Goal: Task Accomplishment & Management: Manage account settings

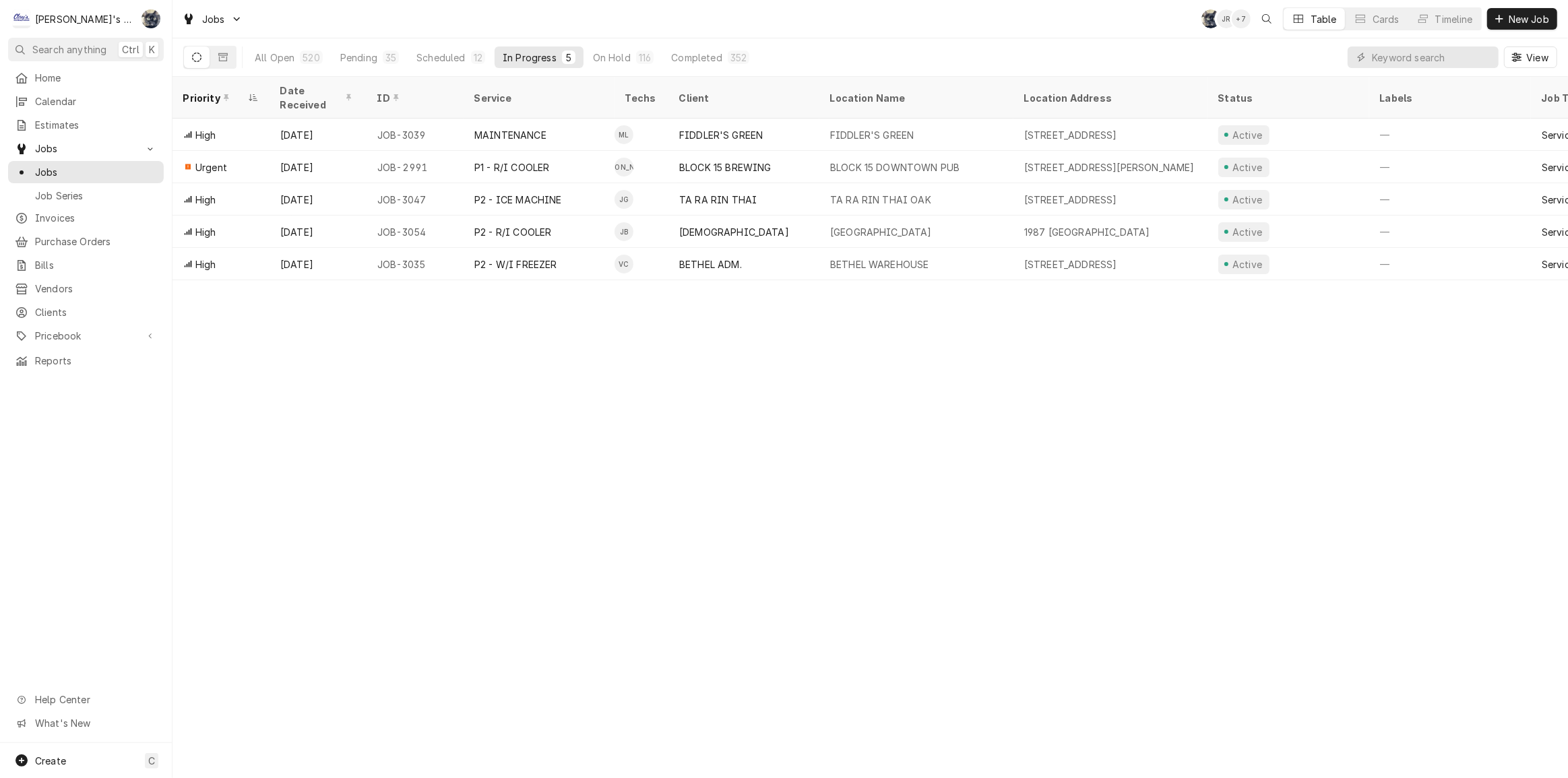
click at [124, 497] on div "Home Calendar Estimates Jobs Jobs Job Series Invoices Purchase Orders Bills Ven…" at bounding box center [86, 404] width 172 height 677
click at [344, 59] on div "Pending" at bounding box center [359, 57] width 37 height 14
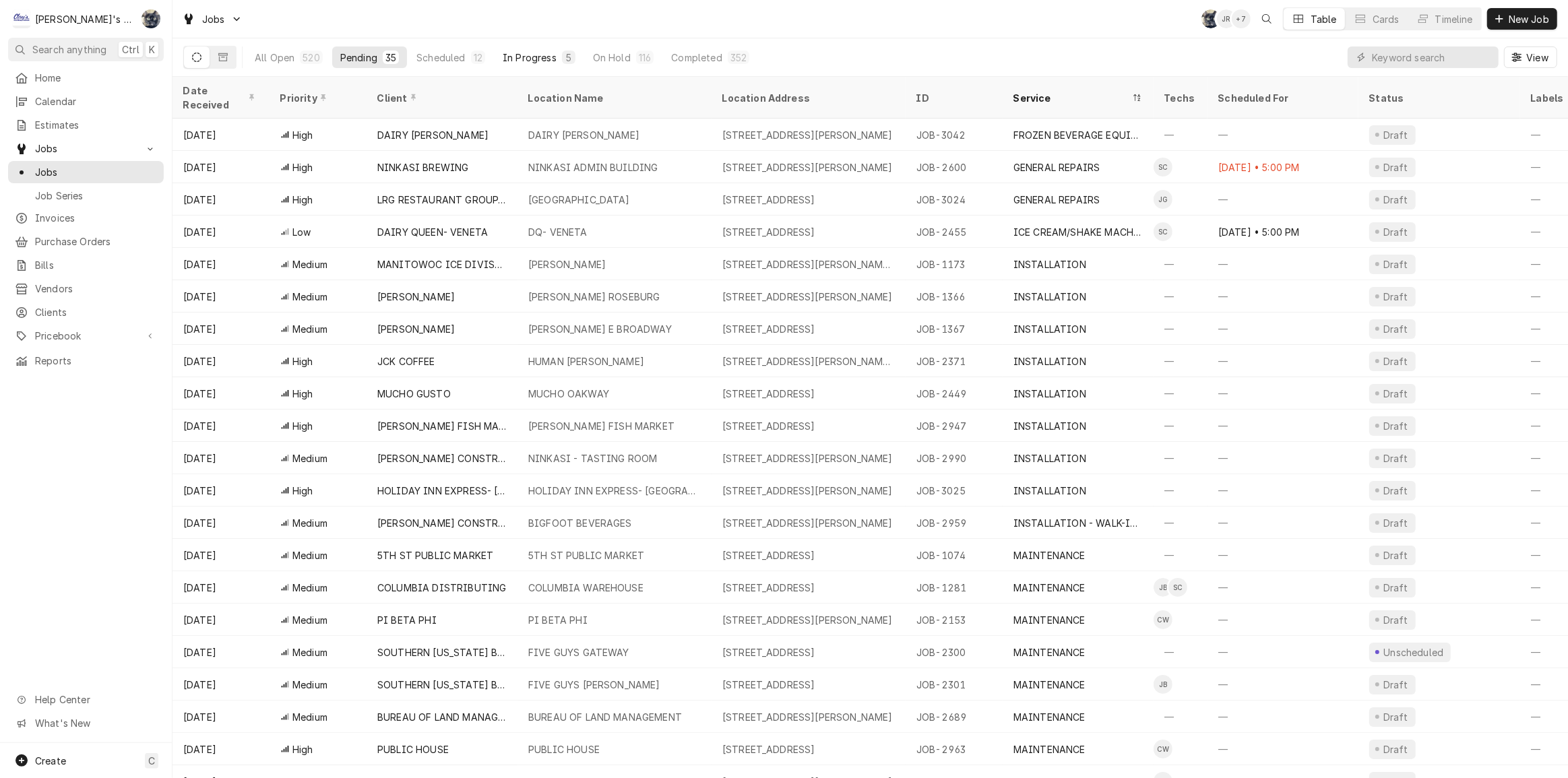
click at [516, 52] on div "In Progress" at bounding box center [529, 57] width 54 height 14
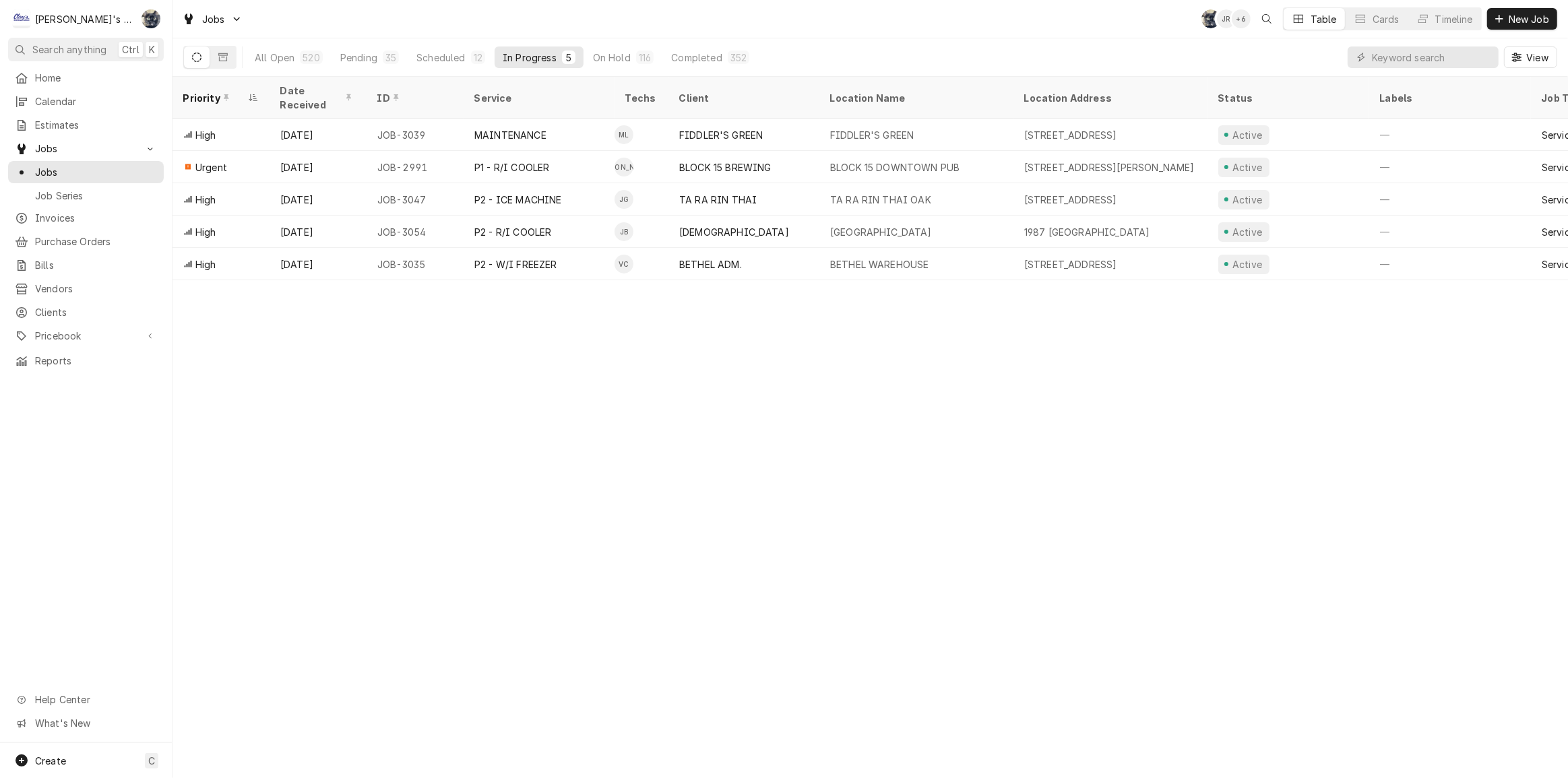
click at [1445, 378] on div "Priority Date Received ID Service Techs Client Location Name Location Address S…" at bounding box center [870, 427] width 1396 height 701
click at [805, 37] on div "Jobs SB JR + 6 Table Cards Timeline New Job All Open 520 Pending 35 Scheduled 1…" at bounding box center [870, 38] width 1396 height 77
click at [1504, 20] on div "Dynamic Content Wrapper" at bounding box center [1499, 19] width 13 height 13
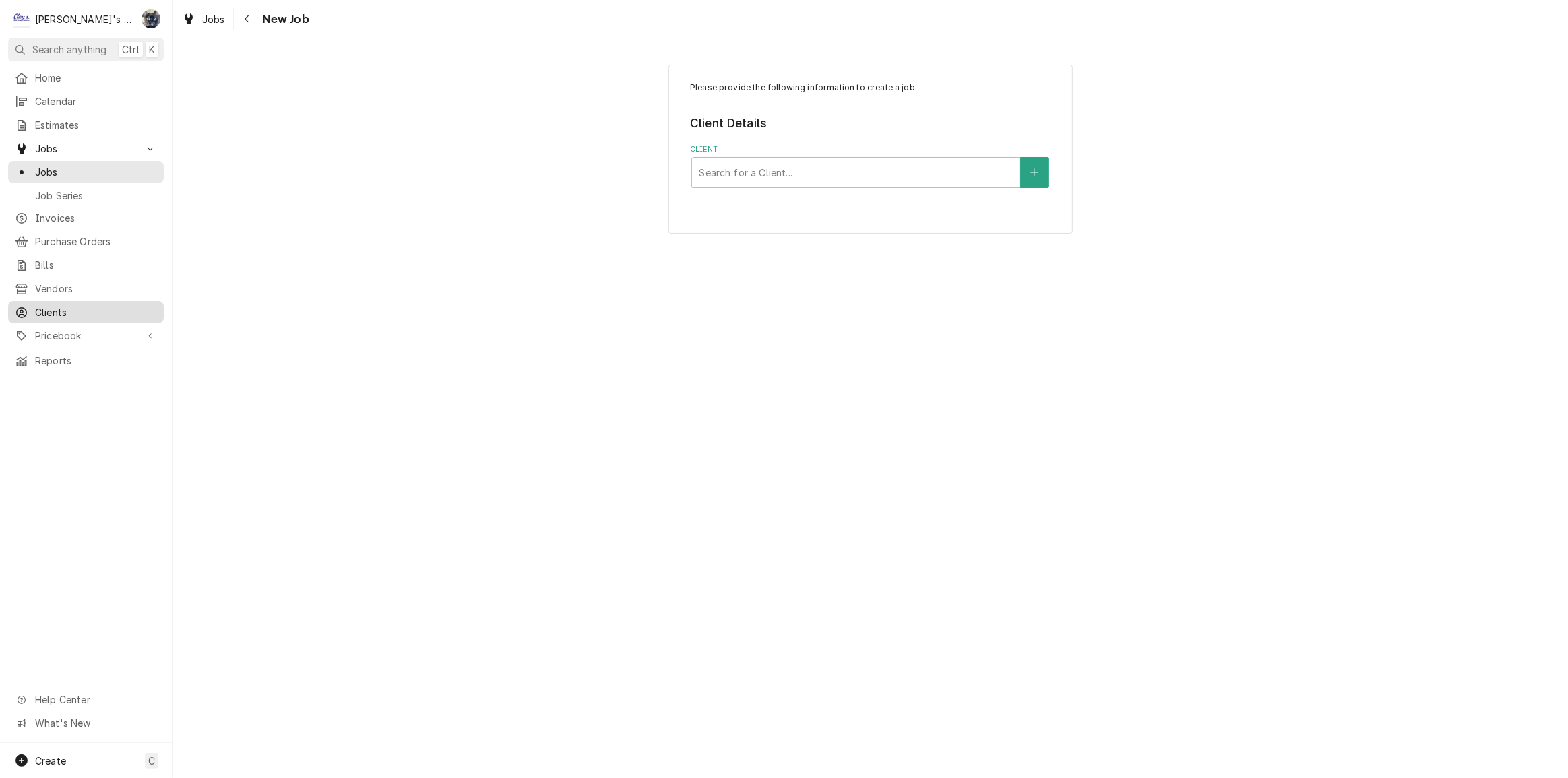
click at [51, 308] on span "Clients" at bounding box center [96, 312] width 122 height 14
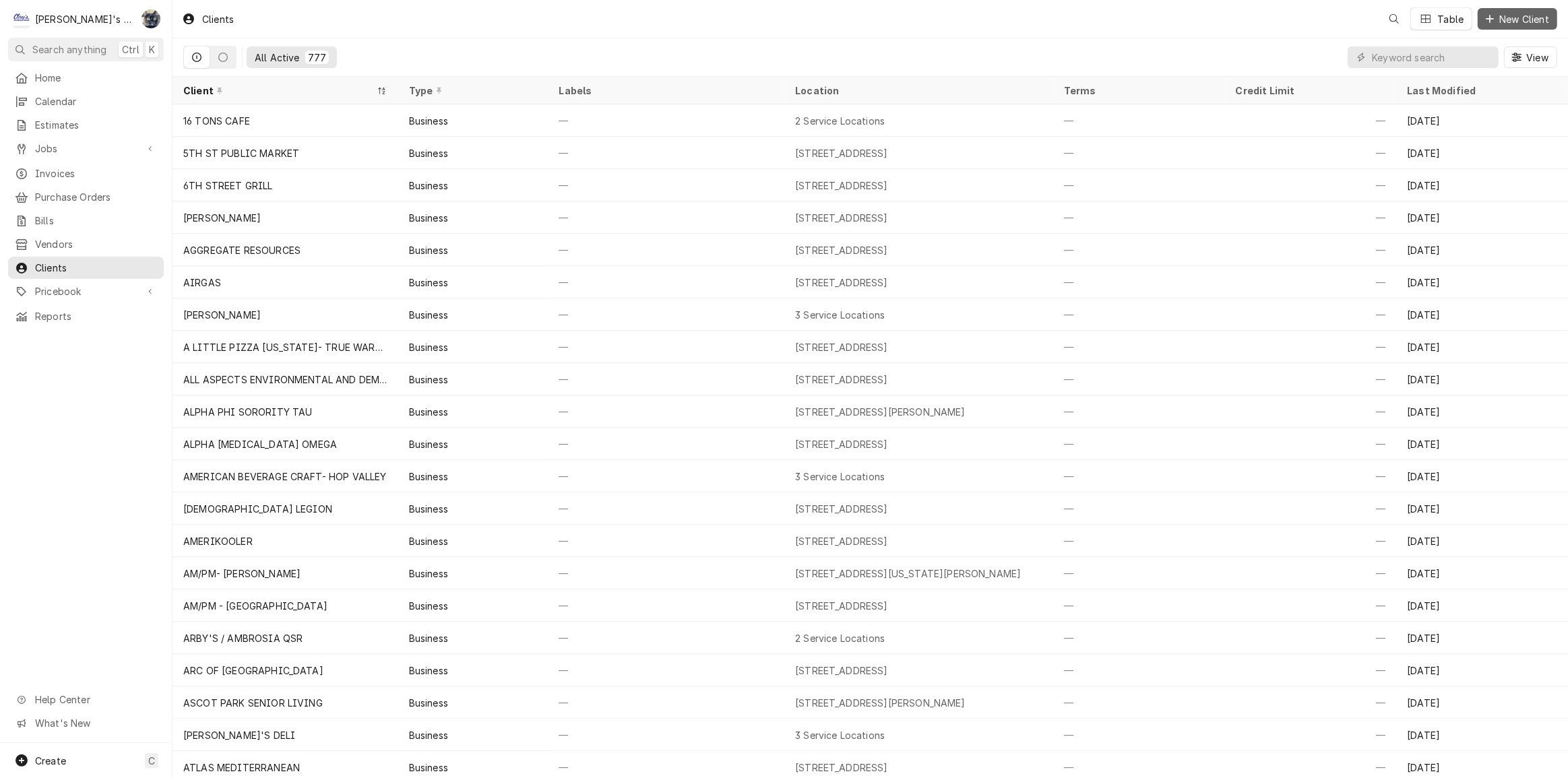
click at [1499, 15] on span "New Client" at bounding box center [1524, 19] width 55 height 14
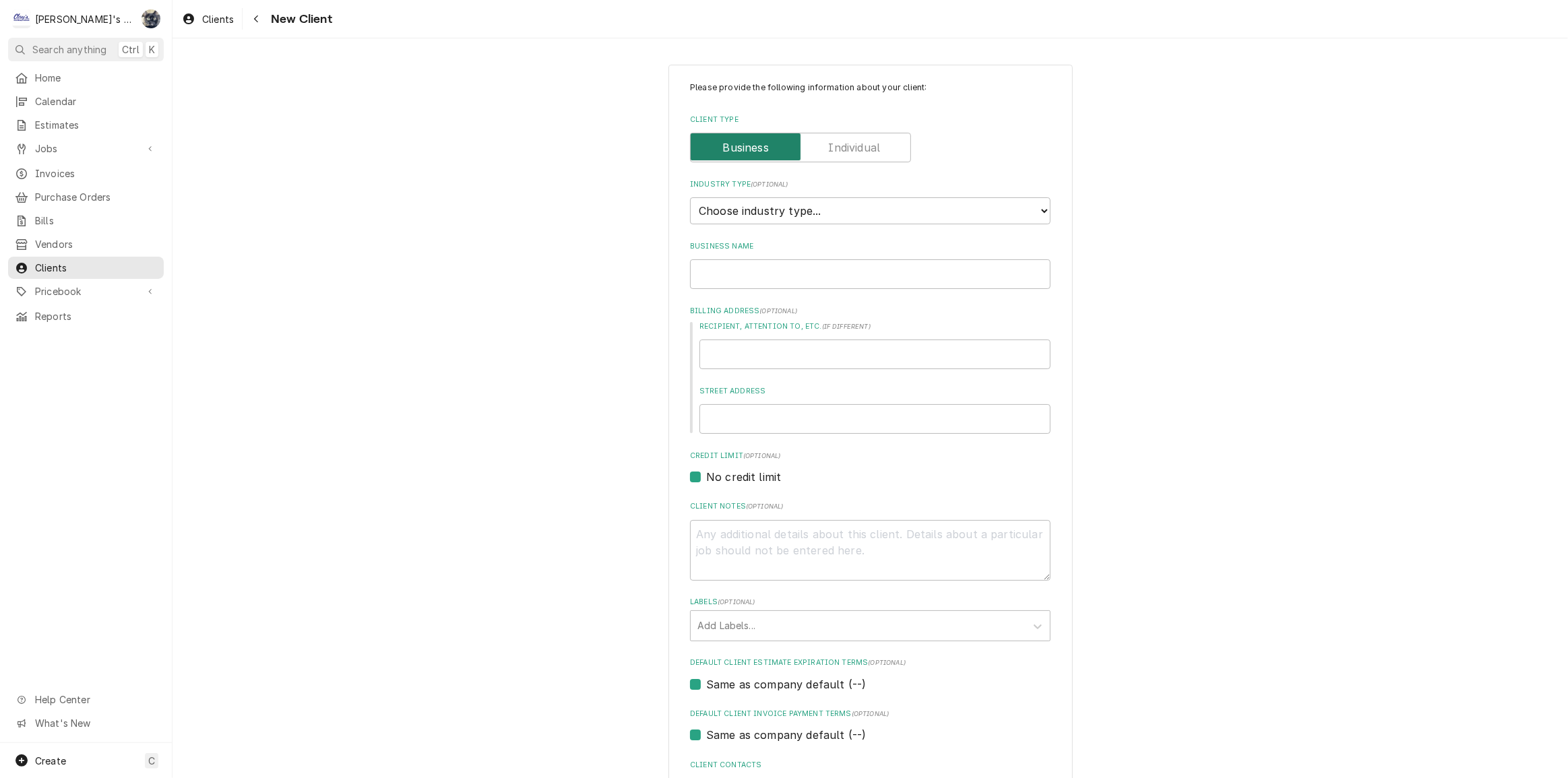
click at [822, 159] on input "Client Type" at bounding box center [801, 147] width 209 height 29
checkbox input "true"
type textarea "x"
click at [788, 215] on select "Choose industry type... Residential Commercial Industrial Government" at bounding box center [870, 211] width 361 height 27
select select "1"
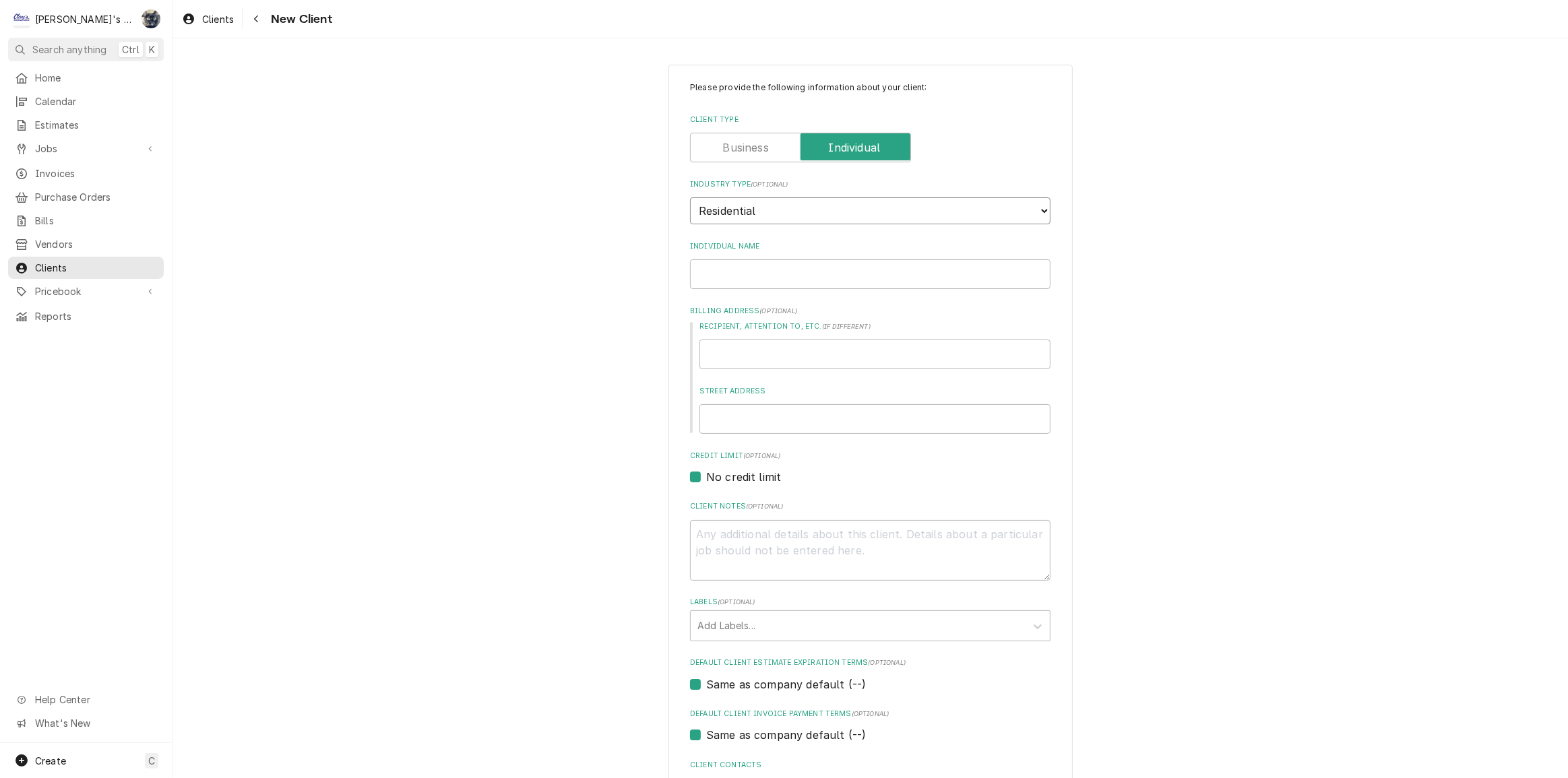
click at [690, 198] on select "Choose industry type... Residential Commercial Industrial Government" at bounding box center [870, 211] width 361 height 27
click at [779, 266] on input "Individual Name" at bounding box center [870, 274] width 361 height 29
type textarea "x"
type input "D"
type textarea "x"
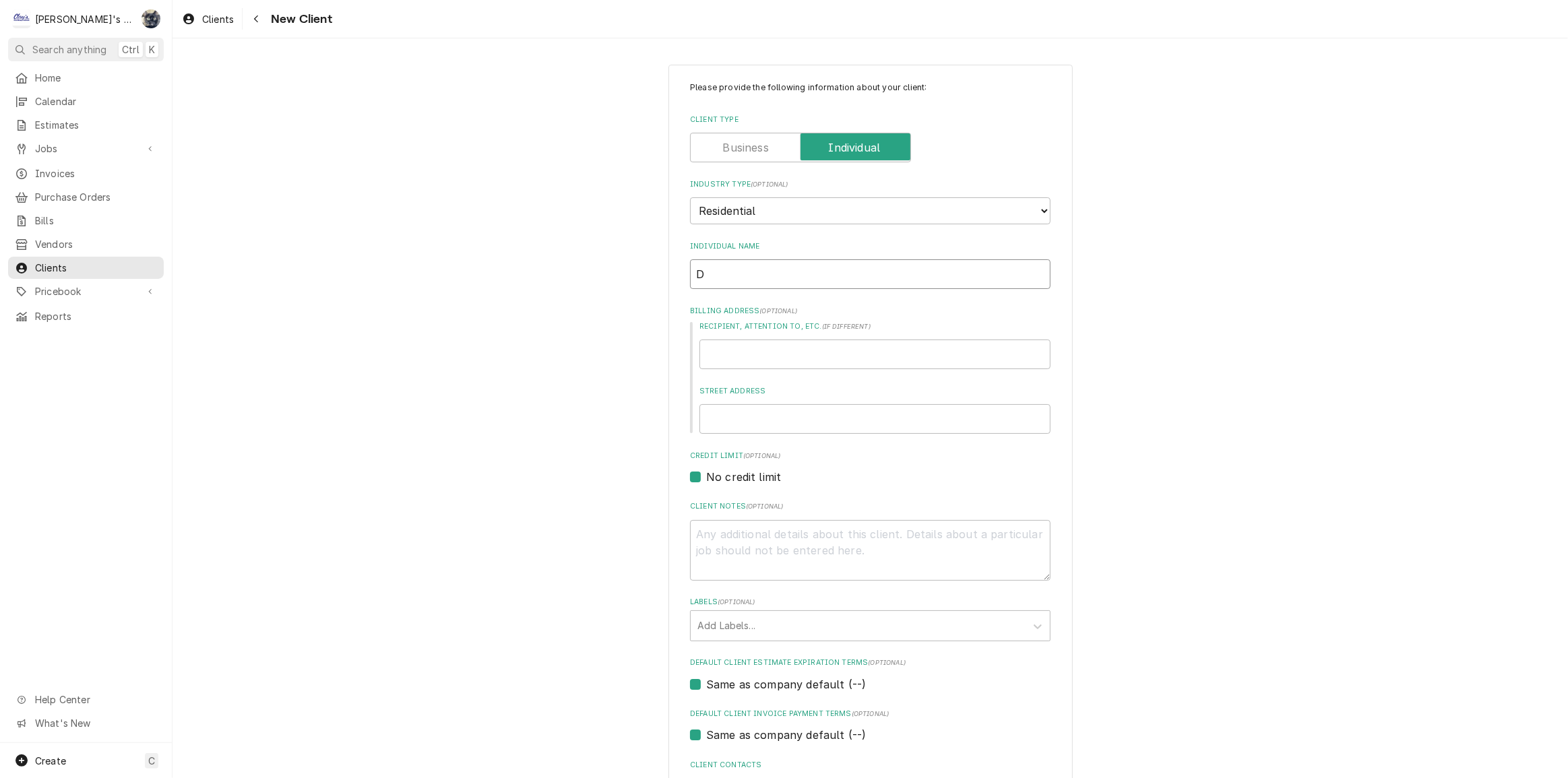
type input "DA"
type textarea "x"
type input "DAI"
type textarea "x"
type input "DAIV"
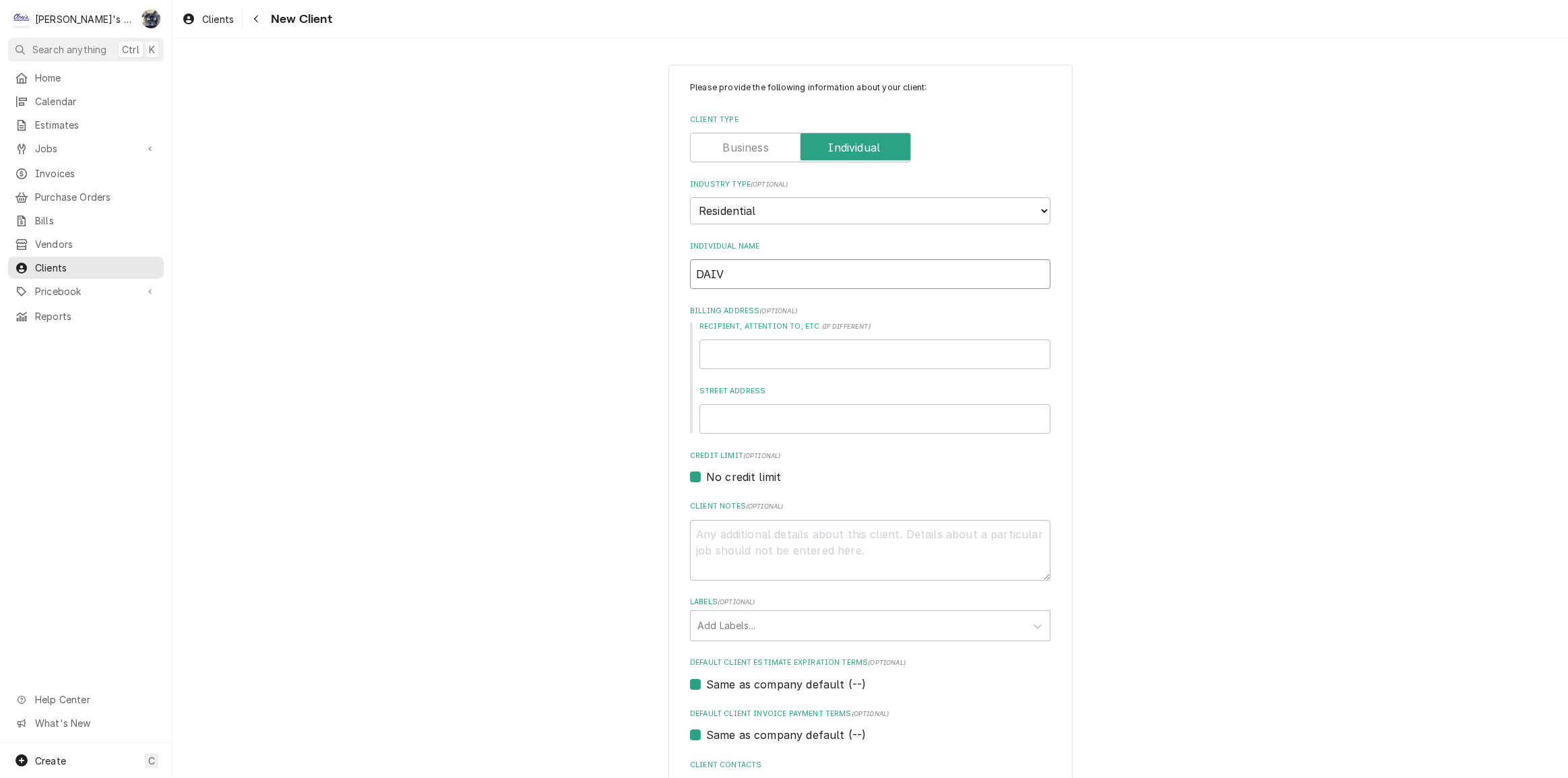
type textarea "x"
type input "DAIVD"
type textarea "x"
type input "DAIV"
type textarea "x"
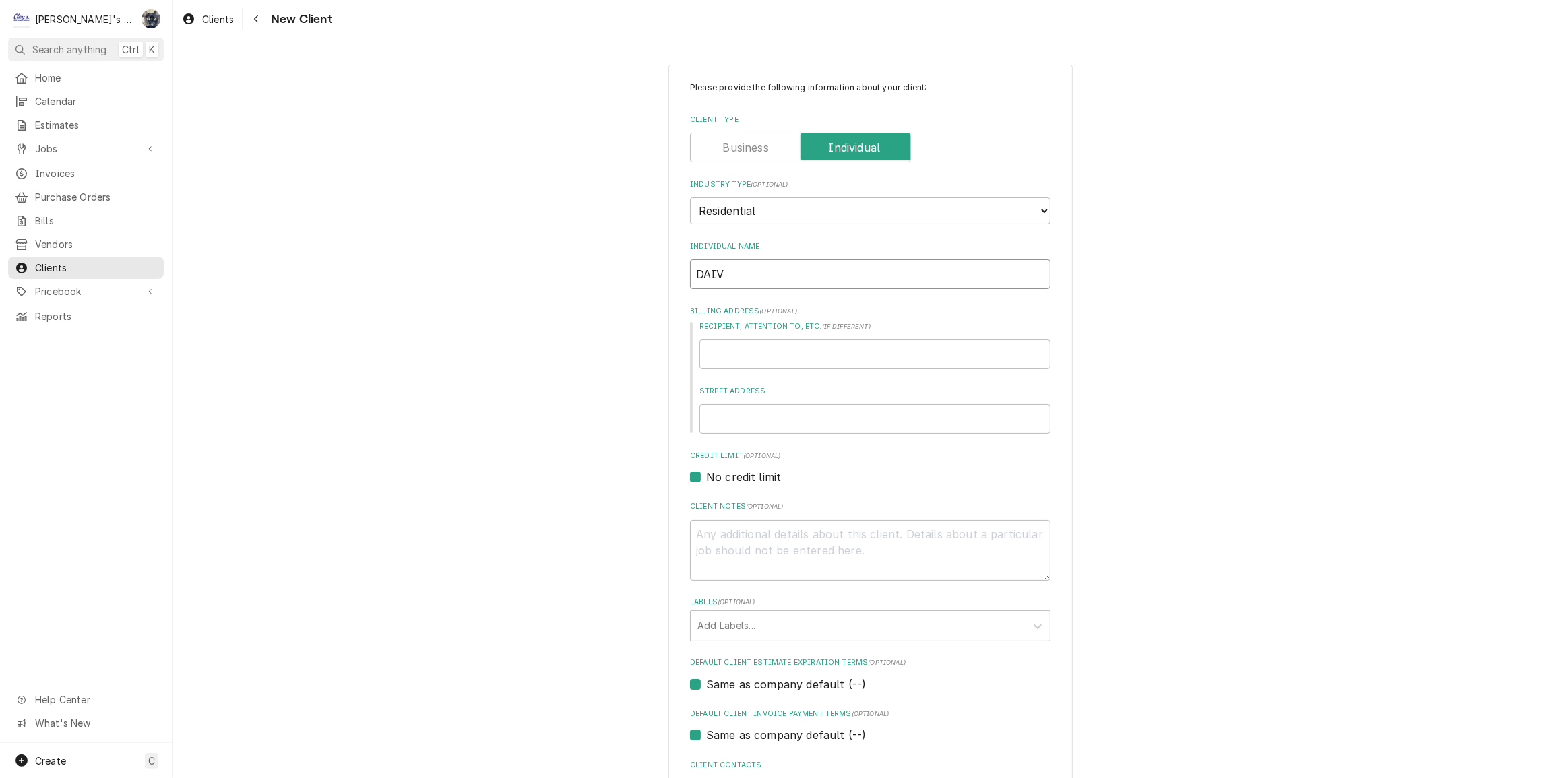
type input "DAI"
type textarea "x"
type input "DA"
type textarea "x"
type input "DAV"
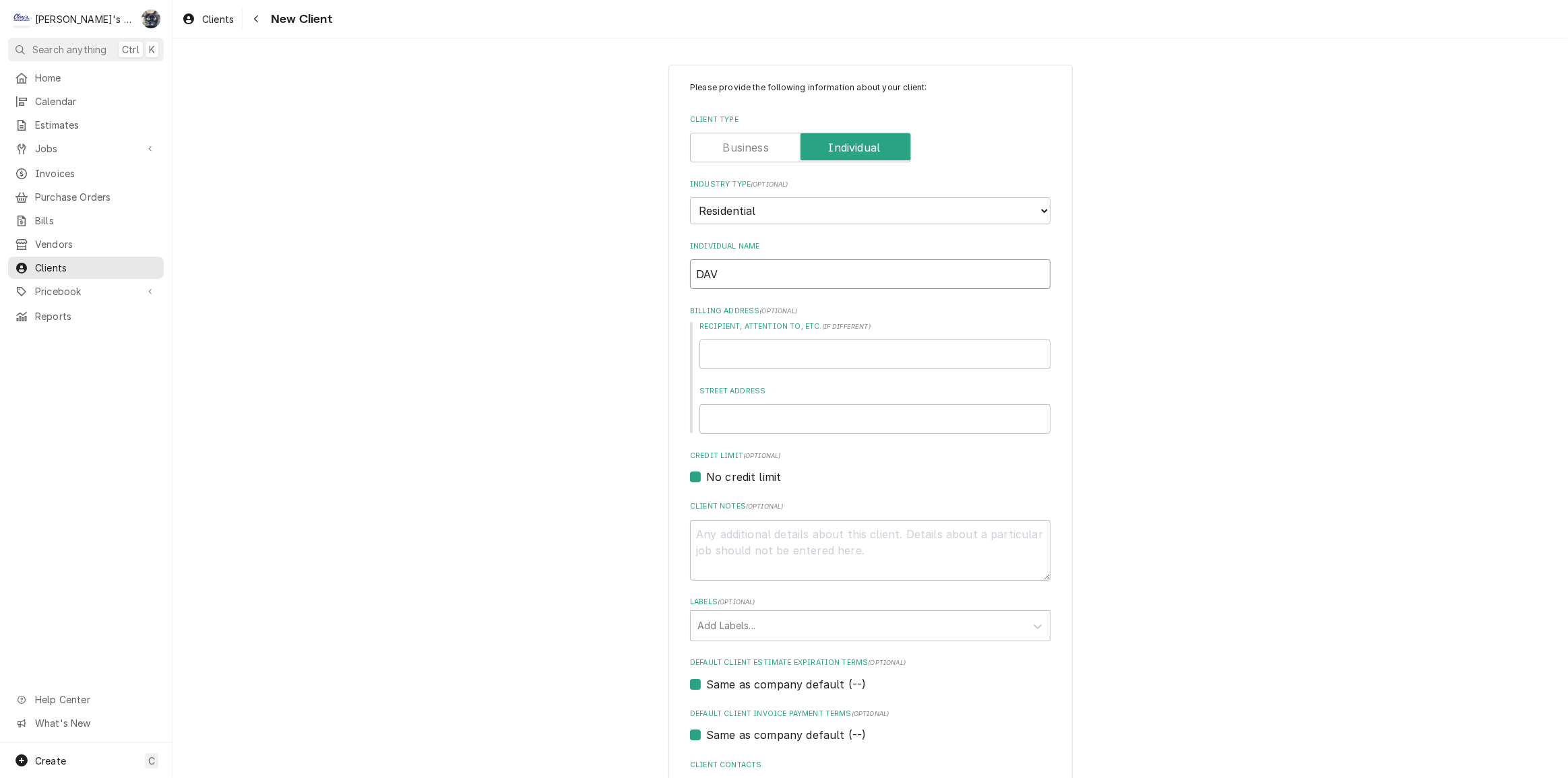
type textarea "x"
type input "DAVI"
type textarea "x"
type input "DAVID"
type textarea "x"
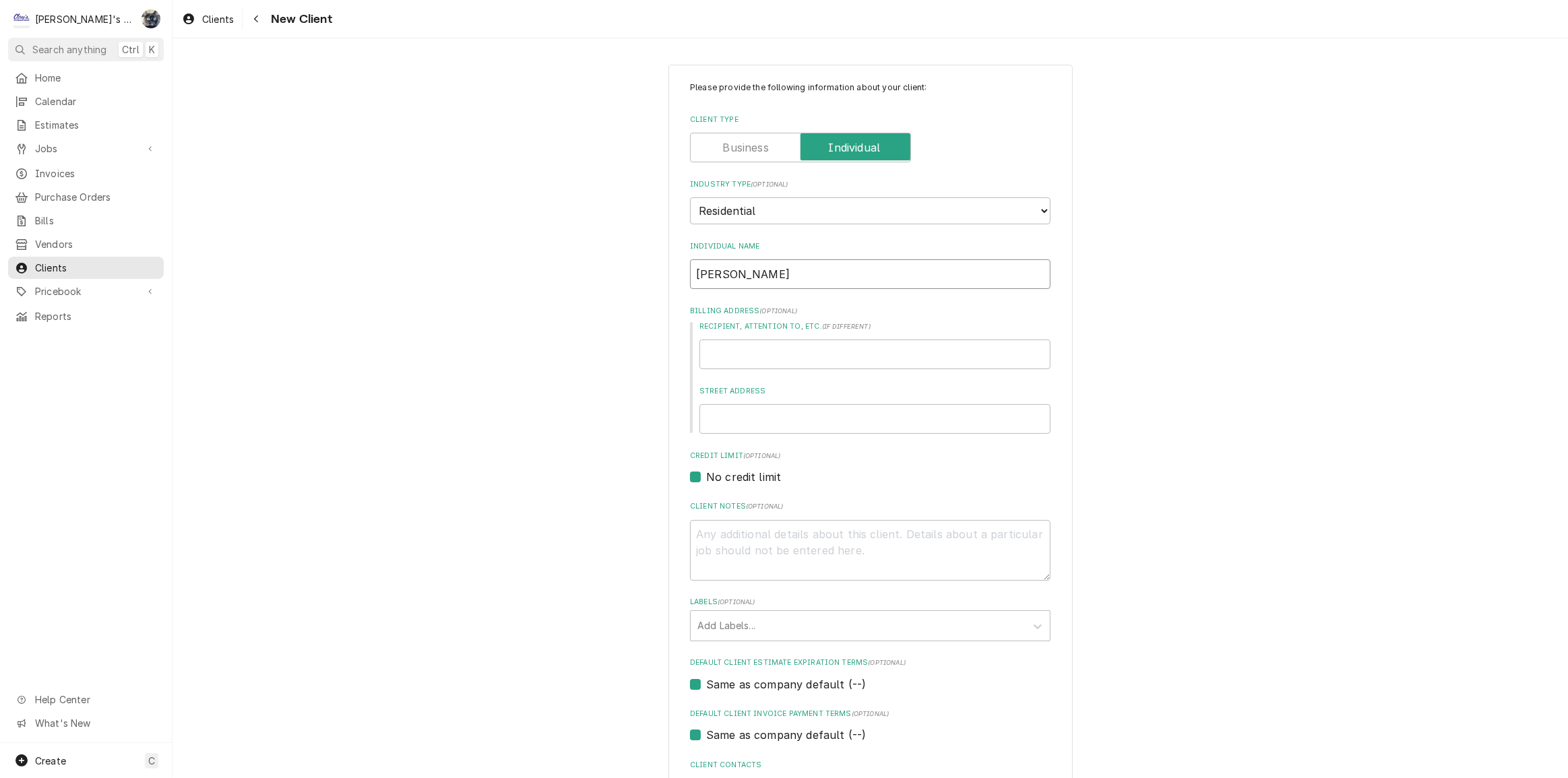
type input "DAVID"
type textarea "x"
type input "DAVID H"
type textarea "x"
type input "DAVID HU"
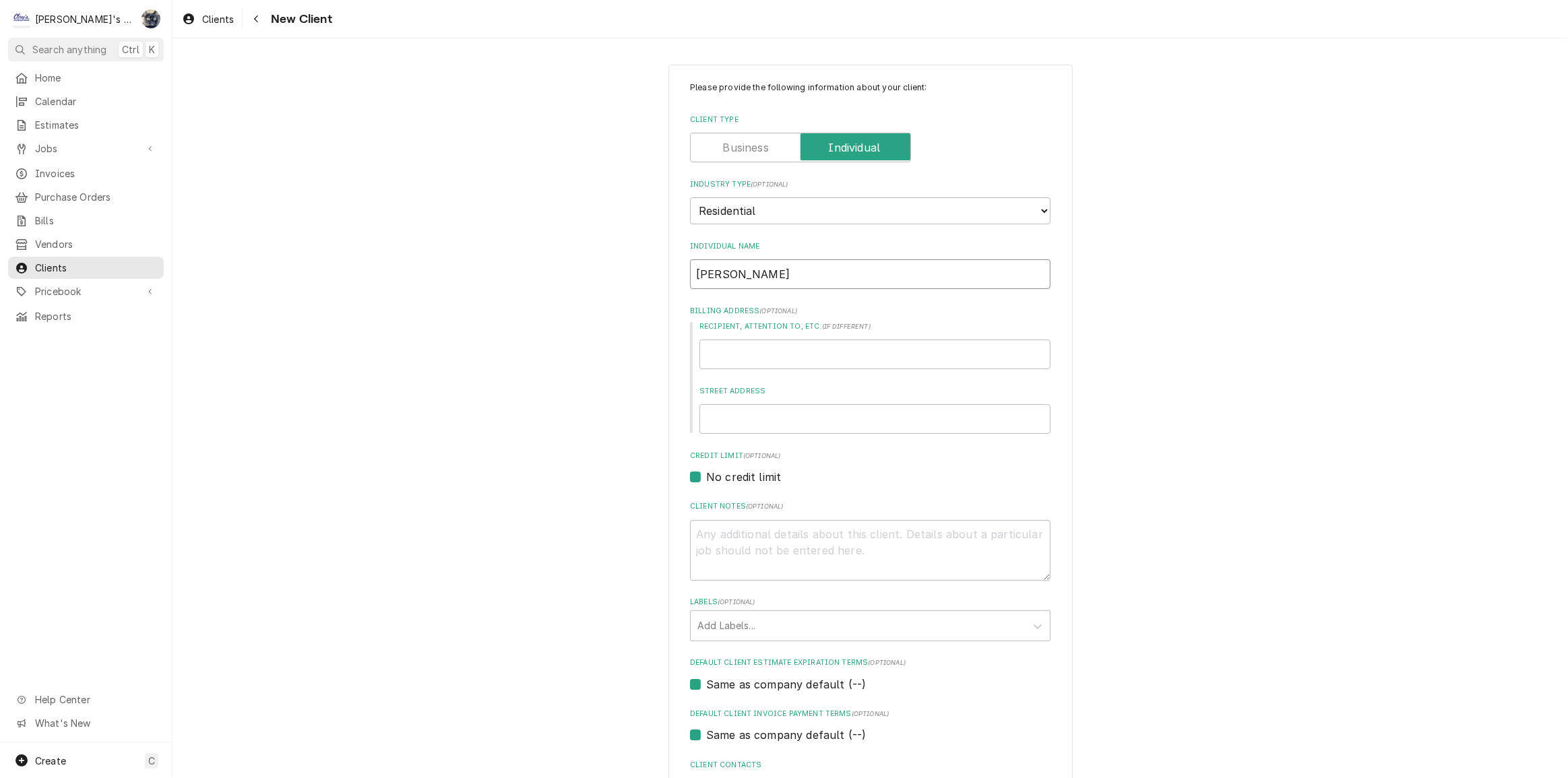
type textarea "x"
type input "DAVID HUL"
type textarea "x"
type input "DAVID HULL"
type textarea "x"
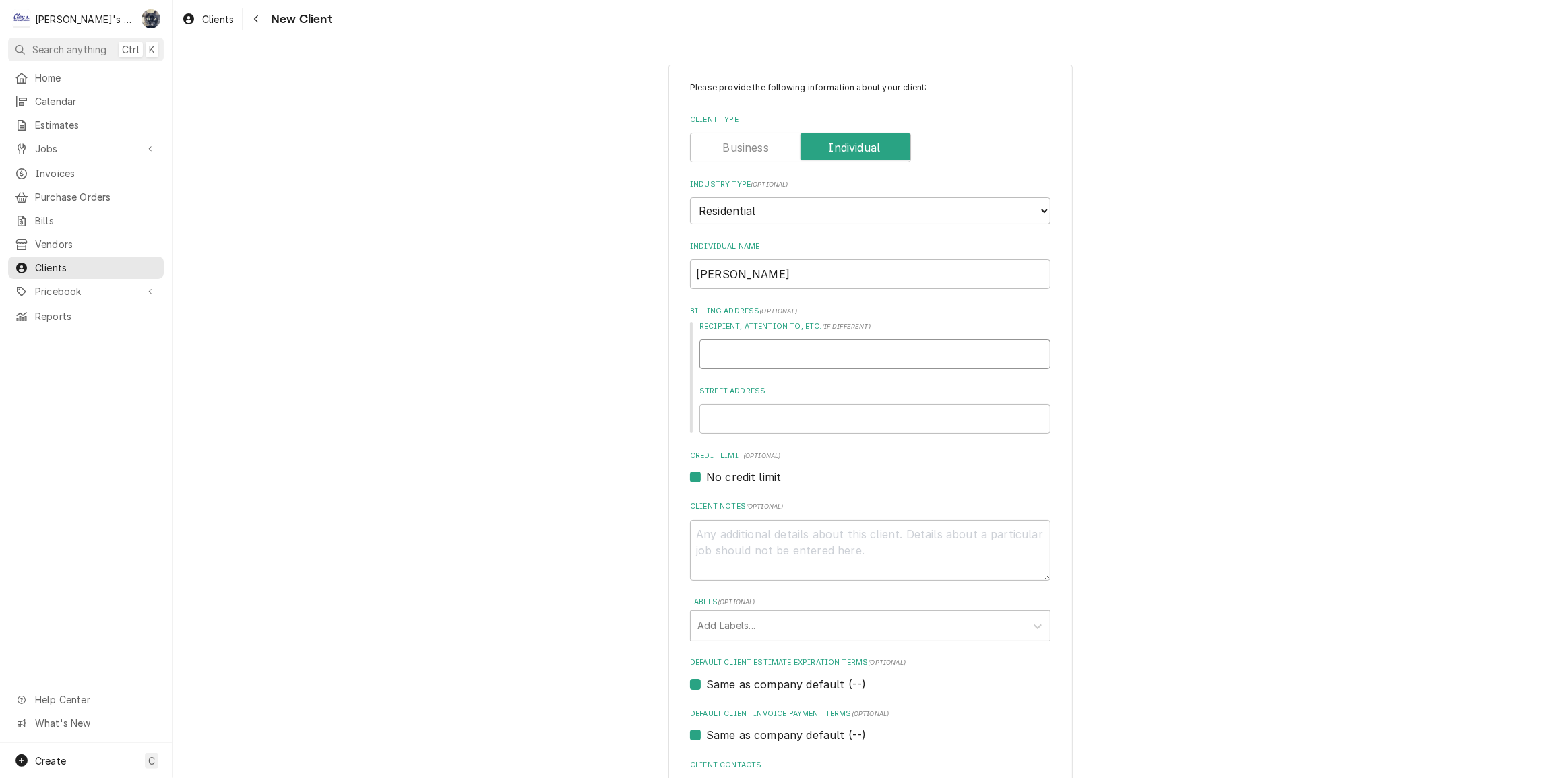
type input "2"
type textarea "x"
type input "24"
type textarea "x"
type input "240"
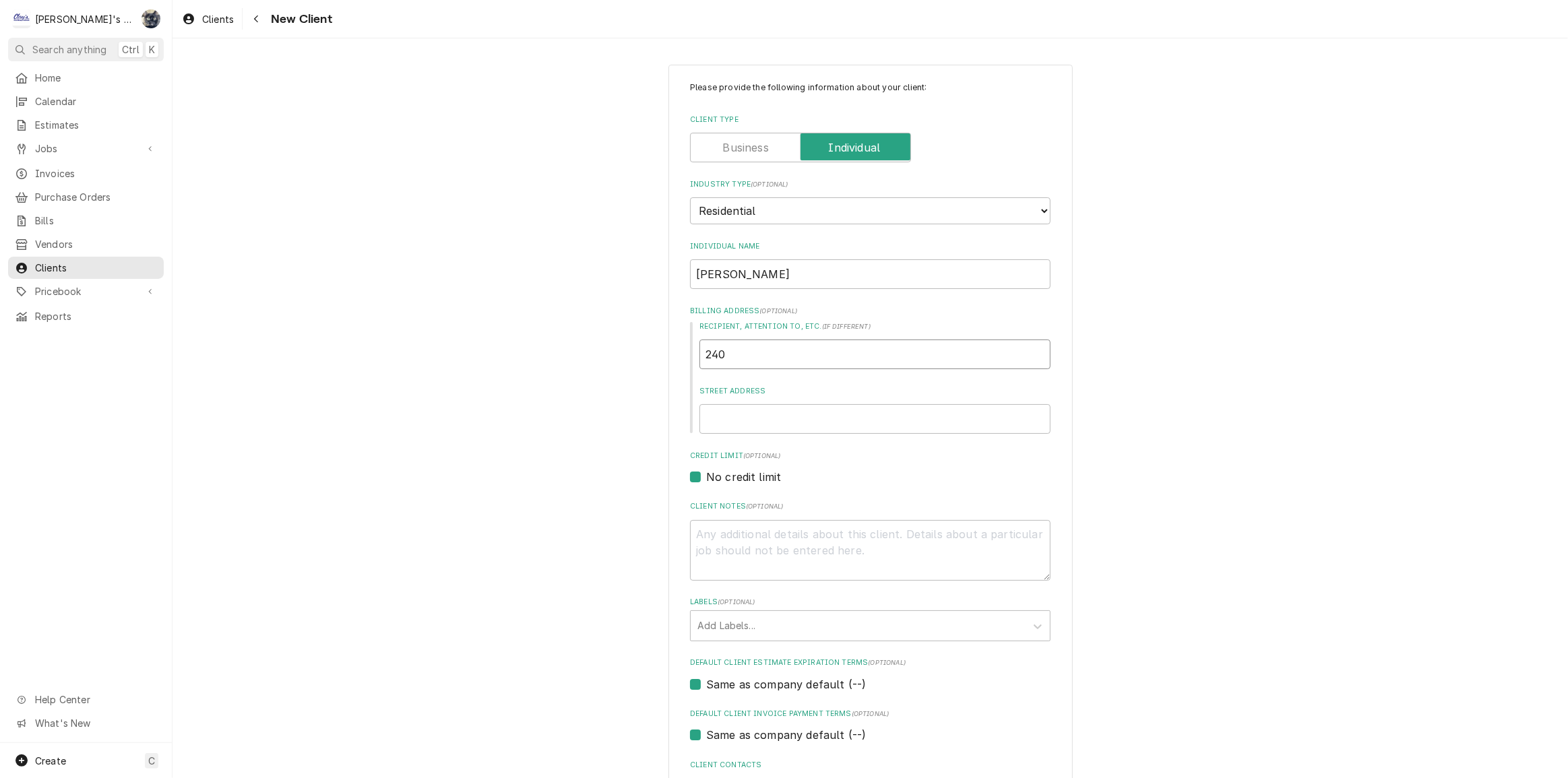
type textarea "x"
type input "2404"
type textarea "x"
type input "24048"
type textarea "x"
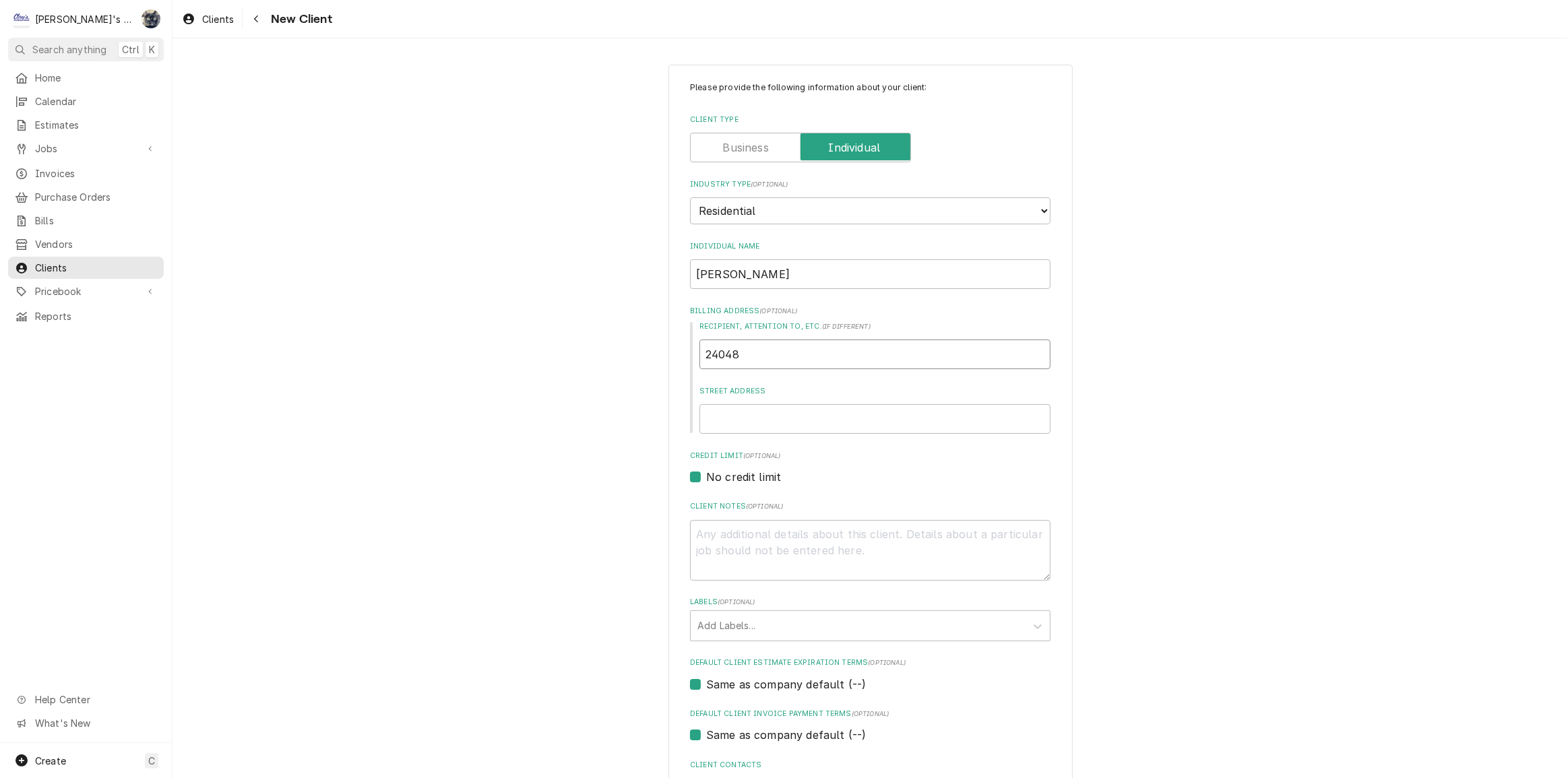
type input "24048"
type textarea "x"
type input "24048 D"
type textarea "x"
type input "24048 DA"
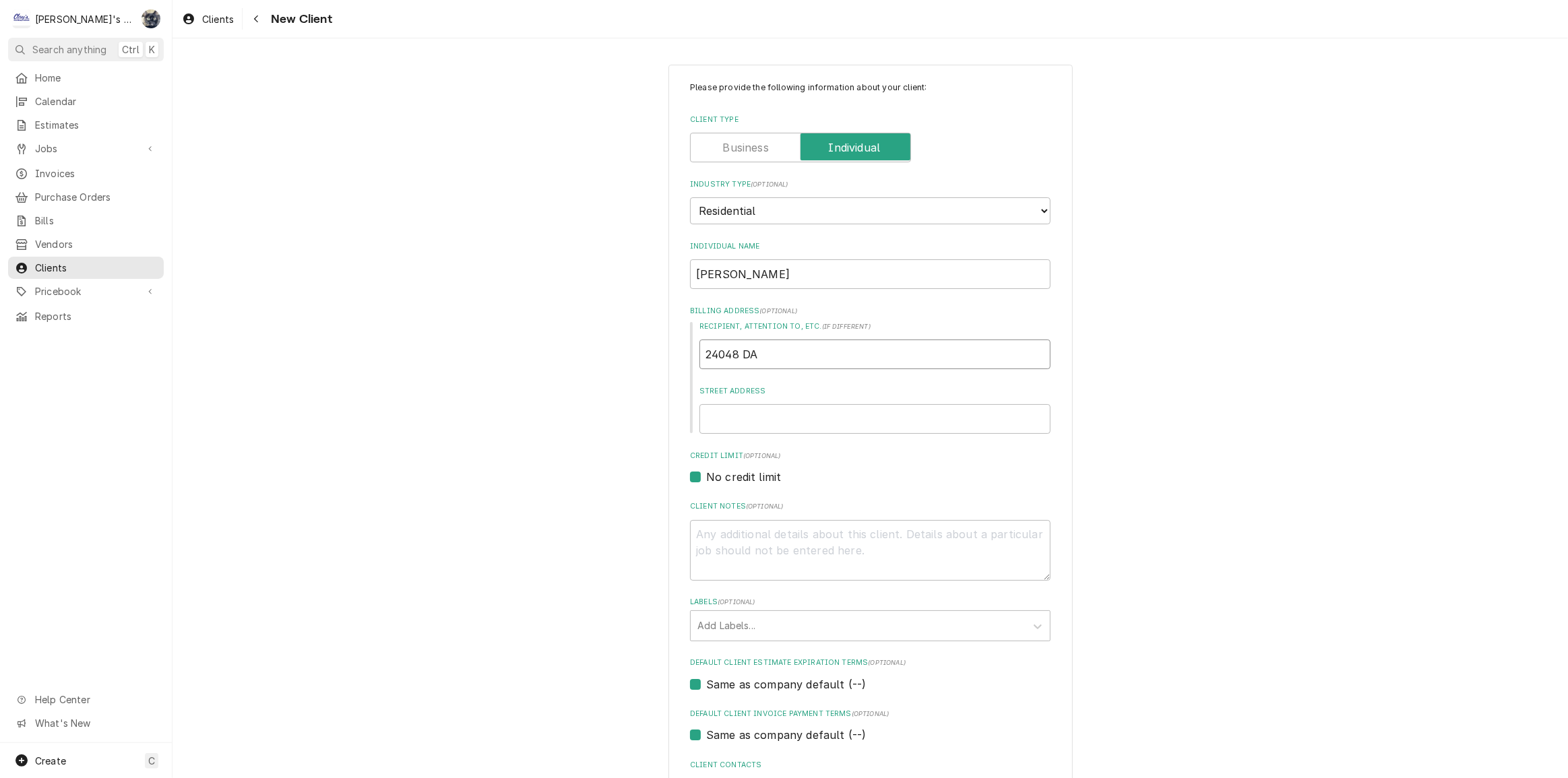
type textarea "x"
type input "24048 DAW"
type textarea "x"
type input "24048 DAWO"
type textarea "x"
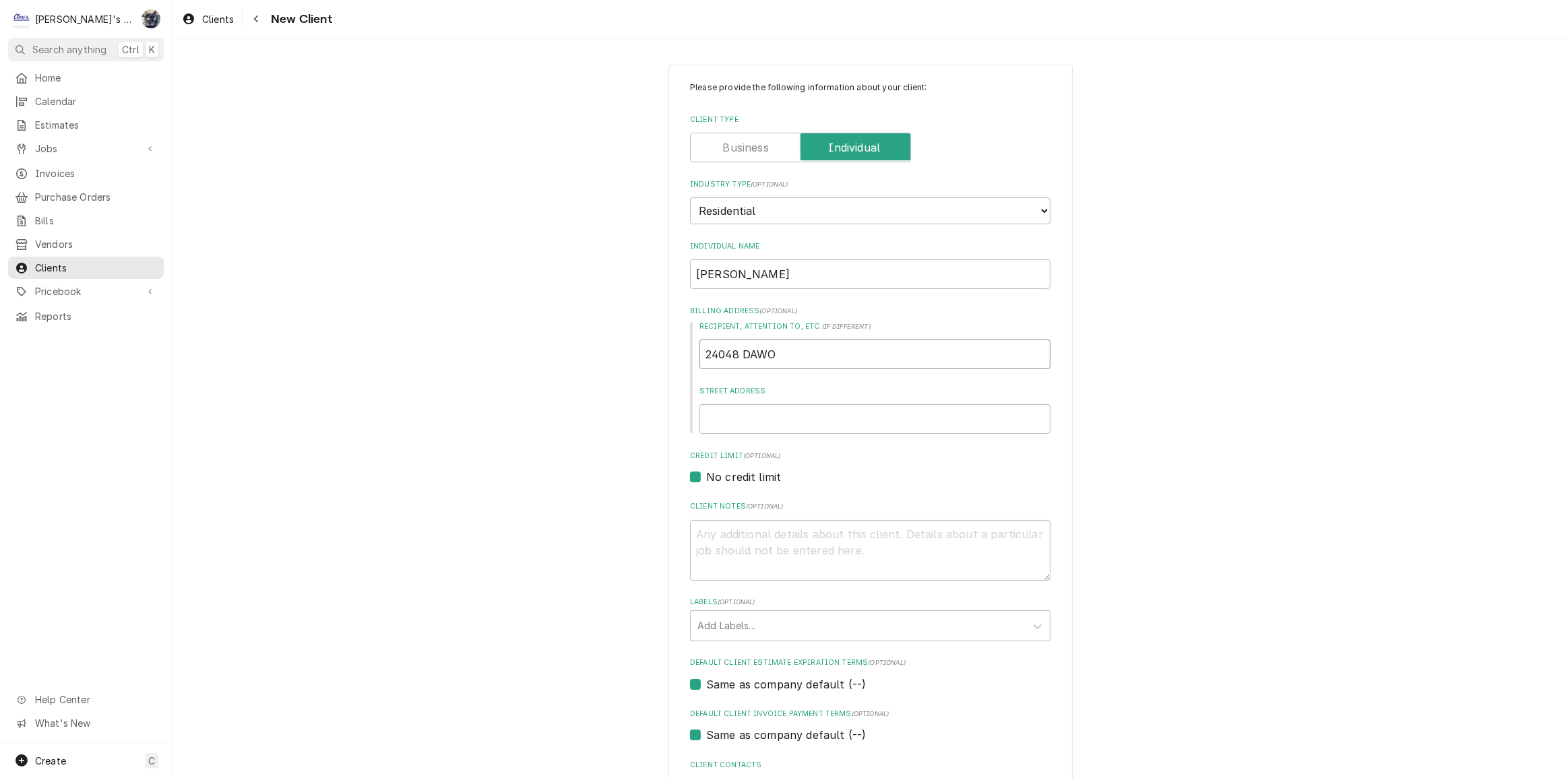
type input "24048 DAW"
type textarea "x"
type input "24048 DAWS"
type textarea "x"
type input "24048 DAWSO"
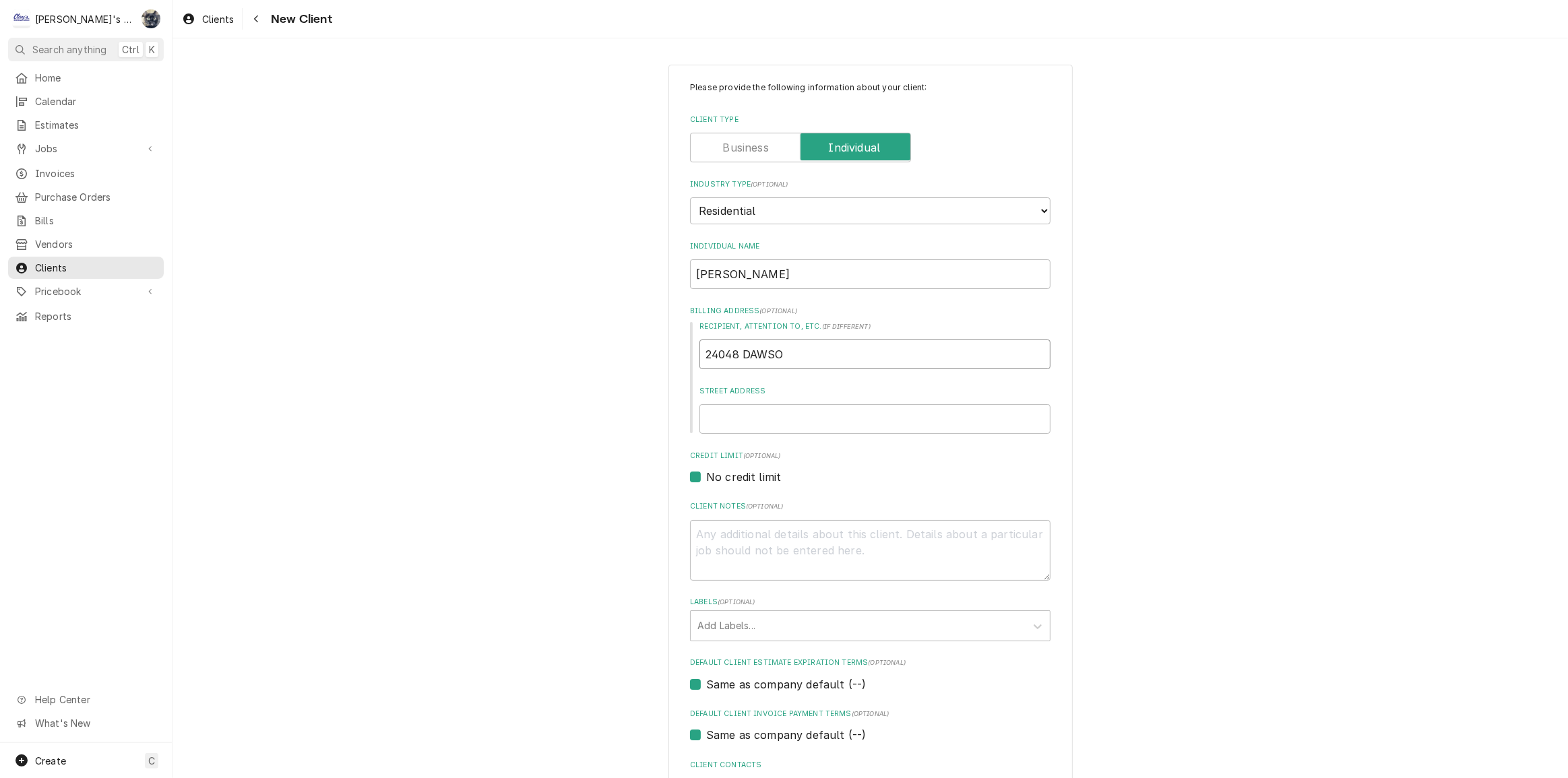
type textarea "x"
type input "24048 DAWSON"
click at [842, 356] on input "24048 DAWSON" at bounding box center [874, 354] width 351 height 29
type textarea "x"
type input "24048 DAWSON"
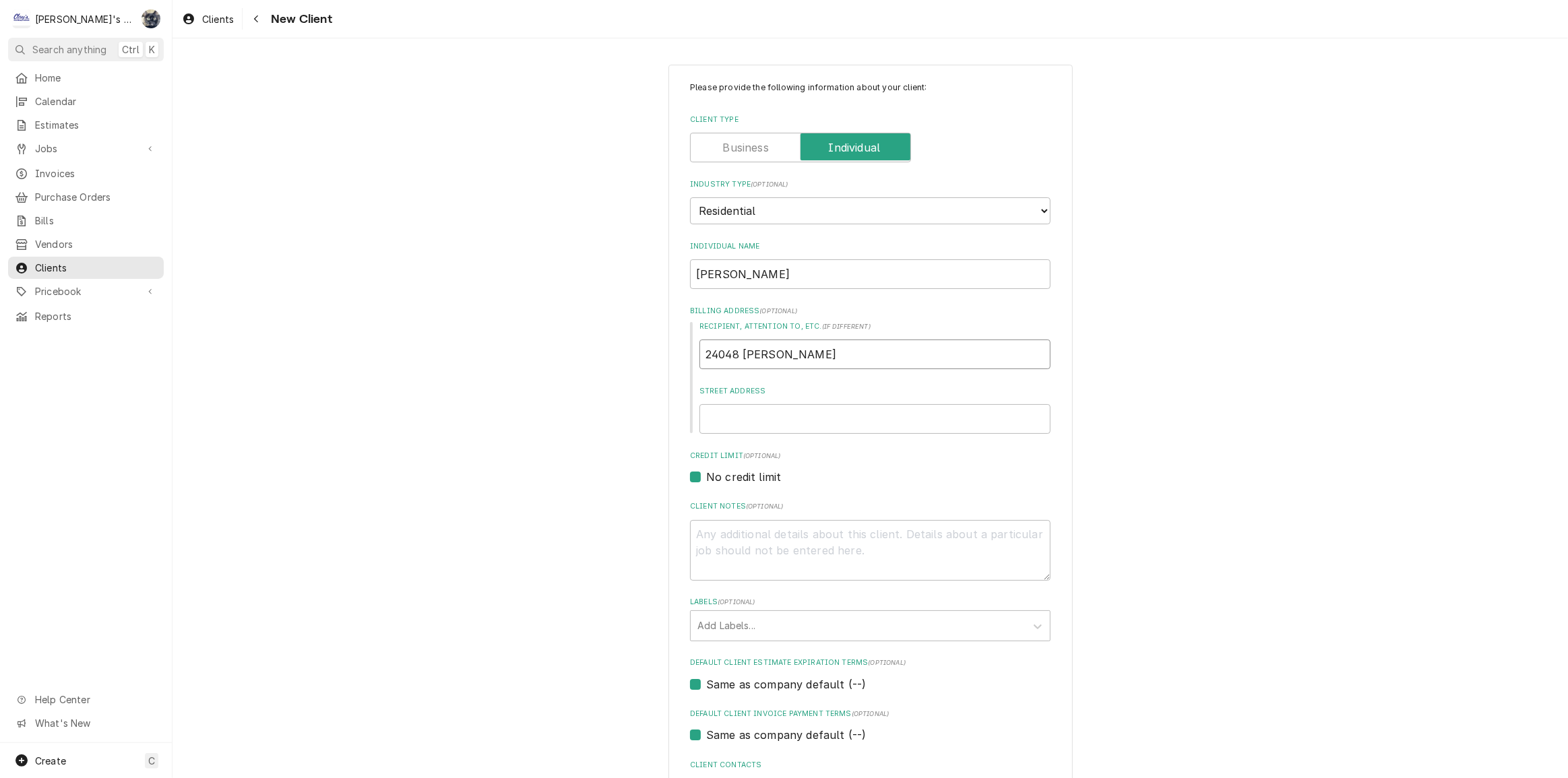
type textarea "x"
type input "24048 DAWSON R"
type textarea "x"
type input "24048 DAWSON RD"
type textarea "x"
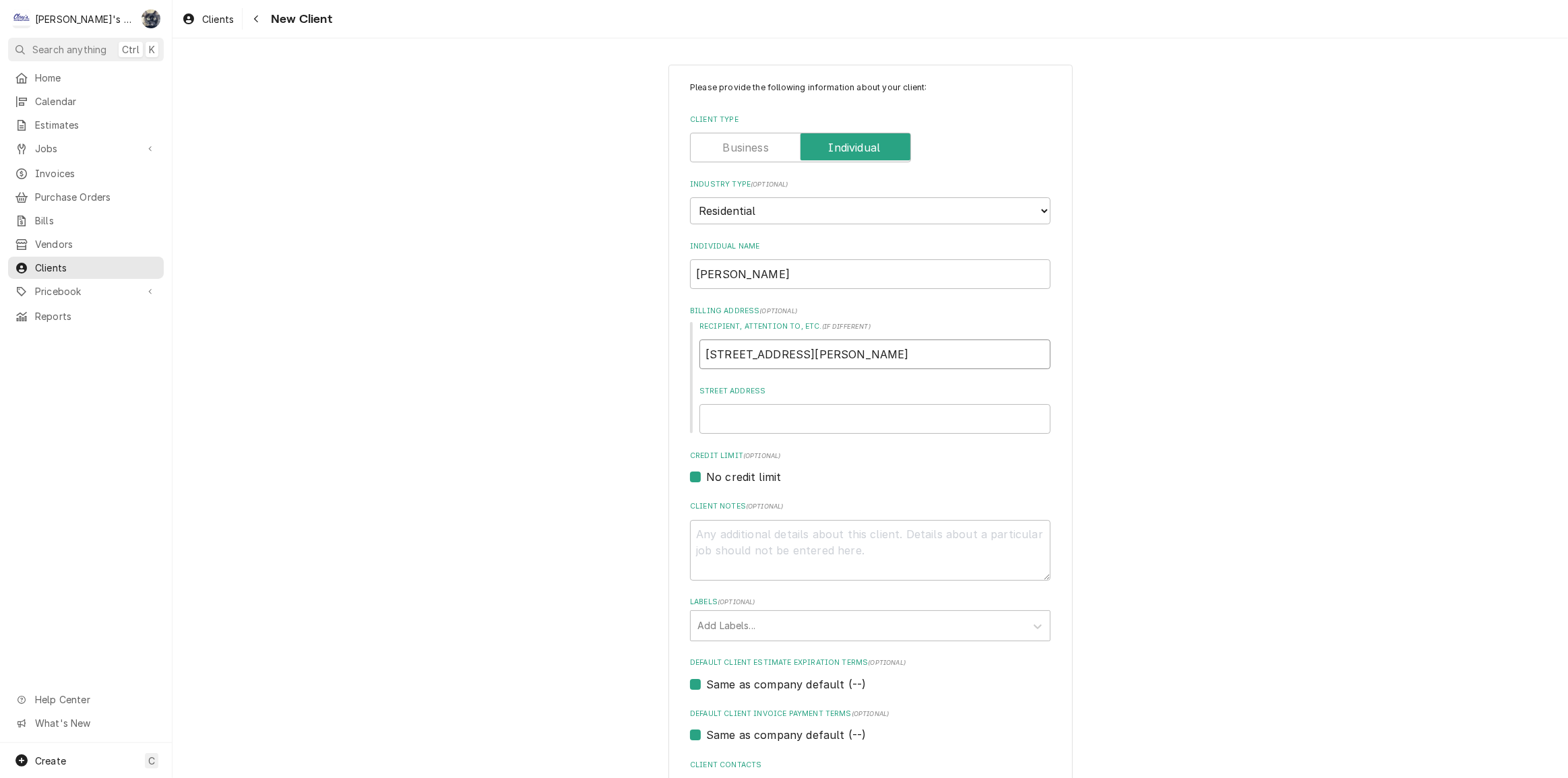
type input "24048 DAWSON RD."
type textarea "x"
type input "24048 DAWSON RD."
type textarea "x"
type input "24048 DAWSON RD."
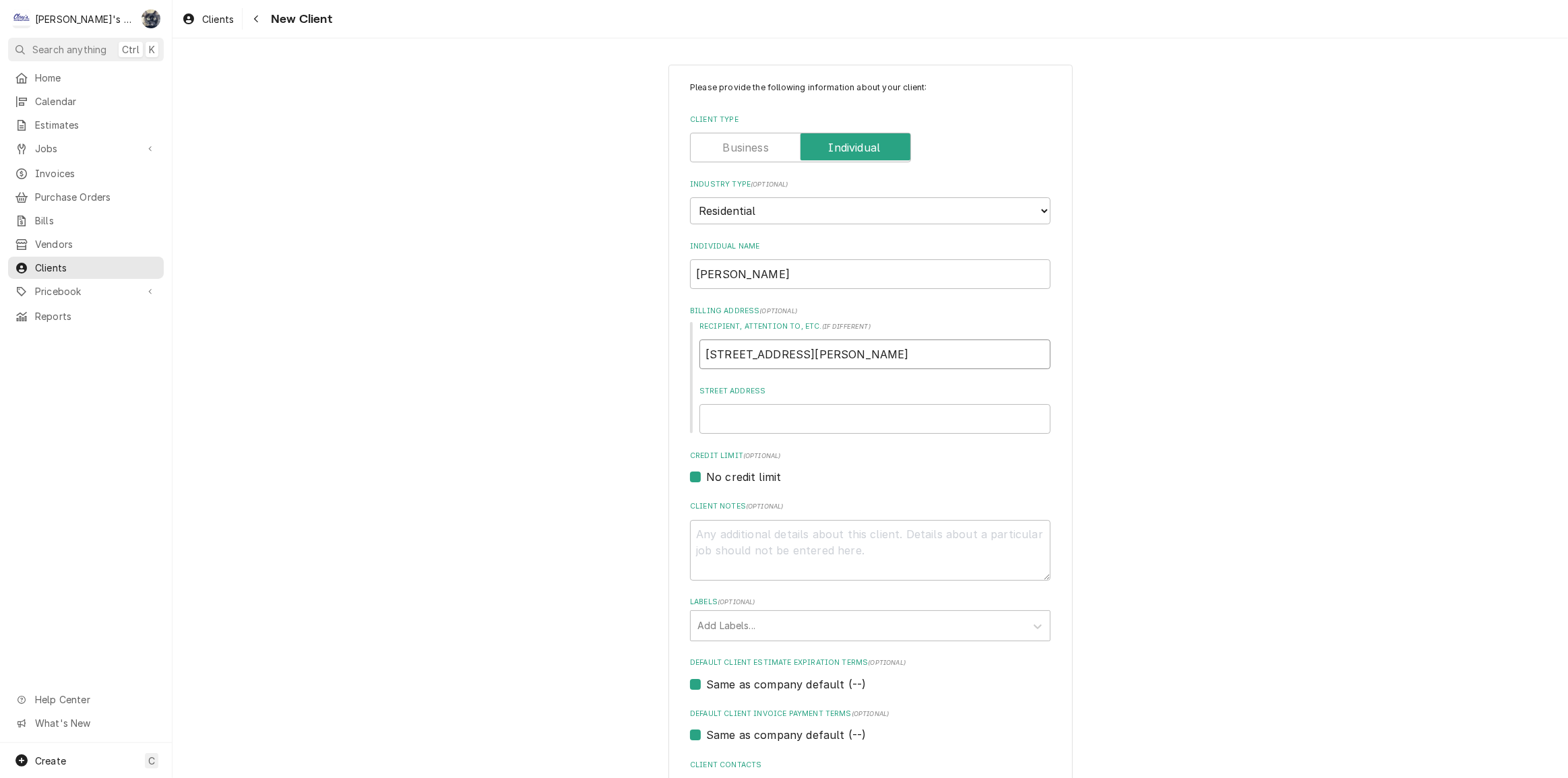
type textarea "x"
type input "24048 DAWSON RD"
type textarea "x"
type input "24048 DAWSON R"
type textarea "x"
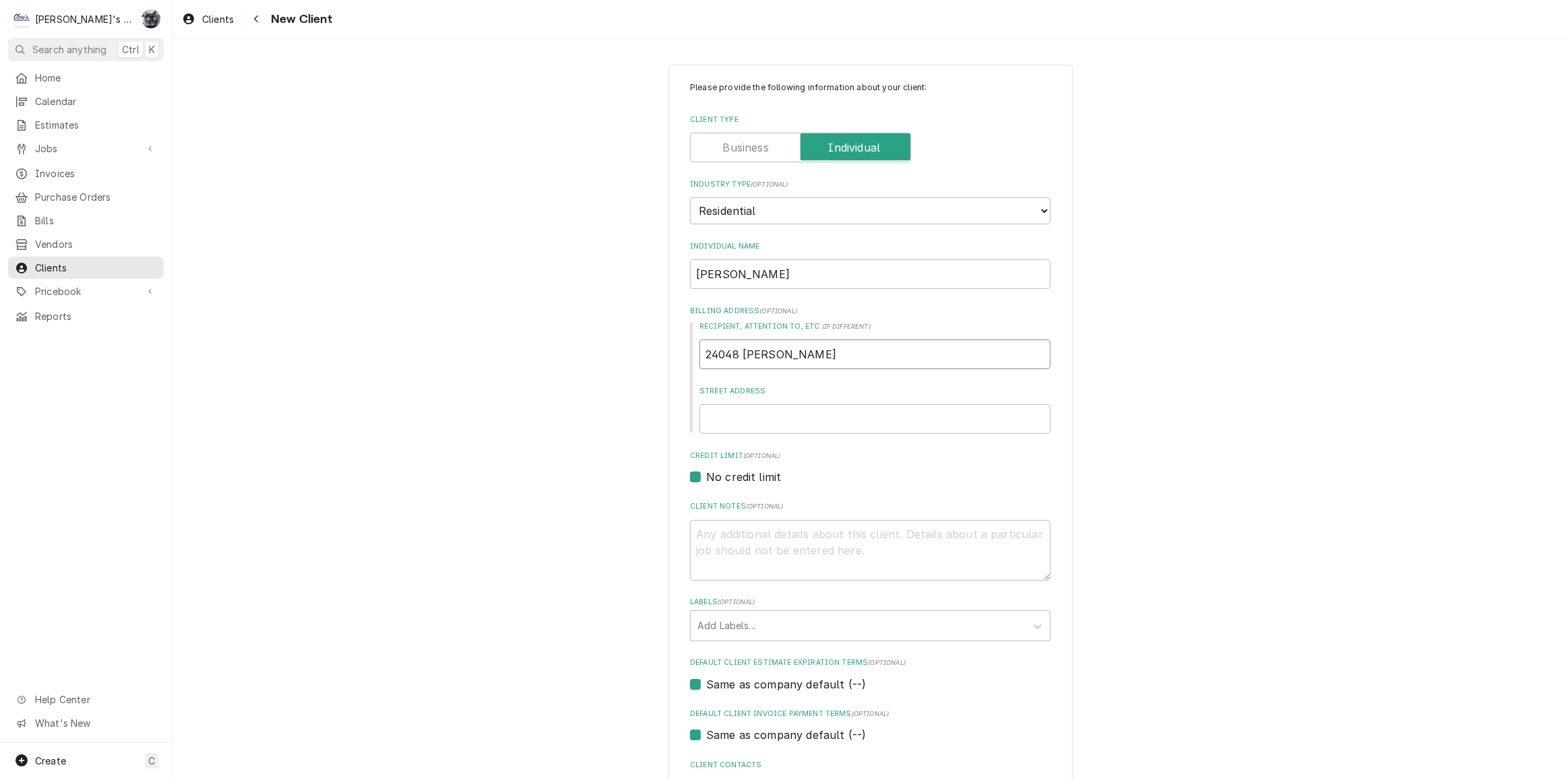
type input "24048 DAWSON"
type textarea "x"
type input "24048 DAWSON"
type textarea "x"
type input "24048 DAWSO"
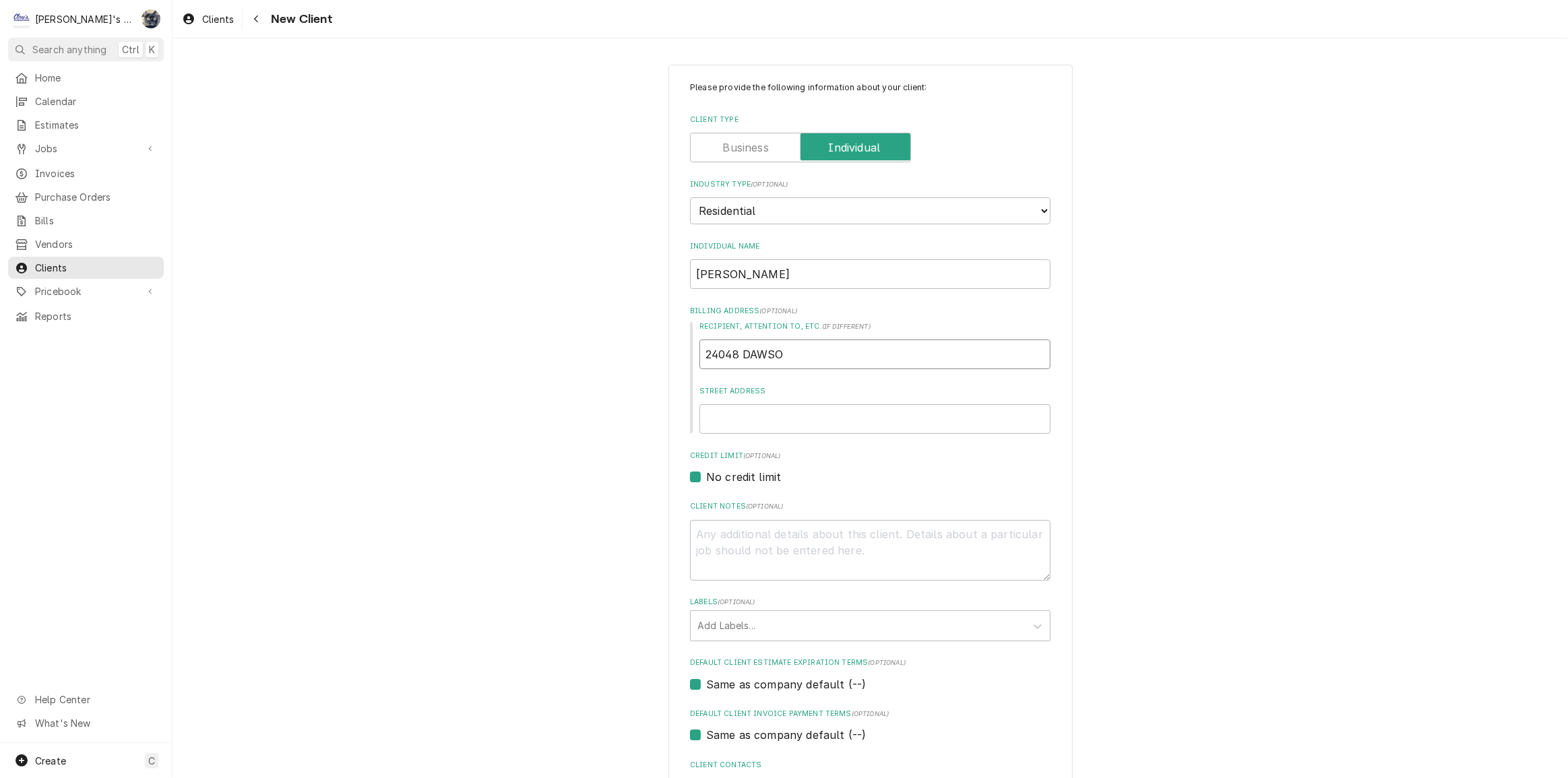
type textarea "x"
type input "24048 DAWS"
type textarea "x"
type input "24048 DAW"
type textarea "x"
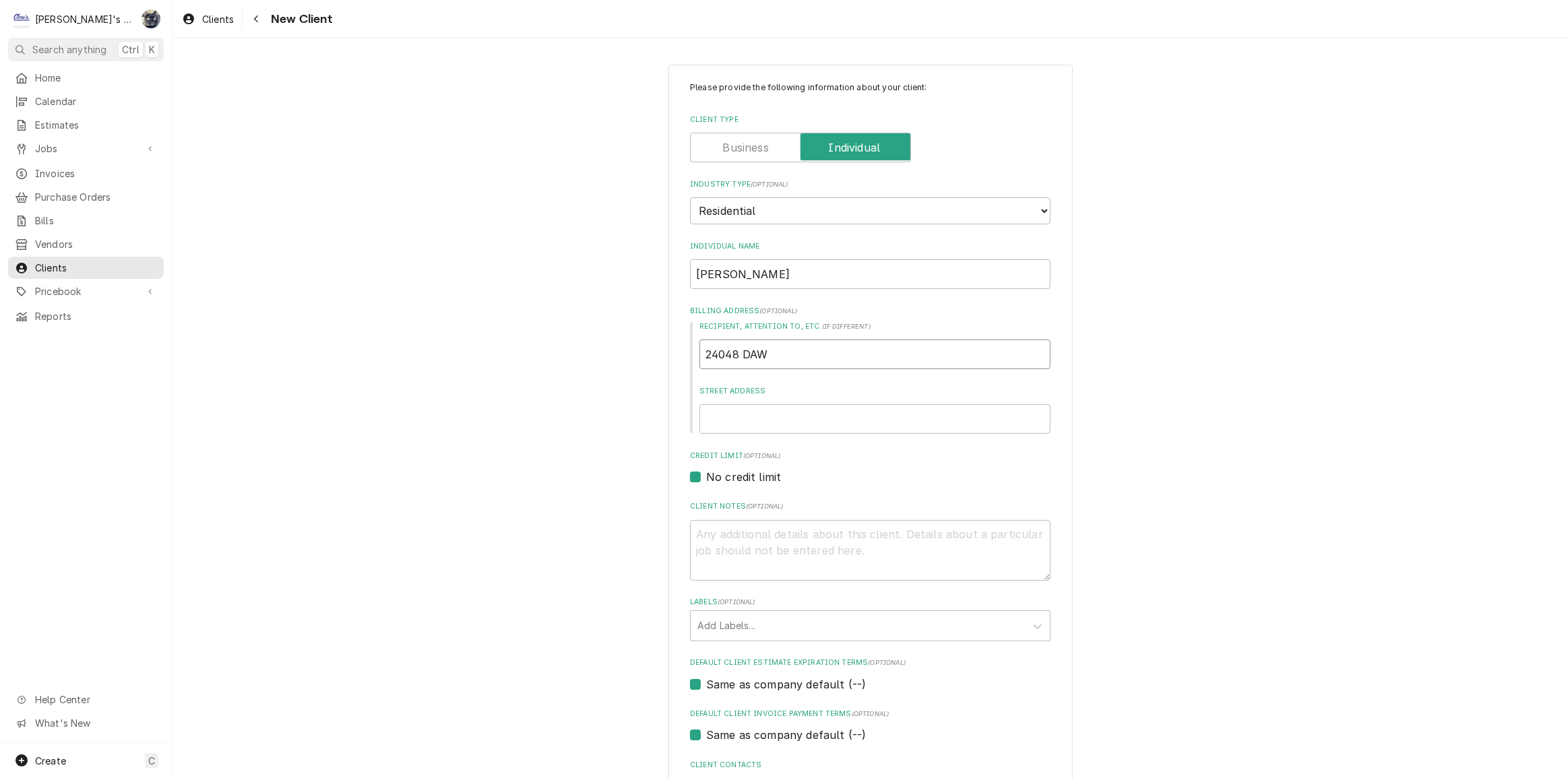
type input "24048 DA"
type textarea "x"
type input "24048 D"
type textarea "x"
type input "24048"
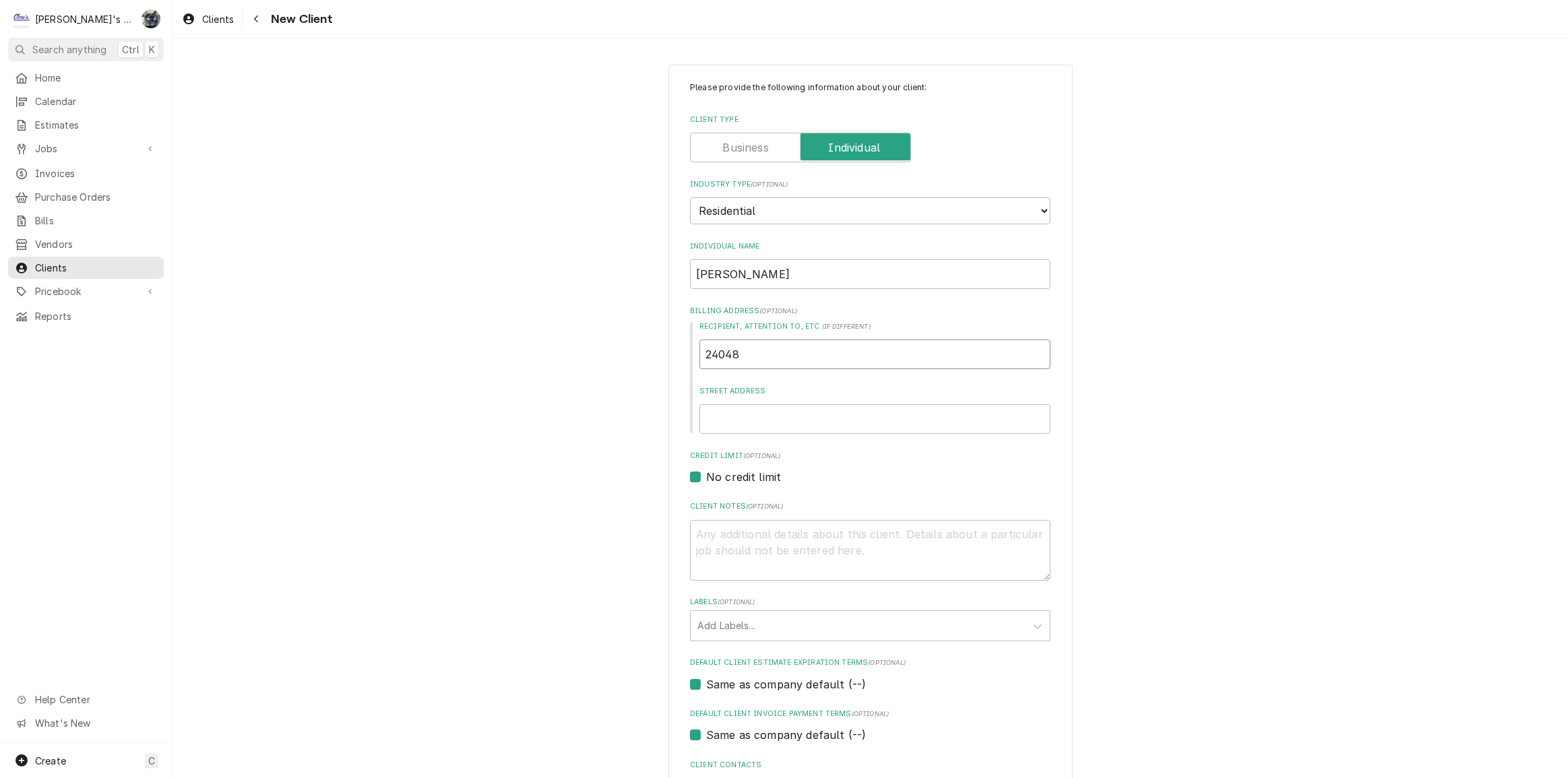
type textarea "x"
type input "24048"
type textarea "x"
type input "2404"
type textarea "x"
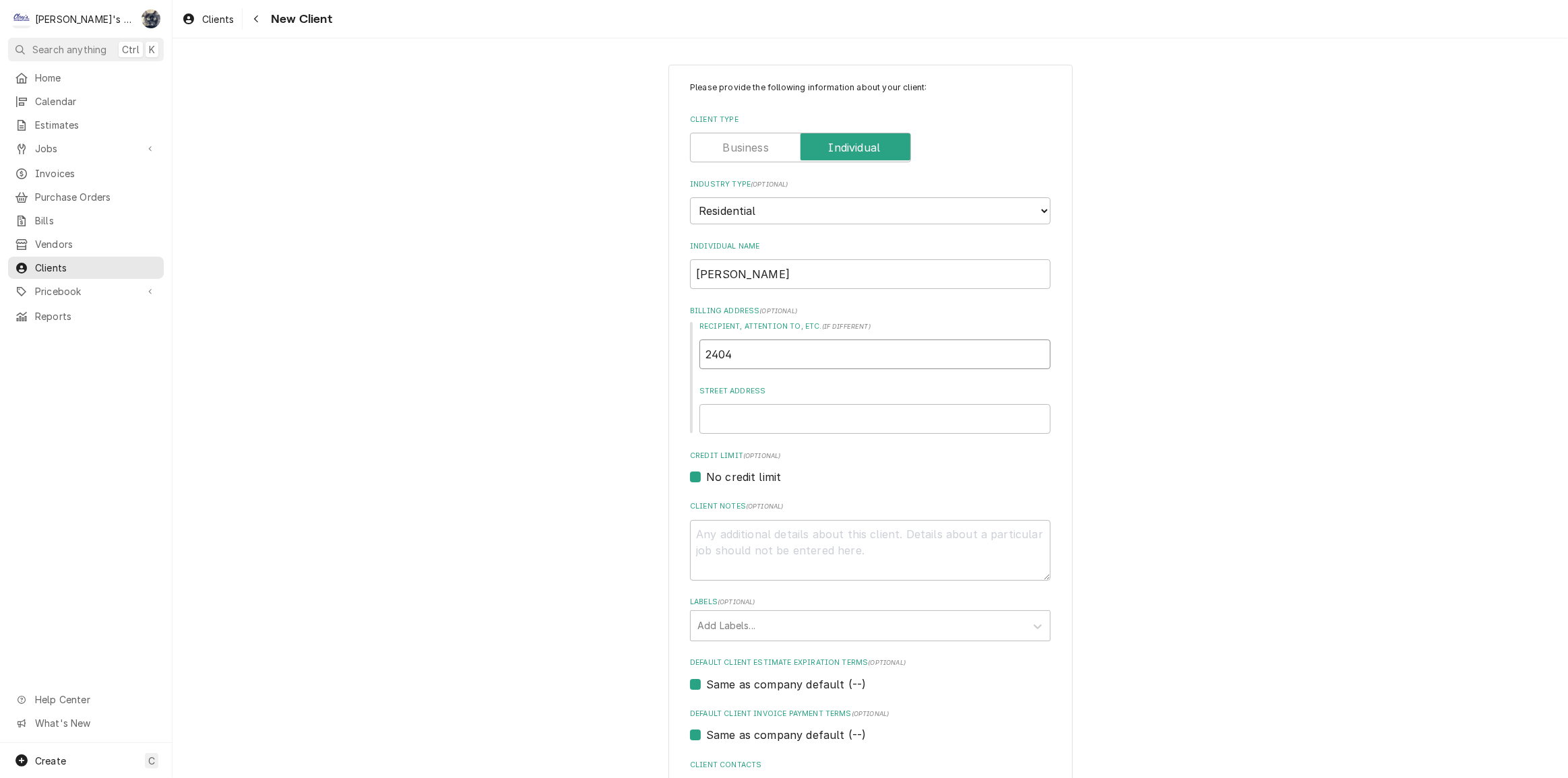
type input "240"
type textarea "x"
type input "24"
type textarea "x"
type input "2"
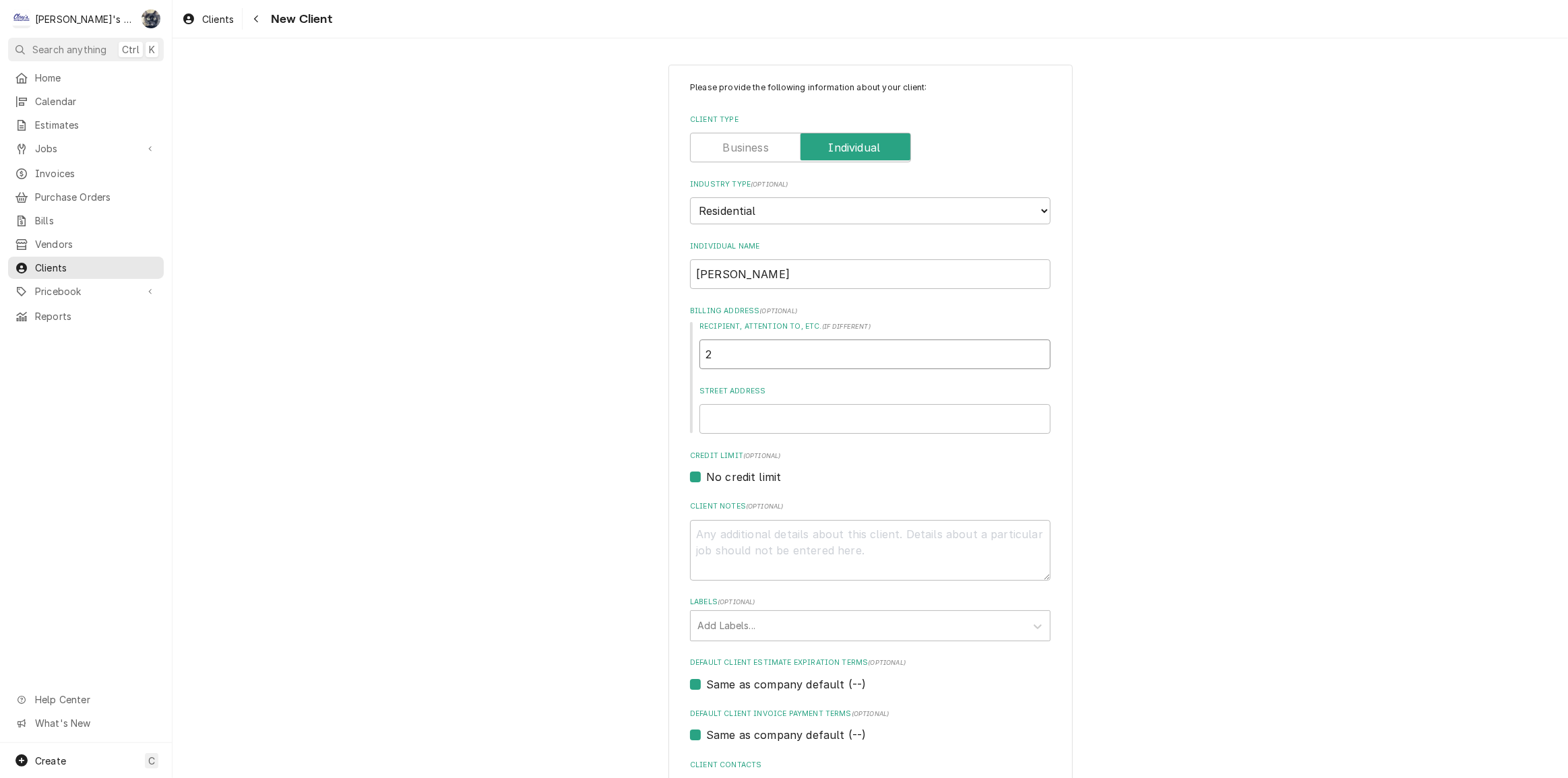
type textarea "x"
type input "2"
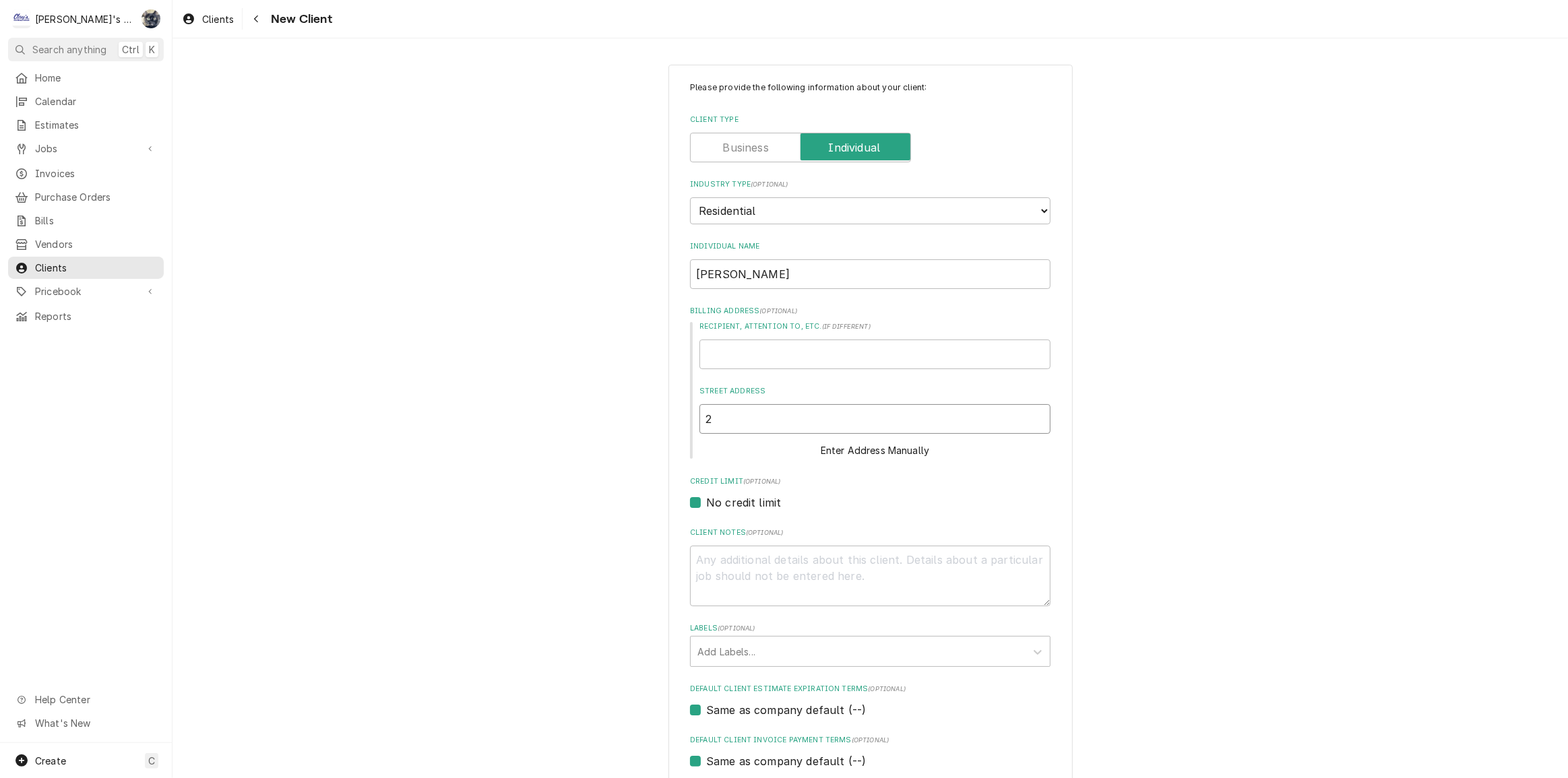
type textarea "x"
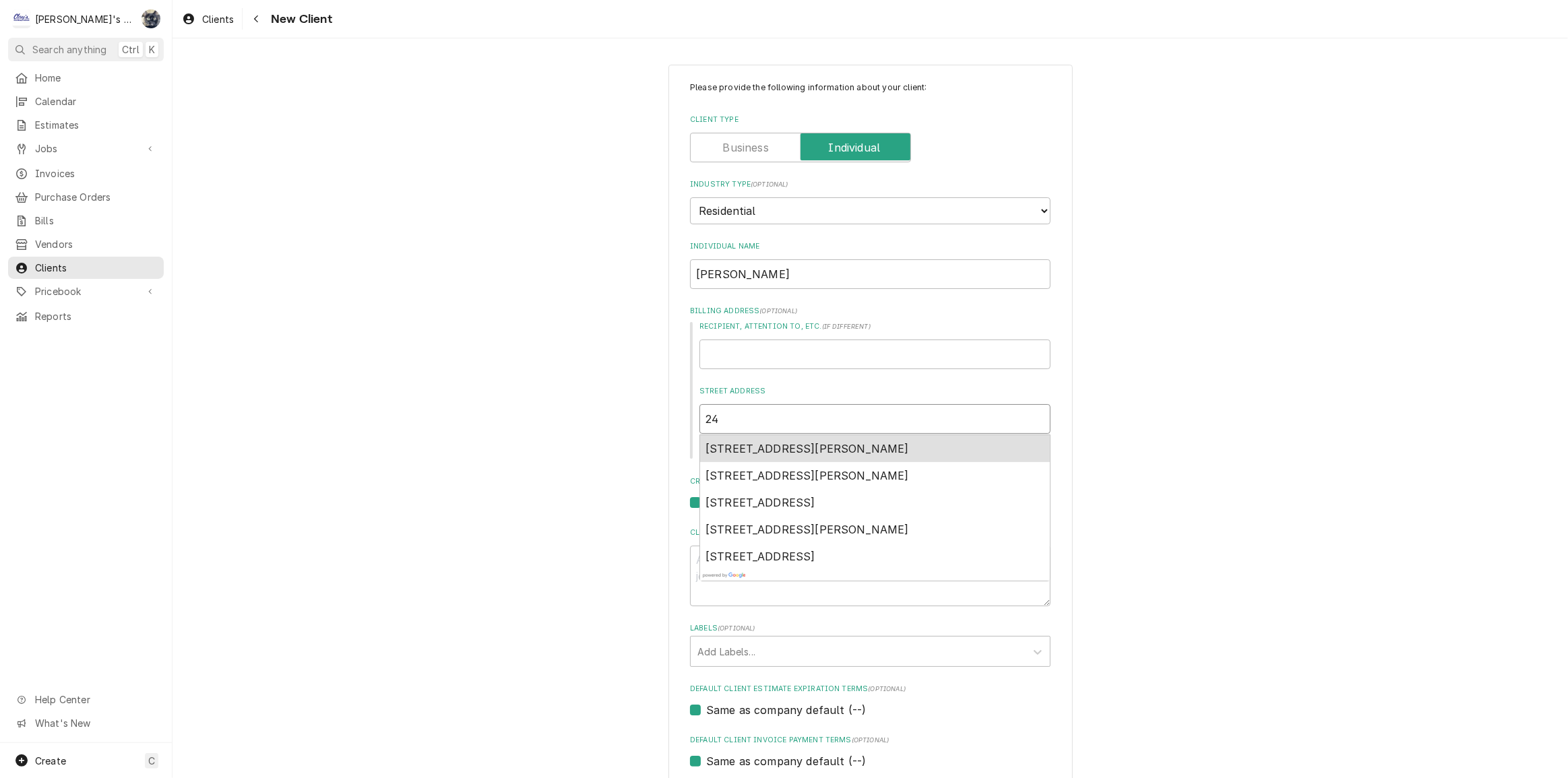
type input "24"
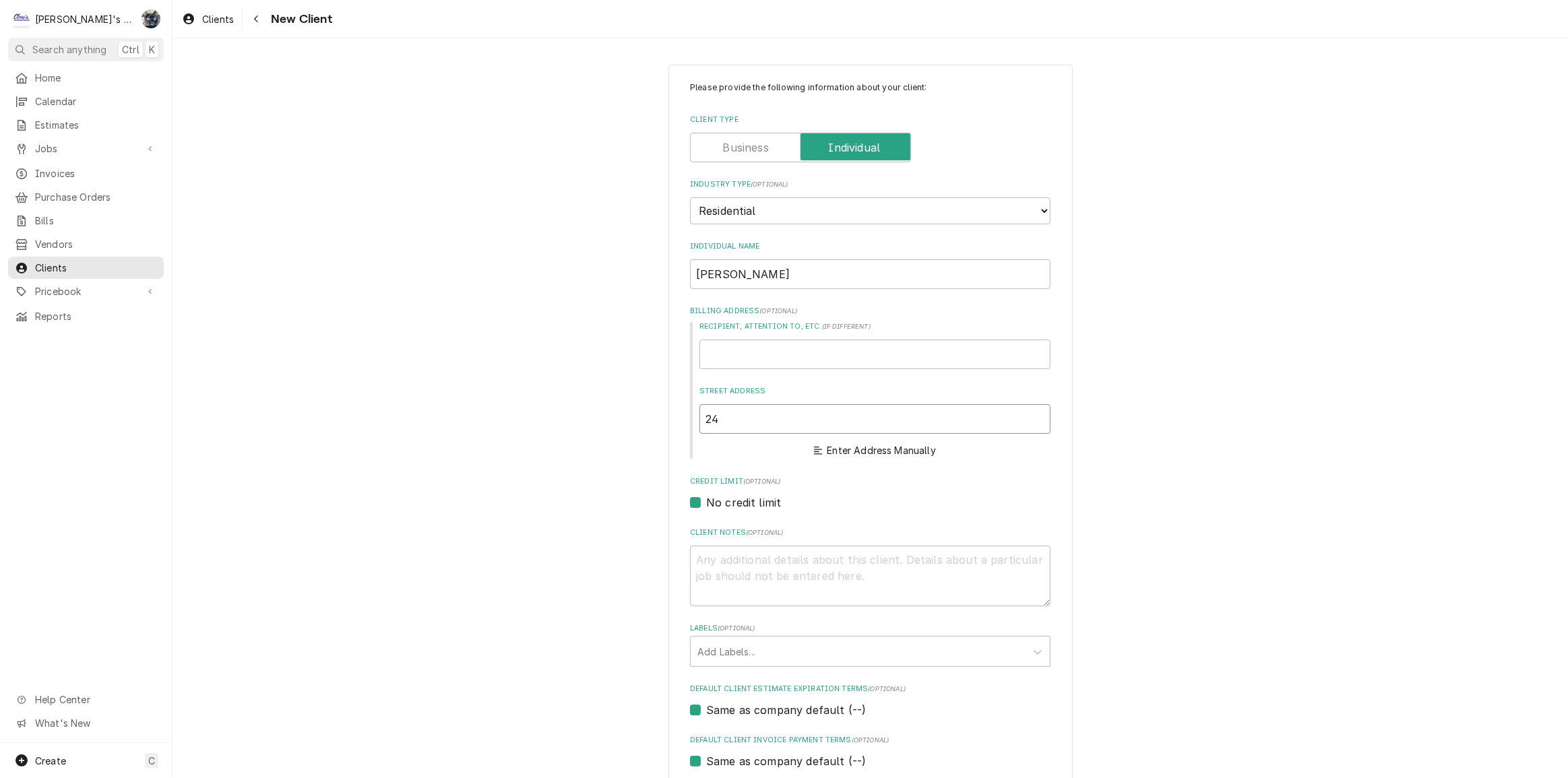
click at [727, 422] on input "24" at bounding box center [874, 418] width 351 height 29
type textarea "x"
type input "240"
type textarea "x"
type input "2404"
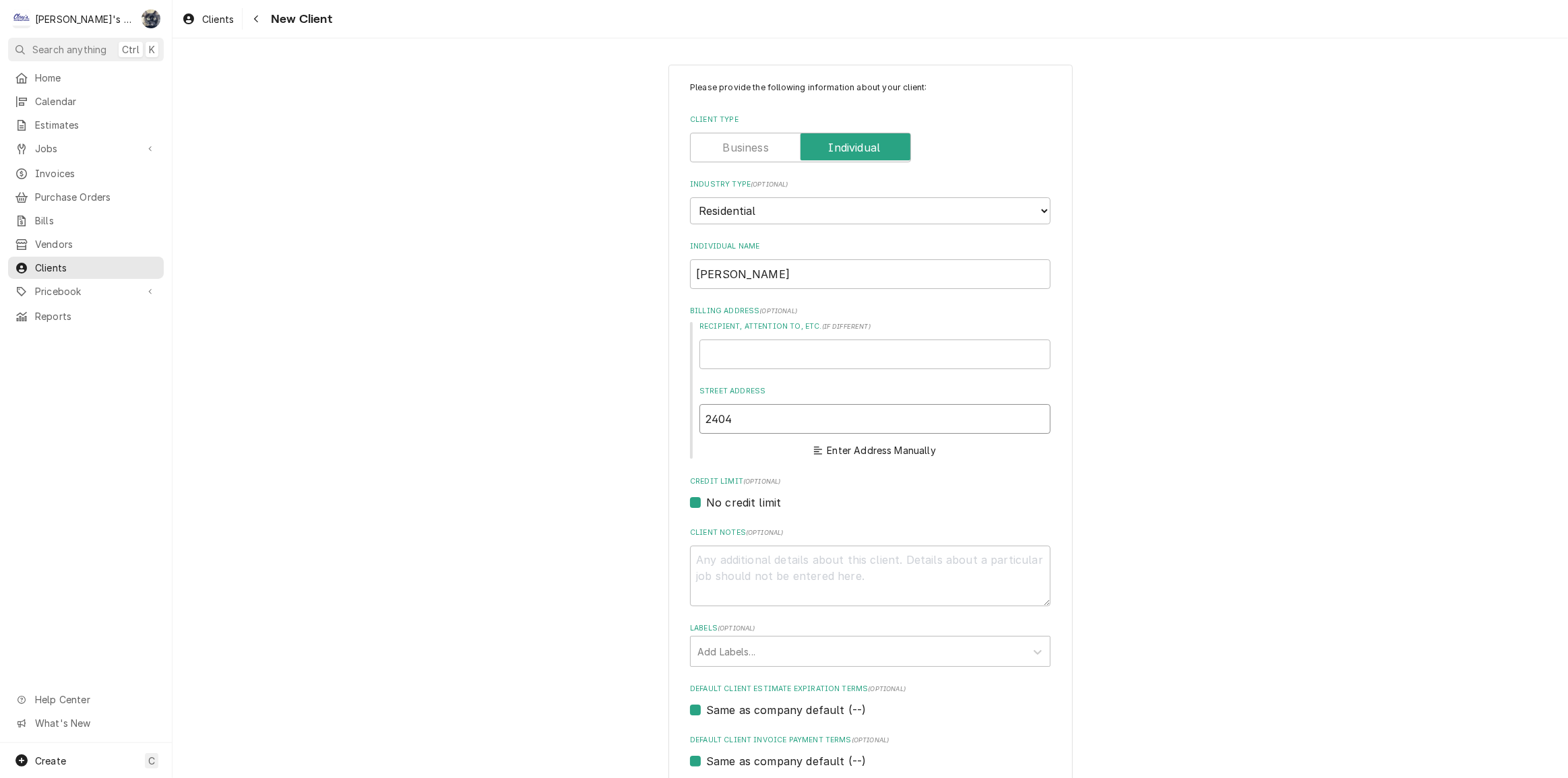
type textarea "x"
type input "24048"
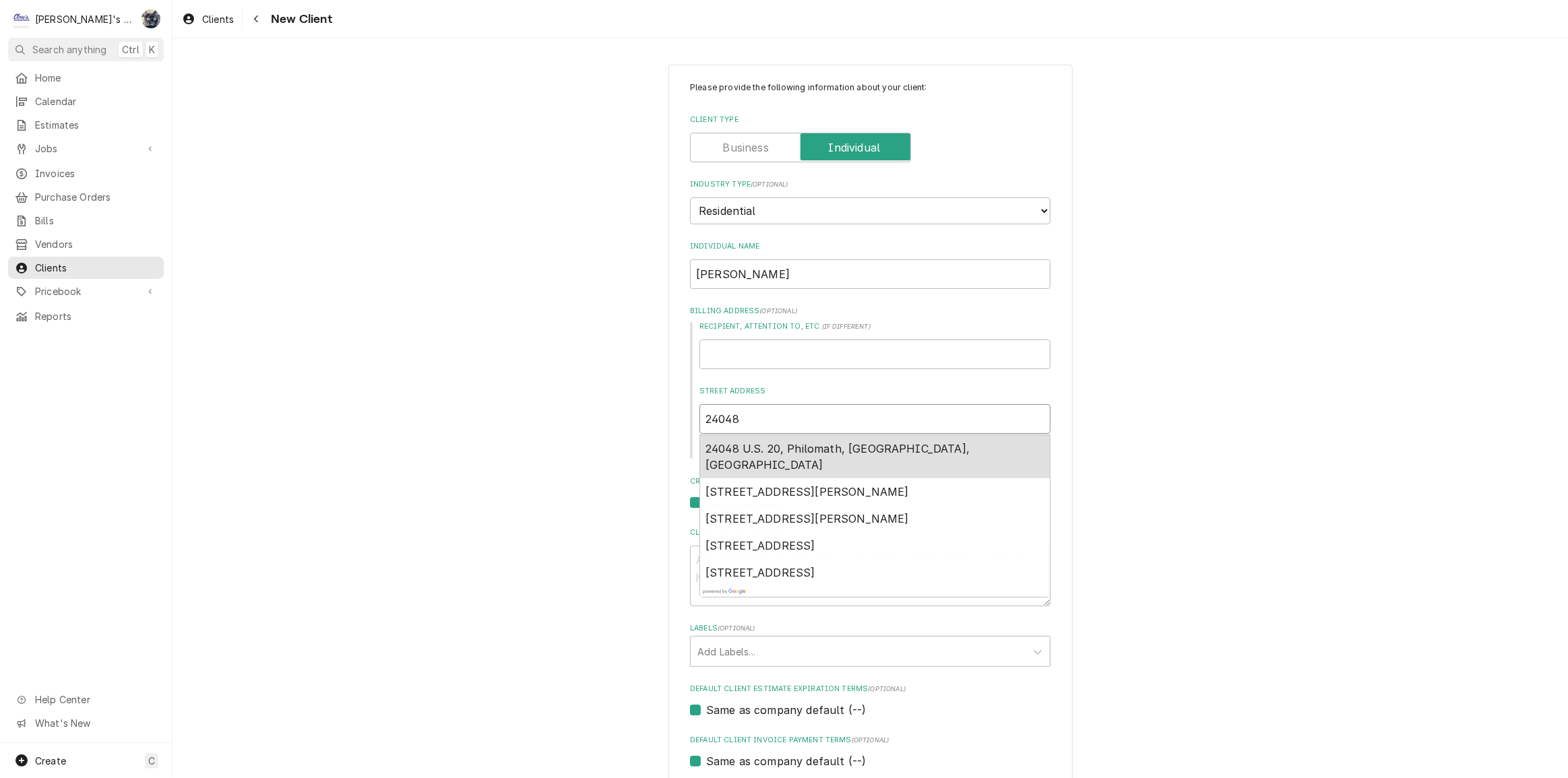
type textarea "x"
type input "24048"
type textarea "x"
type input "24048 D"
type textarea "x"
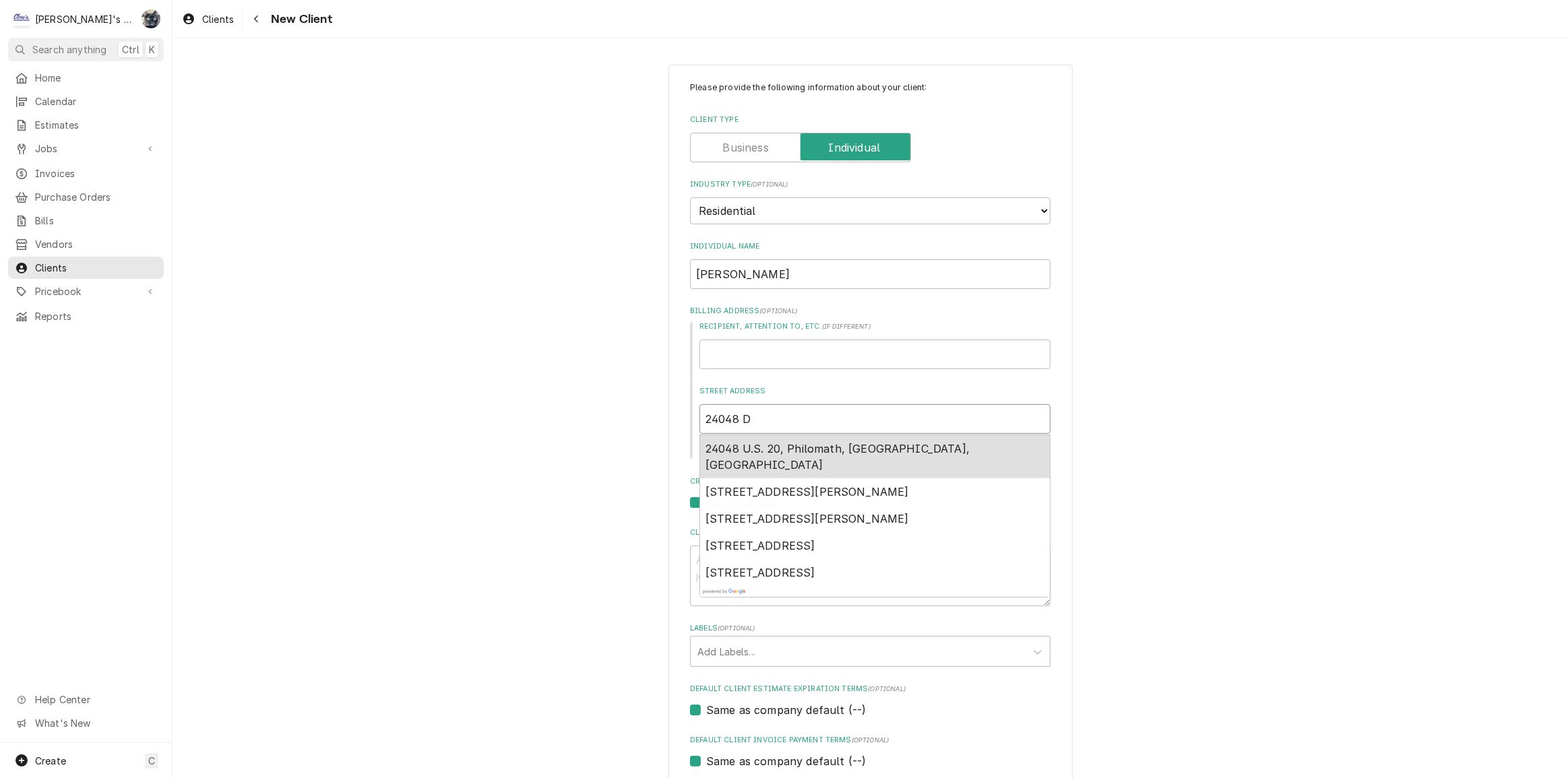
type input "24048 DW"
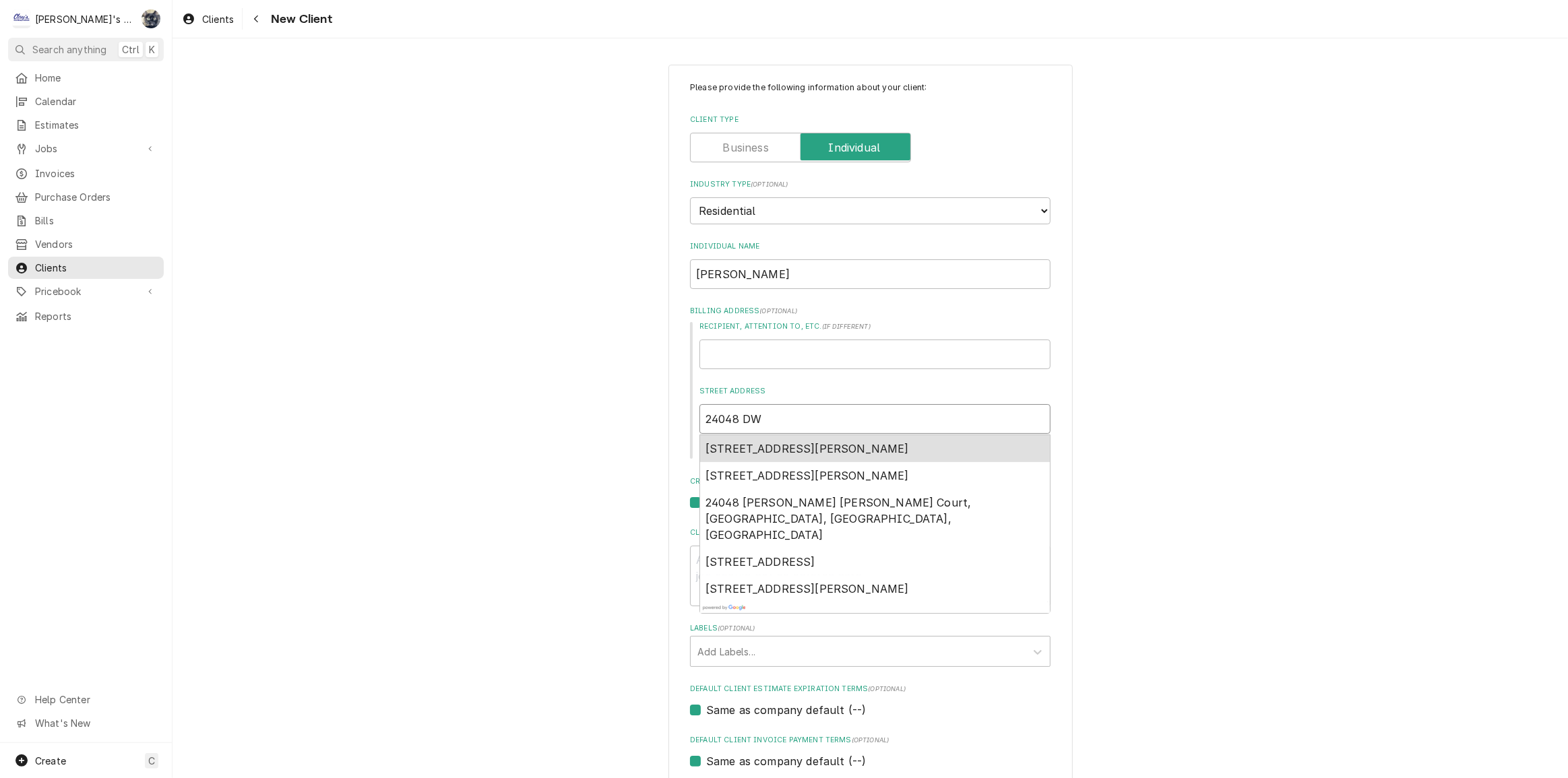
type textarea "x"
type input "24048 D"
type textarea "x"
type input "24048 DA"
type textarea "x"
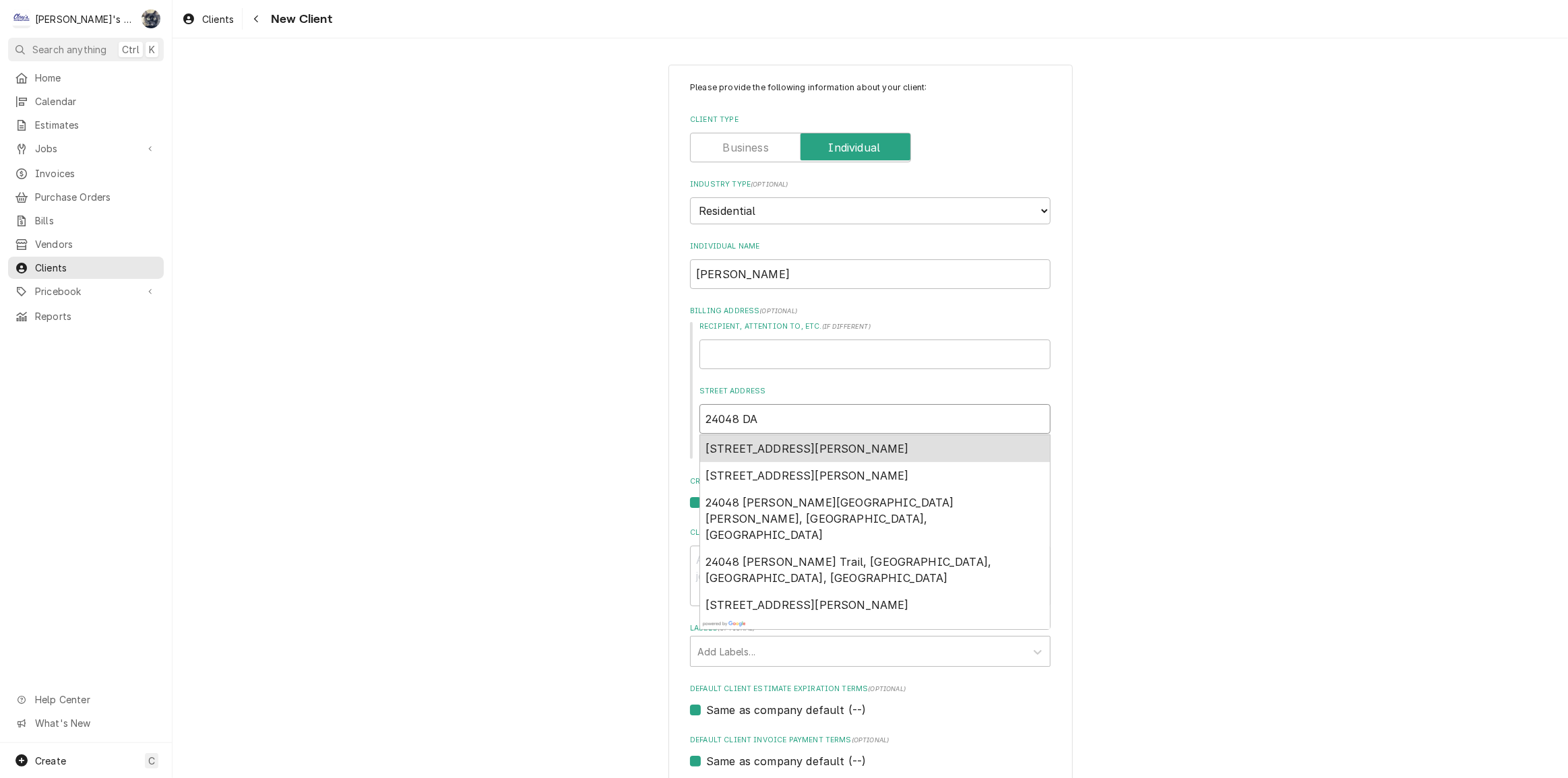
type input "24048 DAS"
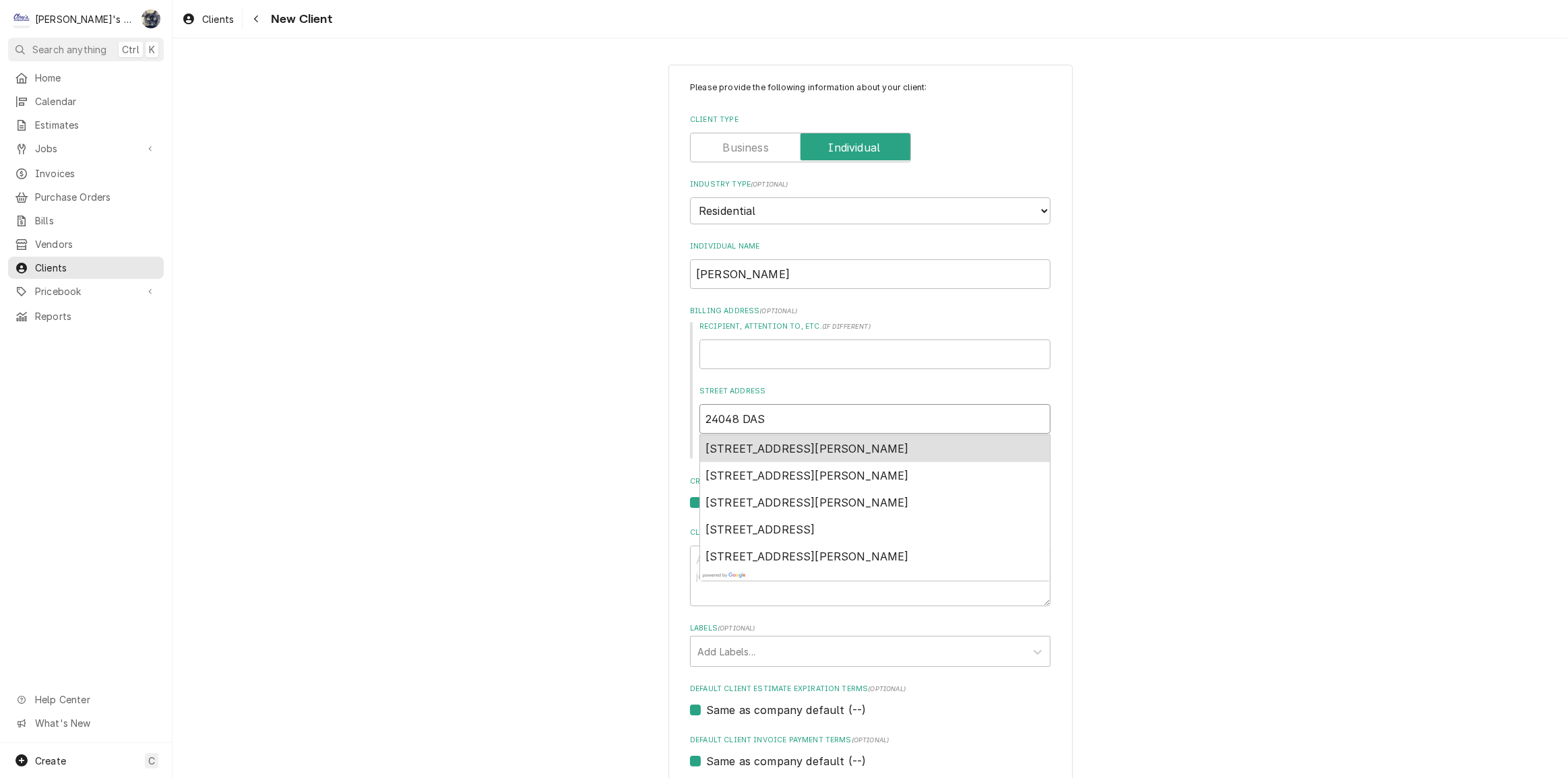
type textarea "x"
type input "24048 DASW"
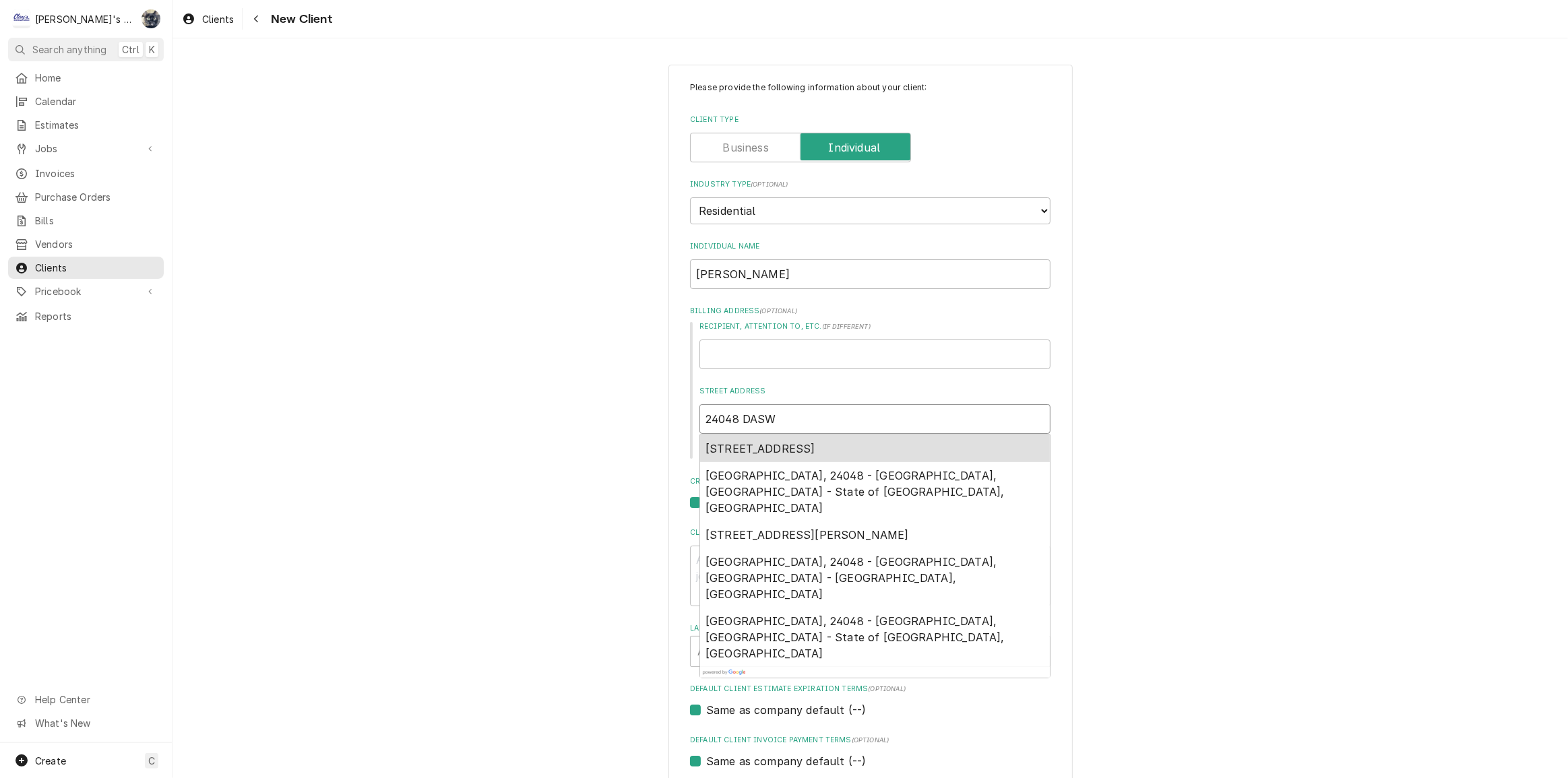
type textarea "x"
type input "24048 DAS"
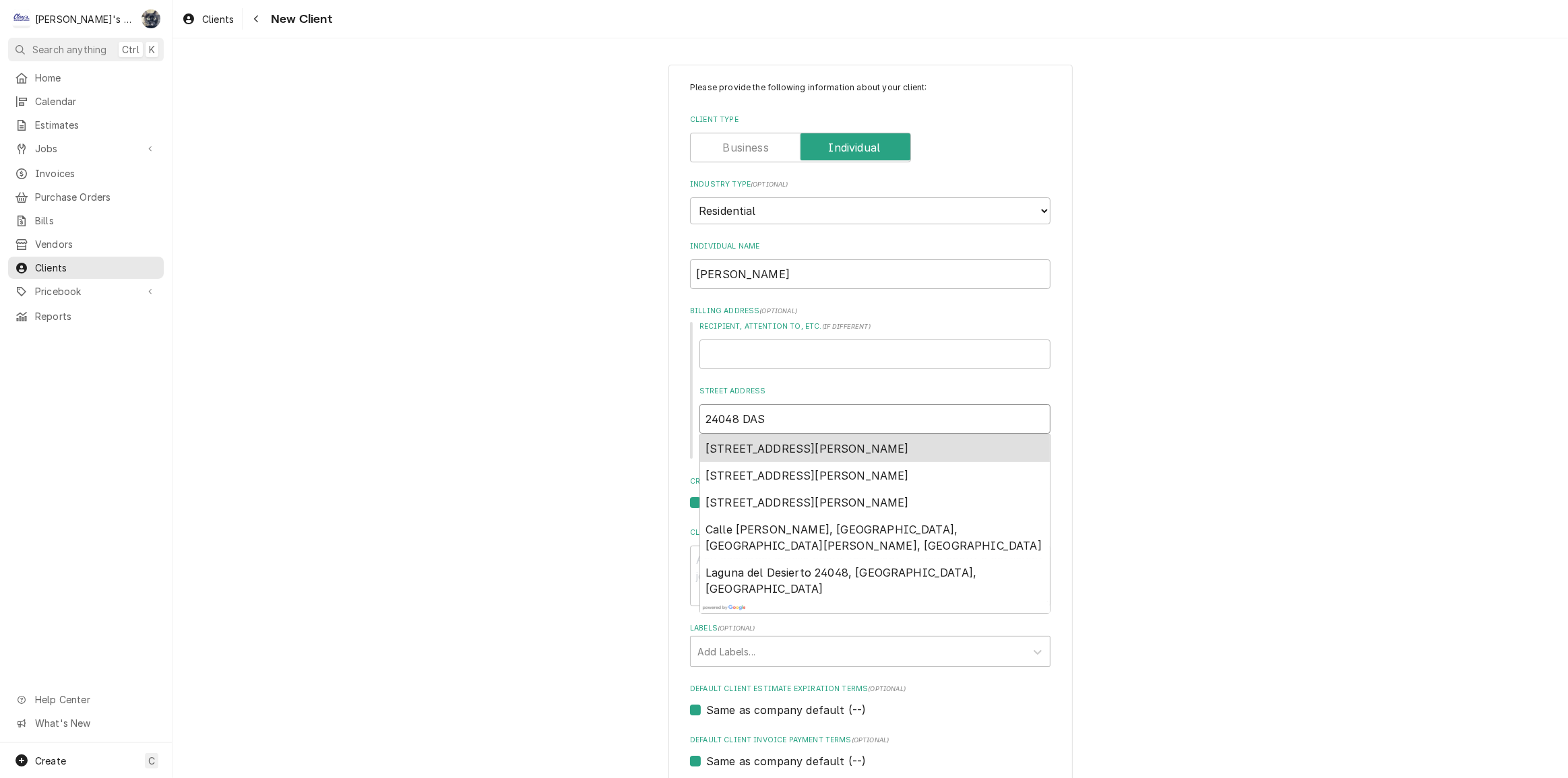
type textarea "x"
type input "24048 DA"
type textarea "x"
type input "24048 DAW"
type textarea "x"
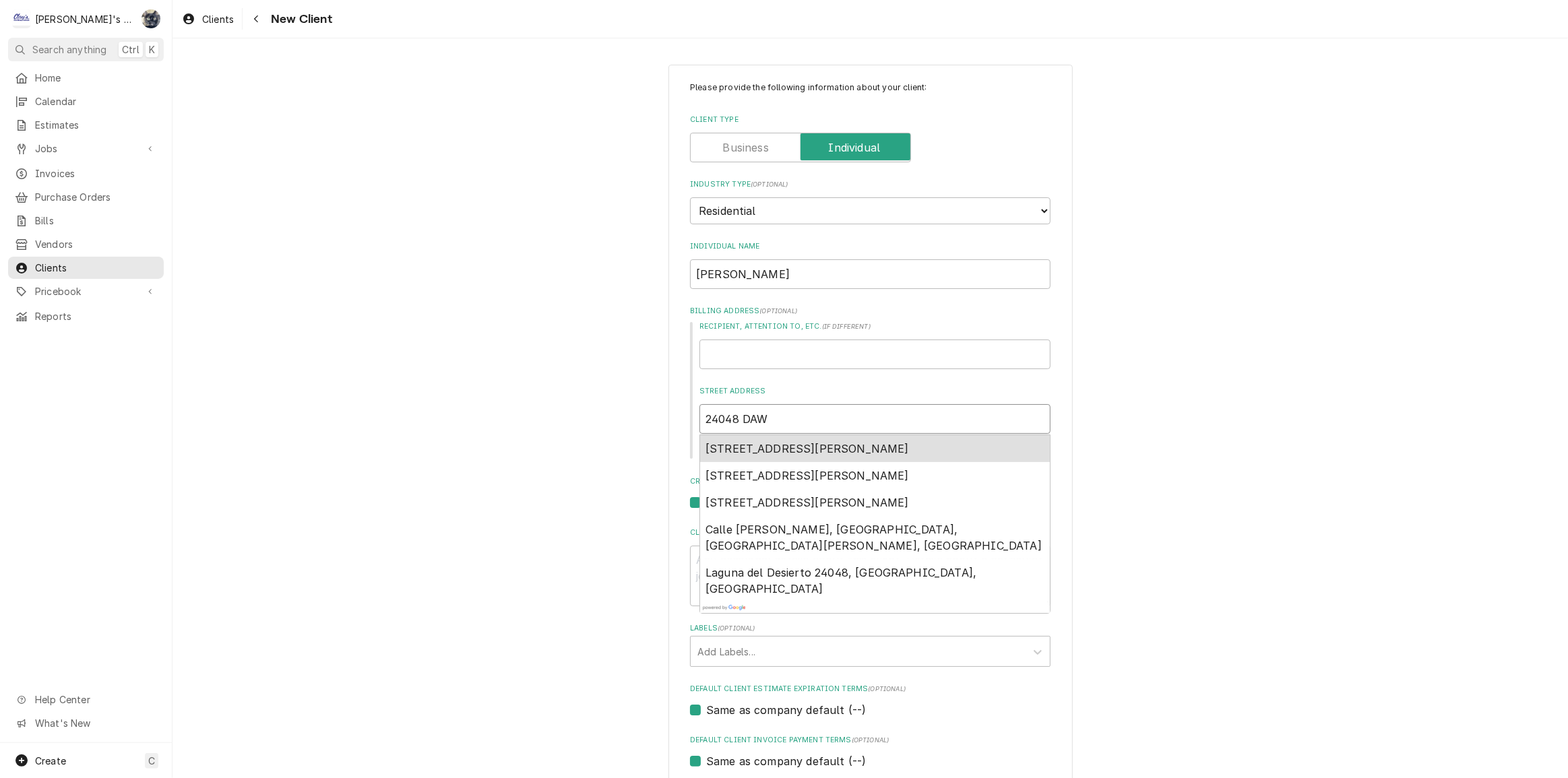
type input "24048 DAWS"
type textarea "x"
type input "24048 DAWSO"
type textarea "x"
type input "24048 DAWSON"
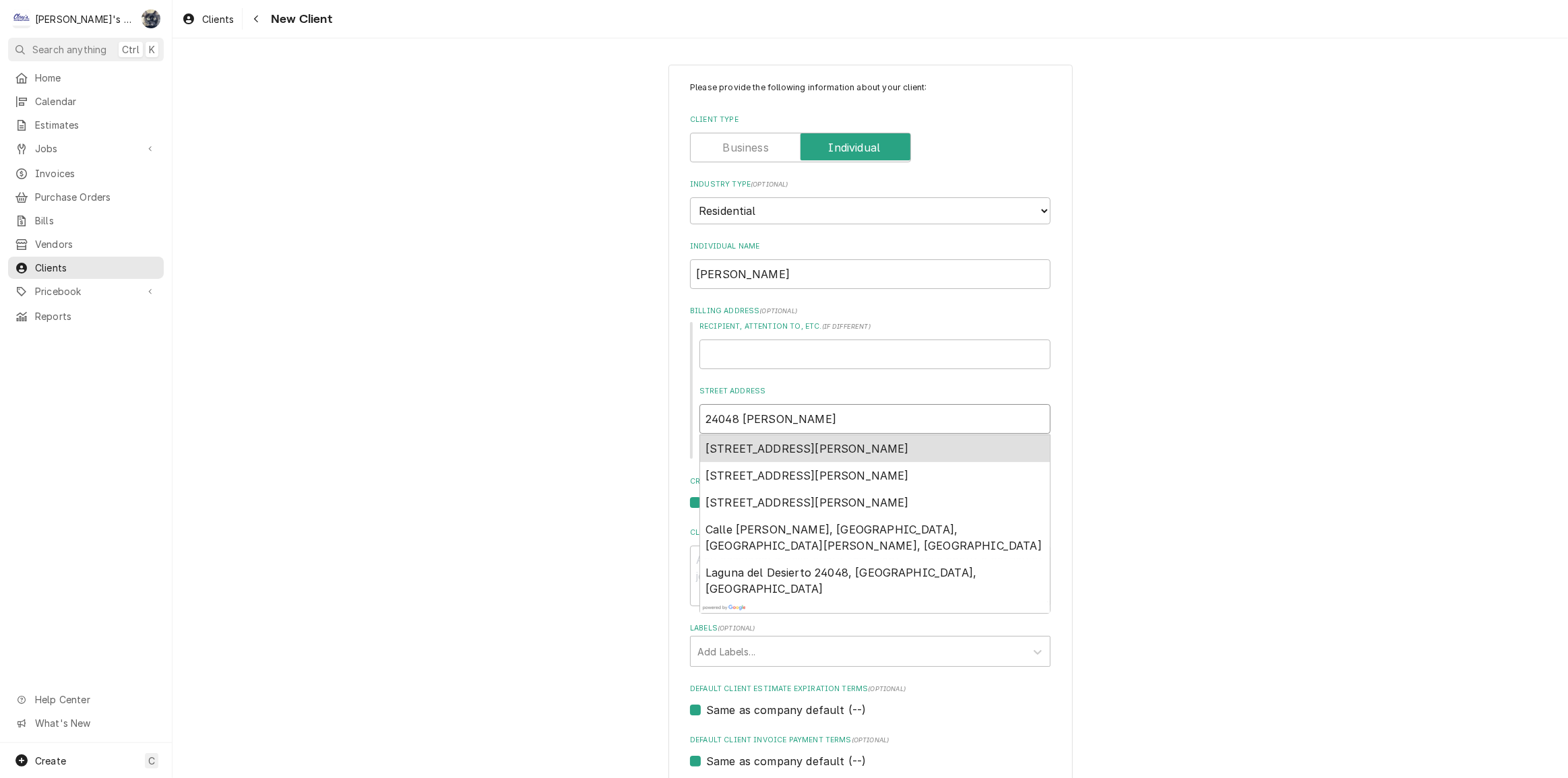
type textarea "x"
type input "24048 DAWSON"
type textarea "x"
type input "24048 DAWSON R"
type textarea "x"
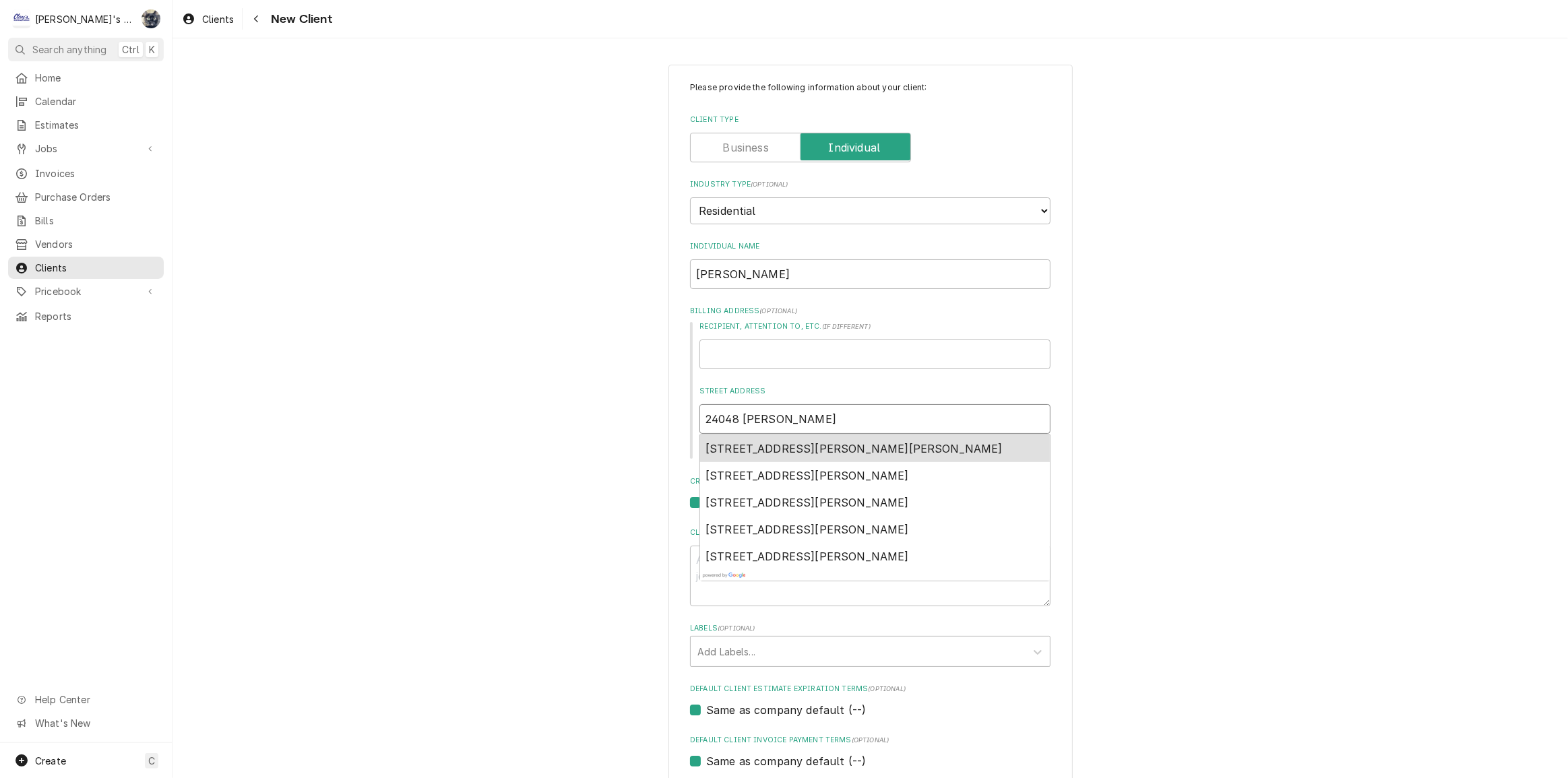
type input "24048 DAWSON RD"
type textarea "x"
type input "24048 DAWSON RD."
type textarea "x"
type input "24048 DAWSON RD."
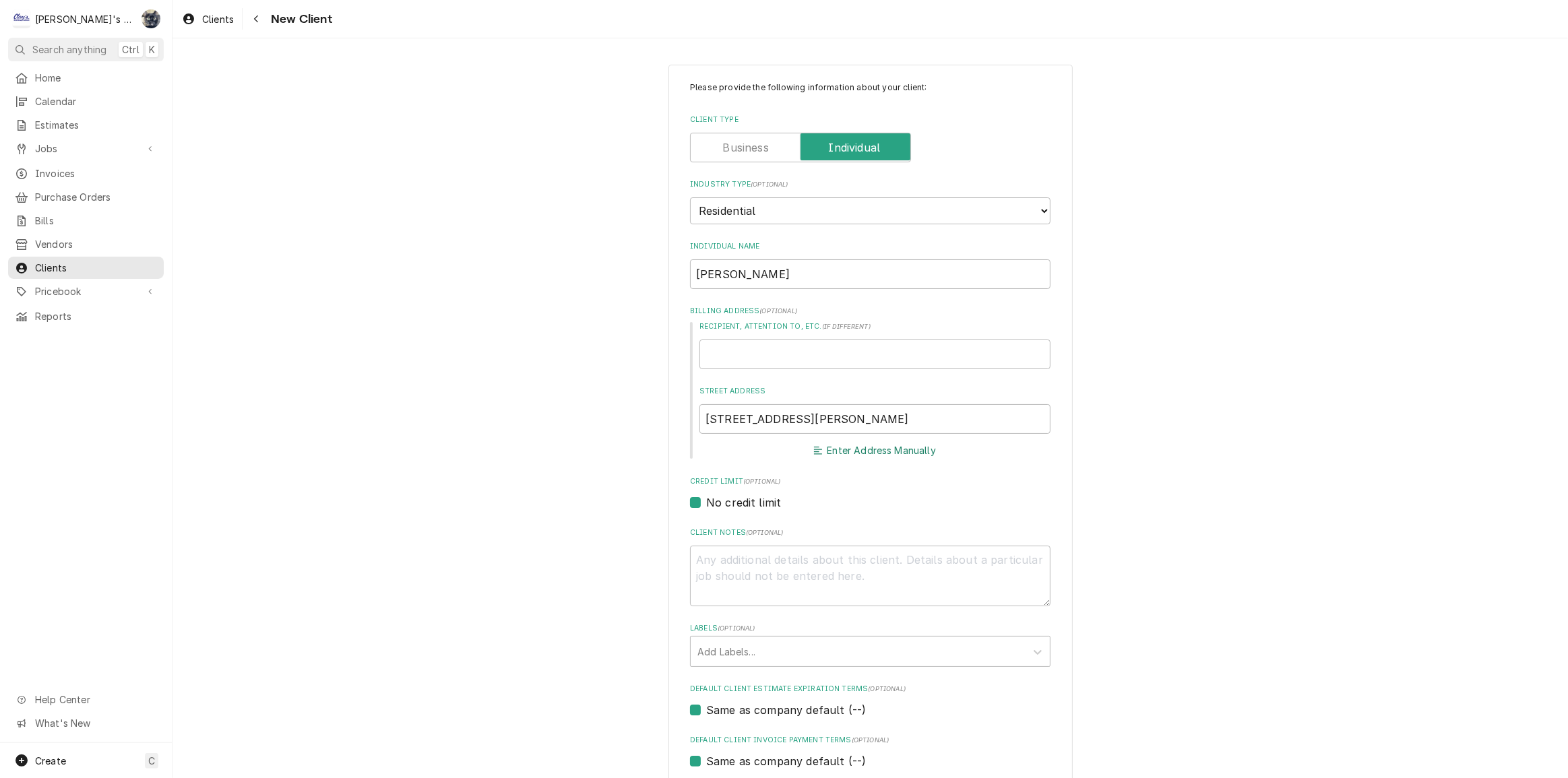
click at [872, 451] on button "Enter Address Manually" at bounding box center [875, 451] width 127 height 19
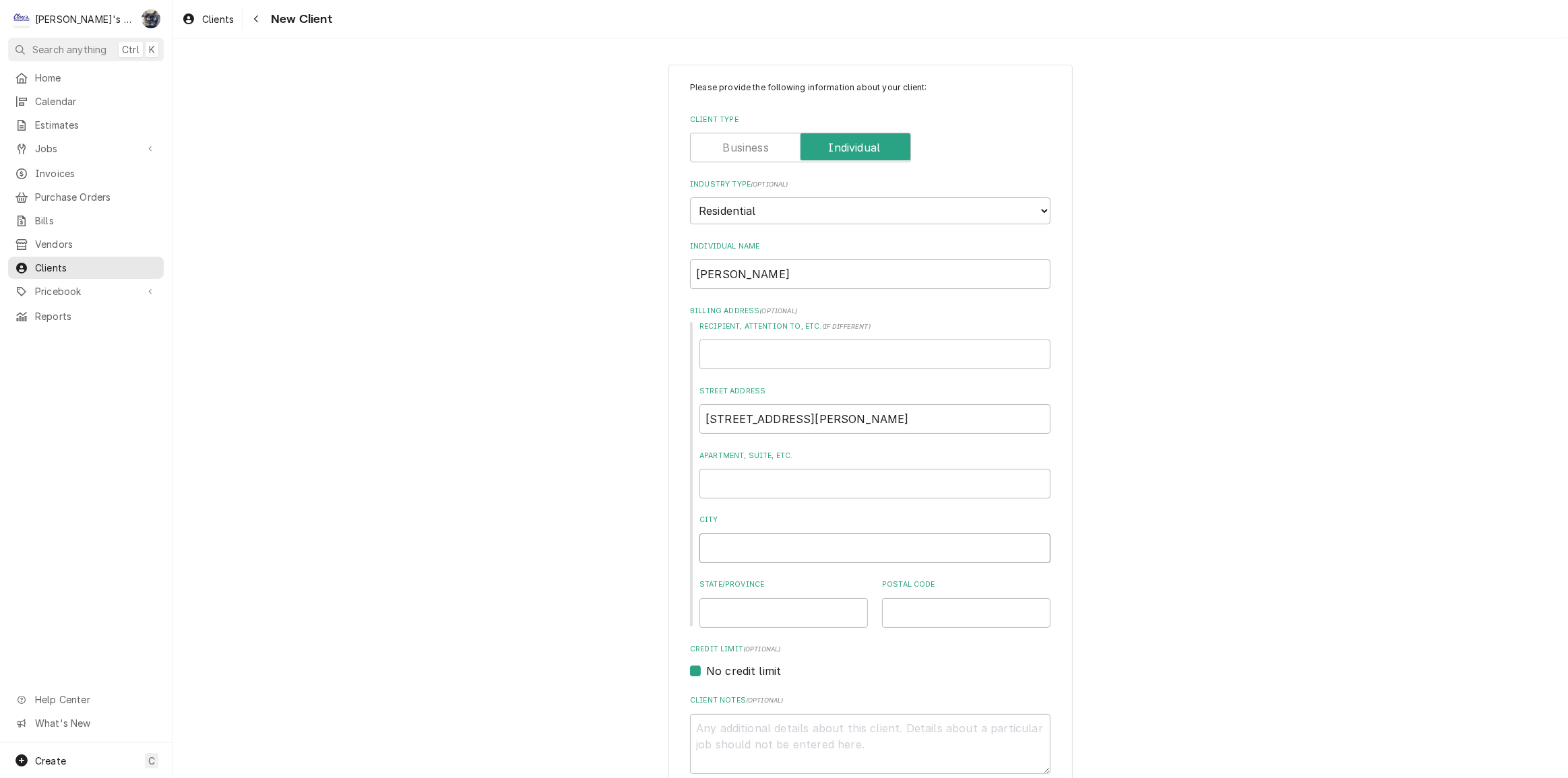
click at [788, 544] on input "City" at bounding box center [874, 548] width 351 height 29
type textarea "x"
type input "M"
type textarea "x"
type input "MO"
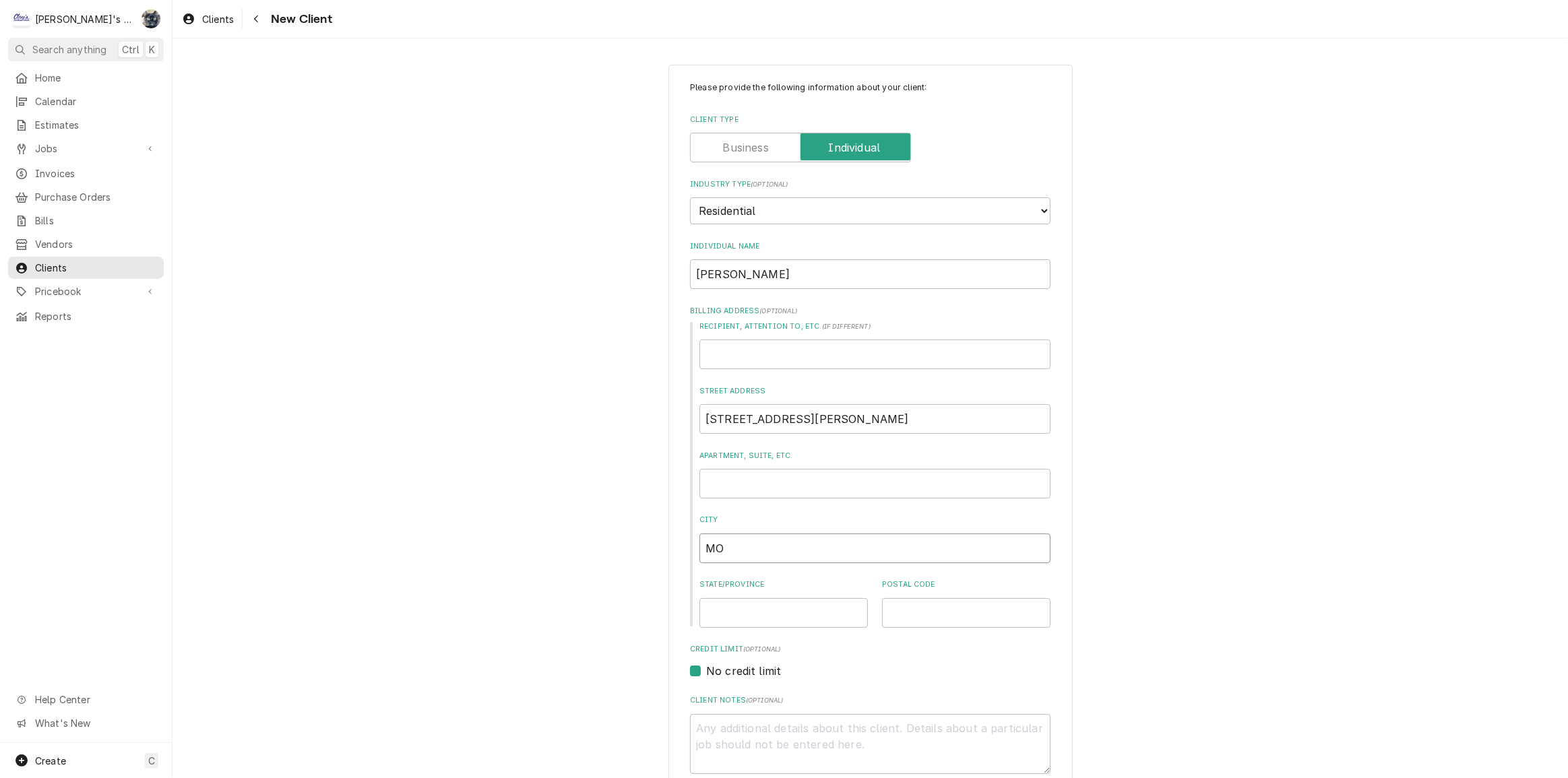
type textarea "x"
type input "MON"
type textarea "x"
type input "MONE"
type textarea "x"
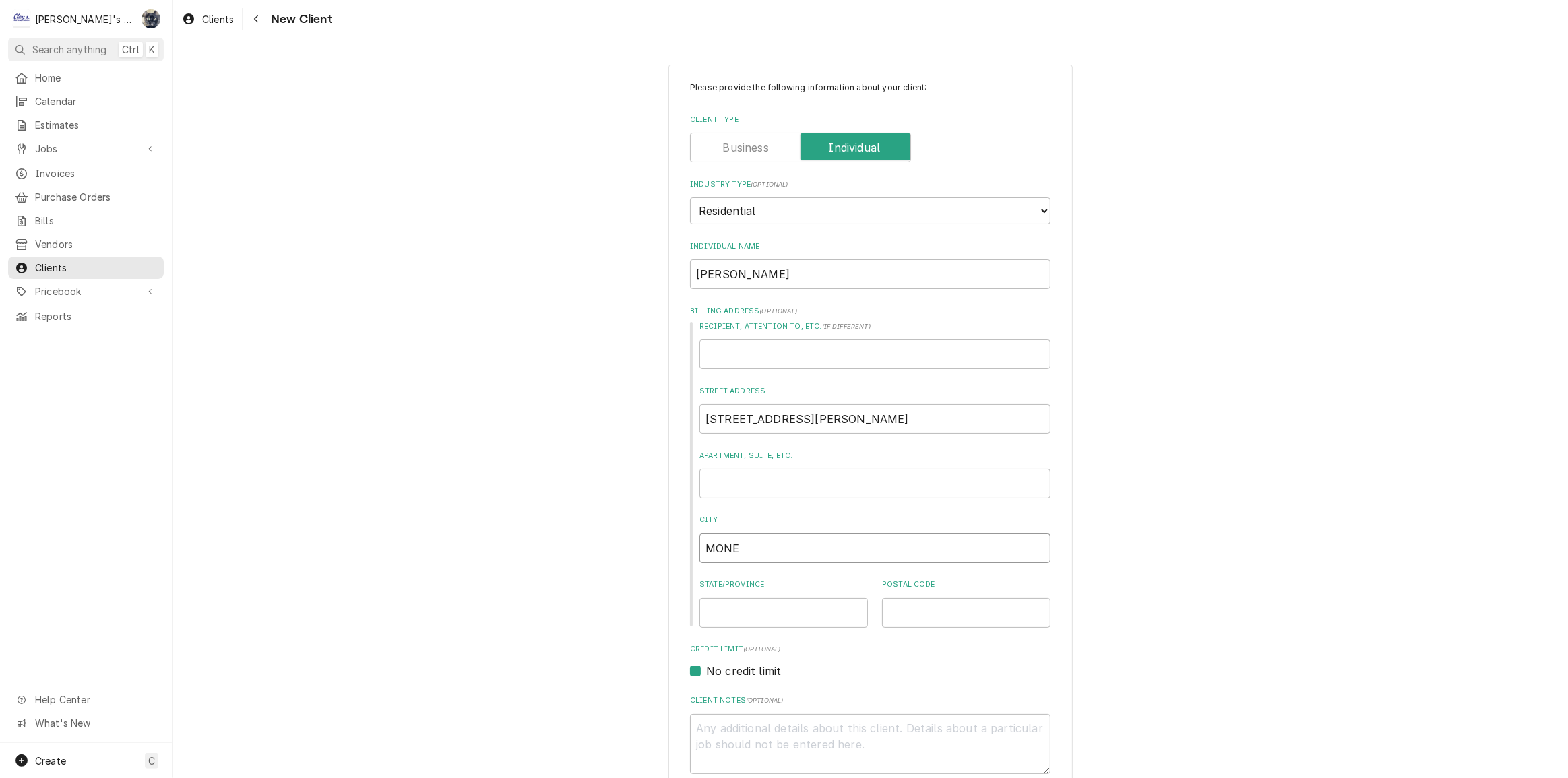
type input "MONEO"
type textarea "x"
type input "MONE"
type textarea "x"
type input "MON"
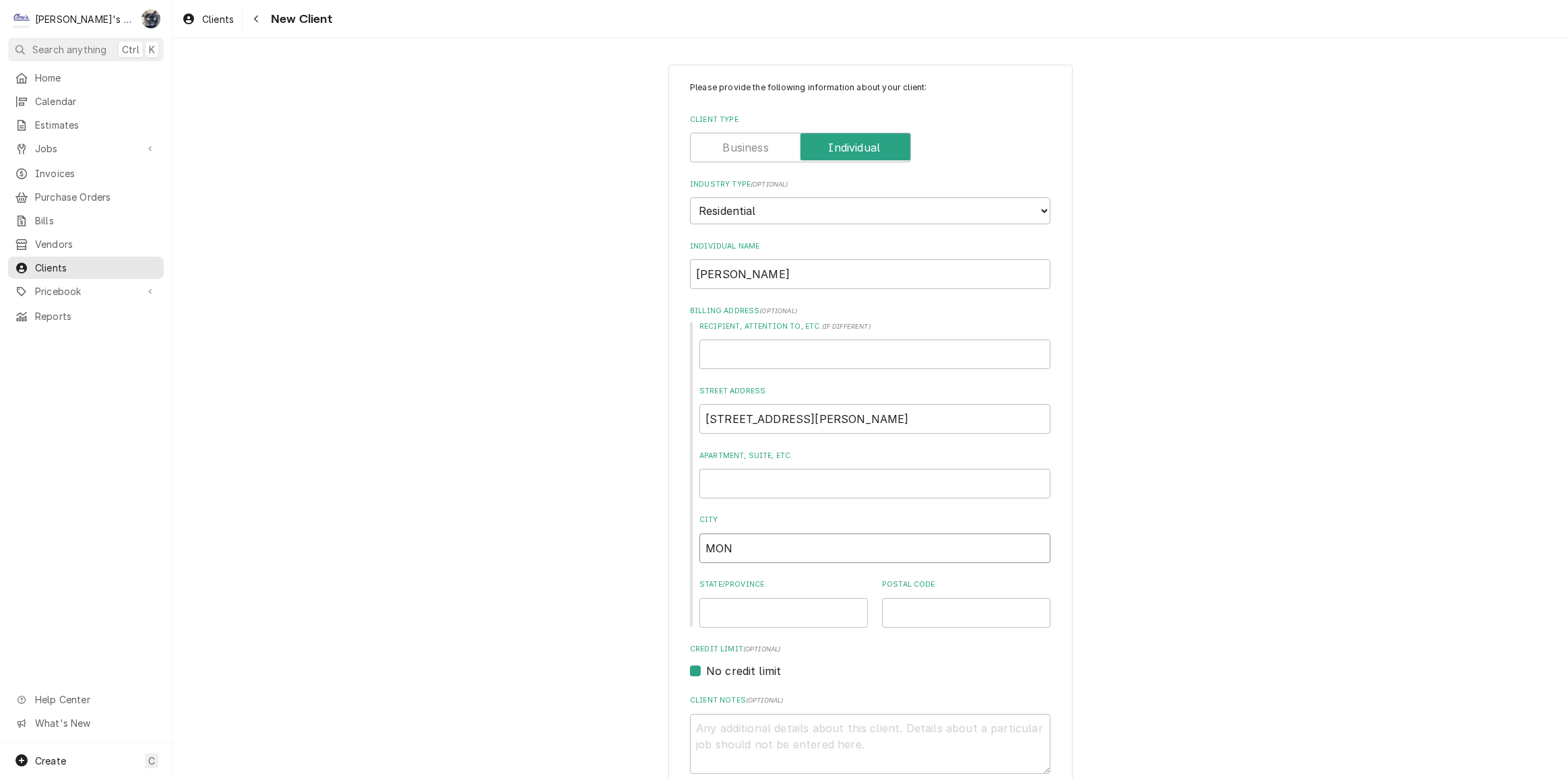
type textarea "x"
type input "MONR"
type textarea "x"
type input "MONRO"
type textarea "x"
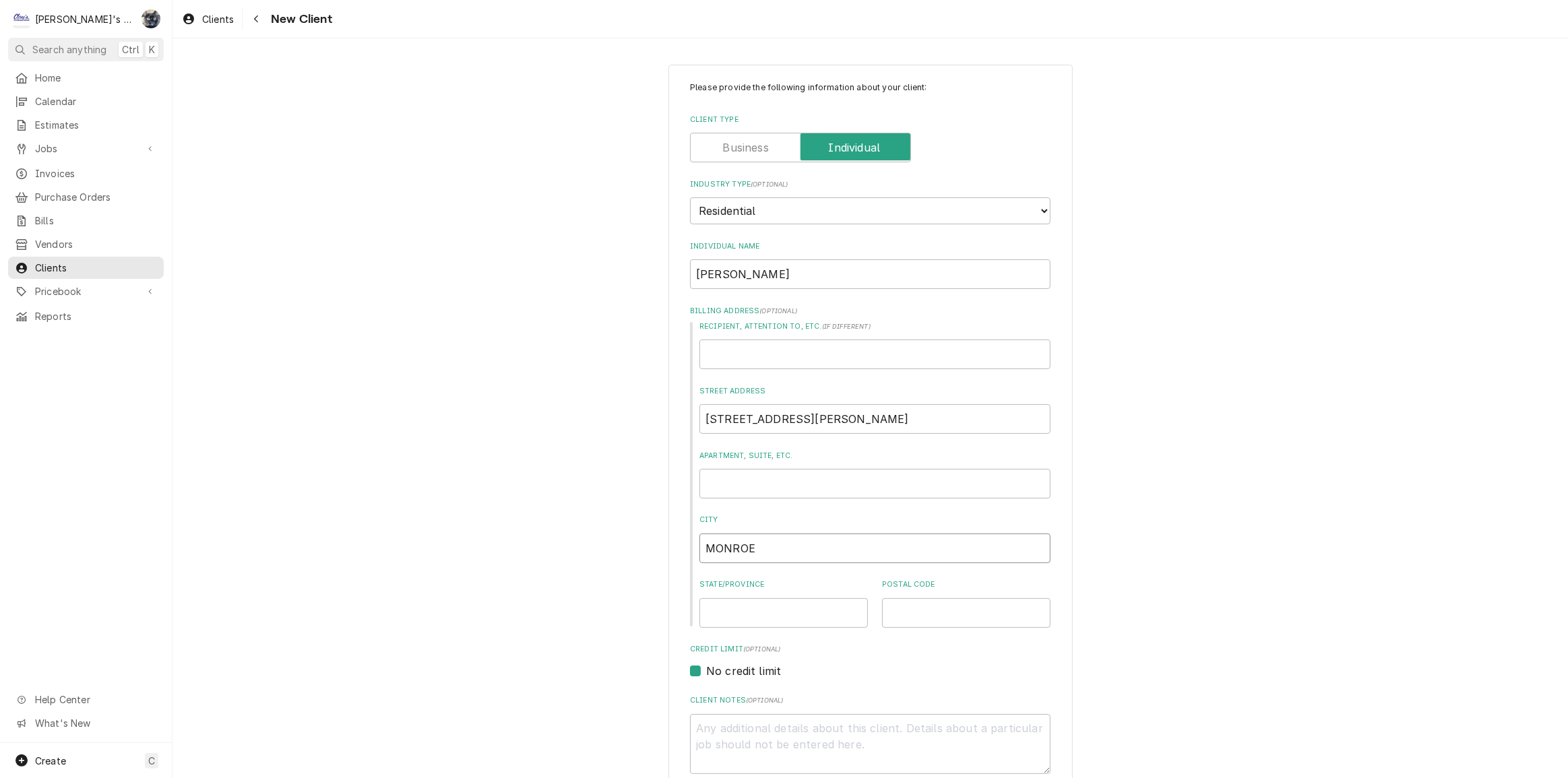
type input "MONROE"
type textarea "x"
type input "O"
type textarea "x"
type input "OR"
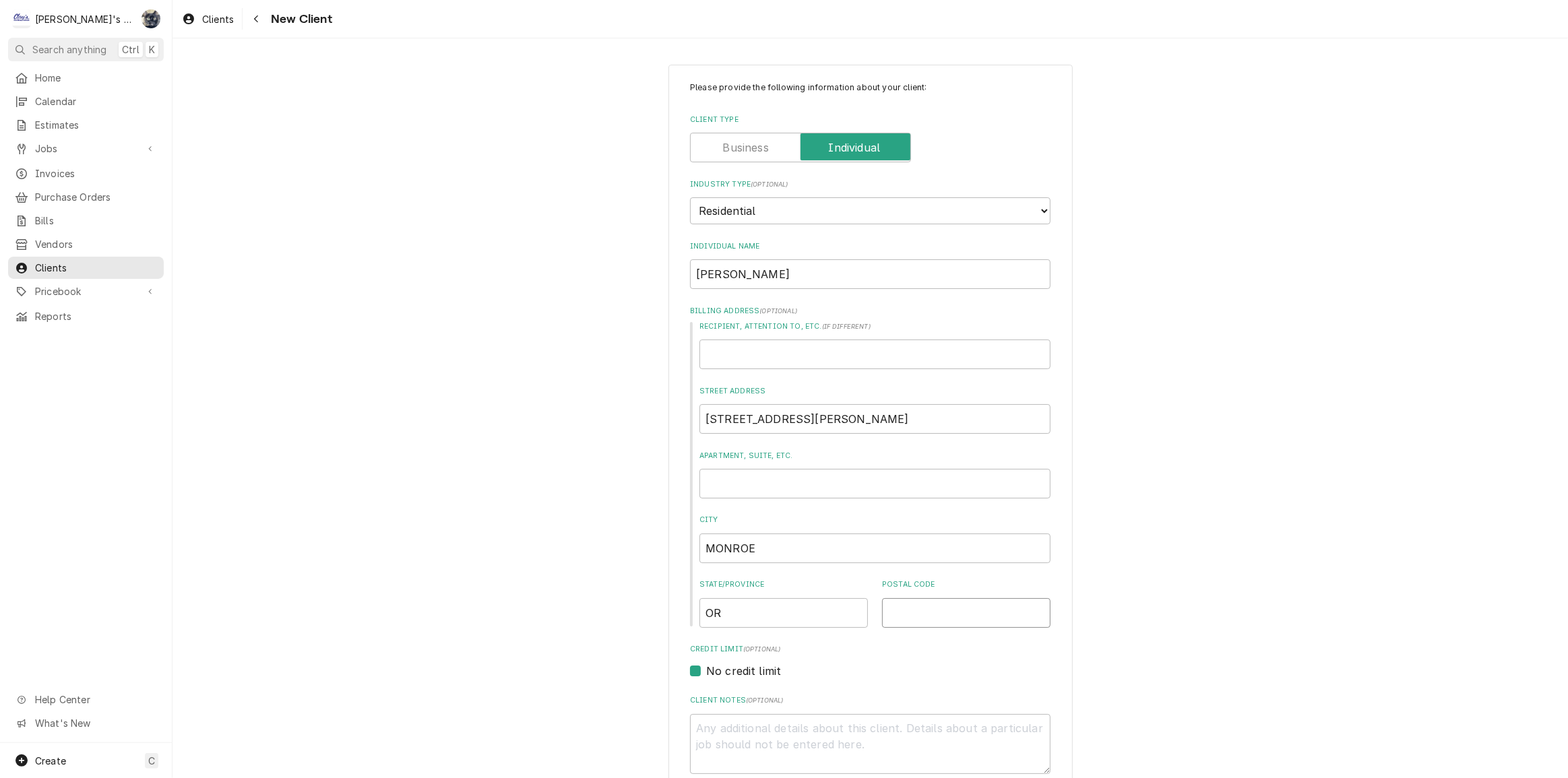
type textarea "x"
type input "9"
type textarea "x"
type input "97"
type textarea "x"
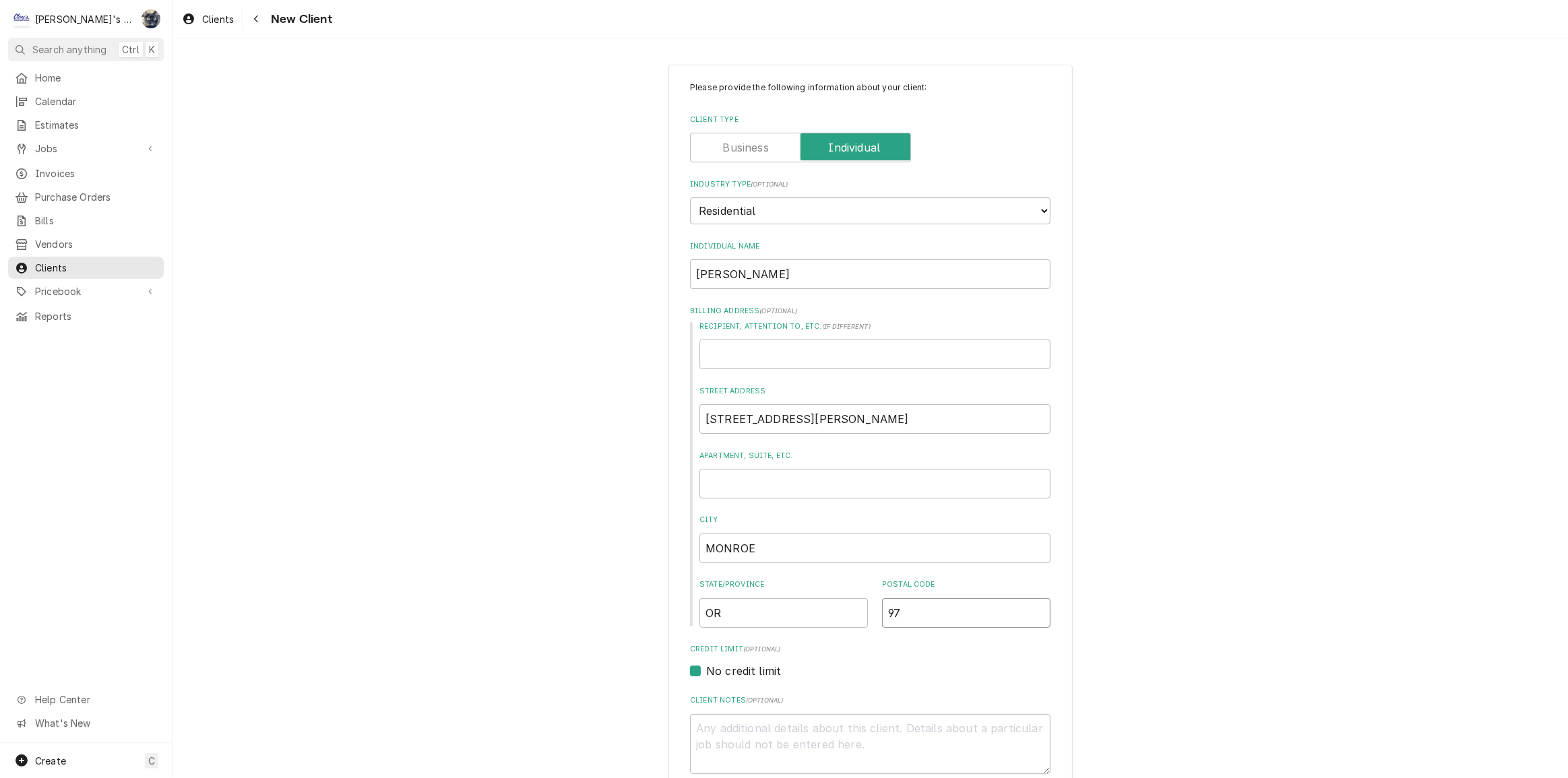
type input "974"
type textarea "x"
type input "9745"
type textarea "x"
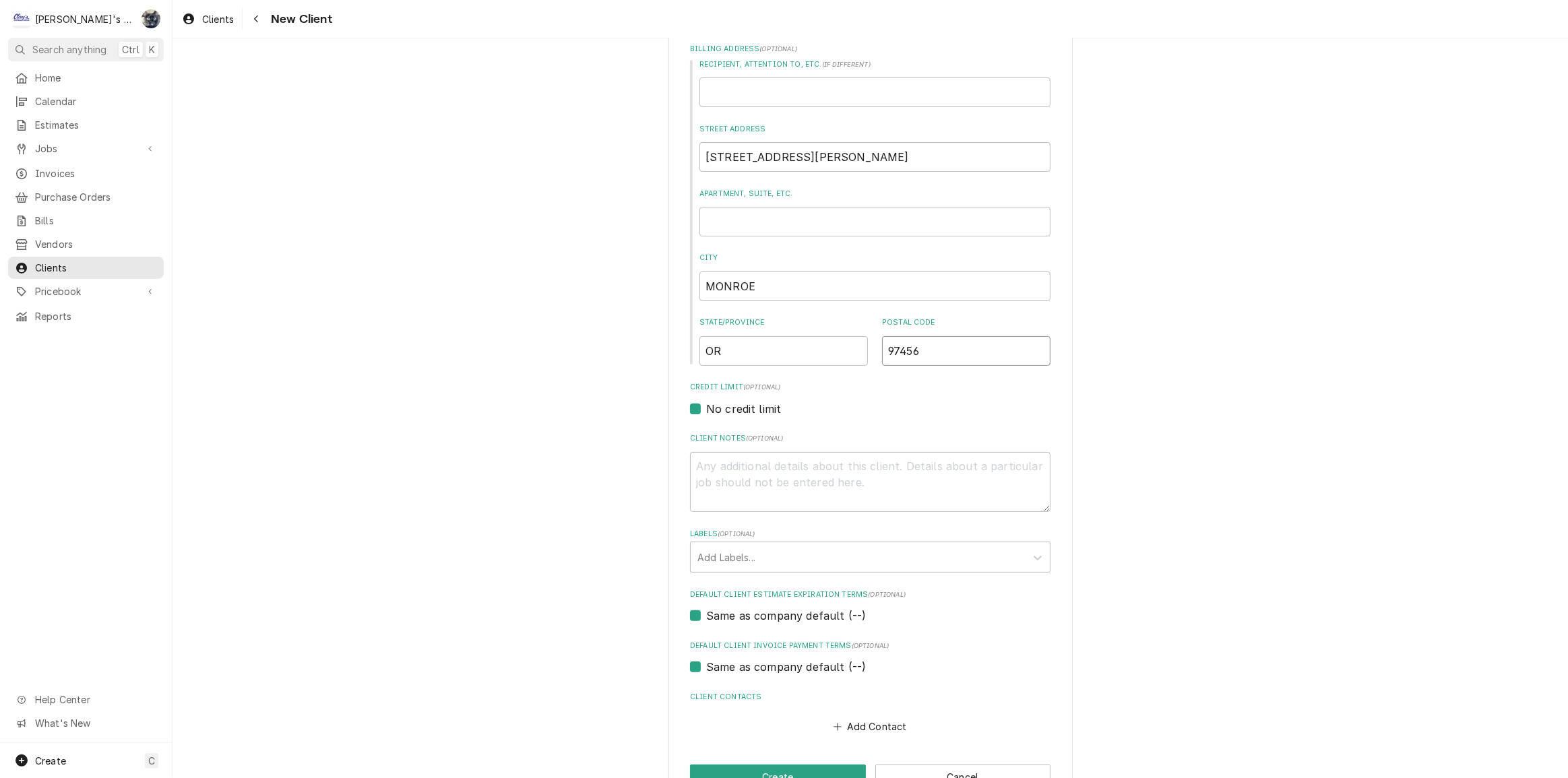
scroll to position [300, 0]
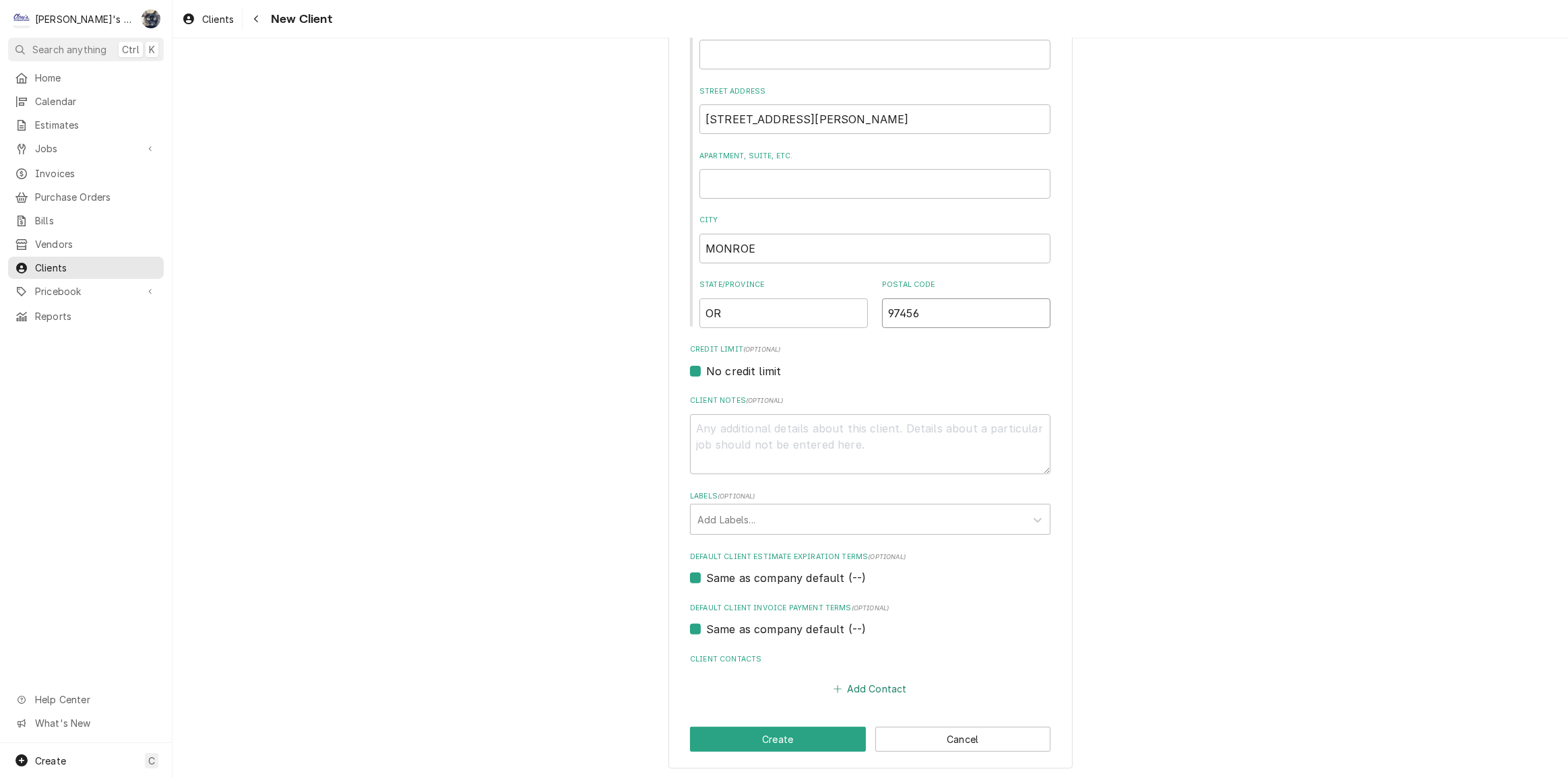
type input "97456"
click at [854, 687] on button "Add Contact" at bounding box center [871, 689] width 78 height 19
type textarea "x"
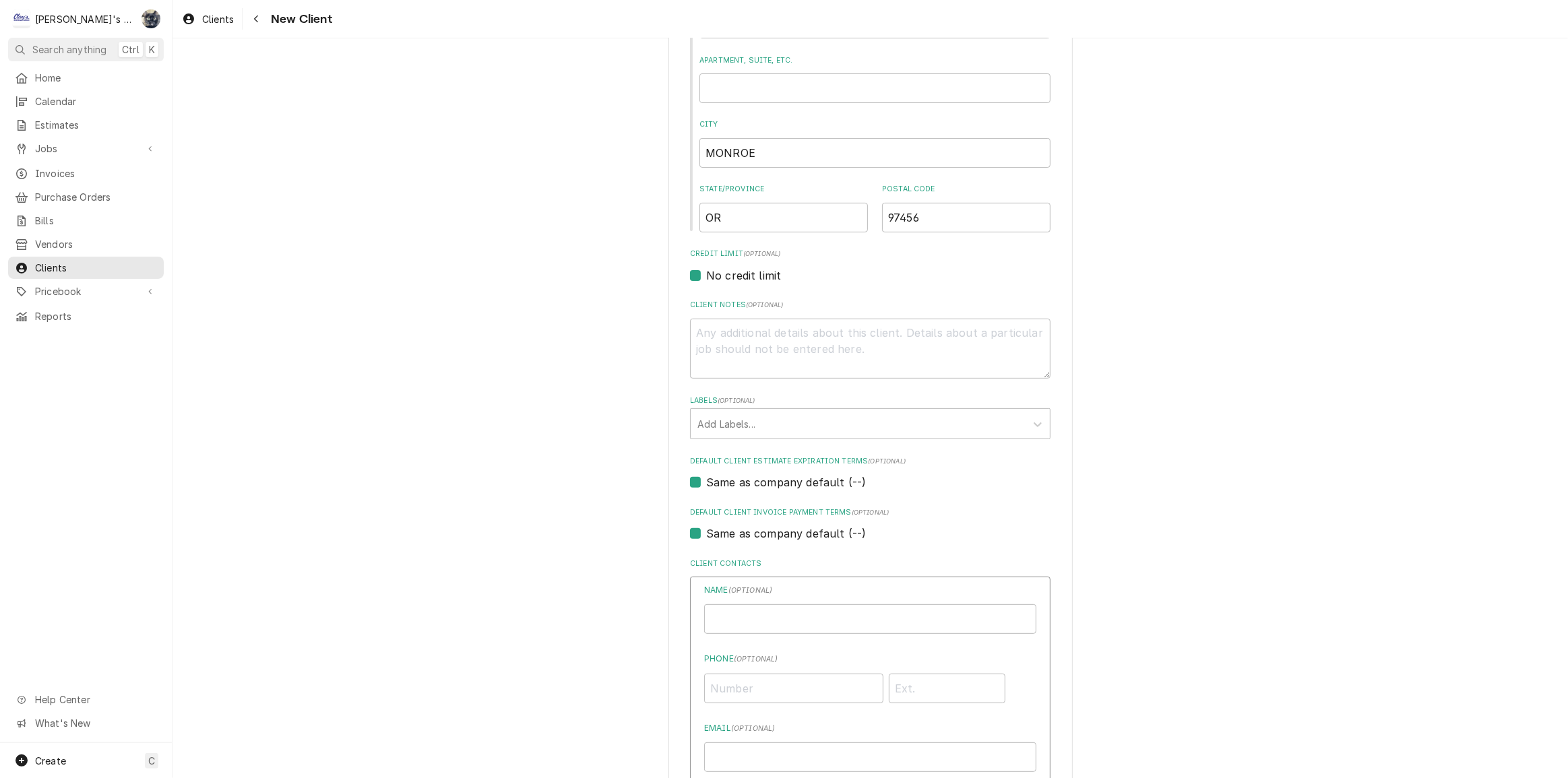
scroll to position [484, 0]
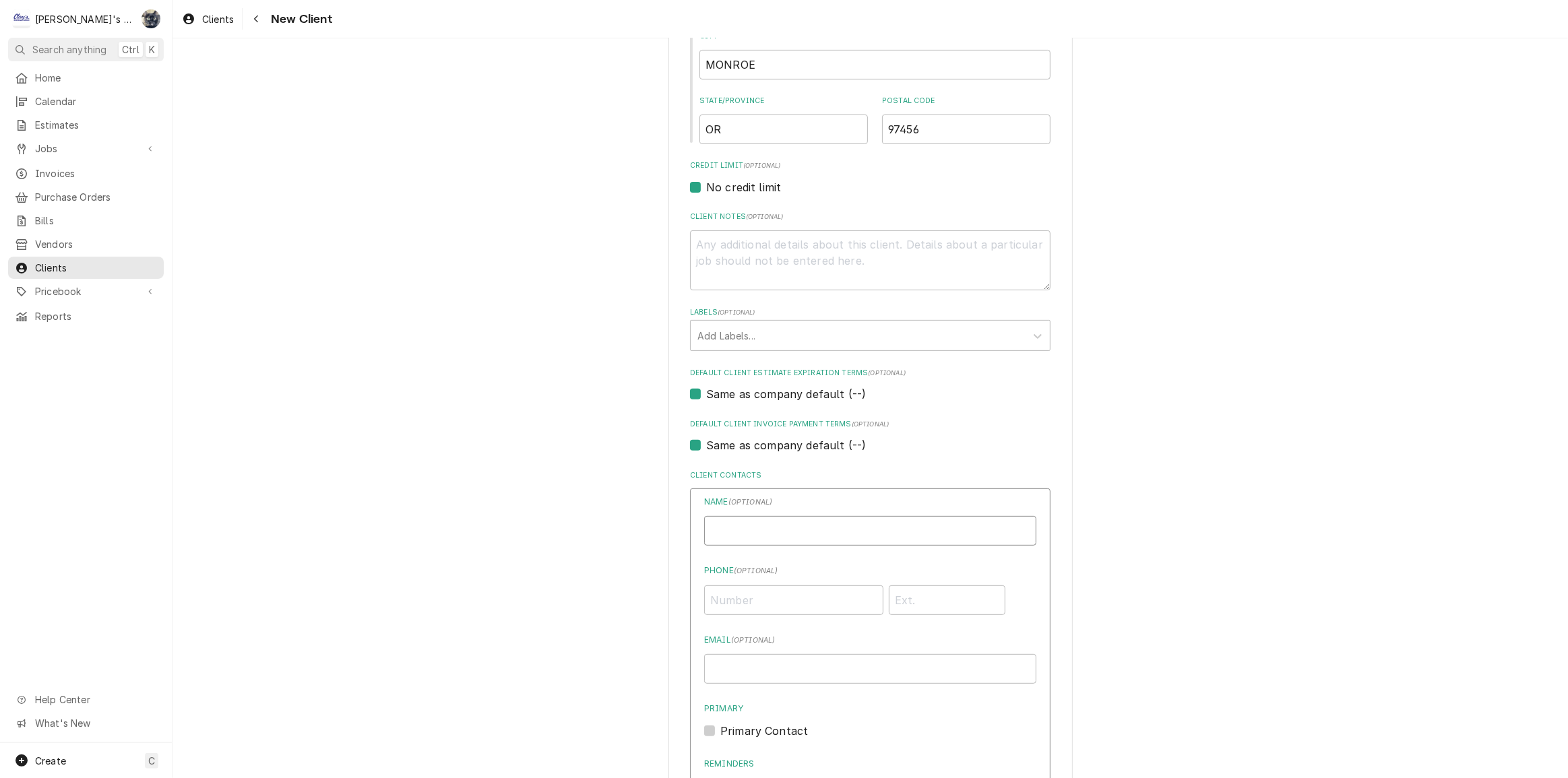
click at [766, 528] on input "Individual Name" at bounding box center [870, 530] width 332 height 29
type input "DAVID & CAROL HULL"
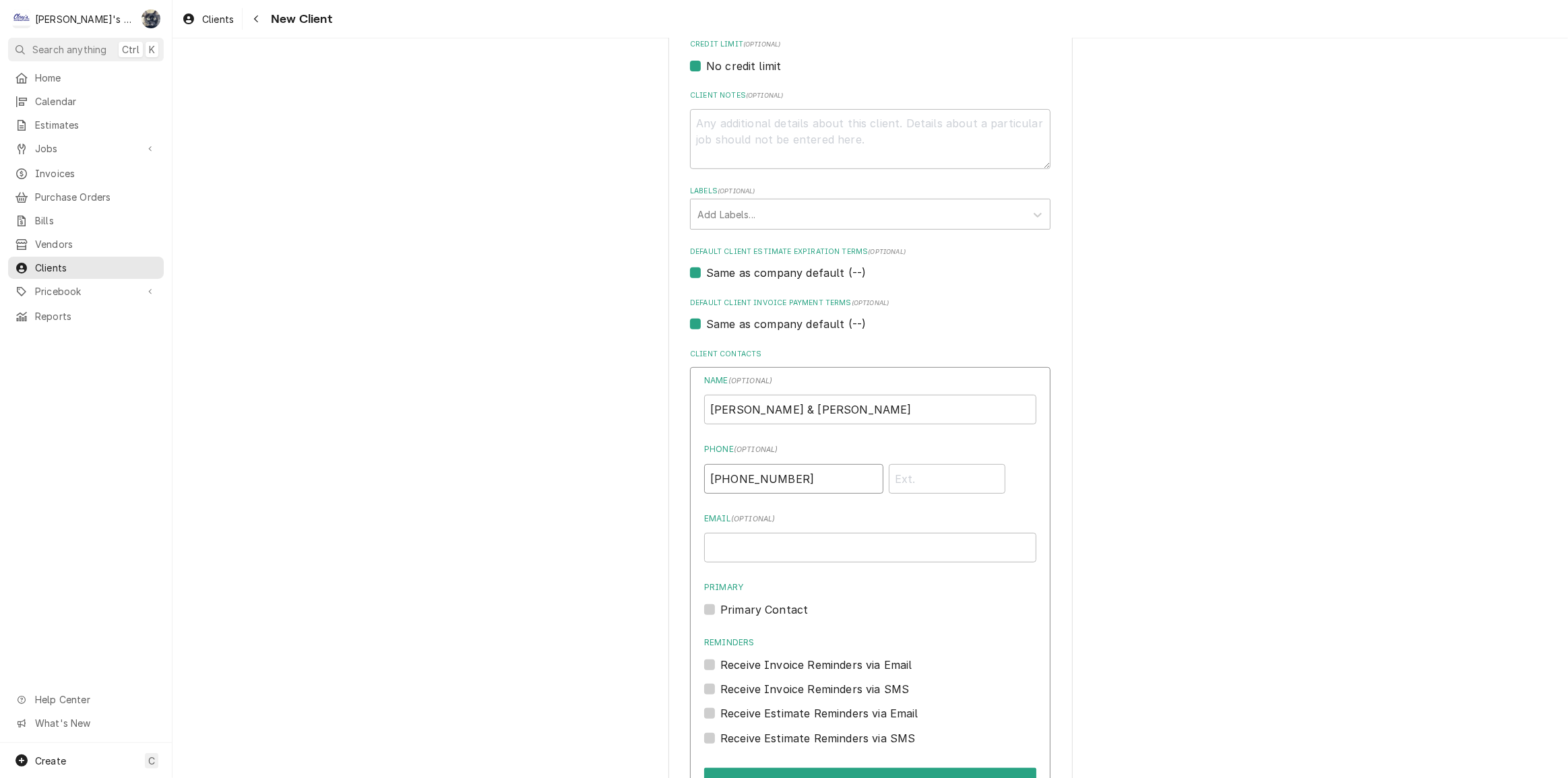
scroll to position [751, 0]
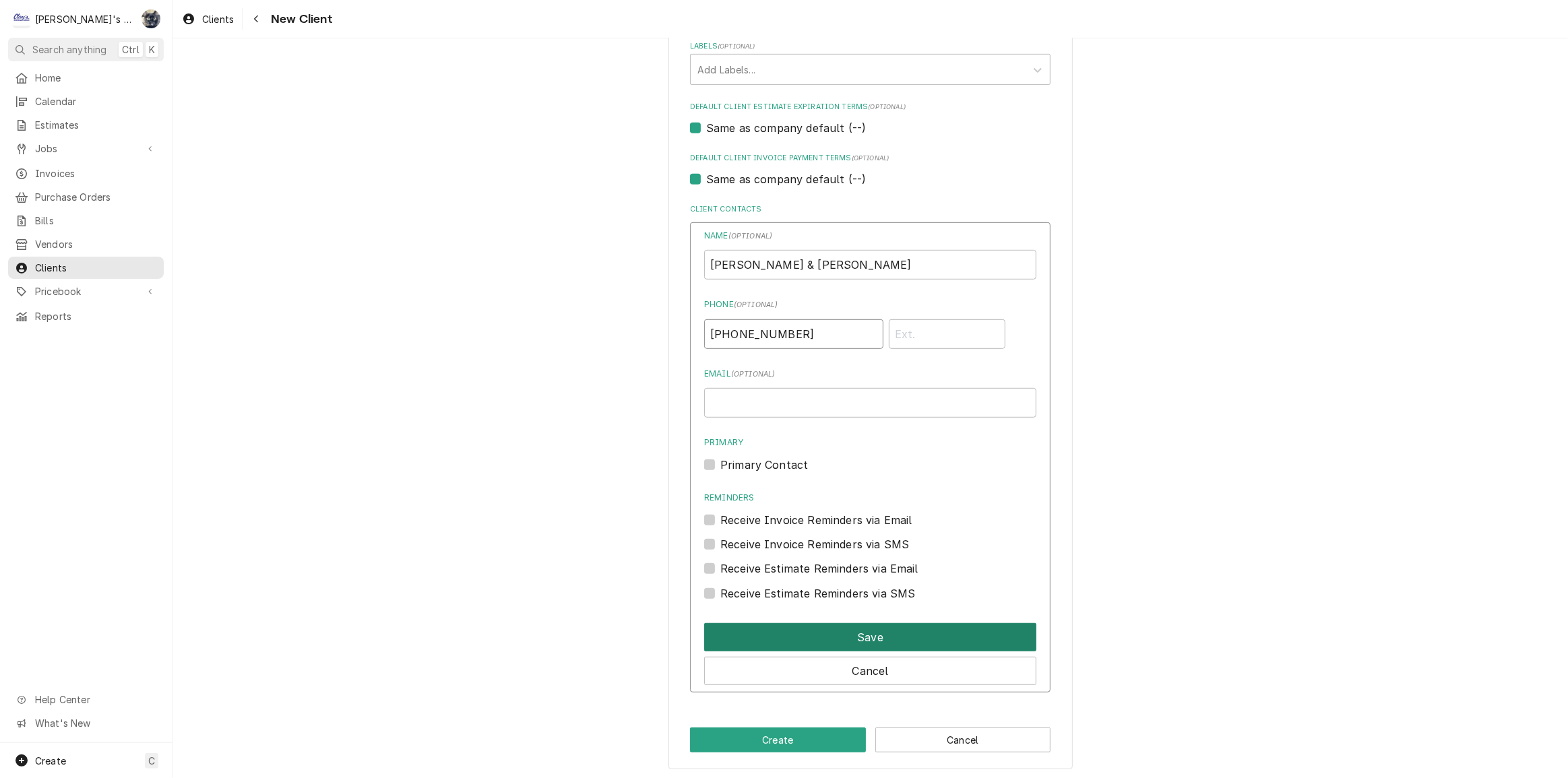
type input "(541) 424-5572"
click at [857, 627] on button "Save" at bounding box center [870, 638] width 332 height 28
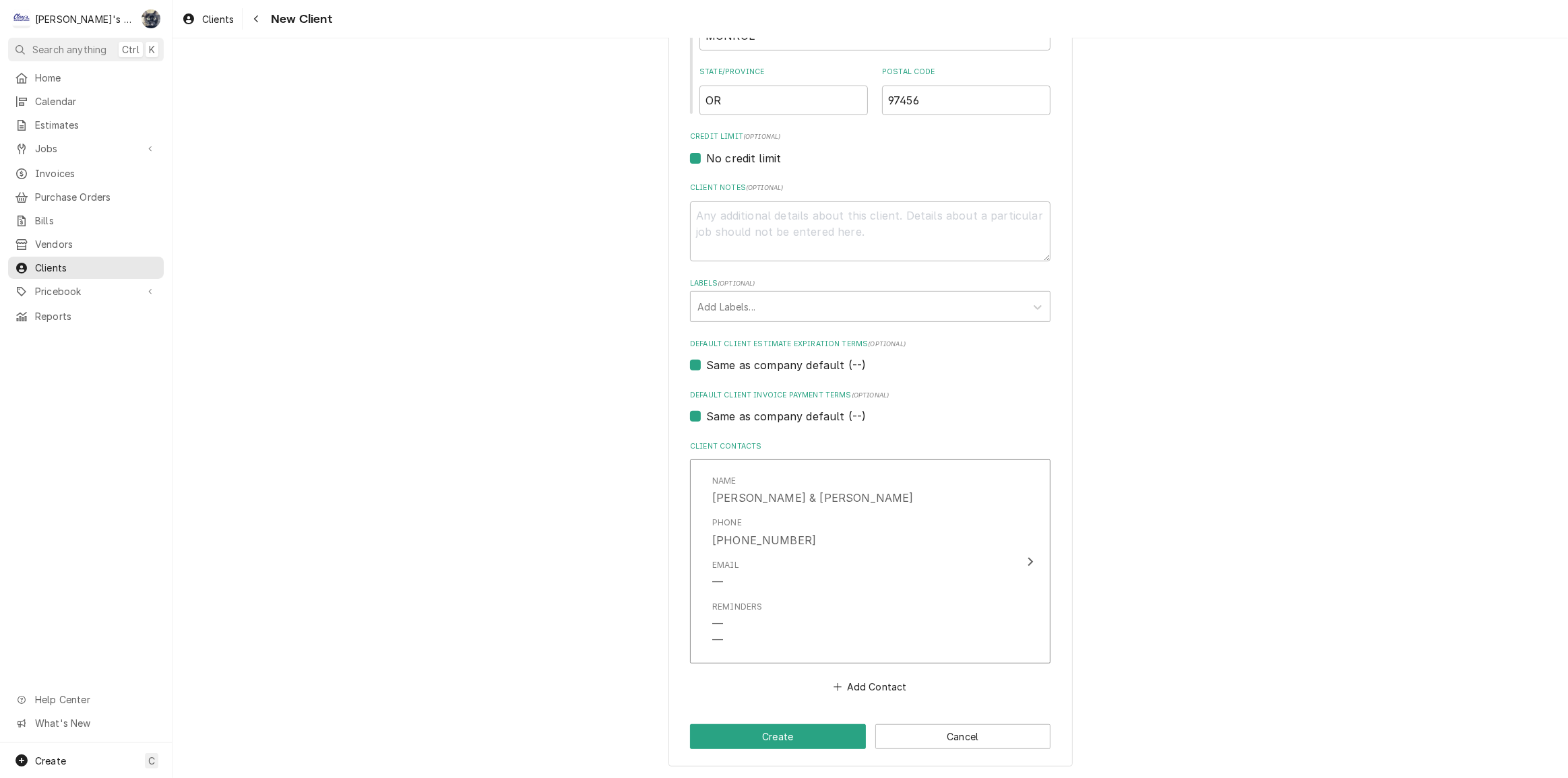
scroll to position [511, 0]
click at [842, 728] on button "Create" at bounding box center [778, 739] width 176 height 25
type textarea "x"
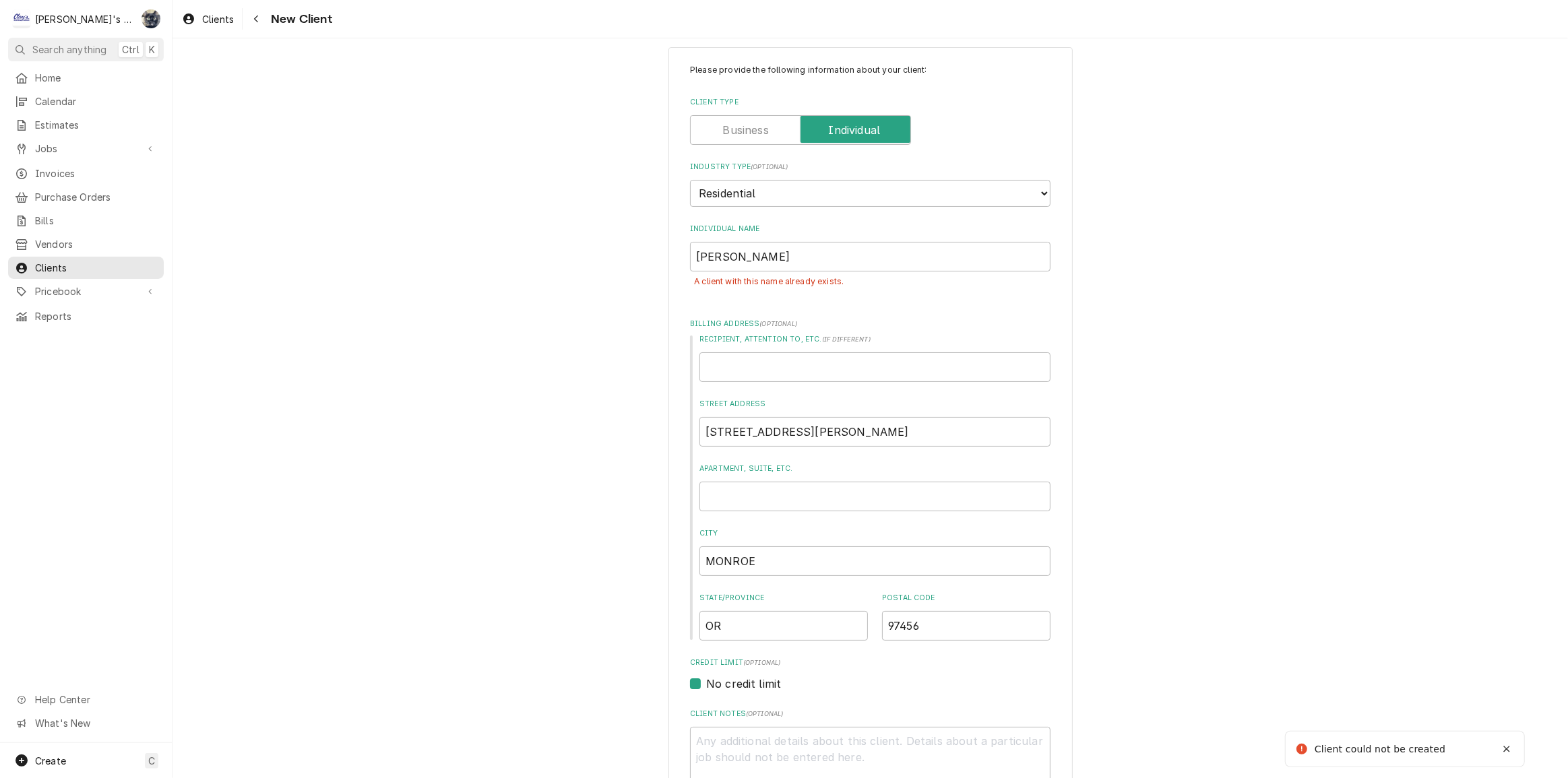
scroll to position [0, 0]
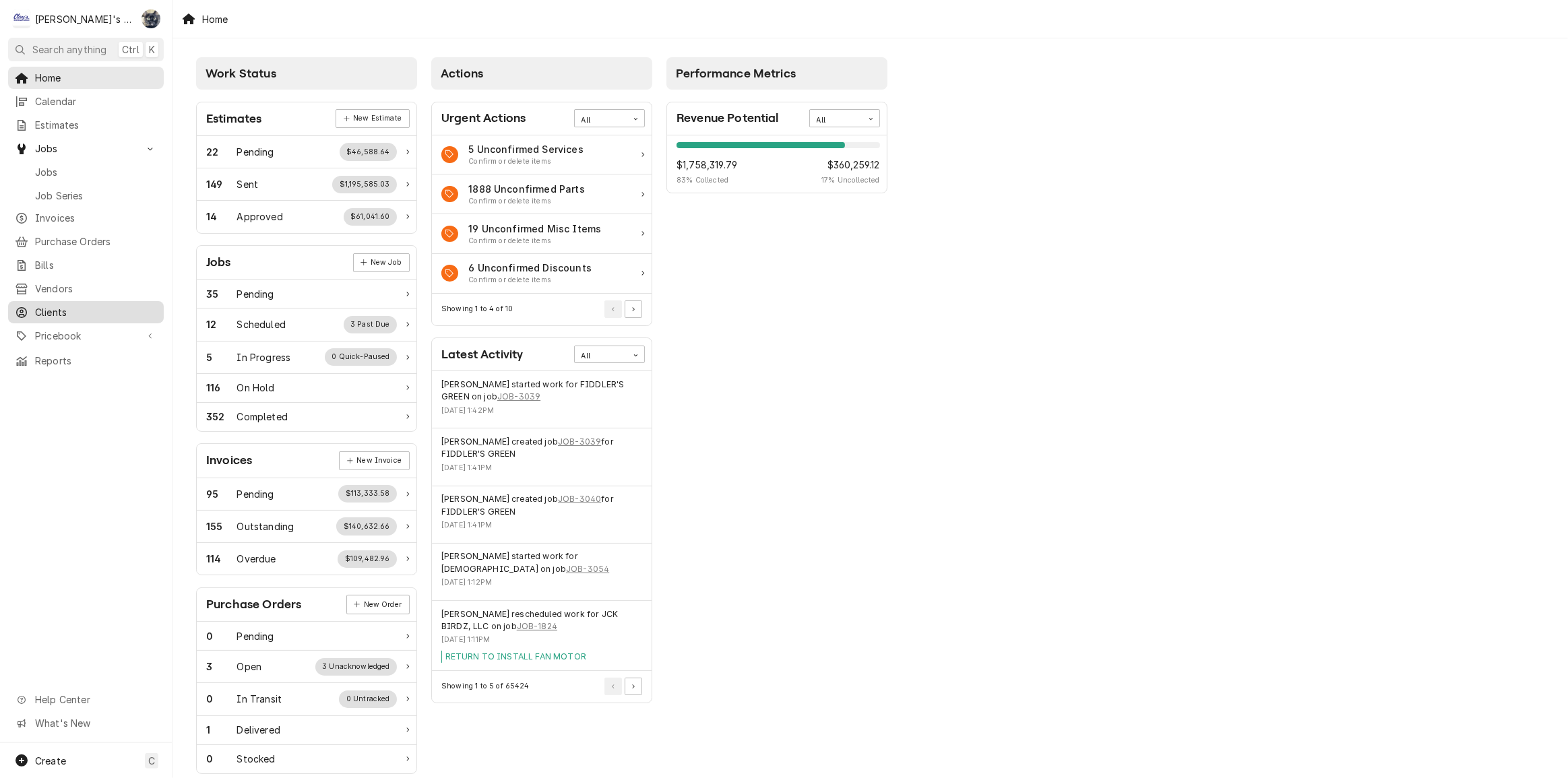
click at [76, 306] on span "Clients" at bounding box center [96, 312] width 122 height 14
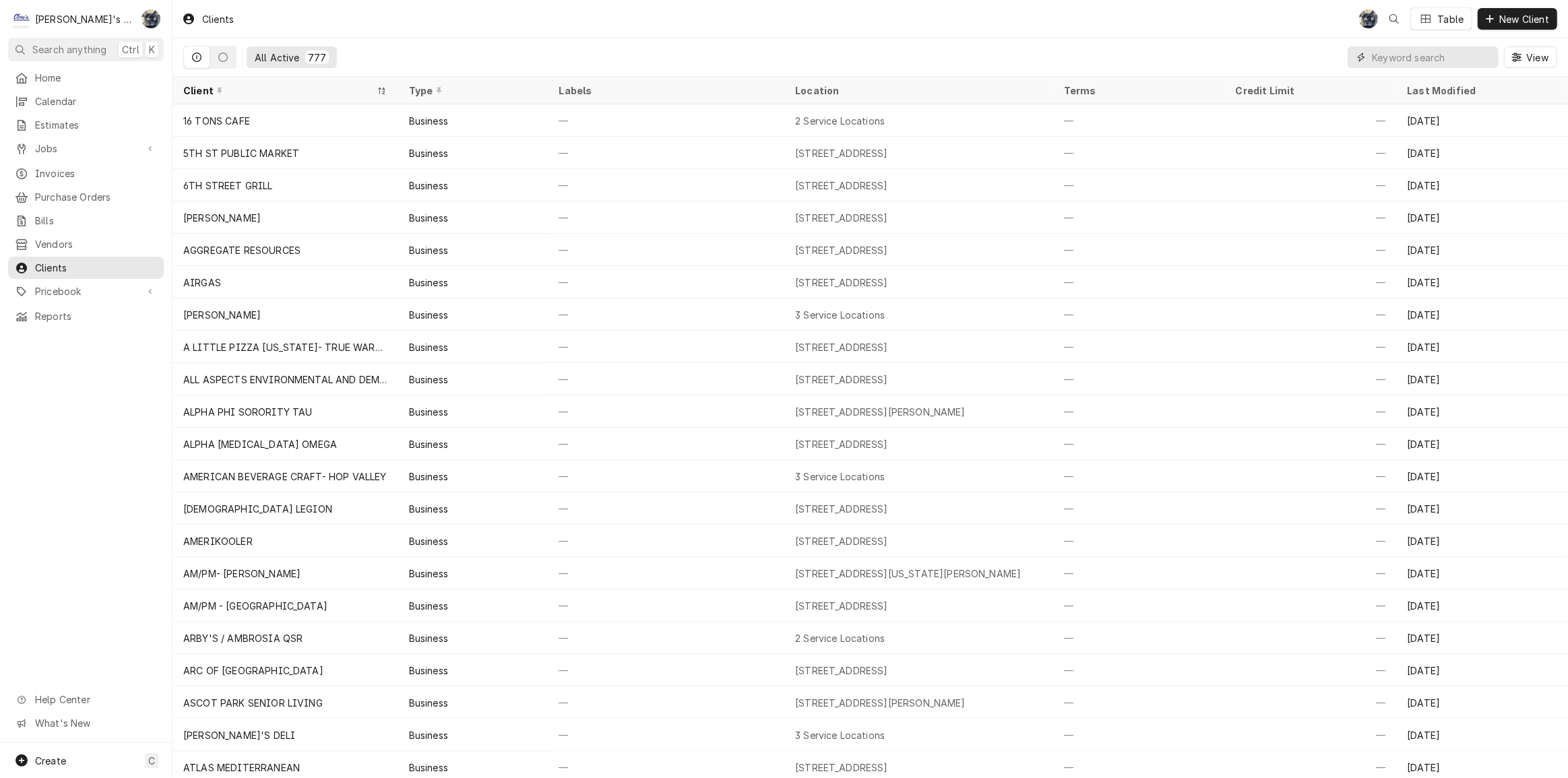
click at [1438, 60] on input "Dynamic Content Wrapper" at bounding box center [1432, 57] width 120 height 22
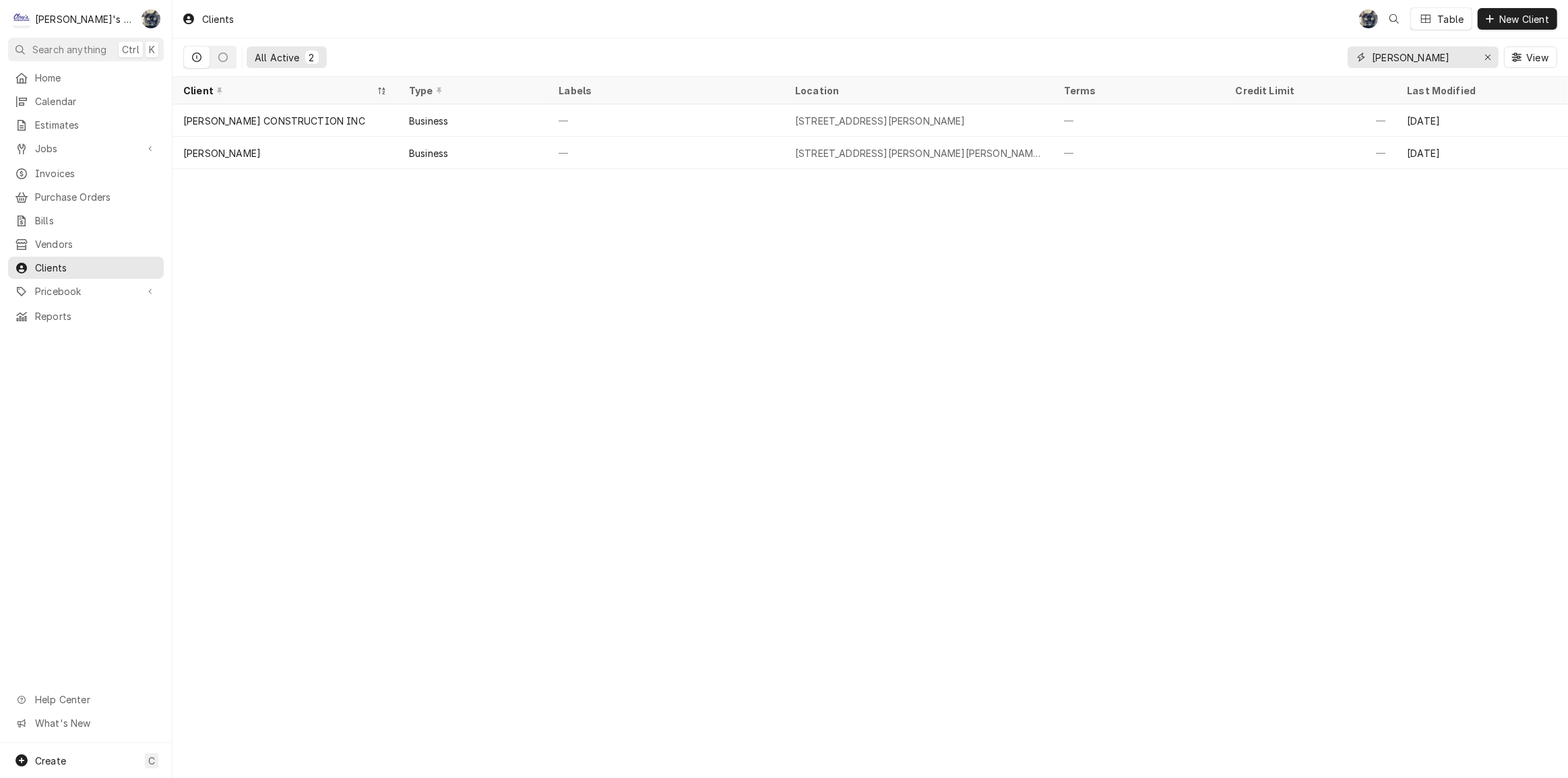
type input "[PERSON_NAME]"
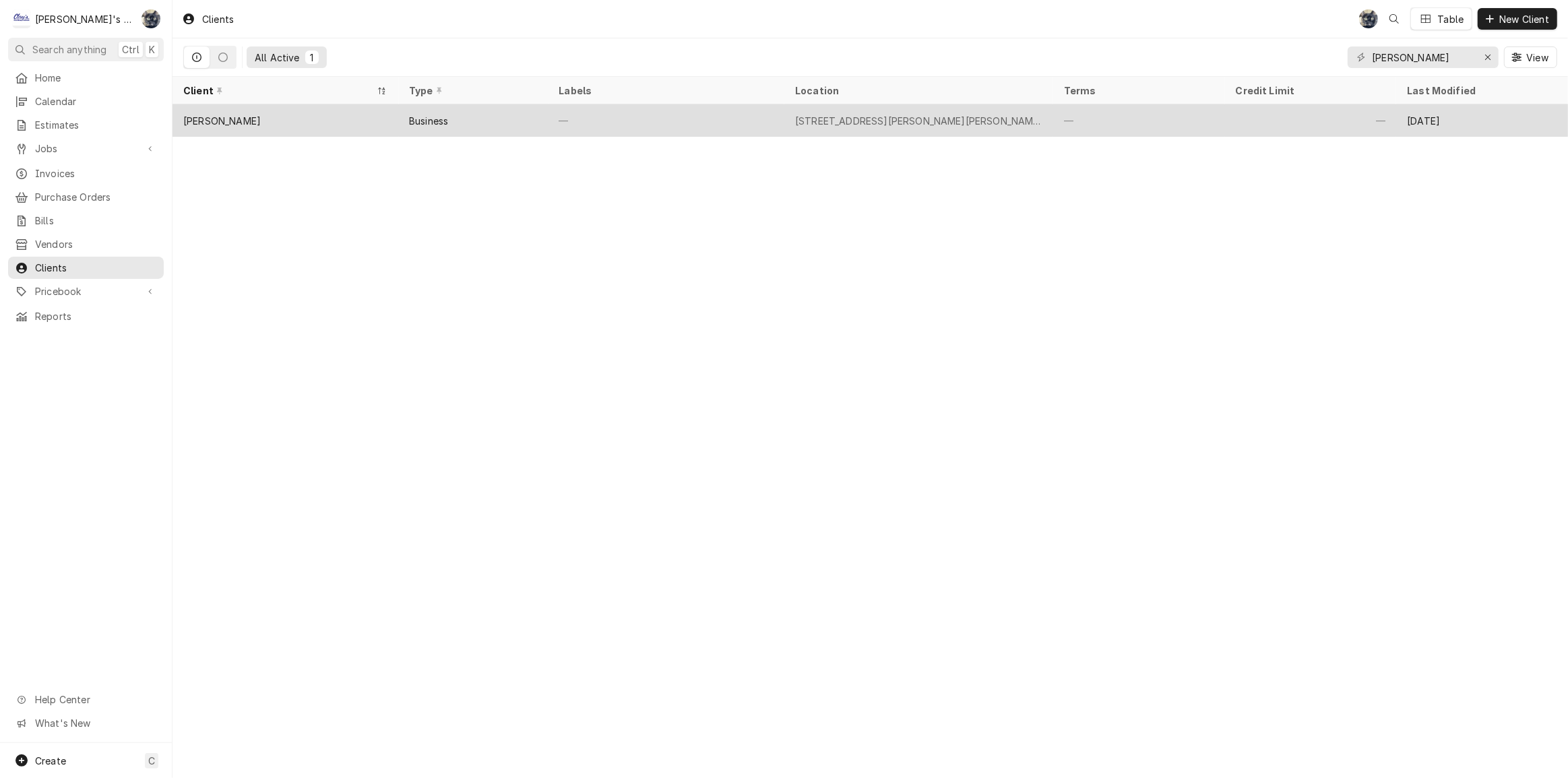
click at [306, 112] on div "[PERSON_NAME]" at bounding box center [285, 120] width 226 height 32
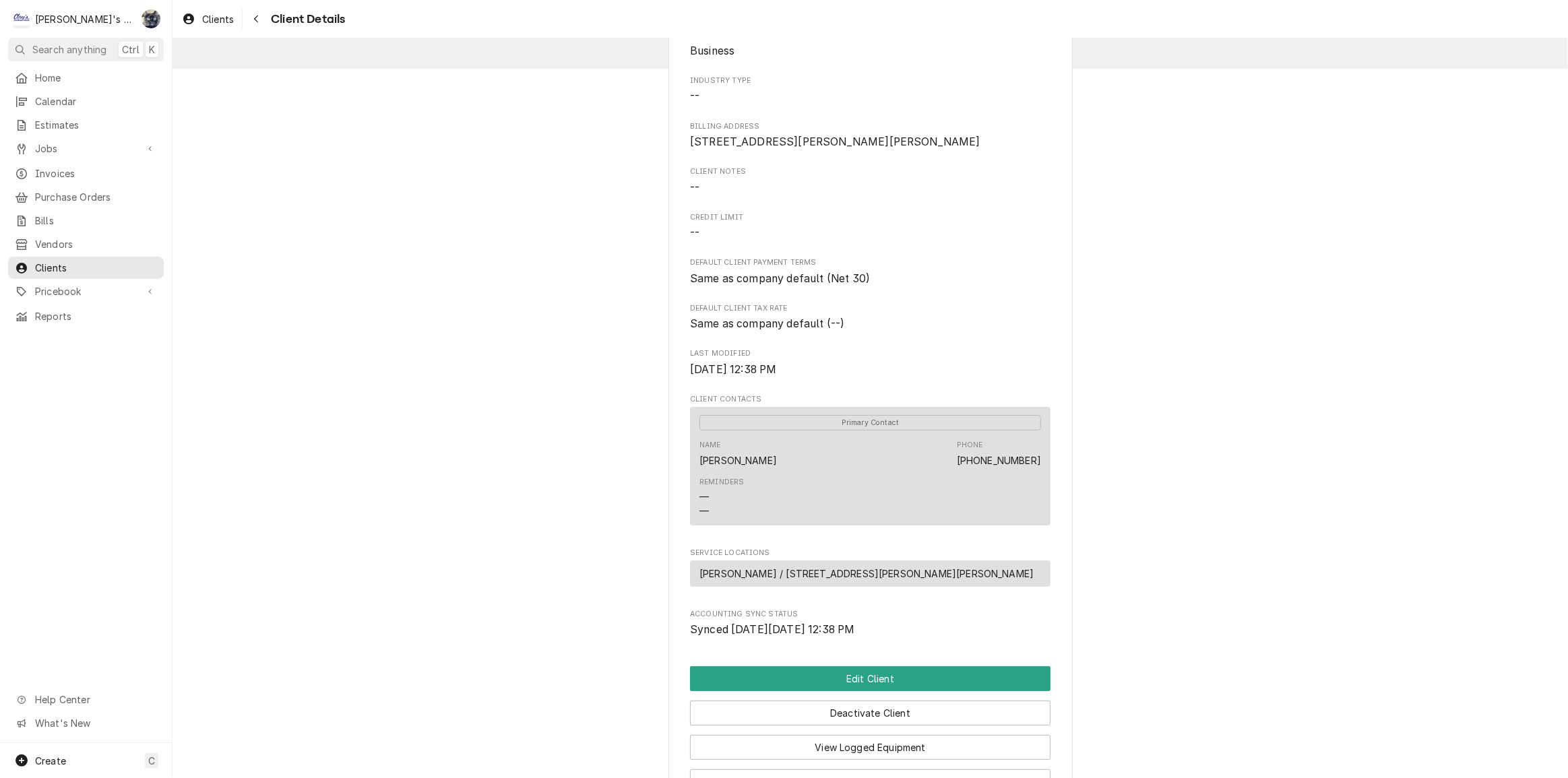
scroll to position [274, 0]
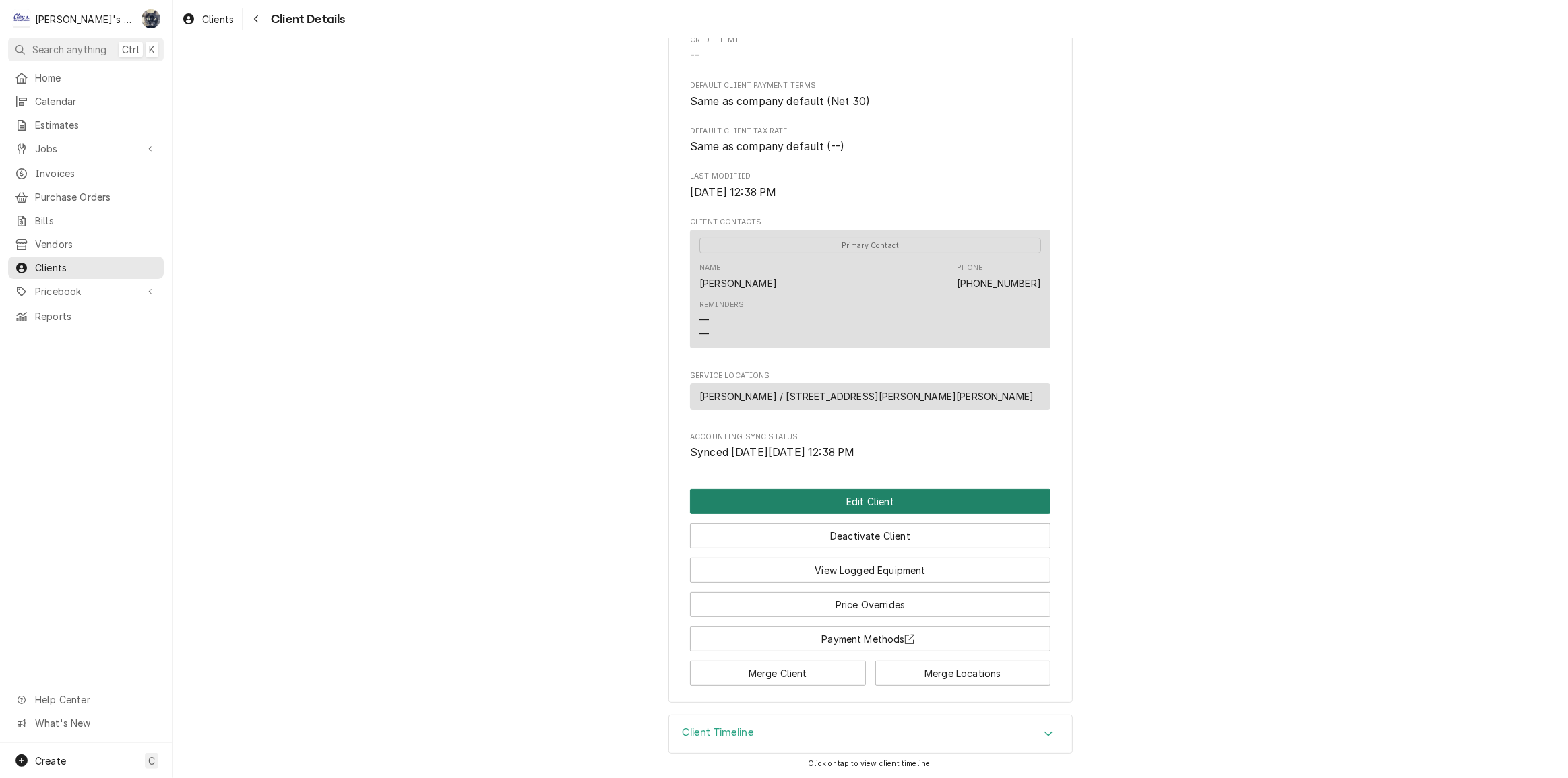
click at [838, 501] on button "Edit Client" at bounding box center [870, 502] width 361 height 25
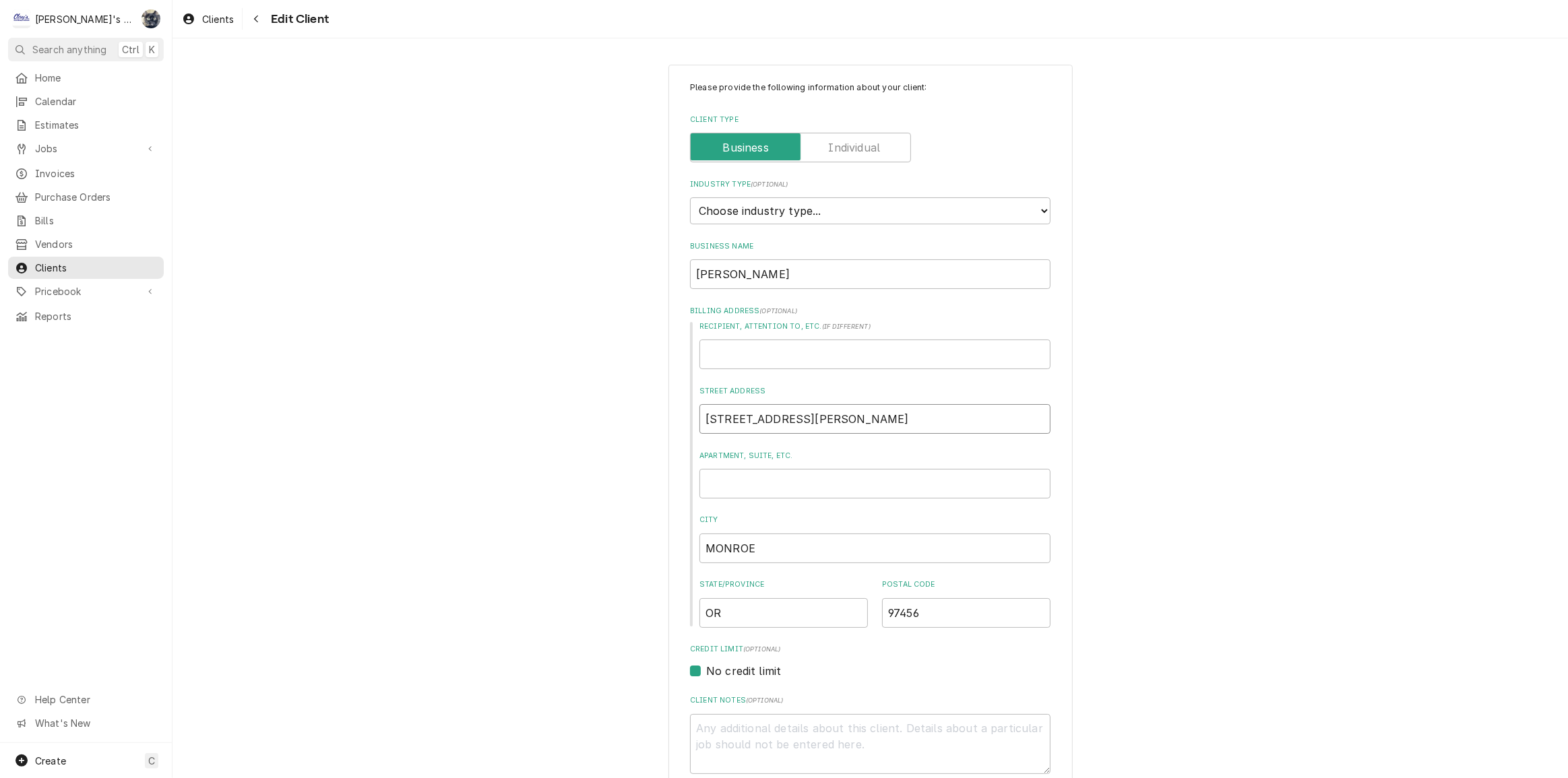
click at [839, 423] on input "[STREET_ADDRESS][PERSON_NAME]" at bounding box center [874, 418] width 351 height 29
type textarea "x"
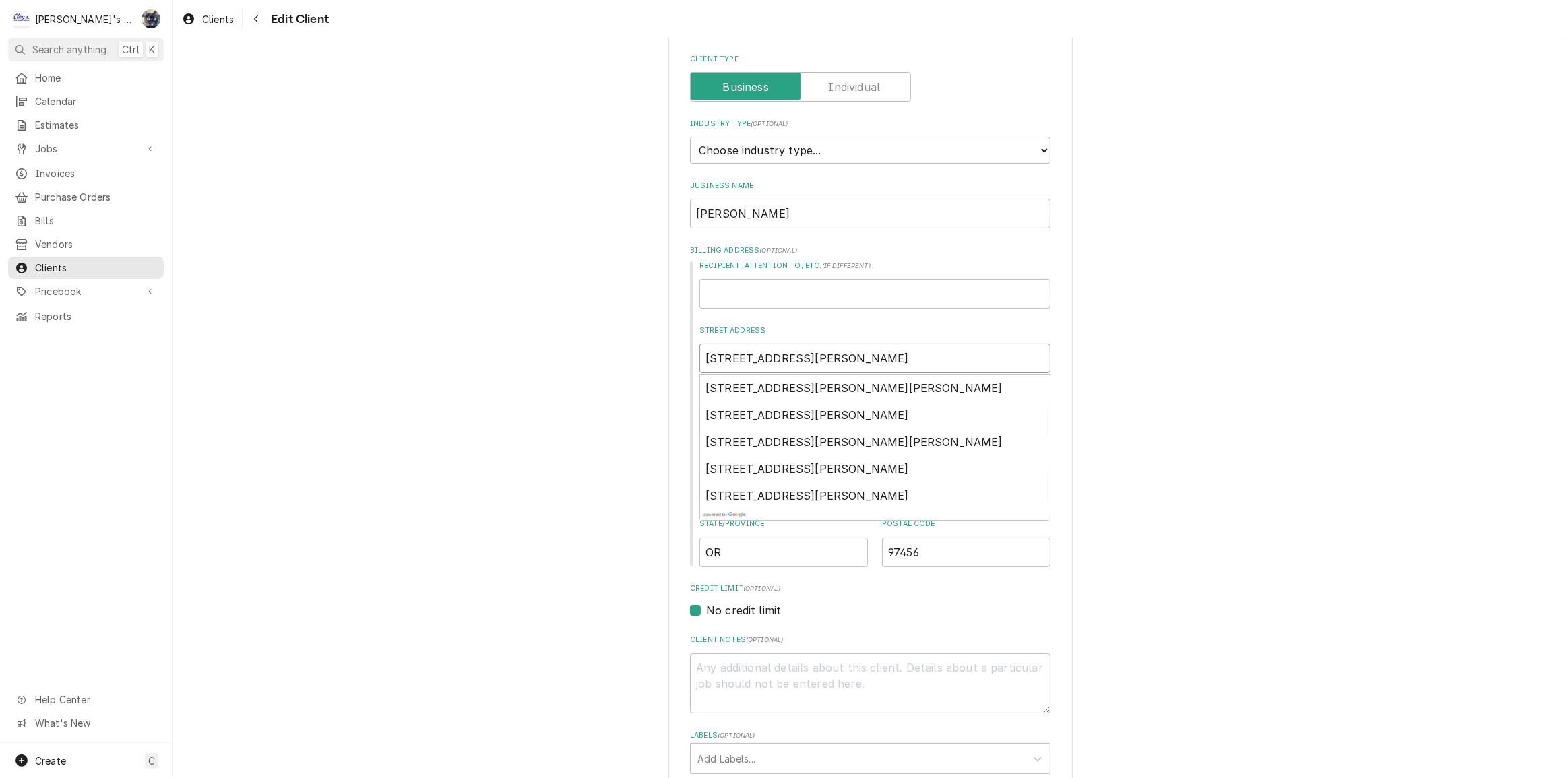
type input "24048 DAWSON RD."
click at [1152, 380] on div "Please provide the following information about your client: Client Type Industr…" at bounding box center [870, 674] width 1396 height 1366
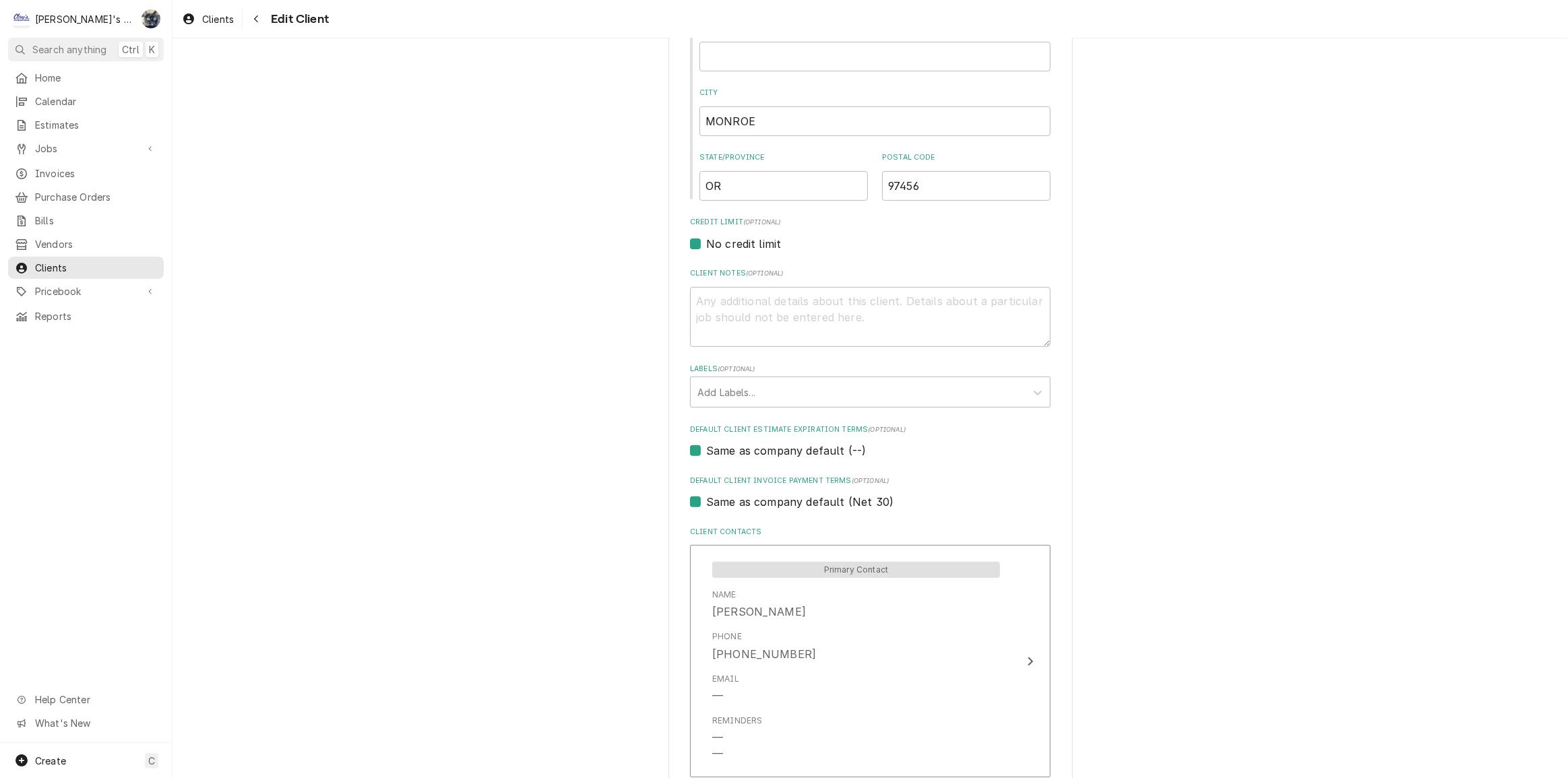
scroll to position [612, 0]
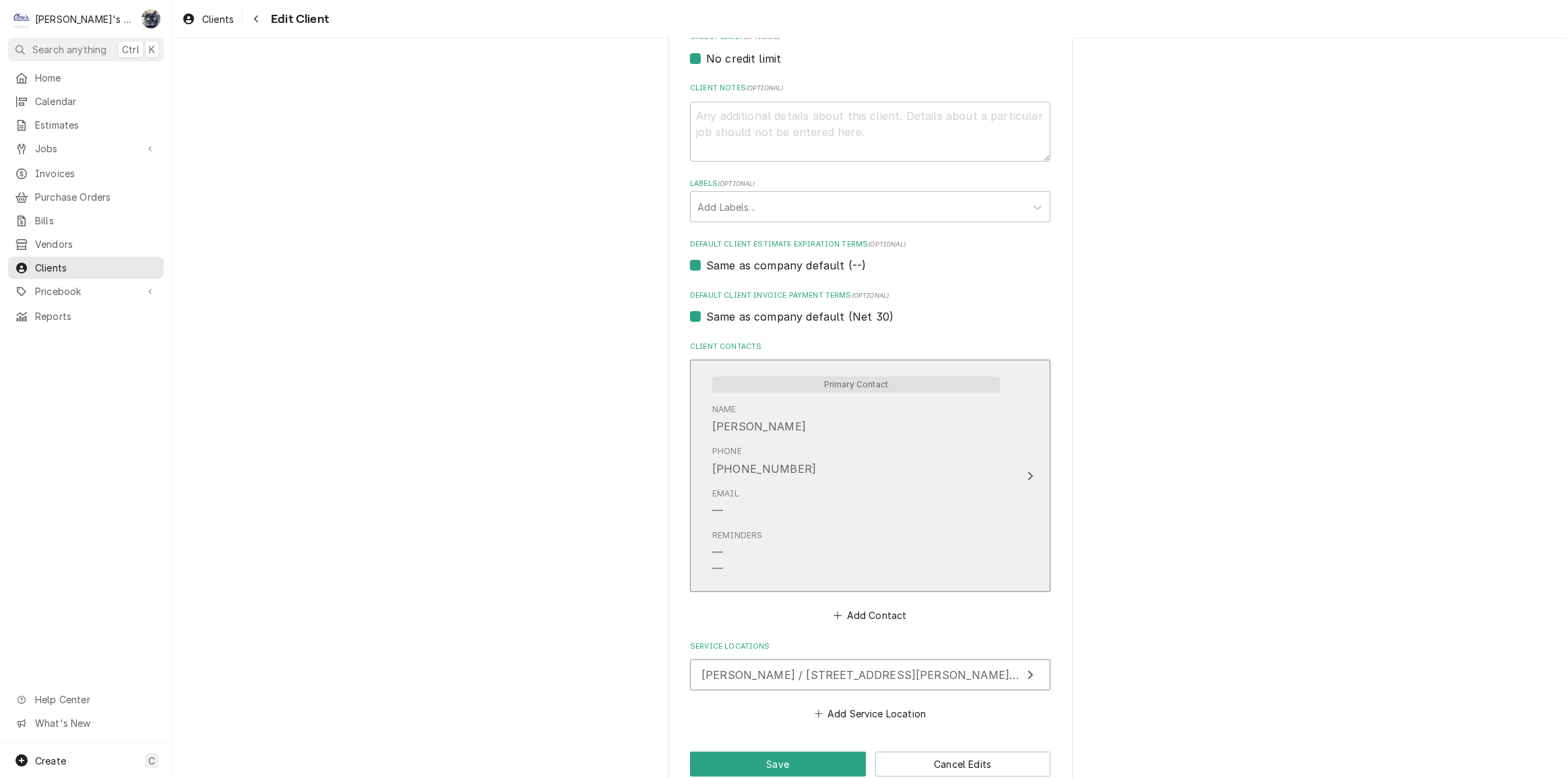
click at [816, 511] on div "Email —" at bounding box center [856, 504] width 288 height 42
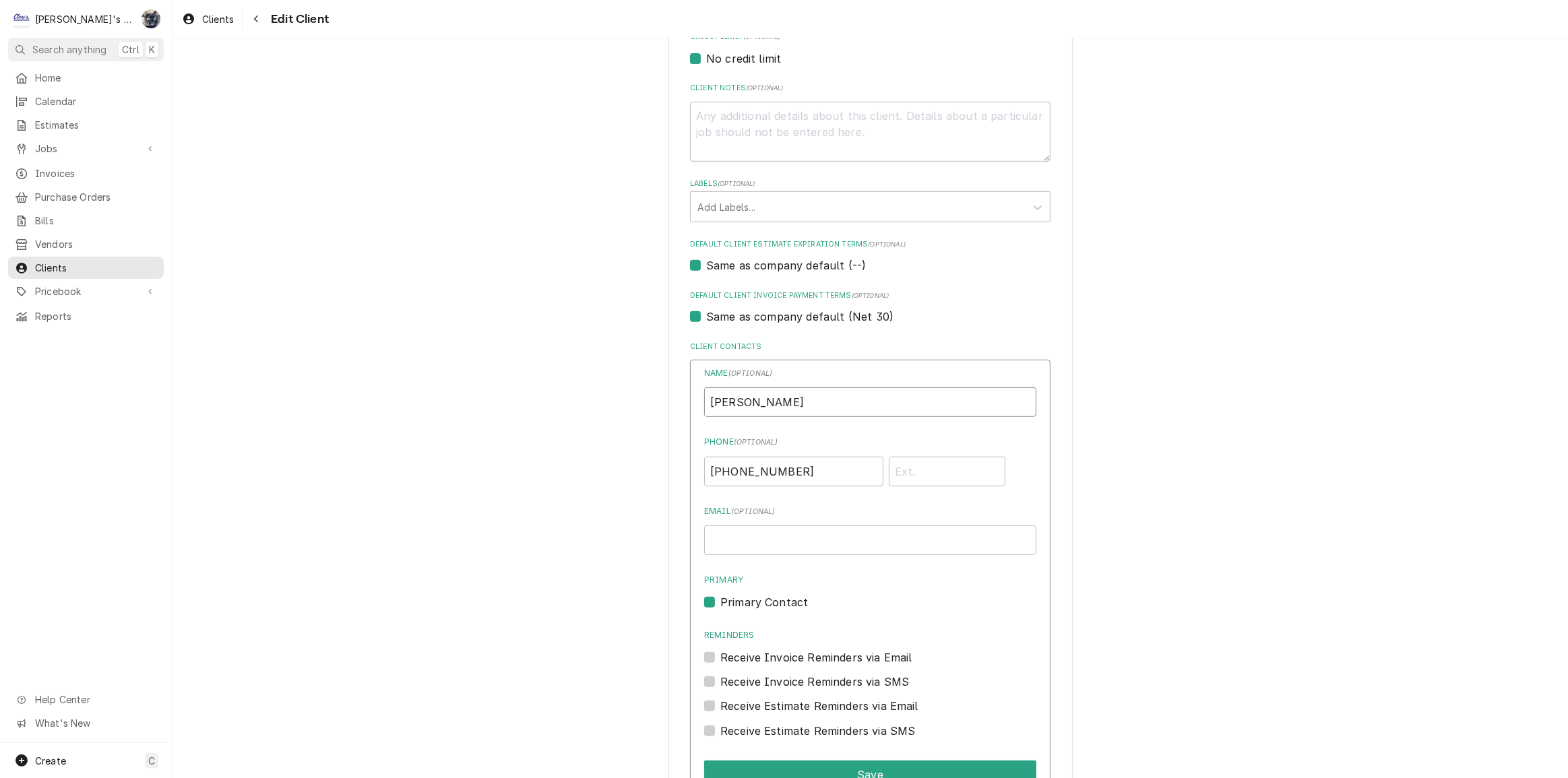
click at [744, 406] on input "[PERSON_NAME]" at bounding box center [870, 401] width 332 height 29
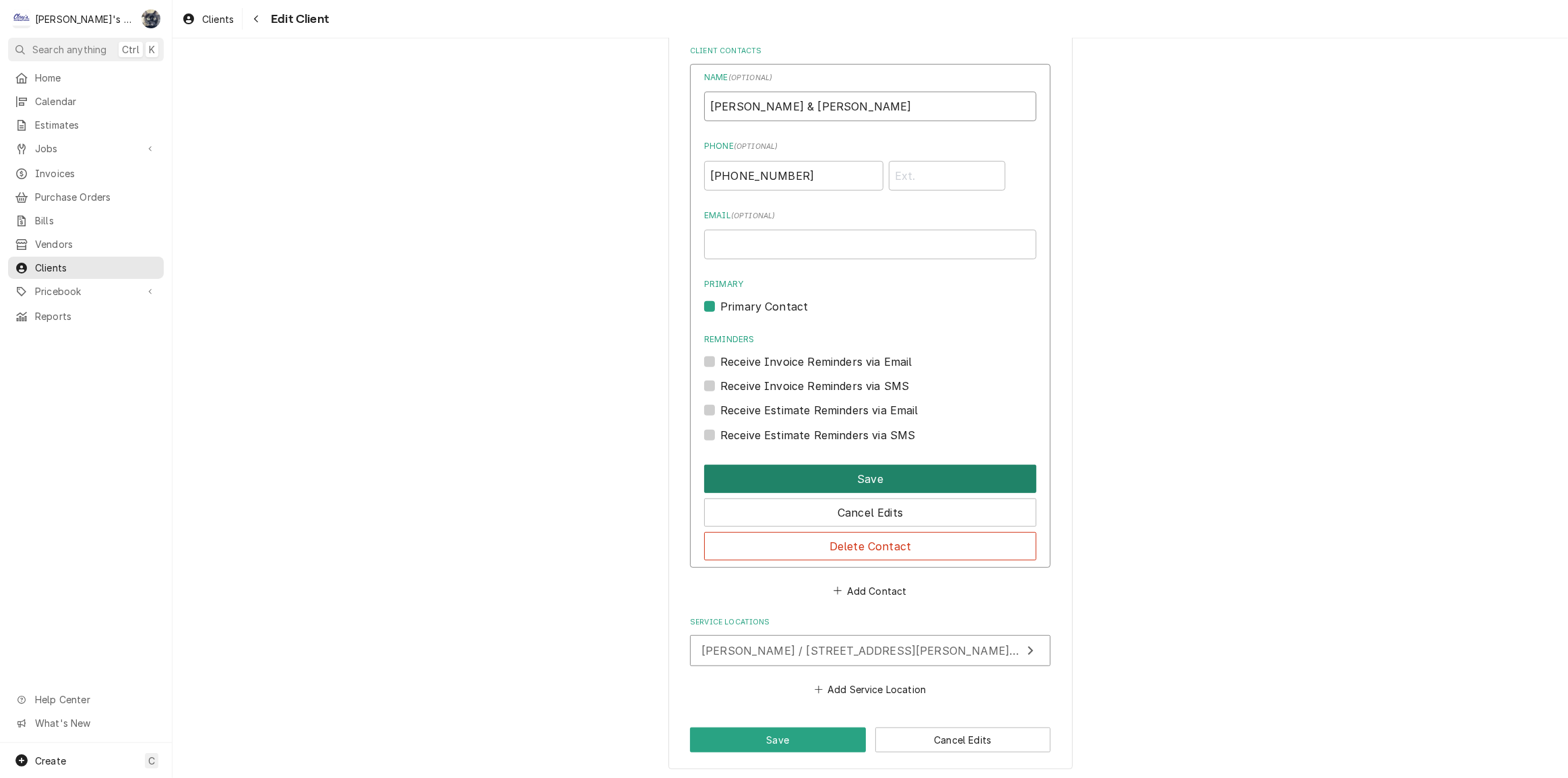
type input "[PERSON_NAME] & [PERSON_NAME]"
click at [899, 479] on button "Save" at bounding box center [870, 479] width 332 height 28
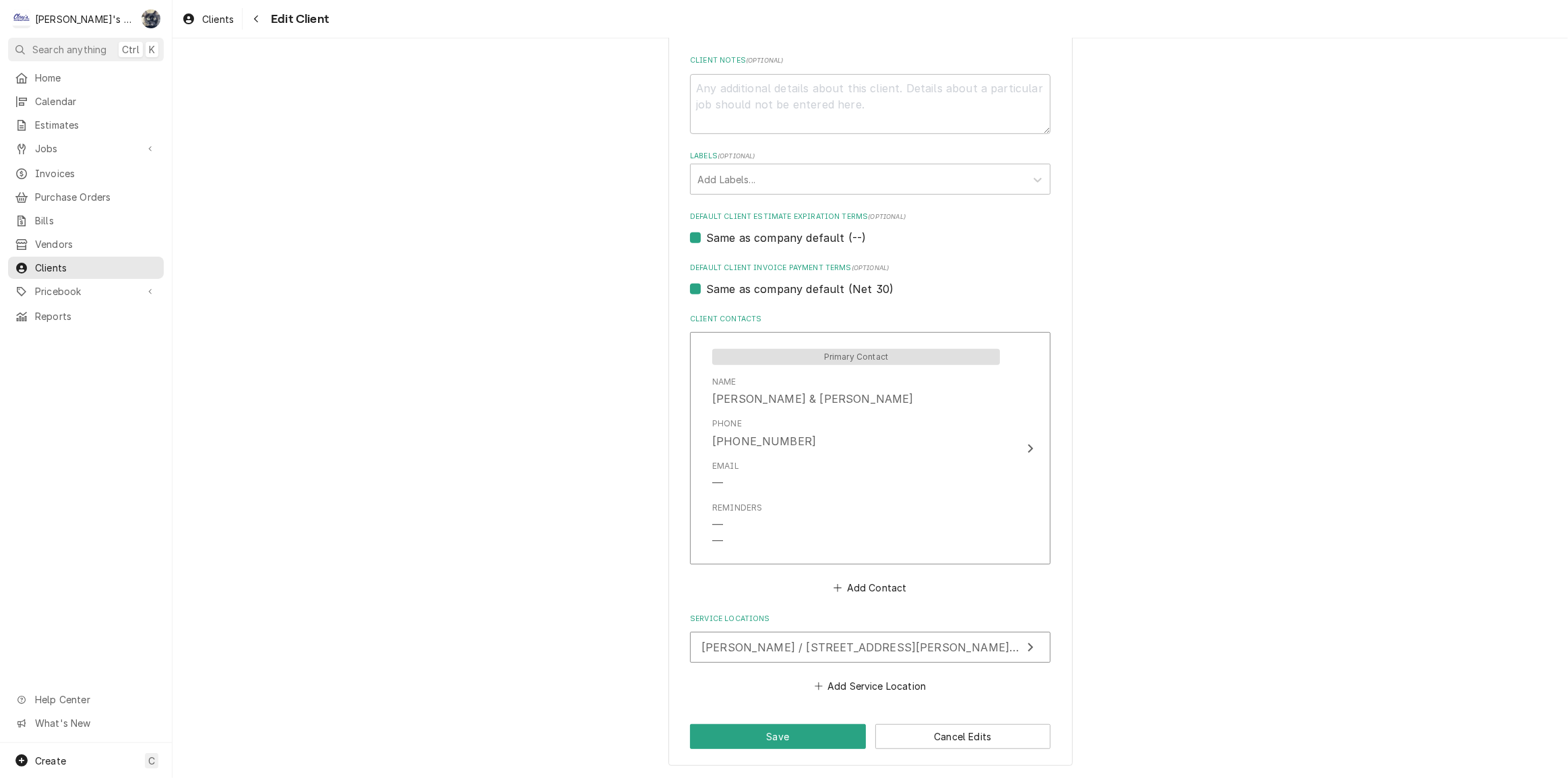
scroll to position [638, 0]
click at [819, 743] on button "Save" at bounding box center [778, 739] width 176 height 25
type textarea "x"
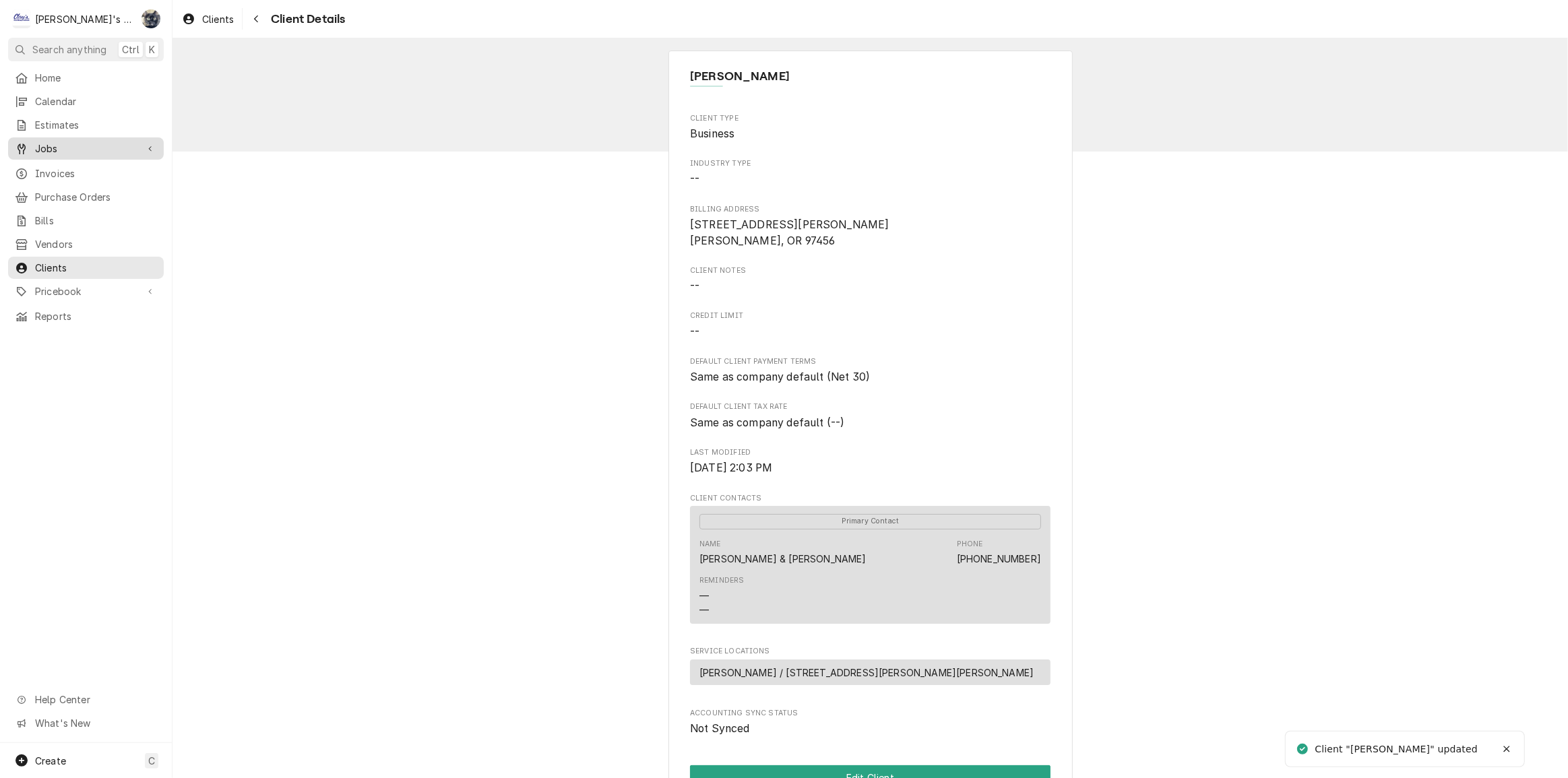
click at [48, 142] on span "Jobs" at bounding box center [86, 149] width 102 height 14
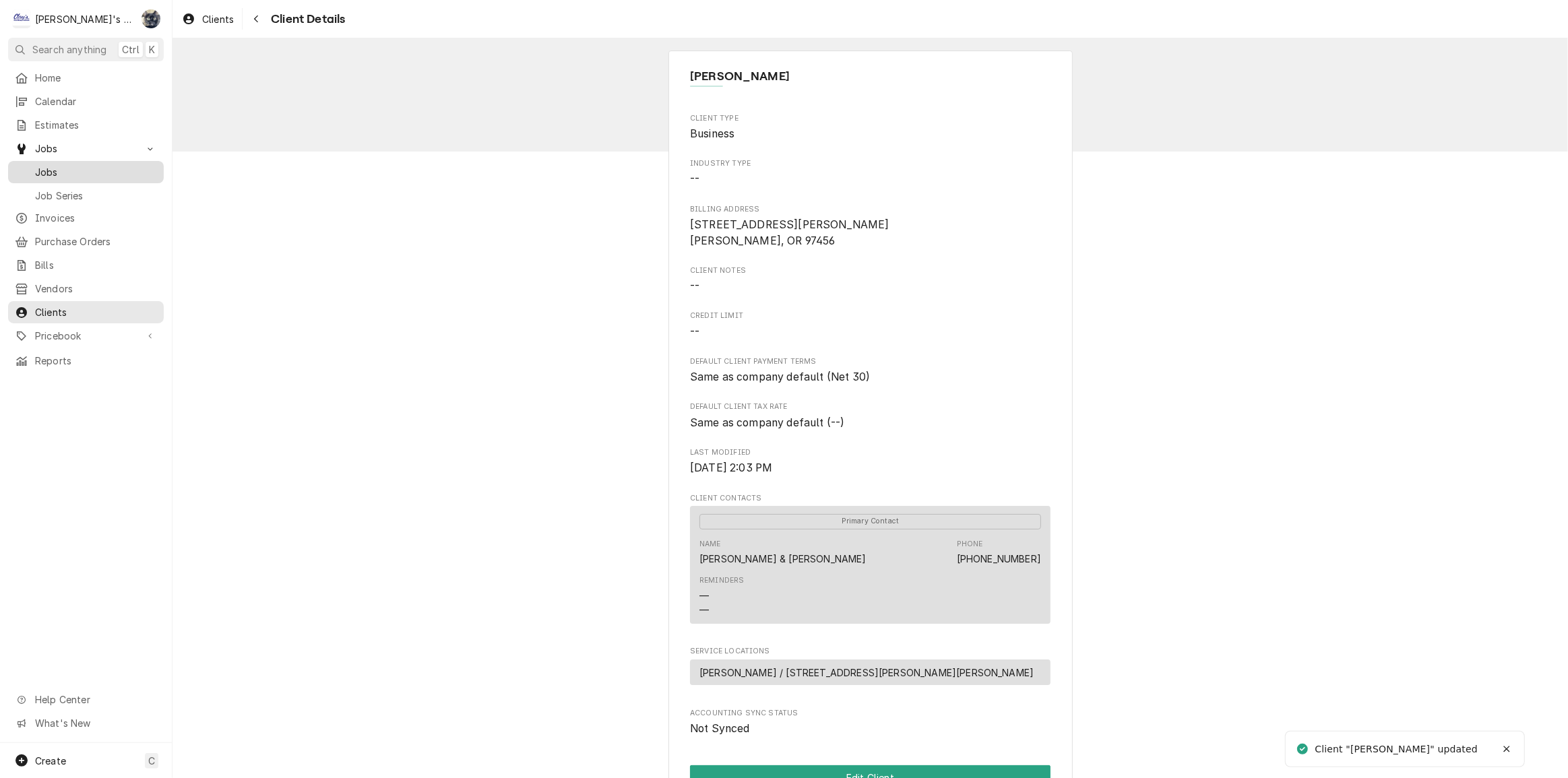
click at [54, 165] on span "Jobs" at bounding box center [96, 171] width 122 height 14
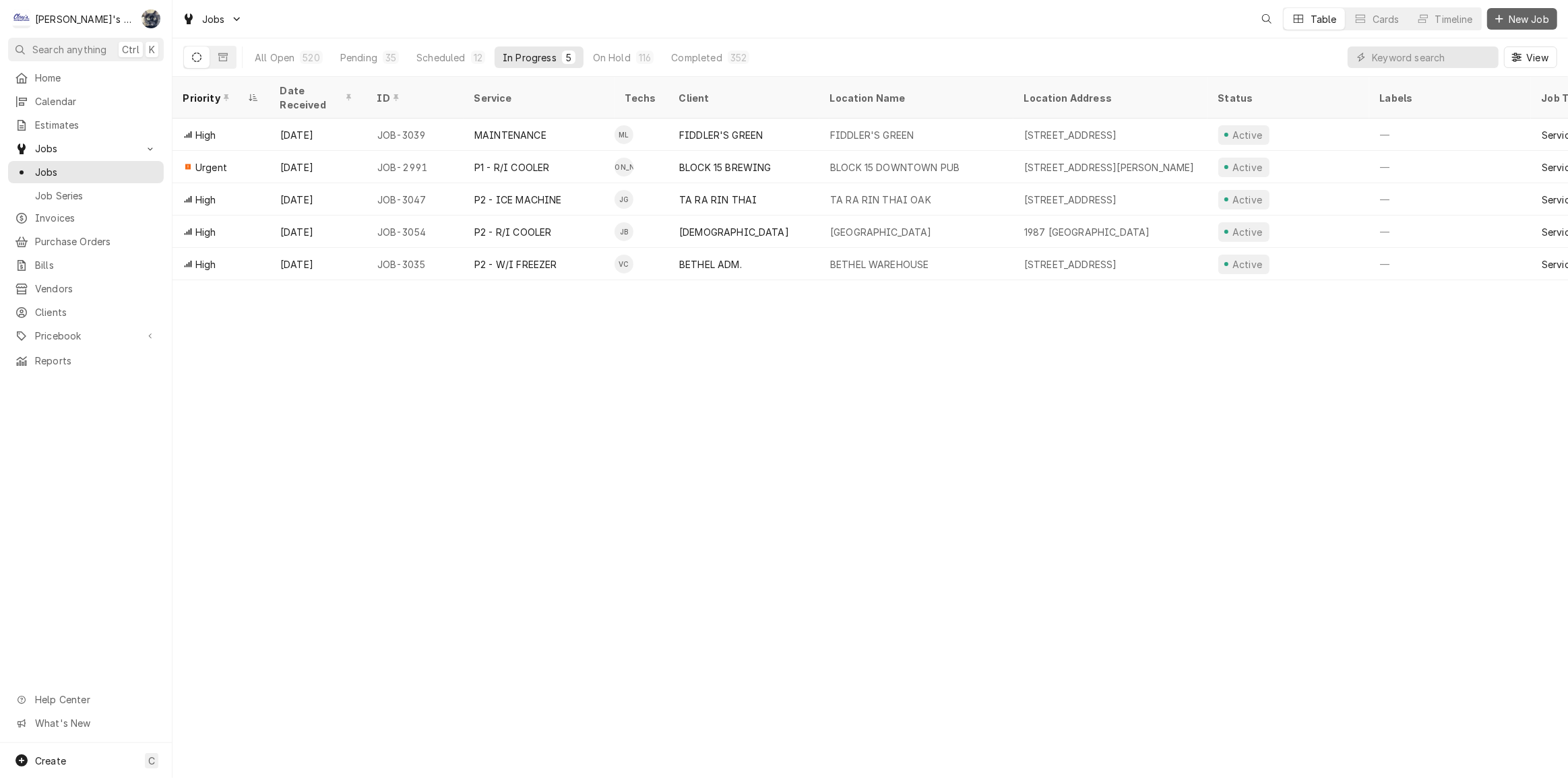
click at [1509, 13] on span "New Job" at bounding box center [1528, 19] width 45 height 14
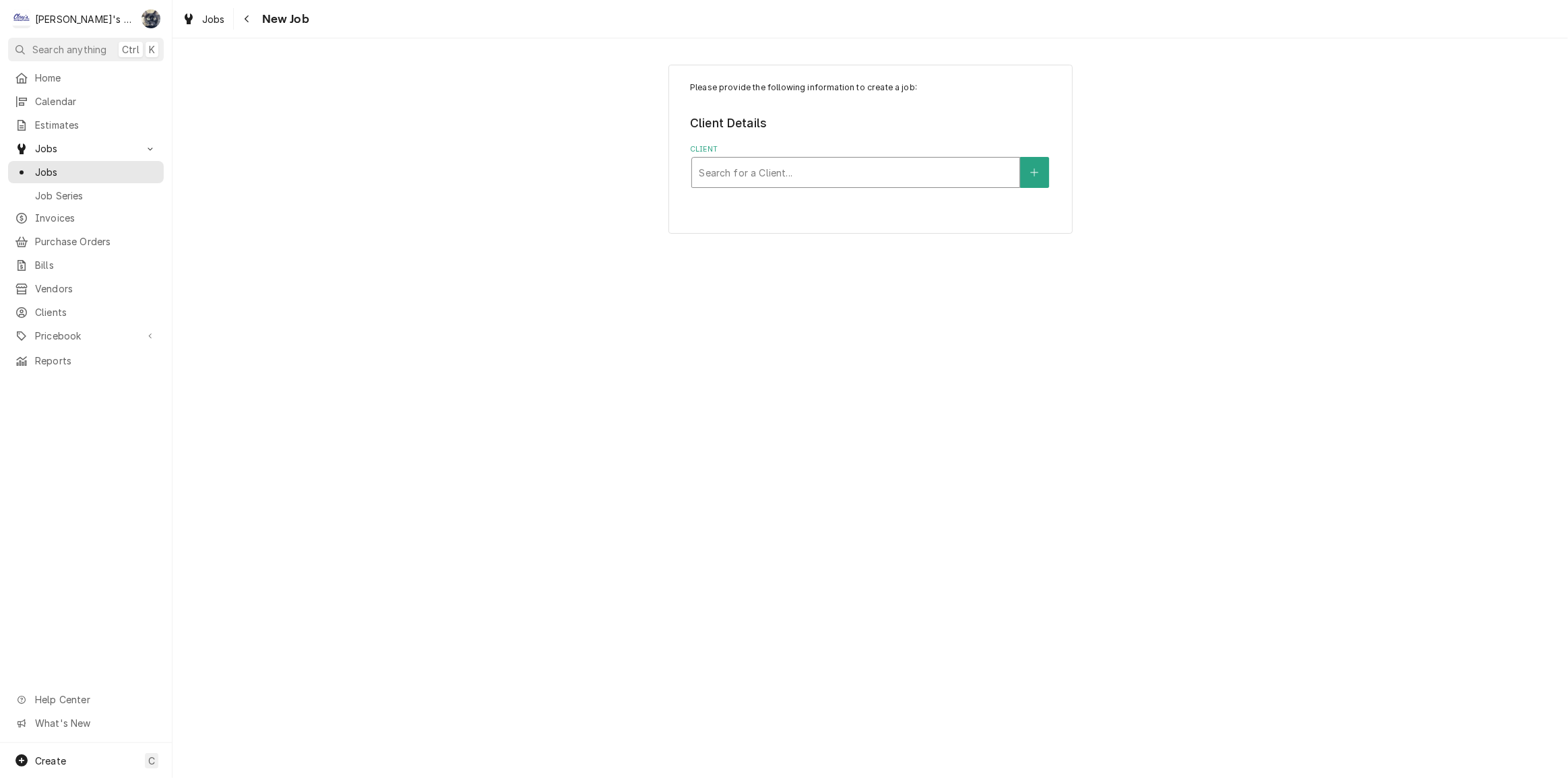
click at [811, 180] on div "Client" at bounding box center [855, 172] width 314 height 25
type input "[PERSON_NAME]"
click at [778, 211] on div "[PERSON_NAME]" at bounding box center [855, 202] width 327 height 21
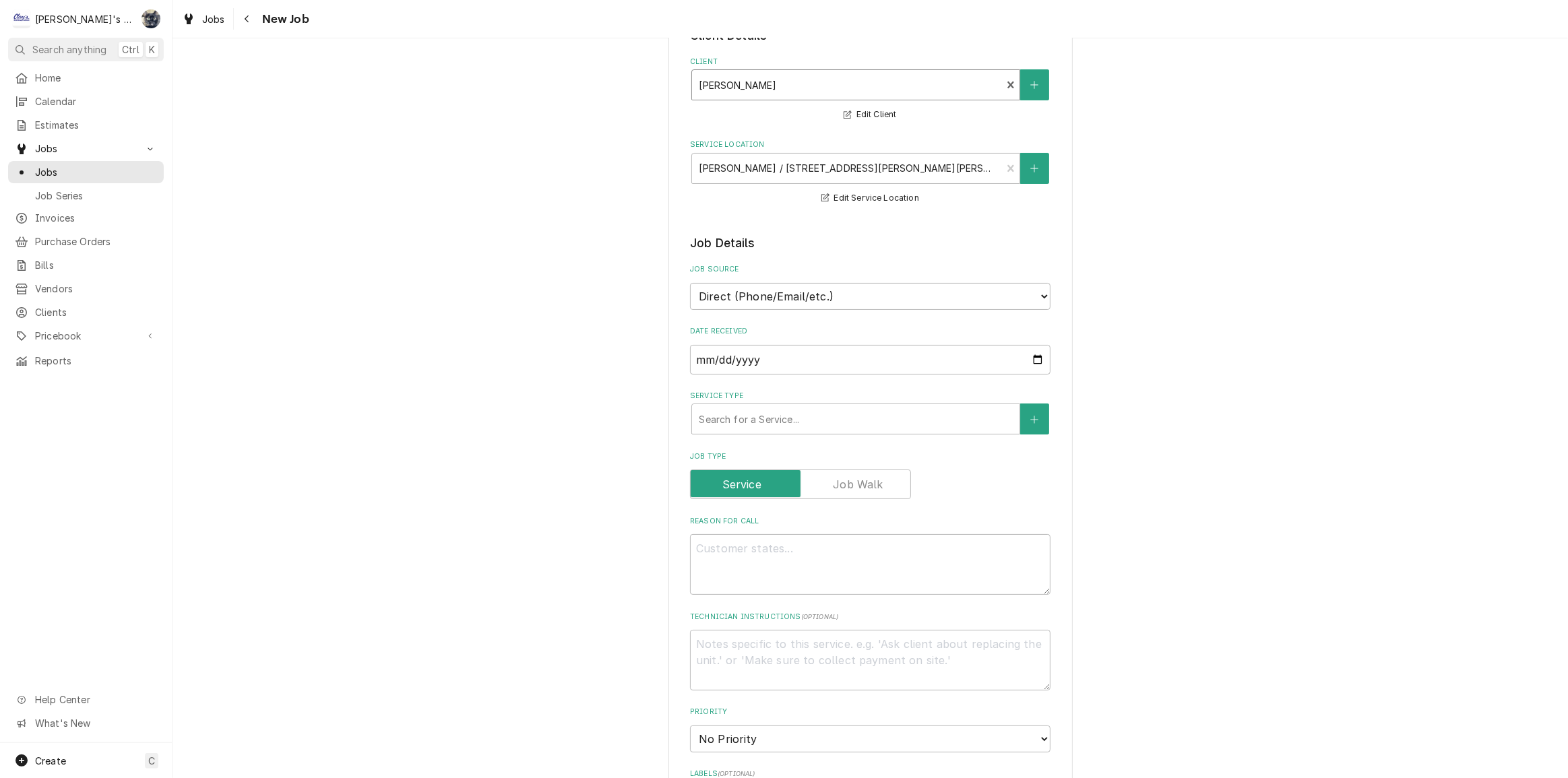
scroll to position [367, 0]
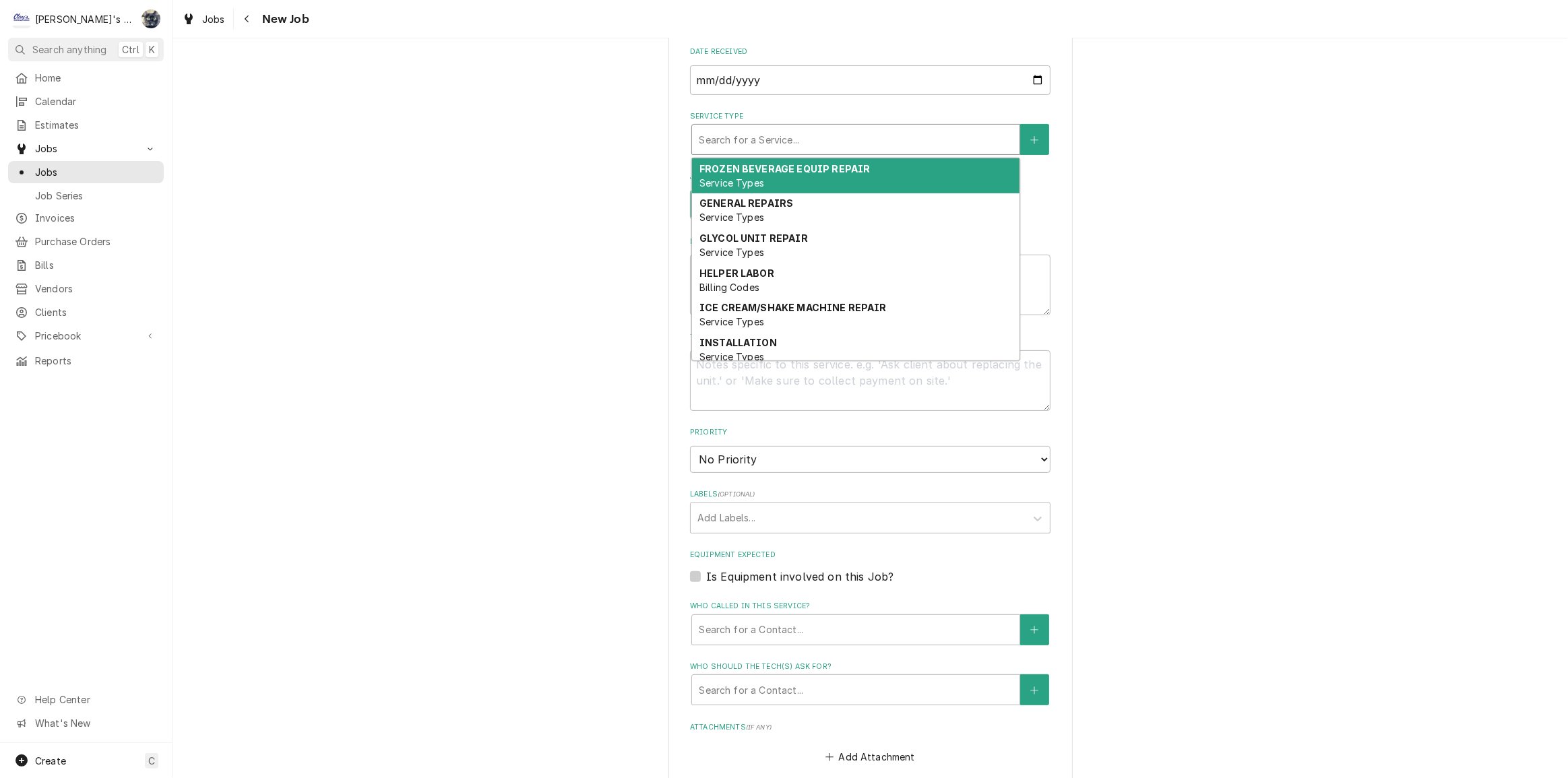
click at [750, 140] on div "Service Type" at bounding box center [855, 140] width 314 height 25
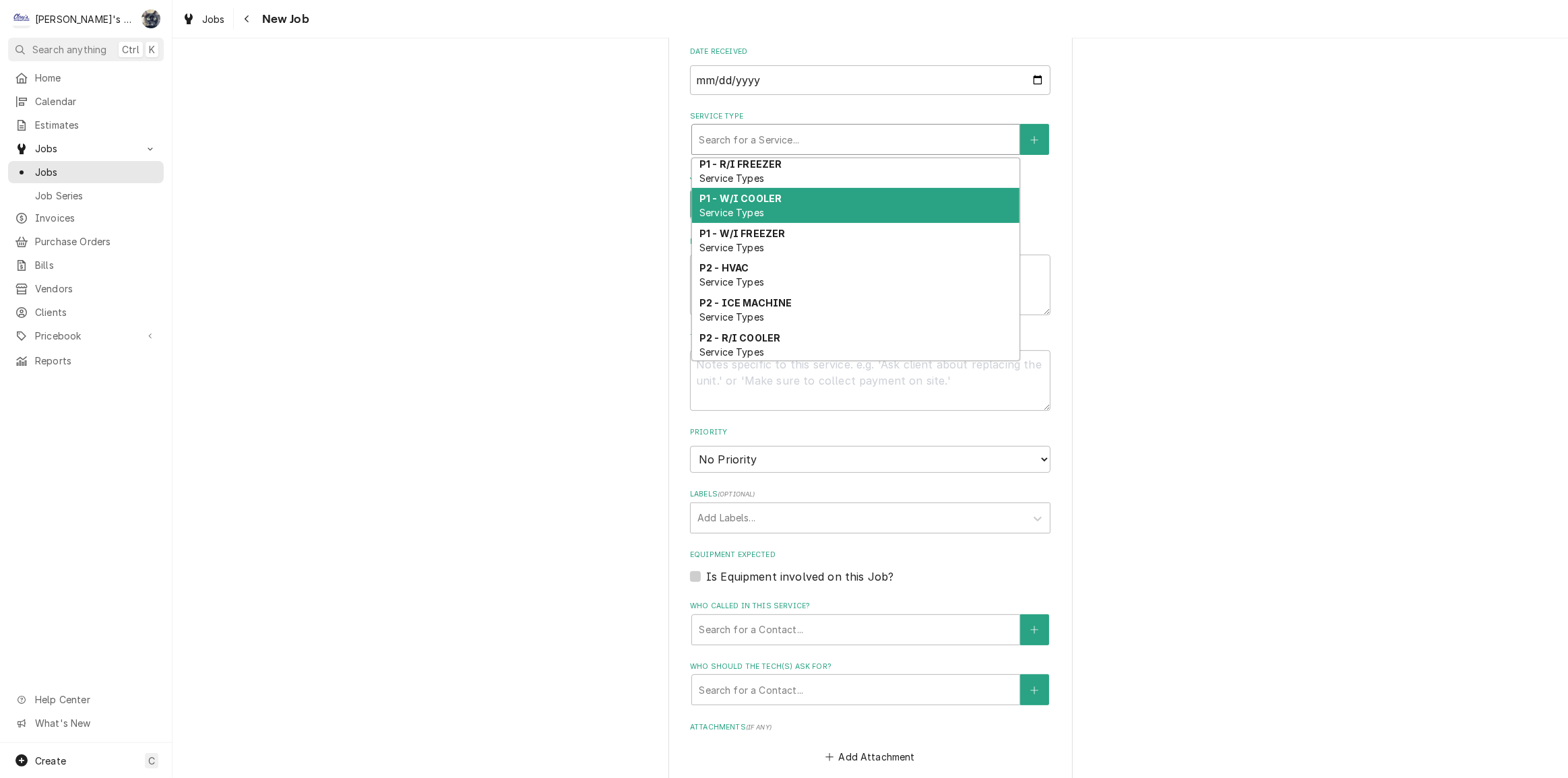
scroll to position [493, 0]
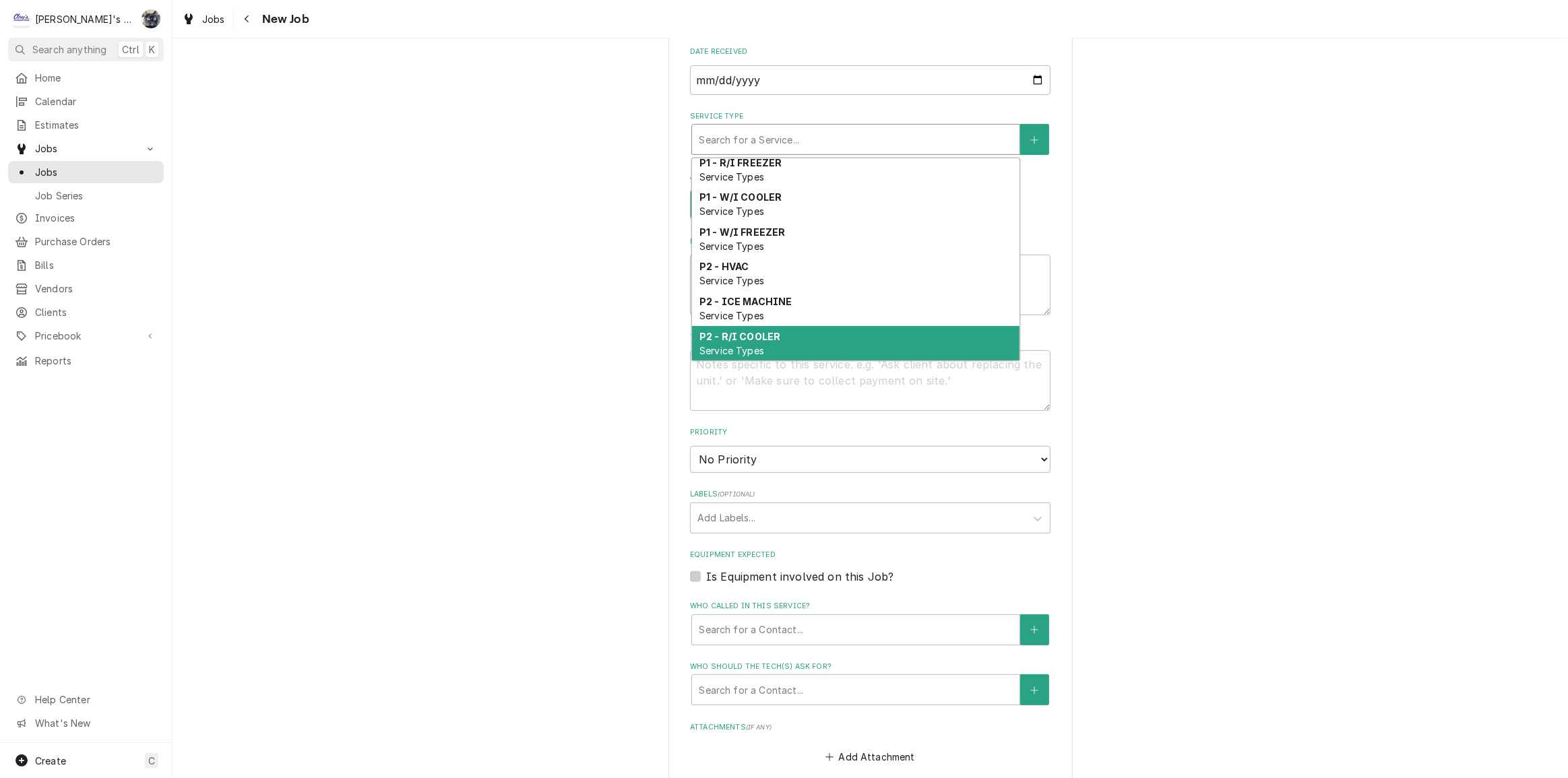
click at [808, 342] on div "P2 - R/I COOLER Service Types" at bounding box center [855, 344] width 327 height 35
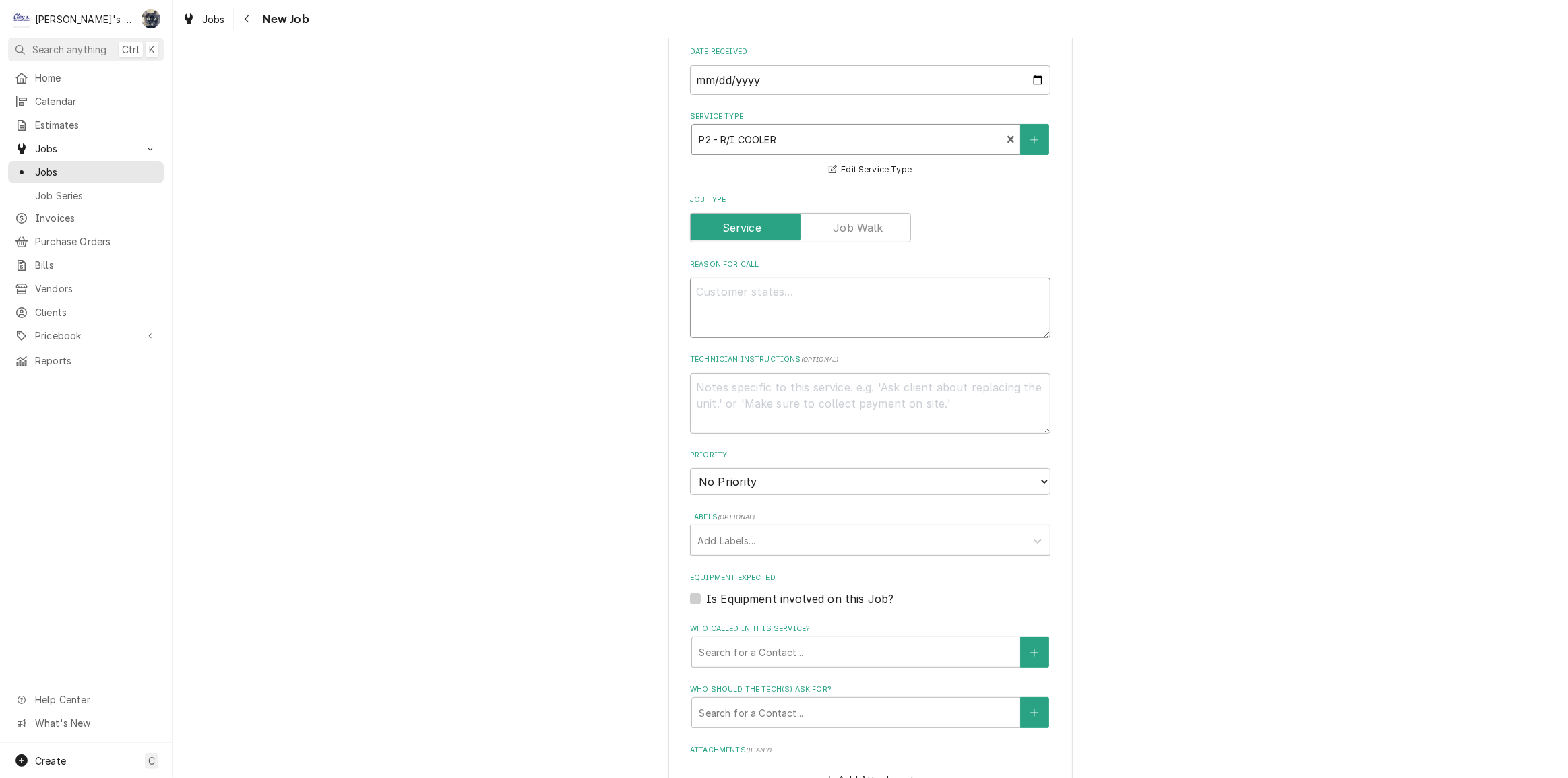
click at [800, 312] on textarea "Reason For Call" at bounding box center [870, 308] width 361 height 61
type textarea "x"
type textarea "9"
type textarea "x"
type textarea "9/"
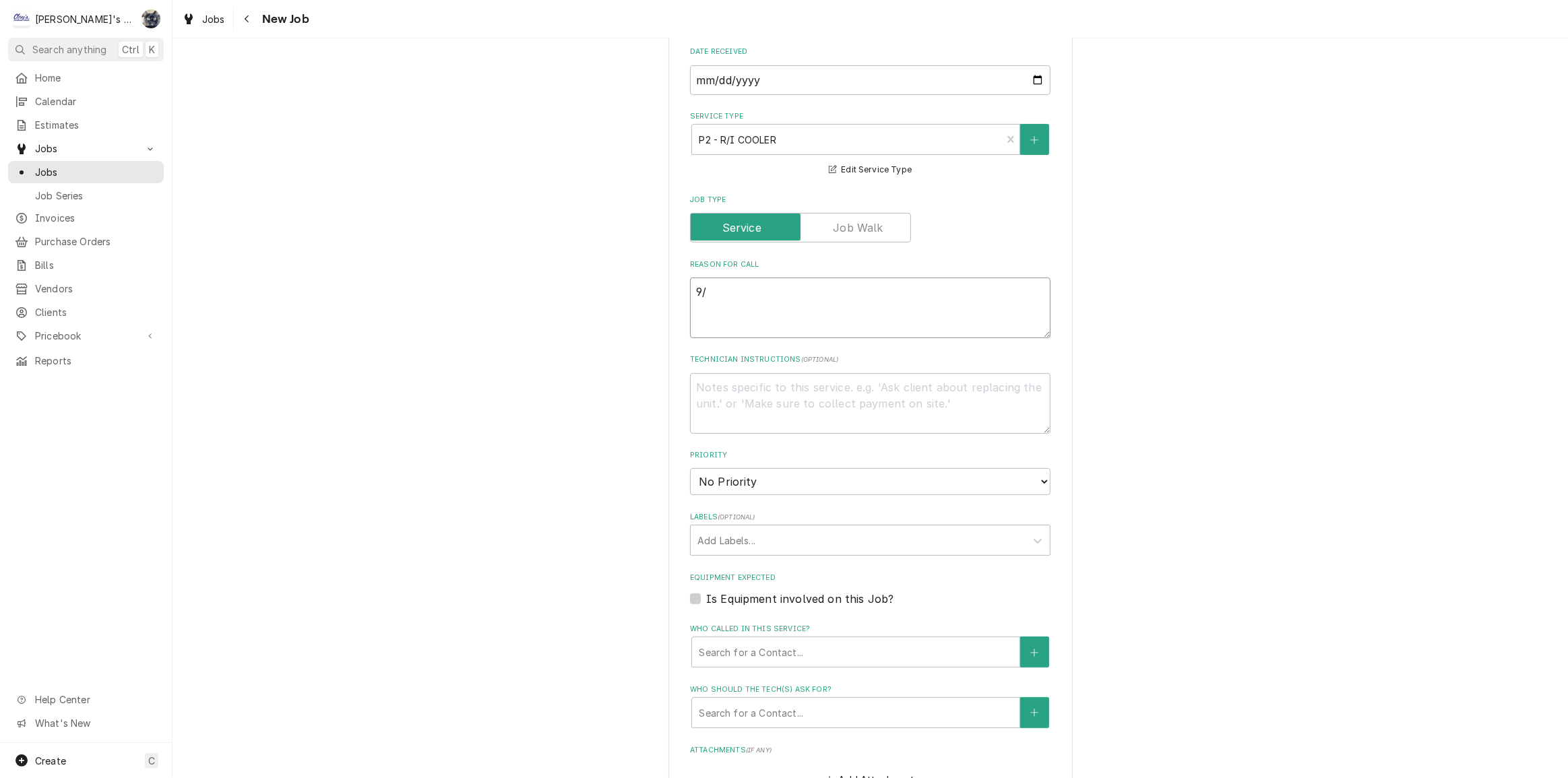
type textarea "x"
type textarea "9/2"
type textarea "x"
type textarea "9/29"
type textarea "x"
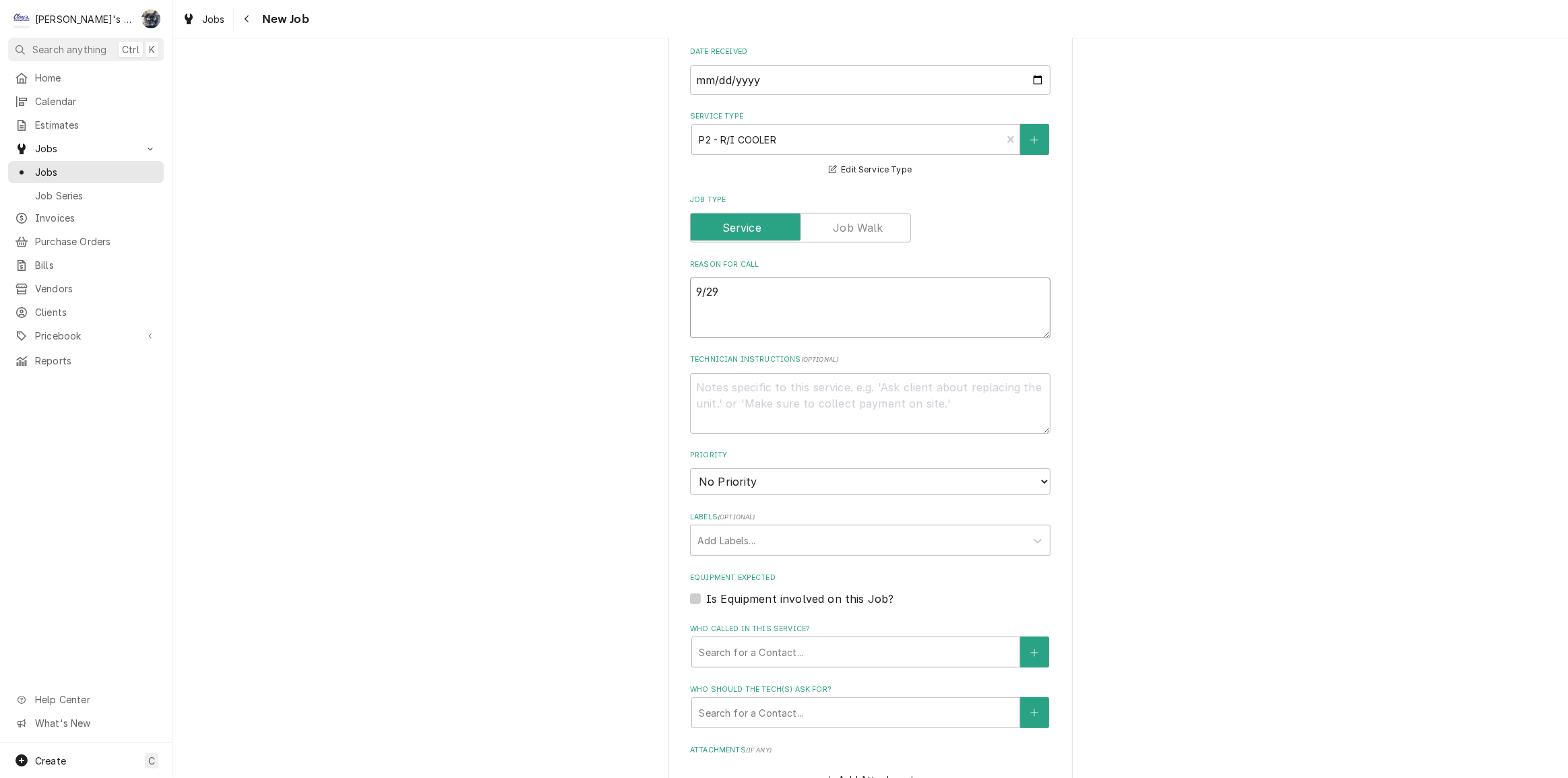
type textarea "9/29/"
type textarea "x"
type textarea "9/29/2"
type textarea "x"
type textarea "[DATE]"
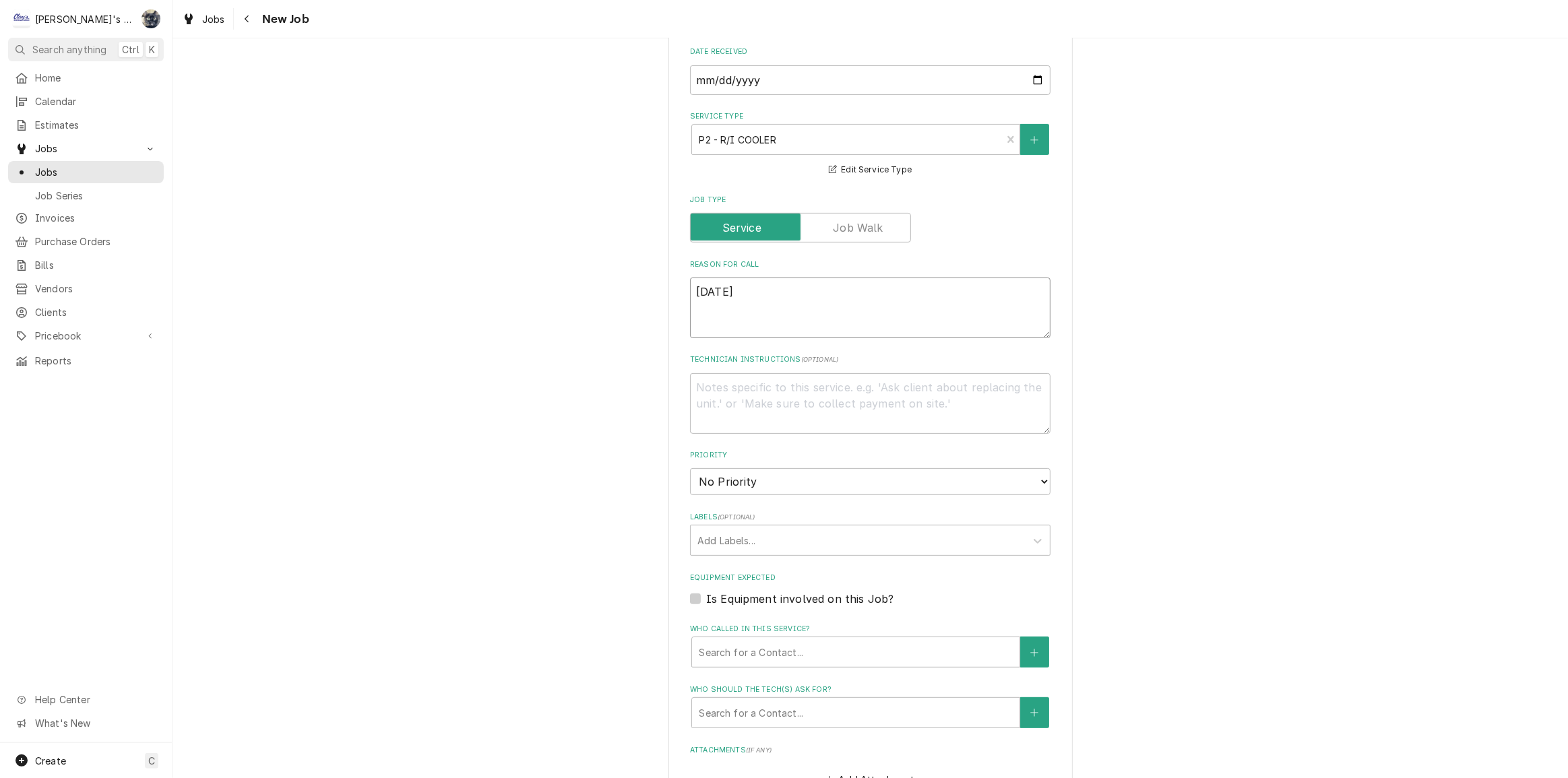
type textarea "x"
type textarea "9/29/202"
type textarea "x"
type textarea "[DATE]"
type textarea "x"
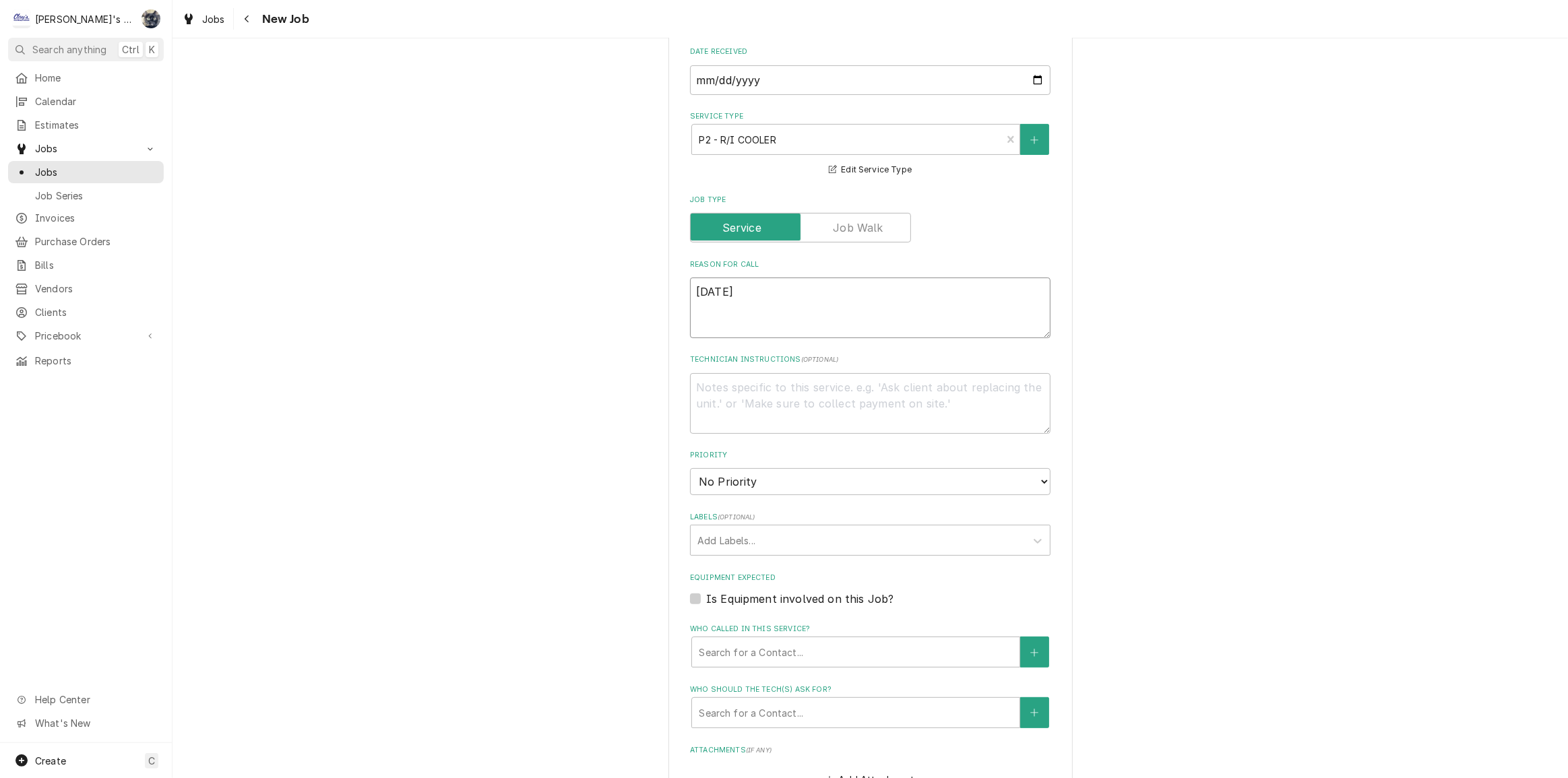
type textarea "[DATE]"
type textarea "x"
type textarea "9/29/2025 1"
type textarea "x"
type textarea "9/29/2025 10"
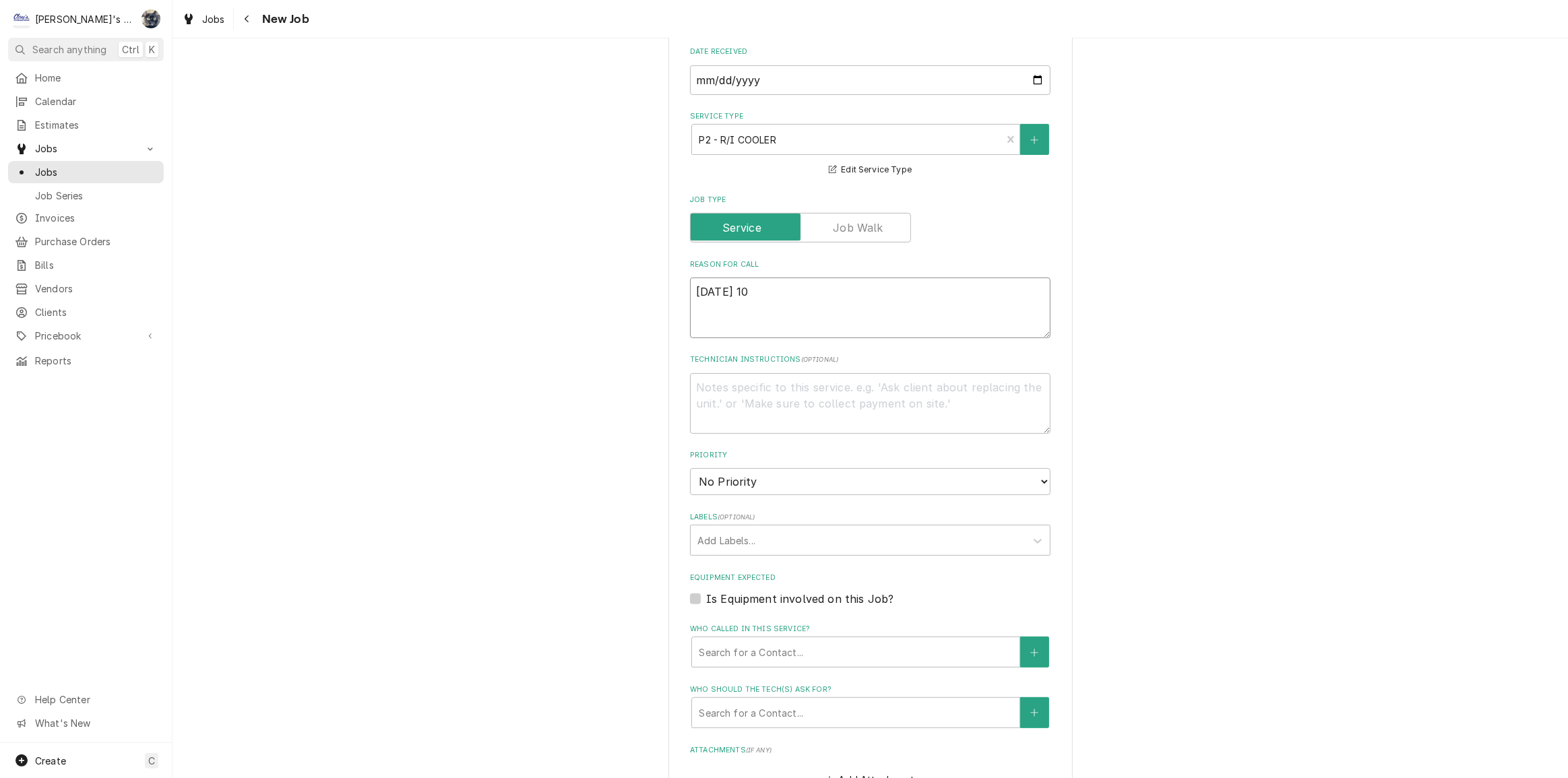
type textarea "x"
type textarea "9/29/2025 10:"
type textarea "x"
type textarea "9/29/2025 10:0"
type textarea "x"
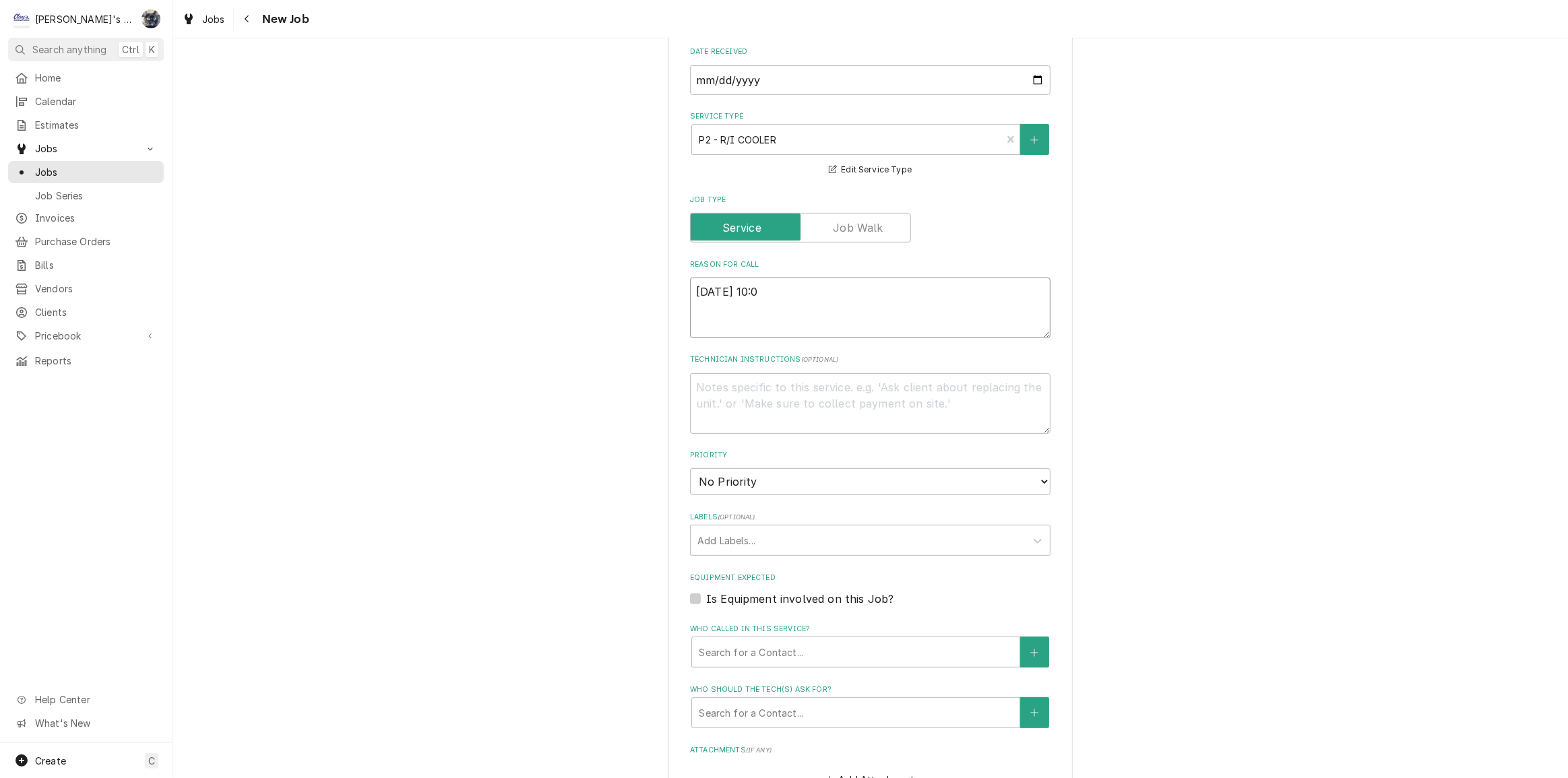
type textarea "9/29/2025 10:00"
type textarea "x"
type textarea "9/29/2025 10:00A"
type textarea "x"
type textarea "9/29/2025 10:00AM"
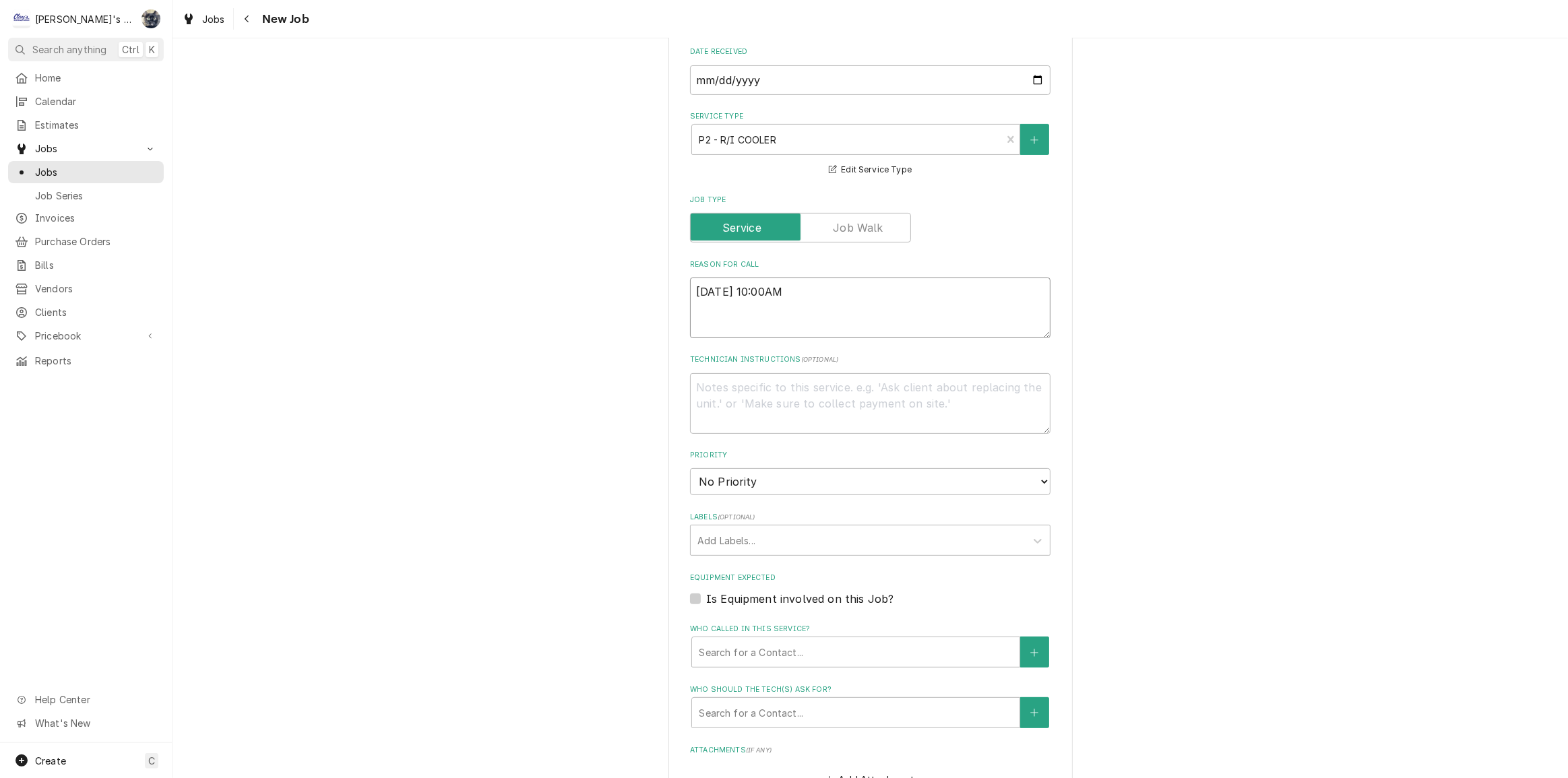
type textarea "x"
type textarea "9/29/2025 10:00AM"
type textarea "x"
type textarea "9/29/2025 10:00AM -"
type textarea "x"
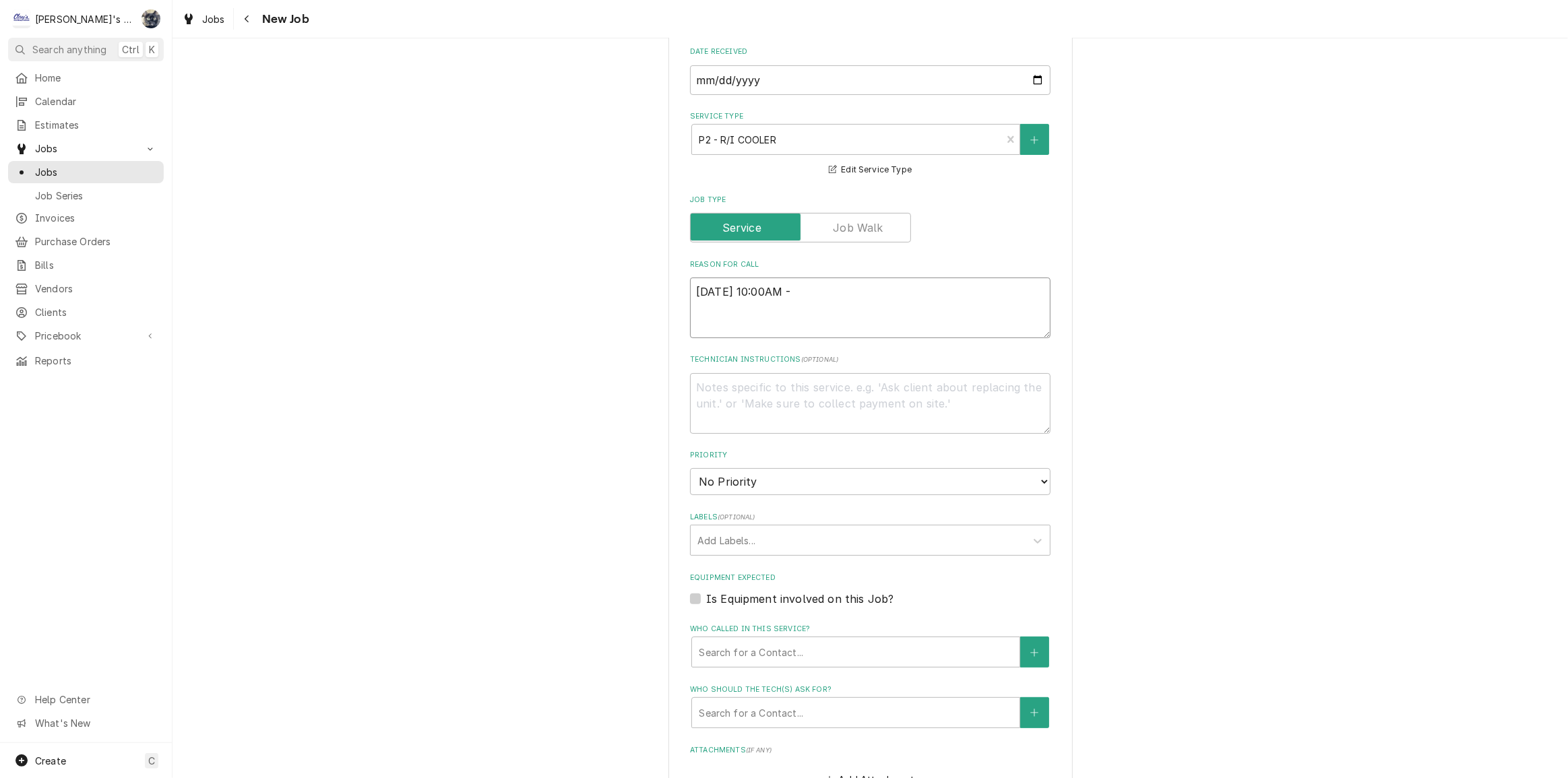
type textarea "9/29/2025 10:00AM -"
type textarea "x"
type textarea "9/29/2025 10:00AM - P"
type textarea "x"
type textarea "9/29/2025 10:00AM - PE"
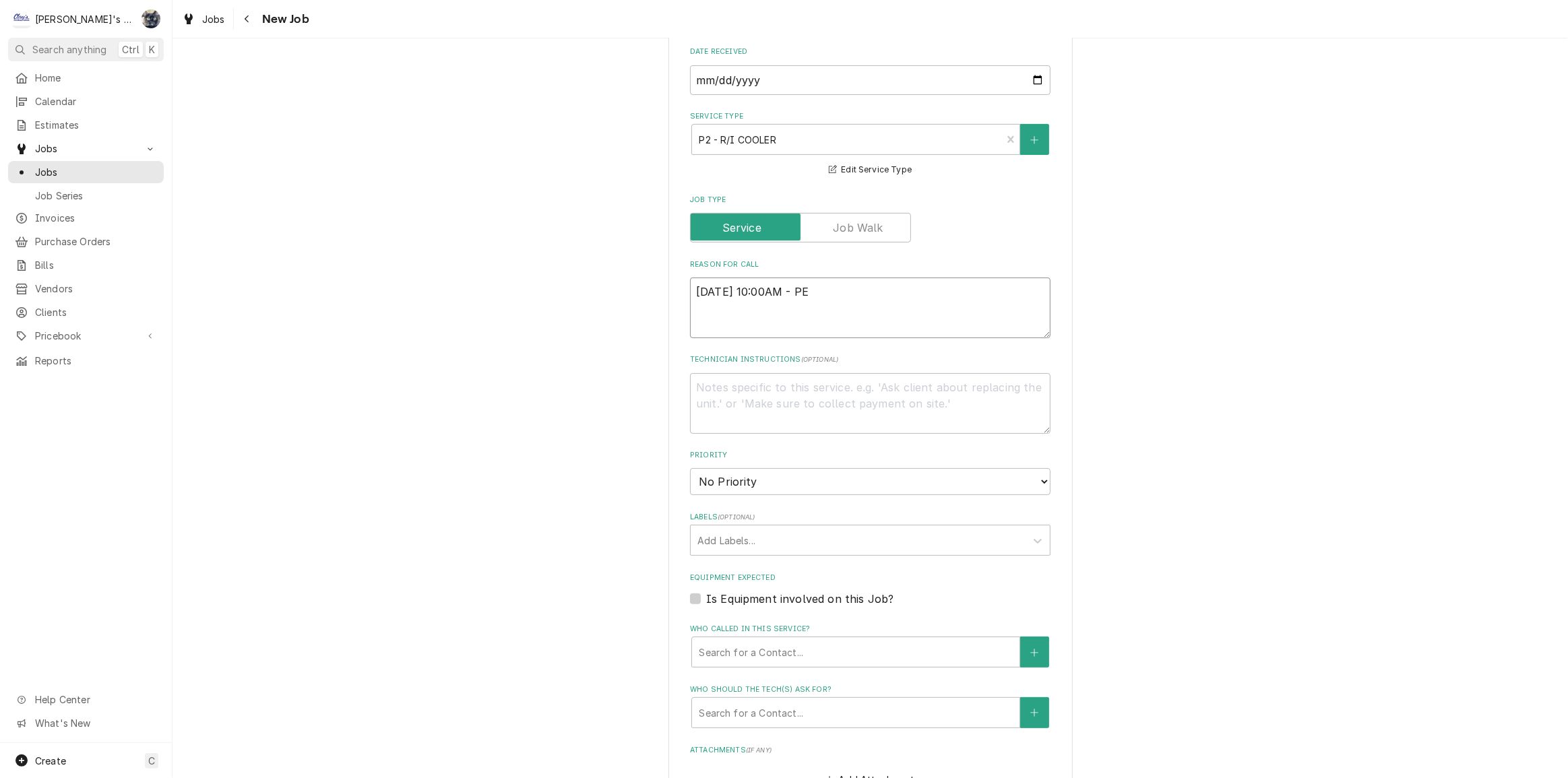
type textarea "x"
type textarea "9/29/2025 10:00AM - PER"
type textarea "x"
type textarea "9/29/2025 10:00AM - PE"
type textarea "x"
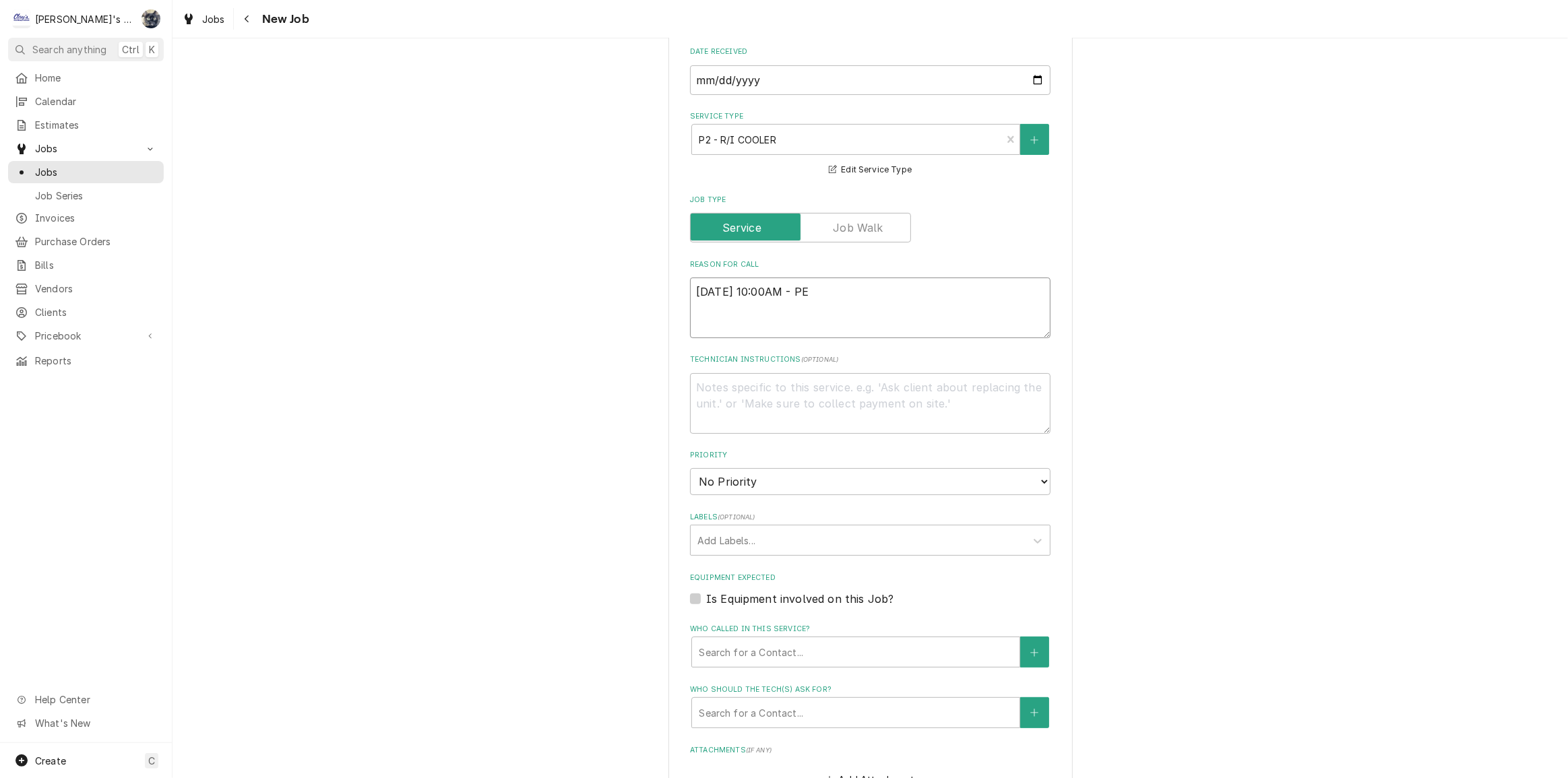
type textarea "9/29/2025 10:00AM - P"
type textarea "x"
type textarea "9/29/2025 10:00AM -"
type textarea "x"
type textarea "9/29/2025 10:00AM - S"
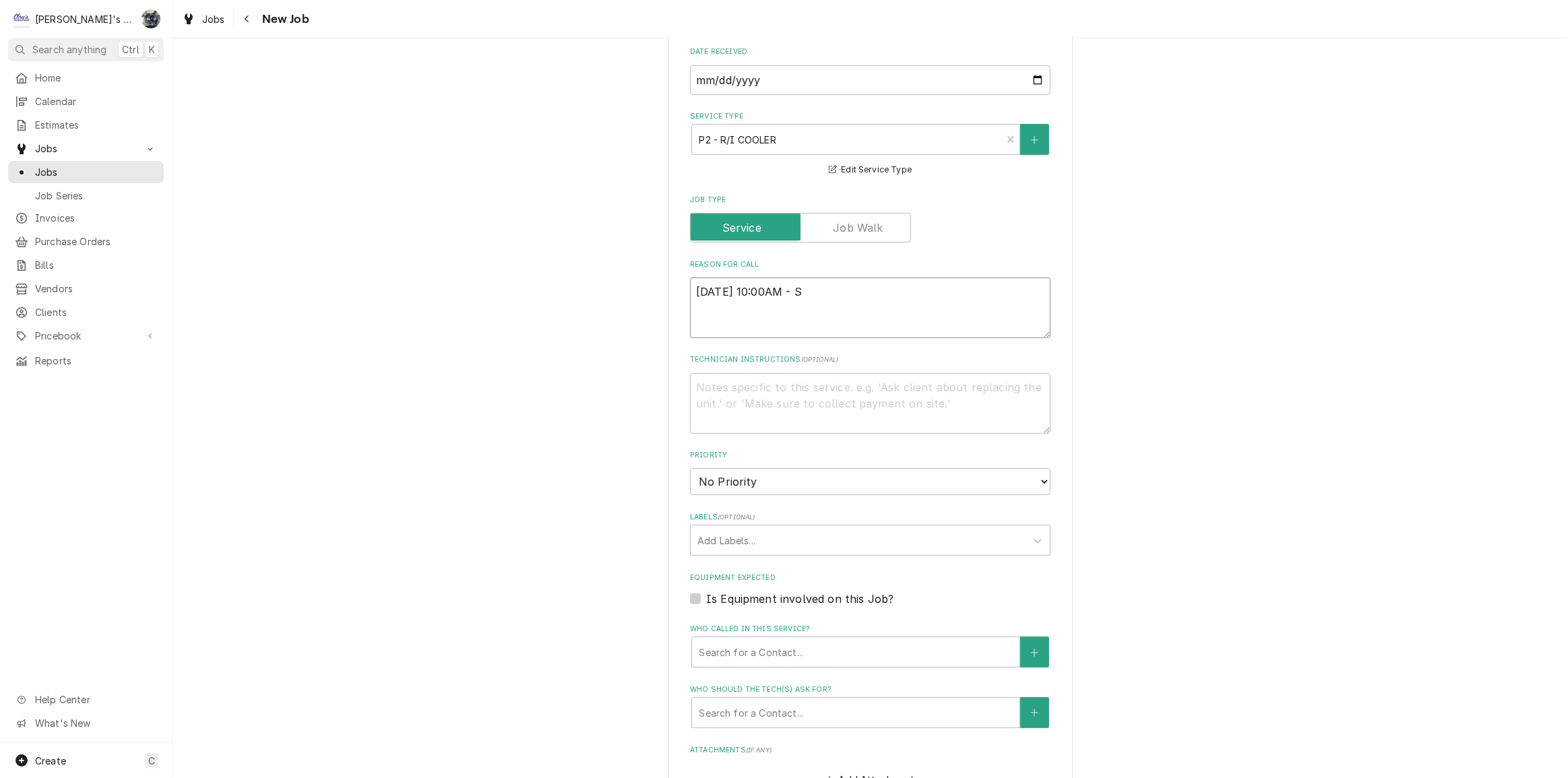
type textarea "x"
type textarea "9/29/2025 10:00AM - SA"
type textarea "x"
type textarea "9/29/2025 10:00AM - SAR"
type textarea "x"
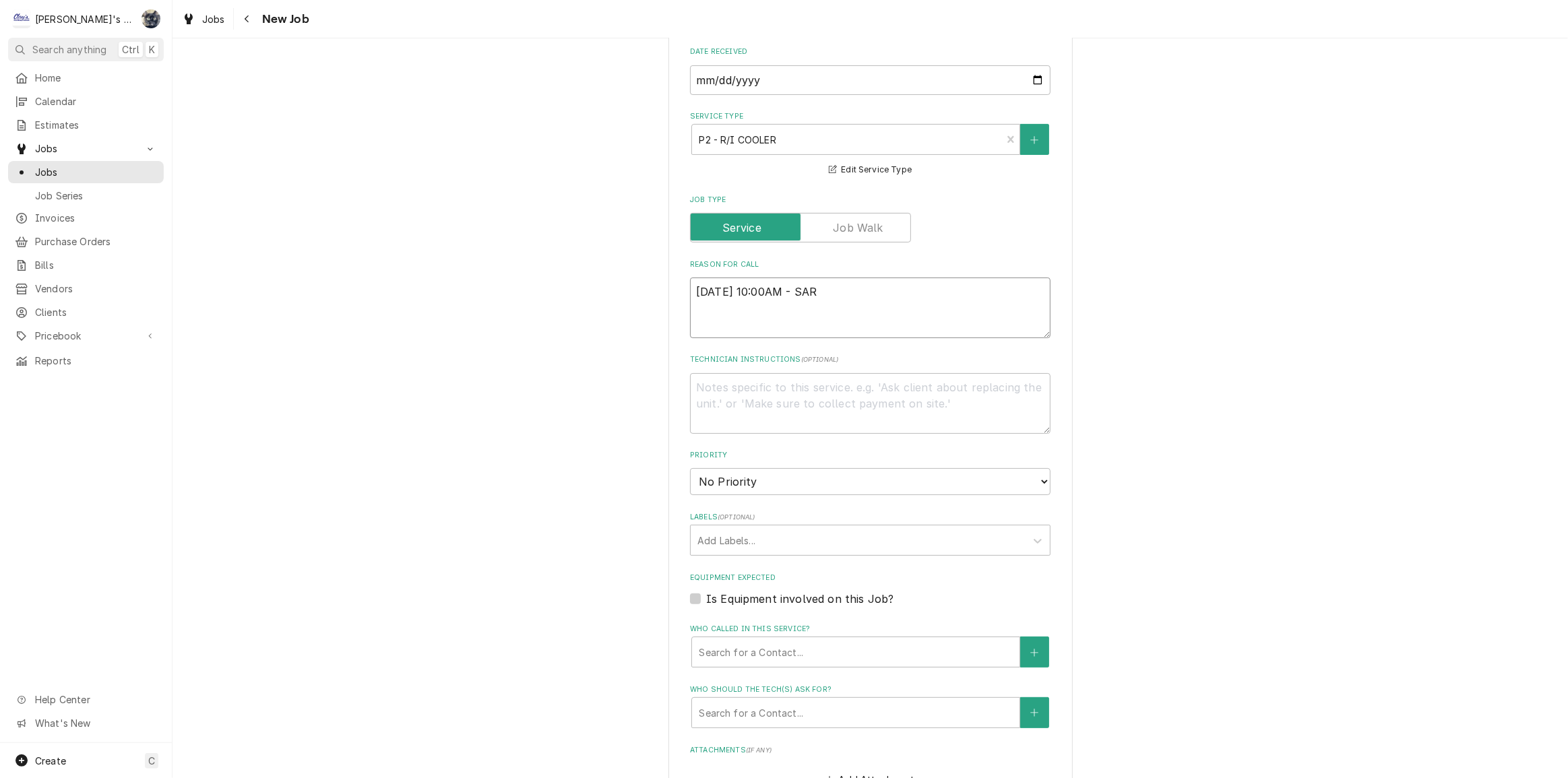
type textarea "9/29/2025 10:00AM - SARA"
type textarea "x"
type textarea "9/29/2025 10:00AM - SARAH"
type textarea "x"
type textarea "9/29/2025 10:00AM - SARAH0"
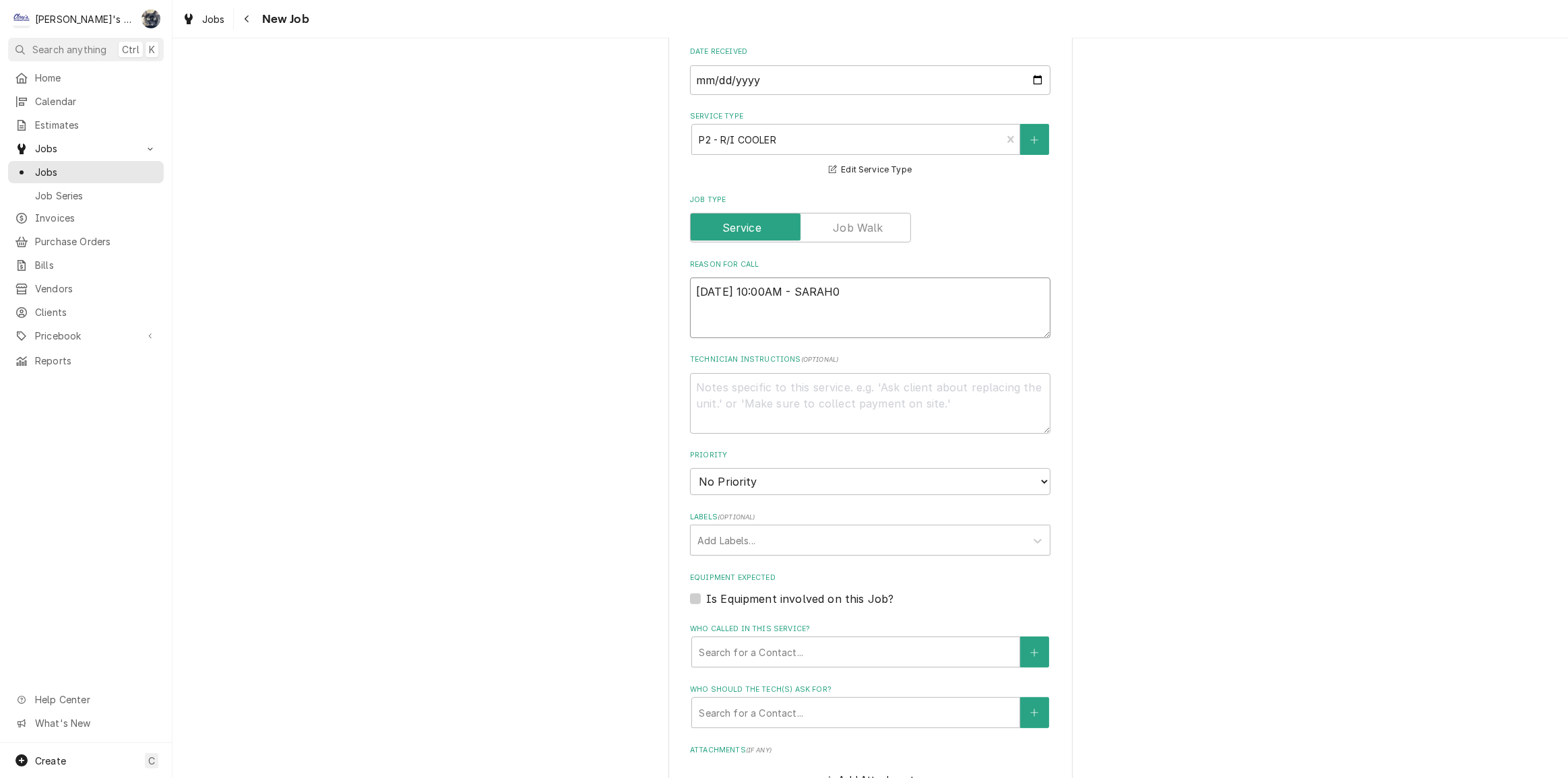
type textarea "x"
type textarea "9/29/2025 10:00AM - SARAH0"
type textarea "x"
type textarea "9/29/2025 10:00AM - SARAH0"
type textarea "x"
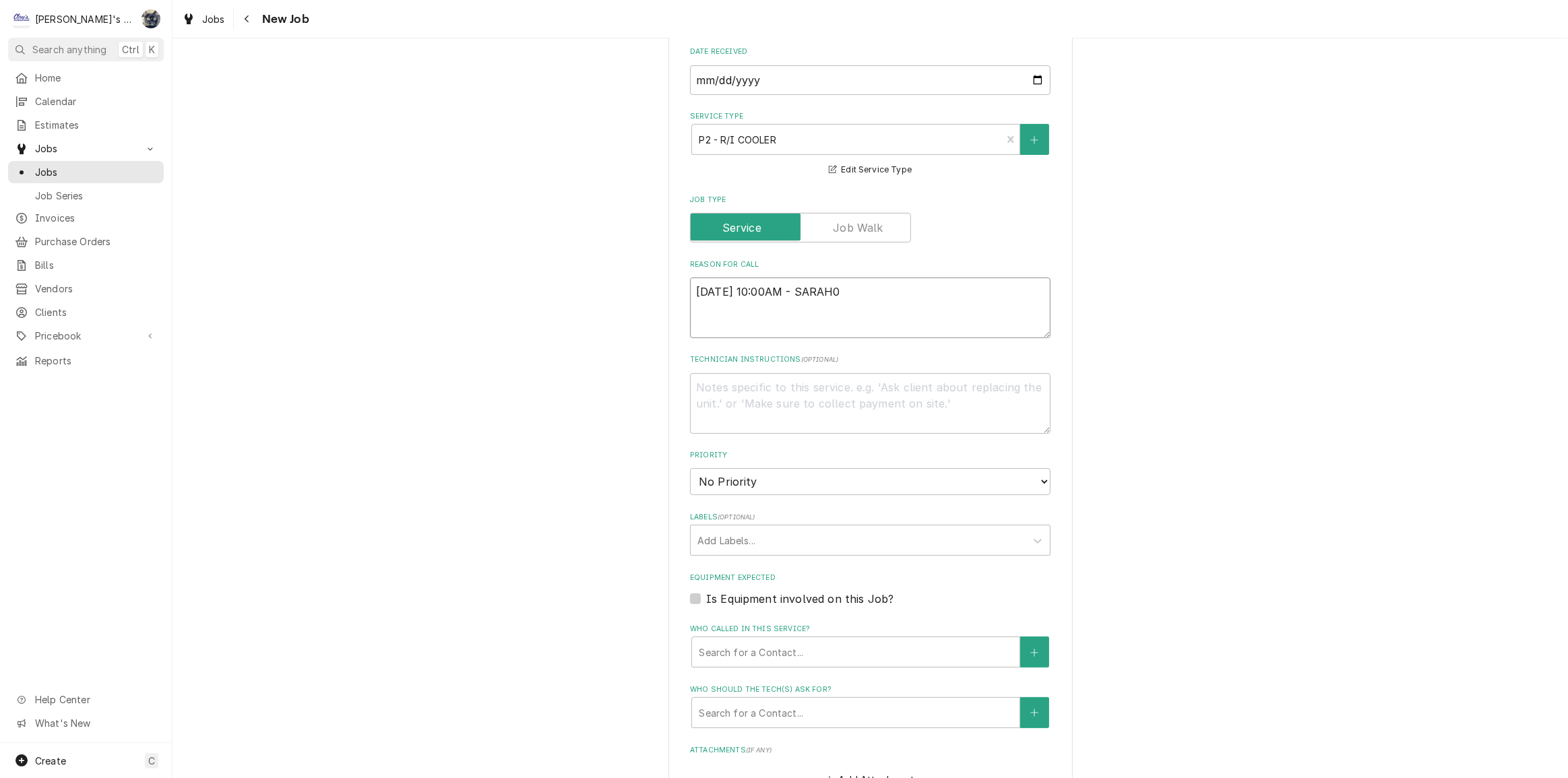
type textarea "9/29/2025 10:00AM - SARAH"
type textarea "x"
type textarea "9/29/2025 10:00AM - SARAH-"
type textarea "x"
type textarea "9/29/2025 10:00AM - SARAH-"
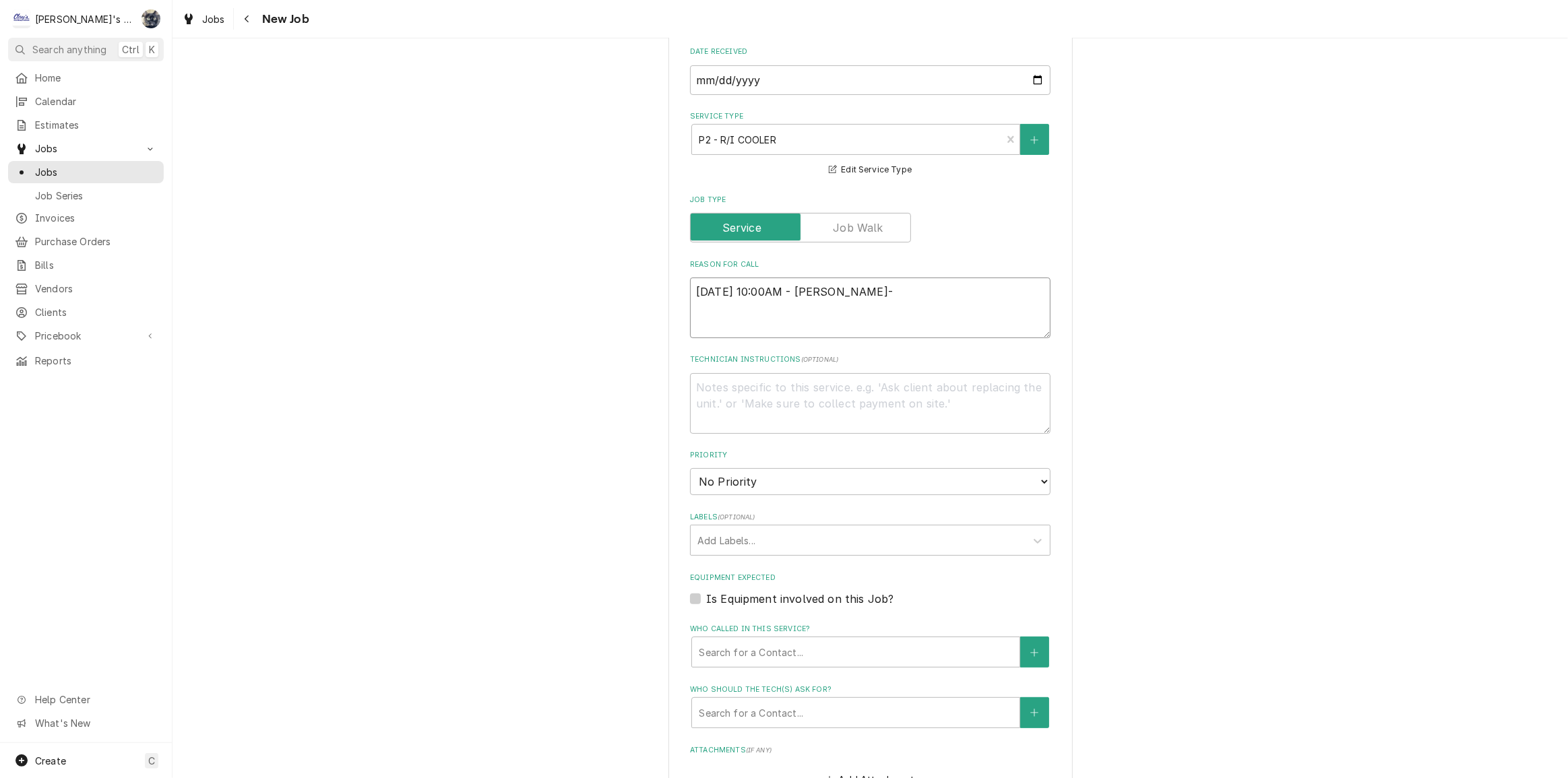
type textarea "x"
type textarea "9/29/2025 10:00AM - SARAH- P"
type textarea "x"
type textarea "9/29/2025 10:00AM - SARAH- PE"
type textarea "x"
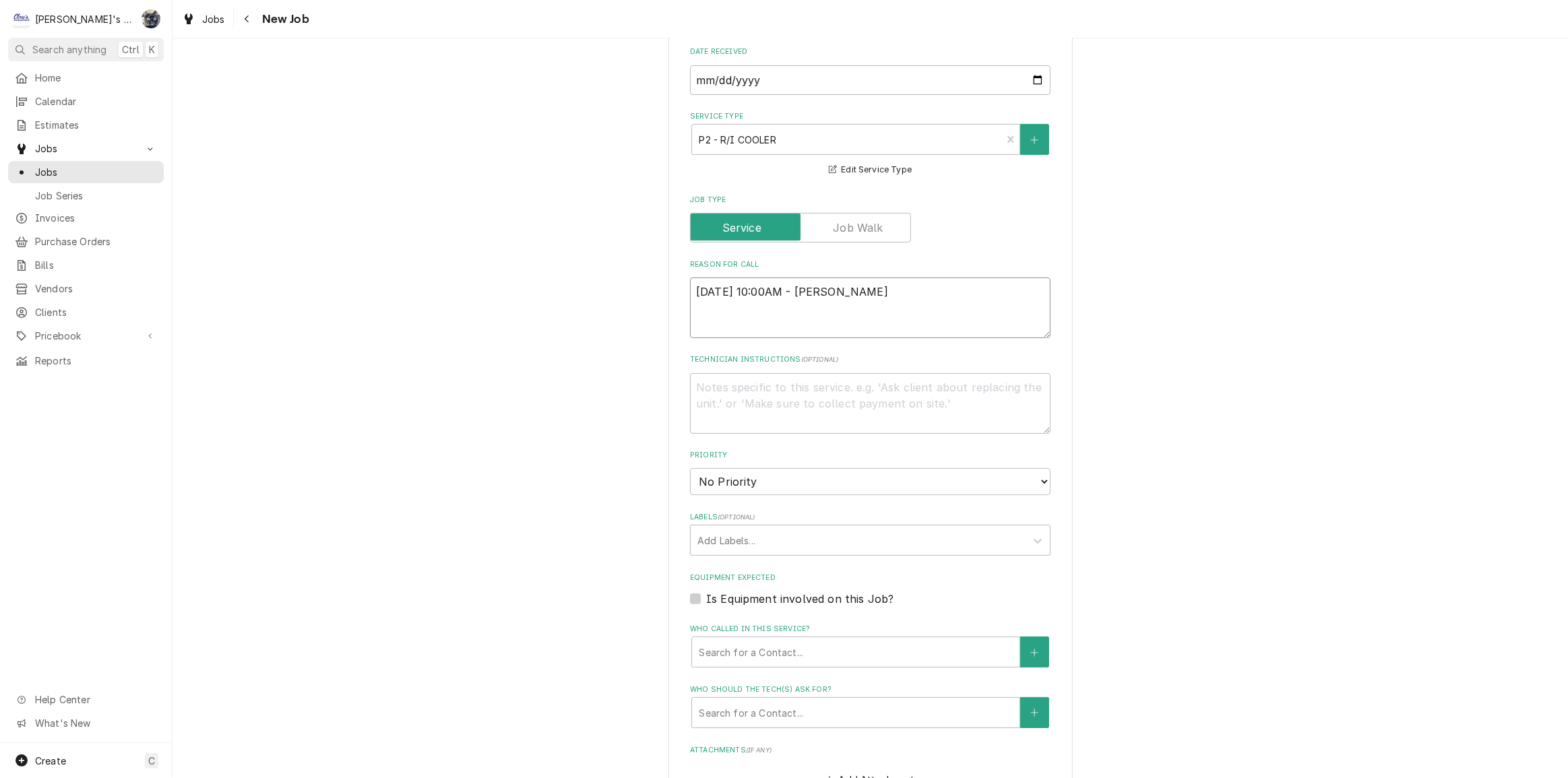
type textarea "9/29/2025 10:00AM - SARAH- PER"
type textarea "x"
type textarea "9/29/2025 10:00AM - SARAH- PER"
type textarea "x"
type textarea "9/29/2025 10:00AM - SARAH- PER D"
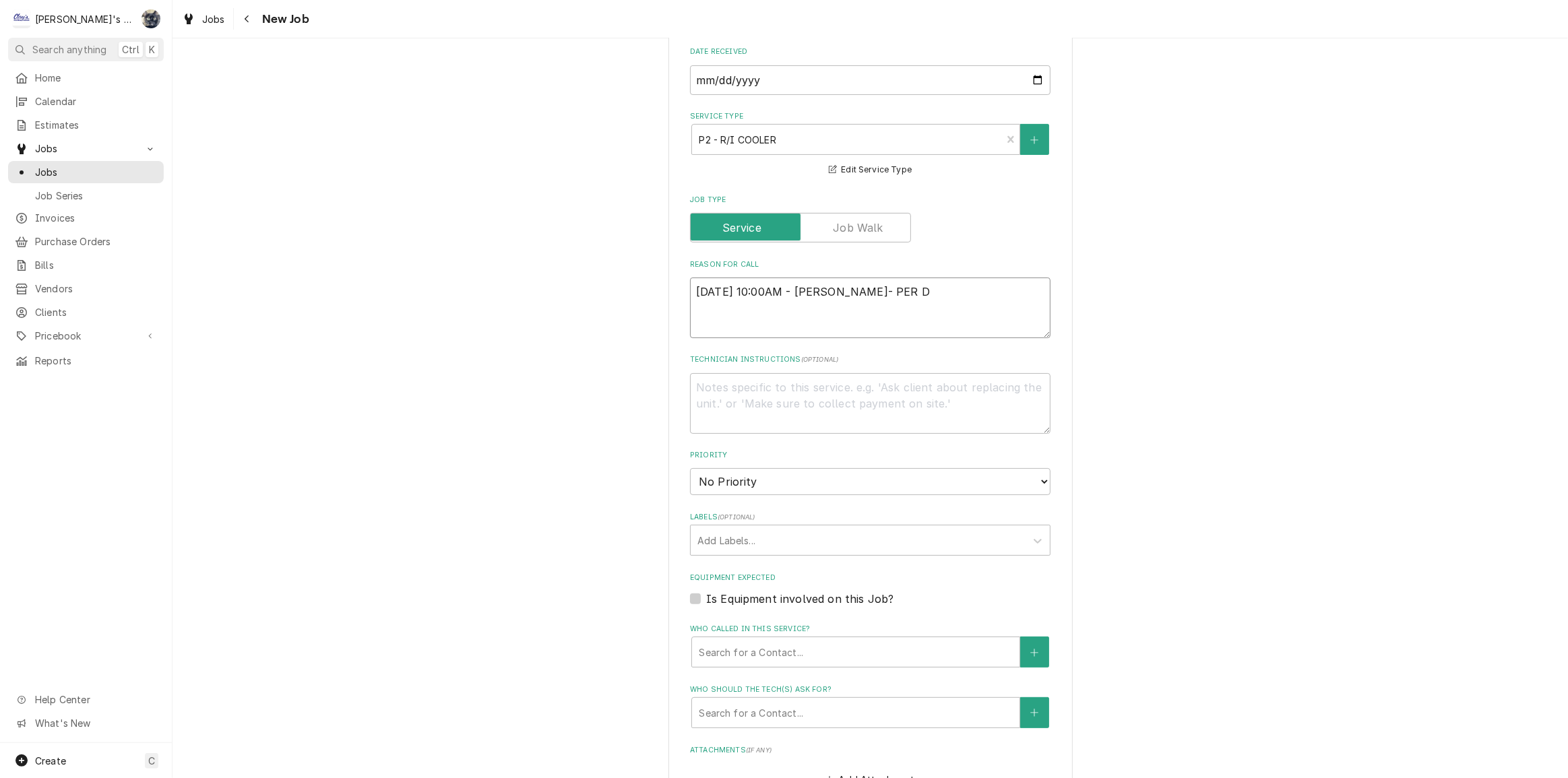
type textarea "x"
type textarea "9/29/2025 10:00AM - SARAH- PER DA"
type textarea "x"
type textarea "9/29/2025 10:00AM - SARAH- PER DAV"
type textarea "x"
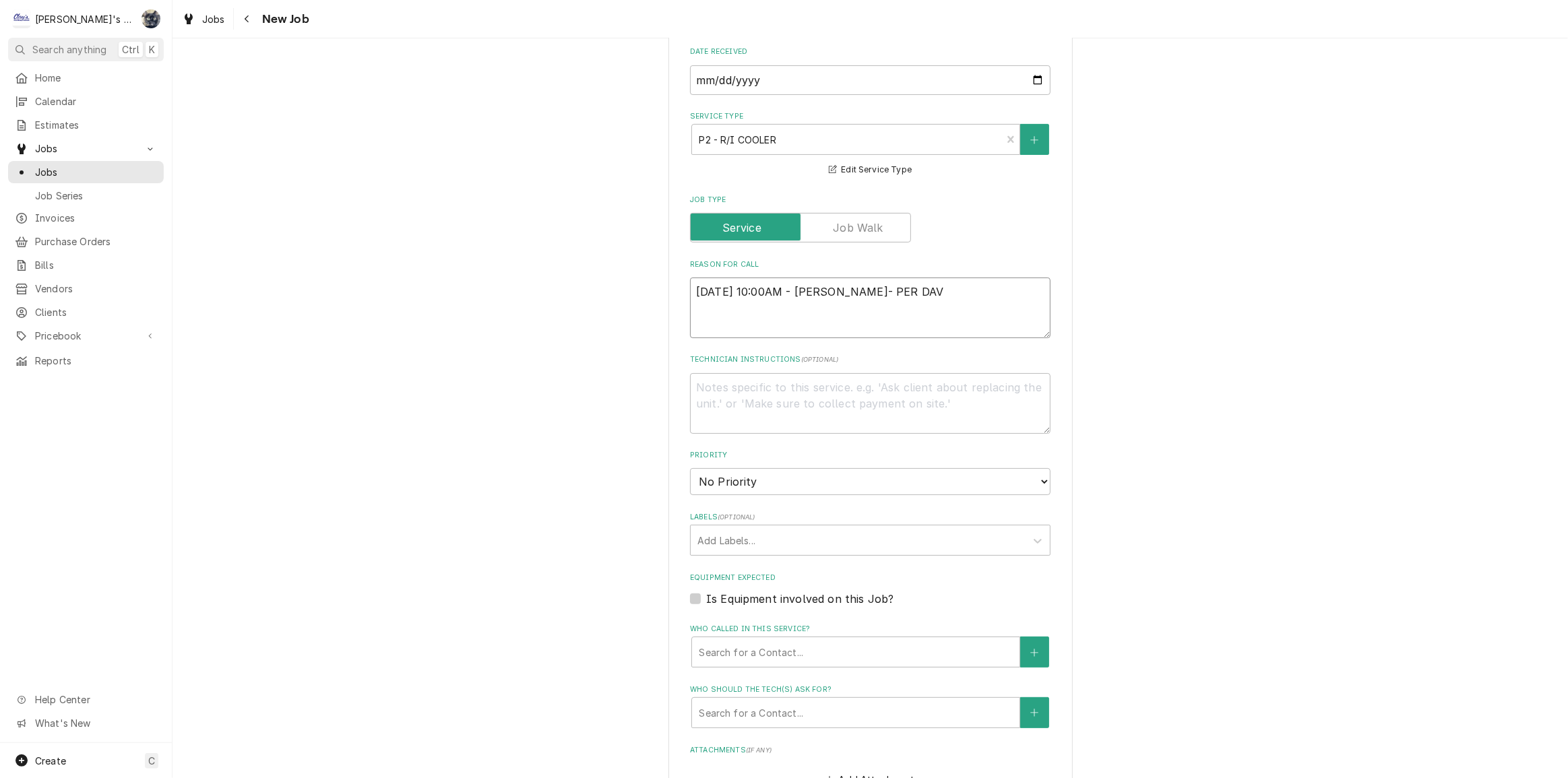
type textarea "9/29/2025 10:00AM - SARAH- PER DAVI"
type textarea "x"
type textarea "9/29/2025 10:00AM - SARAH- PER DAVID"
type textarea "x"
type textarea "9/29/2025 10:00AM - SARAH- PER DAVI"
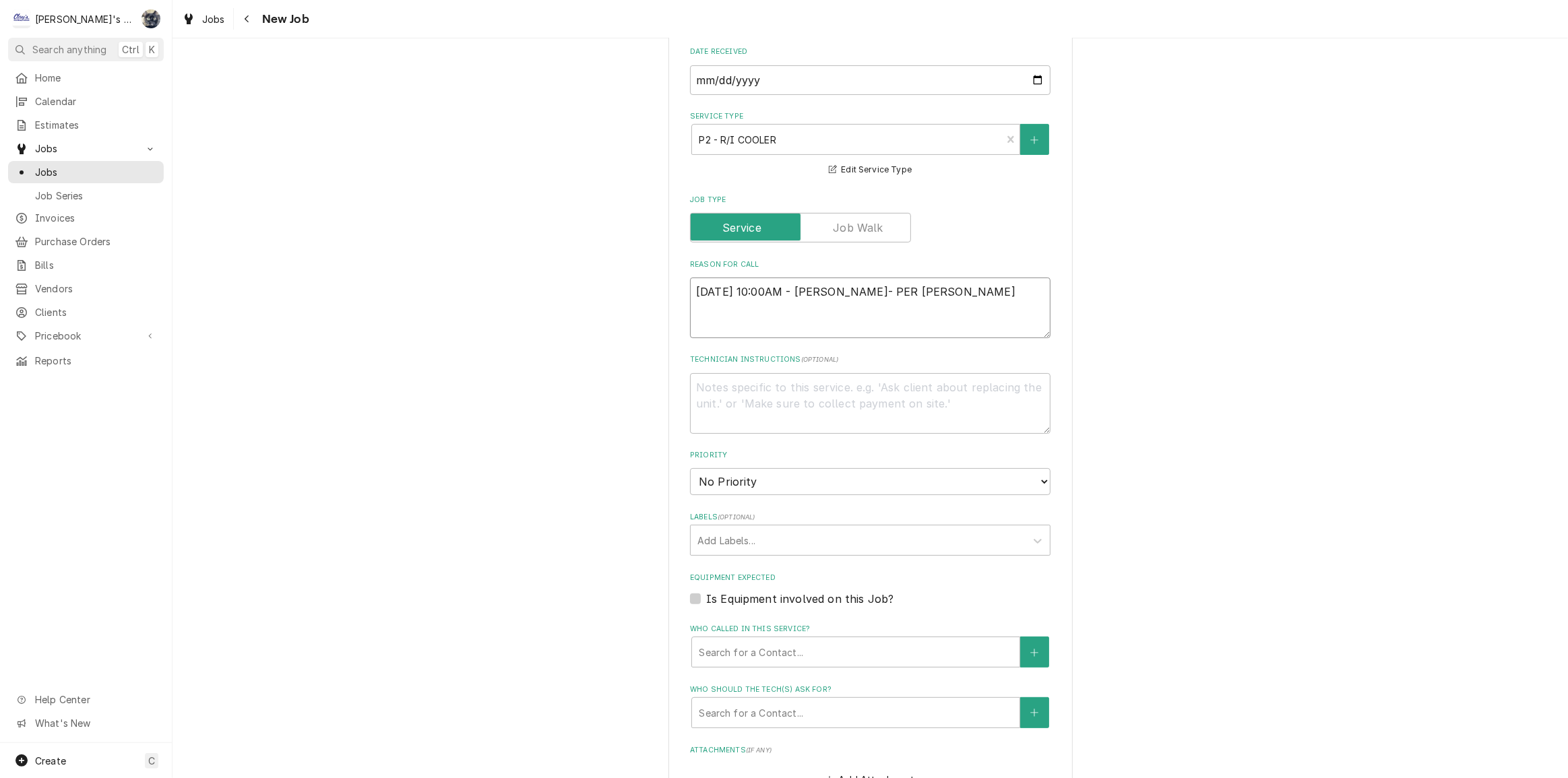
type textarea "x"
type textarea "9/29/2025 10:00AM - SARAH- PER DAV"
type textarea "x"
type textarea "9/29/2025 10:00AM - SARAH- PER DA"
type textarea "x"
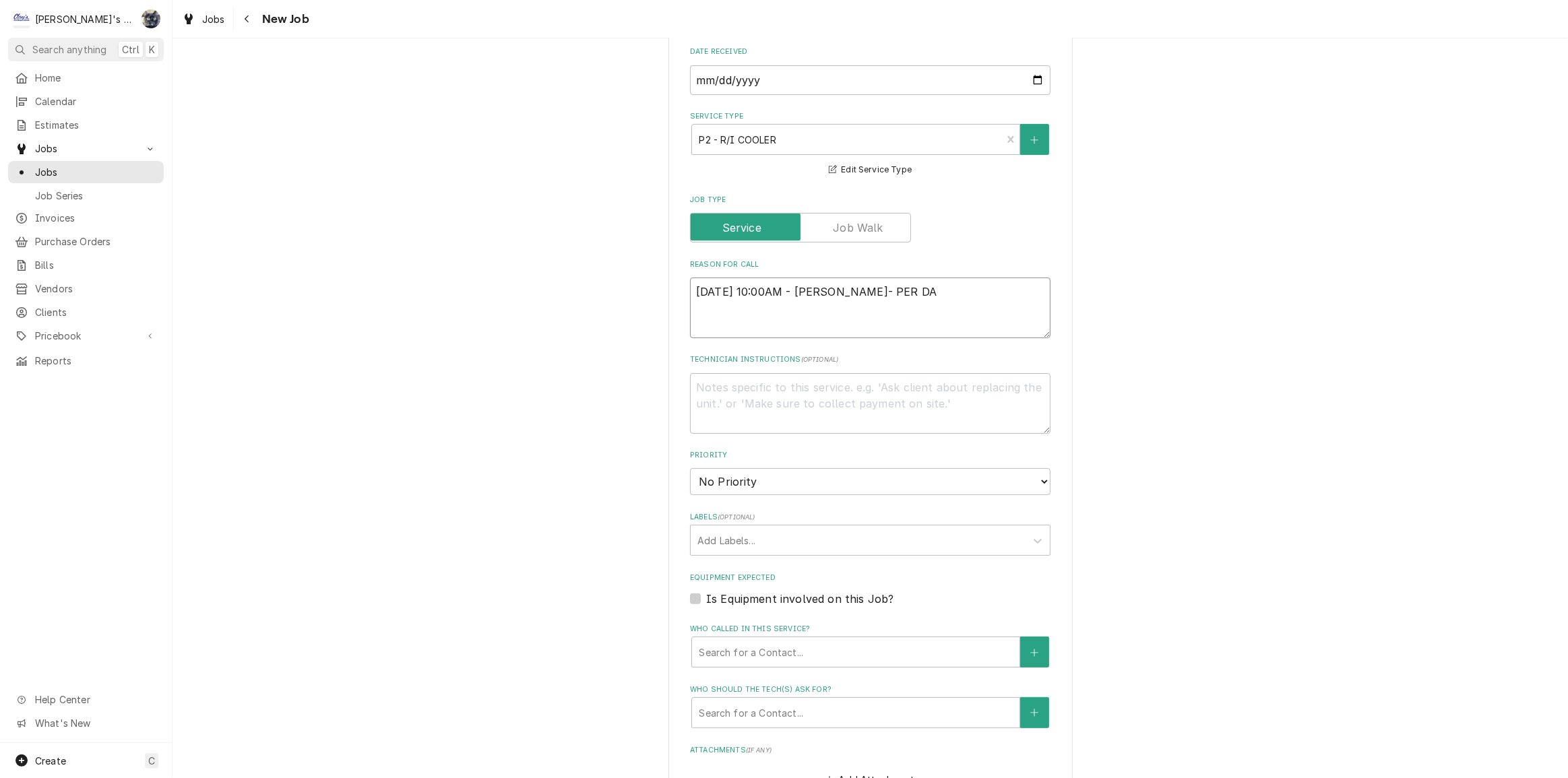
type textarea "9/29/2025 10:00AM - SARAH- PER D"
type textarea "x"
type textarea "9/29/2025 10:00AM - SARAH- PER"
type textarea "x"
type textarea "9/29/2025 10:00AM - SARAH- PER"
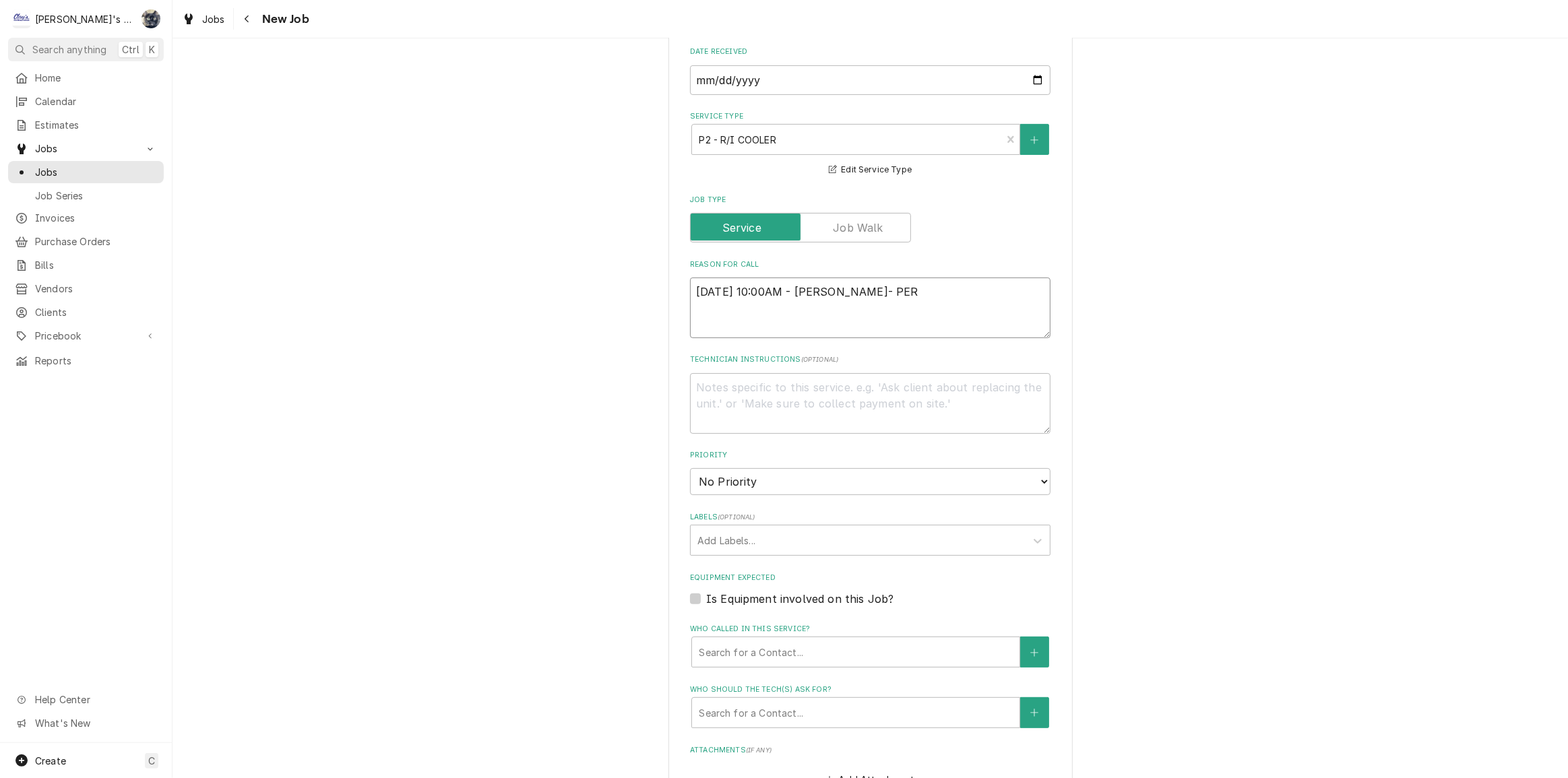
type textarea "x"
type textarea "9/29/2025 10:00AM - SARAH- PE"
type textarea "x"
type textarea "9/29/2025 10:00AM - SARAH- P"
type textarea "x"
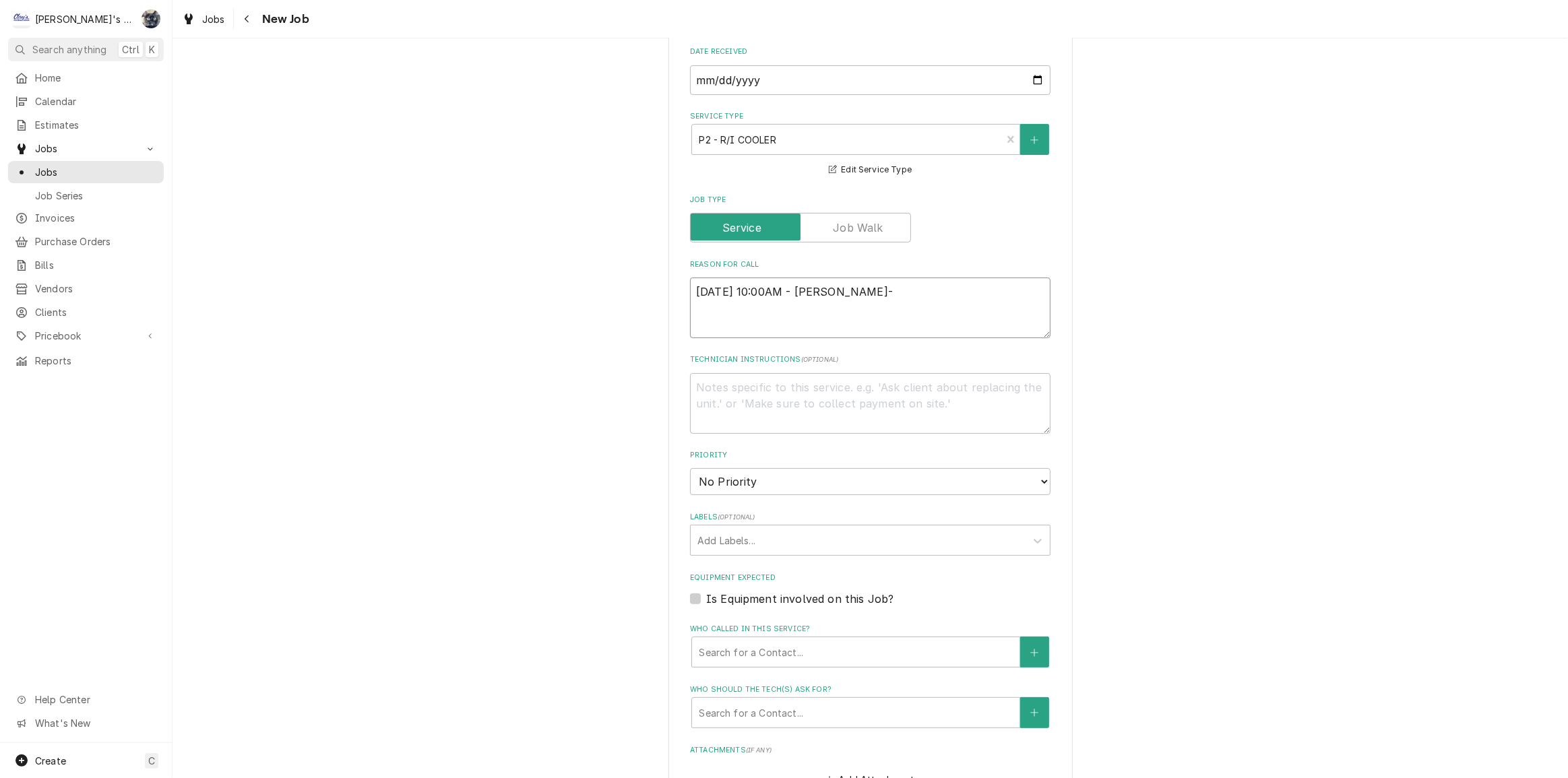
type textarea "9/29/2025 10:00AM - SARAH-"
type textarea "x"
type textarea "9/29/2025 10:00AM - SARAH"
type textarea "x"
type textarea "9/29/2025 10:00AM - SARAH:"
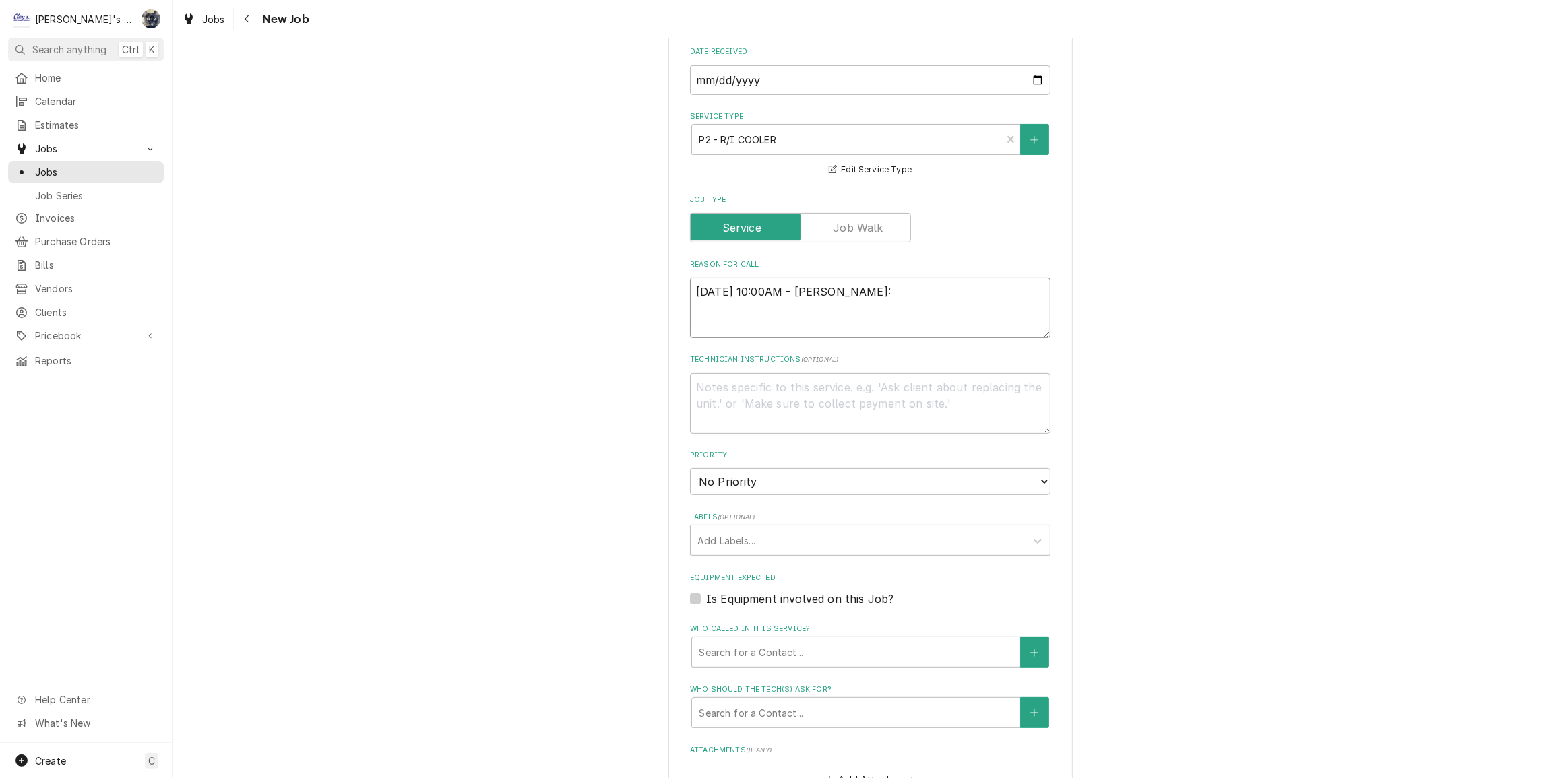
type textarea "x"
type textarea "9/29/2025 10:00AM - SARAH:"
type textarea "x"
type textarea "9/29/2025 10:00AM - SARAH:"
type textarea "x"
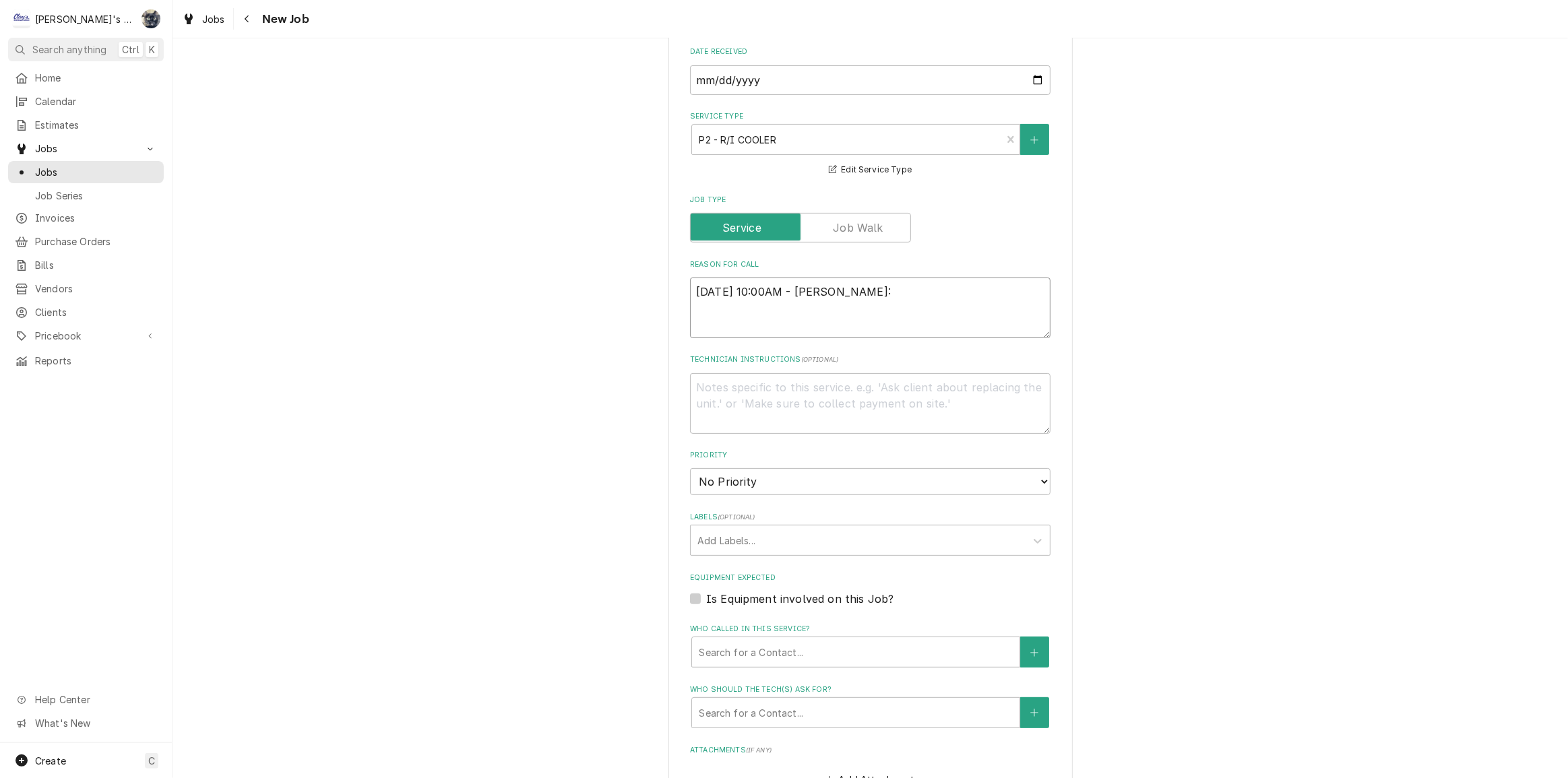
type textarea "9/29/2025 10:00AM - SARAH"
type textarea "x"
type textarea "9/29/2025 10:00AM - SARA"
type textarea "x"
type textarea "9/29/2025 10:00AM - SARAH"
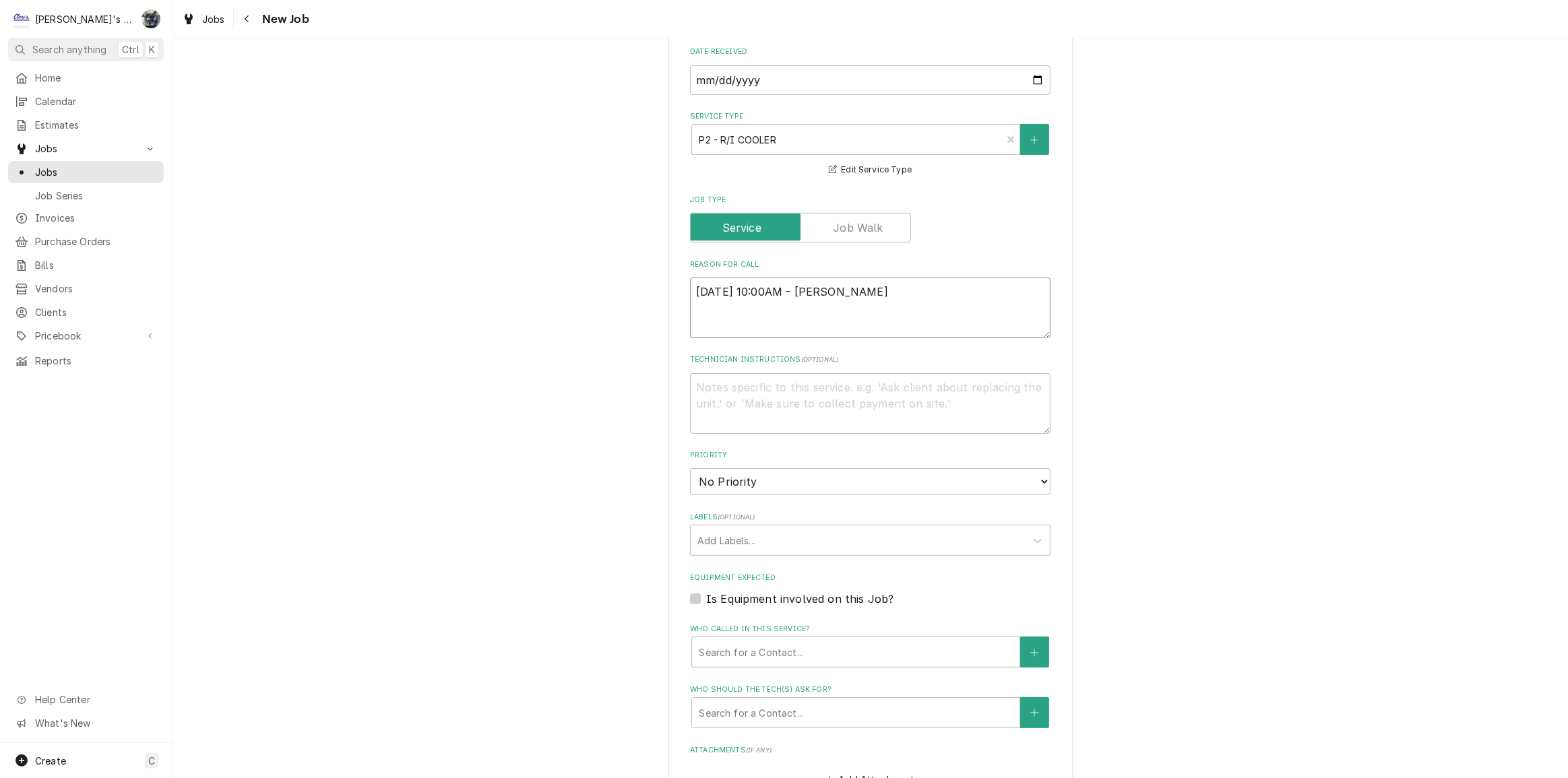
type textarea "x"
type textarea "9/29/2025 10:00AM - SARAH-"
type textarea "x"
type textarea "9/29/2025 10:00AM - SARAH-"
type textarea "x"
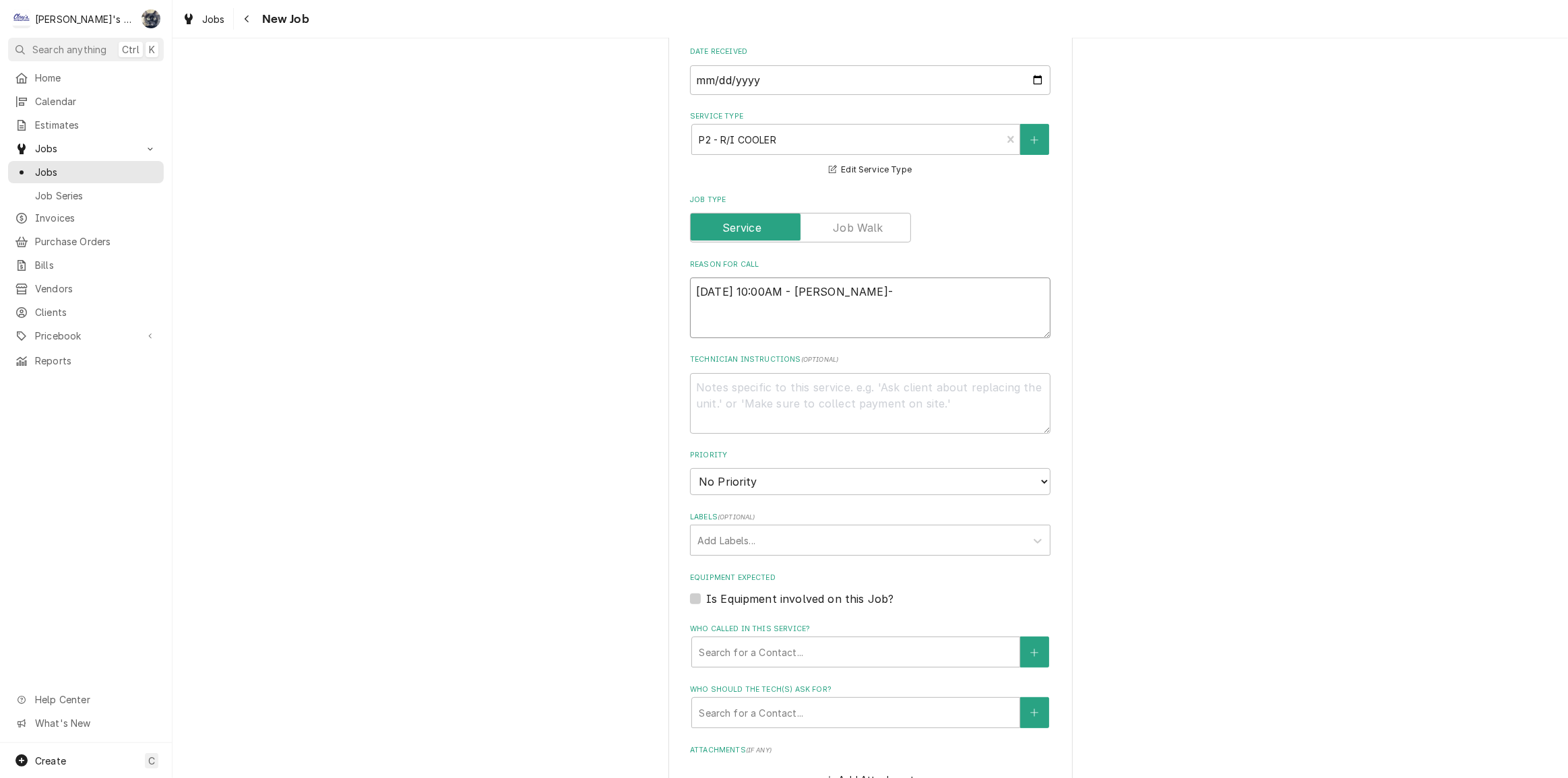
type textarea "9/29/2025 10:00AM - SARAH- P"
type textarea "x"
type textarea "9/29/2025 10:00AM - SARAH- PE"
type textarea "x"
type textarea "9/29/2025 10:00AM - SARAH- PER"
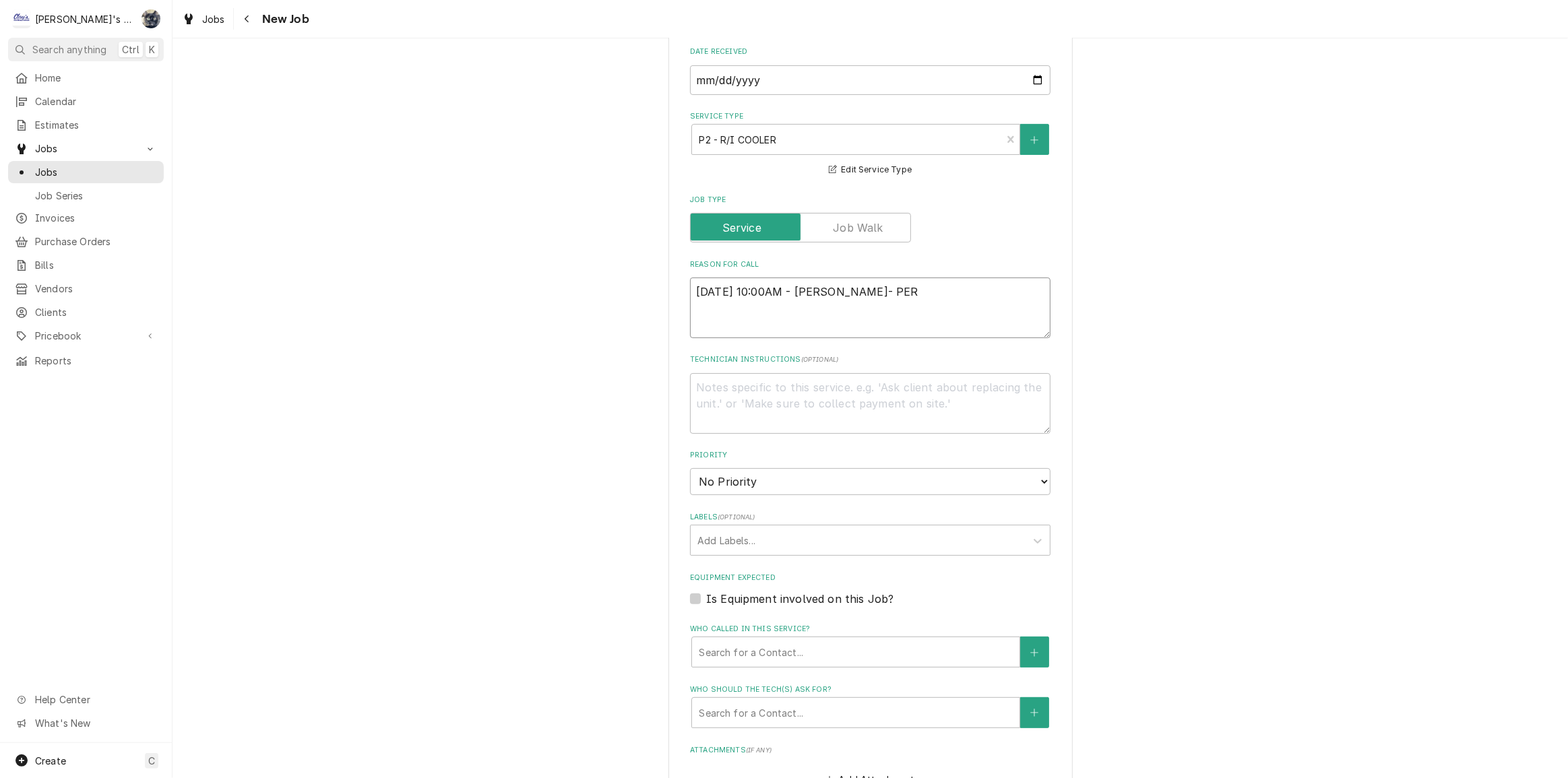
type textarea "x"
type textarea "9/29/2025 10:00AM - SARAH- PER"
type textarea "x"
type textarea "9/29/2025 10:00AM - SARAH- PER D"
type textarea "x"
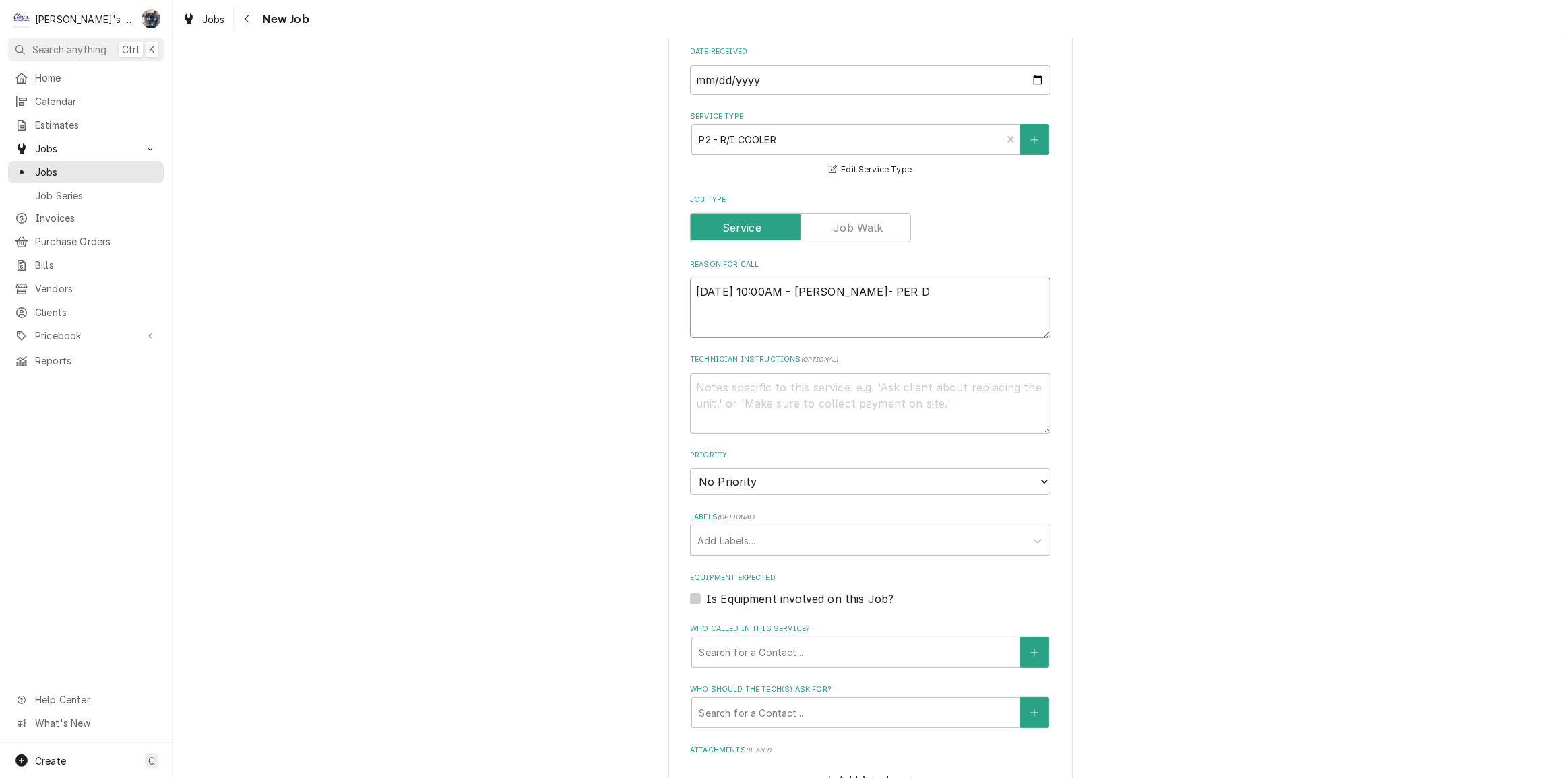
type textarea "9/29/2025 10:00AM - SARAH- PER DA"
type textarea "x"
type textarea "9/29/2025 10:00AM - SARAH- PER DAV"
type textarea "x"
type textarea "9/29/2025 10:00AM - SARAH- PER DAVI"
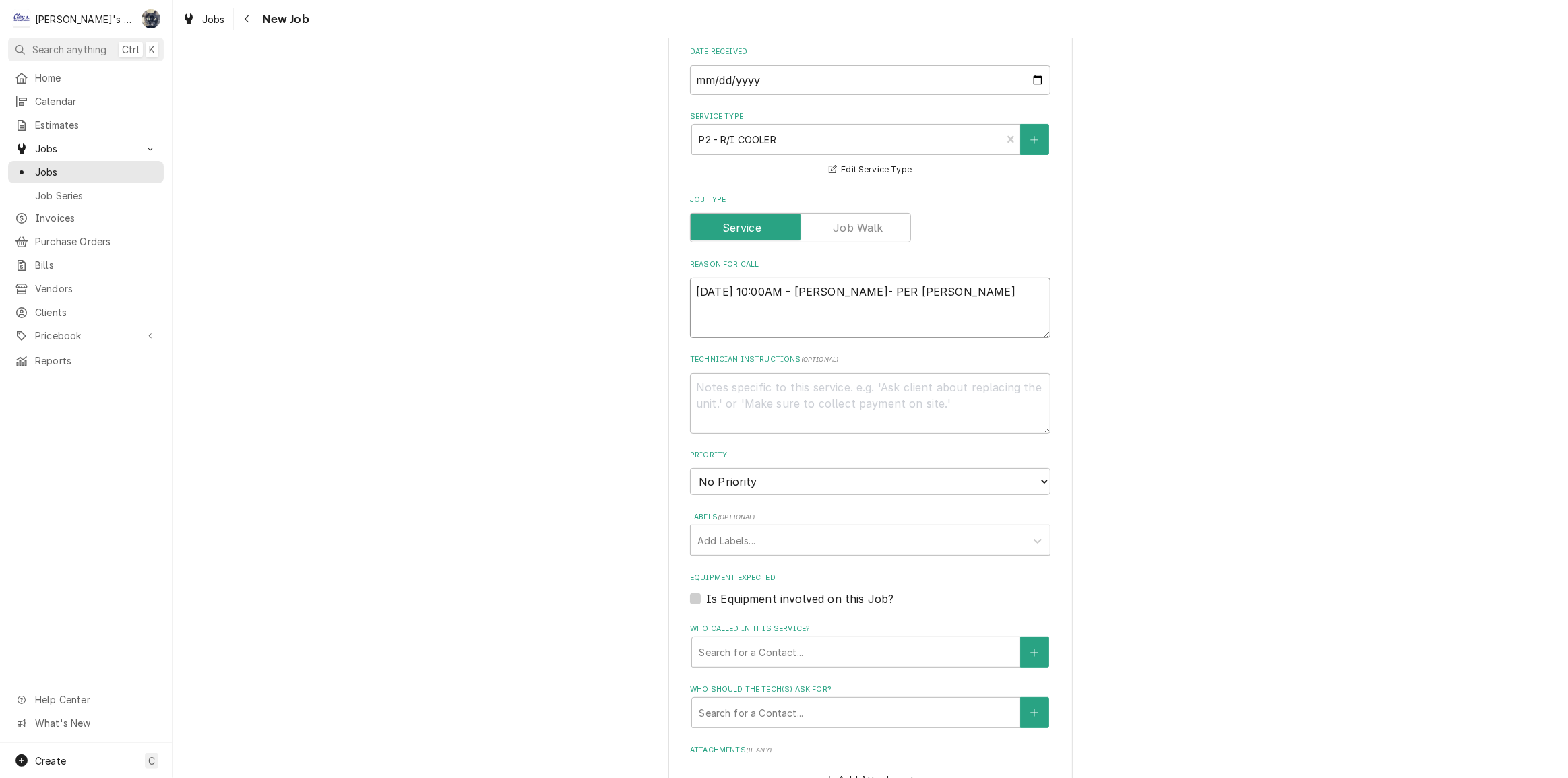
type textarea "x"
type textarea "9/29/2025 10:00AM - SARAH- PER DAVID"
type textarea "x"
type textarea "9/29/2025 10:00AM - SARAH- PER DAVID"
type textarea "x"
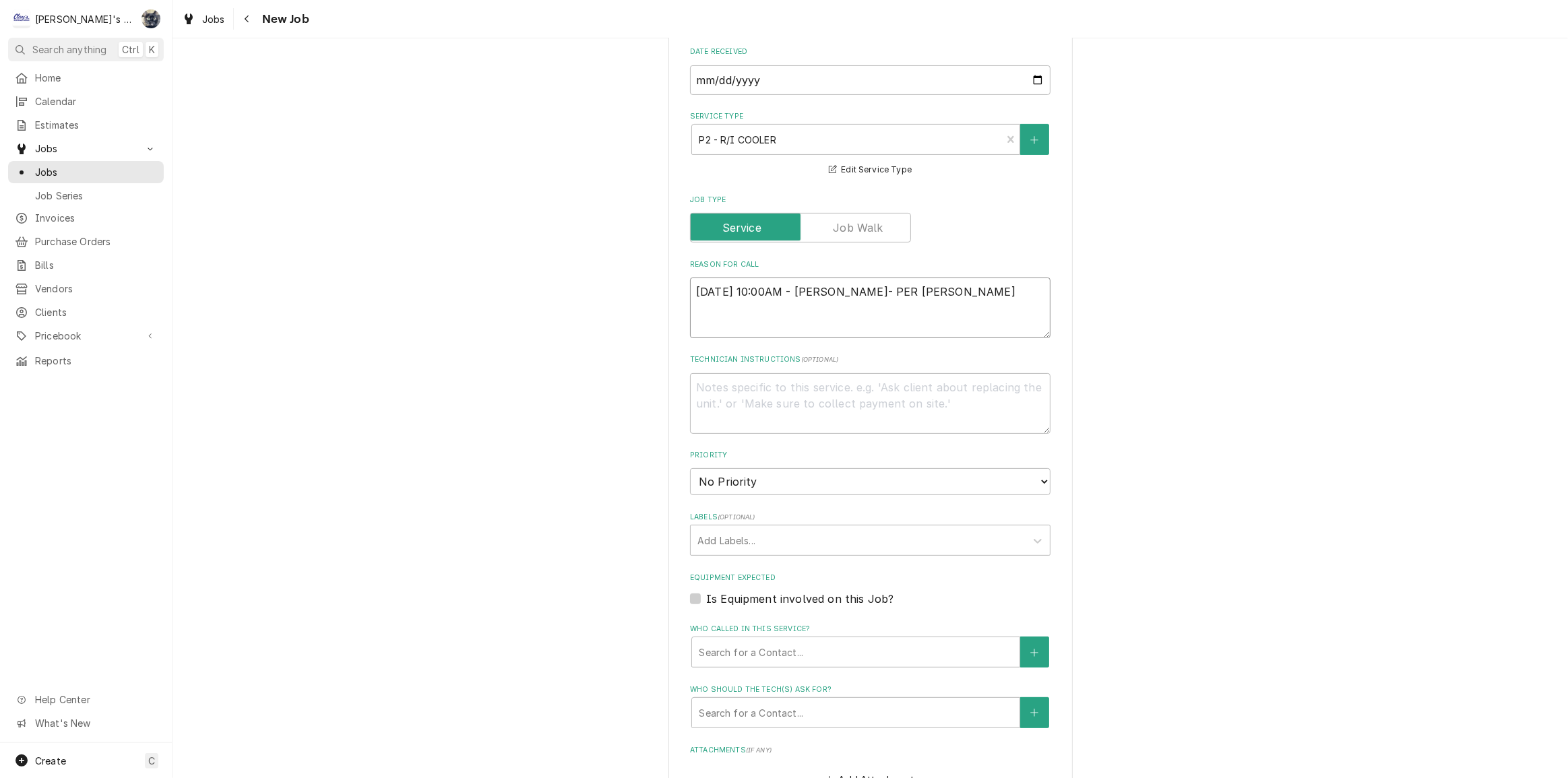
type textarea "9/29/2025 10:00AM - SARAH- PER DAVID"
type textarea "x"
type textarea "9/29/2025 10:00AM - SARAH- PER DAVID:"
type textarea "x"
type textarea "9/29/2025 10:00AM - SARAH- PER DAVID:"
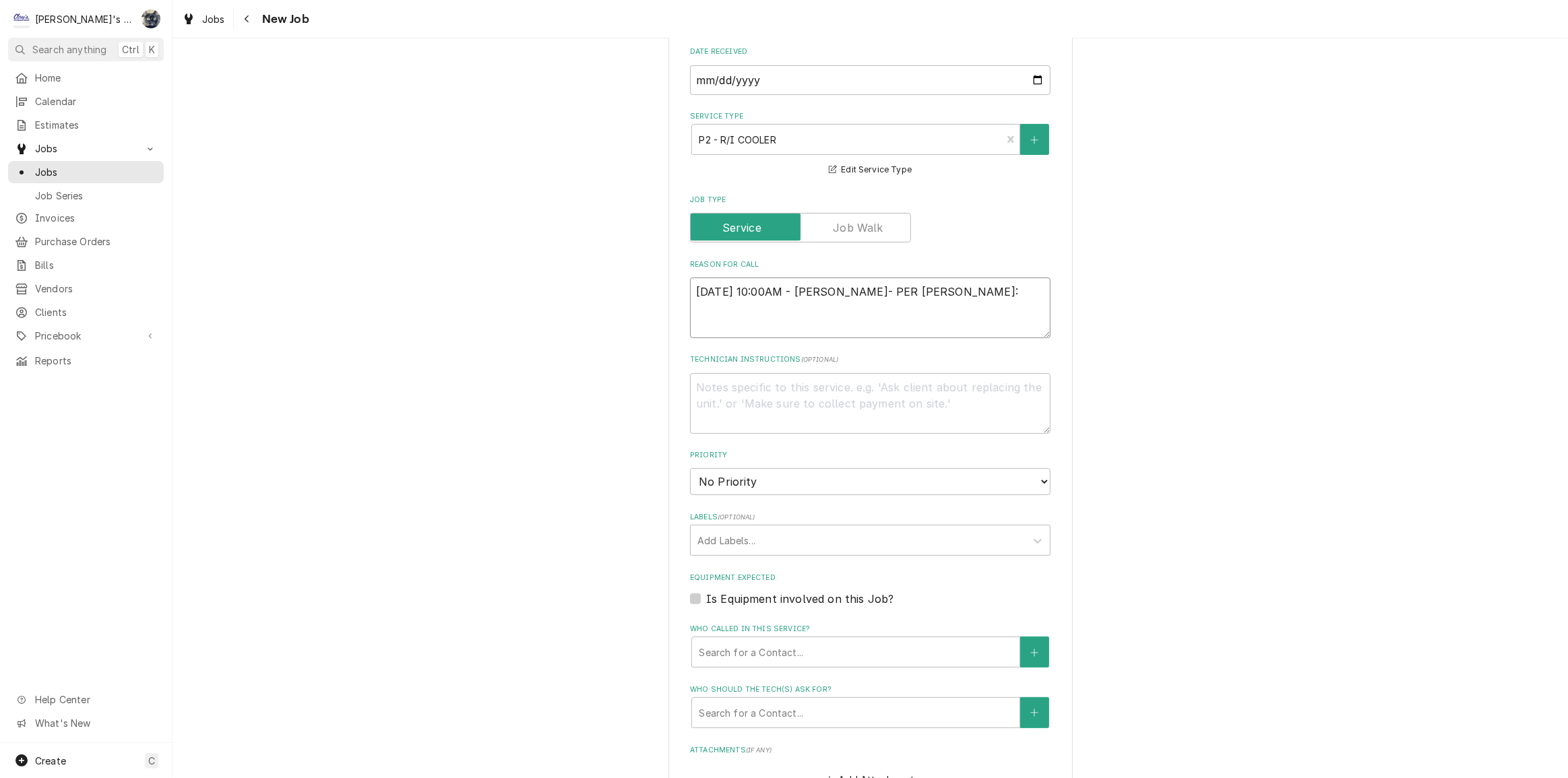
type textarea "x"
type textarea "9/29/2025 10:00AM - SARAH- PER DAVID: H"
type textarea "x"
type textarea "9/29/2025 10:00AM - SARAH- PER DAVID: HE"
type textarea "x"
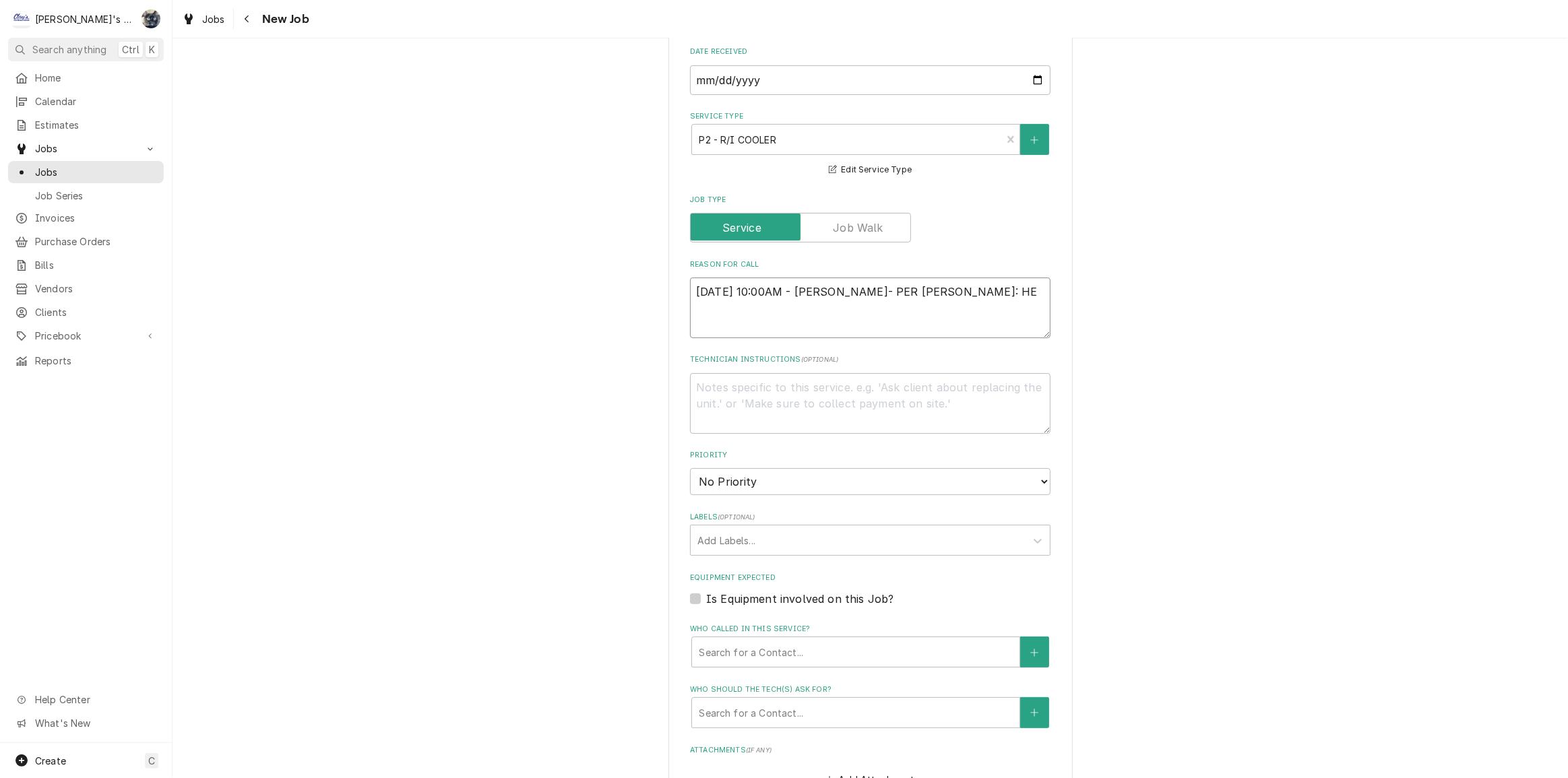
type textarea "9/29/2025 10:00AM - SARAH- PER DAVID: HE"
type textarea "x"
type textarea "9/29/2025 10:00AM - SARAH- PER DAVID: HE W"
type textarea "x"
type textarea "9/29/2025 10:00AM - SARAH- PER DAVID: HE WO"
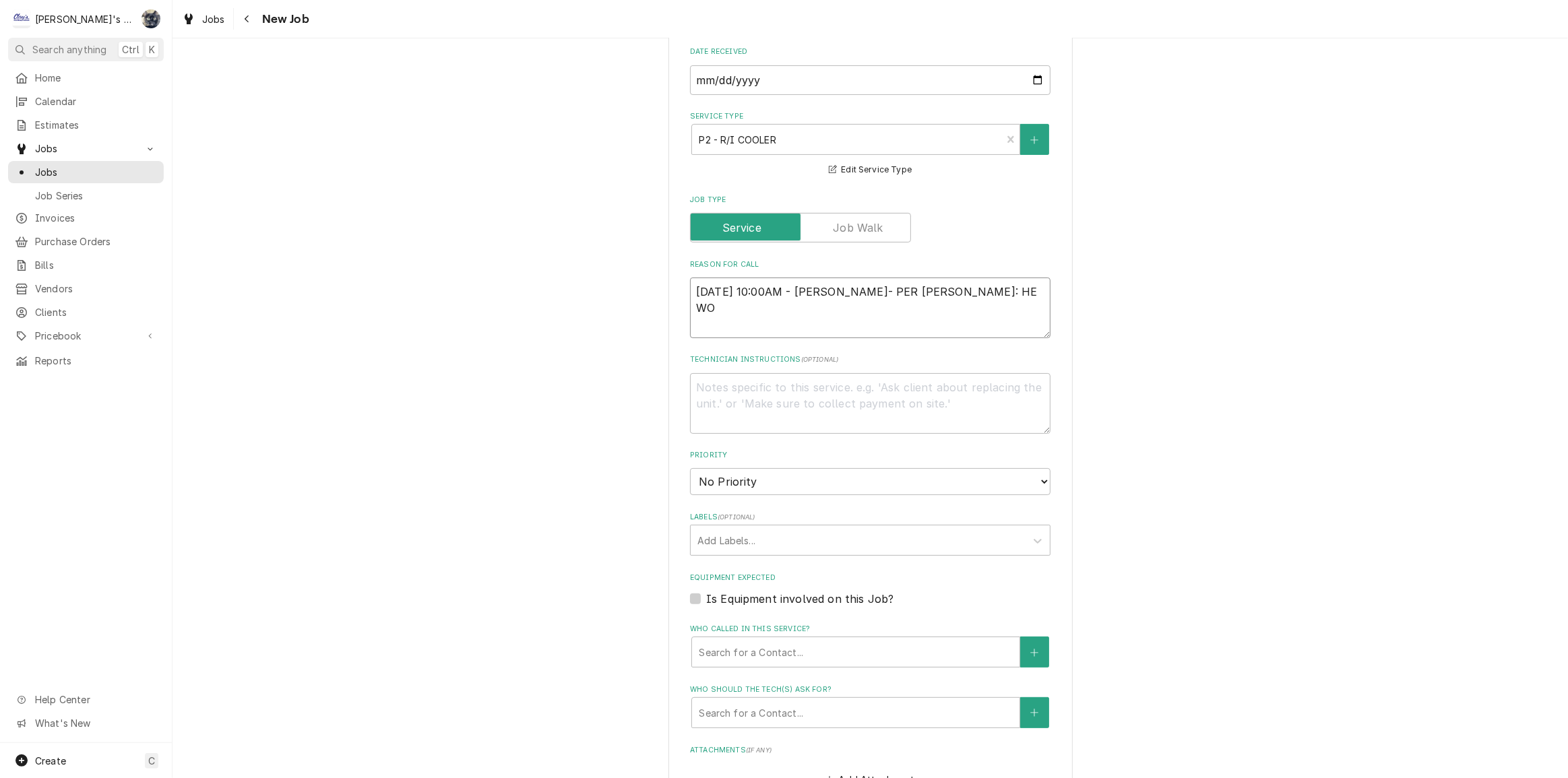
type textarea "x"
type textarea "9/29/2025 10:00AM - SARAH- PER DAVID: HE WOU"
type textarea "x"
type textarea "9/29/2025 10:00AM - SARAH- PER DAVID: HE WOUL"
type textarea "x"
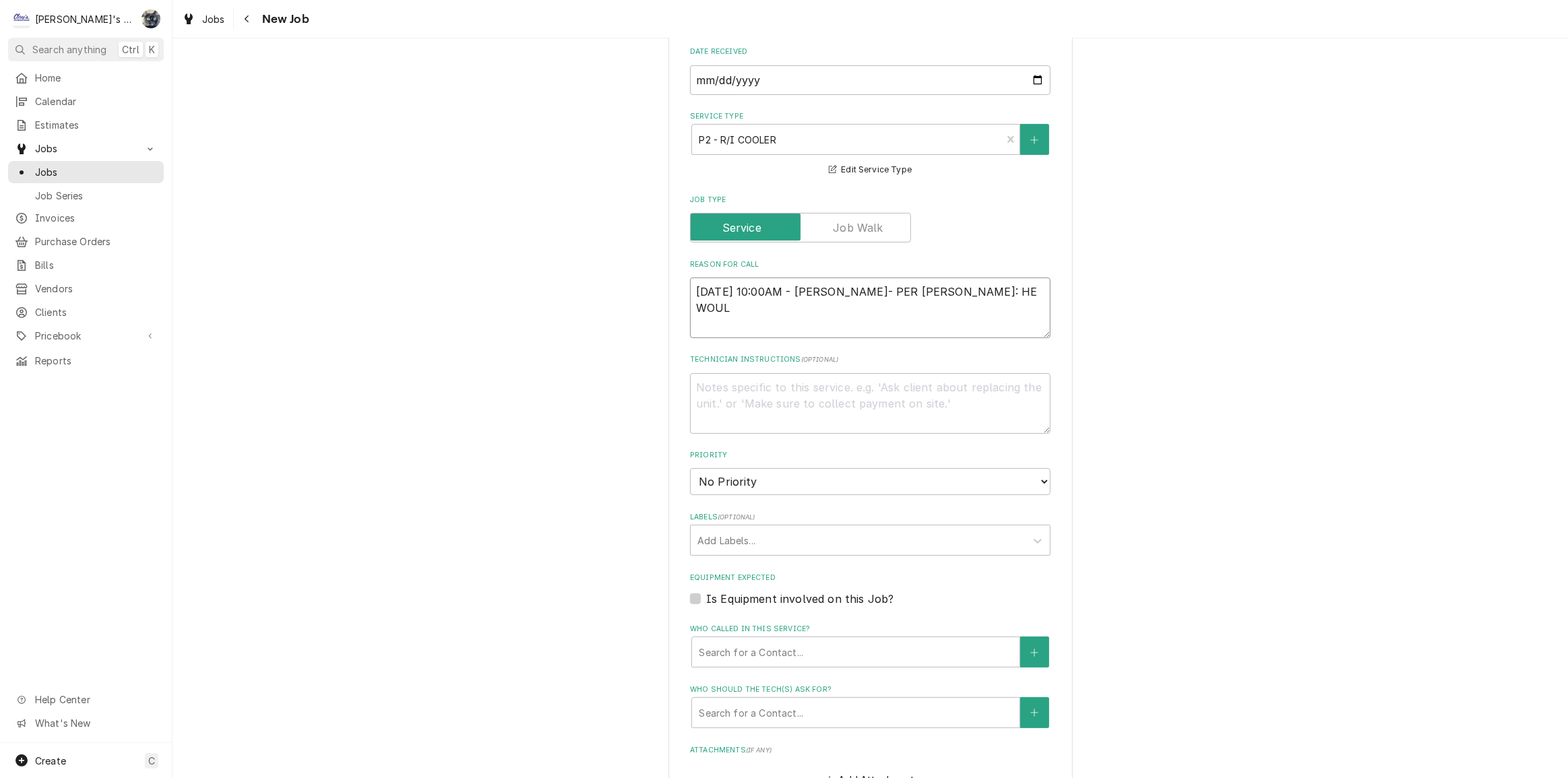
type textarea "9/29/2025 10:00AM - SARAH- PER DAVID: HE WOULD"
type textarea "x"
type textarea "9/29/2025 10:00AM - SARAH- PER DAVID: HE WOULD"
type textarea "x"
type textarea "9/29/2025 10:00AM - SARAH- PER DAVID: HE WOULD L"
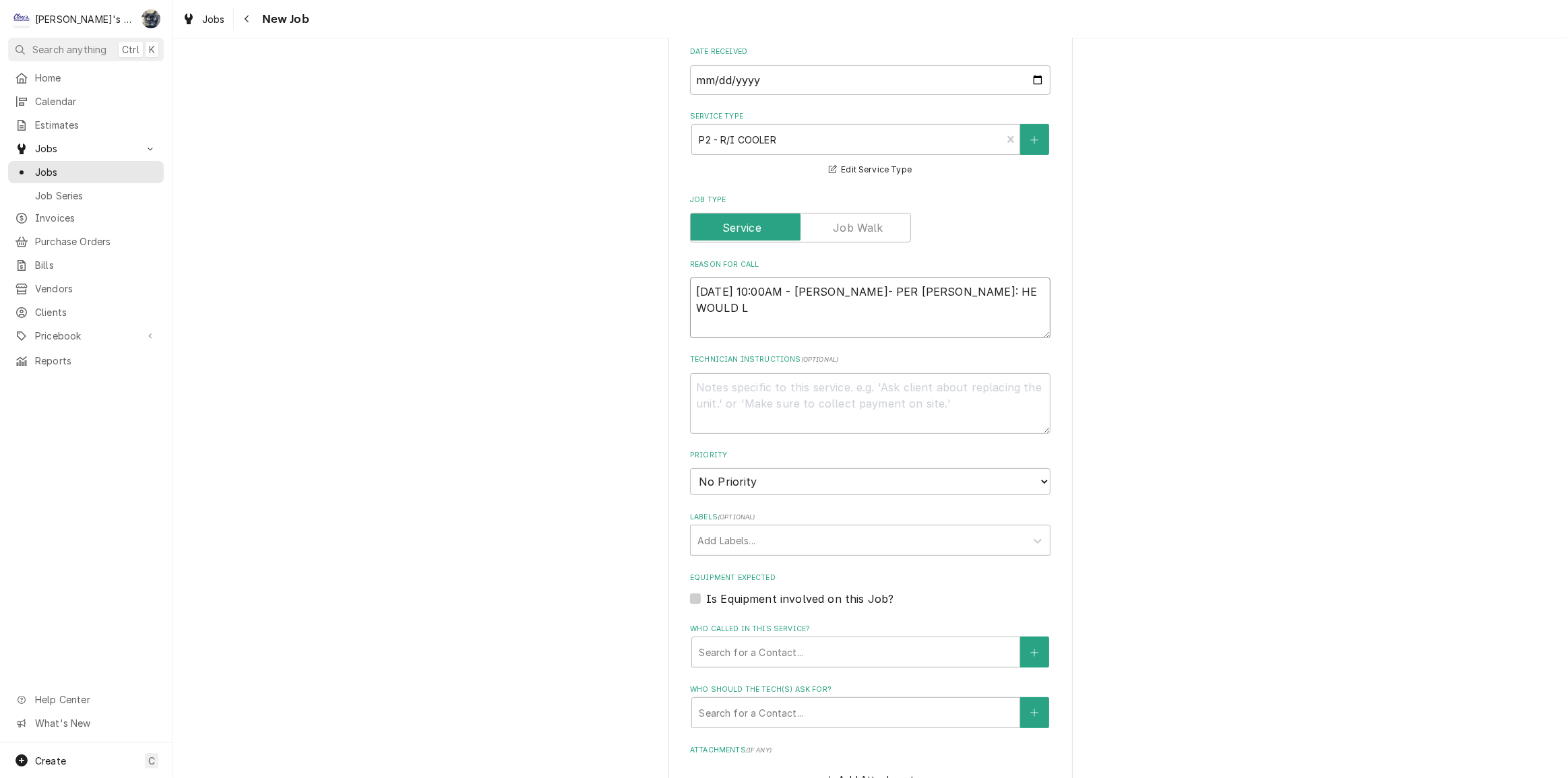
type textarea "x"
type textarea "9/29/2025 10:00AM - SARAH- PER DAVID: HE WOULD LI"
type textarea "x"
type textarea "9/29/2025 10:00AM - SARAH- PER DAVID: HE WOULD LIK"
type textarea "x"
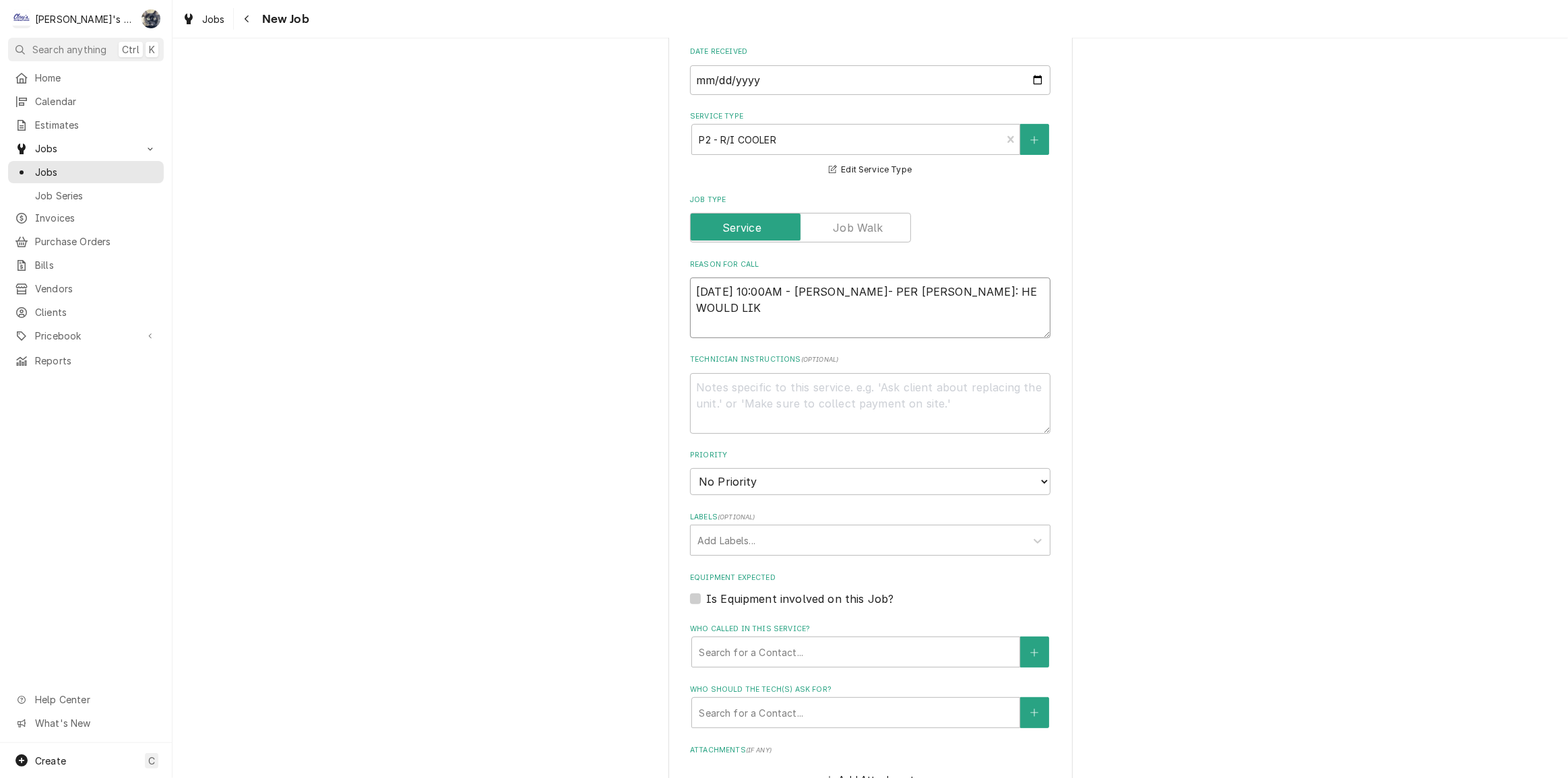
type textarea "9/29/2025 10:00AM - SARAH- PER DAVID: HE WOULD LIKE"
type textarea "x"
type textarea "9/29/2025 10:00AM - SARAH- PER DAVID: HE WOULD LIKE"
type textarea "x"
type textarea "9/29/2025 10:00AM - SARAH- PER DAVID: HE WOULD LIKE U"
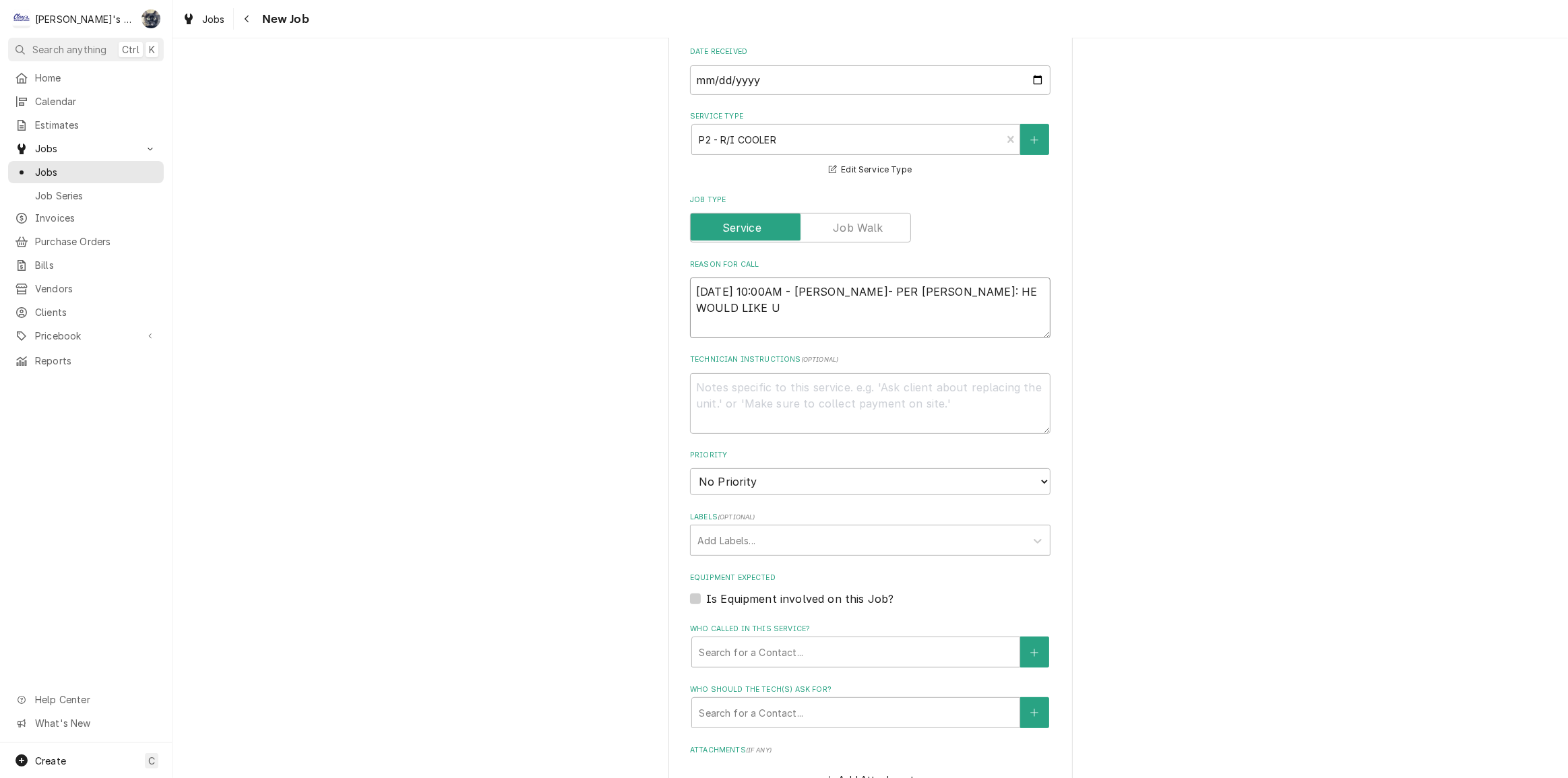
type textarea "x"
type textarea "9/29/2025 10:00AM - SARAH- PER DAVID: HE WOULD LIKE US"
type textarea "x"
type textarea "9/29/2025 10:00AM - SARAH- PER DAVID: HE WOULD LIKE US"
type textarea "x"
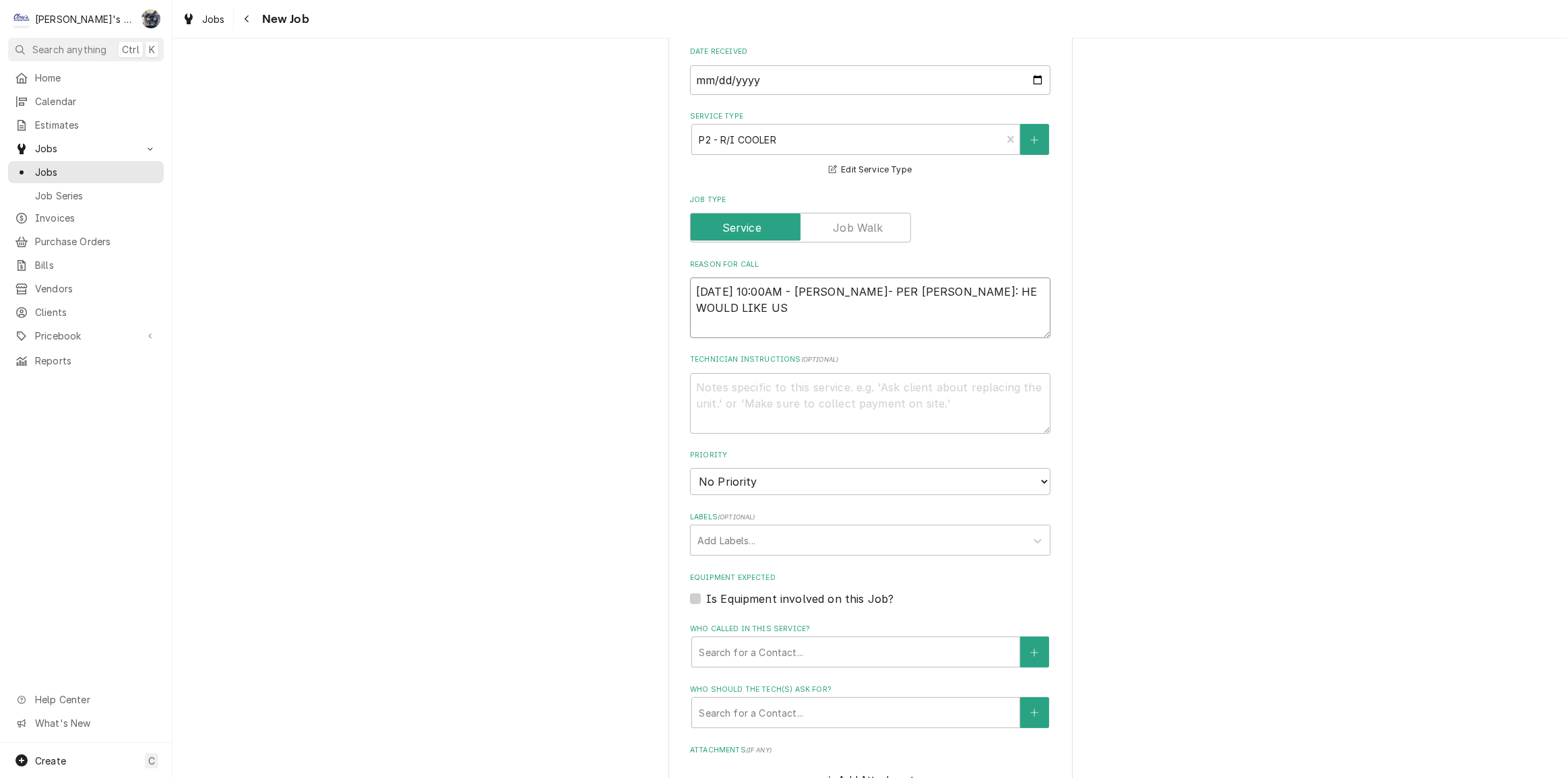
type textarea "9/29/2025 10:00AM - SARAH- PER DAVID: HE WOULD LIKE US T"
type textarea "x"
type textarea "9/29/2025 10:00AM - SARAH- PER DAVID: HE WOULD LIKE US TO"
type textarea "x"
type textarea "9/29/2025 10:00AM - SARAH- PER DAVID: HE WOULD LIKE US TO"
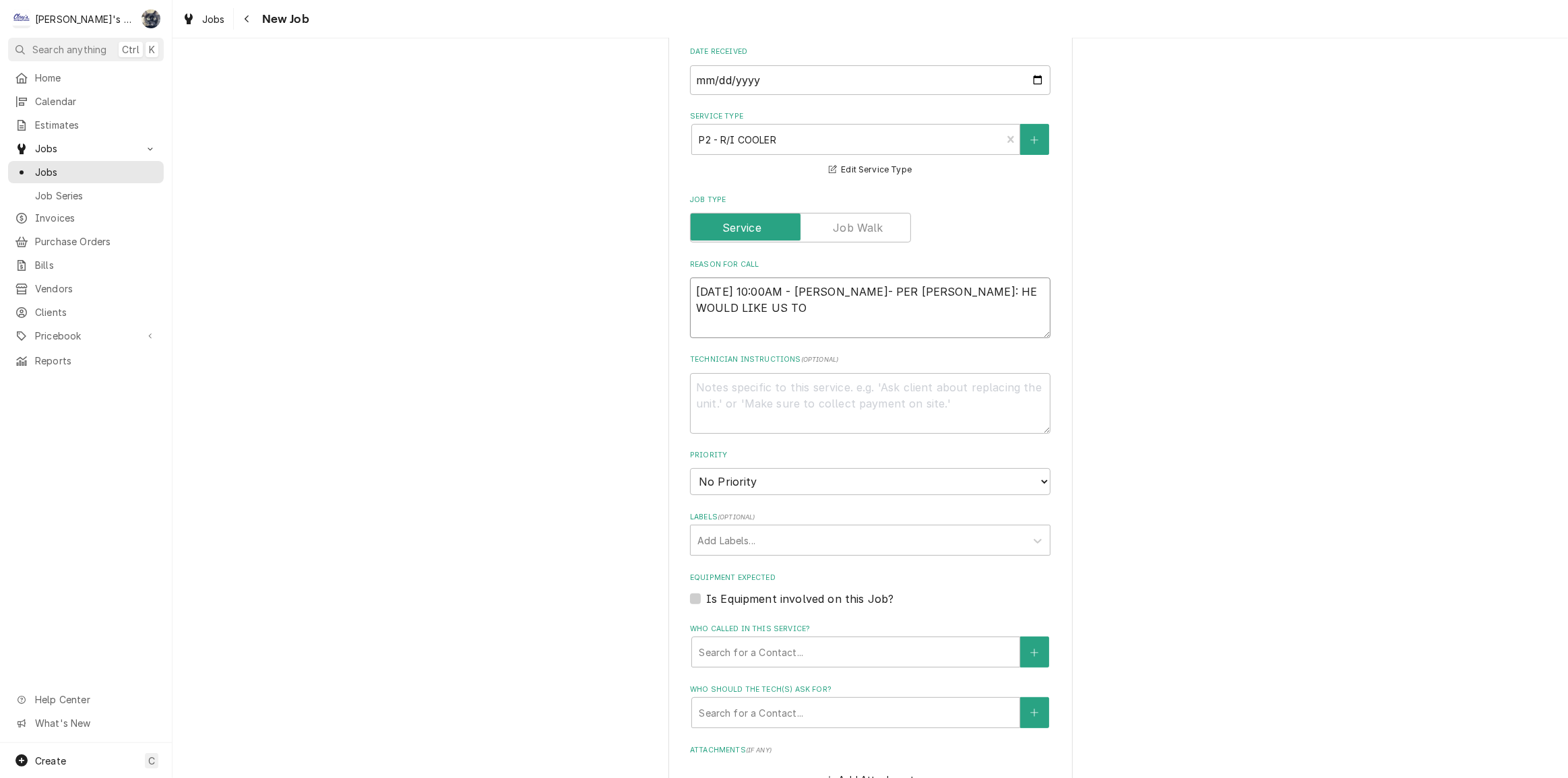
type textarea "x"
type textarea "9/29/2025 10:00AM - SARAH- PER DAVID: HE WOULD LIKE US TO E"
type textarea "x"
type textarea "9/29/2025 10:00AM - SARAH- PER DAVID: HE WOULD LIKE US TO EV"
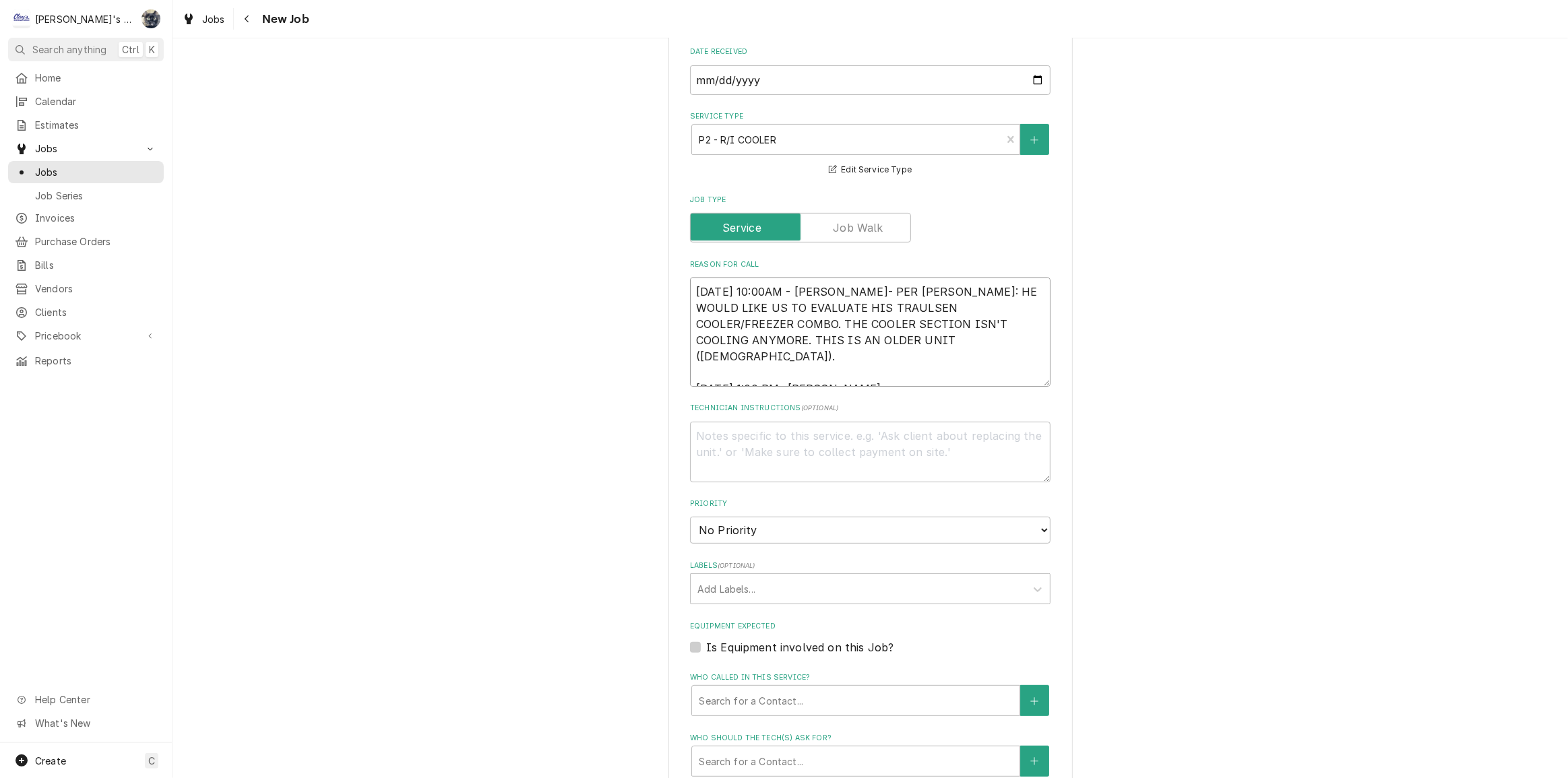
click at [807, 292] on textarea "9/29/2025 10:00AM - SARAH- PER DAVID: HE WOULD LIKE US TO EVALUATE HIS TRAULSEN…" at bounding box center [870, 331] width 361 height 109
click at [888, 377] on textarea "9/29/2025 10:00AM -SARAH- PER DAVID: HE WOULD LIKE US TO EVALUATE HIS TRAULSEN …" at bounding box center [870, 331] width 361 height 109
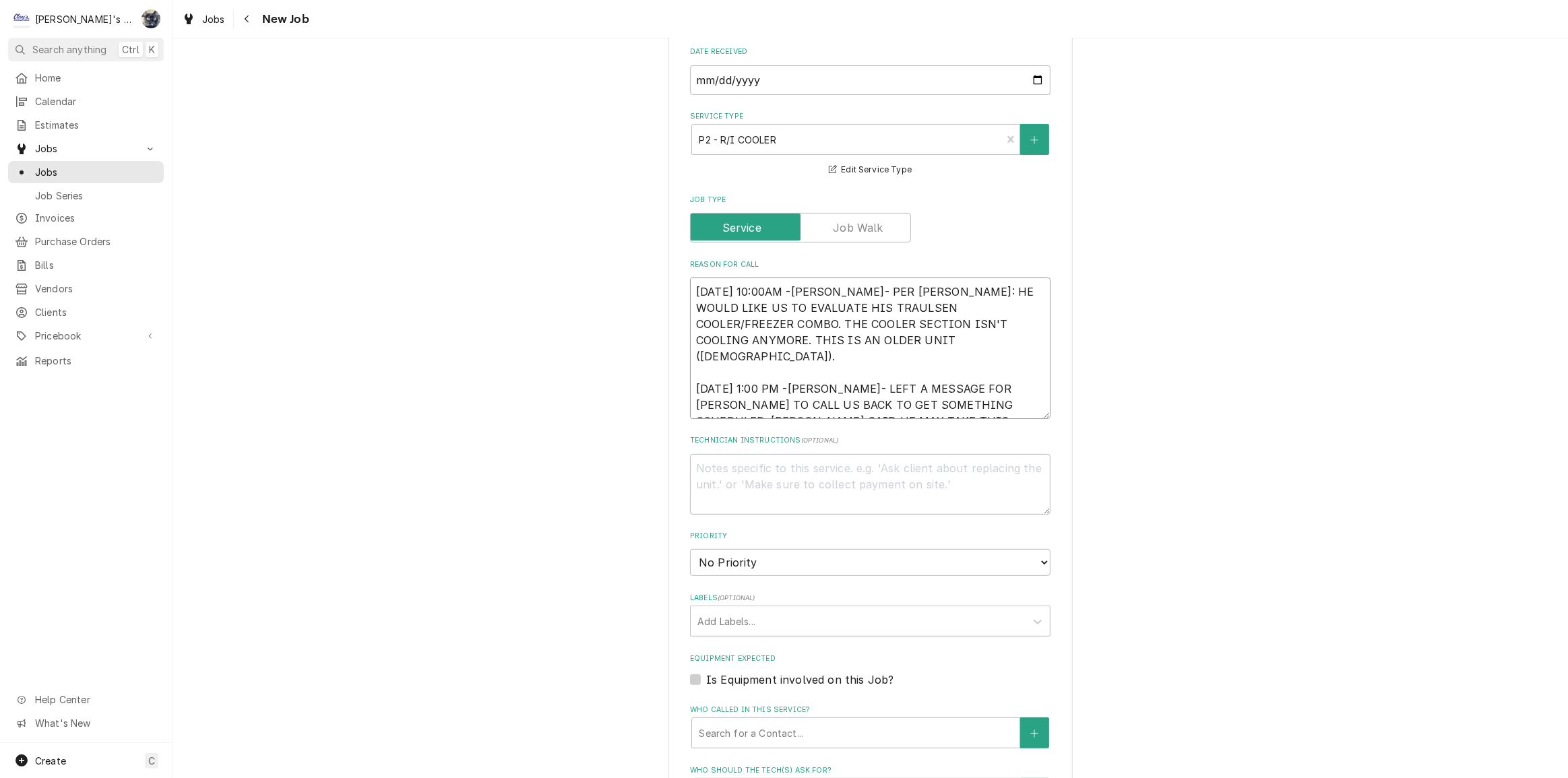
scroll to position [674, 0]
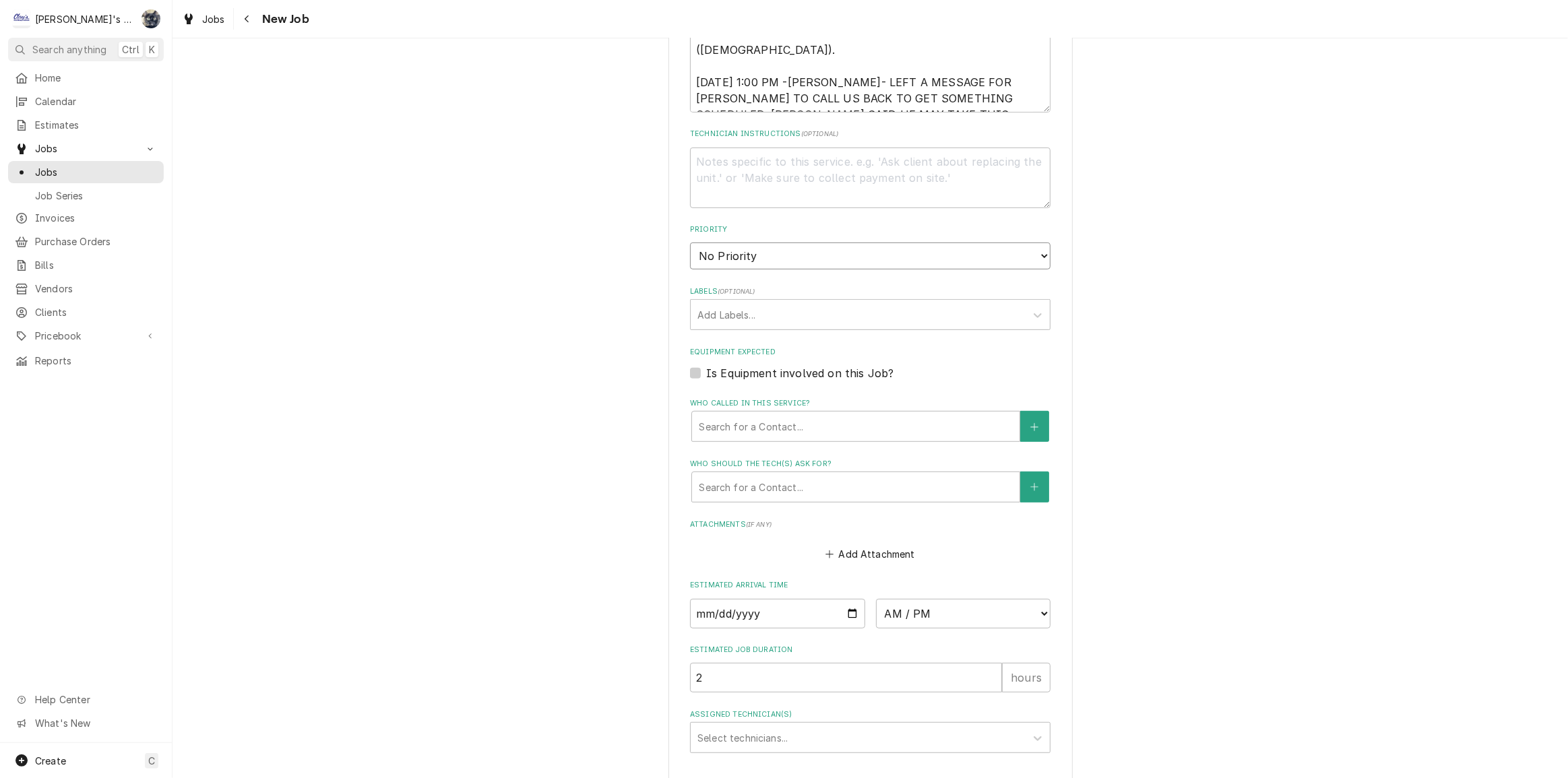
click at [781, 258] on select "No Priority Urgent High Medium Low" at bounding box center [870, 256] width 361 height 27
click at [690, 242] on select "No Priority Urgent High Medium Low" at bounding box center [870, 256] width 361 height 27
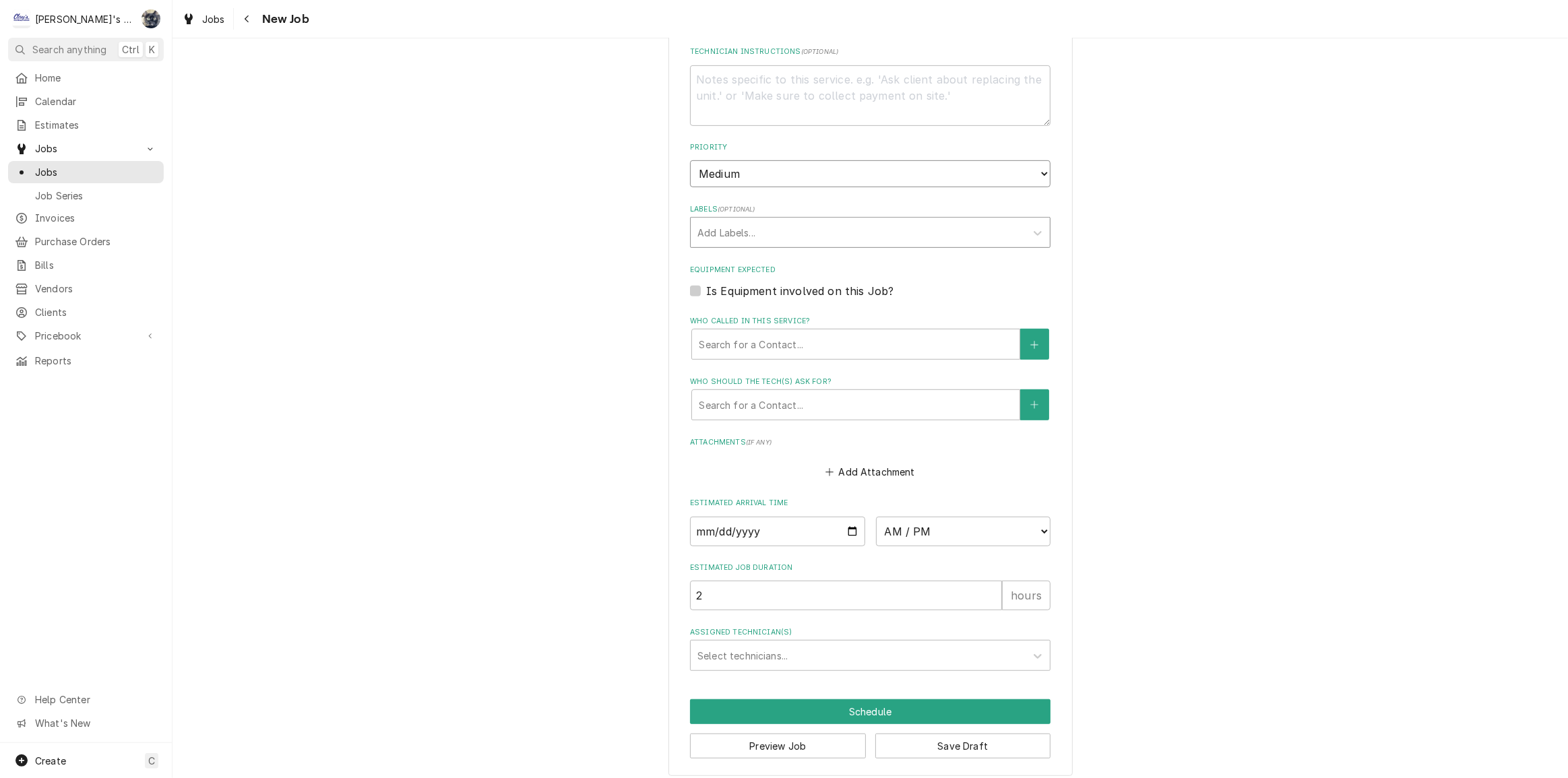
scroll to position [762, 0]
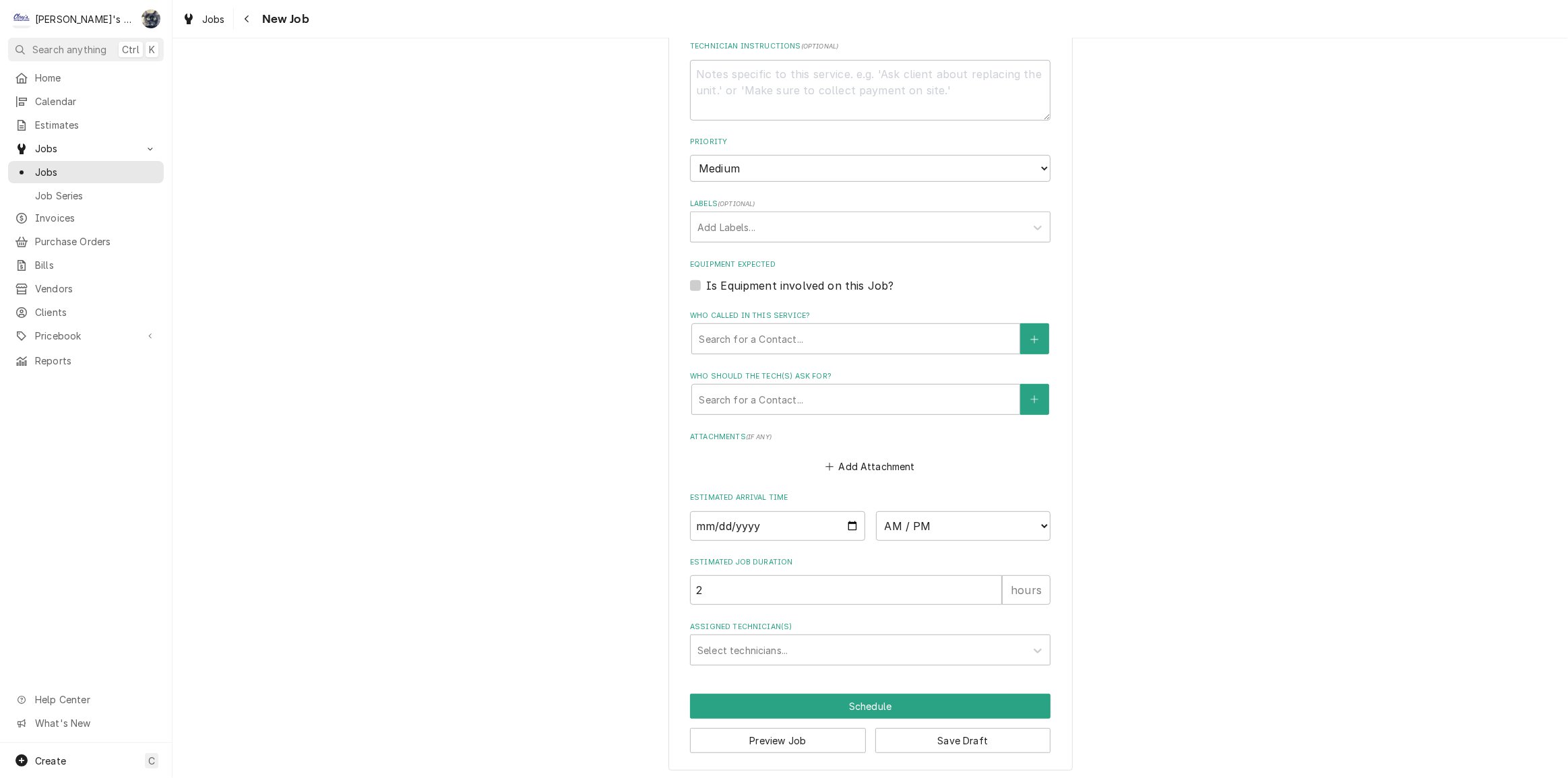
click at [706, 287] on label "Is Equipment involved on this Job?" at bounding box center [800, 285] width 187 height 16
click at [706, 287] on input "Equipment Expected" at bounding box center [886, 292] width 361 height 29
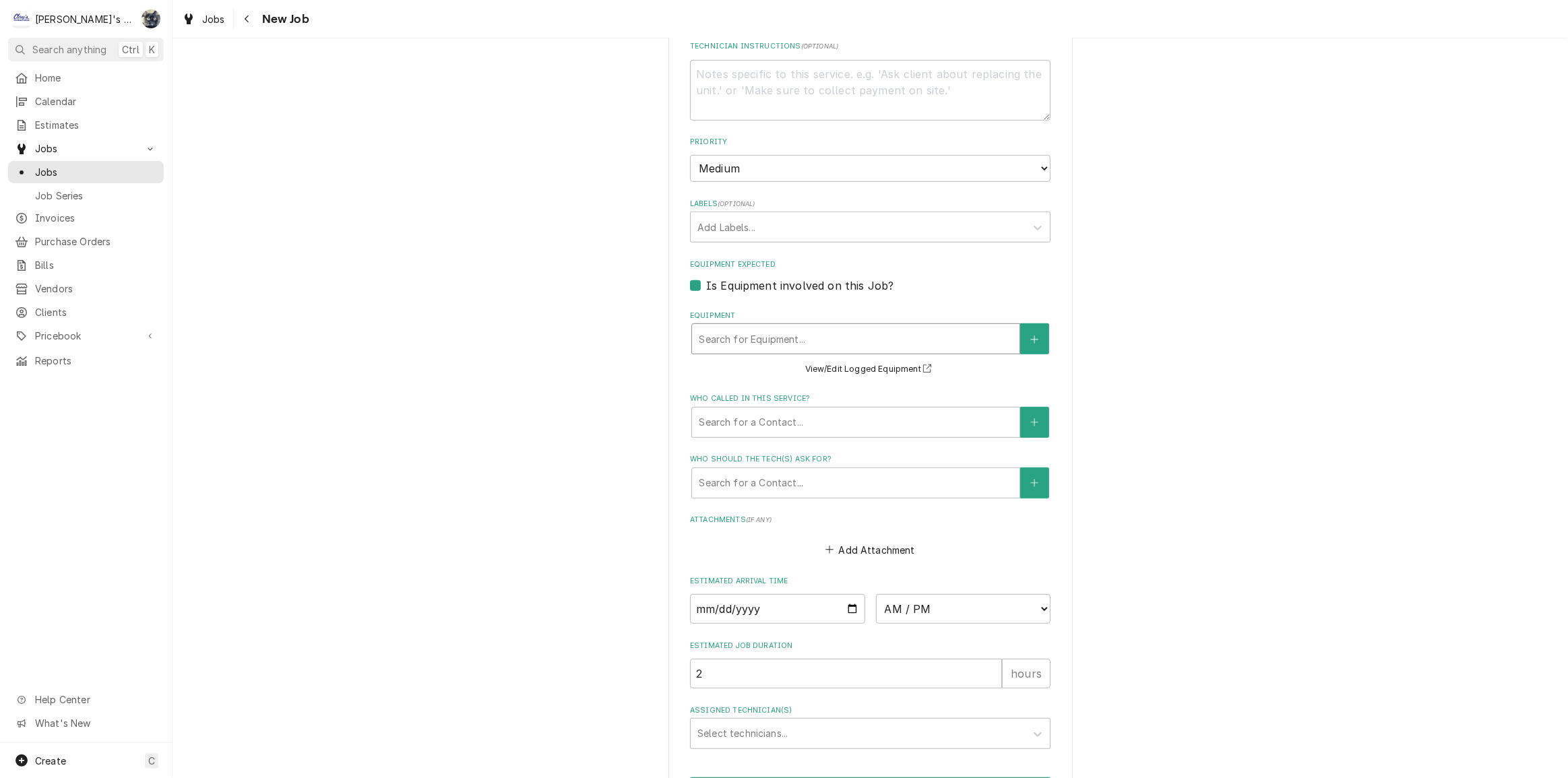
click at [798, 341] on div "Equipment" at bounding box center [855, 339] width 314 height 25
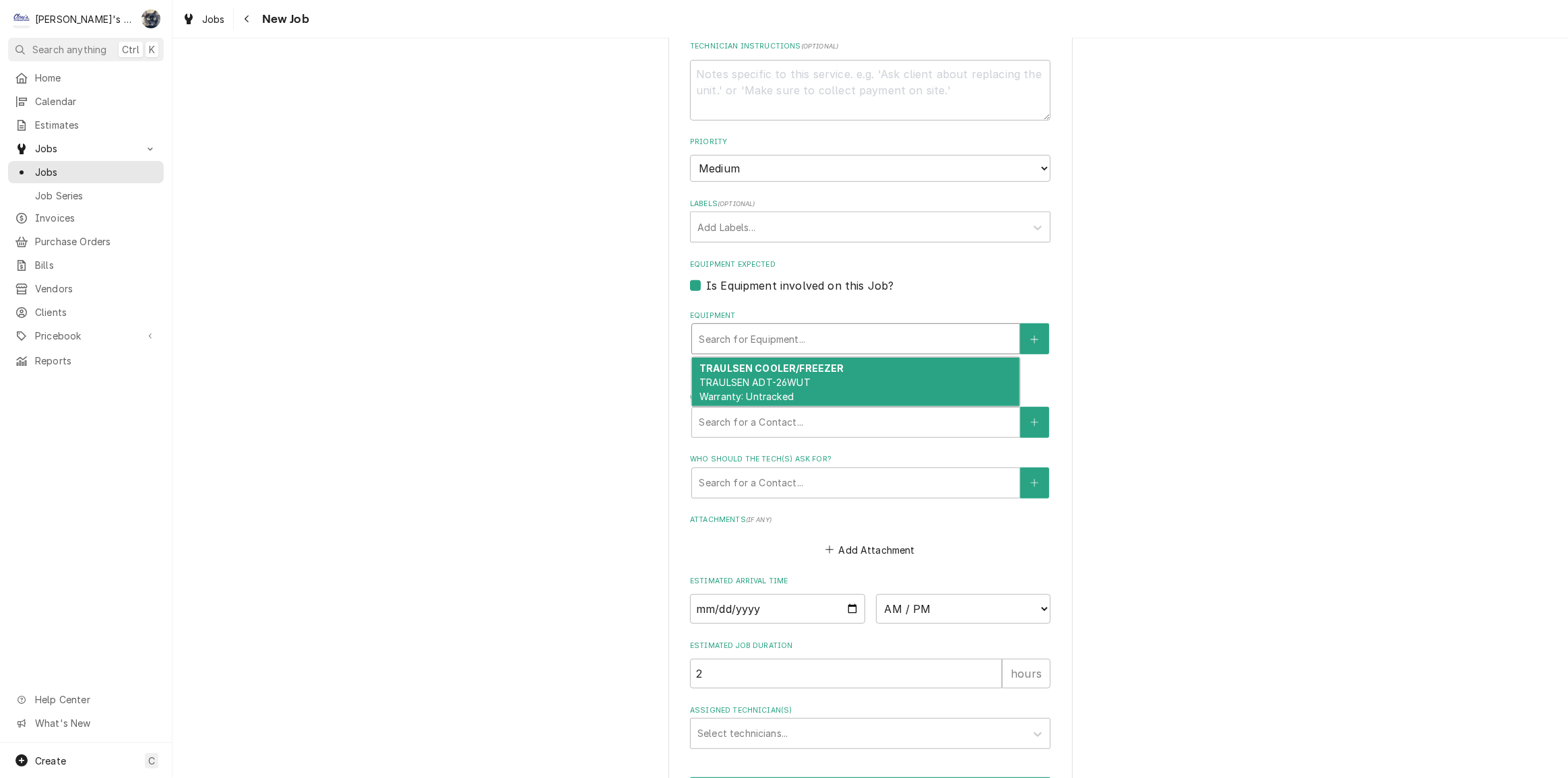
click at [802, 369] on strong "TRAULSEN COOLER/FREEZER" at bounding box center [771, 368] width 145 height 11
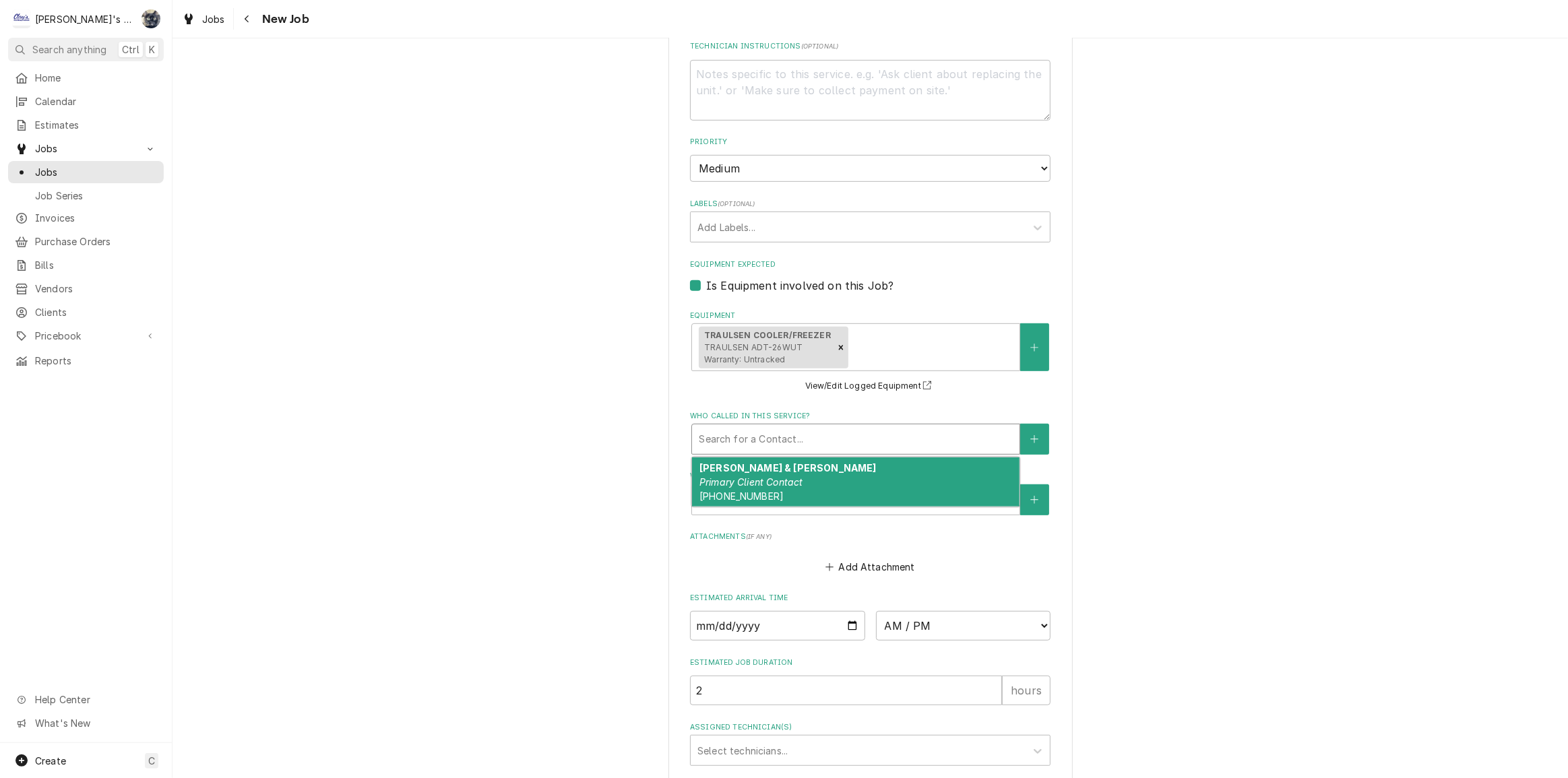
click at [796, 440] on div "Who called in this service?" at bounding box center [855, 439] width 314 height 25
click at [797, 471] on div "DAVID & CAROL HULL Primary Client Contact (541) 424-5572" at bounding box center [855, 483] width 327 height 49
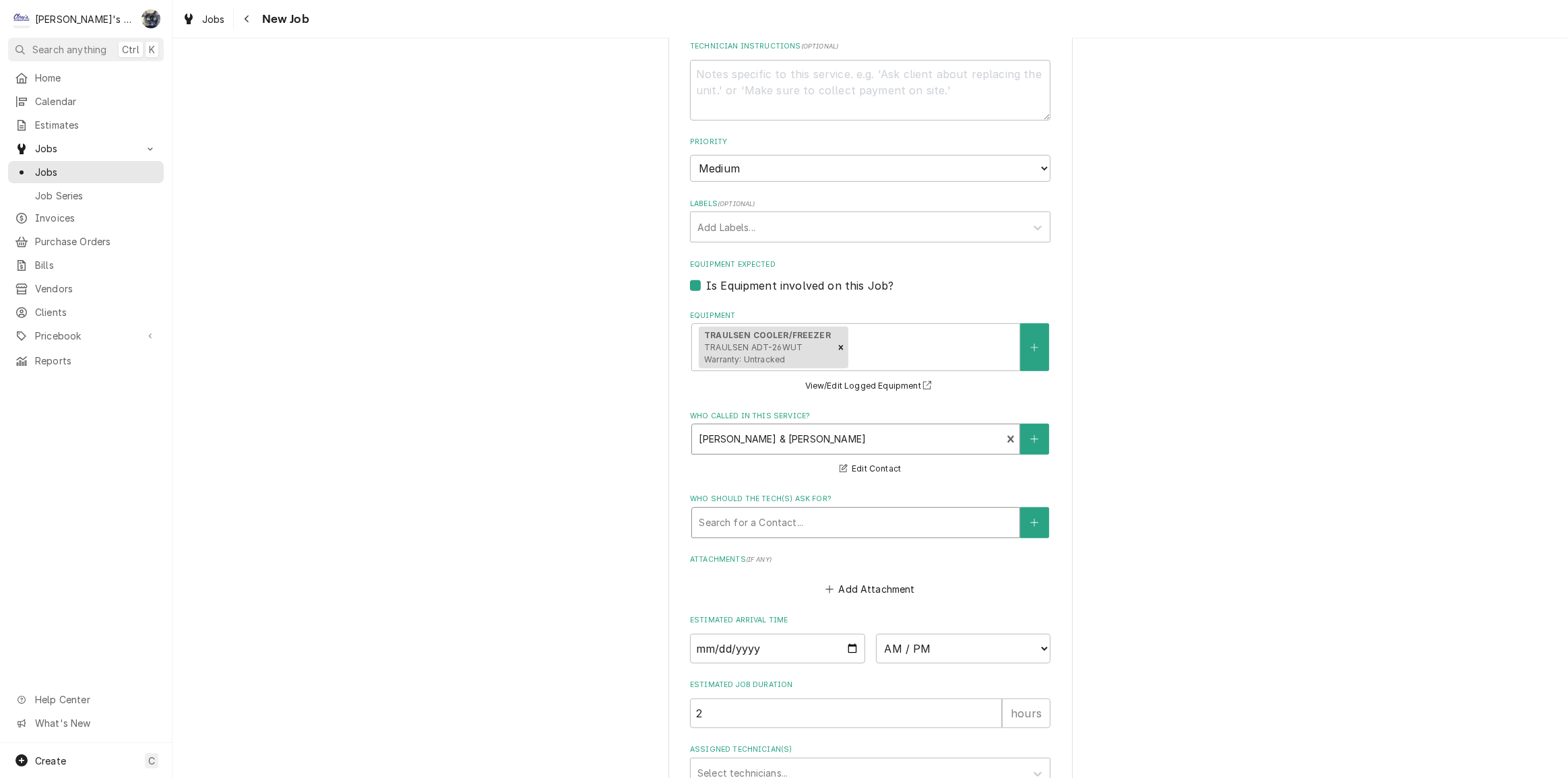
click at [795, 519] on div "Who should the tech(s) ask for?" at bounding box center [855, 523] width 314 height 25
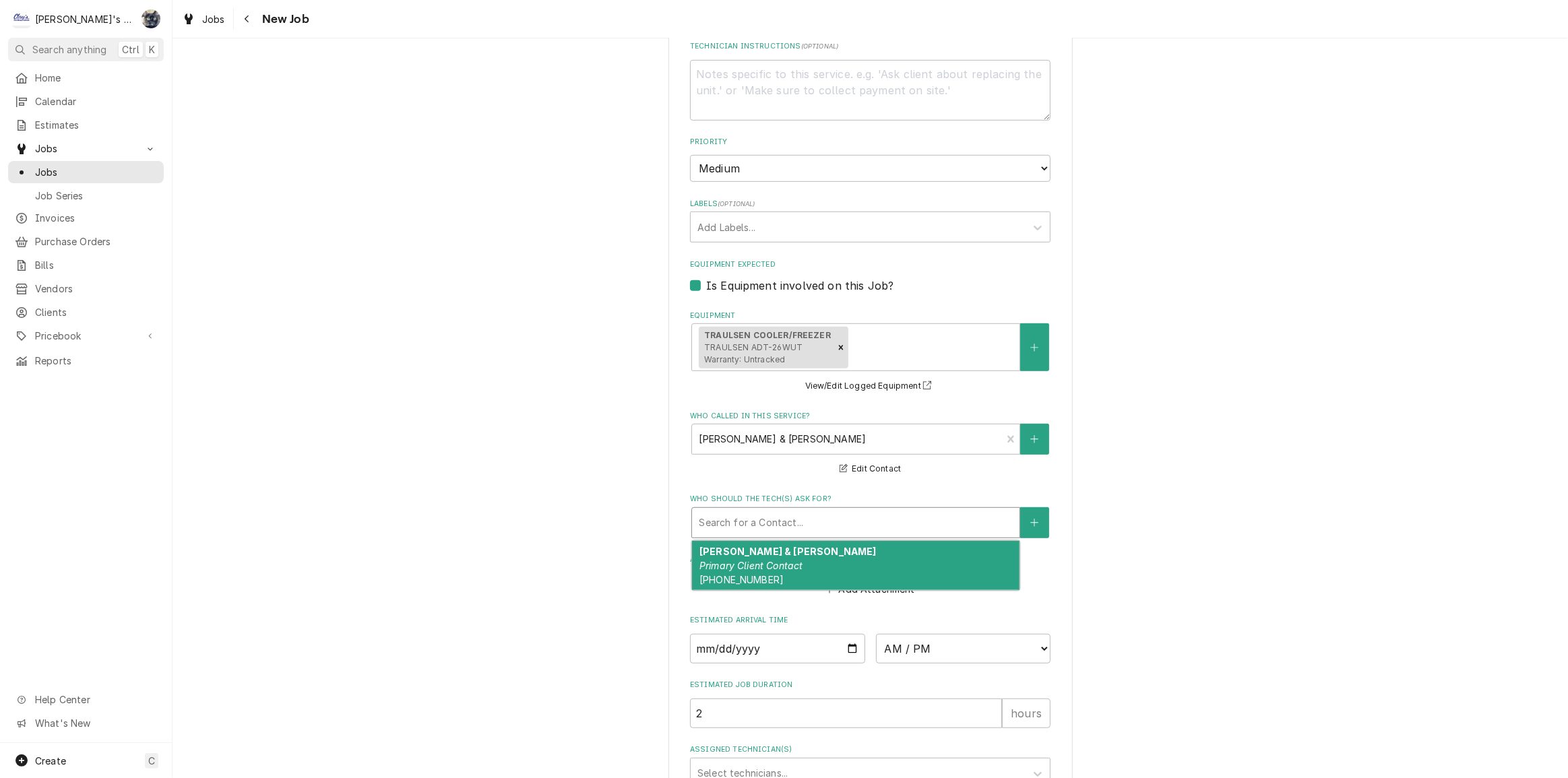
click at [799, 563] on em "Primary Client Contact" at bounding box center [751, 566] width 104 height 11
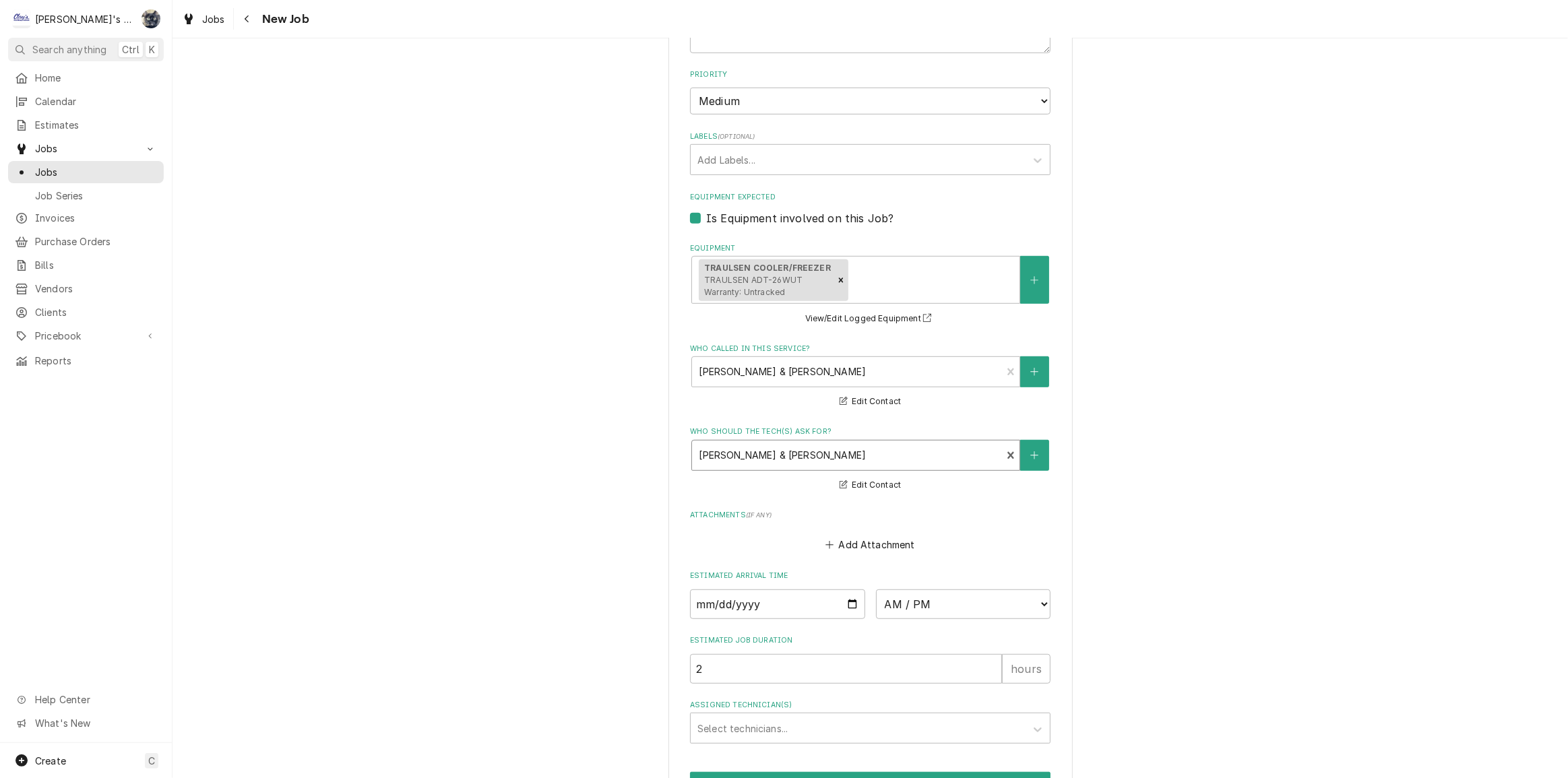
scroll to position [907, 0]
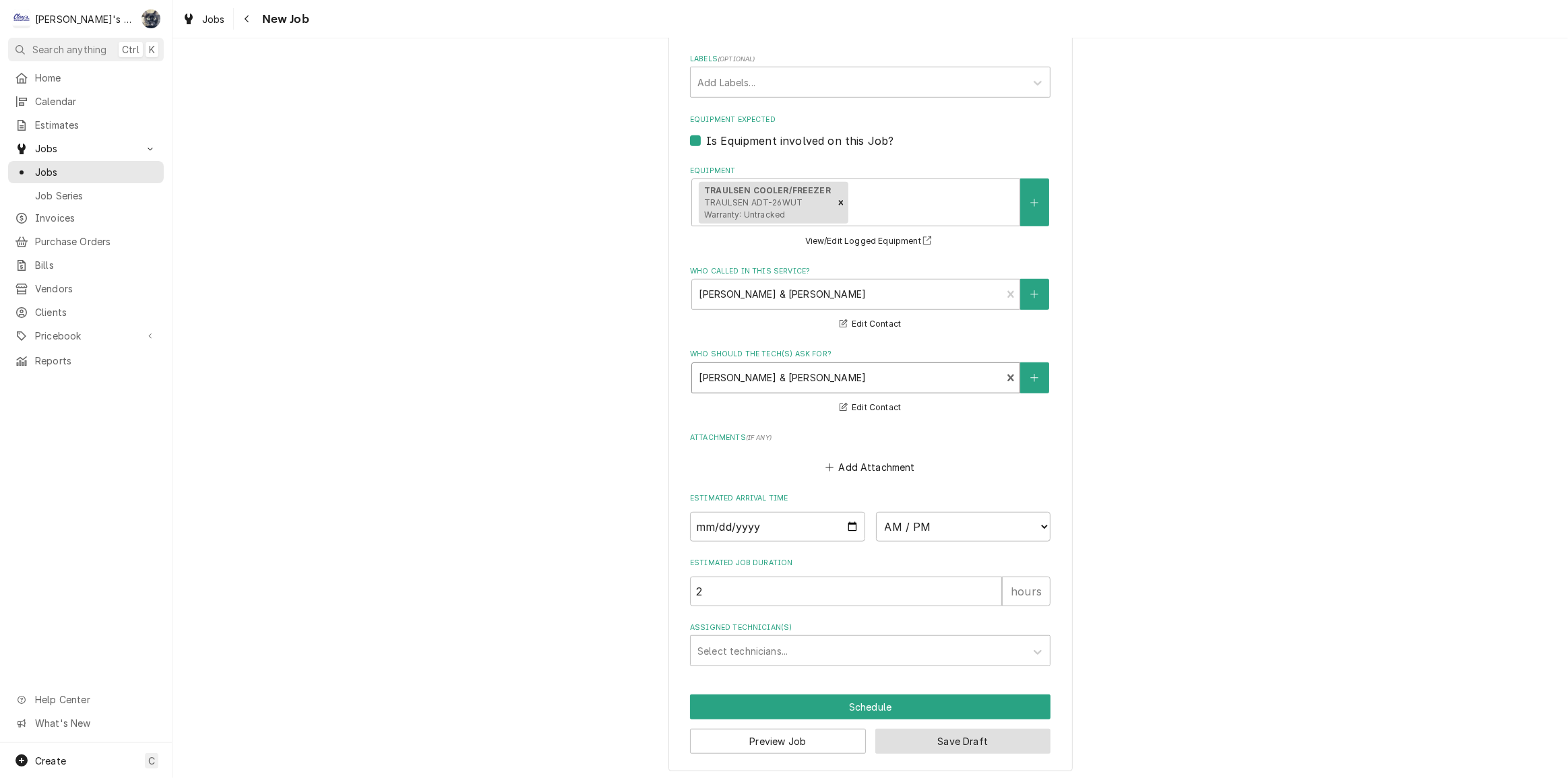
click at [879, 741] on button "Save Draft" at bounding box center [963, 741] width 176 height 25
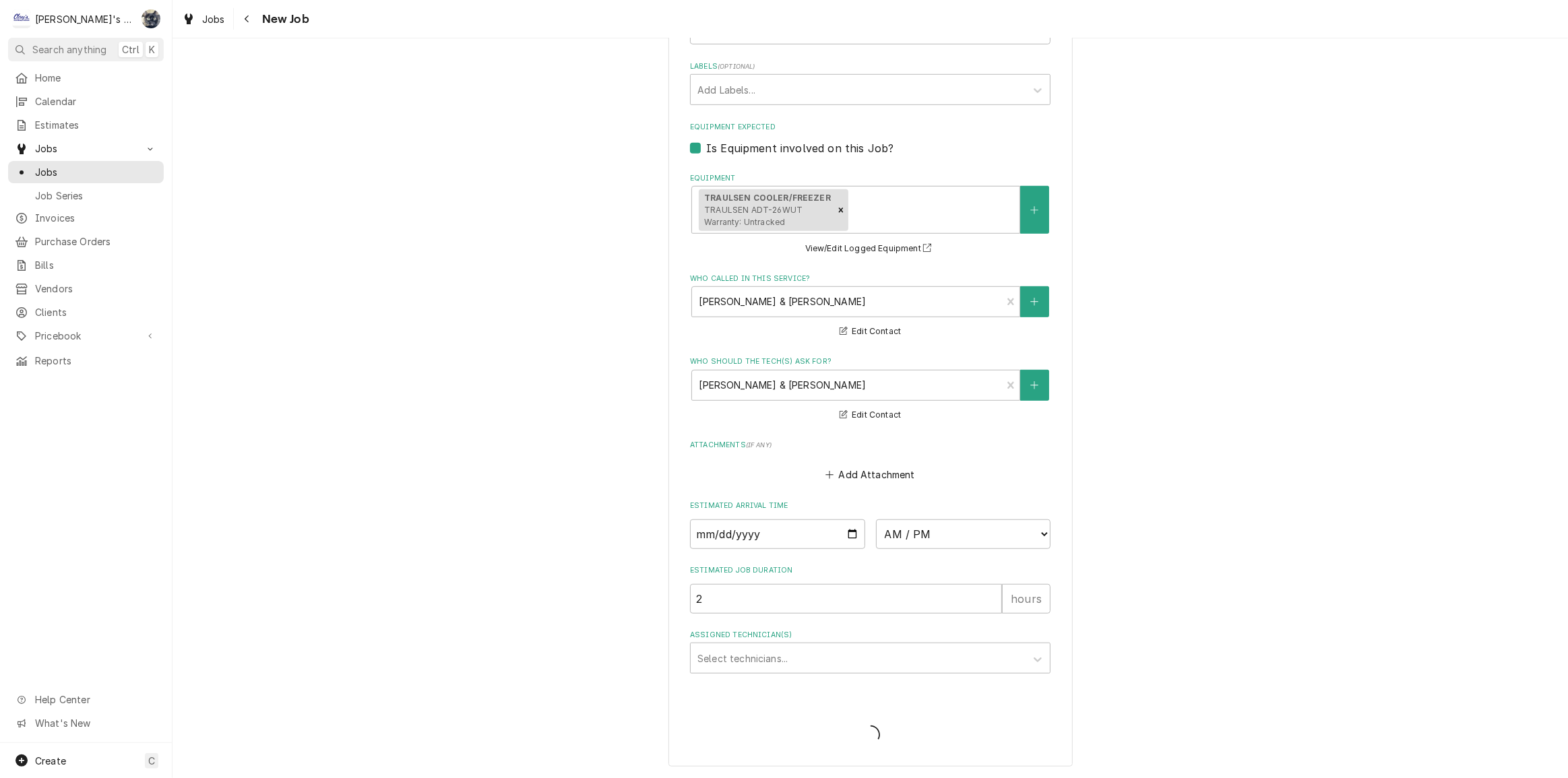
scroll to position [895, 0]
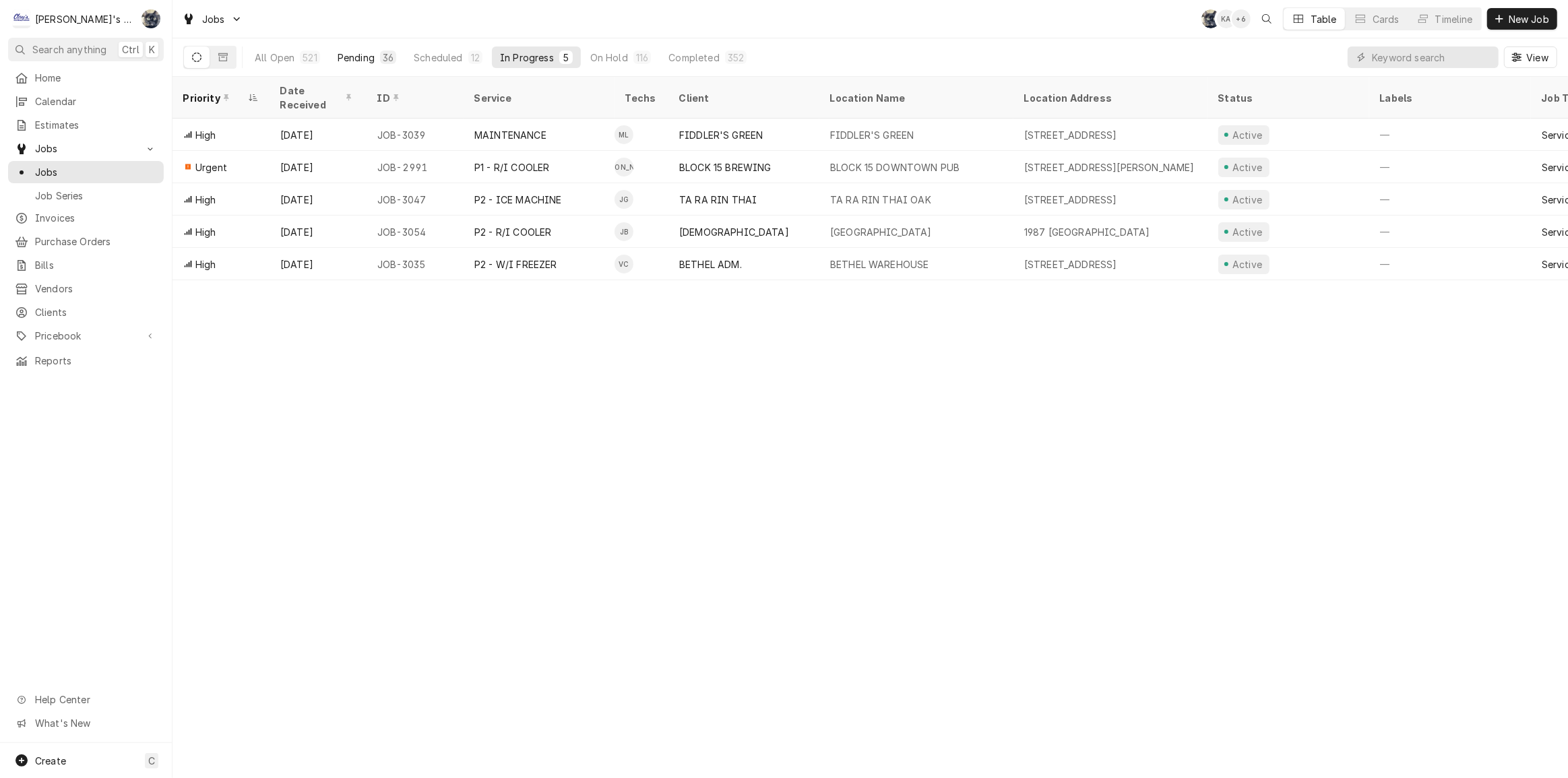
click at [378, 60] on button "Pending 36" at bounding box center [366, 57] width 75 height 22
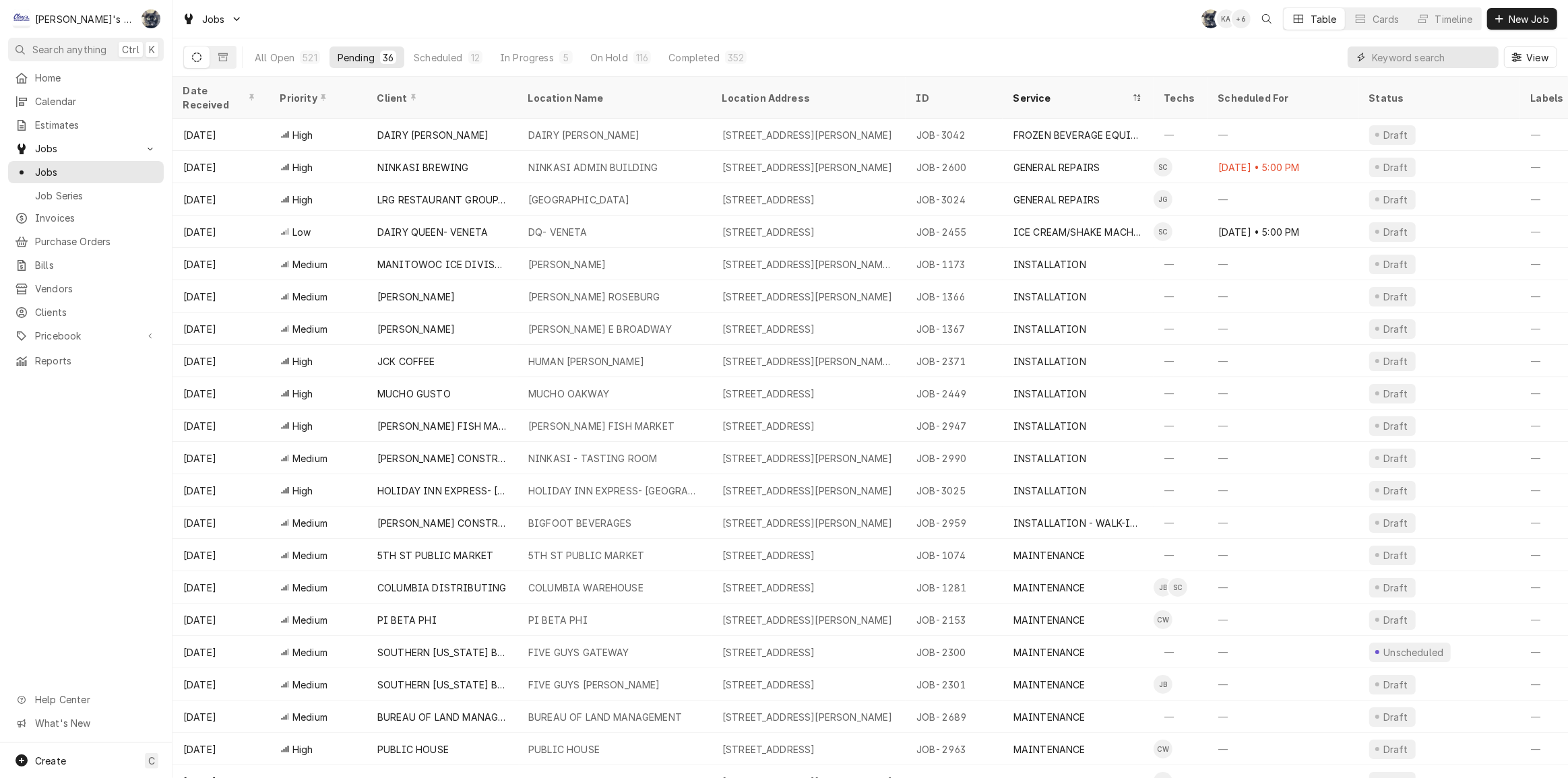
click at [1402, 53] on input "Dynamic Content Wrapper" at bounding box center [1432, 57] width 120 height 22
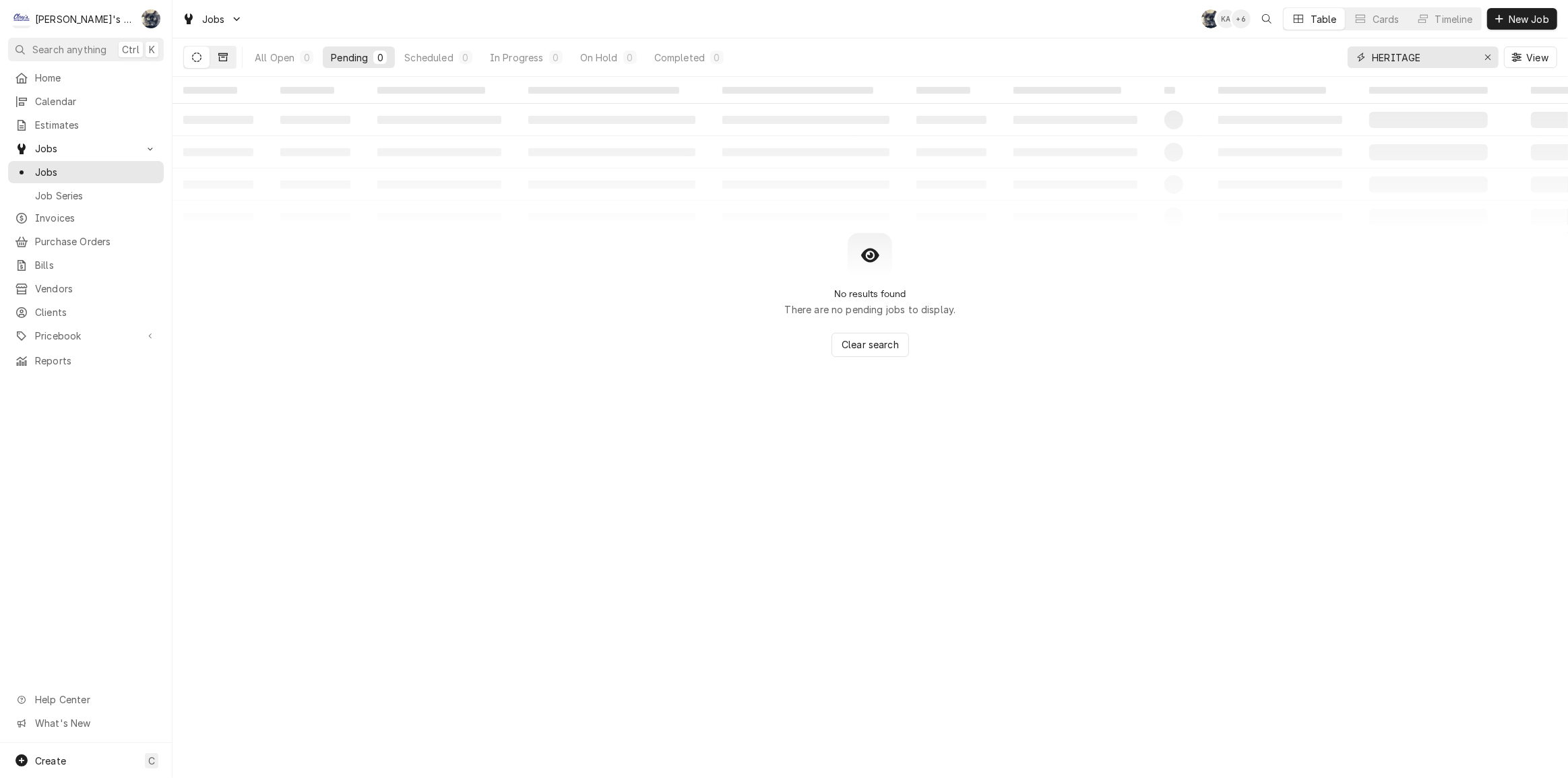
type input "HERITAGE"
click at [236, 60] on button "Dynamic Content Wrapper" at bounding box center [222, 57] width 26 height 22
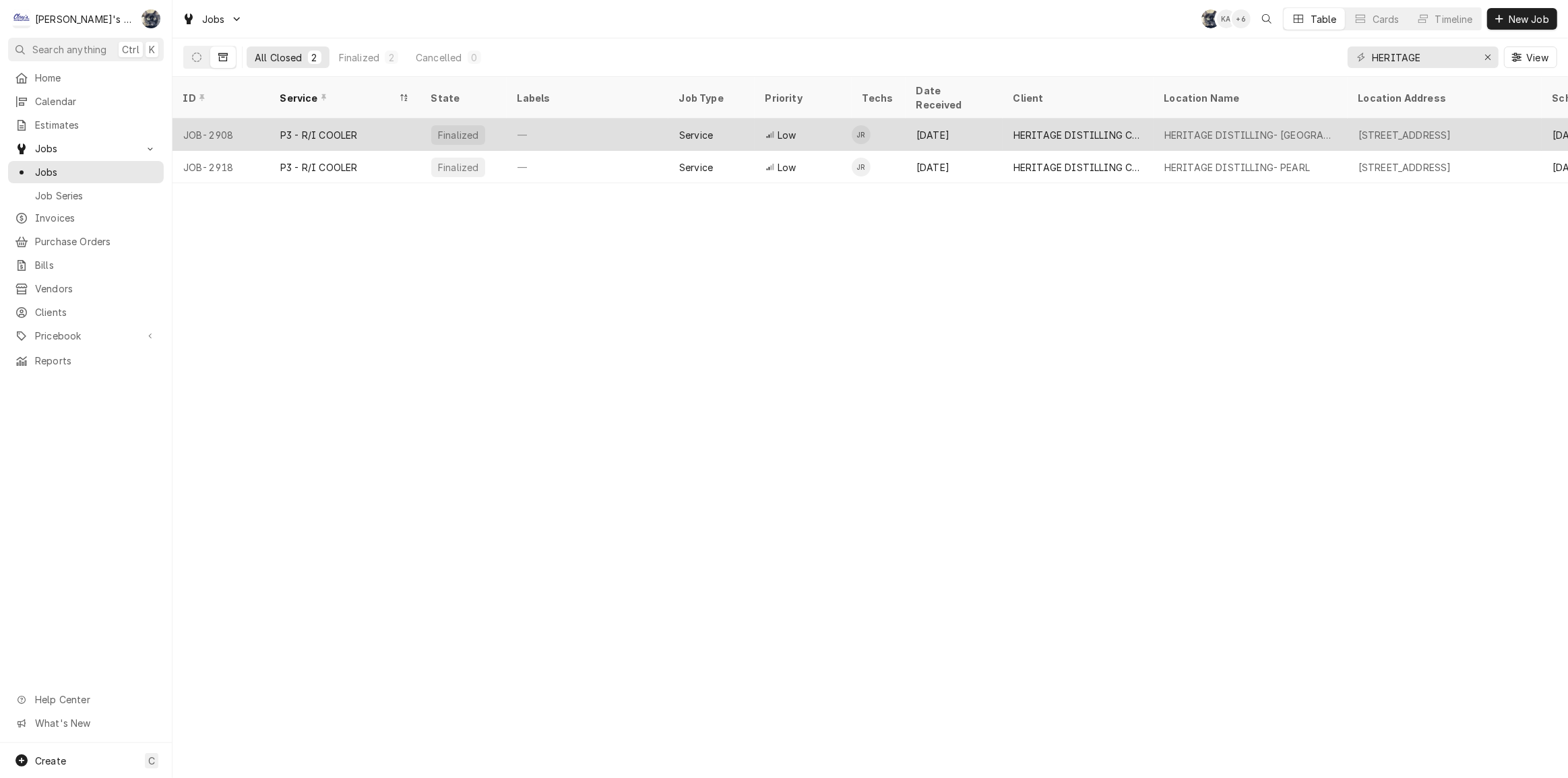
click at [714, 118] on div "Service" at bounding box center [711, 134] width 86 height 32
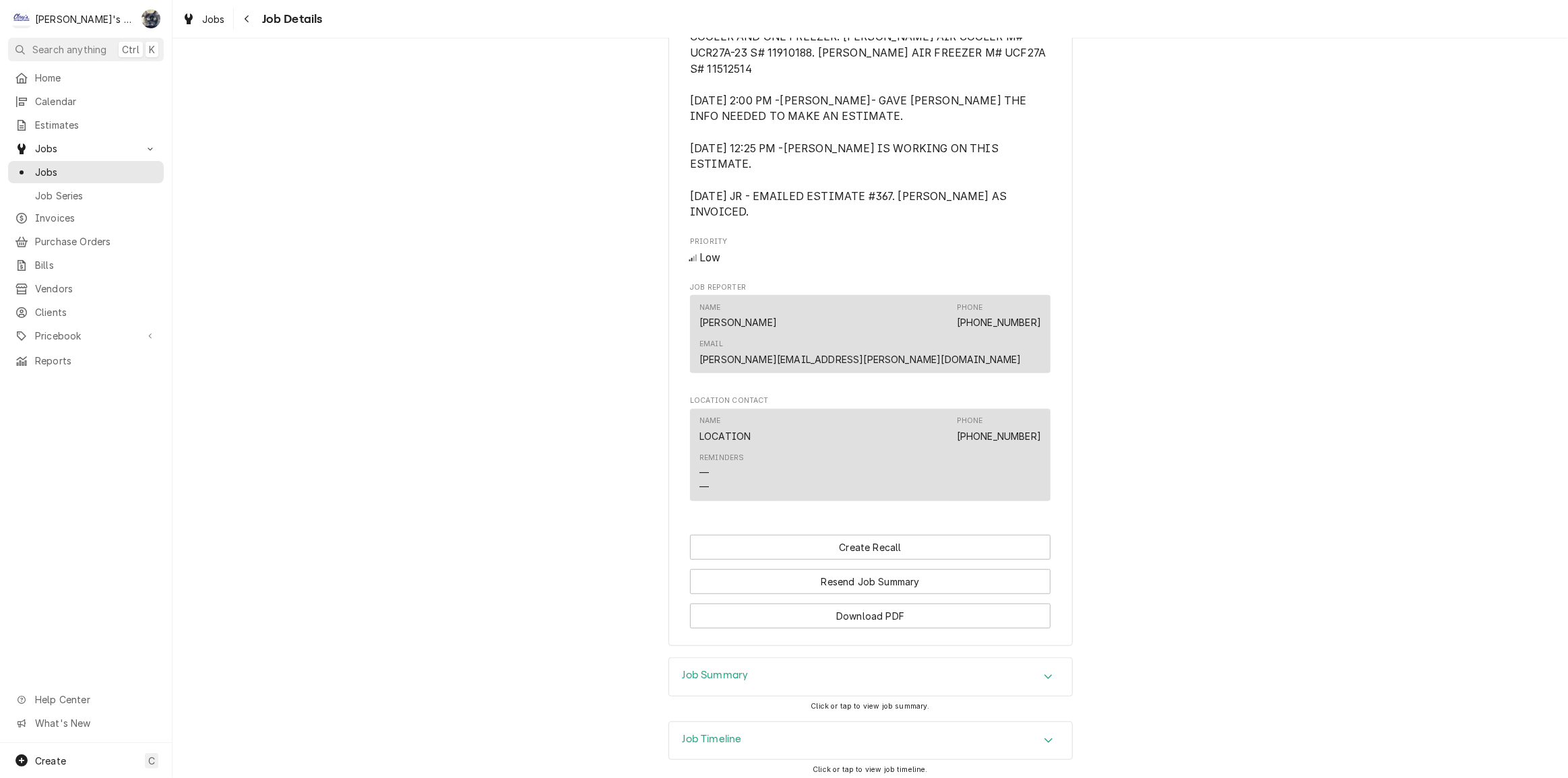
scroll to position [955, 0]
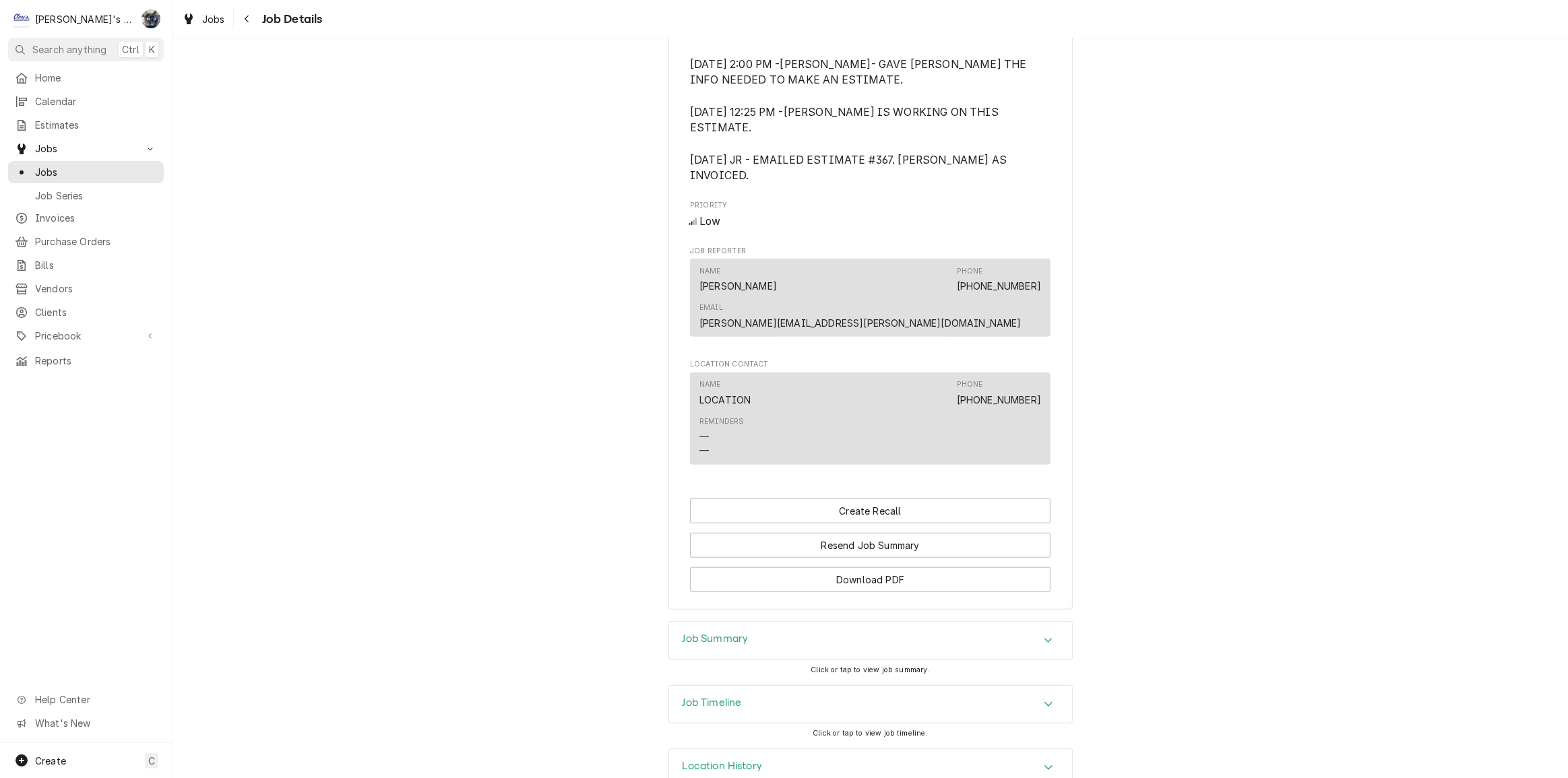
click at [754, 624] on div "Job Summary" at bounding box center [871, 641] width 403 height 38
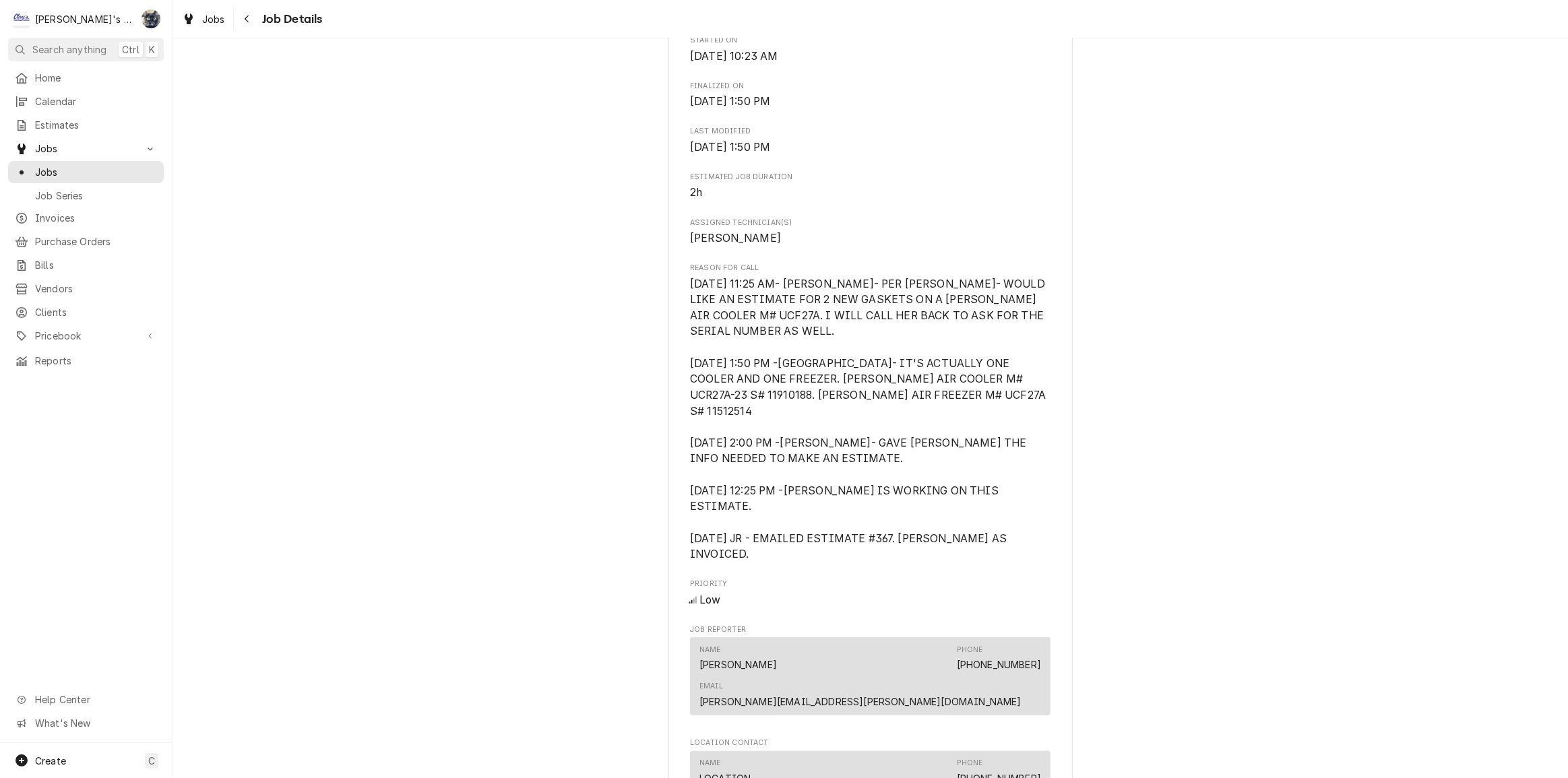
scroll to position [573, 0]
click at [214, 20] on span "Jobs" at bounding box center [214, 19] width 23 height 14
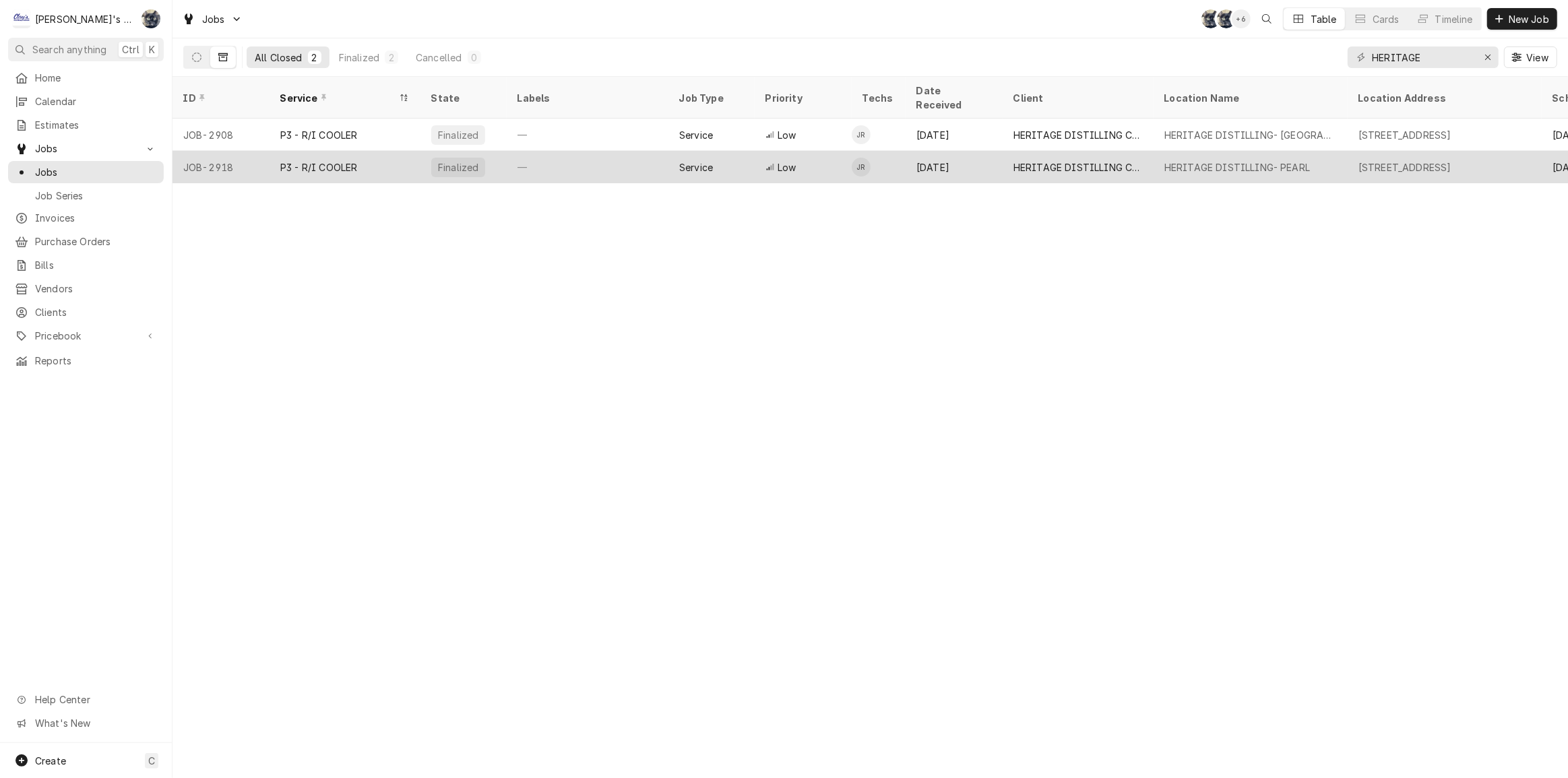
click at [371, 160] on div "P3 - R/I COOLER" at bounding box center [345, 168] width 151 height 32
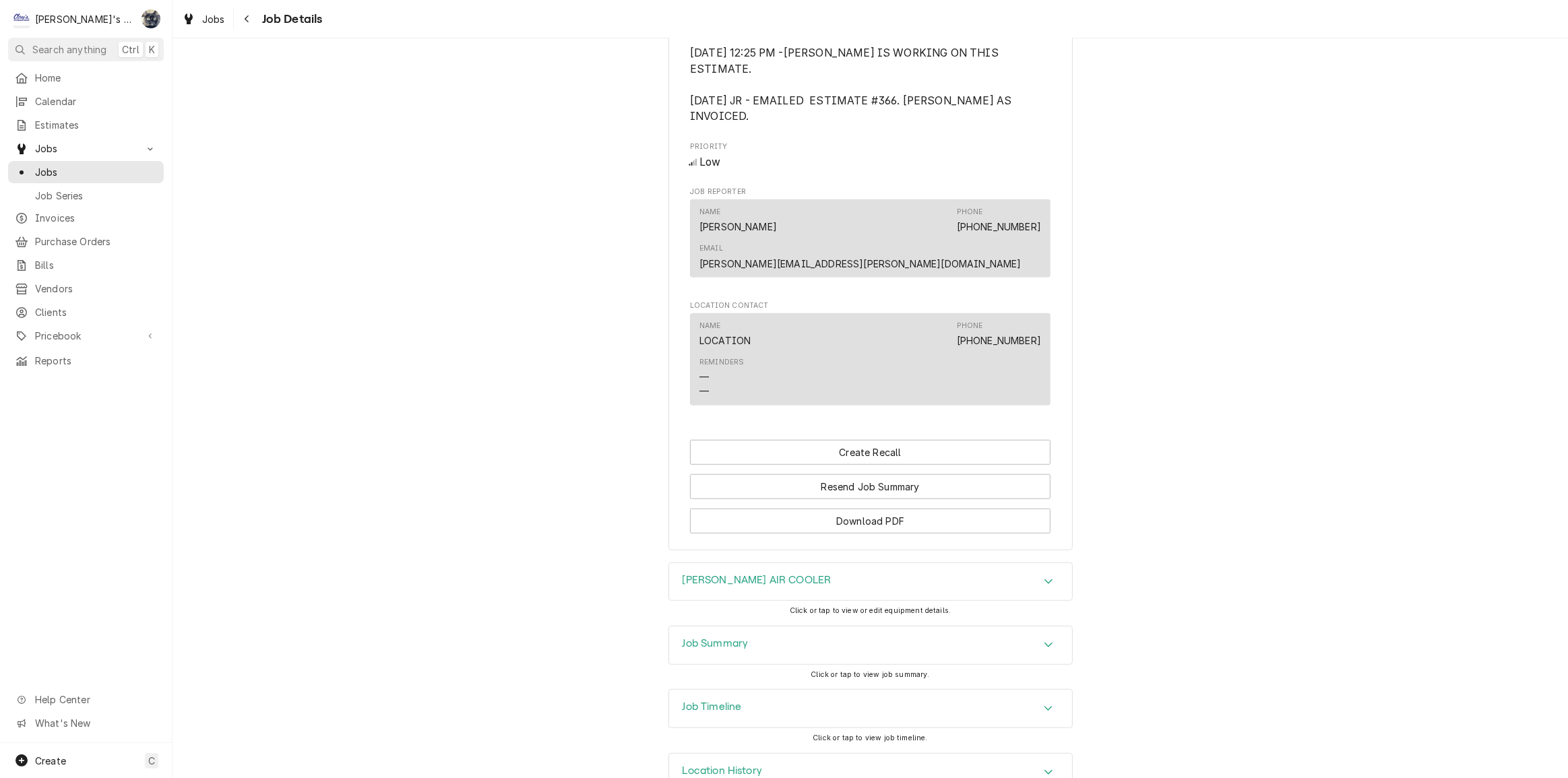
scroll to position [955, 0]
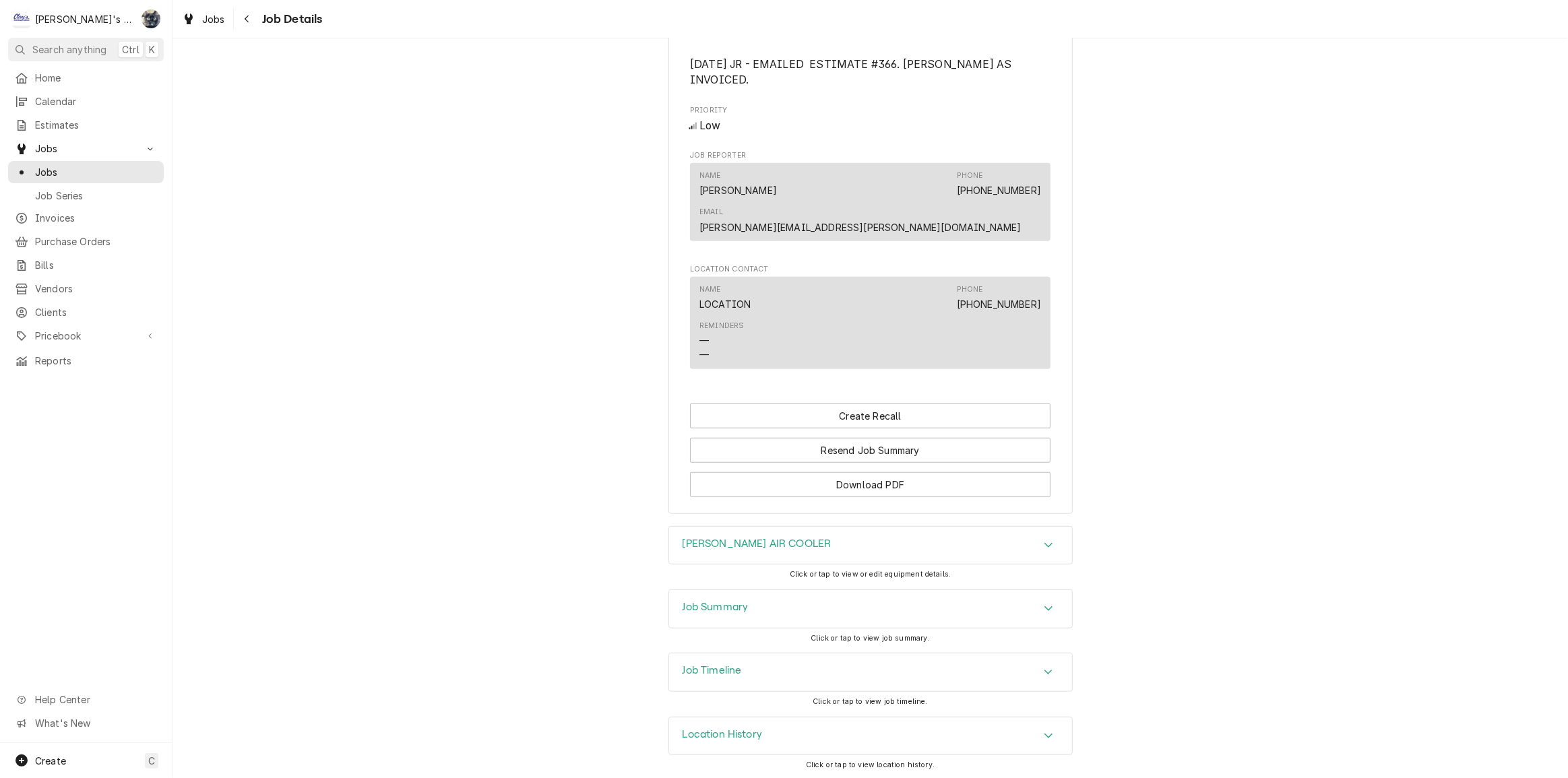
click at [816, 539] on div "[PERSON_NAME] AIR COOLER" at bounding box center [871, 546] width 403 height 38
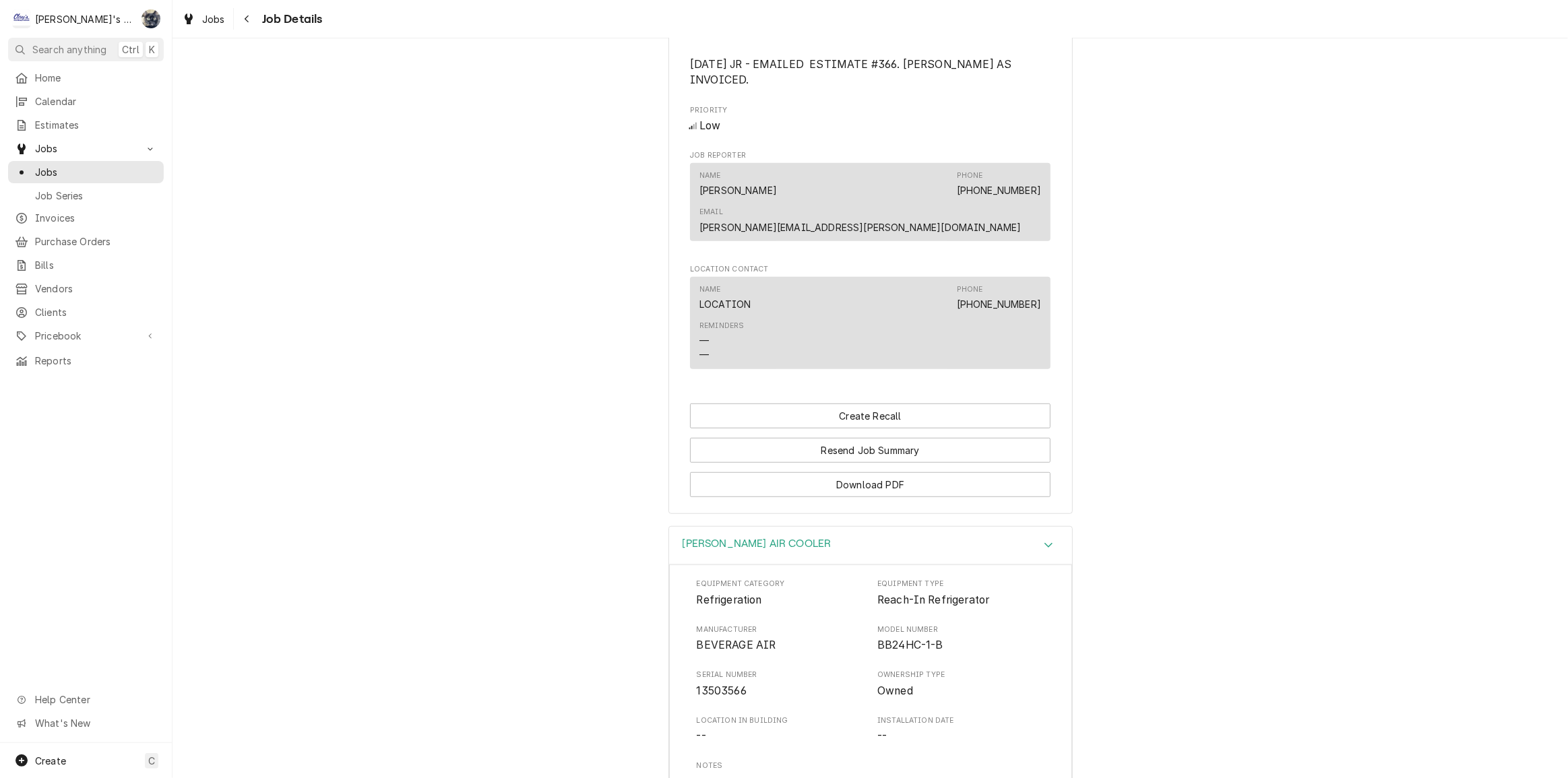
scroll to position [1358, 0]
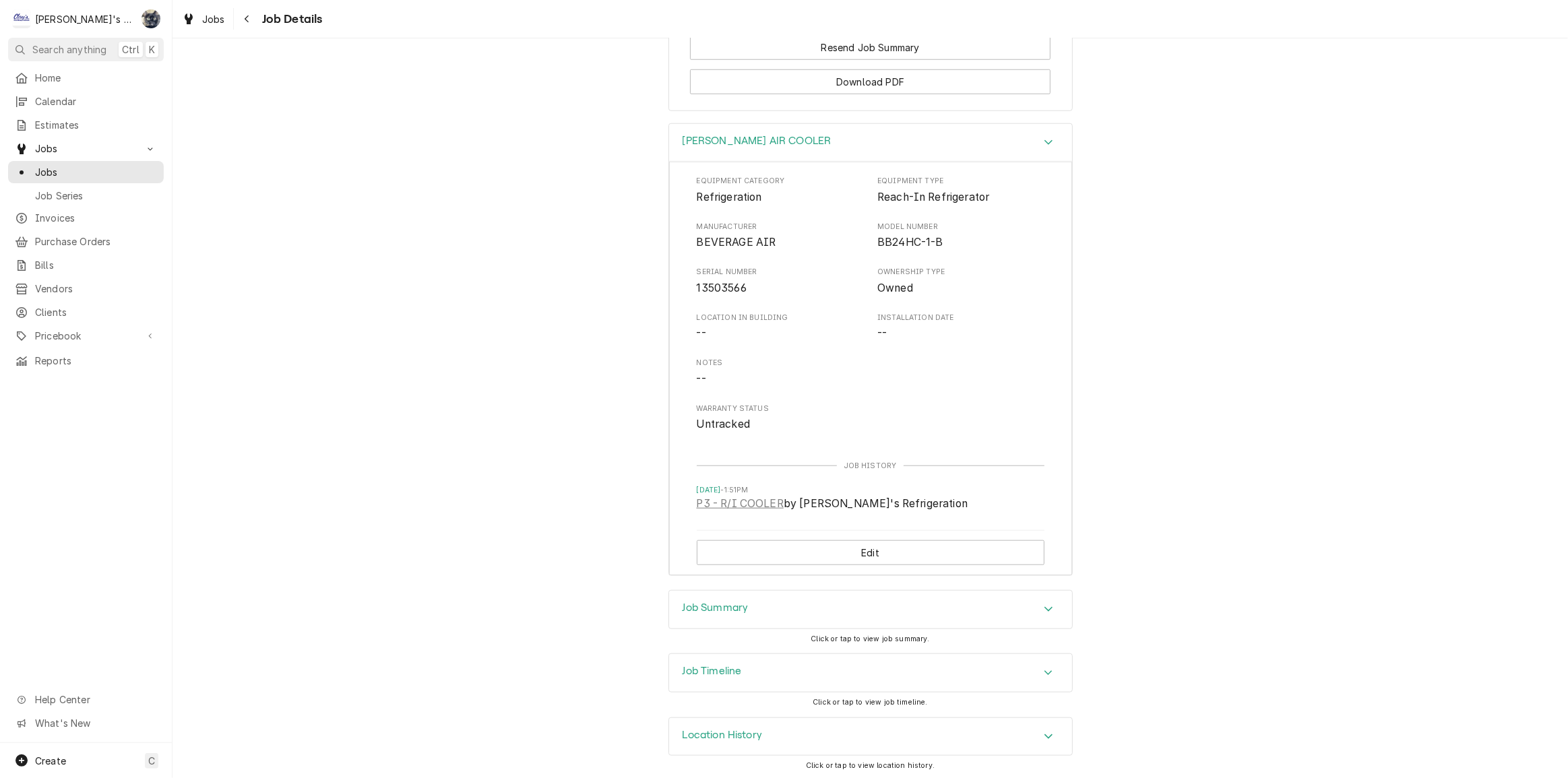
click at [819, 598] on div "Job Summary" at bounding box center [871, 610] width 403 height 38
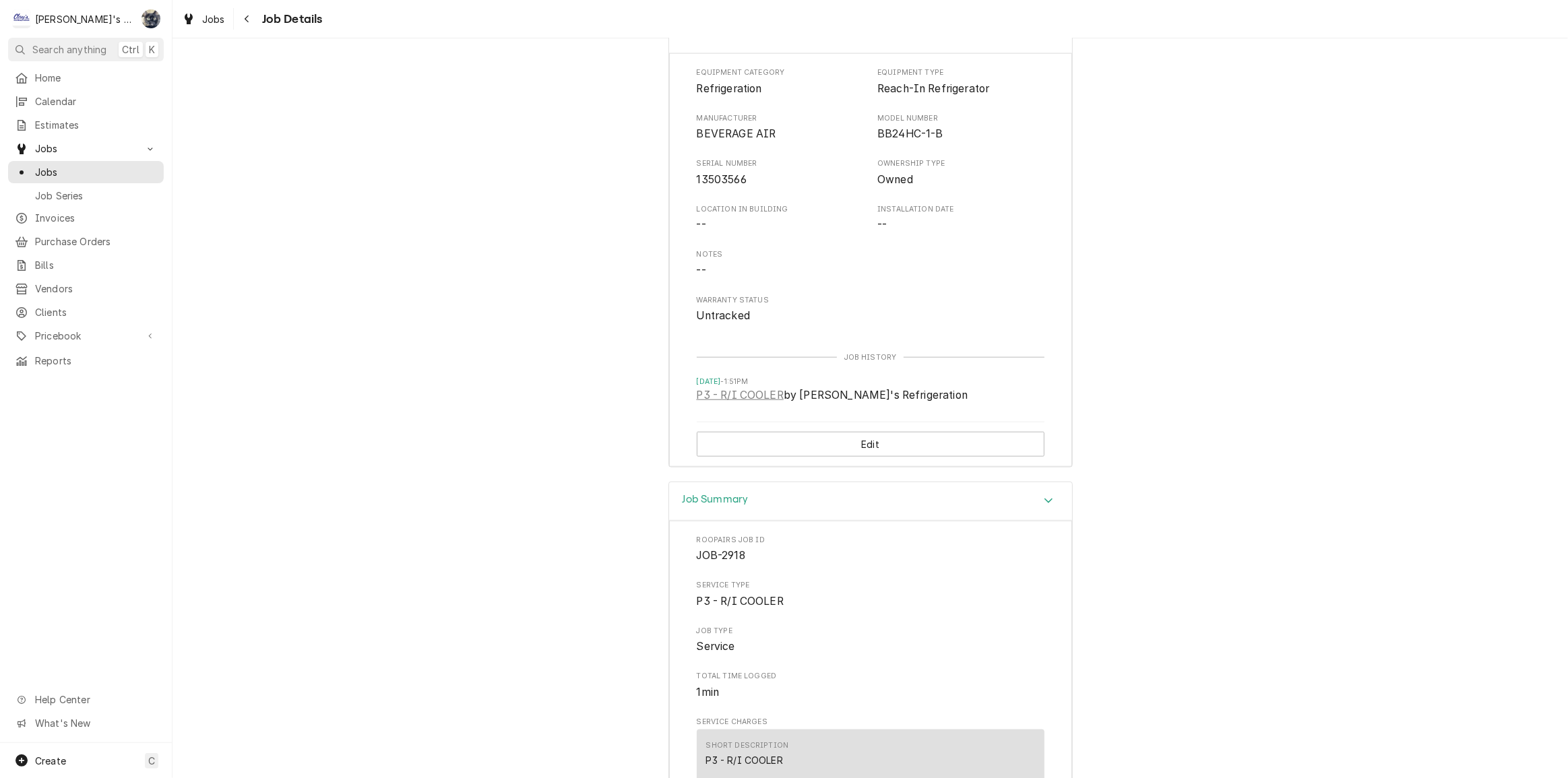
scroll to position [1665, 0]
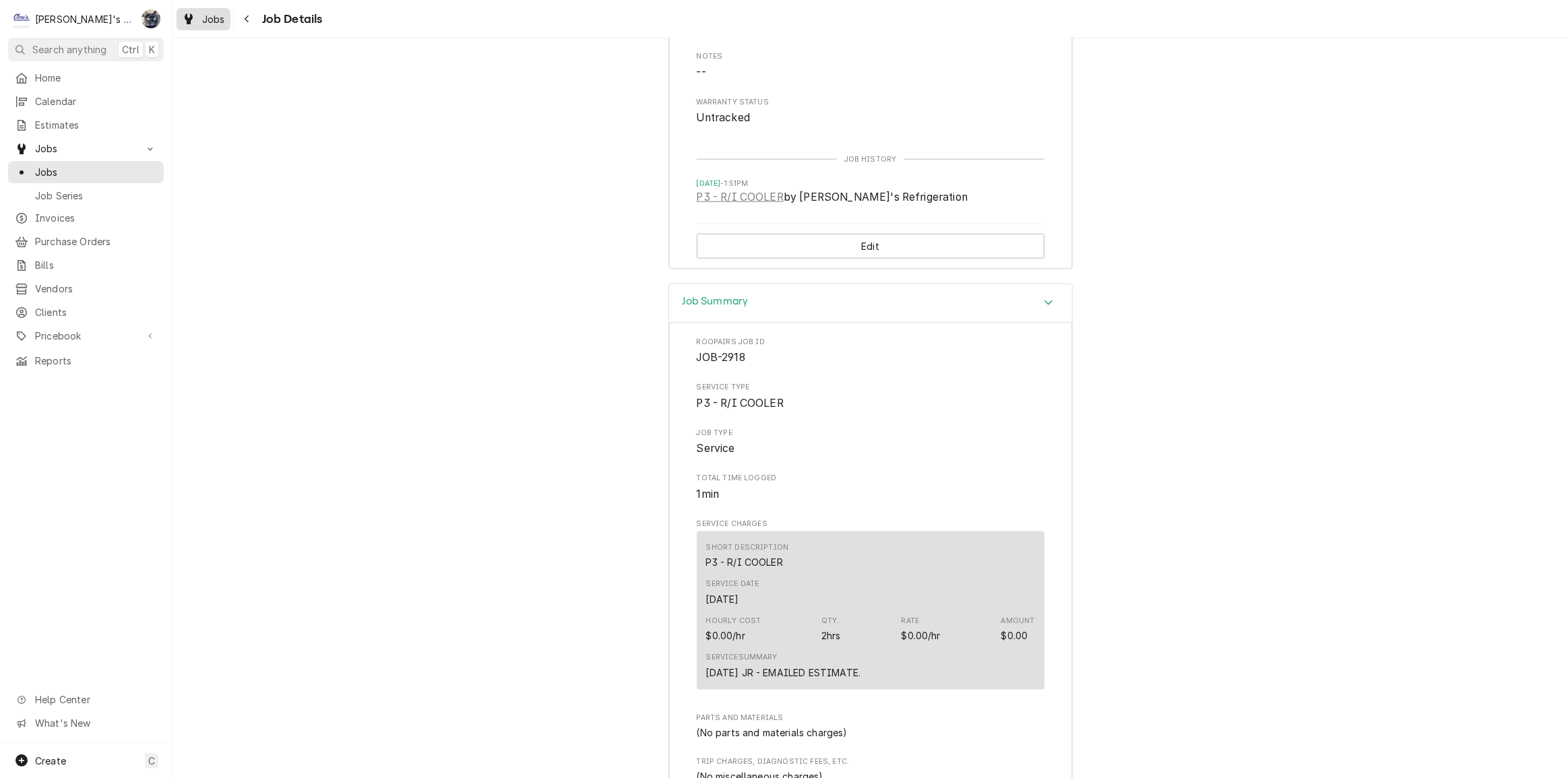
click at [203, 27] on div "Jobs" at bounding box center [203, 19] width 48 height 17
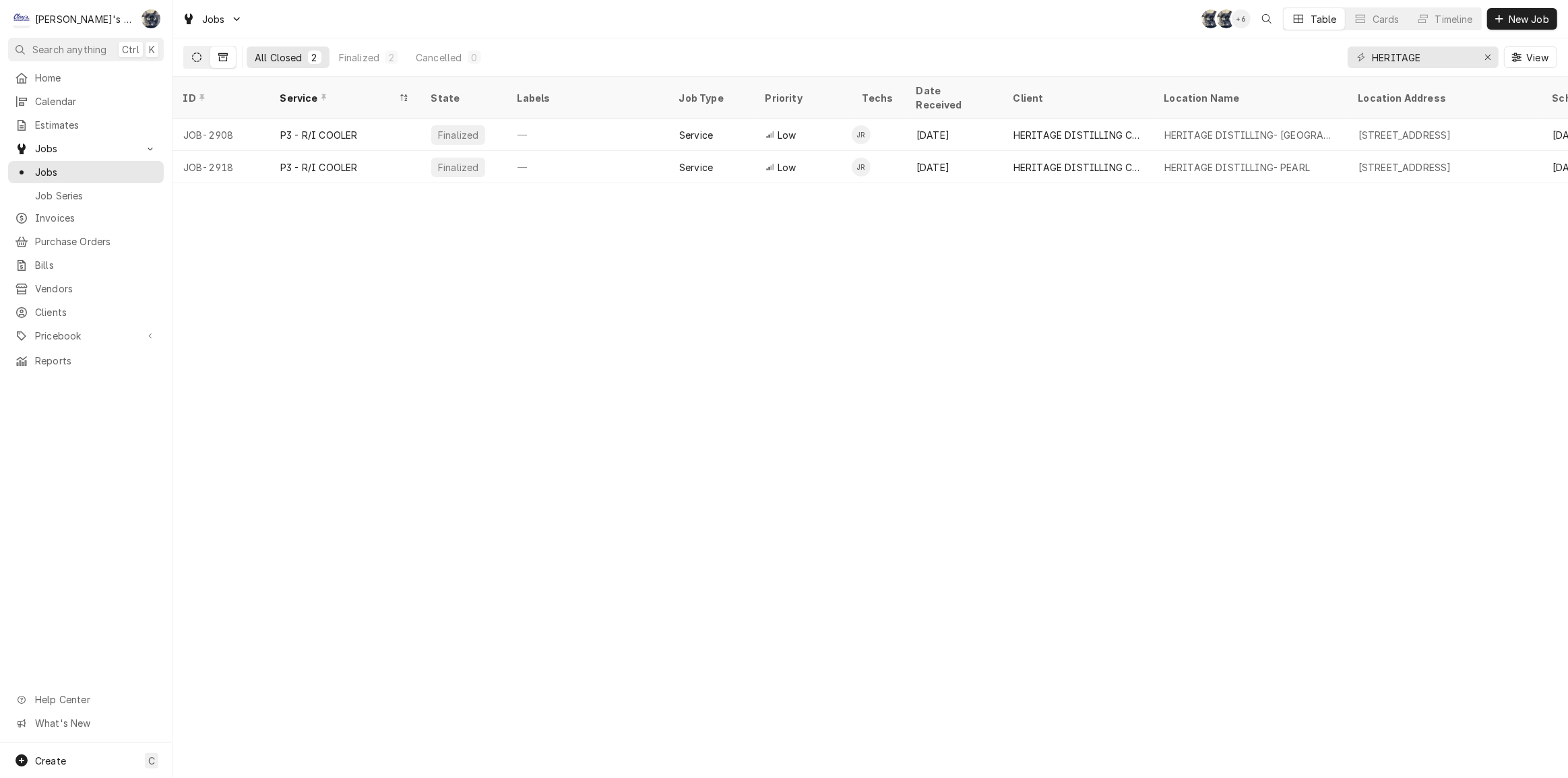
click at [200, 64] on button "Dynamic Content Wrapper" at bounding box center [196, 57] width 26 height 22
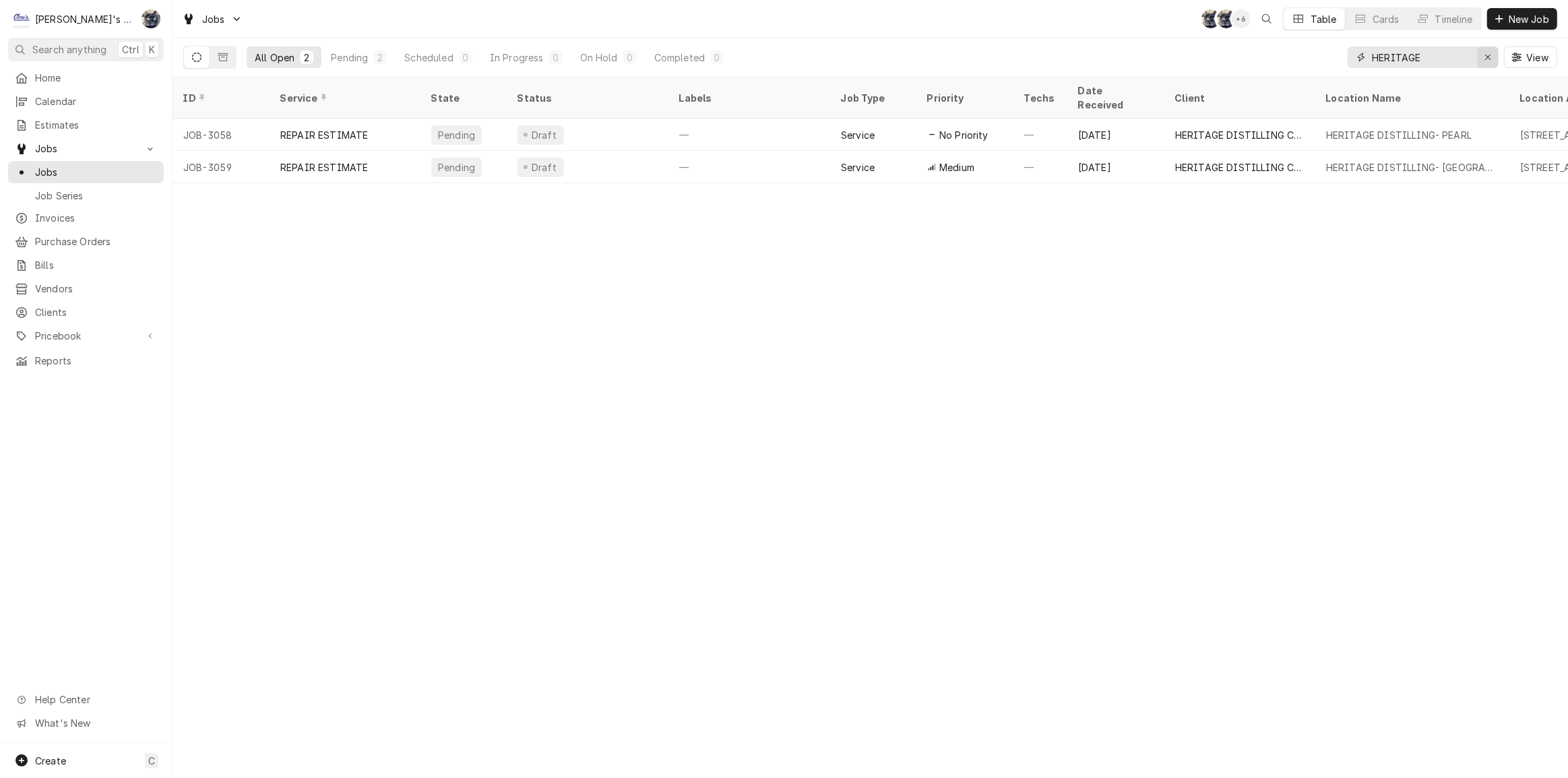
click at [1483, 52] on div "Erase input" at bounding box center [1488, 57] width 13 height 13
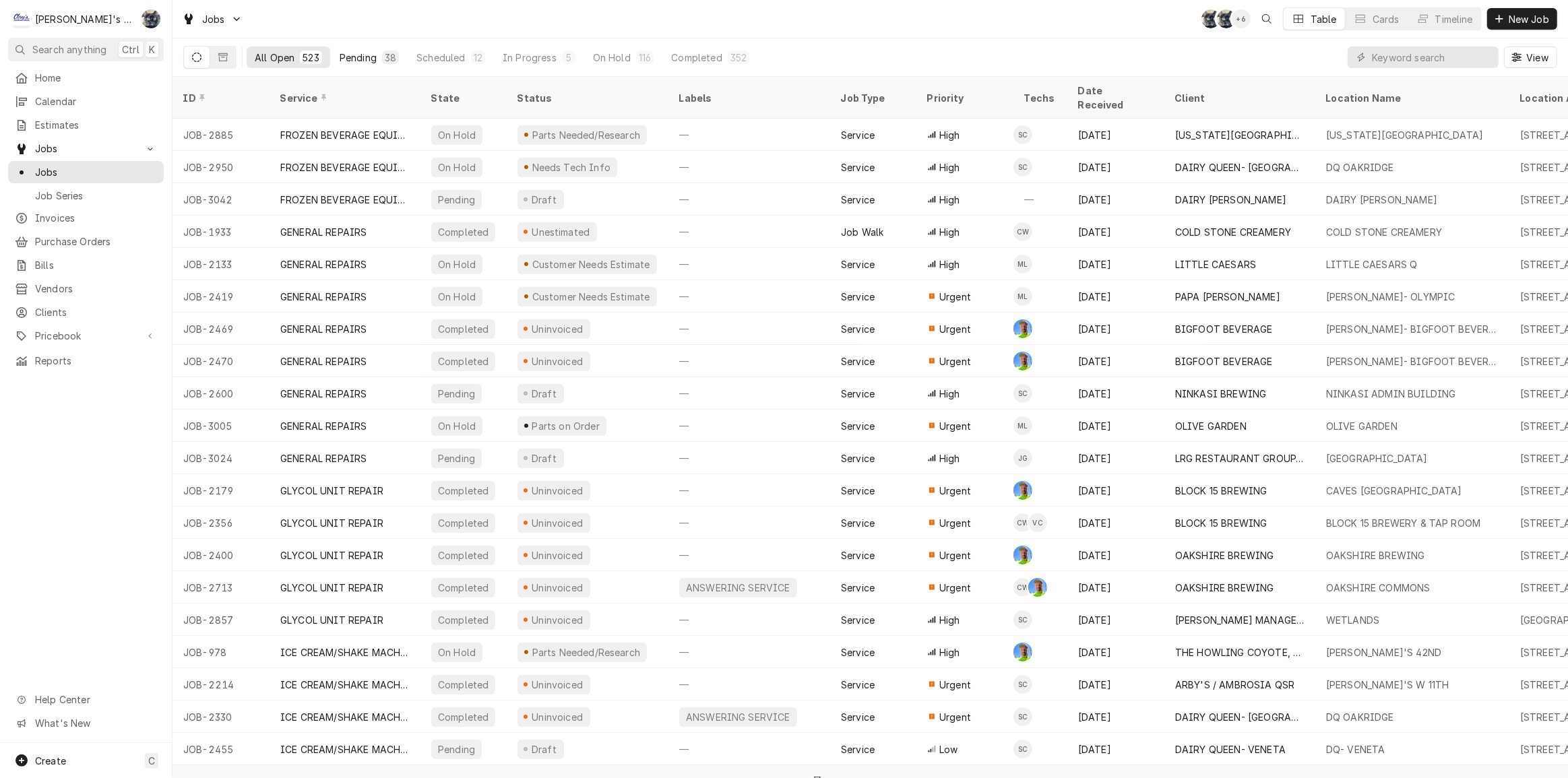
click at [382, 56] on div "38" at bounding box center [391, 57] width 17 height 13
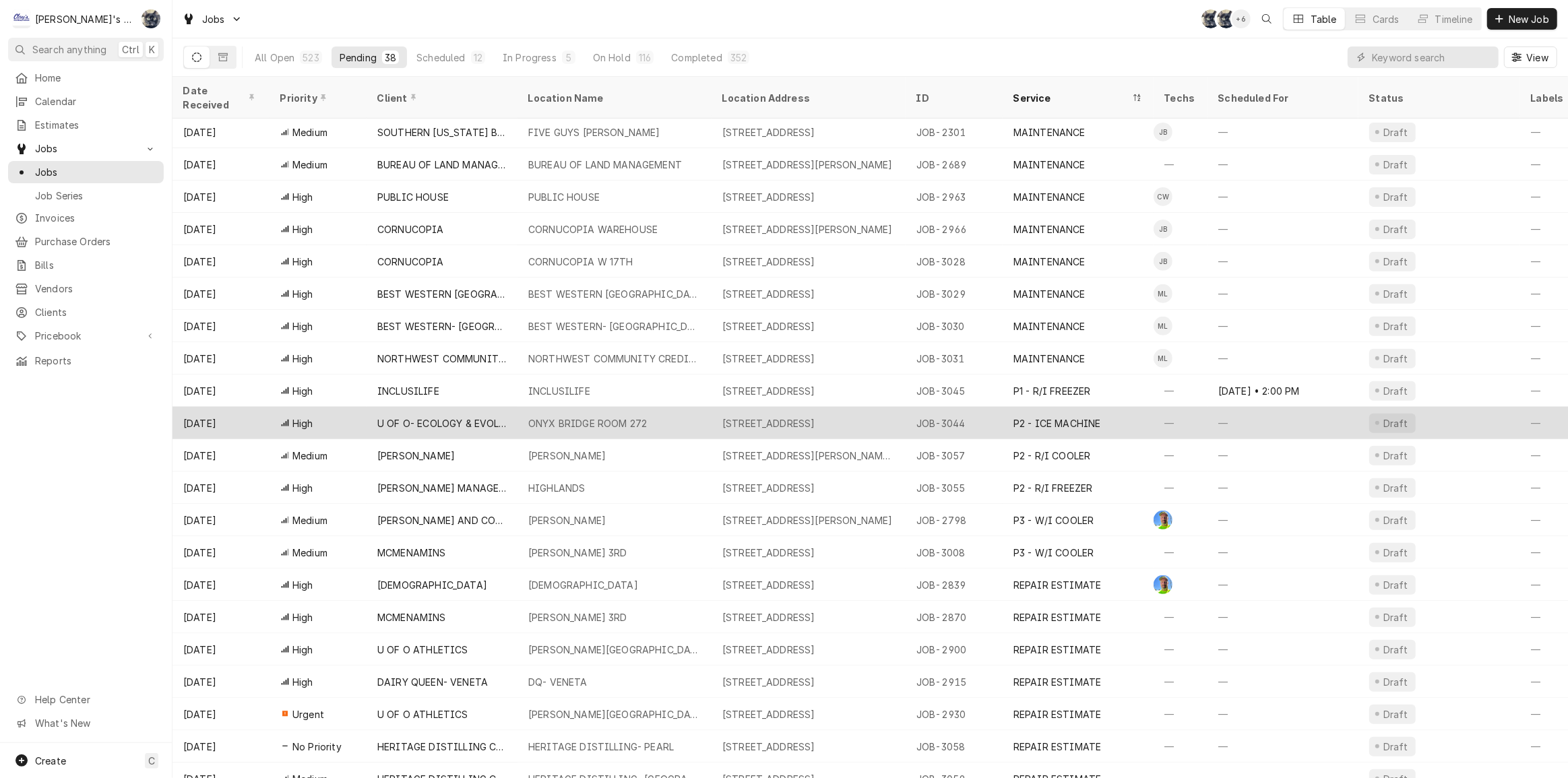
scroll to position [561, 0]
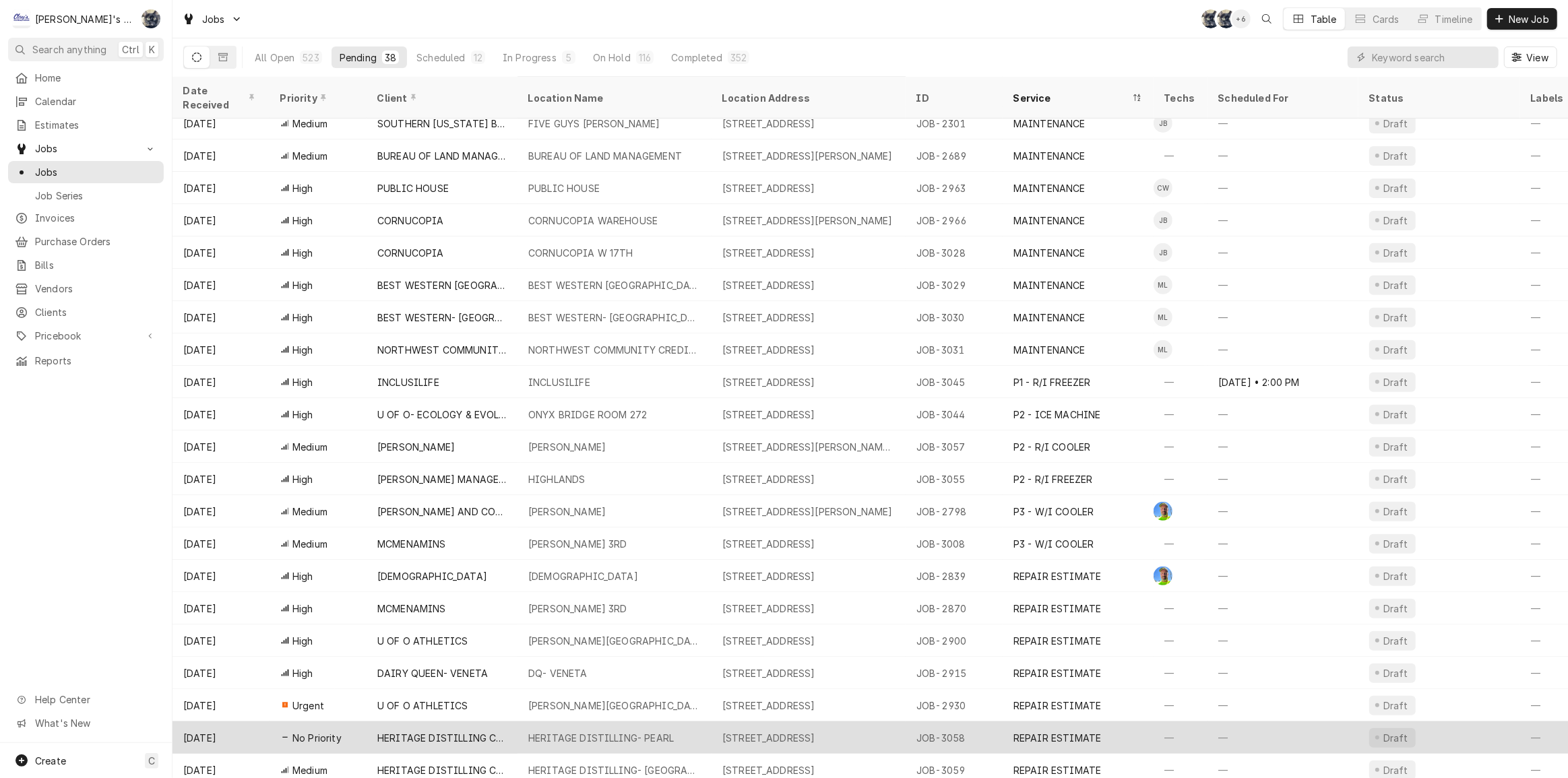
click at [537, 732] on div "HERITAGE DISTILLING- PEARL" at bounding box center [601, 738] width 146 height 14
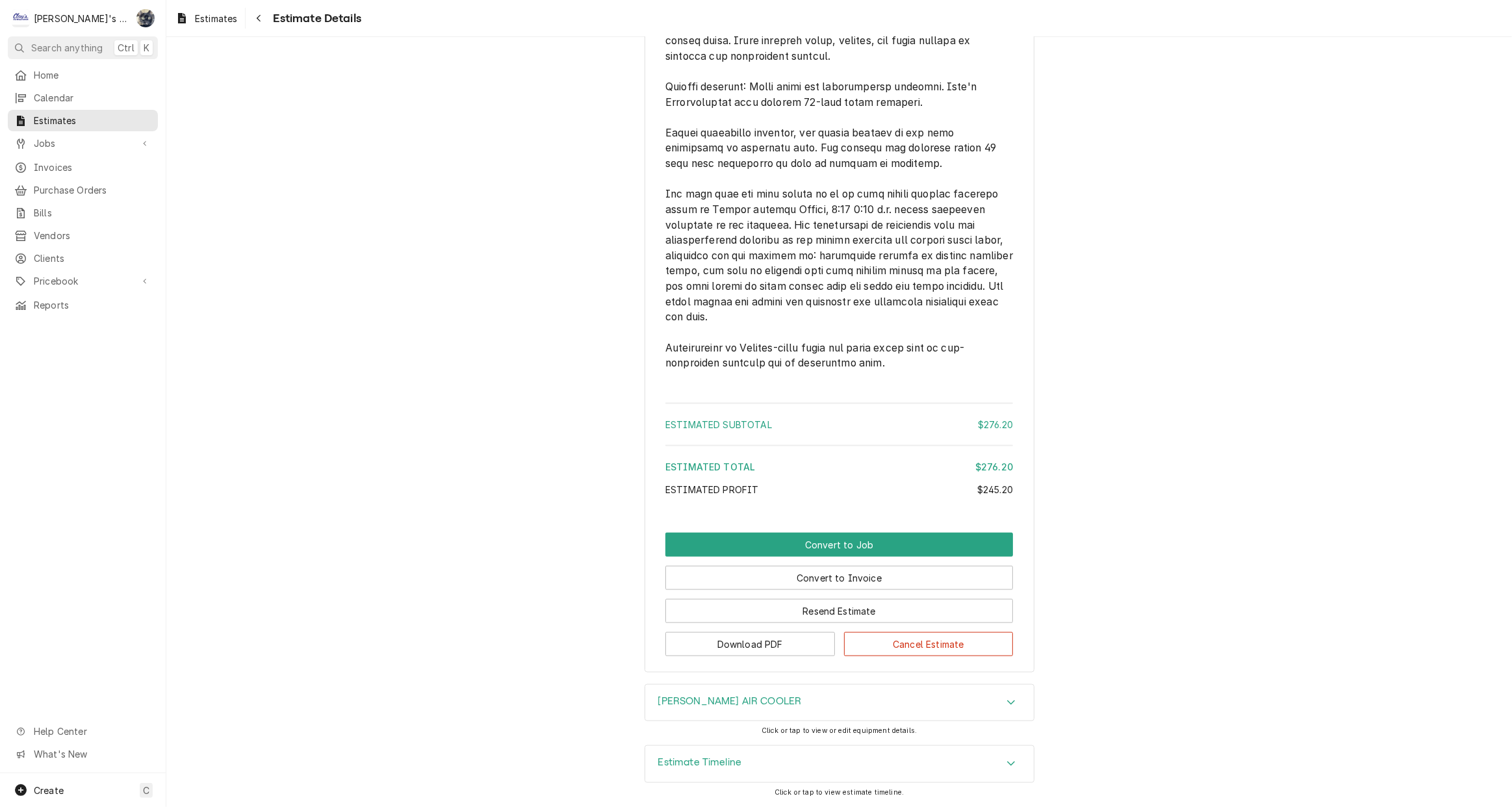
scroll to position [1841, 0]
click at [850, 546] on button "Convert to Job" at bounding box center [839, 545] width 348 height 24
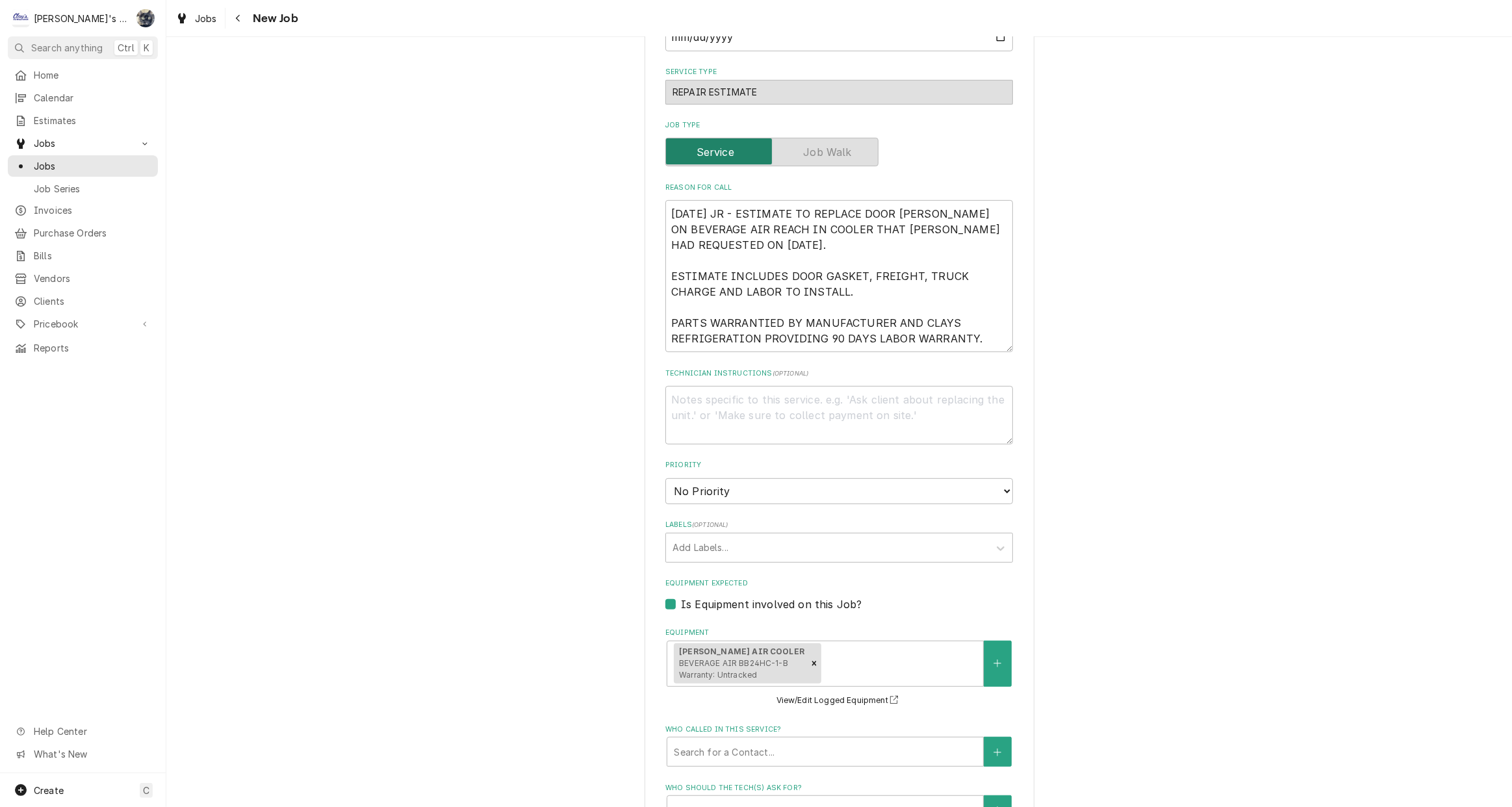
scroll to position [488, 0]
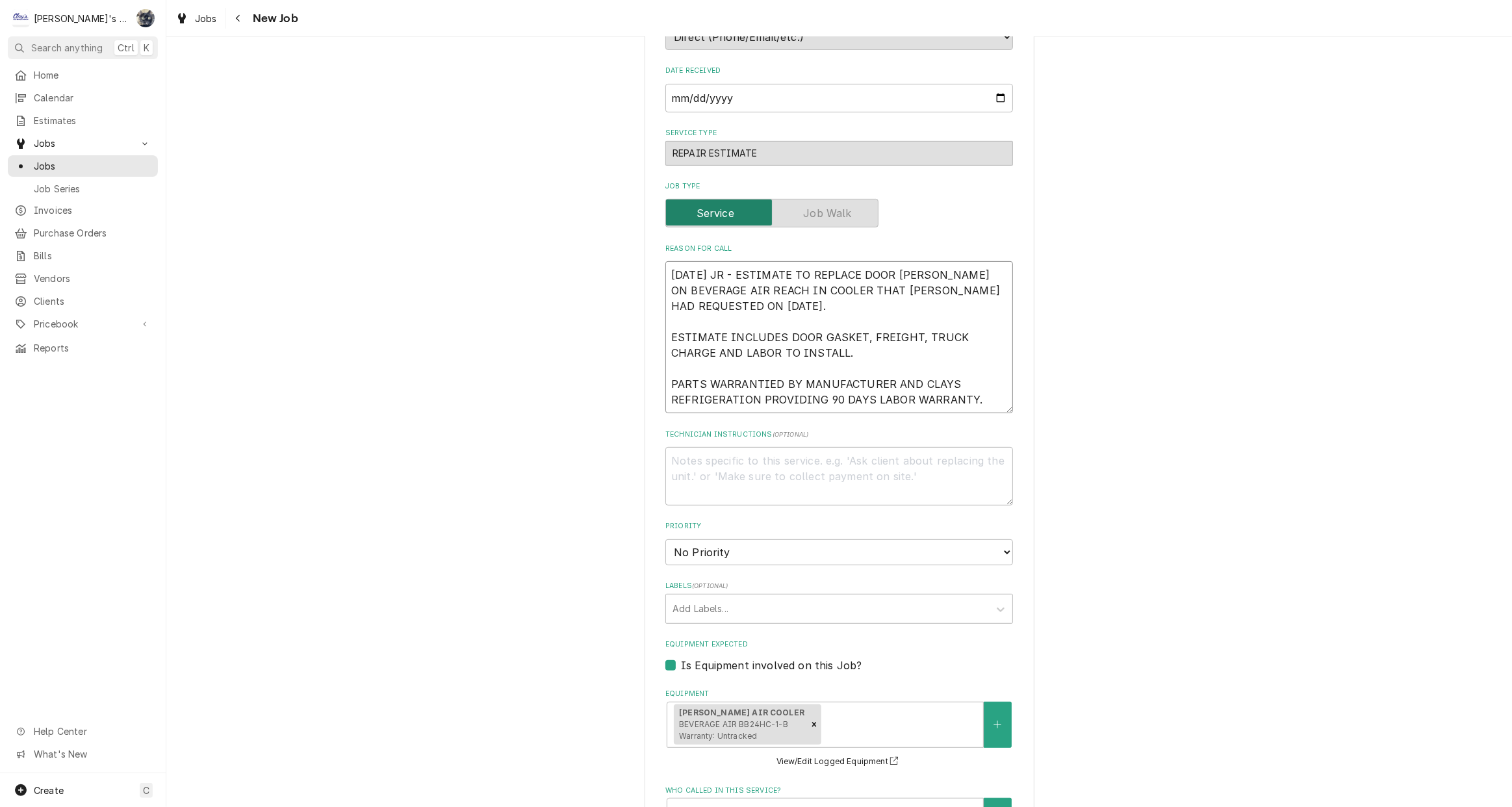
click at [989, 390] on textarea "9/25/2025 JR - ESTIMATE TO REPLACE DOOR GASKET ON BEVERAGE AIR REACH IN COOLER …" at bounding box center [839, 337] width 348 height 152
type textarea "x"
type textarea "9/25/2025 JR - ESTIMATE TO REPLACE DOOR GASKET ON BEVERAGE AIR REACH IN COOLER …"
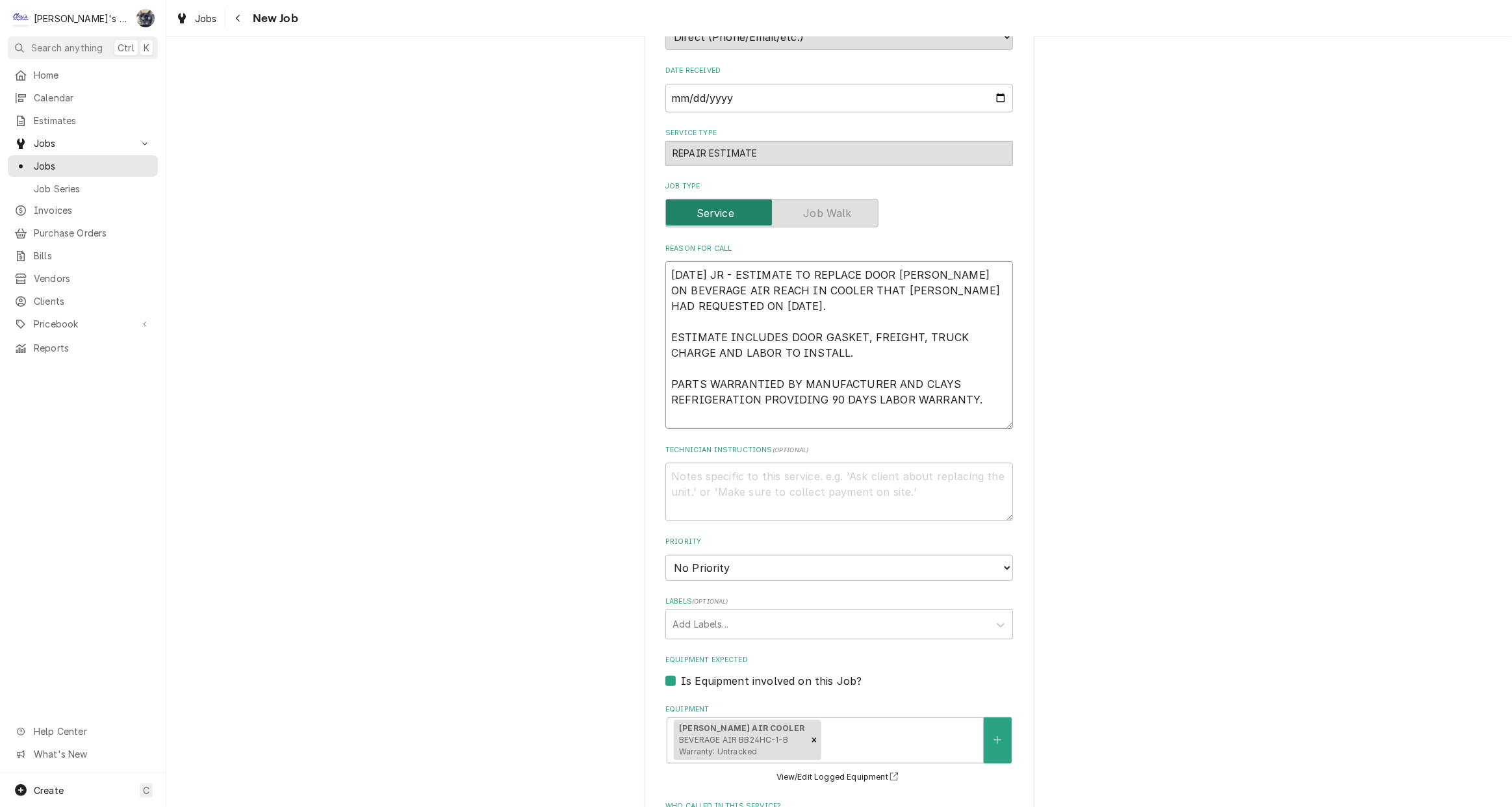
type textarea "x"
type textarea "9/25/2025 JR - ESTIMATE TO REPLACE DOOR GASKET ON BEVERAGE AIR REACH IN COOLER …"
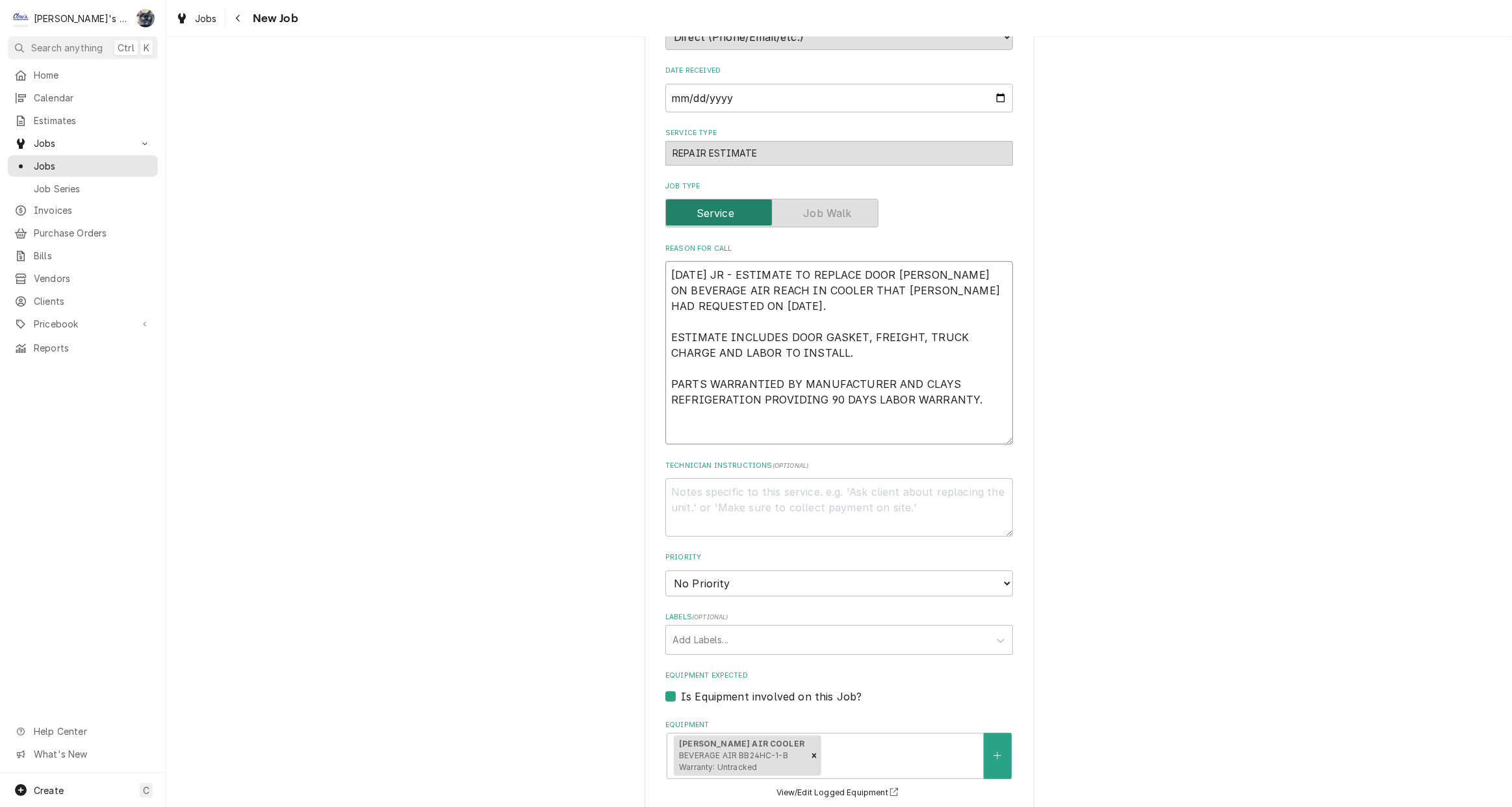
type textarea "x"
type textarea "9/25/2025 JR - ESTIMATE TO REPLACE DOOR GASKET ON BEVERAGE AIR REACH IN COOLER …"
type textarea "x"
type textarea "9/25/2025 JR - ESTIMATE TO REPLACE DOOR GASKET ON BEVERAGE AIR REACH IN COOLER …"
type textarea "x"
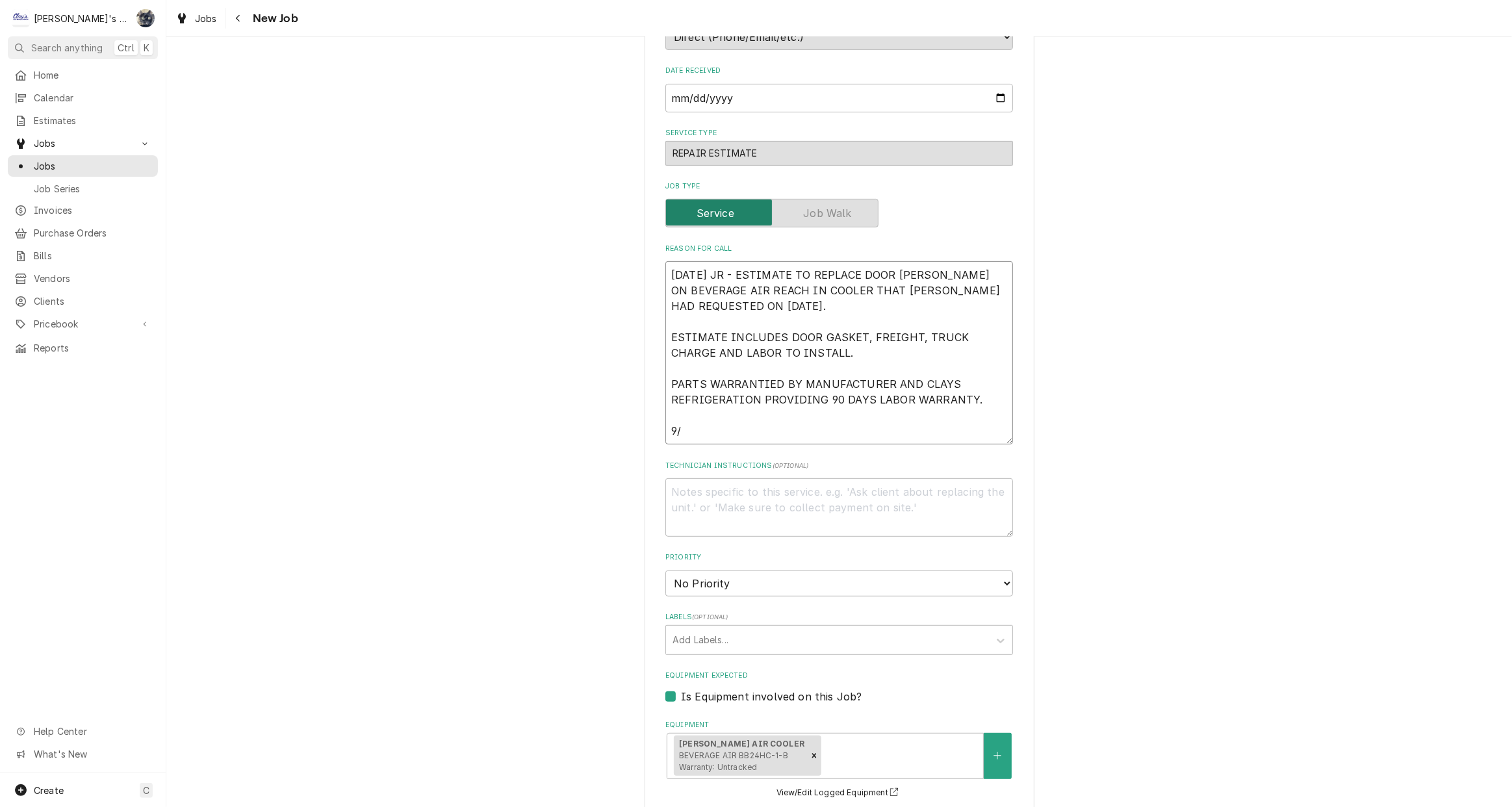
type textarea "9/25/2025 JR - ESTIMATE TO REPLACE DOOR GASKET ON BEVERAGE AIR REACH IN COOLER …"
type textarea "x"
type textarea "9/25/2025 JR - ESTIMATE TO REPLACE DOOR GASKET ON BEVERAGE AIR REACH IN COOLER …"
type textarea "x"
type textarea "9/25/2025 JR - ESTIMATE TO REPLACE DOOR GASKET ON BEVERAGE AIR REACH IN COOLER …"
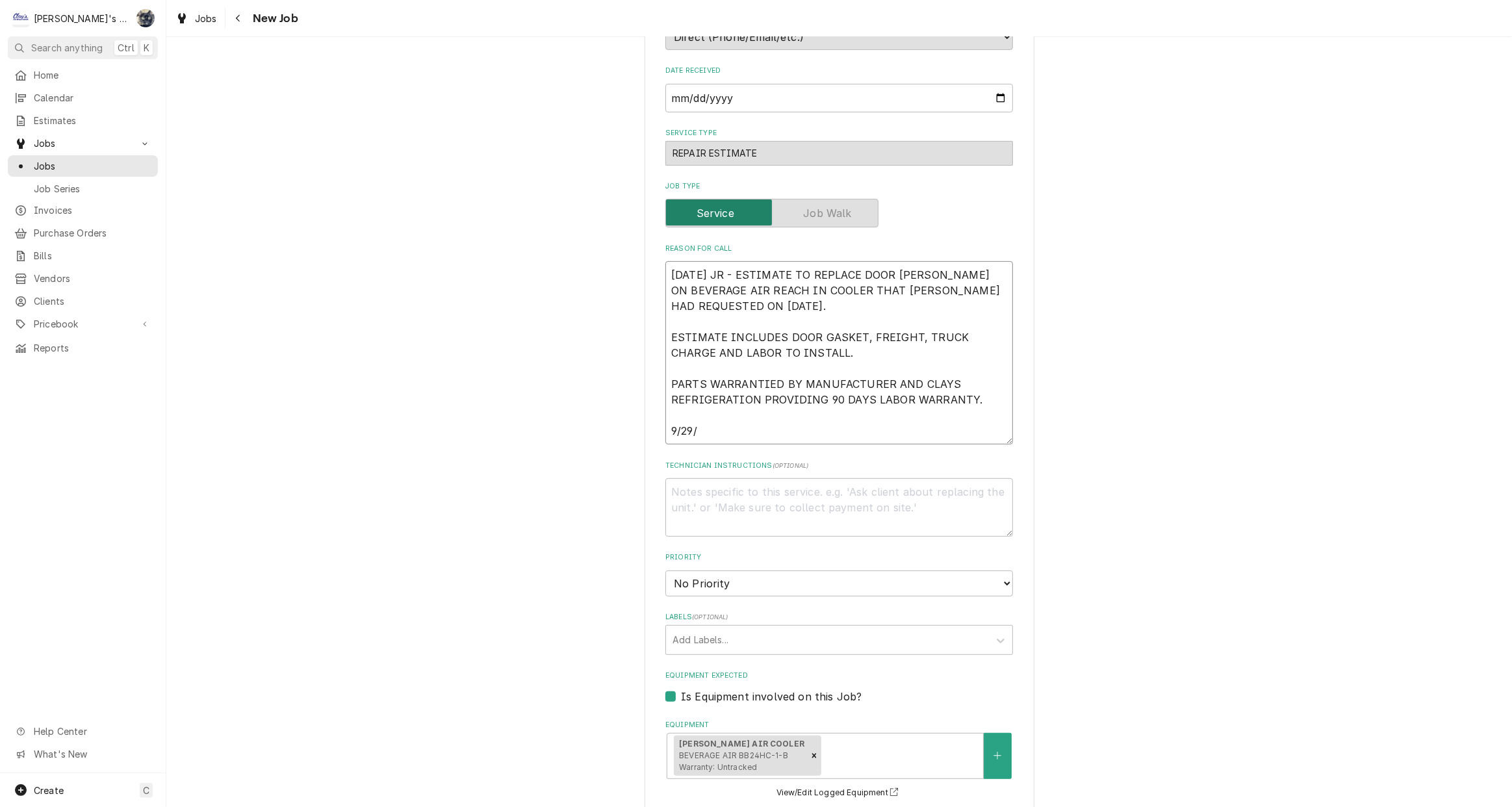
type textarea "x"
type textarea "9/25/2025 JR - ESTIMATE TO REPLACE DOOR GASKET ON BEVERAGE AIR REACH IN COOLER …"
type textarea "x"
type textarea "9/25/2025 JR - ESTIMATE TO REPLACE DOOR GASKET ON BEVERAGE AIR REACH IN COOLER …"
type textarea "x"
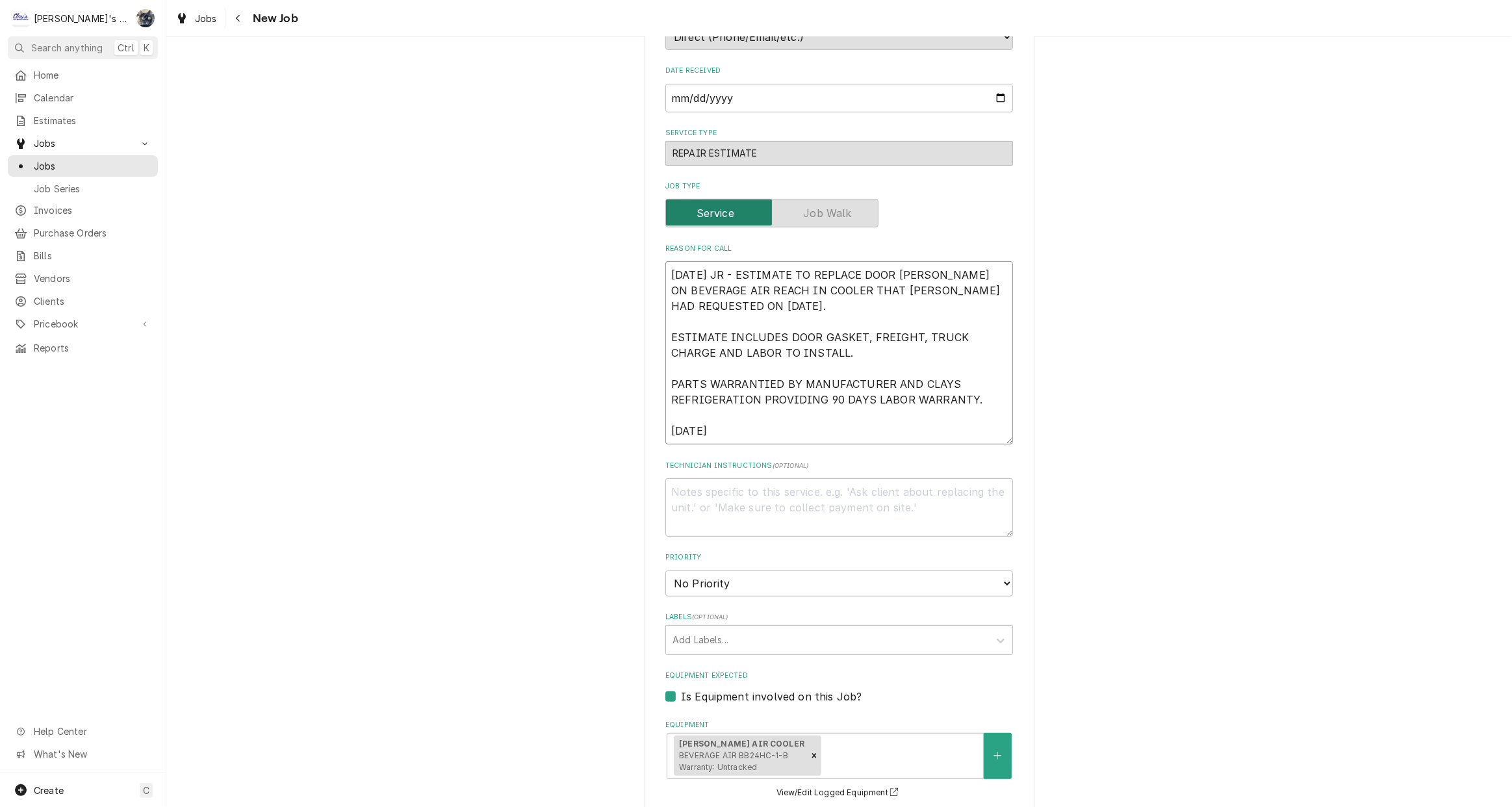
type textarea "9/25/2025 JR - ESTIMATE TO REPLACE DOOR GASKET ON BEVERAGE AIR REACH IN COOLER …"
type textarea "x"
type textarea "9/25/2025 JR - ESTIMATE TO REPLACE DOOR GASKET ON BEVERAGE AIR REACH IN COOLER …"
type textarea "x"
type textarea "9/25/2025 JR - ESTIMATE TO REPLACE DOOR GASKET ON BEVERAGE AIR REACH IN COOLER …"
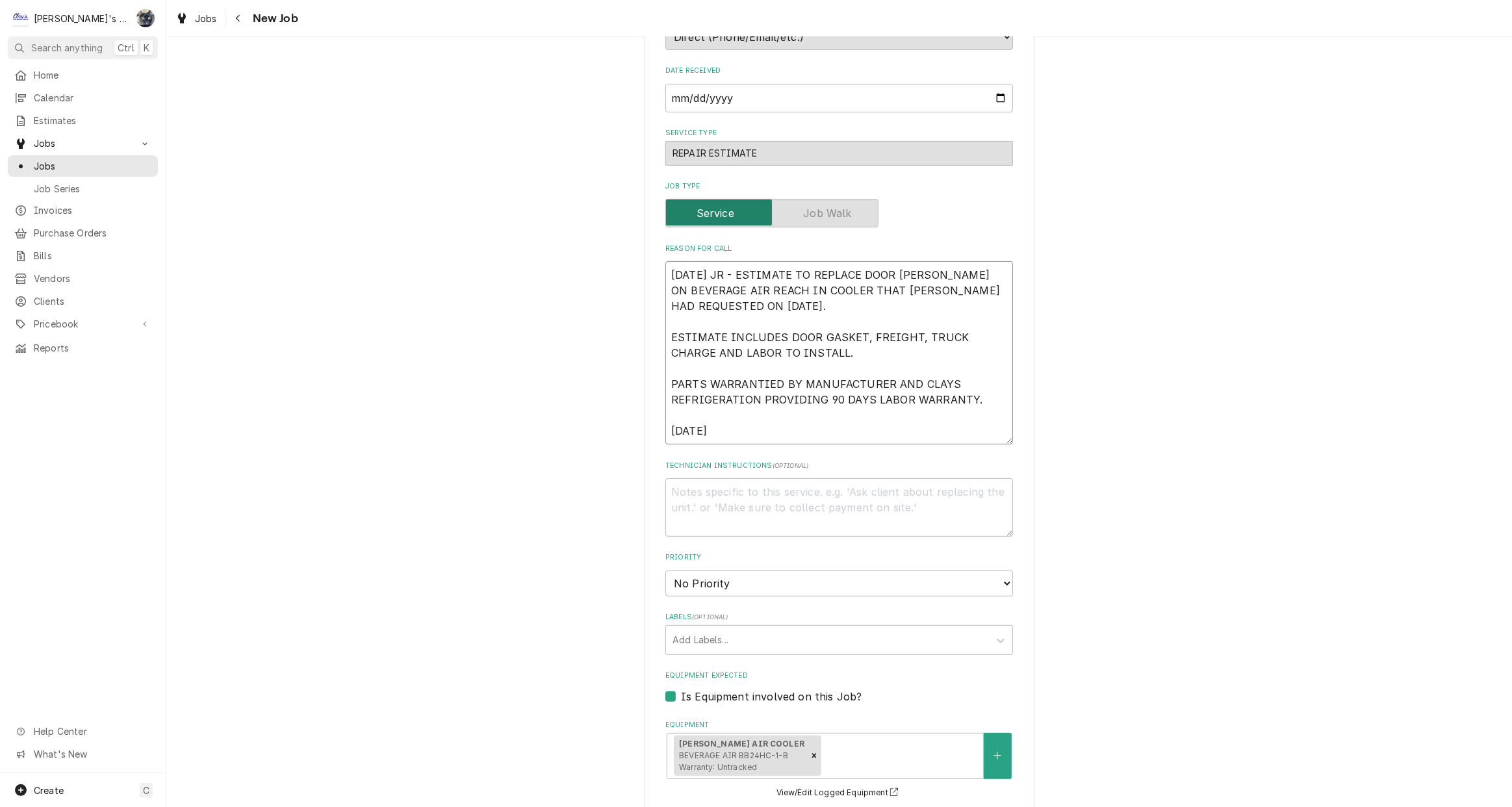
type textarea "x"
type textarea "9/25/2025 JR - ESTIMATE TO REPLACE DOOR GASKET ON BEVERAGE AIR REACH IN COOLER …"
type textarea "x"
type textarea "9/25/2025 JR - ESTIMATE TO REPLACE DOOR GASKET ON BEVERAGE AIR REACH IN COOLER …"
type textarea "x"
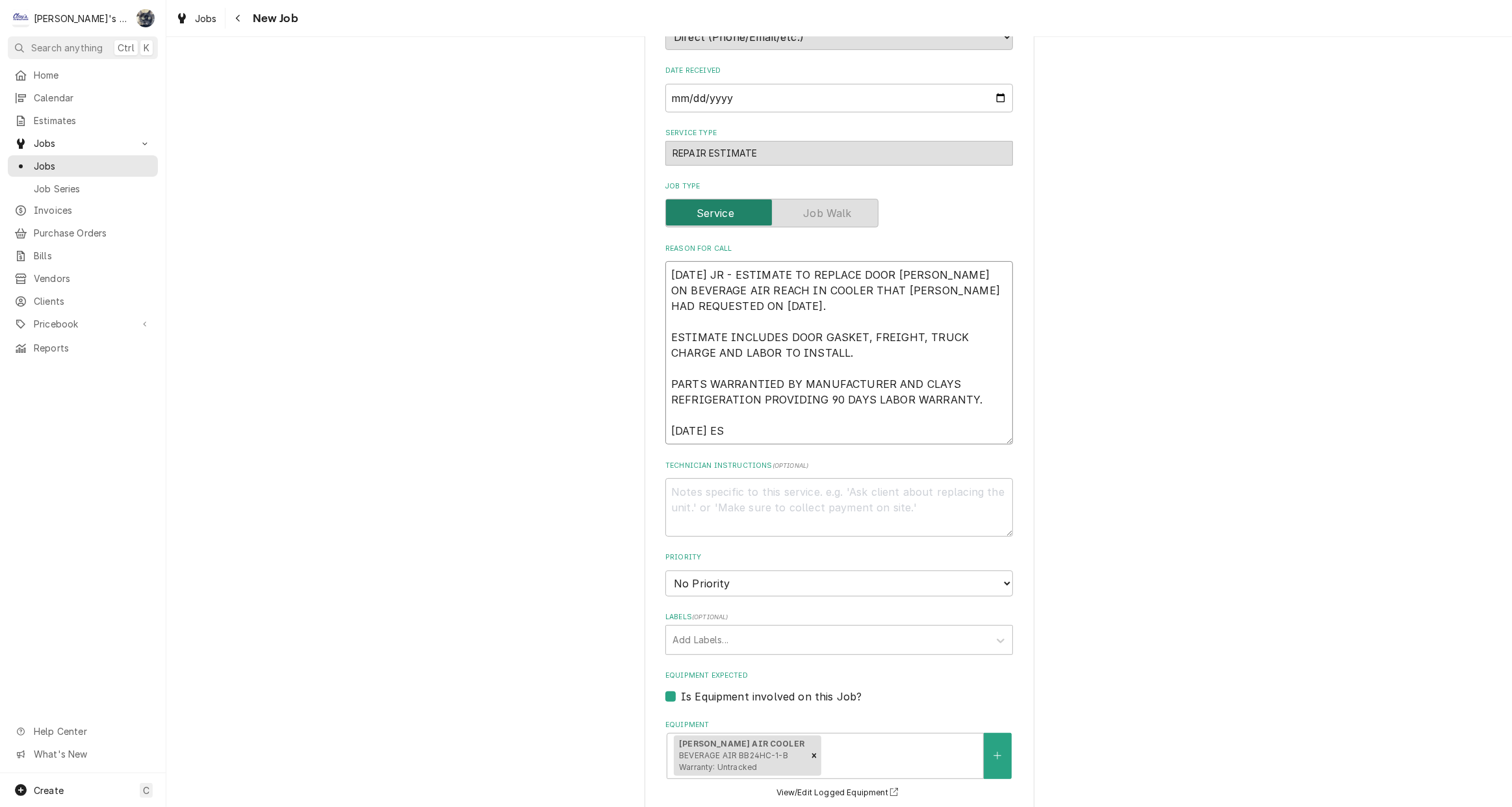
type textarea "9/25/2025 JR - ESTIMATE TO REPLACE DOOR GASKET ON BEVERAGE AIR REACH IN COOLER …"
type textarea "x"
type textarea "9/25/2025 JR - ESTIMATE TO REPLACE DOOR GASKET ON BEVERAGE AIR REACH IN COOLER …"
type textarea "x"
type textarea "9/25/2025 JR - ESTIMATE TO REPLACE DOOR GASKET ON BEVERAGE AIR REACH IN COOLER …"
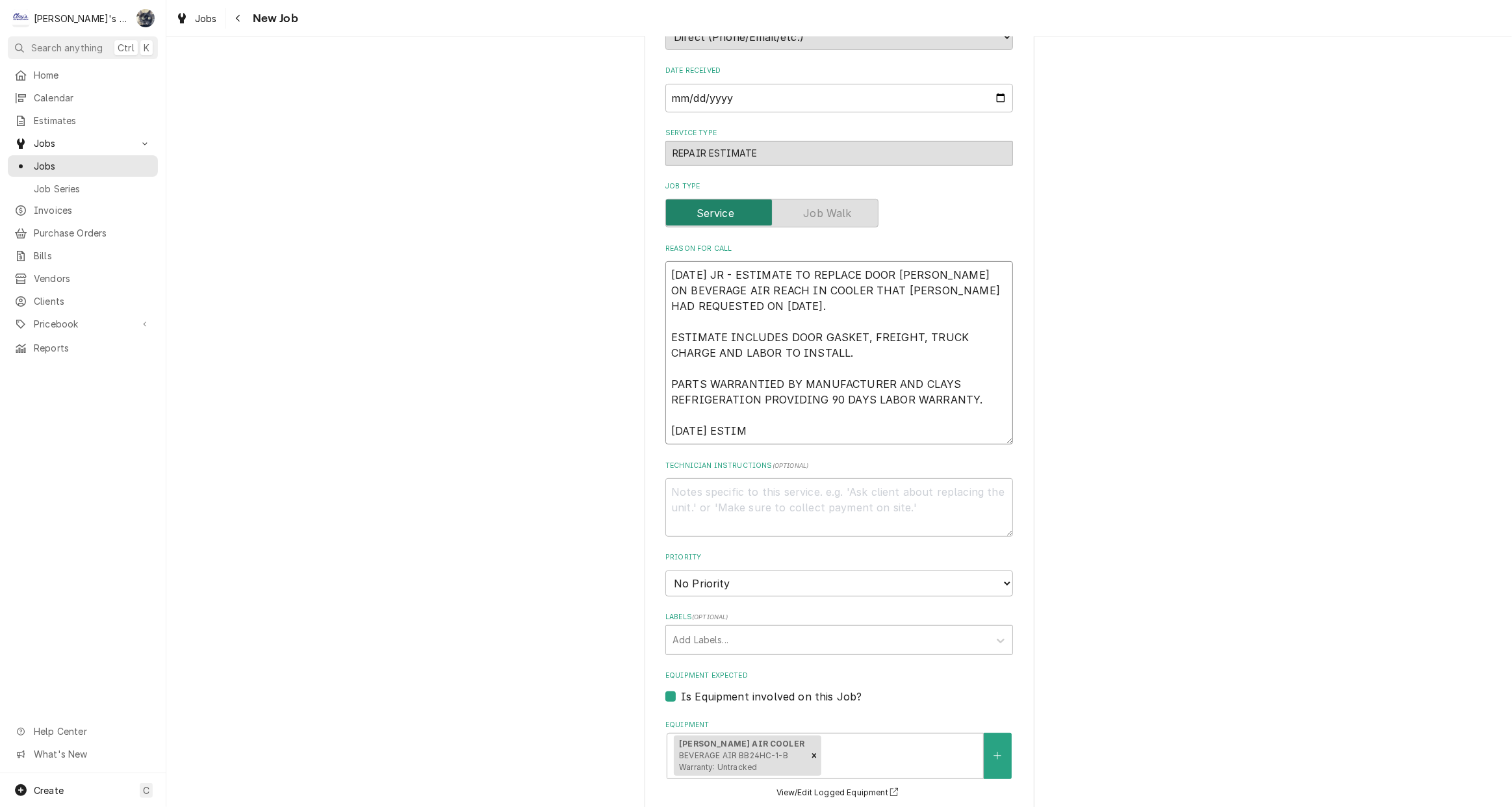
type textarea "x"
type textarea "9/25/2025 JR - ESTIMATE TO REPLACE DOOR GASKET ON BEVERAGE AIR REACH IN COOLER …"
type textarea "x"
type textarea "9/25/2025 JR - ESTIMATE TO REPLACE DOOR GASKET ON BEVERAGE AIR REACH IN COOLER …"
type textarea "x"
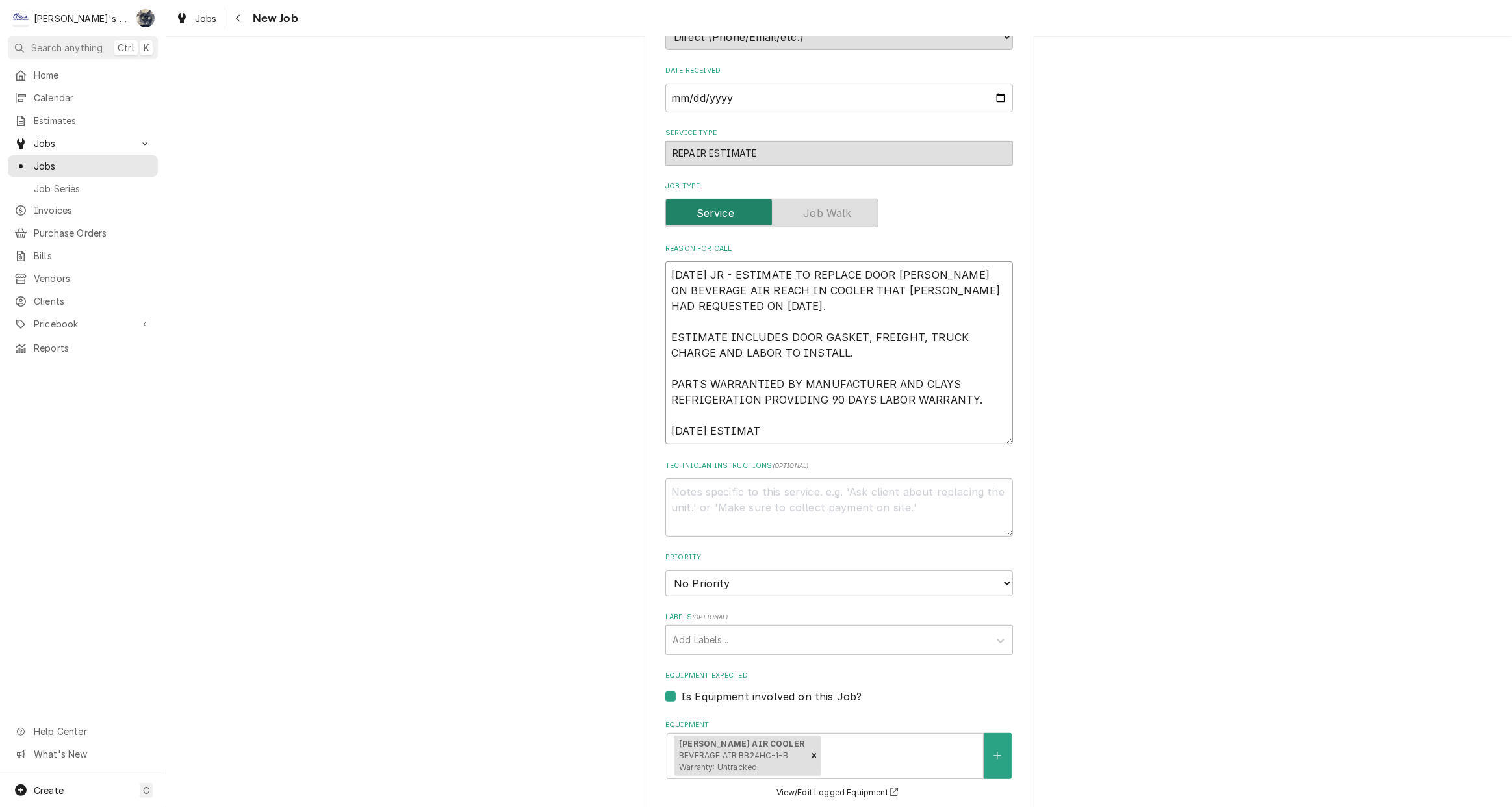
type textarea "9/25/2025 JR - ESTIMATE TO REPLACE DOOR GASKET ON BEVERAGE AIR REACH IN COOLER …"
type textarea "x"
type textarea "9/25/2025 JR - ESTIMATE TO REPLACE DOOR GASKET ON BEVERAGE AIR REACH IN COOLER …"
type textarea "x"
type textarea "9/25/2025 JR - ESTIMATE TO REPLACE DOOR GASKET ON BEVERAGE AIR REACH IN COOLER …"
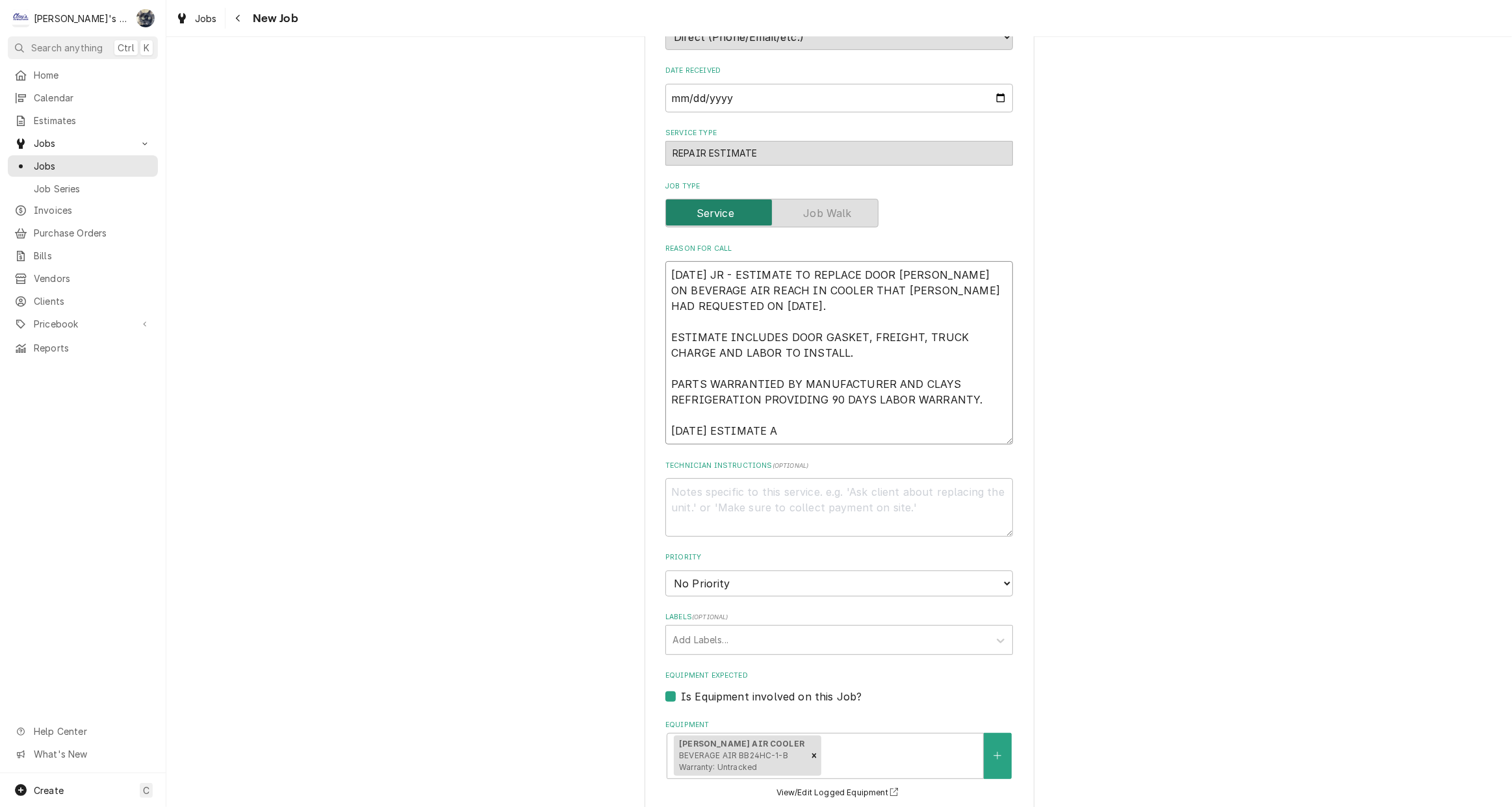
type textarea "x"
type textarea "9/25/2025 JR - ESTIMATE TO REPLACE DOOR GASKET ON BEVERAGE AIR REACH IN COOLER …"
type textarea "x"
type textarea "9/25/2025 JR - ESTIMATE TO REPLACE DOOR GASKET ON BEVERAGE AIR REACH IN COOLER …"
type textarea "x"
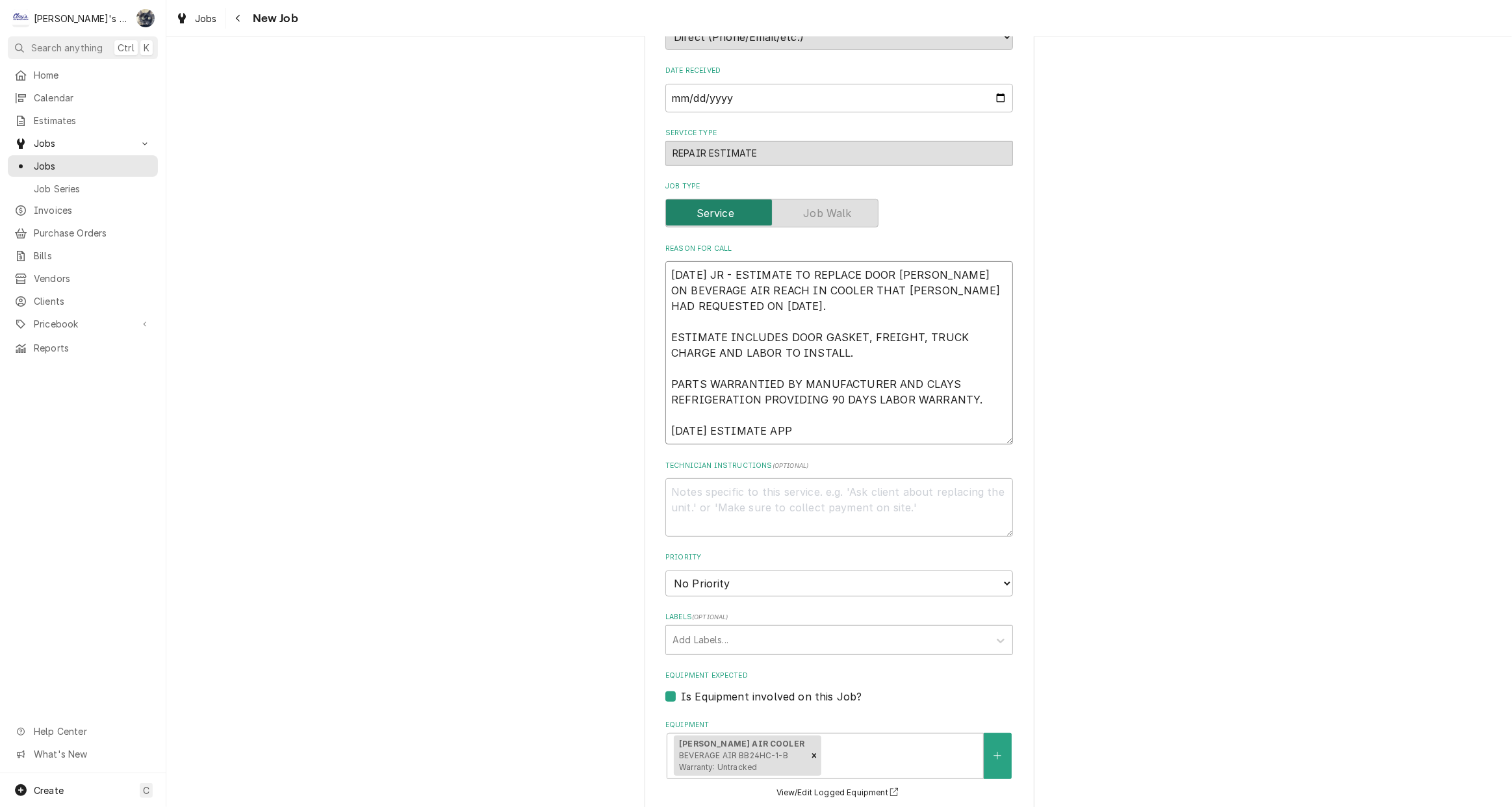
type textarea "9/25/2025 JR - ESTIMATE TO REPLACE DOOR GASKET ON BEVERAGE AIR REACH IN COOLER …"
type textarea "x"
type textarea "9/25/2025 JR - ESTIMATE TO REPLACE DOOR GASKET ON BEVERAGE AIR REACH IN COOLER …"
type textarea "x"
type textarea "9/25/2025 JR - ESTIMATE TO REPLACE DOOR GASKET ON BEVERAGE AIR REACH IN COOLER …"
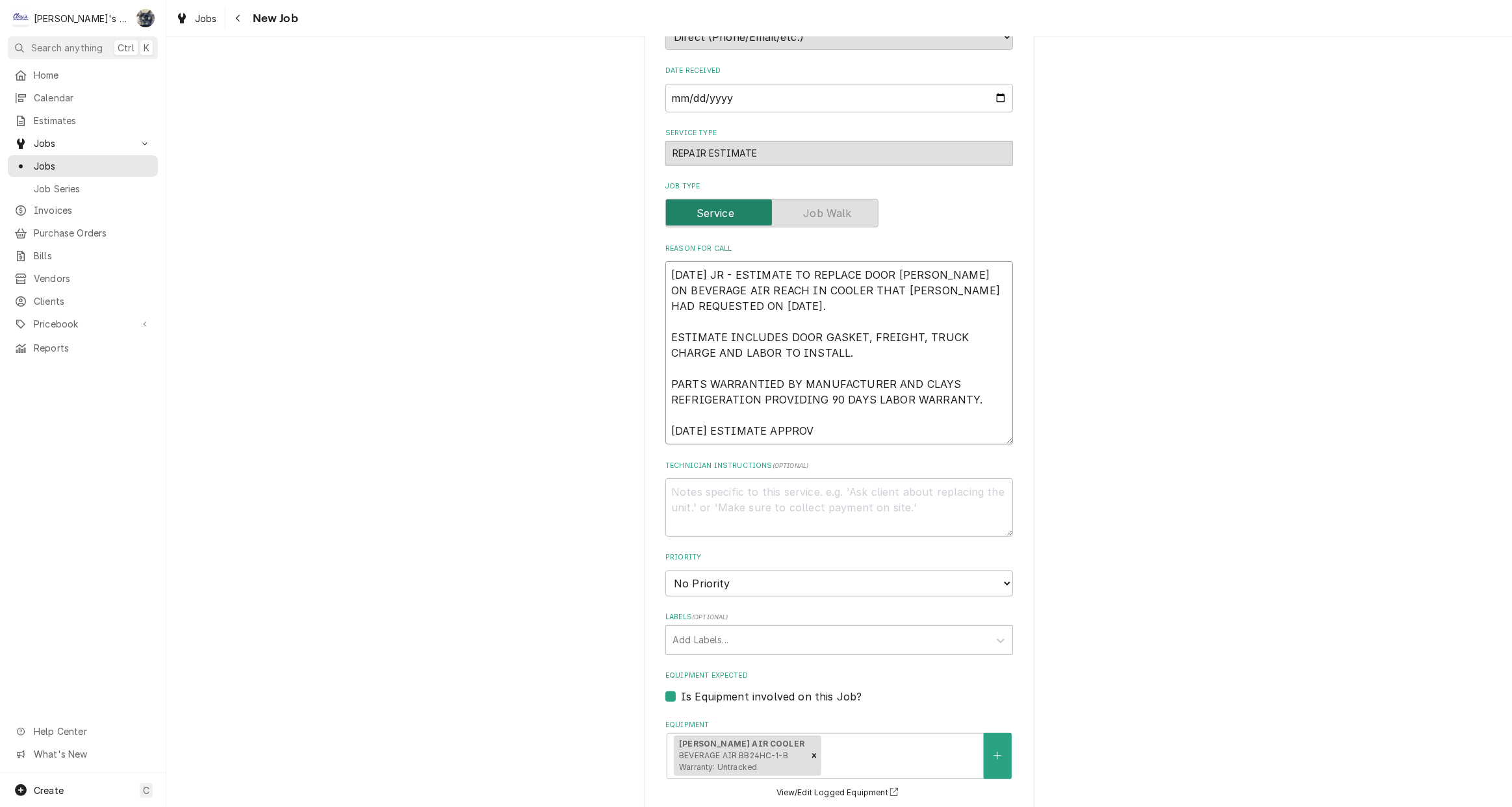
type textarea "x"
type textarea "9/25/2025 JR - ESTIMATE TO REPLACE DOOR GASKET ON BEVERAGE AIR REACH IN COOLER …"
type textarea "x"
type textarea "9/25/2025 JR - ESTIMATE TO REPLACE DOOR GASKET ON BEVERAGE AIR REACH IN COOLER …"
type textarea "x"
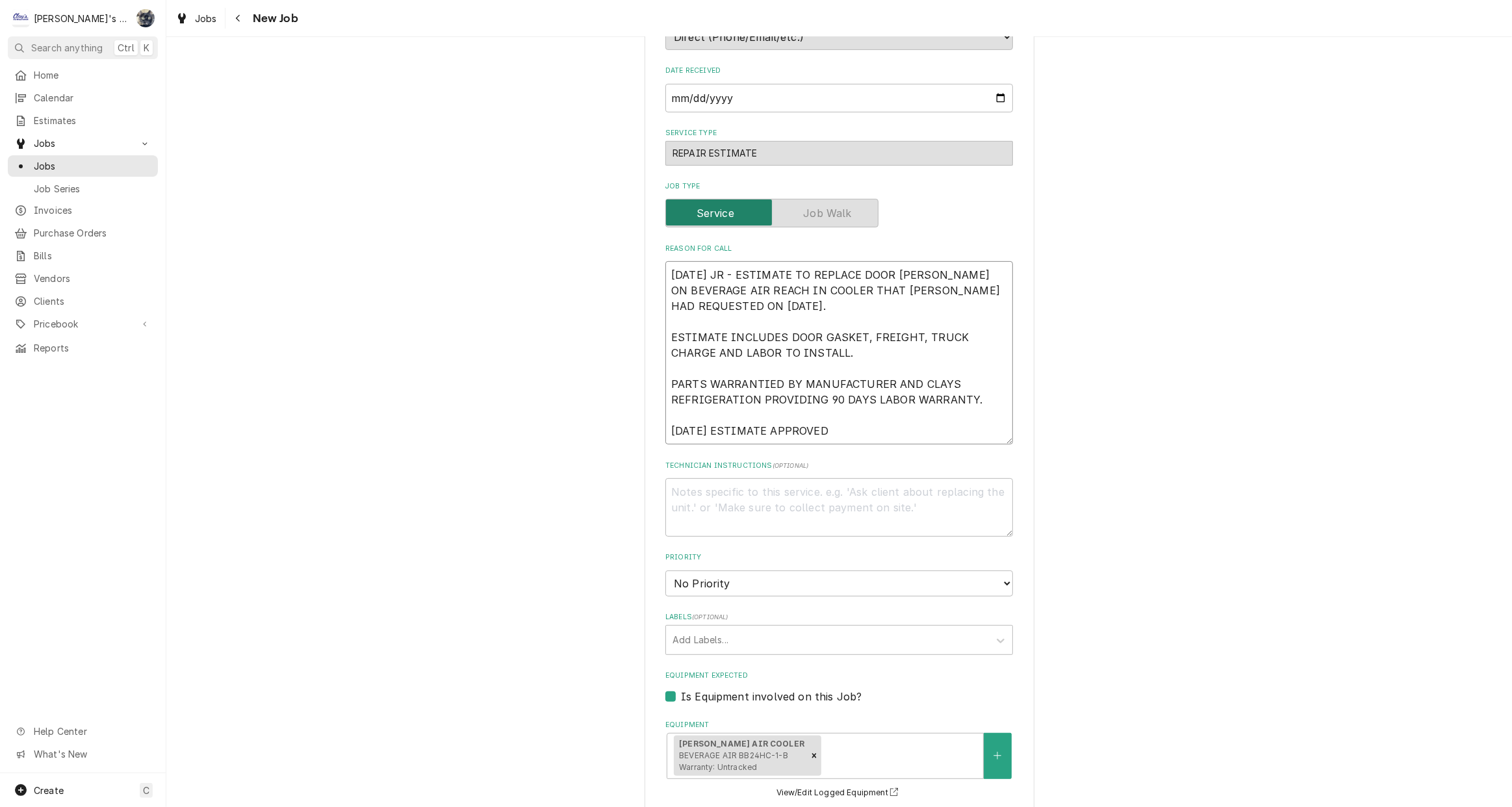
type textarea "9/25/2025 JR - ESTIMATE TO REPLACE DOOR GASKET ON BEVERAGE AIR REACH IN COOLER …"
type textarea "x"
type textarea "9/25/2025 JR - ESTIMATE TO REPLACE DOOR GASKET ON BEVERAGE AIR REACH IN COOLER …"
type textarea "x"
type textarea "9/25/2025 JR - ESTIMATE TO REPLACE DOOR GASKET ON BEVERAGE AIR REACH IN COOLER …"
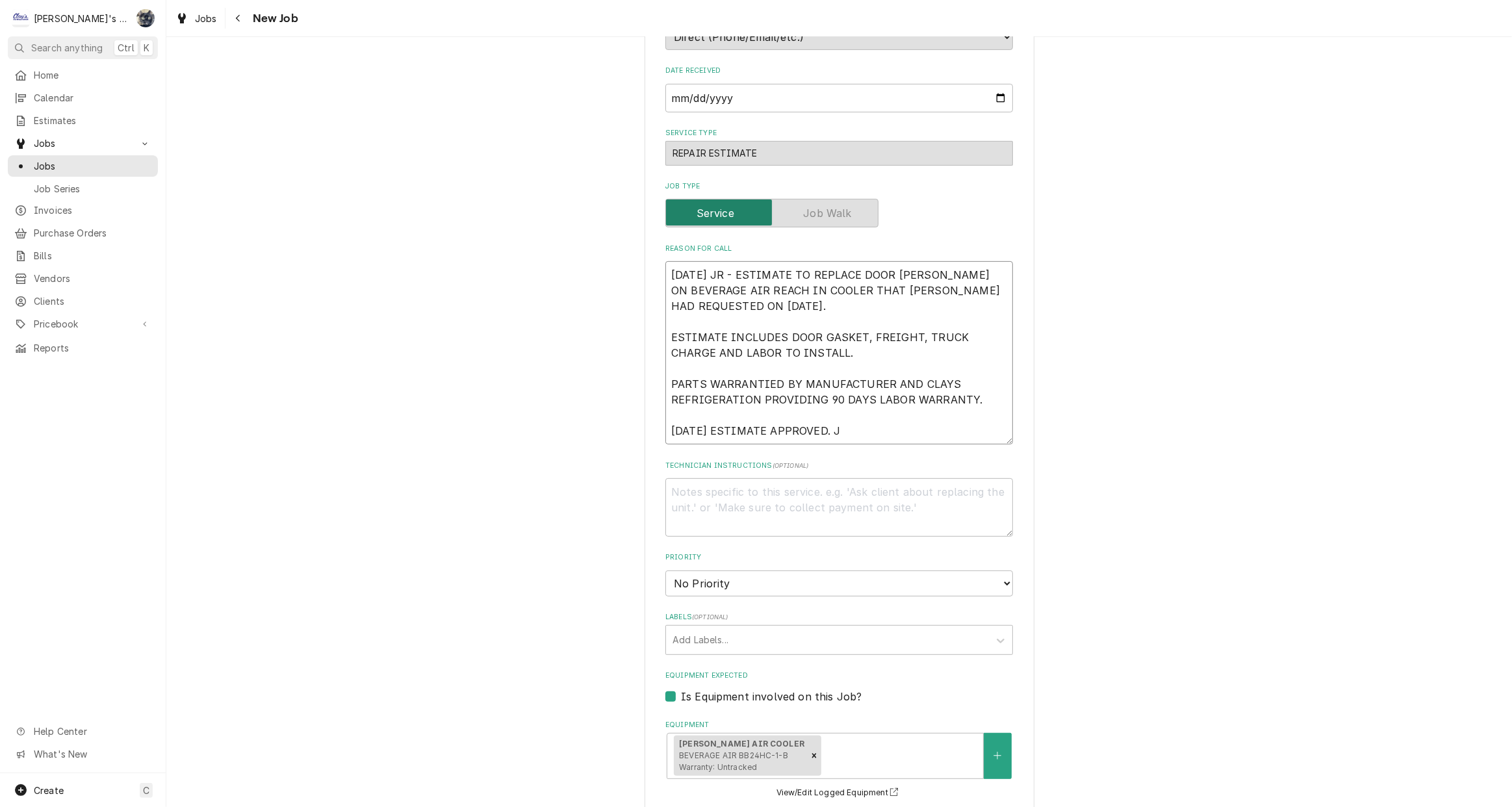
type textarea "x"
type textarea "9/25/2025 JR - ESTIMATE TO REPLACE DOOR GASKET ON BEVERAGE AIR REACH IN COOLER …"
type textarea "x"
type textarea "9/25/2025 JR - ESTIMATE TO REPLACE DOOR GASKET ON BEVERAGE AIR REACH IN COOLER …"
type textarea "x"
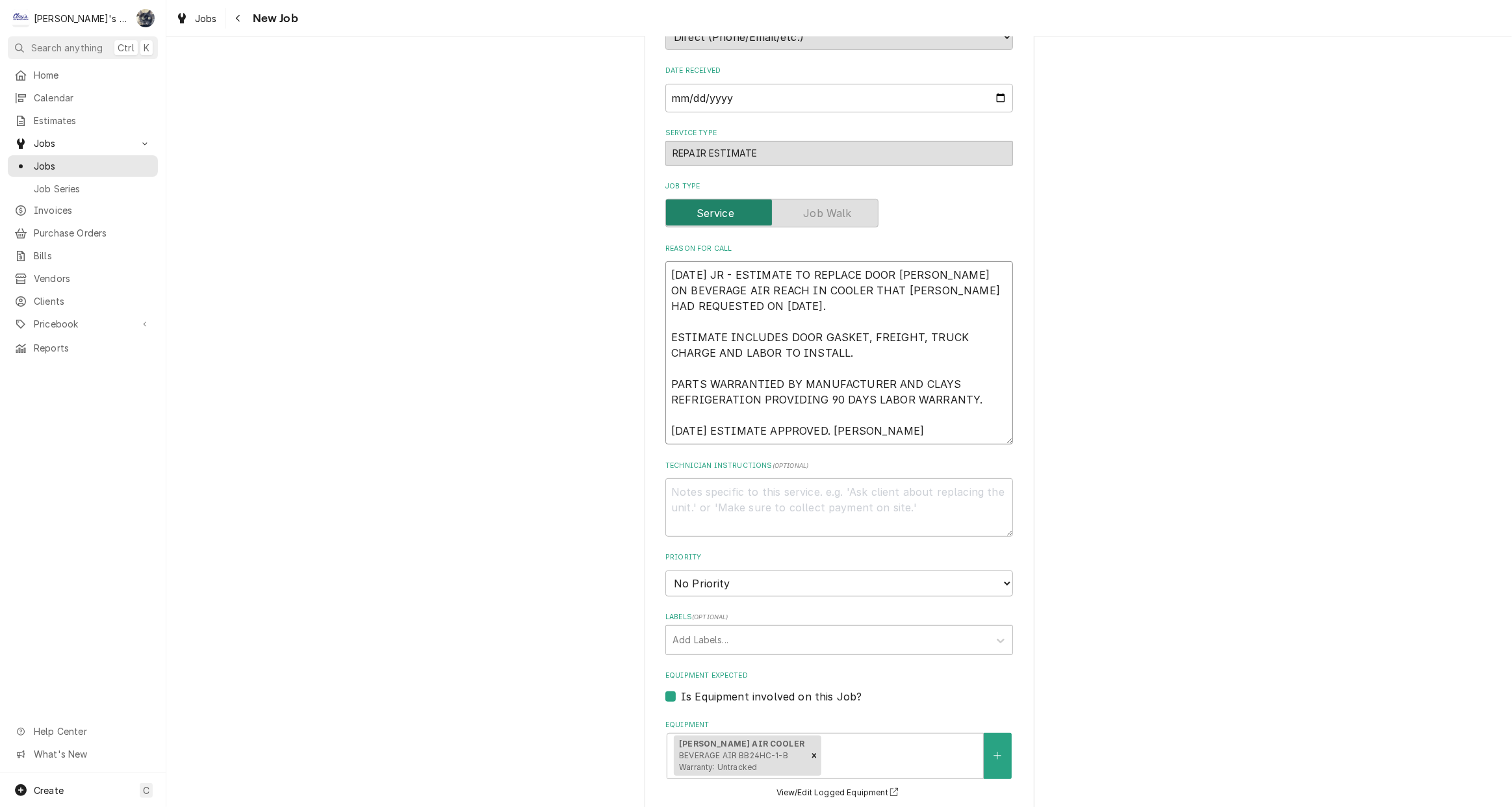
type textarea "9/25/2025 JR - ESTIMATE TO REPLACE DOOR GASKET ON BEVERAGE AIR REACH IN COOLER …"
type textarea "x"
type textarea "9/25/2025 JR - ESTIMATE TO REPLACE DOOR GASKET ON BEVERAGE AIR REACH IN COOLER …"
type textarea "x"
type textarea "9/25/2025 JR - ESTIMATE TO REPLACE DOOR GASKET ON BEVERAGE AIR REACH IN COOLER …"
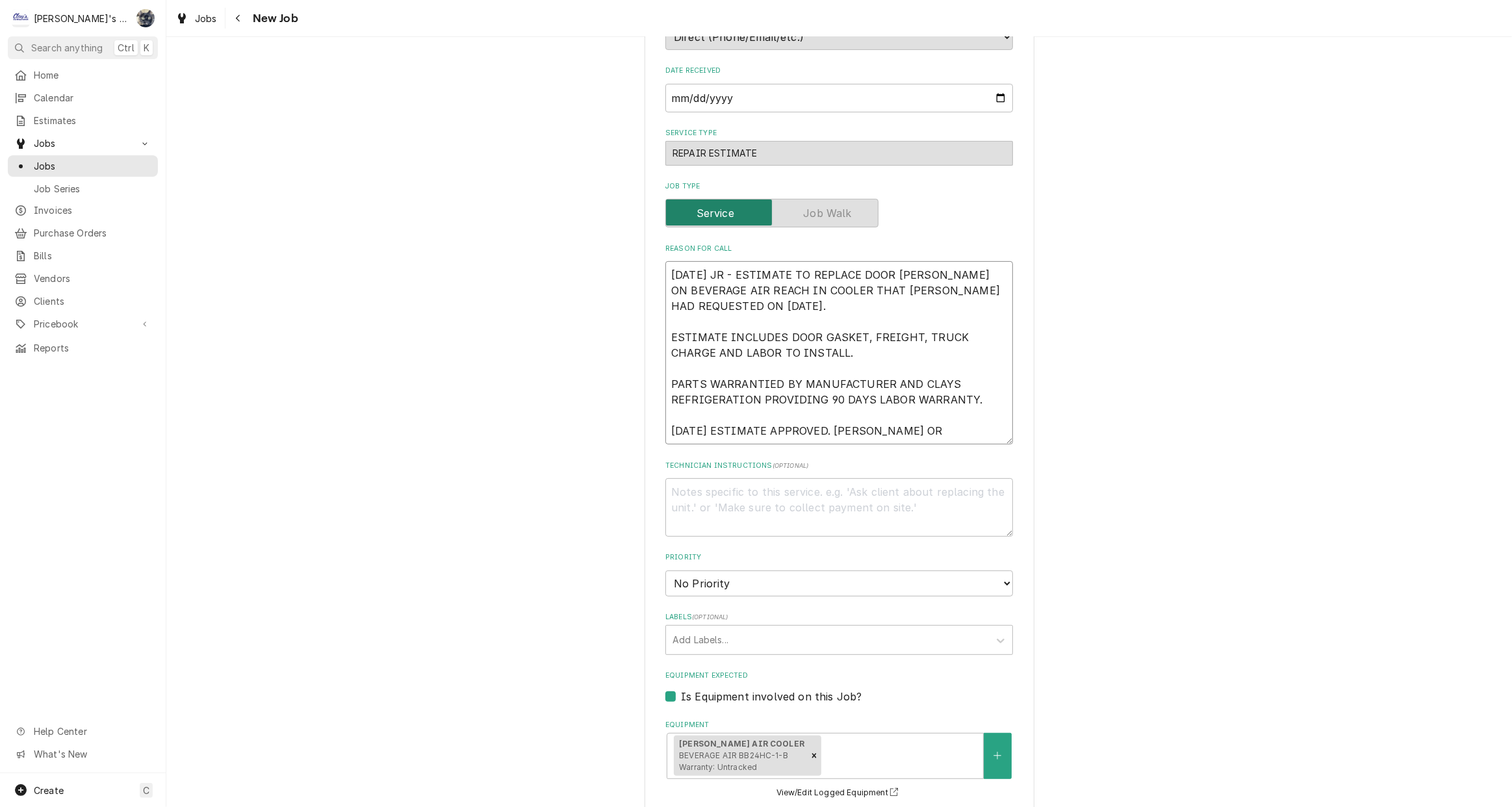
type textarea "x"
type textarea "9/25/2025 JR - ESTIMATE TO REPLACE DOOR GASKET ON BEVERAGE AIR REACH IN COOLER …"
type textarea "x"
type textarea "9/25/2025 JR - ESTIMATE TO REPLACE DOOR GASKET ON BEVERAGE AIR REACH IN COOLER …"
type textarea "x"
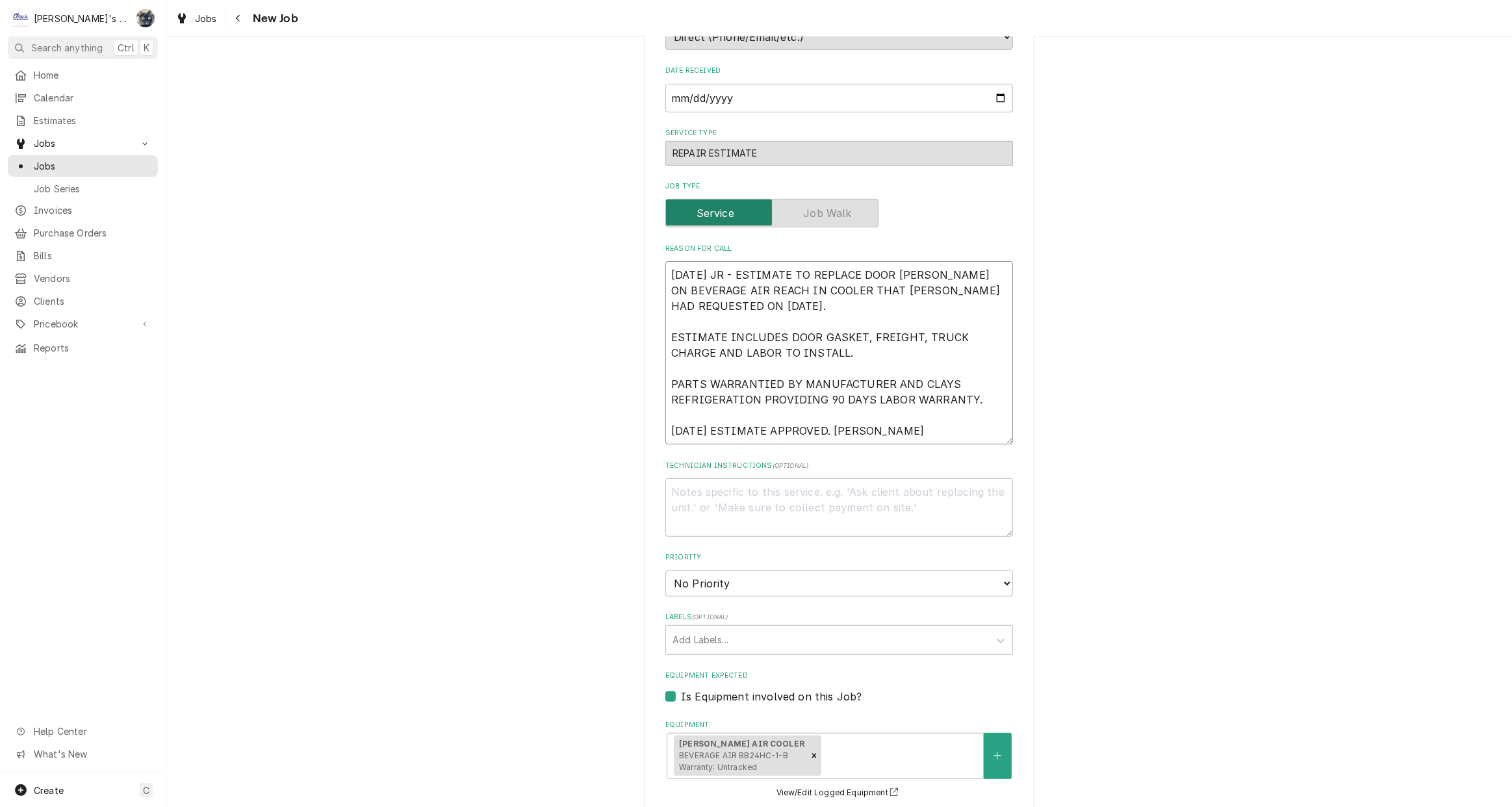
type textarea "9/25/2025 JR - ESTIMATE TO REPLACE DOOR GASKET ON BEVERAGE AIR REACH IN COOLER …"
type textarea "x"
type textarea "9/25/2025 JR - ESTIMATE TO REPLACE DOOR GASKET ON BEVERAGE AIR REACH IN COOLER …"
type textarea "x"
type textarea "9/25/2025 JR - ESTIMATE TO REPLACE DOOR GASKET ON BEVERAGE AIR REACH IN COOLER …"
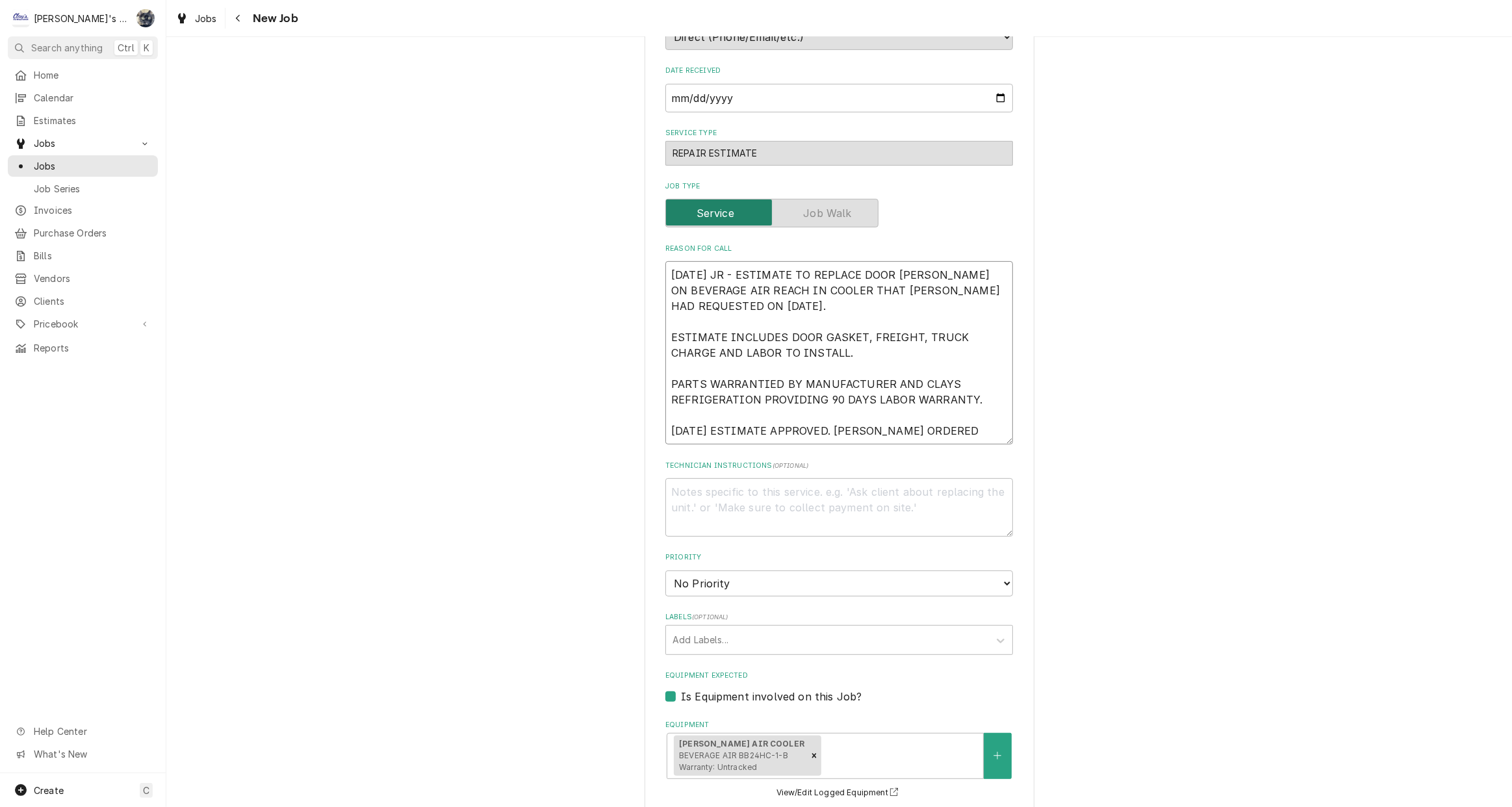
type textarea "x"
type textarea "9/25/2025 JR - ESTIMATE TO REPLACE DOOR GASKET ON BEVERAGE AIR REACH IN COOLER …"
type textarea "x"
type textarea "9/25/2025 JR - ESTIMATE TO REPLACE DOOR GASKET ON BEVERAGE AIR REACH IN COOLER …"
type textarea "x"
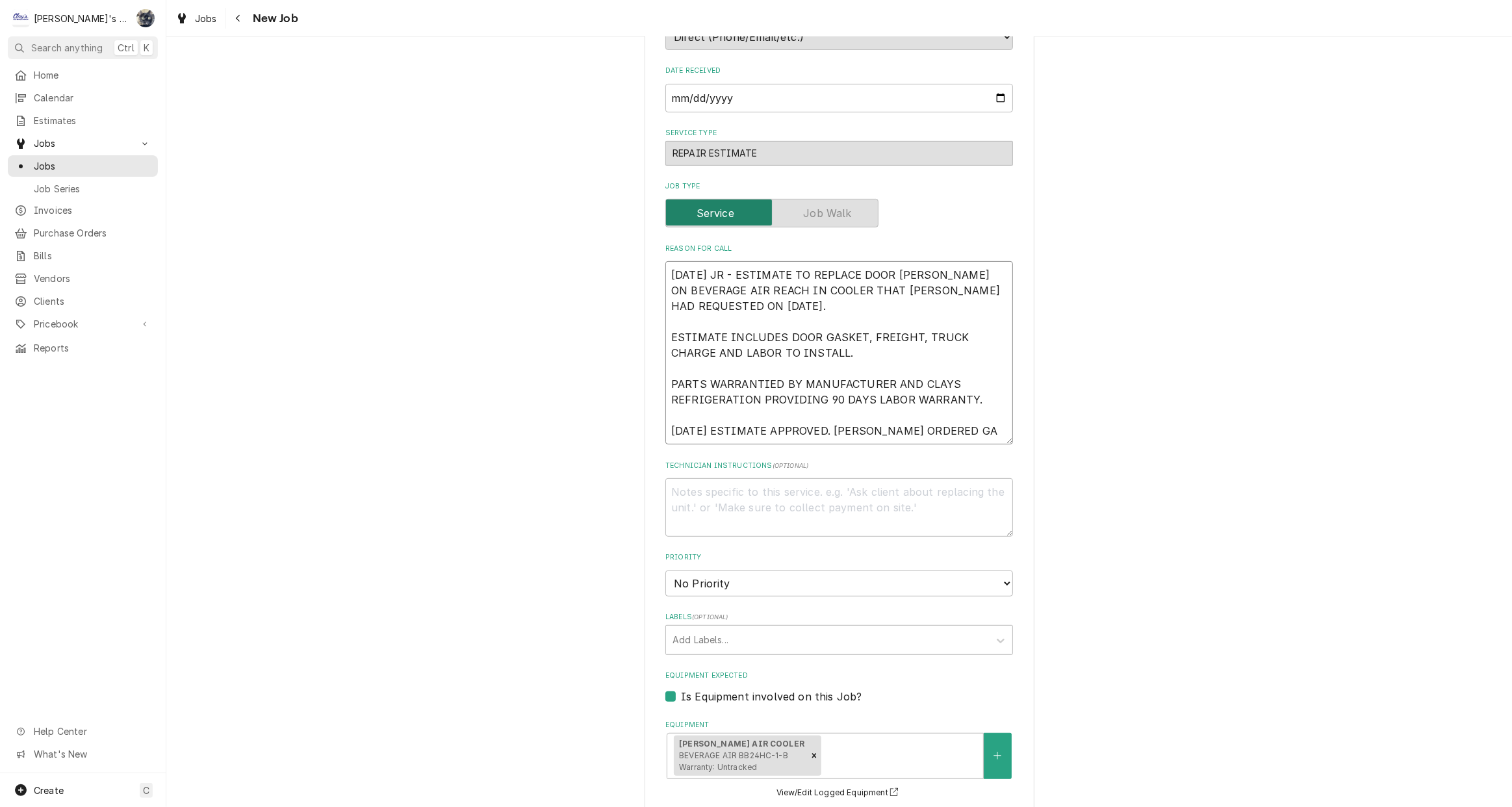
type textarea "9/25/2025 JR - ESTIMATE TO REPLACE DOOR GASKET ON BEVERAGE AIR REACH IN COOLER …"
type textarea "x"
type textarea "9/25/2025 JR - ESTIMATE TO REPLACE DOOR GASKET ON BEVERAGE AIR REACH IN COOLER …"
type textarea "x"
type textarea "9/25/2025 JR - ESTIMATE TO REPLACE DOOR GASKET ON BEVERAGE AIR REACH IN COOLER …"
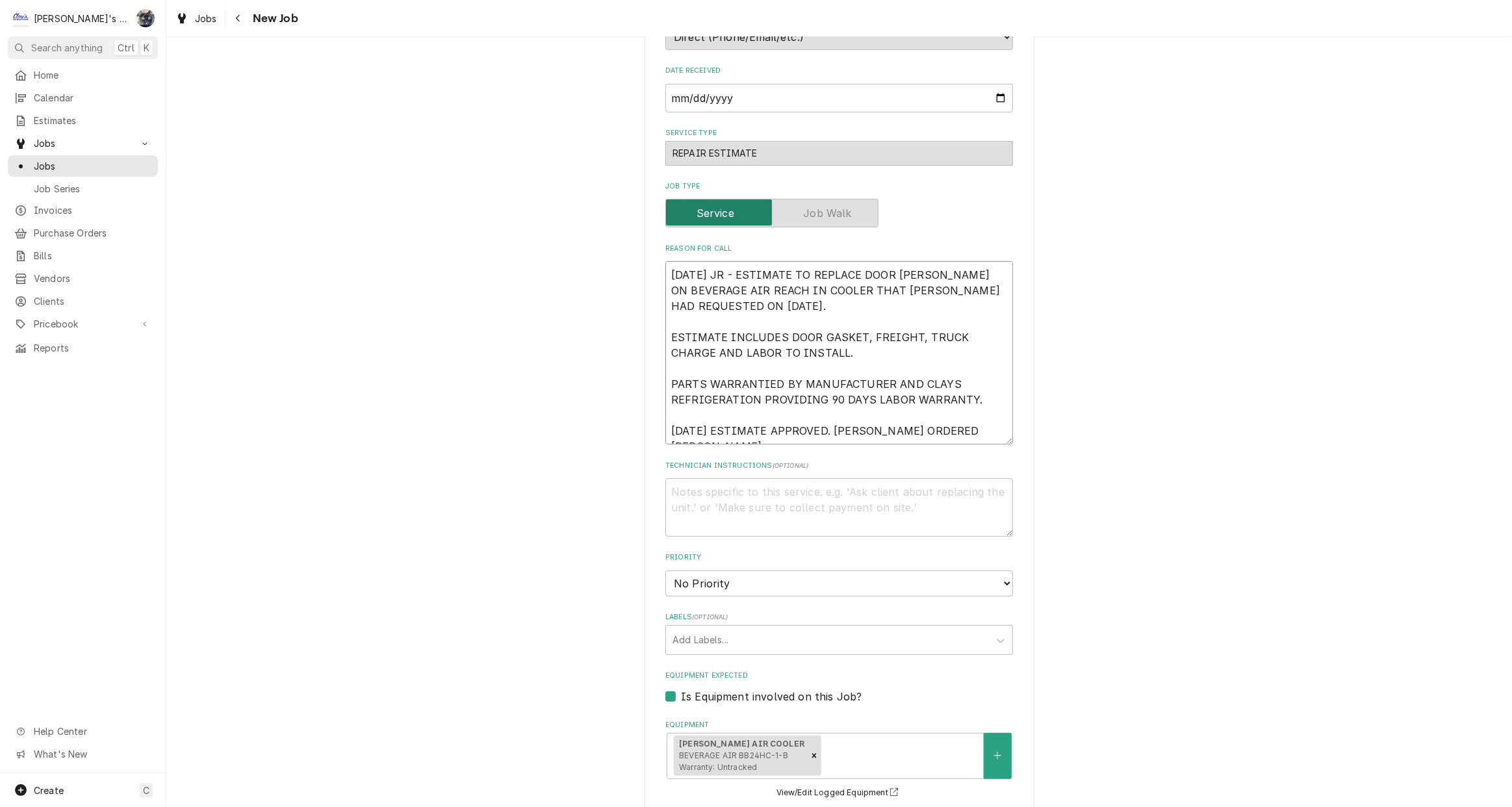
type textarea "x"
type textarea "9/25/2025 JR - ESTIMATE TO REPLACE DOOR GASKET ON BEVERAGE AIR REACH IN COOLER …"
type textarea "x"
type textarea "9/25/2025 JR - ESTIMATE TO REPLACE DOOR GASKET ON BEVERAGE AIR REACH IN COOLER …"
type textarea "x"
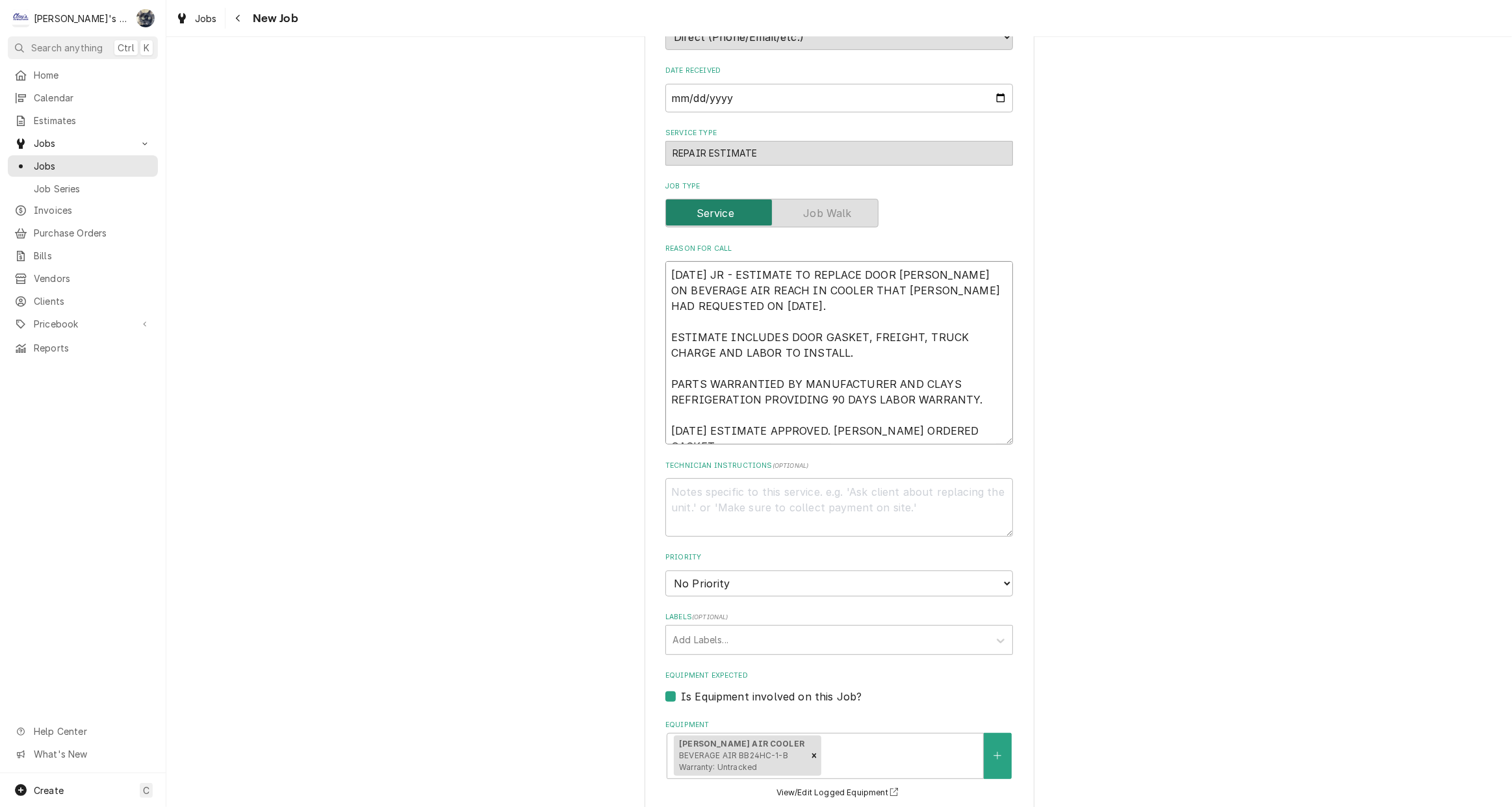
type textarea "9/25/2025 JR - ESTIMATE TO REPLACE DOOR GASKET ON BEVERAGE AIR REACH IN COOLER …"
type textarea "x"
type textarea "9/25/2025 JR - ESTIMATE TO REPLACE DOOR GASKET ON BEVERAGE AIR REACH IN COOLER …"
type textarea "x"
type textarea "9/25/2025 JR - ESTIMATE TO REPLACE DOOR GASKET ON BEVERAGE AIR REACH IN COOLER …"
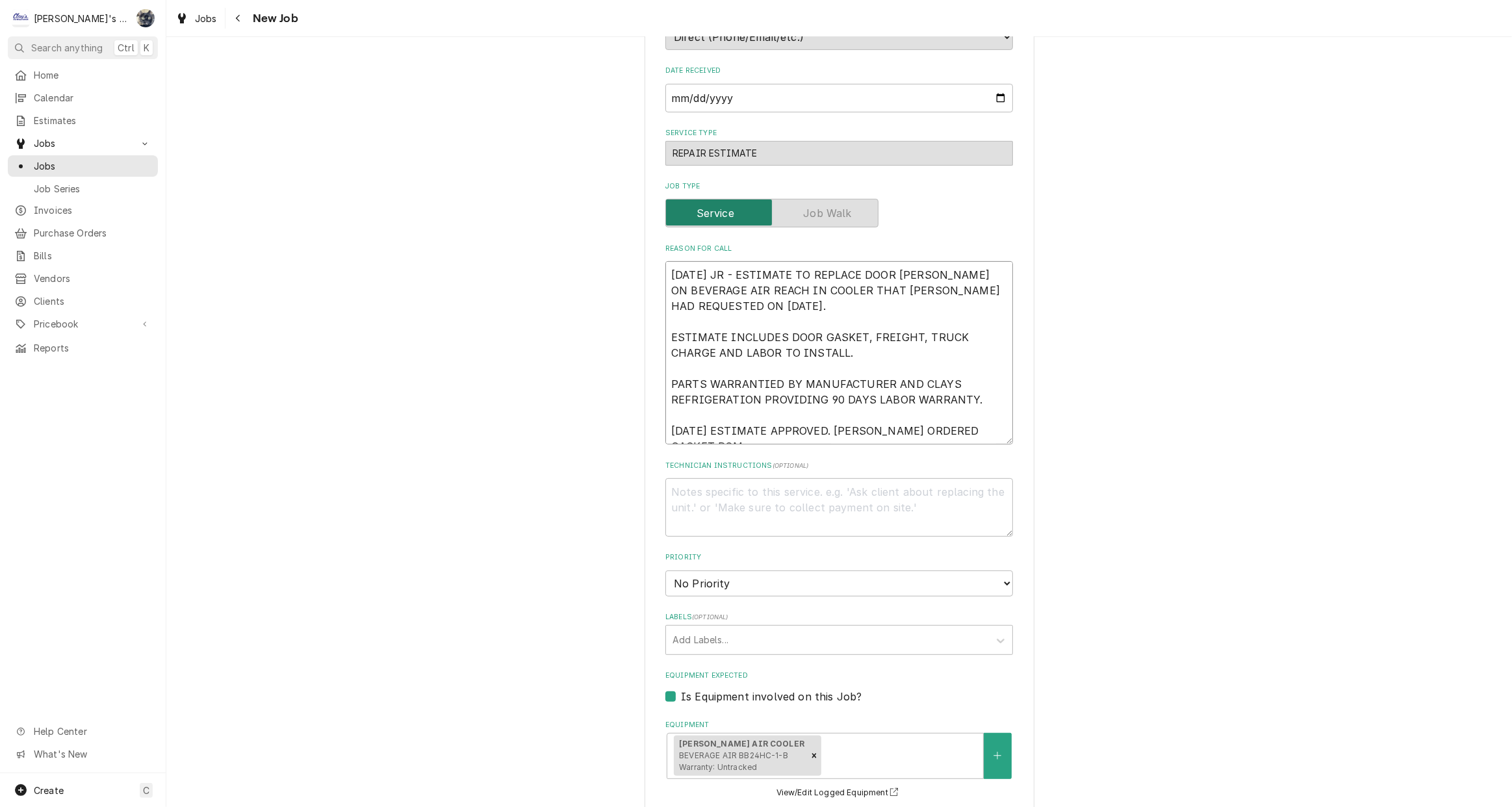
type textarea "x"
type textarea "9/25/2025 JR - ESTIMATE TO REPLACE DOOR GASKET ON BEVERAGE AIR REACH IN COOLER …"
type textarea "x"
type textarea "9/25/2025 JR - ESTIMATE TO REPLACE DOOR GASKET ON BEVERAGE AIR REACH IN COOLER …"
type textarea "x"
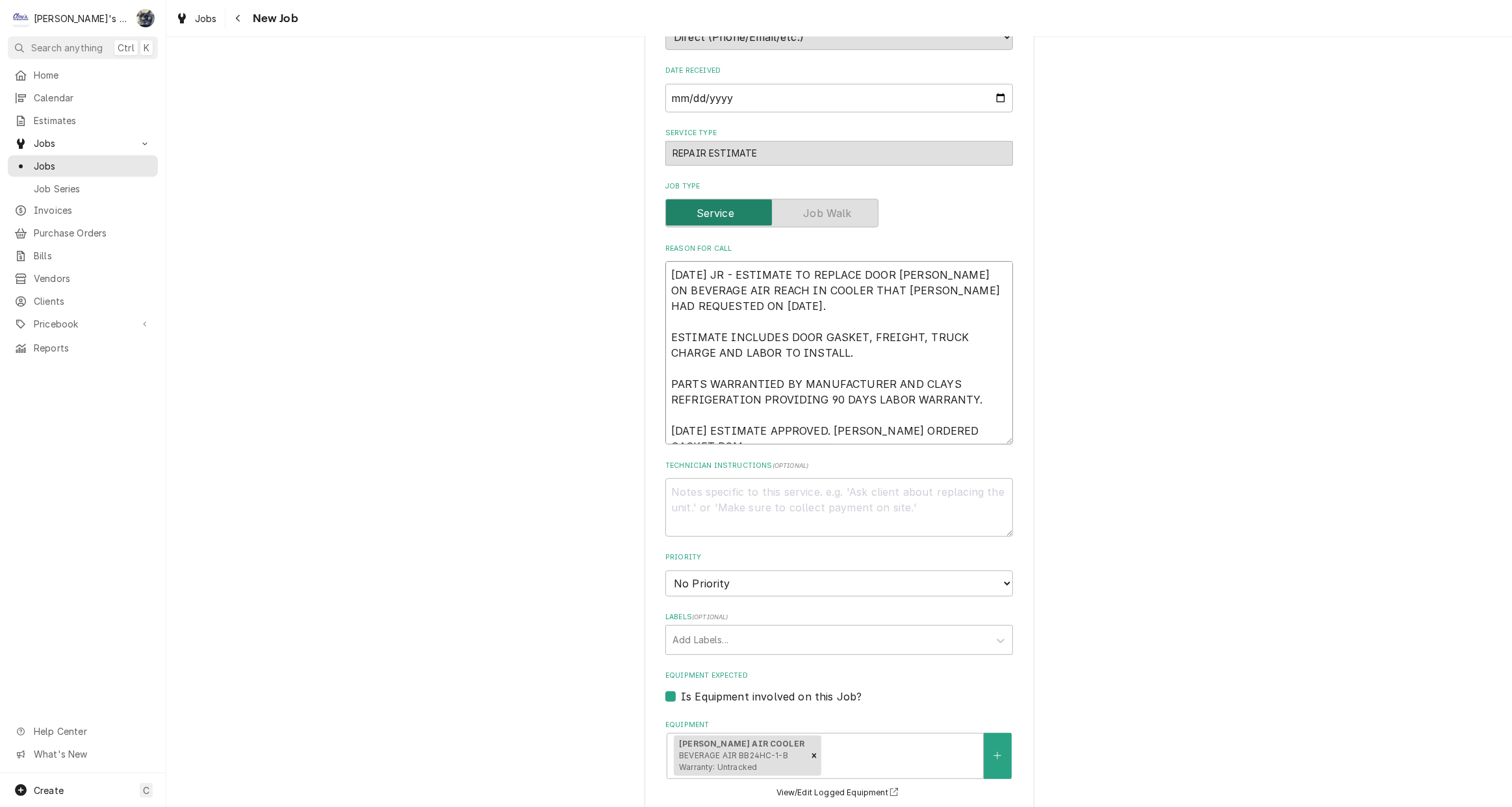
type textarea "9/25/2025 JR - ESTIMATE TO REPLACE DOOR GASKET ON BEVERAGE AIR REACH IN COOLER …"
type textarea "x"
type textarea "9/25/2025 JR - ESTIMATE TO REPLACE DOOR GASKET ON BEVERAGE AIR REACH IN COOLER …"
type textarea "x"
type textarea "9/25/2025 JR - ESTIMATE TO REPLACE DOOR GASKET ON BEVERAGE AIR REACH IN COOLER …"
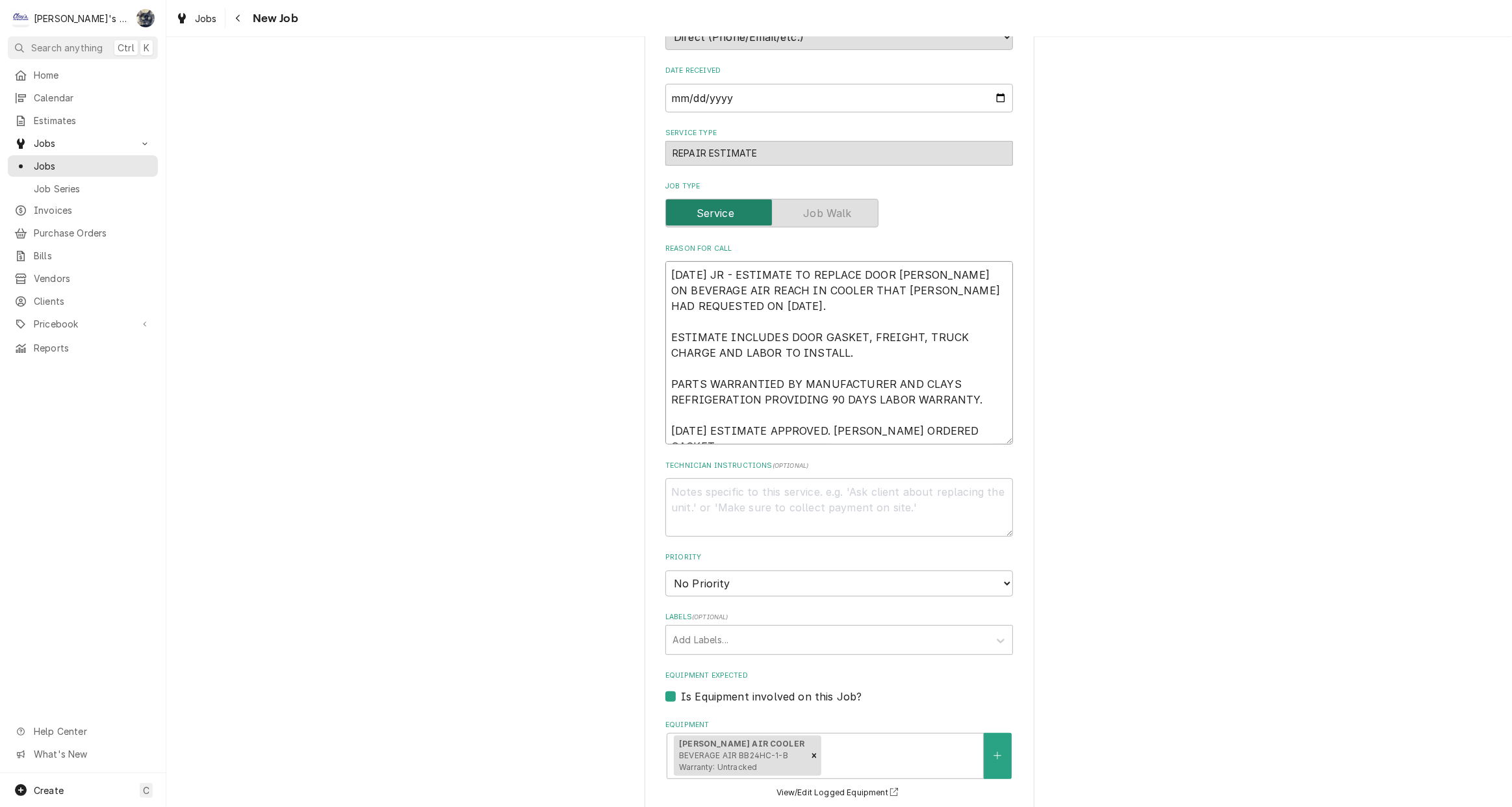
type textarea "x"
type textarea "9/25/2025 JR - ESTIMATE TO REPLACE DOOR GASKET ON BEVERAGE AIR REACH IN COOLER …"
type textarea "x"
type textarea "9/25/2025 JR - ESTIMATE TO REPLACE DOOR GASKET ON BEVERAGE AIR REACH IN COOLER …"
type textarea "x"
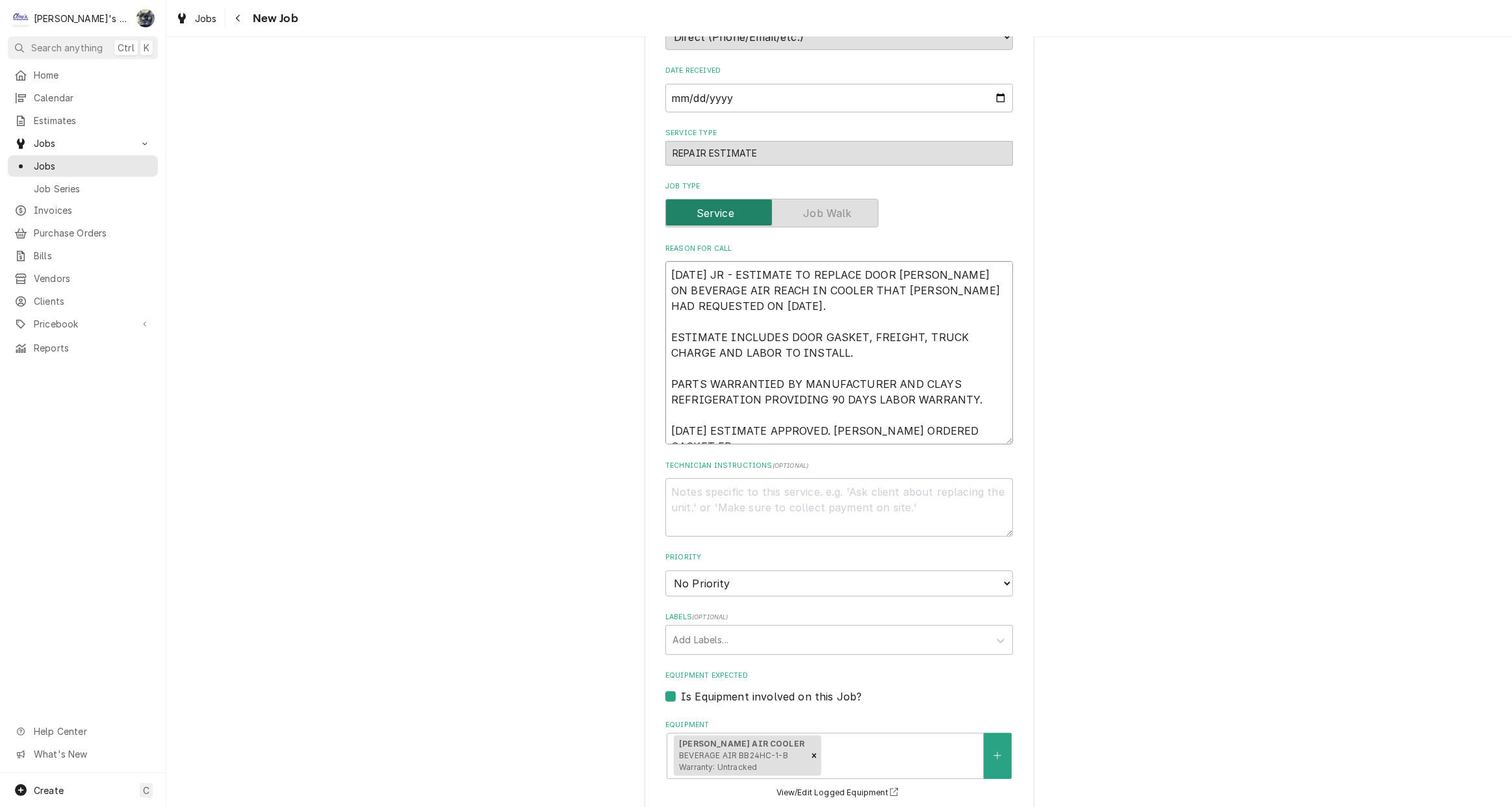
type textarea "9/25/2025 JR - ESTIMATE TO REPLACE DOOR GASKET ON BEVERAGE AIR REACH IN COOLER …"
type textarea "x"
type textarea "9/25/2025 JR - ESTIMATE TO REPLACE DOOR GASKET ON BEVERAGE AIR REACH IN COOLER …"
type textarea "x"
type textarea "9/25/2025 JR - ESTIMATE TO REPLACE DOOR GASKET ON BEVERAGE AIR REACH IN COOLER …"
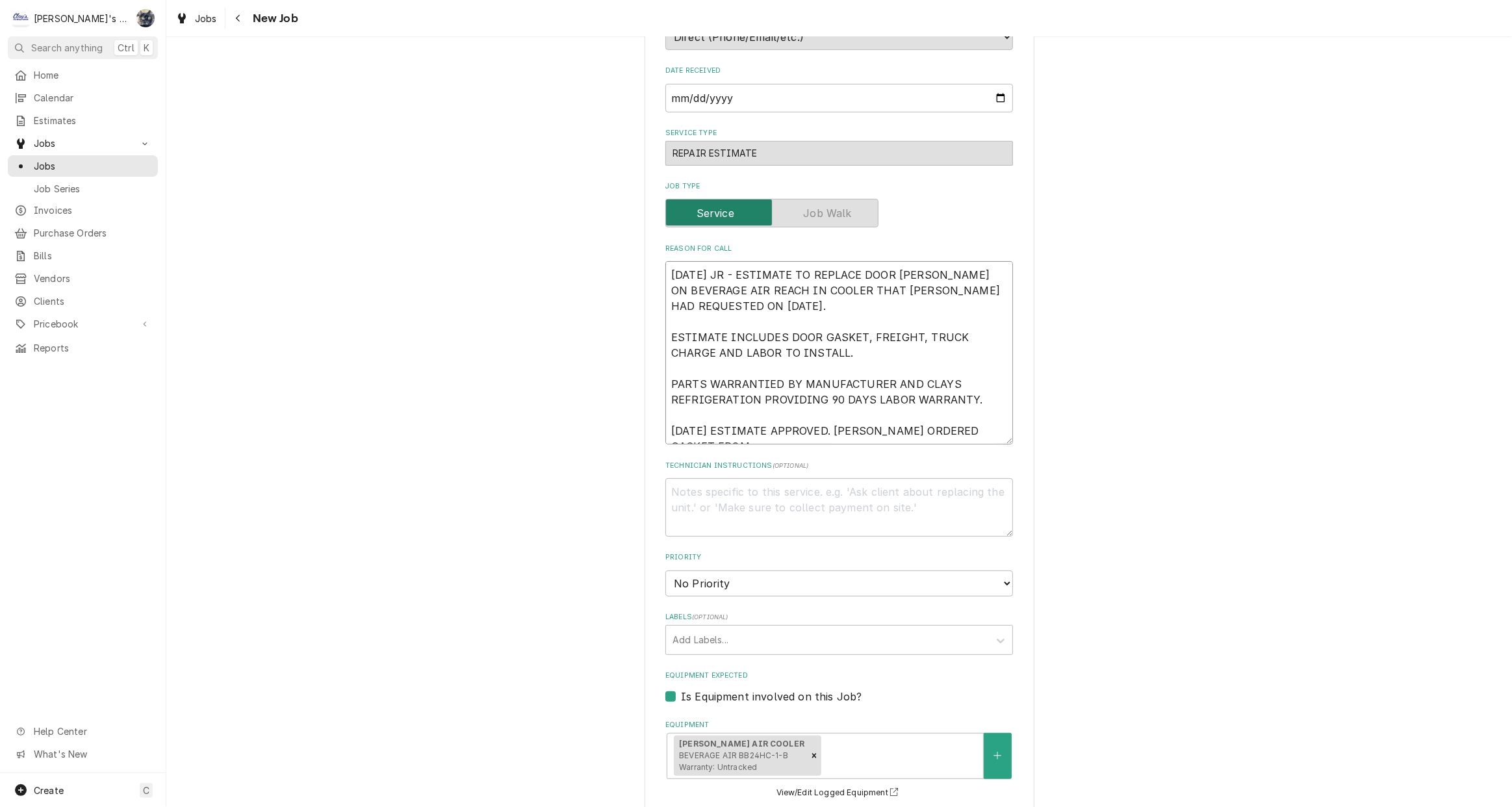
type textarea "x"
type textarea "9/25/2025 JR - ESTIMATE TO REPLACE DOOR GASKET ON BEVERAGE AIR REACH IN COOLER …"
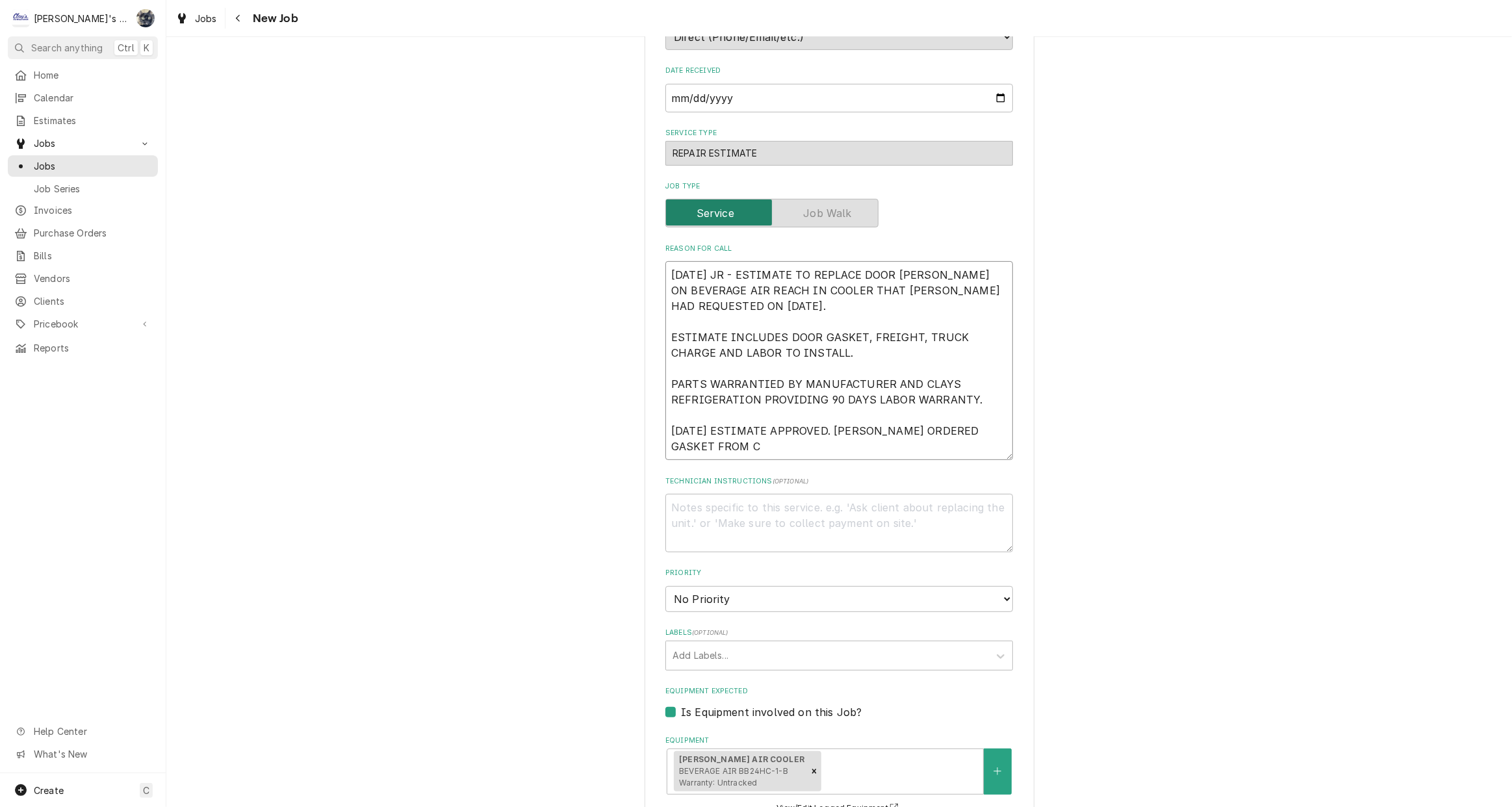
type textarea "x"
type textarea "9/25/2025 JR - ESTIMATE TO REPLACE DOOR GASKET ON BEVERAGE AIR REACH IN COOLER …"
type textarea "x"
type textarea "9/25/2025 JR - ESTIMATE TO REPLACE DOOR GASKET ON BEVERAGE AIR REACH IN COOLER …"
type textarea "x"
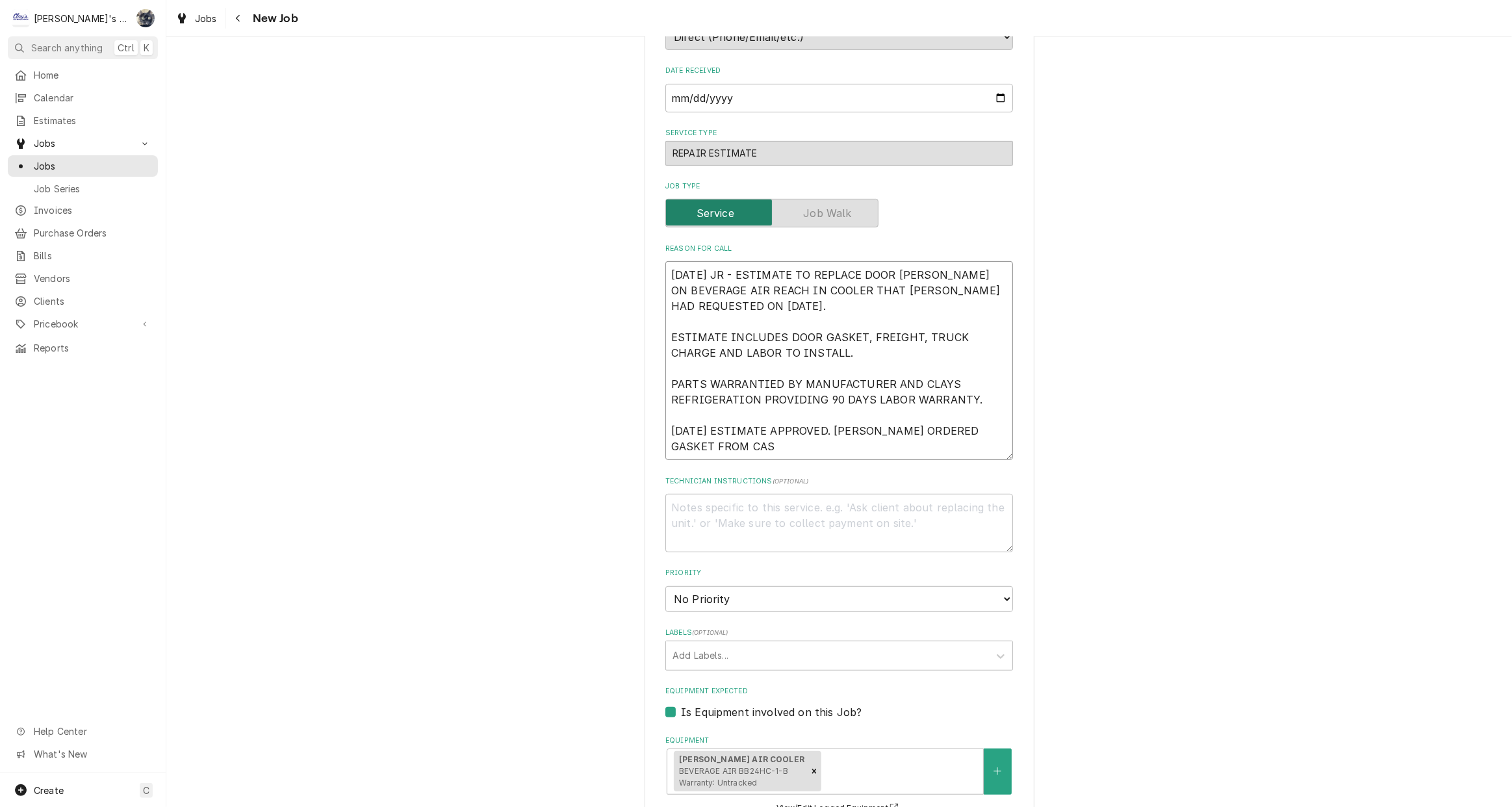
type textarea "9/25/2025 JR - ESTIMATE TO REPLACE DOOR GASKET ON BEVERAGE AIR REACH IN COOLER …"
type textarea "x"
type textarea "9/25/2025 JR - ESTIMATE TO REPLACE DOOR GASKET ON BEVERAGE AIR REACH IN COOLER …"
type textarea "x"
type textarea "9/25/2025 JR - ESTIMATE TO REPLACE DOOR GASKET ON BEVERAGE AIR REACH IN COOLER …"
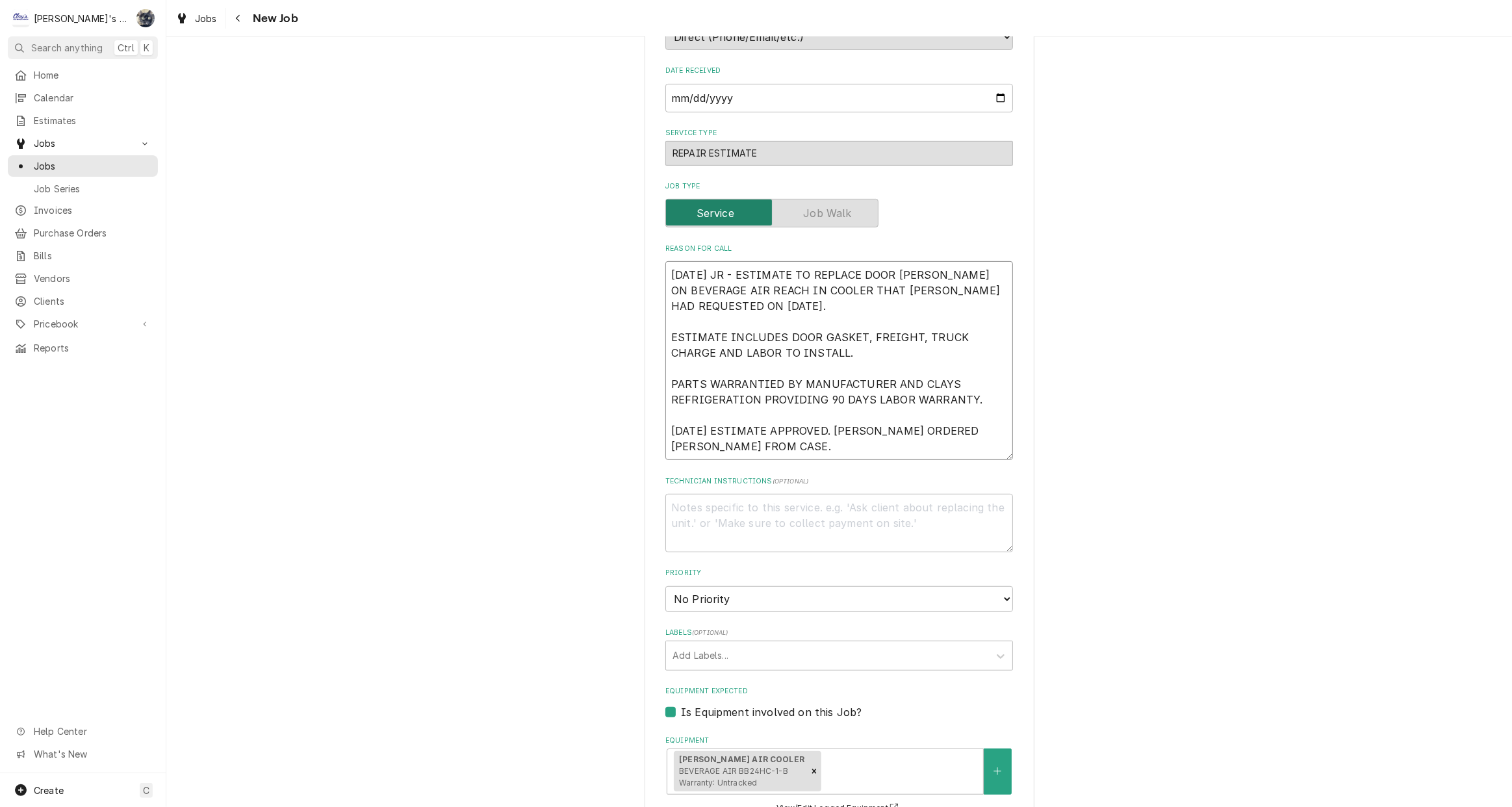
type textarea "x"
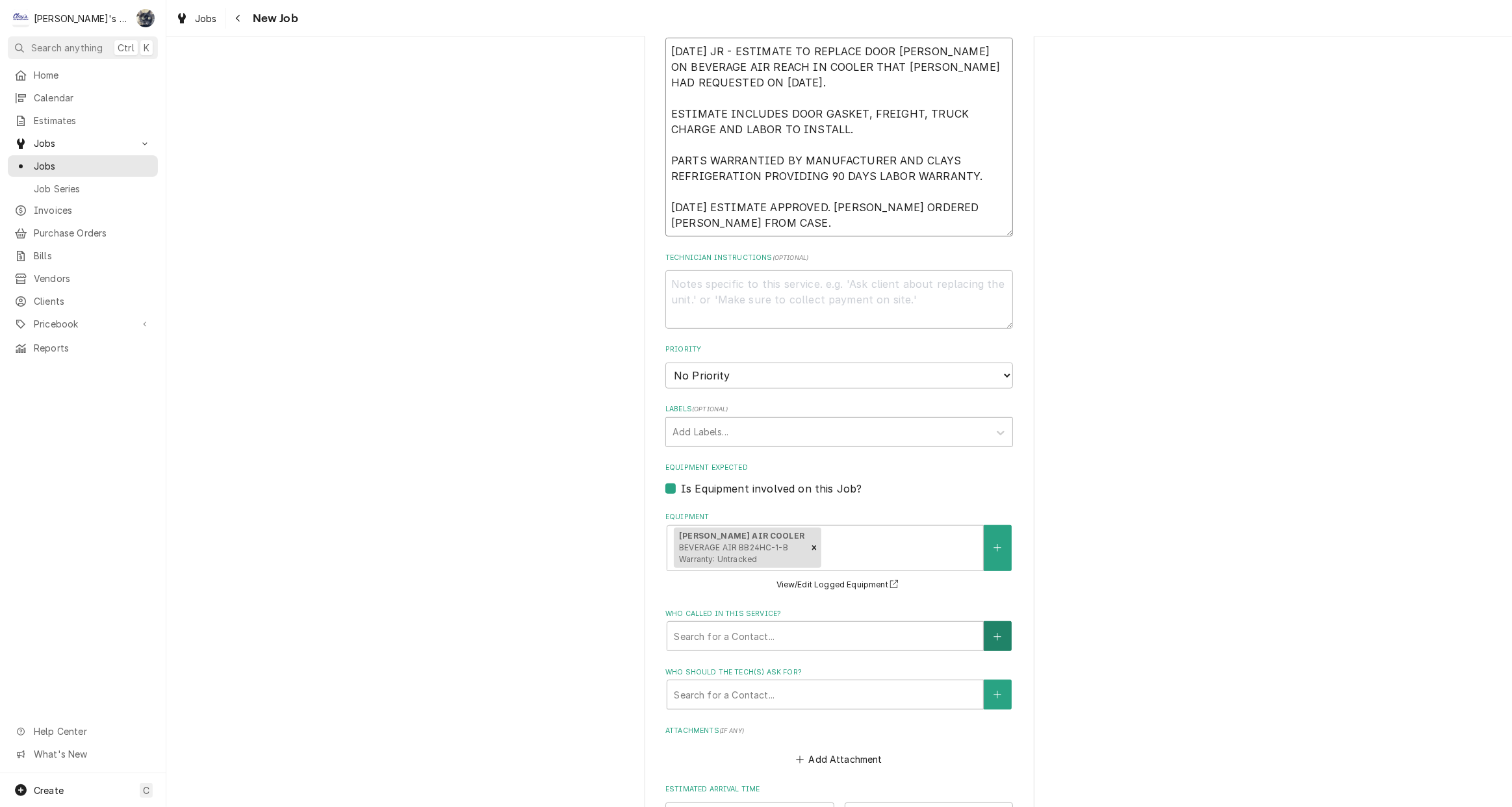
scroll to position [949, 0]
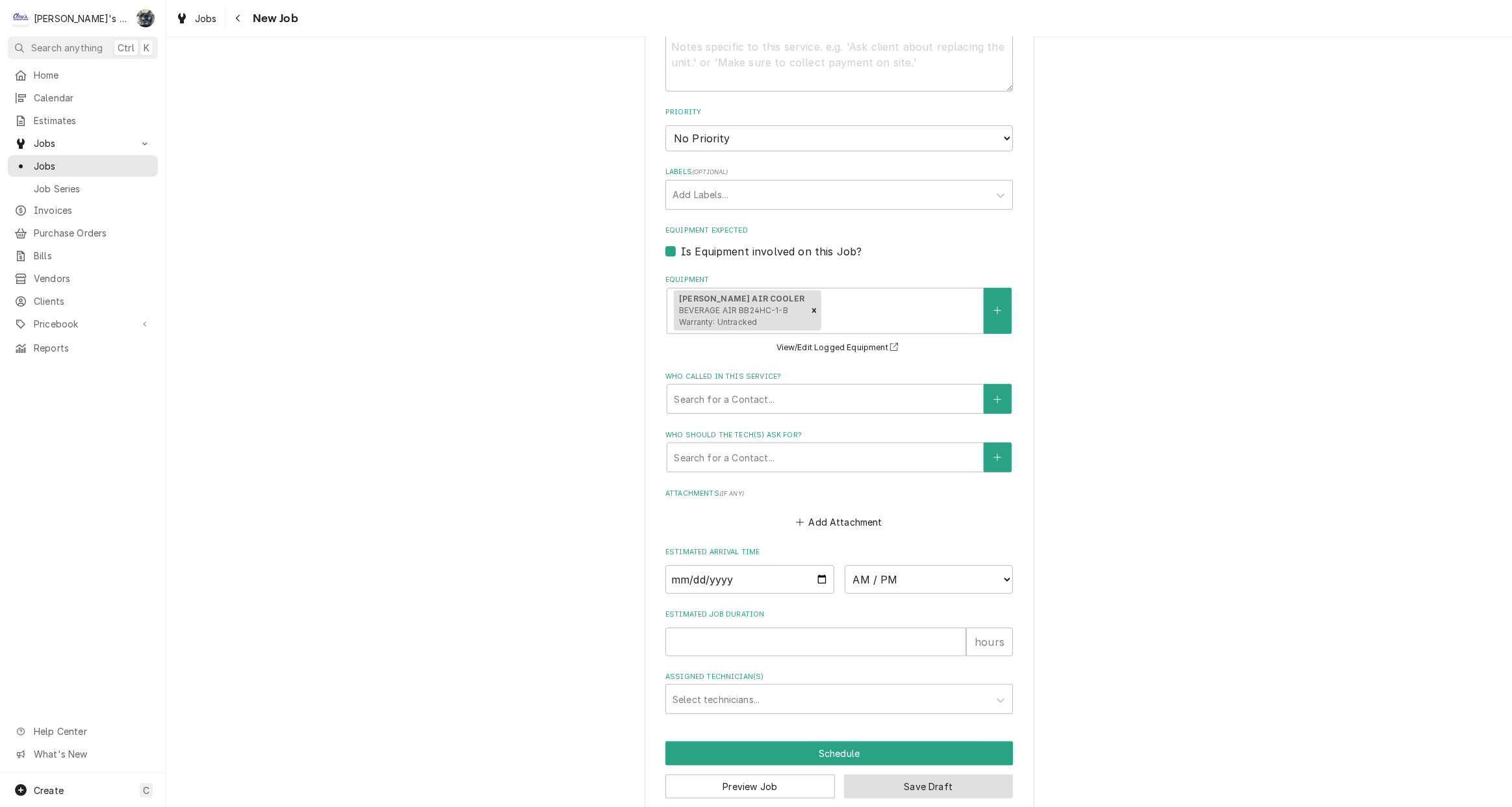
type textarea "9/25/2025 JR - ESTIMATE TO REPLACE DOOR GASKET ON BEVERAGE AIR REACH IN COOLER …"
click at [850, 775] on button "Save Draft" at bounding box center [929, 787] width 170 height 24
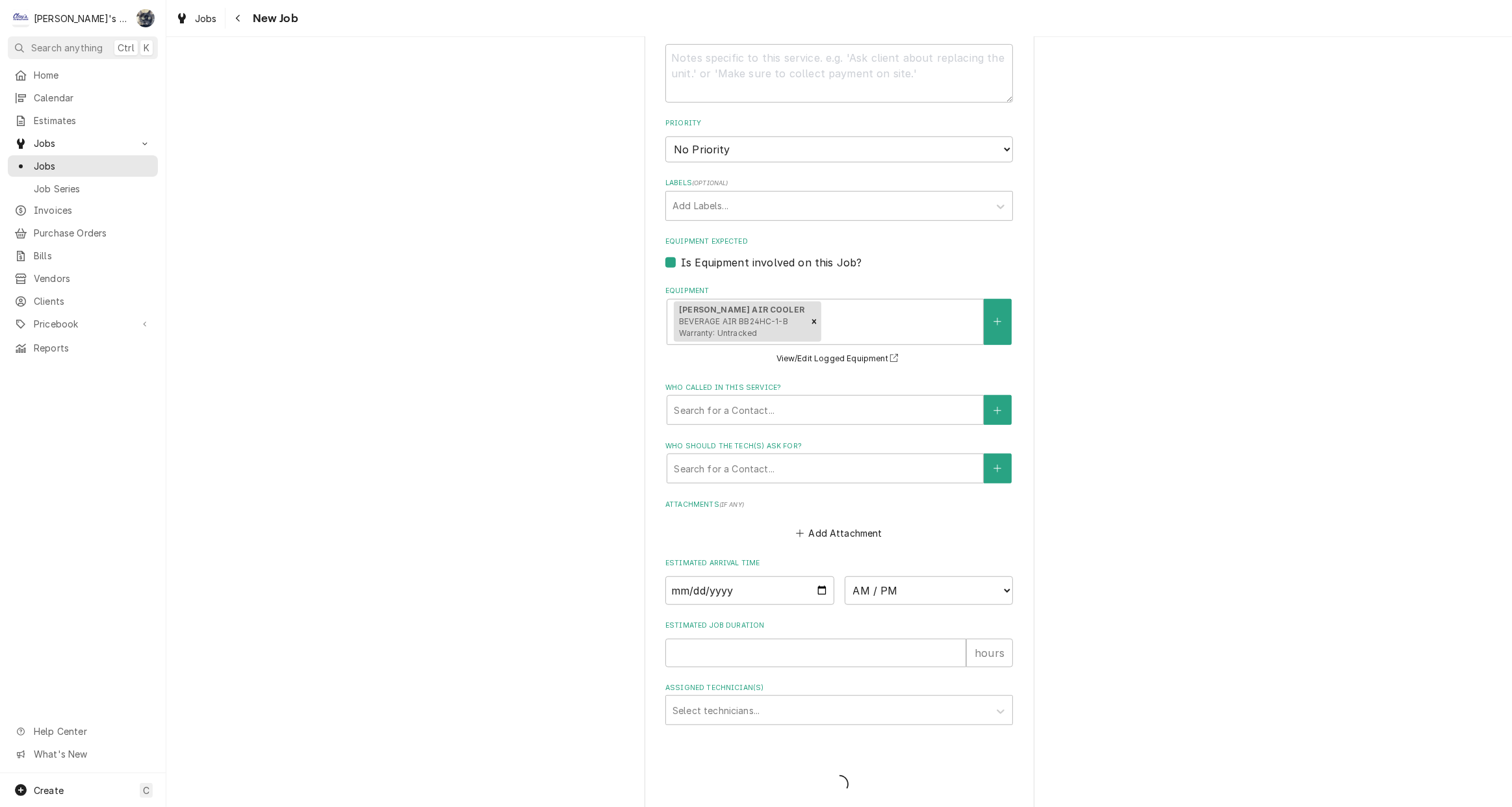
type textarea "x"
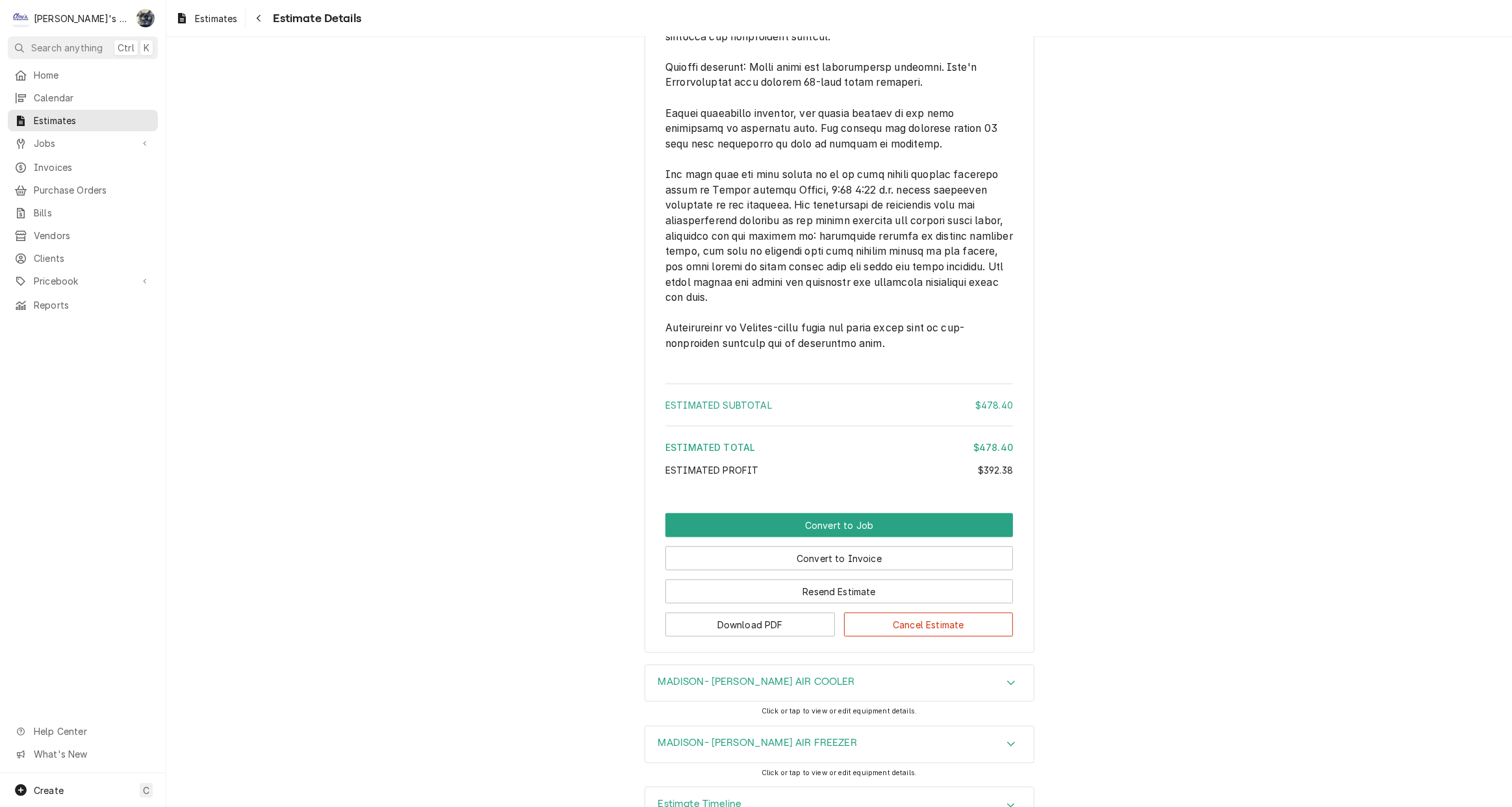
scroll to position [1852, 0]
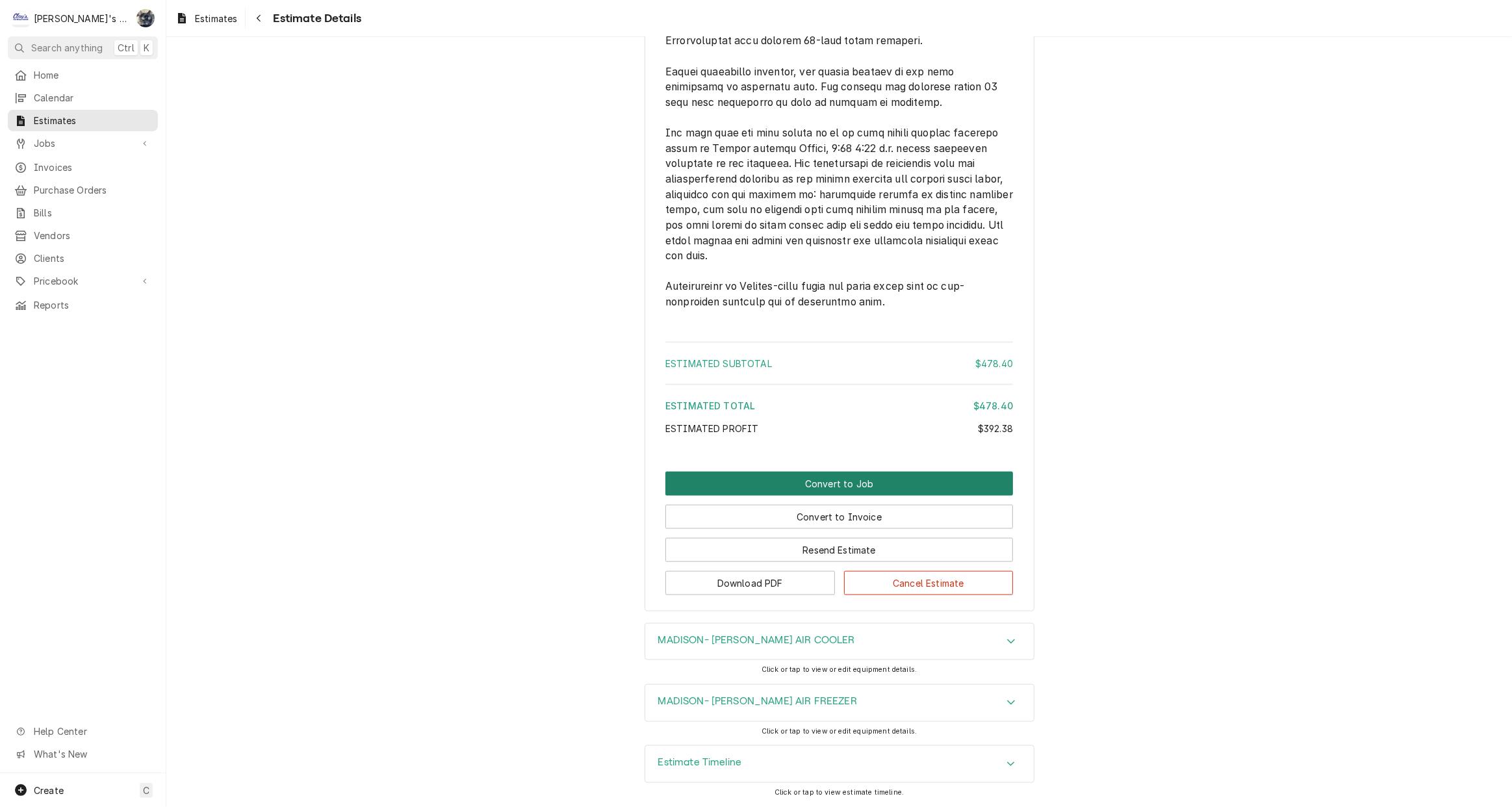
click at [839, 479] on button "Convert to Job" at bounding box center [839, 484] width 348 height 24
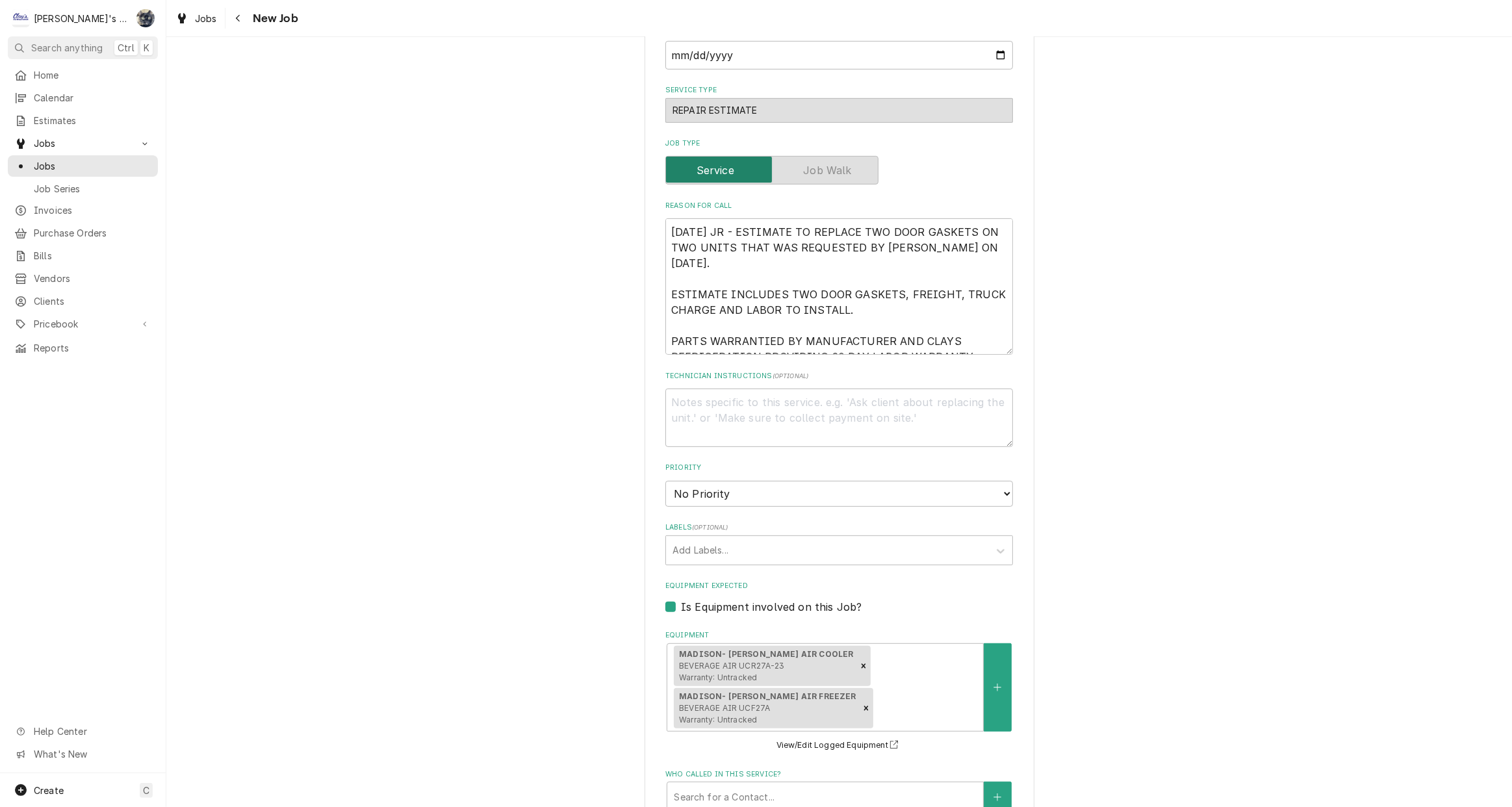
scroll to position [15, 0]
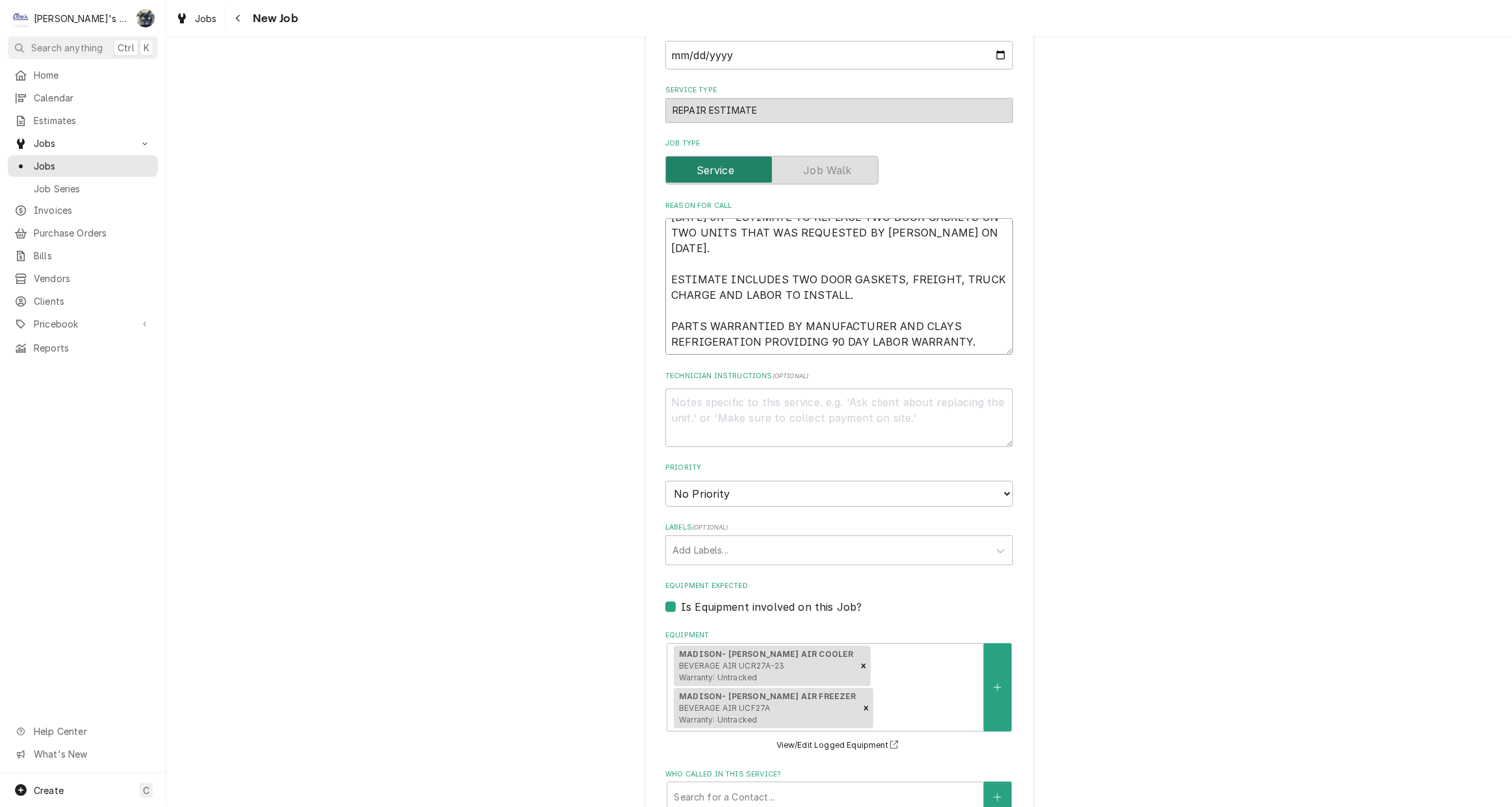
click at [970, 324] on textarea "[DATE] JR - ESTIMATE TO REPLACE TWO DOOR GASKETS ON TWO UNITS THAT WAS REQUESTE…" at bounding box center [839, 287] width 348 height 137
type textarea "x"
type textarea "[DATE] JR - ESTIMATE TO REPLACE TWO DOOR GASKETS ON TWO UNITS THAT WAS REQUESTE…"
type textarea "x"
type textarea "[DATE] JR - ESTIMATE TO REPLACE TWO DOOR GASKETS ON TWO UNITS THAT WAS REQUESTE…"
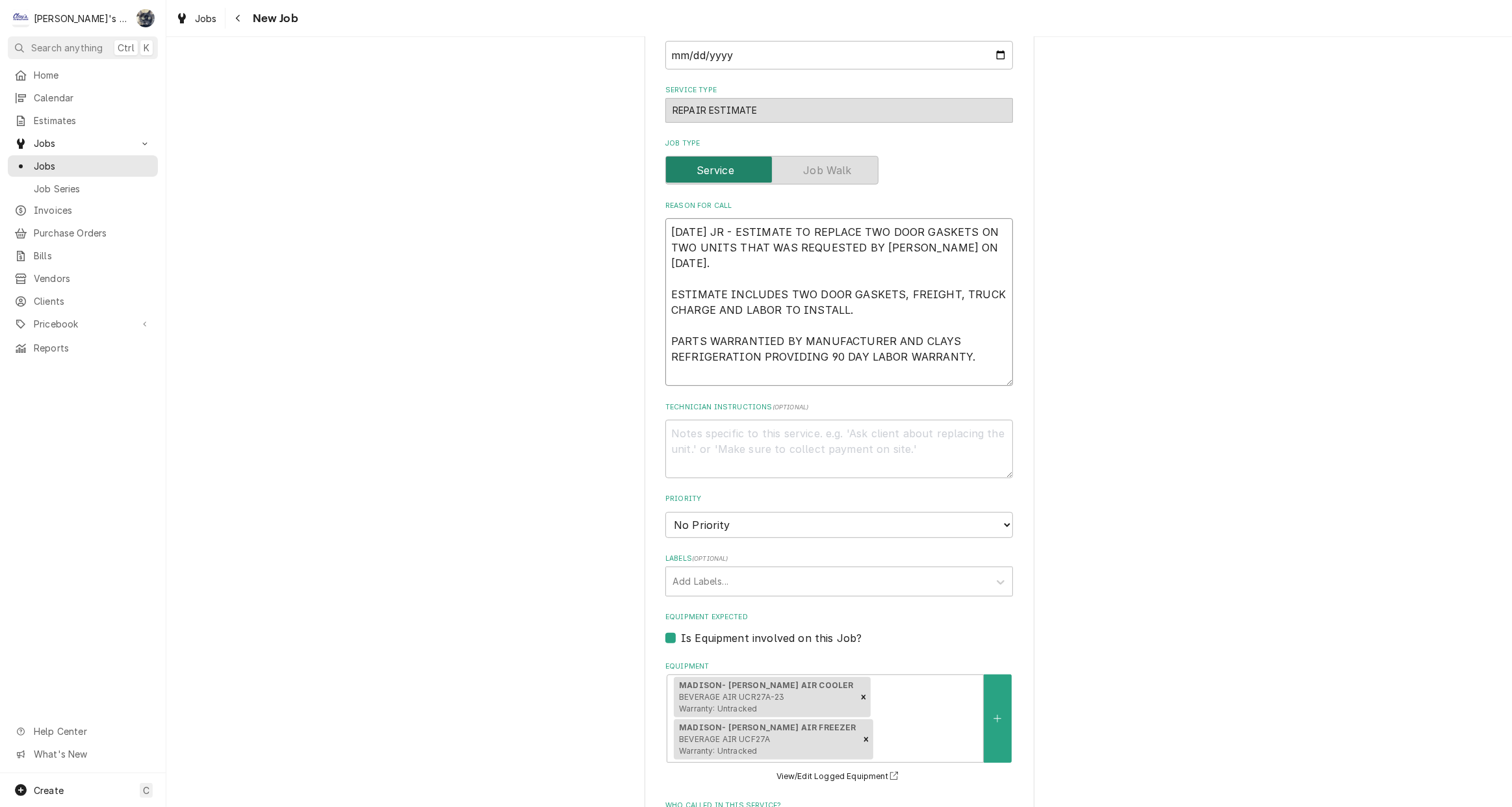
type textarea "x"
type textarea "9/25/2025 JR - ESTIMATE TO REPLACE TWO DOOR GASKETS ON TWO UNITS THAT WAS REQUE…"
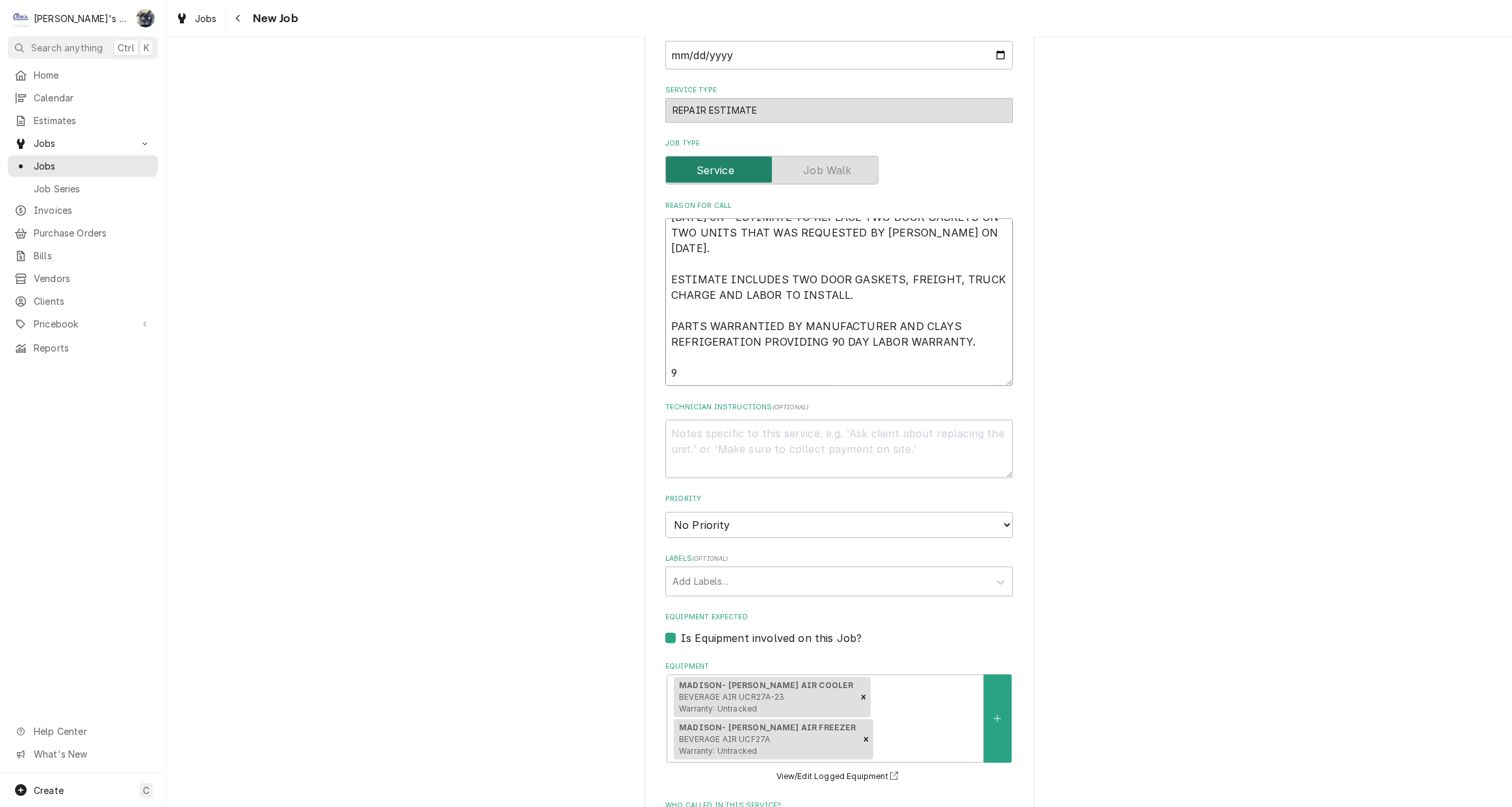
type textarea "x"
type textarea "9/25/2025 JR - ESTIMATE TO REPLACE TWO DOOR GASKETS ON TWO UNITS THAT WAS REQUE…"
type textarea "x"
type textarea "9/25/2025 JR - ESTIMATE TO REPLACE TWO DOOR GASKETS ON TWO UNITS THAT WAS REQUE…"
type textarea "x"
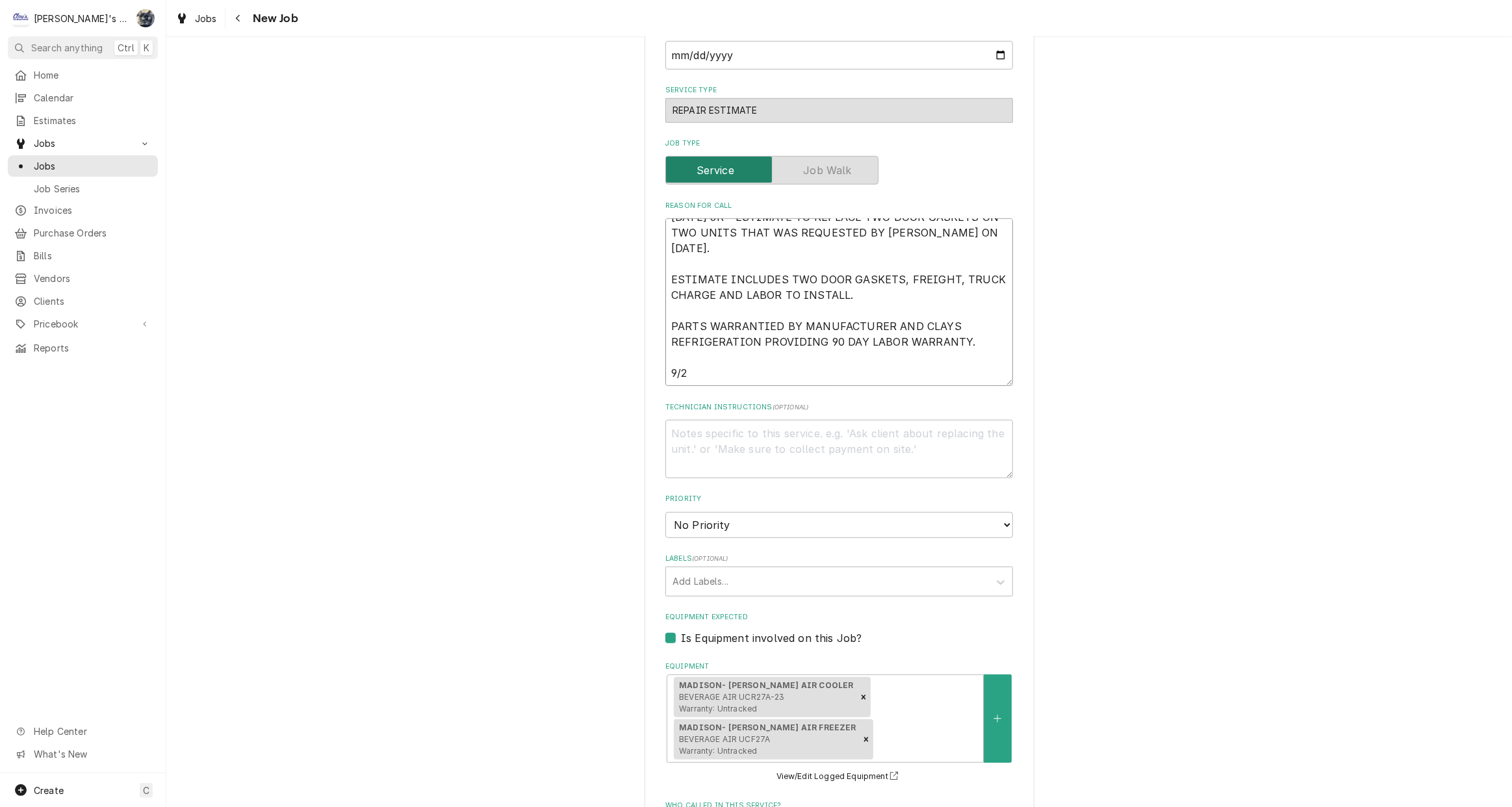
type textarea "9/25/2025 JR - ESTIMATE TO REPLACE TWO DOOR GASKETS ON TWO UNITS THAT WAS REQUE…"
type textarea "x"
type textarea "9/25/2025 JR - ESTIMATE TO REPLACE TWO DOOR GASKETS ON TWO UNITS THAT WAS REQUE…"
type textarea "x"
type textarea "9/25/2025 JR - ESTIMATE TO REPLACE TWO DOOR GASKETS ON TWO UNITS THAT WAS REQUE…"
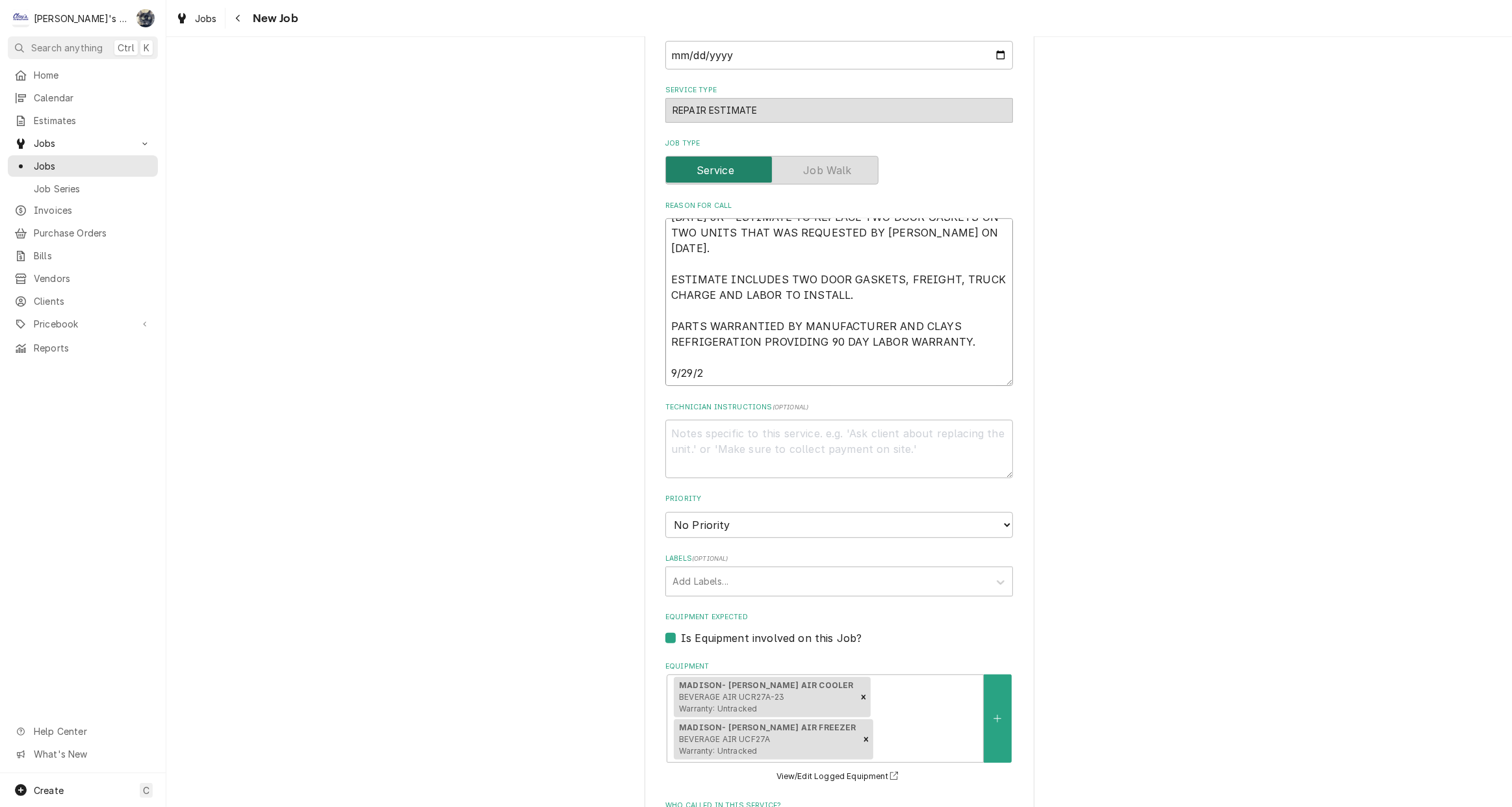
type textarea "x"
type textarea "9/25/2025 JR - ESTIMATE TO REPLACE TWO DOOR GASKETS ON TWO UNITS THAT WAS REQUE…"
type textarea "x"
type textarea "9/25/2025 JR - ESTIMATE TO REPLACE TWO DOOR GASKETS ON TWO UNITS THAT WAS REQUE…"
type textarea "x"
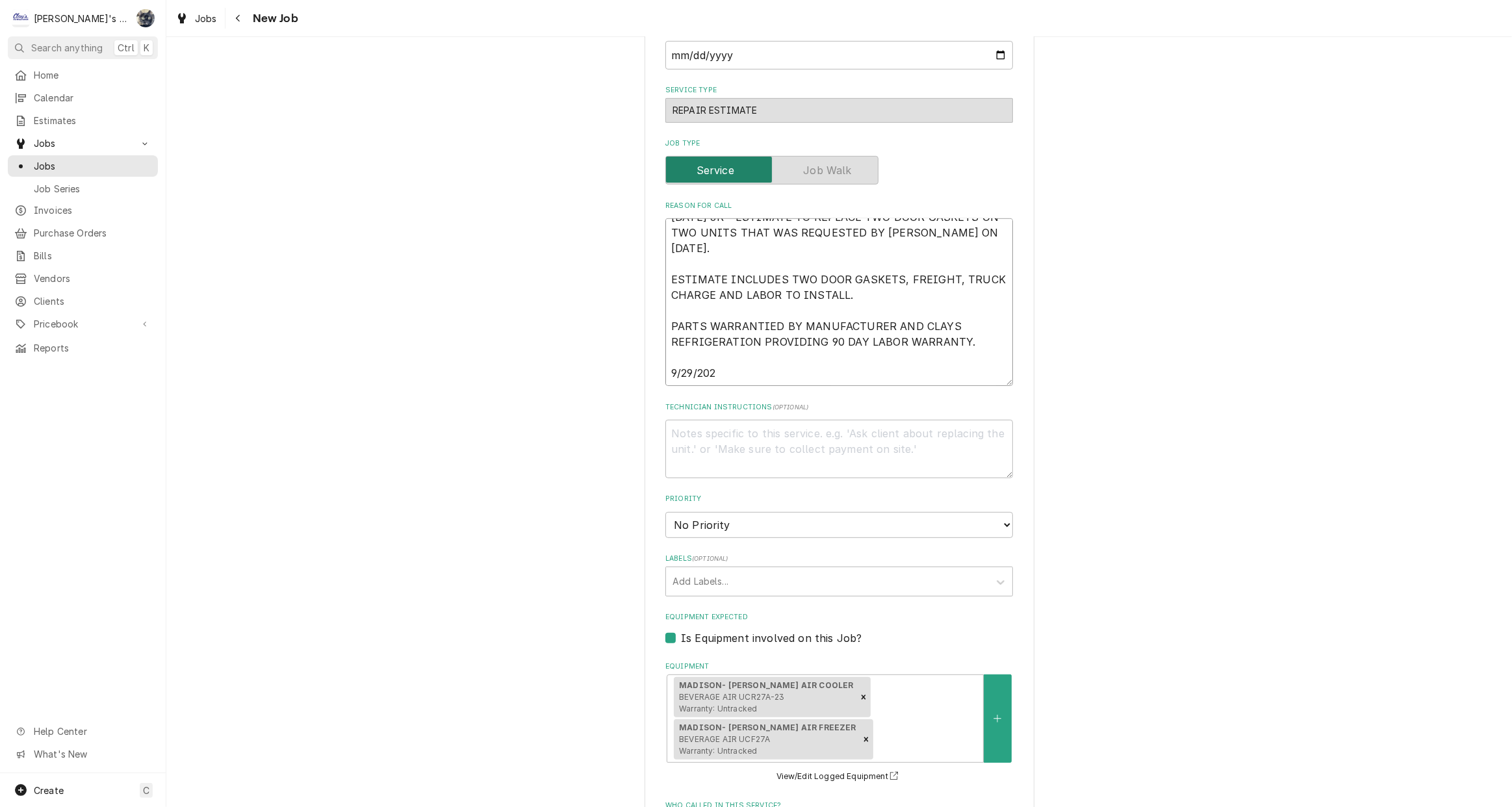
type textarea "9/25/2025 JR - ESTIMATE TO REPLACE TWO DOOR GASKETS ON TWO UNITS THAT WAS REQUE…"
type textarea "x"
type textarea "9/25/2025 JR - ESTIMATE TO REPLACE TWO DOOR GASKETS ON TWO UNITS THAT WAS REQUE…"
type textarea "x"
type textarea "9/25/2025 JR - ESTIMATE TO REPLACE TWO DOOR GASKETS ON TWO UNITS THAT WAS REQUE…"
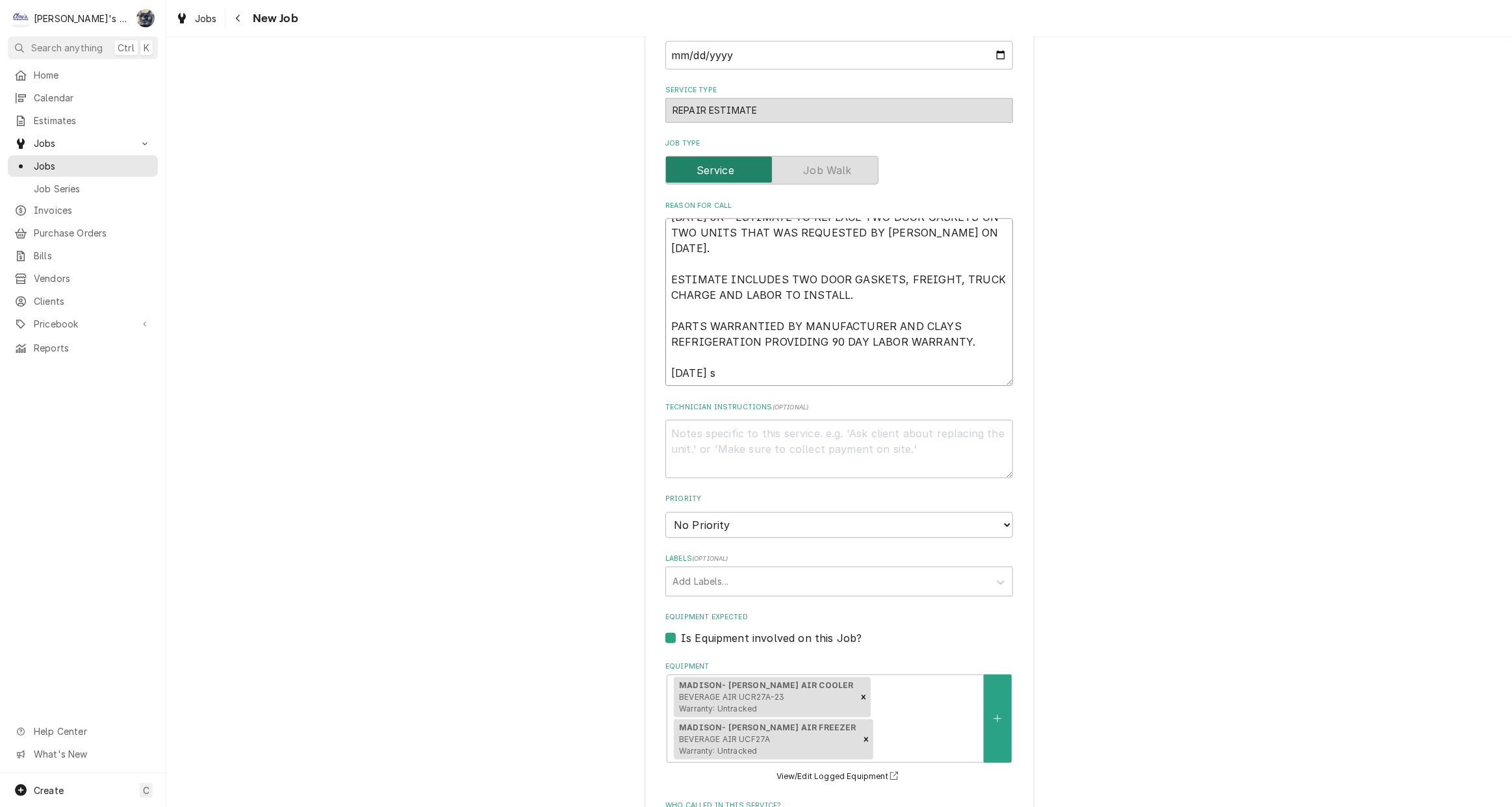
type textarea "x"
type textarea "9/25/2025 JR - ESTIMATE TO REPLACE TWO DOOR GASKETS ON TWO UNITS THAT WAS REQUE…"
type textarea "x"
type textarea "9/25/2025 JR - ESTIMATE TO REPLACE TWO DOOR GASKETS ON TWO UNITS THAT WAS REQUE…"
type textarea "x"
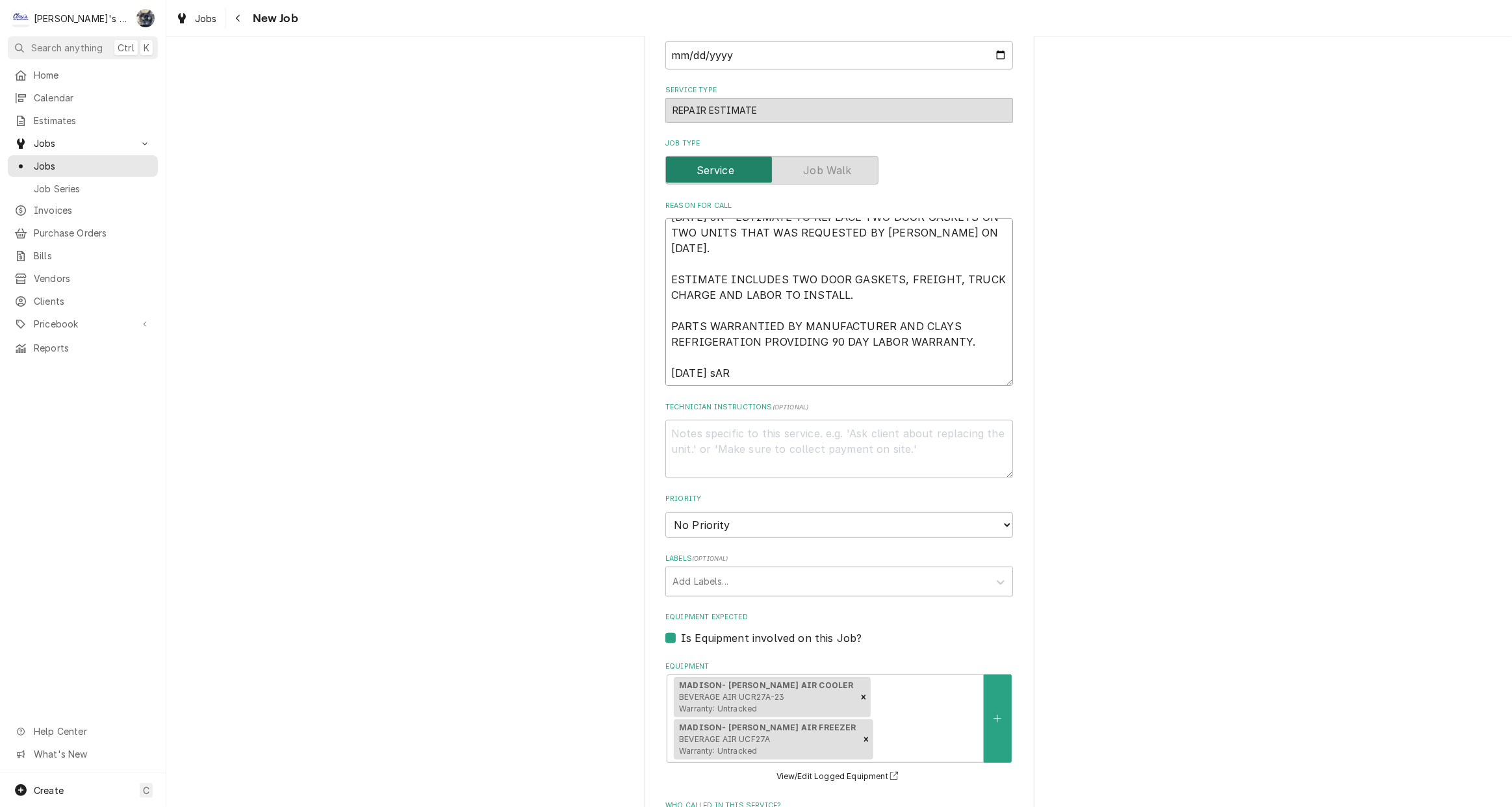
type textarea "9/25/2025 JR - ESTIMATE TO REPLACE TWO DOOR GASKETS ON TWO UNITS THAT WAS REQUE…"
type textarea "x"
type textarea "9/25/2025 JR - ESTIMATE TO REPLACE TWO DOOR GASKETS ON TWO UNITS THAT WAS REQUE…"
type textarea "x"
type textarea "9/25/2025 JR - ESTIMATE TO REPLACE TWO DOOR GASKETS ON TWO UNITS THAT WAS REQUE…"
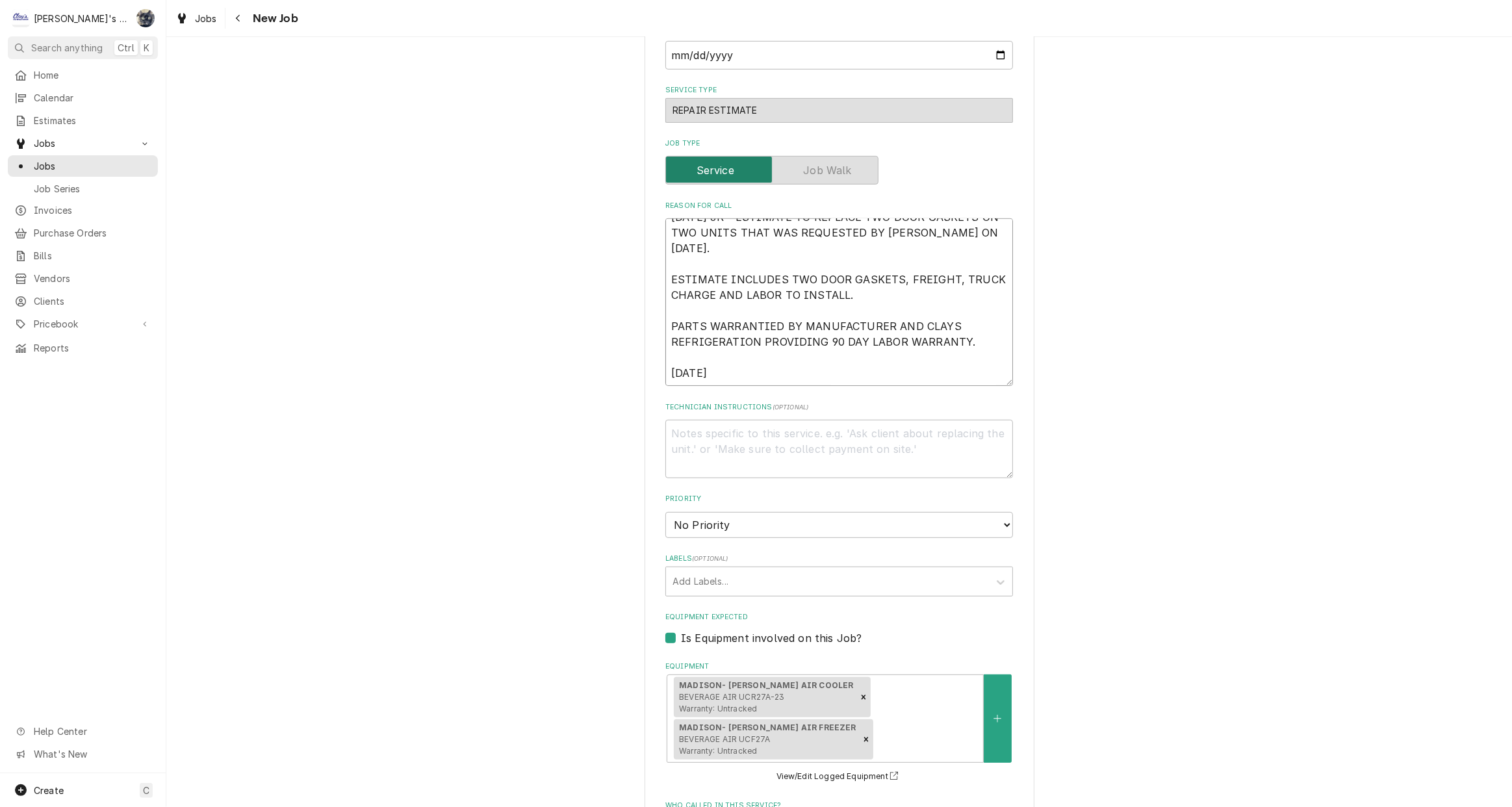
type textarea "x"
type textarea "9/25/2025 JR - ESTIMATE TO REPLACE TWO DOOR GASKETS ON TWO UNITS THAT WAS REQUE…"
type textarea "x"
type textarea "9/25/2025 JR - ESTIMATE TO REPLACE TWO DOOR GASKETS ON TWO UNITS THAT WAS REQUE…"
type textarea "x"
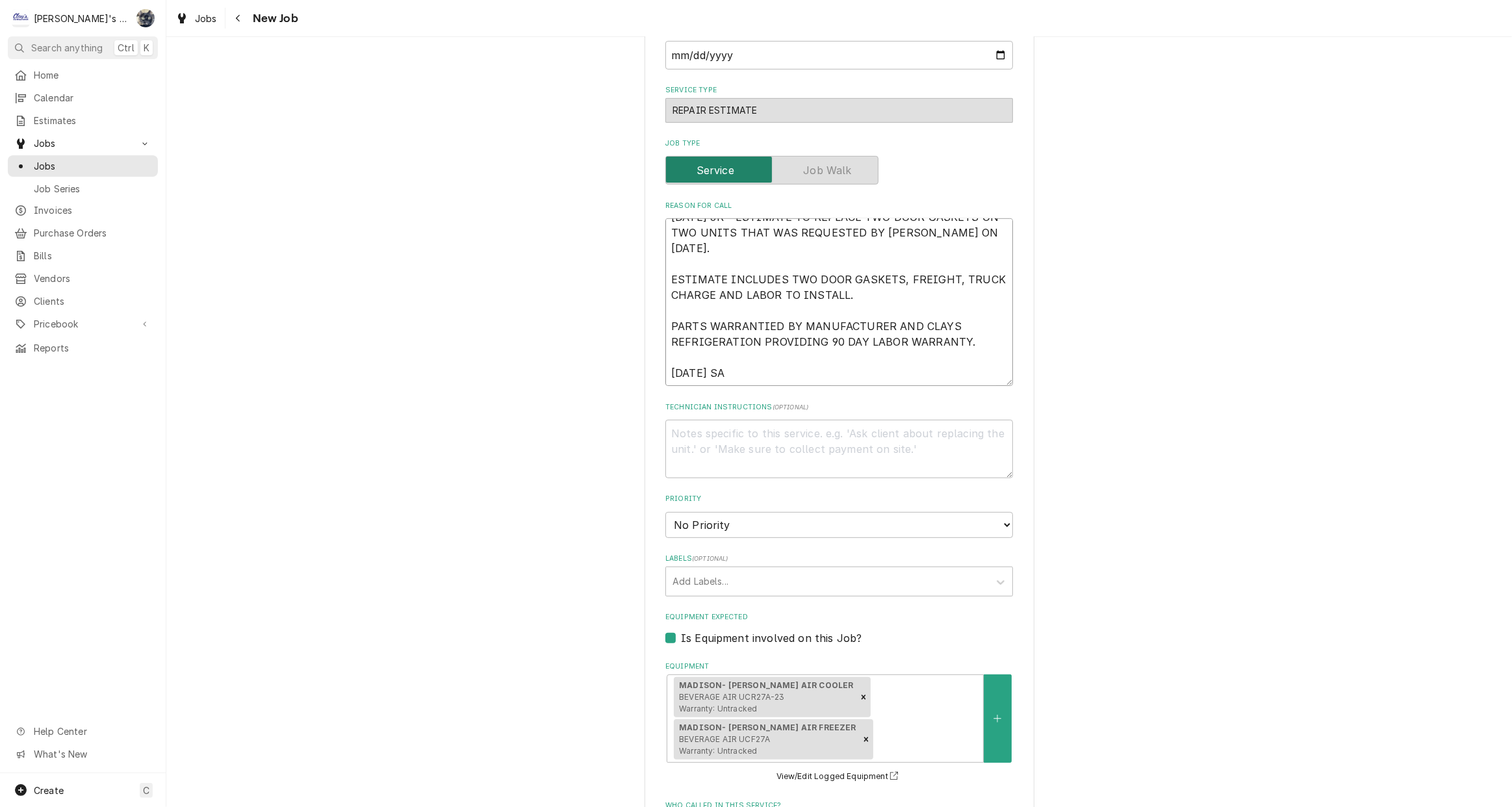
type textarea "9/25/2025 JR - ESTIMATE TO REPLACE TWO DOOR GASKETS ON TWO UNITS THAT WAS REQUE…"
type textarea "x"
type textarea "9/25/2025 JR - ESTIMATE TO REPLACE TWO DOOR GASKETS ON TWO UNITS THAT WAS REQUE…"
type textarea "x"
type textarea "9/25/2025 JR - ESTIMATE TO REPLACE TWO DOOR GASKETS ON TWO UNITS THAT WAS REQUE…"
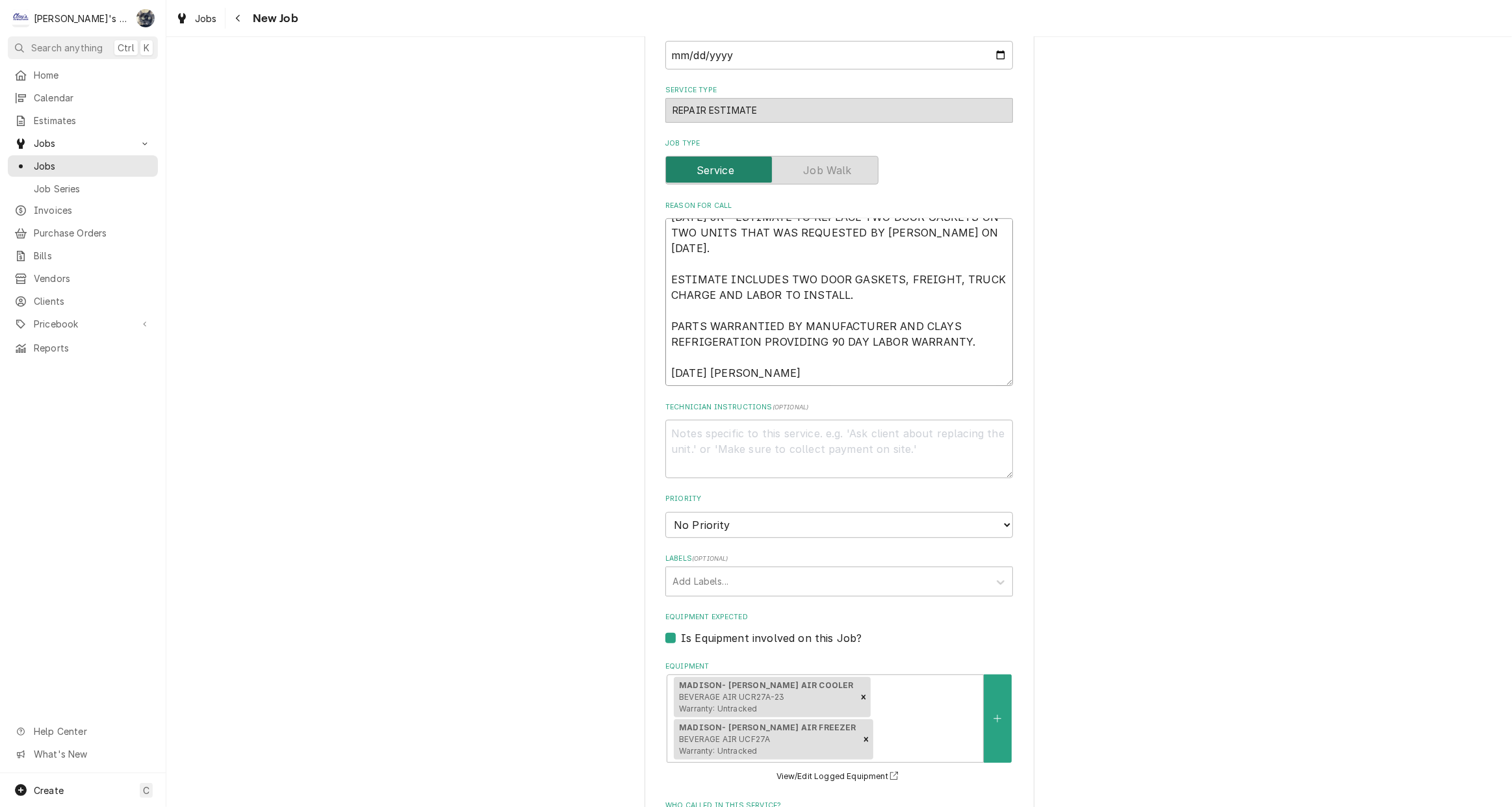
type textarea "x"
type textarea "9/25/2025 JR - ESTIMATE TO REPLACE TWO DOOR GASKETS ON TWO UNITS THAT WAS REQUE…"
type textarea "x"
type textarea "9/25/2025 JR - ESTIMATE TO REPLACE TWO DOOR GASKETS ON TWO UNITS THAT WAS REQUE…"
type textarea "x"
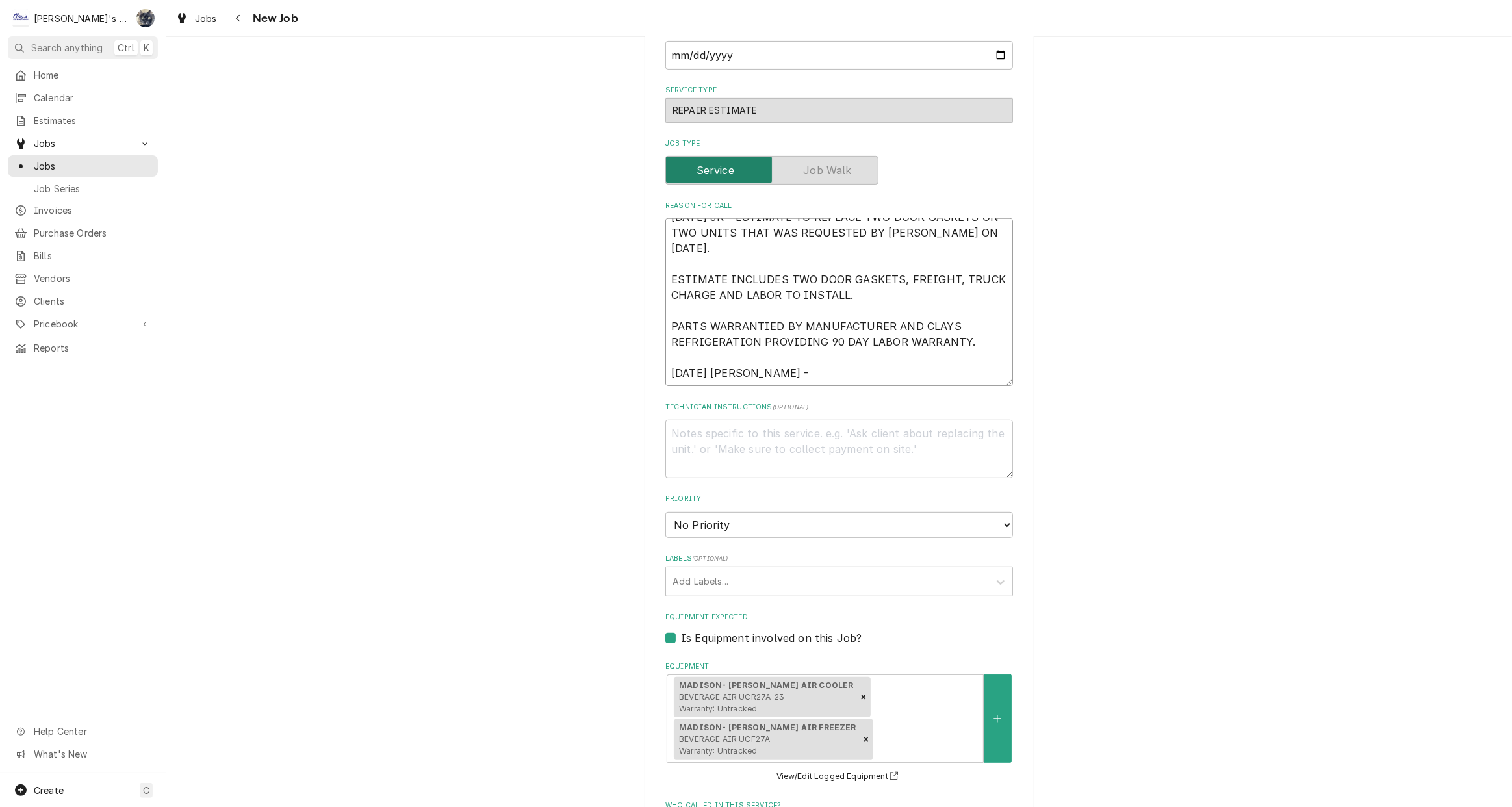
type textarea "9/25/2025 JR - ESTIMATE TO REPLACE TWO DOOR GASKETS ON TWO UNITS THAT WAS REQUE…"
type textarea "x"
type textarea "9/25/2025 JR - ESTIMATE TO REPLACE TWO DOOR GASKETS ON TWO UNITS THAT WAS REQUE…"
type textarea "x"
type textarea "9/25/2025 JR - ESTIMATE TO REPLACE TWO DOOR GASKETS ON TWO UNITS THAT WAS REQUE…"
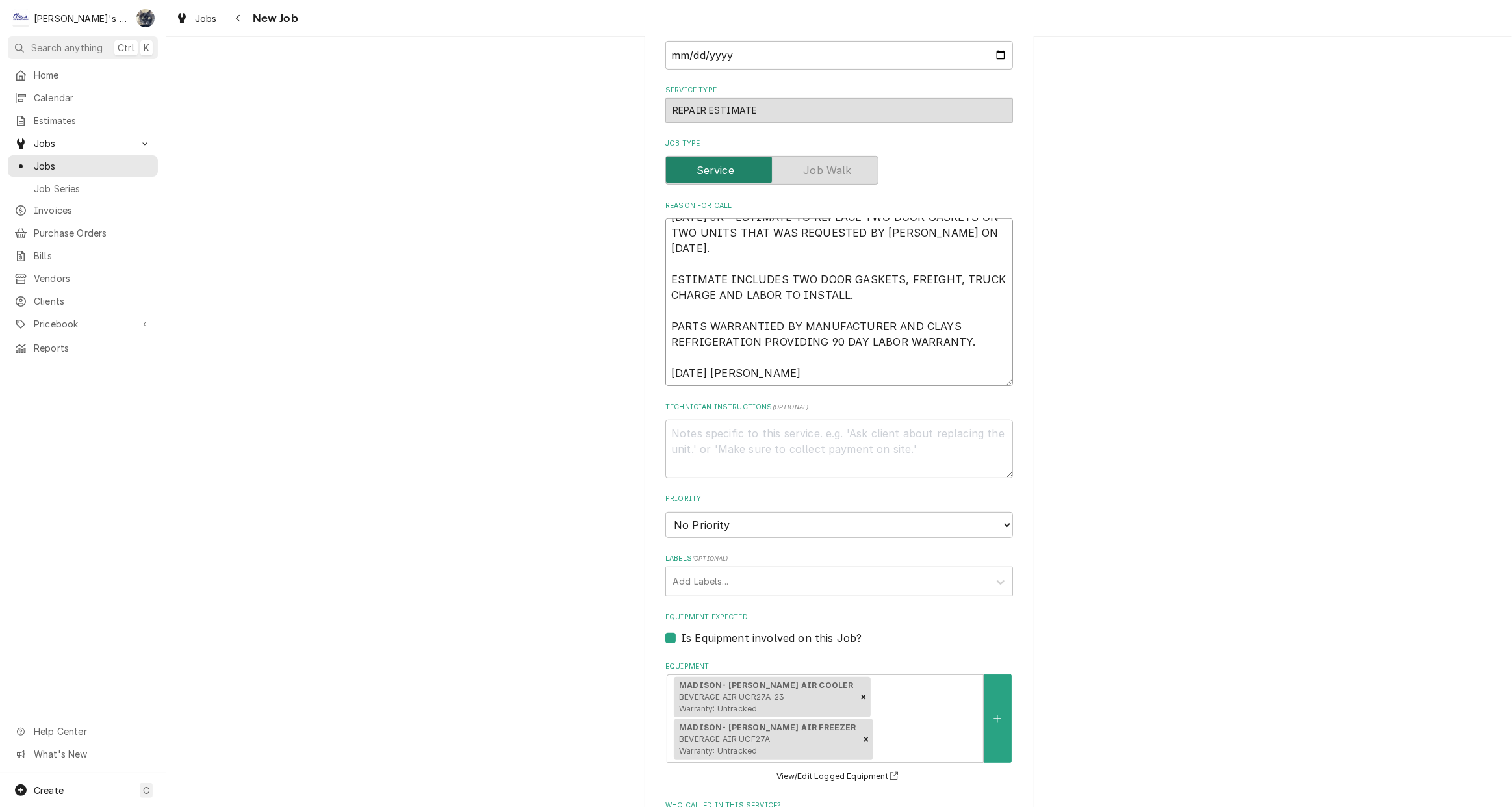
type textarea "x"
type textarea "9/25/2025 JR - ESTIMATE TO REPLACE TWO DOOR GASKETS ON TWO UNITS THAT WAS REQUE…"
type textarea "x"
type textarea "9/25/2025 JR - ESTIMATE TO REPLACE TWO DOOR GASKETS ON TWO UNITS THAT WAS REQUE…"
type textarea "x"
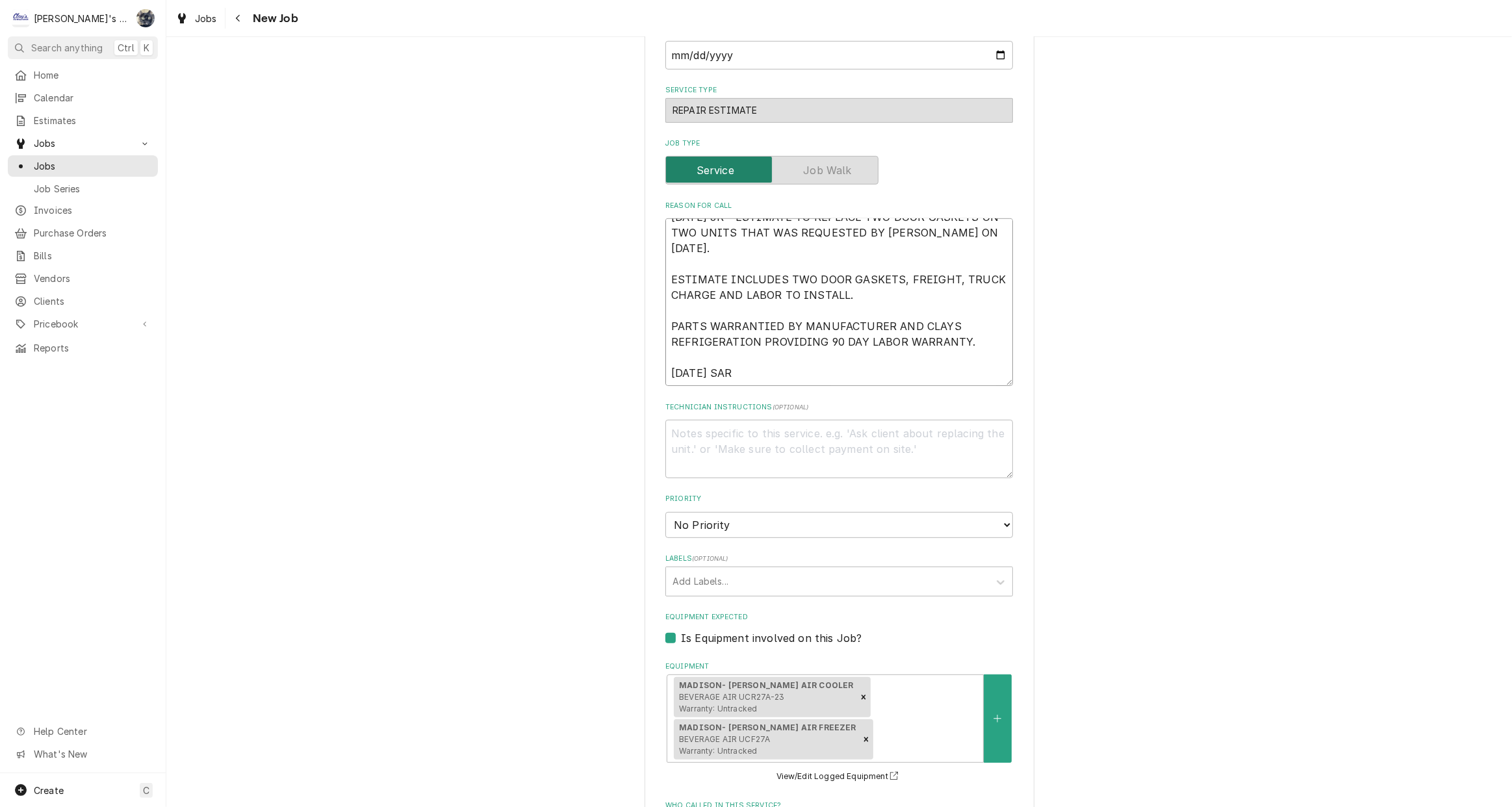
type textarea "9/25/2025 JR - ESTIMATE TO REPLACE TWO DOOR GASKETS ON TWO UNITS THAT WAS REQUE…"
type textarea "x"
type textarea "9/25/2025 JR - ESTIMATE TO REPLACE TWO DOOR GASKETS ON TWO UNITS THAT WAS REQUE…"
type textarea "x"
type textarea "9/25/2025 JR - ESTIMATE TO REPLACE TWO DOOR GASKETS ON TWO UNITS THAT WAS REQUE…"
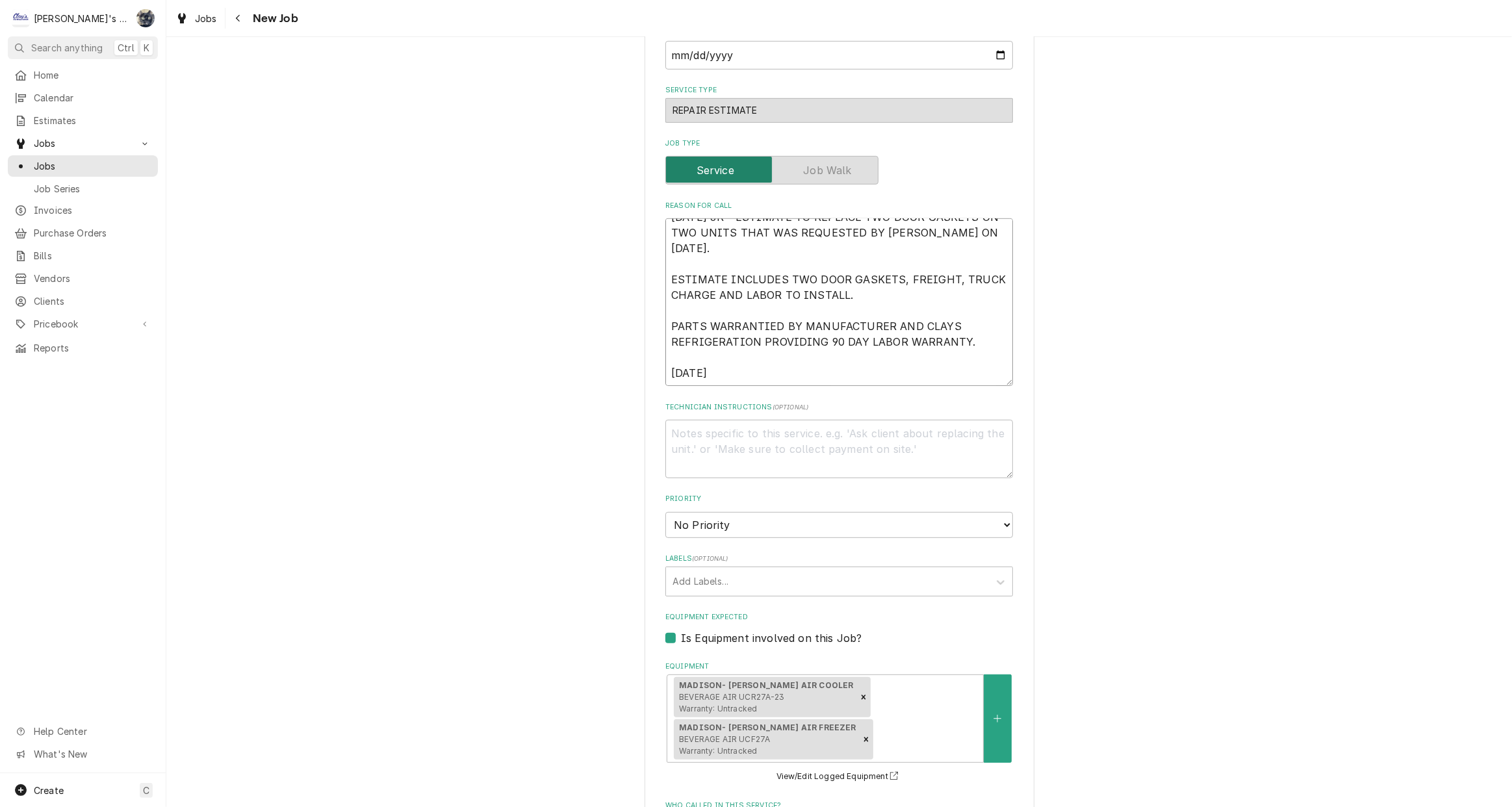
type textarea "x"
type textarea "9/25/2025 JR - ESTIMATE TO REPLACE TWO DOOR GASKETS ON TWO UNITS THAT WAS REQUE…"
type textarea "x"
type textarea "9/25/2025 JR - ESTIMATE TO REPLACE TWO DOOR GASKETS ON TWO UNITS THAT WAS REQUE…"
type textarea "x"
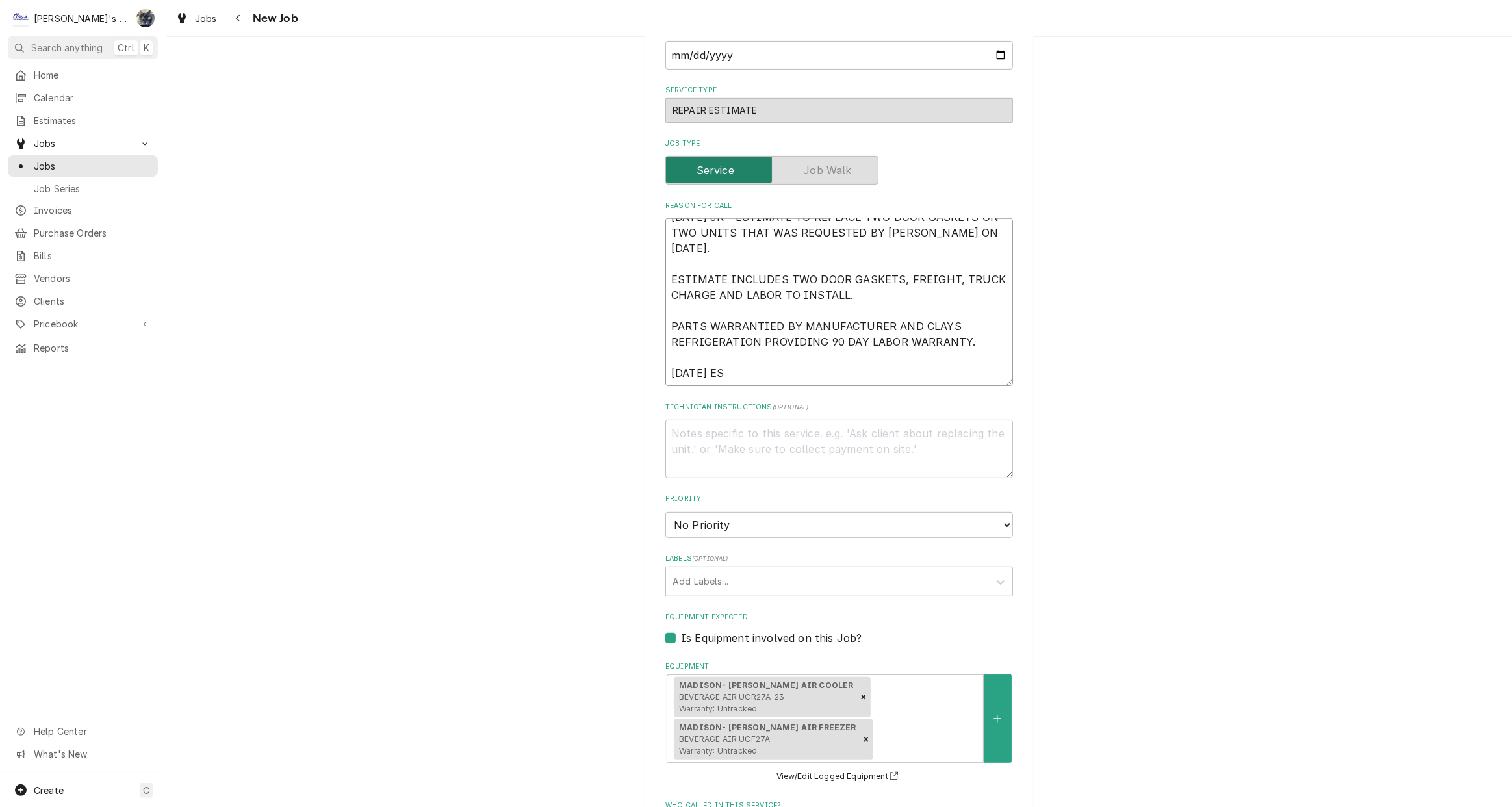
type textarea "9/25/2025 JR - ESTIMATE TO REPLACE TWO DOOR GASKETS ON TWO UNITS THAT WAS REQUE…"
type textarea "x"
type textarea "9/25/2025 JR - ESTIMATE TO REPLACE TWO DOOR GASKETS ON TWO UNITS THAT WAS REQUE…"
type textarea "x"
type textarea "9/25/2025 JR - ESTIMATE TO REPLACE TWO DOOR GASKETS ON TWO UNITS THAT WAS REQUE…"
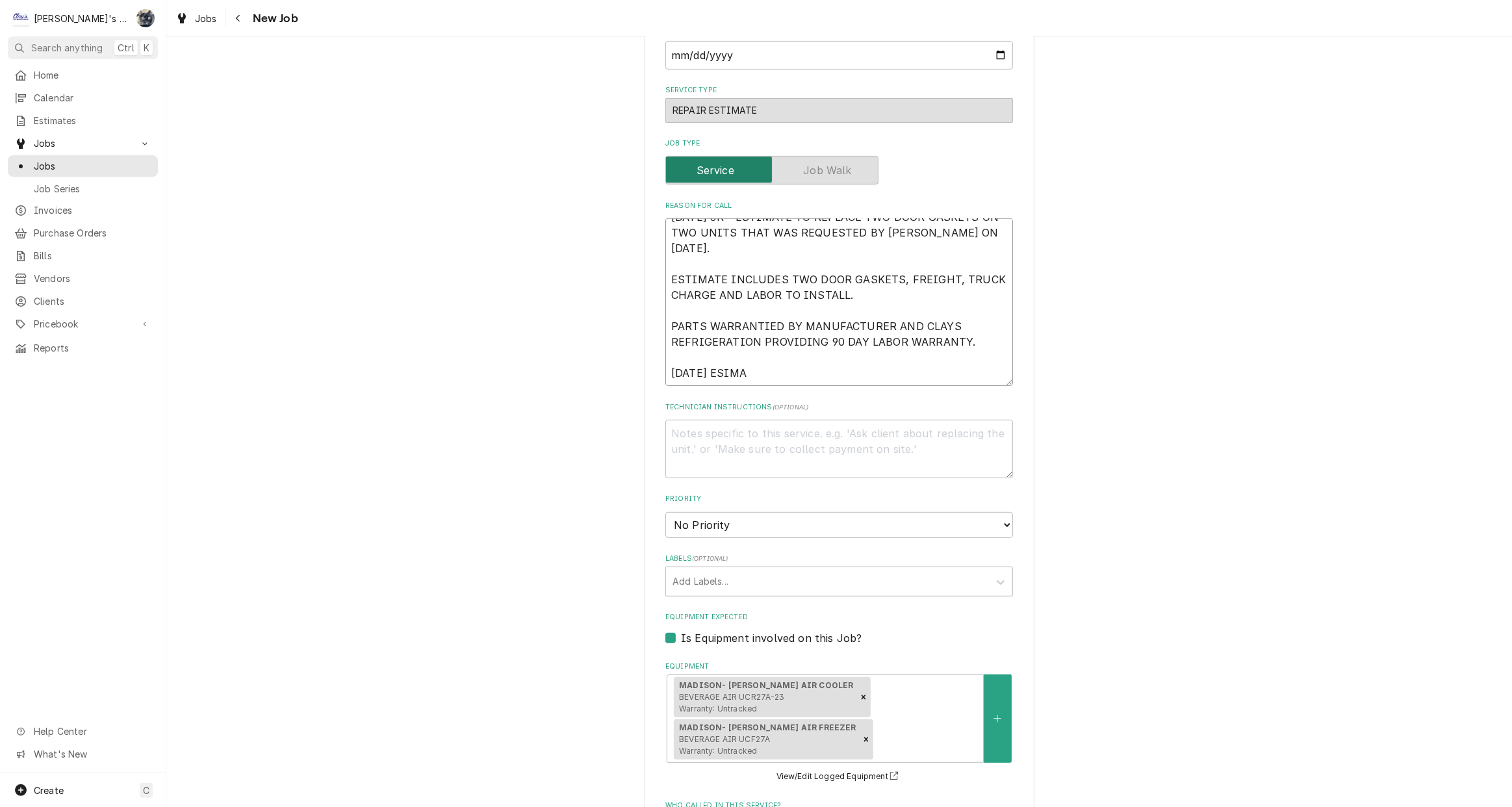
type textarea "x"
type textarea "9/25/2025 JR - ESTIMATE TO REPLACE TWO DOOR GASKETS ON TWO UNITS THAT WAS REQUE…"
type textarea "x"
type textarea "9/25/2025 JR - ESTIMATE TO REPLACE TWO DOOR GASKETS ON TWO UNITS THAT WAS REQUE…"
type textarea "x"
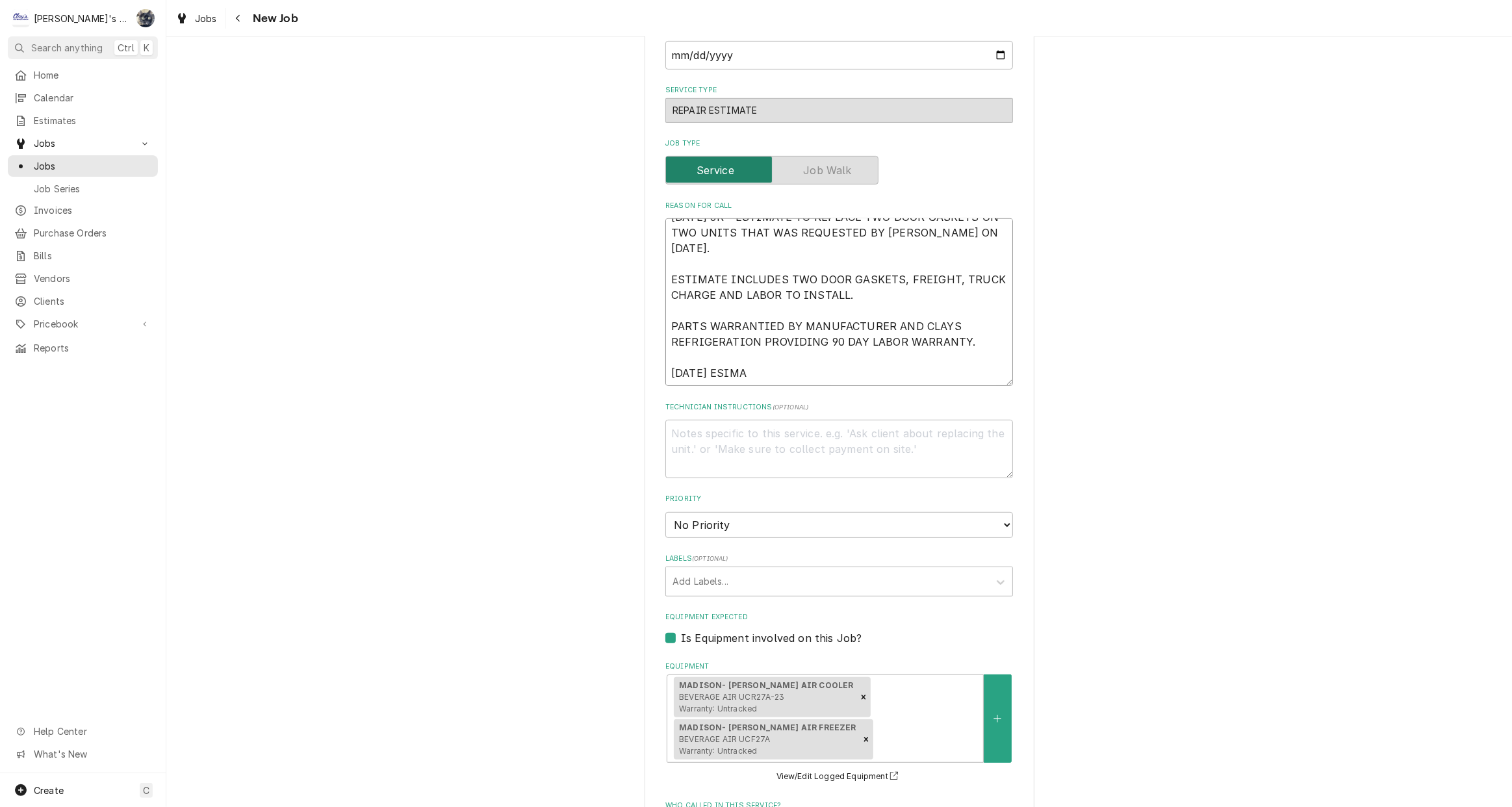
type textarea "9/25/2025 JR - ESTIMATE TO REPLACE TWO DOOR GASKETS ON TWO UNITS THAT WAS REQUE…"
type textarea "x"
type textarea "9/25/2025 JR - ESTIMATE TO REPLACE TWO DOOR GASKETS ON TWO UNITS THAT WAS REQUE…"
type textarea "x"
type textarea "9/25/2025 JR - ESTIMATE TO REPLACE TWO DOOR GASKETS ON TWO UNITS THAT WAS REQUE…"
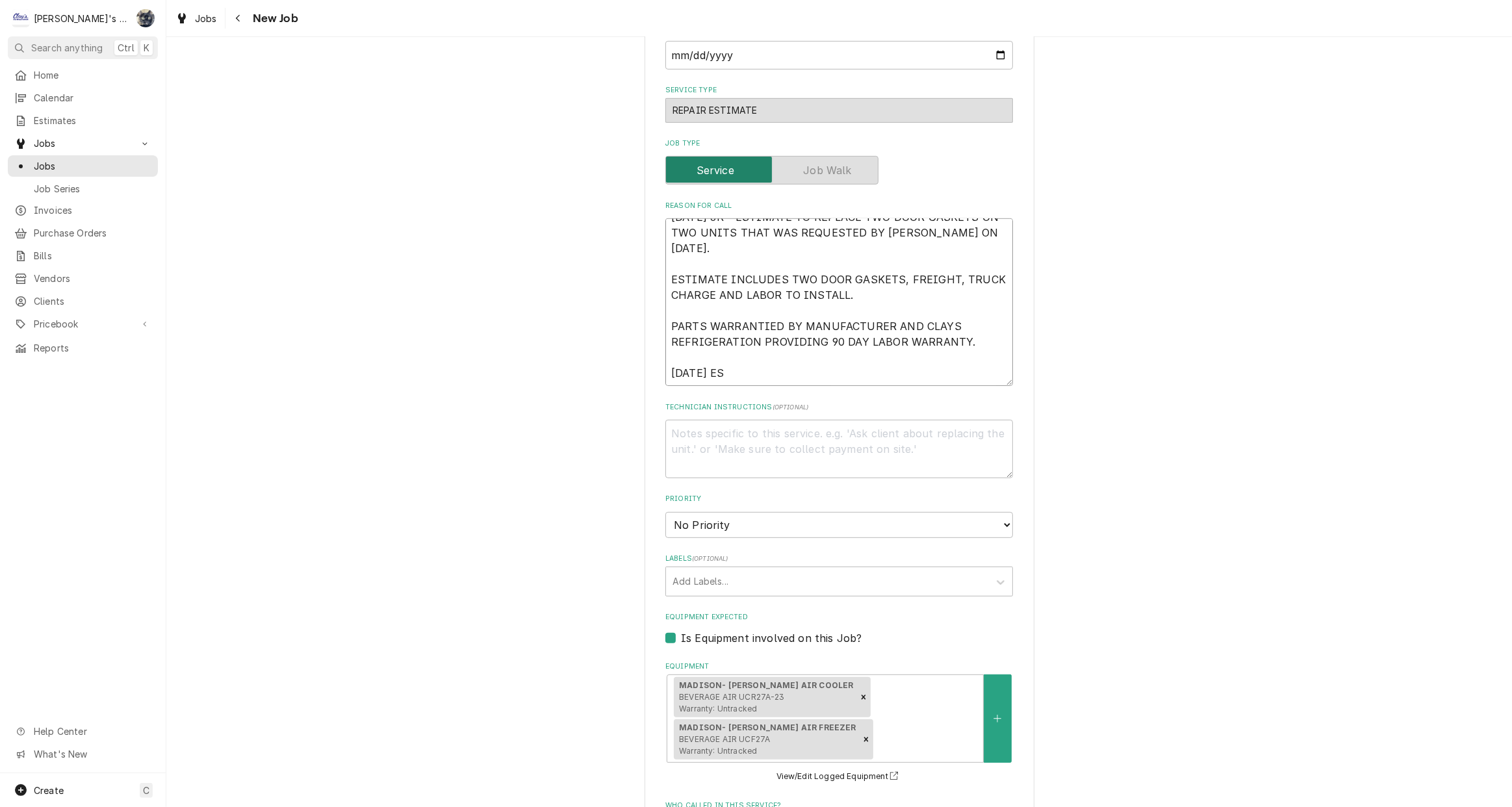
type textarea "x"
type textarea "9/25/2025 JR - ESTIMATE TO REPLACE TWO DOOR GASKETS ON TWO UNITS THAT WAS REQUE…"
type textarea "x"
type textarea "9/25/2025 JR - ESTIMATE TO REPLACE TWO DOOR GASKETS ON TWO UNITS THAT WAS REQUE…"
type textarea "x"
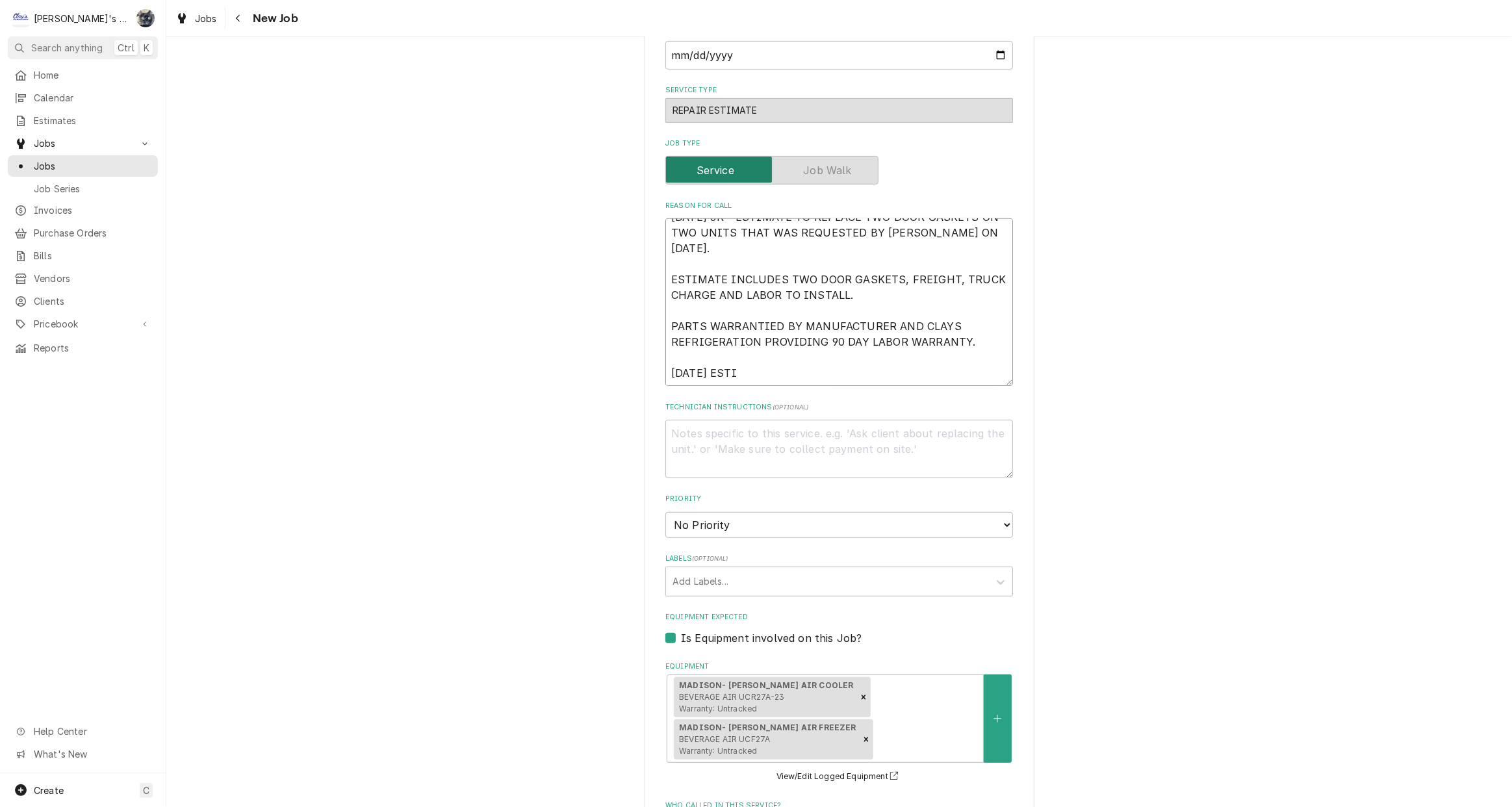
type textarea "9/25/2025 JR - ESTIMATE TO REPLACE TWO DOOR GASKETS ON TWO UNITS THAT WAS REQUE…"
type textarea "x"
type textarea "9/25/2025 JR - ESTIMATE TO REPLACE TWO DOOR GASKETS ON TWO UNITS THAT WAS REQUE…"
type textarea "x"
type textarea "9/25/2025 JR - ESTIMATE TO REPLACE TWO DOOR GASKETS ON TWO UNITS THAT WAS REQUE…"
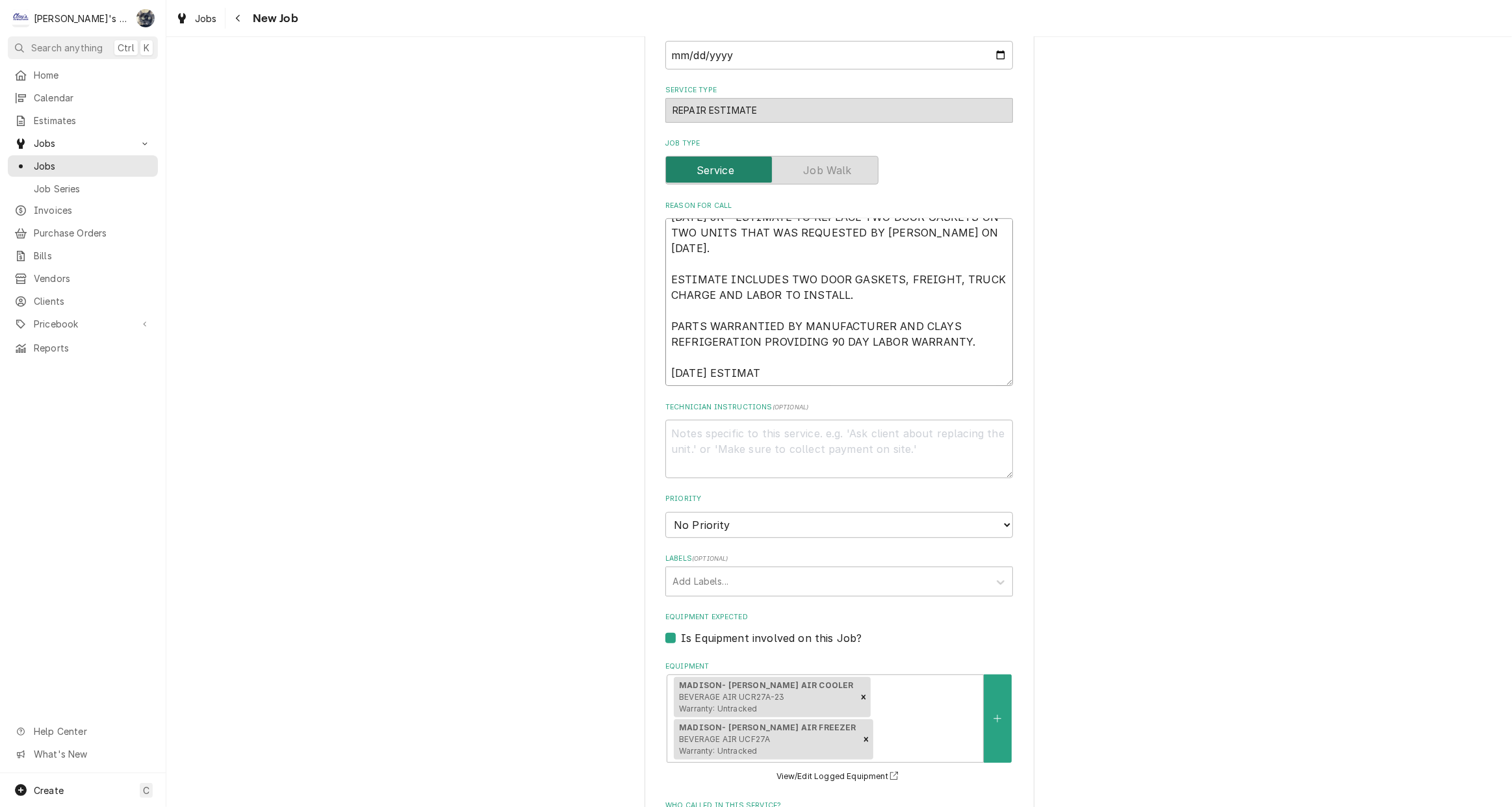
type textarea "x"
type textarea "9/25/2025 JR - ESTIMATE TO REPLACE TWO DOOR GASKETS ON TWO UNITS THAT WAS REQUE…"
type textarea "x"
type textarea "9/25/2025 JR - ESTIMATE TO REPLACE TWO DOOR GASKETS ON TWO UNITS THAT WAS REQUE…"
type textarea "x"
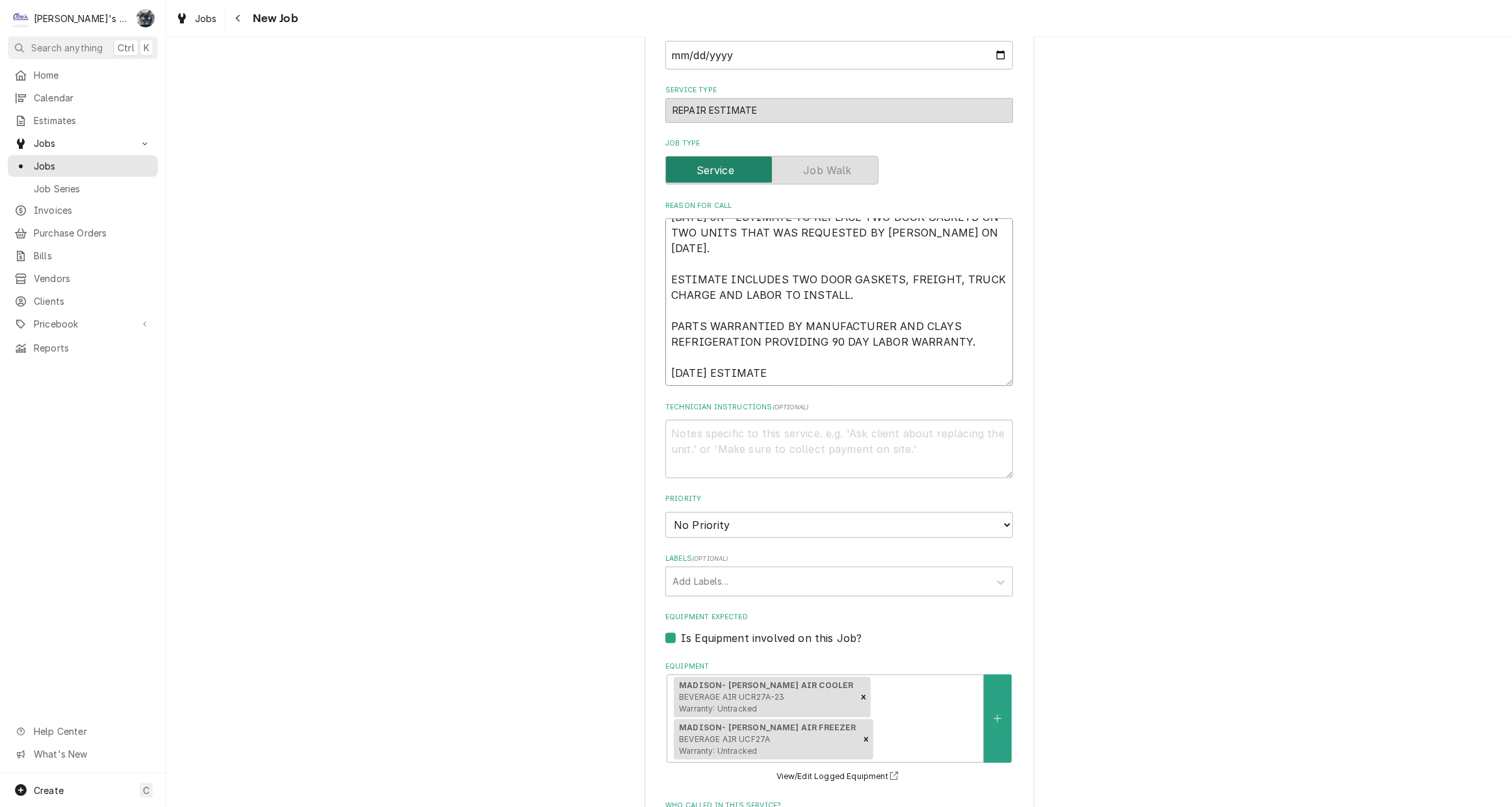
type textarea "9/25/2025 JR - ESTIMATE TO REPLACE TWO DOOR GASKETS ON TWO UNITS THAT WAS REQUE…"
type textarea "x"
type textarea "9/25/2025 JR - ESTIMATE TO REPLACE TWO DOOR GASKETS ON TWO UNITS THAT WAS REQUE…"
type textarea "x"
type textarea "9/25/2025 JR - ESTIMATE TO REPLACE TWO DOOR GASKETS ON TWO UNITS THAT WAS REQUE…"
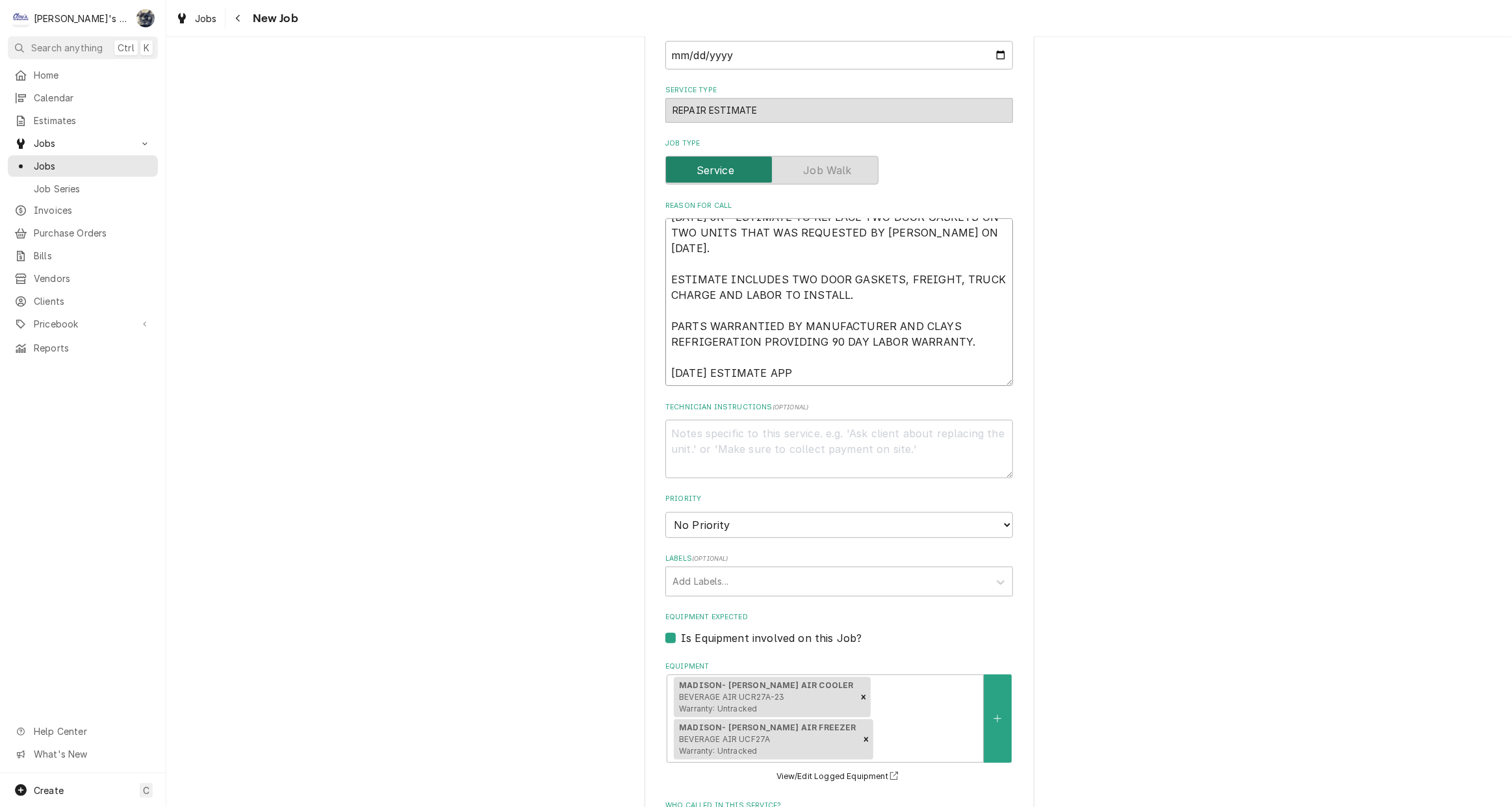
type textarea "x"
type textarea "9/25/2025 JR - ESTIMATE TO REPLACE TWO DOOR GASKETS ON TWO UNITS THAT WAS REQUE…"
type textarea "x"
type textarea "9/25/2025 JR - ESTIMATE TO REPLACE TWO DOOR GASKETS ON TWO UNITS THAT WAS REQUE…"
type textarea "x"
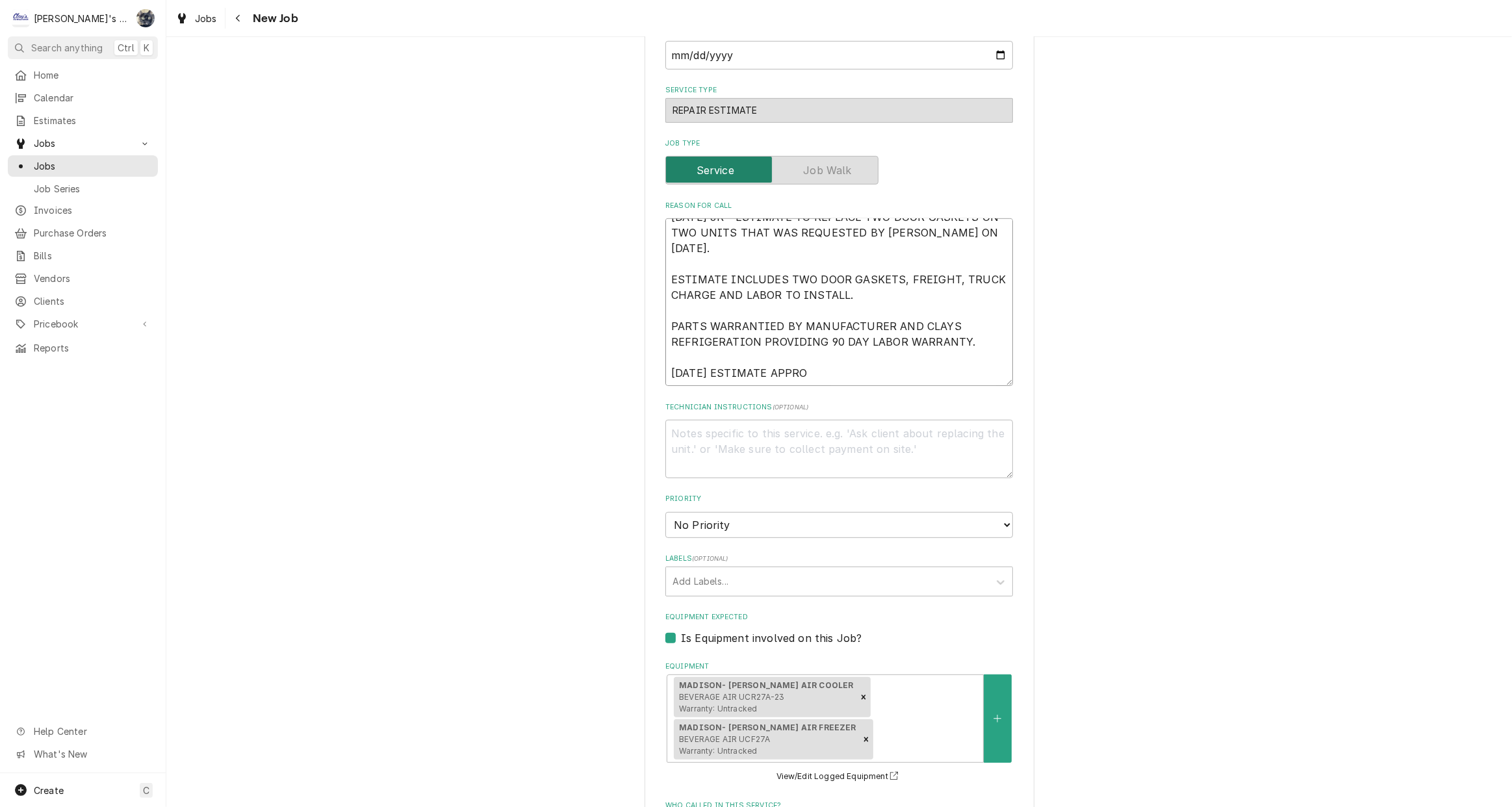
type textarea "9/25/2025 JR - ESTIMATE TO REPLACE TWO DOOR GASKETS ON TWO UNITS THAT WAS REQUE…"
type textarea "x"
type textarea "9/25/2025 JR - ESTIMATE TO REPLACE TWO DOOR GASKETS ON TWO UNITS THAT WAS REQUE…"
type textarea "x"
type textarea "9/25/2025 JR - ESTIMATE TO REPLACE TWO DOOR GASKETS ON TWO UNITS THAT WAS REQUE…"
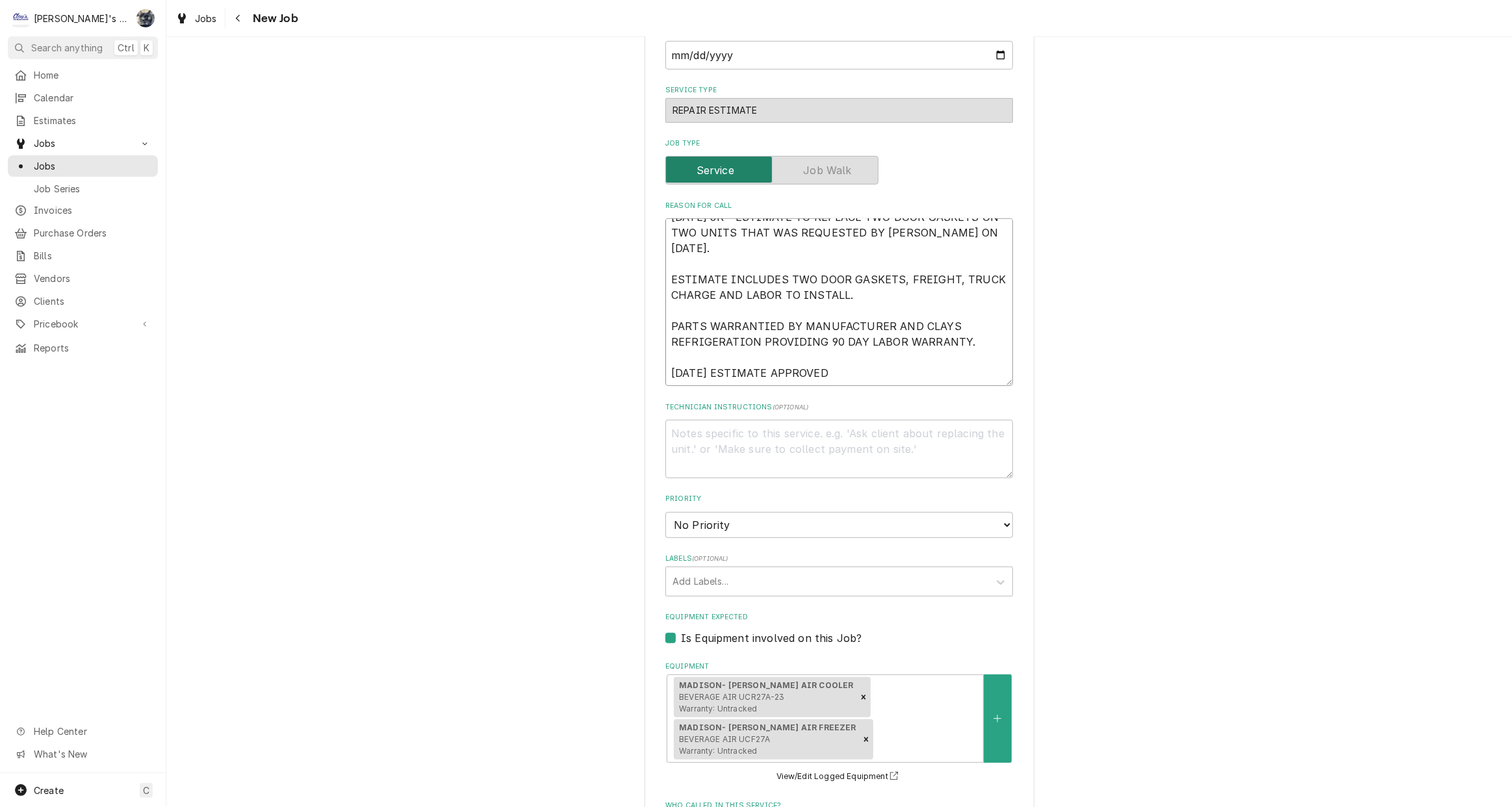
type textarea "x"
type textarea "9/25/2025 JR - ESTIMATE TO REPLACE TWO DOOR GASKETS ON TWO UNITS THAT WAS REQUE…"
type textarea "x"
type textarea "9/25/2025 JR - ESTIMATE TO REPLACE TWO DOOR GASKETS ON TWO UNITS THAT WAS REQUE…"
type textarea "x"
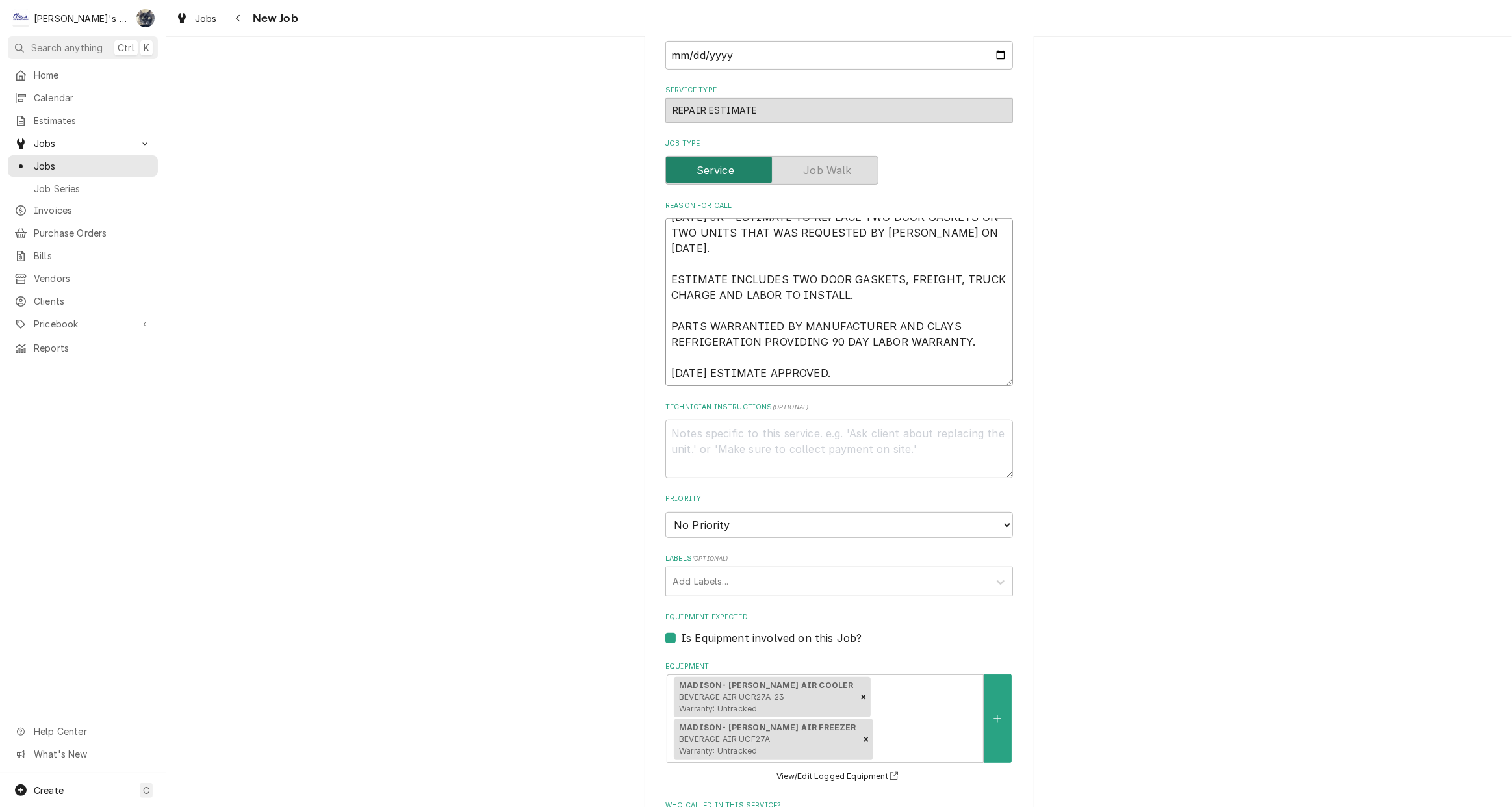
type textarea "9/25/2025 JR - ESTIMATE TO REPLACE TWO DOOR GASKETS ON TWO UNITS THAT WAS REQUE…"
type textarea "x"
type textarea "9/25/2025 JR - ESTIMATE TO REPLACE TWO DOOR GASKETS ON TWO UNITS THAT WAS REQUE…"
type textarea "x"
type textarea "9/25/2025 JR - ESTIMATE TO REPLACE TWO DOOR GASKETS ON TWO UNITS THAT WAS REQUE…"
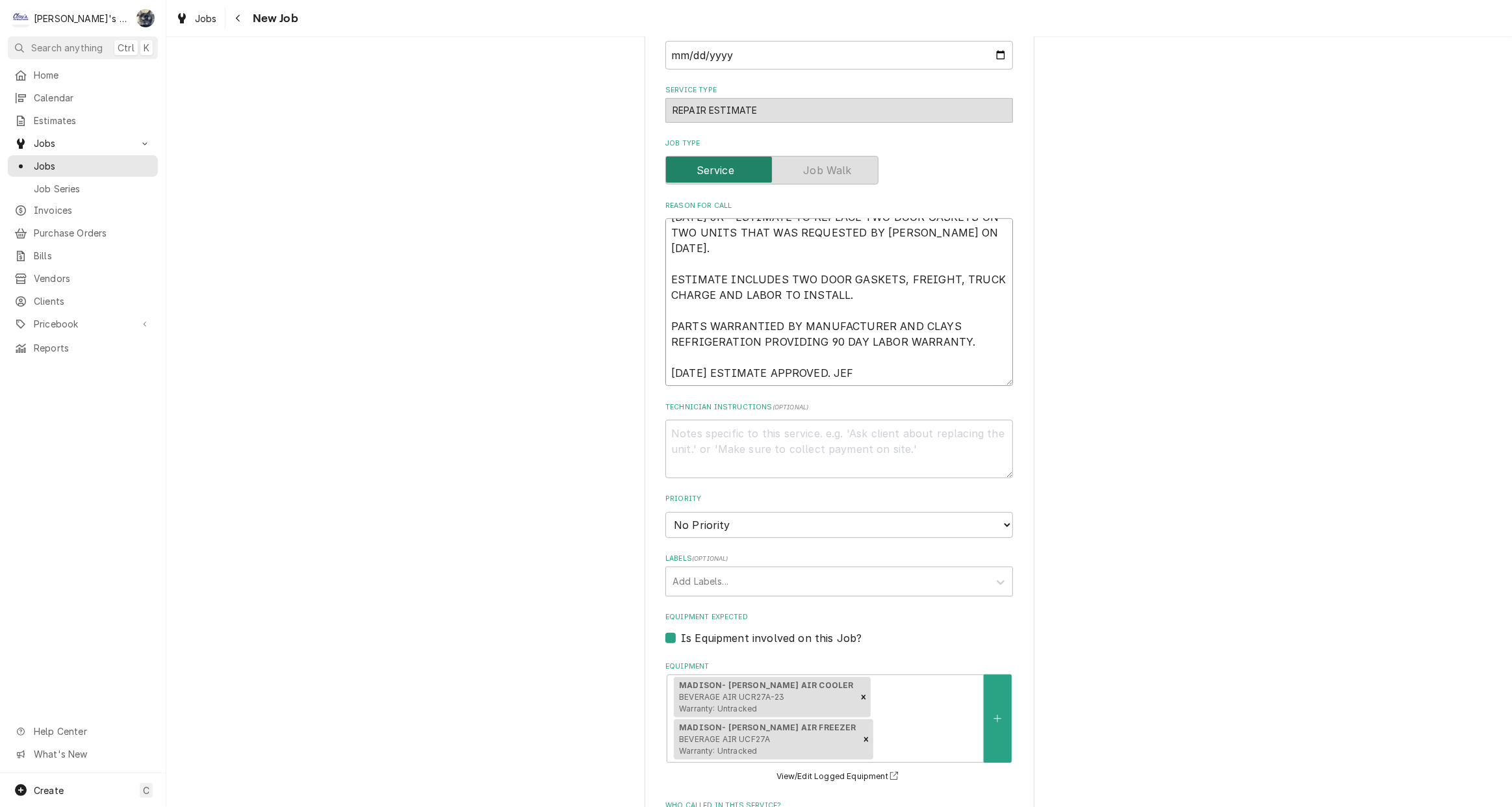
type textarea "x"
type textarea "9/25/2025 JR - ESTIMATE TO REPLACE TWO DOOR GASKETS ON TWO UNITS THAT WAS REQUE…"
type textarea "x"
type textarea "9/25/2025 JR - ESTIMATE TO REPLACE TWO DOOR GASKETS ON TWO UNITS THAT WAS REQUE…"
type textarea "x"
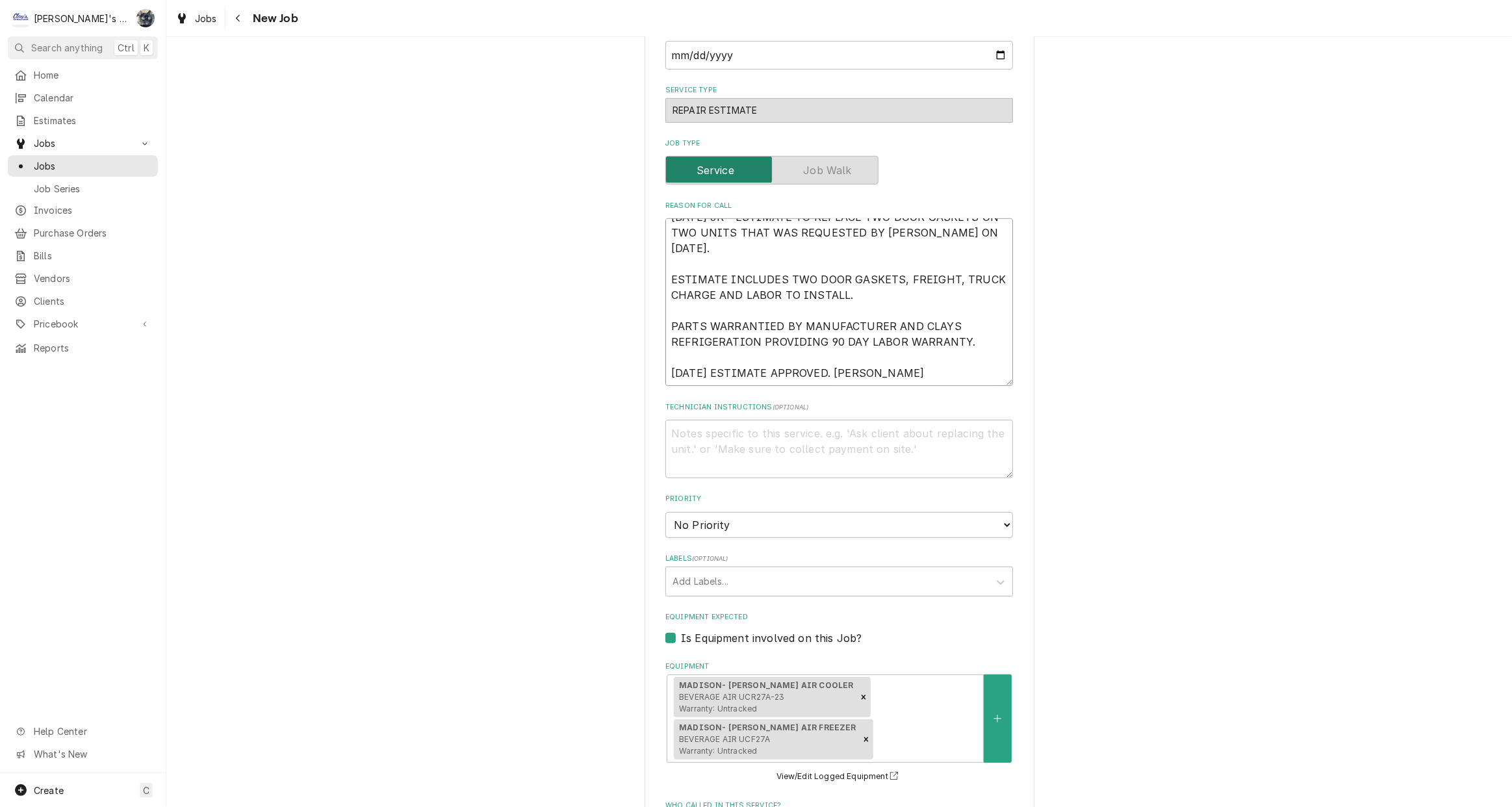
type textarea "9/25/2025 JR - ESTIMATE TO REPLACE TWO DOOR GASKETS ON TWO UNITS THAT WAS REQUE…"
type textarea "x"
type textarea "9/25/2025 JR - ESTIMATE TO REPLACE TWO DOOR GASKETS ON TWO UNITS THAT WAS REQUE…"
type textarea "x"
type textarea "9/25/2025 JR - ESTIMATE TO REPLACE TWO DOOR GASKETS ON TWO UNITS THAT WAS REQUE…"
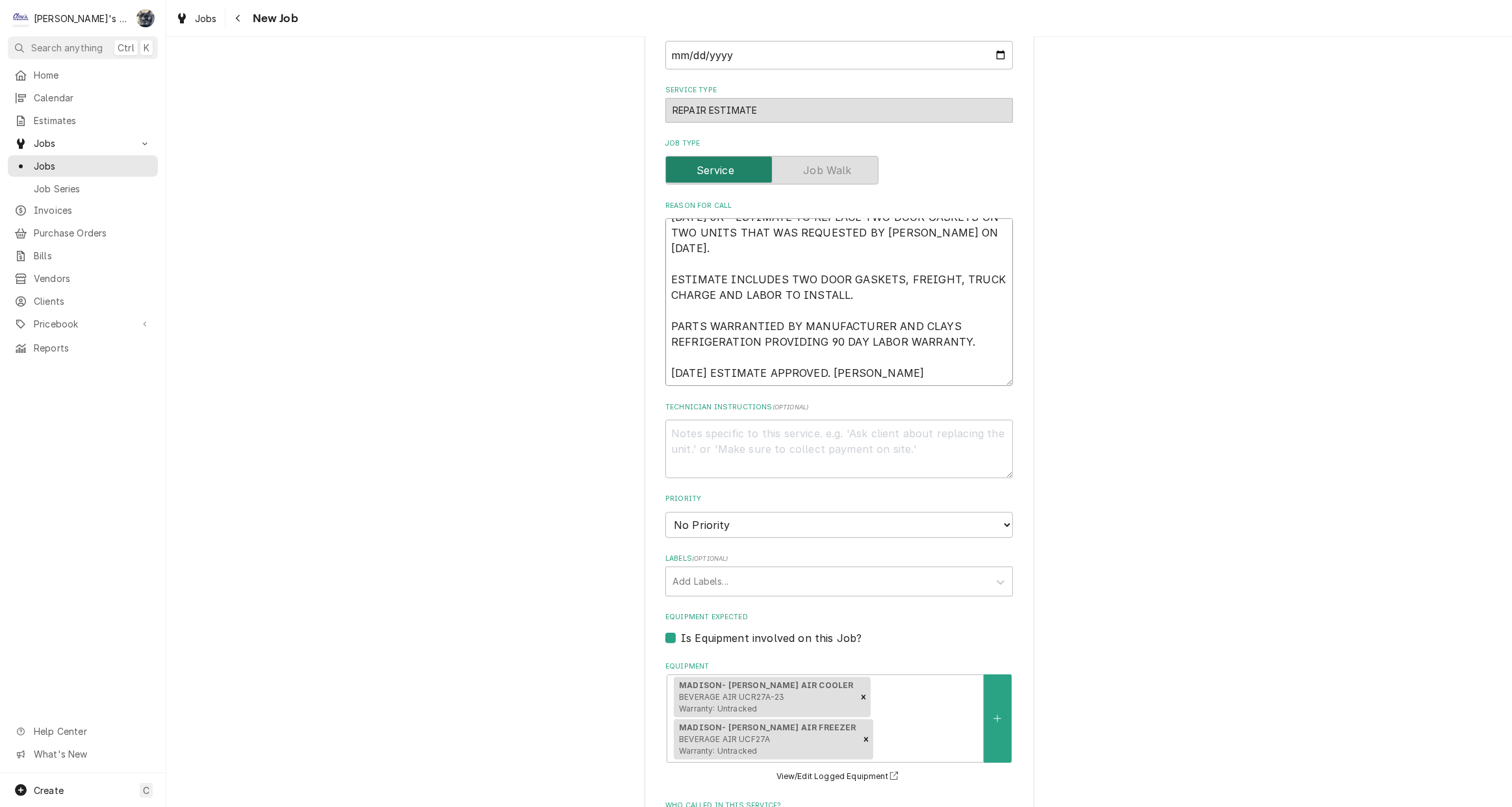
type textarea "x"
type textarea "9/25/2025 JR - ESTIMATE TO REPLACE TWO DOOR GASKETS ON TWO UNITS THAT WAS REQUE…"
type textarea "x"
type textarea "9/25/2025 JR - ESTIMATE TO REPLACE TWO DOOR GASKETS ON TWO UNITS THAT WAS REQUE…"
type textarea "x"
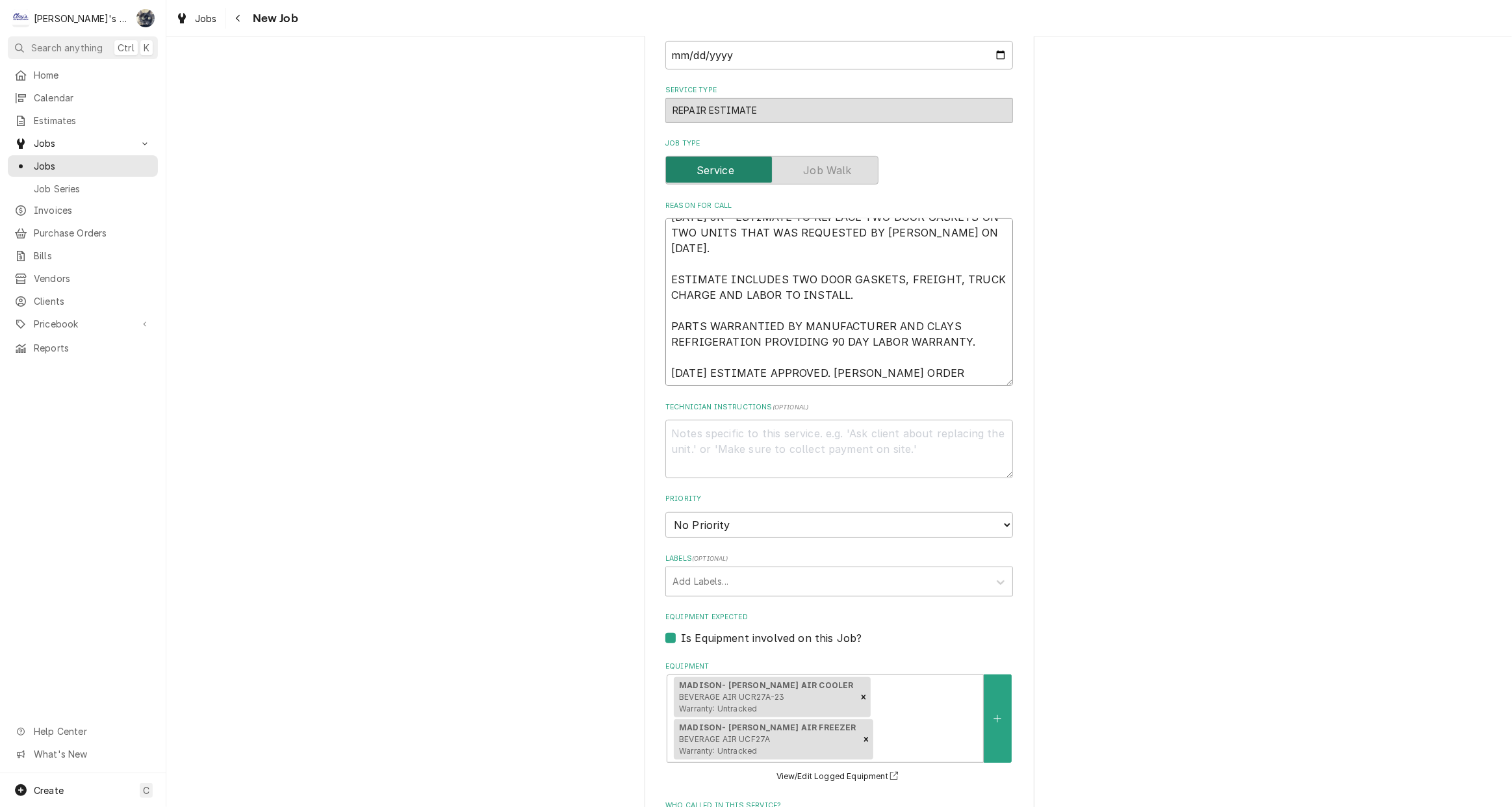
type textarea "9/25/2025 JR - ESTIMATE TO REPLACE TWO DOOR GASKETS ON TWO UNITS THAT WAS REQUE…"
type textarea "x"
type textarea "9/25/2025 JR - ESTIMATE TO REPLACE TWO DOOR GASKETS ON TWO UNITS THAT WAS REQUE…"
type textarea "x"
type textarea "9/25/2025 JR - ESTIMATE TO REPLACE TWO DOOR GASKETS ON TWO UNITS THAT WAS REQUE…"
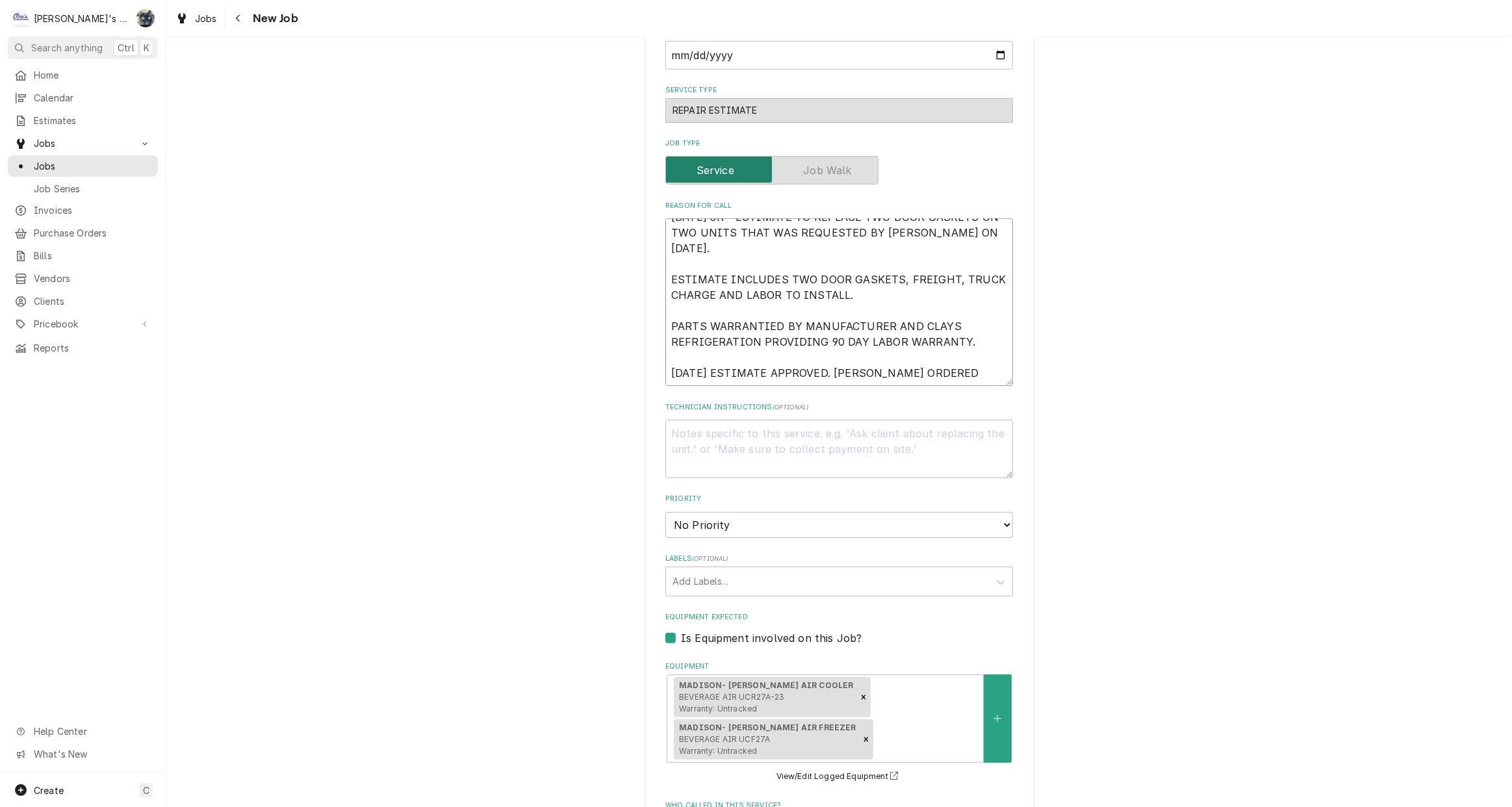
type textarea "x"
type textarea "9/25/2025 JR - ESTIMATE TO REPLACE TWO DOOR GASKETS ON TWO UNITS THAT WAS REQUE…"
type textarea "x"
type textarea "9/25/2025 JR - ESTIMATE TO REPLACE TWO DOOR GASKETS ON TWO UNITS THAT WAS REQUE…"
type textarea "x"
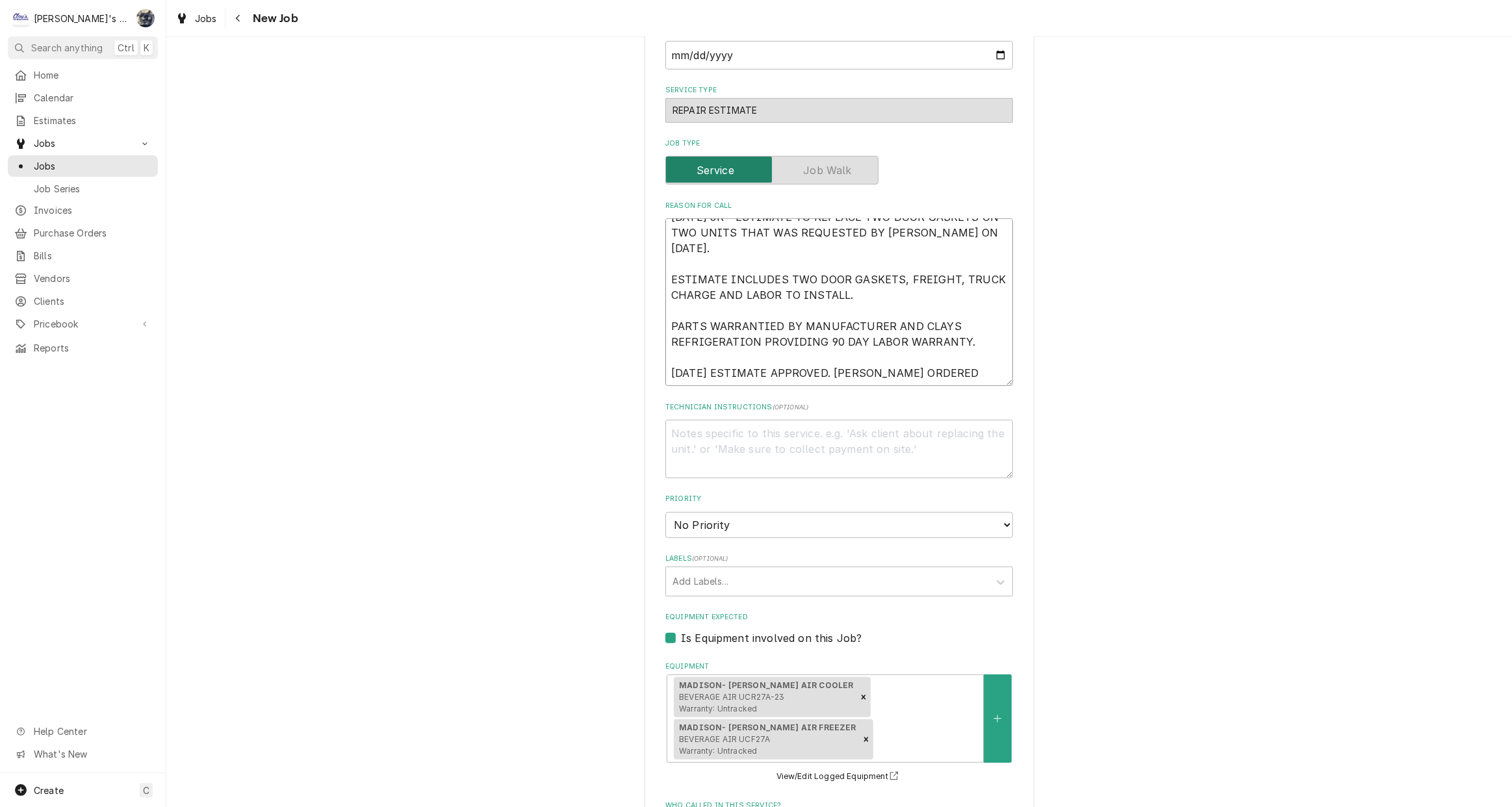
type textarea "9/25/2025 JR - ESTIMATE TO REPLACE TWO DOOR GASKETS ON TWO UNITS THAT WAS REQUE…"
type textarea "x"
type textarea "9/25/2025 JR - ESTIMATE TO REPLACE TWO DOOR GASKETS ON TWO UNITS THAT WAS REQUE…"
type textarea "x"
type textarea "9/25/2025 JR - ESTIMATE TO REPLACE TWO DOOR GASKETS ON TWO UNITS THAT WAS REQUE…"
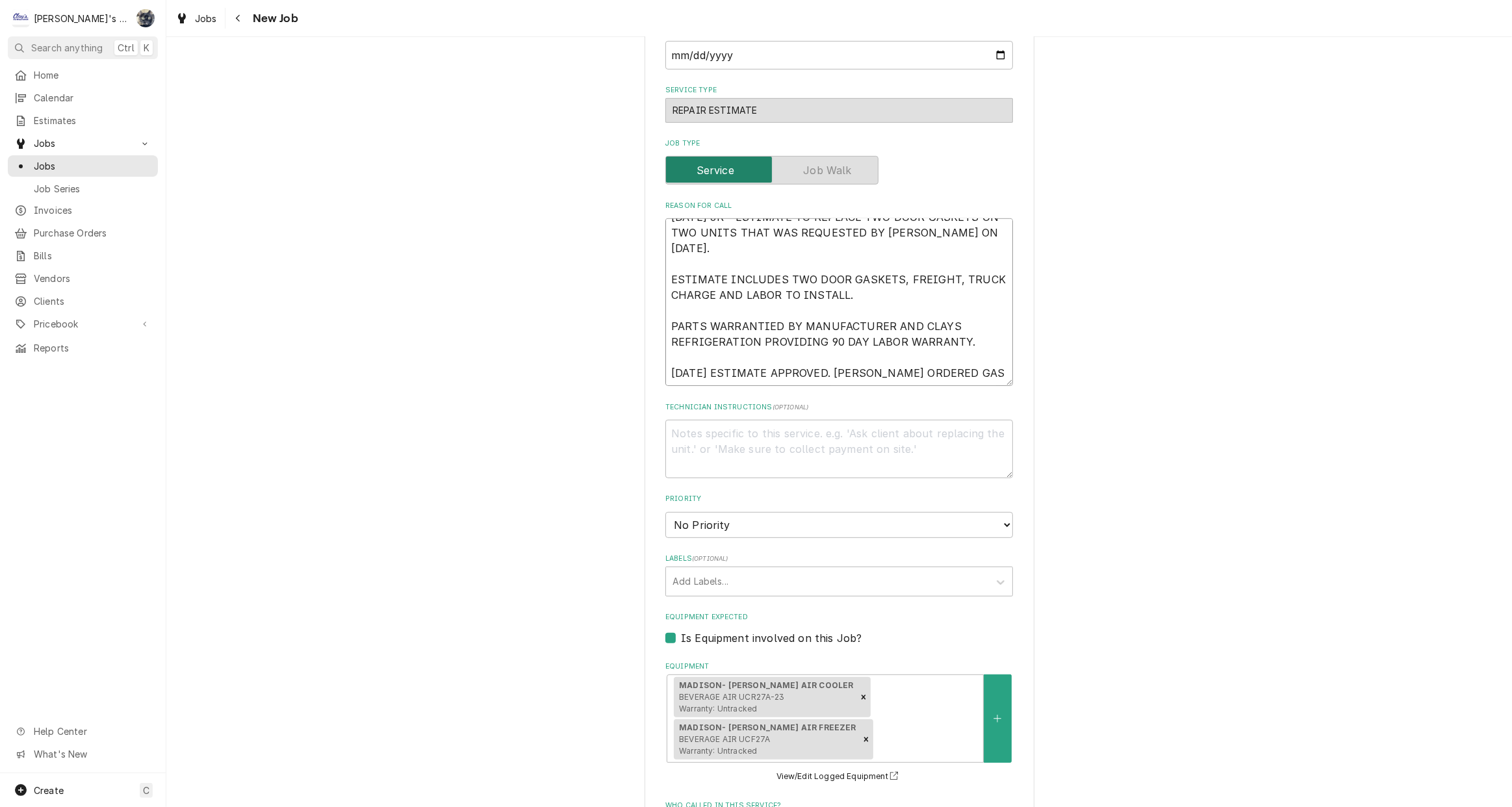
type textarea "x"
type textarea "9/25/2025 JR - ESTIMATE TO REPLACE TWO DOOR GASKETS ON TWO UNITS THAT WAS REQUE…"
type textarea "x"
type textarea "9/25/2025 JR - ESTIMATE TO REPLACE TWO DOOR GASKETS ON TWO UNITS THAT WAS REQUE…"
type textarea "x"
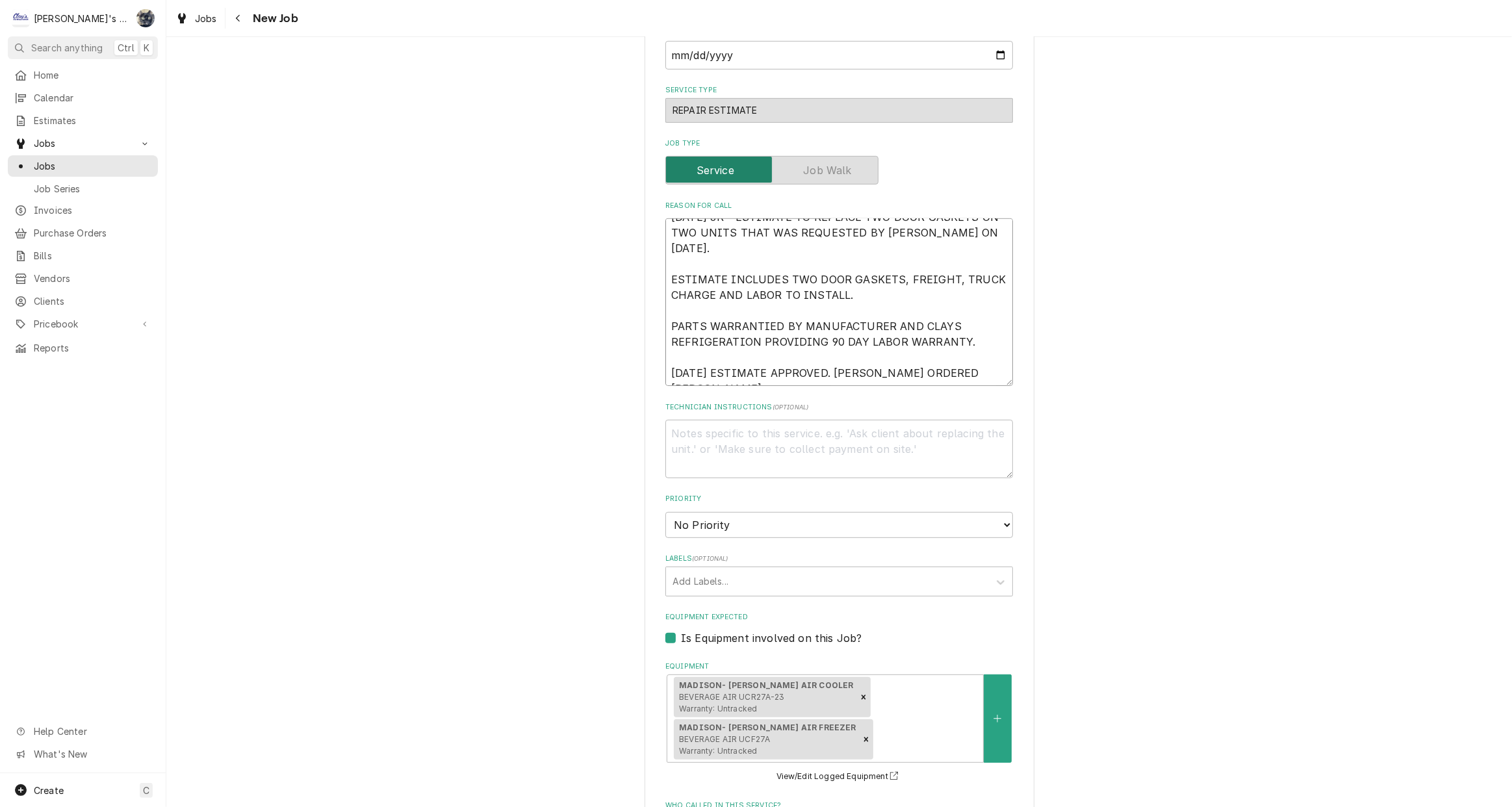
type textarea "9/25/2025 JR - ESTIMATE TO REPLACE TWO DOOR GASKETS ON TWO UNITS THAT WAS REQUE…"
type textarea "x"
type textarea "9/25/2025 JR - ESTIMATE TO REPLACE TWO DOOR GASKETS ON TWO UNITS THAT WAS REQUE…"
type textarea "x"
type textarea "9/25/2025 JR - ESTIMATE TO REPLACE TWO DOOR GASKETS ON TWO UNITS THAT WAS REQUE…"
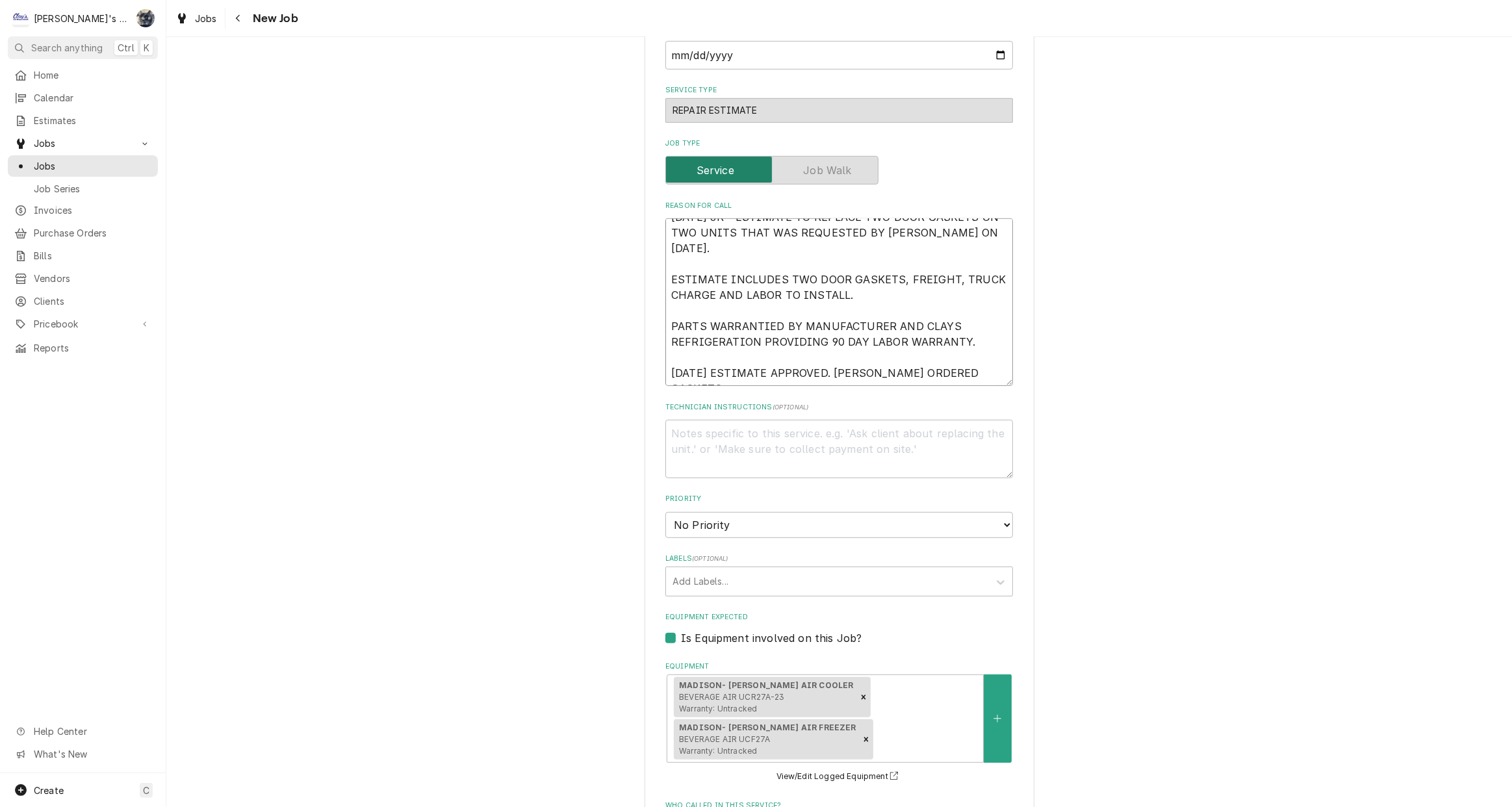
type textarea "x"
type textarea "9/25/2025 JR - ESTIMATE TO REPLACE TWO DOOR GASKETS ON TWO UNITS THAT WAS REQUE…"
type textarea "x"
type textarea "9/25/2025 JR - ESTIMATE TO REPLACE TWO DOOR GASKETS ON TWO UNITS THAT WAS REQUE…"
type textarea "x"
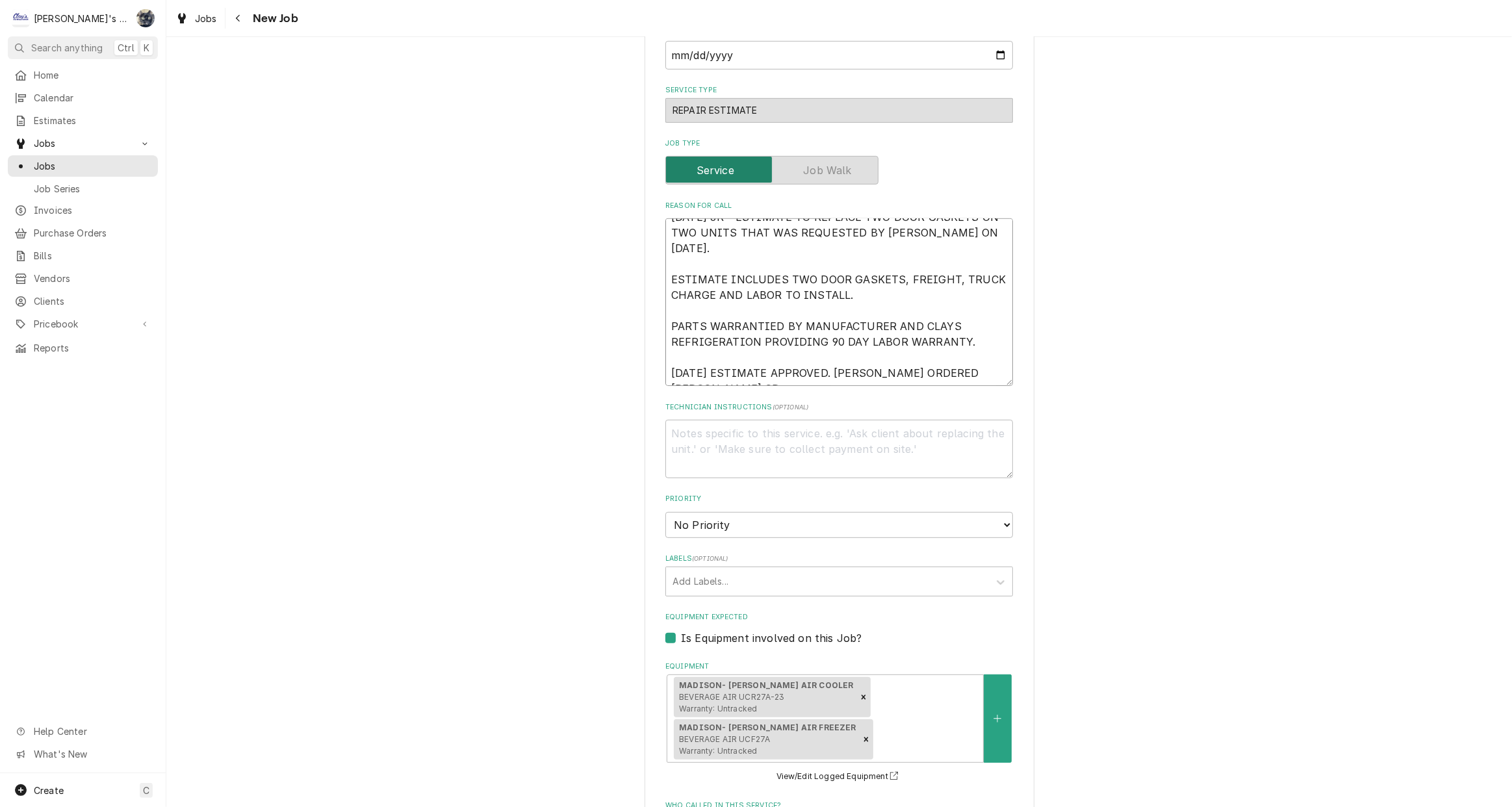
type textarea "9/25/2025 JR - ESTIMATE TO REPLACE TWO DOOR GASKETS ON TWO UNITS THAT WAS REQUE…"
type textarea "x"
type textarea "9/25/2025 JR - ESTIMATE TO REPLACE TWO DOOR GASKETS ON TWO UNITS THAT WAS REQUE…"
type textarea "x"
type textarea "9/25/2025 JR - ESTIMATE TO REPLACE TWO DOOR GASKETS ON TWO UNITS THAT WAS REQUE…"
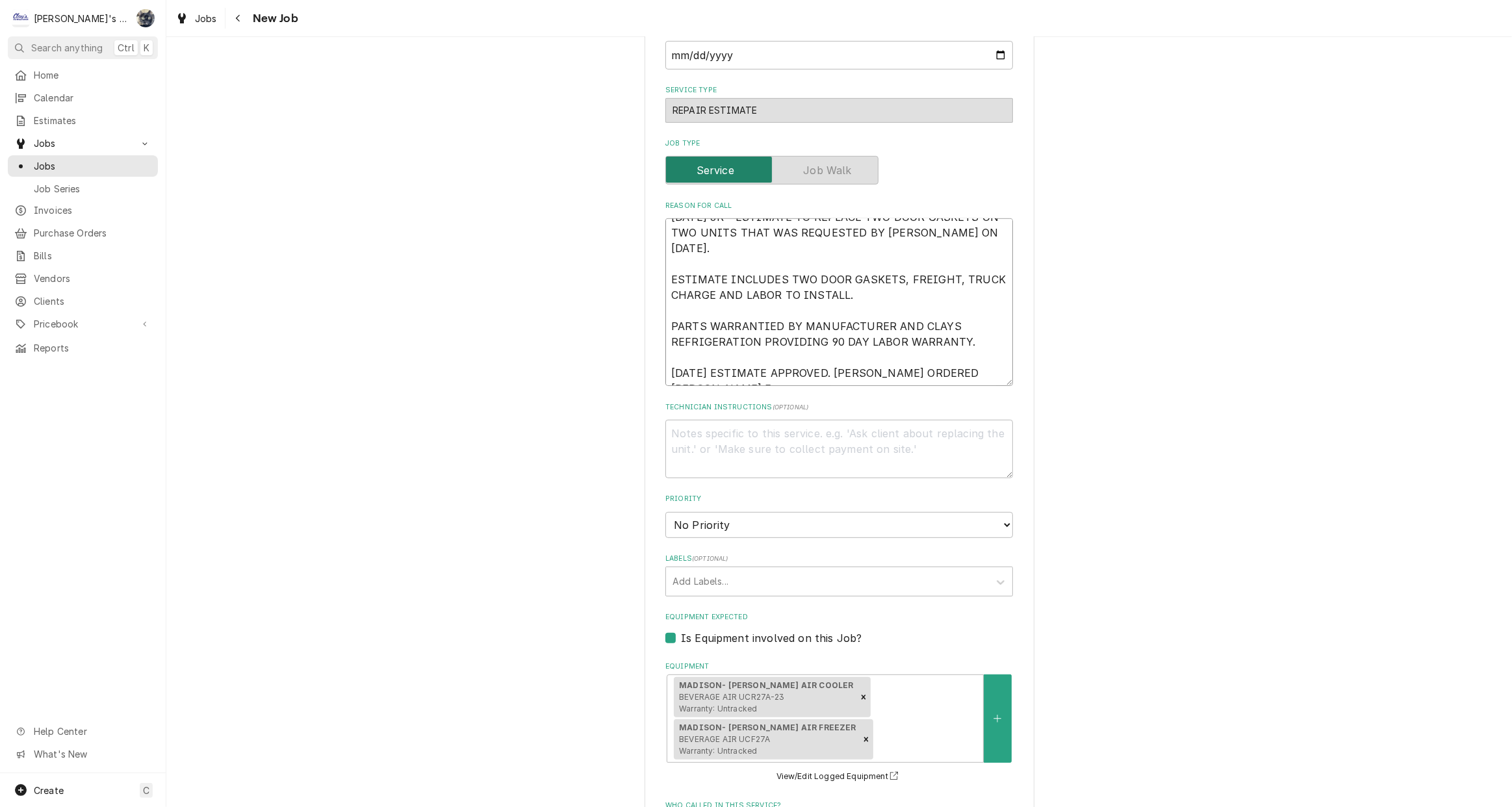
type textarea "x"
type textarea "9/25/2025 JR - ESTIMATE TO REPLACE TWO DOOR GASKETS ON TWO UNITS THAT WAS REQUE…"
type textarea "x"
type textarea "9/25/2025 JR - ESTIMATE TO REPLACE TWO DOOR GASKETS ON TWO UNITS THAT WAS REQUE…"
type textarea "x"
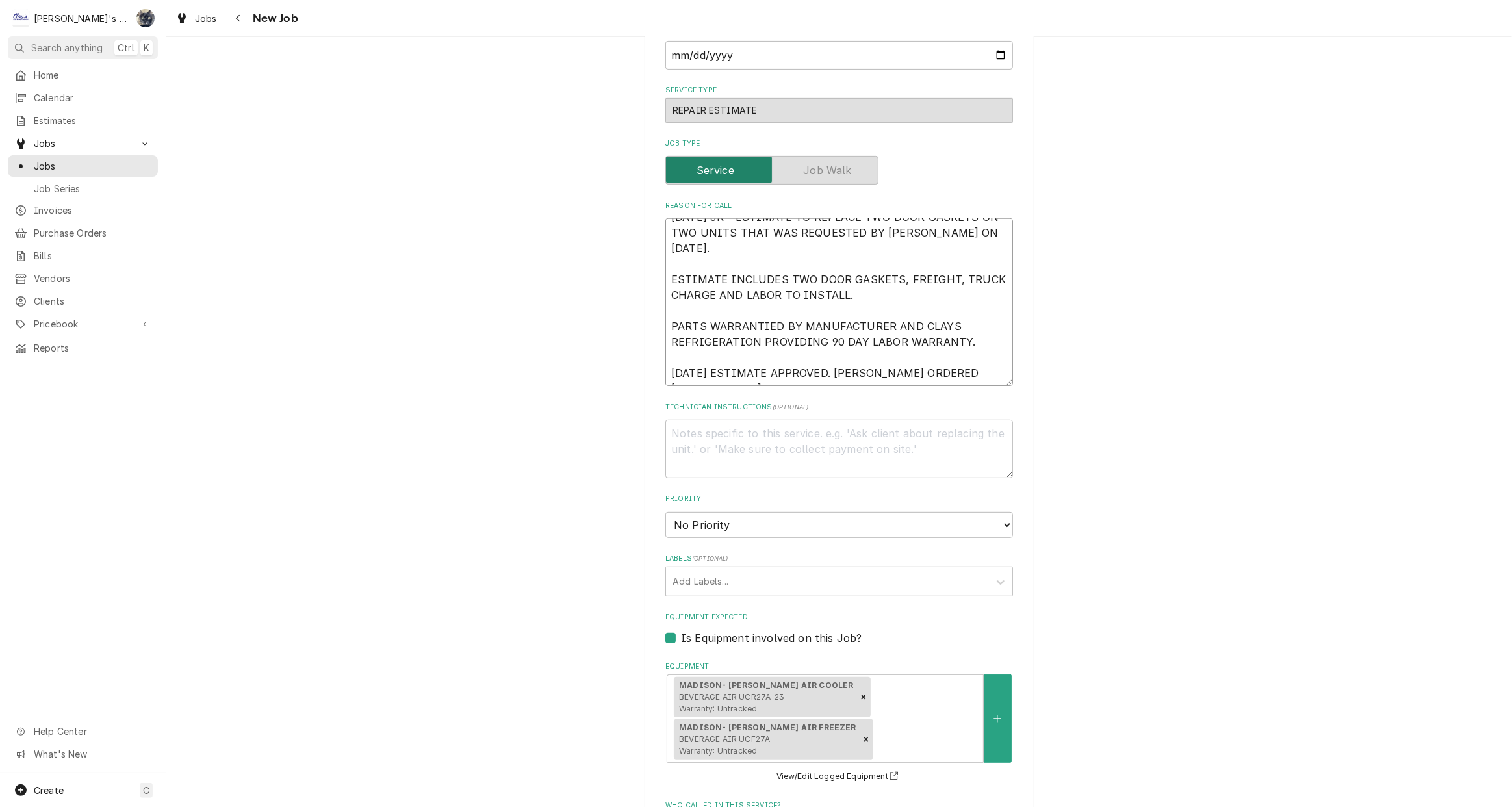
type textarea "9/25/2025 JR - ESTIMATE TO REPLACE TWO DOOR GASKETS ON TWO UNITS THAT WAS REQUE…"
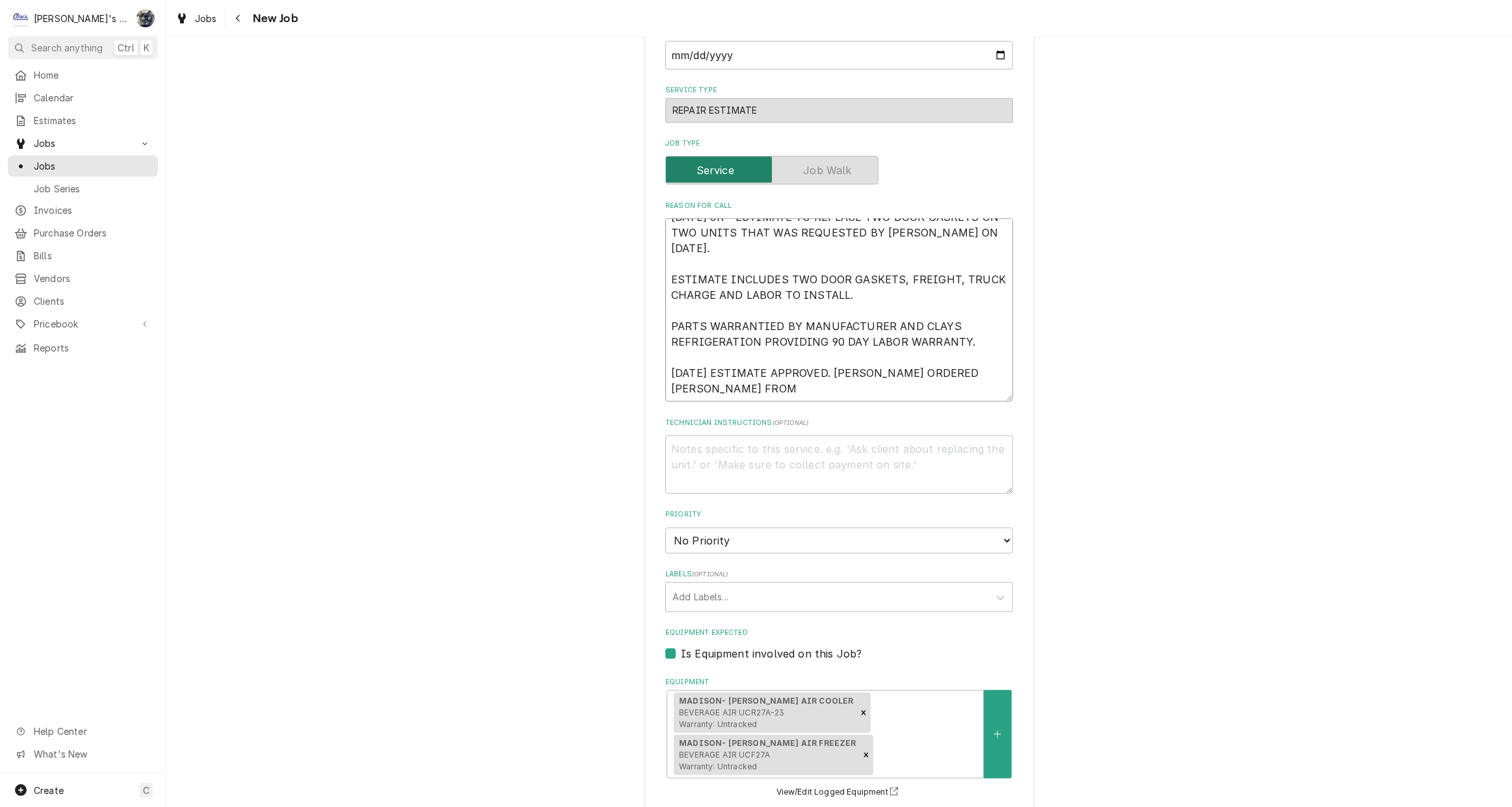
type textarea "x"
type textarea "9/25/2025 JR - ESTIMATE TO REPLACE TWO DOOR GASKETS ON TWO UNITS THAT WAS REQUE…"
type textarea "x"
type textarea "9/25/2025 JR - ESTIMATE TO REPLACE TWO DOOR GASKETS ON TWO UNITS THAT WAS REQUE…"
type textarea "x"
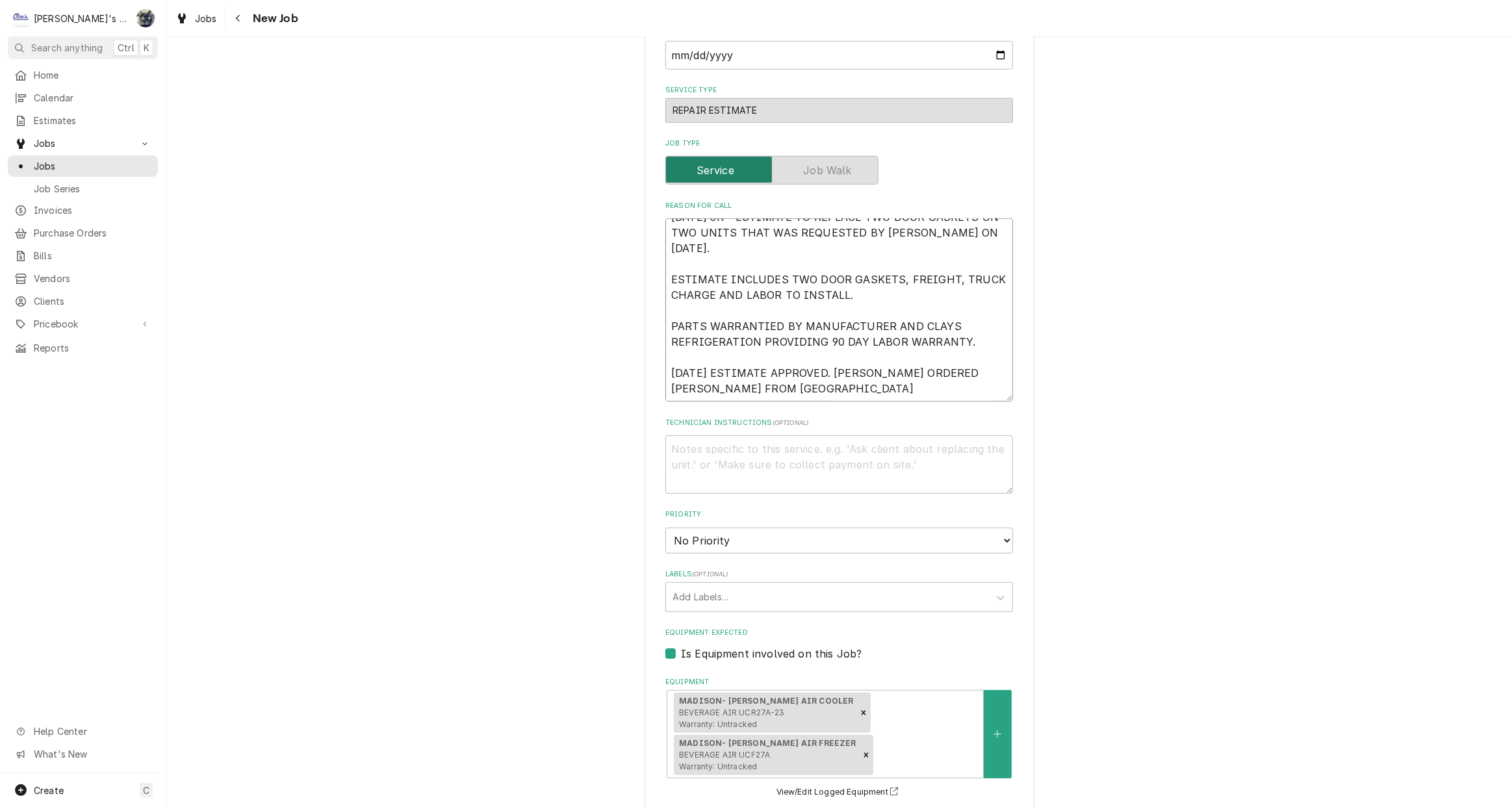
type textarea "9/25/2025 JR - ESTIMATE TO REPLACE TWO DOOR GASKETS ON TWO UNITS THAT WAS REQUE…"
type textarea "x"
type textarea "9/25/2025 JR - ESTIMATE TO REPLACE TWO DOOR GASKETS ON TWO UNITS THAT WAS REQUE…"
type textarea "x"
type textarea "9/25/2025 JR - ESTIMATE TO REPLACE TWO DOOR GASKETS ON TWO UNITS THAT WAS REQUE…"
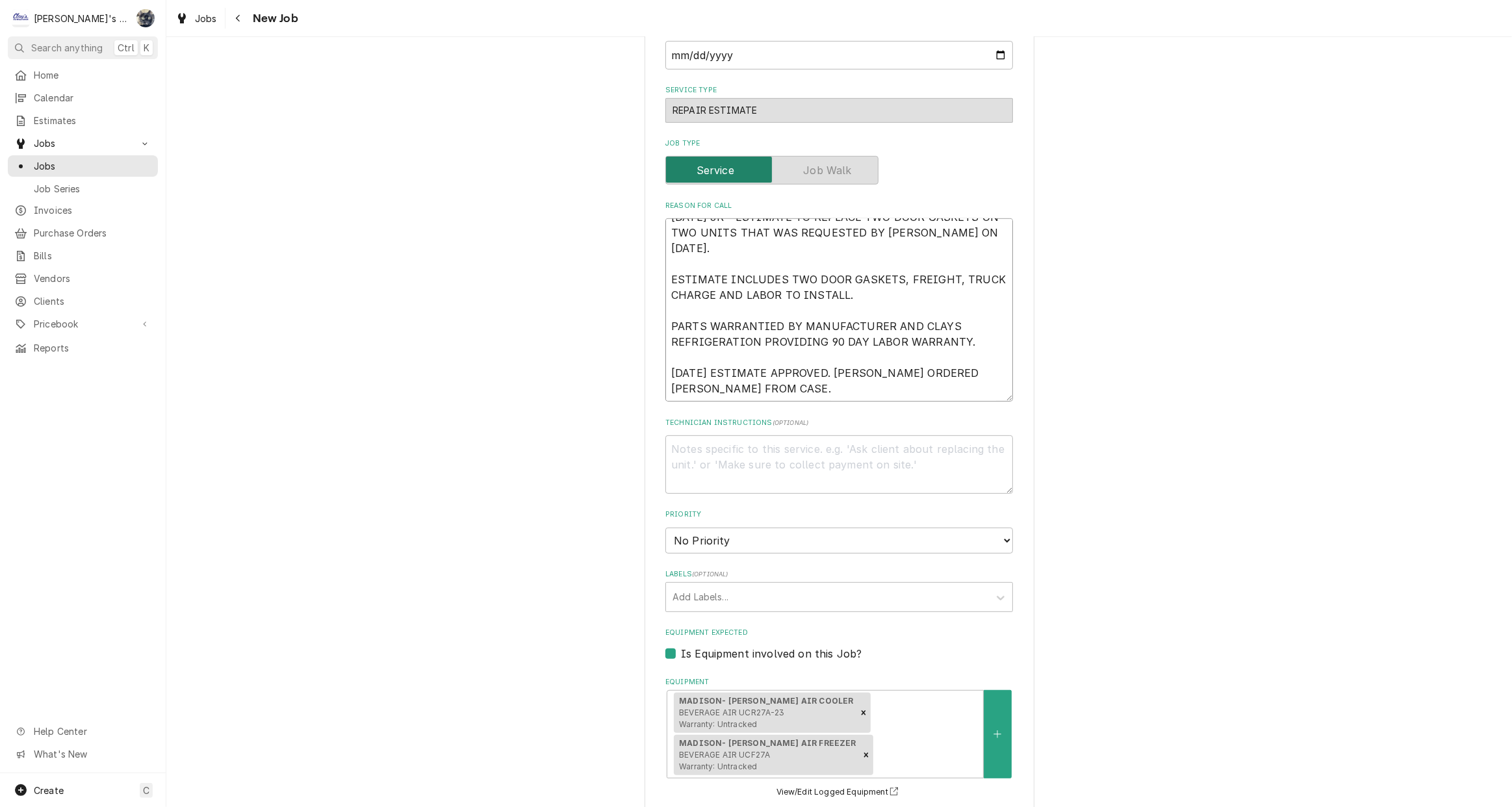
type textarea "x"
type textarea "9/25/2025 JR - ESTIMATE TO REPLACE TWO DOOR GASKETS ON TWO UNITS THAT WAS REQUE…"
type textarea "x"
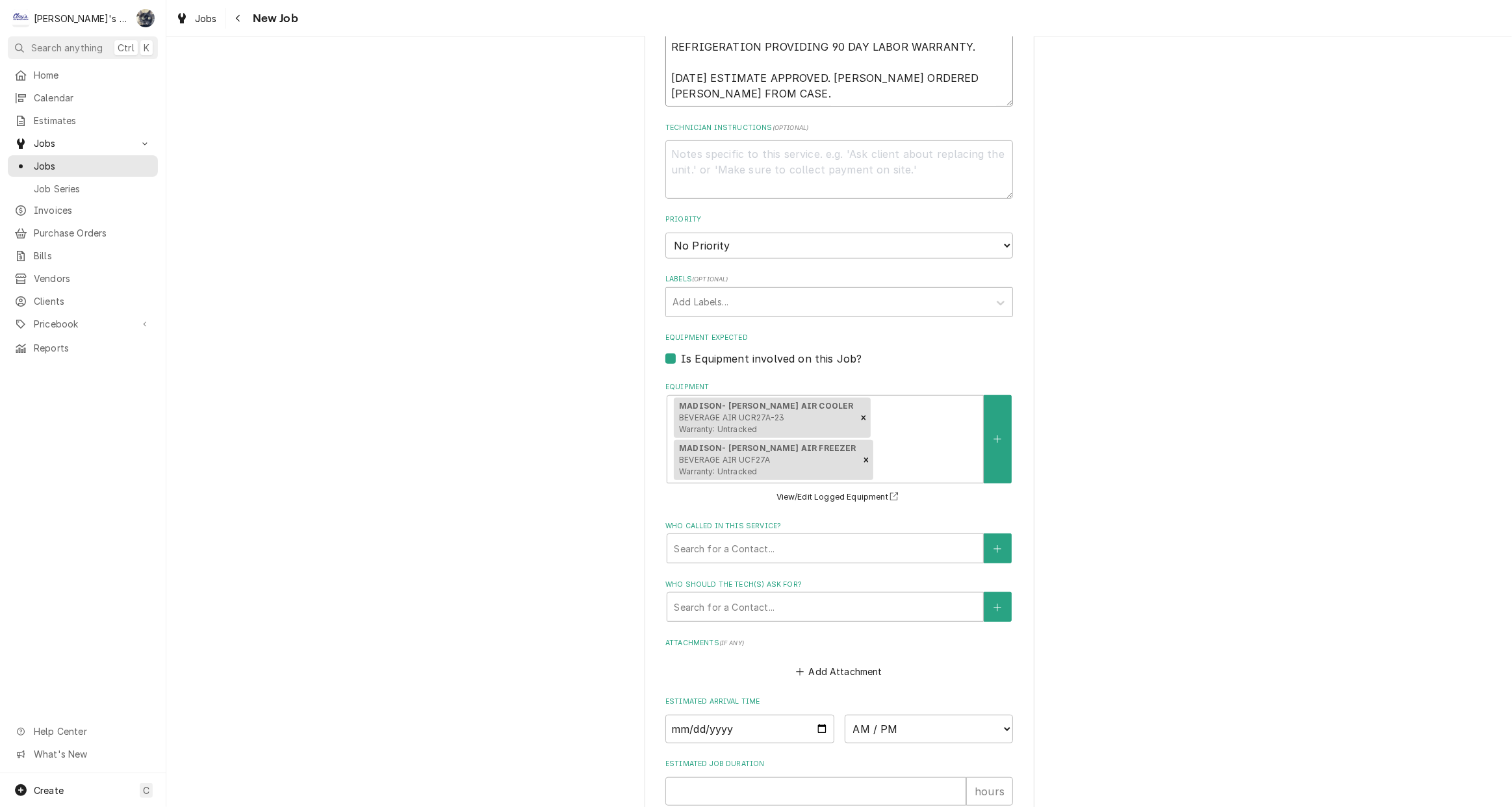
type textarea "9/25/2025 JR - ESTIMATE TO REPLACE TWO DOOR GASKETS ON TWO UNITS THAT WAS REQUE…"
click at [883, 233] on select "No Priority Urgent High Medium Low" at bounding box center [839, 246] width 348 height 26
select select "3"
click at [665, 233] on select "No Priority Urgent High Medium Low" at bounding box center [839, 246] width 348 height 26
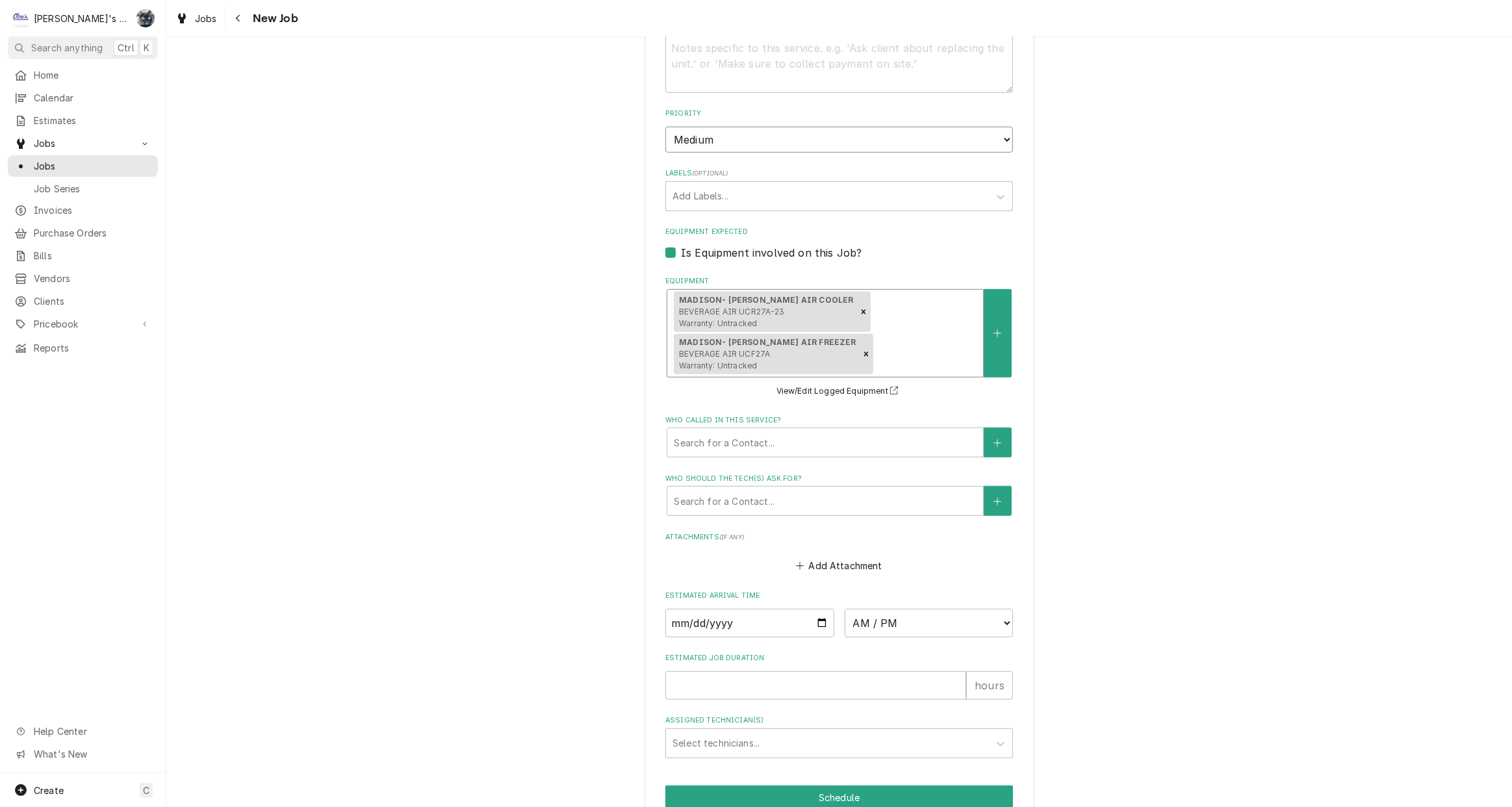
scroll to position [934, 0]
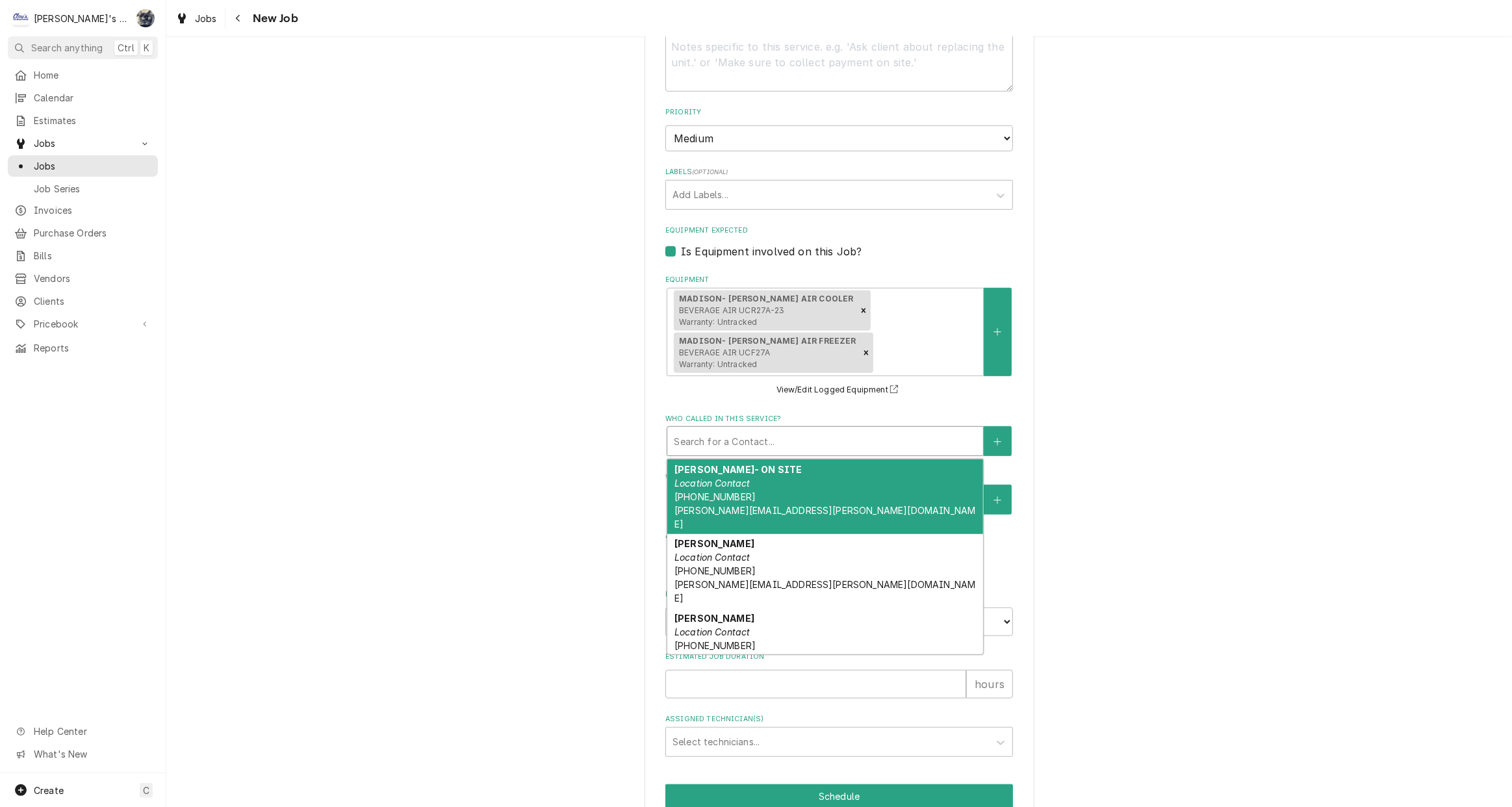
click at [791, 430] on div "Who called in this service?" at bounding box center [825, 442] width 303 height 24
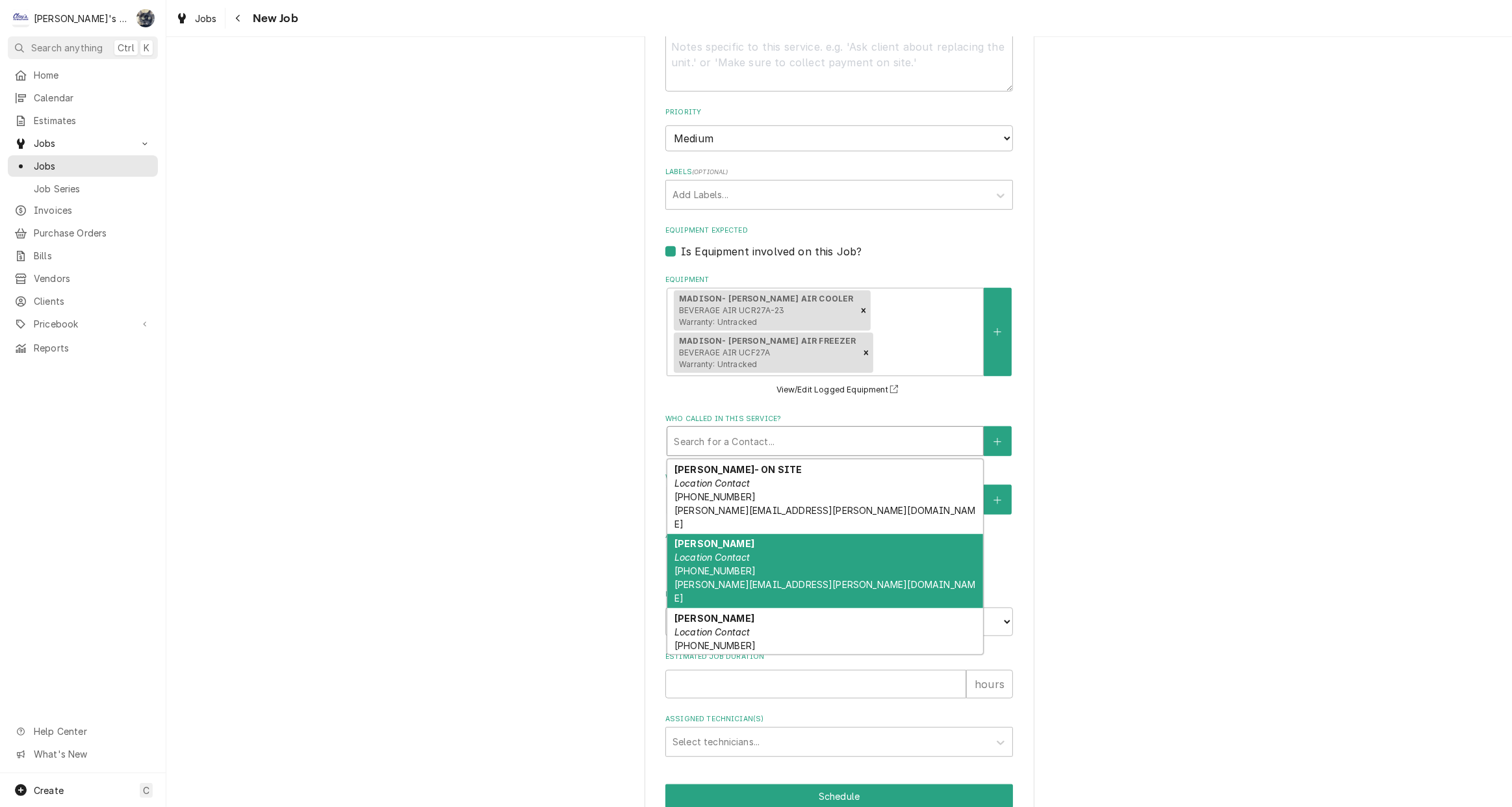
click at [776, 534] on div "JANET WATTERS Location Contact (702) 806-4510 JANET.WATTERS@HERITAGEDISTILLING.…" at bounding box center [825, 571] width 316 height 75
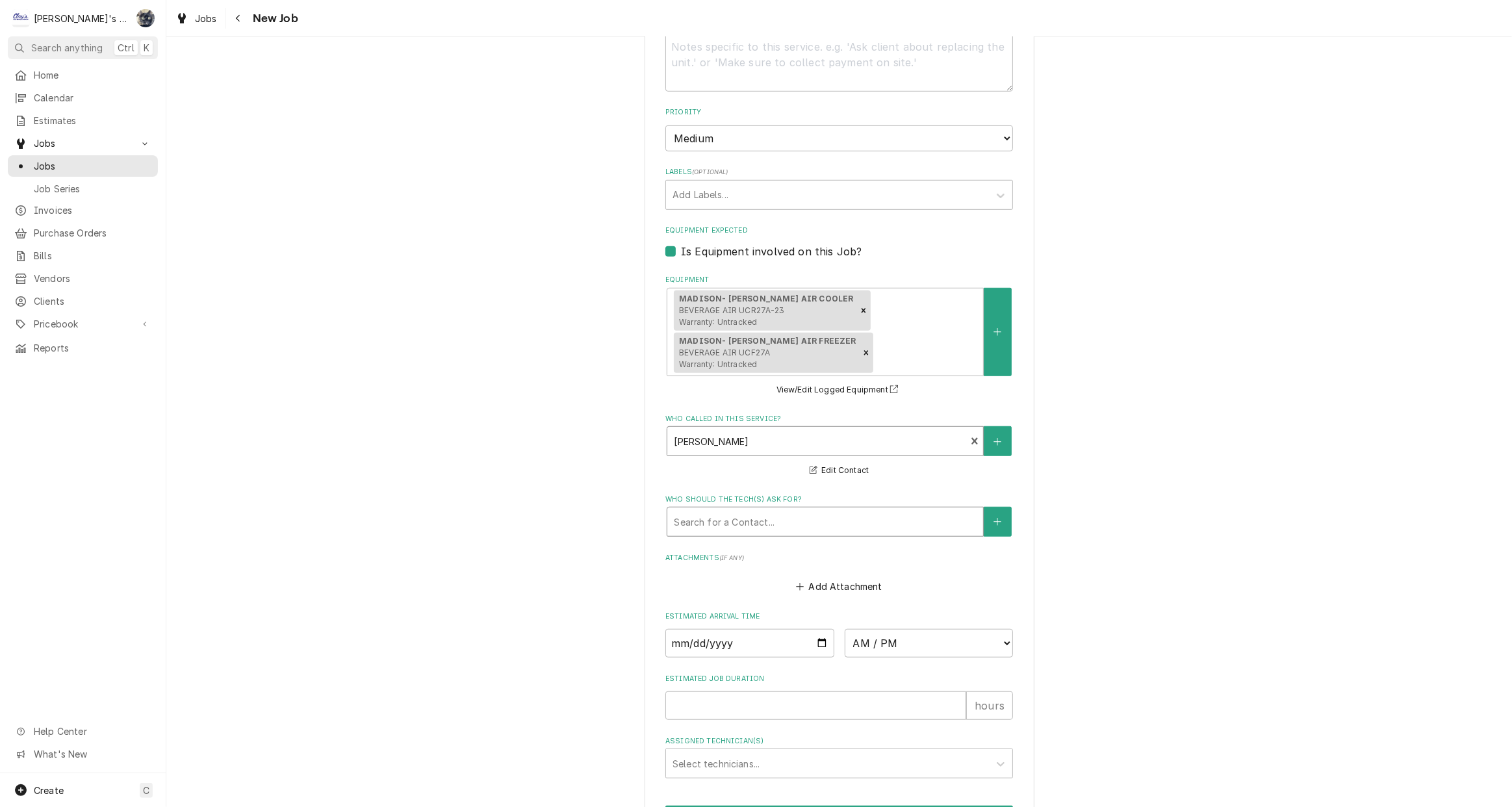
scroll to position [956, 0]
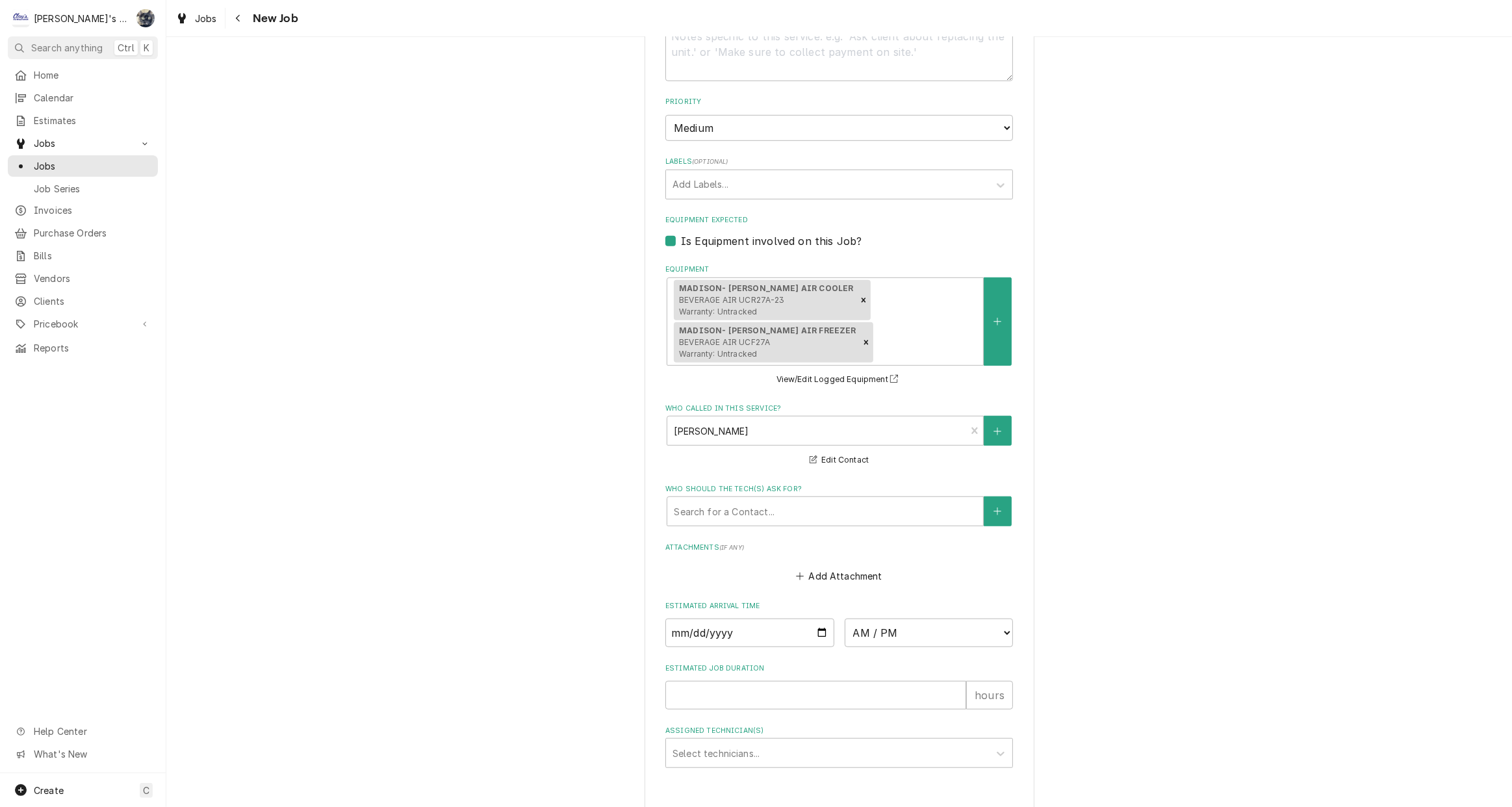
type textarea "x"
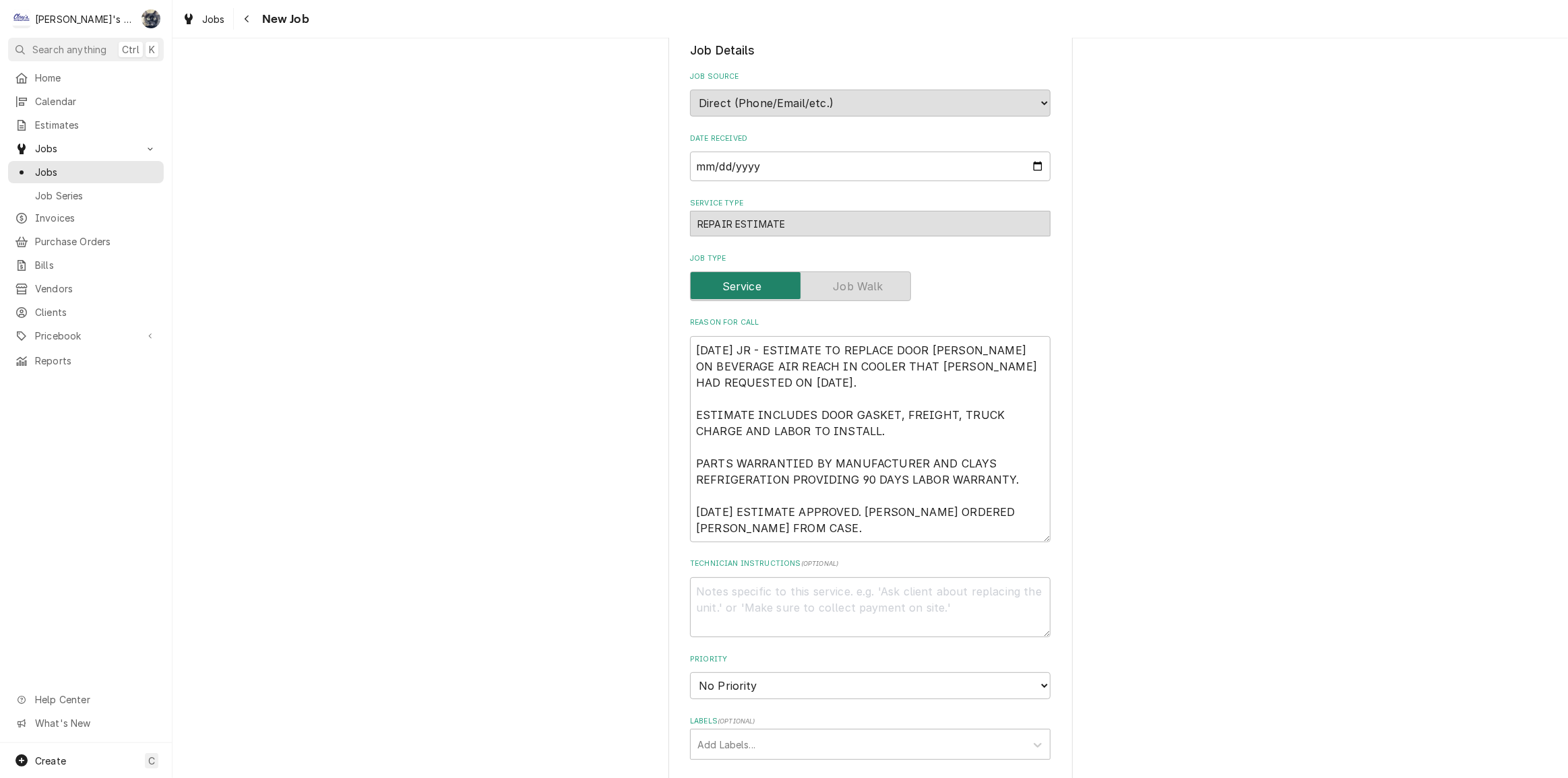
type textarea "x"
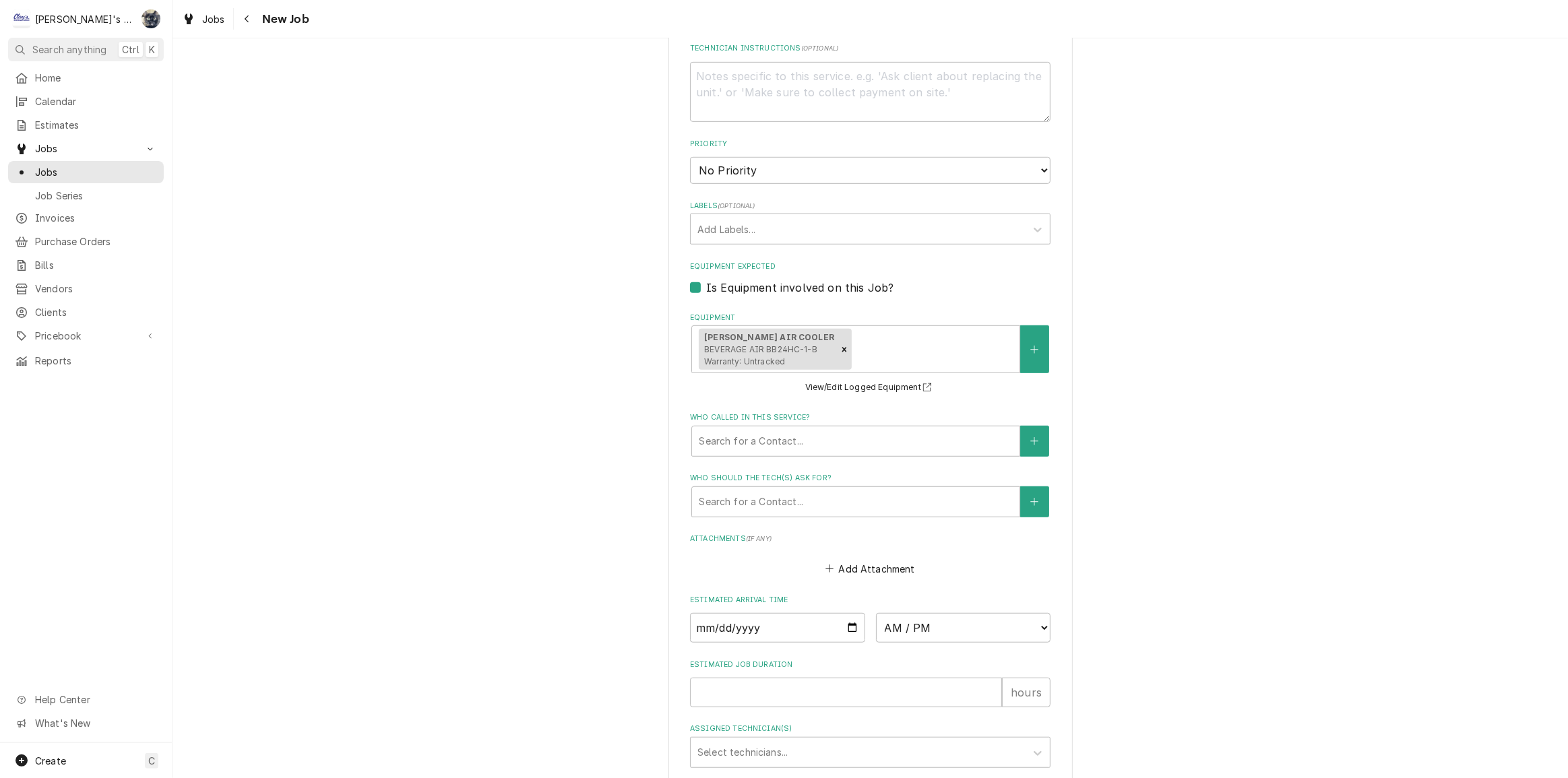
scroll to position [919, 0]
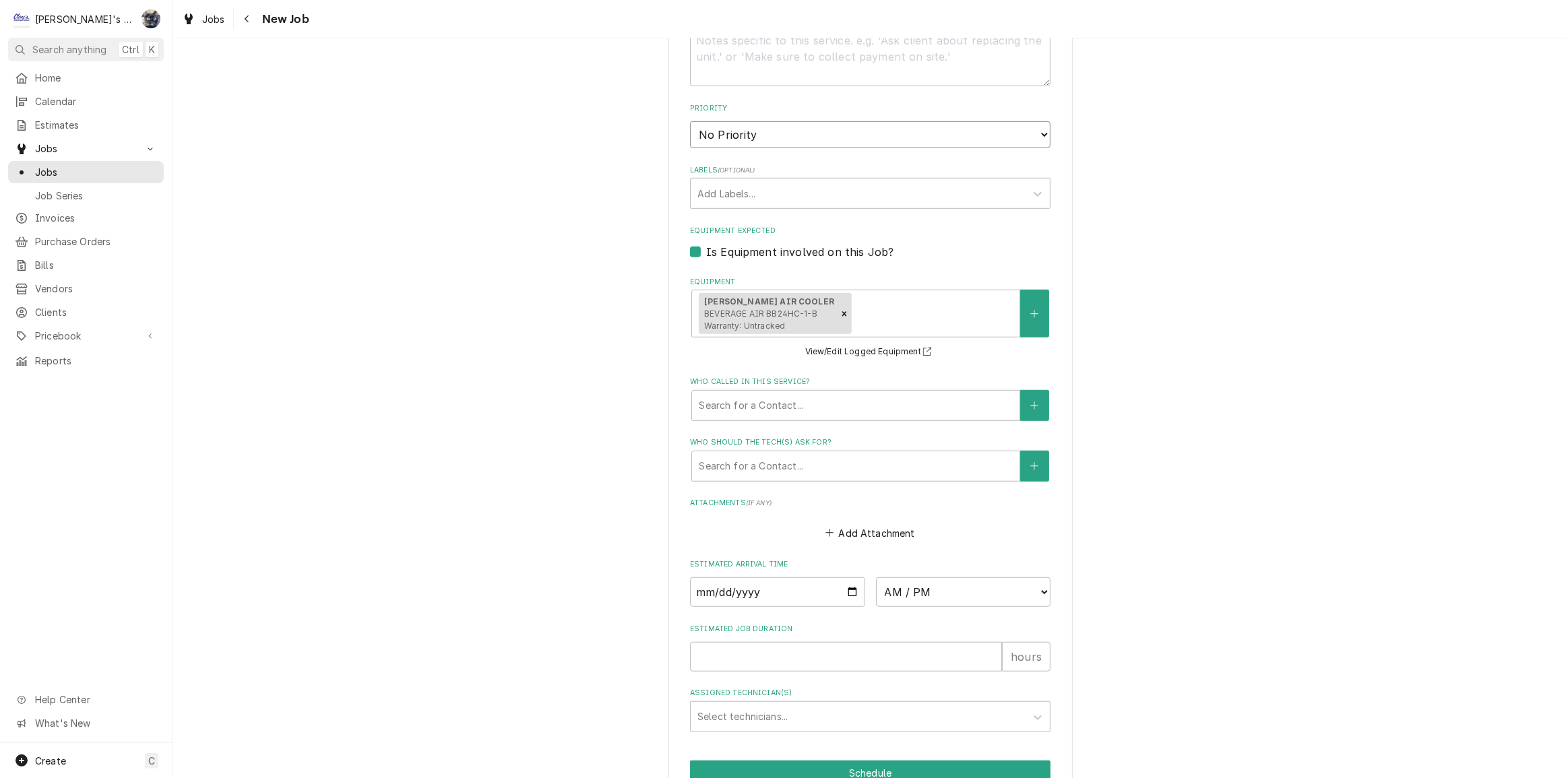
drag, startPoint x: 778, startPoint y: 117, endPoint x: 778, endPoint y: 128, distance: 11.0
click at [778, 121] on select "No Priority Urgent High Medium Low" at bounding box center [870, 134] width 361 height 27
select select "3"
click at [690, 121] on select "No Priority Urgent High Medium Low" at bounding box center [870, 134] width 361 height 27
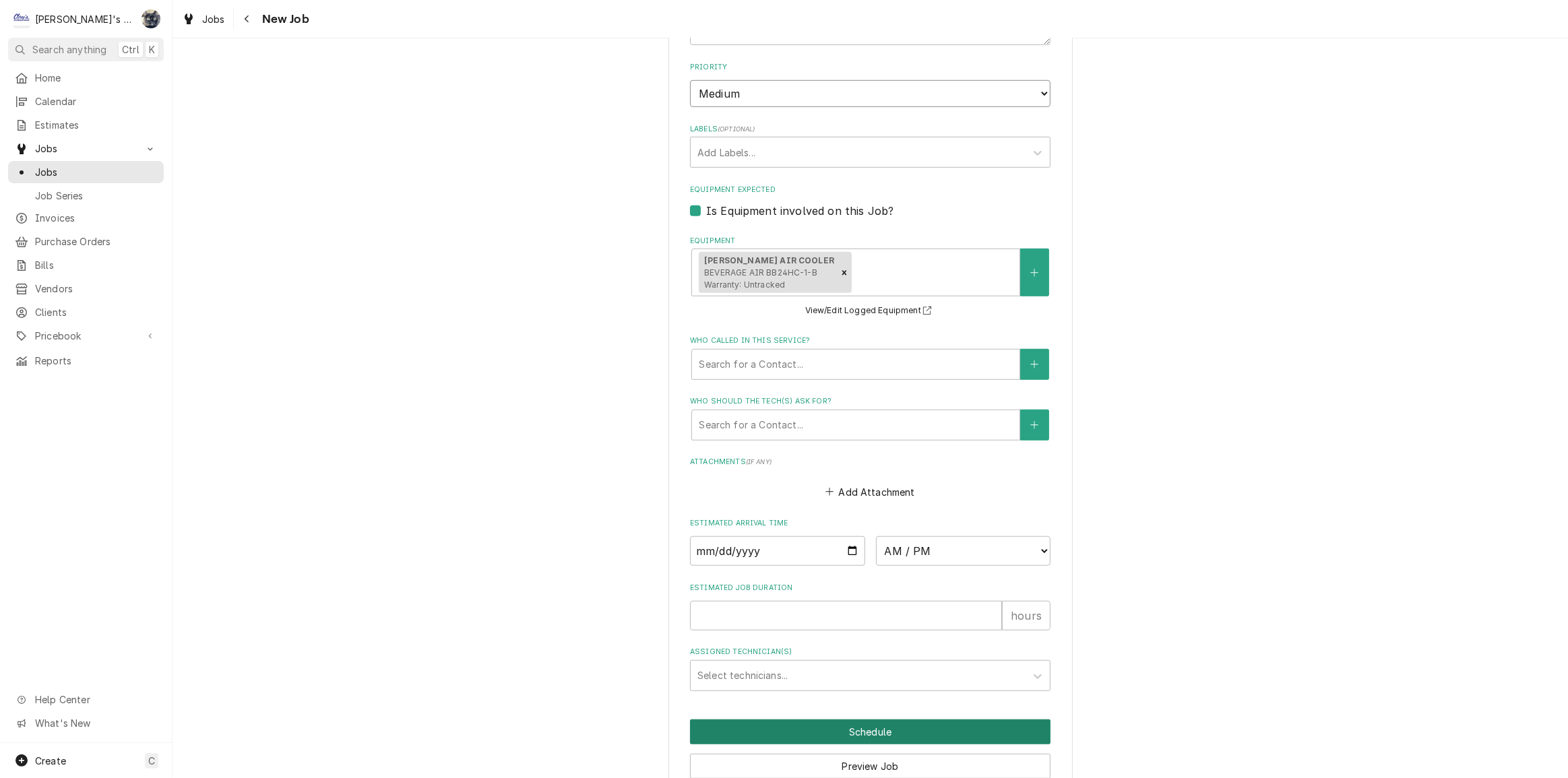
scroll to position [1003, 0]
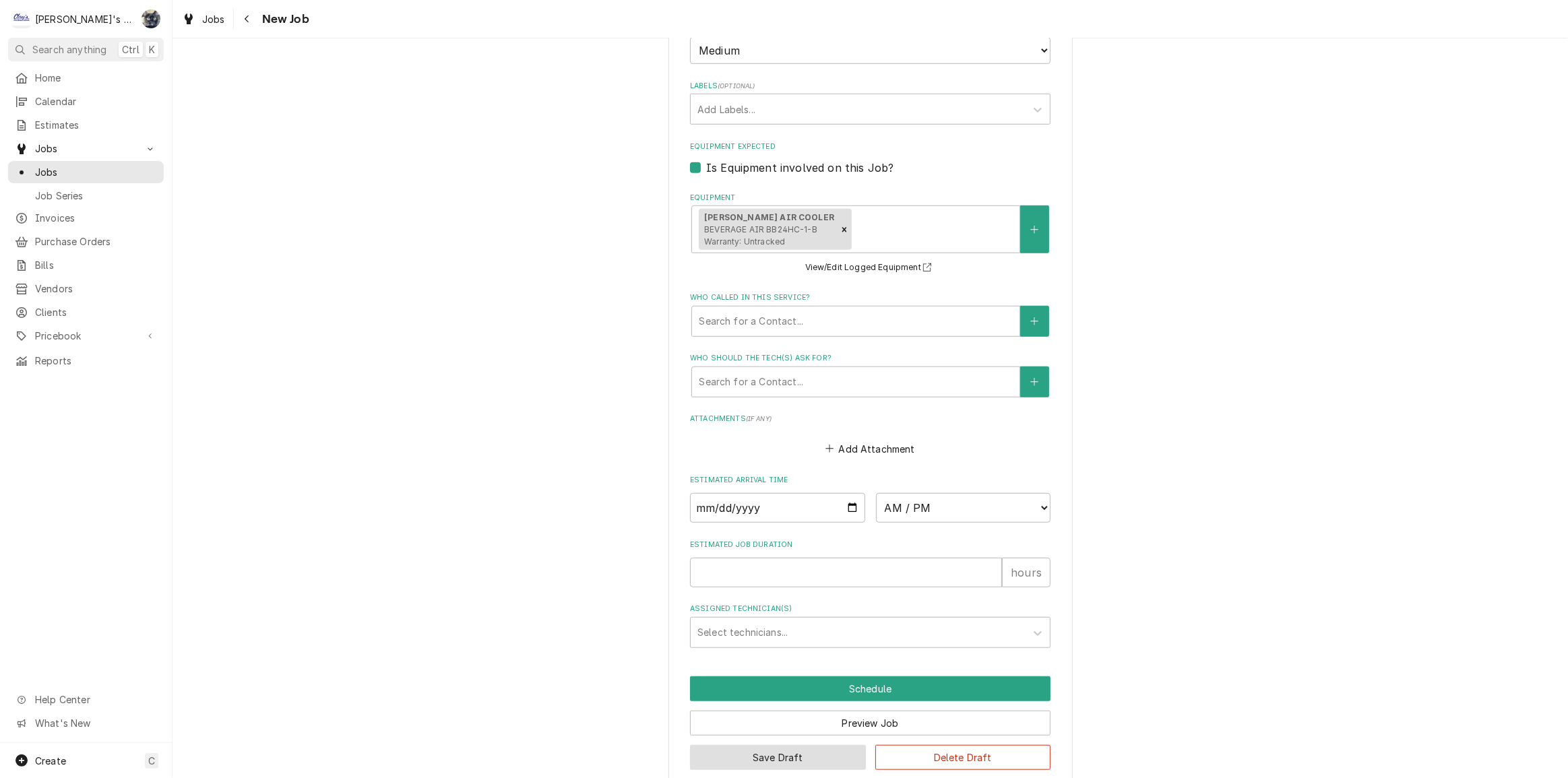
click at [834, 746] on button "Save Draft" at bounding box center [778, 758] width 176 height 25
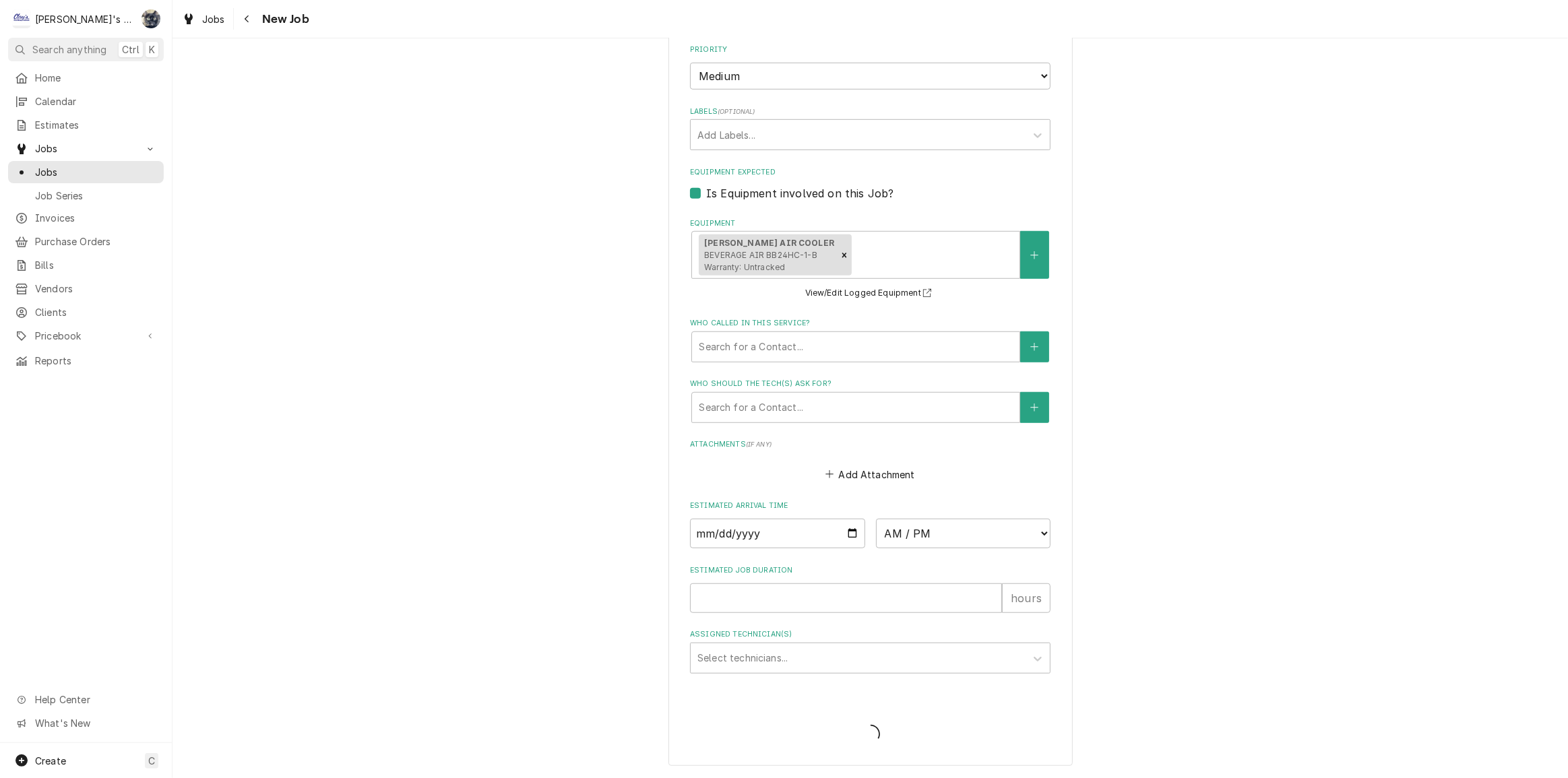
scroll to position [957, 0]
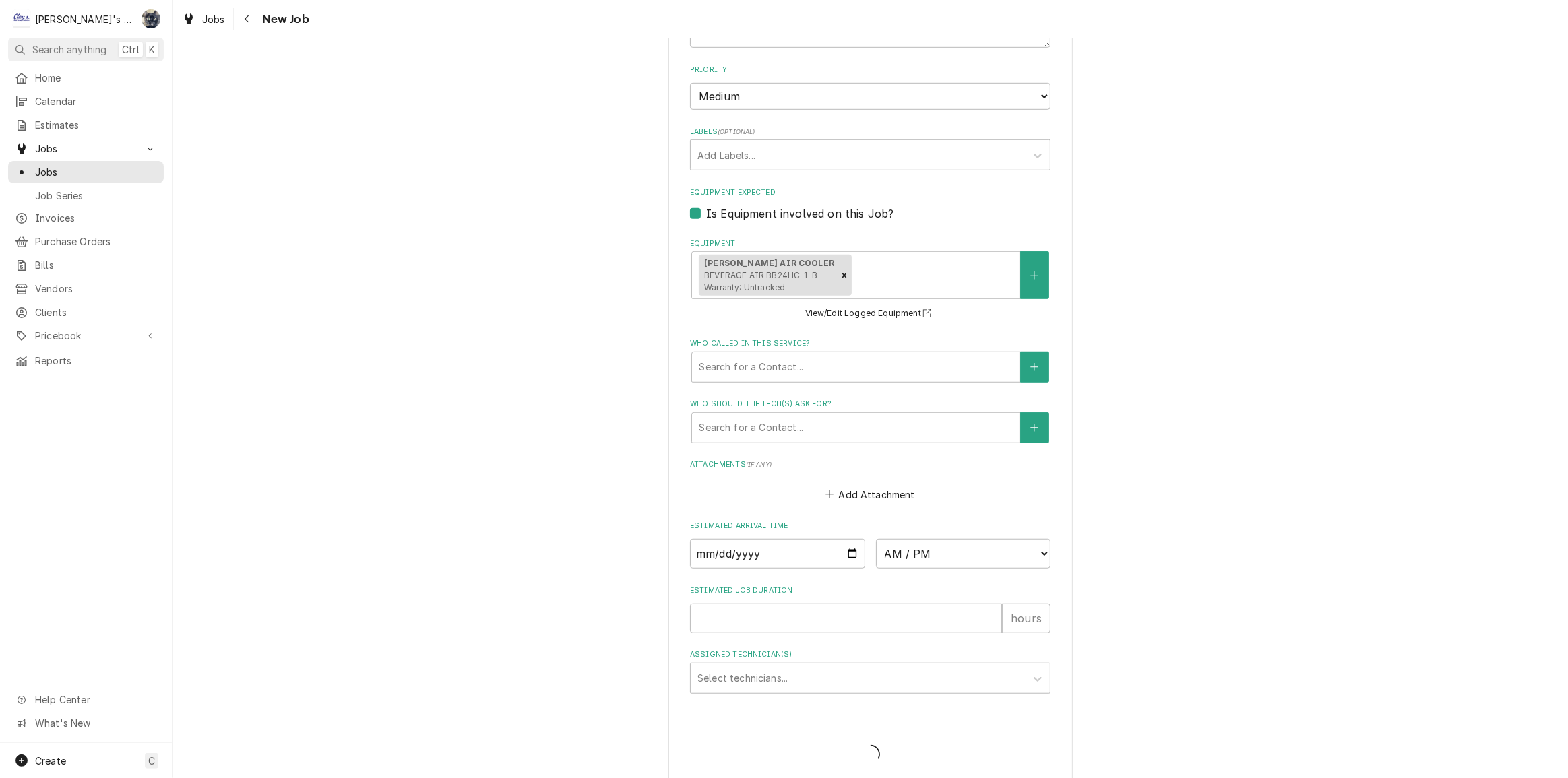
type textarea "x"
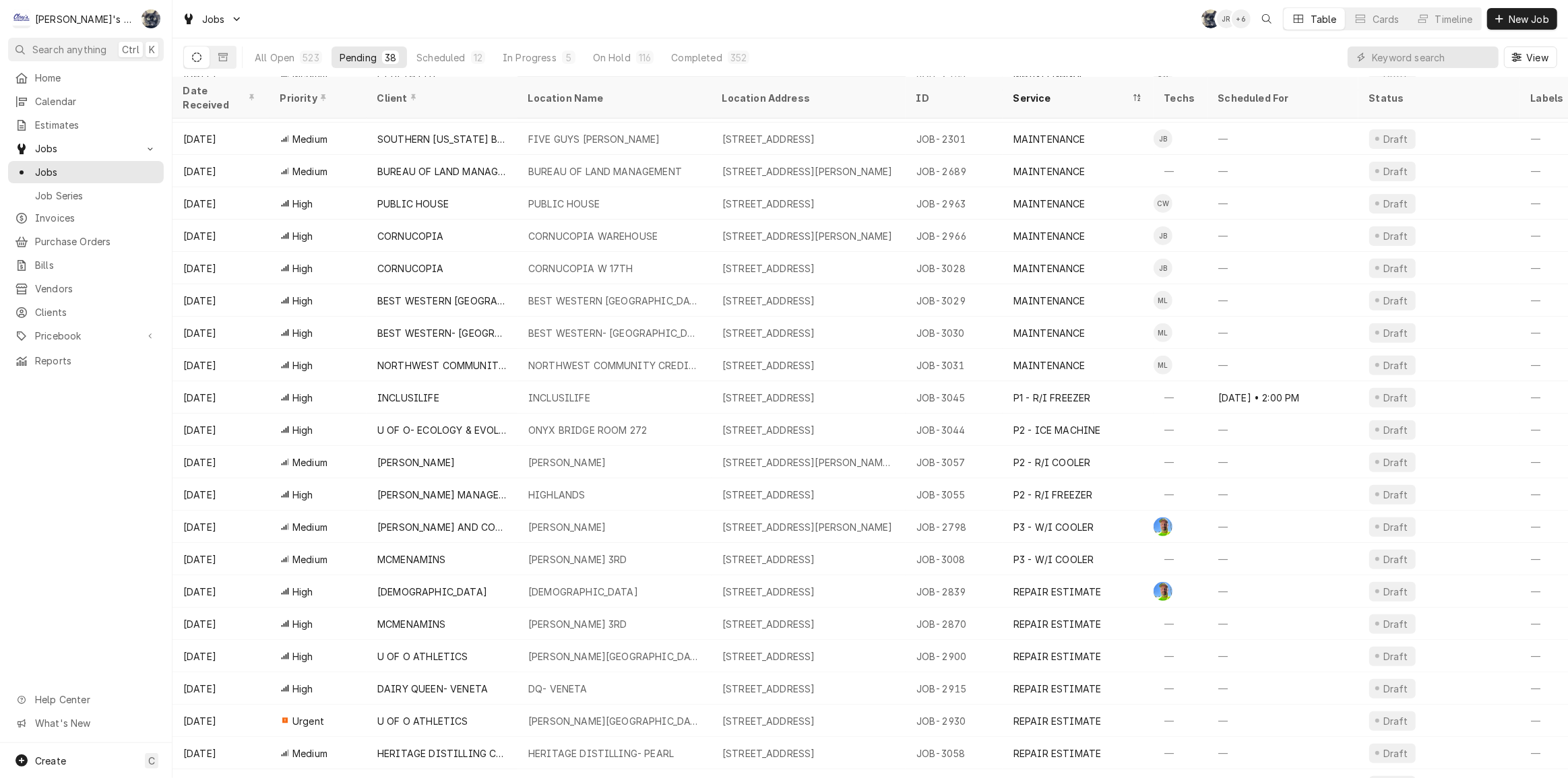
scroll to position [561, 0]
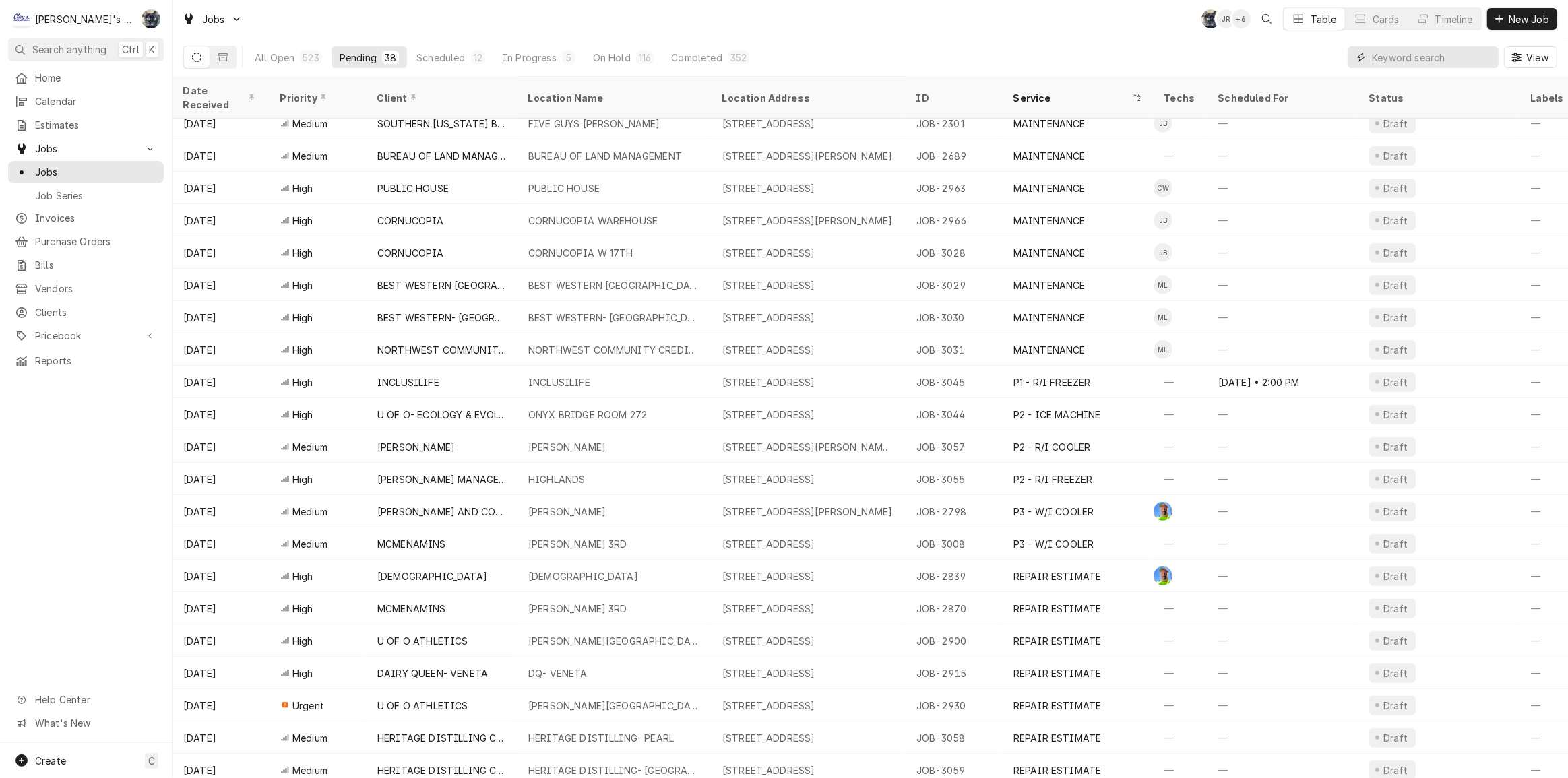
drag, startPoint x: 1453, startPoint y: 60, endPoint x: 1471, endPoint y: 49, distance: 21.1
click at [1465, 58] on input "Dynamic Content Wrapper" at bounding box center [1432, 57] width 120 height 22
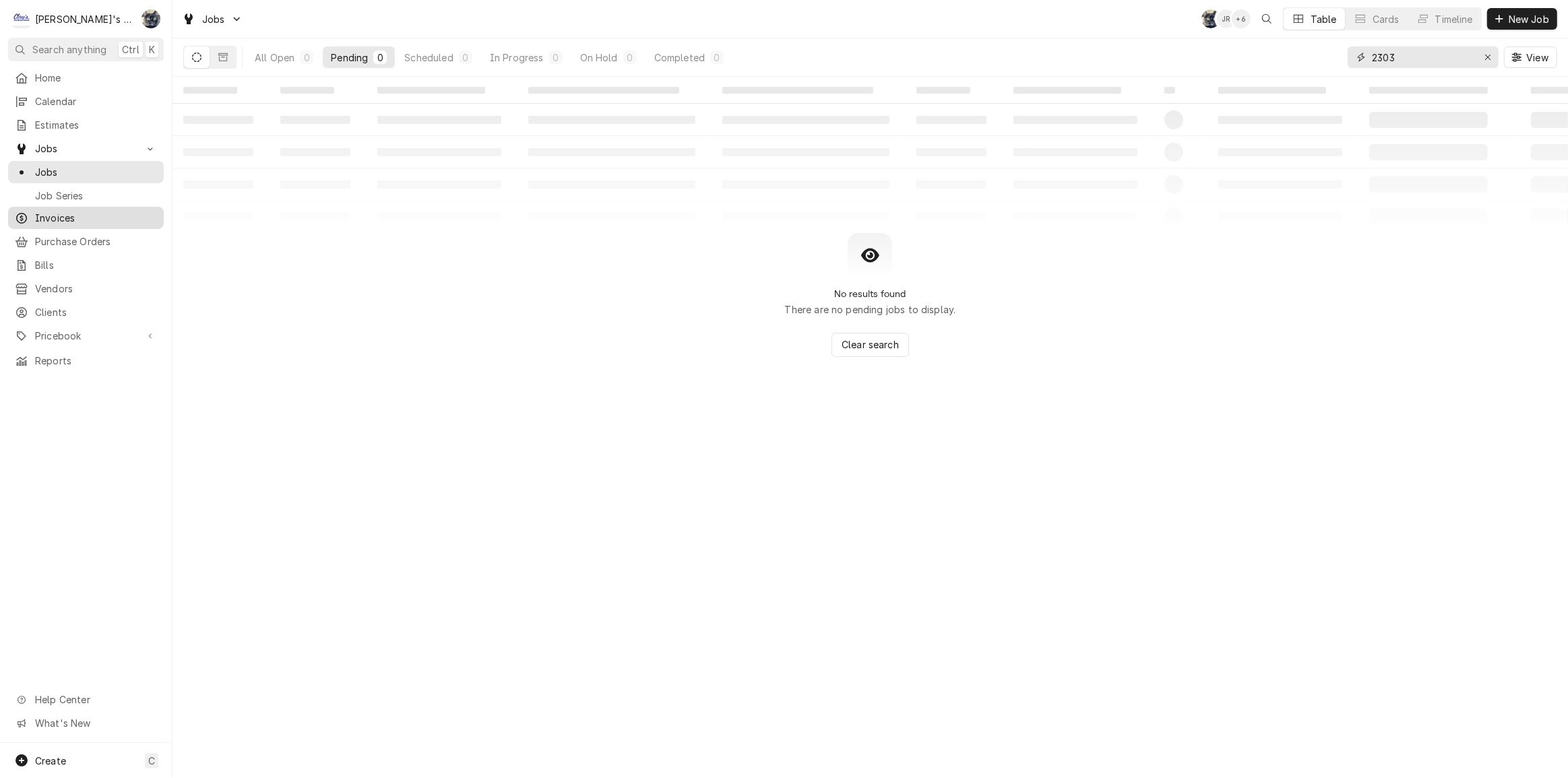
type input "2303"
click at [100, 214] on span "Invoices" at bounding box center [96, 218] width 122 height 14
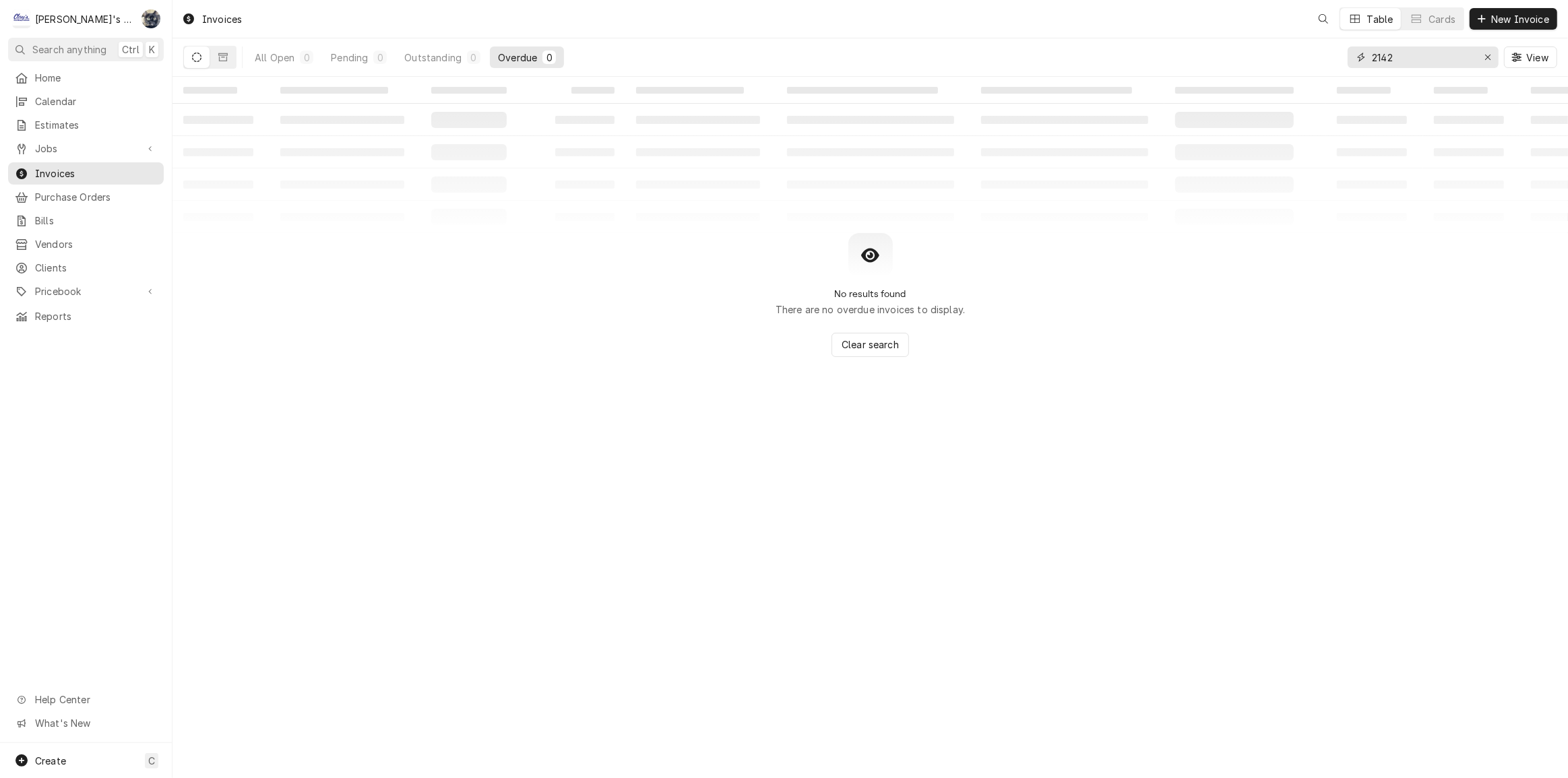
drag, startPoint x: 1403, startPoint y: 58, endPoint x: 1348, endPoint y: 61, distance: 55.1
click at [1348, 61] on div "2142" at bounding box center [1423, 57] width 151 height 22
type input "2303"
click at [456, 61] on div "Outstanding" at bounding box center [432, 57] width 58 height 14
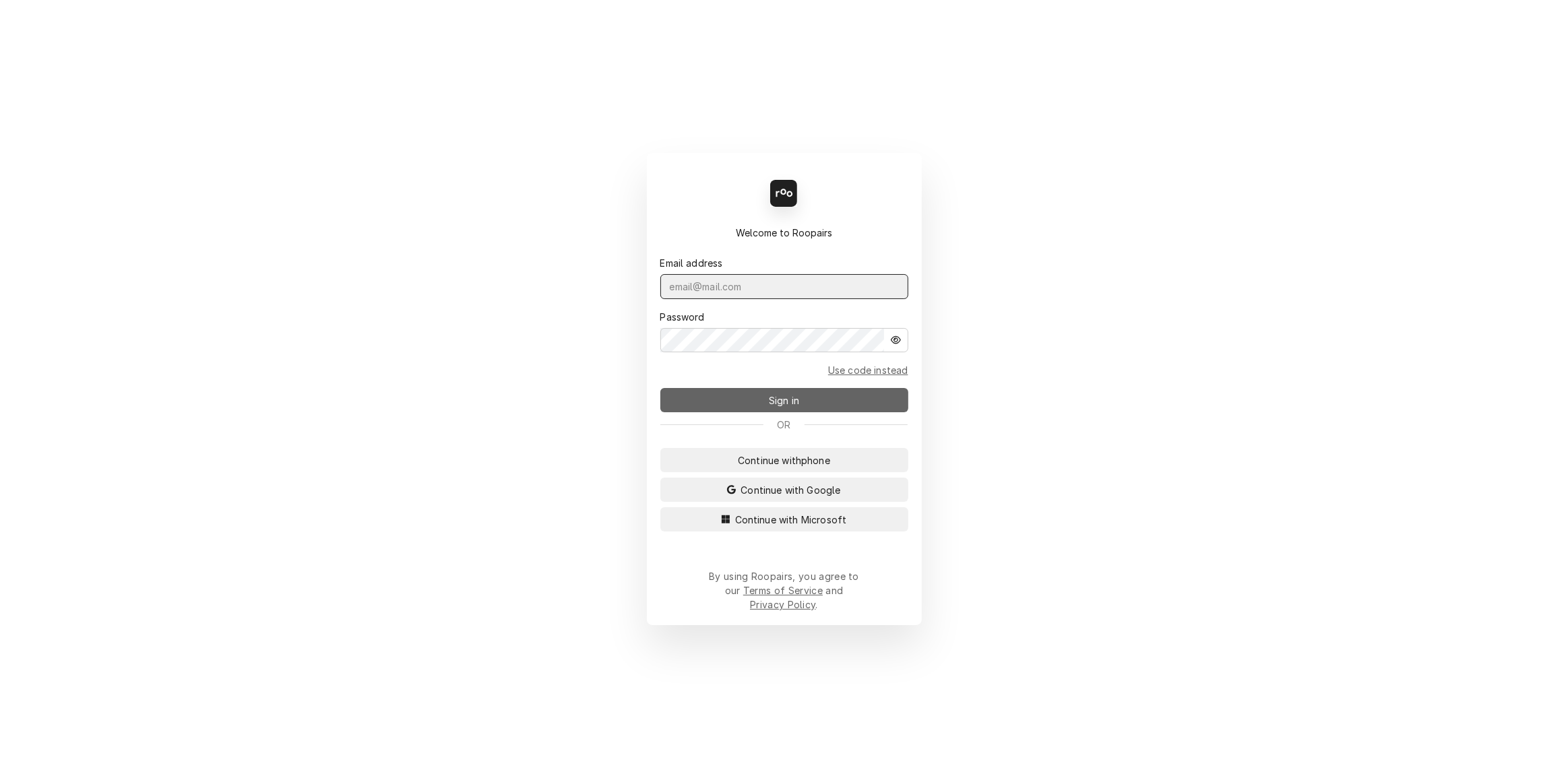
type input "[PERSON_NAME][EMAIL_ADDRESS][DOMAIN_NAME]"
click at [695, 404] on button "Sign in" at bounding box center [784, 400] width 248 height 25
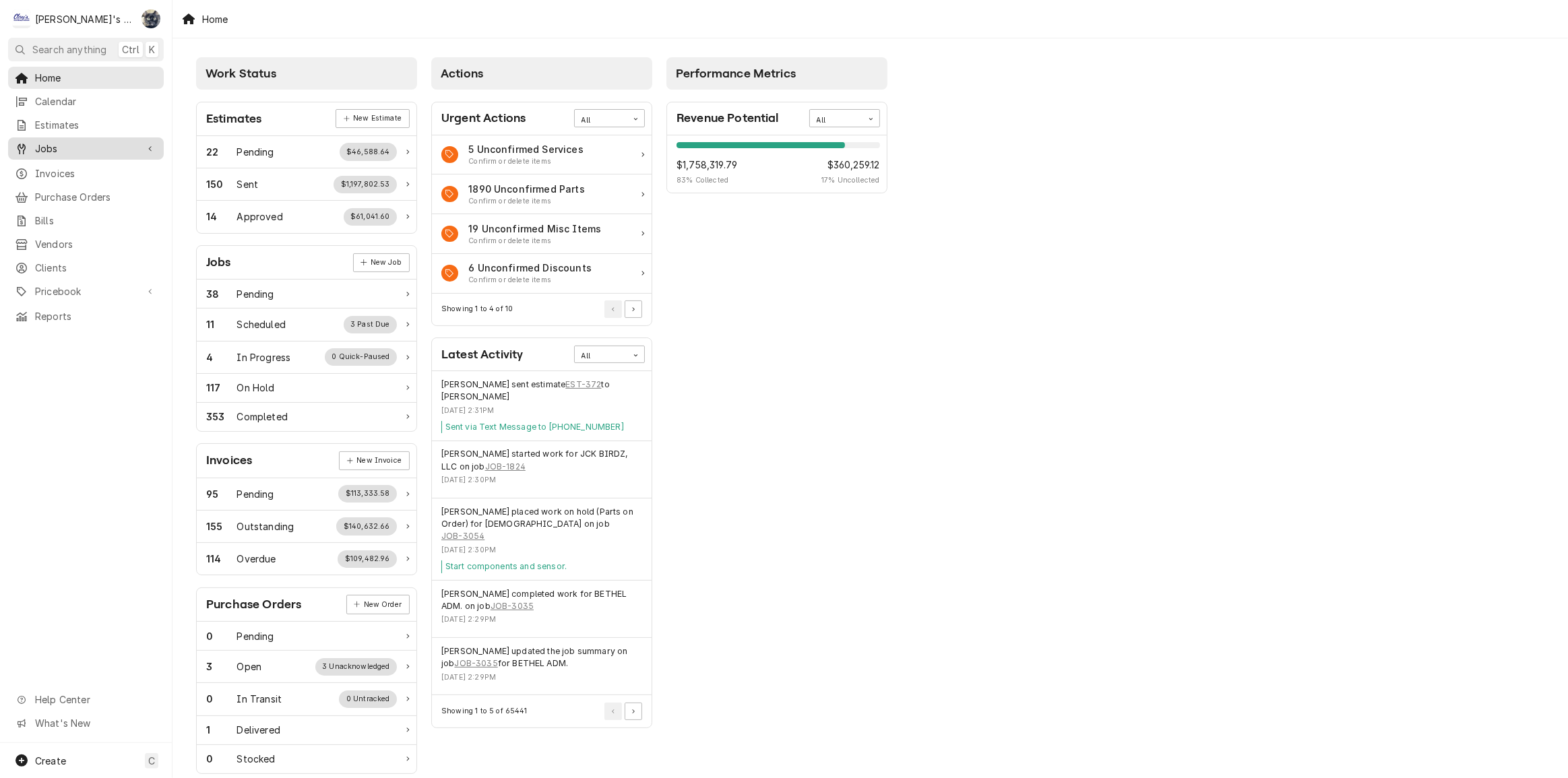
click at [71, 154] on link "Jobs" at bounding box center [86, 148] width 155 height 22
click at [71, 174] on div "Jobs" at bounding box center [85, 172] width 150 height 17
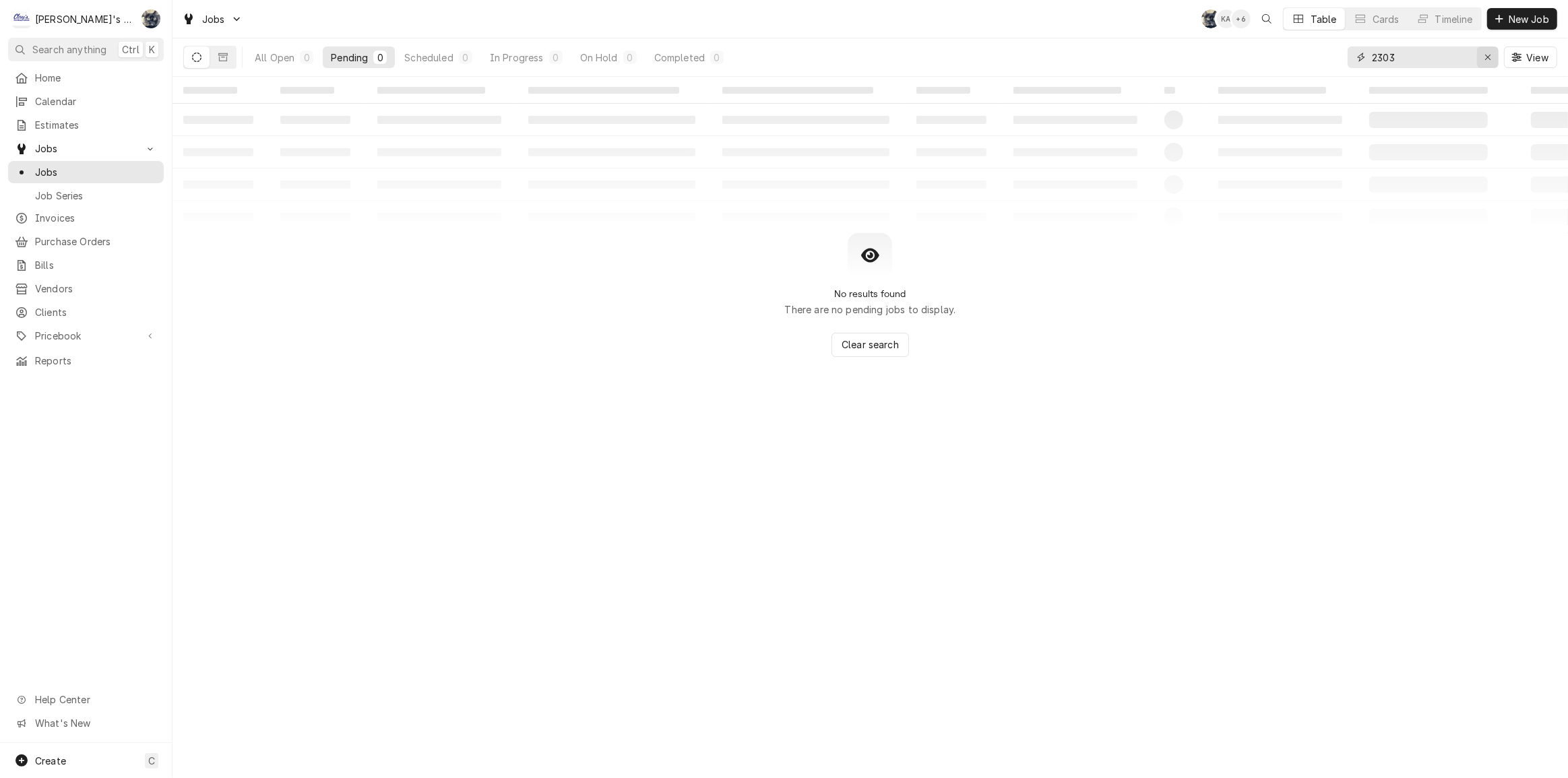
click at [1492, 62] on div "Erase input" at bounding box center [1488, 57] width 13 height 13
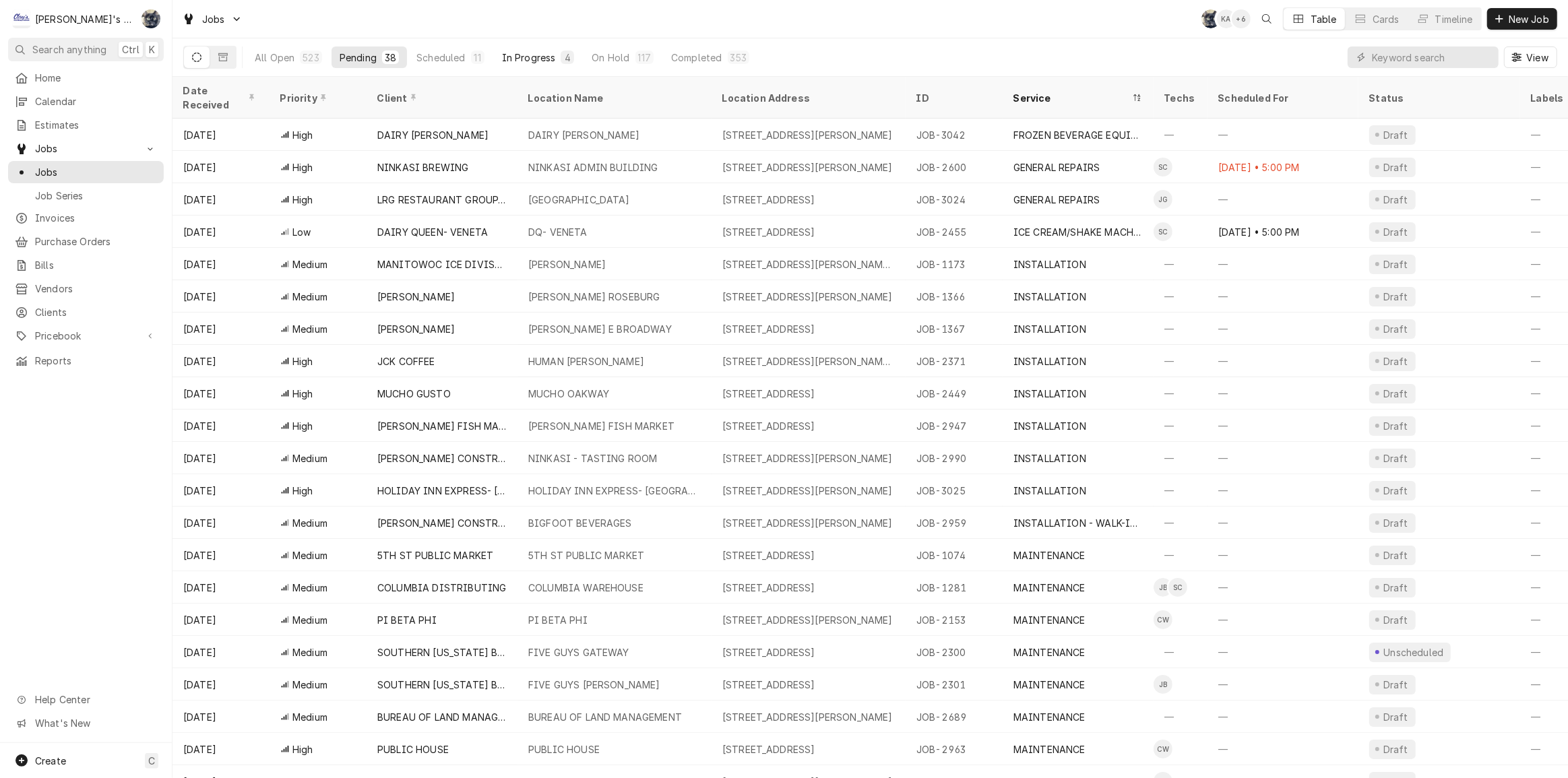
click at [539, 62] on div "In Progress" at bounding box center [528, 57] width 54 height 14
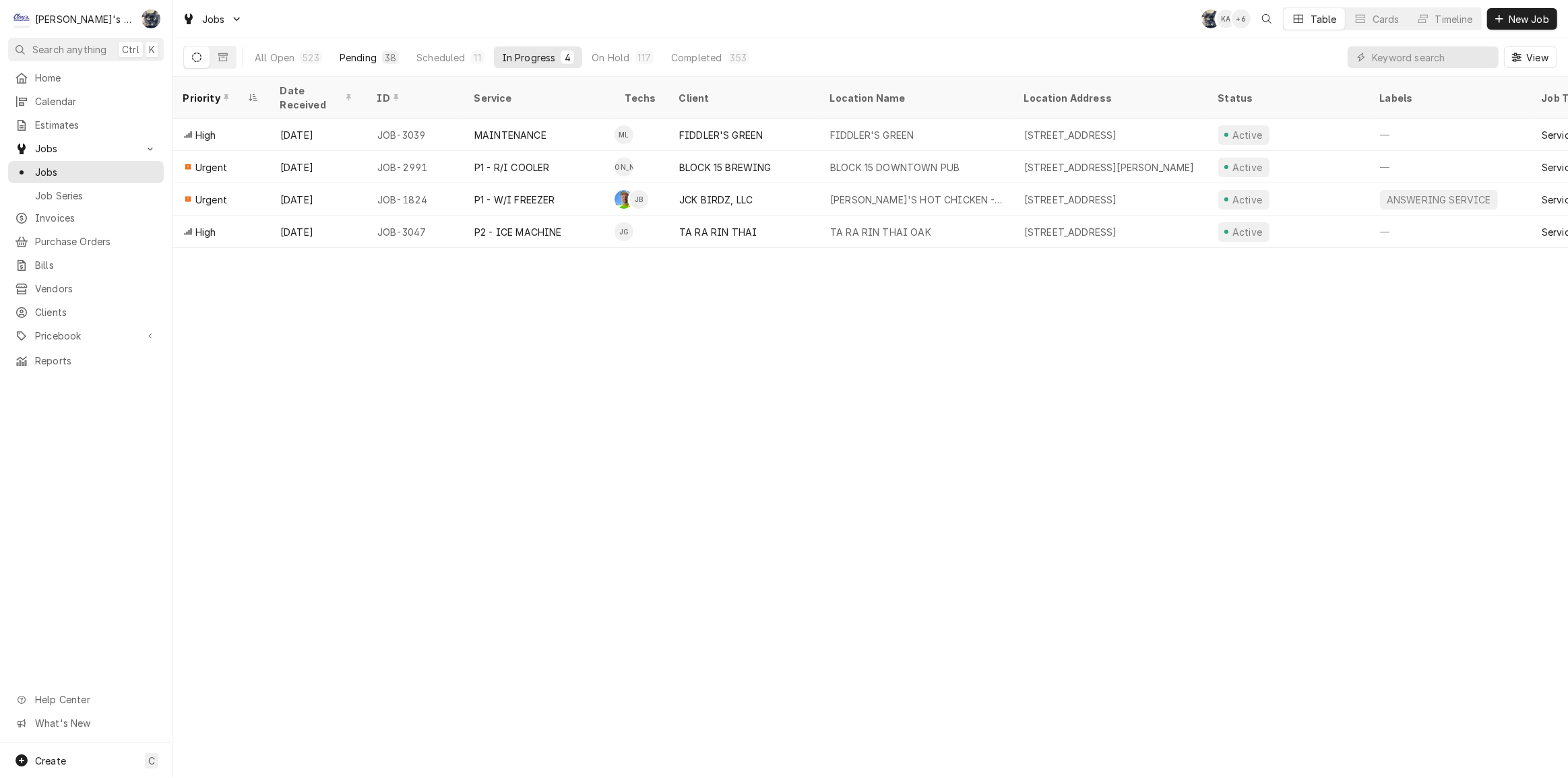
click at [377, 61] on button "Pending 38" at bounding box center [369, 57] width 76 height 22
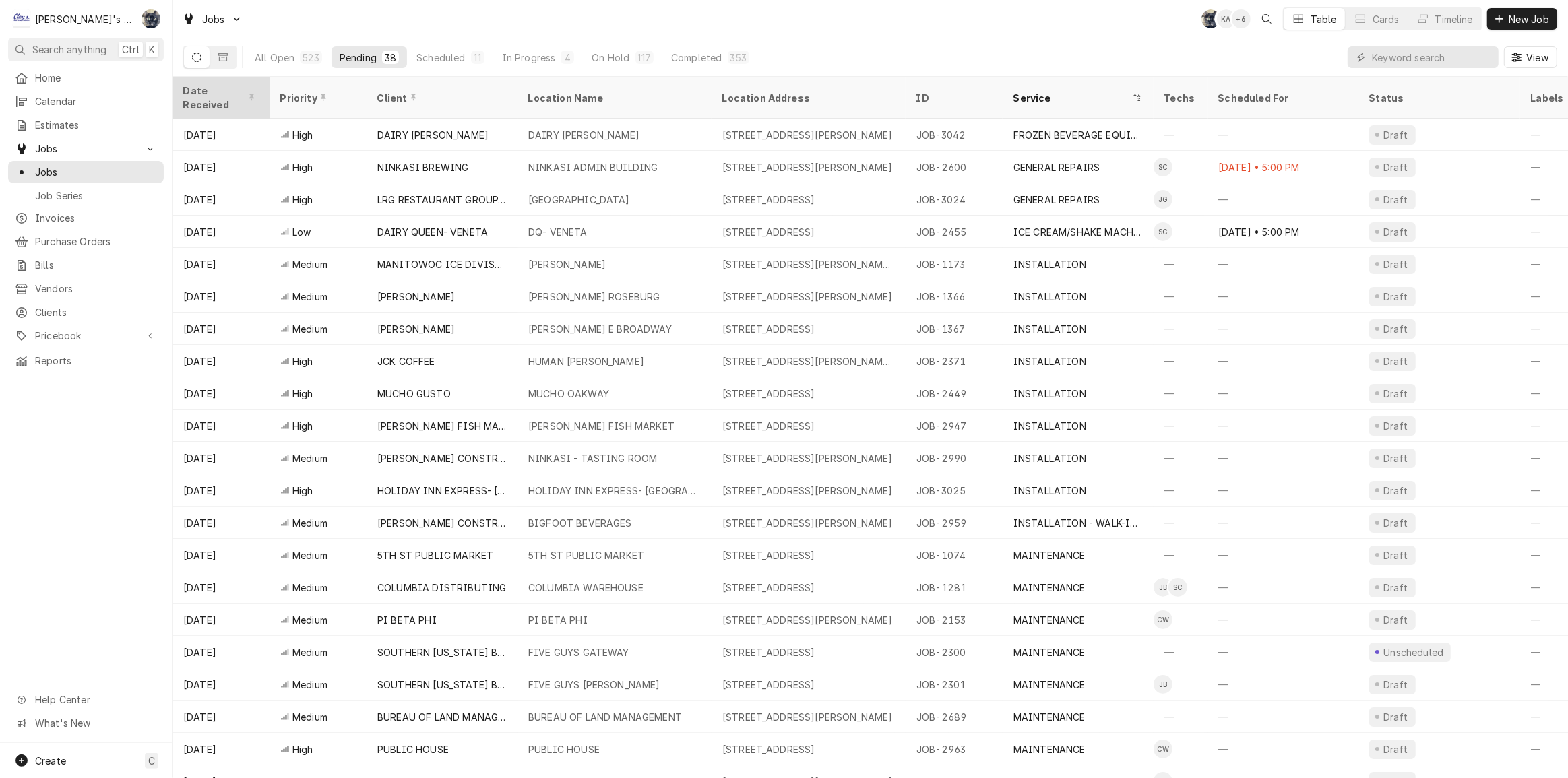
click at [233, 90] on div "Date Received" at bounding box center [220, 97] width 73 height 28
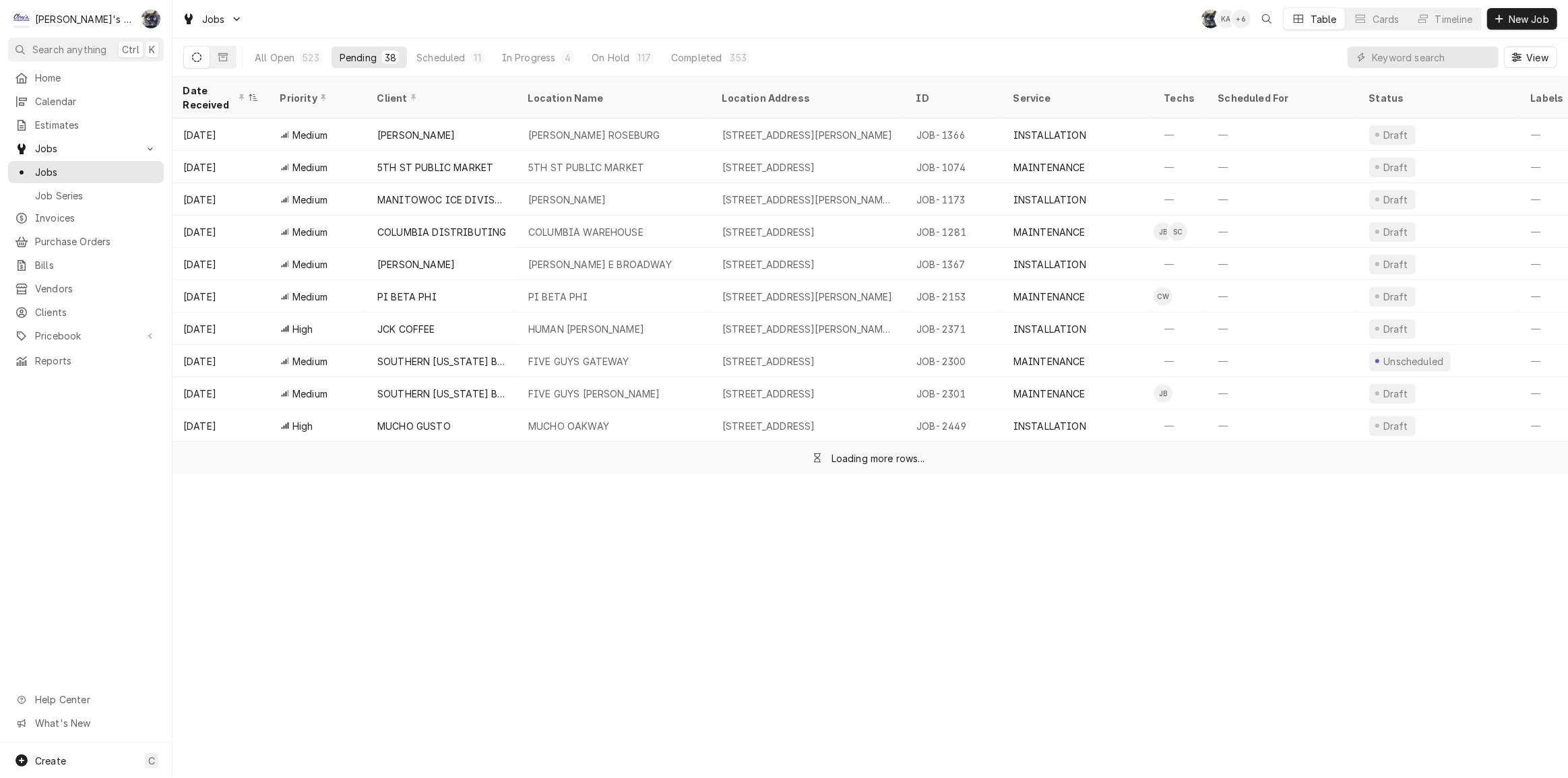
click at [233, 90] on div "Date Received" at bounding box center [215, 97] width 62 height 28
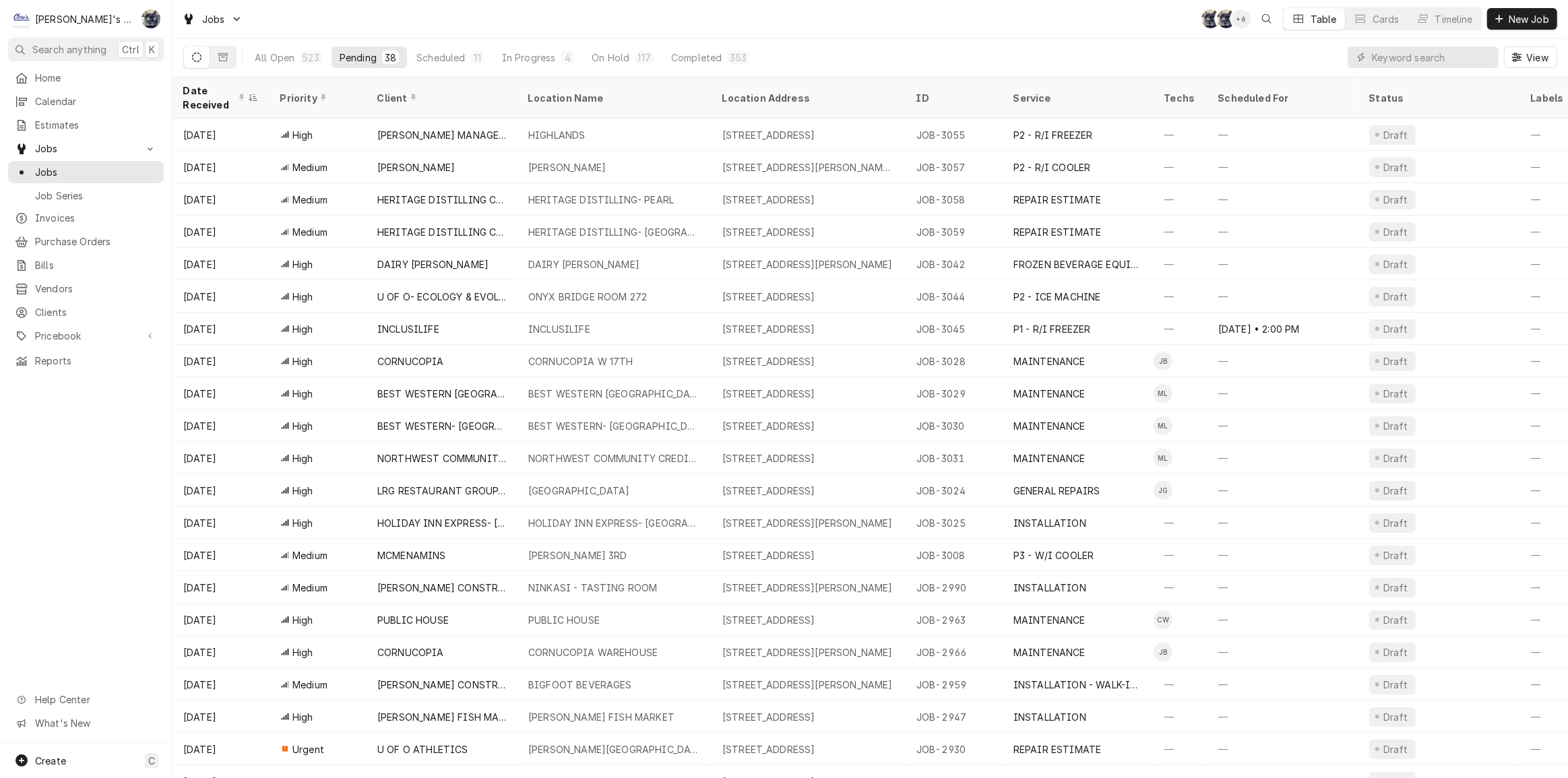
click at [351, 12] on div "Jobs SB SB + 6 Table Cards Timeline New Job" at bounding box center [870, 19] width 1396 height 38
click at [872, 2] on div "Jobs SB SB + 6 Table Cards Timeline New Job" at bounding box center [870, 19] width 1396 height 38
click at [1402, 57] on input "Dynamic Content Wrapper" at bounding box center [1432, 57] width 120 height 22
click at [66, 128] on span "Estimates" at bounding box center [96, 125] width 122 height 14
click at [1394, 56] on input "Dynamic Content Wrapper" at bounding box center [1432, 57] width 120 height 22
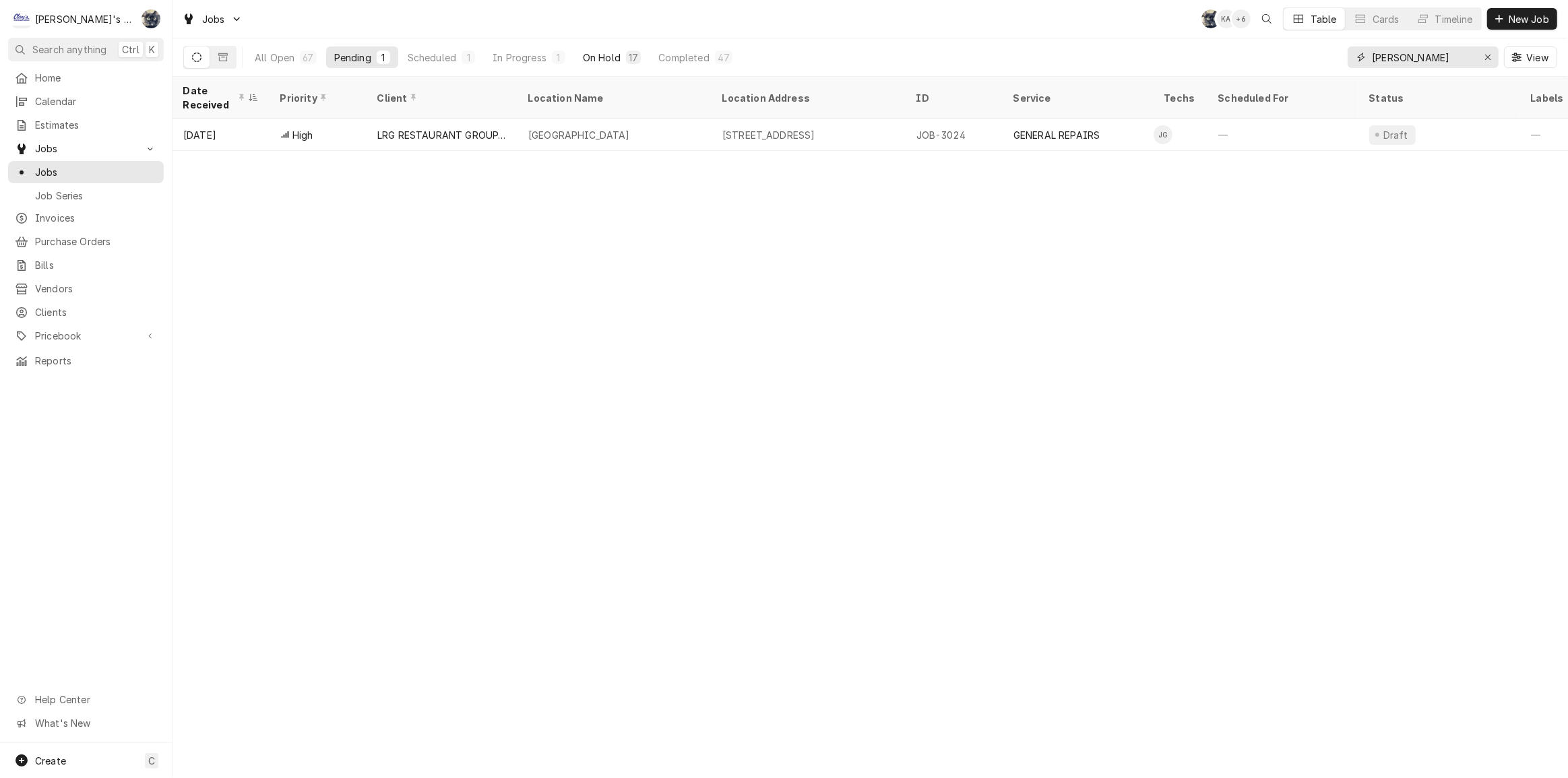
type input "johnny"
click at [592, 61] on div "On Hold" at bounding box center [602, 57] width 38 height 14
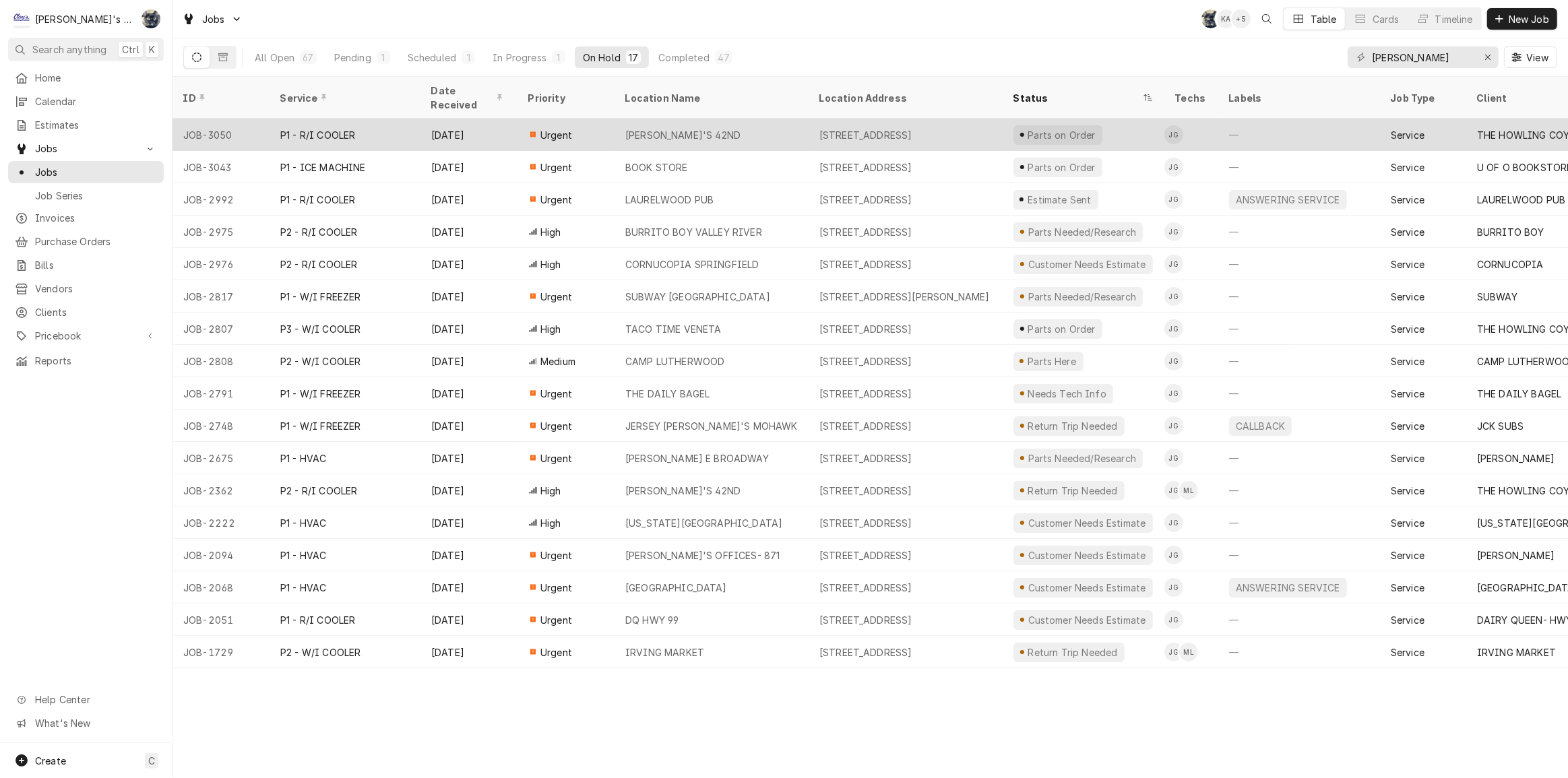
click at [912, 128] on div "4252 MAIN ST, SPRINGFIELD, OR 97478" at bounding box center [866, 134] width 93 height 14
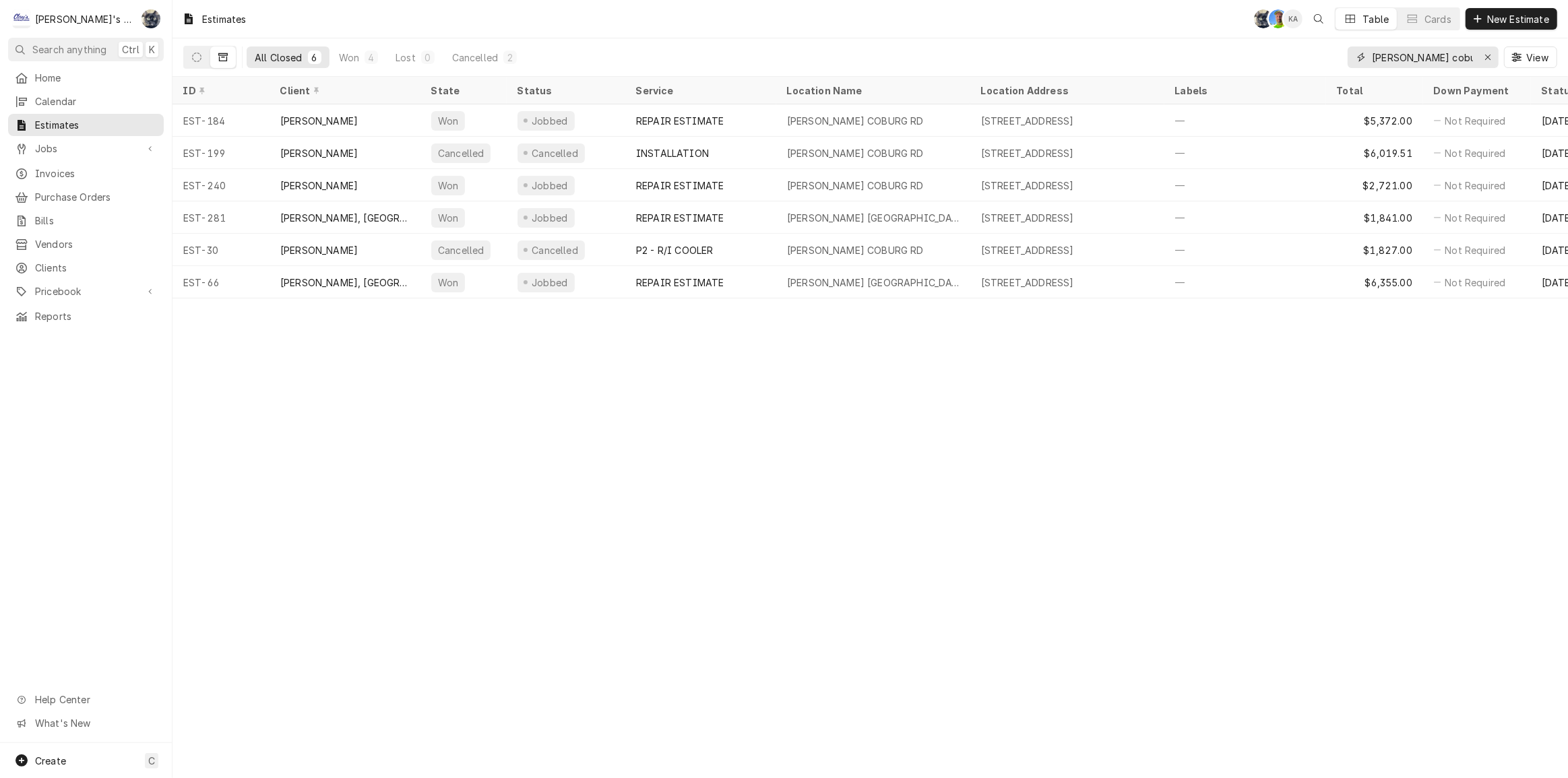
drag, startPoint x: 1351, startPoint y: 54, endPoint x: 1310, endPoint y: 54, distance: 41.0
click at [1311, 54] on div "All Closed 6 Won 4 Lost 0 Cancelled 2 [PERSON_NAME] coburg View" at bounding box center [871, 58] width 1374 height 38
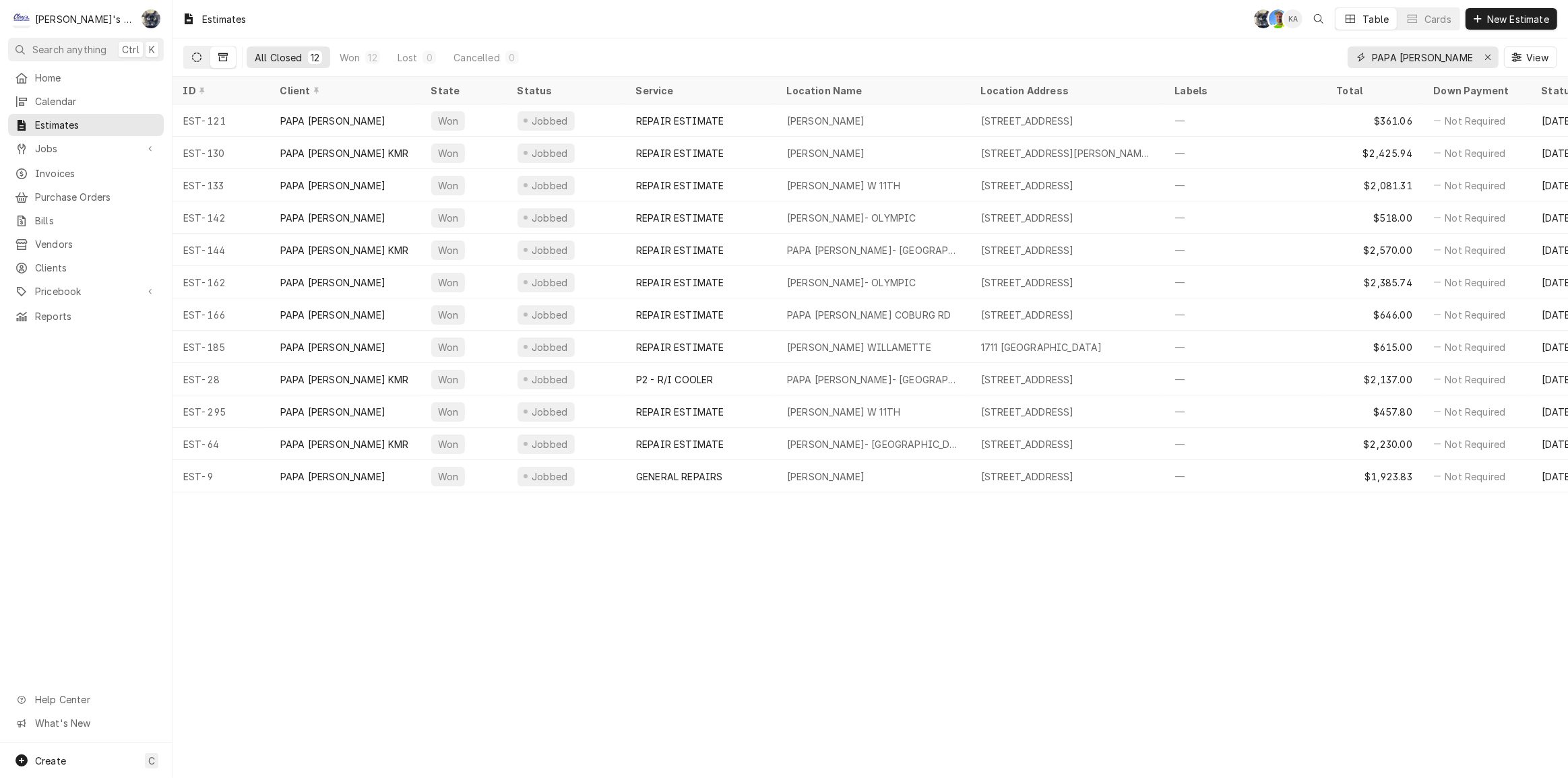
type input "PAPA [PERSON_NAME]"
click at [190, 59] on button "Dynamic Content Wrapper" at bounding box center [196, 57] width 26 height 22
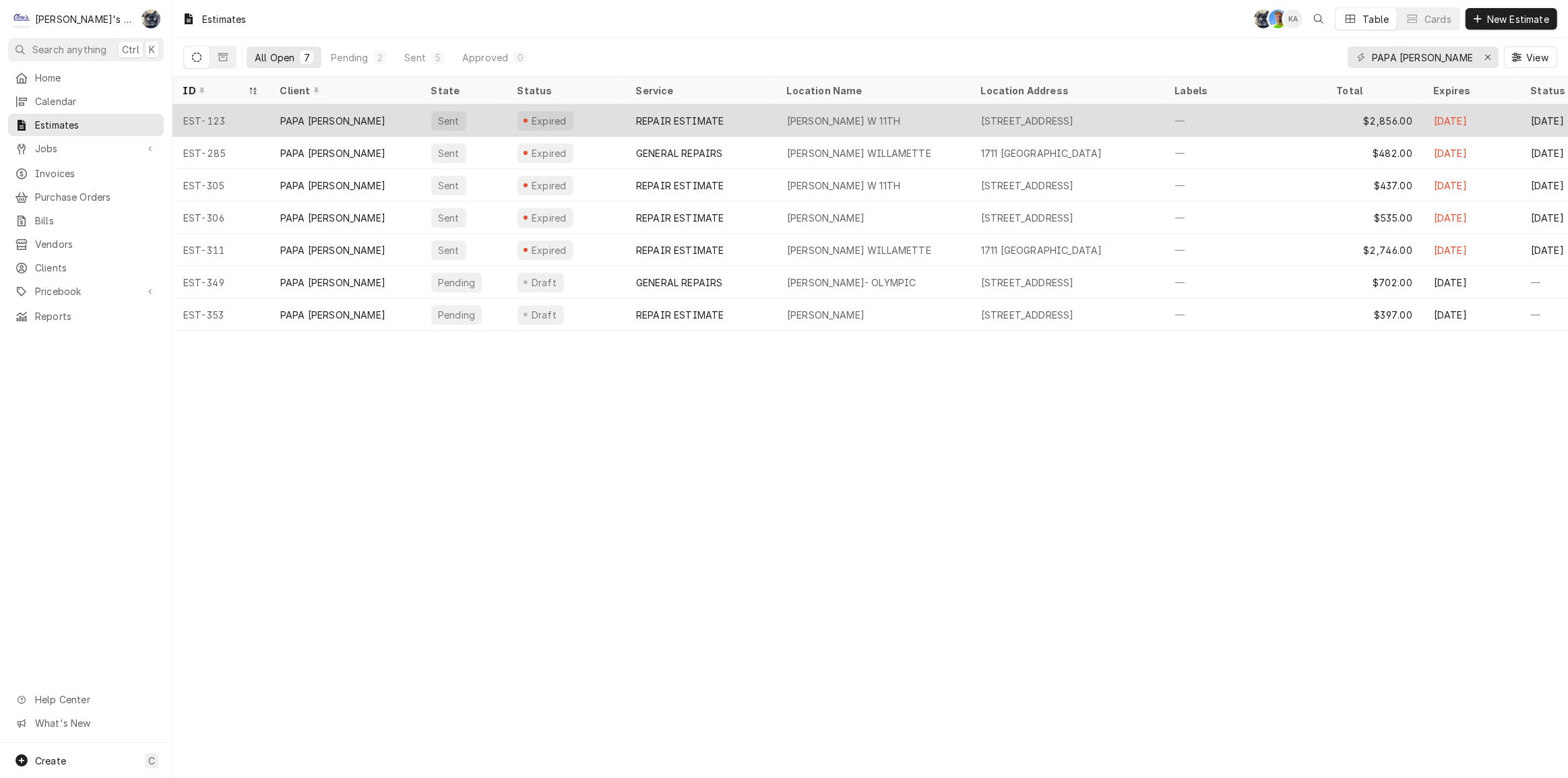
click at [795, 123] on div "[PERSON_NAME] W 11TH" at bounding box center [844, 120] width 114 height 14
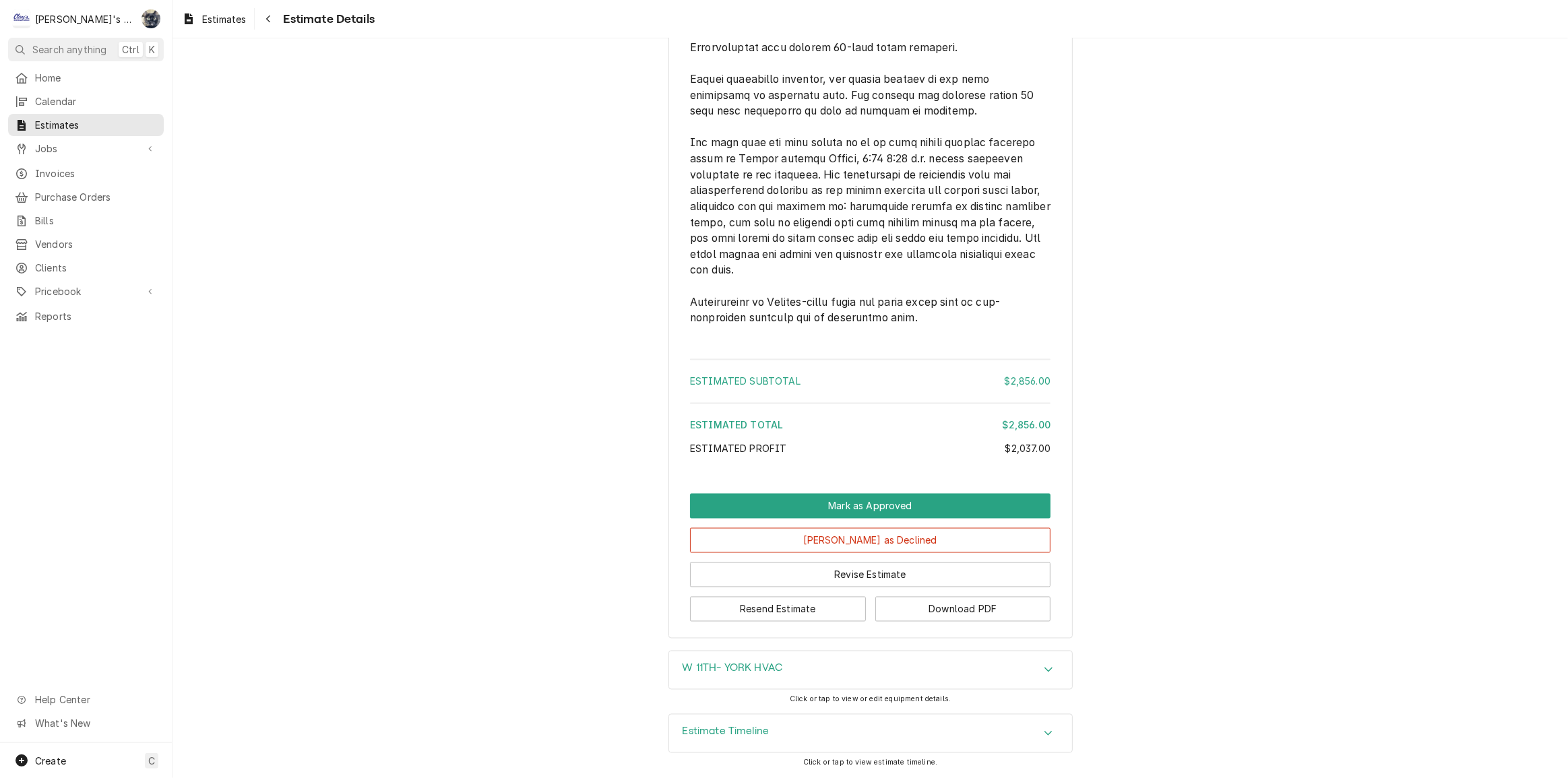
scroll to position [2573, 0]
click at [865, 543] on button "Mark as Declined" at bounding box center [870, 540] width 361 height 25
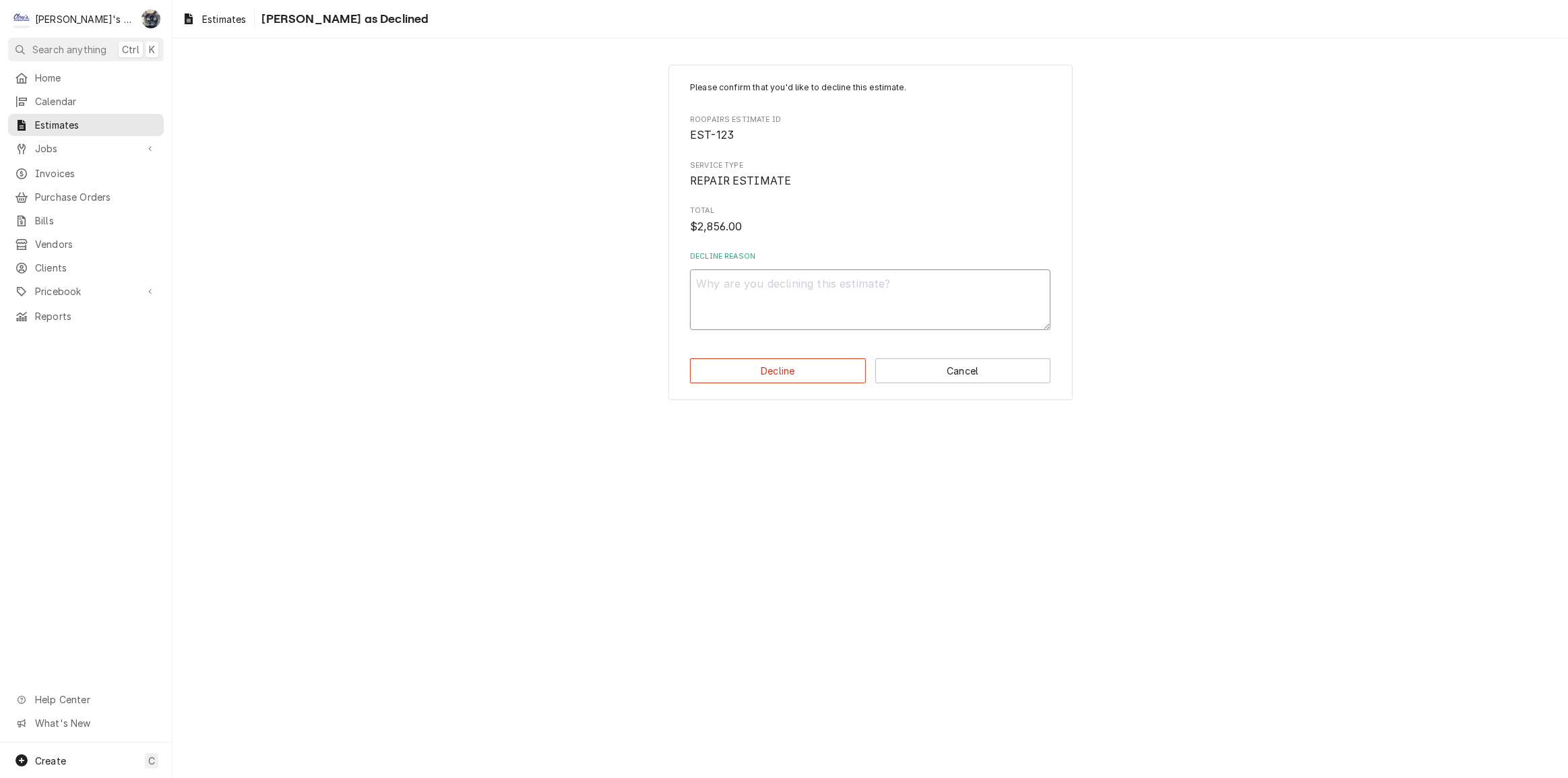
click at [808, 277] on textarea "Decline Reason" at bounding box center [870, 300] width 361 height 61
type textarea "x"
type textarea "C"
type textarea "x"
type textarea "CU"
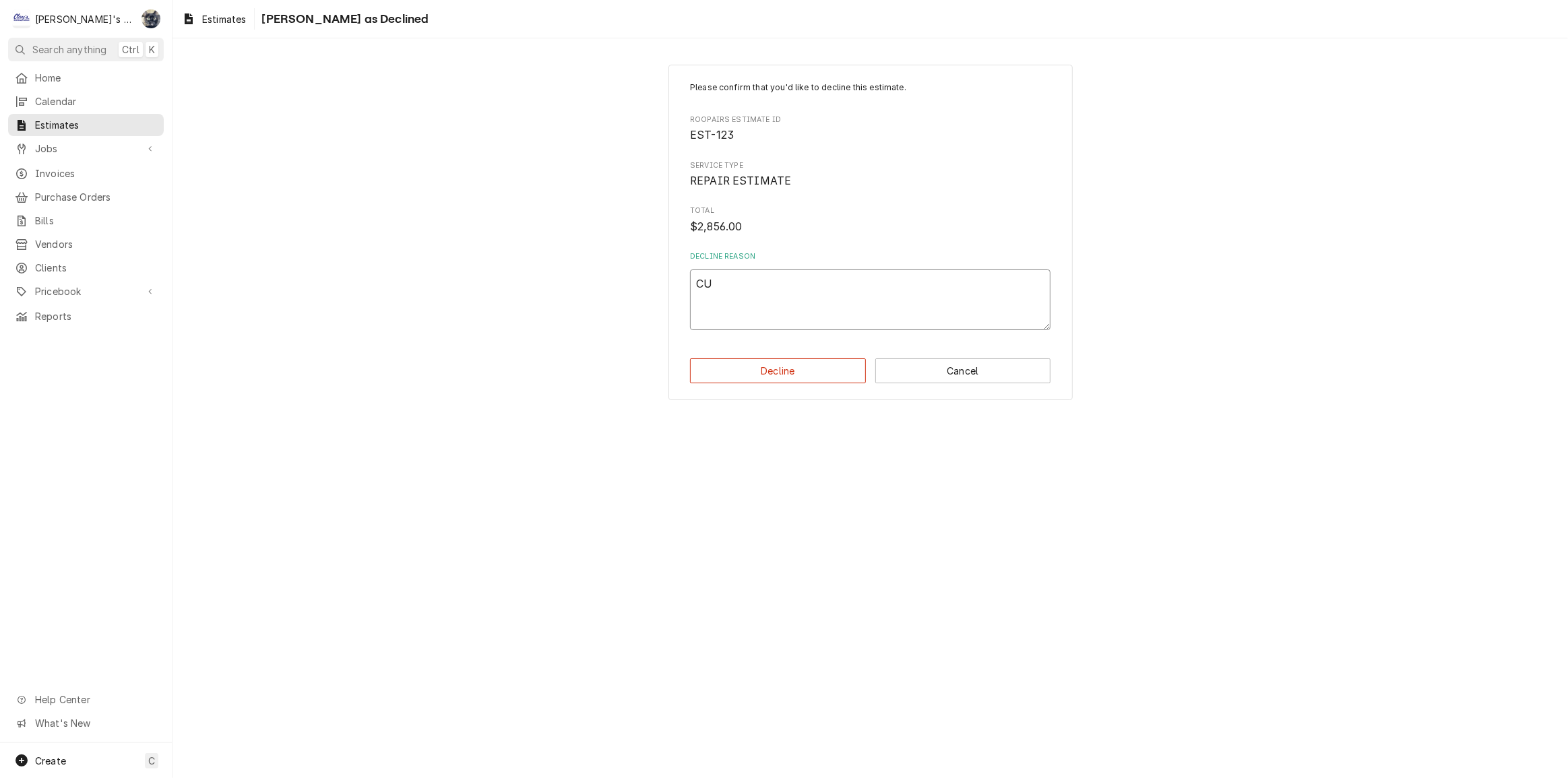
type textarea "x"
type textarea "CUS"
type textarea "x"
type textarea "CUST"
type textarea "x"
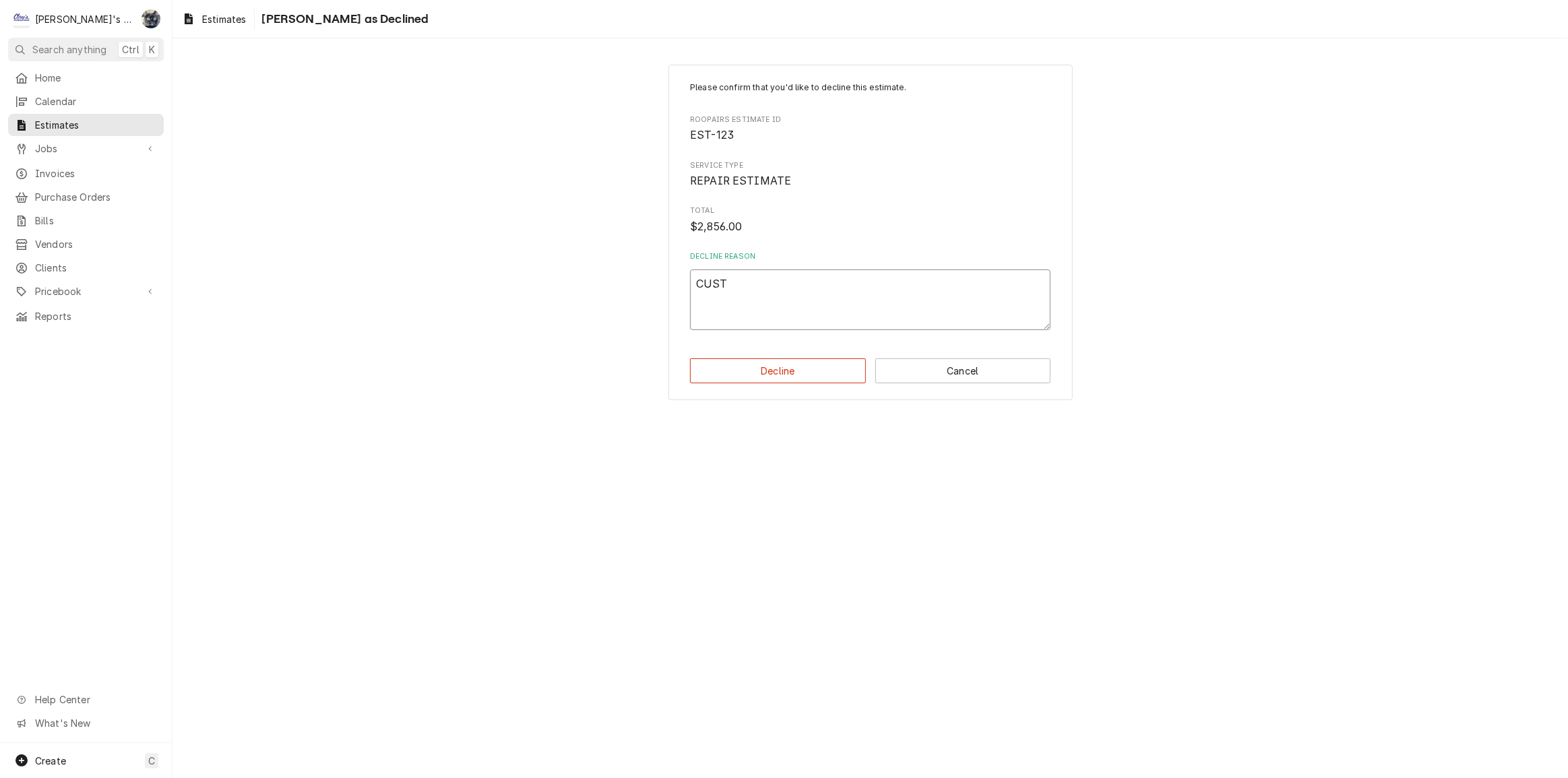
type textarea "CUSTO"
type textarea "x"
type textarea "CUSTOM"
type textarea "x"
type textarea "CUSTOME"
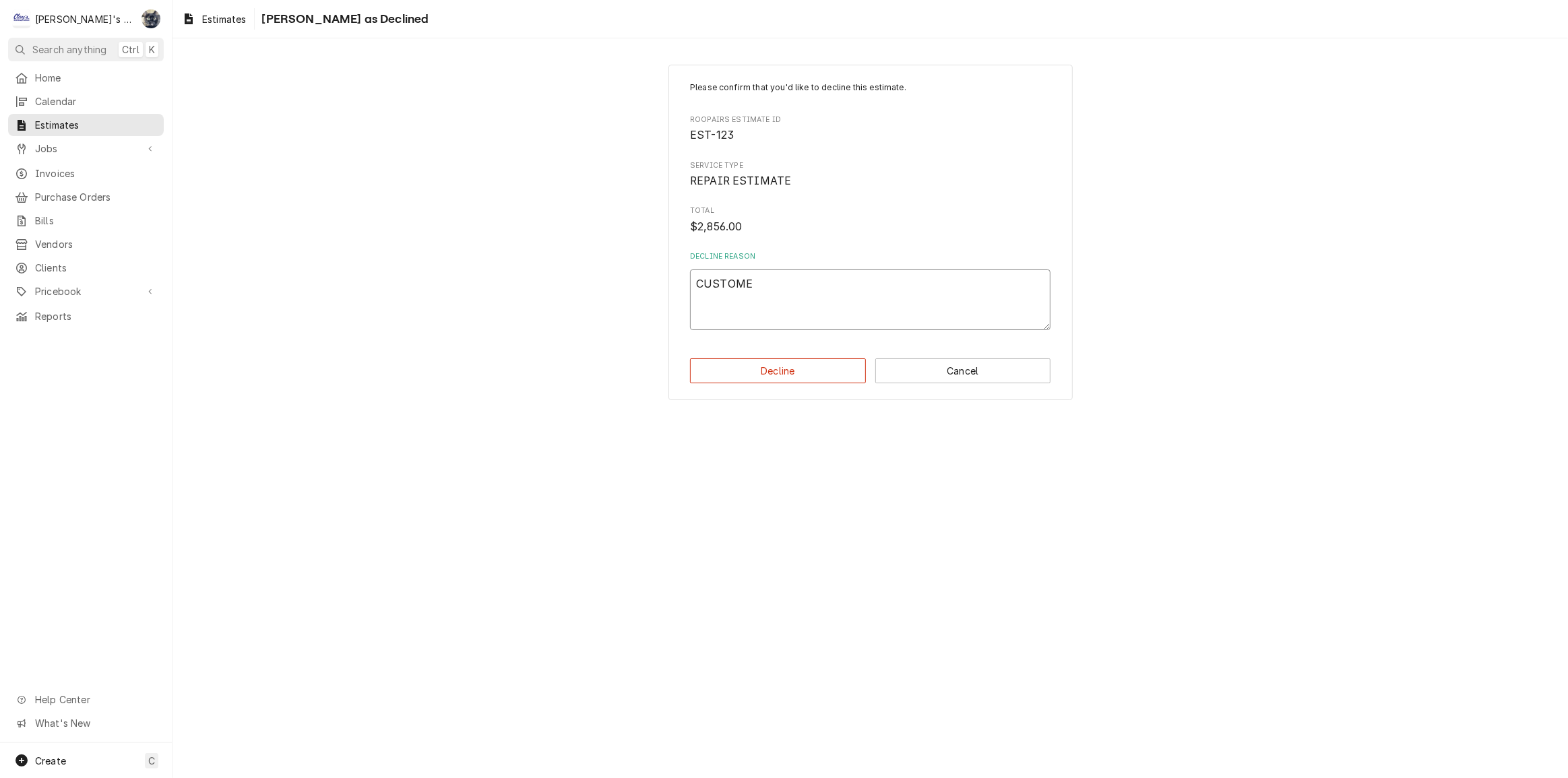
type textarea "x"
type textarea "CUSTOMER"
type textarea "x"
type textarea "CUSTOMER"
type textarea "x"
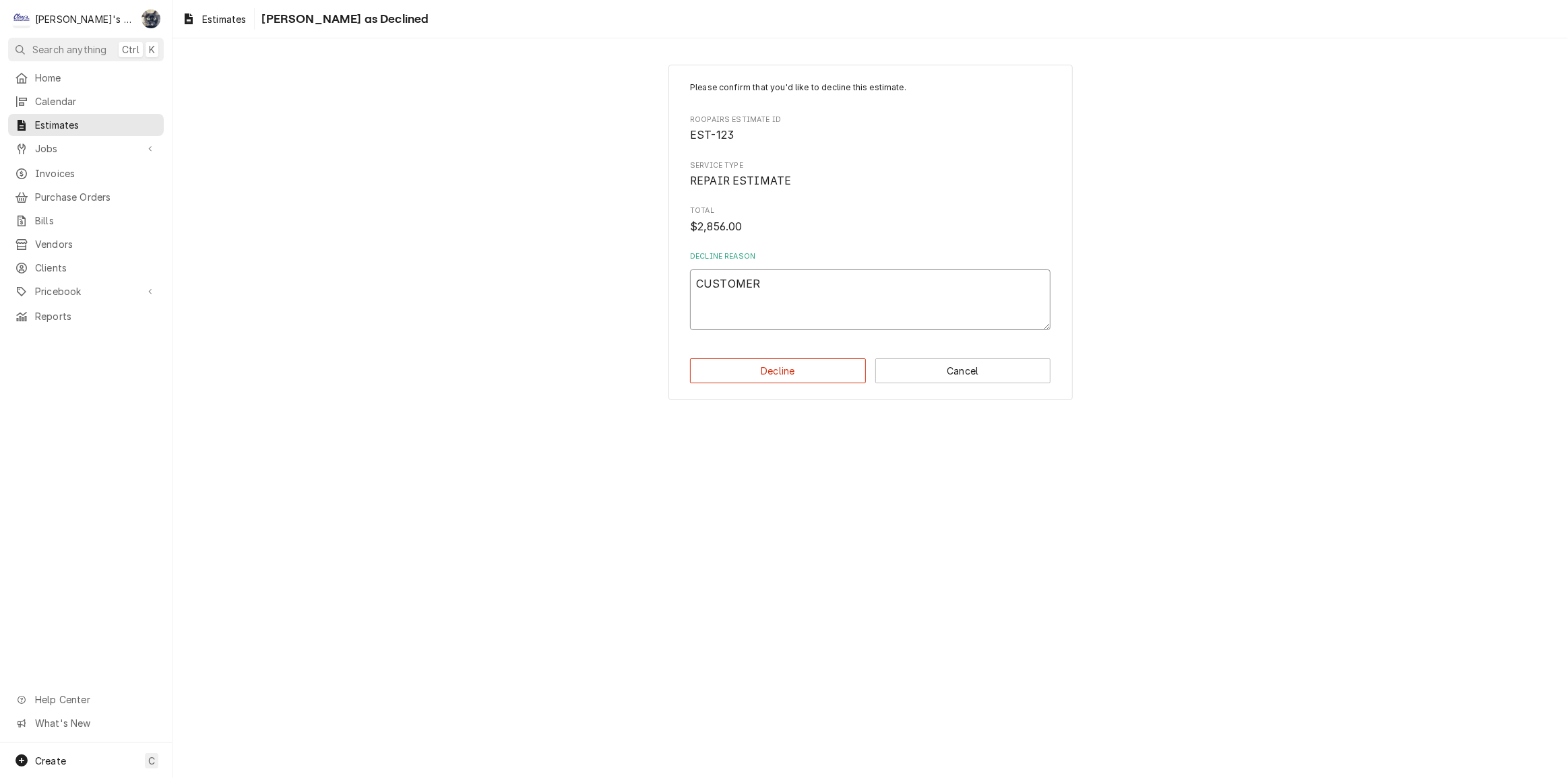
type textarea "CUSTOMER H"
type textarea "x"
type textarea "CUSTOMER HA"
type textarea "x"
type textarea "CUSTOMER HAD"
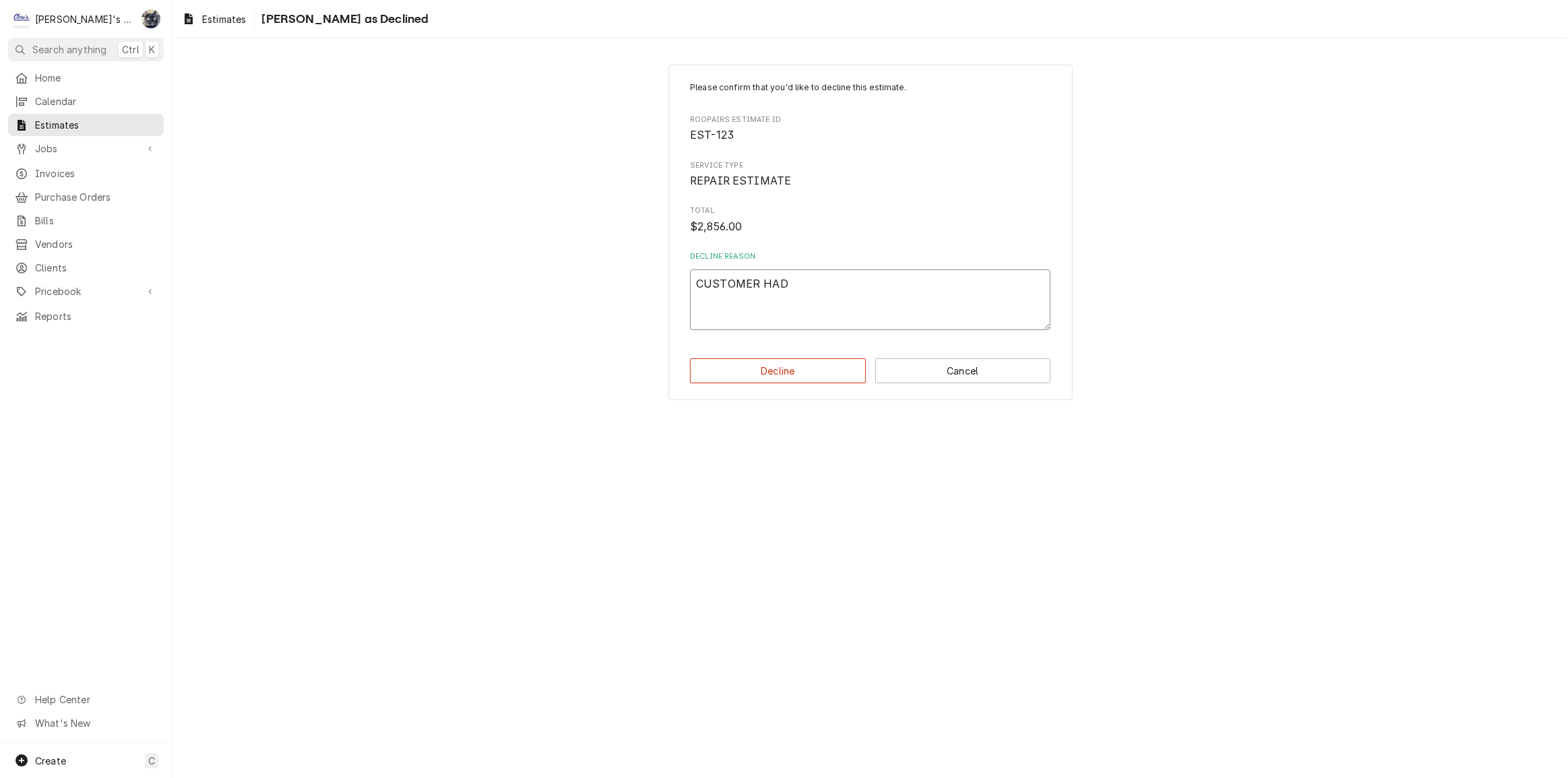
type textarea "x"
type textarea "CUSTOMER HAD"
type textarea "x"
type textarea "CUSTOMER HAD U"
type textarea "x"
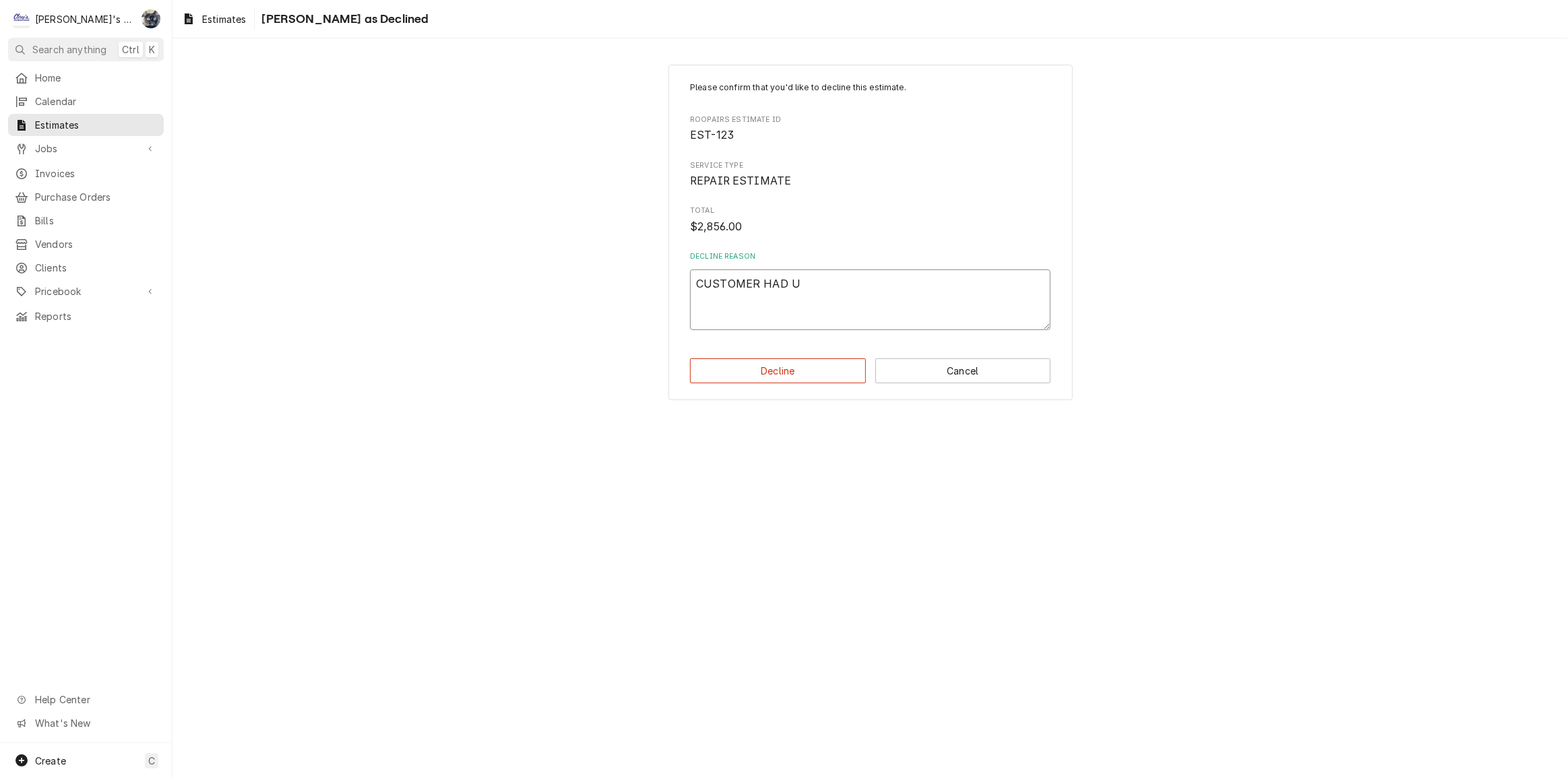
type textarea "CUSTOMER HAD US"
type textarea "x"
type textarea "CUSTOMER HAD US"
type textarea "x"
type textarea "CUSTOMER HAD US R"
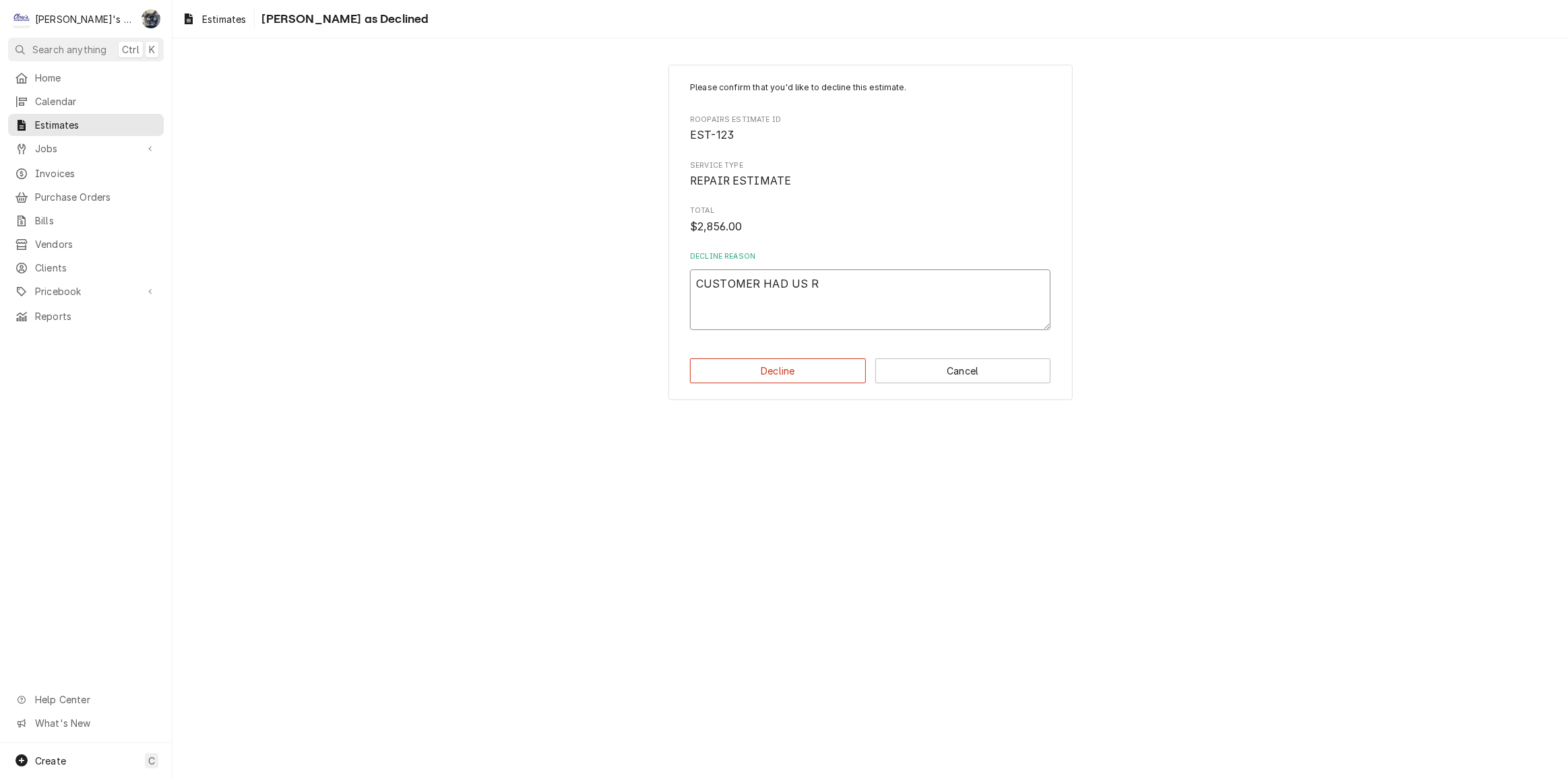
type textarea "x"
type textarea "CUSTOMER HAD US RE"
type textarea "x"
type textarea "CUSTOMER HAD US RET"
type textarea "x"
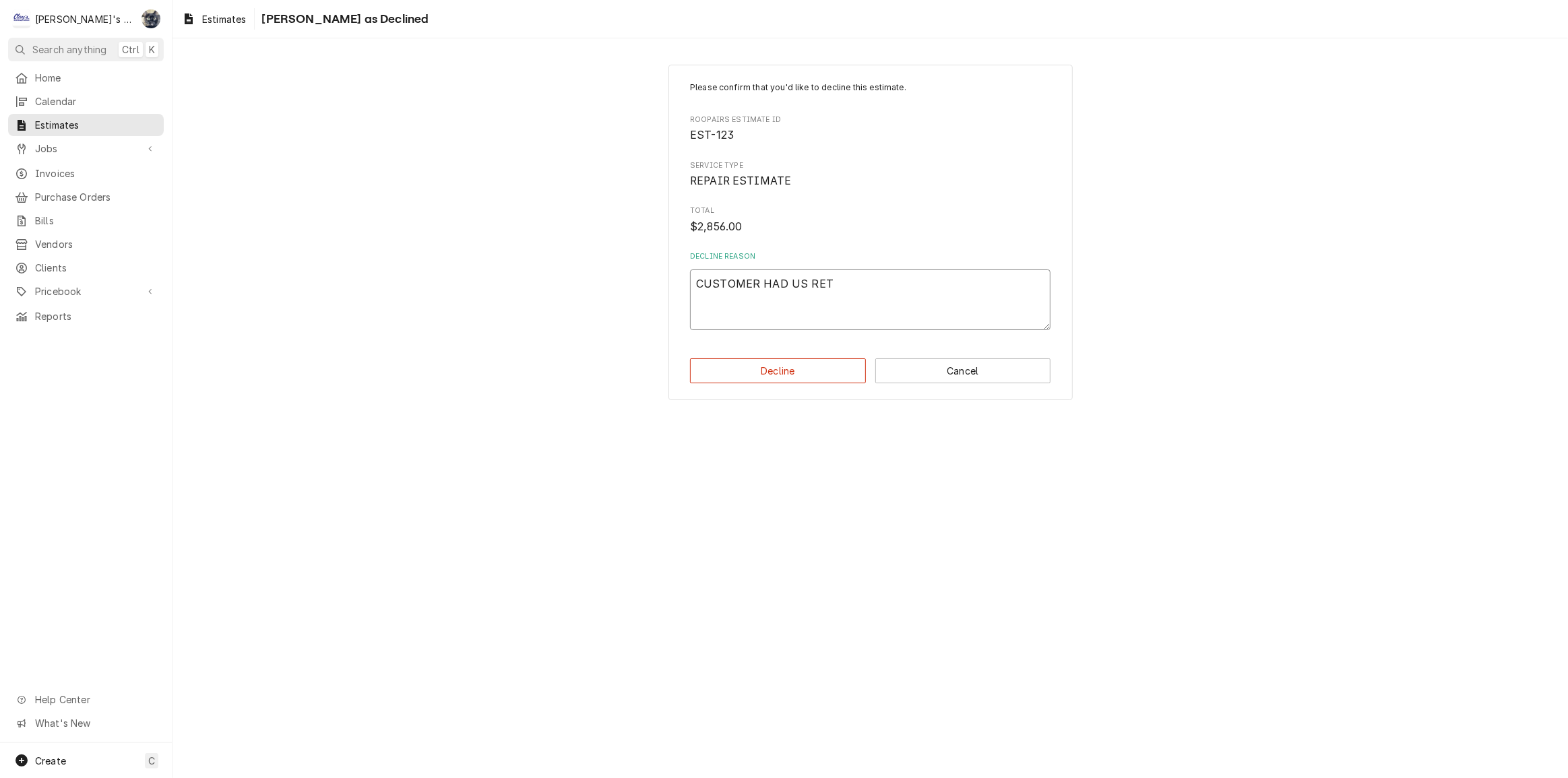
type textarea "CUSTOMER HAD US RETR"
type textarea "x"
type textarea "CUSTOMER HAD US RETRO"
type textarea "x"
type textarea "CUSTOMER HAD US RETROF"
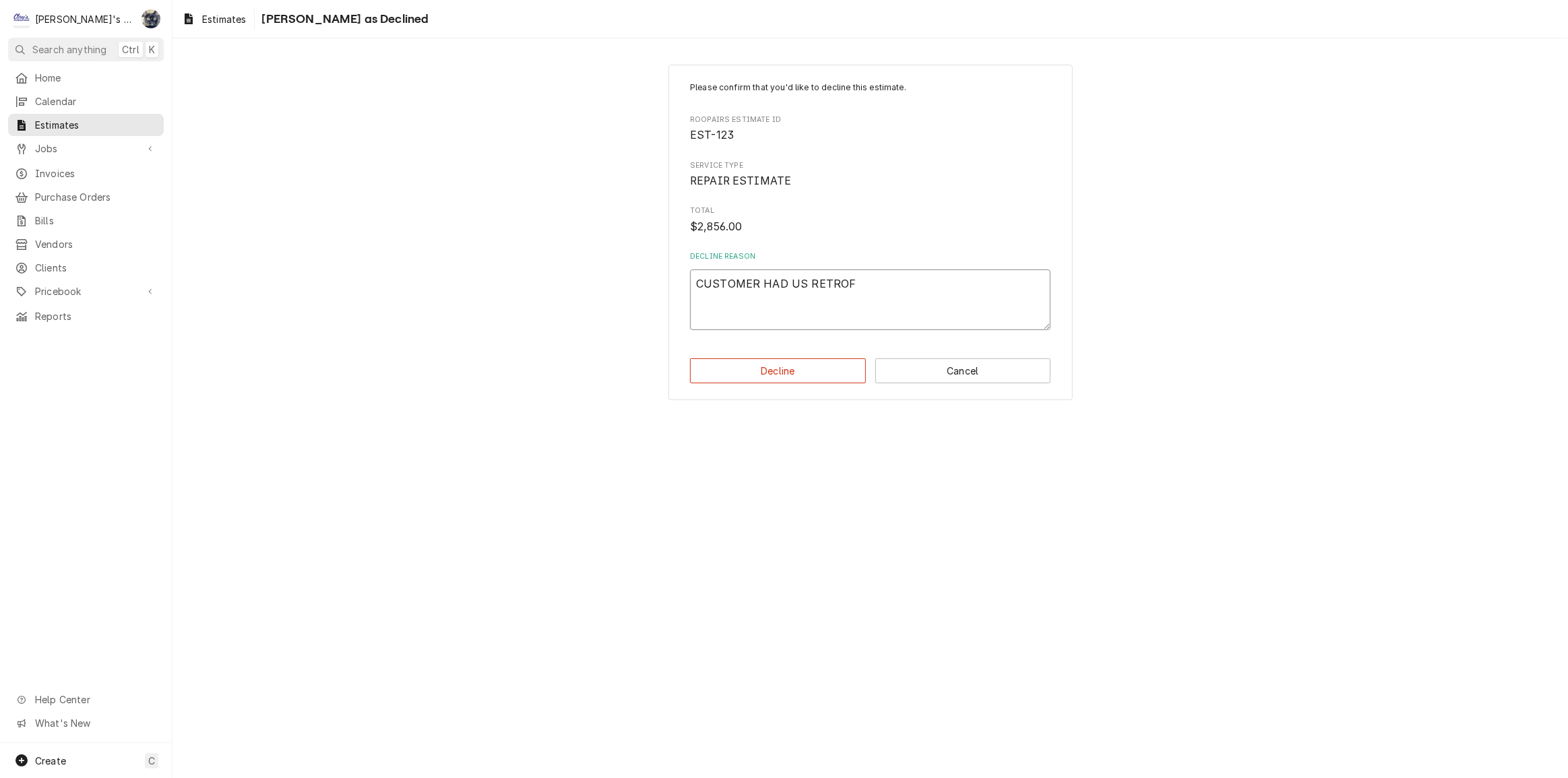
type textarea "x"
type textarea "CUSTOMER HAD US RETROFI"
type textarea "x"
type textarea "CUSTOMER HAD US RETROFIT"
type textarea "x"
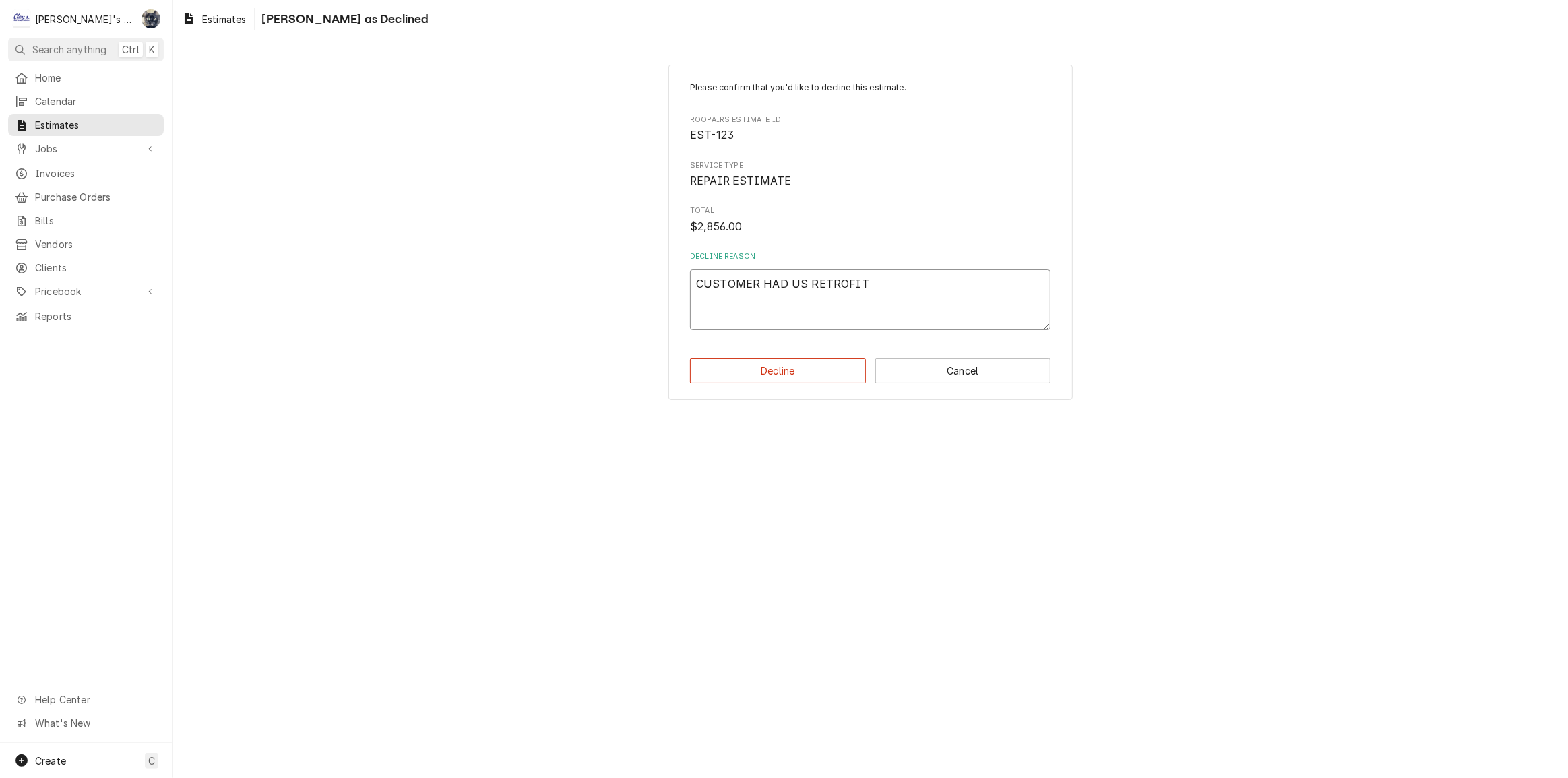
type textarea "CUSTOMER HAD US RETROFIT"
type textarea "x"
type textarea "CUSTOMER HAD US RETROFIT F"
type textarea "x"
type textarea "CUSTOMER HAD US RETROFIT FR"
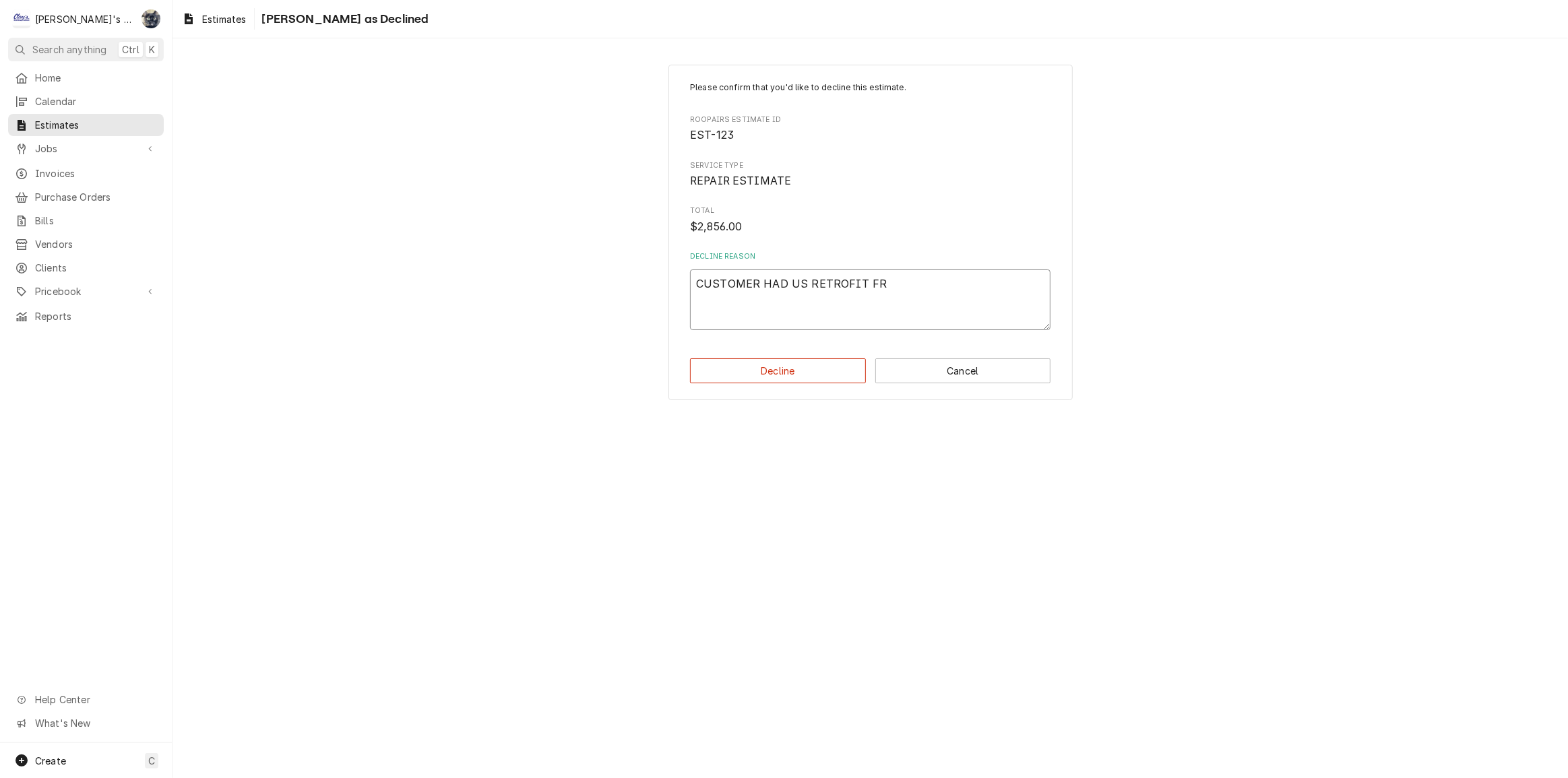
type textarea "x"
type textarea "CUSTOMER HAD US RETROFIT FRE"
type textarea "x"
type textarea "CUSTOMER HAD US RETROFIT FR"
type textarea "x"
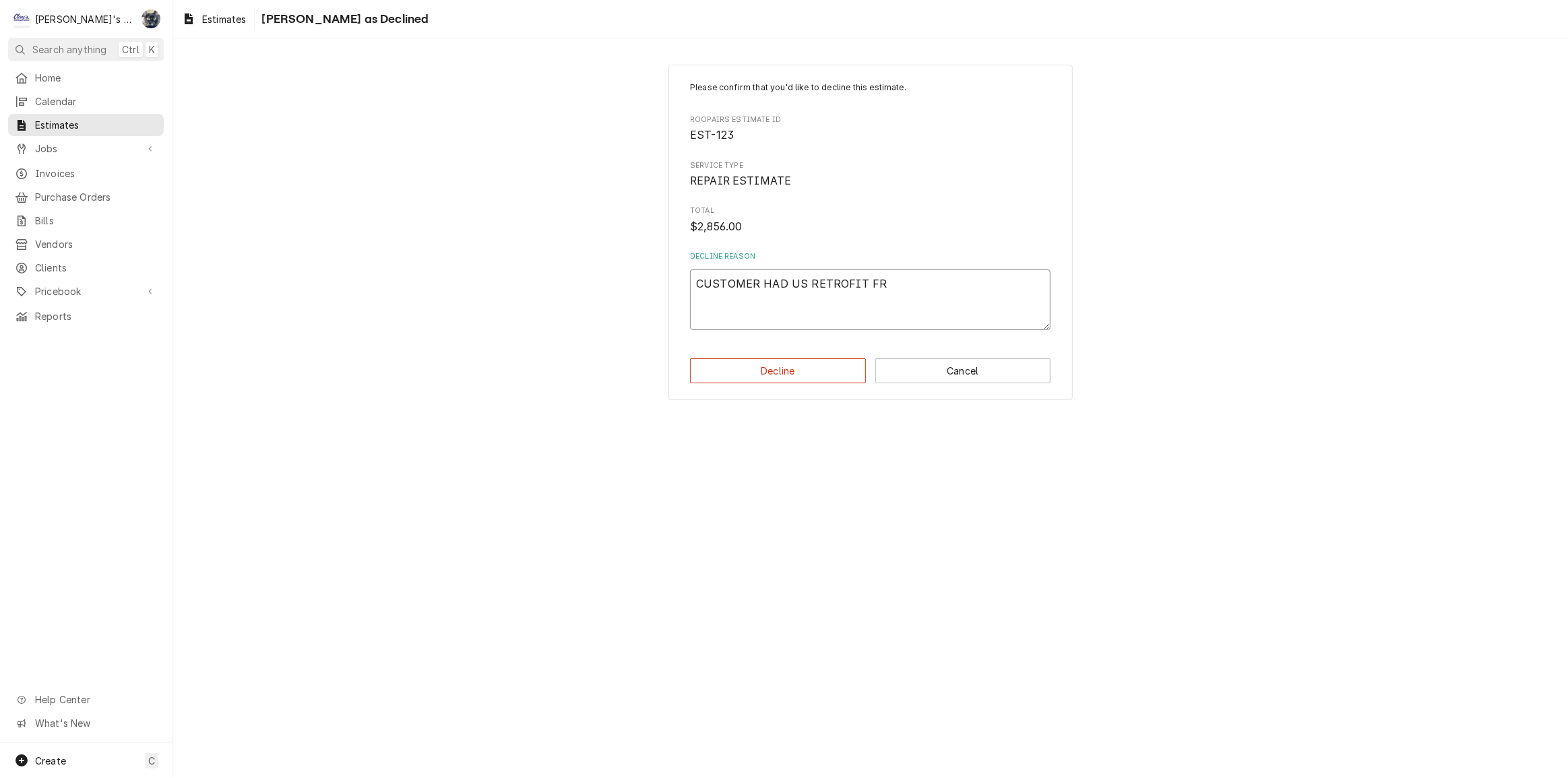
type textarea "CUSTOMER HAD US RETROFIT F"
type textarea "x"
type textarea "CUSTOMER HAD US RETROFIT"
type textarea "x"
type textarea "CUSTOMER HAD US RETROFIT R"
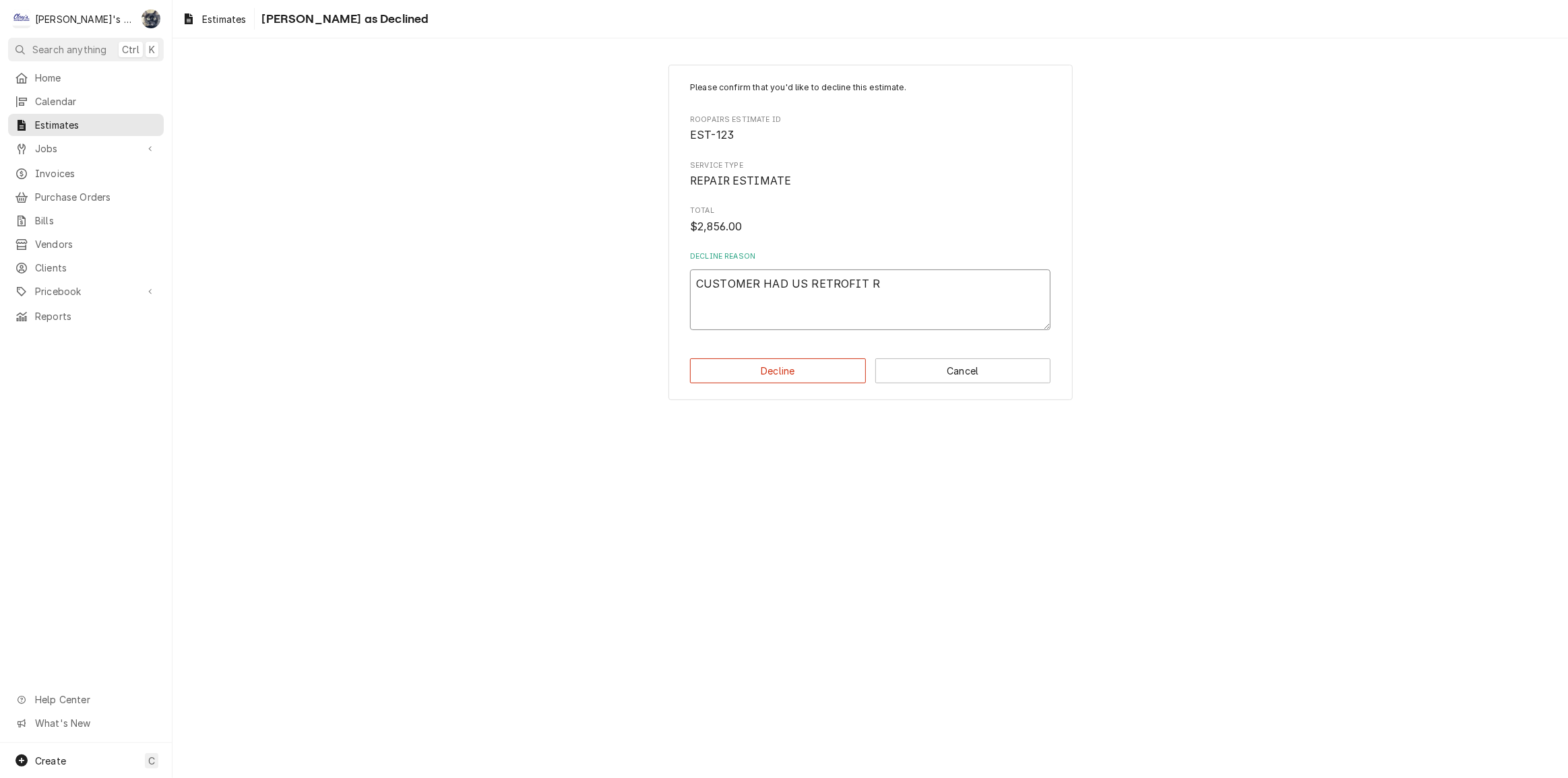
type textarea "x"
type textarea "CUSTOMER HAD US RETROFIT RE"
type textarea "x"
type textarea "CUSTOMER HAD US RETROFIT REF"
type textarea "x"
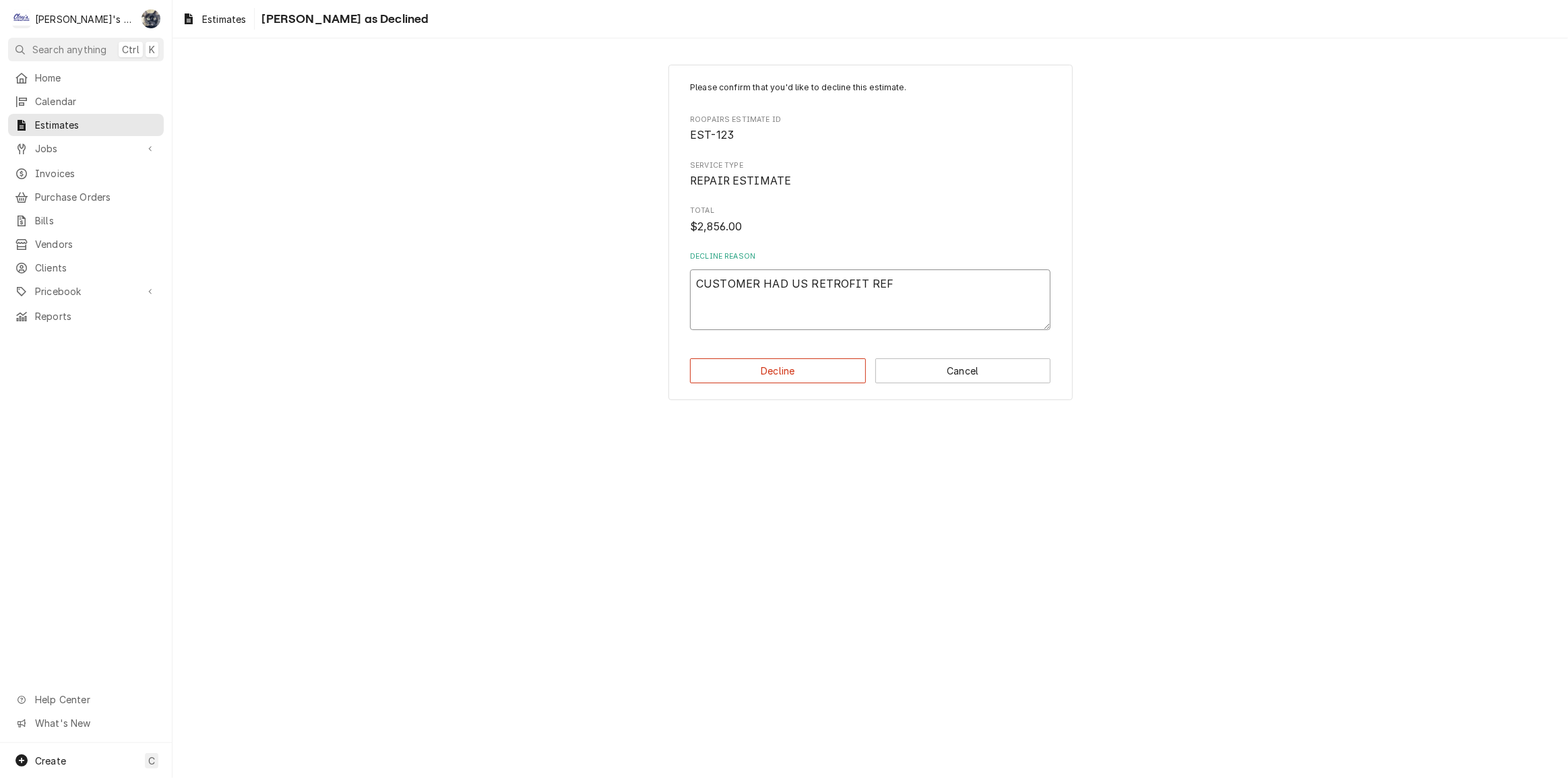
type textarea "CUSTOMER HAD US RETROFIT REFR"
type textarea "x"
type textarea "CUSTOMER HAD US RETROFIT REFRI"
type textarea "x"
type textarea "CUSTOMER HAD US RETROFIT REFRIG"
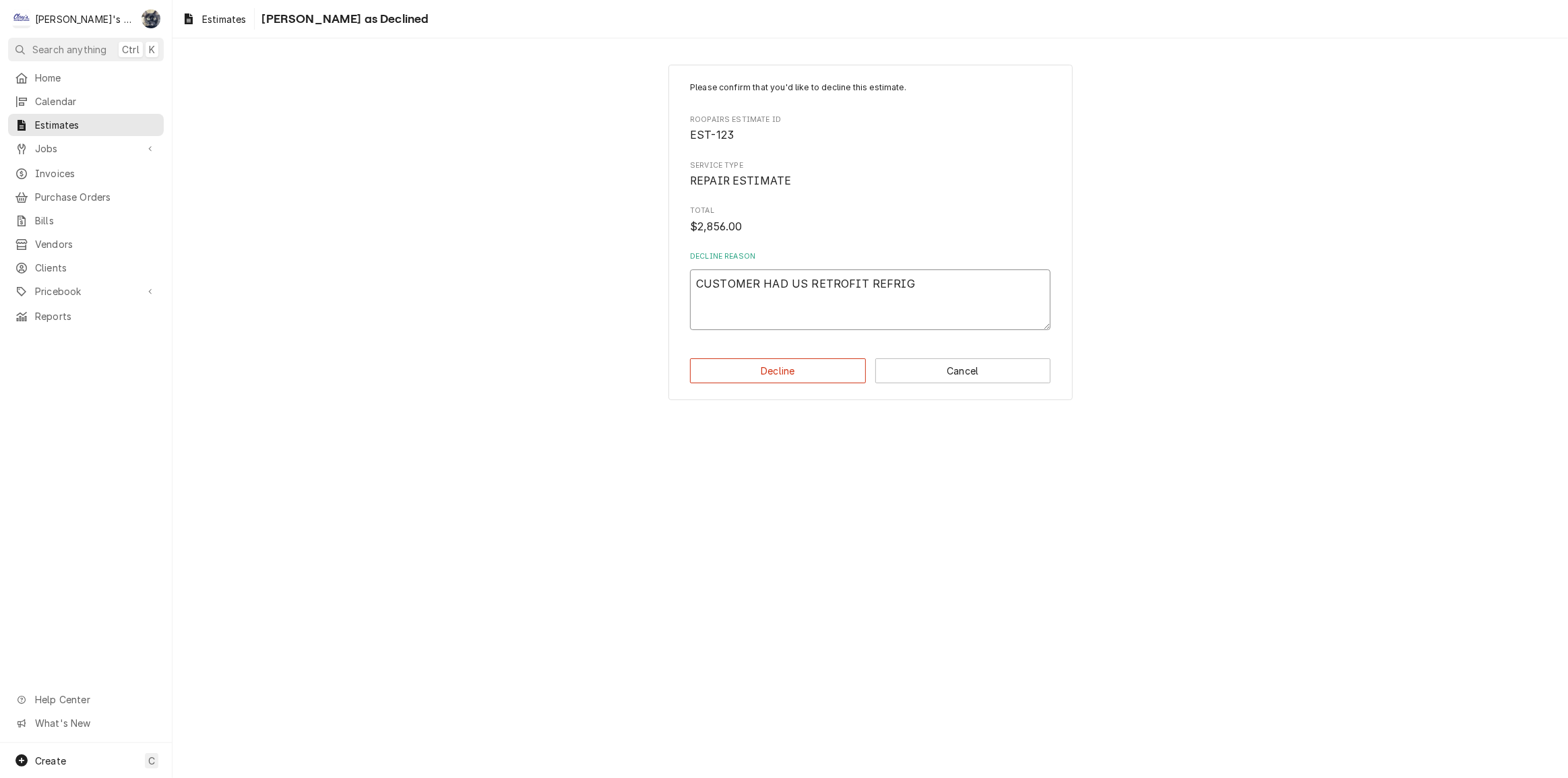
type textarea "x"
type textarea "CUSTOMER HAD US RETROFIT REFRIGE"
type textarea "x"
type textarea "CUSTOMER HAD US RETROFIT REFRIGER"
type textarea "x"
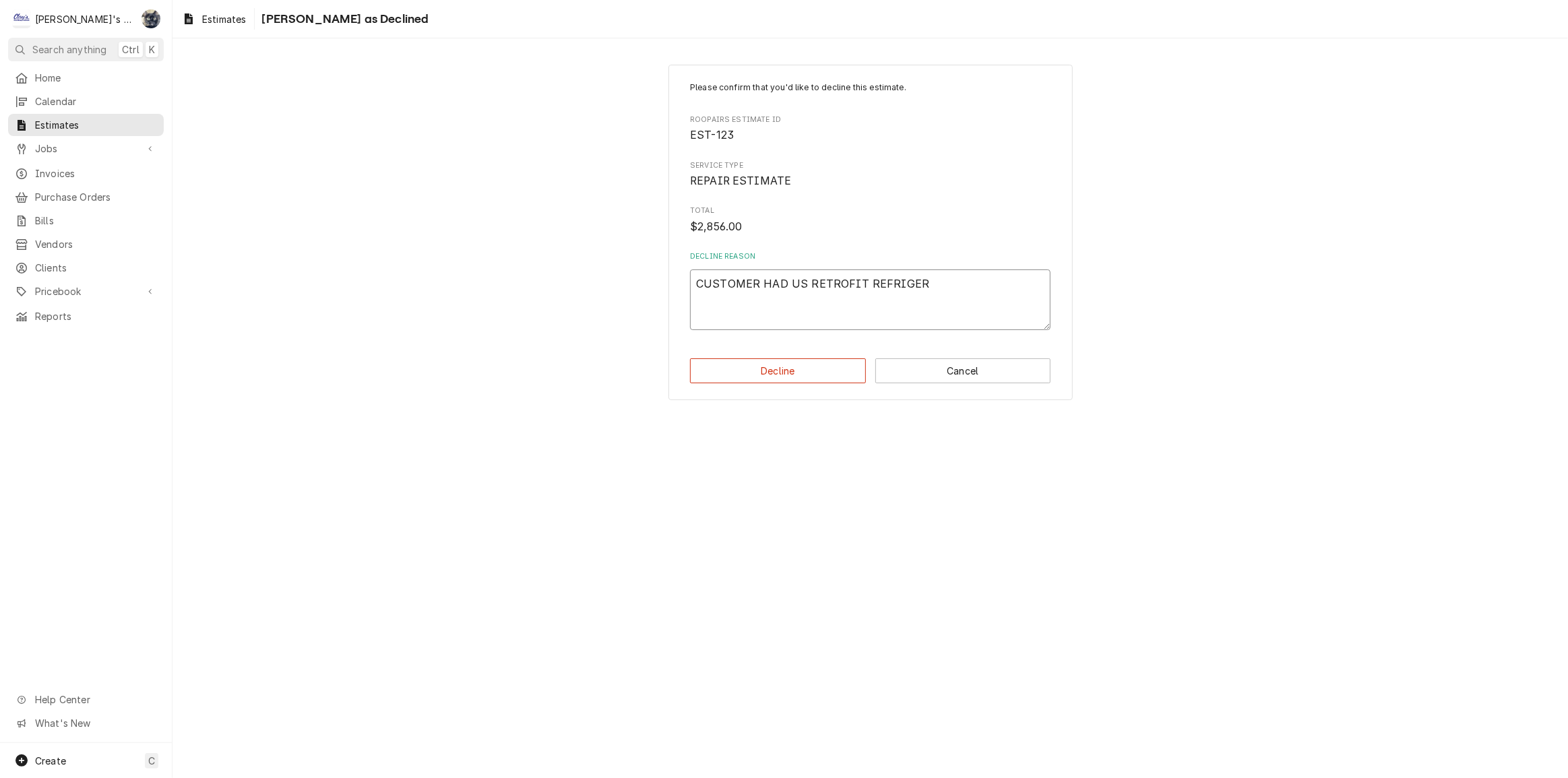
type textarea "CUSTOMER HAD US RETROFIT REFRIGERA"
type textarea "x"
type textarea "CUSTOMER HAD US RETROFIT REFRIGERAN"
type textarea "x"
type textarea "CUSTOMER HAD US RETROFIT REFRIGERANT"
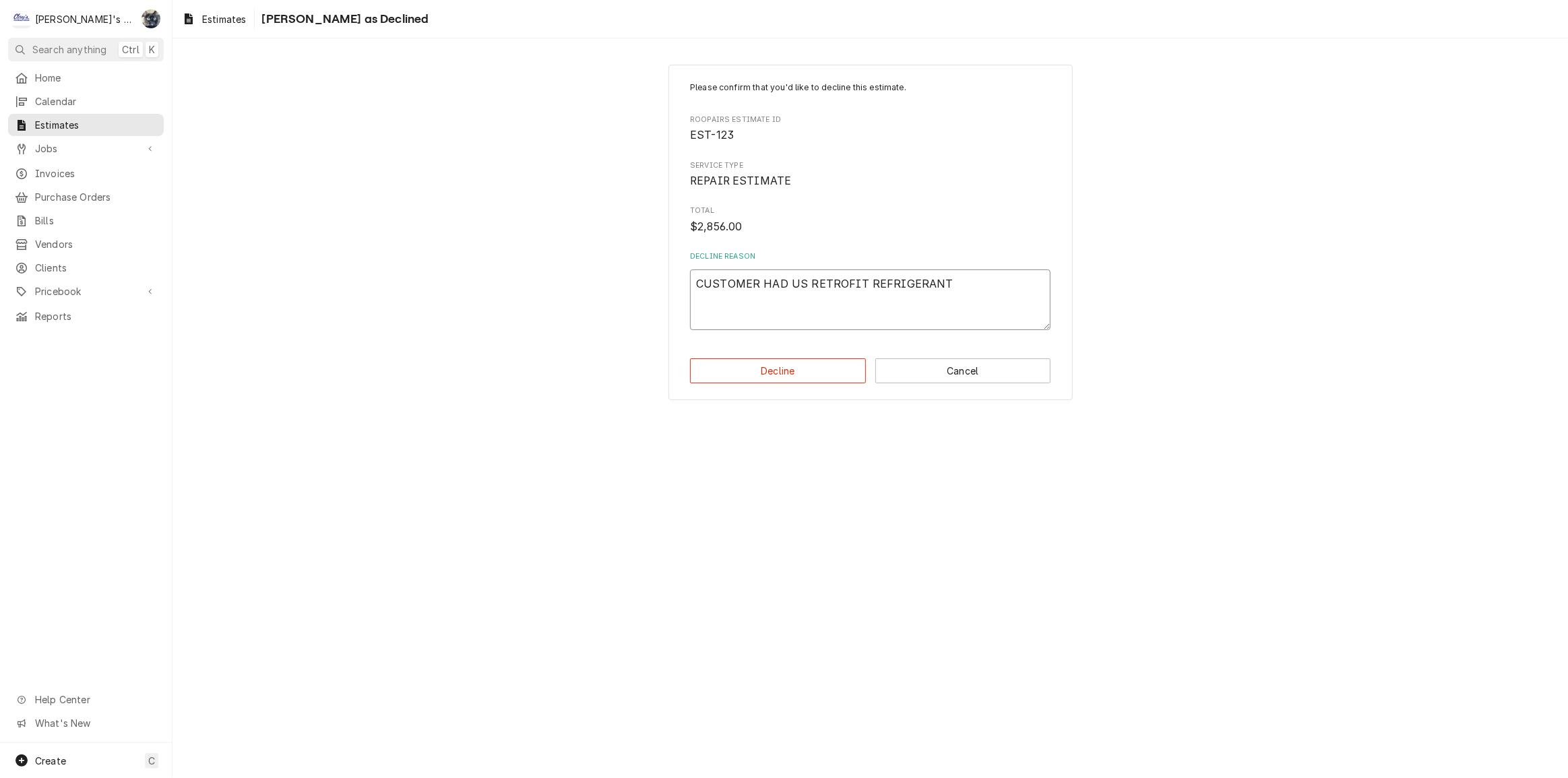
type textarea "x"
type textarea "CUSTOMER HAD US RETROFIT REFRIGERANT"
type textarea "x"
type textarea "CUSTOMER HAD US RETROFIT REFRIGERANT I"
type textarea "x"
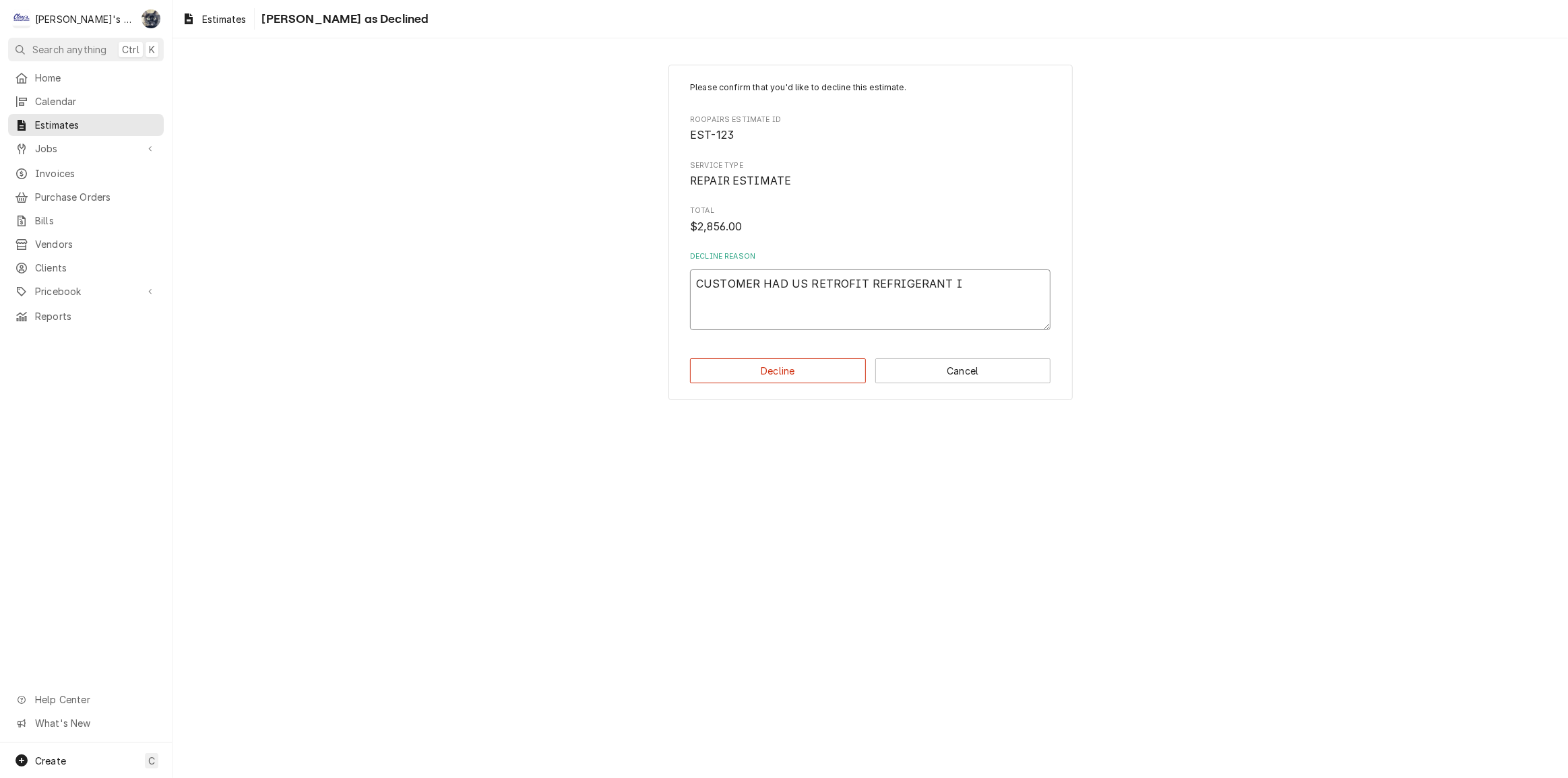
type textarea "CUSTOMER HAD US RETROFIT REFRIGERANT IN"
type textarea "x"
type textarea "CUSTOMER HAD US RETROFIT REFRIGERANT INS"
type textarea "x"
type textarea "CUSTOMER HAD US RETROFIT REFRIGERANT INST"
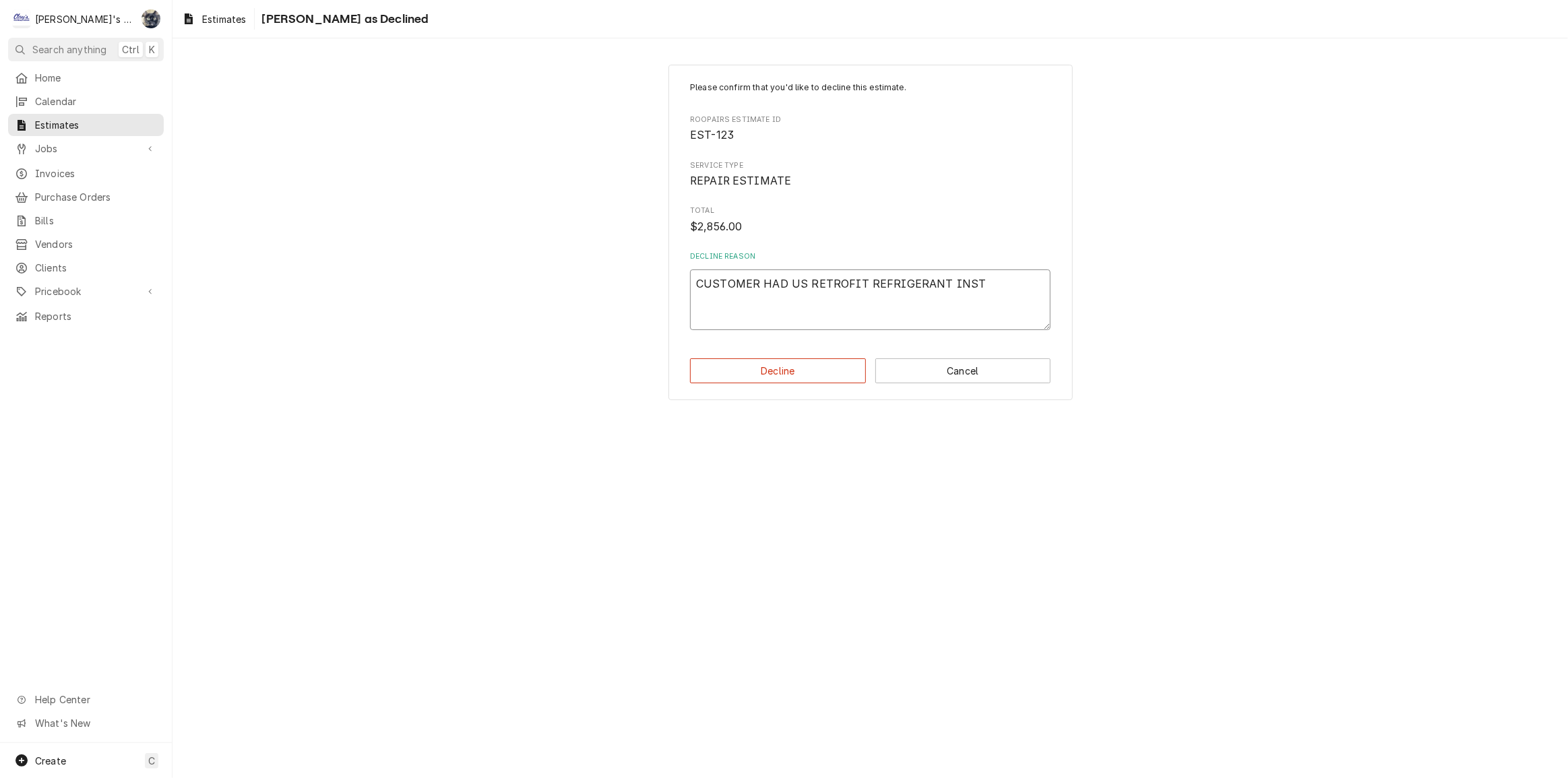
type textarea "x"
type textarea "CUSTOMER HAD US RETROFIT REFRIGERANT INSTA"
type textarea "x"
type textarea "CUSTOMER HAD US RETROFIT REFRIGERANT INST"
type textarea "x"
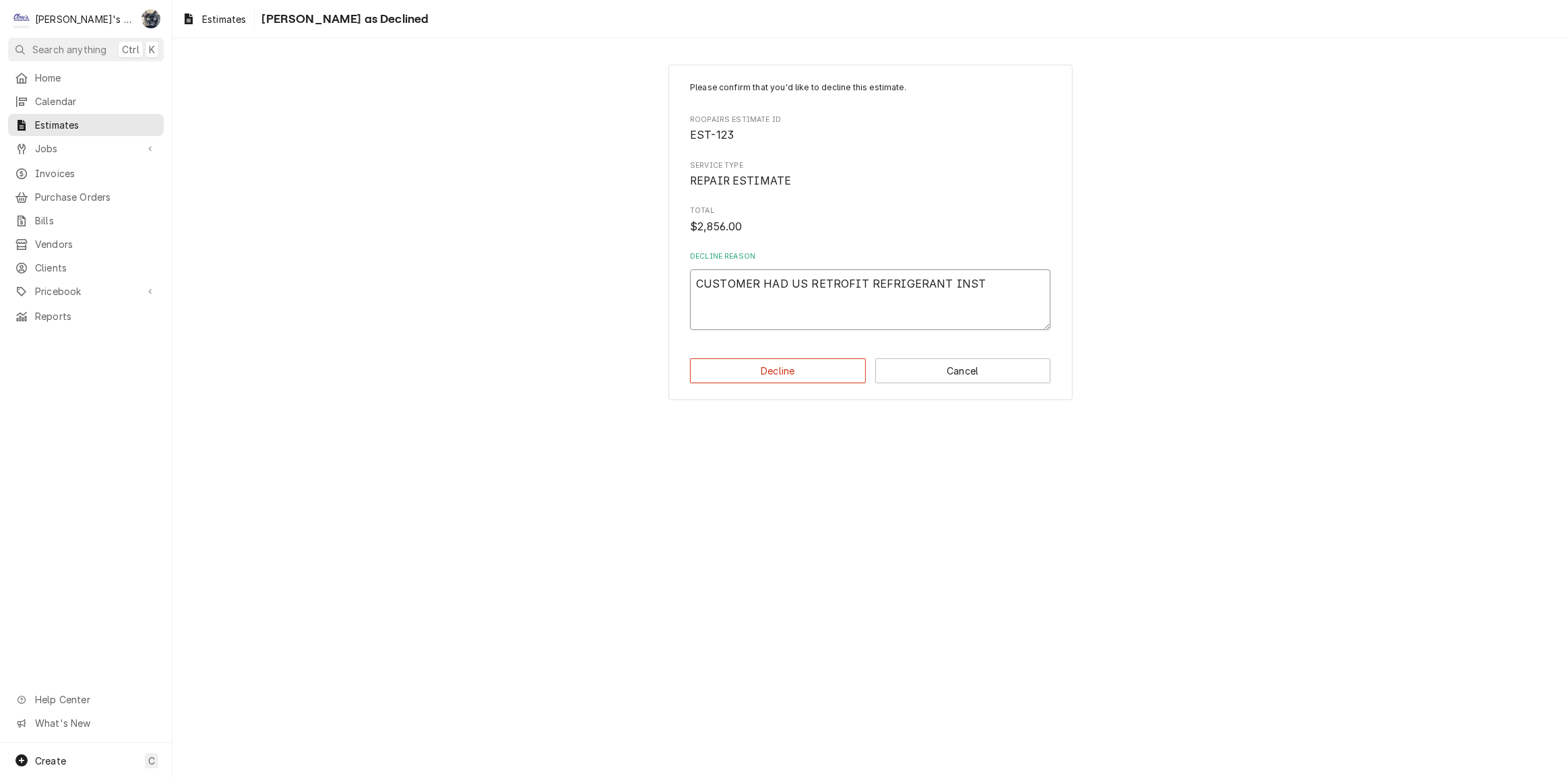
type textarea "CUSTOMER HAD US RETROFIT REFRIGERANT INSTE"
type textarea "x"
type textarea "CUSTOMER HAD US RETROFIT REFRIGERANT INSTEA"
type textarea "x"
type textarea "CUSTOMER HAD US RETROFIT REFRIGERANT INSTEAS"
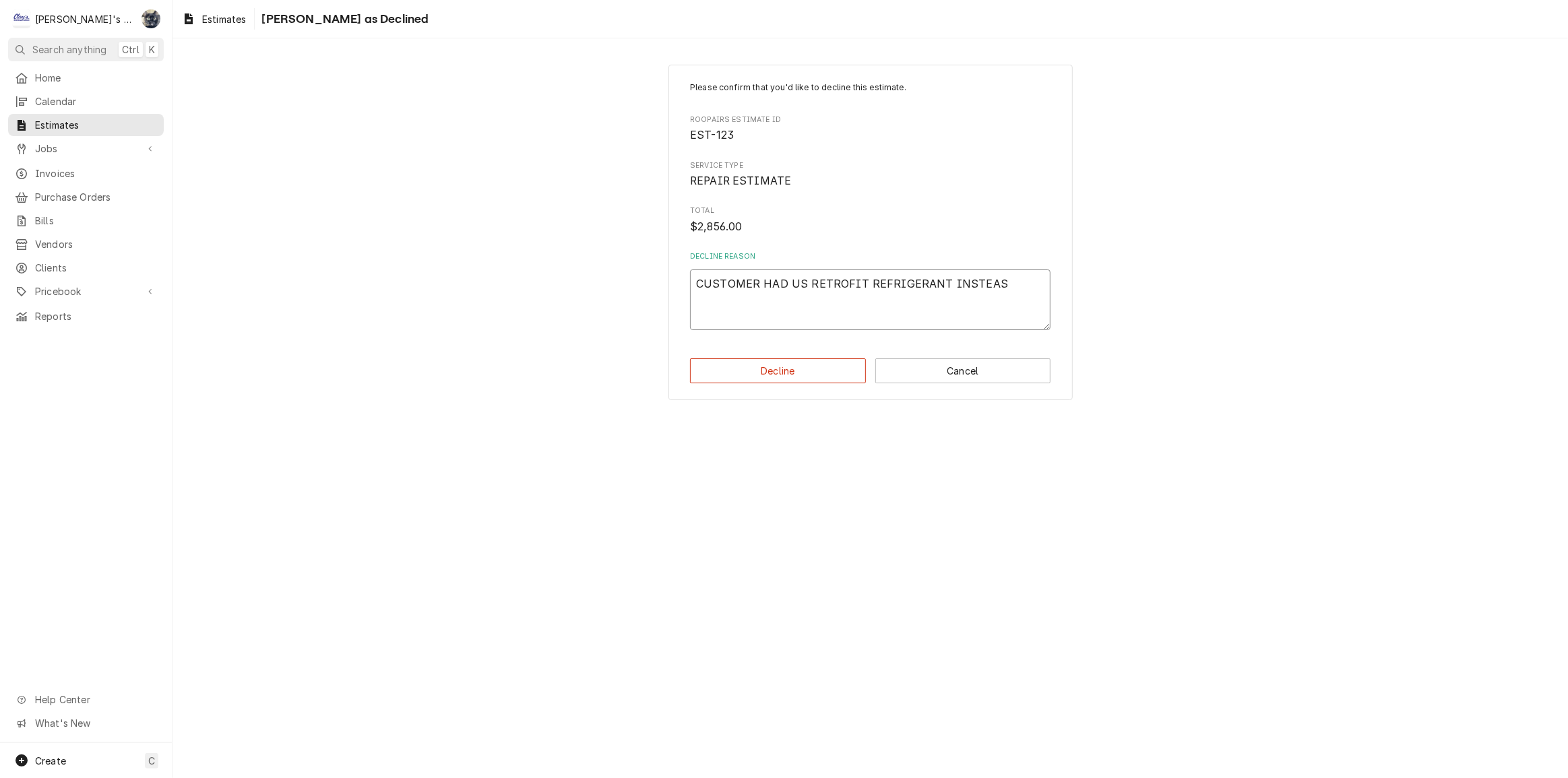
type textarea "x"
type textarea "CUSTOMER HAD US RETROFIT REFRIGERANT INSTEA"
type textarea "x"
type textarea "CUSTOMER HAD US RETROFIT REFRIGERANT INSTEAD"
type textarea "x"
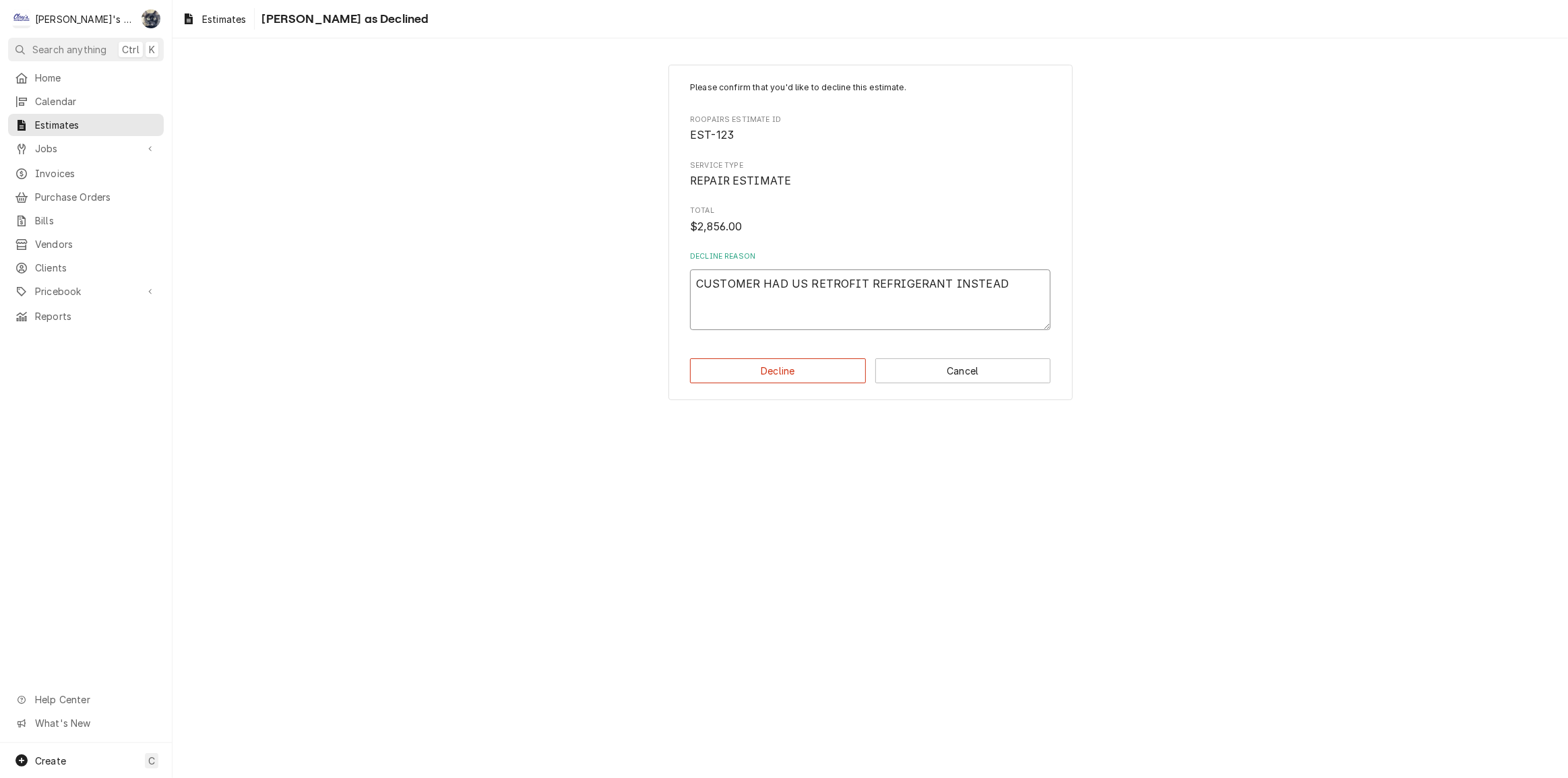
type textarea "CUSTOMER HAD US RETROFIT REFRIGERANT INSTEAD."
type textarea "x"
type textarea "CUSTOMER HAD US RETROFIT REFRIGERANT INSTEAD."
type textarea "x"
type textarea "CUSTOMER HAD US RETROFIT REFRIGERANT INSTEAD. C"
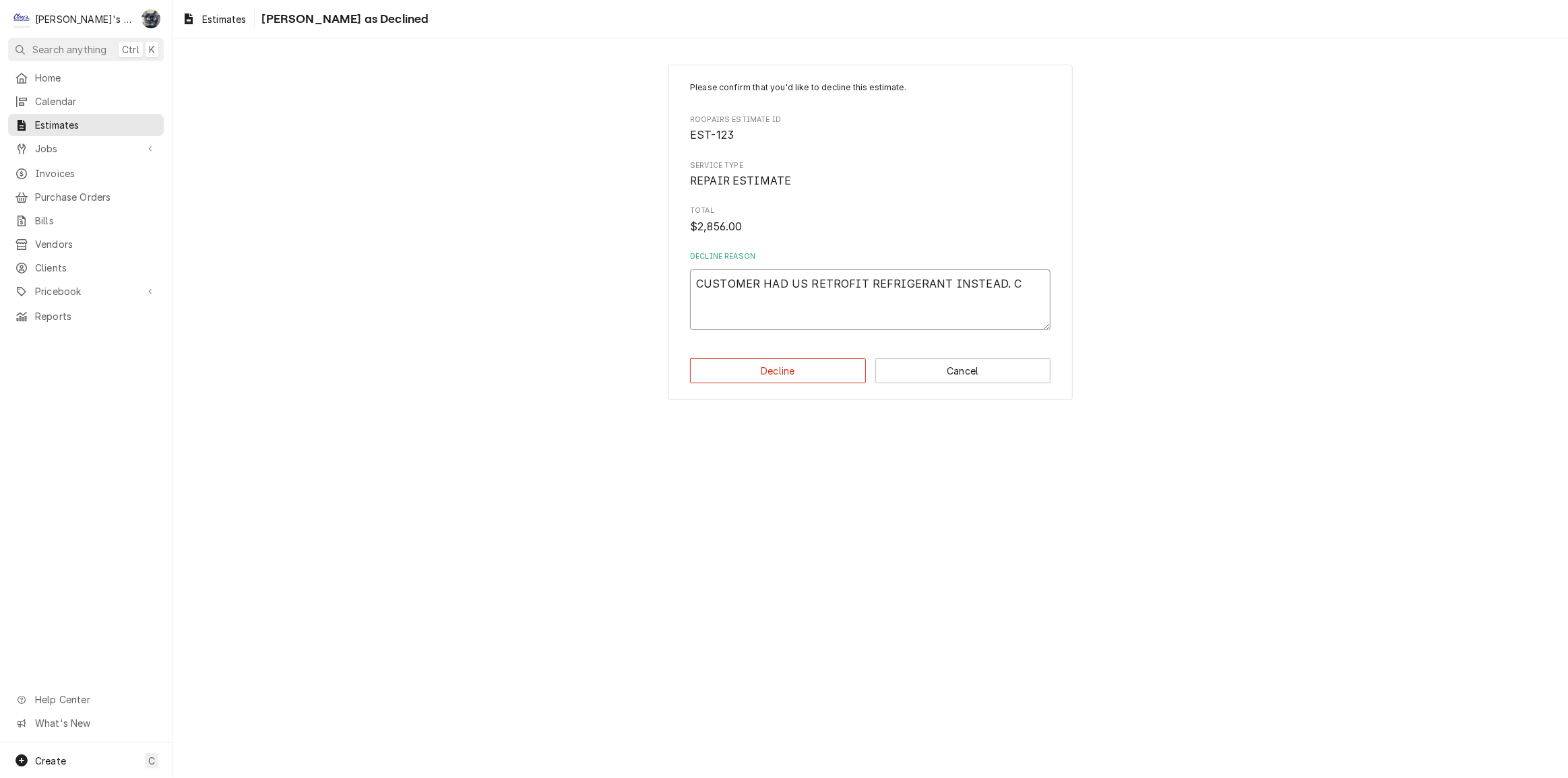
type textarea "x"
type textarea "CUSTOMER HAD US RETROFIT REFRIGERANT INSTEAD."
type textarea "x"
type textarea "CUSTOMER HAD US RETROFIT REFRIGERANT INSTEAD. T"
type textarea "x"
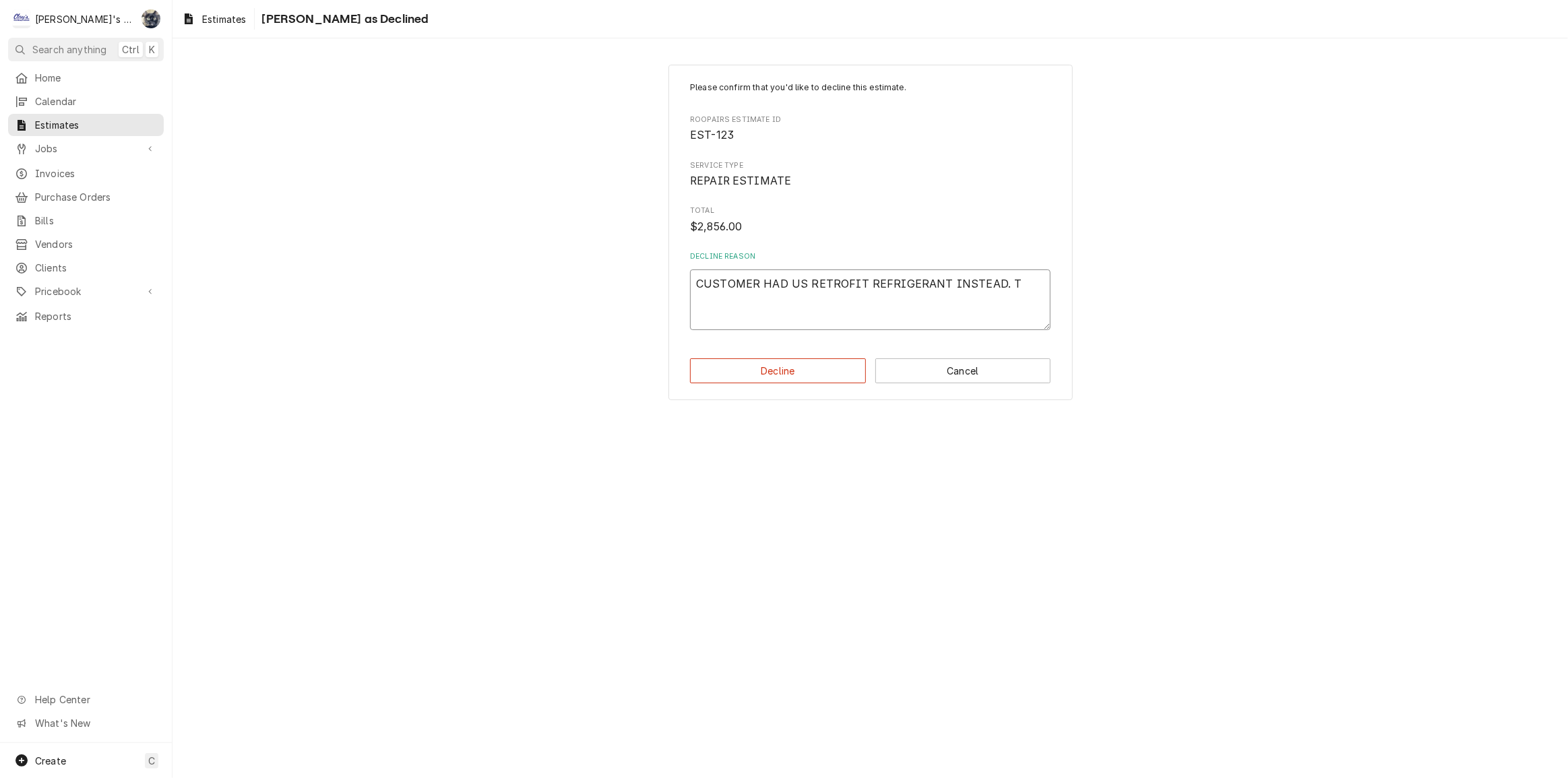
type textarea "CUSTOMER HAD US RETROFIT REFRIGERANT INSTEAD. TH"
type textarea "x"
type textarea "CUSTOMER HAD US RETROFIT REFRIGERANT INSTEAD. THI"
type textarea "x"
type textarea "CUSTOMER HAD US RETROFIT REFRIGERANT INSTEAD. THIS"
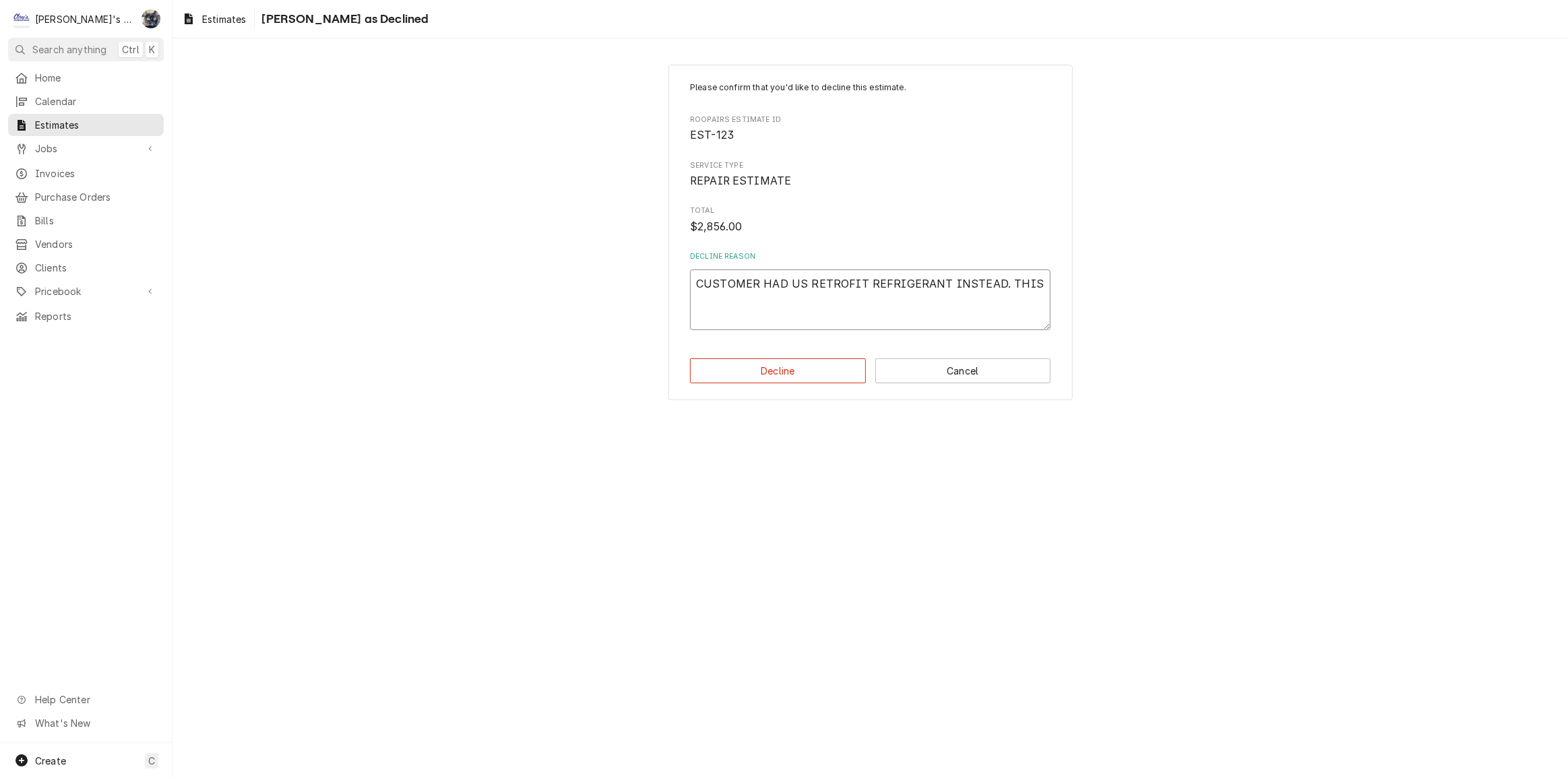
type textarea "x"
type textarea "CUSTOMER HAD US RETROFIT REFRIGERANT INSTEAD. THIS"
type textarea "x"
type textarea "CUSTOMER HAD US RETROFIT REFRIGERANT INSTEAD. THIS W"
type textarea "x"
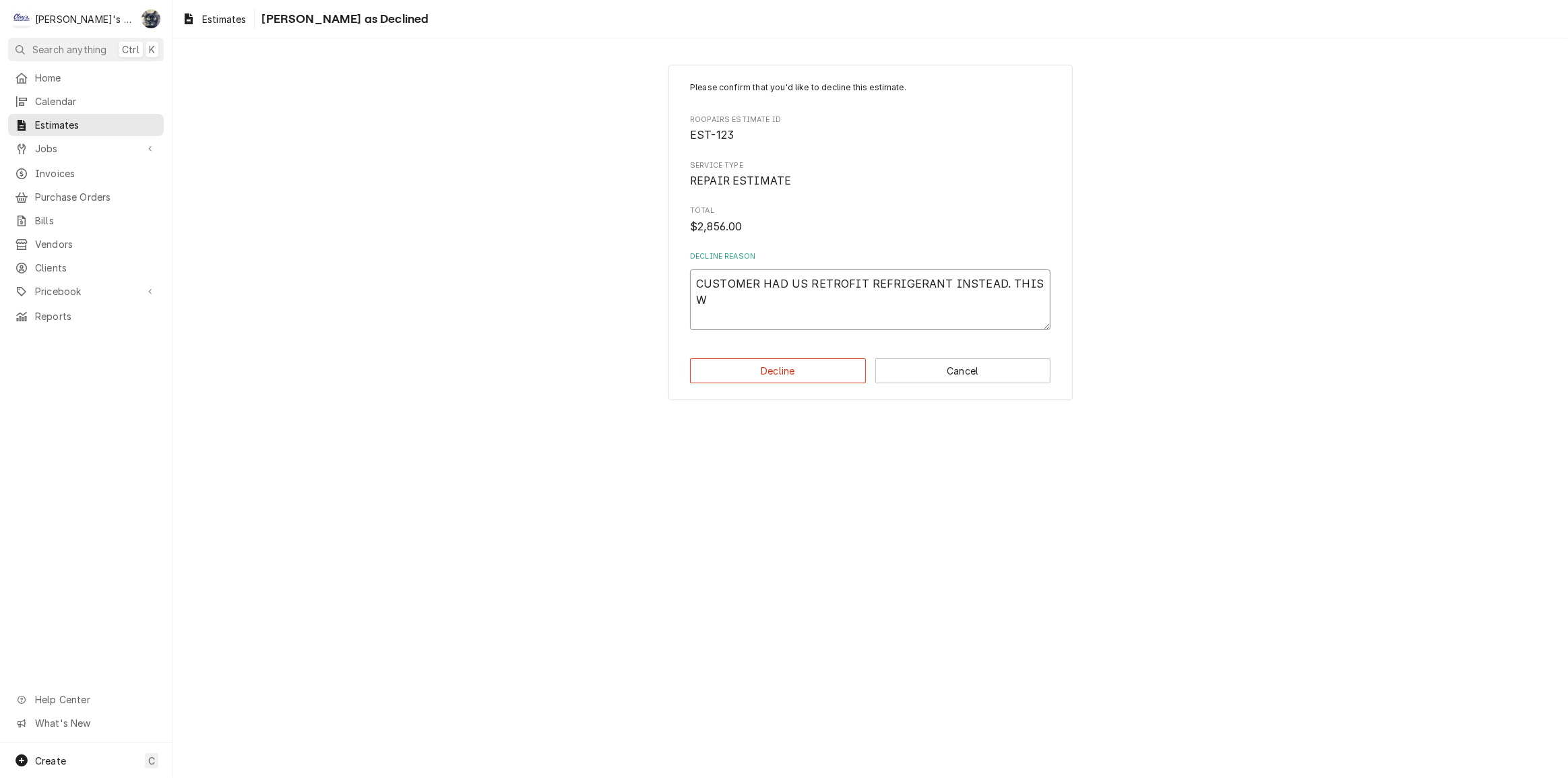
type textarea "CUSTOMER HAD US RETROFIT REFRIGERANT INSTEAD. THIS WA"
type textarea "x"
type textarea "CUSTOMER HAD US RETROFIT REFRIGERANT INSTEAD. THIS WAS"
type textarea "x"
type textarea "CUSTOMER HAD US RETROFIT REFRIGERANT INSTEAD. THIS WAS"
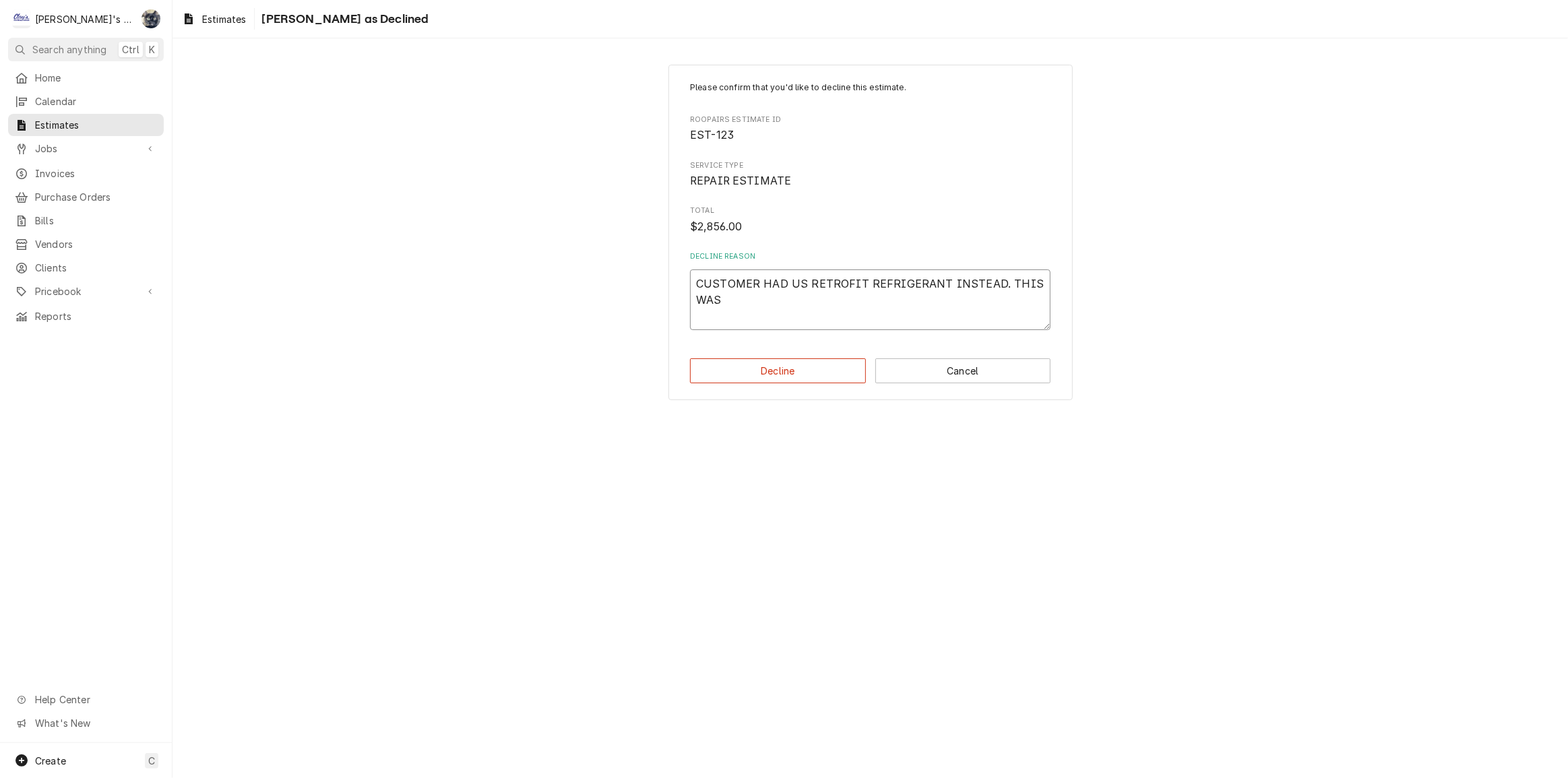
type textarea "x"
type textarea "CUSTOMER HAD US RETROFIT REFRIGERANT INSTEAD. THIS WAS C"
type textarea "x"
type textarea "CUSTOMER HAD US RETROFIT REFRIGERANT INSTEAD. THIS WAS CO"
type textarea "x"
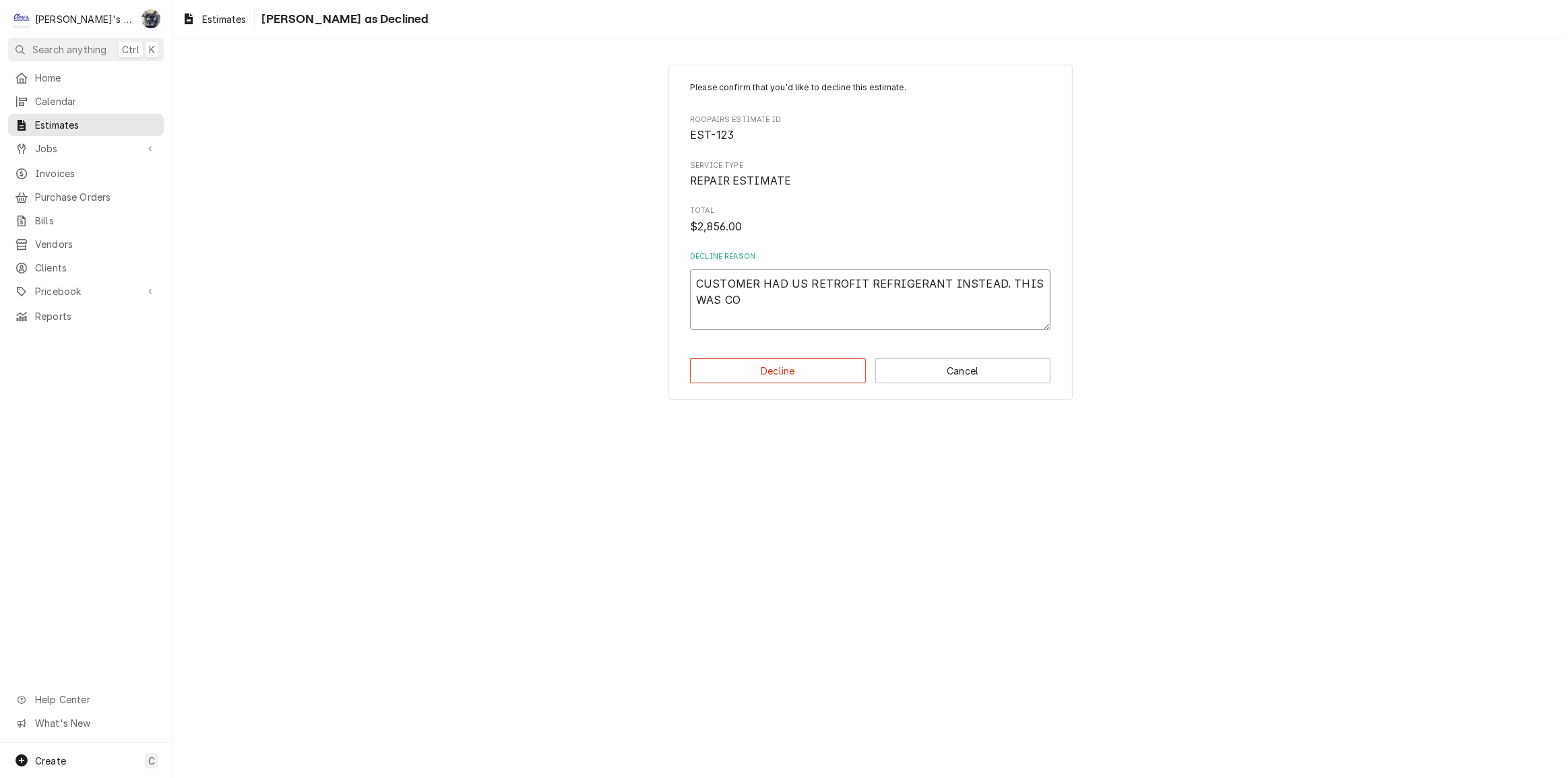
type textarea "CUSTOMER HAD US RETROFIT REFRIGERANT INSTEAD. THIS WAS COM"
type textarea "x"
type textarea "CUSTOMER HAD US RETROFIT REFRIGERANT INSTEAD. THIS WAS COMP"
type textarea "x"
type textarea "CUSTOMER HAD US RETROFIT REFRIGERANT INSTEAD. THIS WAS COMPL"
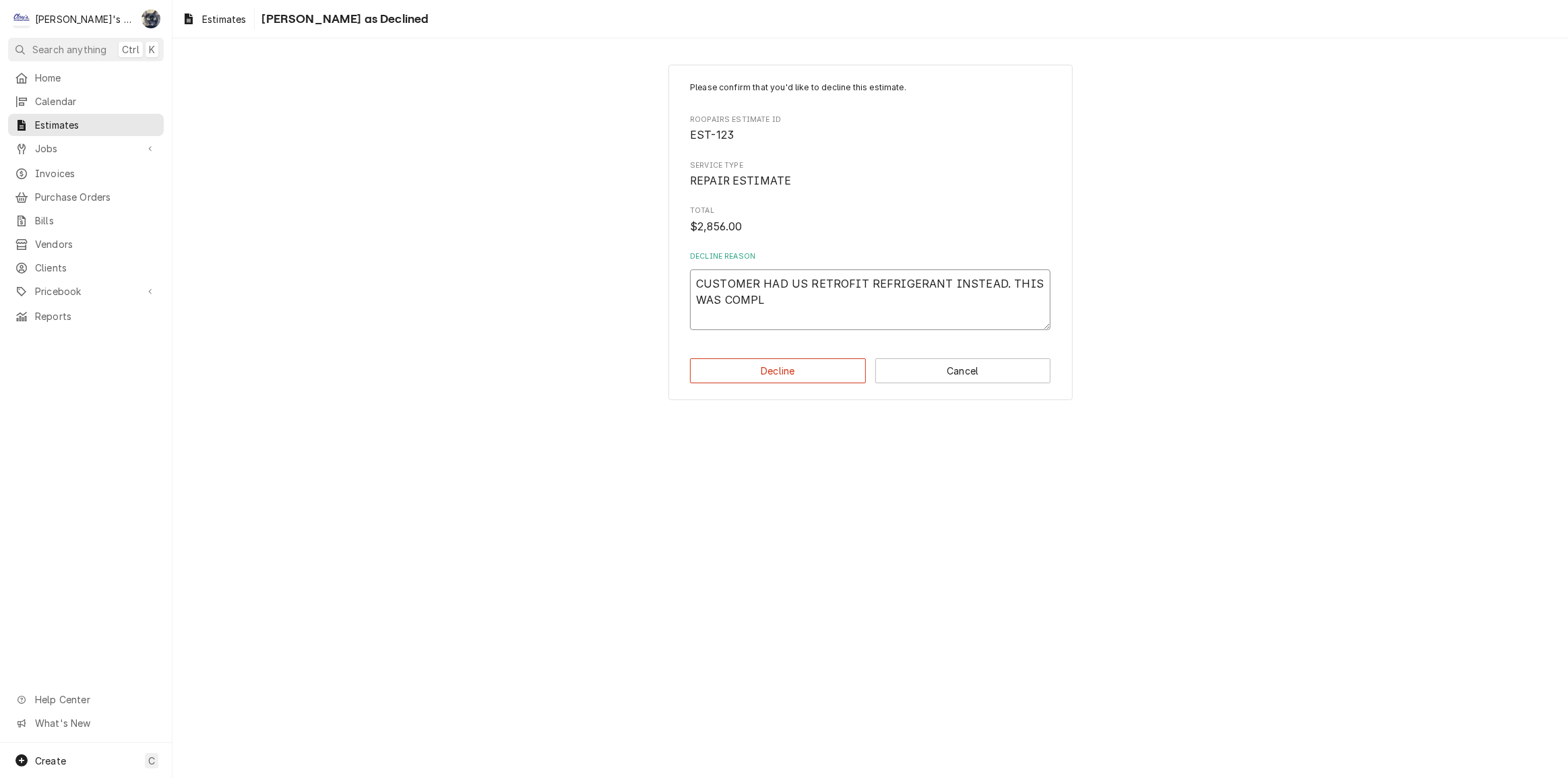
type textarea "x"
type textarea "CUSTOMER HAD US RETROFIT REFRIGERANT INSTEAD. THIS WAS COMPLE"
type textarea "x"
type textarea "CUSTOMER HAD US RETROFIT REFRIGERANT INSTEAD. THIS WAS COMPLET"
type textarea "x"
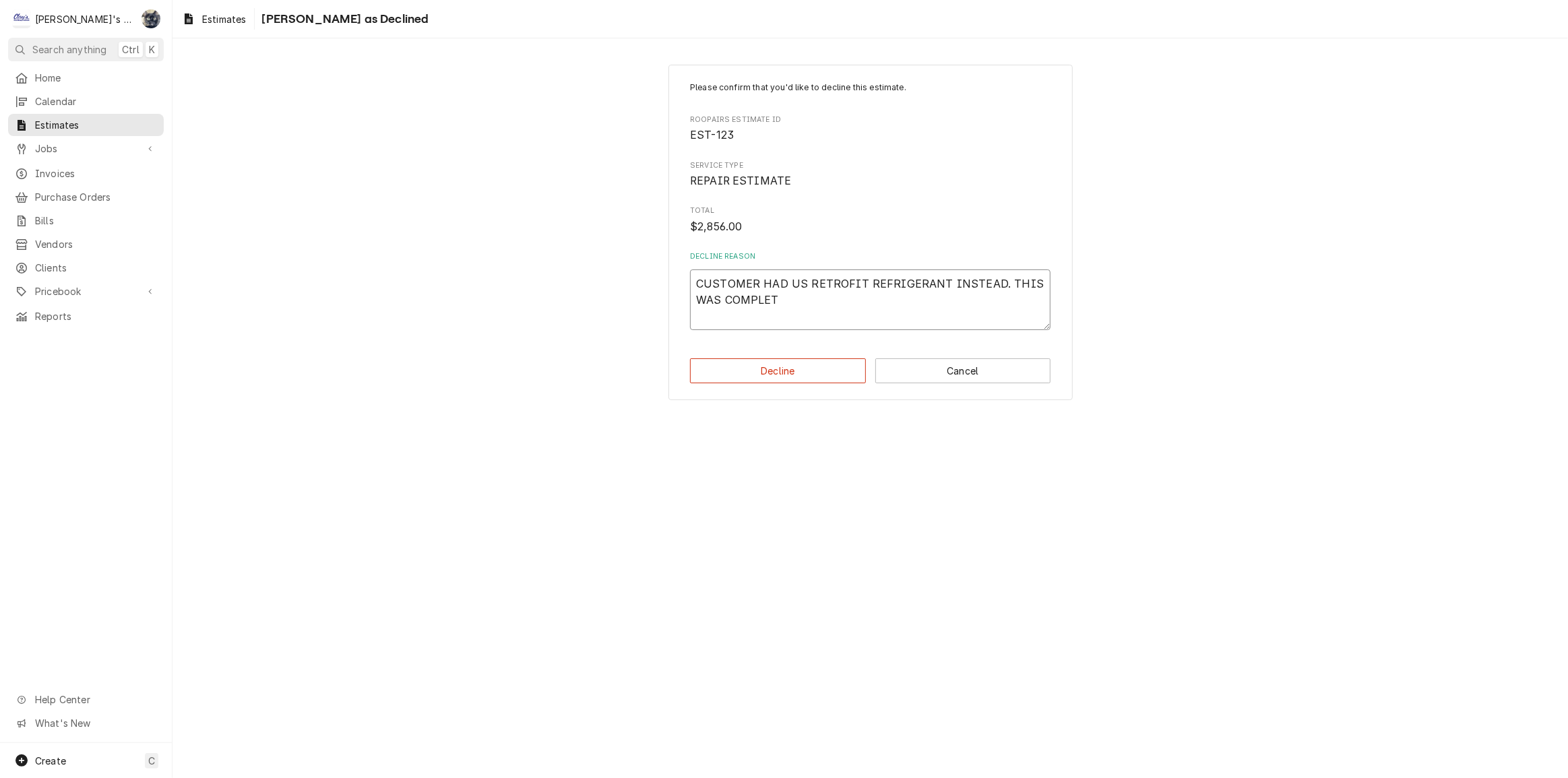
type textarea "CUSTOMER HAD US RETROFIT REFRIGERANT INSTEAD. THIS WAS COMPLETE"
type textarea "x"
type textarea "CUSTOMER HAD US RETROFIT REFRIGERANT INSTEAD. THIS WAS COMPLETED"
type textarea "x"
type textarea "CUSTOMER HAD US RETROFIT REFRIGERANT INSTEAD. THIS WAS COMPLETED"
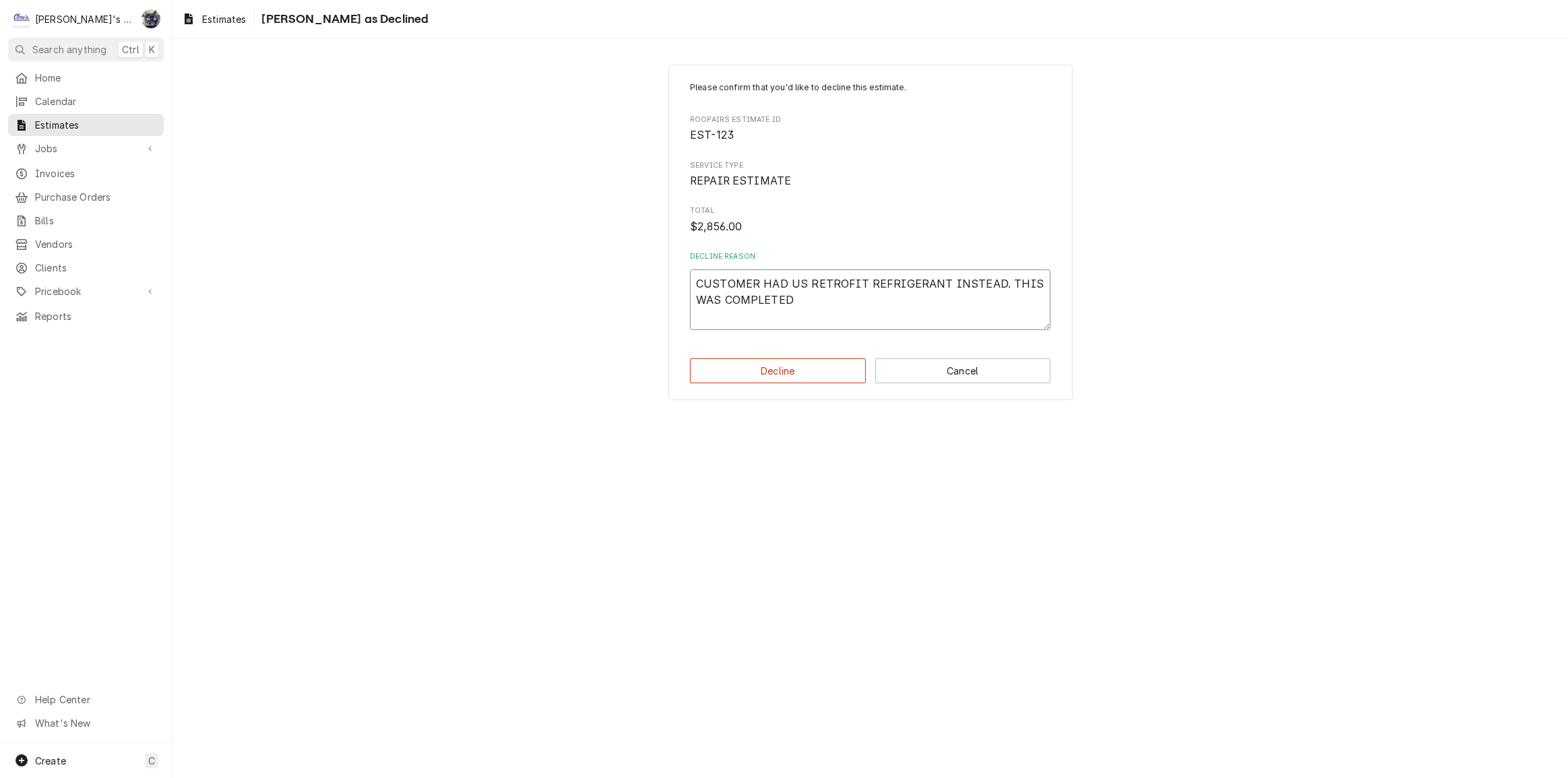
type textarea "x"
type textarea "CUSTOMER HAD US RETROFIT REFRIGERANT INSTEAD. THIS WAS COMPLETED O"
type textarea "x"
type textarea "CUSTOMER HAD US RETROFIT REFRIGERANT INSTEAD. THIS WAS COMPLETED ON"
type textarea "x"
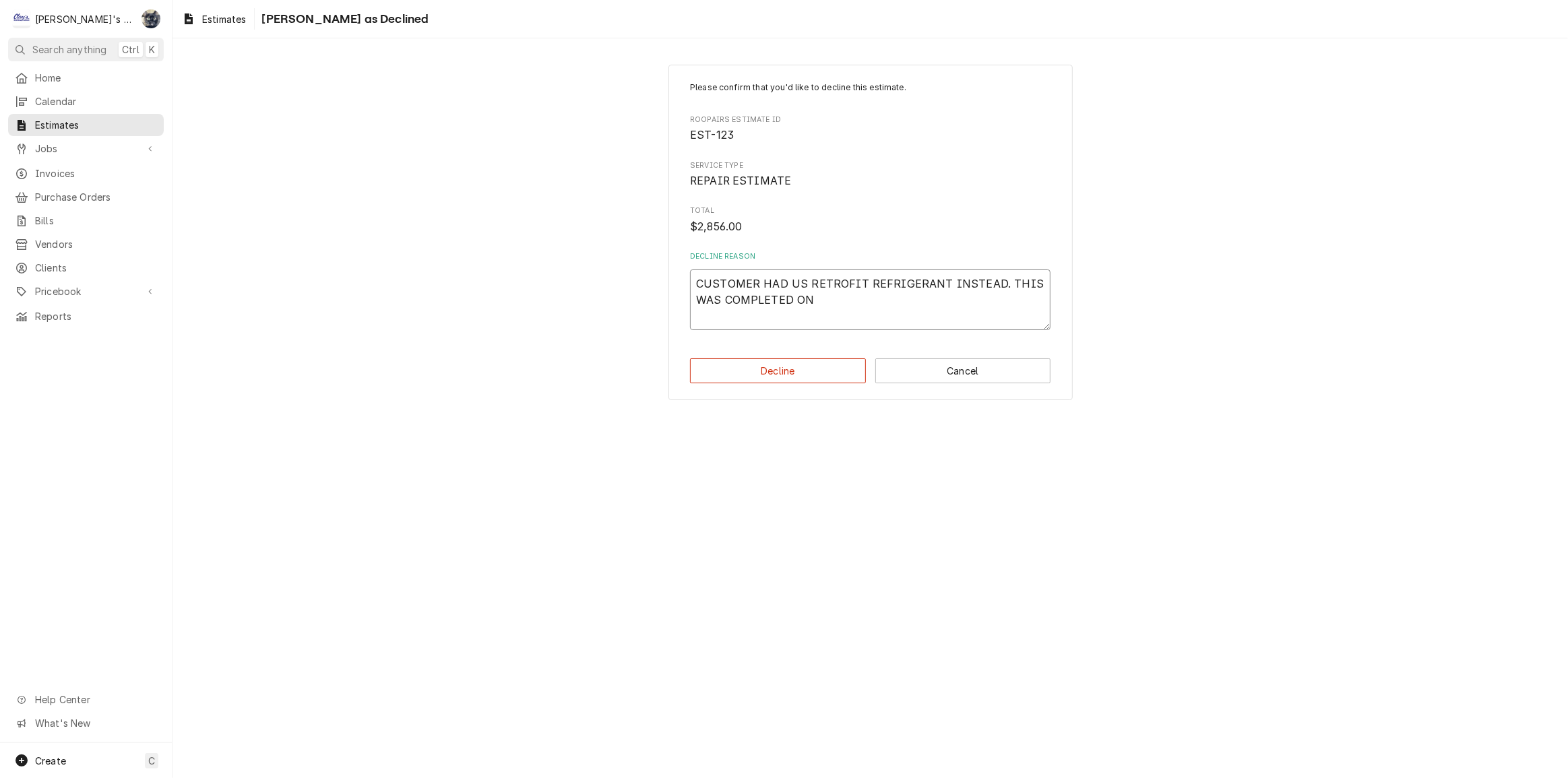
type textarea "CUSTOMER HAD US RETROFIT REFRIGERANT INSTEAD. THIS WAS COMPLETED ON 5"
type textarea "x"
type textarea "CUSTOMER HAD US RETROFIT REFRIGERANT INSTEAD. THIS WAS COMPLETED ON 5/"
type textarea "x"
type textarea "CUSTOMER HAD US RETROFIT REFRIGERANT INSTEAD. THIS WAS COMPLETED ON 5/3"
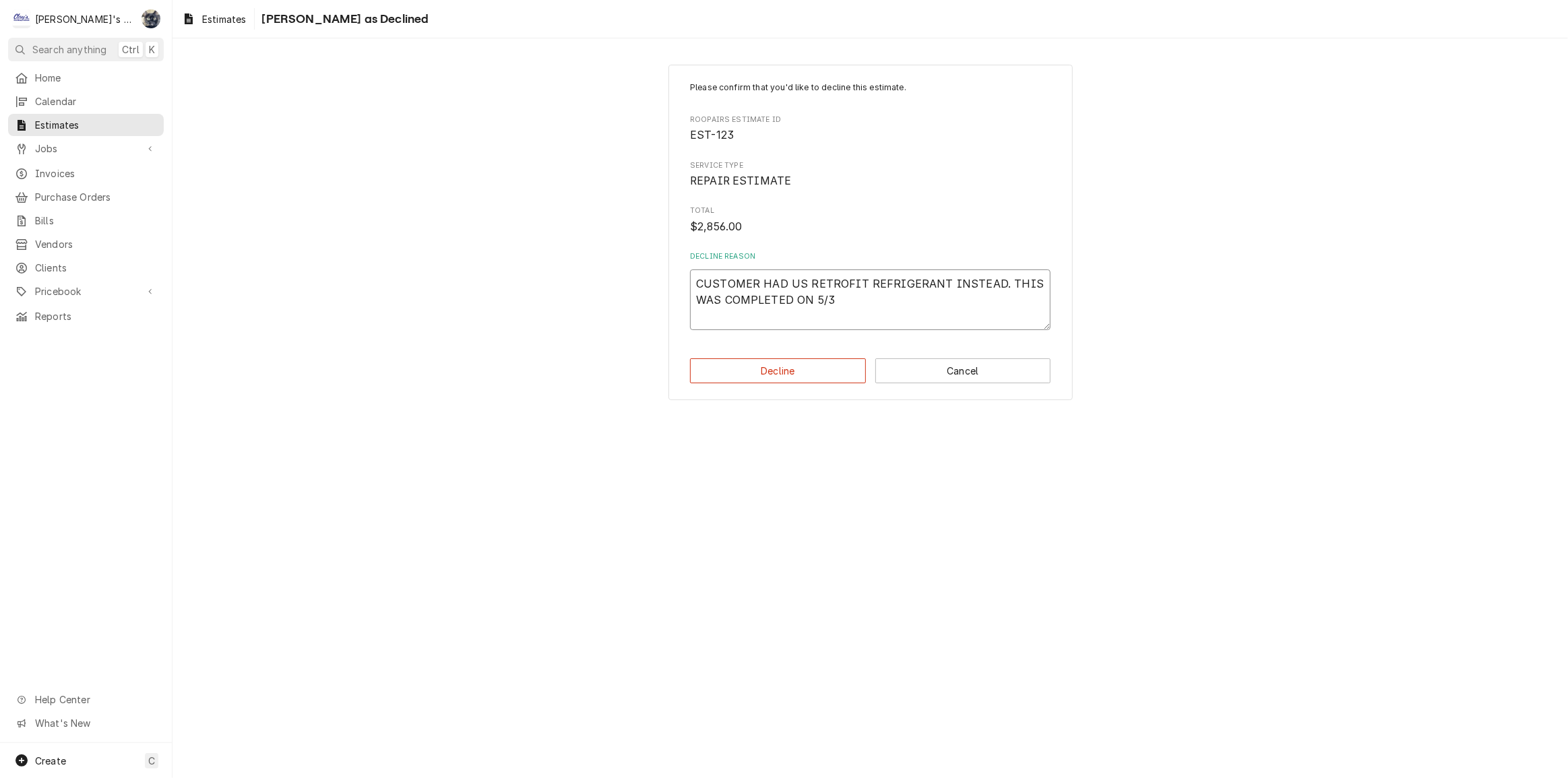
type textarea "x"
type textarea "CUSTOMER HAD US RETROFIT REFRIGERANT INSTEAD. THIS WAS COMPLETED ON 5/31"
type textarea "x"
type textarea "CUSTOMER HAD US RETROFIT REFRIGERANT INSTEAD. THIS WAS COMPLETED ON 5/31/"
type textarea "x"
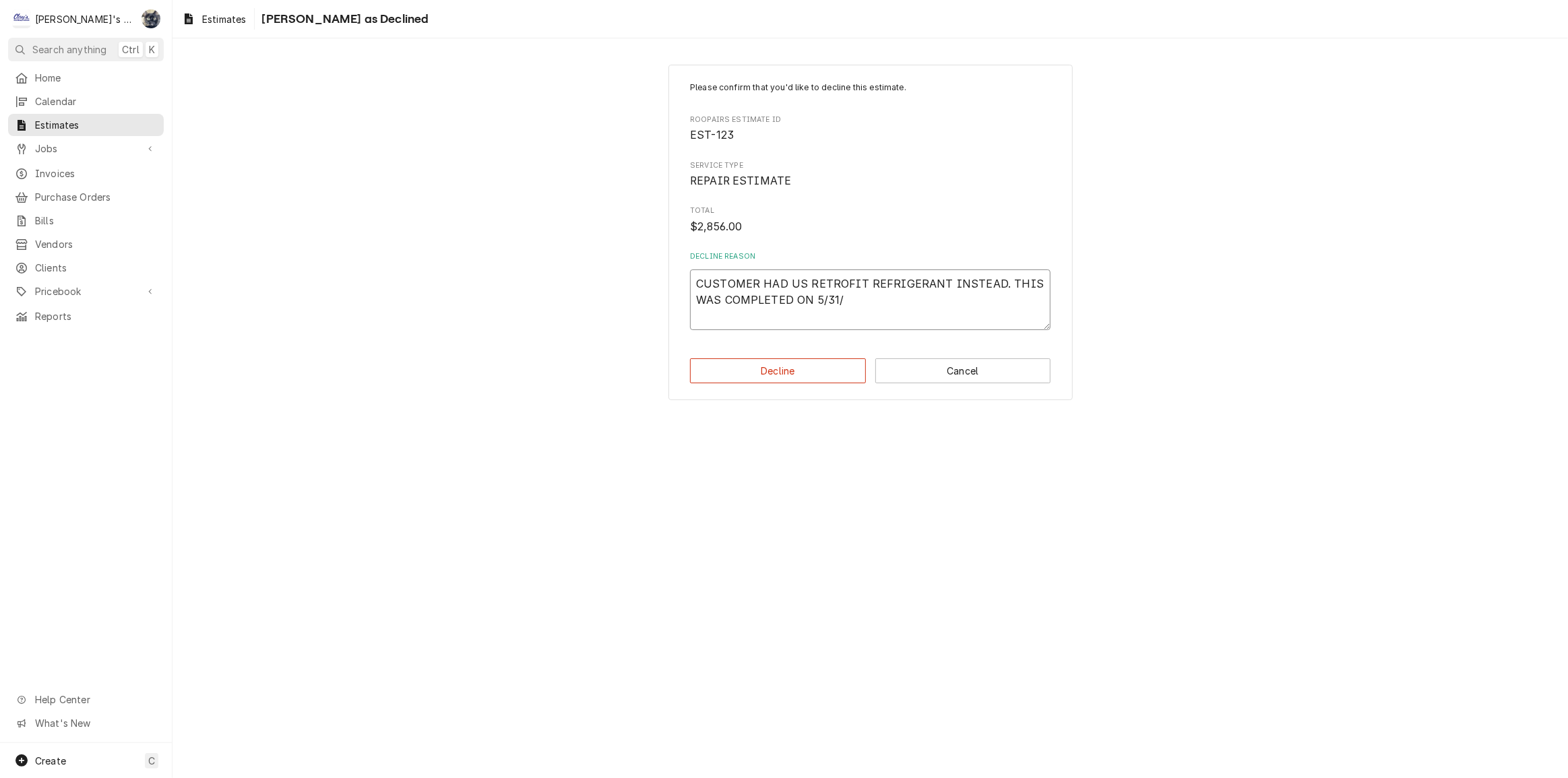
type textarea "CUSTOMER HAD US RETROFIT REFRIGERANT INSTEAD. THIS WAS COMPLETED ON 5/31/2"
type textarea "x"
type textarea "CUSTOMER HAD US RETROFIT REFRIGERANT INSTEAD. THIS WAS COMPLETED ON 5/31/25"
type textarea "x"
type textarea "CUSTOMER HAD US RETROFIT REFRIGERANT INSTEAD. THIS WAS COMPLETED ON 5/31/25"
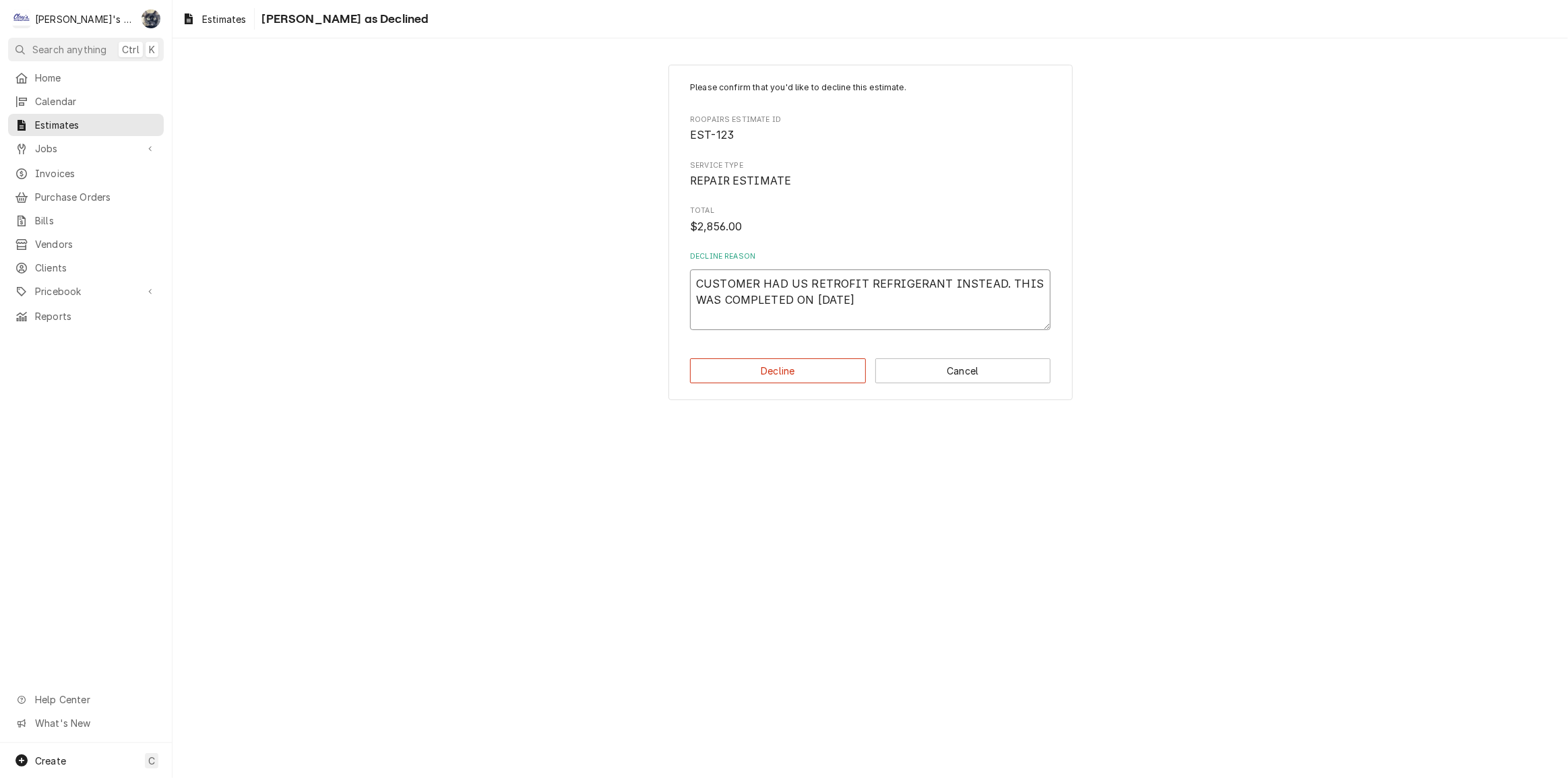
type textarea "x"
type textarea "CUSTOMER HAD US RETROFIT REFRIGERANT INSTEAD. THIS WAS COMPLETED ON 5/31/25 -"
type textarea "x"
type textarea "CUSTOMER HAD US RETROFIT REFRIGERANT INSTEAD. THIS WAS COMPLETED ON 5/31/25 -"
type textarea "x"
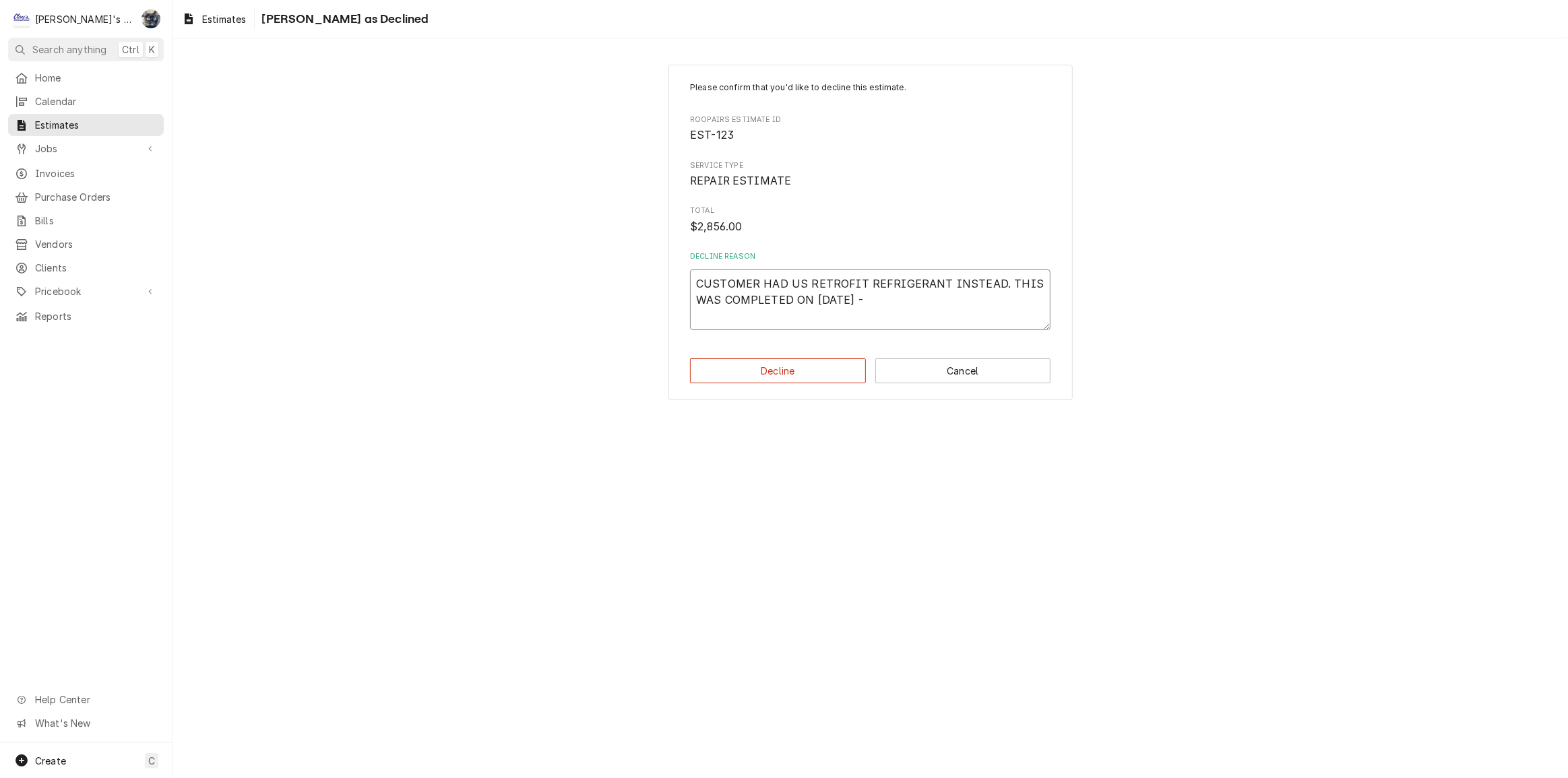
type textarea "CUSTOMER HAD US RETROFIT REFRIGERANT INSTEAD. THIS WAS COMPLETED ON 5/31/25 - E"
type textarea "x"
type textarea "CUSTOMER HAD US RETROFIT REFRIGERANT INSTEAD. THIS WAS COMPLETED ON 5/31/25 - ES"
type textarea "x"
type textarea "CUSTOMER HAD US RETROFIT REFRIGERANT INSTEAD. THIS WAS COMPLETED ON 5/31/25 - E…"
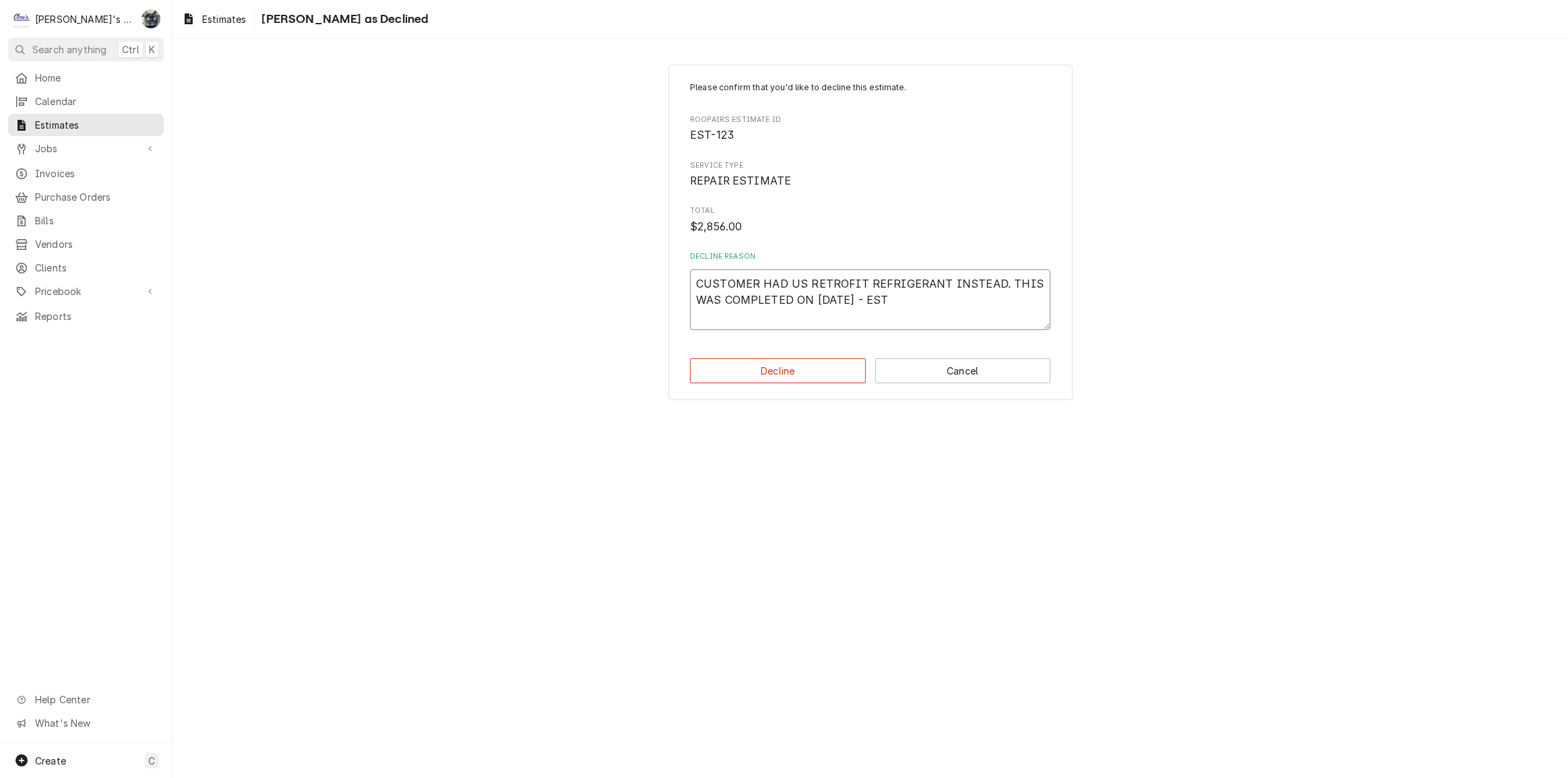
type textarea "x"
type textarea "CUSTOMER HAD US RETROFIT REFRIGERANT INSTEAD. THIS WAS COMPLETED ON 5/31/25 - E…"
type textarea "x"
type textarea "CUSTOMER HAD US RETROFIT REFRIGERANT INSTEAD. THIS WAS COMPLETED ON 5/31/25 - E…"
type textarea "x"
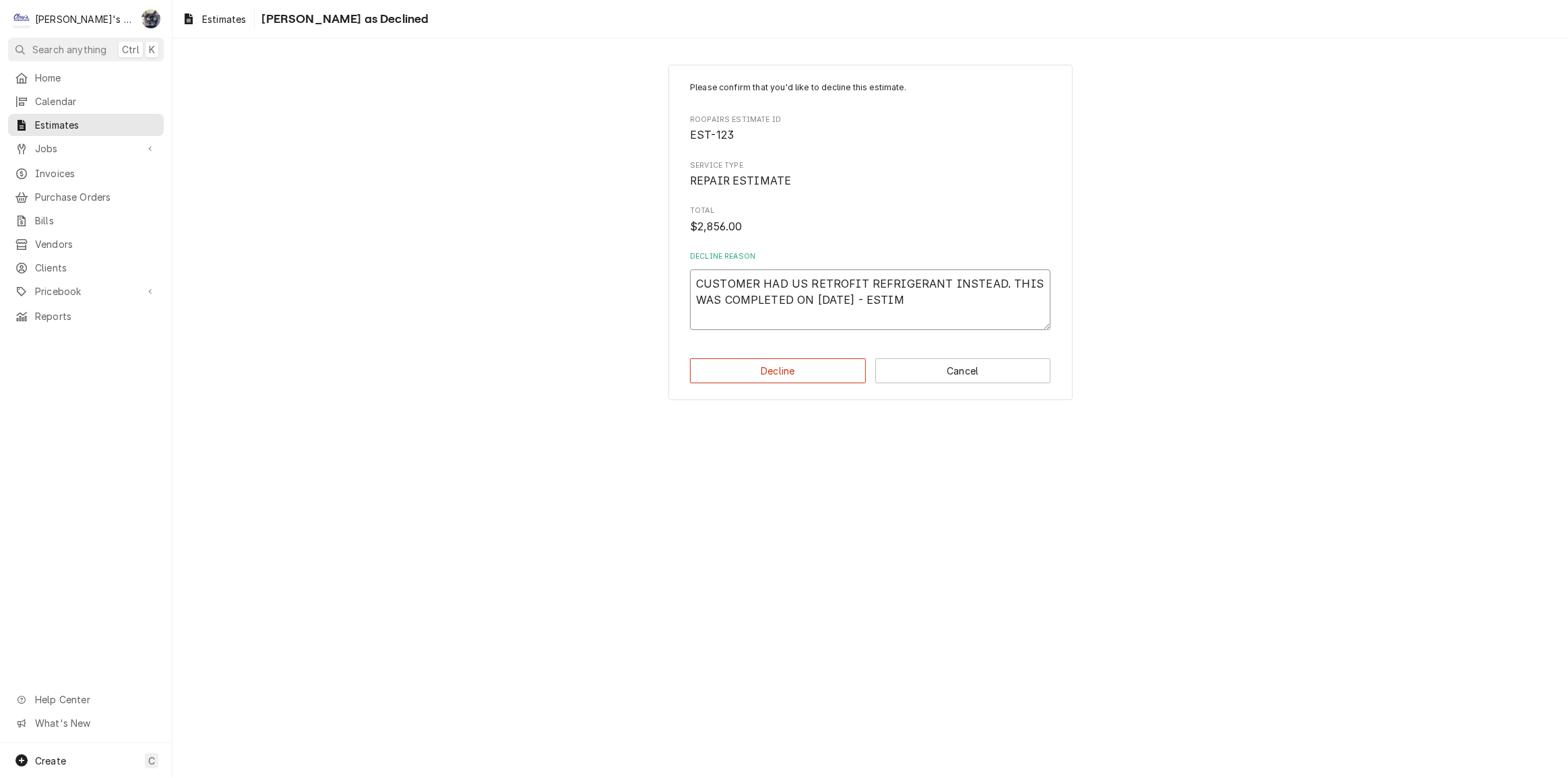
type textarea "CUSTOMER HAD US RETROFIT REFRIGERANT INSTEAD. THIS WAS COMPLETED ON 5/31/25 - E…"
type textarea "x"
type textarea "CUSTOMER HAD US RETROFIT REFRIGERANT INSTEAD. THIS WAS COMPLETED ON 5/31/25 - E…"
type textarea "x"
type textarea "CUSTOMER HAD US RETROFIT REFRIGERANT INSTEAD. THIS WAS COMPLETED ON 5/31/25 - E…"
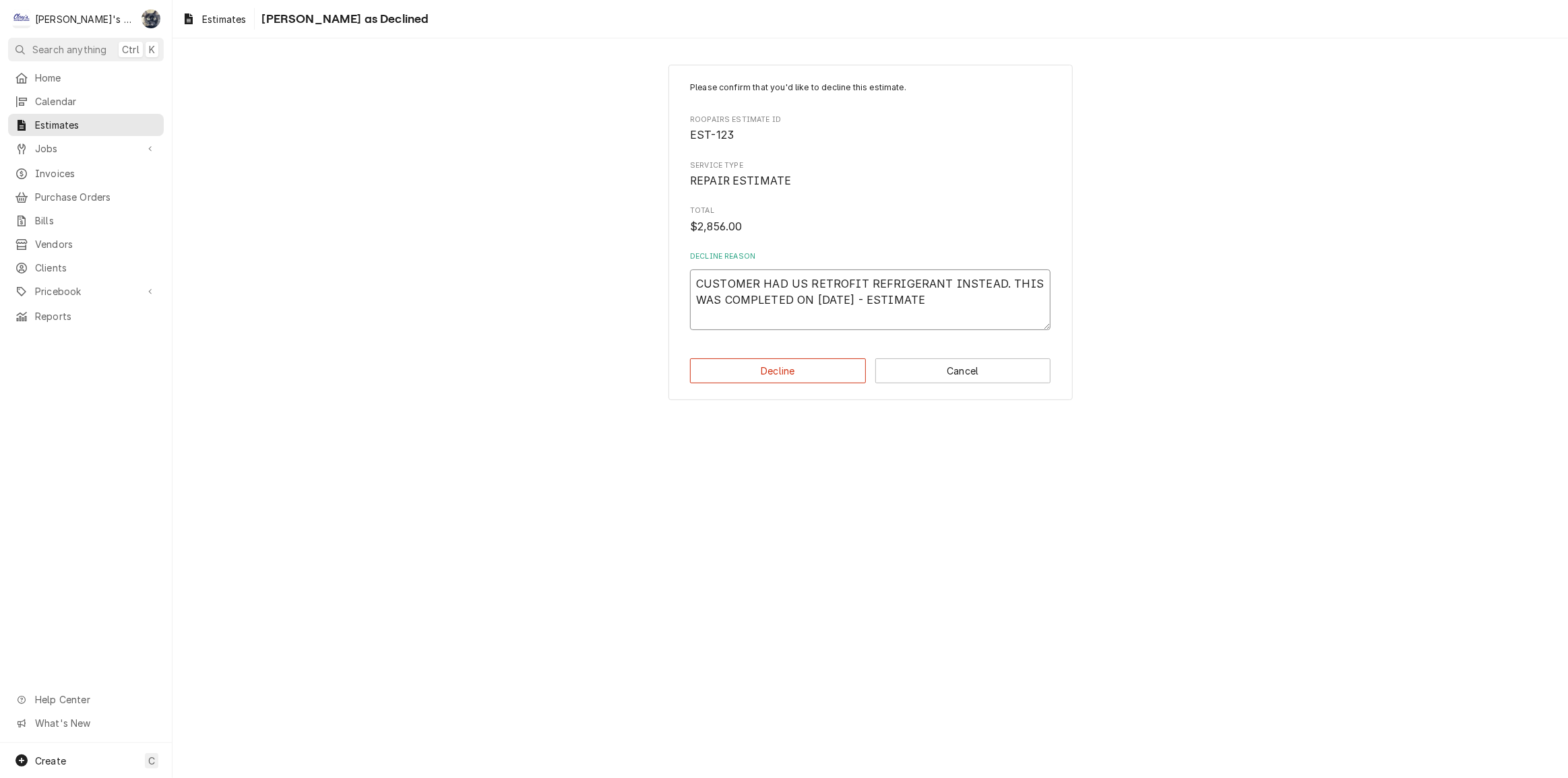
type textarea "x"
type textarea "CUSTOMER HAD US RETROFIT REFRIGERANT INSTEAD. THIS WAS COMPLETED ON 5/31/25 - E…"
type textarea "x"
type textarea "CUSTOMER HAD US RETROFIT REFRIGERANT INSTEAD. THIS WAS COMPLETED ON 5/31/25 - E…"
type textarea "x"
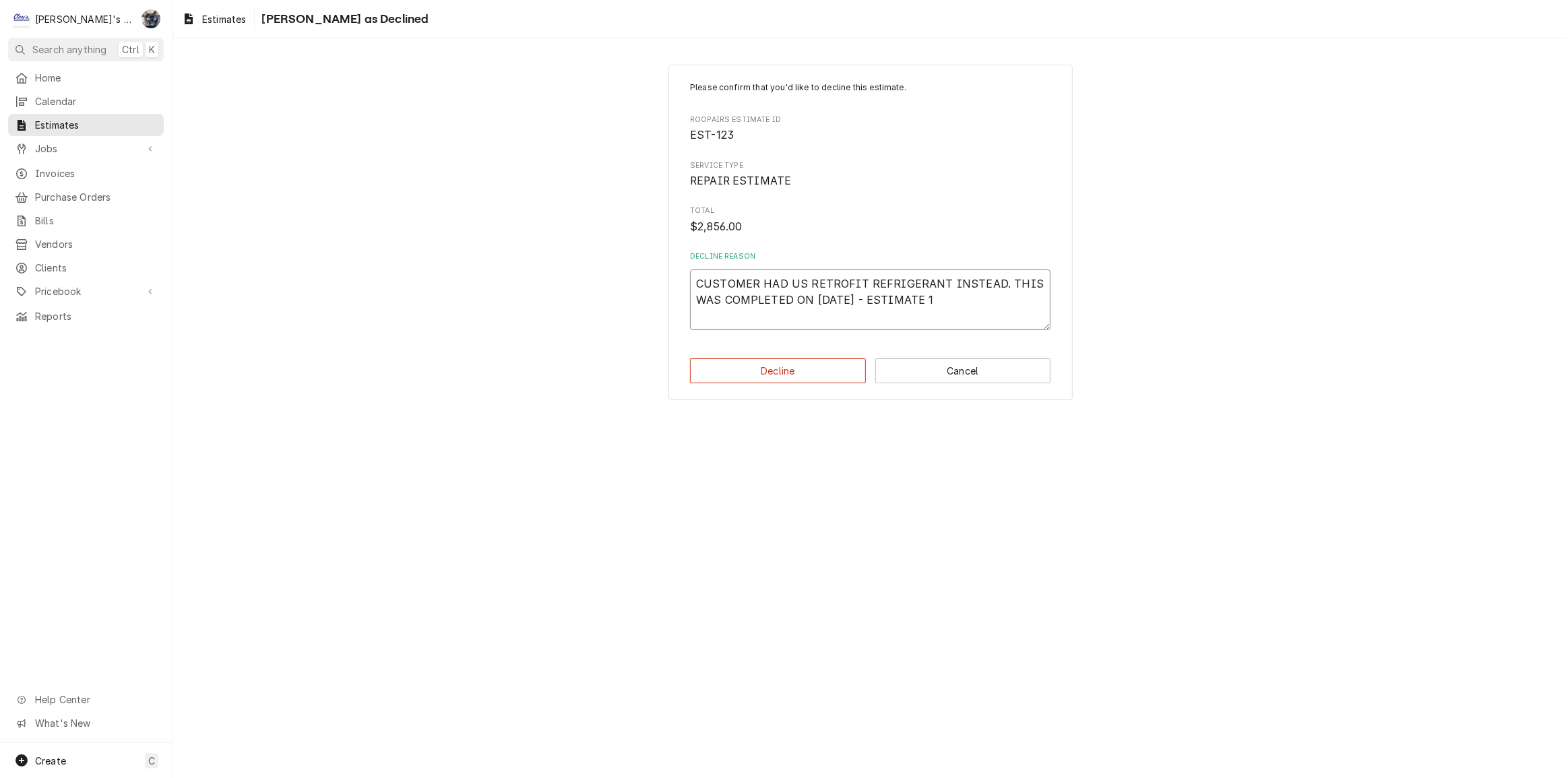
type textarea "CUSTOMER HAD US RETROFIT REFRIGERANT INSTEAD. THIS WAS COMPLETED ON 5/31/25 - E…"
click at [808, 369] on button "Decline" at bounding box center [778, 371] width 176 height 25
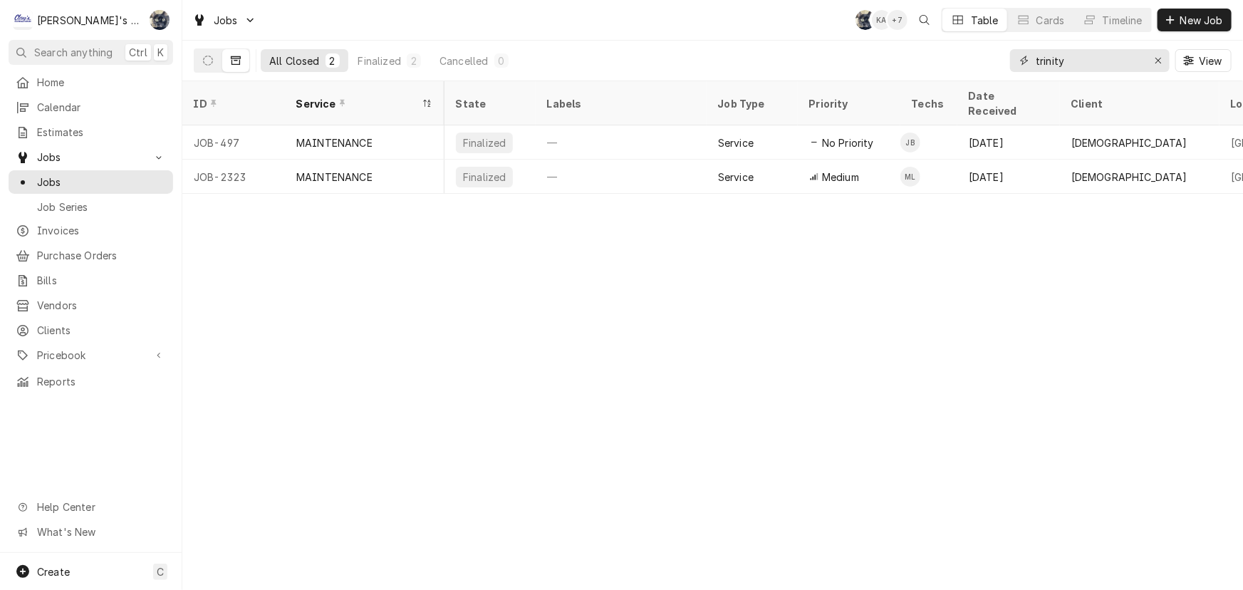
scroll to position [0, 323]
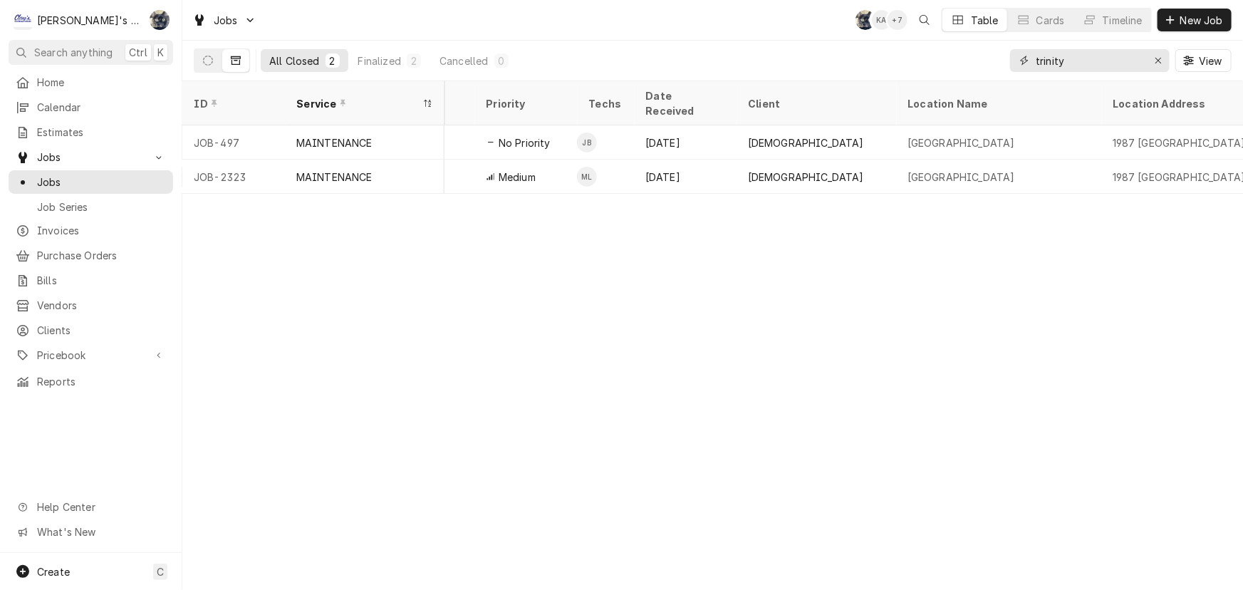
drag, startPoint x: 993, startPoint y: 57, endPoint x: 971, endPoint y: 58, distance: 21.4
click at [971, 58] on div "All Closed 2 Finalized 2 Cancelled 0 trinity View" at bounding box center [712, 61] width 1037 height 40
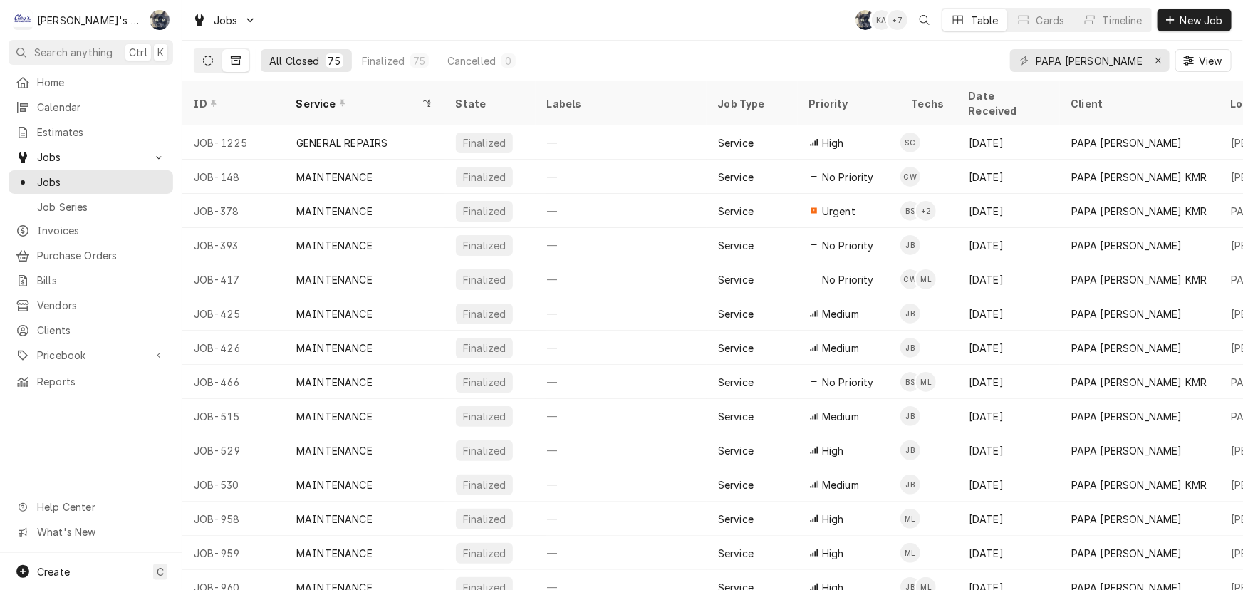
click at [205, 67] on button "Dynamic Content Wrapper" at bounding box center [207, 60] width 27 height 23
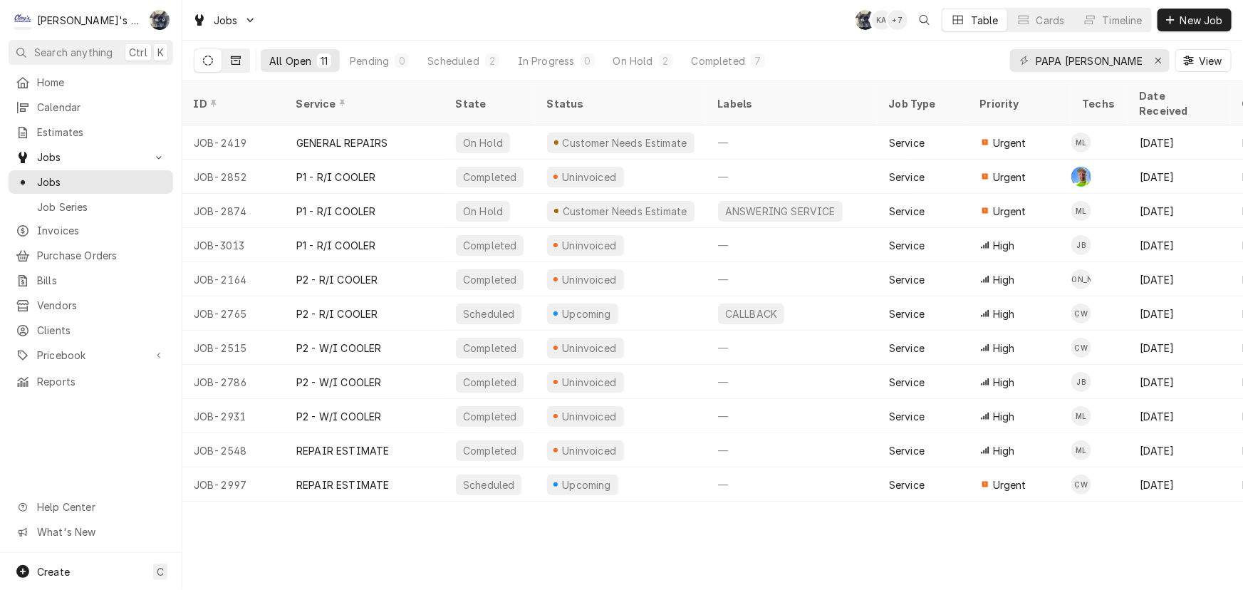
click at [229, 53] on button "Dynamic Content Wrapper" at bounding box center [235, 60] width 27 height 23
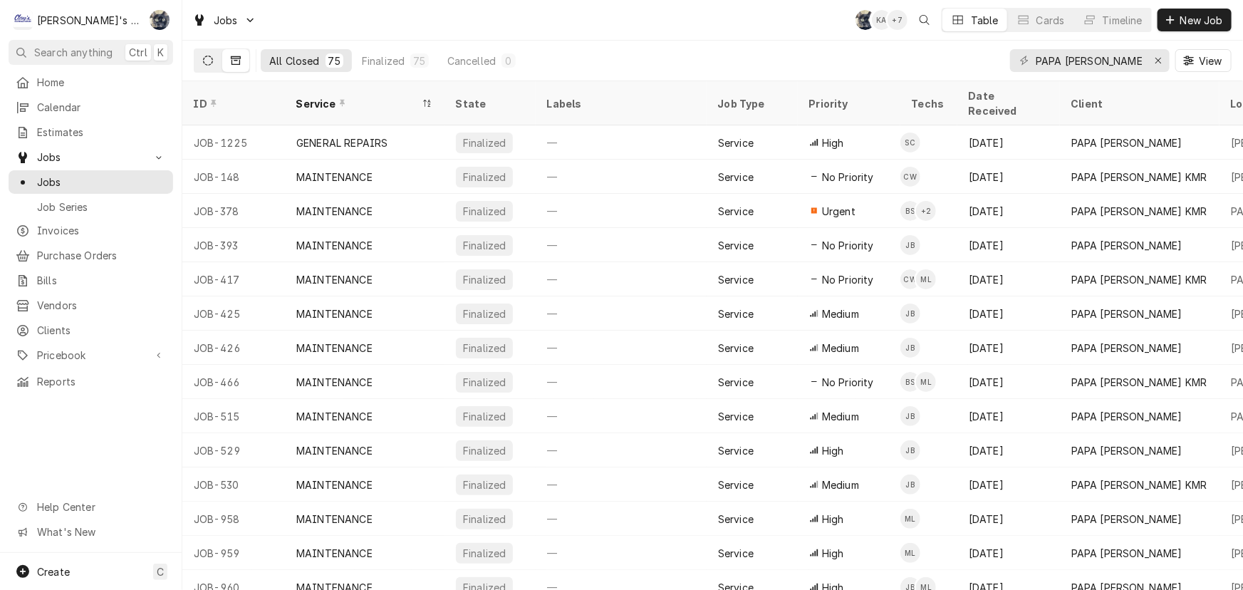
click at [210, 63] on icon "Dynamic Content Wrapper" at bounding box center [208, 61] width 10 height 10
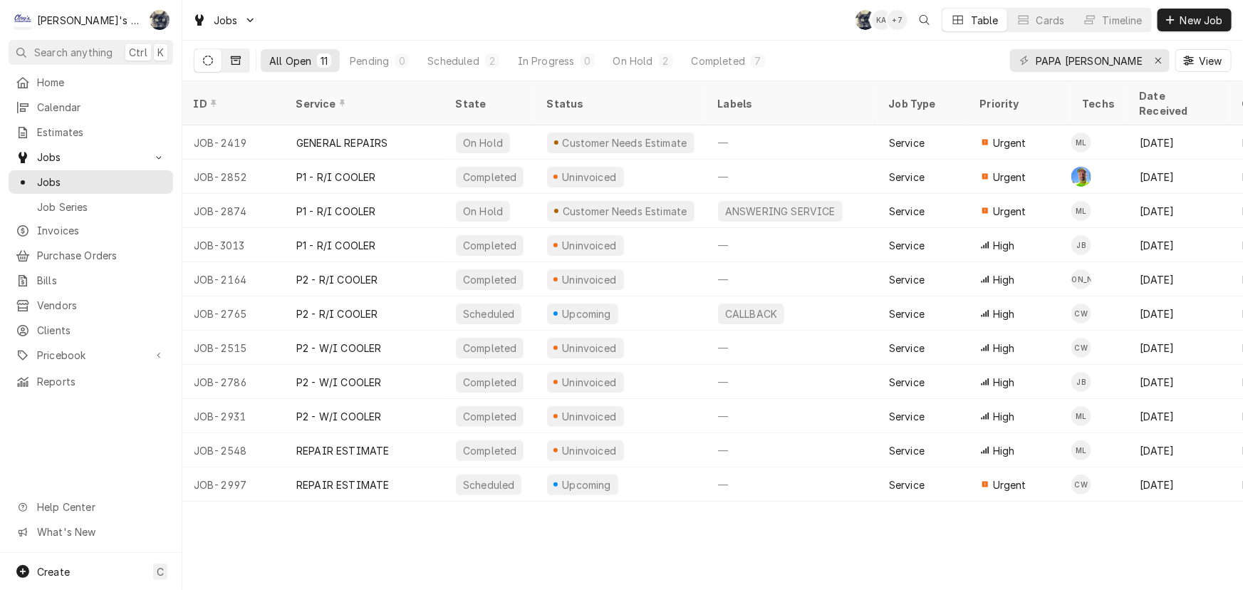
click at [235, 63] on icon "Dynamic Content Wrapper" at bounding box center [236, 61] width 10 height 10
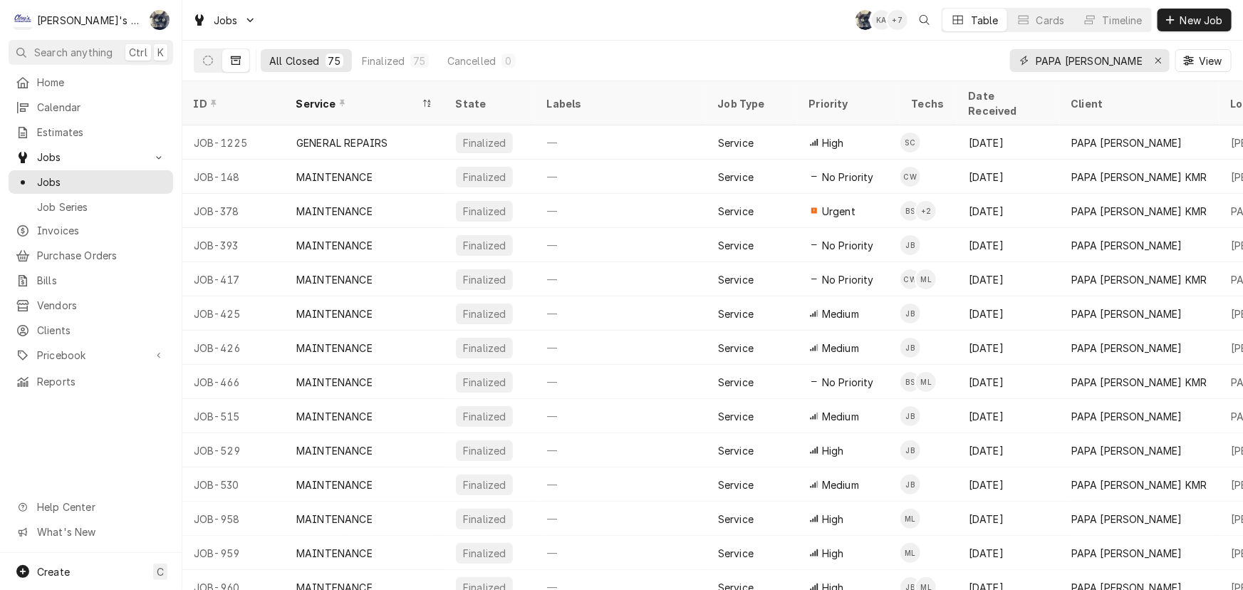
click at [1125, 58] on input "PAPA [PERSON_NAME]" at bounding box center [1088, 60] width 107 height 23
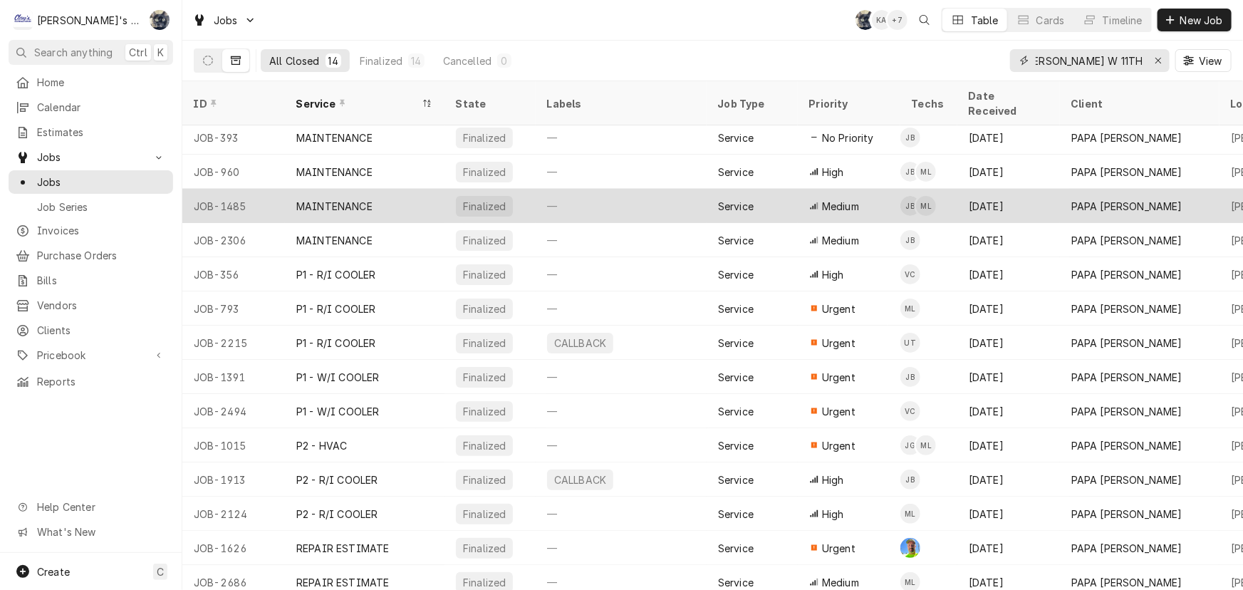
scroll to position [6, 0]
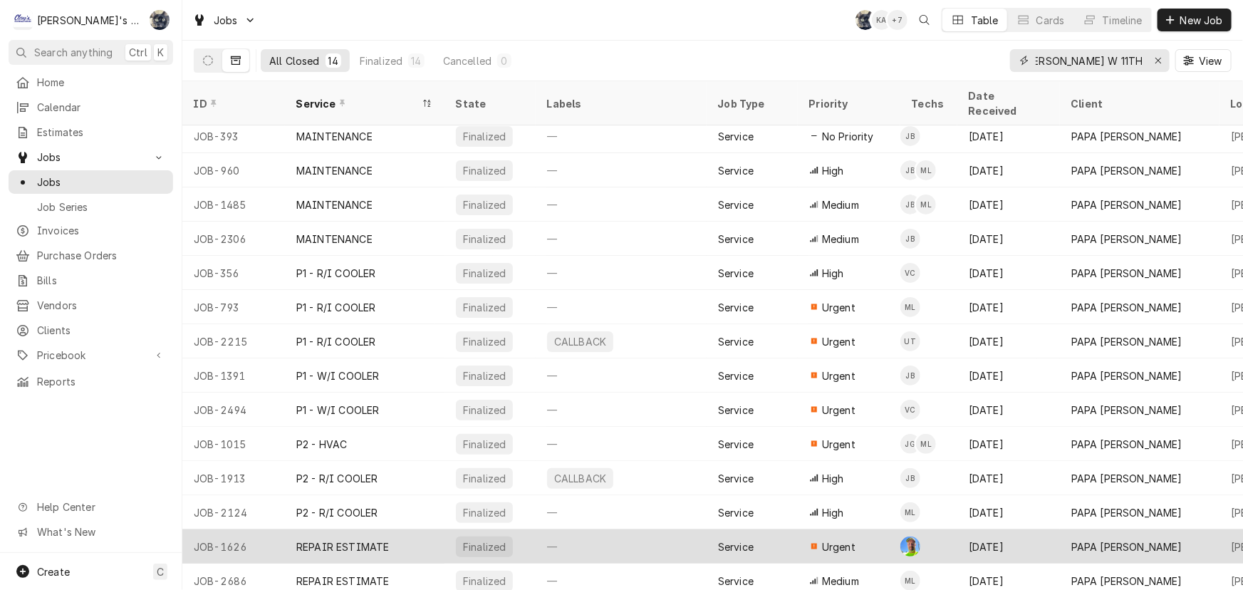
type input "PAPA MURPHY'S W 11TH"
click at [862, 529] on div "Urgent" at bounding box center [849, 546] width 103 height 34
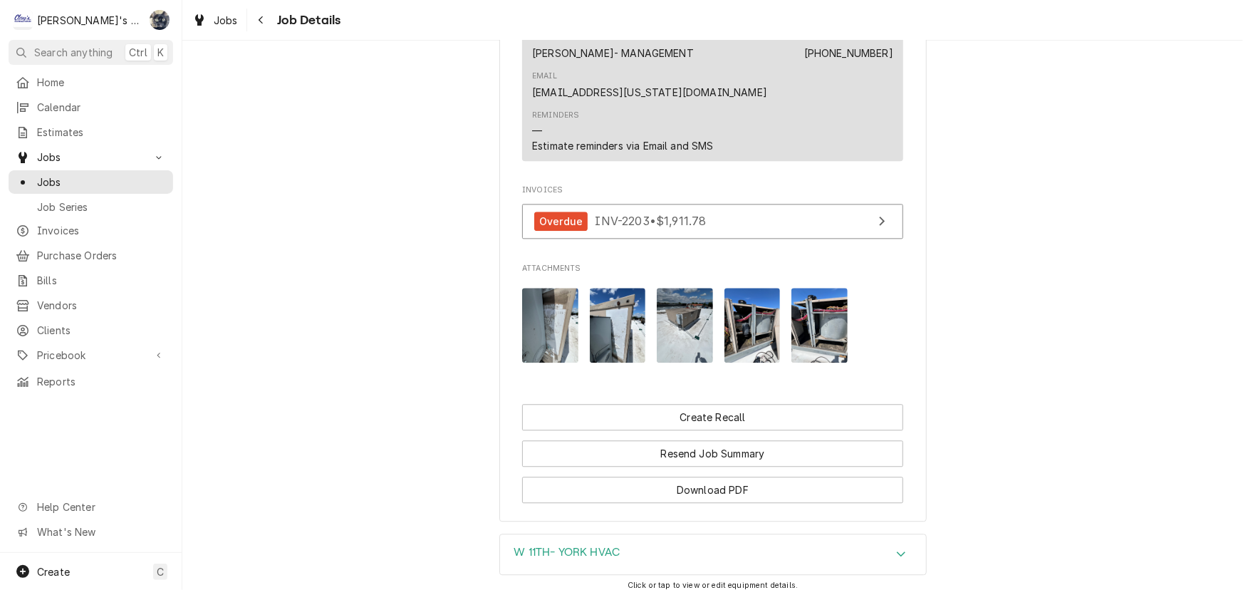
scroll to position [1807, 0]
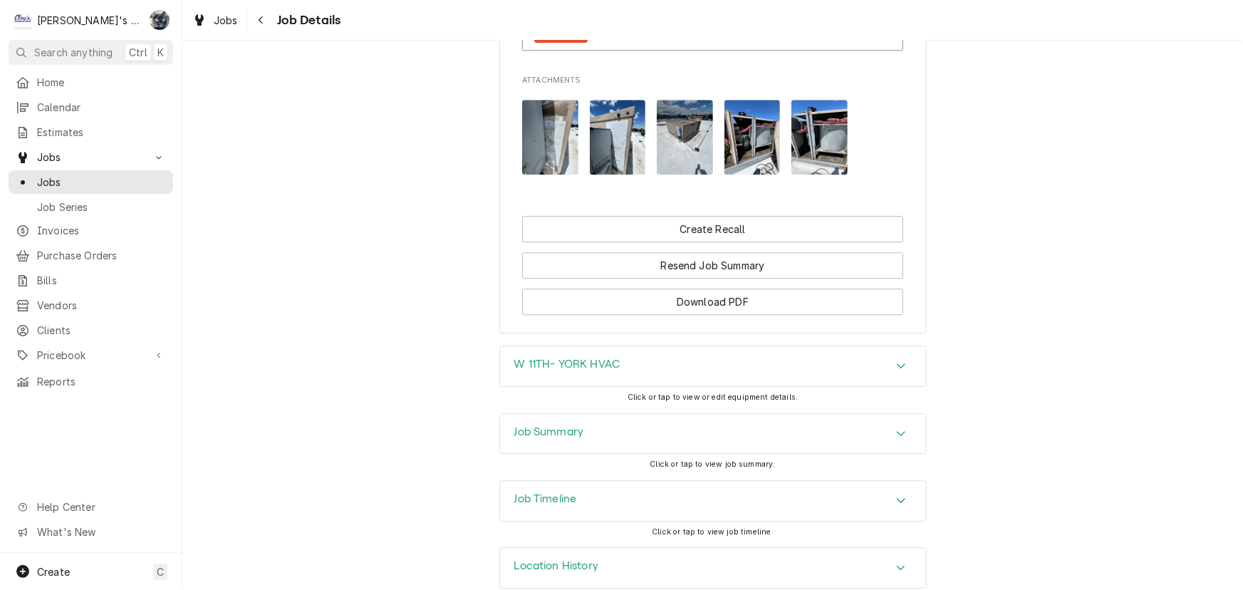
click at [522, 426] on div "Job Summary" at bounding box center [713, 434] width 426 height 40
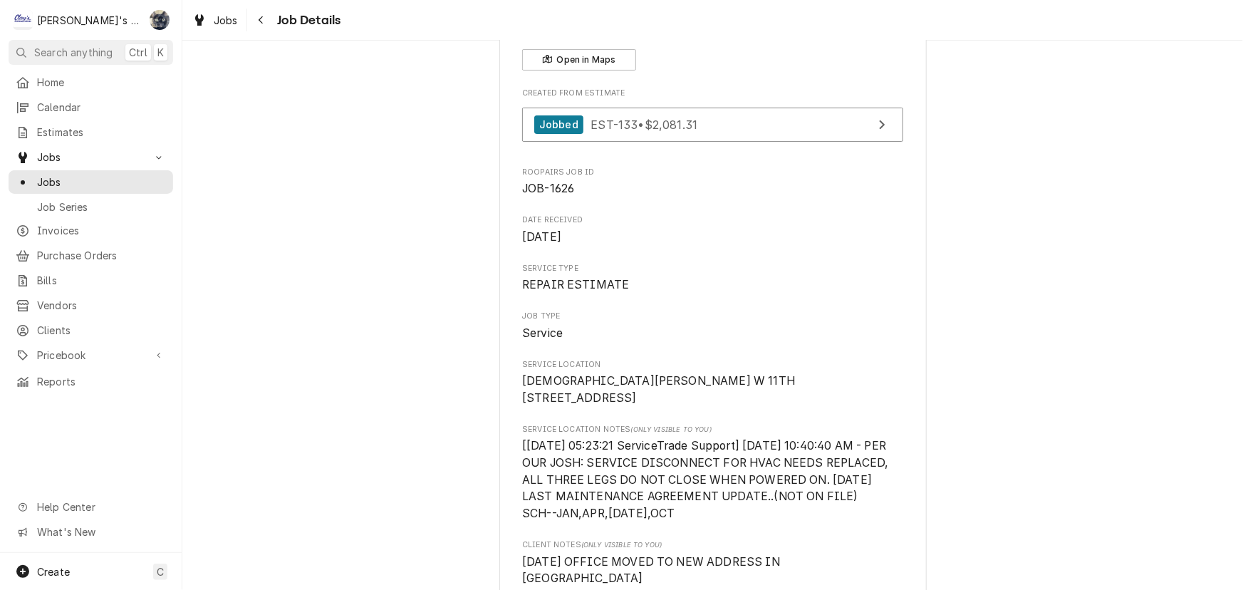
scroll to position [0, 0]
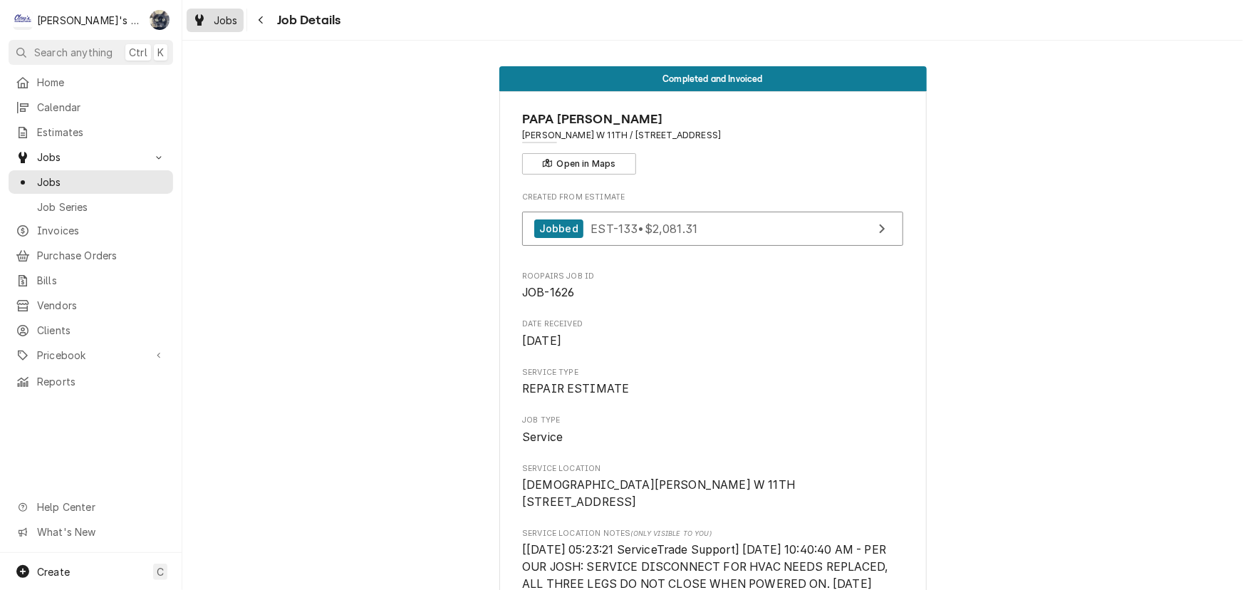
click at [210, 19] on div "Jobs" at bounding box center [214, 20] width 51 height 18
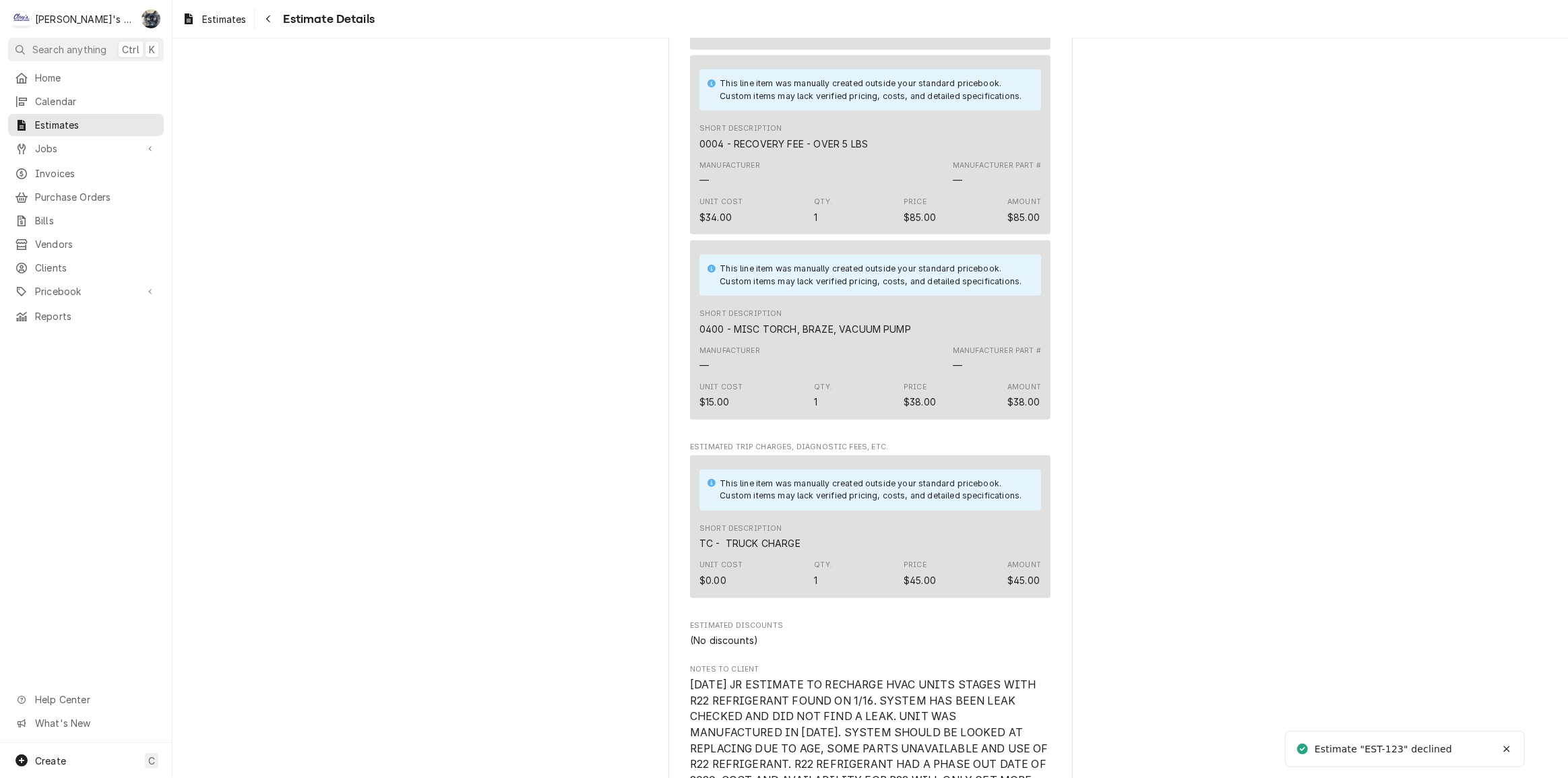
scroll to position [1715, 0]
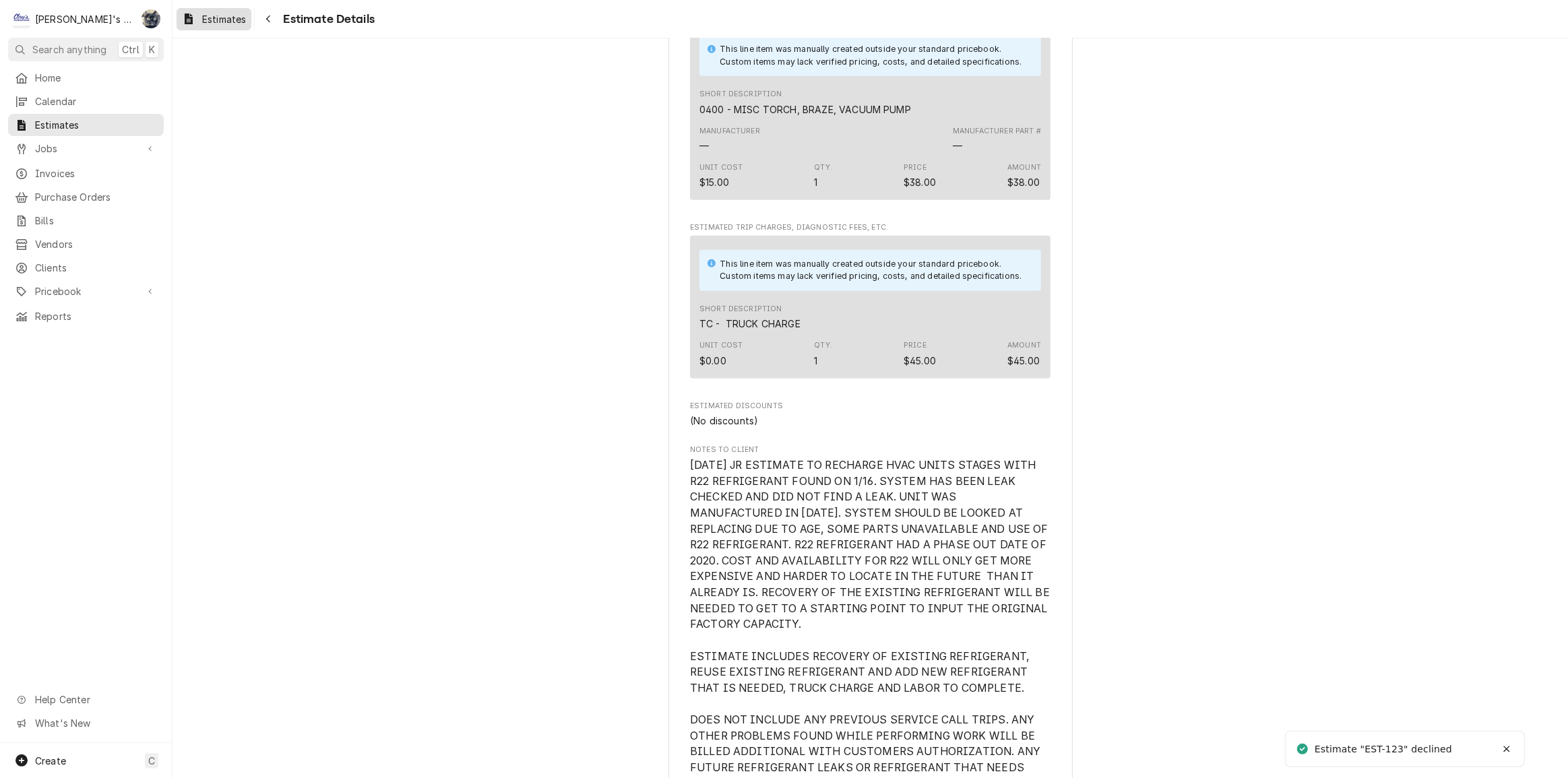
click at [237, 27] on link "Estimates" at bounding box center [214, 19] width 75 height 22
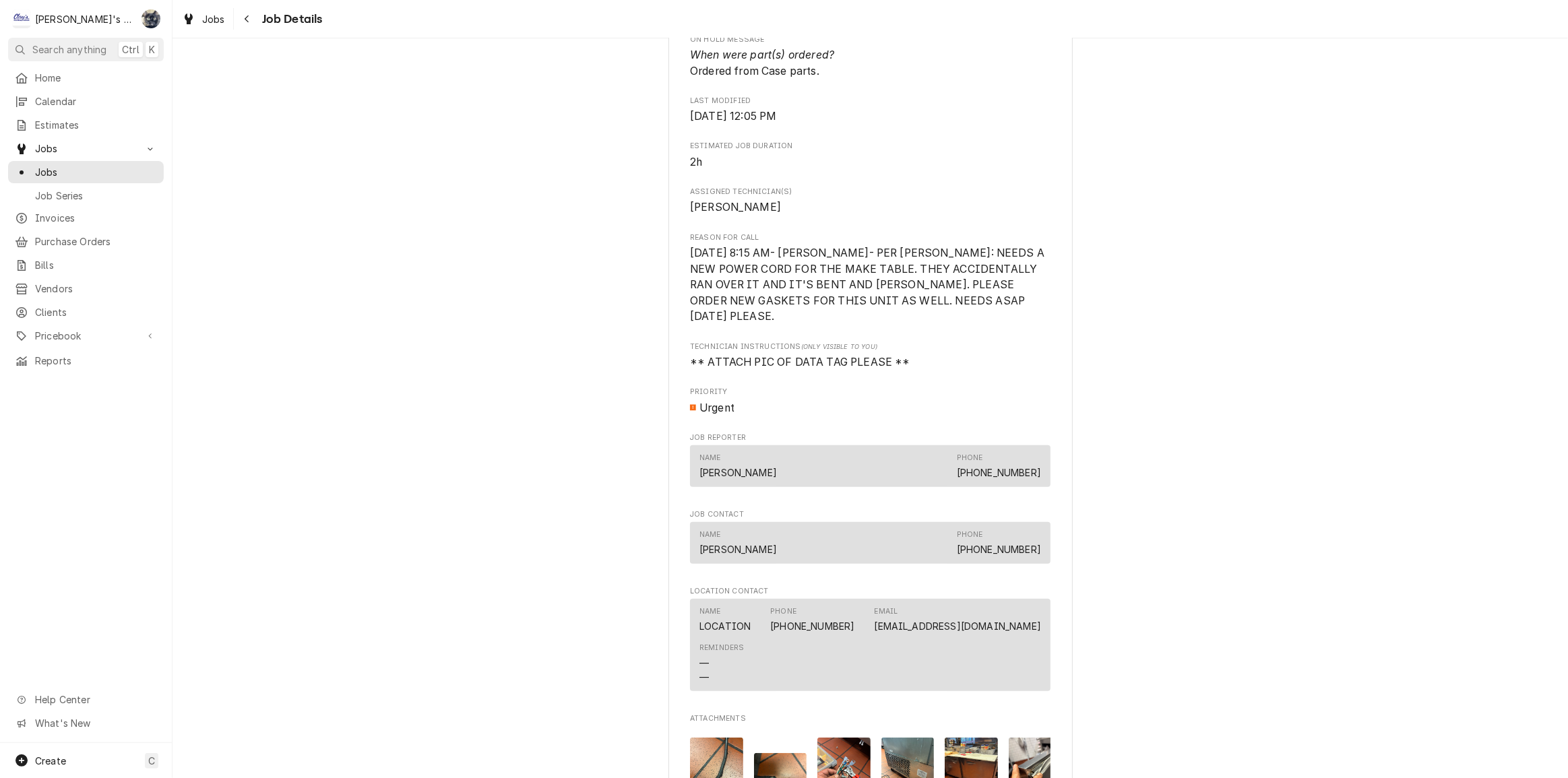
scroll to position [1331, 0]
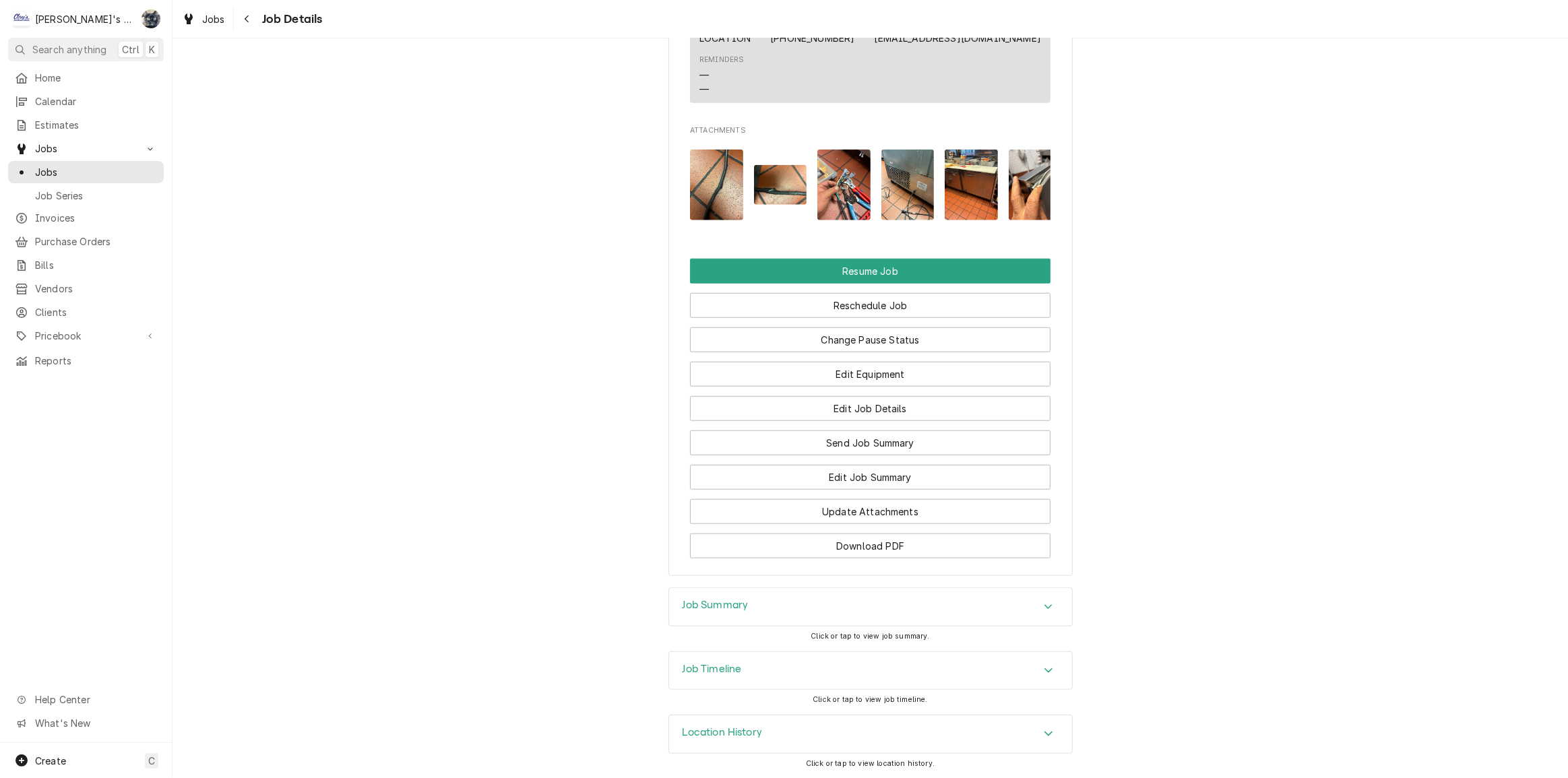
click at [837, 605] on div "Job Summary" at bounding box center [871, 608] width 403 height 38
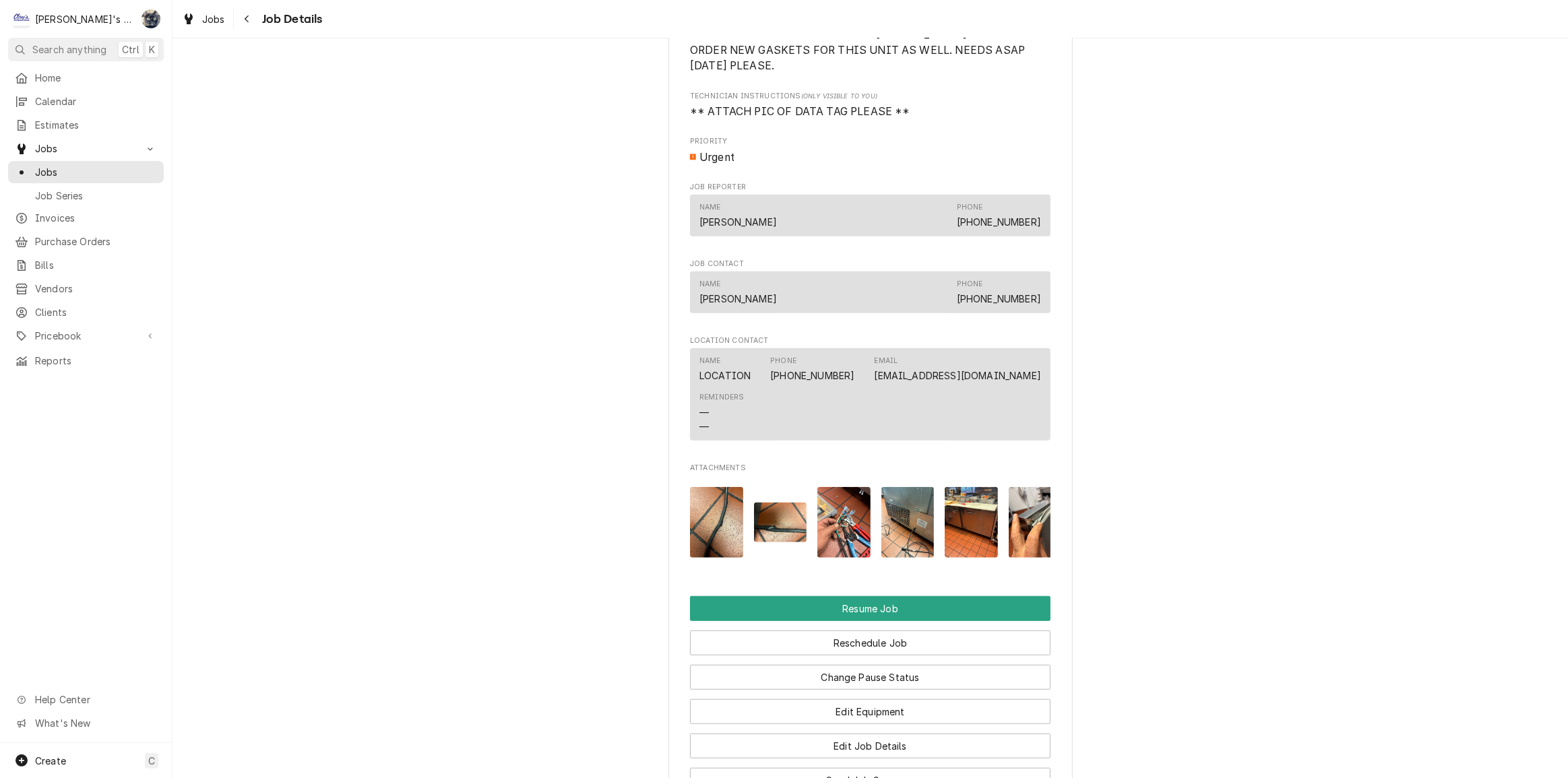
scroll to position [964, 0]
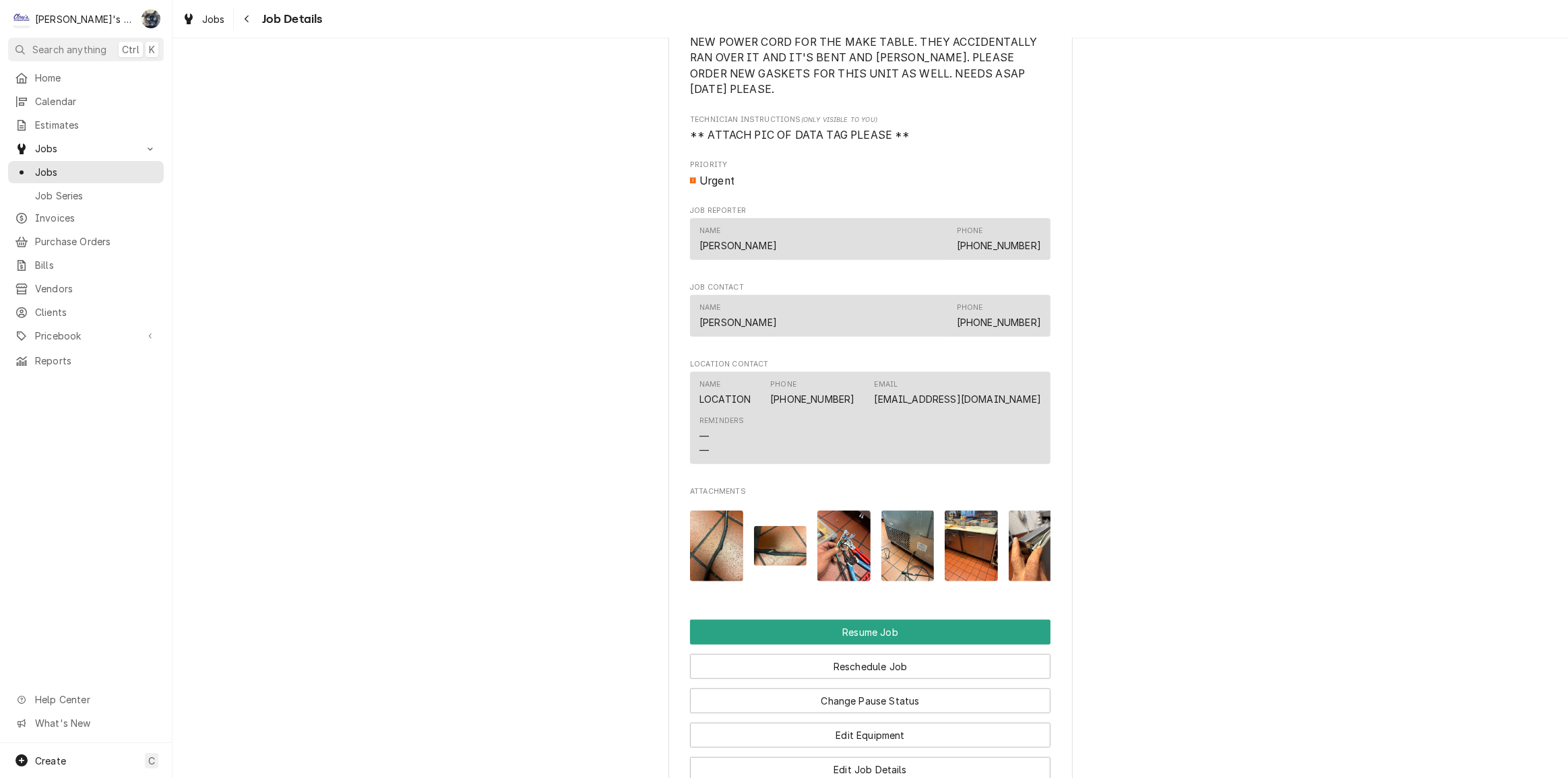
click at [726, 542] on img "Attachments" at bounding box center [716, 546] width 53 height 71
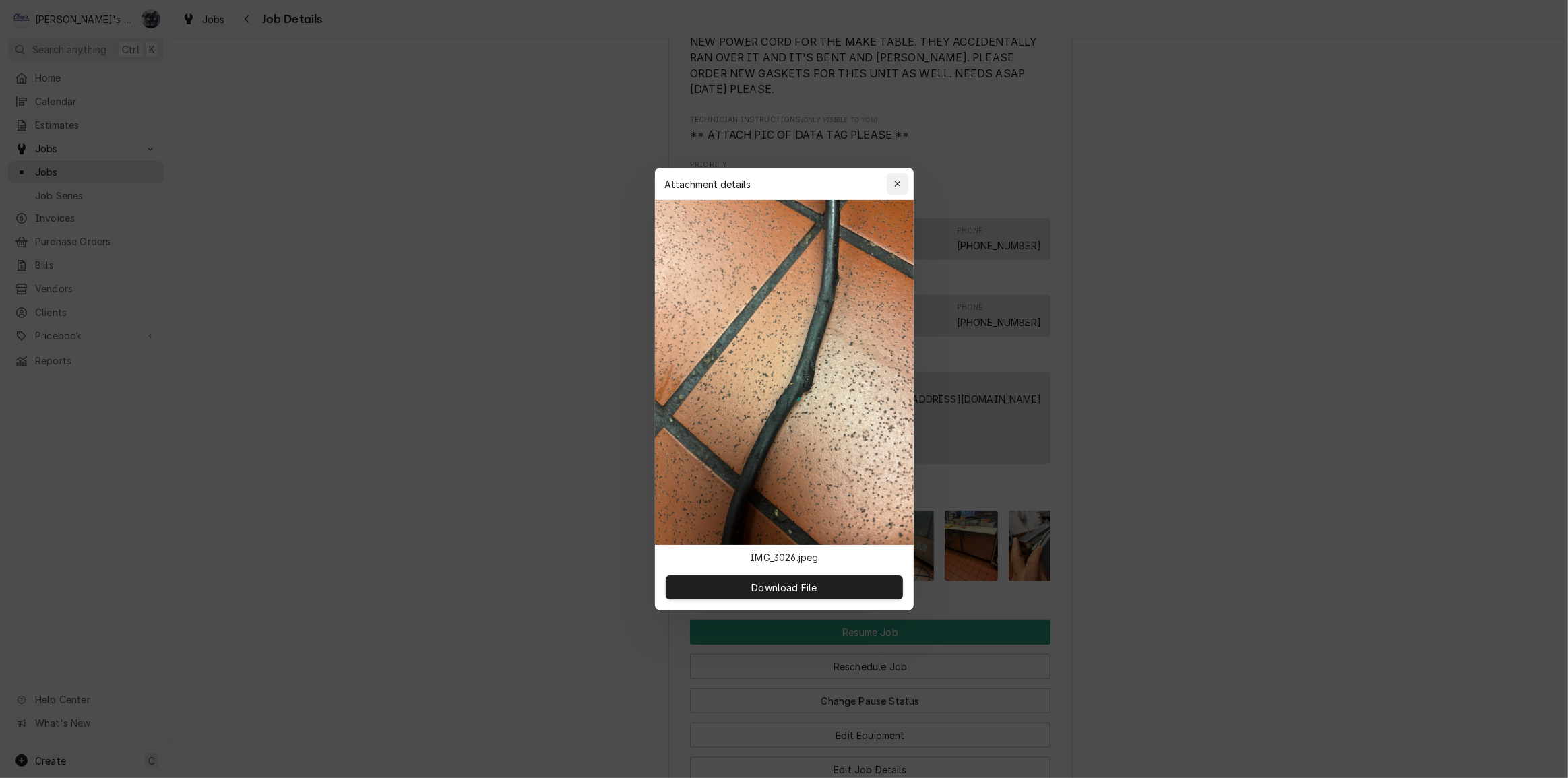
click at [899, 185] on icon "button" at bounding box center [897, 184] width 8 height 9
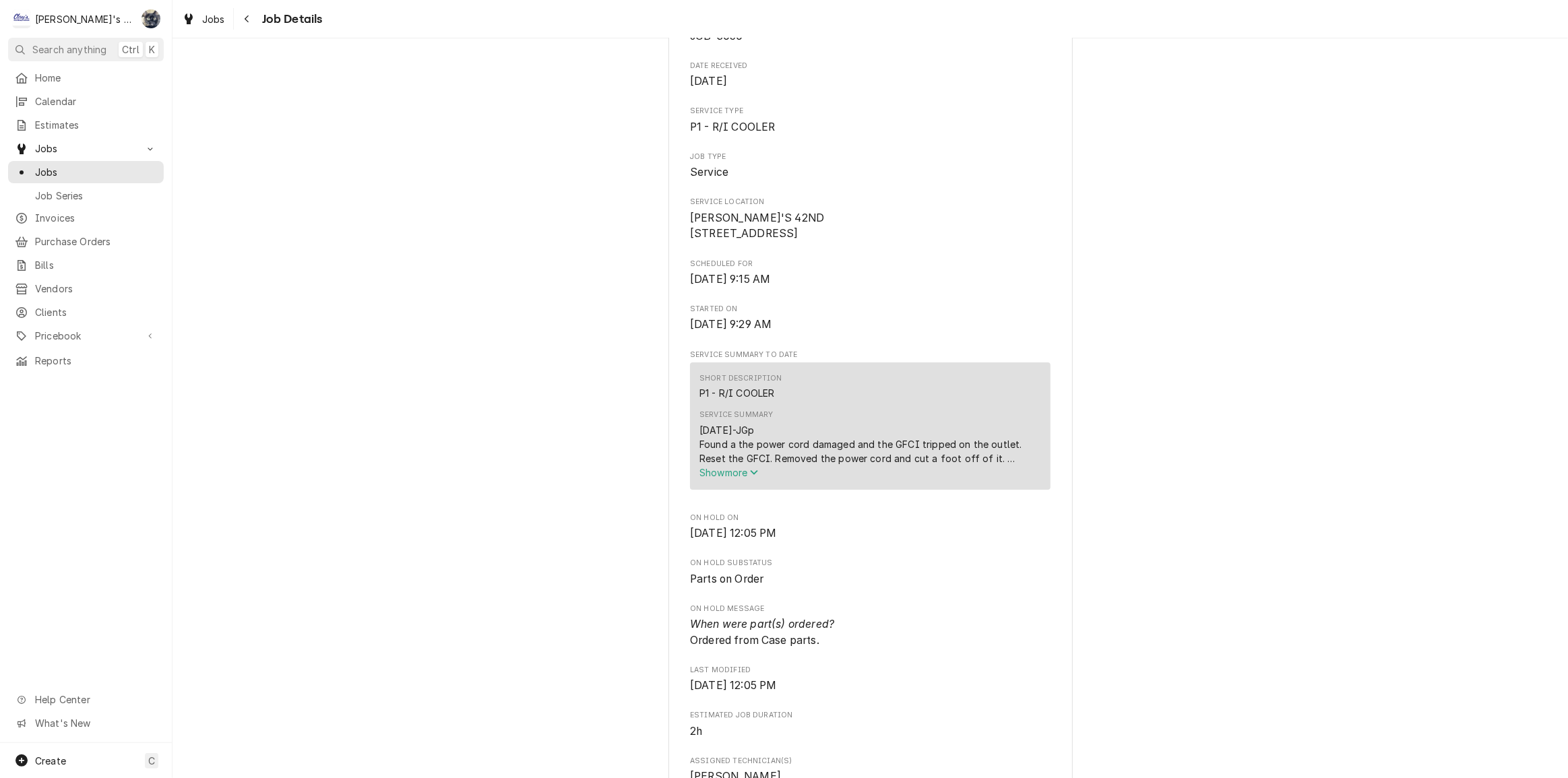
scroll to position [0, 0]
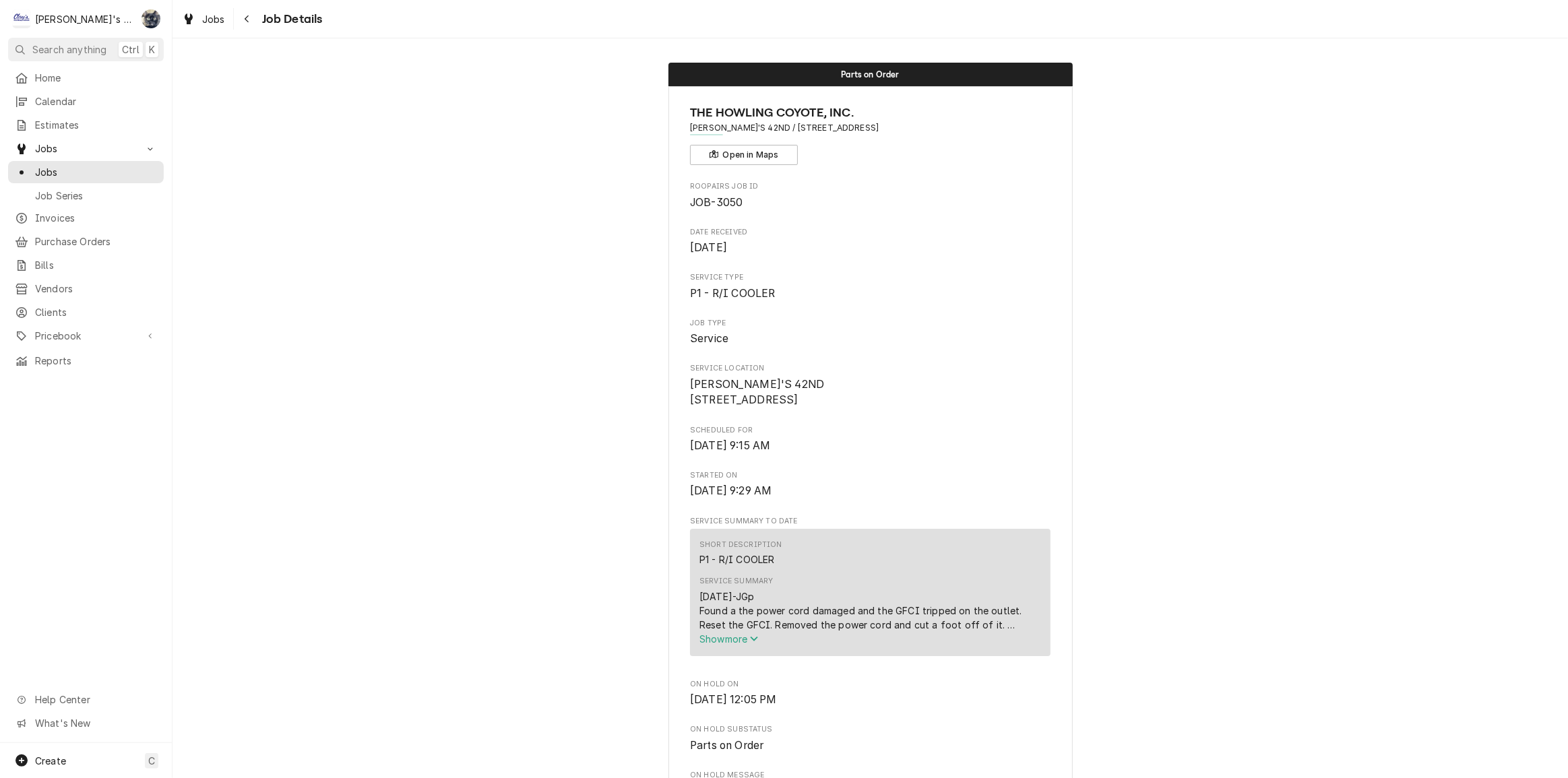
click at [213, 1] on div "Jobs Job Details" at bounding box center [870, 19] width 1396 height 38
click at [213, 16] on span "Jobs" at bounding box center [214, 19] width 23 height 14
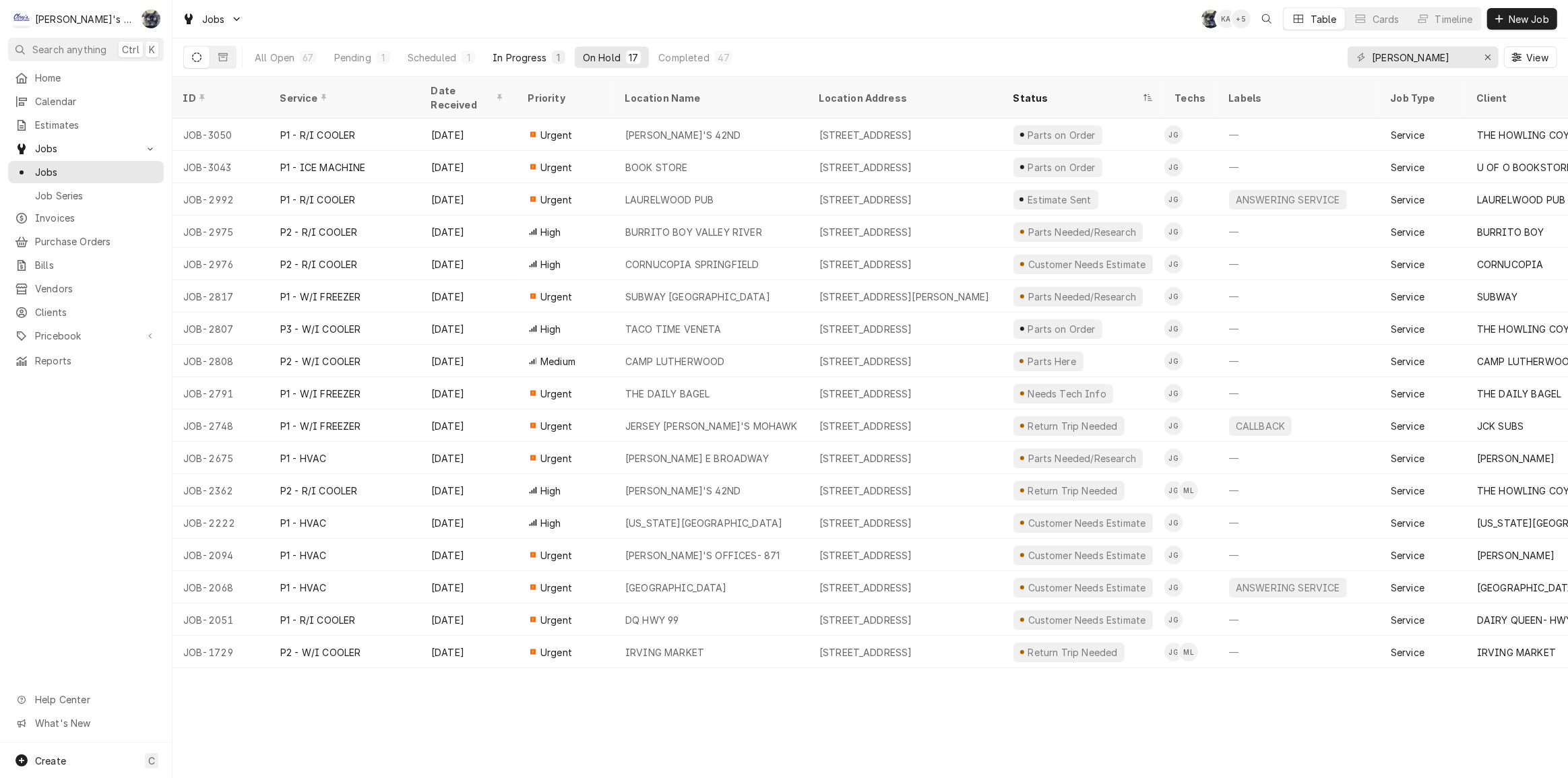
click at [504, 58] on div "In Progress" at bounding box center [520, 57] width 54 height 14
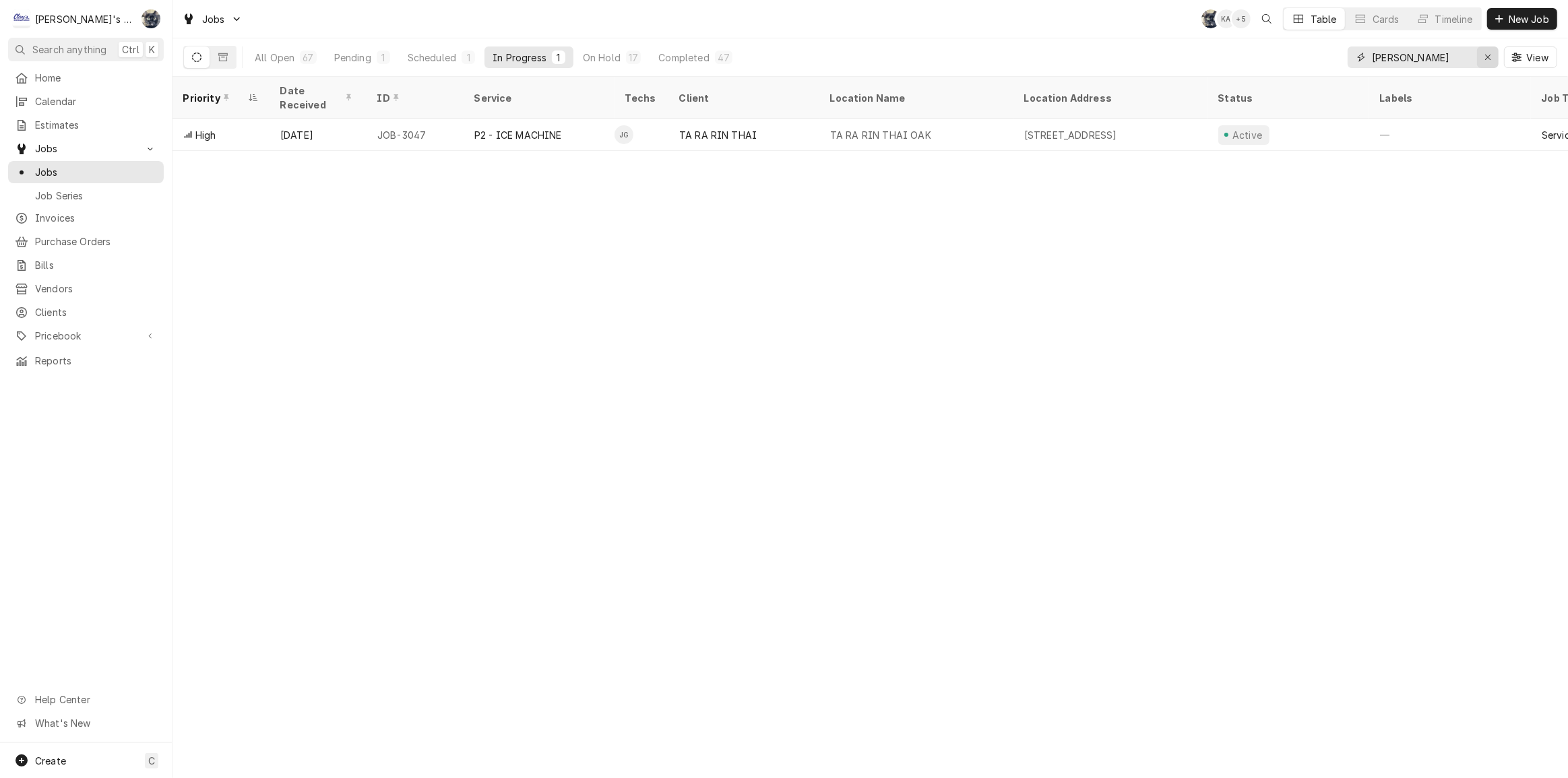
click at [1483, 54] on div "Erase input" at bounding box center [1488, 57] width 13 height 13
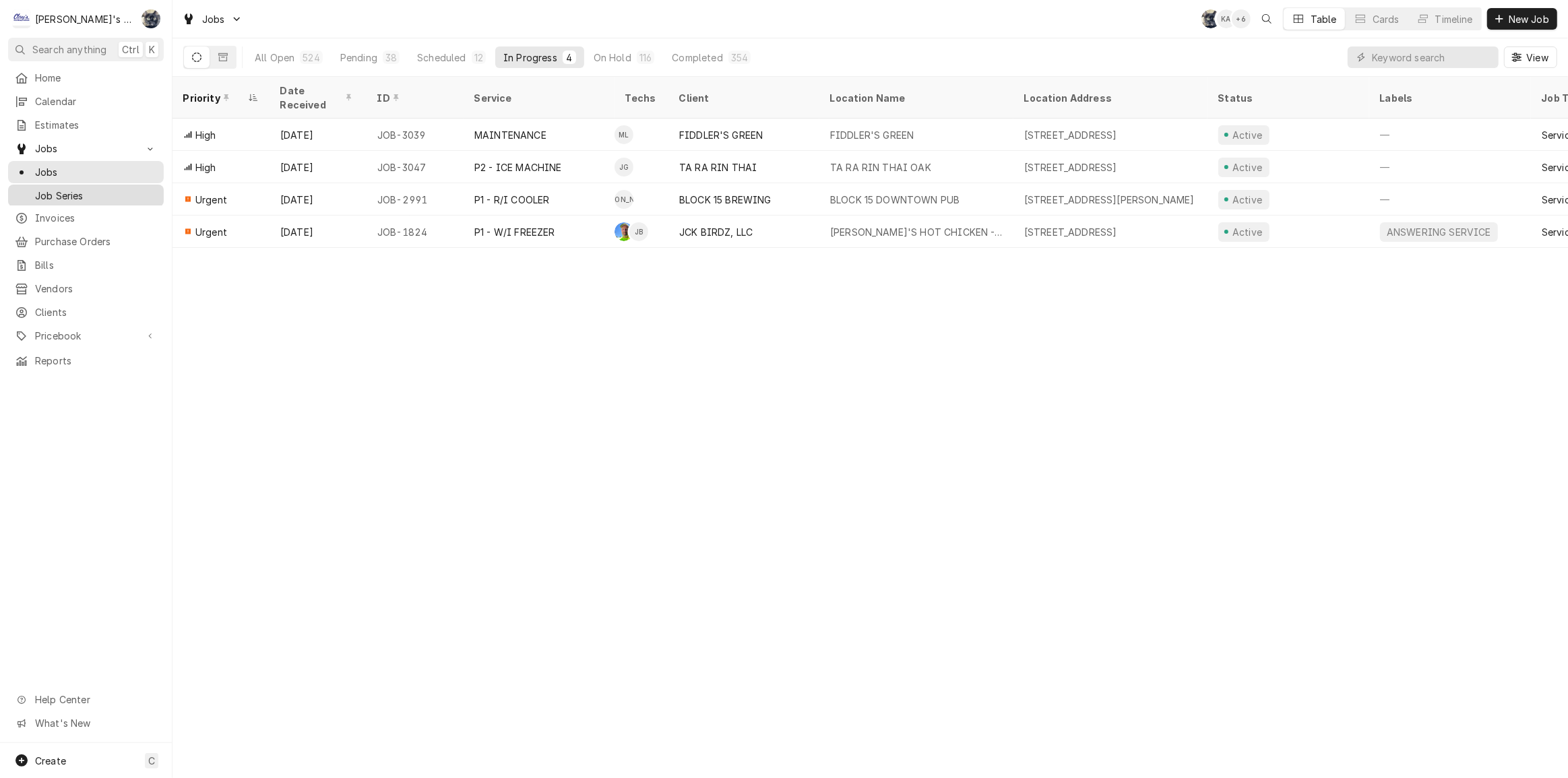
click at [69, 216] on span "Invoices" at bounding box center [96, 218] width 122 height 14
click at [395, 60] on div "38" at bounding box center [391, 57] width 17 height 13
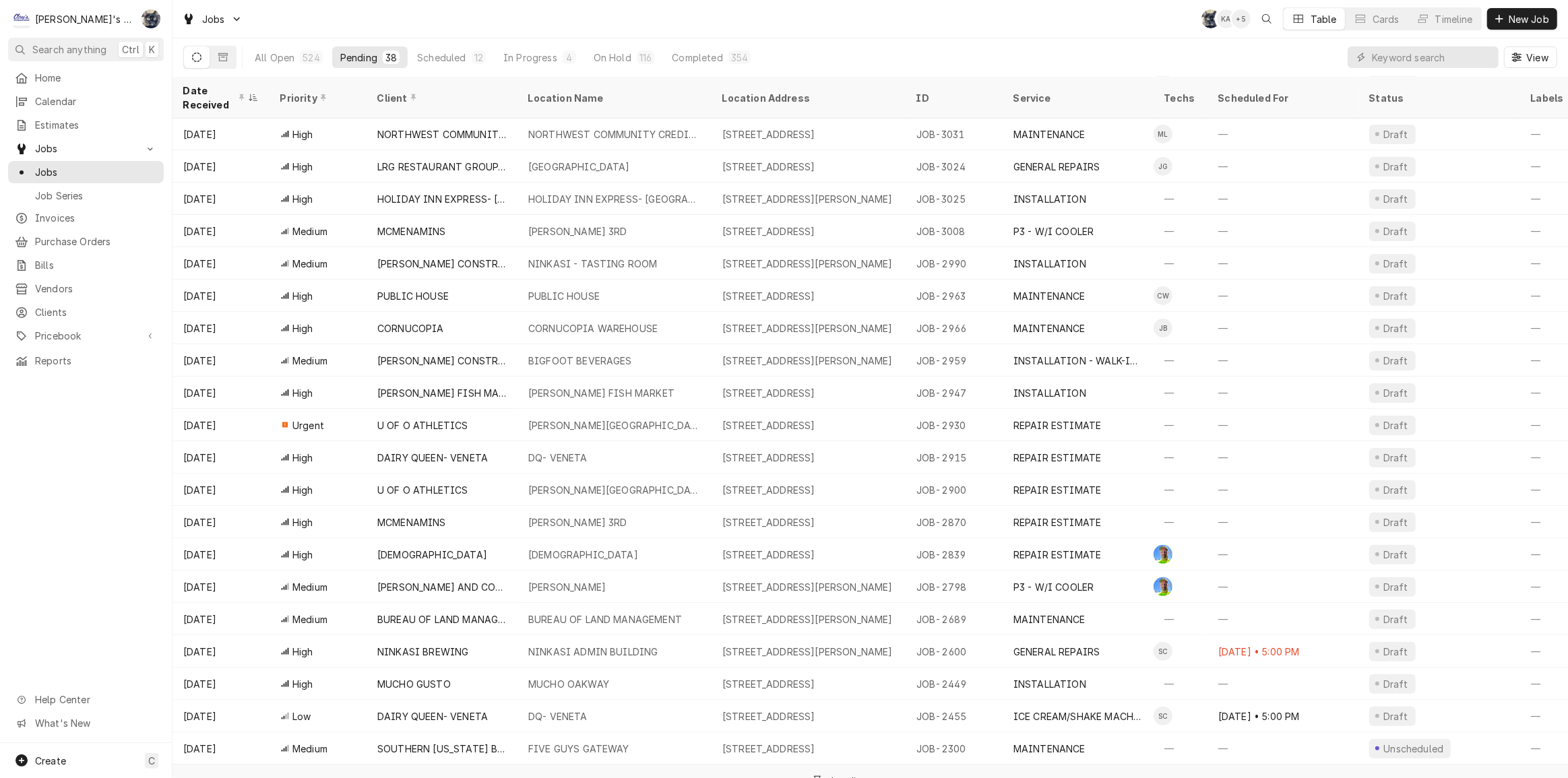
scroll to position [345, 0]
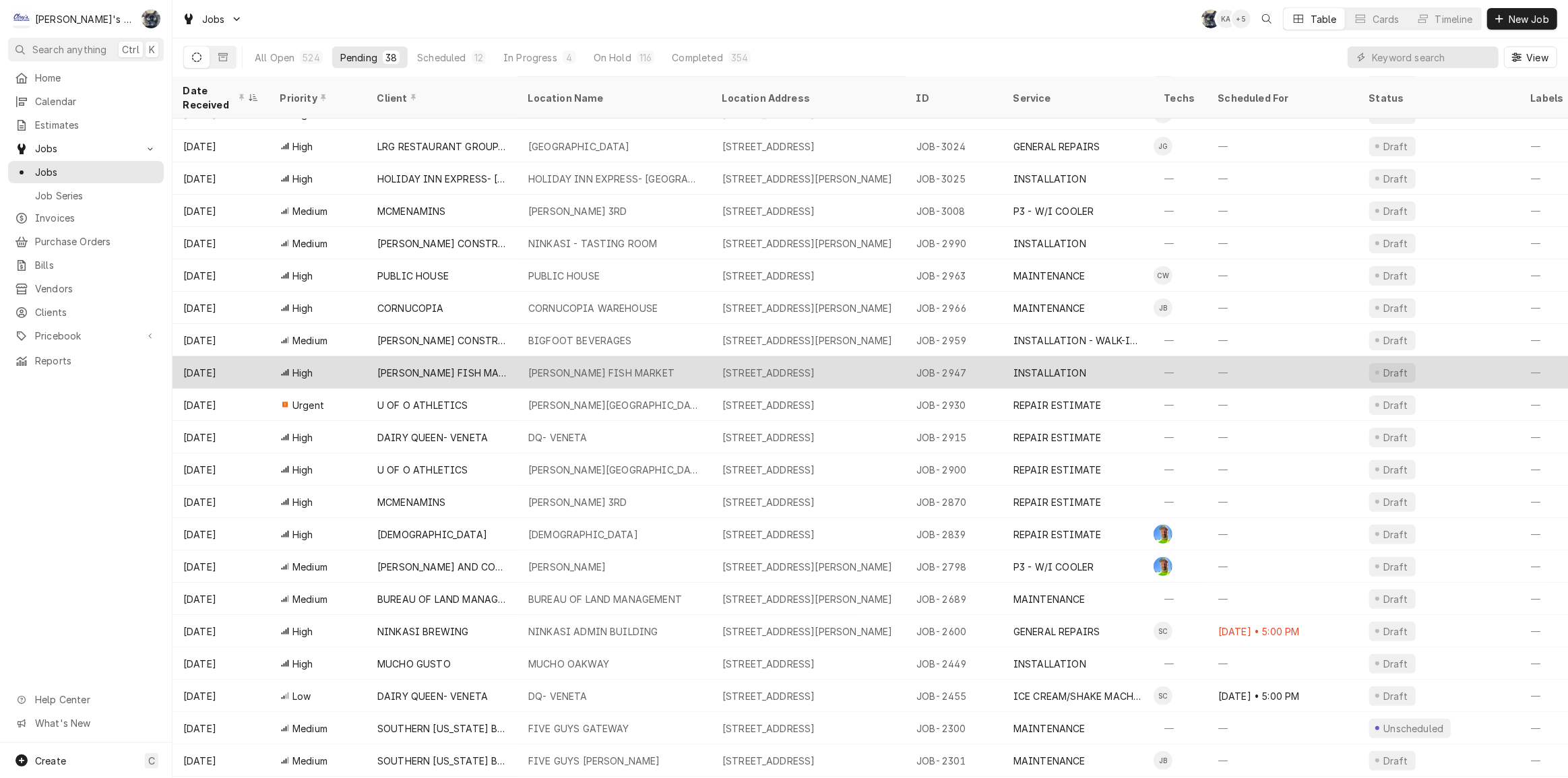
click at [633, 357] on div "[PERSON_NAME] FISH MARKET" at bounding box center [614, 373] width 194 height 32
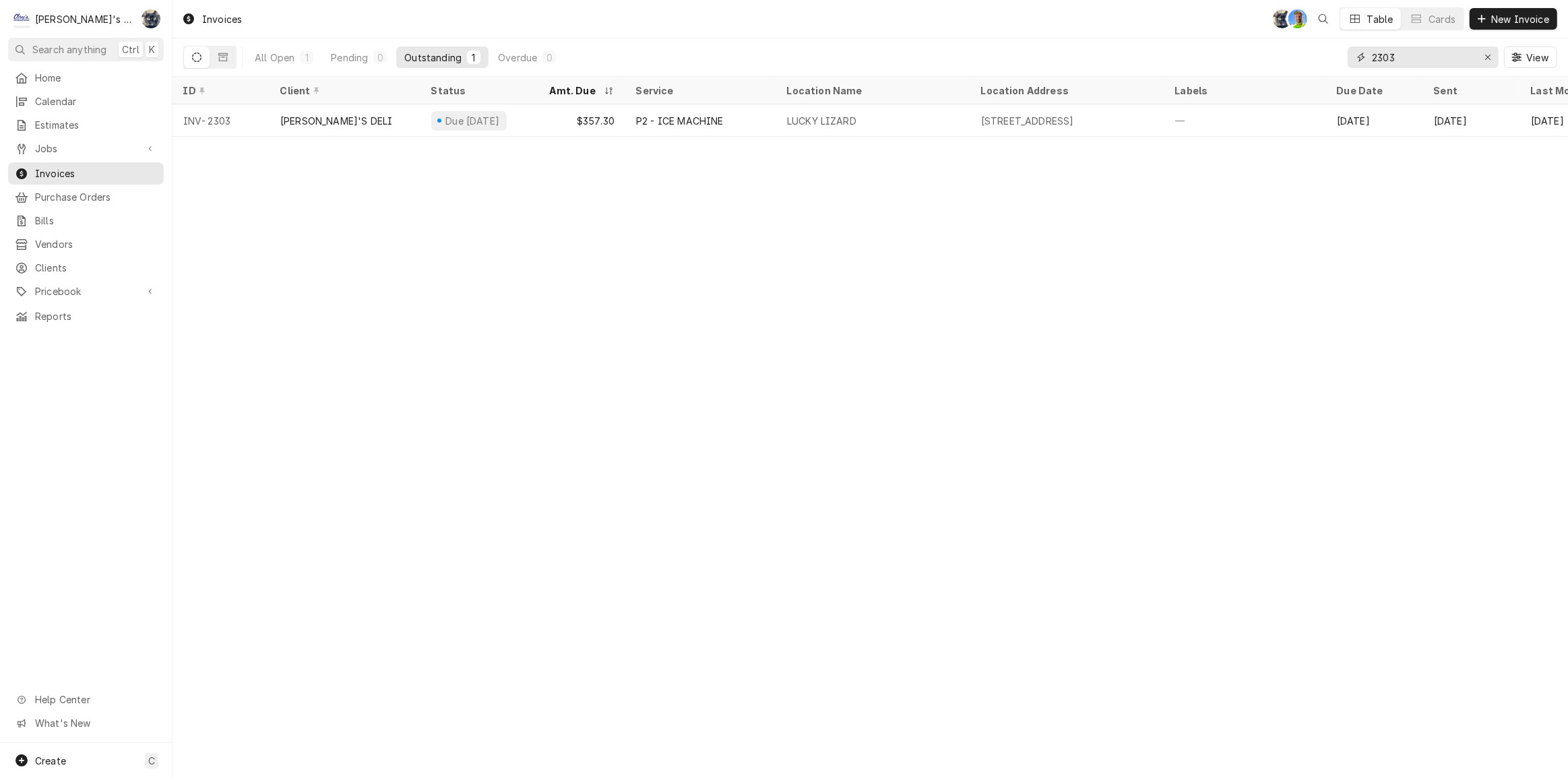
click at [1490, 53] on icon "Erase input" at bounding box center [1489, 58] width 8 height 9
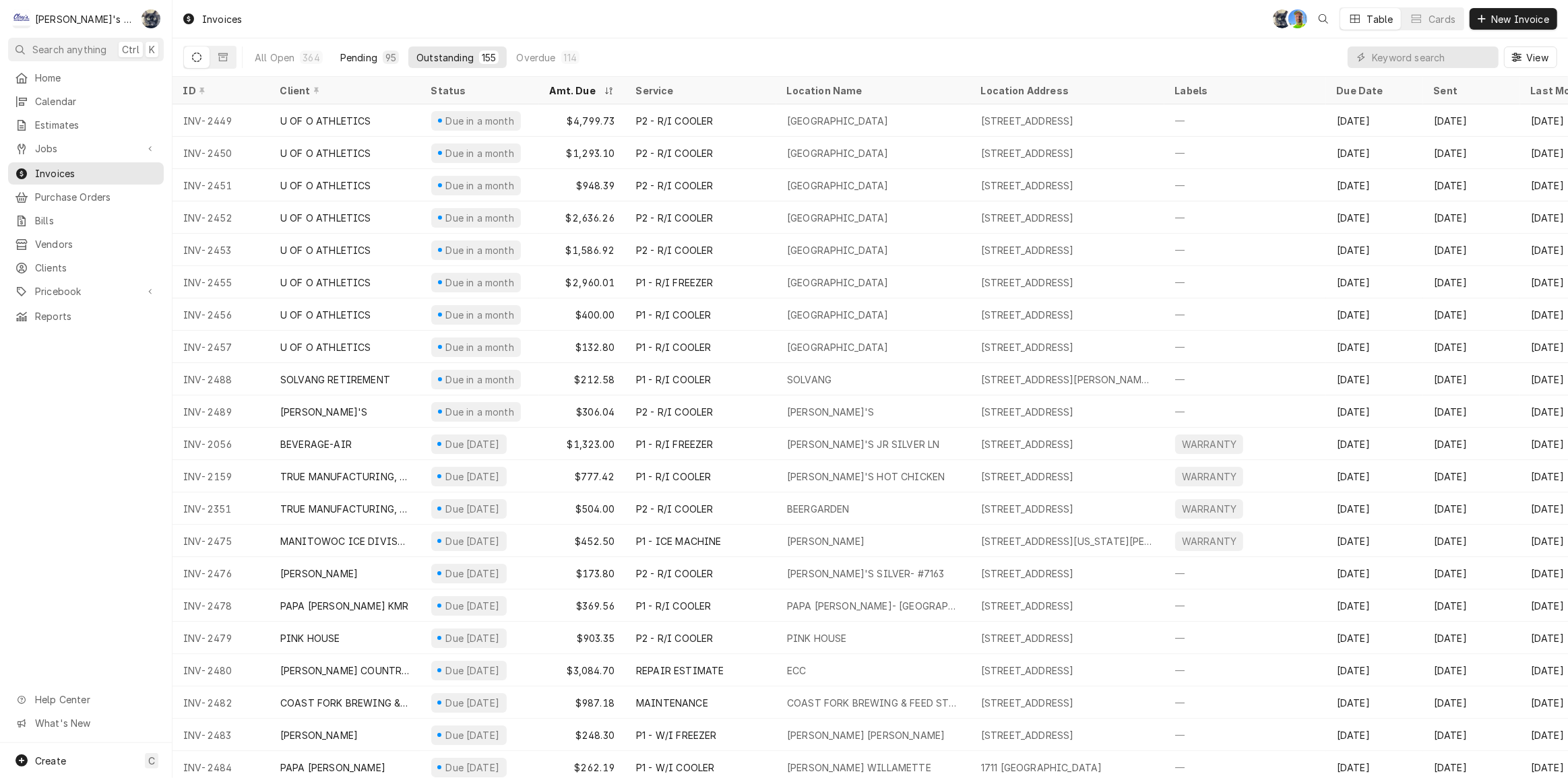
click at [390, 57] on div "95" at bounding box center [390, 57] width 10 height 14
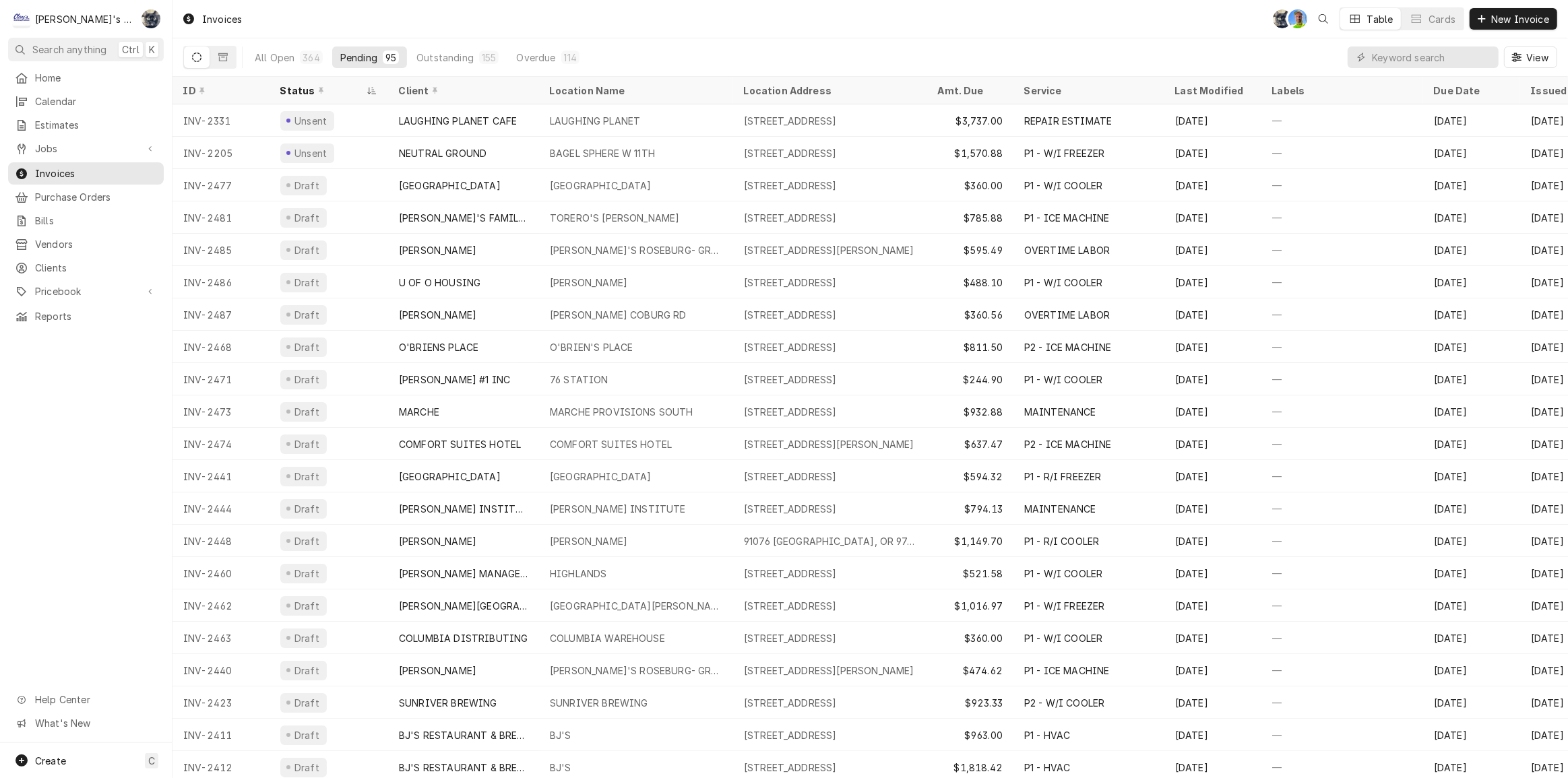
click at [623, 27] on div "Invoices SB GA Table Cards New Invoice" at bounding box center [870, 19] width 1396 height 38
click at [85, 153] on link "Jobs" at bounding box center [86, 148] width 155 height 22
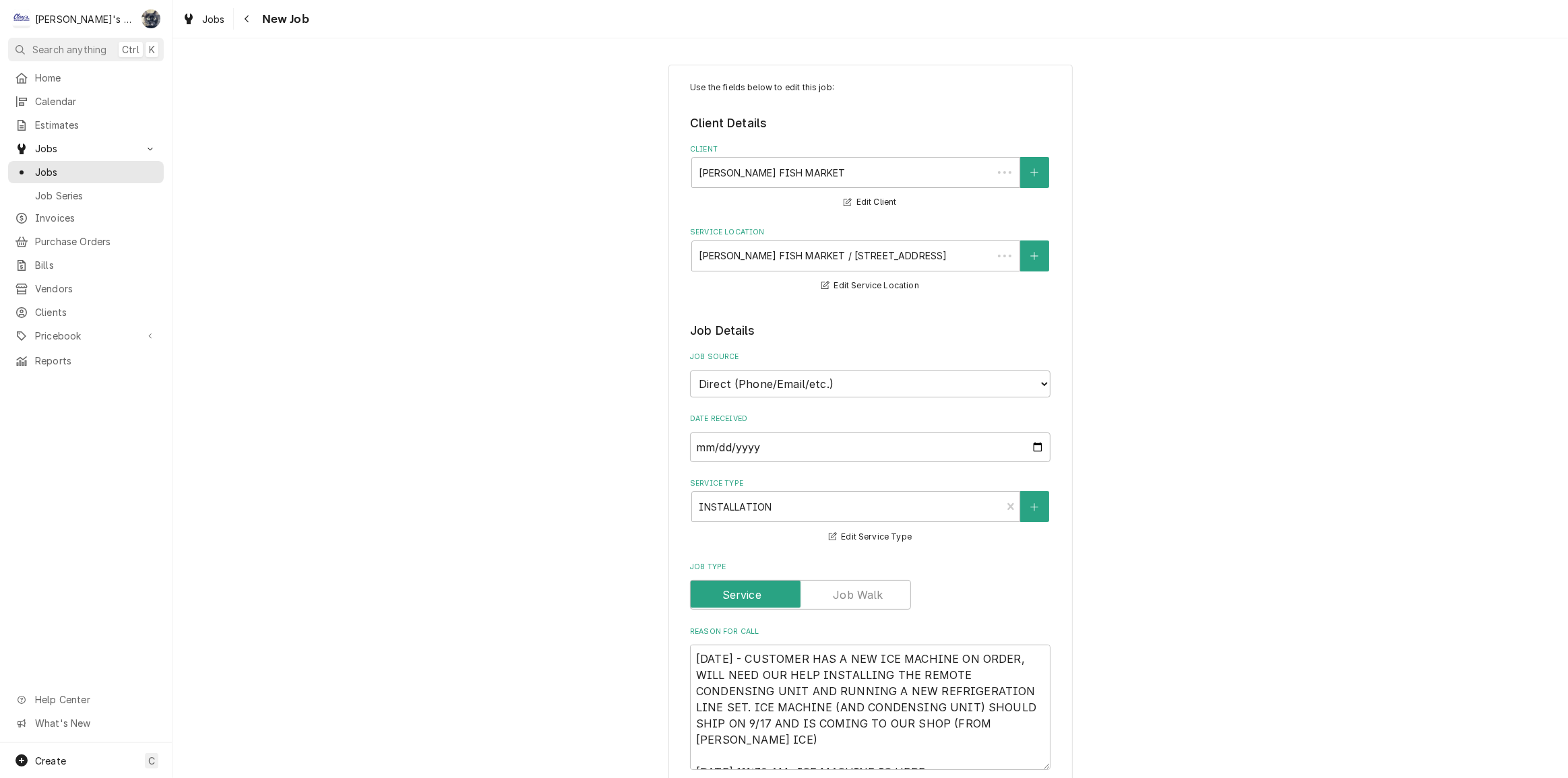
type textarea "x"
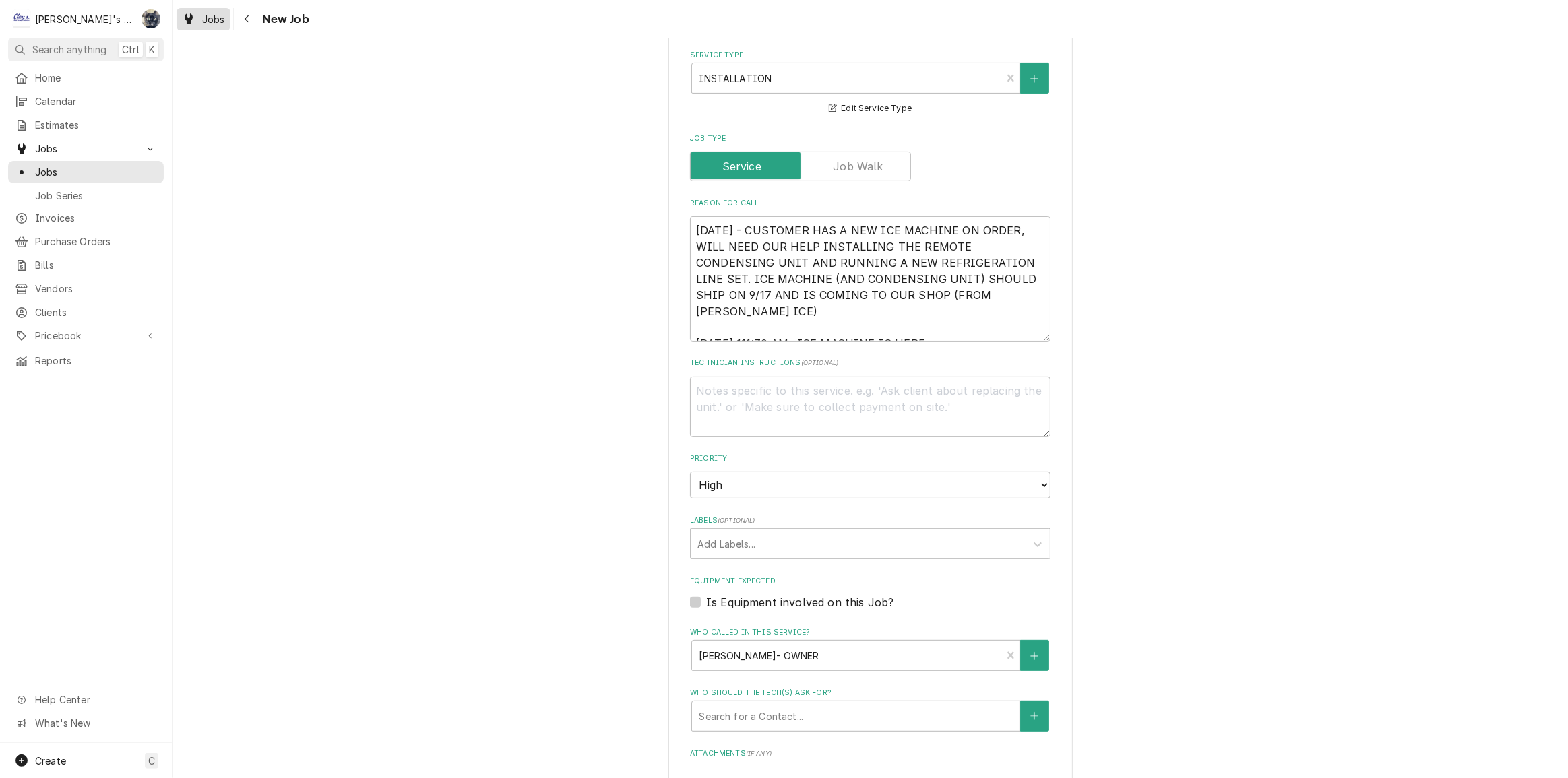
click at [204, 13] on span "Jobs" at bounding box center [214, 19] width 23 height 14
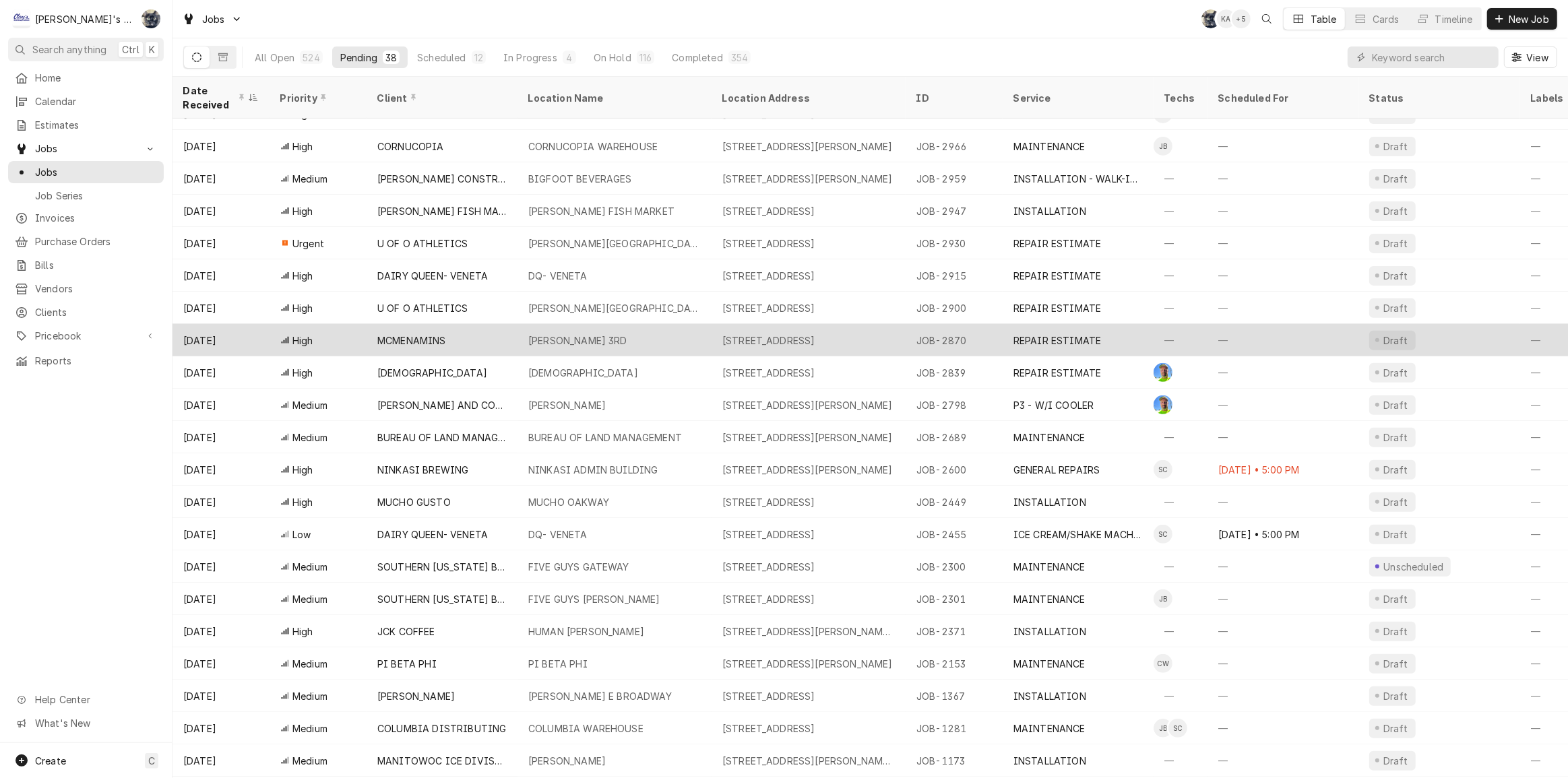
scroll to position [572, 0]
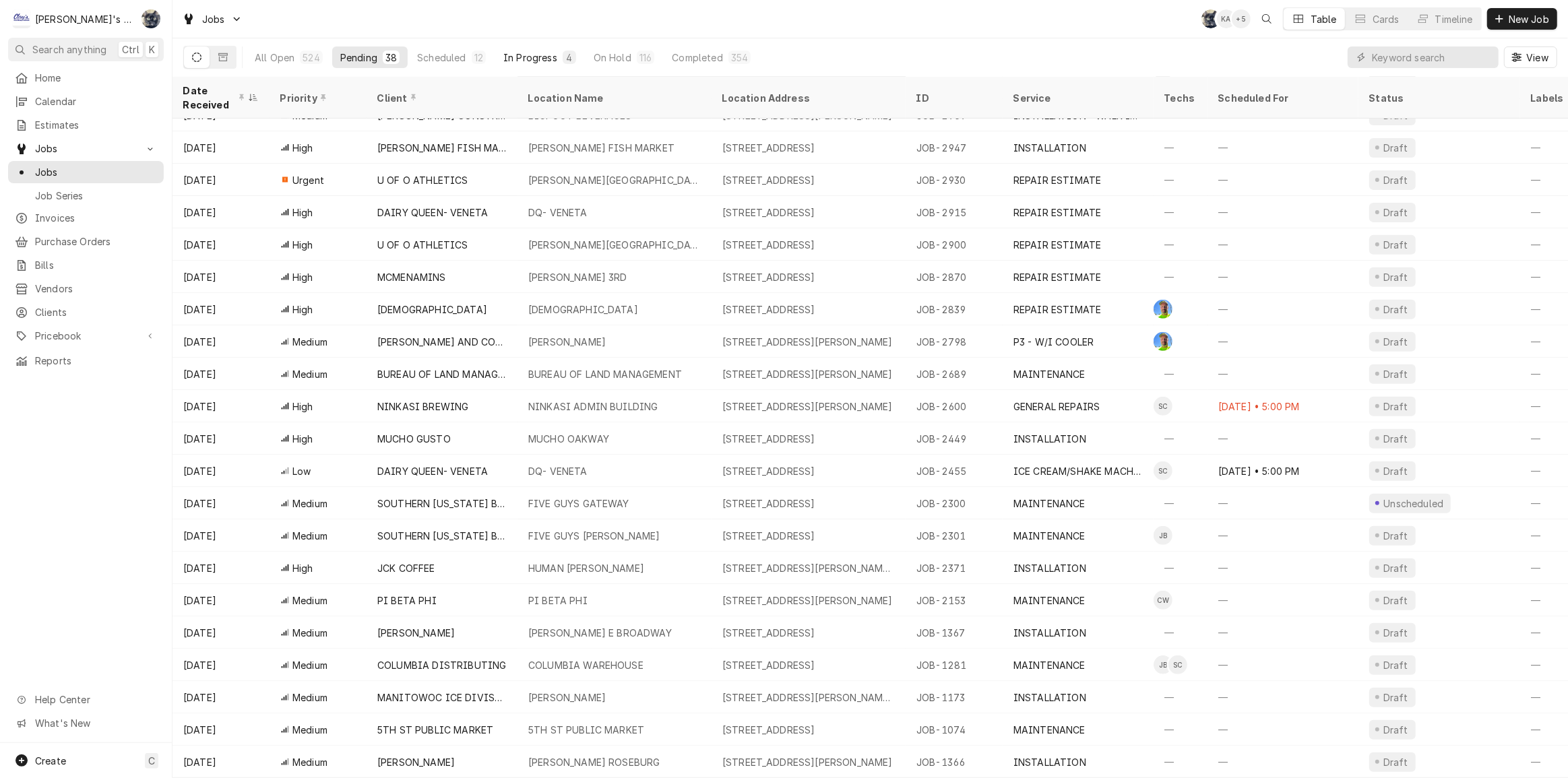
click at [525, 50] on div "In Progress" at bounding box center [530, 57] width 54 height 14
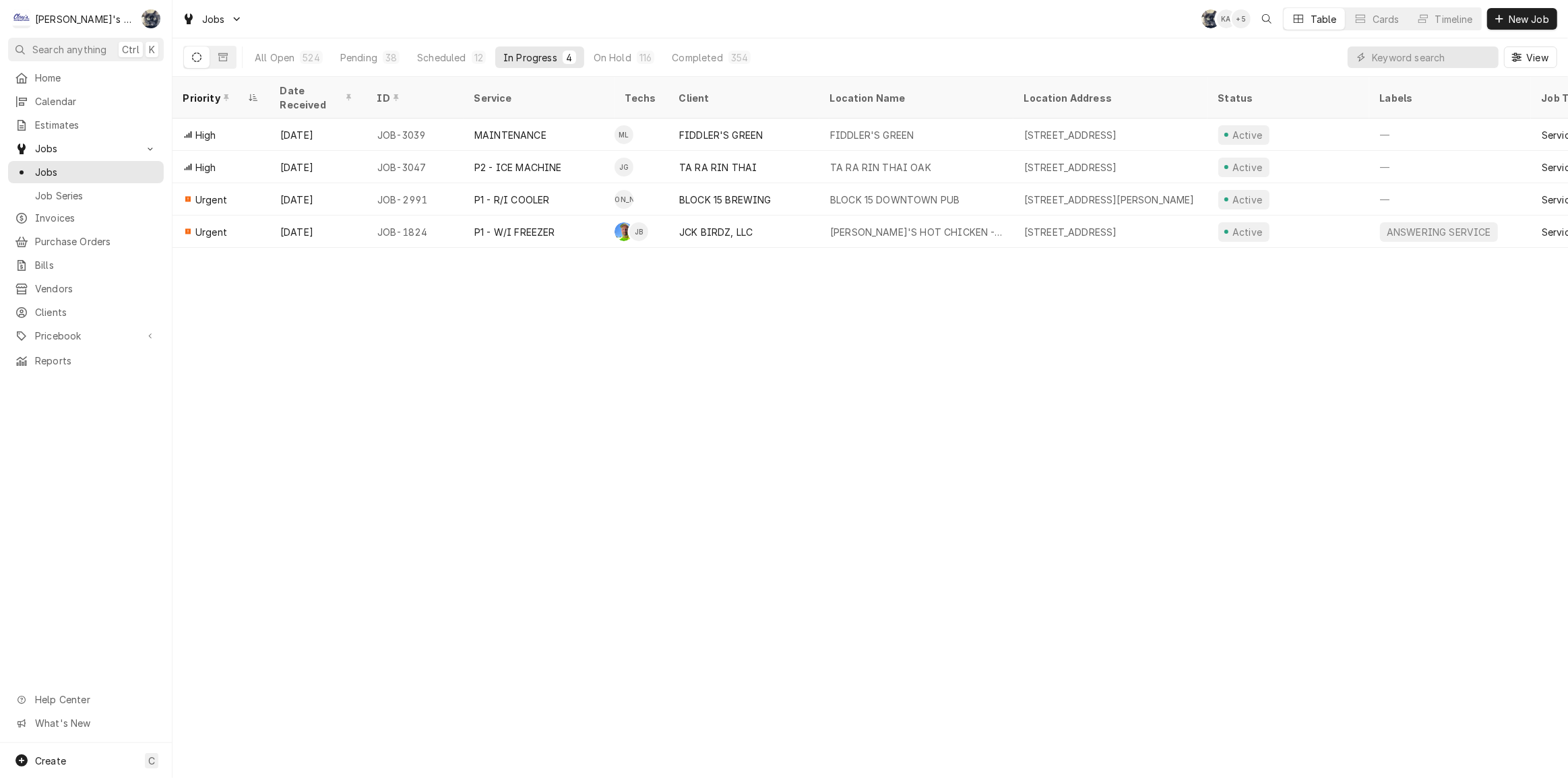
drag, startPoint x: 1419, startPoint y: 269, endPoint x: 1434, endPoint y: 263, distance: 16.2
click at [1419, 269] on div "Priority Date Received ID Service Techs Client Location Name Location Address S…" at bounding box center [870, 427] width 1396 height 701
click at [458, 405] on div "Priority Date Received ID Service Techs Client Location Name Location Address S…" at bounding box center [870, 427] width 1396 height 701
click at [376, 56] on div "Pending" at bounding box center [359, 57] width 37 height 14
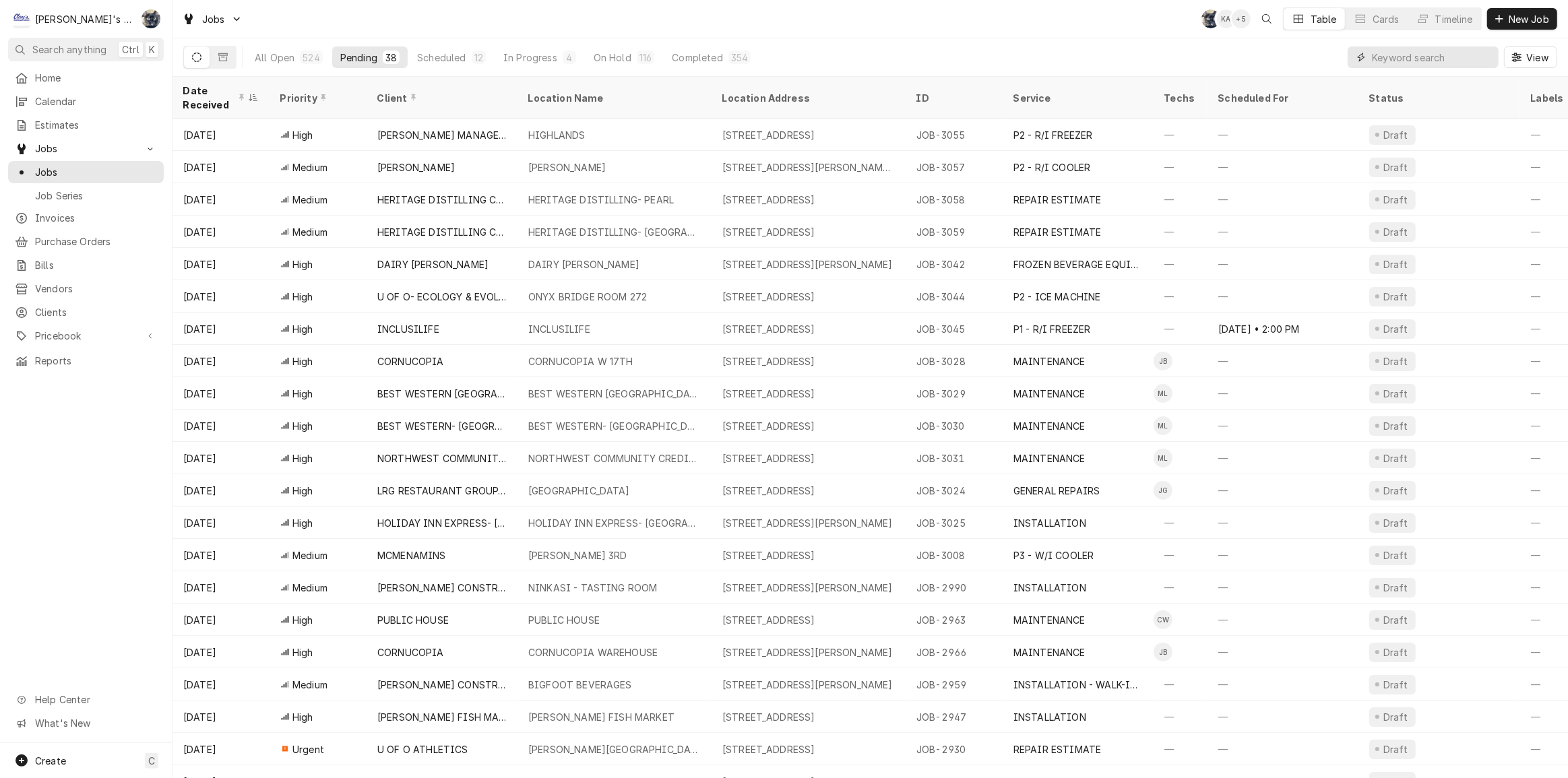
click at [1384, 55] on input "Dynamic Content Wrapper" at bounding box center [1432, 57] width 120 height 22
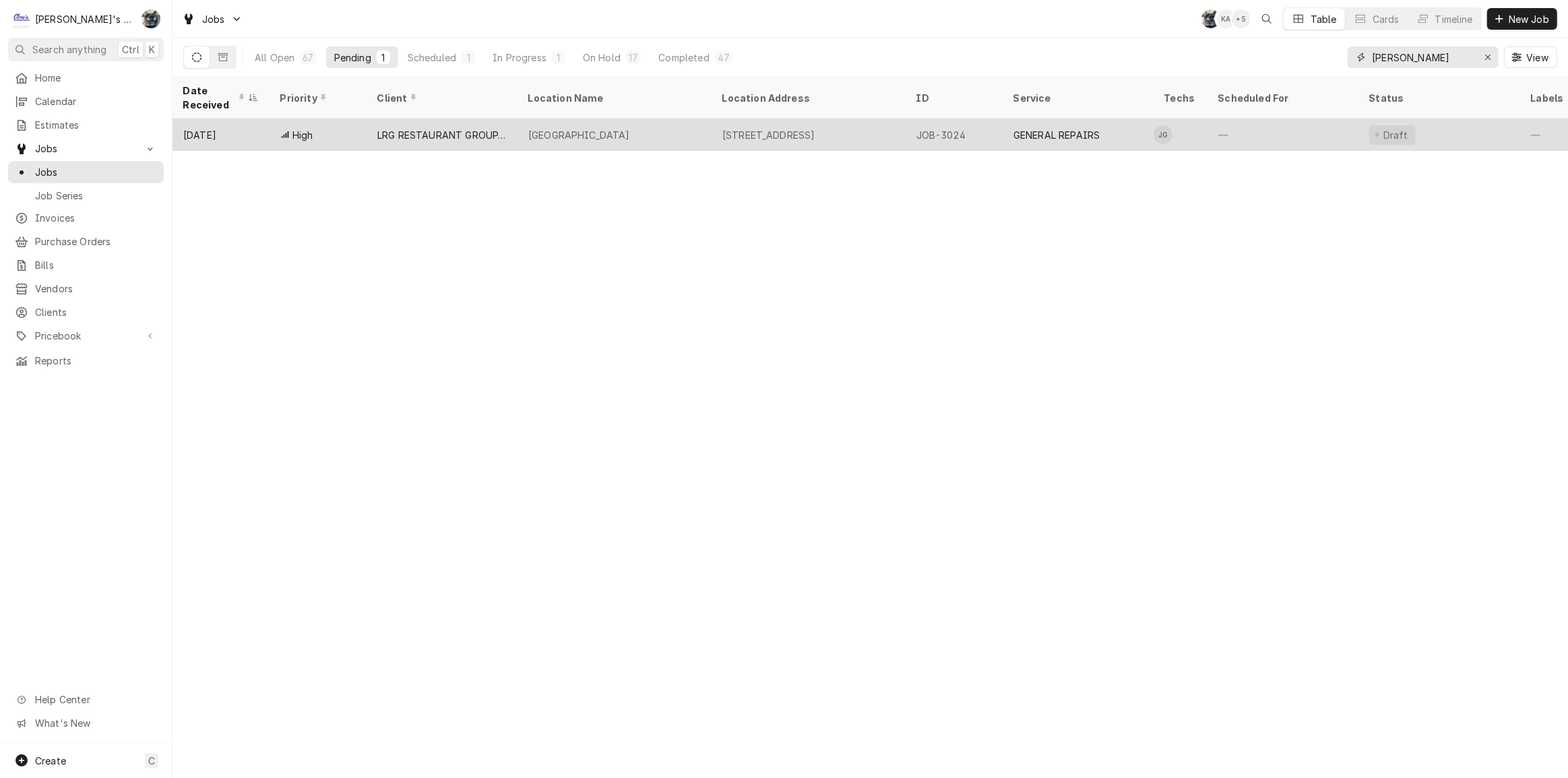
type input "johnny"
click at [682, 131] on div "KFC RIVER RD" at bounding box center [614, 134] width 194 height 32
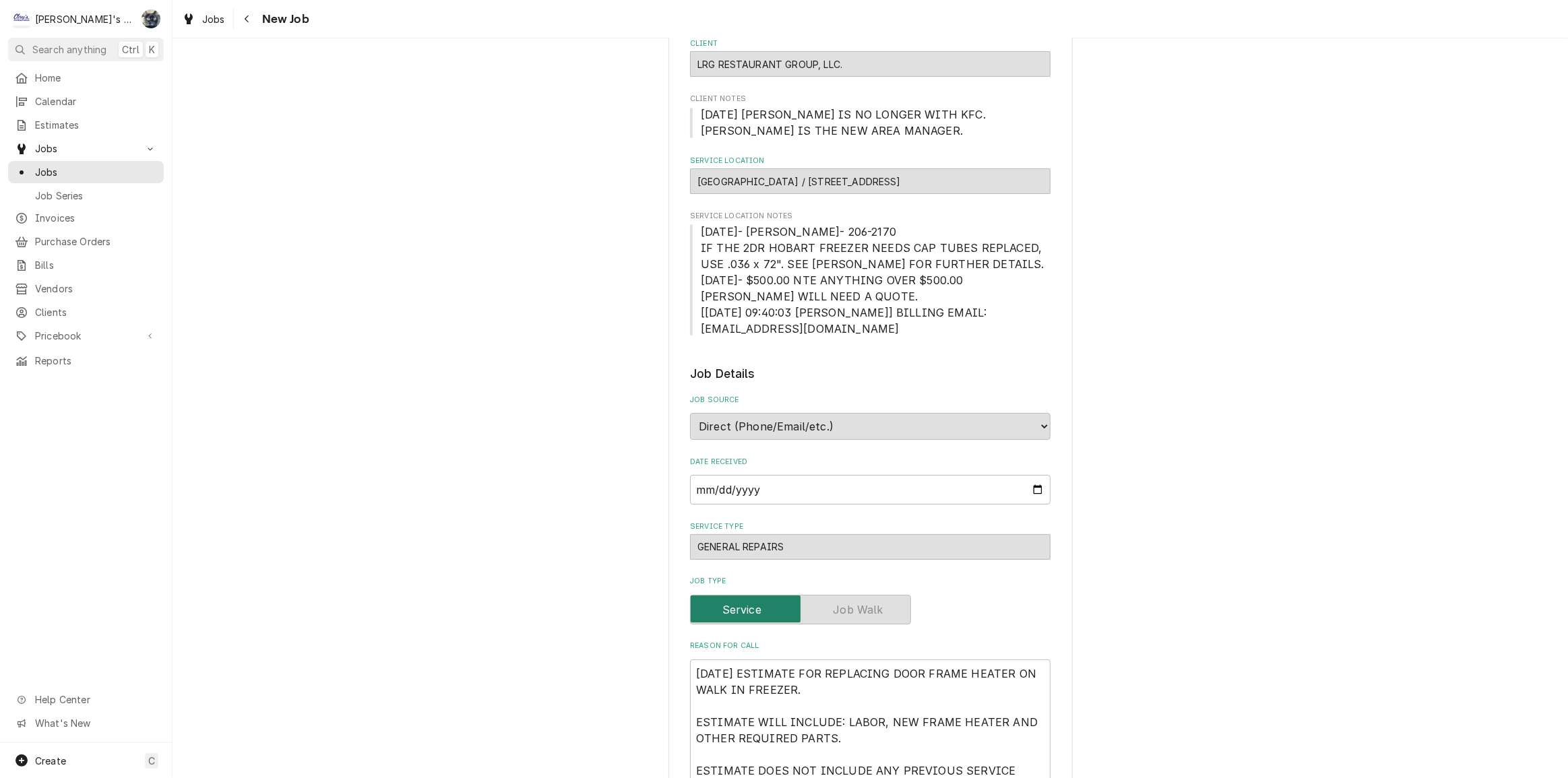
type textarea "x"
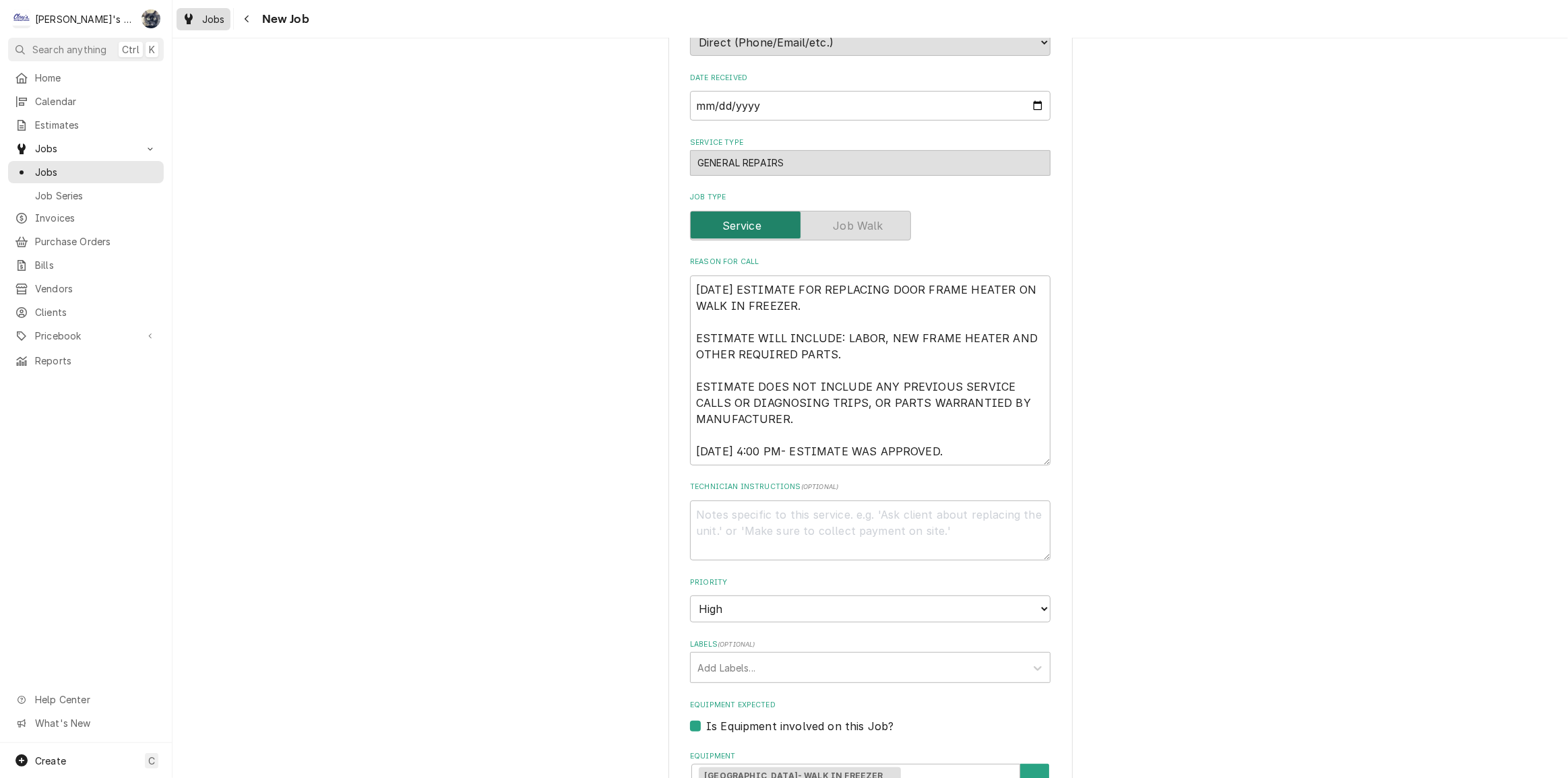
click at [196, 21] on div "Jobs" at bounding box center [203, 19] width 48 height 17
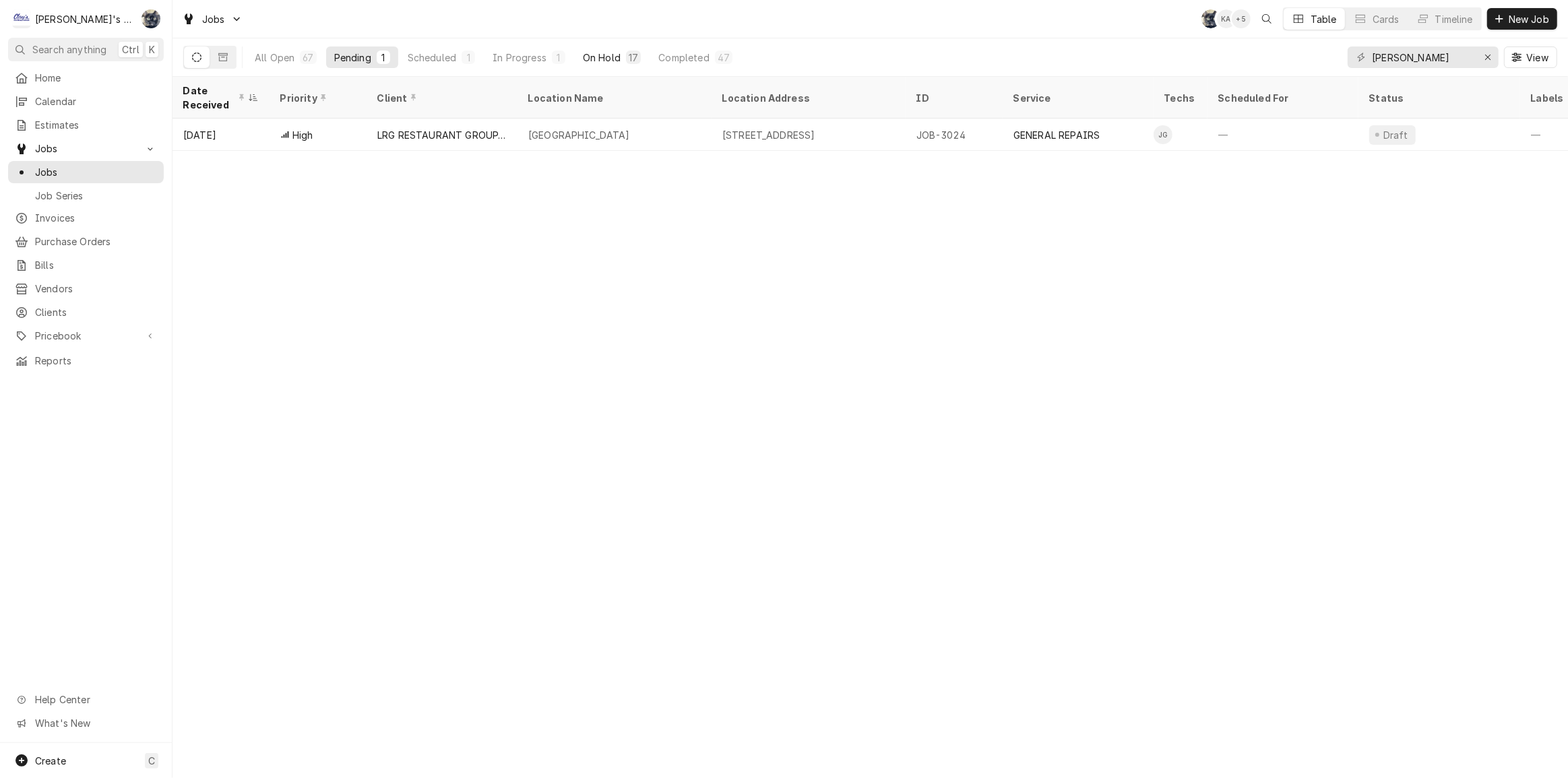
click at [617, 57] on div "On Hold" at bounding box center [602, 57] width 38 height 14
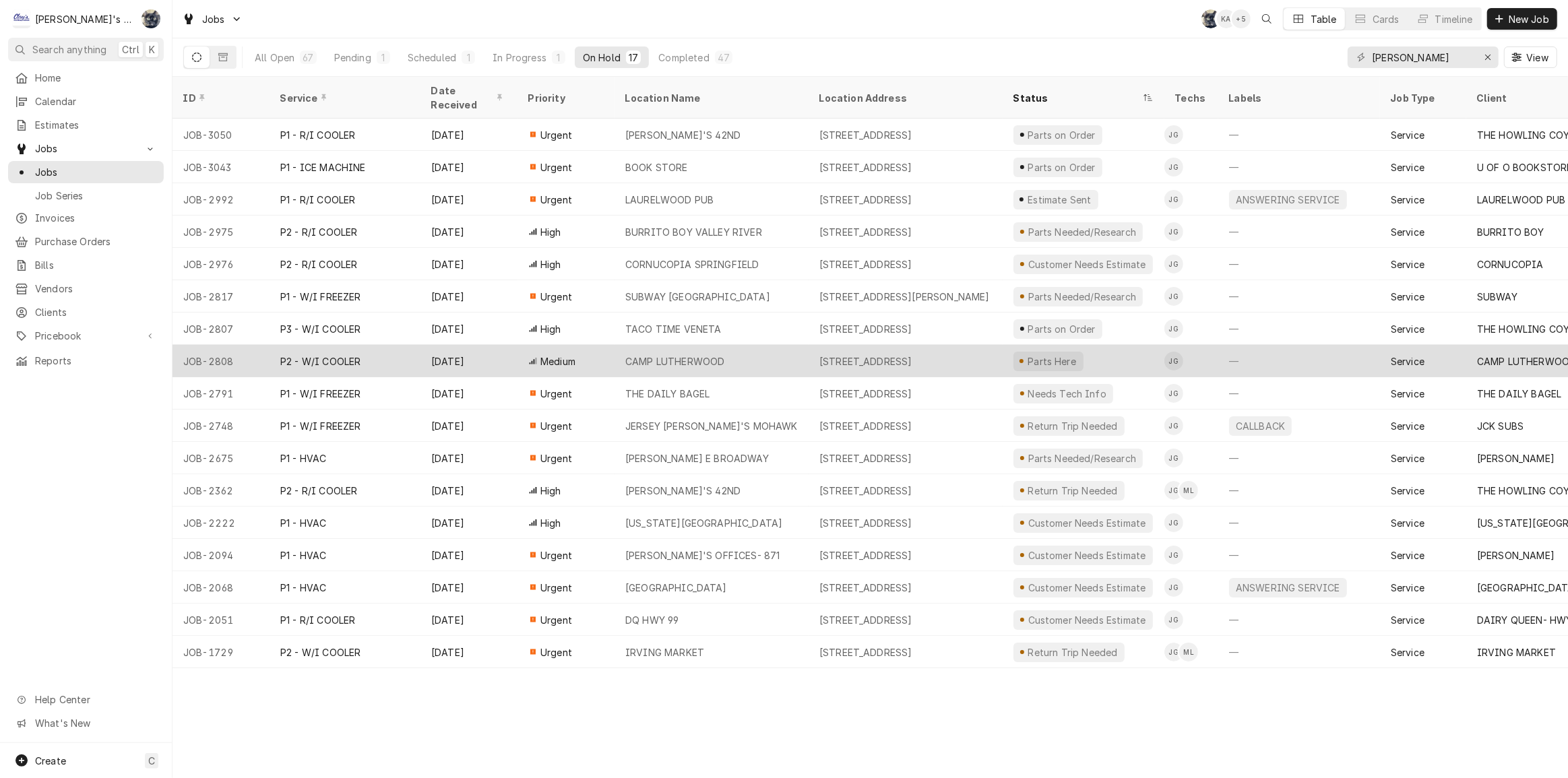
click at [905, 355] on div "[STREET_ADDRESS]" at bounding box center [866, 362] width 93 height 14
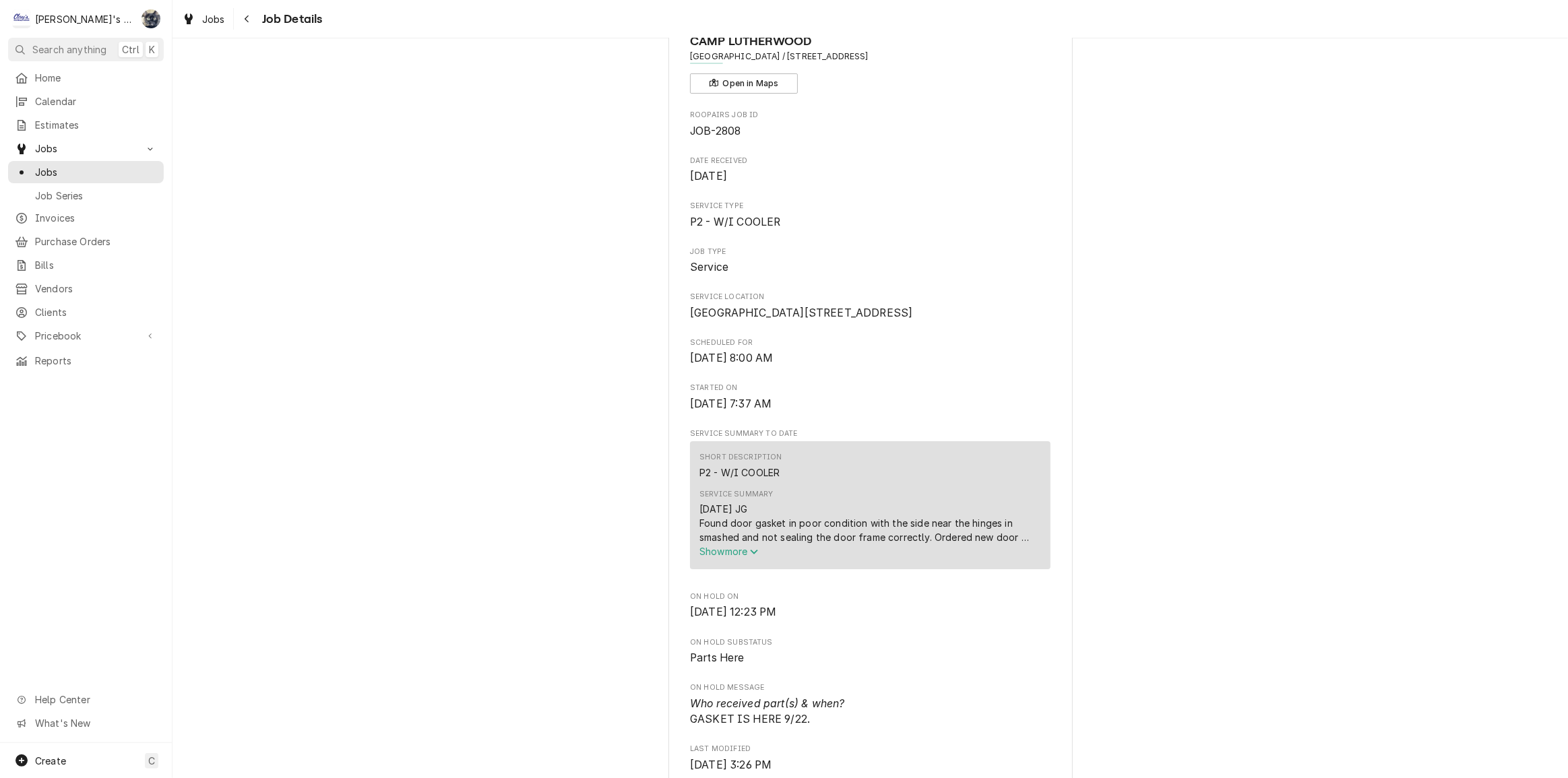
scroll to position [184, 0]
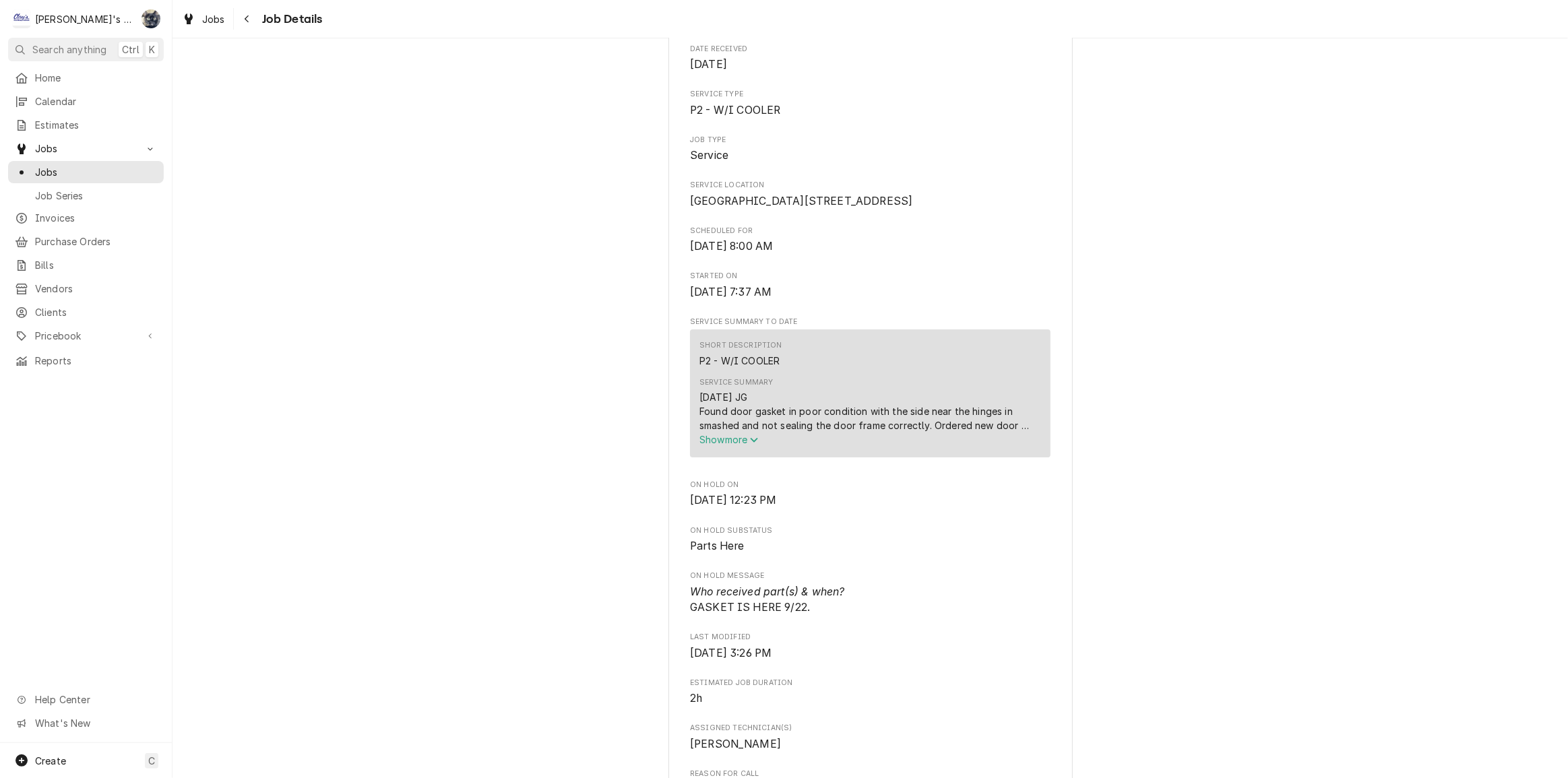
click at [731, 446] on span "Show more" at bounding box center [729, 440] width 60 height 11
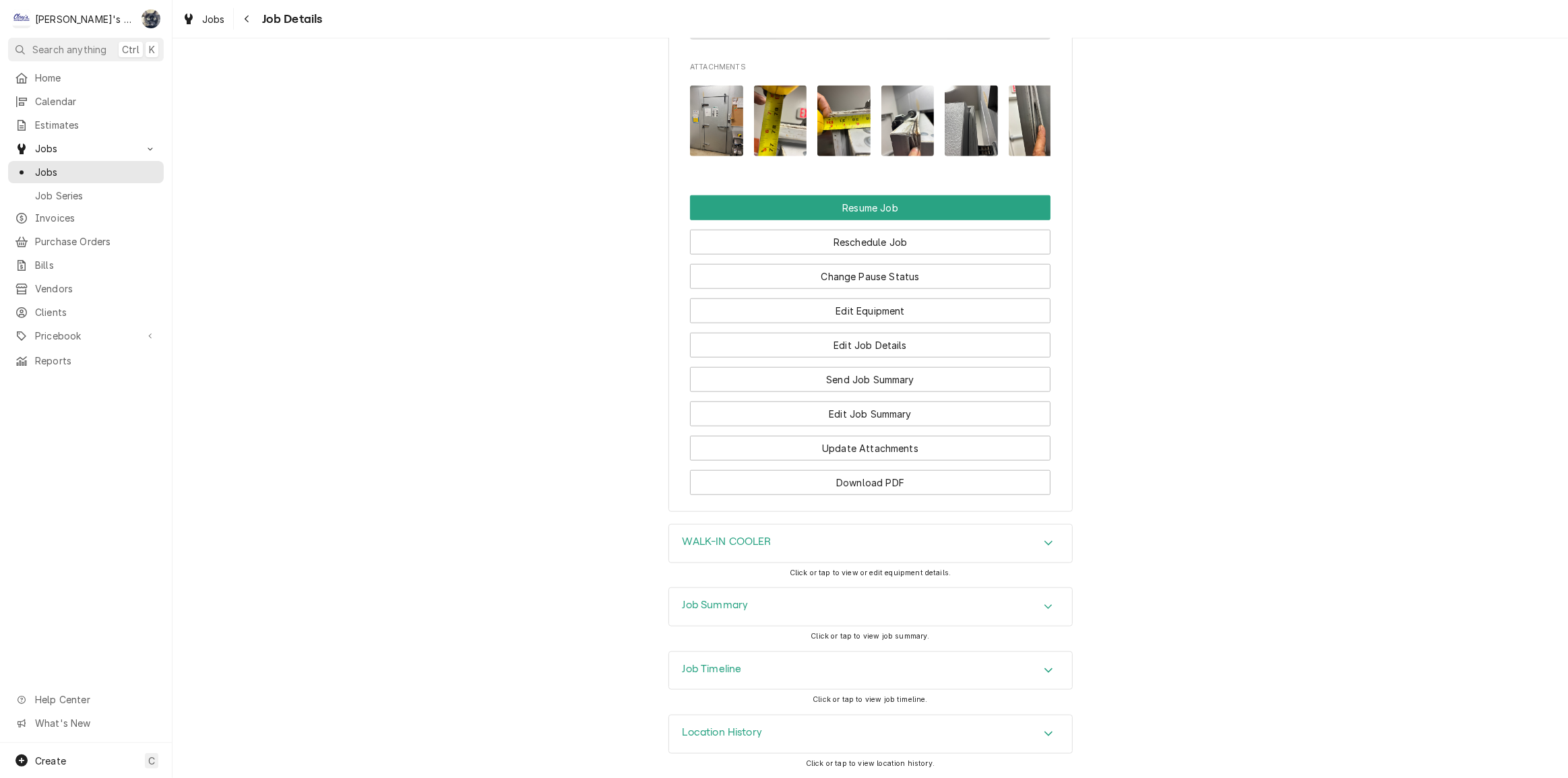
scroll to position [1490, 0]
click at [851, 603] on div "Job Summary" at bounding box center [871, 608] width 403 height 38
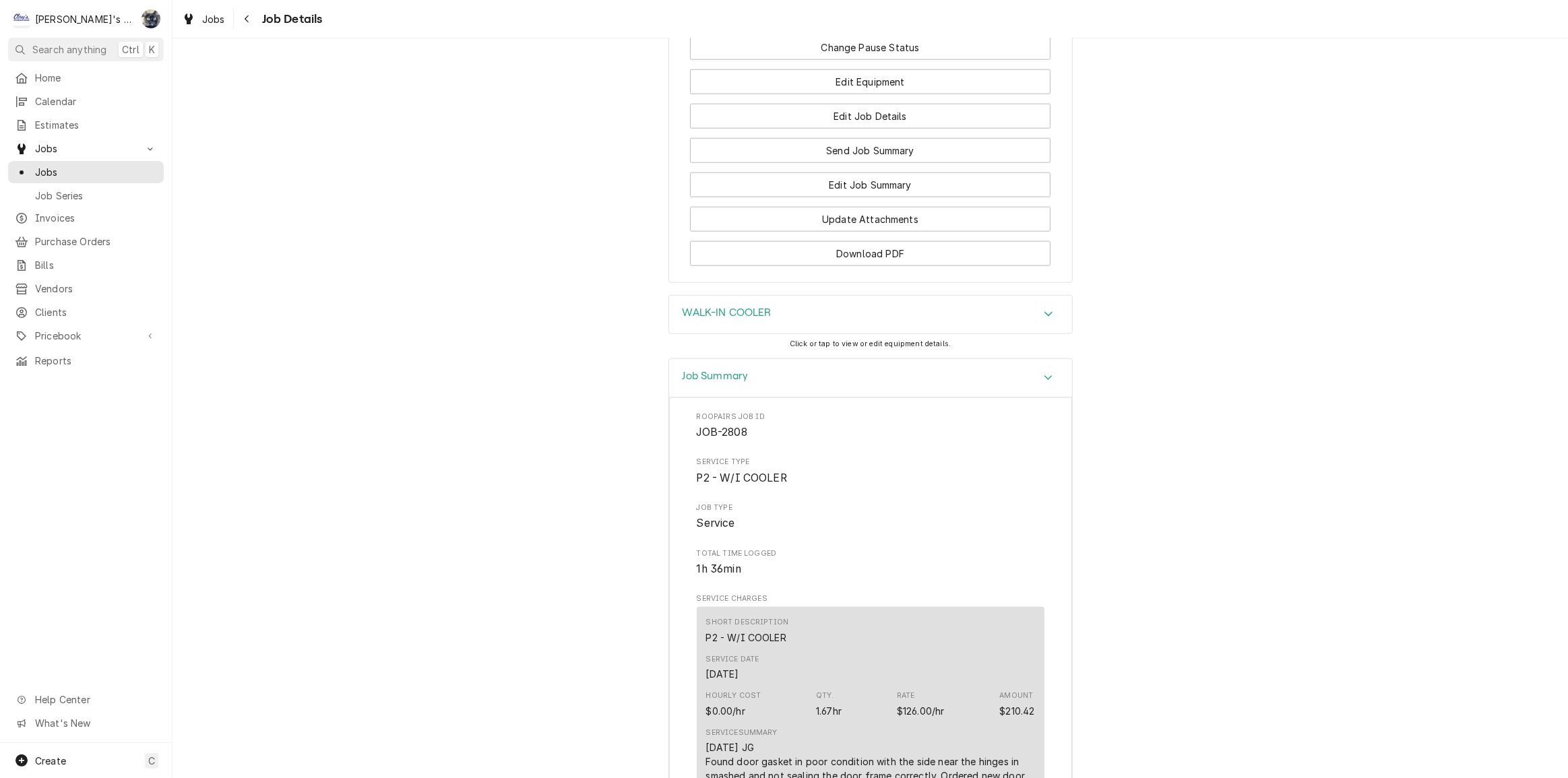
scroll to position [1516, 0]
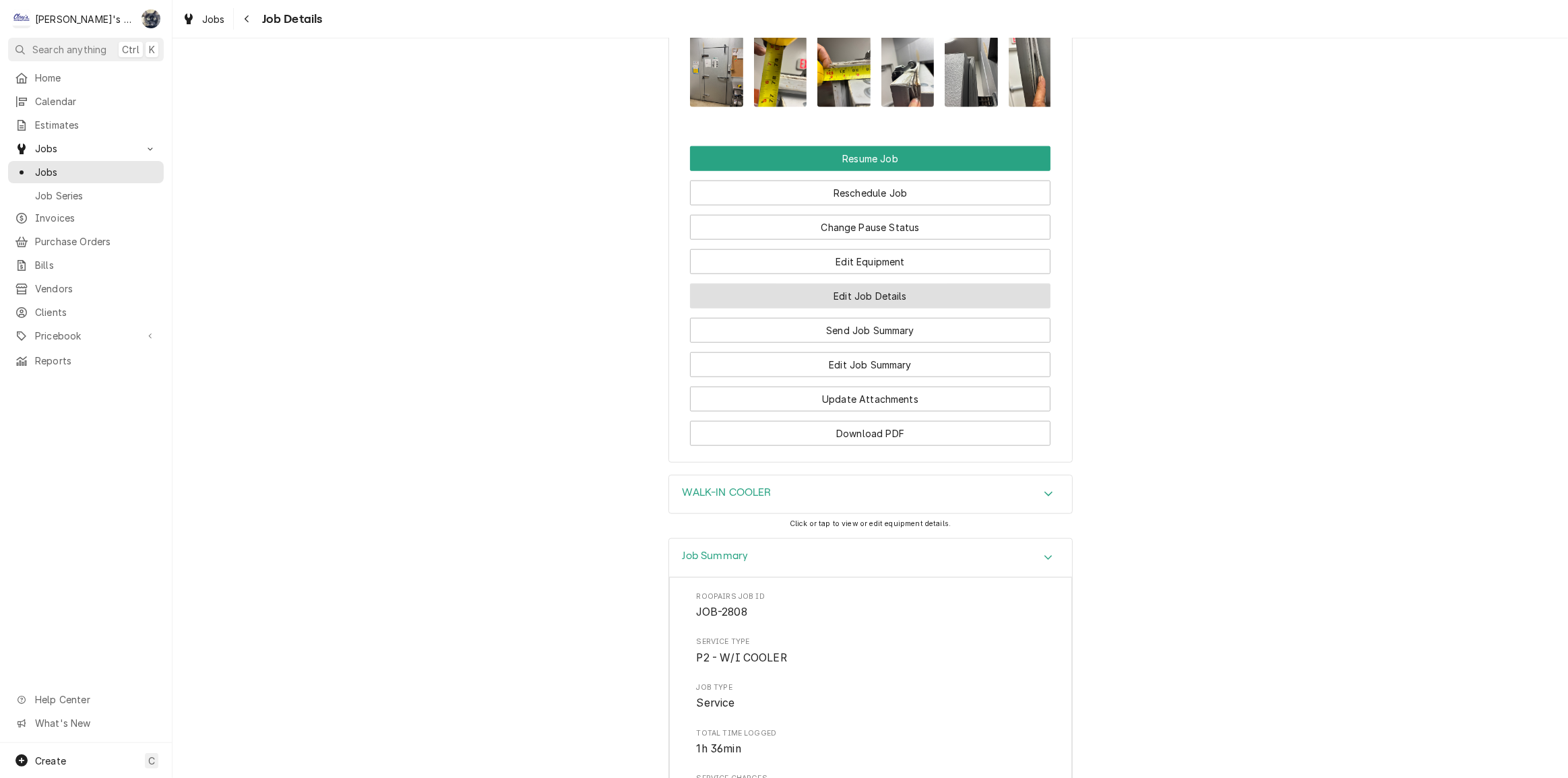
click at [854, 309] on button "Edit Job Details" at bounding box center [870, 296] width 361 height 25
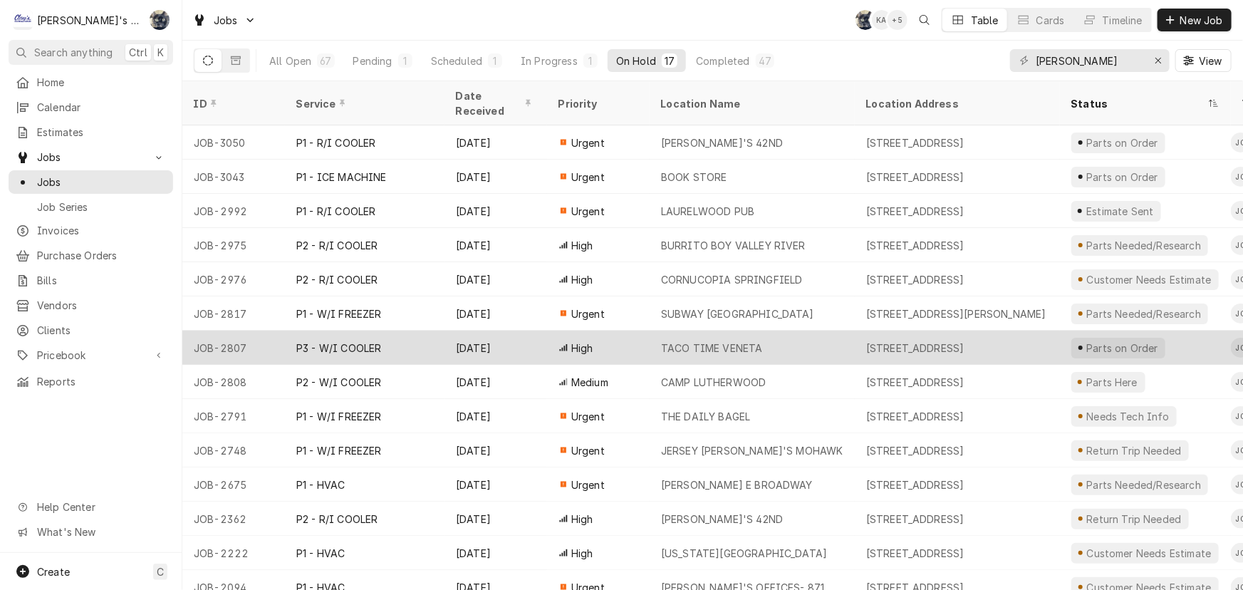
click at [768, 333] on div "TACO TIME VENETA" at bounding box center [751, 347] width 205 height 34
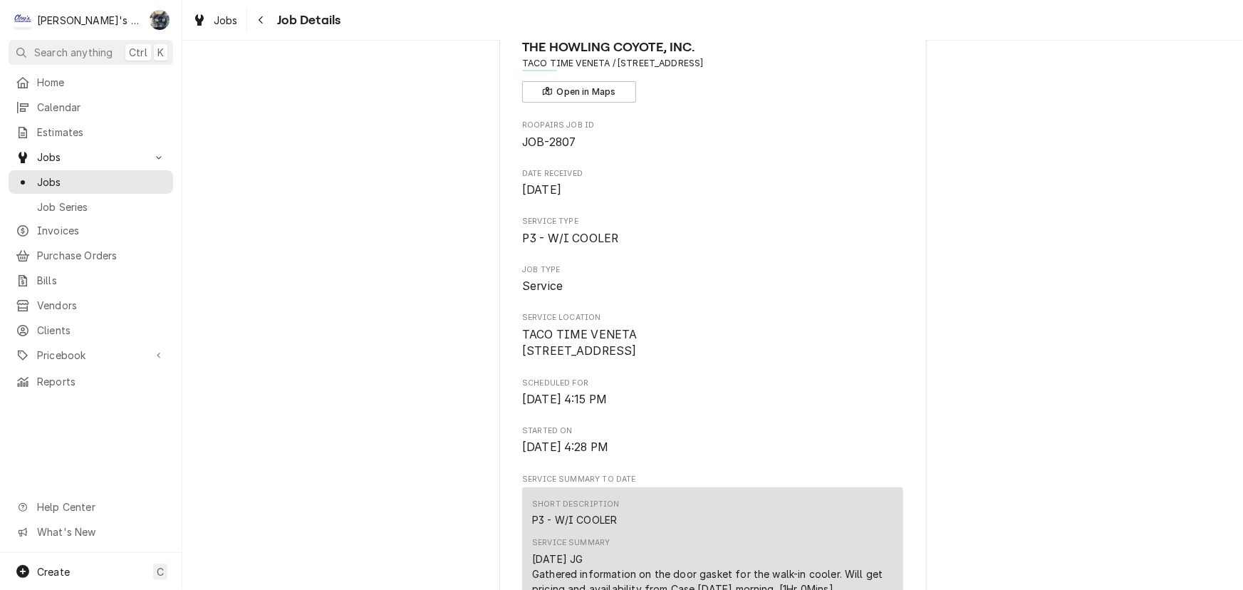
scroll to position [323, 0]
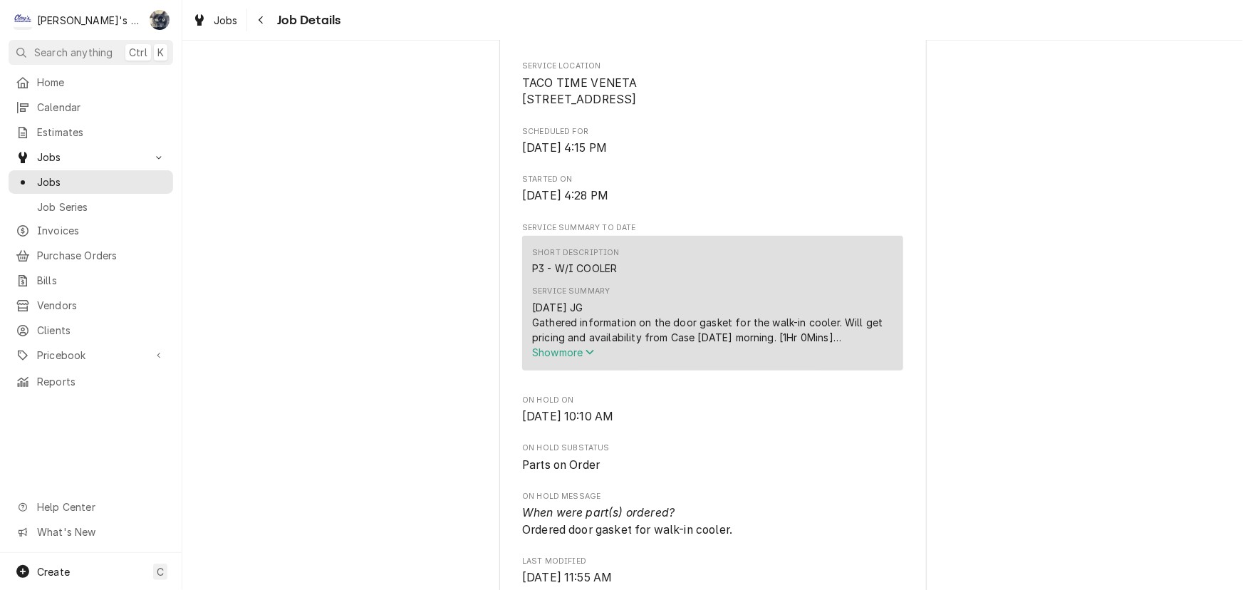
click at [582, 358] on span "Show more" at bounding box center [563, 352] width 63 height 12
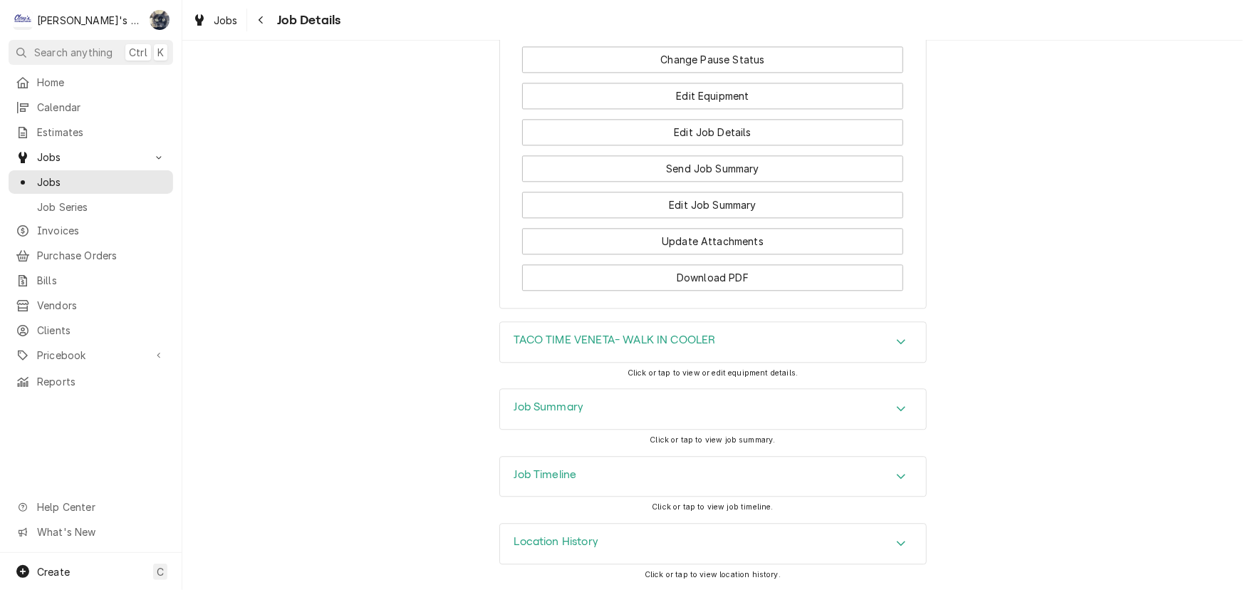
scroll to position [1659, 0]
click at [591, 401] on div "Job Summary" at bounding box center [713, 409] width 426 height 40
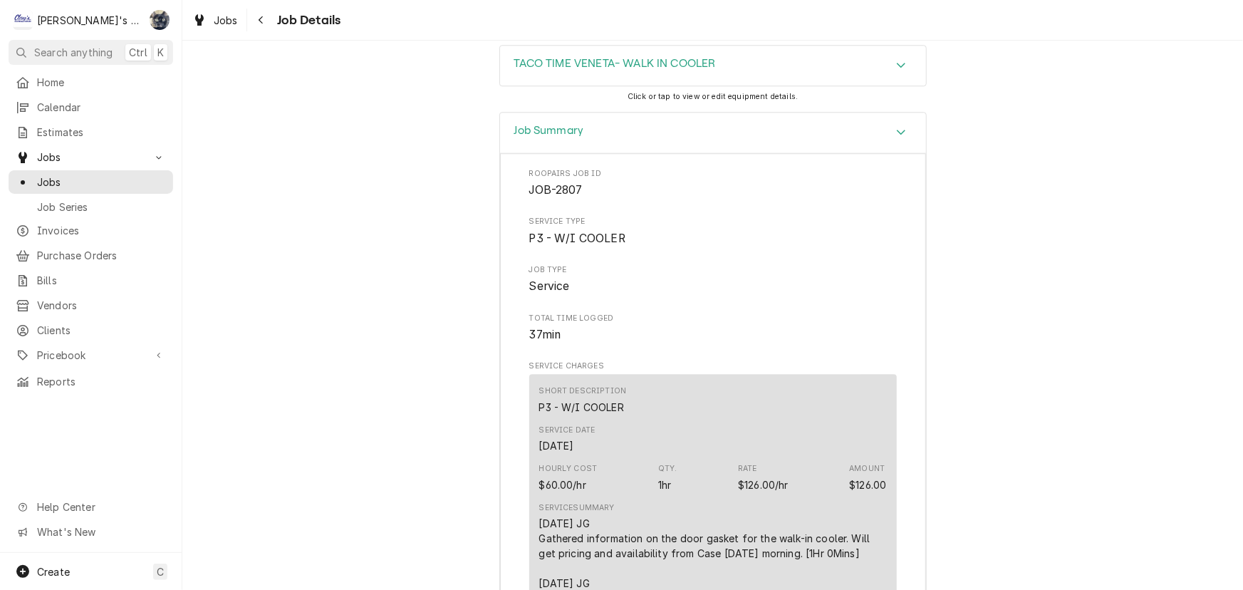
scroll to position [1672, 0]
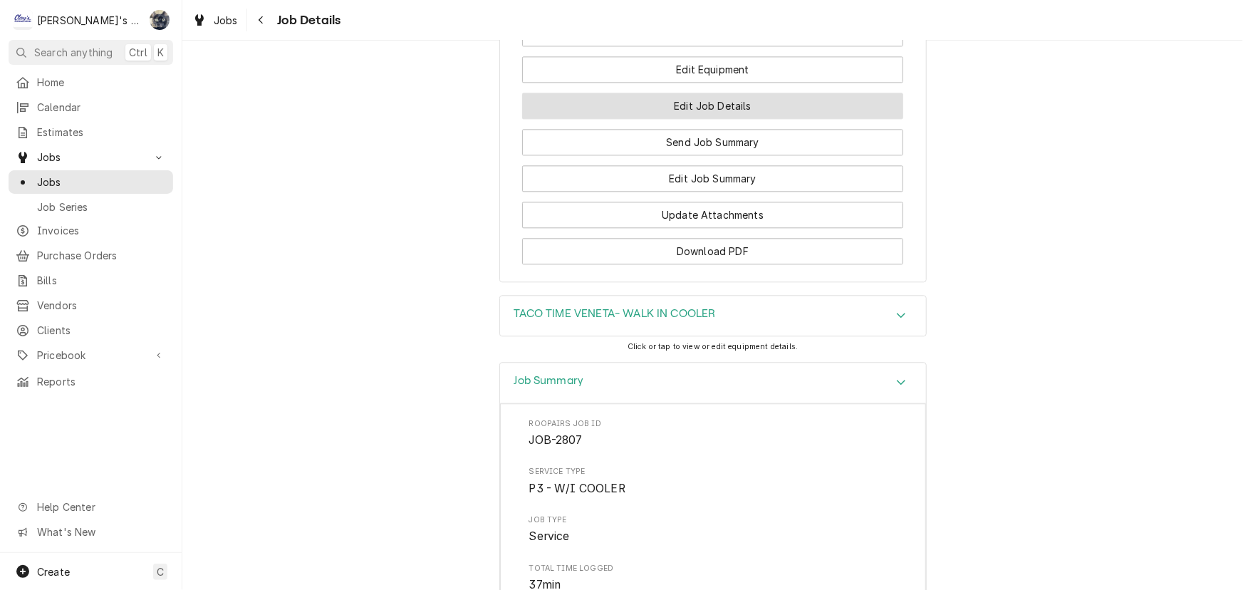
click at [691, 119] on button "Edit Job Details" at bounding box center [712, 106] width 381 height 26
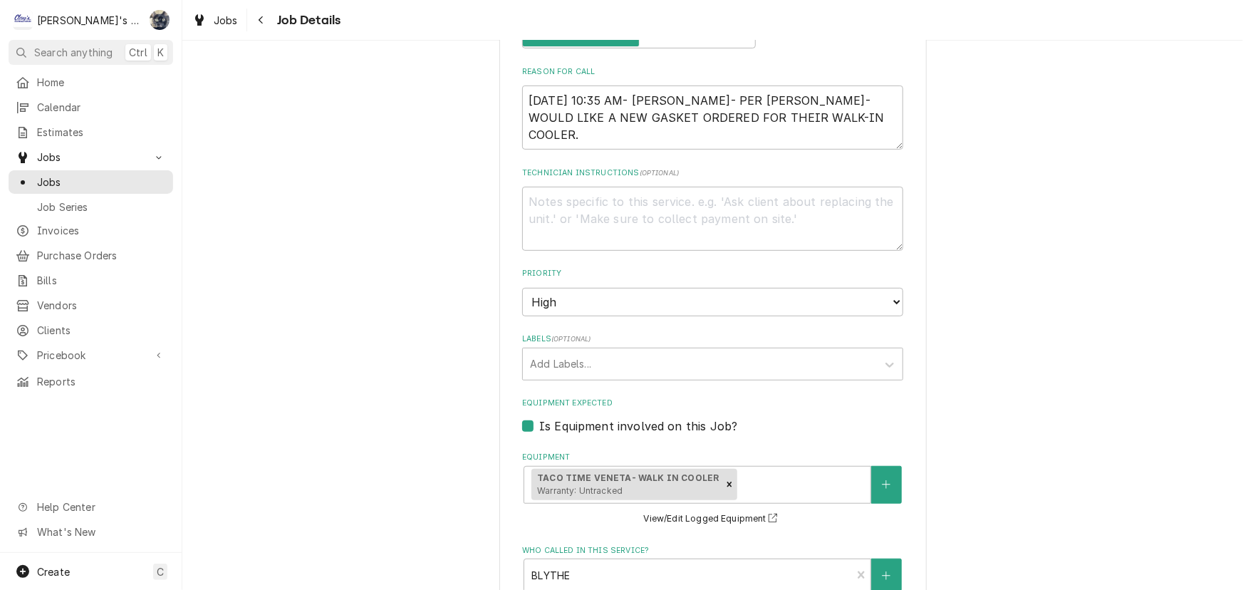
scroll to position [323, 0]
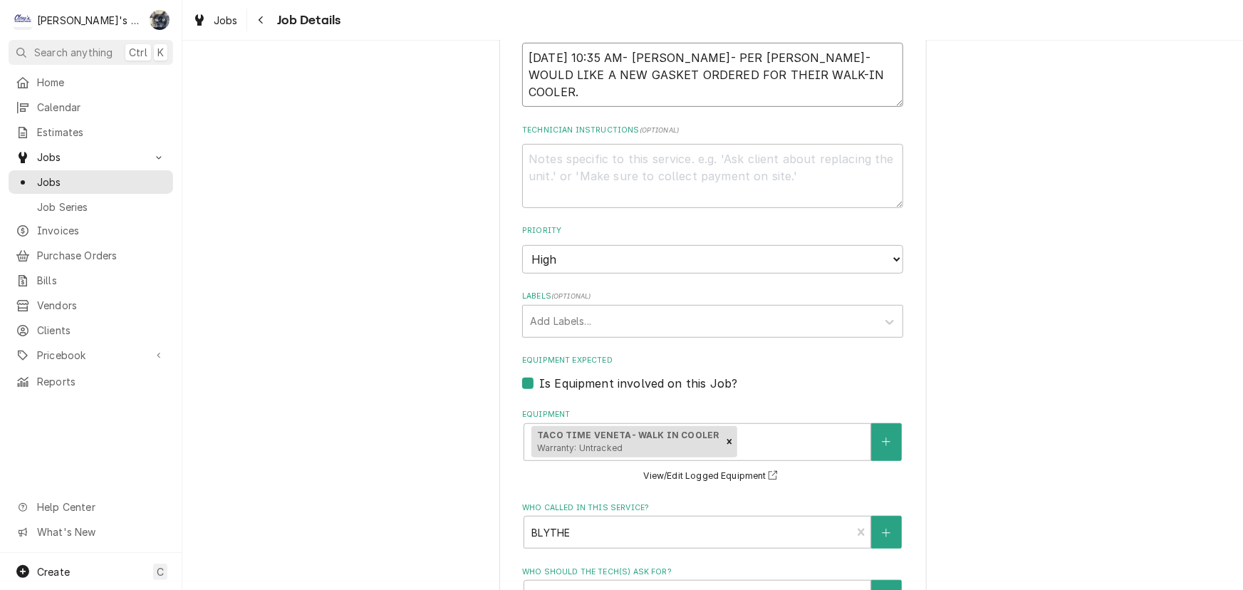
click at [840, 90] on textarea "8/28/2025 10:35 AM- KASSIE- PER BLYTHE- WOULD LIKE A NEW GASKET ORDERED FOR THE…" at bounding box center [712, 75] width 381 height 64
type textarea "x"
type textarea "8/28/2025 10:35 AM- KASSIE- PER BLYTHE- WOULD LIKE A NEW GASKET ORDERED FOR THE…"
type textarea "x"
type textarea "8/28/2025 10:35 AM- KASSIE- PER BLYTHE- WOULD LIKE A NEW GASKET ORDERED FOR THE…"
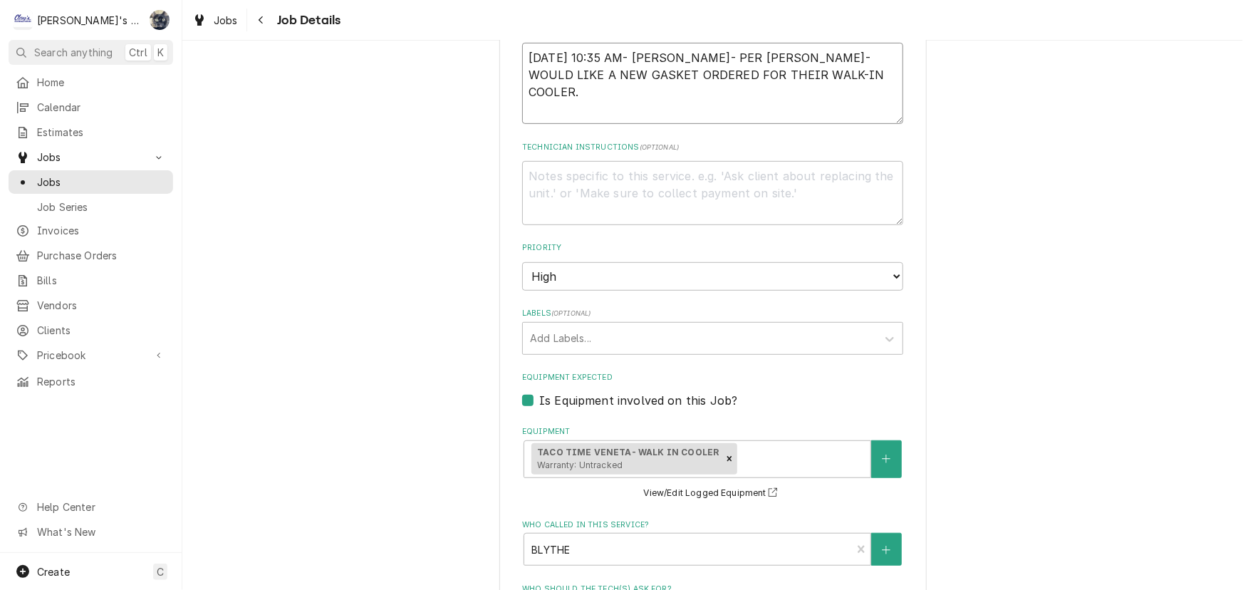
type textarea "x"
type textarea "8/28/2025 10:35 AM- KASSIE- PER BLYTHE- WOULD LIKE A NEW GASKET ORDERED FOR THE…"
type textarea "x"
type textarea "8/28/2025 10:35 AM- KASSIE- PER BLYTHE- WOULD LIKE A NEW GASKET ORDERED FOR THE…"
type textarea "x"
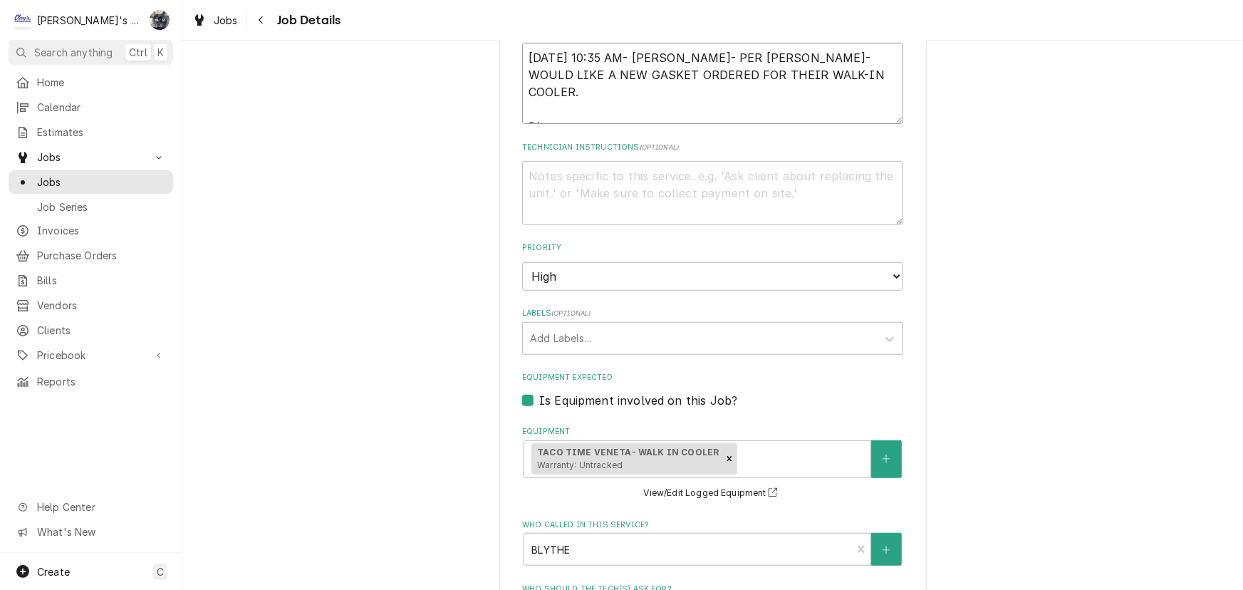
type textarea "8/28/2025 10:35 AM- KASSIE- PER BLYTHE- WOULD LIKE A NEW GASKET ORDERED FOR THE…"
type textarea "x"
type textarea "8/28/2025 10:35 AM- KASSIE- PER BLYTHE- WOULD LIKE A NEW GASKET ORDERED FOR THE…"
type textarea "x"
type textarea "8/28/2025 10:35 AM- KASSIE- PER BLYTHE- WOULD LIKE A NEW GASKET ORDERED FOR THE…"
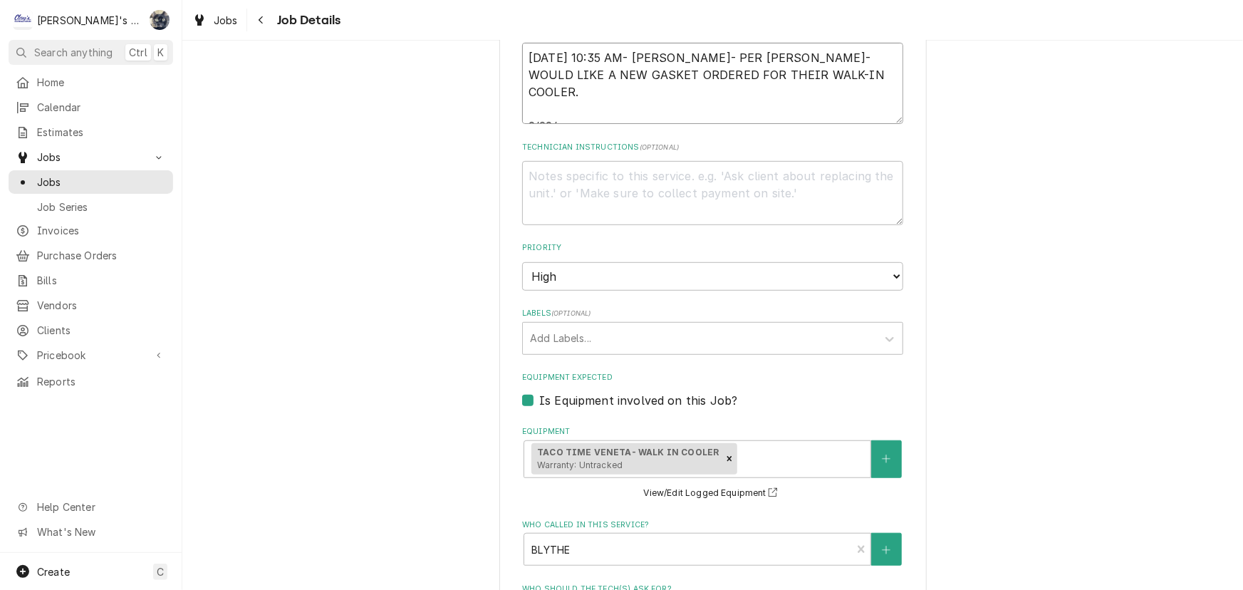
type textarea "x"
type textarea "8/28/2025 10:35 AM- KASSIE- PER BLYTHE- WOULD LIKE A NEW GASKET ORDERED FOR THE…"
type textarea "x"
type textarea "8/28/2025 10:35 AM- KASSIE- PER BLYTHE- WOULD LIKE A NEW GASKET ORDERED FOR THE…"
type textarea "x"
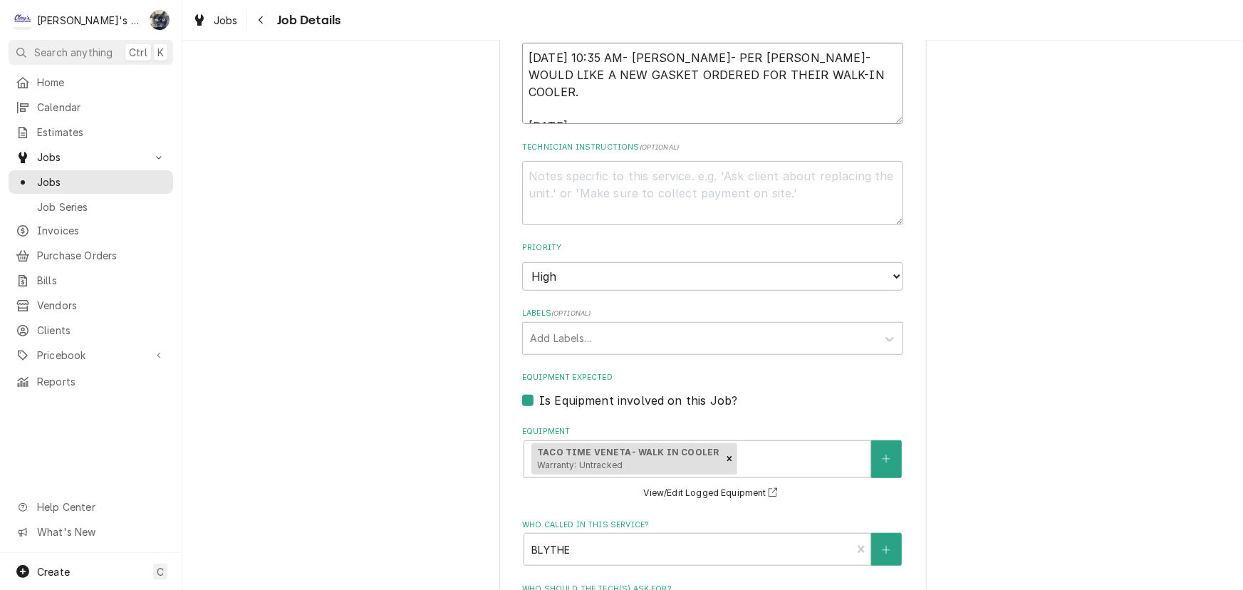
type textarea "8/28/2025 10:35 AM- KASSIE- PER BLYTHE- WOULD LIKE A NEW GASKET ORDERED FOR THE…"
type textarea "x"
type textarea "8/28/2025 10:35 AM- KASSIE- PER BLYTHE- WOULD LIKE A NEW GASKET ORDERED FOR THE…"
type textarea "x"
type textarea "8/28/2025 10:35 AM- KASSIE- PER BLYTHE- WOULD LIKE A NEW GASKET ORDERED FOR THE…"
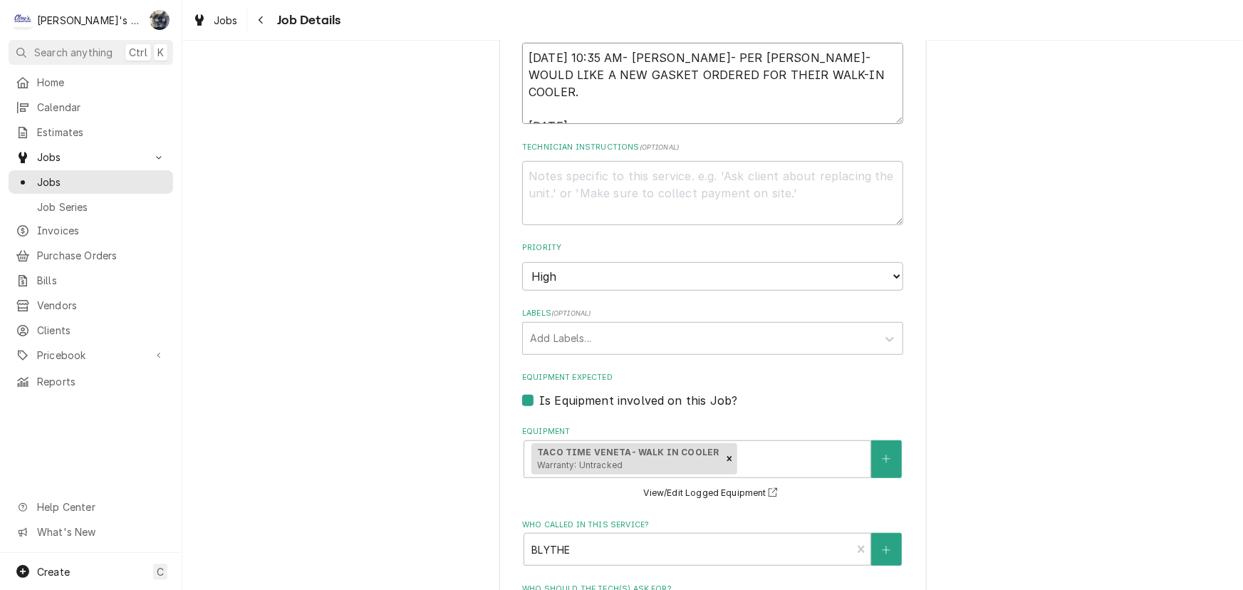
type textarea "x"
type textarea "8/28/2025 10:35 AM- KASSIE- PER BLYTHE- WOULD LIKE A NEW GASKET ORDERED FOR THE…"
type textarea "x"
type textarea "8/28/2025 10:35 AM- KASSIE- PER BLYTHE- WOULD LIKE A NEW GASKET ORDERED FOR THE…"
type textarea "x"
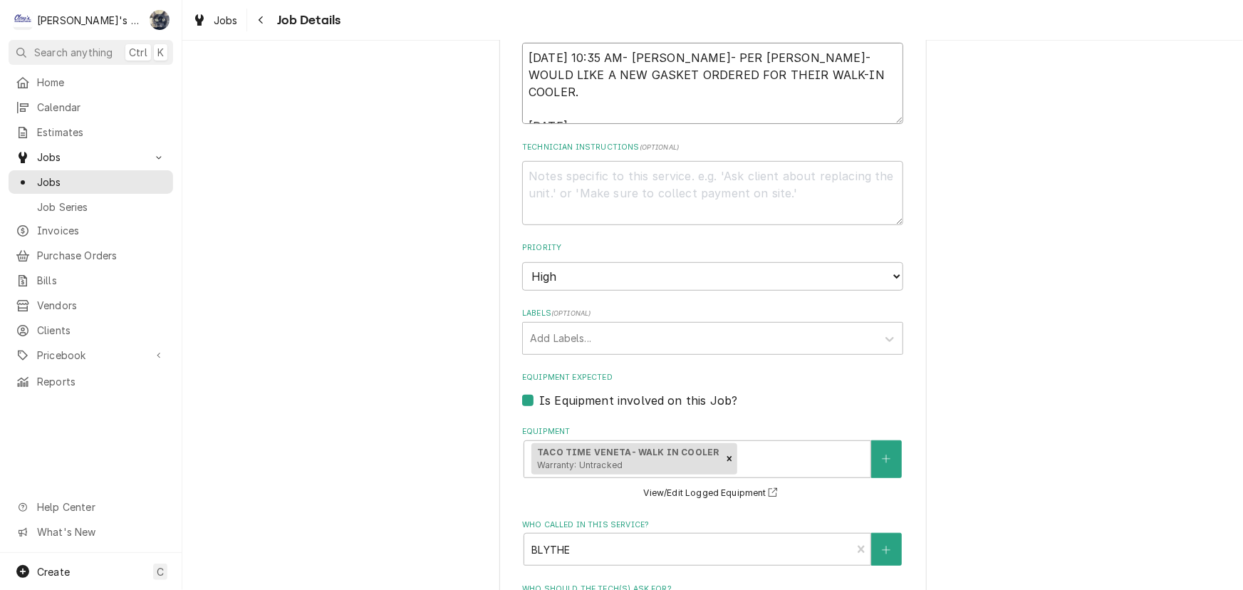
type textarea "8/28/2025 10:35 AM- KASSIE- PER BLYTHE- WOULD LIKE A NEW GASKET ORDERED FOR THE…"
type textarea "x"
type textarea "8/28/2025 10:35 AM- KASSIE- PER BLYTHE- WOULD LIKE A NEW GASKET ORDERED FOR THE…"
type textarea "x"
type textarea "8/28/2025 10:35 AM- KASSIE- PER BLYTHE- WOULD LIKE A NEW GASKET ORDERED FOR THE…"
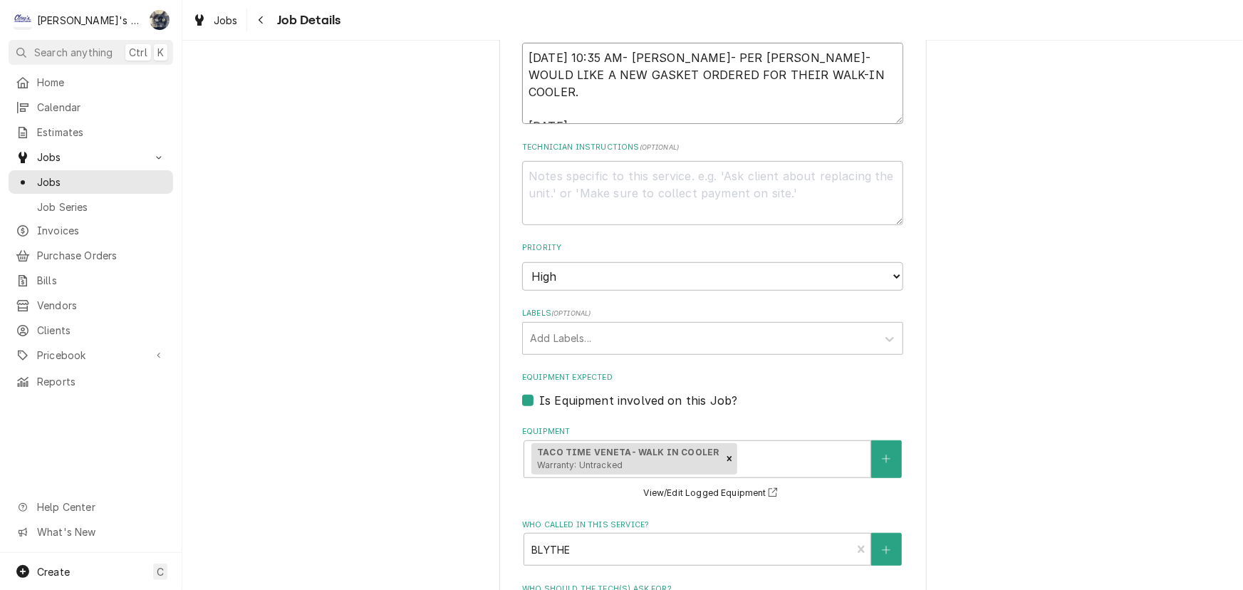
type textarea "x"
type textarea "8/28/2025 10:35 AM- KASSIE- PER BLYTHE- WOULD LIKE A NEW GASKET ORDERED FOR THE…"
type textarea "x"
type textarea "8/28/2025 10:35 AM- KASSIE- PER BLYTHE- WOULD LIKE A NEW GASKET ORDERED FOR THE…"
type textarea "x"
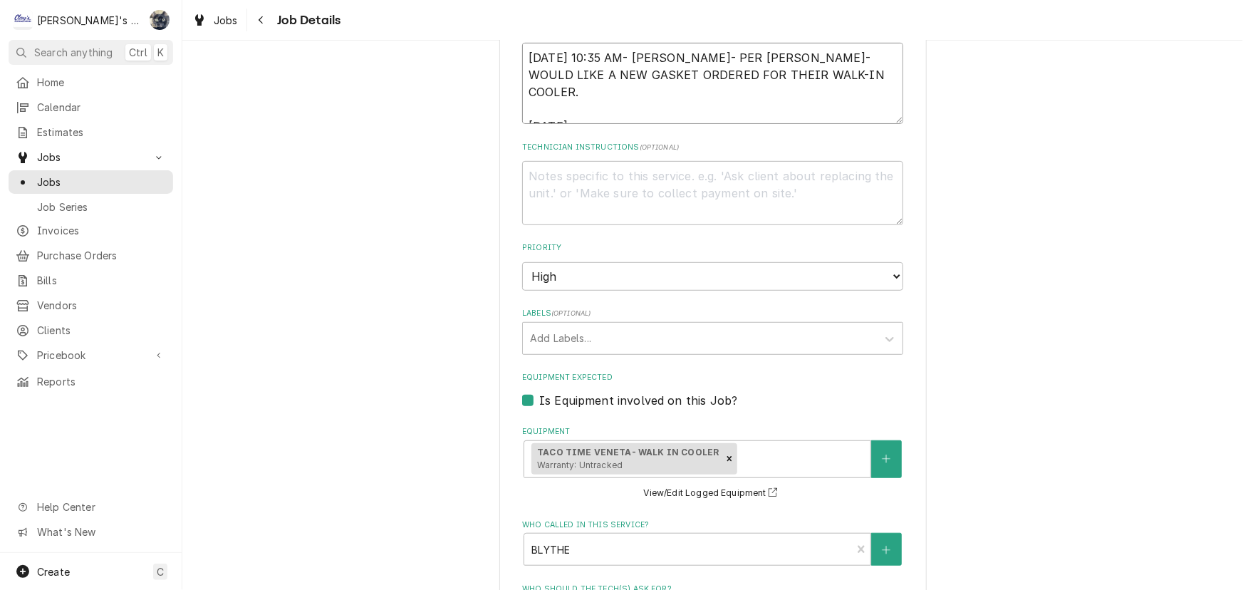
type textarea "8/28/2025 10:35 AM- KASSIE- PER BLYTHE- WOULD LIKE A NEW GASKET ORDERED FOR THE…"
type textarea "x"
type textarea "8/28/2025 10:35 AM- KASSIE- PER BLYTHE- WOULD LIKE A NEW GASKET ORDERED FOR THE…"
type textarea "x"
type textarea "8/28/2025 10:35 AM- KASSIE- PER BLYTHE- WOULD LIKE A NEW GASKET ORDERED FOR THE…"
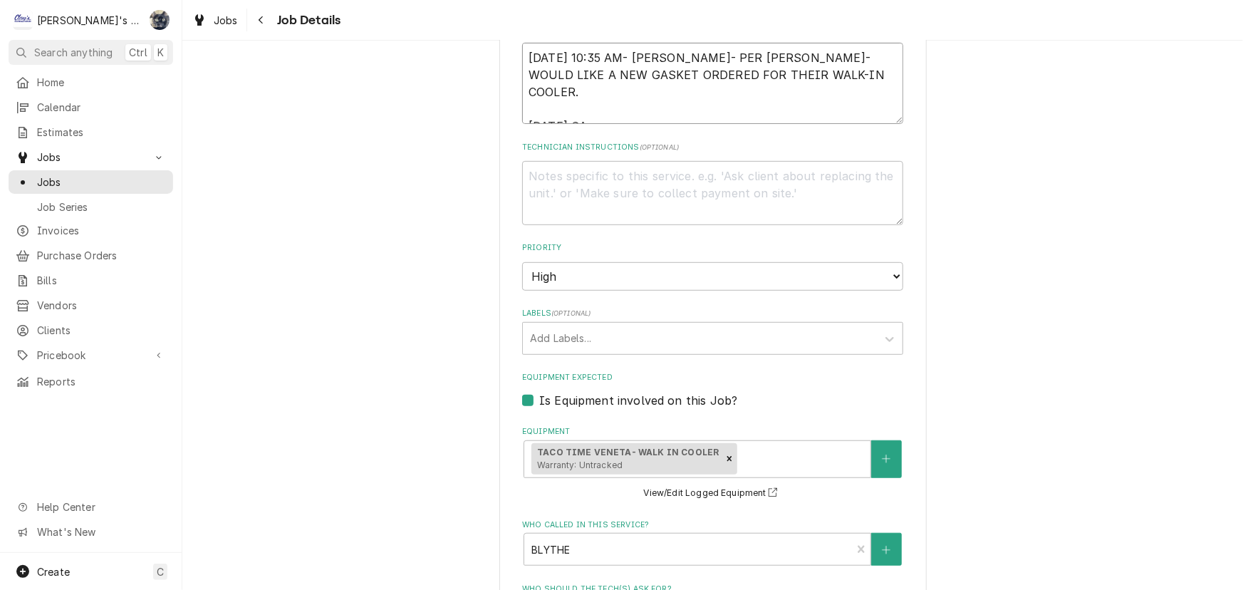
type textarea "x"
type textarea "8/28/2025 10:35 AM- KASSIE- PER BLYTHE- WOULD LIKE A NEW GASKET ORDERED FOR THE…"
type textarea "x"
type textarea "8/28/2025 10:35 AM- KASSIE- PER BLYTHE- WOULD LIKE A NEW GASKET ORDERED FOR THE…"
type textarea "x"
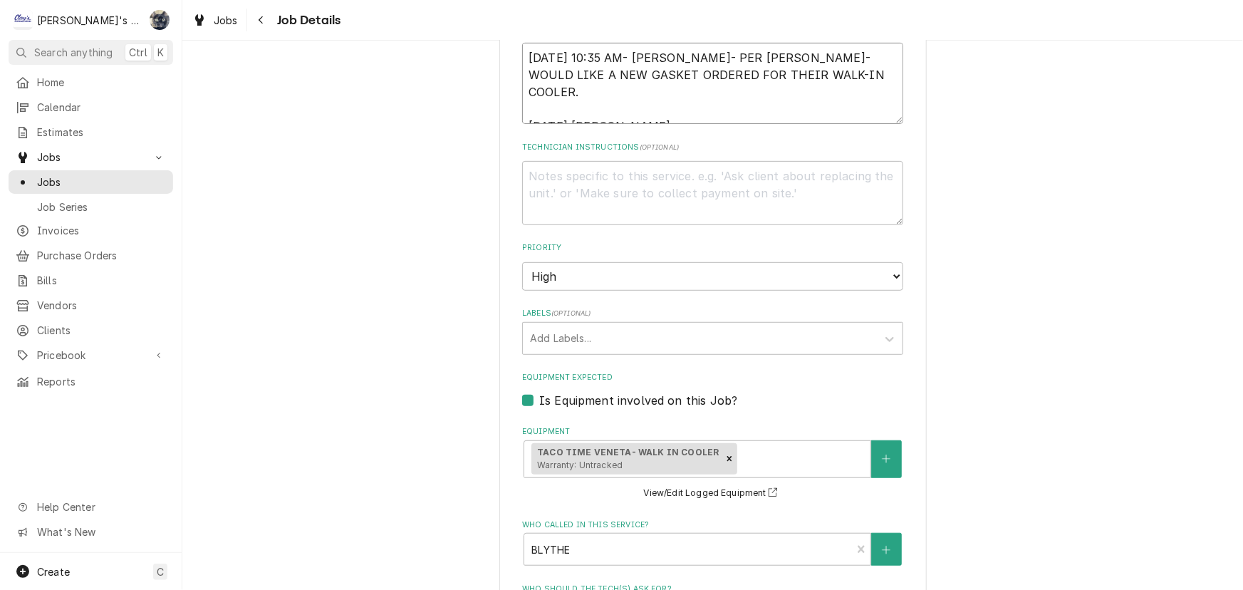
type textarea "8/28/2025 10:35 AM- KASSIE- PER BLYTHE- WOULD LIKE A NEW GASKET ORDERED FOR THE…"
type textarea "x"
type textarea "8/28/2025 10:35 AM- KASSIE- PER BLYTHE- WOULD LIKE A NEW GASKET ORDERED FOR THE…"
type textarea "x"
type textarea "8/28/2025 10:35 AM- KASSIE- PER BLYTHE- WOULD LIKE A NEW GASKET ORDERED FOR THE…"
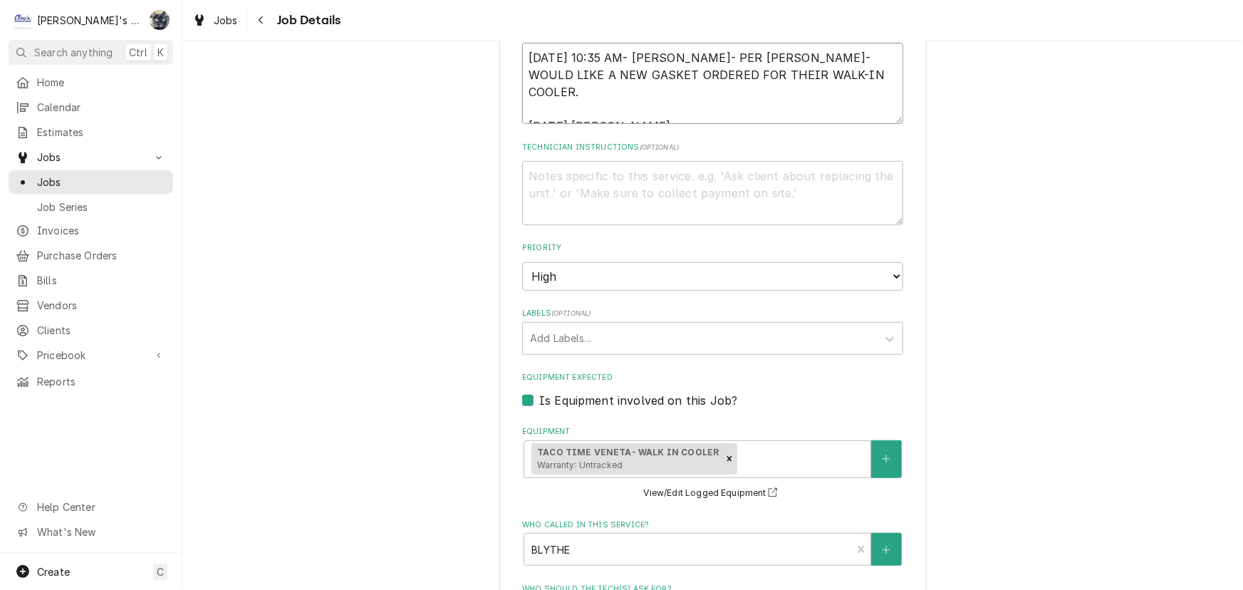
type textarea "x"
type textarea "8/28/2025 10:35 AM- KASSIE- PER BLYTHE- WOULD LIKE A NEW GASKET ORDERED FOR THE…"
type textarea "x"
type textarea "8/28/2025 10:35 AM- KASSIE- PER BLYTHE- WOULD LIKE A NEW GASKET ORDERED FOR THE…"
type textarea "x"
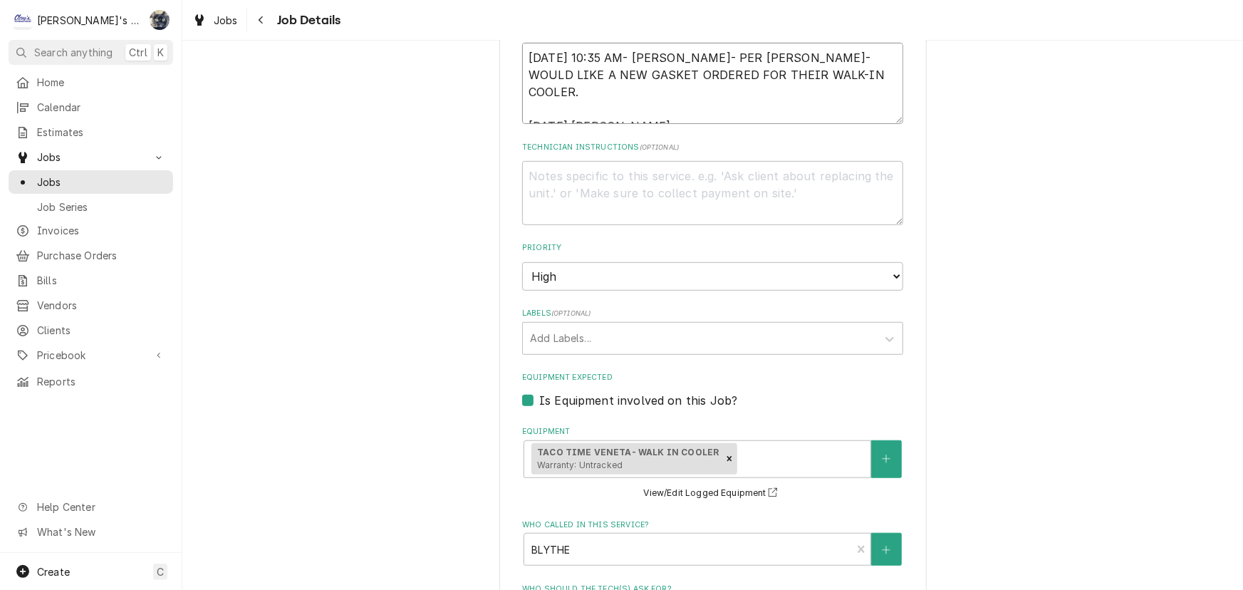
type textarea "8/28/2025 10:35 AM- KASSIE- PER BLYTHE- WOULD LIKE A NEW GASKET ORDERED FOR THE…"
type textarea "x"
type textarea "8/28/2025 10:35 AM- KASSIE- PER BLYTHE- WOULD LIKE A NEW GASKET ORDERED FOR THE…"
type textarea "x"
type textarea "8/28/2025 10:35 AM- KASSIE- PER BLYTHE- WOULD LIKE A NEW GASKET ORDERED FOR THE…"
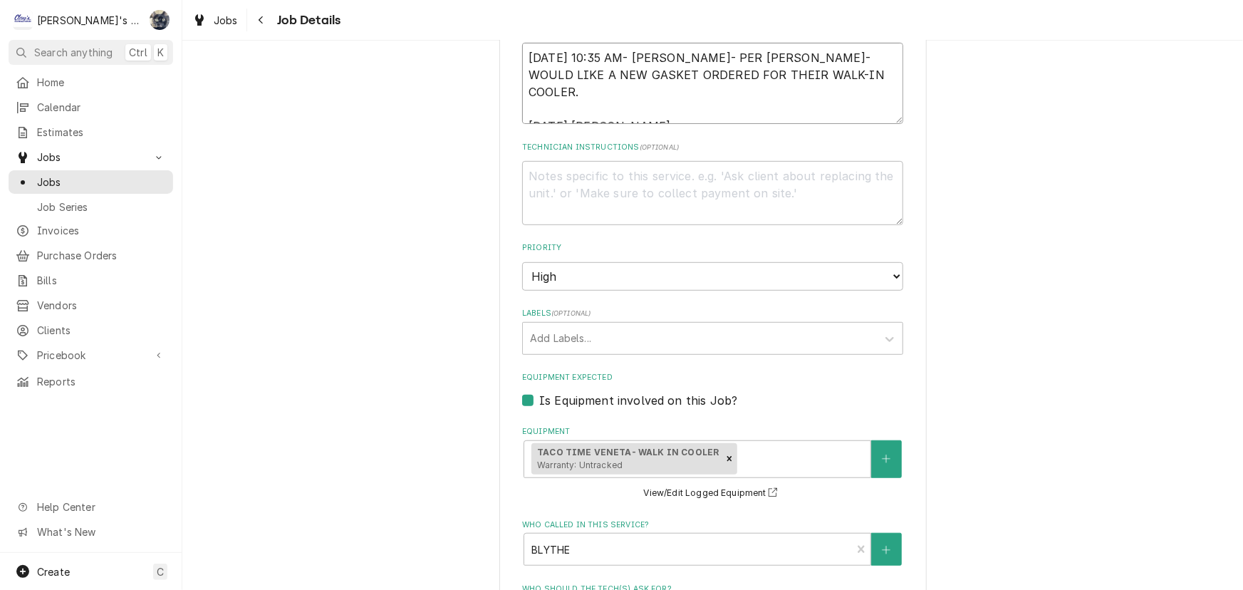
type textarea "x"
type textarea "8/28/2025 10:35 AM- KASSIE- PER BLYTHE- WOULD LIKE A NEW GASKET ORDERED FOR THE…"
type textarea "x"
type textarea "8/28/2025 10:35 AM- KASSIE- PER BLYTHE- WOULD LIKE A NEW GASKET ORDERED FOR THE…"
type textarea "x"
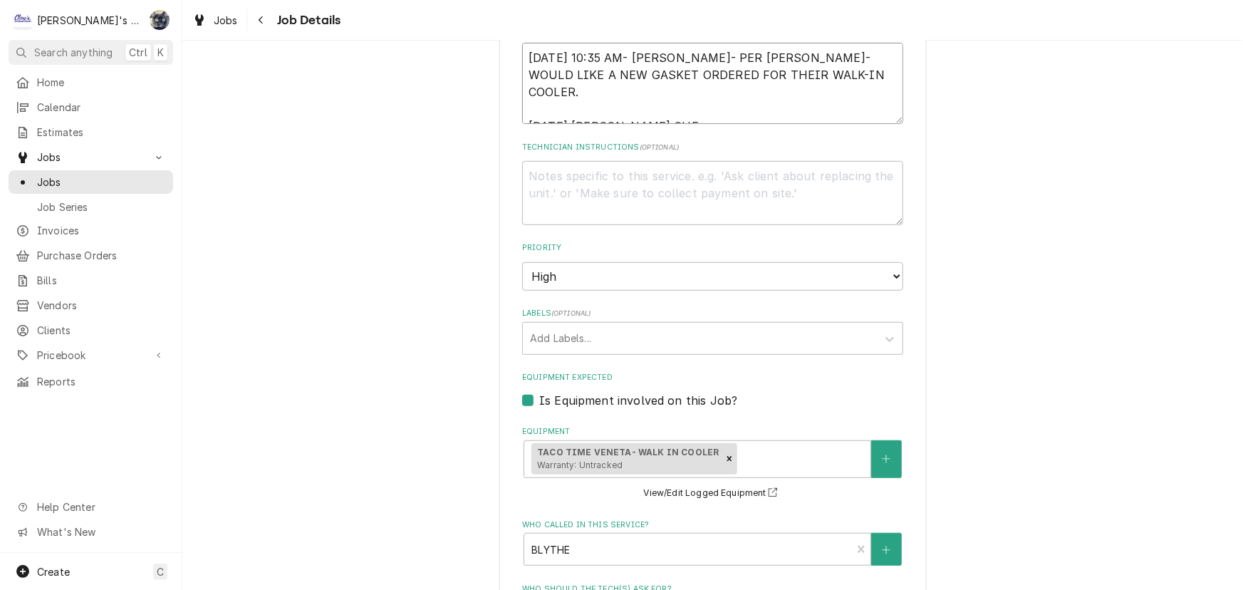
type textarea "8/28/2025 10:35 AM- KASSIE- PER BLYTHE- WOULD LIKE A NEW GASKET ORDERED FOR THE…"
type textarea "x"
type textarea "8/28/2025 10:35 AM- KASSIE- PER BLYTHE- WOULD LIKE A NEW GASKET ORDERED FOR THE…"
type textarea "x"
type textarea "8/28/2025 10:35 AM- KASSIE- PER BLYTHE- WOULD LIKE A NEW GASKET ORDERED FOR THE…"
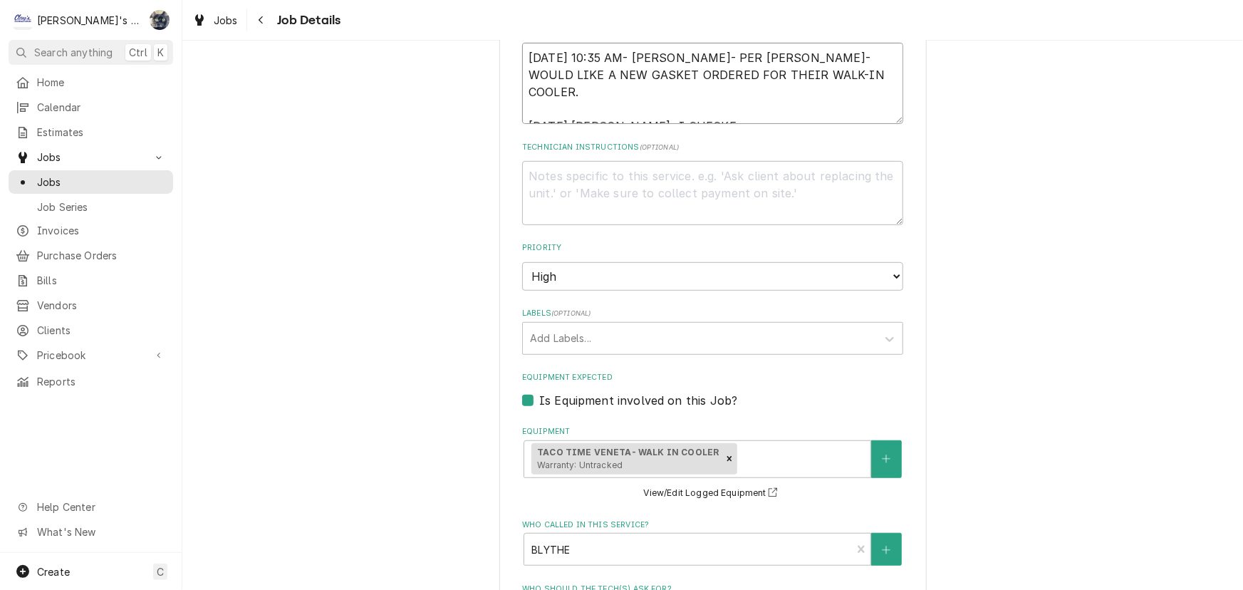
type textarea "x"
type textarea "8/28/2025 10:35 AM- KASSIE- PER BLYTHE- WOULD LIKE A NEW GASKET ORDERED FOR THE…"
type textarea "x"
type textarea "8/28/2025 10:35 AM- KASSIE- PER BLYTHE- WOULD LIKE A NEW GASKET ORDERED FOR THE…"
type textarea "x"
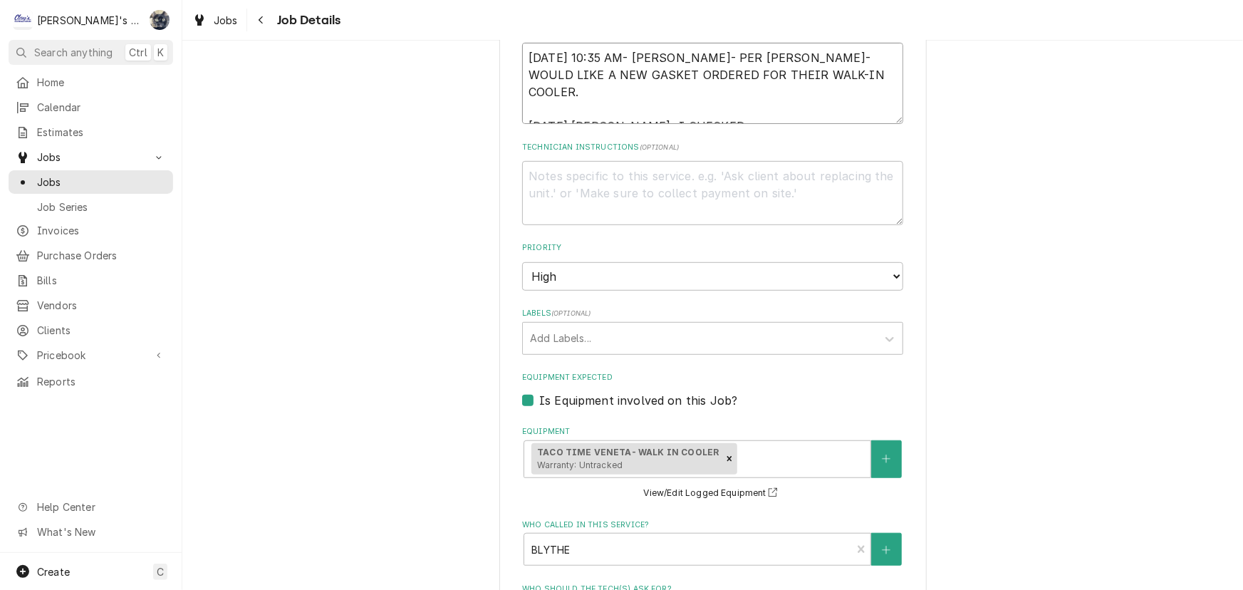
type textarea "8/28/2025 10:35 AM- KASSIE- PER BLYTHE- WOULD LIKE A NEW GASKET ORDERED FOR THE…"
type textarea "x"
type textarea "8/28/2025 10:35 AM- KASSIE- PER BLYTHE- WOULD LIKE A NEW GASKET ORDERED FOR THE…"
type textarea "x"
type textarea "8/28/2025 10:35 AM- KASSIE- PER BLYTHE- WOULD LIKE A NEW GASKET ORDERED FOR THE…"
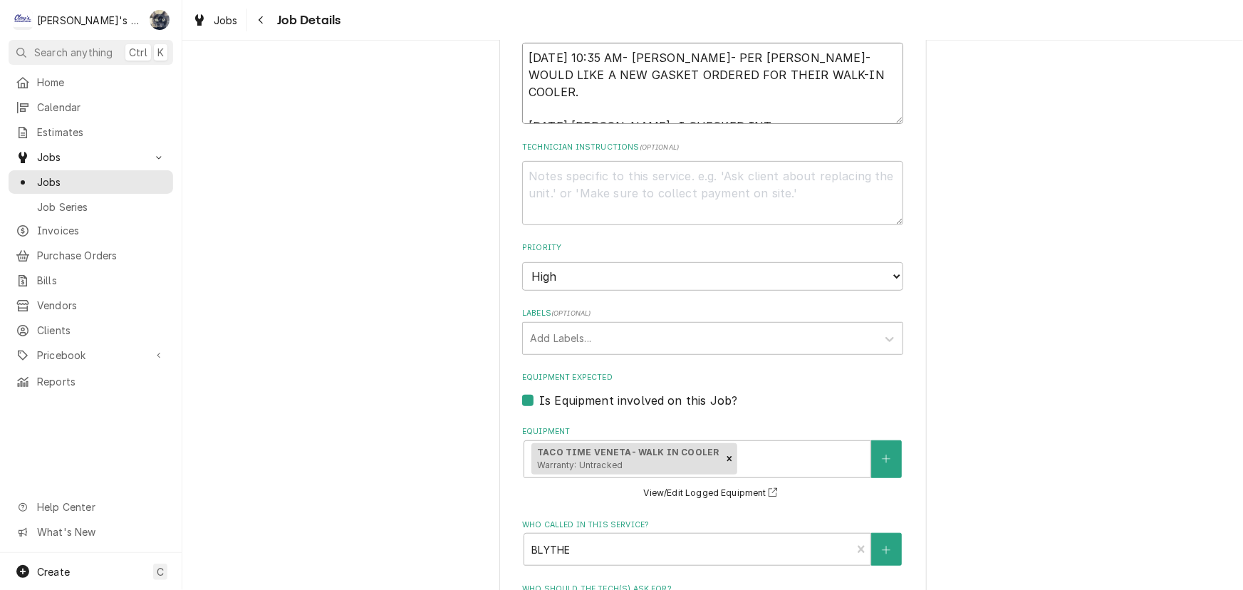
type textarea "x"
type textarea "8/28/2025 10:35 AM- KASSIE- PER BLYTHE- WOULD LIKE A NEW GASKET ORDERED FOR THE…"
type textarea "x"
type textarea "8/28/2025 10:35 AM- KASSIE- PER BLYTHE- WOULD LIKE A NEW GASKET ORDERED FOR THE…"
type textarea "x"
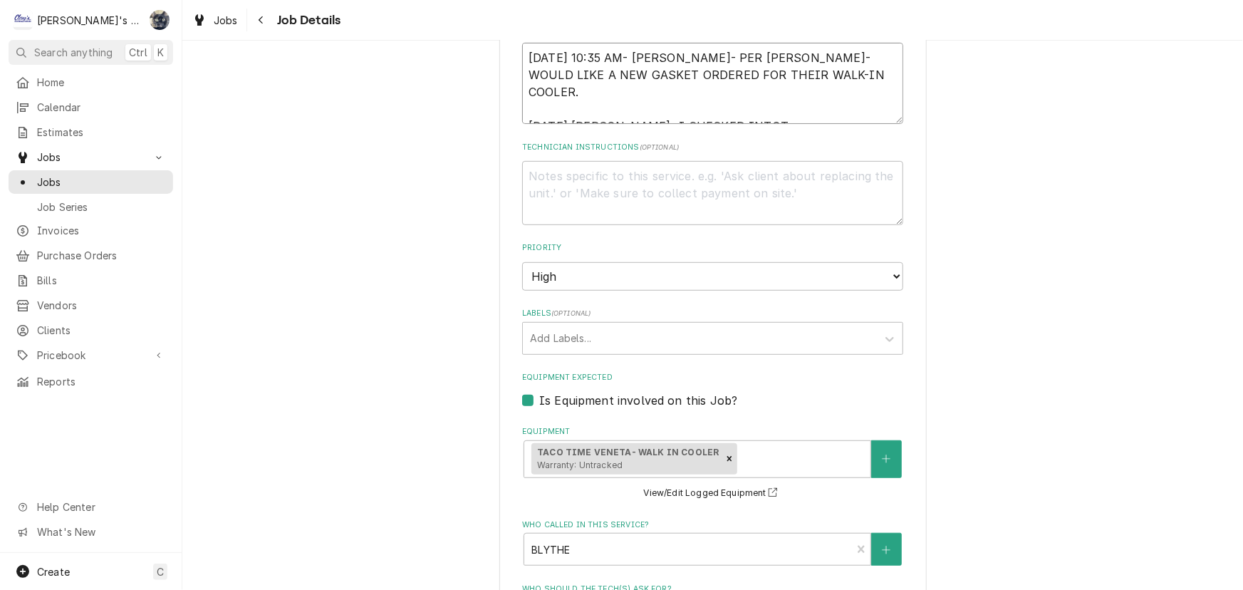
type textarea "8/28/2025 10:35 AM- KASSIE- PER BLYTHE- WOULD LIKE A NEW GASKET ORDERED FOR THE…"
type textarea "x"
type textarea "8/28/2025 10:35 AM- KASSIE- PER BLYTHE- WOULD LIKE A NEW GASKET ORDERED FOR THE…"
type textarea "x"
type textarea "8/28/2025 10:35 AM- KASSIE- PER BLYTHE- WOULD LIKE A NEW GASKET ORDERED FOR THE…"
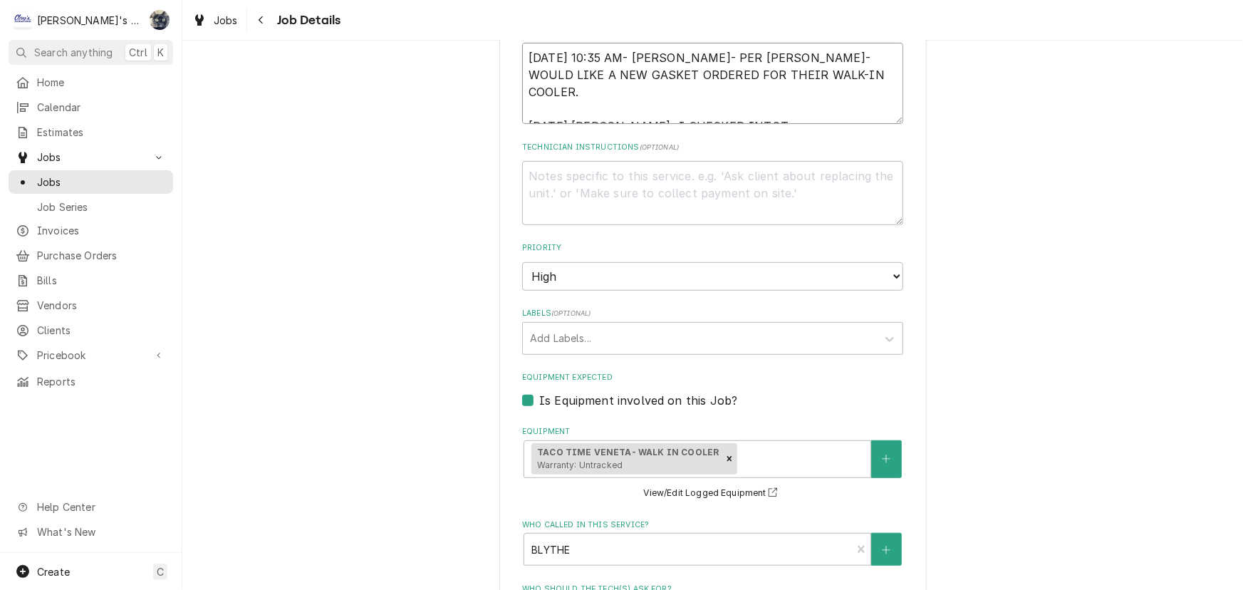
type textarea "x"
type textarea "8/28/2025 10:35 AM- KASSIE- PER BLYTHE- WOULD LIKE A NEW GASKET ORDERED FOR THE…"
type textarea "x"
type textarea "8/28/2025 10:35 AM- KASSIE- PER BLYTHE- WOULD LIKE A NEW GASKET ORDERED FOR THE…"
type textarea "x"
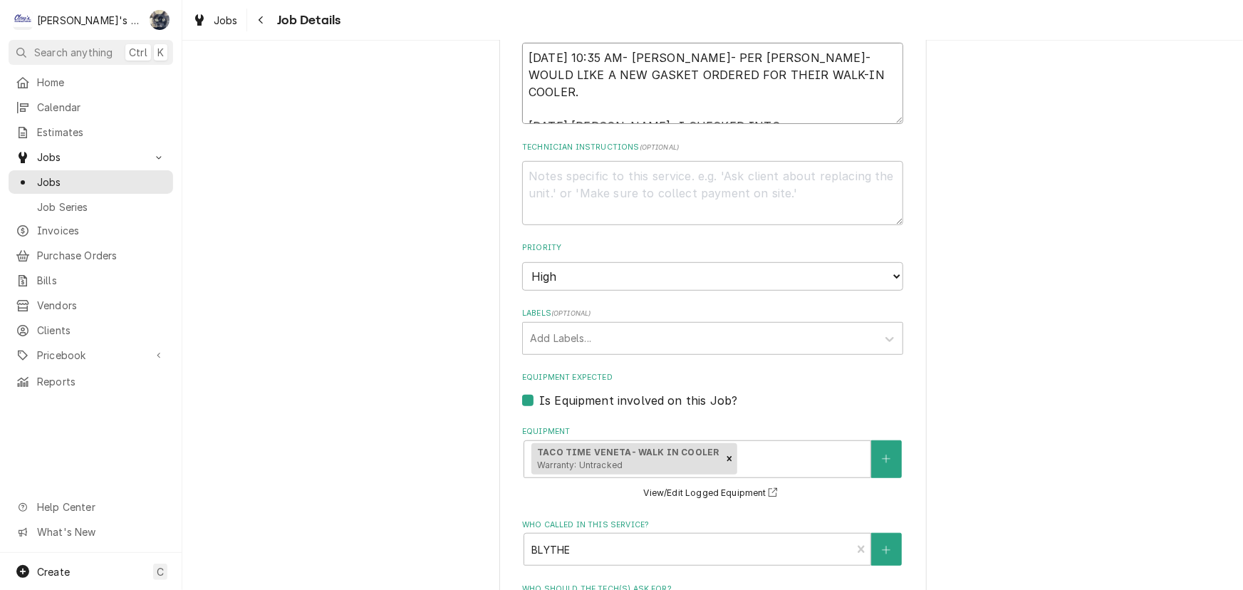
type textarea "8/28/2025 10:35 AM- KASSIE- PER BLYTHE- WOULD LIKE A NEW GASKET ORDERED FOR THE…"
type textarea "x"
type textarea "8/28/2025 10:35 AM- KASSIE- PER BLYTHE- WOULD LIKE A NEW GASKET ORDERED FOR THE…"
type textarea "x"
type textarea "8/28/2025 10:35 AM- KASSIE- PER BLYTHE- WOULD LIKE A NEW GASKET ORDERED FOR THE…"
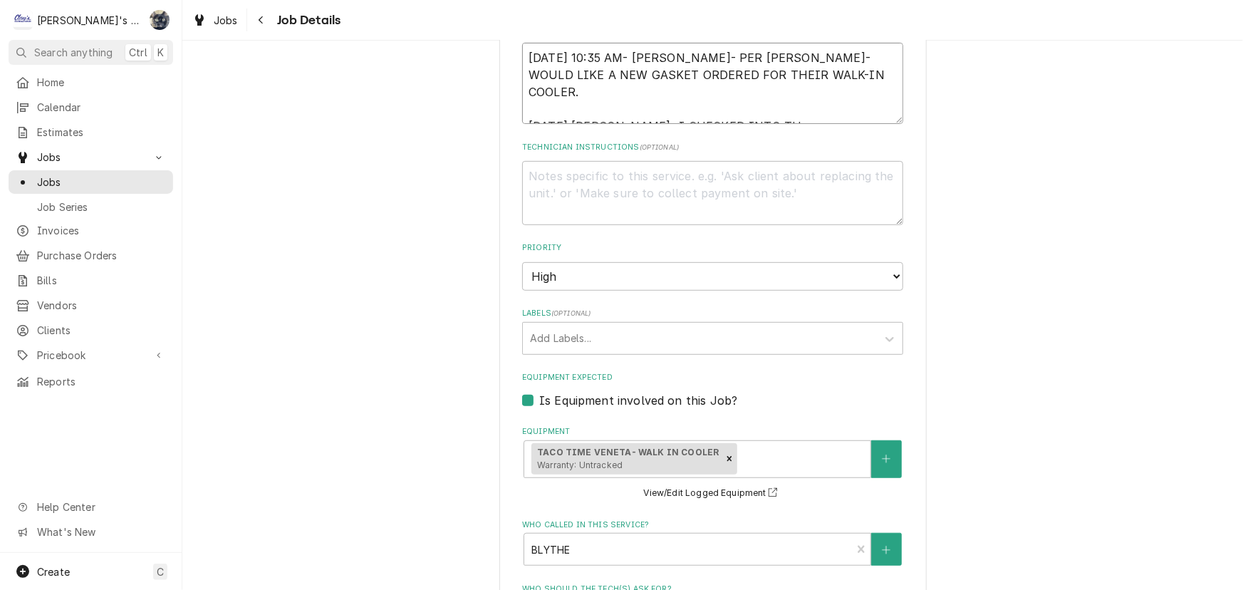
type textarea "x"
type textarea "8/28/2025 10:35 AM- KASSIE- PER BLYTHE- WOULD LIKE A NEW GASKET ORDERED FOR THE…"
type textarea "x"
type textarea "8/28/2025 10:35 AM- KASSIE- PER BLYTHE- WOULD LIKE A NEW GASKET ORDERED FOR THE…"
type textarea "x"
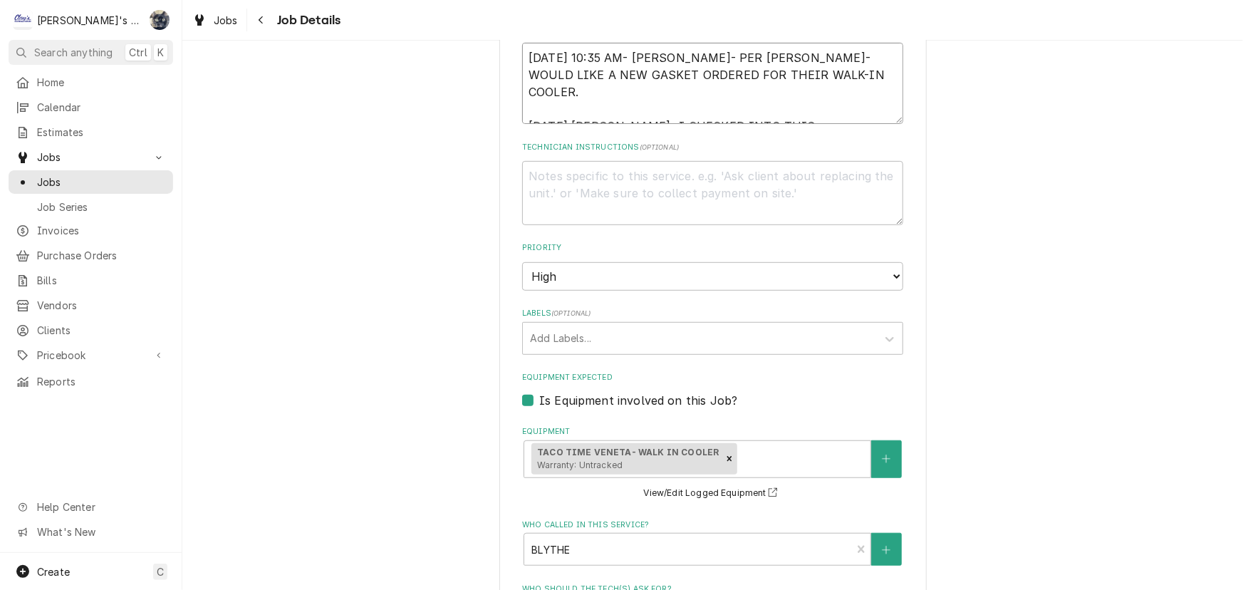
type textarea "8/28/2025 10:35 AM- KASSIE- PER BLYTHE- WOULD LIKE A NEW GASKET ORDERED FOR THE…"
type textarea "x"
type textarea "8/28/2025 10:35 AM- KASSIE- PER BLYTHE- WOULD LIKE A NEW GASKET ORDERED FOR THE…"
type textarea "x"
type textarea "8/28/2025 10:35 AM- KASSIE- PER BLYTHE- WOULD LIKE A NEW GASKET ORDERED FOR THE…"
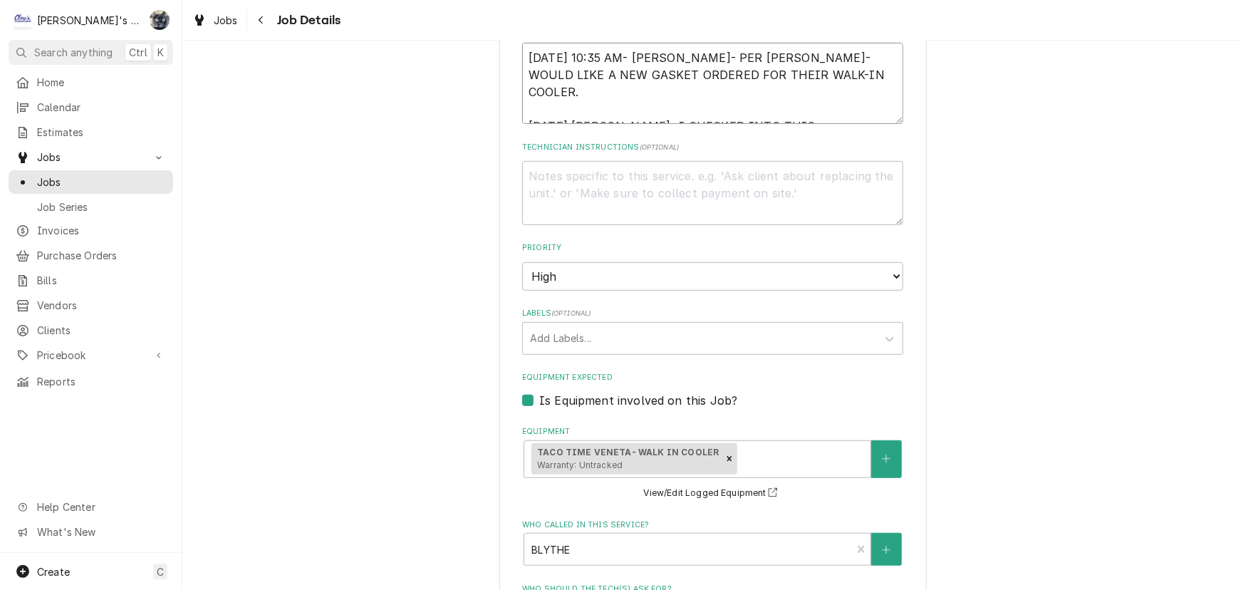
type textarea "x"
type textarea "8/28/2025 10:35 AM- KASSIE- PER BLYTHE- WOULD LIKE A NEW GASKET ORDERED FOR THE…"
type textarea "x"
type textarea "8/28/2025 10:35 AM- KASSIE- PER BLYTHE- WOULD LIKE A NEW GASKET ORDERED FOR THE…"
type textarea "x"
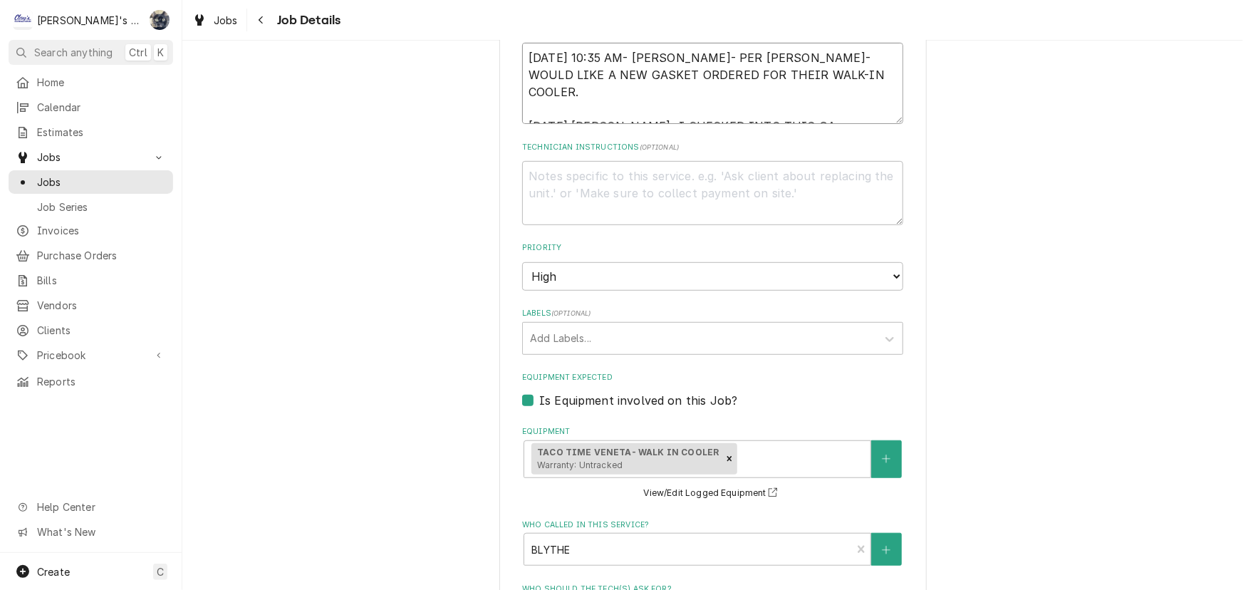
type textarea "8/28/2025 10:35 AM- KASSIE- PER BLYTHE- WOULD LIKE A NEW GASKET ORDERED FOR THE…"
type textarea "x"
type textarea "8/28/2025 10:35 AM- KASSIE- PER BLYTHE- WOULD LIKE A NEW GASKET ORDERED FOR THE…"
type textarea "x"
type textarea "8/28/2025 10:35 AM- KASSIE- PER BLYTHE- WOULD LIKE A NEW GASKET ORDERED FOR THE…"
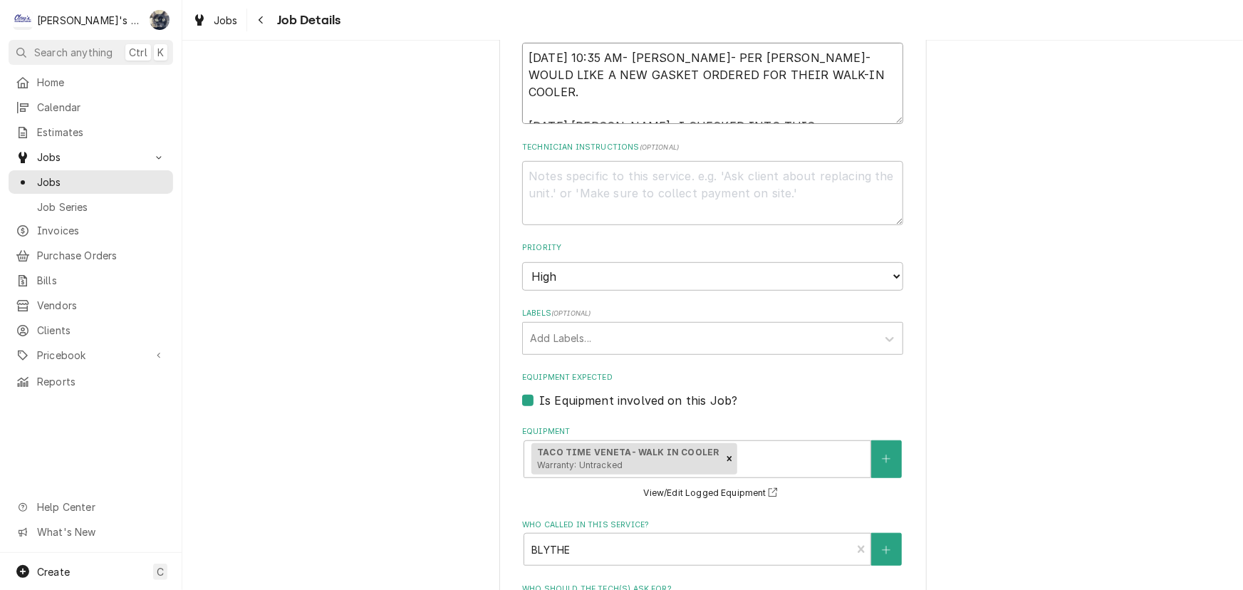
type textarea "x"
type textarea "8/28/2025 10:35 AM- KASSIE- PER BLYTHE- WOULD LIKE A NEW GASKET ORDERED FOR THE…"
type textarea "x"
type textarea "8/28/2025 10:35 AM- KASSIE- PER BLYTHE- WOULD LIKE A NEW GASKET ORDERED FOR THE…"
type textarea "x"
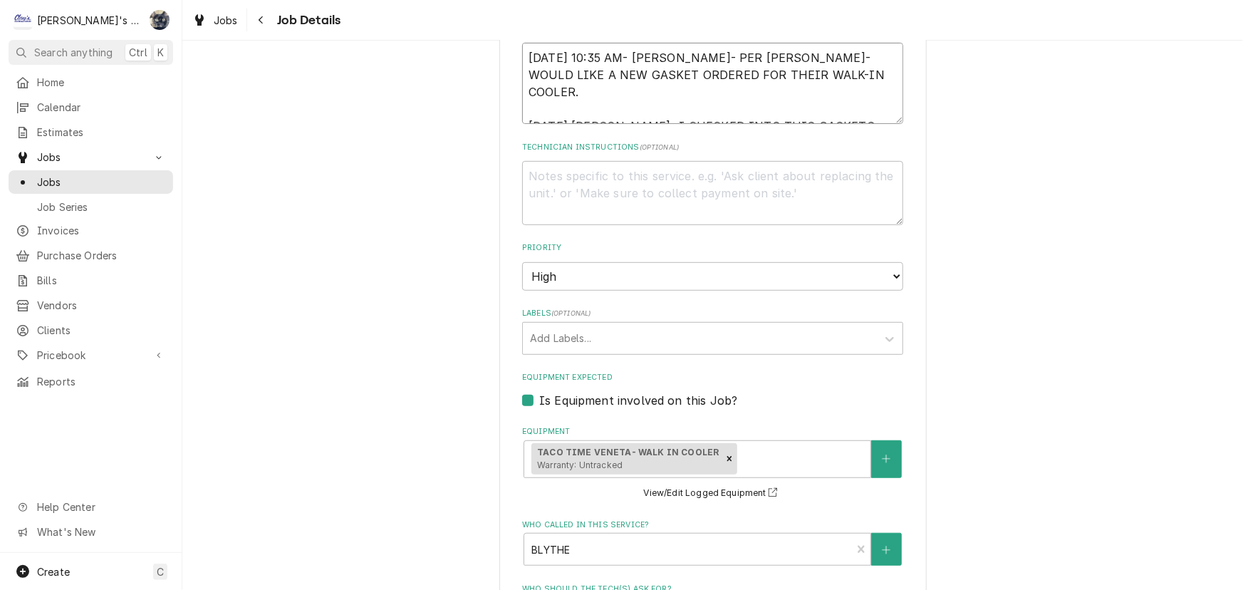
type textarea "8/28/2025 10:35 AM- KASSIE- PER BLYTHE- WOULD LIKE A NEW GASKET ORDERED FOR THE…"
type textarea "x"
type textarea "8/28/2025 10:35 AM- KASSIE- PER BLYTHE- WOULD LIKE A NEW GASKET ORDERED FOR THE…"
type textarea "x"
type textarea "8/28/2025 10:35 AM- KASSIE- PER BLYTHE- WOULD LIKE A NEW GASKET ORDERED FOR THE…"
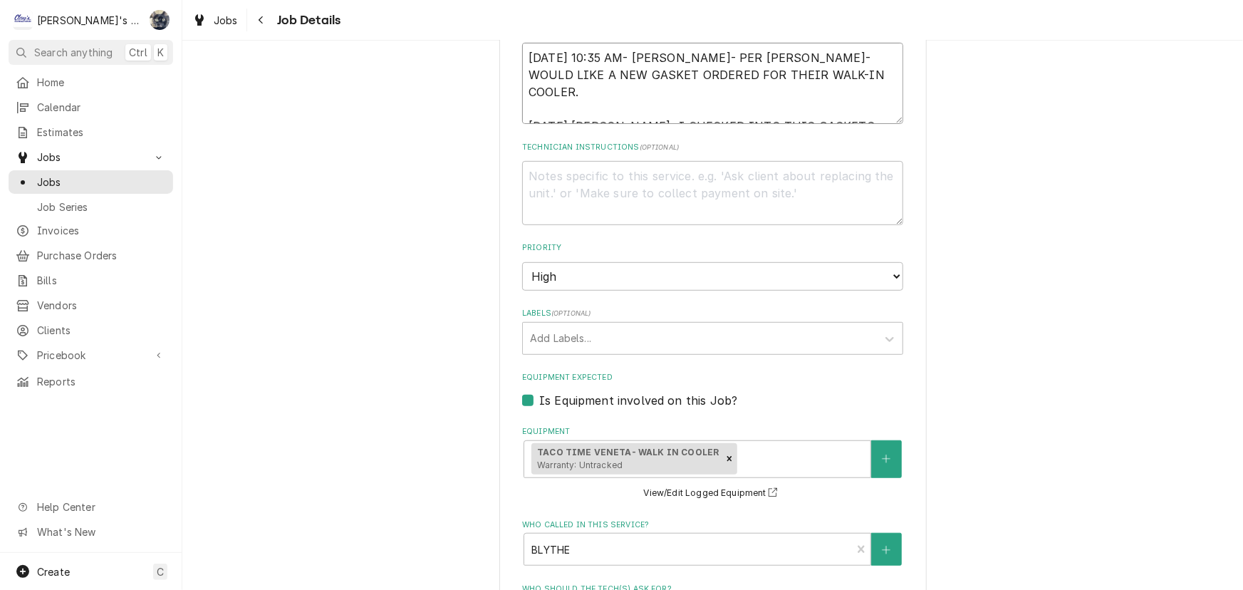
type textarea "x"
type textarea "8/28/2025 10:35 AM- KASSIE- PER BLYTHE- WOULD LIKE A NEW GASKET ORDERED FOR THE…"
type textarea "x"
type textarea "8/28/2025 10:35 AM- KASSIE- PER BLYTHE- WOULD LIKE A NEW GASKET ORDERED FOR THE…"
type textarea "x"
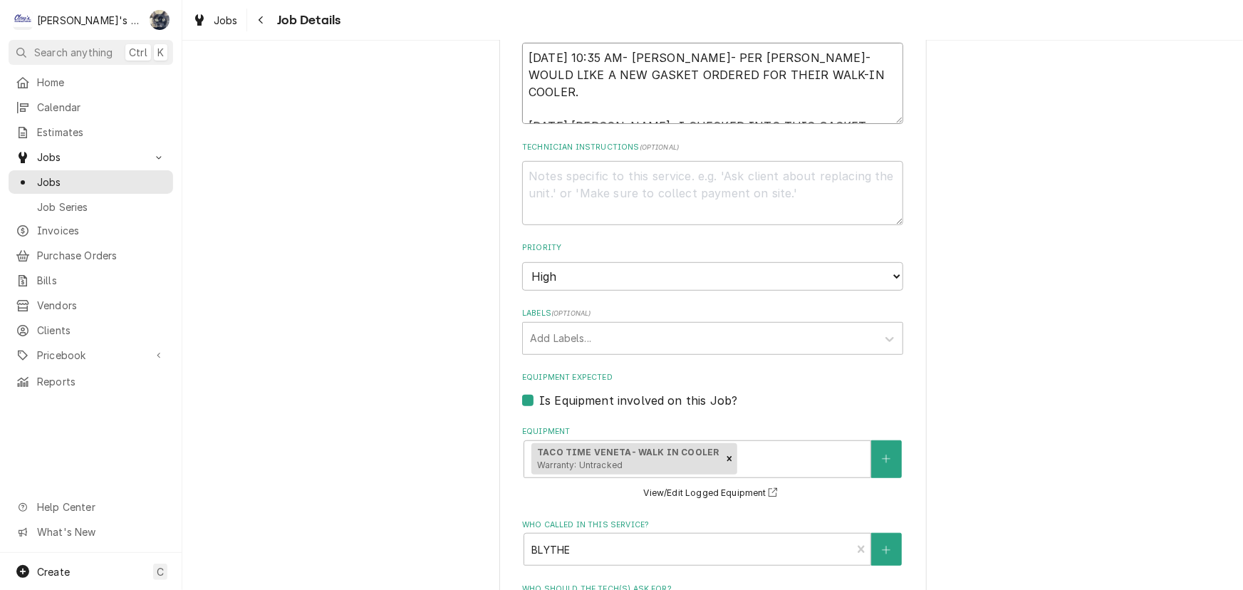
type textarea "8/28/2025 10:35 AM- KASSIE- PER BLYTHE- WOULD LIKE A NEW GASKET ORDERED FOR THE…"
type textarea "x"
type textarea "8/28/2025 10:35 AM- KASSIE- PER BLYTHE- WOULD LIKE A NEW GASKET ORDERED FOR THE…"
type textarea "x"
type textarea "8/28/2025 10:35 AM- KASSIE- PER BLYTHE- WOULD LIKE A NEW GASKET ORDERED FOR THE…"
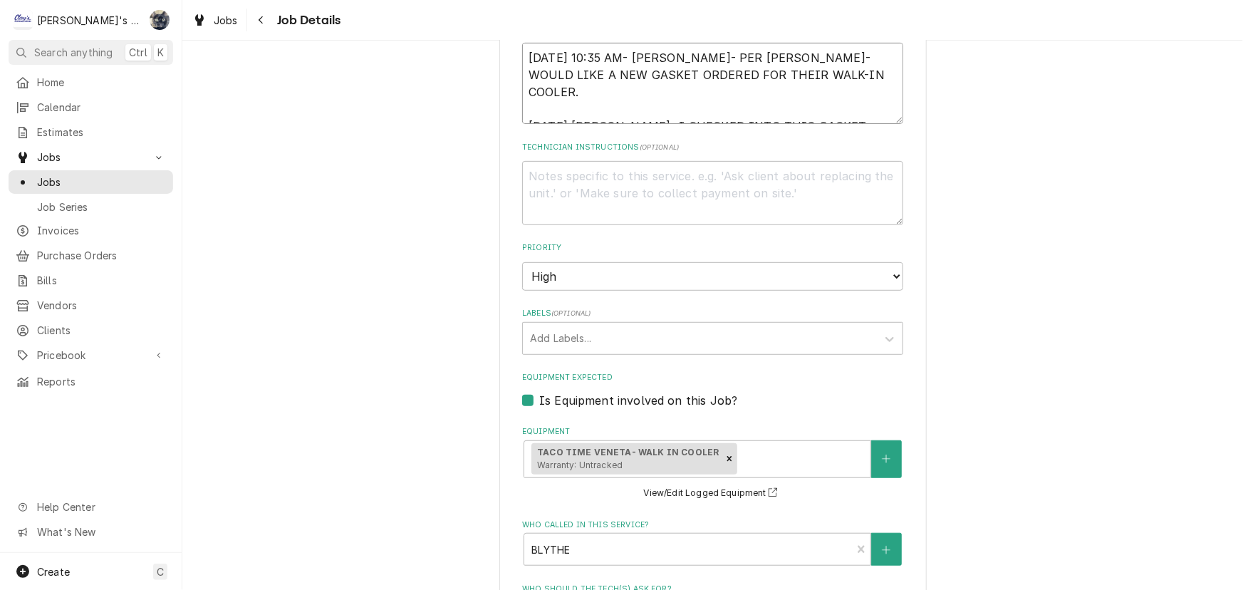
type textarea "x"
type textarea "8/28/2025 10:35 AM- KASSIE- PER BLYTHE- WOULD LIKE A NEW GASKET ORDERED FOR THE…"
type textarea "x"
type textarea "8/28/2025 10:35 AM- KASSIE- PER BLYTHE- WOULD LIKE A NEW GASKET ORDERED FOR THE…"
type textarea "x"
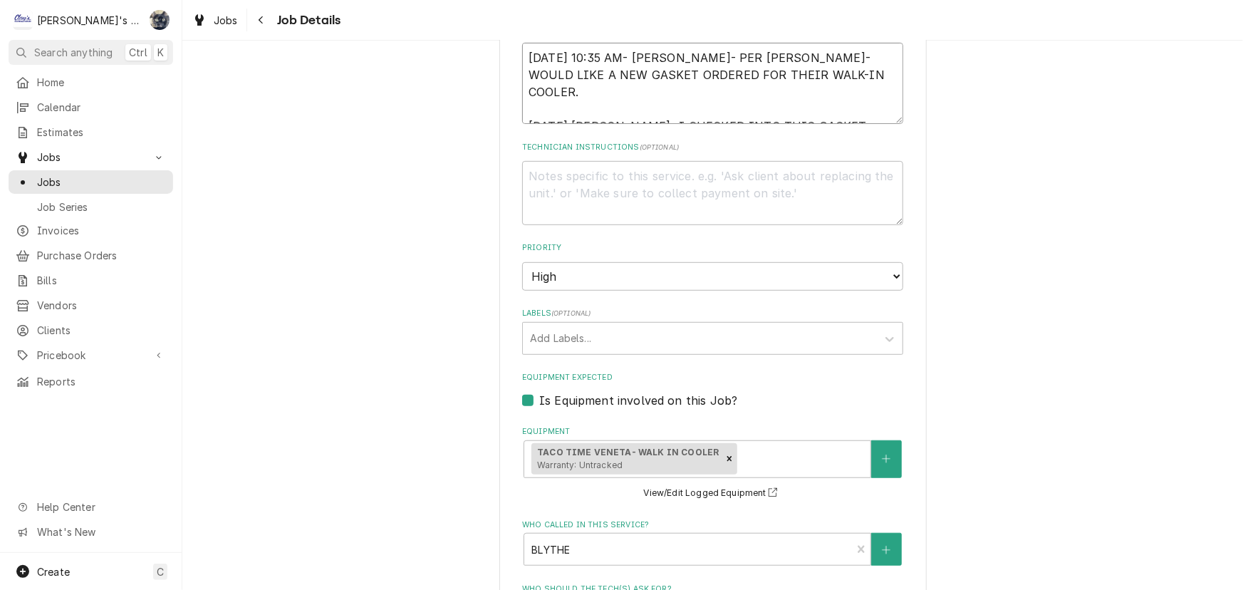
type textarea "8/28/2025 10:35 AM- KASSIE- PER BLYTHE- WOULD LIKE A NEW GASKET ORDERED FOR THE…"
type textarea "x"
type textarea "8/28/2025 10:35 AM- KASSIE- PER BLYTHE- WOULD LIKE A NEW GASKET ORDERED FOR THE…"
type textarea "x"
type textarea "8/28/2025 10:35 AM- KASSIE- PER BLYTHE- WOULD LIKE A NEW GASKET ORDERED FOR THE…"
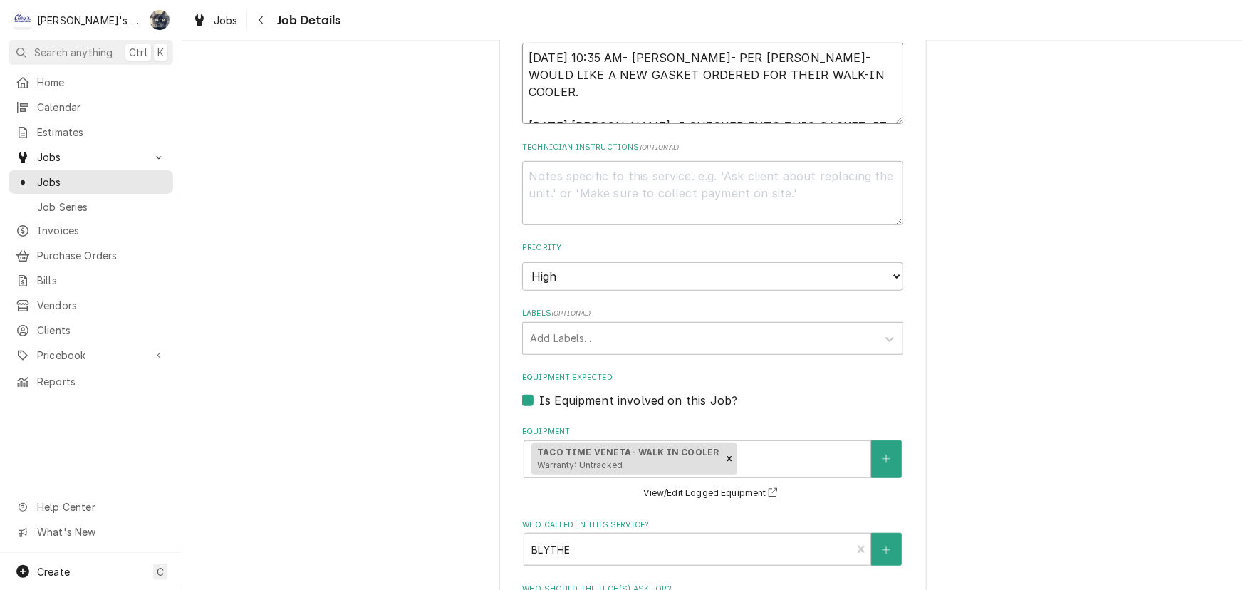
type textarea "x"
type textarea "8/28/2025 10:35 AM- KASSIE- PER BLYTHE- WOULD LIKE A NEW GASKET ORDERED FOR THE…"
type textarea "x"
type textarea "8/28/2025 10:35 AM- KASSIE- PER BLYTHE- WOULD LIKE A NEW GASKET ORDERED FOR THE…"
type textarea "x"
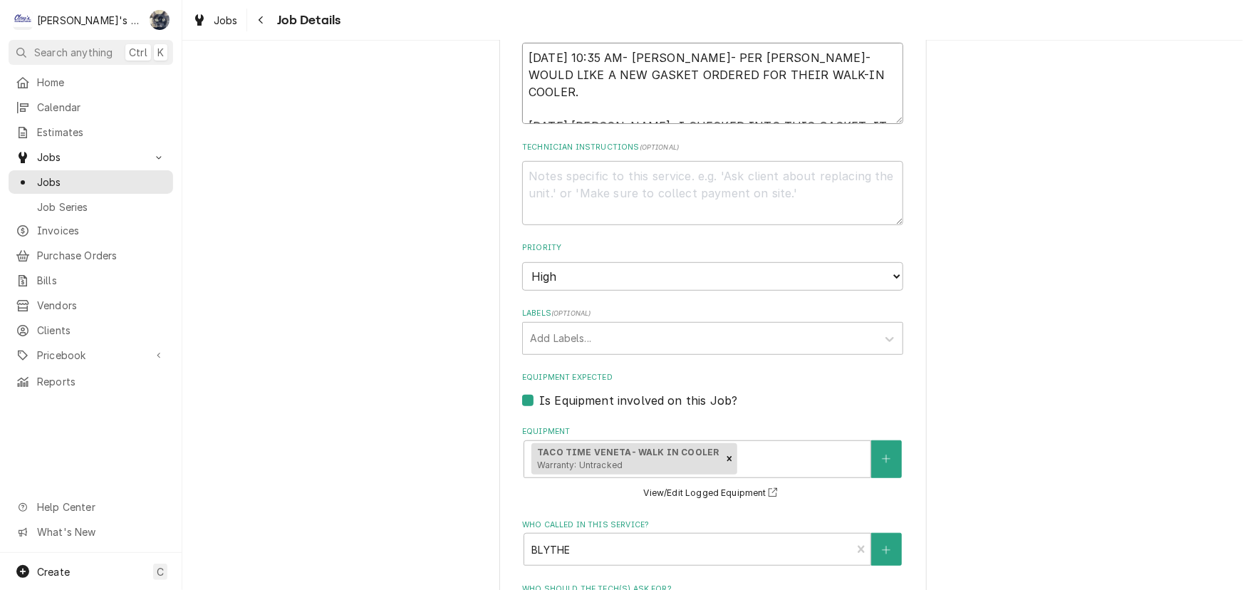
type textarea "8/28/2025 10:35 AM- KASSIE- PER BLYTHE- WOULD LIKE A NEW GASKET ORDERED FOR THE…"
type textarea "x"
type textarea "8/28/2025 10:35 AM- KASSIE- PER BLYTHE- WOULD LIKE A NEW GASKET ORDERED FOR THE…"
type textarea "x"
type textarea "8/28/2025 10:35 AM- KASSIE- PER BLYTHE- WOULD LIKE A NEW GASKET ORDERED FOR THE…"
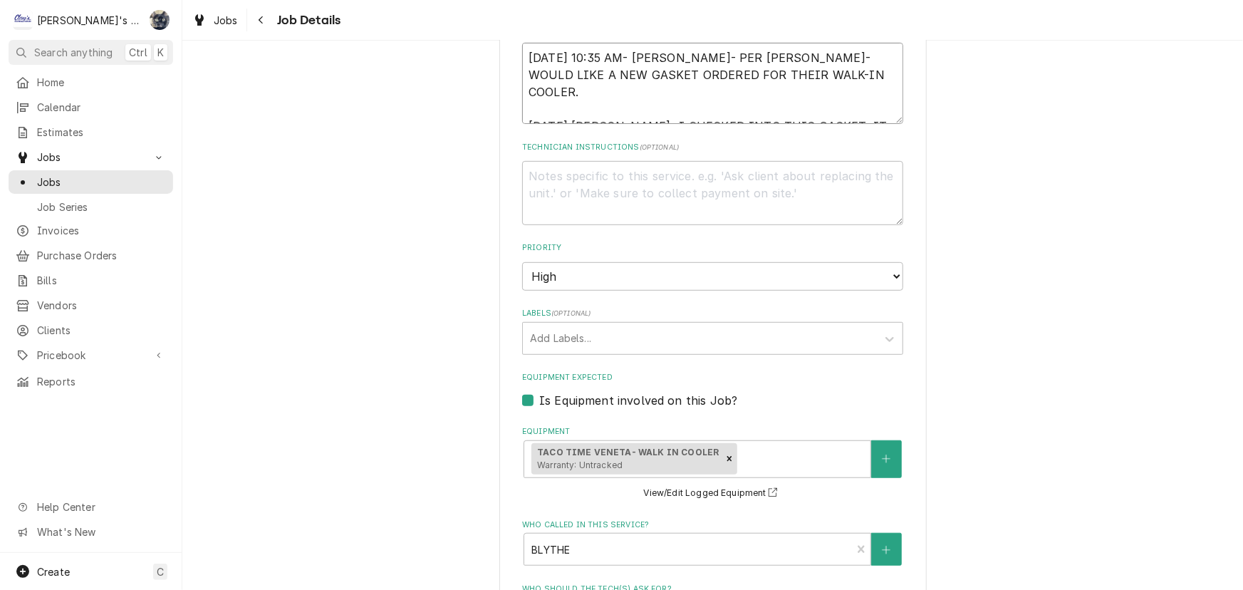
type textarea "x"
type textarea "8/28/2025 10:35 AM- KASSIE- PER BLYTHE- WOULD LIKE A NEW GASKET ORDERED FOR THE…"
type textarea "x"
type textarea "8/28/2025 10:35 AM- KASSIE- PER BLYTHE- WOULD LIKE A NEW GASKET ORDERED FOR THE…"
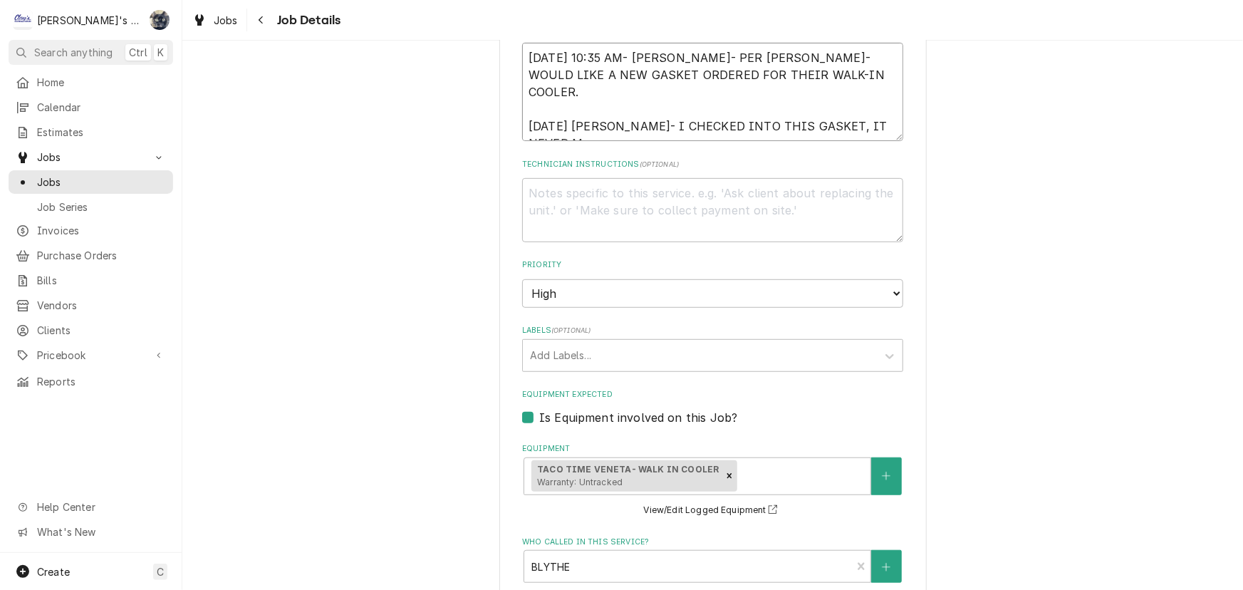
type textarea "x"
type textarea "8/28/2025 10:35 AM- KASSIE- PER BLYTHE- WOULD LIKE A NEW GASKET ORDERED FOR THE…"
type textarea "x"
type textarea "8/28/2025 10:35 AM- KASSIE- PER BLYTHE- WOULD LIKE A NEW GASKET ORDERED FOR THE…"
type textarea "x"
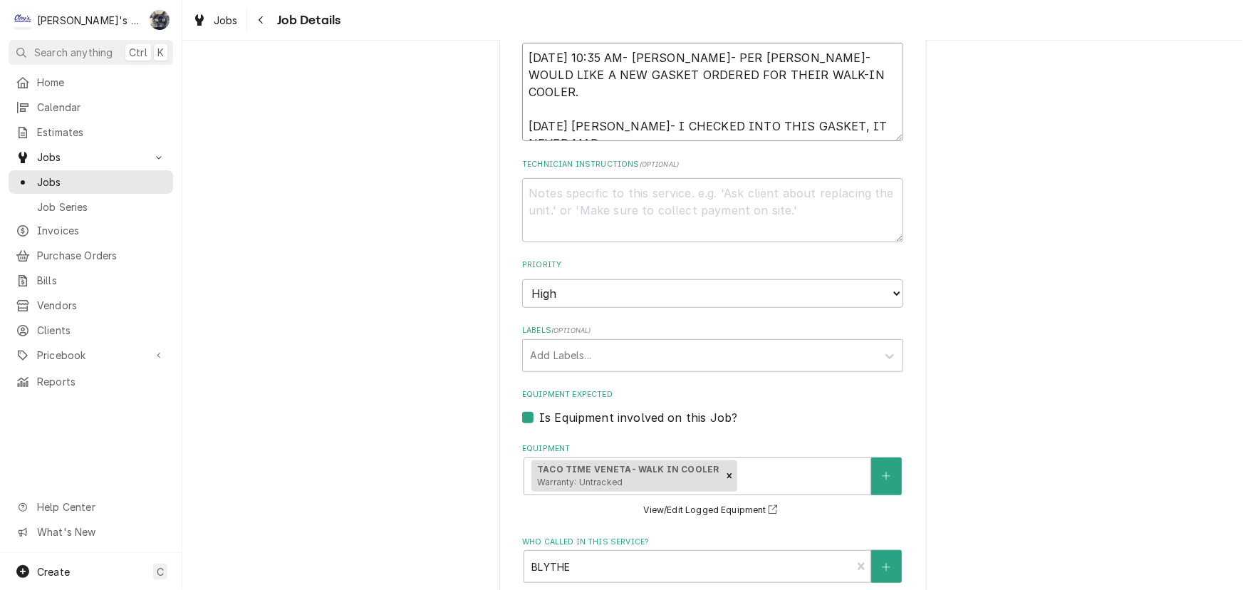
type textarea "8/28/2025 10:35 AM- KASSIE- PER BLYTHE- WOULD LIKE A NEW GASKET ORDERED FOR THE…"
type textarea "x"
type textarea "8/28/2025 10:35 AM- KASSIE- PER BLYTHE- WOULD LIKE A NEW GASKET ORDERED FOR THE…"
type textarea "x"
type textarea "8/28/2025 10:35 AM- KASSIE- PER BLYTHE- WOULD LIKE A NEW GASKET ORDERED FOR THE…"
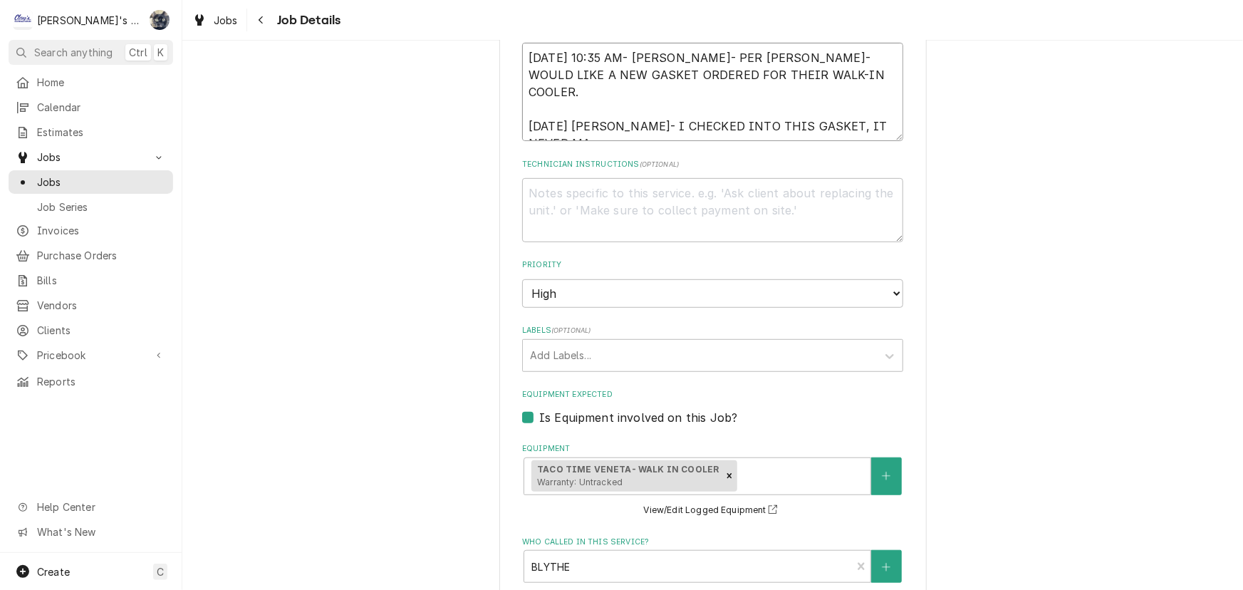
type textarea "x"
type textarea "8/28/2025 10:35 AM- KASSIE- PER BLYTHE- WOULD LIKE A NEW GASKET ORDERED FOR THE…"
type textarea "x"
type textarea "8/28/2025 10:35 AM- KASSIE- PER BLYTHE- WOULD LIKE A NEW GASKET ORDERED FOR THE…"
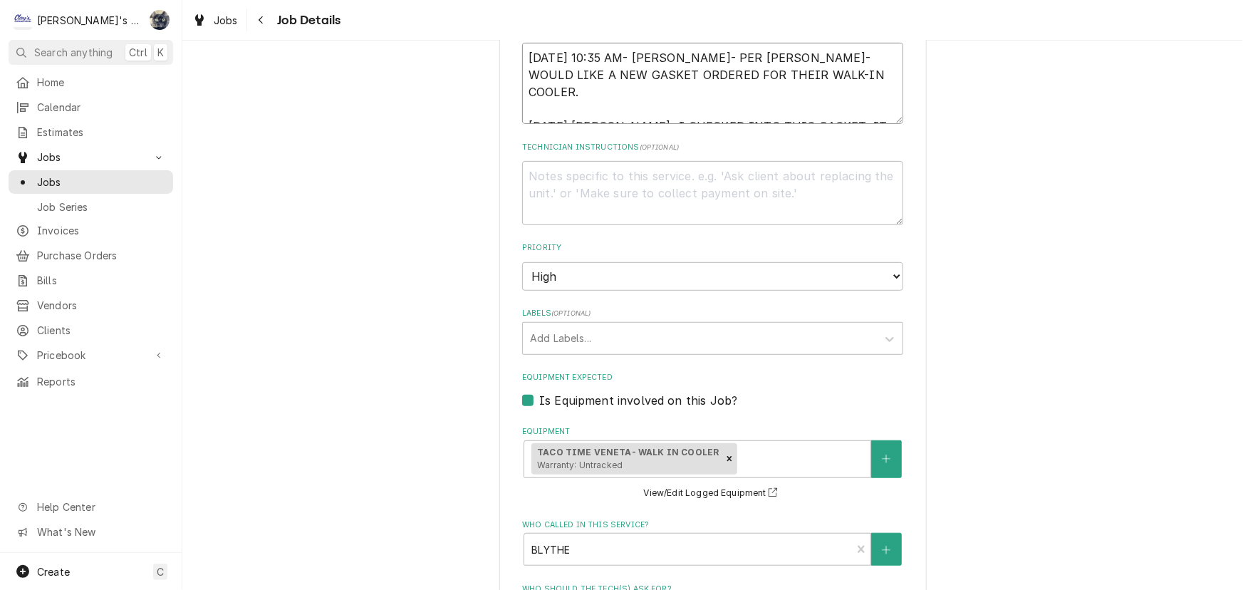
type textarea "x"
type textarea "8/28/2025 10:35 AM- KASSIE- PER BLYTHE- WOULD LIKE A NEW GASKET ORDERED FOR THE…"
type textarea "x"
type textarea "8/28/2025 10:35 AM- KASSIE- PER BLYTHE- WOULD LIKE A NEW GASKET ORDERED FOR THE…"
type textarea "x"
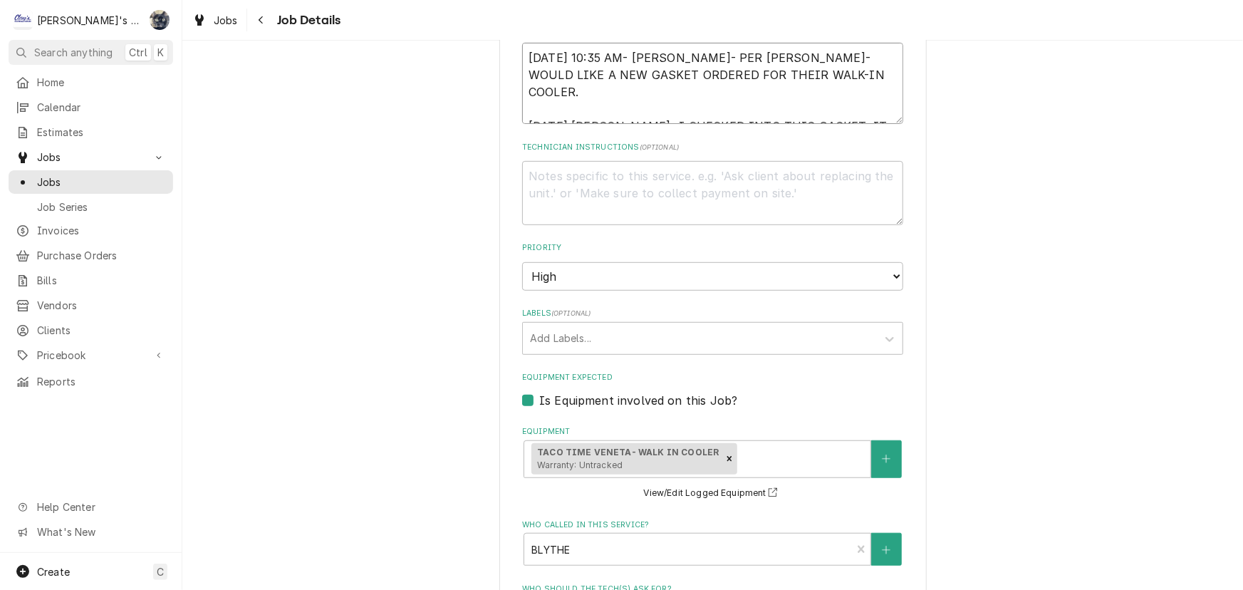
type textarea "8/28/2025 10:35 AM- KASSIE- PER BLYTHE- WOULD LIKE A NEW GASKET ORDERED FOR THE…"
type textarea "x"
type textarea "8/28/2025 10:35 AM- KASSIE- PER BLYTHE- WOULD LIKE A NEW GASKET ORDERED FOR THE…"
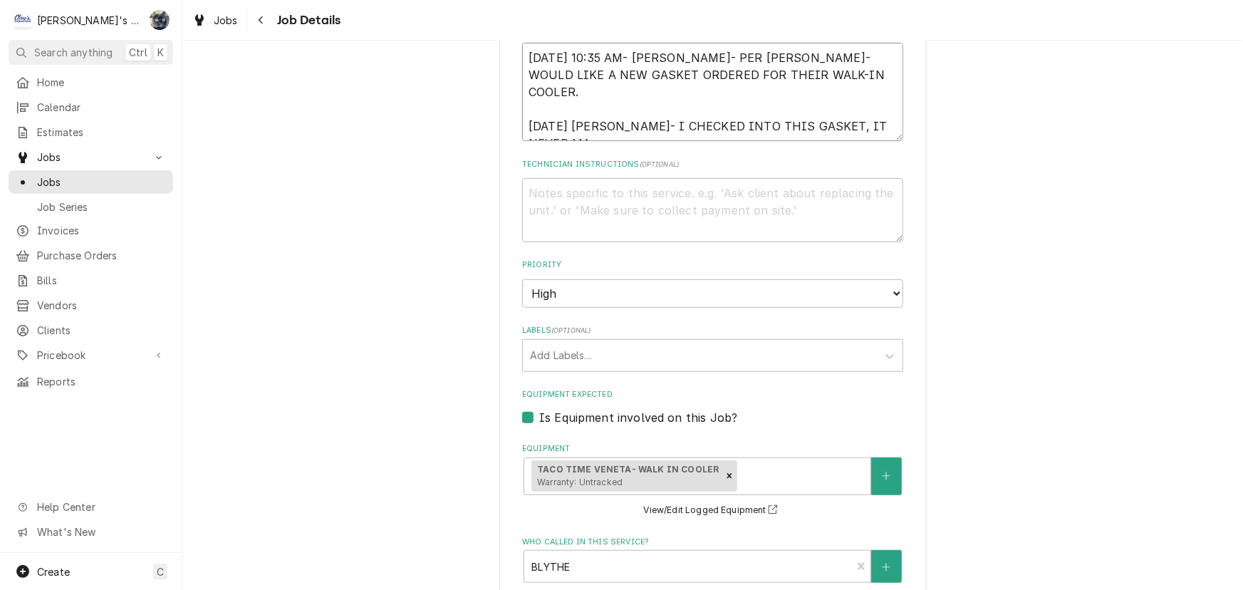
type textarea "x"
type textarea "8/28/2025 10:35 AM- KASSIE- PER BLYTHE- WOULD LIKE A NEW GASKET ORDERED FOR THE…"
type textarea "x"
type textarea "8/28/2025 10:35 AM- KASSIE- PER BLYTHE- WOULD LIKE A NEW GASKET ORDERED FOR THE…"
type textarea "x"
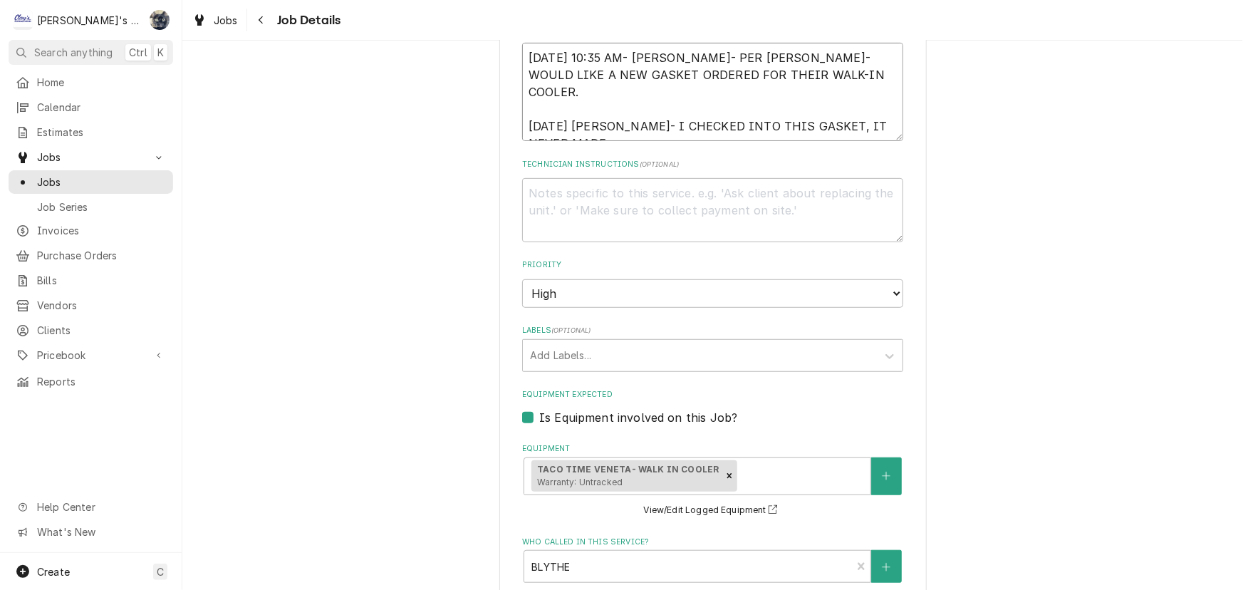
type textarea "8/28/2025 10:35 AM- KASSIE- PER BLYTHE- WOULD LIKE A NEW GASKET ORDERED FOR THE…"
type textarea "x"
type textarea "8/28/2025 10:35 AM- KASSIE- PER BLYTHE- WOULD LIKE A NEW GASKET ORDERED FOR THE…"
type textarea "x"
type textarea "8/28/2025 10:35 AM- KASSIE- PER BLYTHE- WOULD LIKE A NEW GASKET ORDERED FOR THE…"
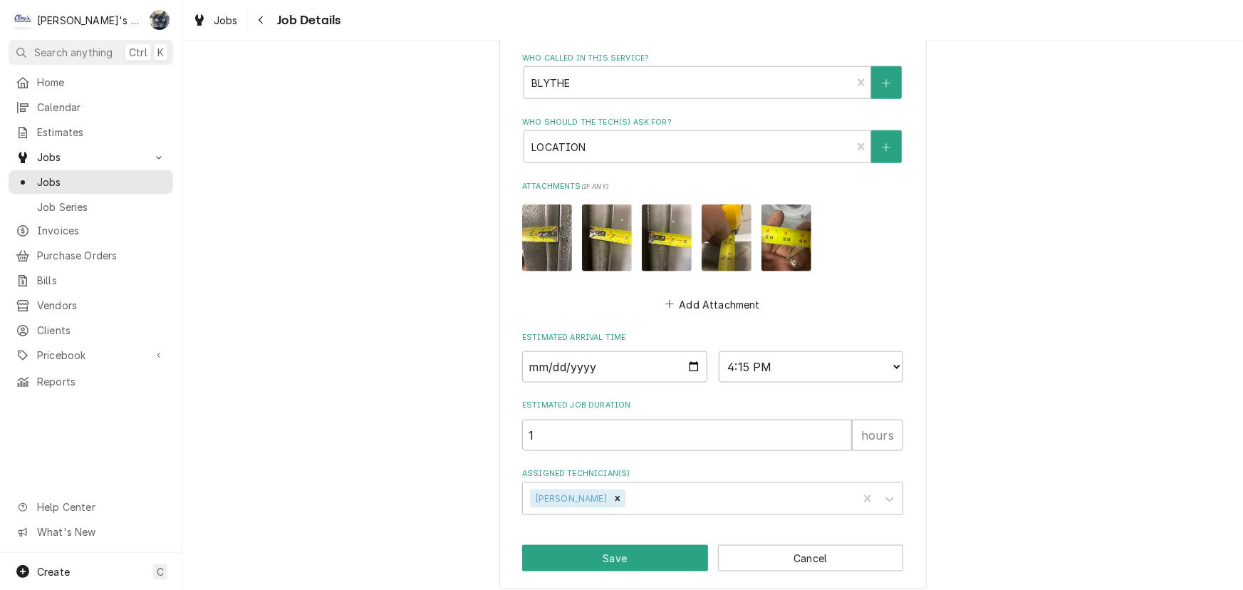
scroll to position [850, 0]
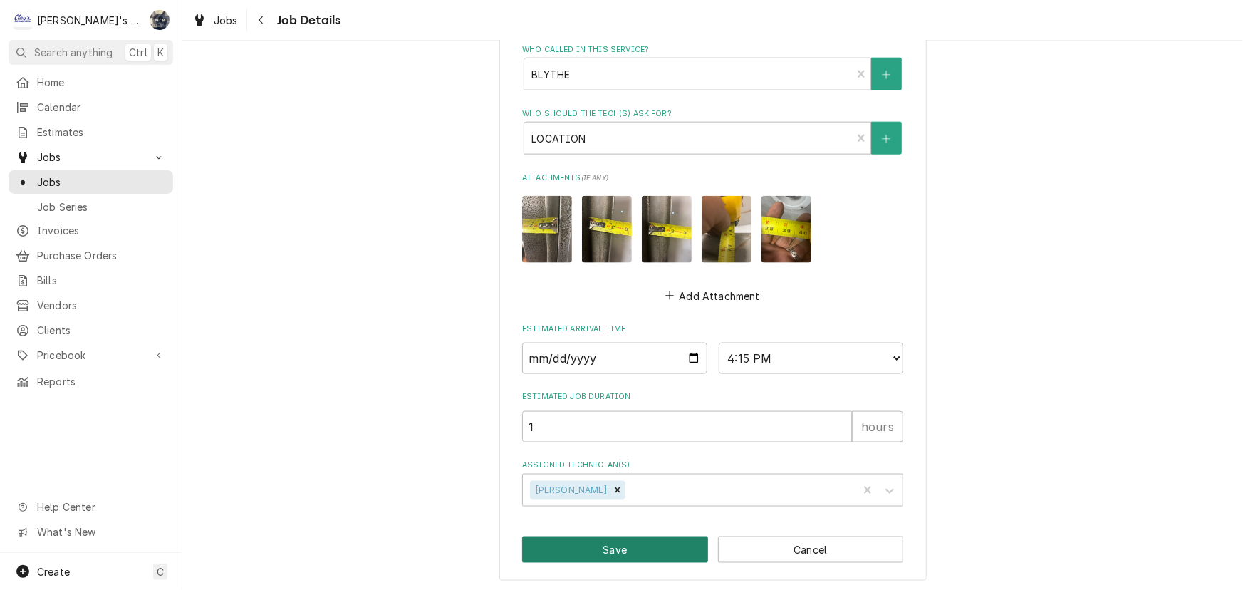
click at [654, 542] on button "Save" at bounding box center [615, 549] width 186 height 26
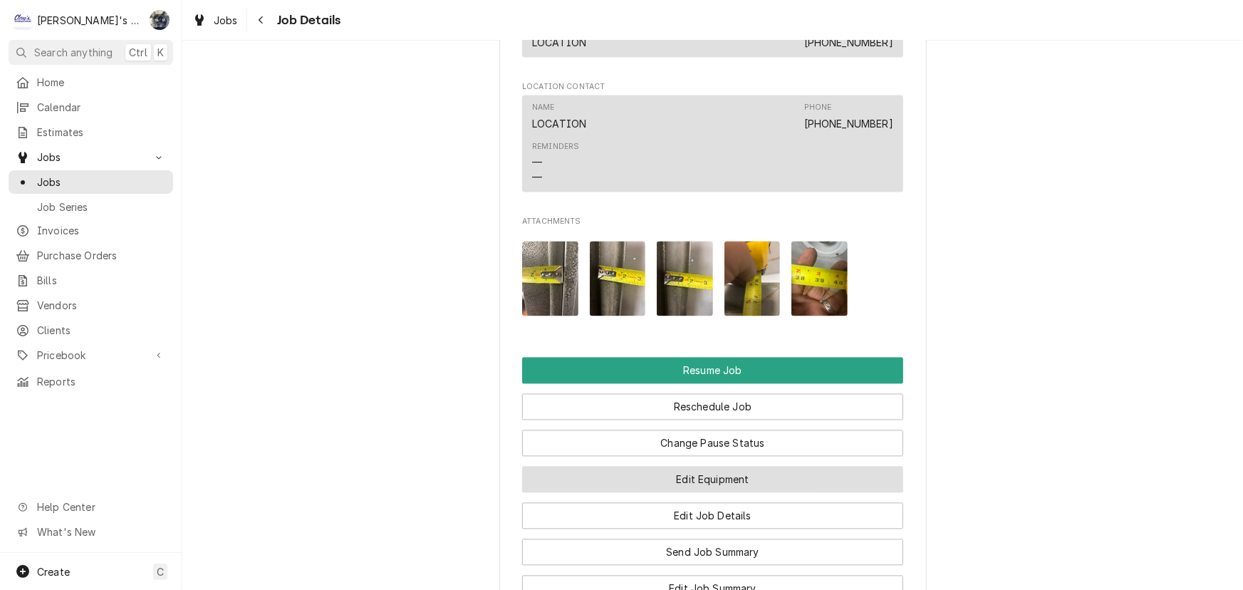
scroll to position [1359, 0]
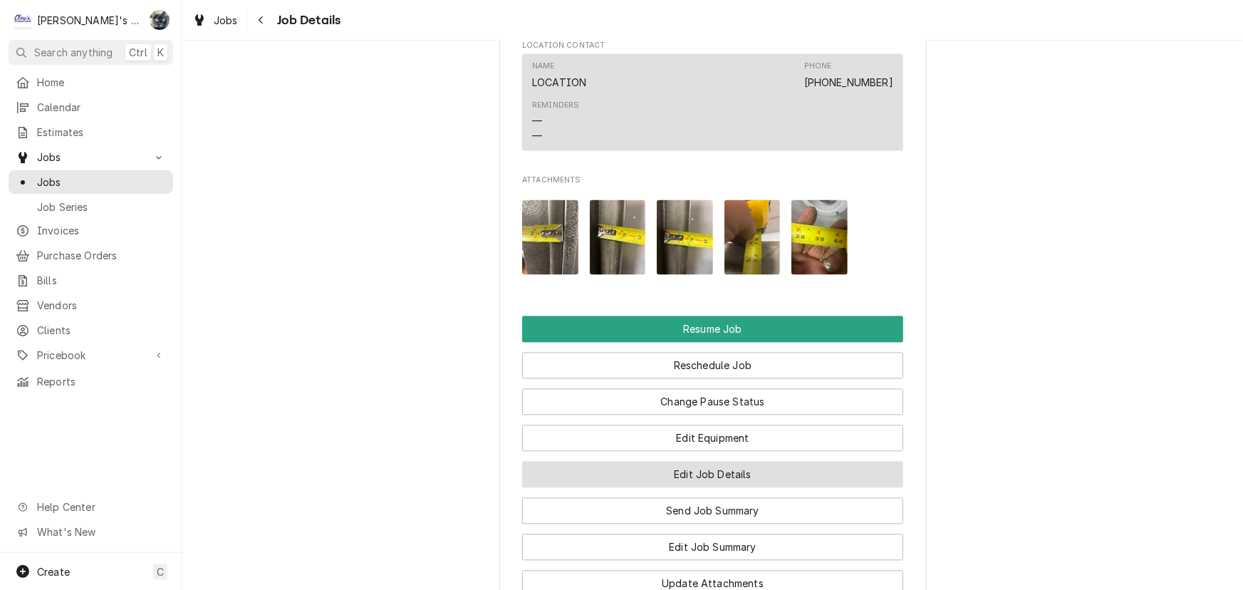
click at [704, 464] on button "Edit Job Details" at bounding box center [712, 474] width 381 height 26
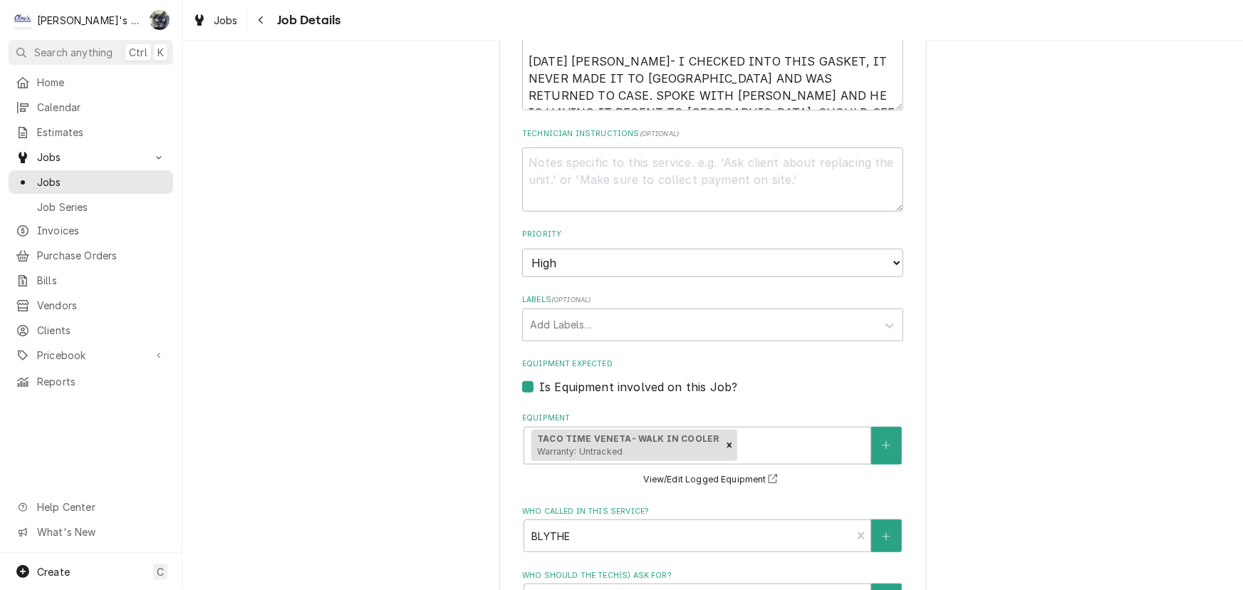
scroll to position [194, 0]
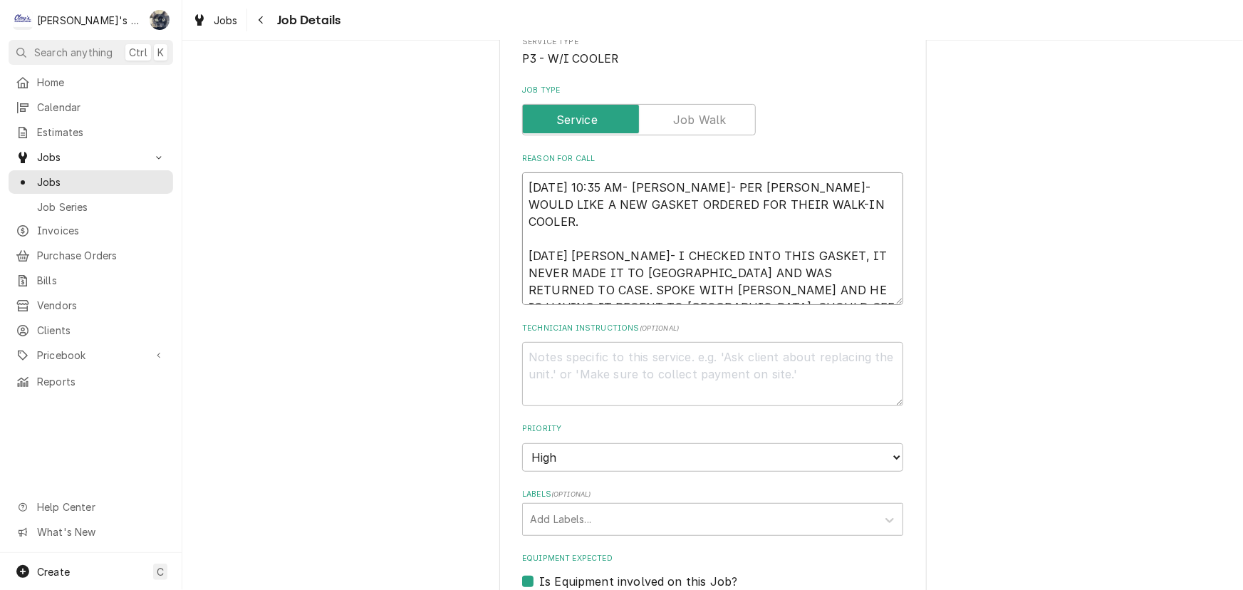
click at [617, 255] on textarea "[DATE] 10:35 AM- [PERSON_NAME]- PER [PERSON_NAME]- WOULD LIKE A NEW GASKET ORDE…" at bounding box center [712, 238] width 381 height 132
type textarea "x"
type textarea "[DATE] 10:35 AM- [PERSON_NAME]- PER [PERSON_NAME]- WOULD LIKE A NEW GASKET ORDE…"
type textarea "x"
type textarea "[DATE] 10:35 AM- [PERSON_NAME]- PER [PERSON_NAME]- WOULD LIKE A NEW GASKET ORDE…"
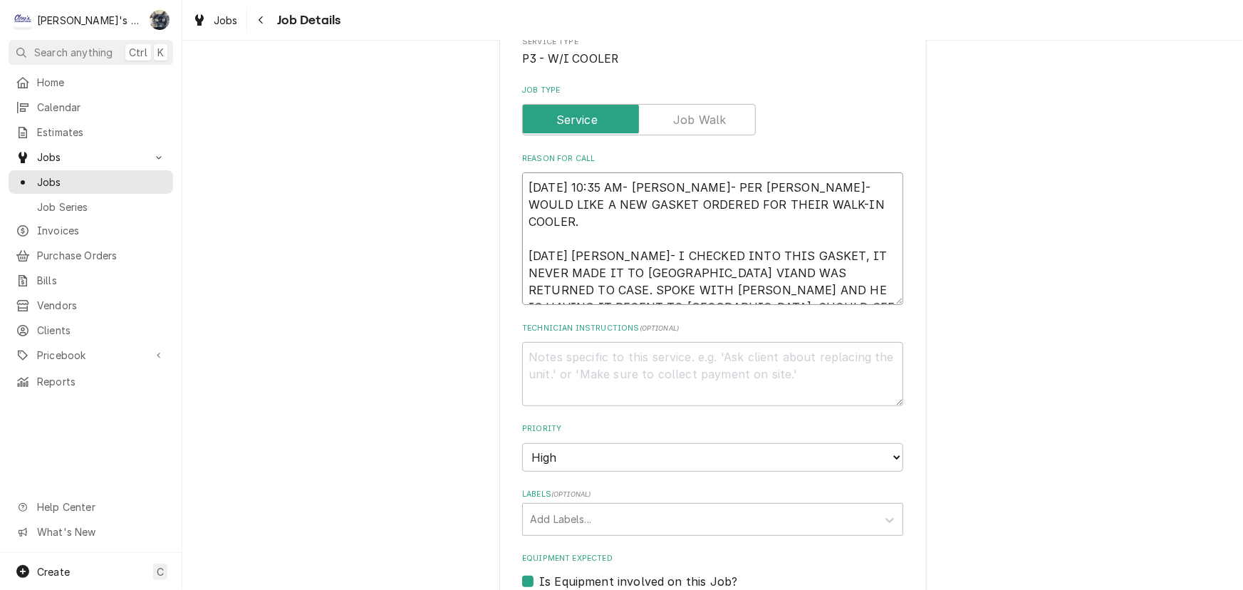
type textarea "x"
type textarea "[DATE] 10:35 AM- [PERSON_NAME]- PER [PERSON_NAME]- WOULD LIKE A NEW GASKET ORDE…"
type textarea "x"
type textarea "[DATE] 10:35 AM- [PERSON_NAME]- PER [PERSON_NAME]- WOULD LIKE A NEW GASKET ORDE…"
type textarea "x"
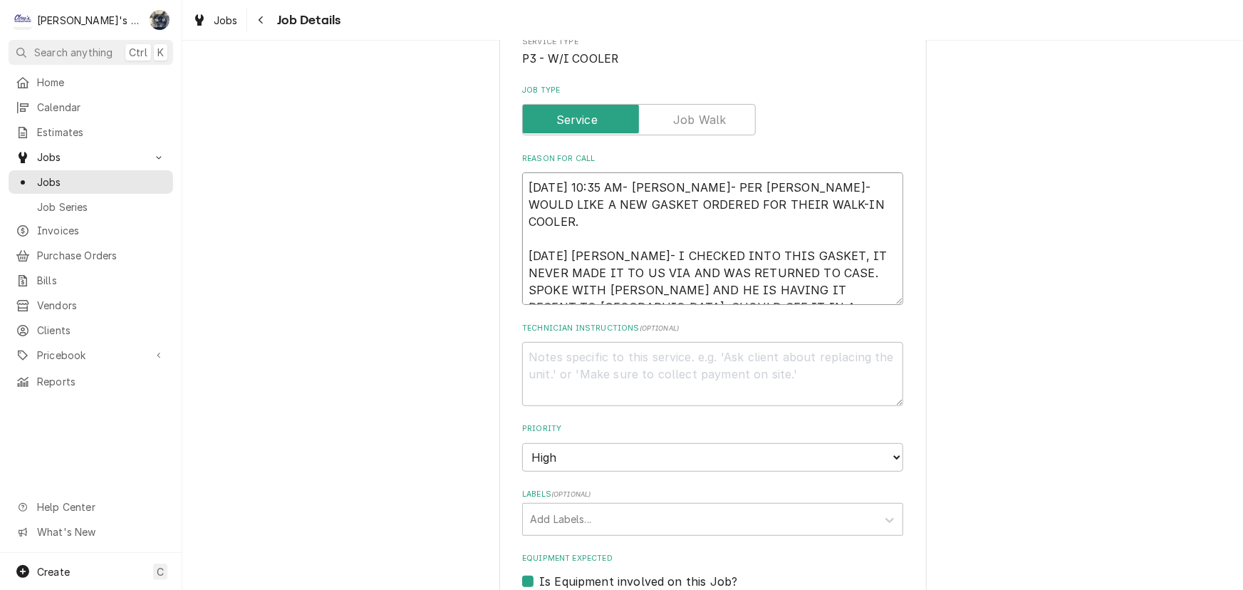
type textarea "[DATE] 10:35 AM- [PERSON_NAME]- PER [PERSON_NAME]- WOULD LIKE A NEW GASKET ORDE…"
type textarea "x"
type textarea "[DATE] 10:35 AM- [PERSON_NAME]- PER [PERSON_NAME]- WOULD LIKE A NEW GASKET ORDE…"
type textarea "x"
type textarea "[DATE] 10:35 AM- [PERSON_NAME]- PER [PERSON_NAME]- WOULD LIKE A NEW GASKET ORDE…"
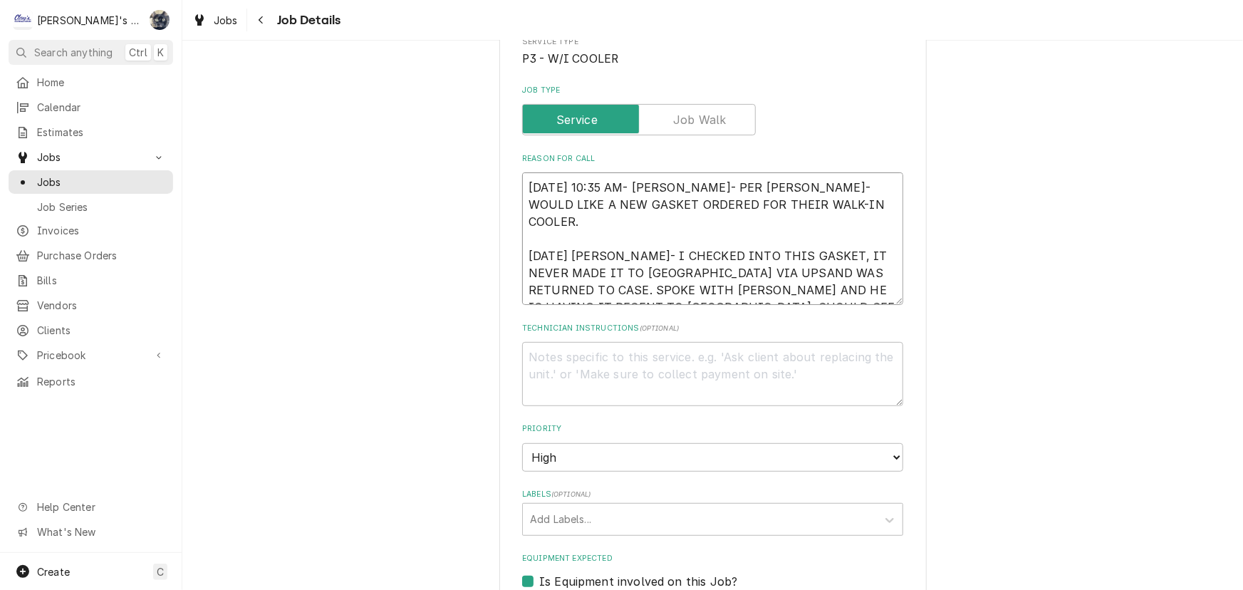
type textarea "x"
type textarea "[DATE] 10:35 AM- [PERSON_NAME]- PER [PERSON_NAME]- WOULD LIKE A NEW GASKET ORDE…"
type textarea "x"
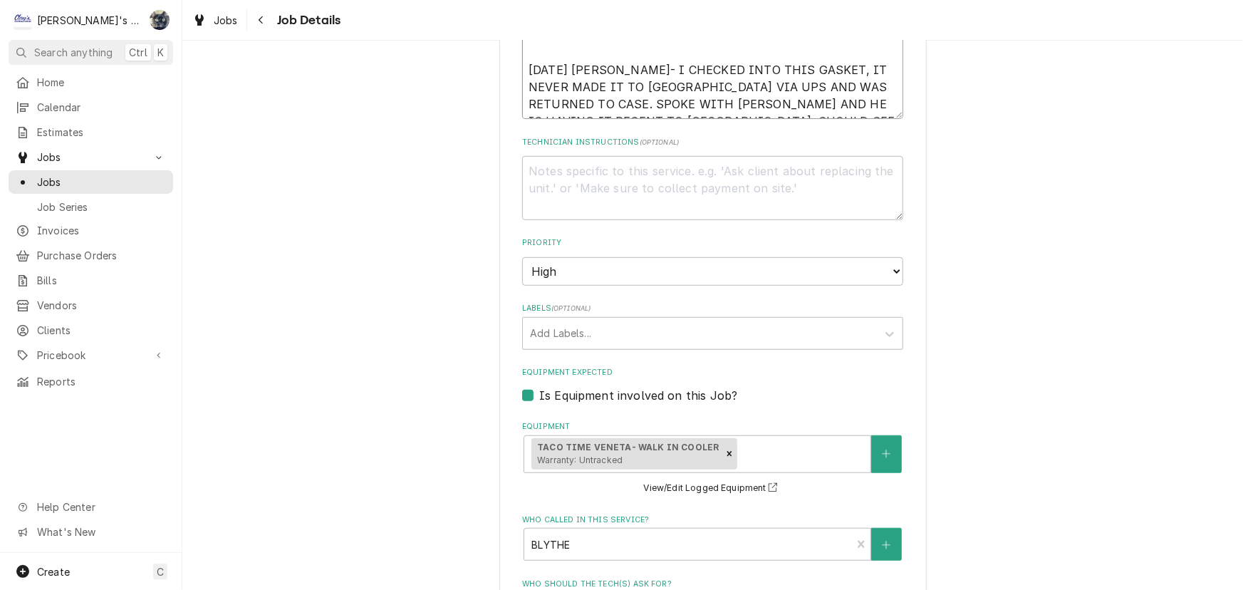
scroll to position [850, 0]
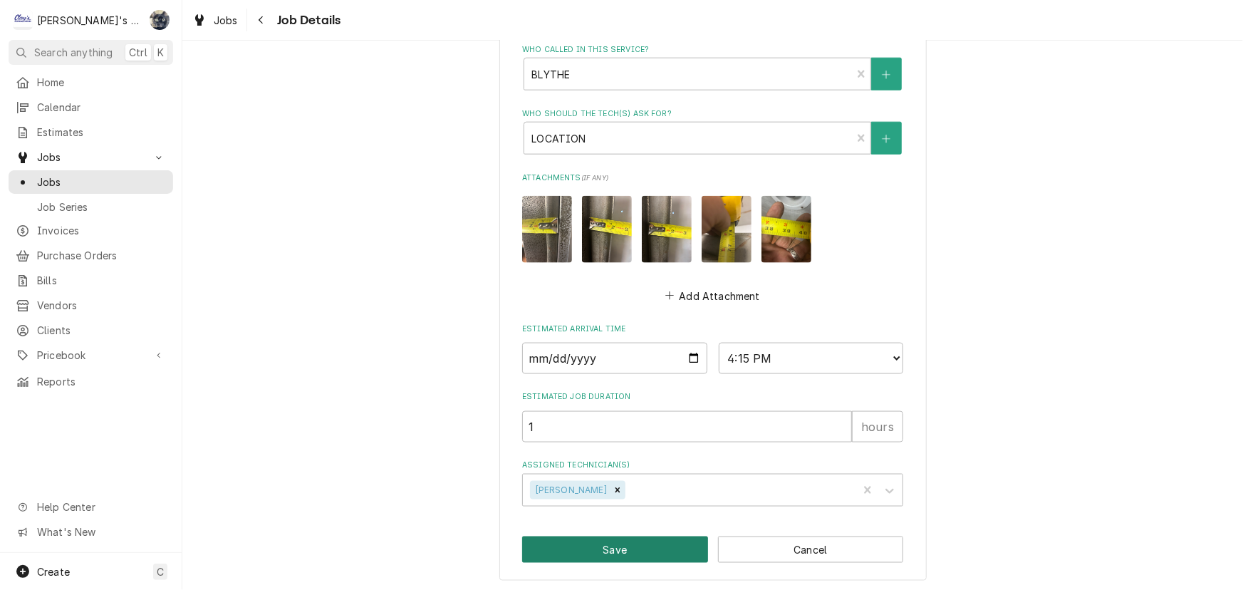
type textarea "[DATE] 10:35 AM- [PERSON_NAME]- PER [PERSON_NAME]- WOULD LIKE A NEW GASKET ORDE…"
click at [665, 553] on button "Save" at bounding box center [615, 549] width 186 height 26
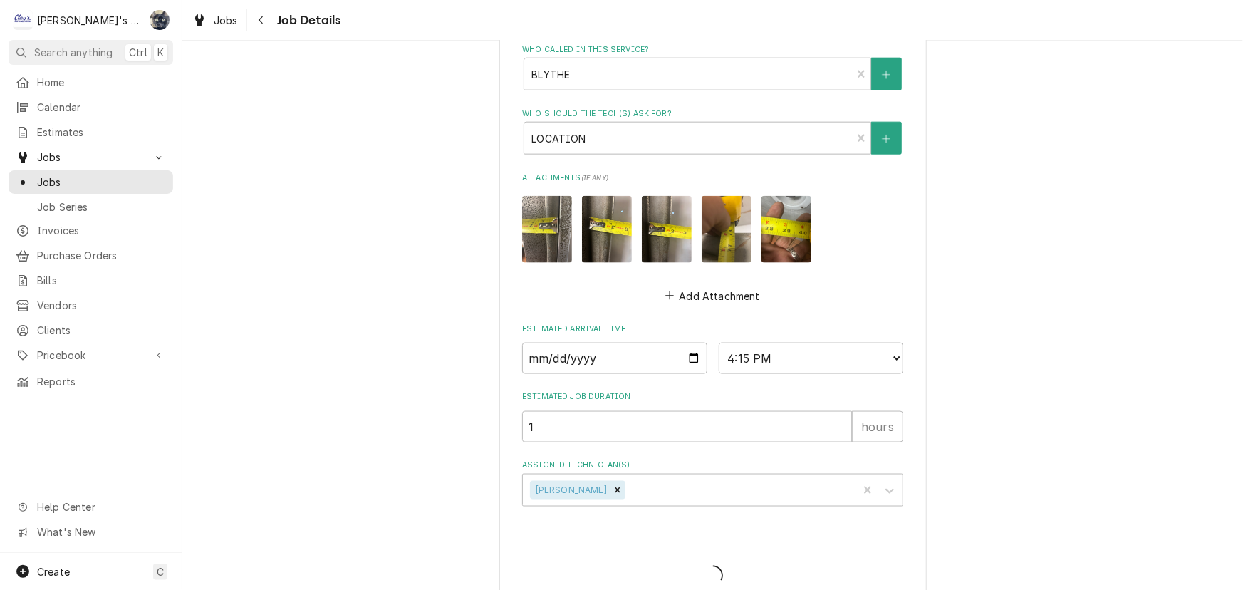
type textarea "x"
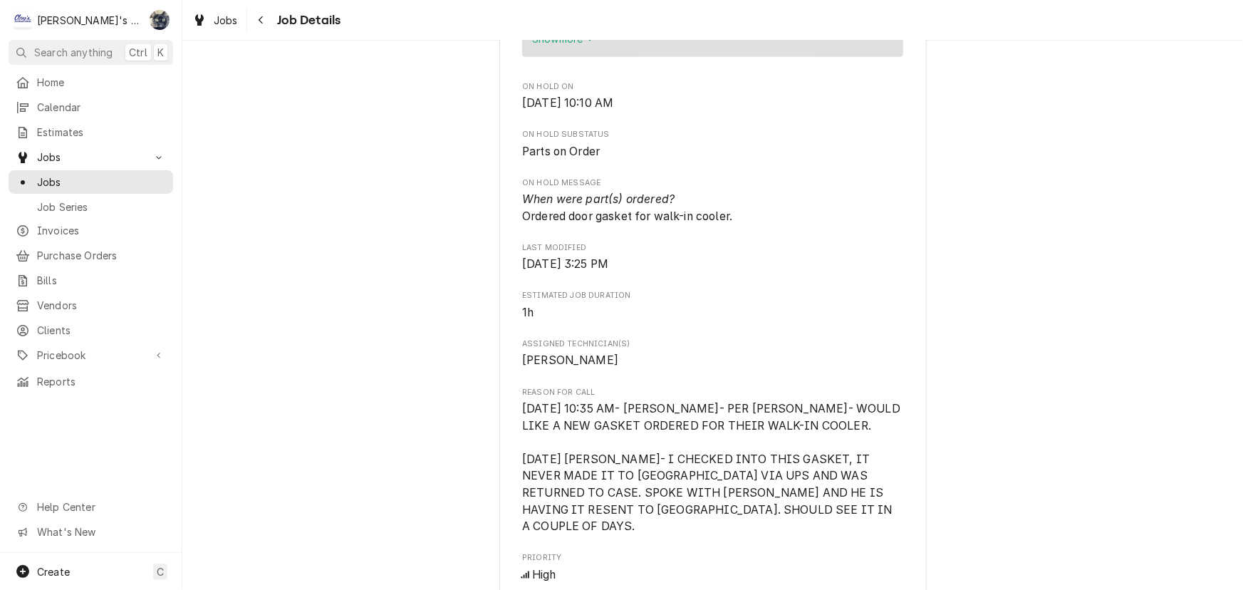
scroll to position [647, 0]
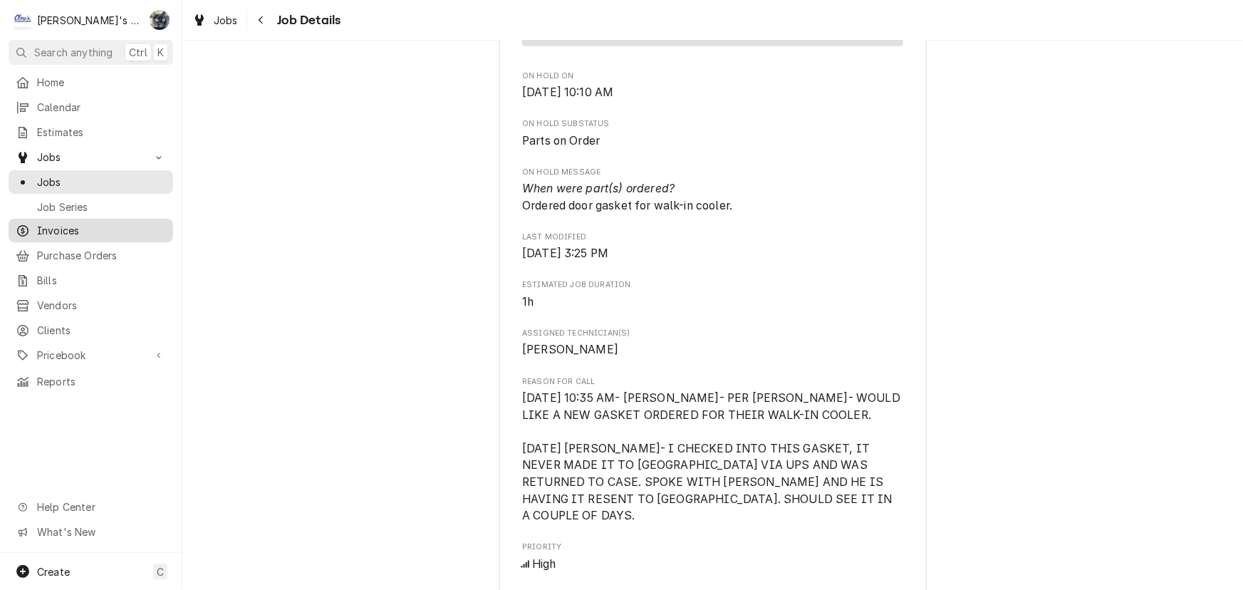
click at [107, 223] on span "Invoices" at bounding box center [101, 230] width 129 height 15
click at [319, 261] on div "Parts on Order THE HOWLING COYOTE, INC. TACO TIME VENETA / 24985 HWY 126, VENET…" at bounding box center [712, 391] width 1060 height 1967
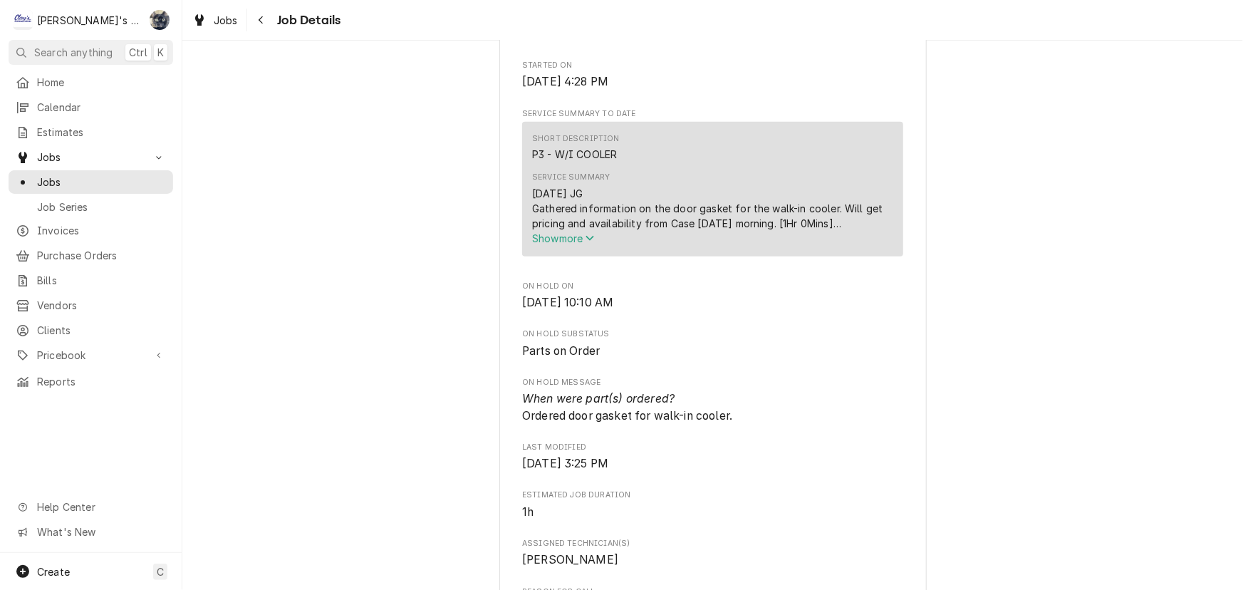
scroll to position [129, 0]
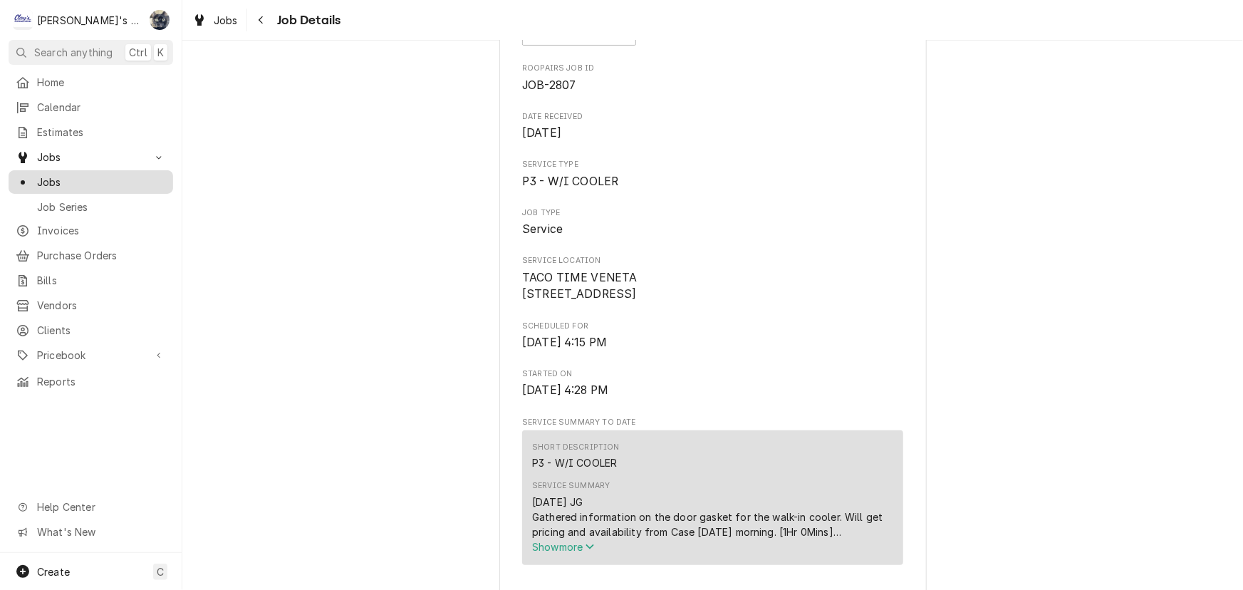
click at [75, 180] on span "Jobs" at bounding box center [101, 181] width 129 height 15
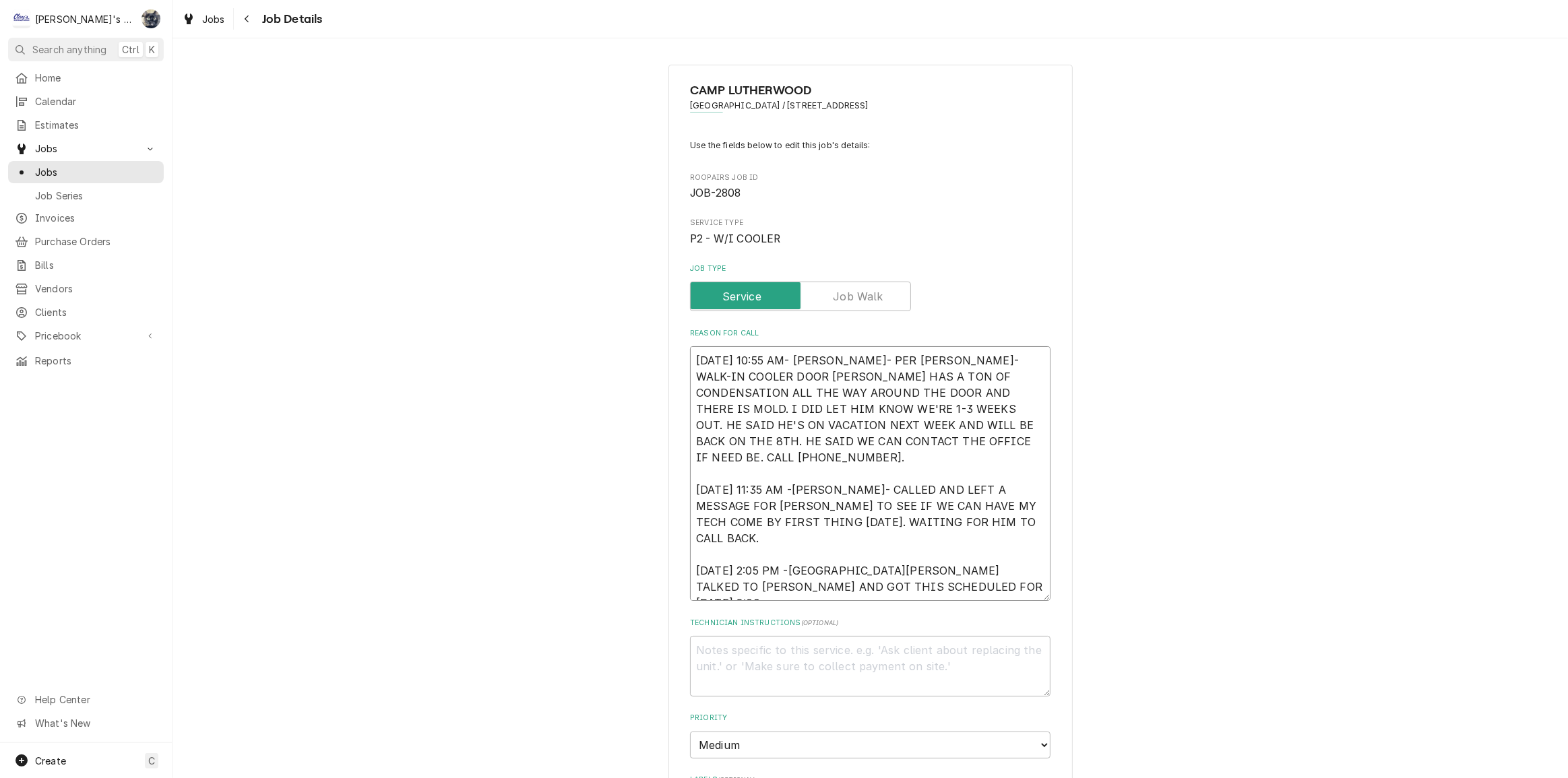
click at [1001, 593] on textarea "[DATE] 10:55 AM- [PERSON_NAME]- PER [PERSON_NAME]- WALK-IN COOLER DOOR [PERSON_…" at bounding box center [870, 473] width 361 height 255
type textarea "x"
type textarea "[DATE] 10:55 AM- [PERSON_NAME]- PER [PERSON_NAME]- WALK-IN COOLER DOOR [PERSON_…"
type textarea "x"
type textarea "[DATE] 10:55 AM- [PERSON_NAME]- PER [PERSON_NAME]- WALK-IN COOLER DOOR [PERSON_…"
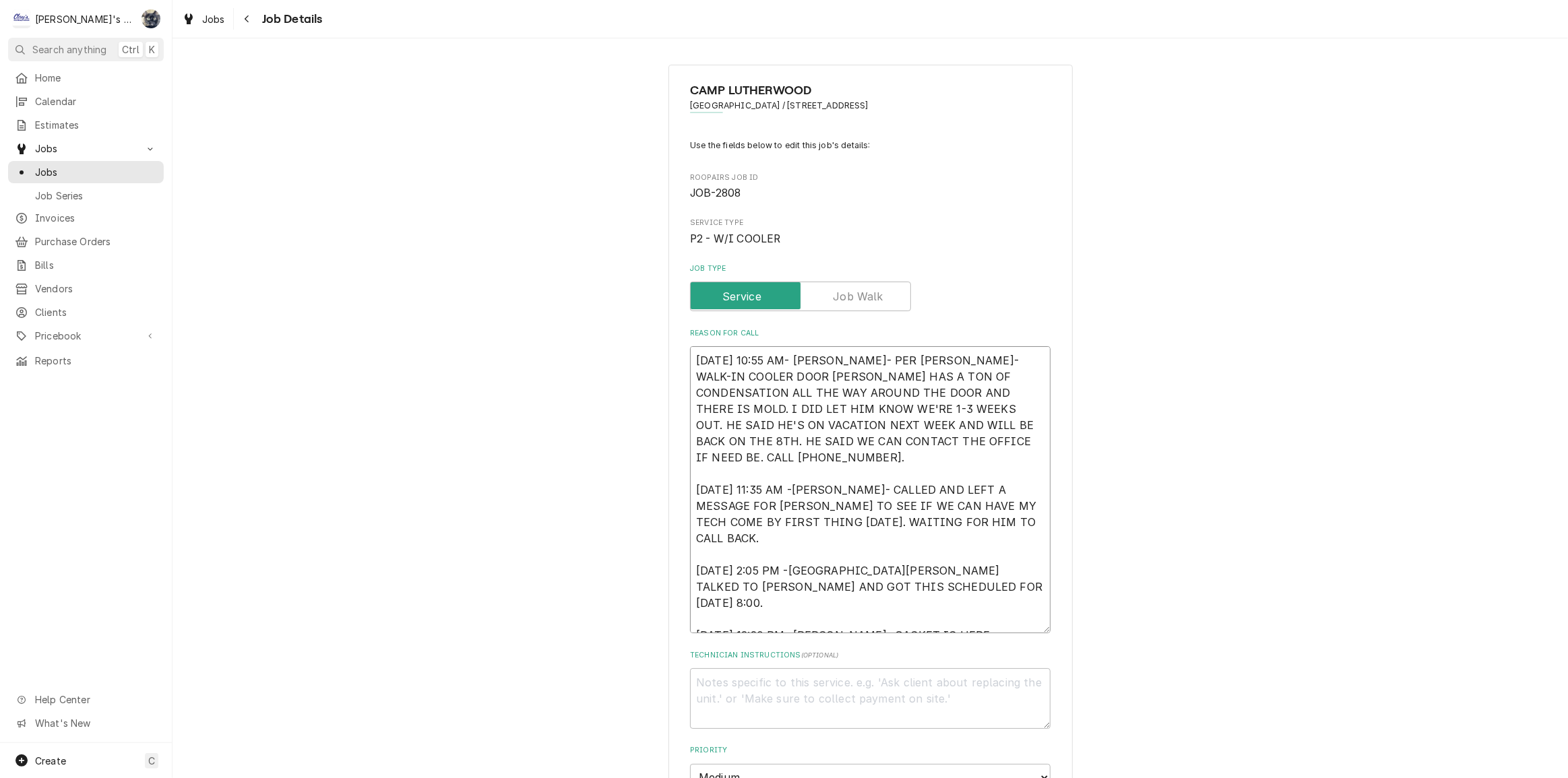
type textarea "x"
type textarea "[DATE] 10:55 AM- [PERSON_NAME]- PER [PERSON_NAME]- WALK-IN COOLER DOOR [PERSON_…"
type textarea "x"
type textarea "[DATE] 10:55 AM- [PERSON_NAME]- PER [PERSON_NAME]- WALK-IN COOLER DOOR [PERSON_…"
type textarea "x"
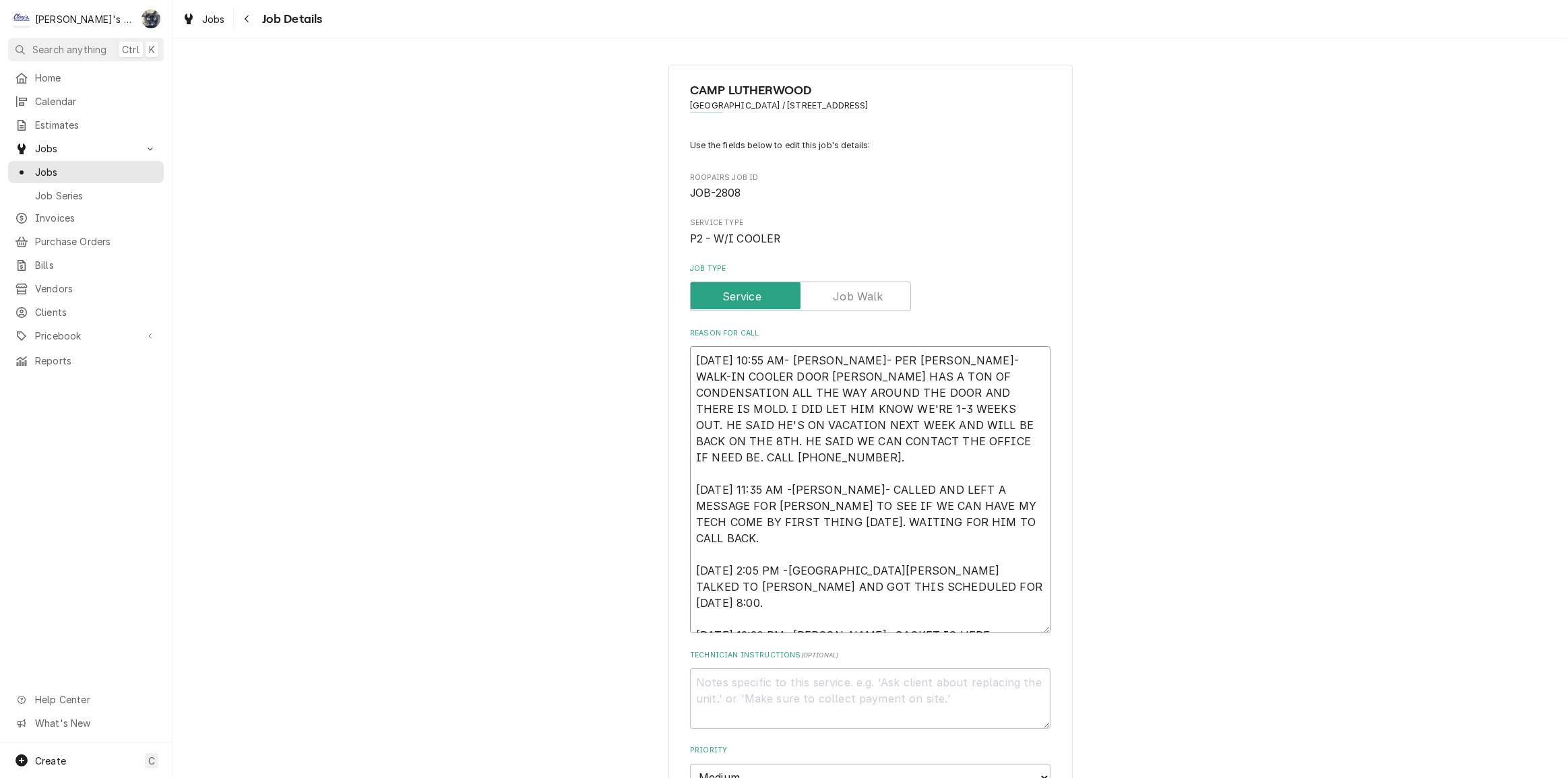
type textarea "[DATE] 10:55 AM- [PERSON_NAME]- PER [PERSON_NAME]- WALK-IN COOLER DOOR [PERSON_…"
type textarea "x"
type textarea "[DATE] 10:55 AM- [PERSON_NAME]- PER [PERSON_NAME]- WALK-IN COOLER DOOR [PERSON_…"
type textarea "x"
type textarea "[DATE] 10:55 AM- [PERSON_NAME]- PER [PERSON_NAME]- WALK-IN COOLER DOOR [PERSON_…"
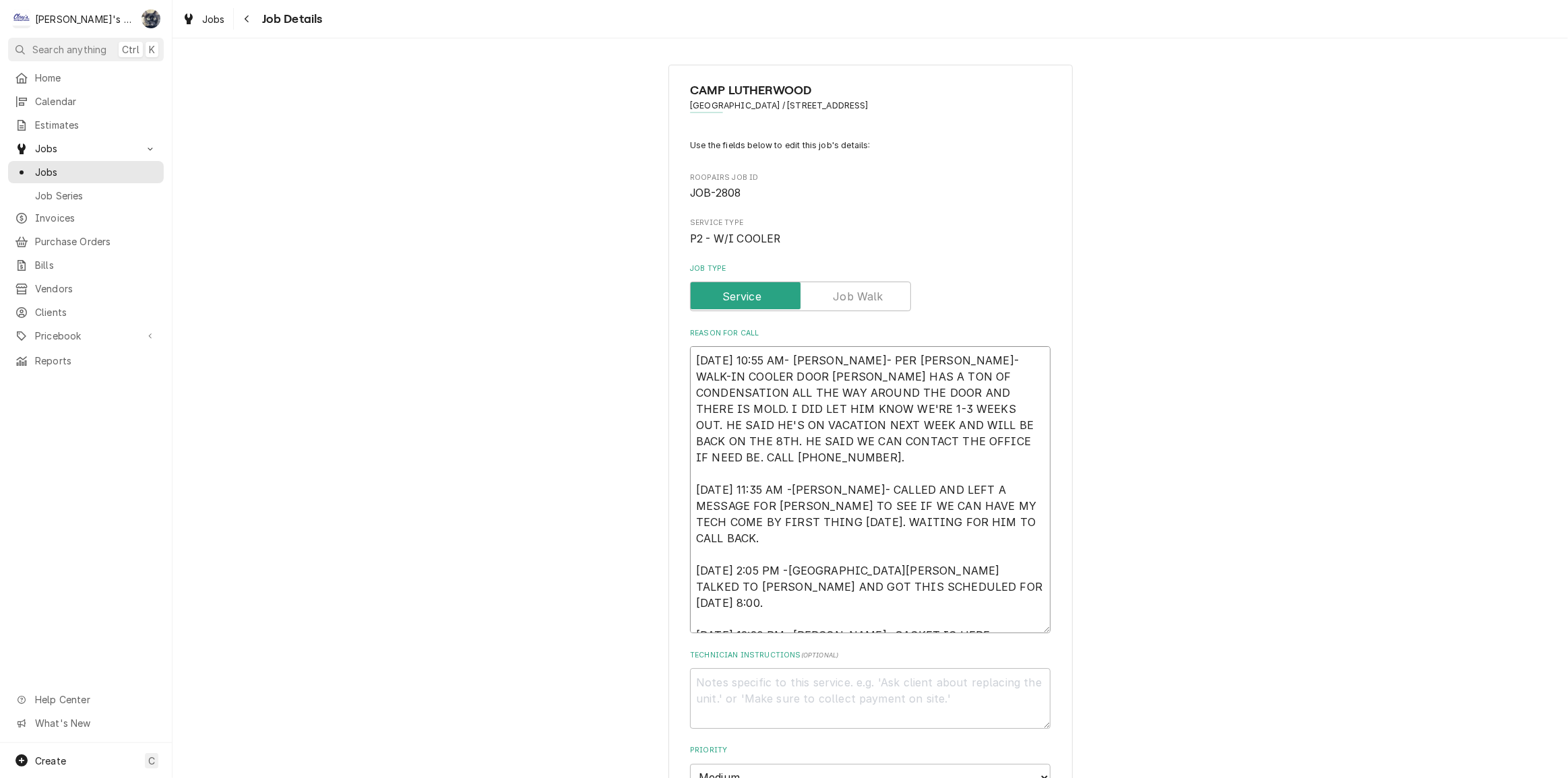
type textarea "x"
type textarea "[DATE] 10:55 AM- [PERSON_NAME]- PER [PERSON_NAME]- WALK-IN COOLER DOOR [PERSON_…"
type textarea "x"
type textarea "[DATE] 10:55 AM- [PERSON_NAME]- PER [PERSON_NAME]- WALK-IN COOLER DOOR [PERSON_…"
type textarea "x"
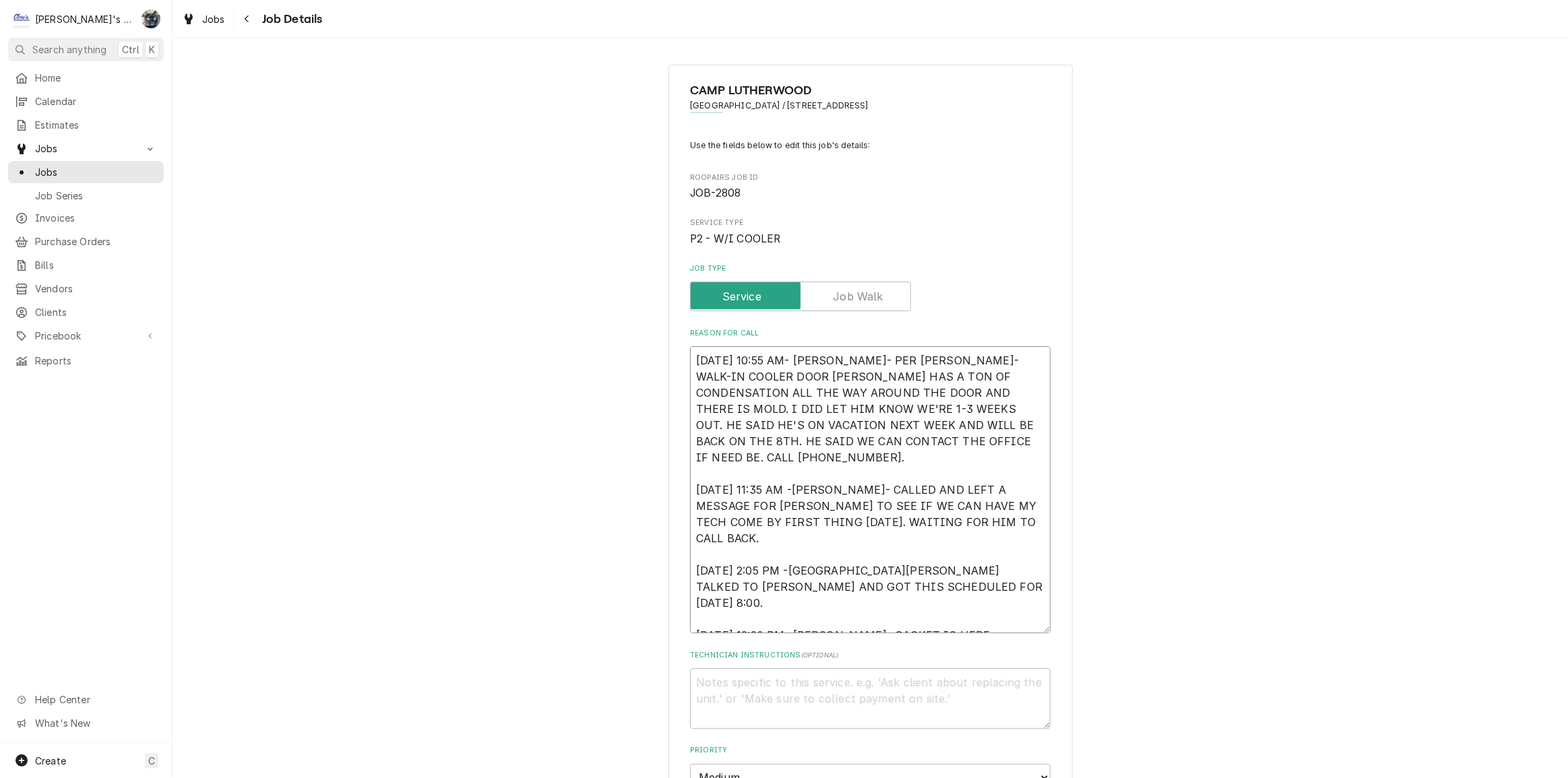
type textarea "[DATE] 10:55 AM- [PERSON_NAME]- PER [PERSON_NAME]- WALK-IN COOLER DOOR [PERSON_…"
type textarea "x"
type textarea "[DATE] 10:55 AM- [PERSON_NAME]- PER [PERSON_NAME]- WALK-IN COOLER DOOR [PERSON_…"
type textarea "x"
type textarea "8/28/2025 10:55 AM- KASSIE- PER TOM- WALK-IN COOLER DOOR GASKET HAS A TON OF CO…"
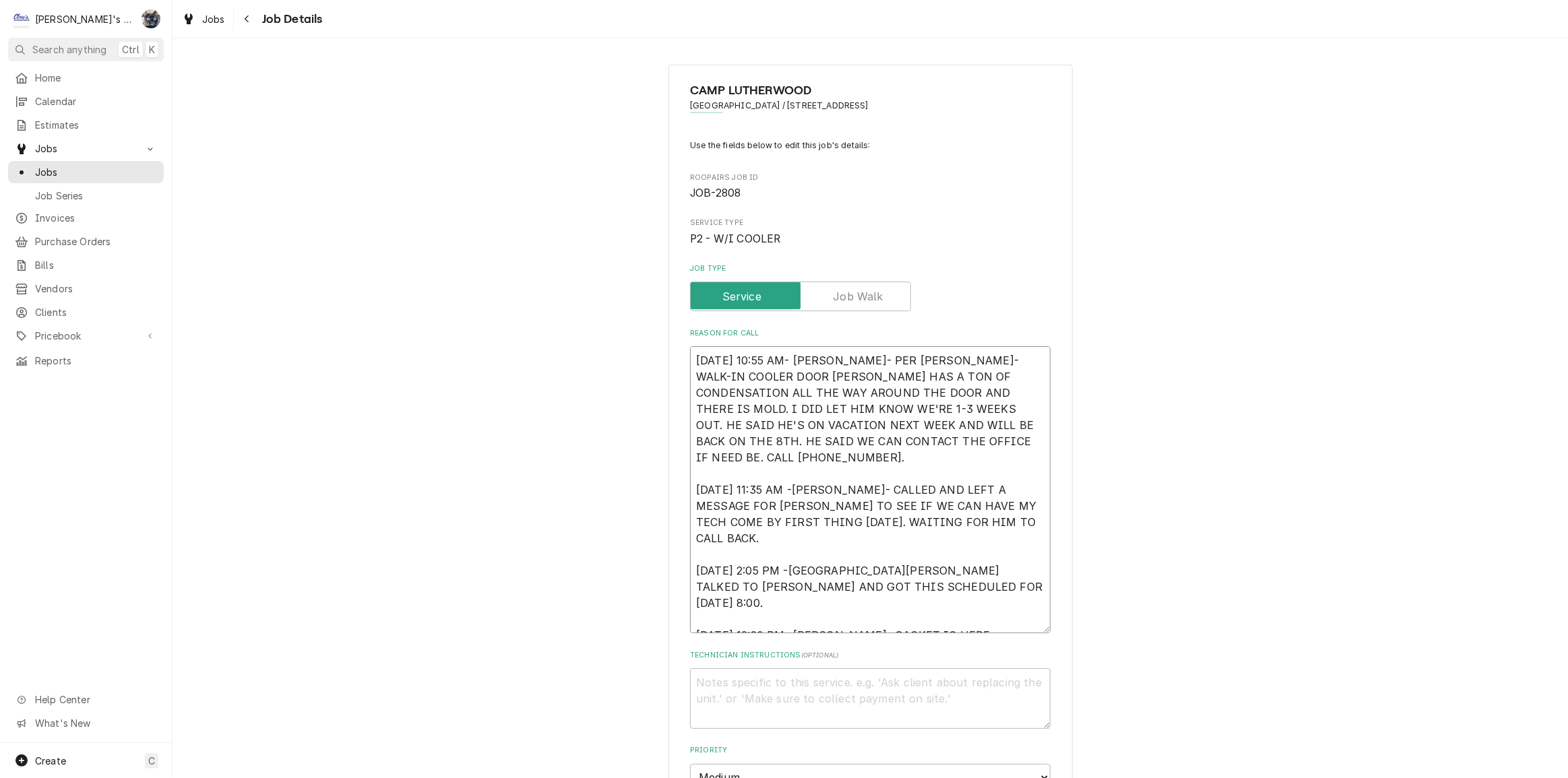
type textarea "x"
type textarea "8/28/2025 10:55 AM- KASSIE- PER TOM- WALK-IN COOLER DOOR GASKET HAS A TON OF CO…"
type textarea "x"
type textarea "8/28/2025 10:55 AM- KASSIE- PER TOM- WALK-IN COOLER DOOR GASKET HAS A TON OF CO…"
type textarea "x"
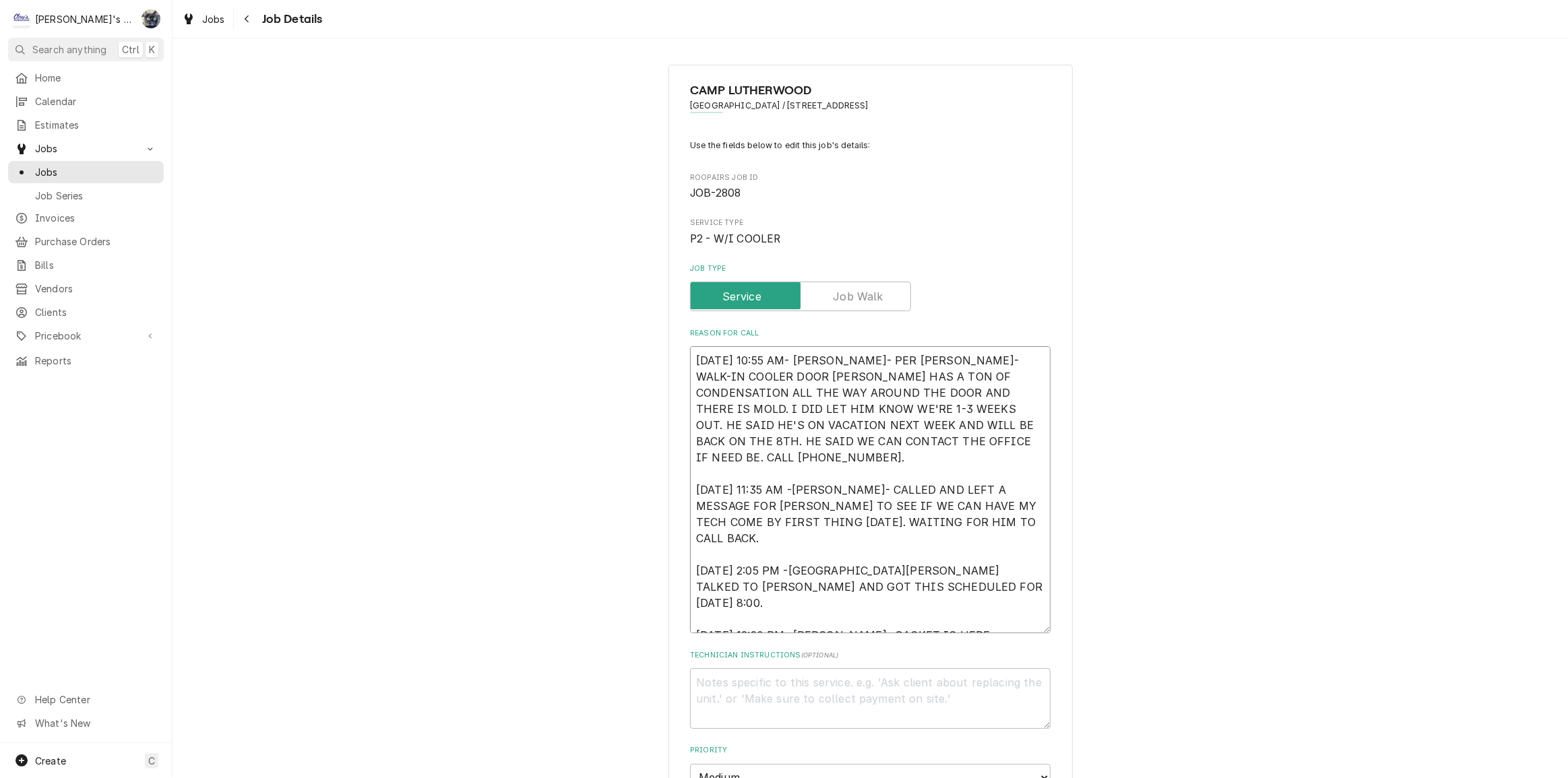
type textarea "8/28/2025 10:55 AM- KASSIE- PER TOM- WALK-IN COOLER DOOR GASKET HAS A TON OF CO…"
type textarea "x"
type textarea "8/28/2025 10:55 AM- KASSIE- PER TOM- WALK-IN COOLER DOOR GASKET HAS A TON OF CO…"
type textarea "x"
type textarea "8/28/2025 10:55 AM- KASSIE- PER TOM- WALK-IN COOLER DOOR GASKET HAS A TON OF CO…"
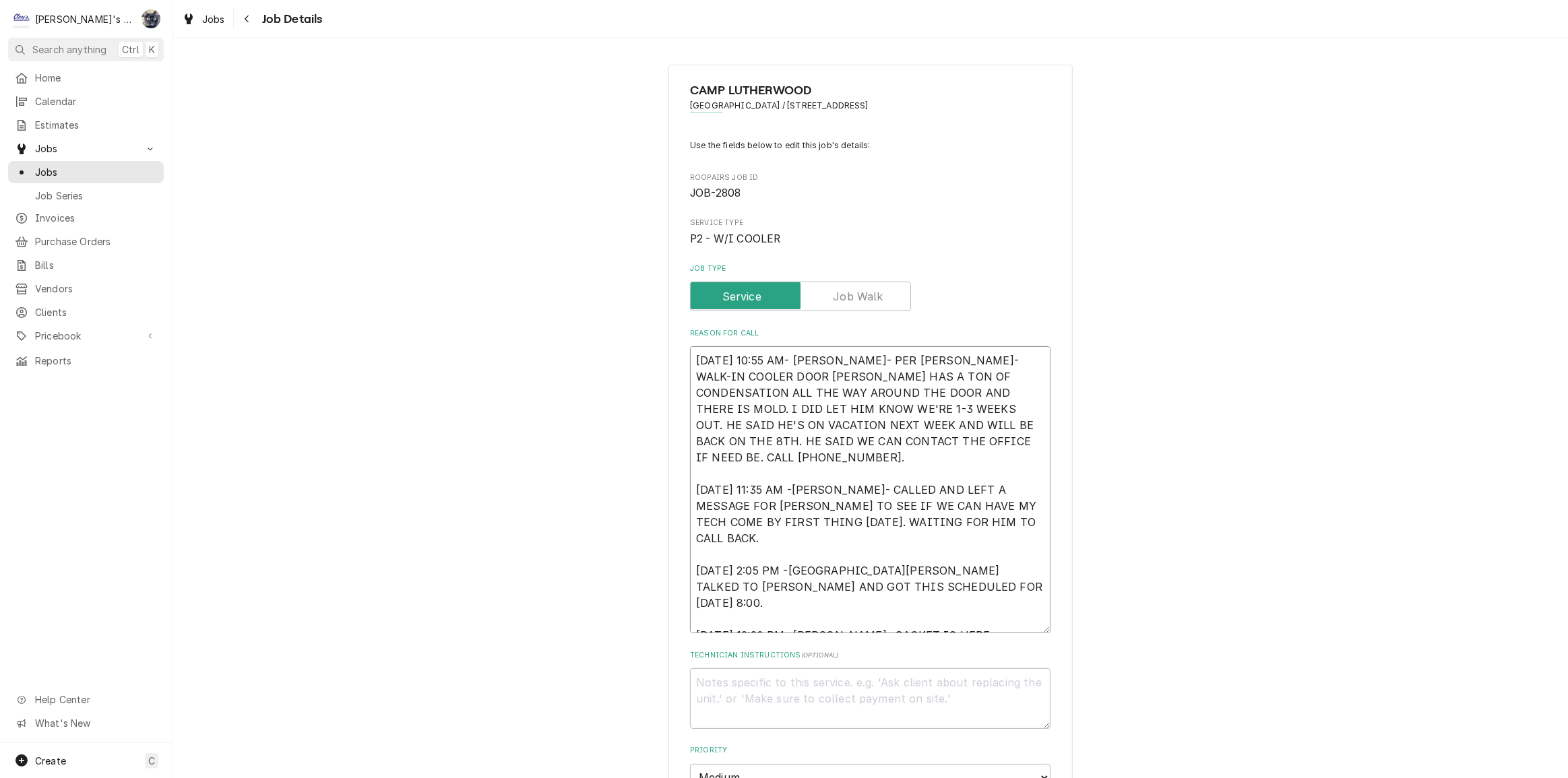
type textarea "x"
type textarea "8/28/2025 10:55 AM- KASSIE- PER TOM- WALK-IN COOLER DOOR GASKET HAS A TON OF CO…"
type textarea "x"
type textarea "8/28/2025 10:55 AM- KASSIE- PER TOM- WALK-IN COOLER DOOR GASKET HAS A TON OF CO…"
type textarea "x"
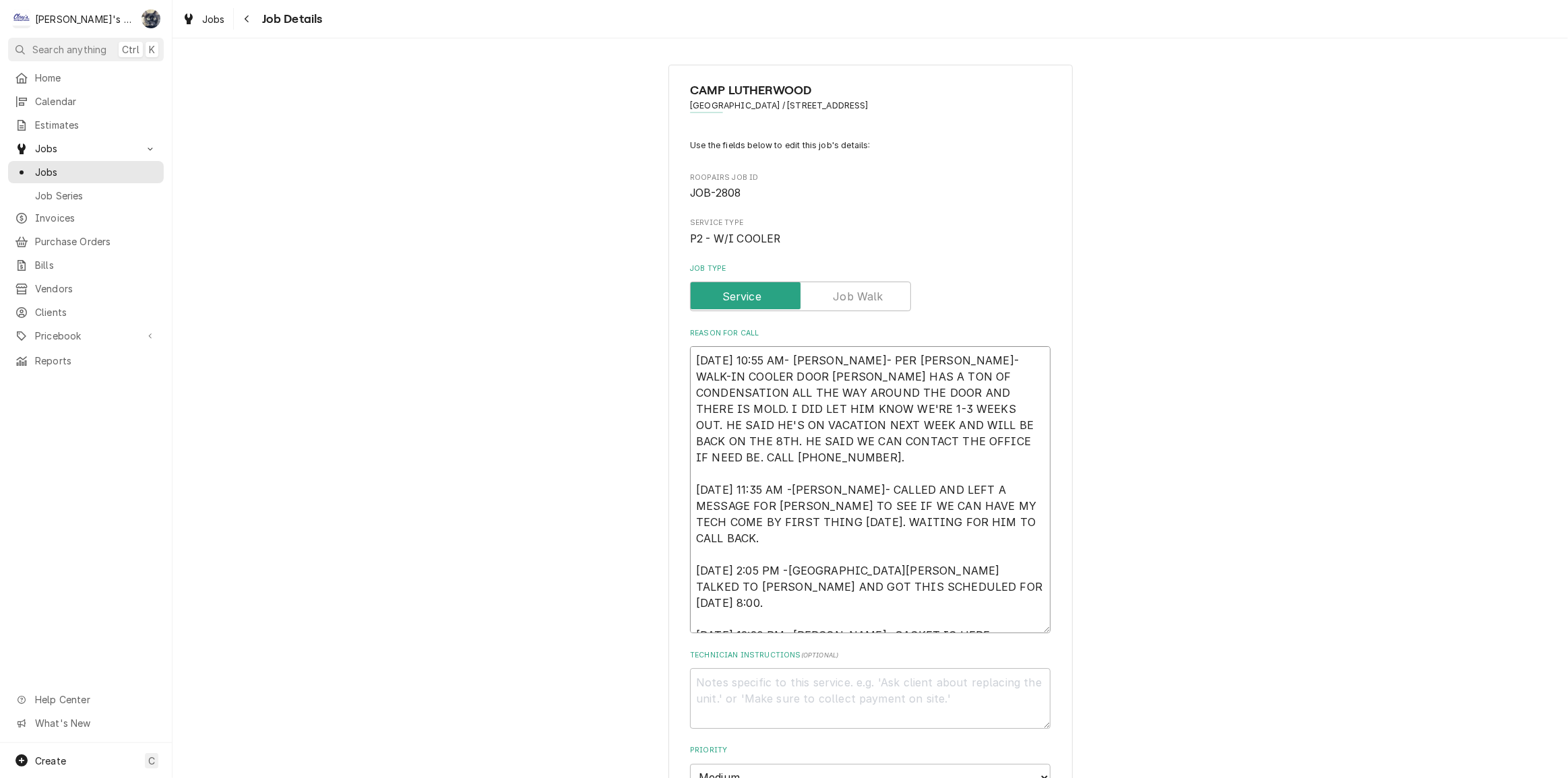
type textarea "8/28/2025 10:55 AM- KASSIE- PER TOM- WALK-IN COOLER DOOR GASKET HAS A TON OF CO…"
type textarea "x"
type textarea "8/28/2025 10:55 AM- KASSIE- PER TOM- WALK-IN COOLER DOOR GASKET HAS A TON OF CO…"
type textarea "x"
type textarea "8/28/2025 10:55 AM- KASSIE- PER TOM- WALK-IN COOLER DOOR GASKET HAS A TON OF CO…"
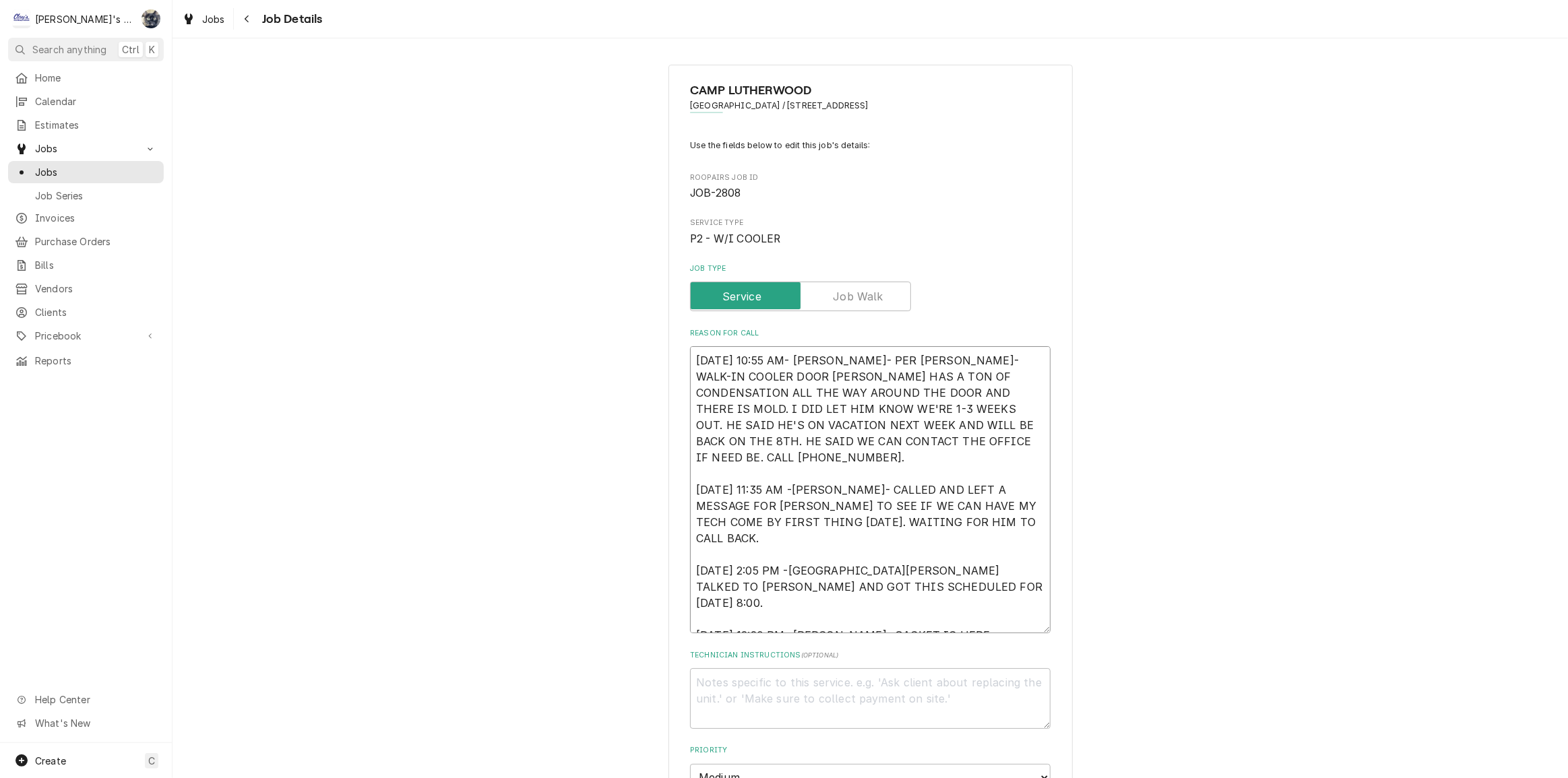
type textarea "x"
type textarea "8/28/2025 10:55 AM- KASSIE- PER TOM- WALK-IN COOLER DOOR GASKET HAS A TON OF CO…"
type textarea "x"
type textarea "8/28/2025 10:55 AM- KASSIE- PER TOM- WALK-IN COOLER DOOR GASKET HAS A TON OF CO…"
type textarea "x"
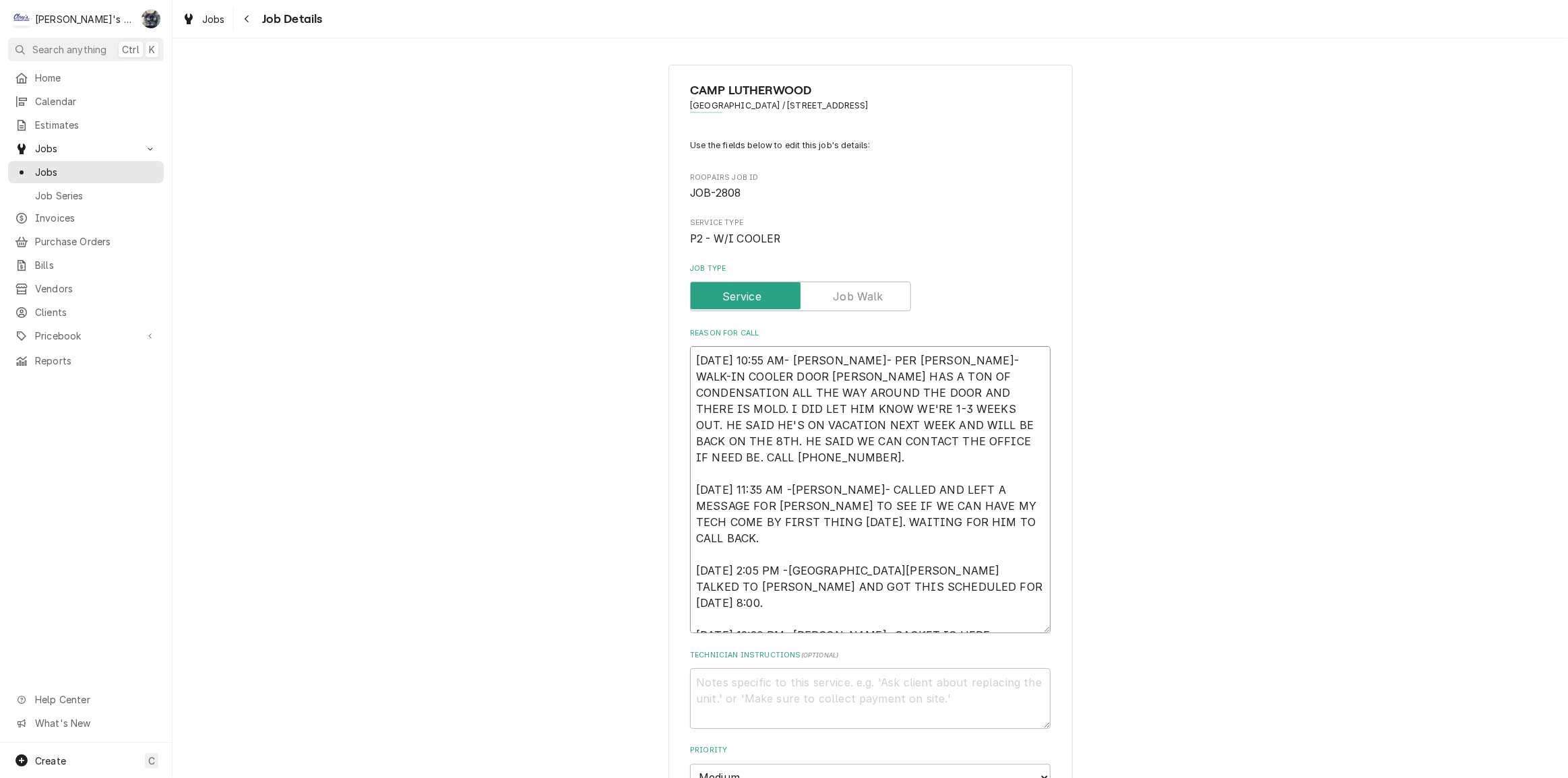
type textarea "8/28/2025 10:55 AM- KASSIE- PER TOM- WALK-IN COOLER DOOR GASKET HAS A TON OF CO…"
type textarea "x"
type textarea "8/28/2025 10:55 AM- KASSIE- PER TOM- WALK-IN COOLER DOOR GASKET HAS A TON OF CO…"
type textarea "x"
type textarea "8/28/2025 10:55 AM- KASSIE- PER TOM- WALK-IN COOLER DOOR GASKET HAS A TON OF CO…"
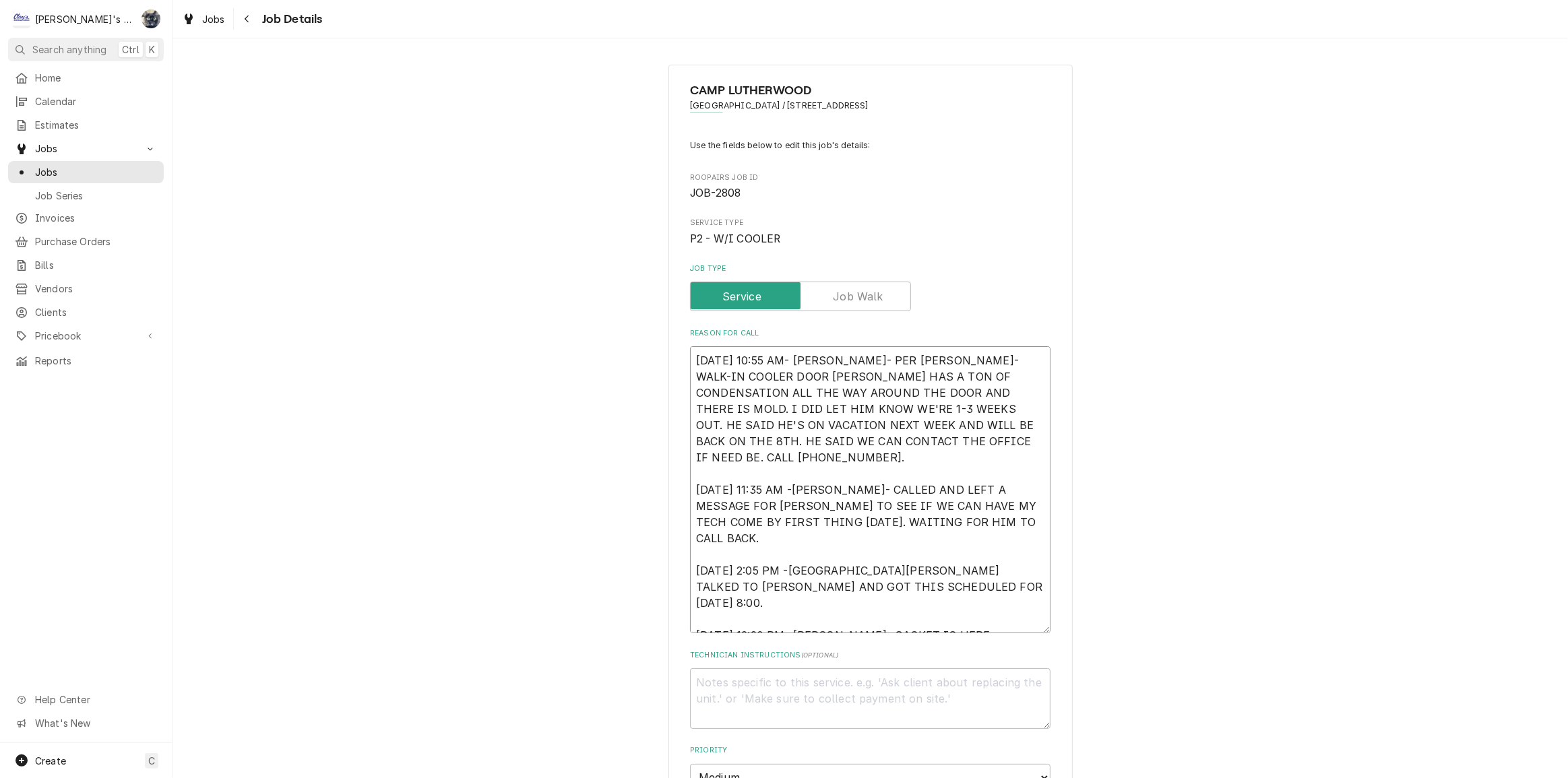
type textarea "x"
type textarea "8/28/2025 10:55 AM- KASSIE- PER TOM- WALK-IN COOLER DOOR GASKET HAS A TON OF CO…"
type textarea "x"
type textarea "8/28/2025 10:55 AM- KASSIE- PER TOM- WALK-IN COOLER DOOR GASKET HAS A TON OF CO…"
type textarea "x"
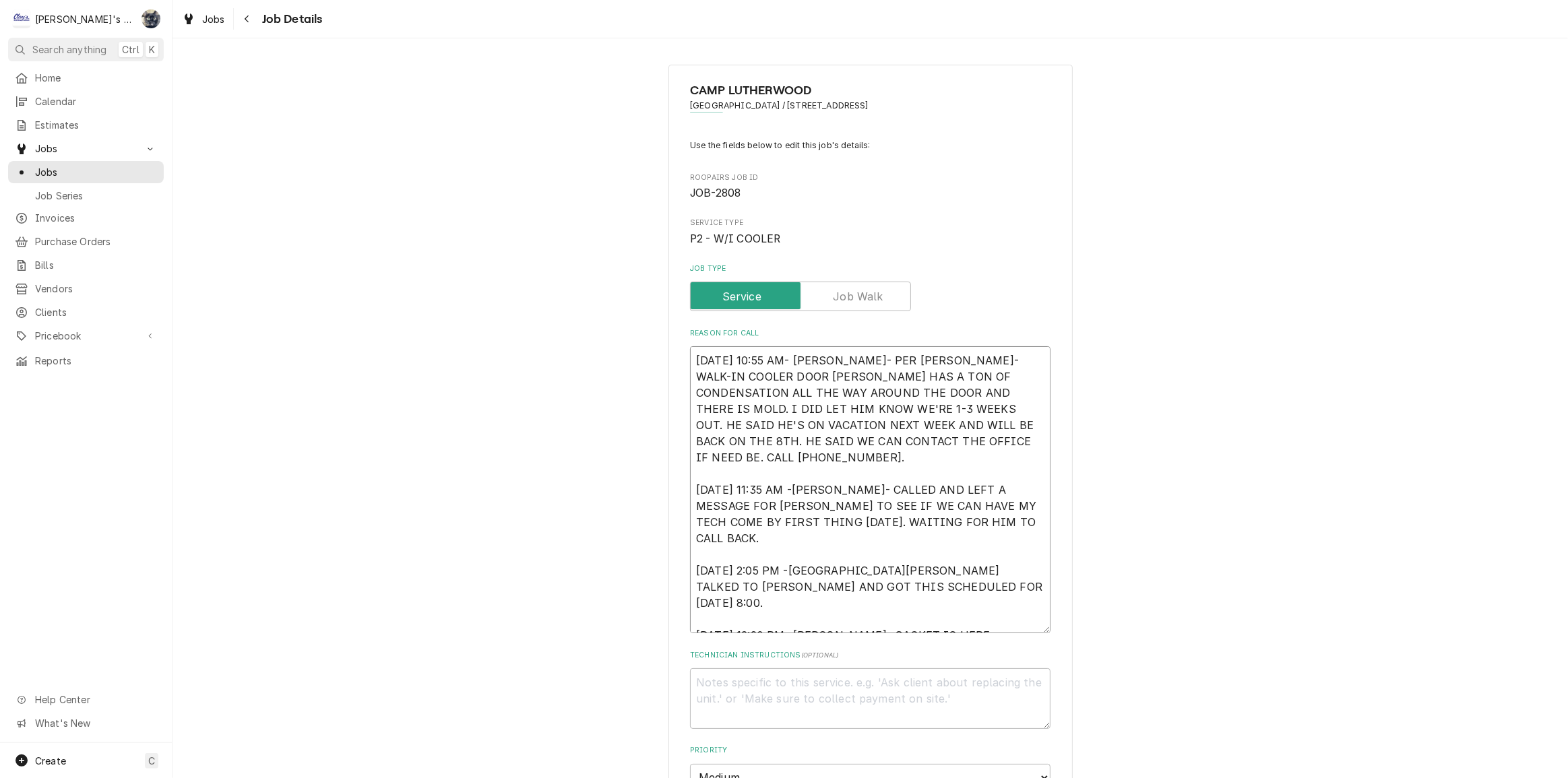
type textarea "8/28/2025 10:55 AM- KASSIE- PER TOM- WALK-IN COOLER DOOR GASKET HAS A TON OF CO…"
type textarea "x"
type textarea "8/28/2025 10:55 AM- KASSIE- PER TOM- WALK-IN COOLER DOOR GASKET HAS A TON OF CO…"
type textarea "x"
type textarea "8/28/2025 10:55 AM- KASSIE- PER TOM- WALK-IN COOLER DOOR GASKET HAS A TON OF CO…"
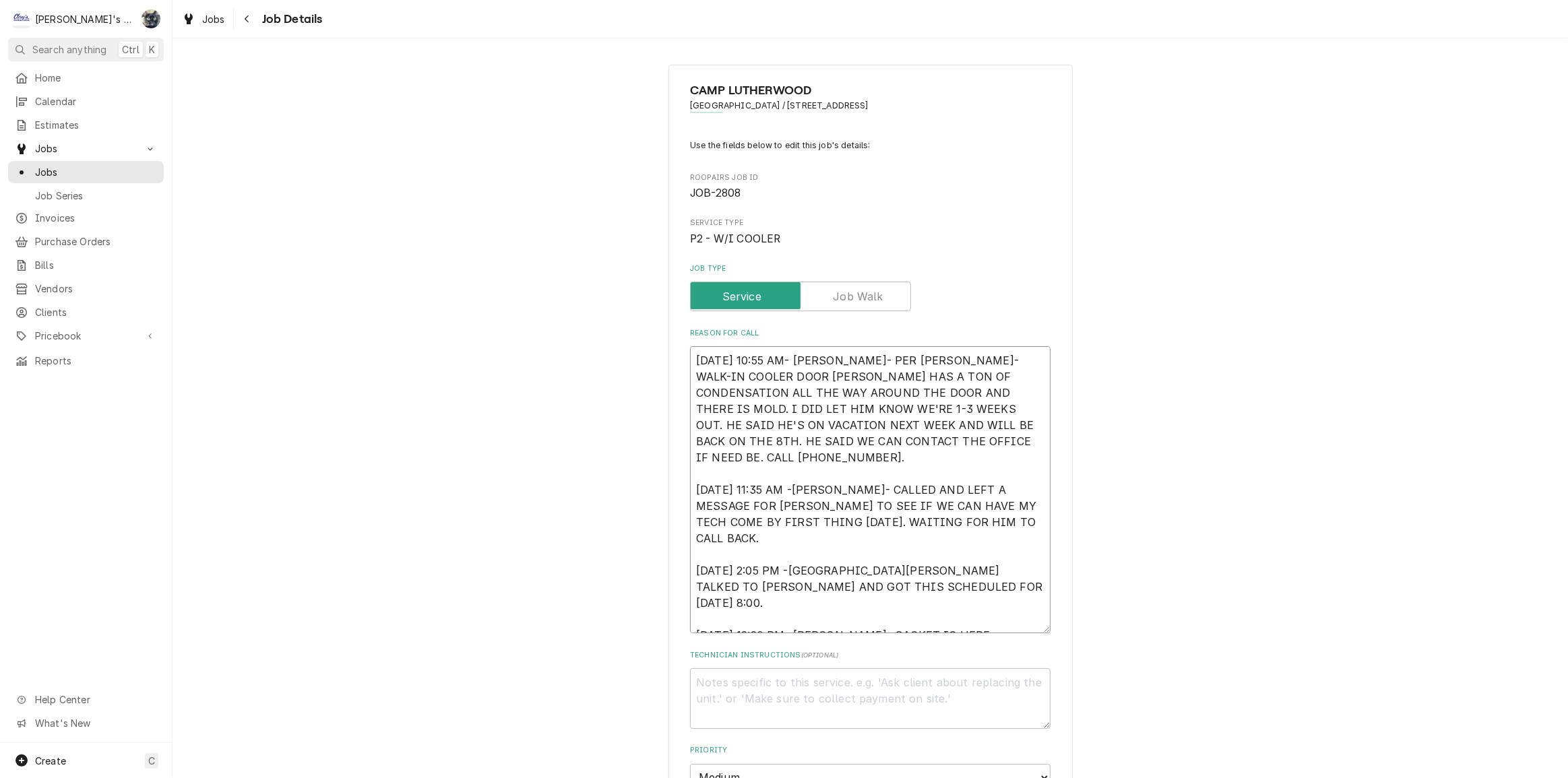
type textarea "x"
type textarea "8/28/2025 10:55 AM- KASSIE- PER TOM- WALK-IN COOLER DOOR GASKET HAS A TON OF CO…"
type textarea "x"
type textarea "8/28/2025 10:55 AM- KASSIE- PER TOM- WALK-IN COOLER DOOR GASKET HAS A TON OF CO…"
type textarea "x"
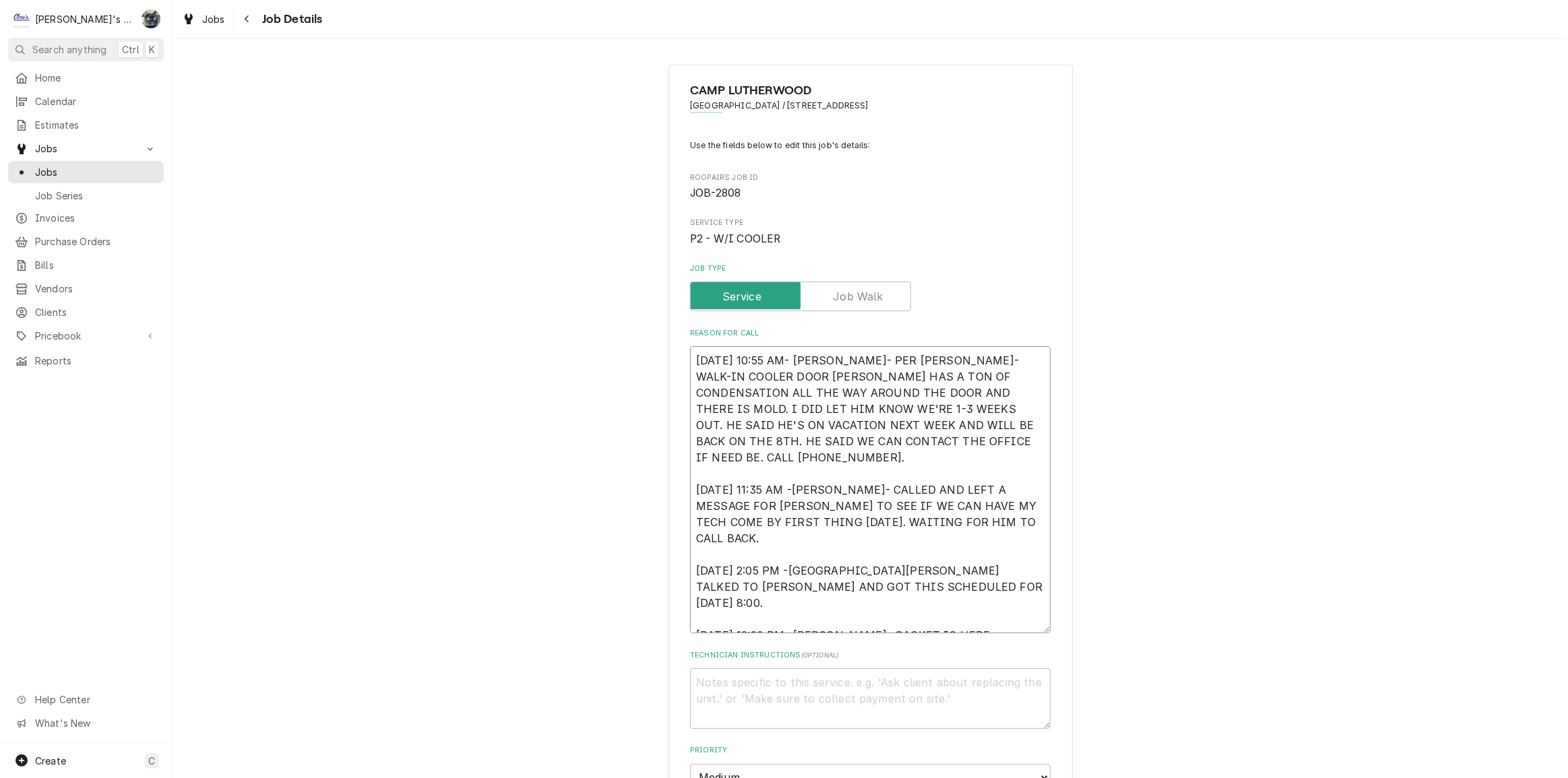
type textarea "8/28/2025 10:55 AM- KASSIE- PER TOM- WALK-IN COOLER DOOR GASKET HAS A TON OF CO…"
type textarea "x"
type textarea "8/28/2025 10:55 AM- KASSIE- PER TOM- WALK-IN COOLER DOOR GASKET HAS A TON OF CO…"
type textarea "x"
type textarea "8/28/2025 10:55 AM- KASSIE- PER TOM- WALK-IN COOLER DOOR GASKET HAS A TON OF CO…"
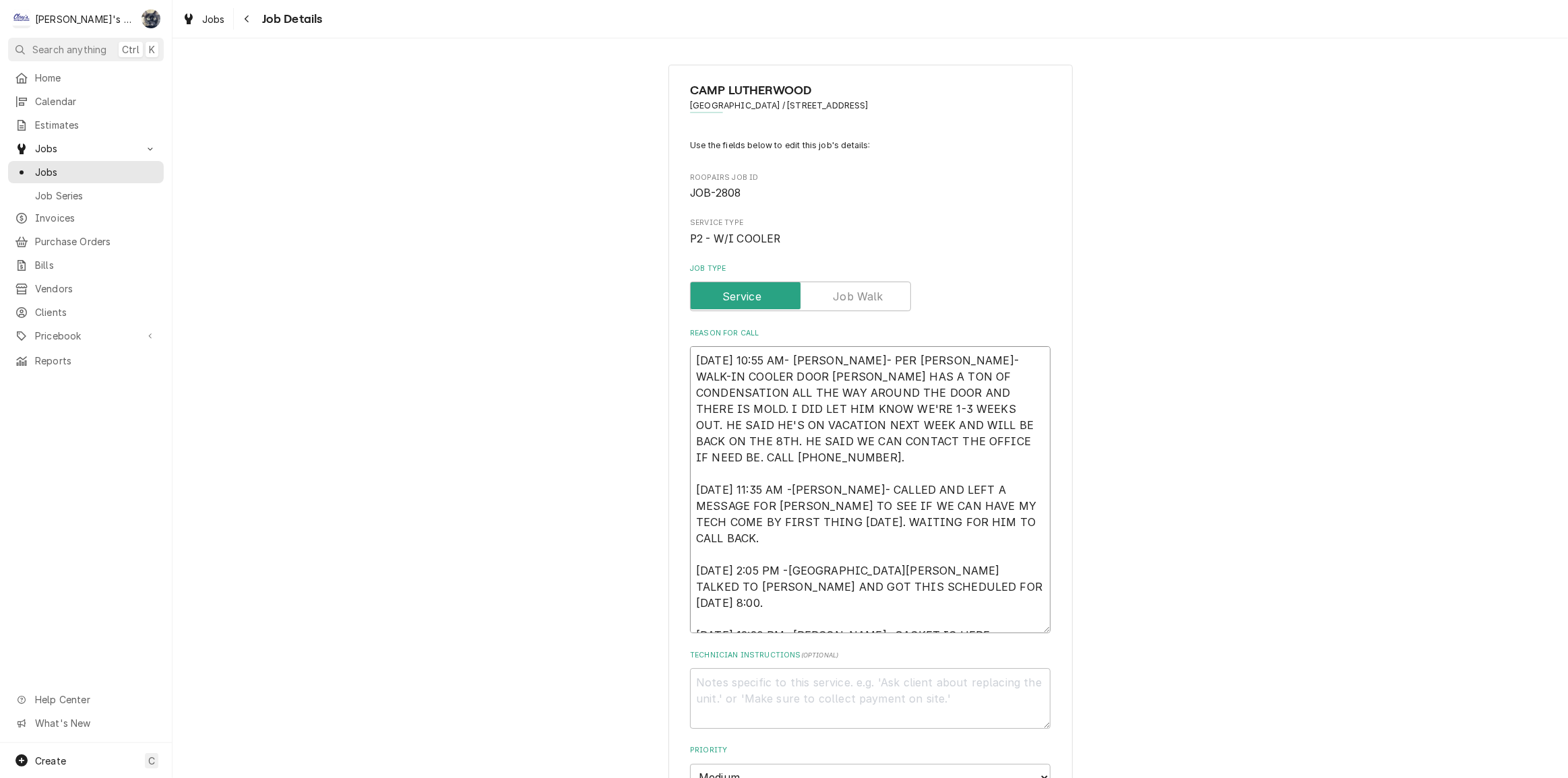
type textarea "x"
type textarea "8/28/2025 10:55 AM- KASSIE- PER TOM- WALK-IN COOLER DOOR GASKET HAS A TON OF CO…"
type textarea "x"
type textarea "8/28/2025 10:55 AM- KASSIE- PER TOM- WALK-IN COOLER DOOR GASKET HAS A TON OF CO…"
type textarea "x"
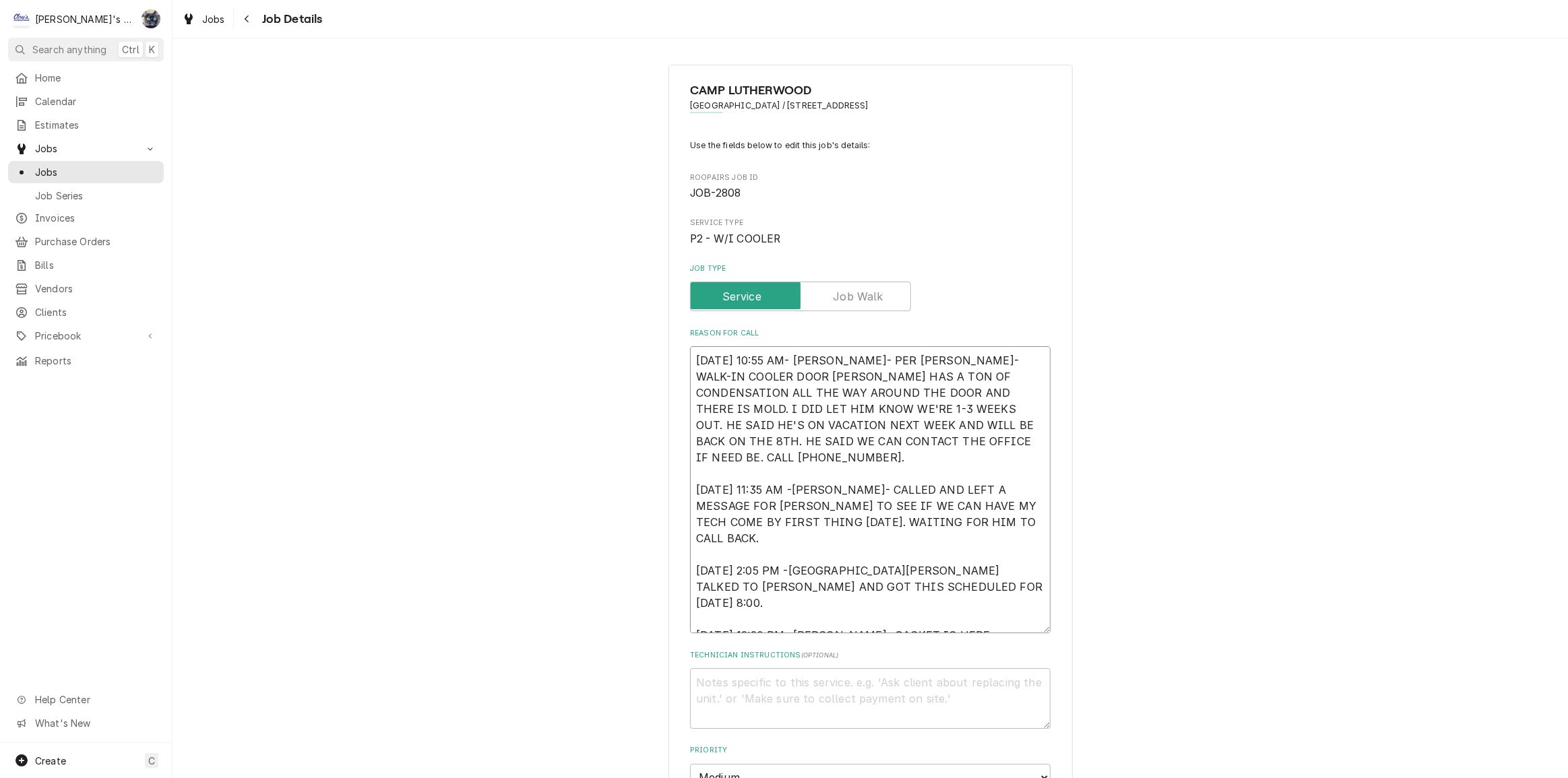
type textarea "8/28/2025 10:55 AM- KASSIE- PER TOM- WALK-IN COOLER DOOR GASKET HAS A TON OF CO…"
type textarea "x"
type textarea "8/28/2025 10:55 AM- KASSIE- PER TOM- WALK-IN COOLER DOOR GASKET HAS A TON OF CO…"
type textarea "x"
type textarea "8/28/2025 10:55 AM- KASSIE- PER TOM- WALK-IN COOLER DOOR GASKET HAS A TON OF CO…"
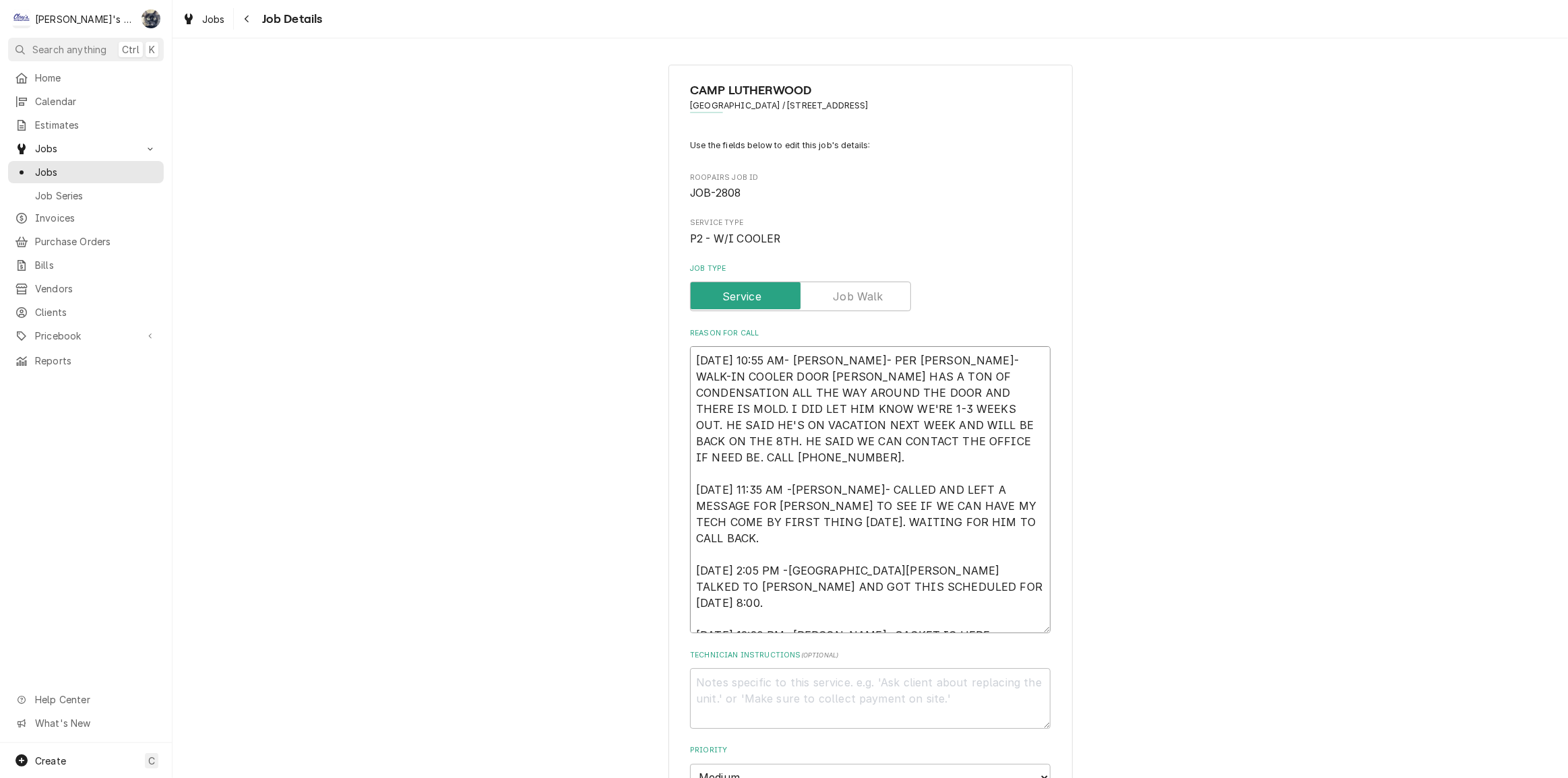
type textarea "x"
type textarea "8/28/2025 10:55 AM- KASSIE- PER TOM- WALK-IN COOLER DOOR GASKET HAS A TON OF CO…"
type textarea "x"
type textarea "8/28/2025 10:55 AM- KASSIE- PER TOM- WALK-IN COOLER DOOR GASKET HAS A TON OF CO…"
type textarea "x"
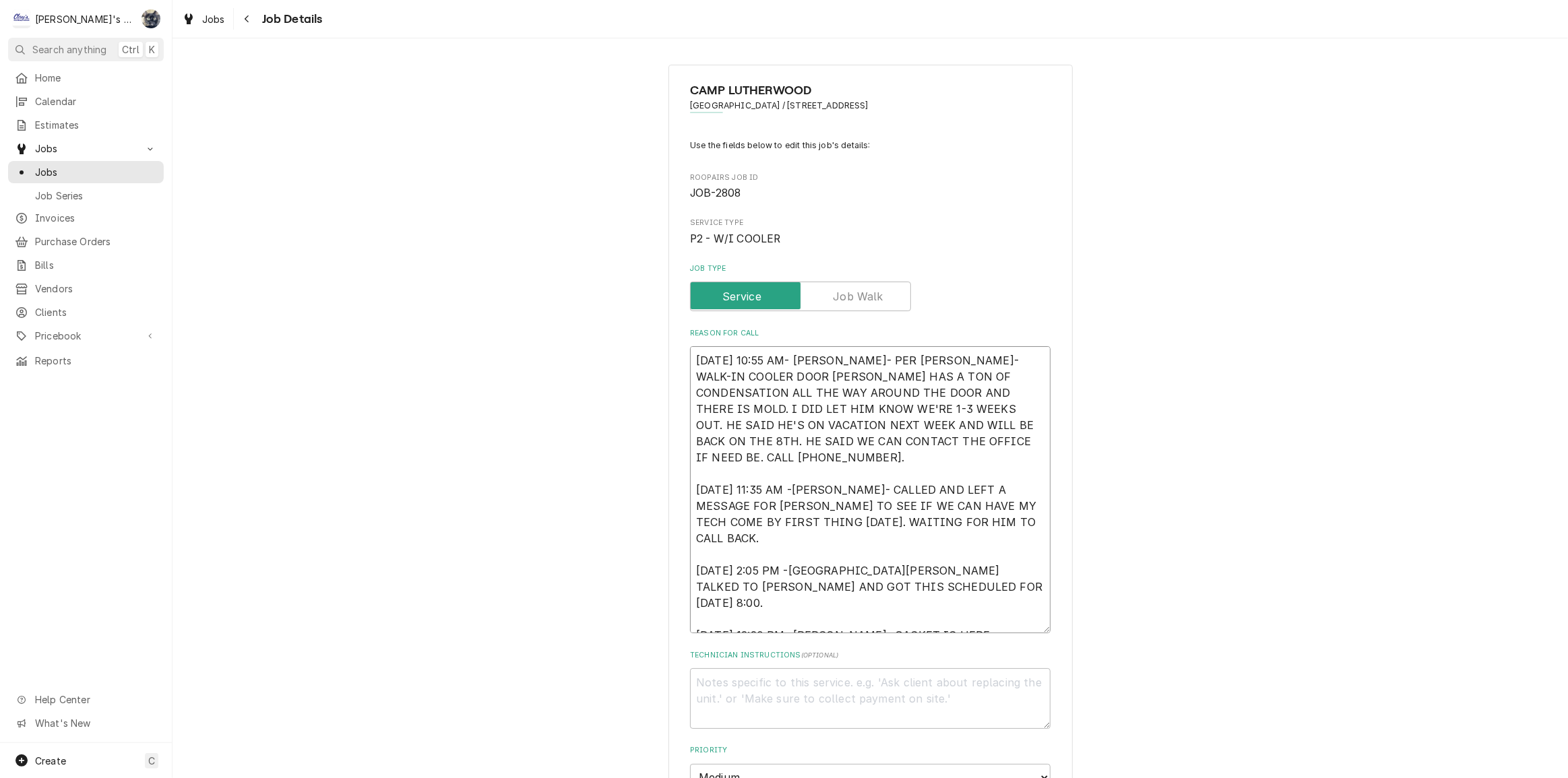
type textarea "8/28/2025 10:55 AM- KASSIE- PER TOM- WALK-IN COOLER DOOR GASKET HAS A TON OF CO…"
type textarea "x"
type textarea "8/28/2025 10:55 AM- KASSIE- PER TOM- WALK-IN COOLER DOOR GASKET HAS A TON OF CO…"
type textarea "x"
type textarea "8/28/2025 10:55 AM- KASSIE- PER TOM- WALK-IN COOLER DOOR GASKET HAS A TON OF CO…"
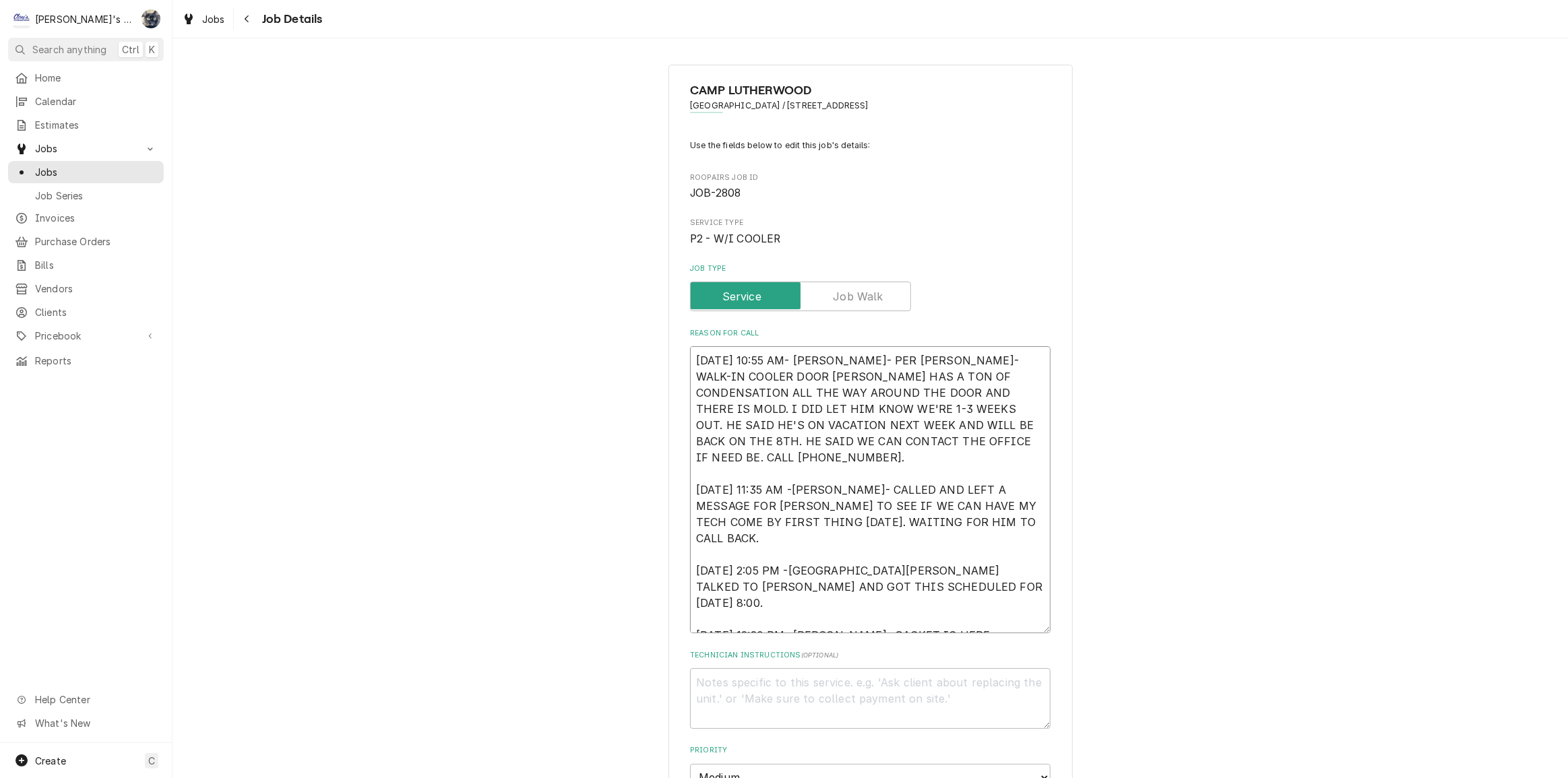
type textarea "x"
type textarea "8/28/2025 10:55 AM- KASSIE- PER TOM- WALK-IN COOLER DOOR GASKET HAS A TON OF CO…"
type textarea "x"
type textarea "8/28/2025 10:55 AM- KASSIE- PER TOM- WALK-IN COOLER DOOR GASKET HAS A TON OF CO…"
type textarea "x"
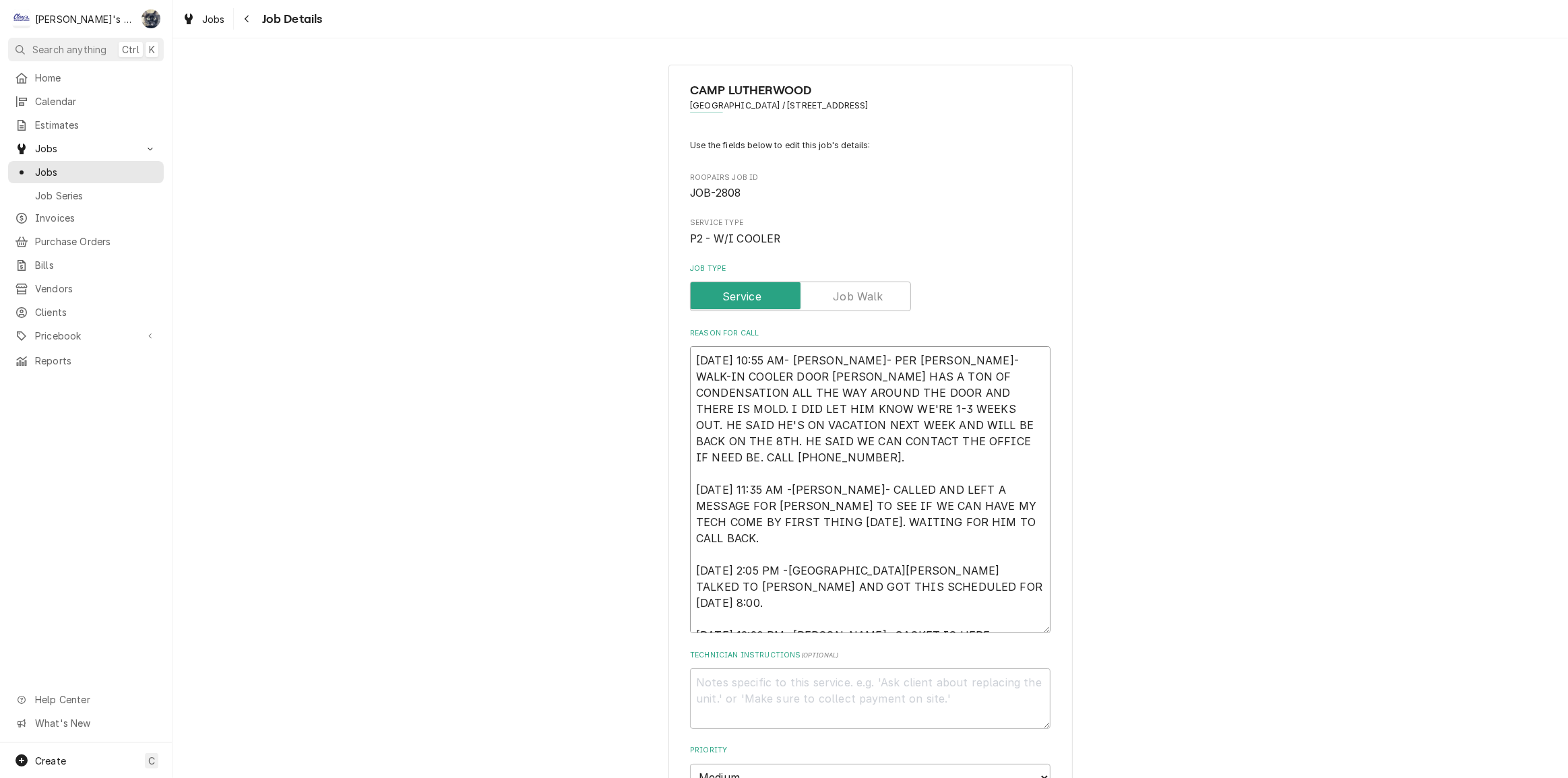
type textarea "8/28/2025 10:55 AM- KASSIE- PER TOM- WALK-IN COOLER DOOR GASKET HAS A TON OF CO…"
type textarea "x"
type textarea "8/28/2025 10:55 AM- KASSIE- PER TOM- WALK-IN COOLER DOOR GASKET HAS A TON OF CO…"
type textarea "x"
type textarea "8/28/2025 10:55 AM- KASSIE- PER TOM- WALK-IN COOLER DOOR GASKET HAS A TON OF CO…"
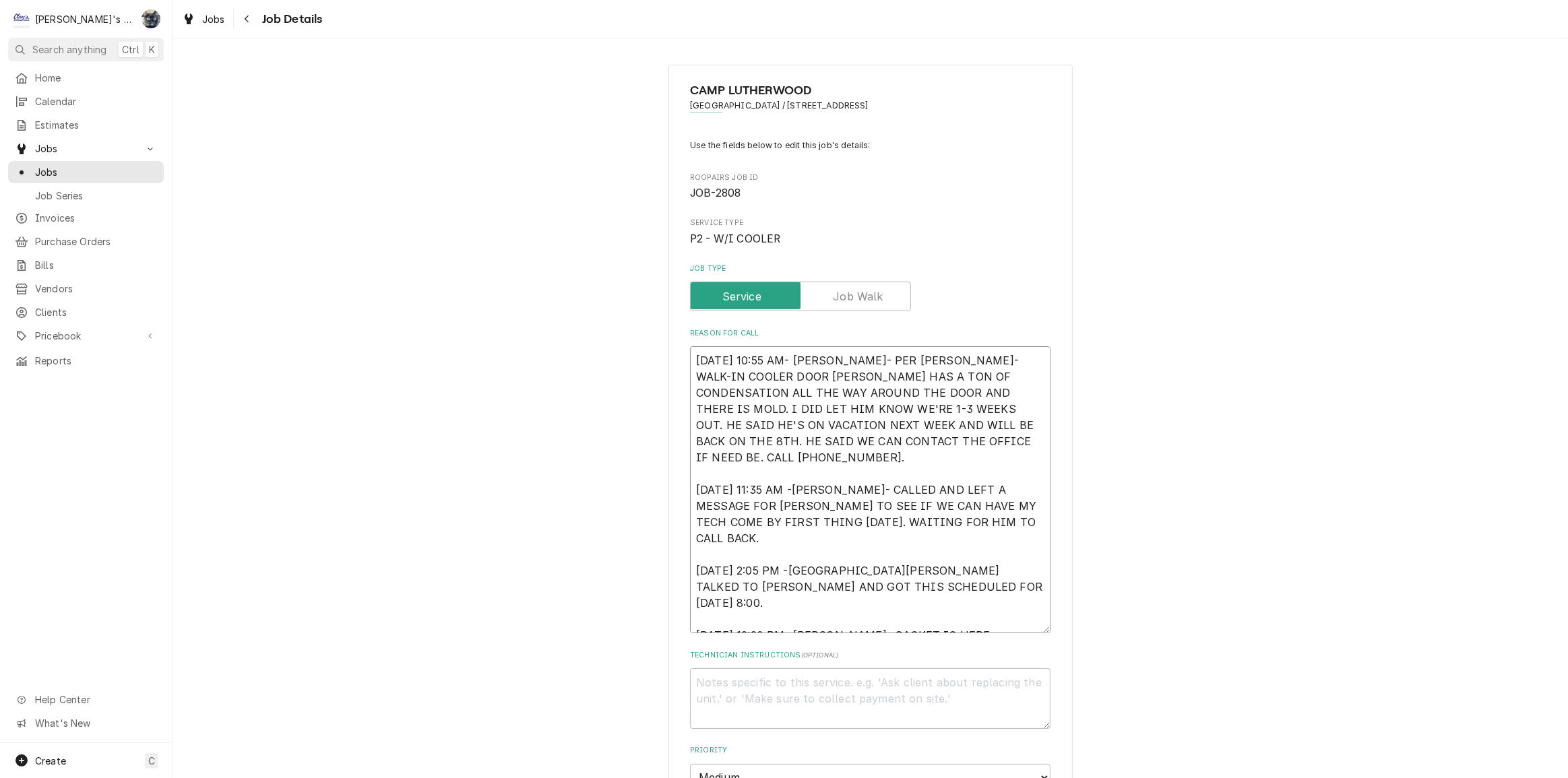
type textarea "x"
type textarea "8/28/2025 10:55 AM- KASSIE- PER TOM- WALK-IN COOLER DOOR GASKET HAS A TON OF CO…"
type textarea "x"
type textarea "8/28/2025 10:55 AM- KASSIE- PER TOM- WALK-IN COOLER DOOR GASKET HAS A TON OF CO…"
type textarea "x"
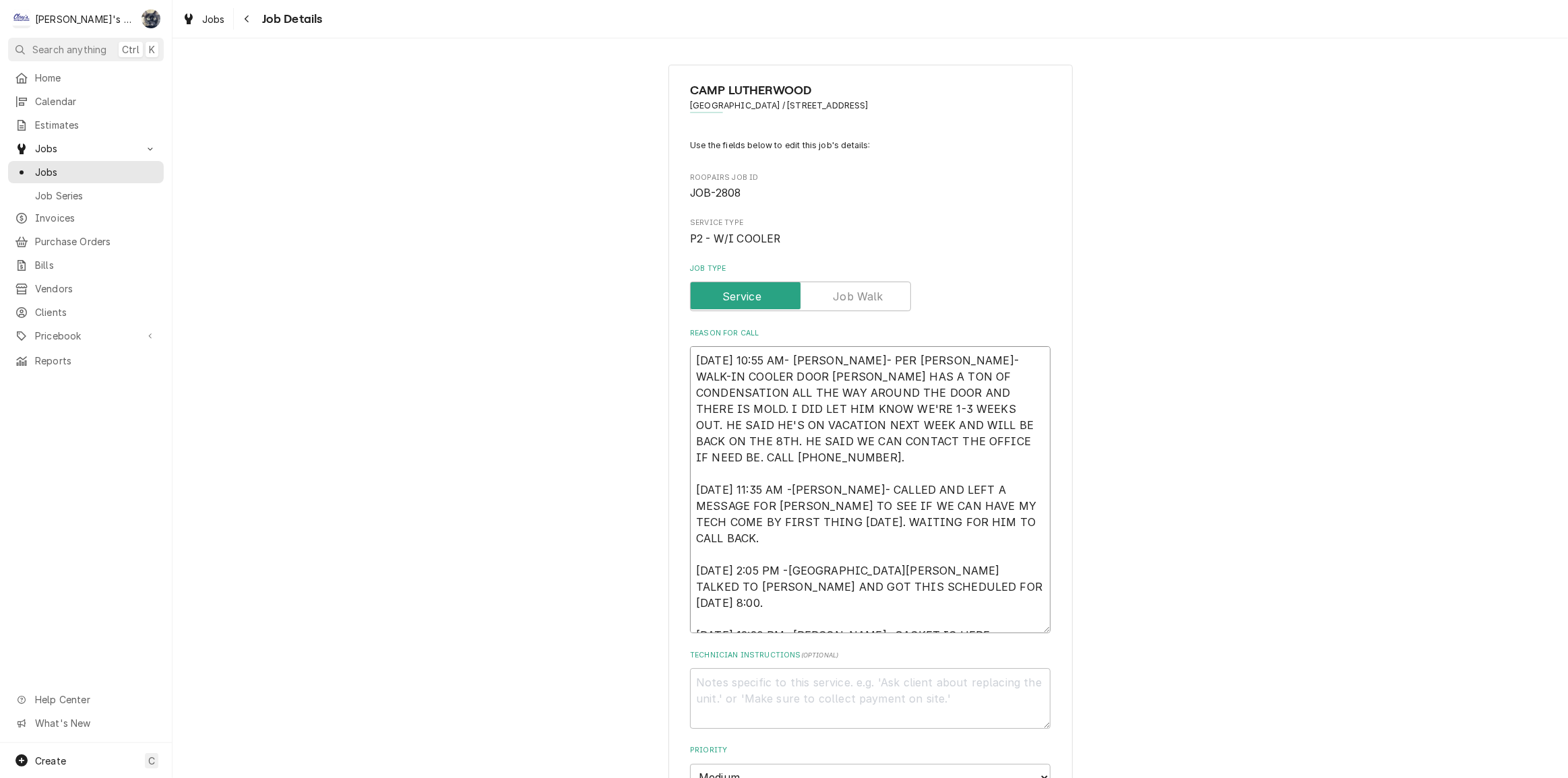
type textarea "8/28/2025 10:55 AM- KASSIE- PER TOM- WALK-IN COOLER DOOR GASKET HAS A TON OF CO…"
type textarea "x"
type textarea "8/28/2025 10:55 AM- KASSIE- PER TOM- WALK-IN COOLER DOOR GASKET HAS A TON OF CO…"
type textarea "x"
type textarea "8/28/2025 10:55 AM- KASSIE- PER TOM- WALK-IN COOLER DOOR GASKET HAS A TON OF CO…"
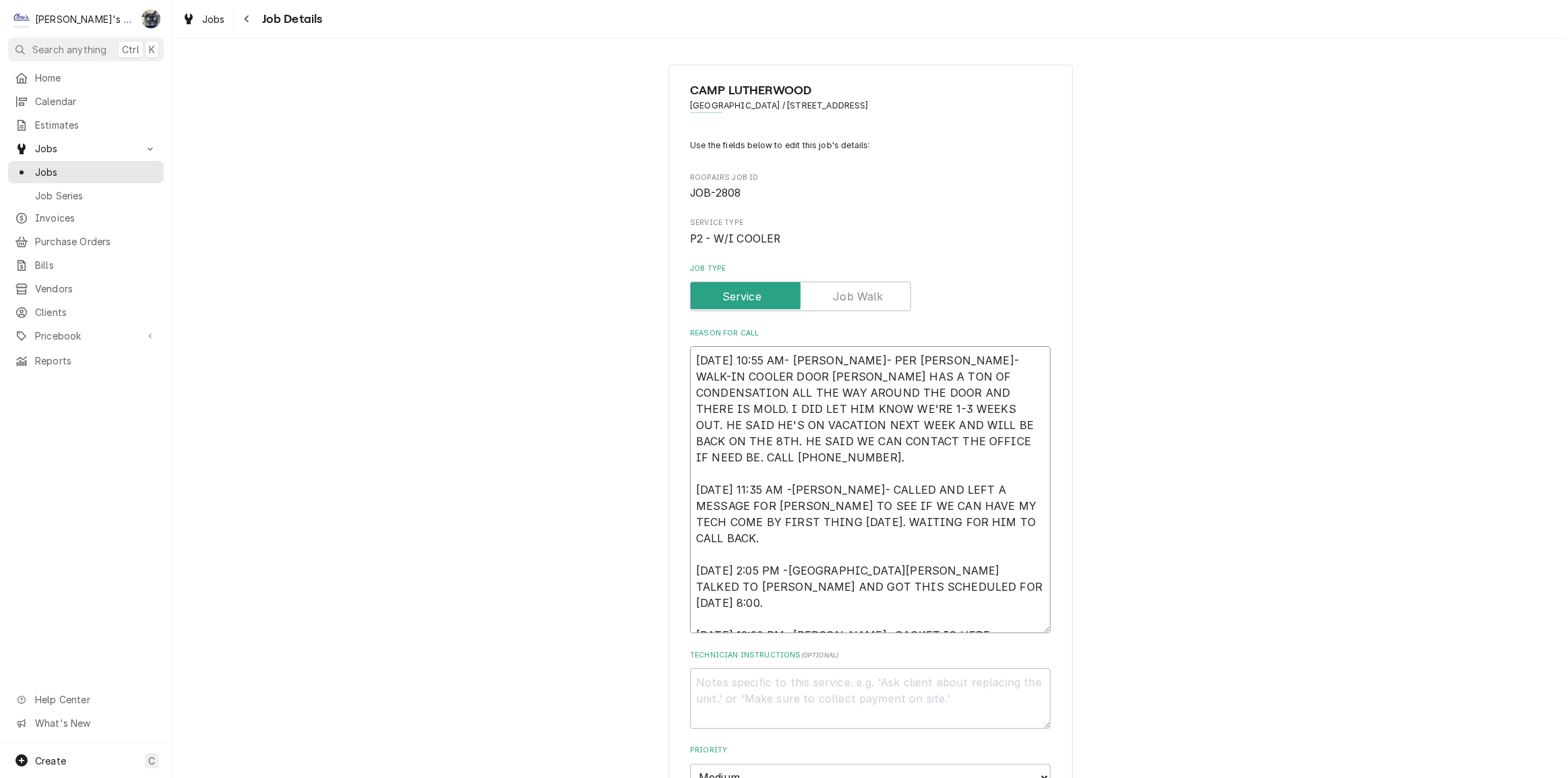
type textarea "x"
type textarea "8/28/2025 10:55 AM- KASSIE- PER TOM- WALK-IN COOLER DOOR GASKET HAS A TON OF CO…"
type textarea "x"
type textarea "8/28/2025 10:55 AM- KASSIE- PER TOM- WALK-IN COOLER DOOR GASKET HAS A TON OF CO…"
type textarea "x"
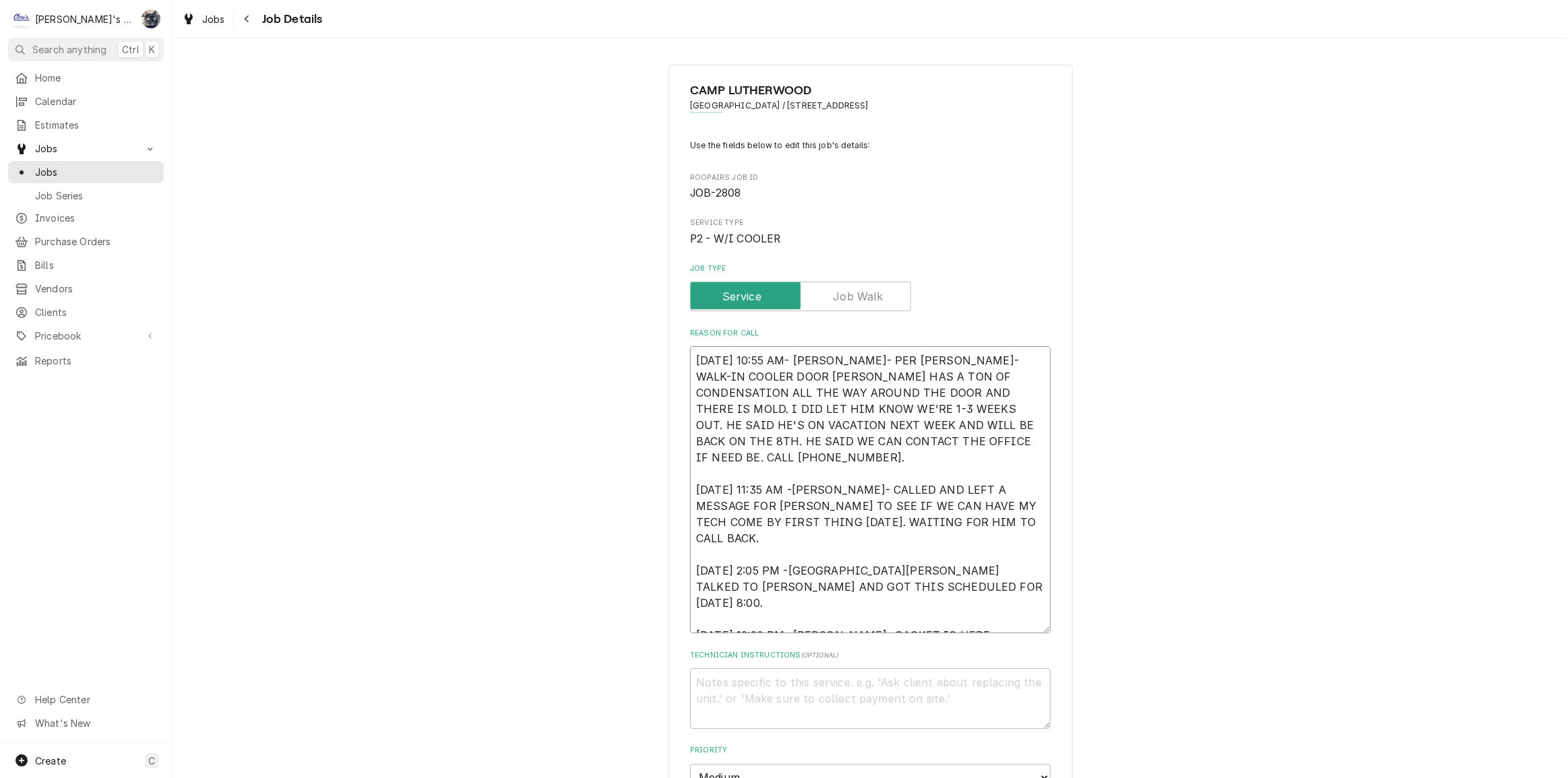
type textarea "8/28/2025 10:55 AM- KASSIE- PER TOM- WALK-IN COOLER DOOR GASKET HAS A TON OF CO…"
type textarea "x"
type textarea "8/28/2025 10:55 AM- KASSIE- PER TOM- WALK-IN COOLER DOOR GASKET HAS A TON OF CO…"
type textarea "x"
type textarea "8/28/2025 10:55 AM- KASSIE- PER TOM- WALK-IN COOLER DOOR GASKET HAS A TON OF CO…"
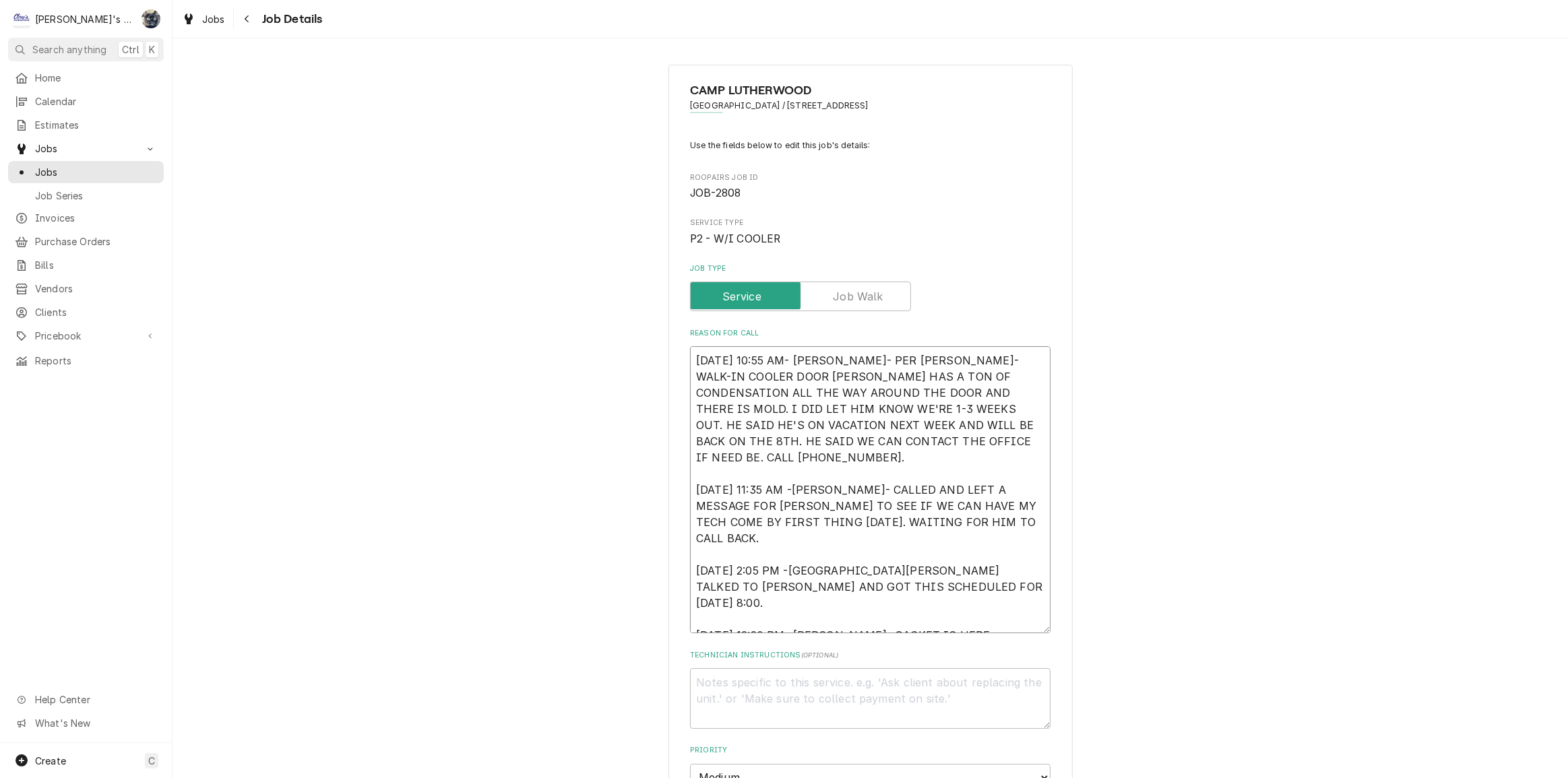
type textarea "x"
type textarea "8/28/2025 10:55 AM- KASSIE- PER TOM- WALK-IN COOLER DOOR GASKET HAS A TON OF CO…"
type textarea "x"
type textarea "8/28/2025 10:55 AM- KASSIE- PER TOM- WALK-IN COOLER DOOR GASKET HAS A TON OF CO…"
type textarea "x"
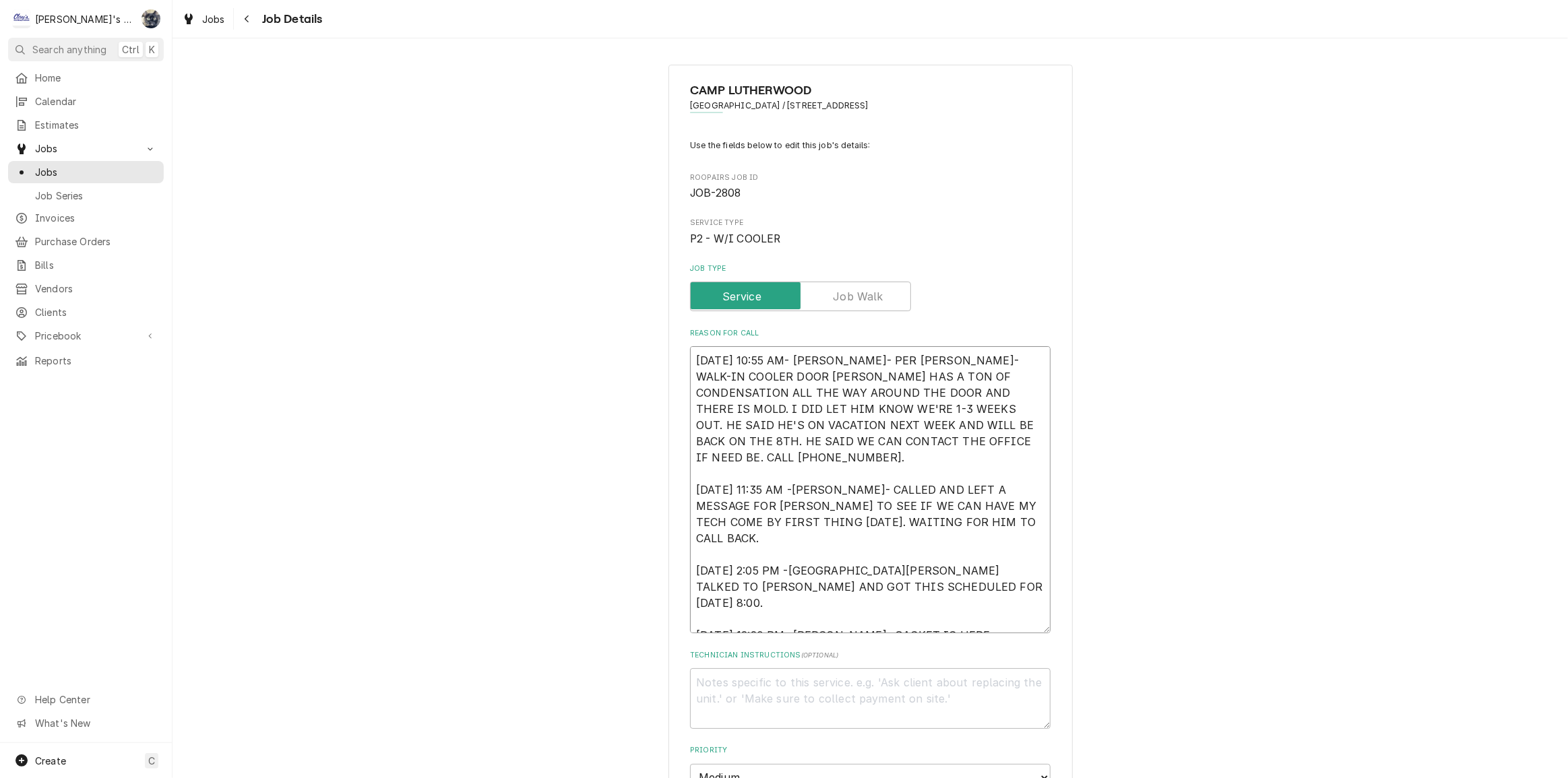
type textarea "8/28/2025 10:55 AM- KASSIE- PER TOM- WALK-IN COOLER DOOR GASKET HAS A TON OF CO…"
type textarea "x"
type textarea "8/28/2025 10:55 AM- KASSIE- PER TOM- WALK-IN COOLER DOOR GASKET HAS A TON OF CO…"
type textarea "x"
type textarea "8/28/2025 10:55 AM- KASSIE- PER TOM- WALK-IN COOLER DOOR GASKET HAS A TON OF CO…"
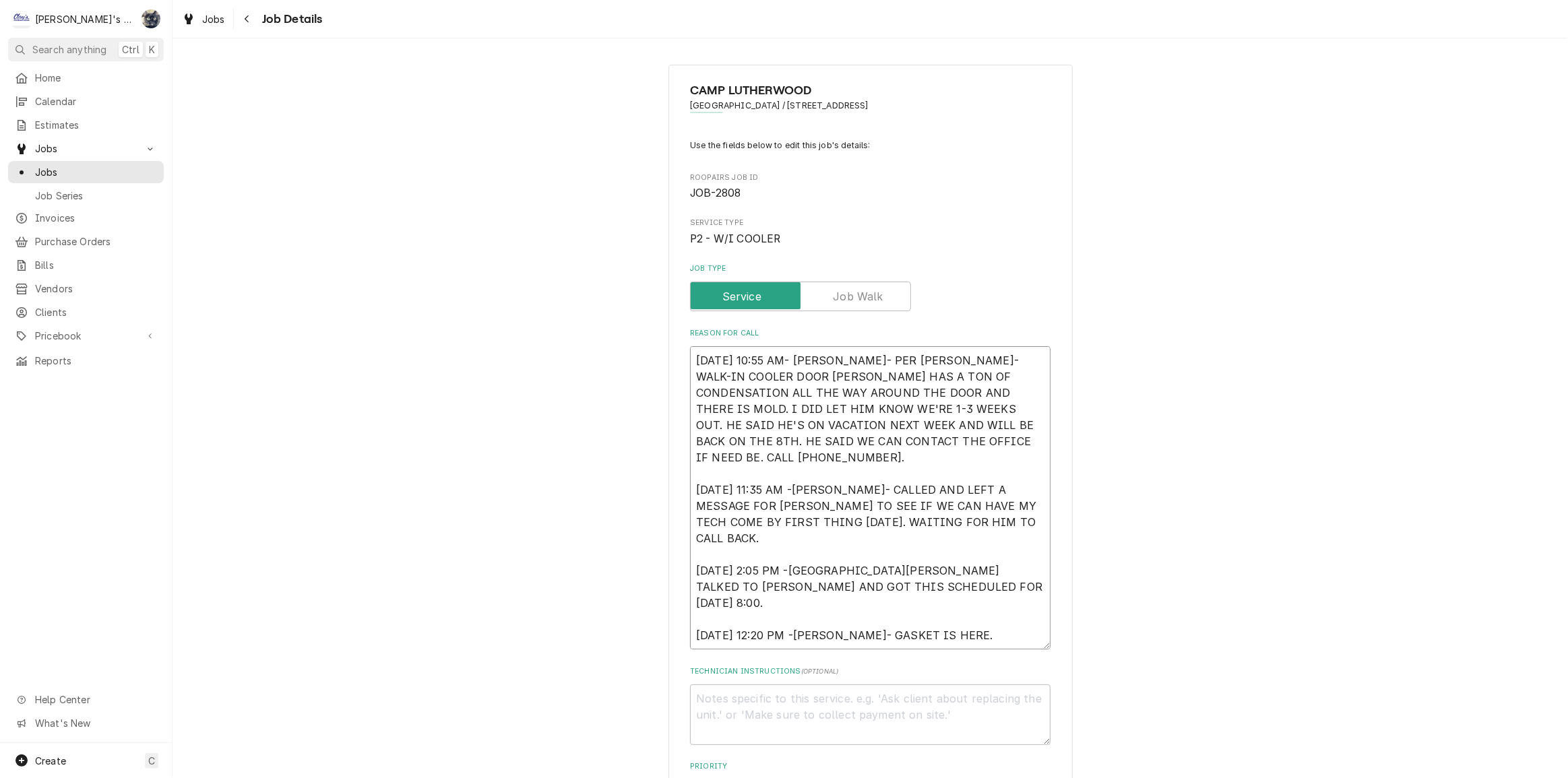
type textarea "x"
type textarea "8/28/2025 10:55 AM- KASSIE- PER TOM- WALK-IN COOLER DOOR GASKET HAS A TON OF CO…"
type textarea "x"
type textarea "8/28/2025 10:55 AM- KASSIE- PER TOM- WALK-IN COOLER DOOR GASKET HAS A TON OF CO…"
type textarea "x"
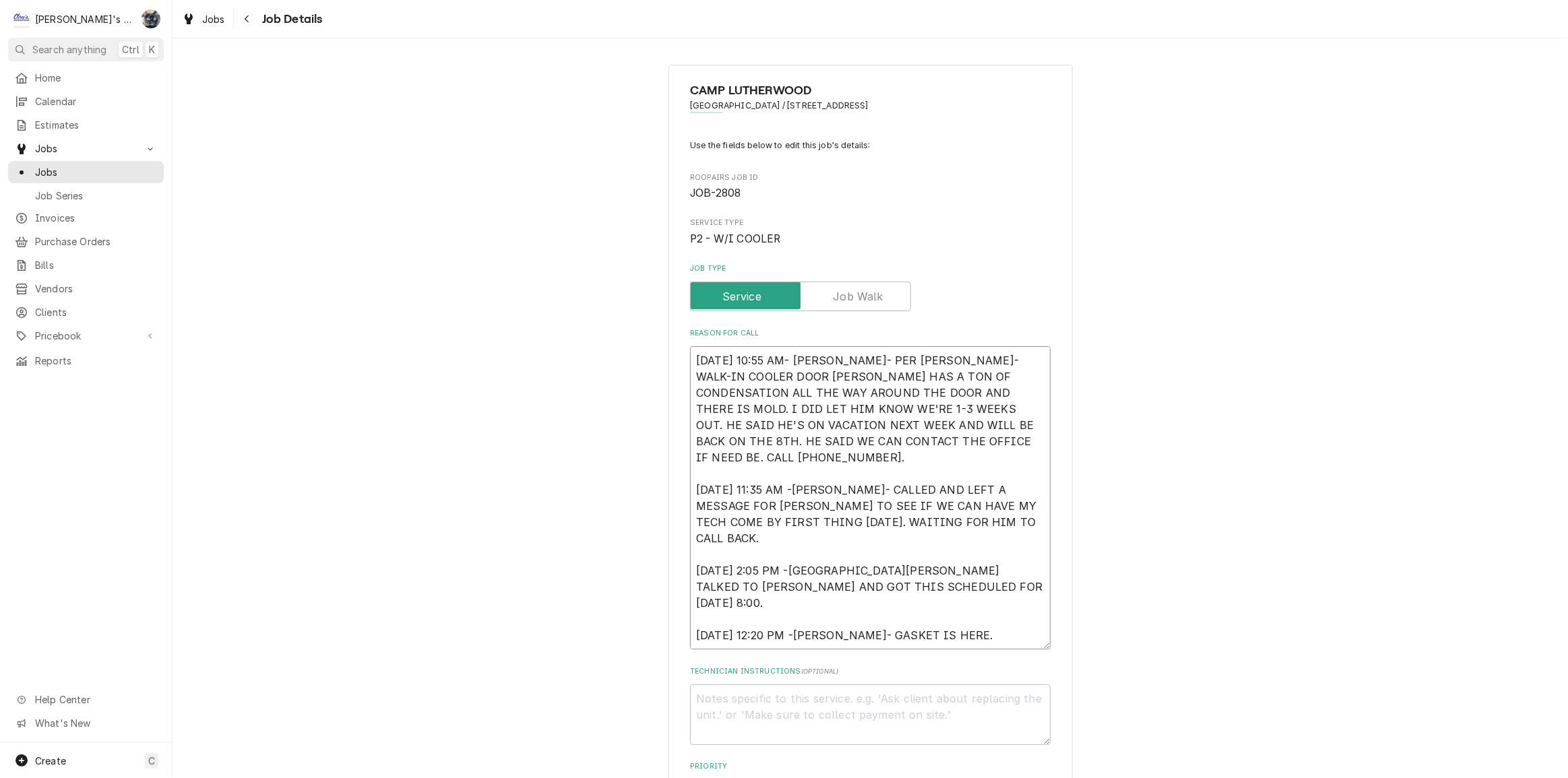
type textarea "8/28/2025 10:55 AM- KASSIE- PER TOM- WALK-IN COOLER DOOR GASKET HAS A TON OF CO…"
type textarea "x"
type textarea "8/28/2025 10:55 AM- KASSIE- PER TOM- WALK-IN COOLER DOOR GASKET HAS A TON OF CO…"
type textarea "x"
type textarea "8/28/2025 10:55 AM- KASSIE- PER TOM- WALK-IN COOLER DOOR GASKET HAS A TON OF CO…"
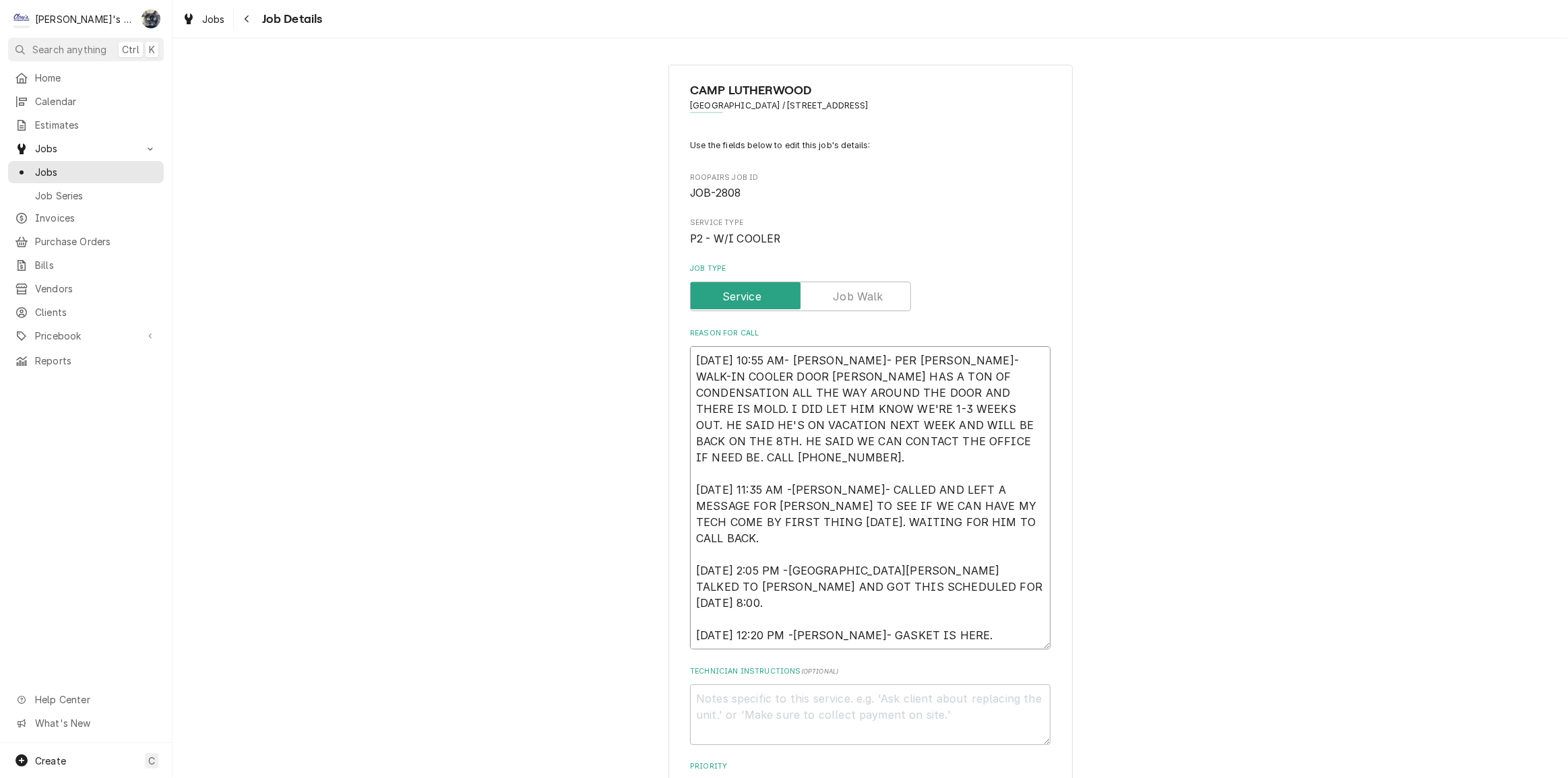
type textarea "x"
type textarea "8/28/2025 10:55 AM- KASSIE- PER TOM- WALK-IN COOLER DOOR GASKET HAS A TON OF CO…"
type textarea "x"
type textarea "8/28/2025 10:55 AM- KASSIE- PER TOM- WALK-IN COOLER DOOR GASKET HAS A TON OF CO…"
type textarea "x"
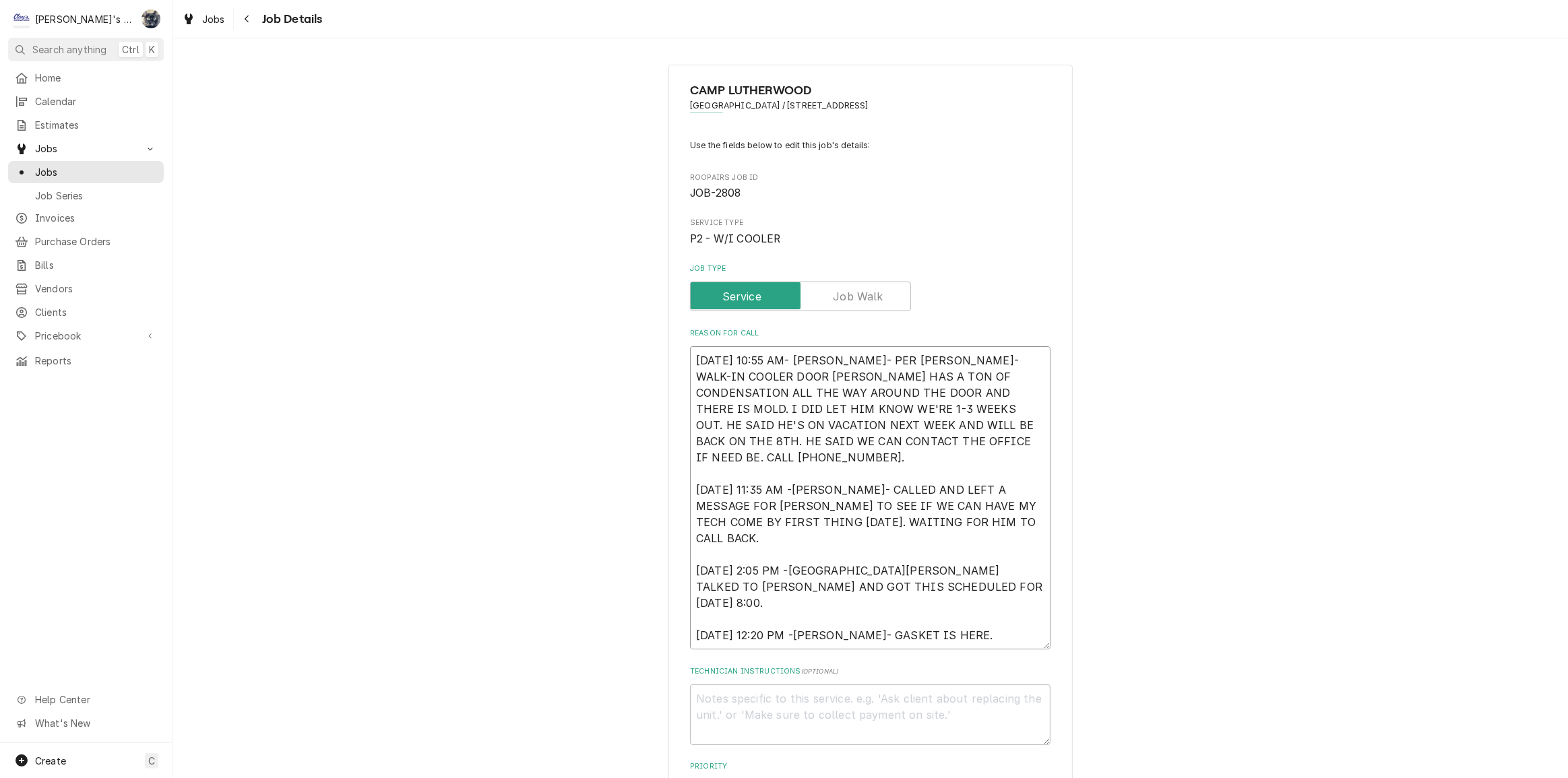
type textarea "8/28/2025 10:55 AM- KASSIE- PER TOM- WALK-IN COOLER DOOR GASKET HAS A TON OF CO…"
type textarea "x"
type textarea "8/28/2025 10:55 AM- KASSIE- PER TOM- WALK-IN COOLER DOOR GASKET HAS A TON OF CO…"
type textarea "x"
type textarea "8/28/2025 10:55 AM- KASSIE- PER TOM- WALK-IN COOLER DOOR GASKET HAS A TON OF CO…"
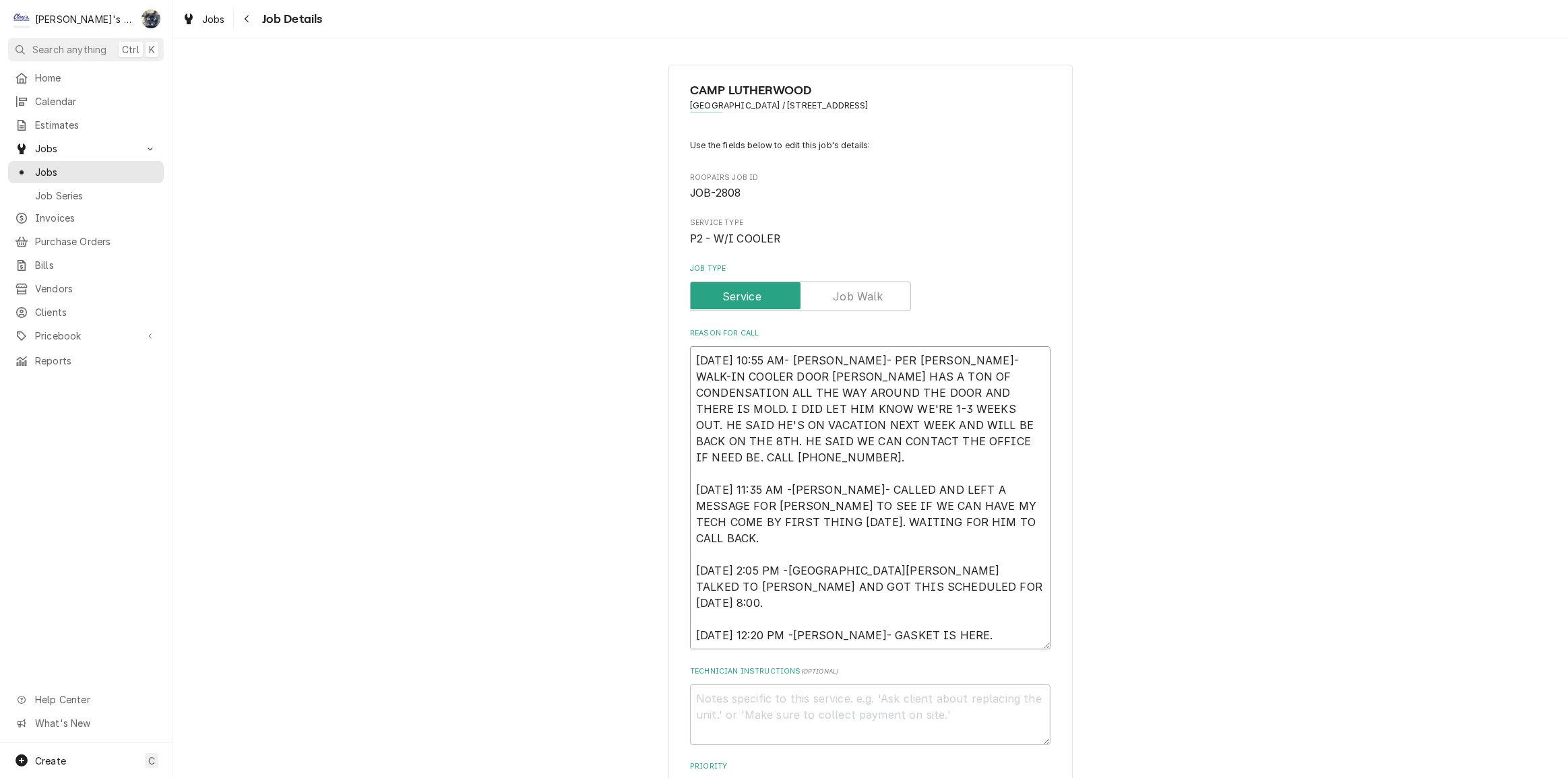
type textarea "x"
type textarea "8/28/2025 10:55 AM- KASSIE- PER TOM- WALK-IN COOLER DOOR GASKET HAS A TON OF CO…"
type textarea "x"
type textarea "8/28/2025 10:55 AM- KASSIE- PER TOM- WALK-IN COOLER DOOR GASKET HAS A TON OF CO…"
type textarea "x"
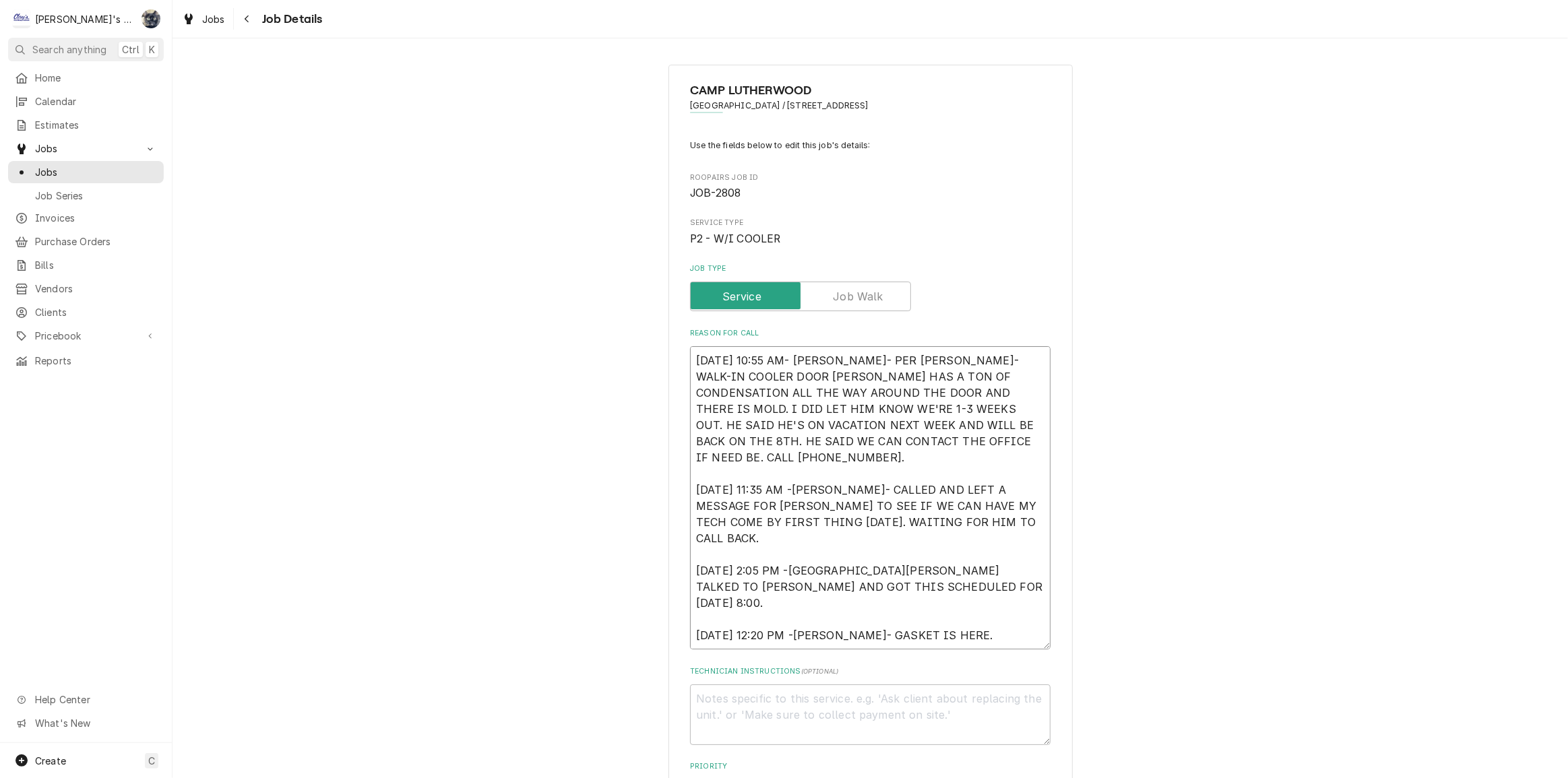
type textarea "8/28/2025 10:55 AM- KASSIE- PER TOM- WALK-IN COOLER DOOR GASKET HAS A TON OF CO…"
type textarea "x"
type textarea "8/28/2025 10:55 AM- KASSIE- PER TOM- WALK-IN COOLER DOOR GASKET HAS A TON OF CO…"
type textarea "x"
type textarea "8/28/2025 10:55 AM- KASSIE- PER TOM- WALK-IN COOLER DOOR GASKET HAS A TON OF CO…"
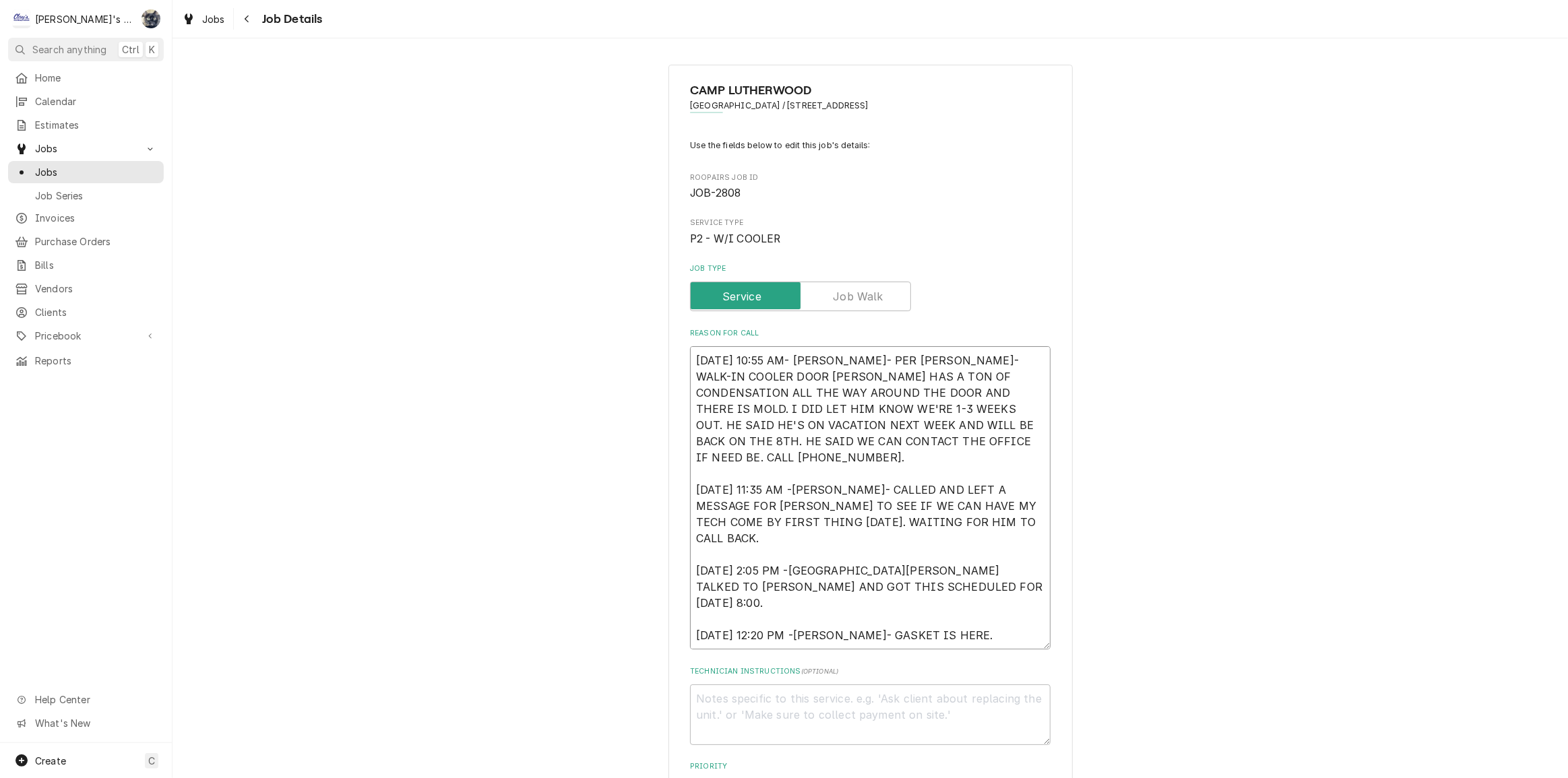
type textarea "x"
type textarea "8/28/2025 10:55 AM- KASSIE- PER TOM- WALK-IN COOLER DOOR GASKET HAS A TON OF CO…"
type textarea "x"
type textarea "8/28/2025 10:55 AM- KASSIE- PER TOM- WALK-IN COOLER DOOR GASKET HAS A TON OF CO…"
type textarea "x"
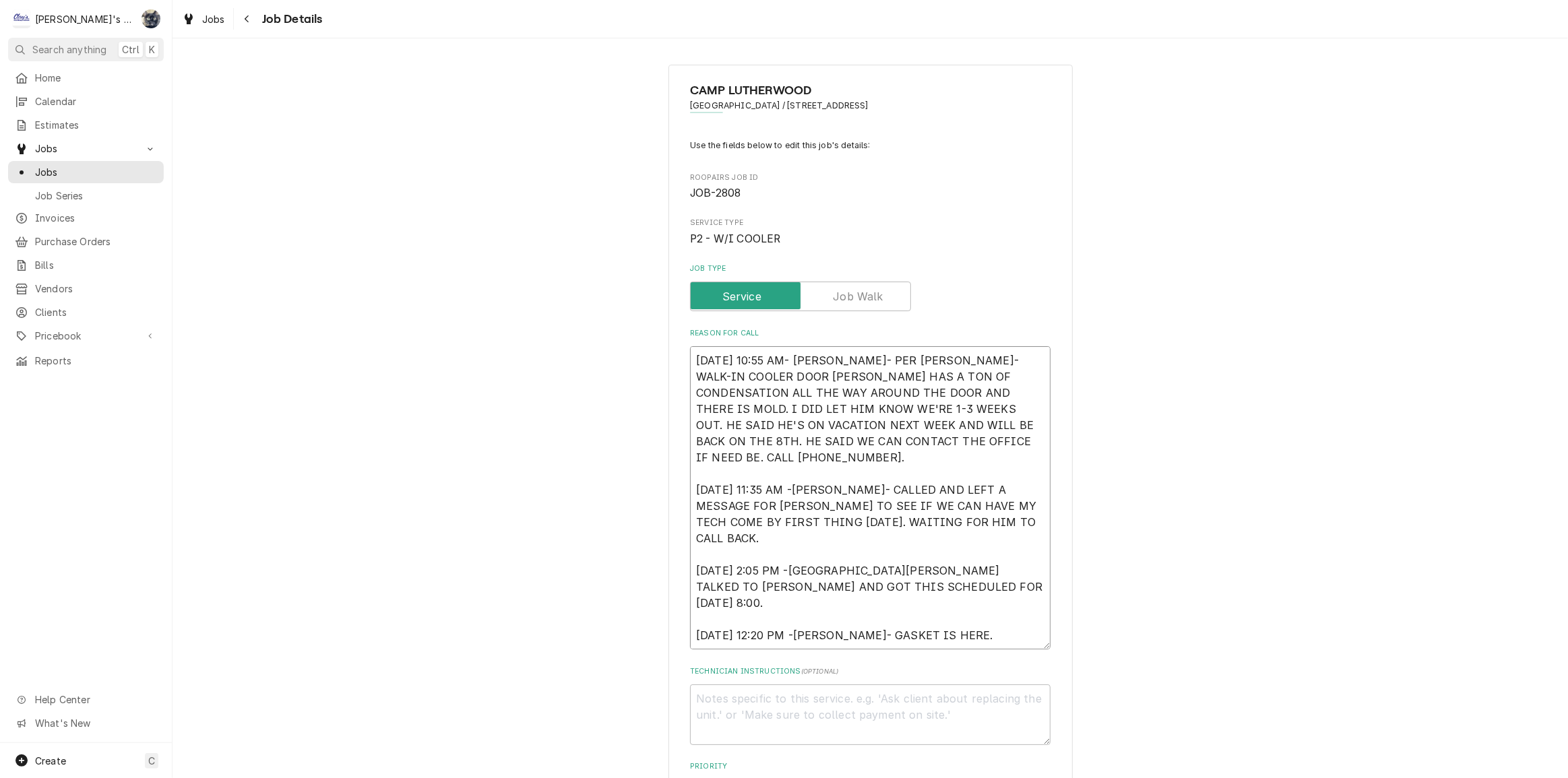
type textarea "8/28/2025 10:55 AM- KASSIE- PER TOM- WALK-IN COOLER DOOR GASKET HAS A TON OF CO…"
type textarea "x"
type textarea "8/28/2025 10:55 AM- KASSIE- PER TOM- WALK-IN COOLER DOOR GASKET HAS A TON OF CO…"
type textarea "x"
type textarea "8/28/2025 10:55 AM- KASSIE- PER TOM- WALK-IN COOLER DOOR GASKET HAS A TON OF CO…"
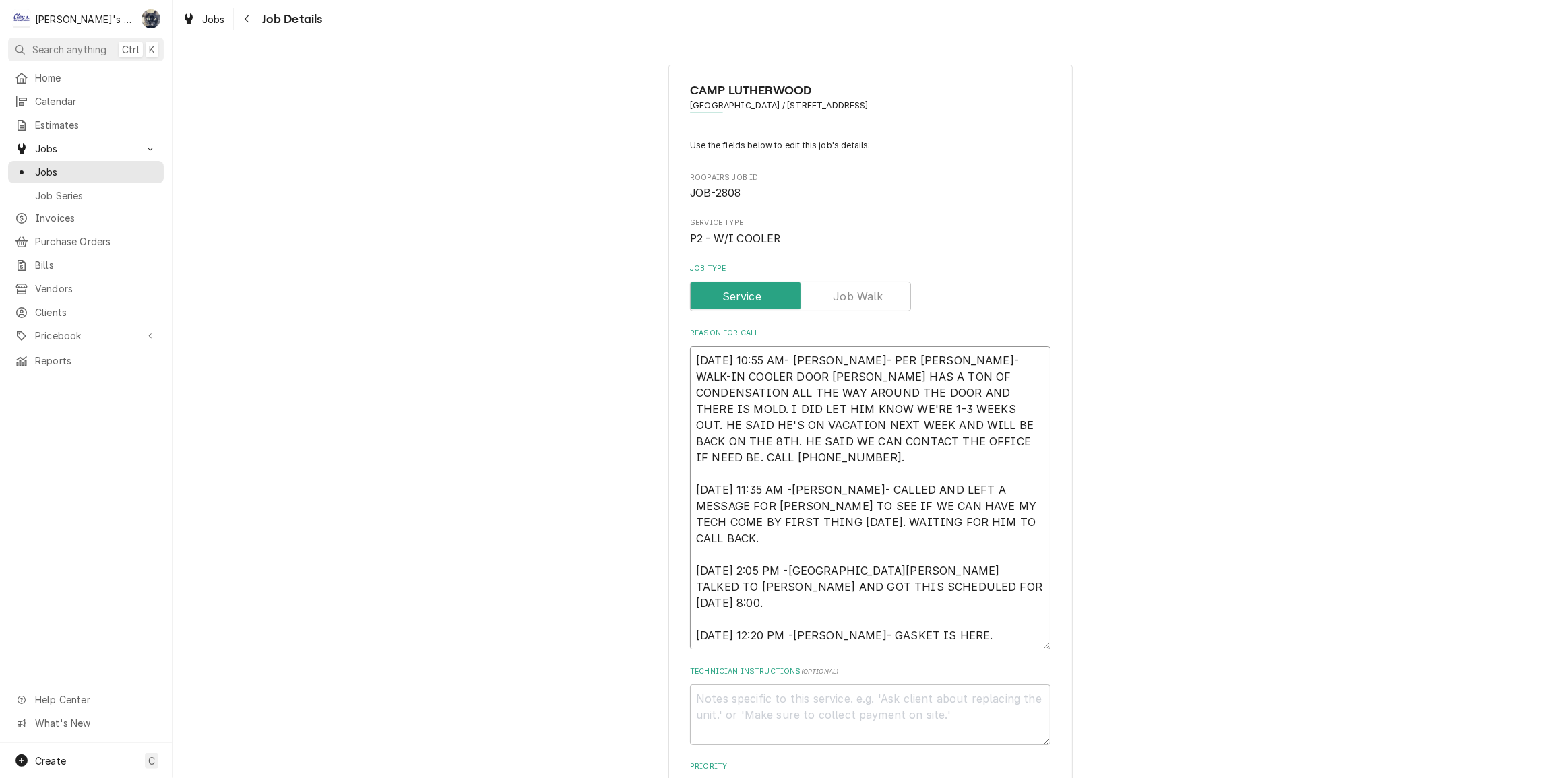
type textarea "x"
type textarea "8/28/2025 10:55 AM- KASSIE- PER TOM- WALK-IN COOLER DOOR GASKET HAS A TON OF CO…"
type textarea "x"
type textarea "8/28/2025 10:55 AM- KASSIE- PER TOM- WALK-IN COOLER DOOR GASKET HAS A TON OF CO…"
type textarea "x"
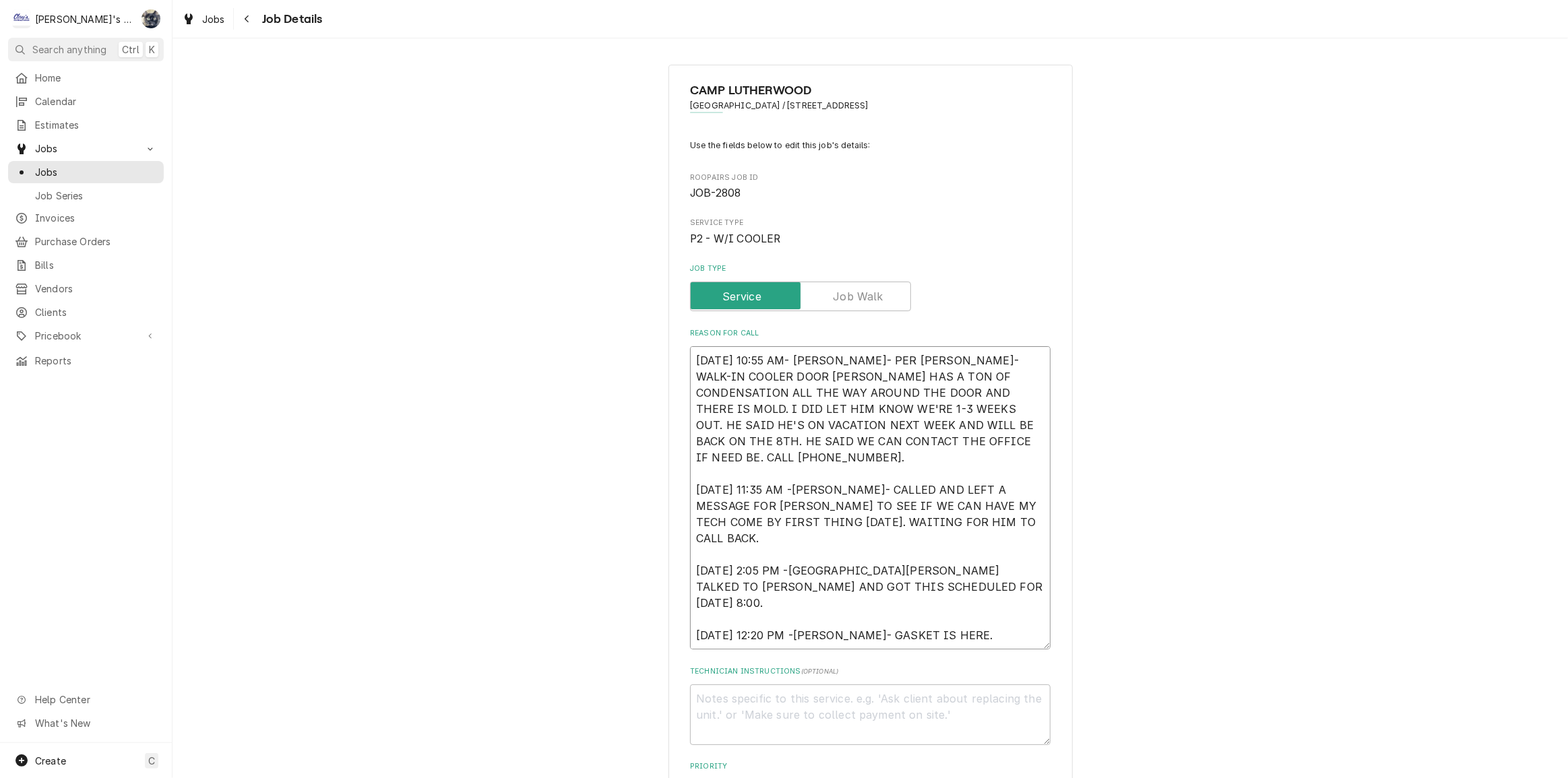
type textarea "8/28/2025 10:55 AM- KASSIE- PER TOM- WALK-IN COOLER DOOR GASKET HAS A TON OF CO…"
type textarea "x"
type textarea "8/28/2025 10:55 AM- KASSIE- PER TOM- WALK-IN COOLER DOOR GASKET HAS A TON OF CO…"
type textarea "x"
type textarea "8/28/2025 10:55 AM- KASSIE- PER TOM- WALK-IN COOLER DOOR GASKET HAS A TON OF CO…"
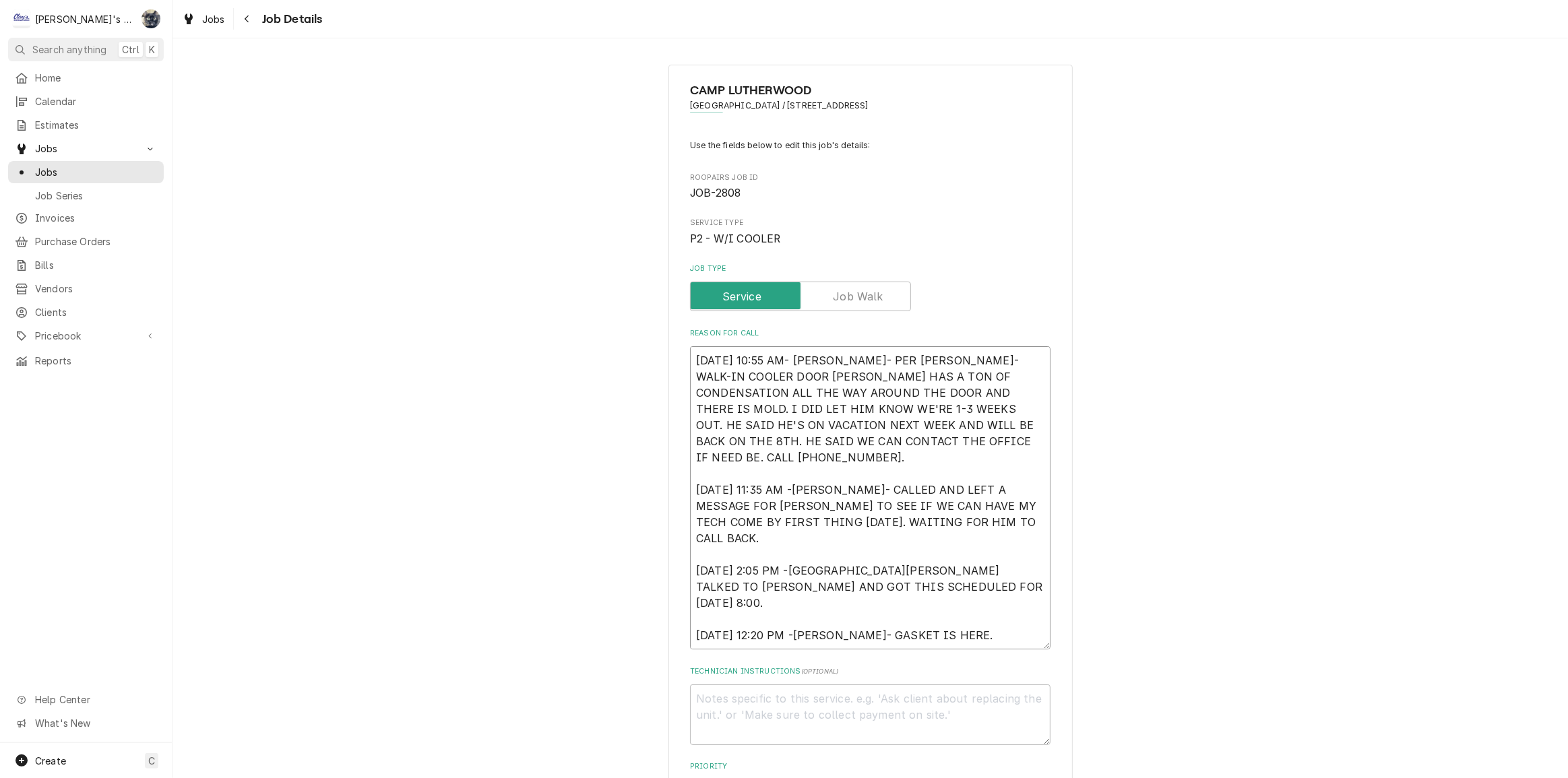
type textarea "x"
type textarea "8/28/2025 10:55 AM- KASSIE- PER TOM- WALK-IN COOLER DOOR GASKET HAS A TON OF CO…"
type textarea "x"
type textarea "8/28/2025 10:55 AM- KASSIE- PER TOM- WALK-IN COOLER DOOR GASKET HAS A TON OF CO…"
type textarea "x"
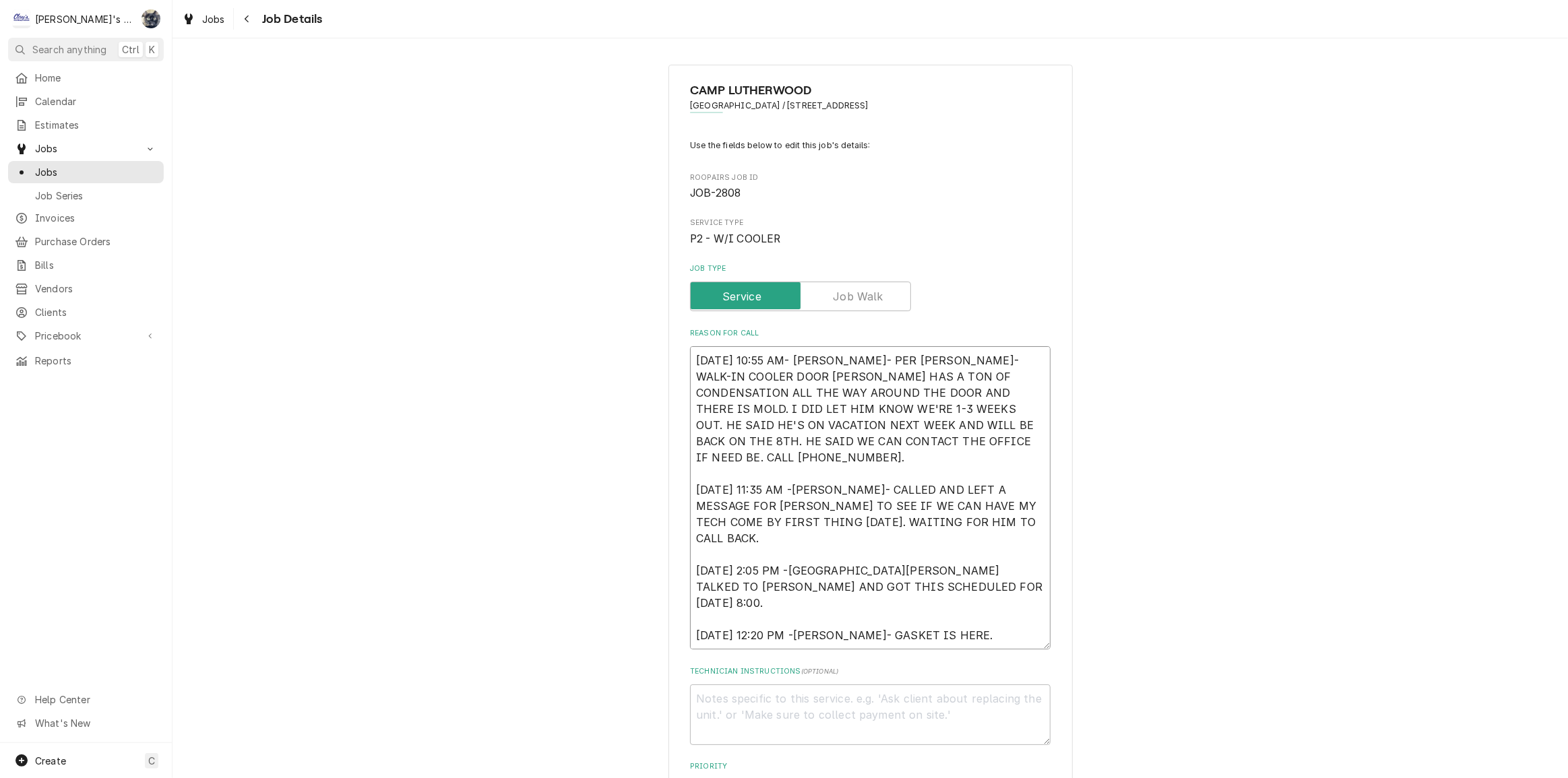
type textarea "8/28/2025 10:55 AM- KASSIE- PER TOM- WALK-IN COOLER DOOR GASKET HAS A TON OF CO…"
type textarea "x"
type textarea "8/28/2025 10:55 AM- KASSIE- PER TOM- WALK-IN COOLER DOOR GASKET HAS A TON OF CO…"
type textarea "x"
type textarea "8/28/2025 10:55 AM- KASSIE- PER TOM- WALK-IN COOLER DOOR GASKET HAS A TON OF CO…"
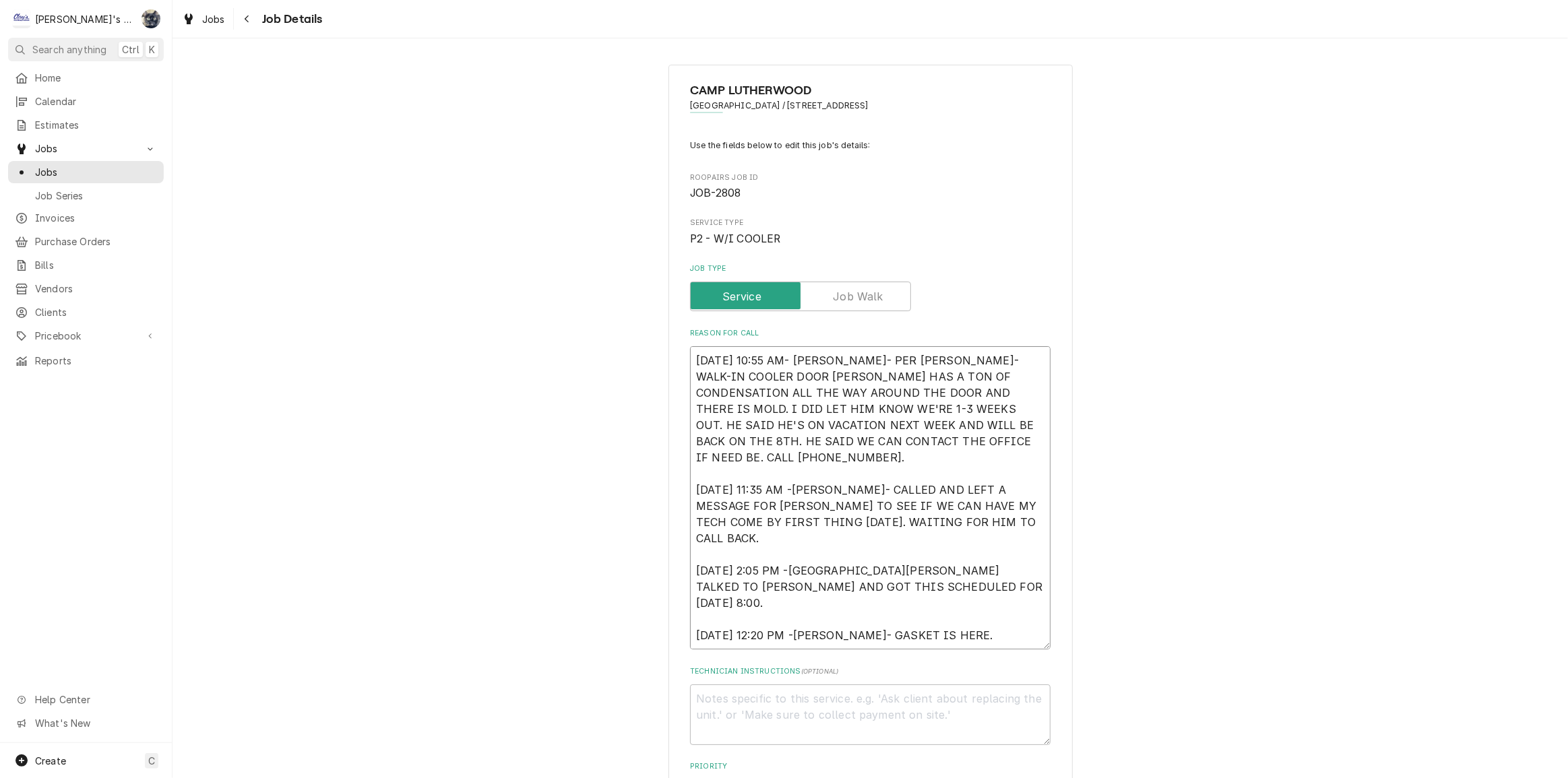
type textarea "x"
type textarea "8/28/2025 10:55 AM- KASSIE- PER TOM- WALK-IN COOLER DOOR GASKET HAS A TON OF CO…"
type textarea "x"
type textarea "8/28/2025 10:55 AM- KASSIE- PER TOM- WALK-IN COOLER DOOR GASKET HAS A TON OF CO…"
type textarea "x"
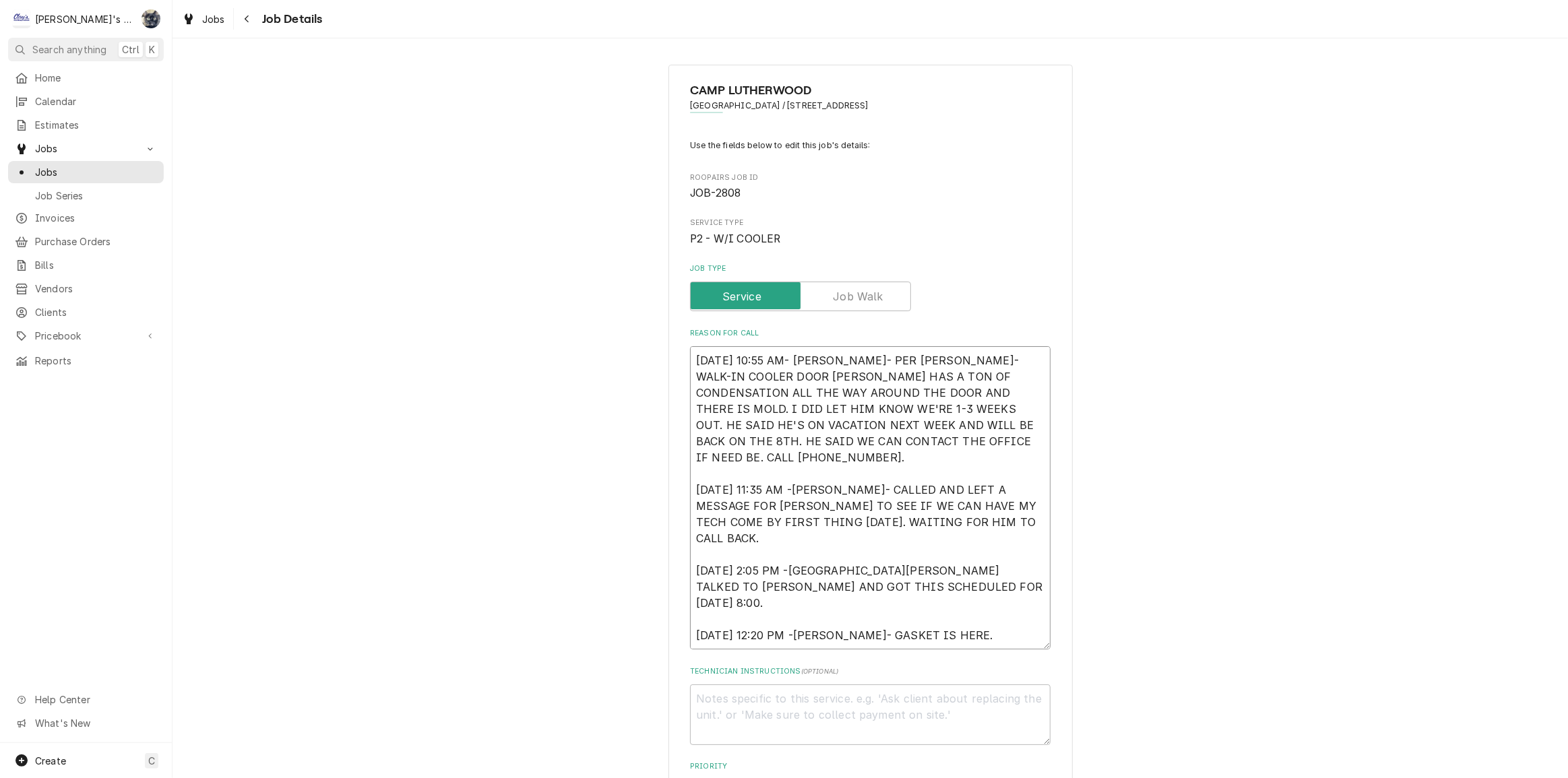
type textarea "8/28/2025 10:55 AM- KASSIE- PER TOM- WALK-IN COOLER DOOR GASKET HAS A TON OF CO…"
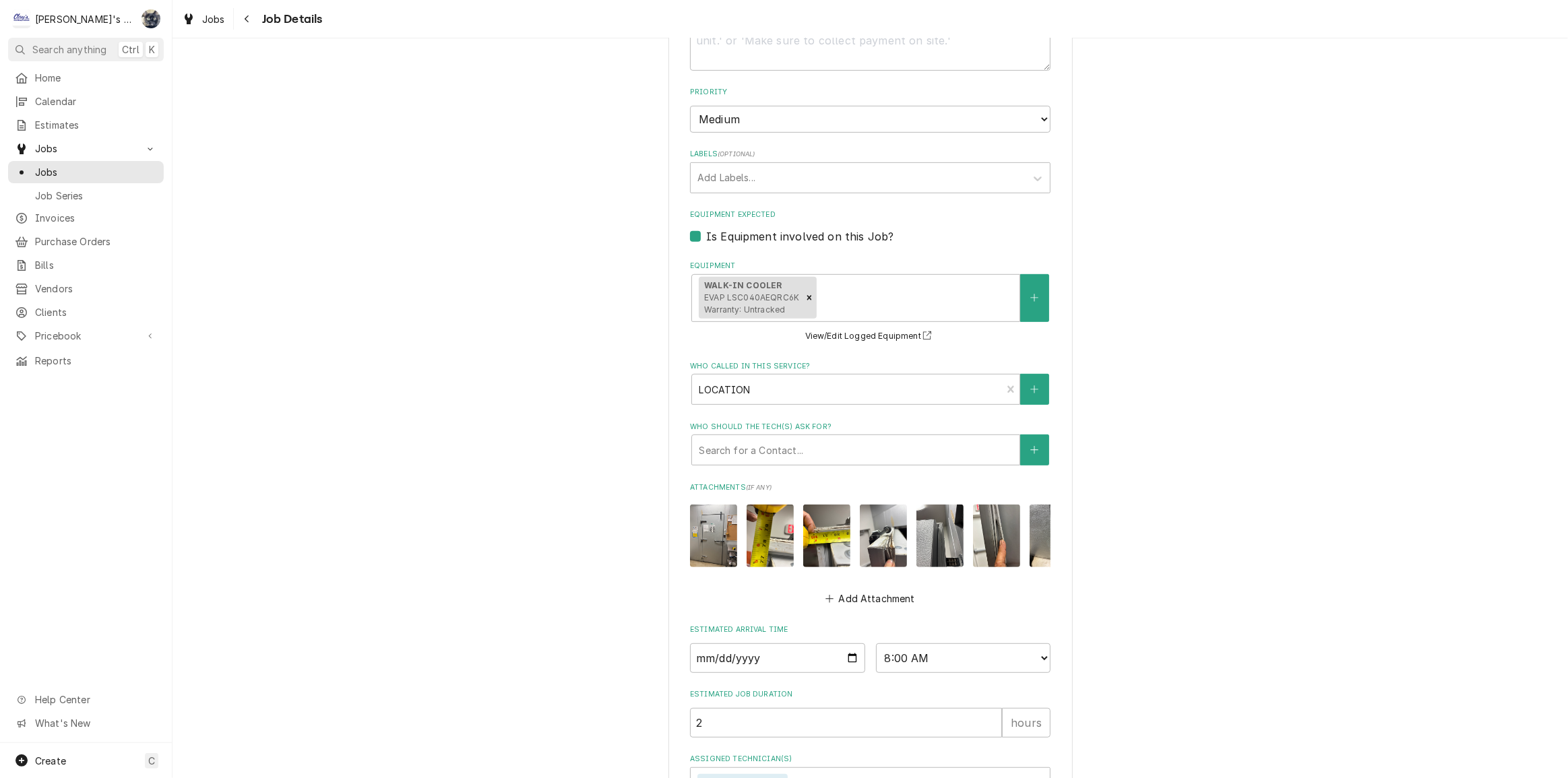
scroll to position [783, 0]
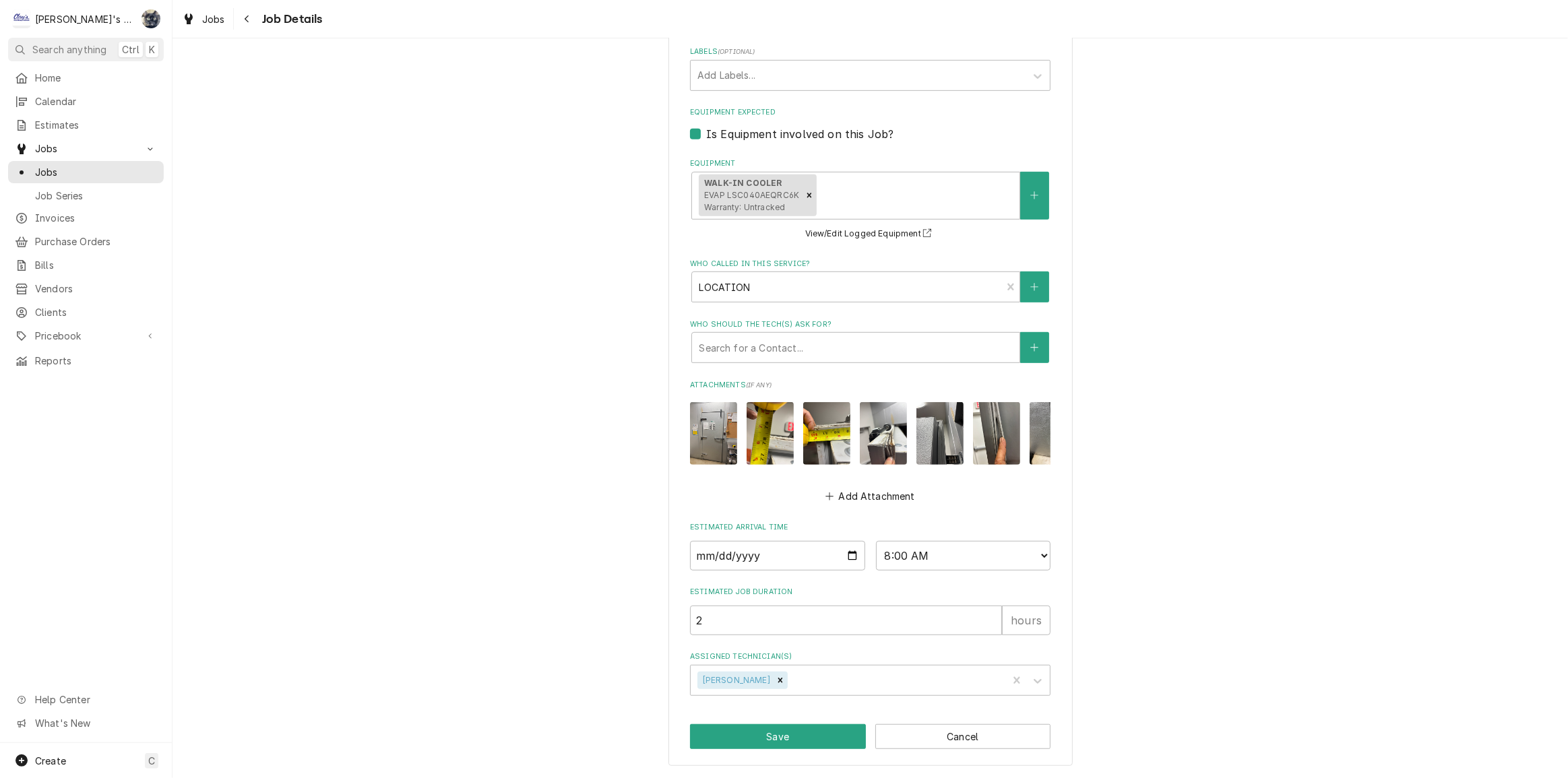
click at [551, 687] on div "CAMP LUTHERWOOD CAMP LUTHERWOOD / 22960 HWY 36 MILE POST 37, CHESHIRE, OR 97419…" at bounding box center [870, 27] width 1396 height 1503
click at [806, 735] on button "Save" at bounding box center [778, 736] width 176 height 25
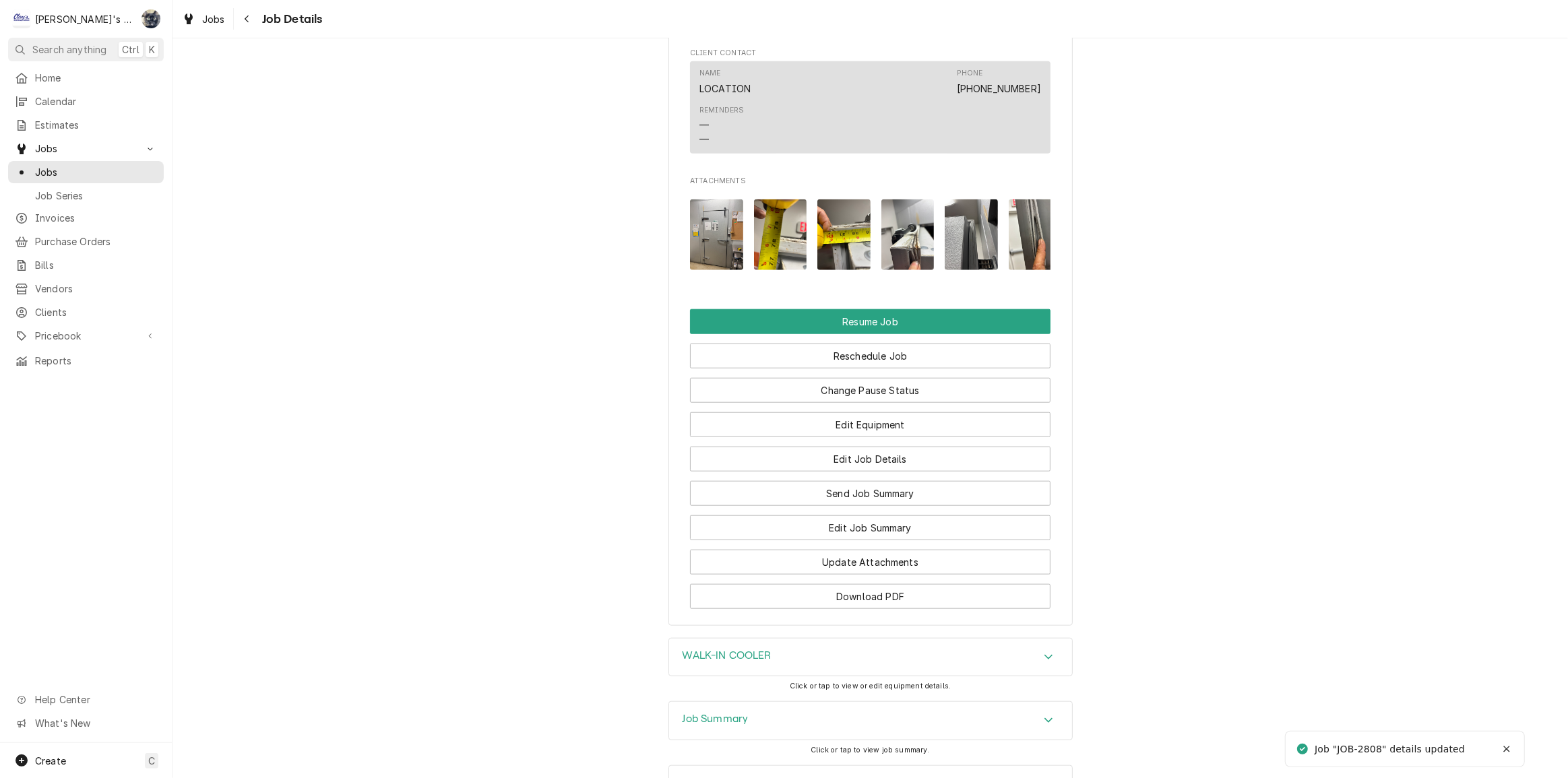
scroll to position [1408, 0]
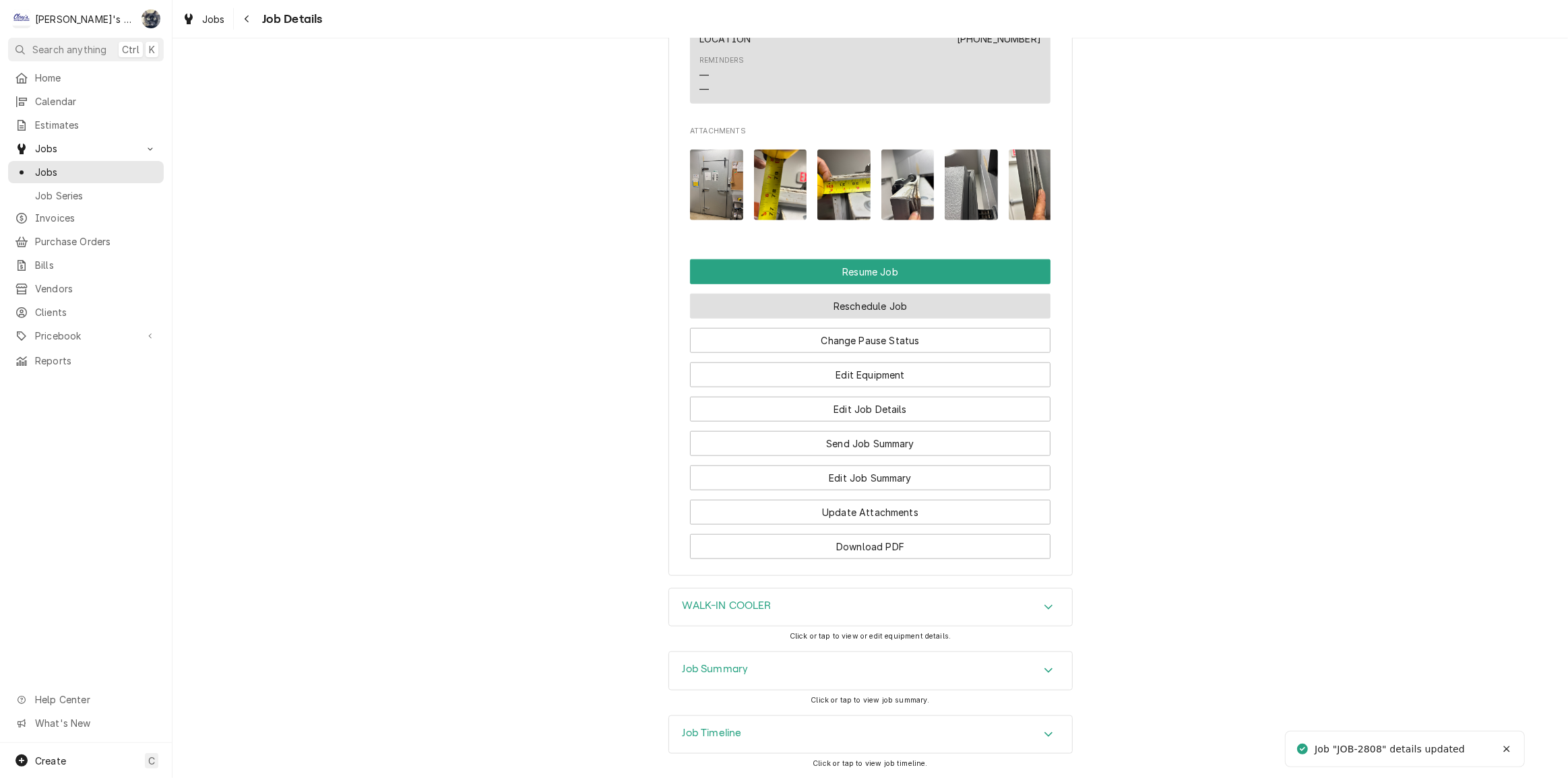
click at [816, 319] on button "Reschedule Job" at bounding box center [870, 306] width 361 height 25
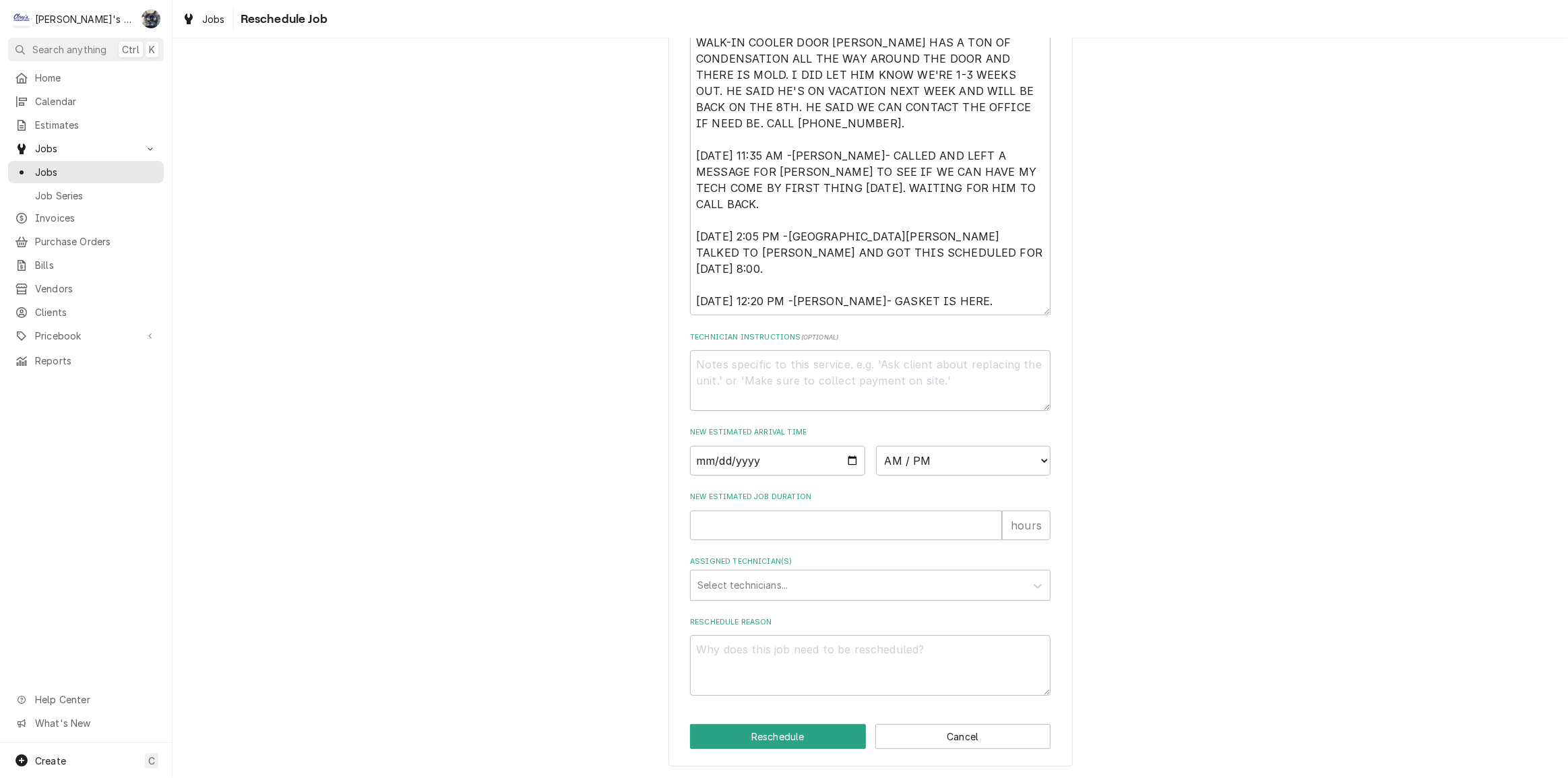
scroll to position [470, 0]
click at [847, 460] on input "Date" at bounding box center [777, 460] width 175 height 29
type textarea "x"
type input "[DATE]"
click at [970, 462] on select "AM / PM 6:00 AM 6:15 AM 6:30 AM 6:45 AM 7:00 AM 7:15 AM 7:30 AM 7:45 AM 8:00 AM…" at bounding box center [963, 460] width 175 height 29
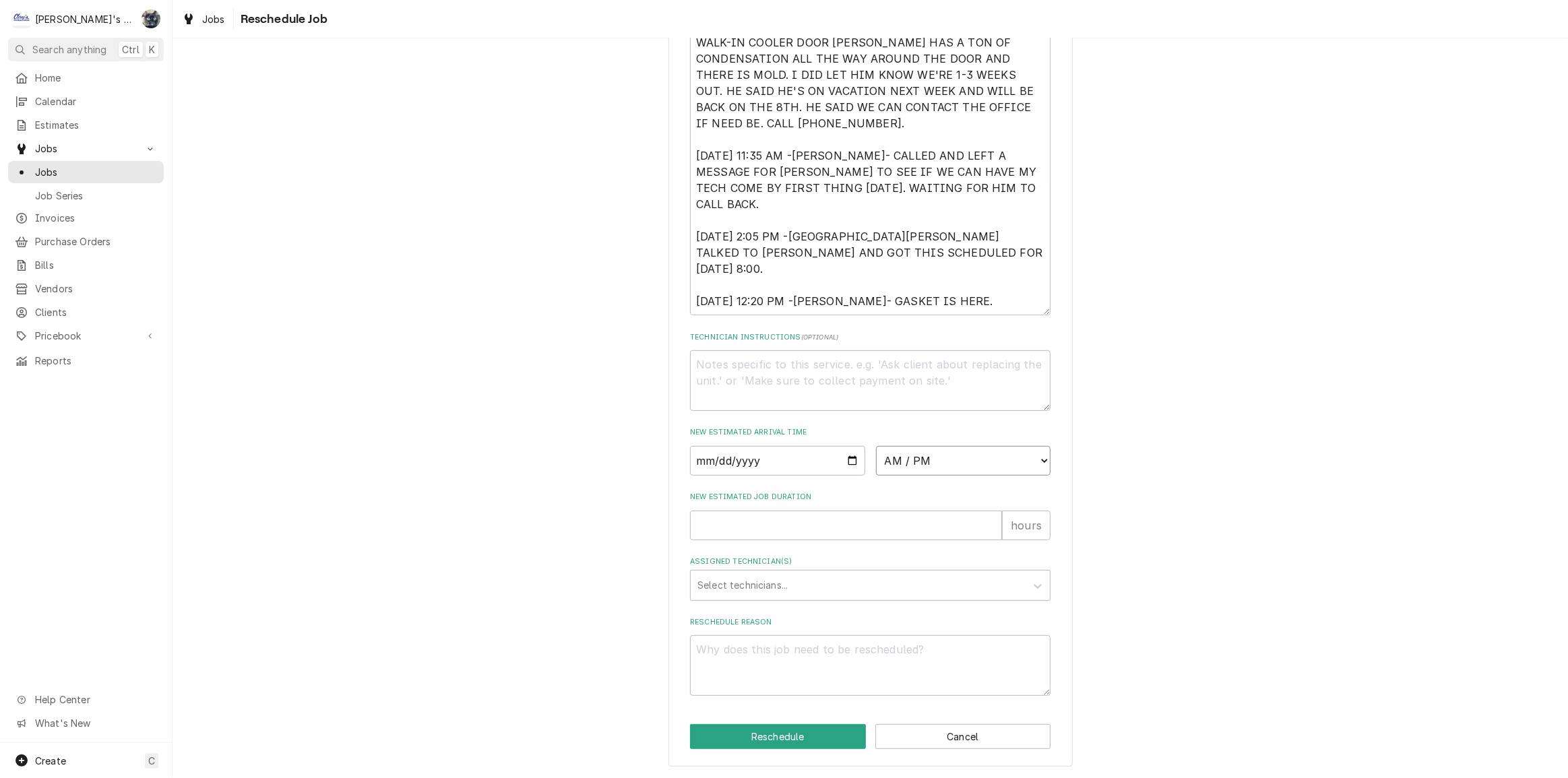
select select "08:00:00"
click at [876, 446] on select "AM / PM 6:00 AM 6:15 AM 6:30 AM 6:45 AM 7:00 AM 7:15 AM 7:30 AM 7:45 AM 8:00 AM…" at bounding box center [963, 460] width 175 height 29
click at [796, 459] on input "[DATE]" at bounding box center [777, 460] width 175 height 29
click at [846, 459] on input "2025-09-29" at bounding box center [777, 460] width 175 height 29
type textarea "x"
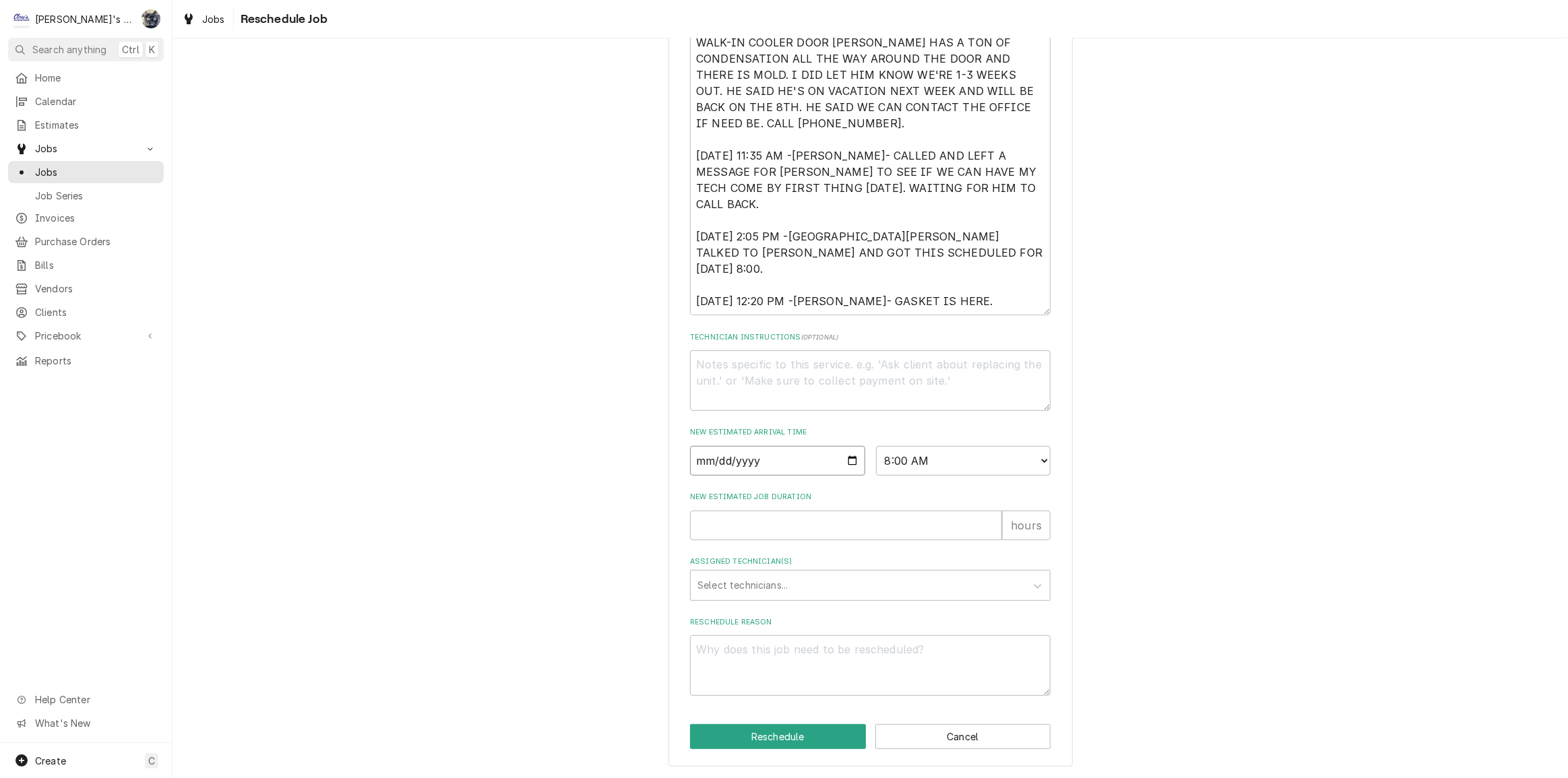
type input "2025-09-30"
click at [748, 530] on input "New Estimated Job Duration" at bounding box center [846, 525] width 312 height 29
type textarea "x"
type input "2"
click at [762, 584] on div "Assigned Technician(s)" at bounding box center [858, 586] width 322 height 25
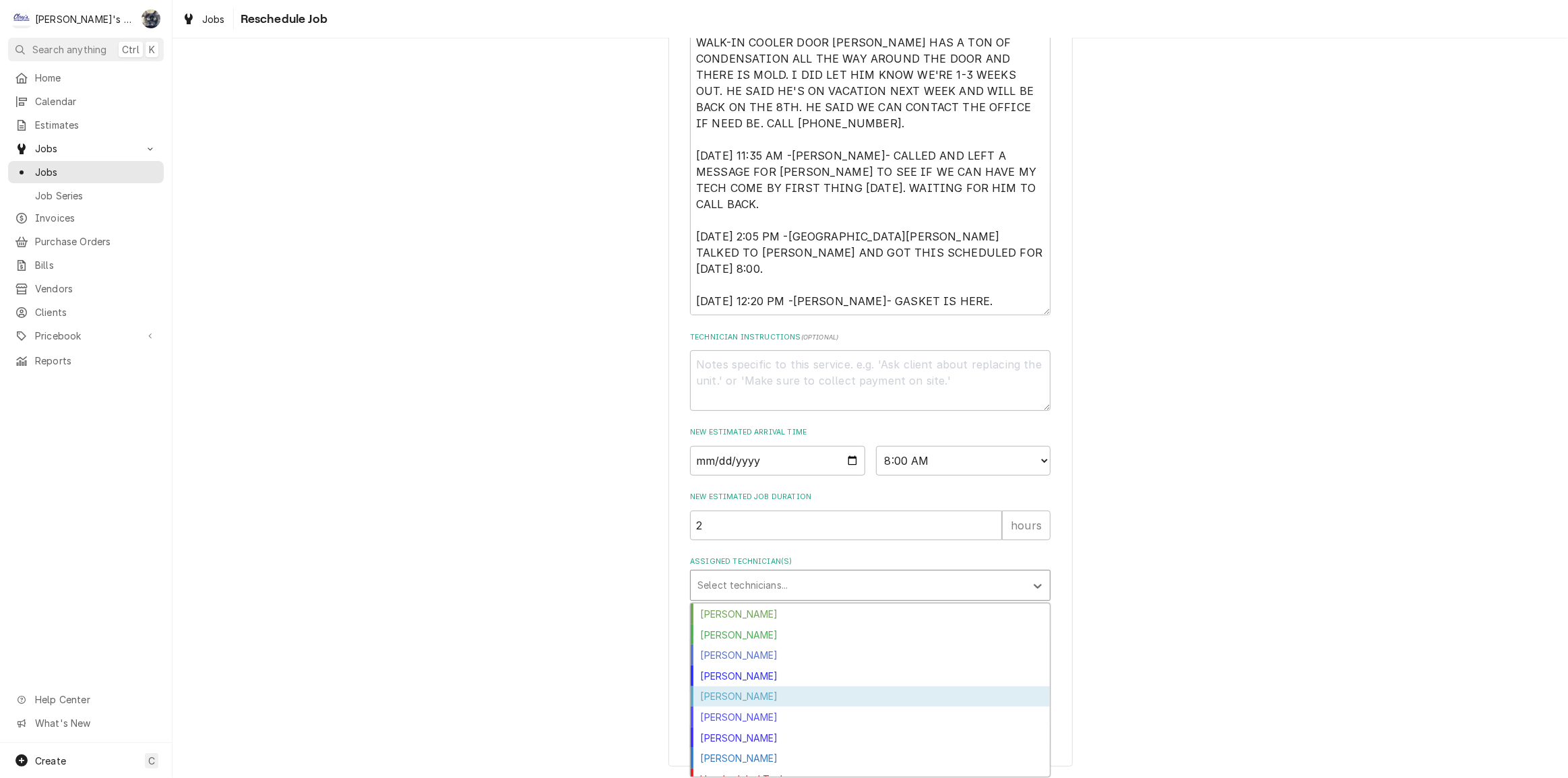
click at [770, 692] on div "Johnny Guerra" at bounding box center [871, 698] width 360 height 21
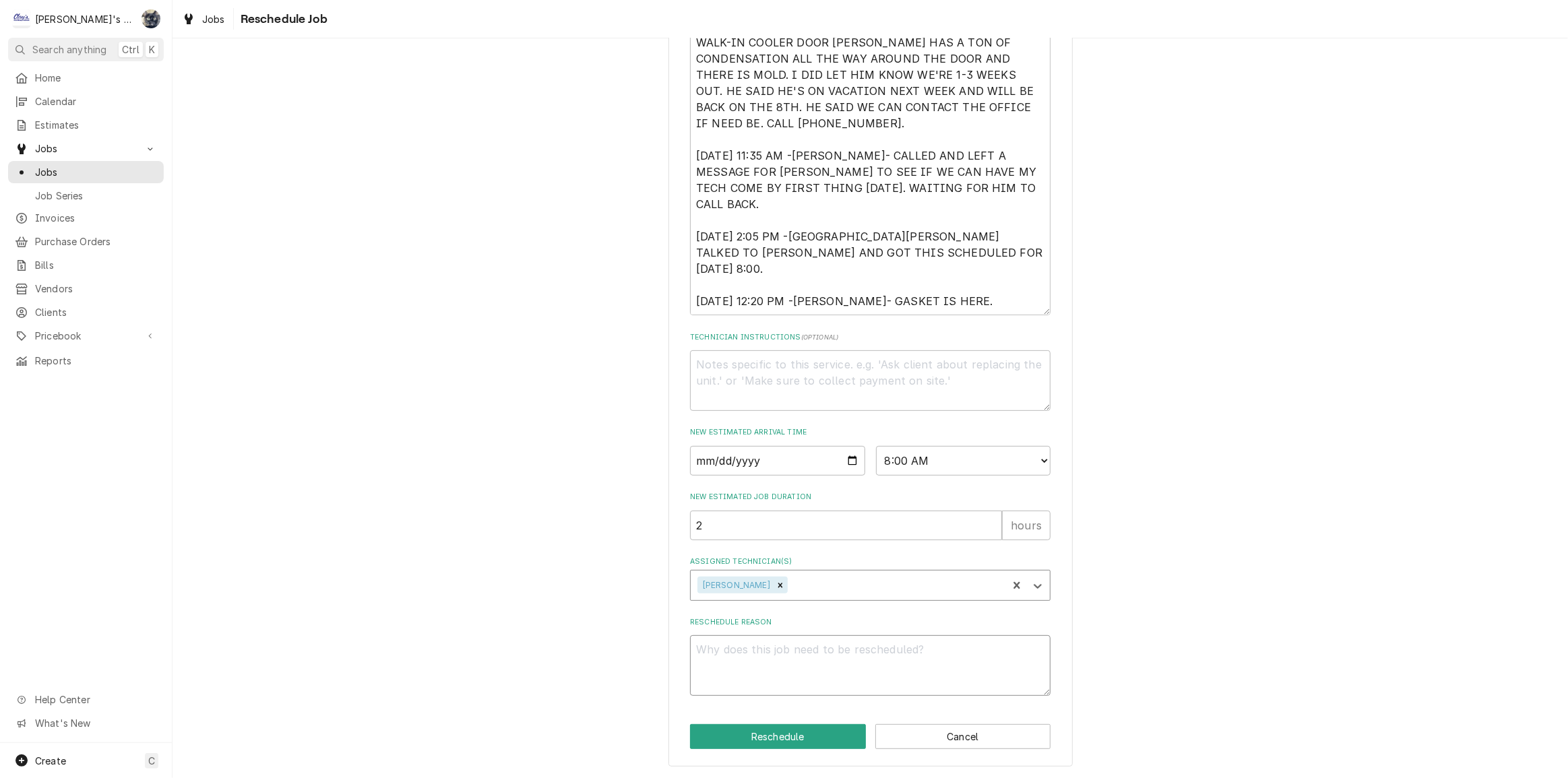
click at [768, 689] on textarea "Reschedule Reason" at bounding box center [870, 665] width 361 height 61
click at [762, 646] on textarea "Reschedule Reason" at bounding box center [870, 665] width 361 height 61
click at [788, 652] on textarea "Reschedule Reason" at bounding box center [870, 665] width 361 height 61
type textarea "x"
type textarea "R"
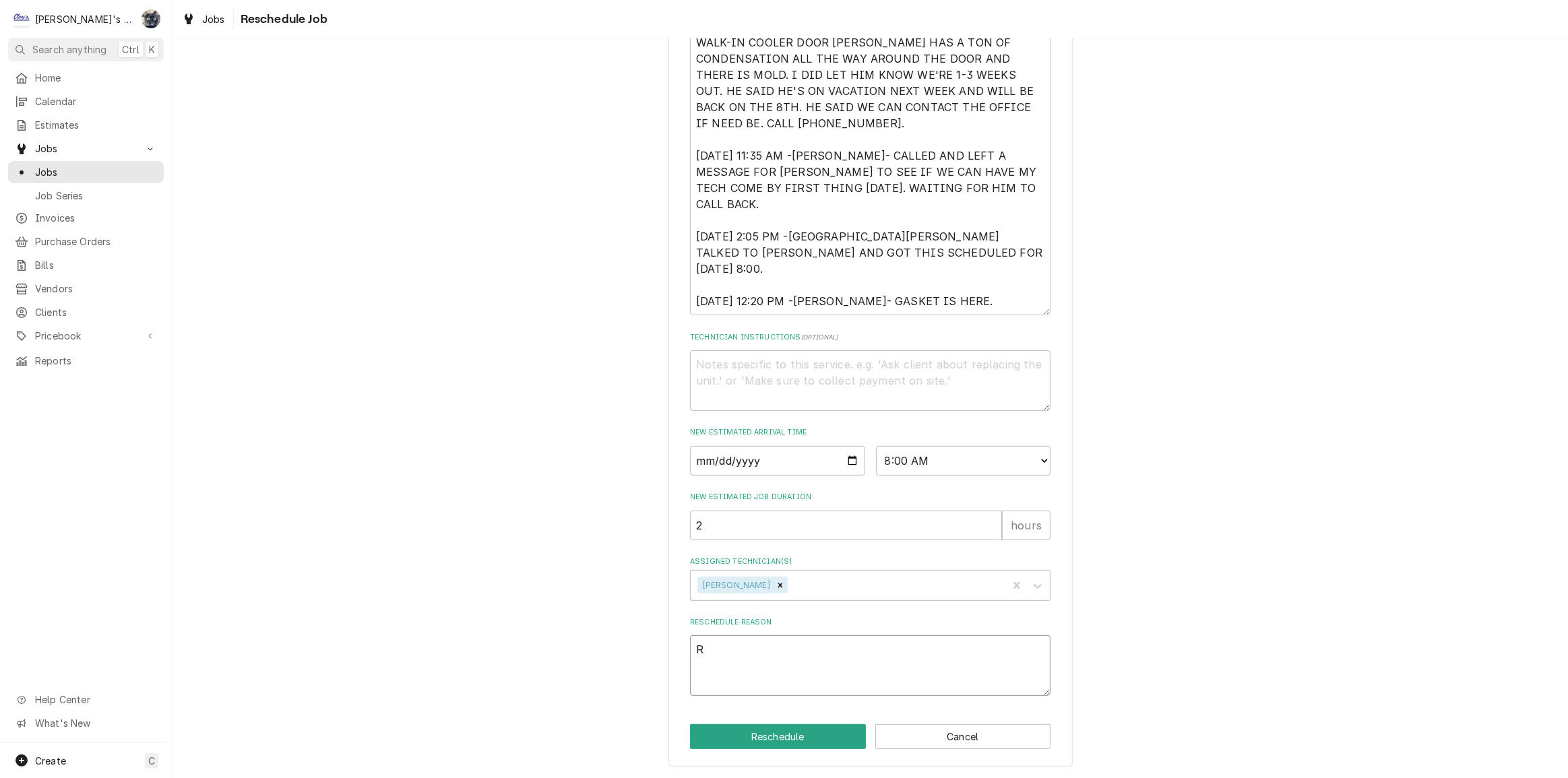
type textarea "x"
type textarea "RE"
type textarea "x"
type textarea "RET"
type textarea "x"
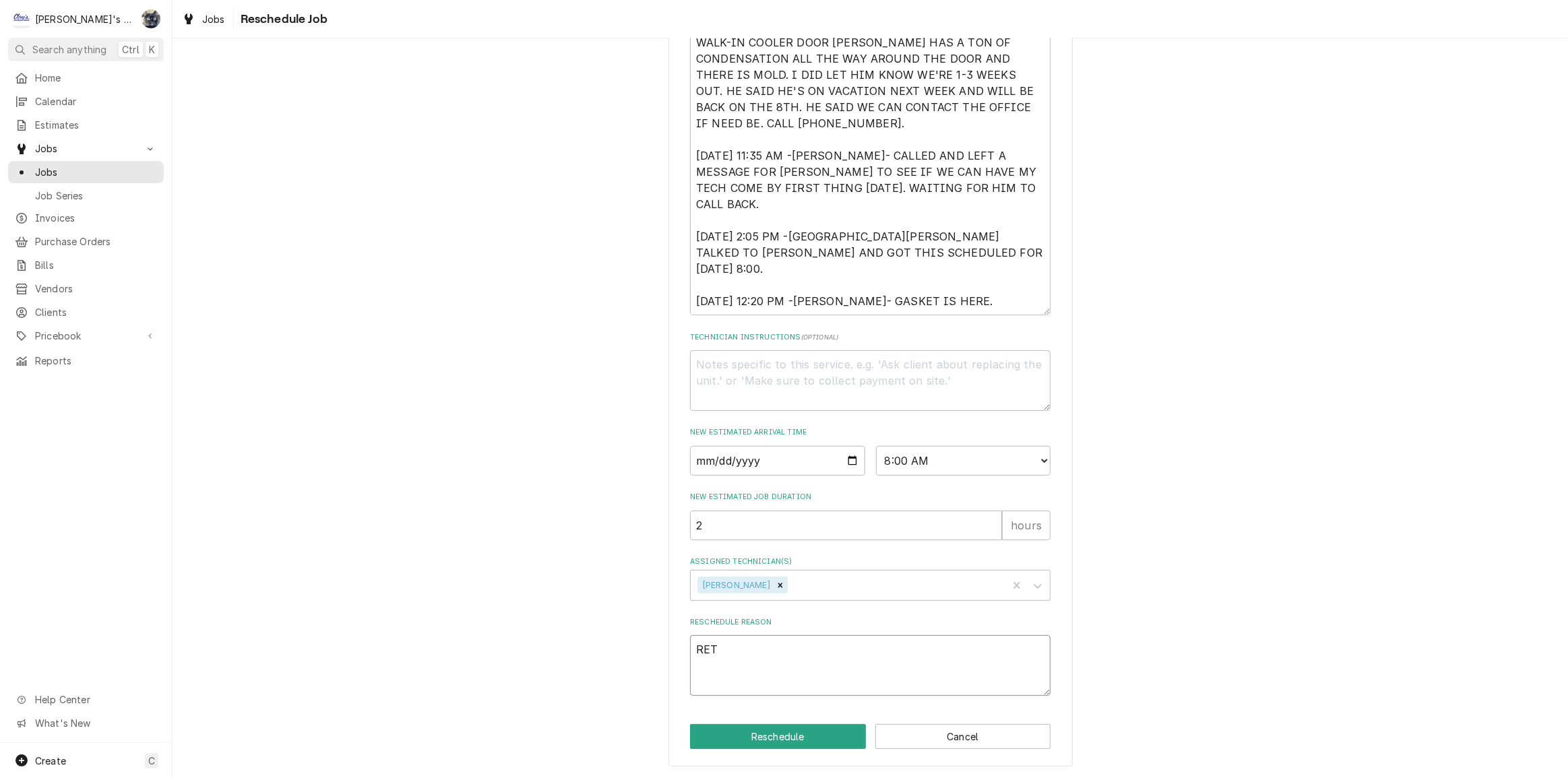
type textarea "RETU"
type textarea "x"
type textarea "RETUR"
type textarea "x"
type textarea "RETURN"
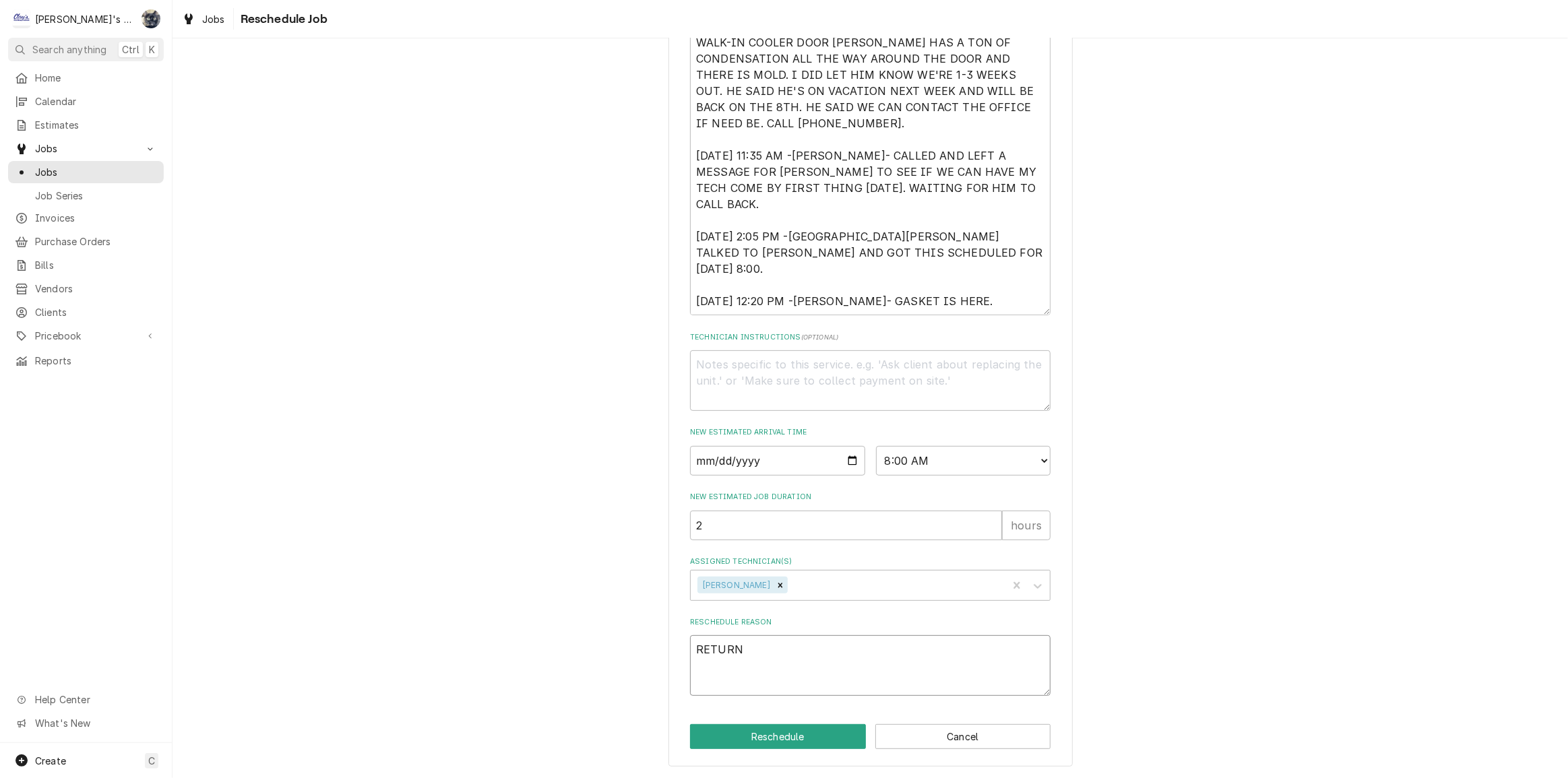
type textarea "x"
type textarea "RETURN"
type textarea "x"
type textarea "RETURN T"
type textarea "x"
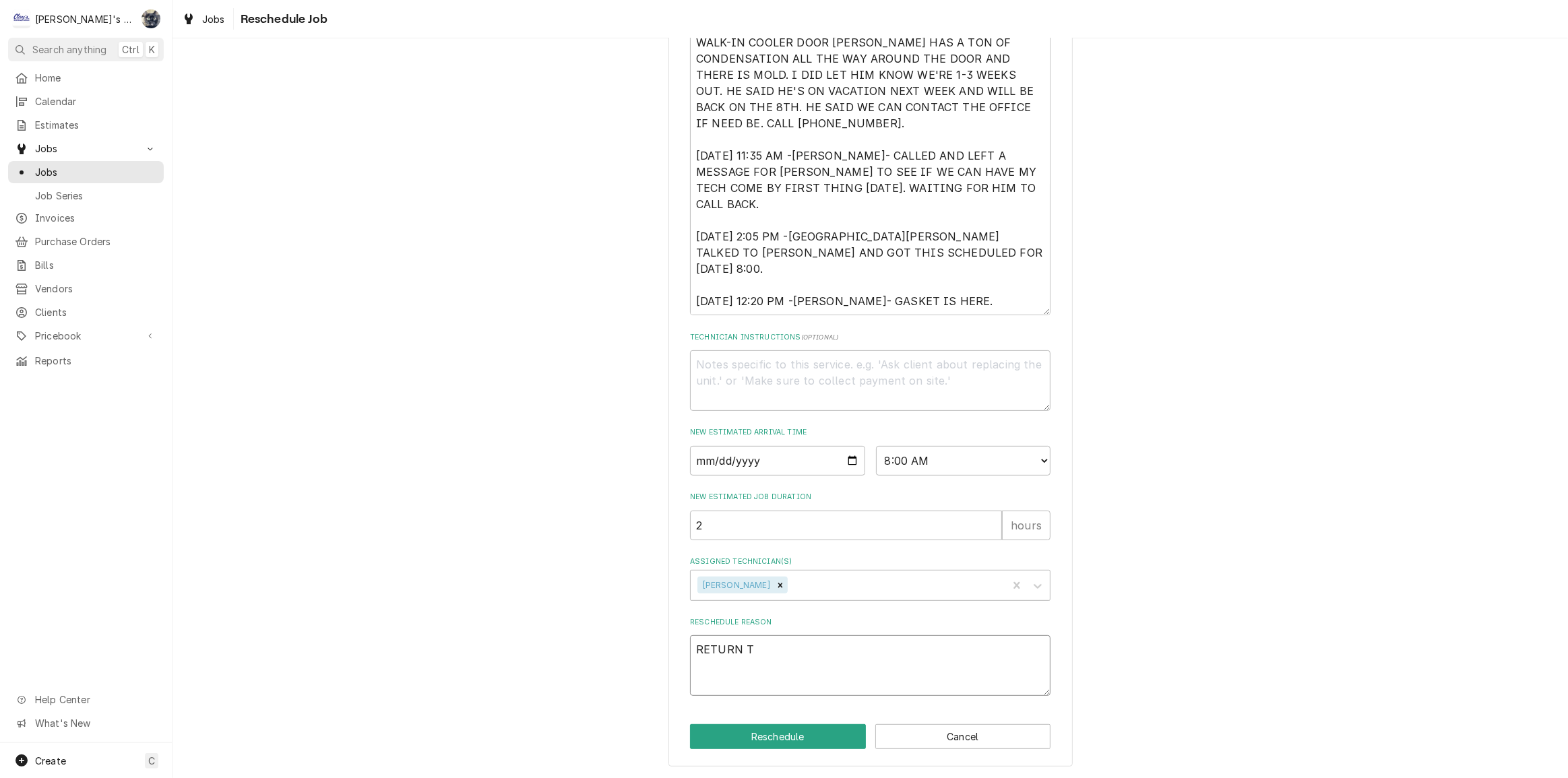
type textarea "RETURN TO"
type textarea "x"
type textarea "RETURN TO"
type textarea "x"
type textarea "RETURN TO I"
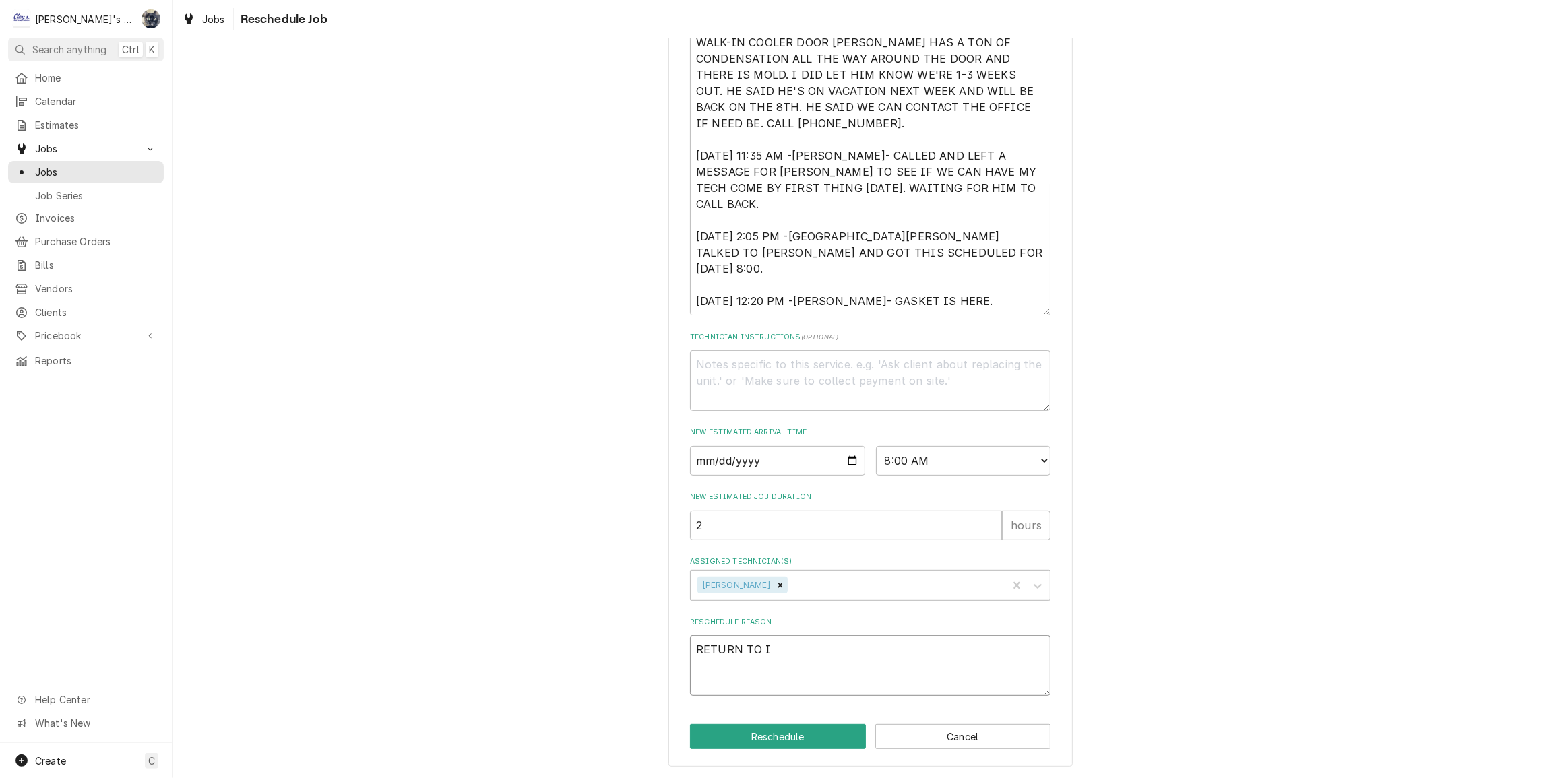
type textarea "x"
type textarea "RETURN TO IN"
type textarea "x"
type textarea "RETURN TO INS"
type textarea "x"
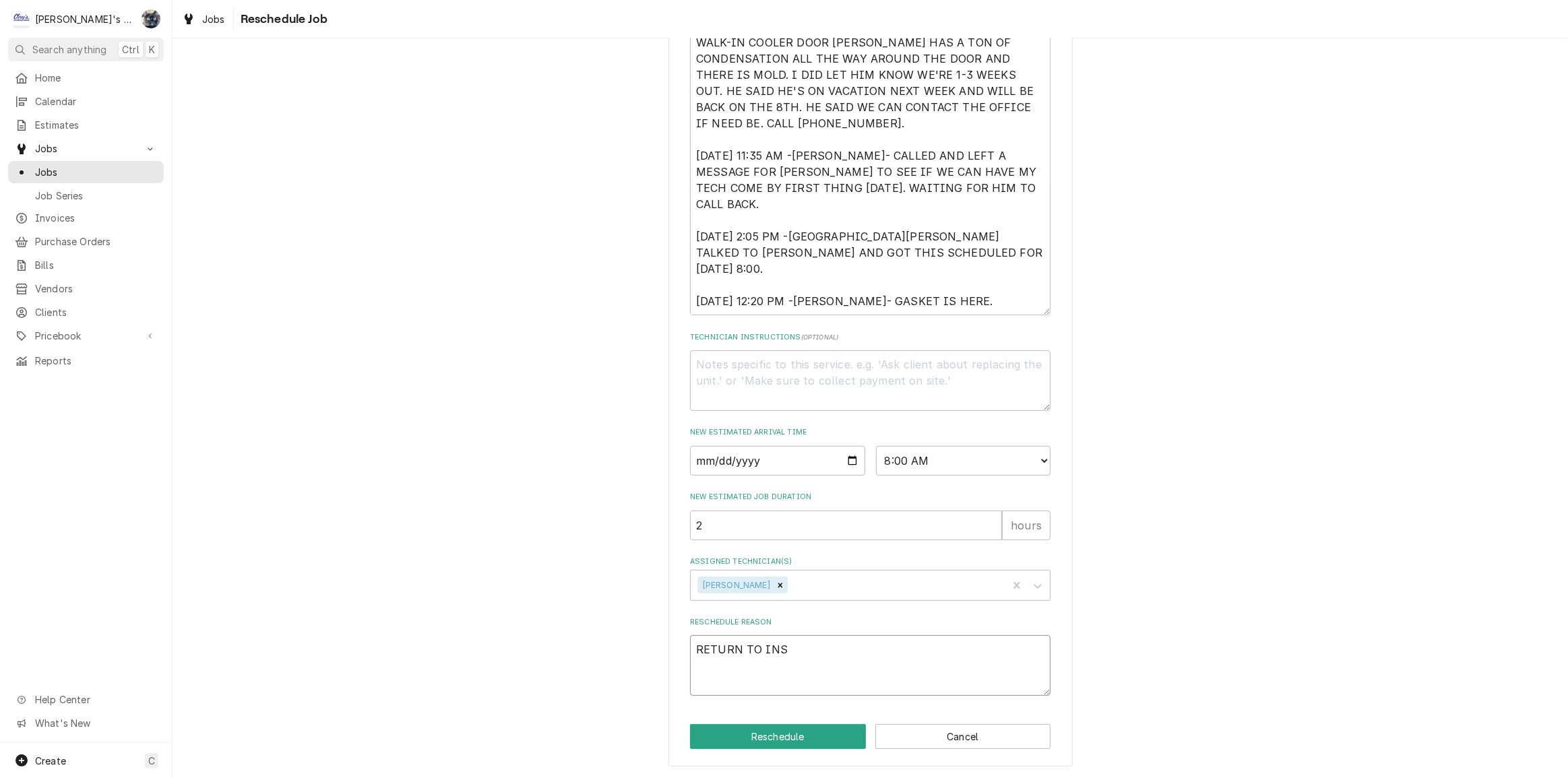
type textarea "RETURN TO INST"
type textarea "x"
type textarea "RETURN TO INSTA"
type textarea "x"
type textarea "RETURN TO INSTAL"
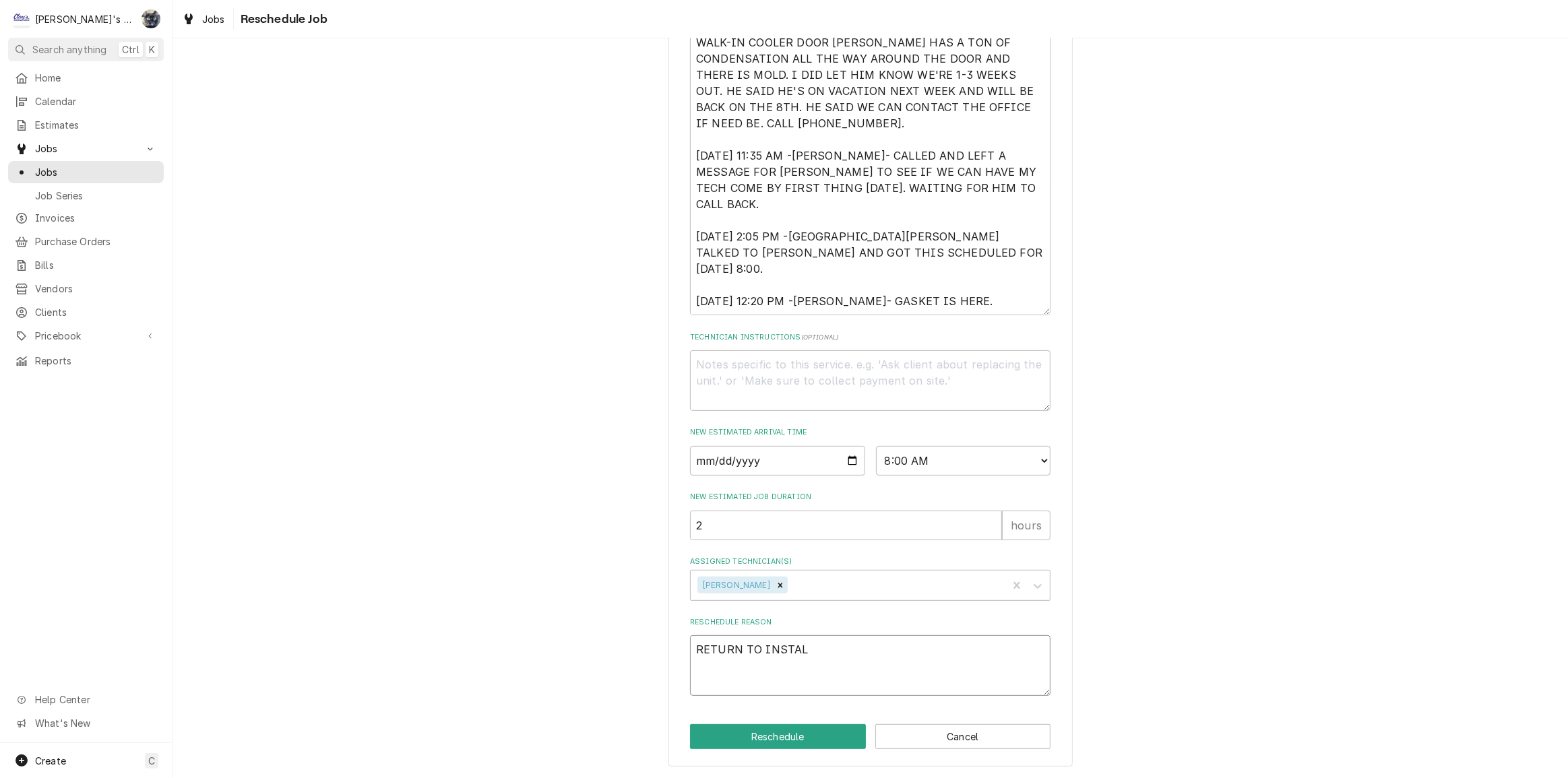
type textarea "x"
type textarea "RETURN TO INSTALL"
type textarea "x"
type textarea "RETURN TO INSTALL"
type textarea "x"
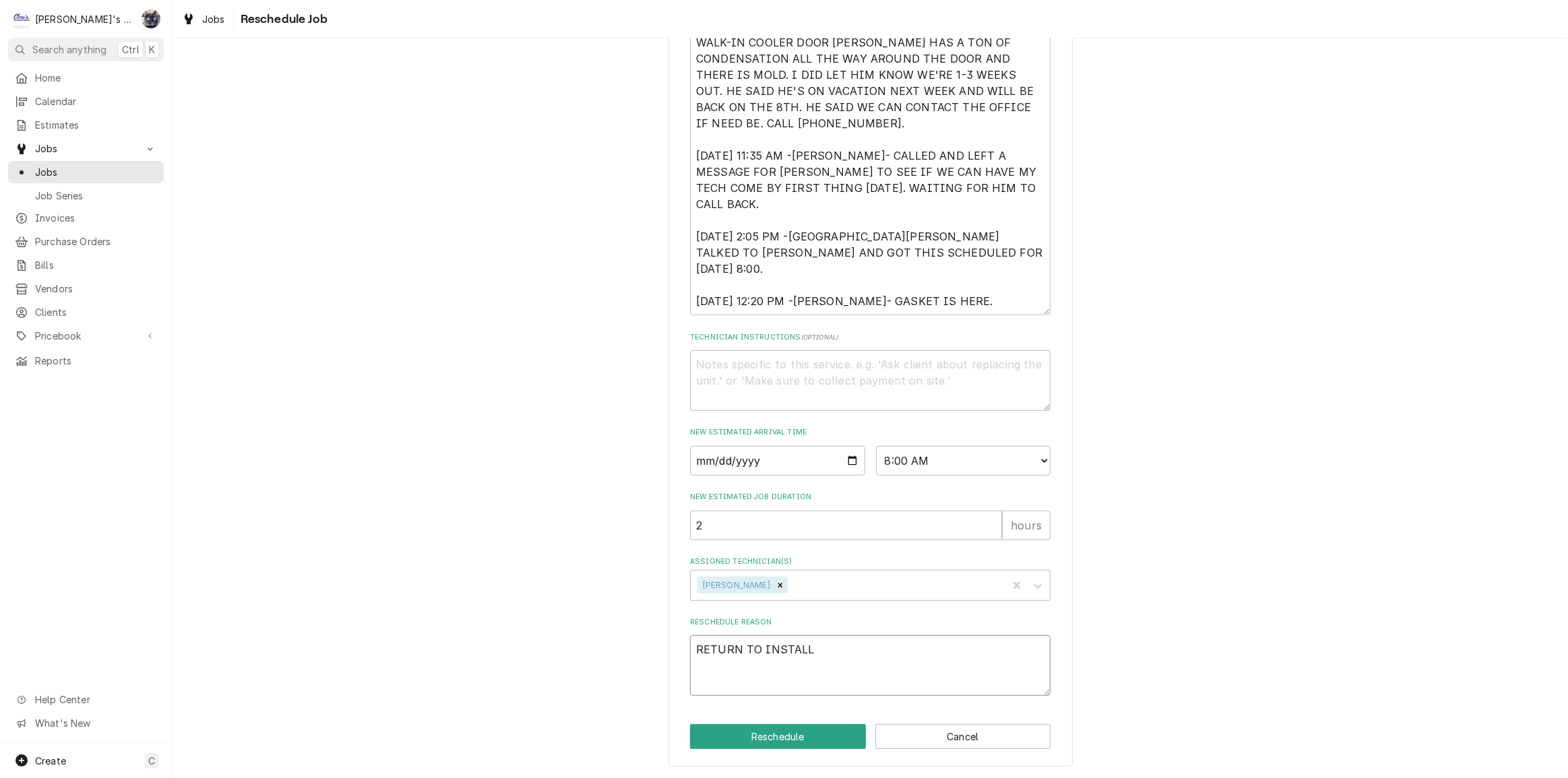
type textarea "RETURN TO INSTALL D"
type textarea "x"
type textarea "RETURN TO INSTALL DO"
type textarea "x"
type textarea "RETURN TO INSTALL DOO"
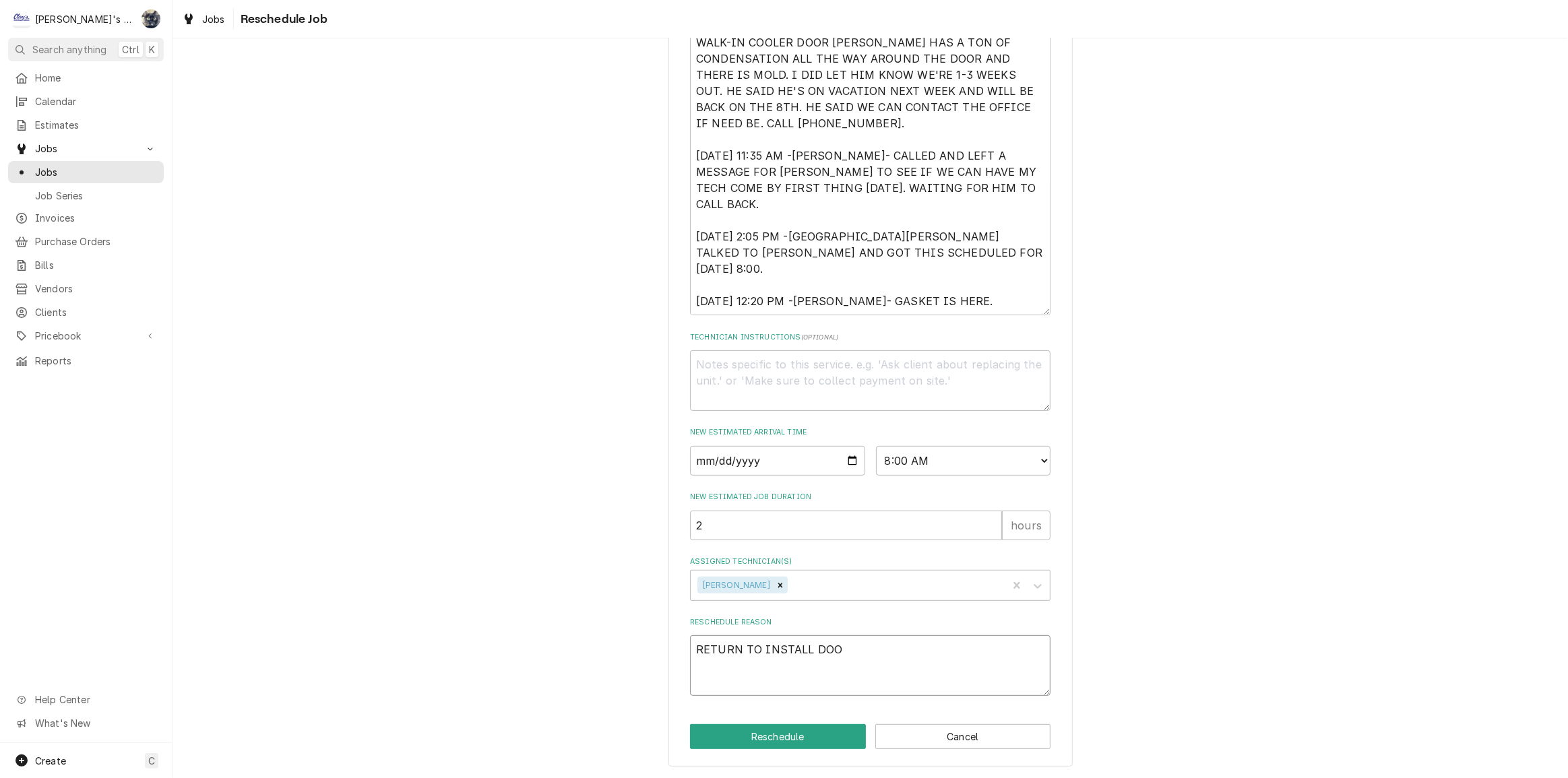
type textarea "x"
type textarea "RETURN TO INSTALL DOOR"
type textarea "x"
type textarea "RETURN TO INSTALL DOOR"
type textarea "x"
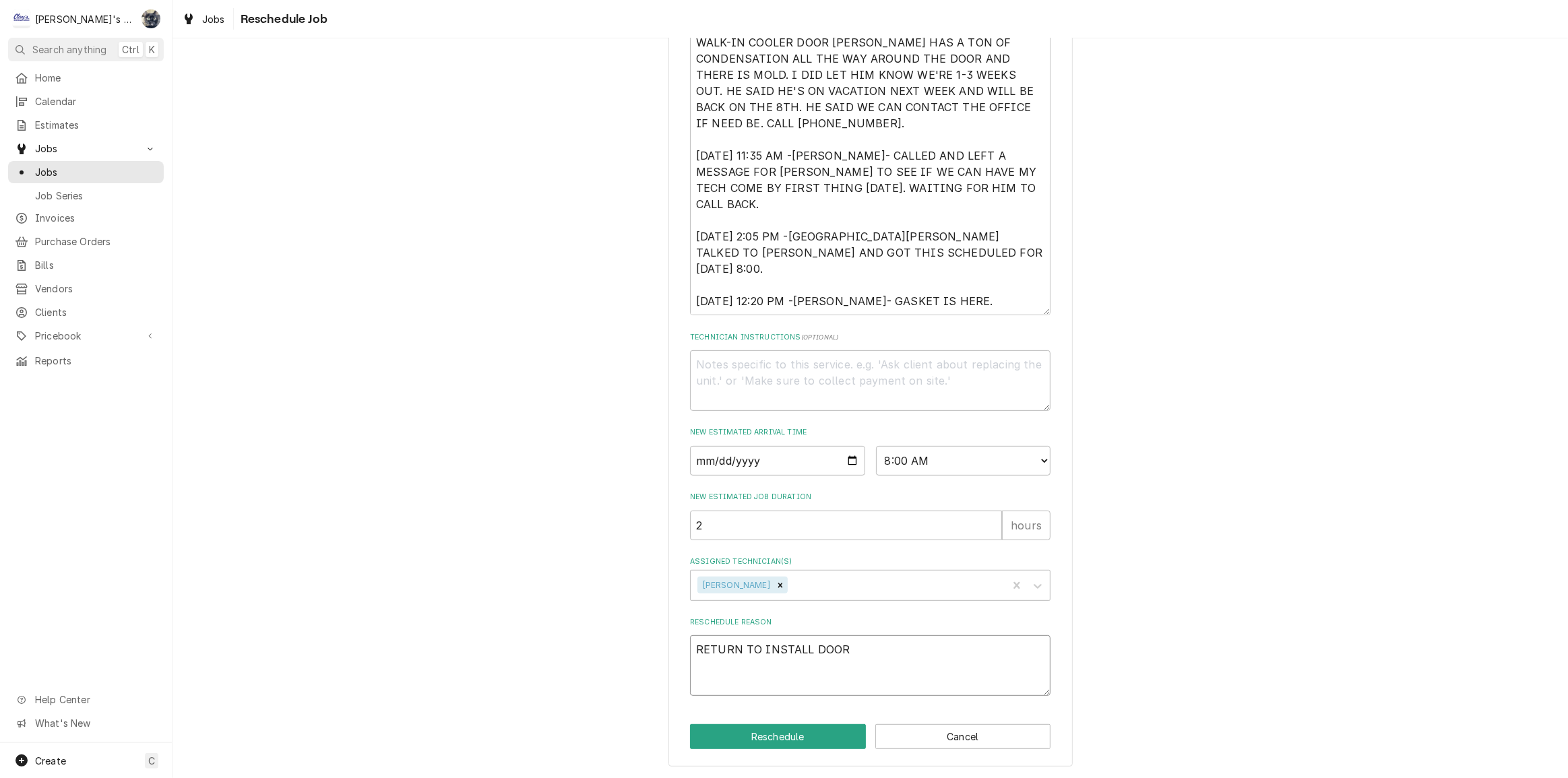
type textarea "RETURN TO INSTALL DOOR G"
type textarea "x"
type textarea "RETURN TO INSTALL DOOR GA"
type textarea "x"
type textarea "RETURN TO INSTALL DOOR GAS"
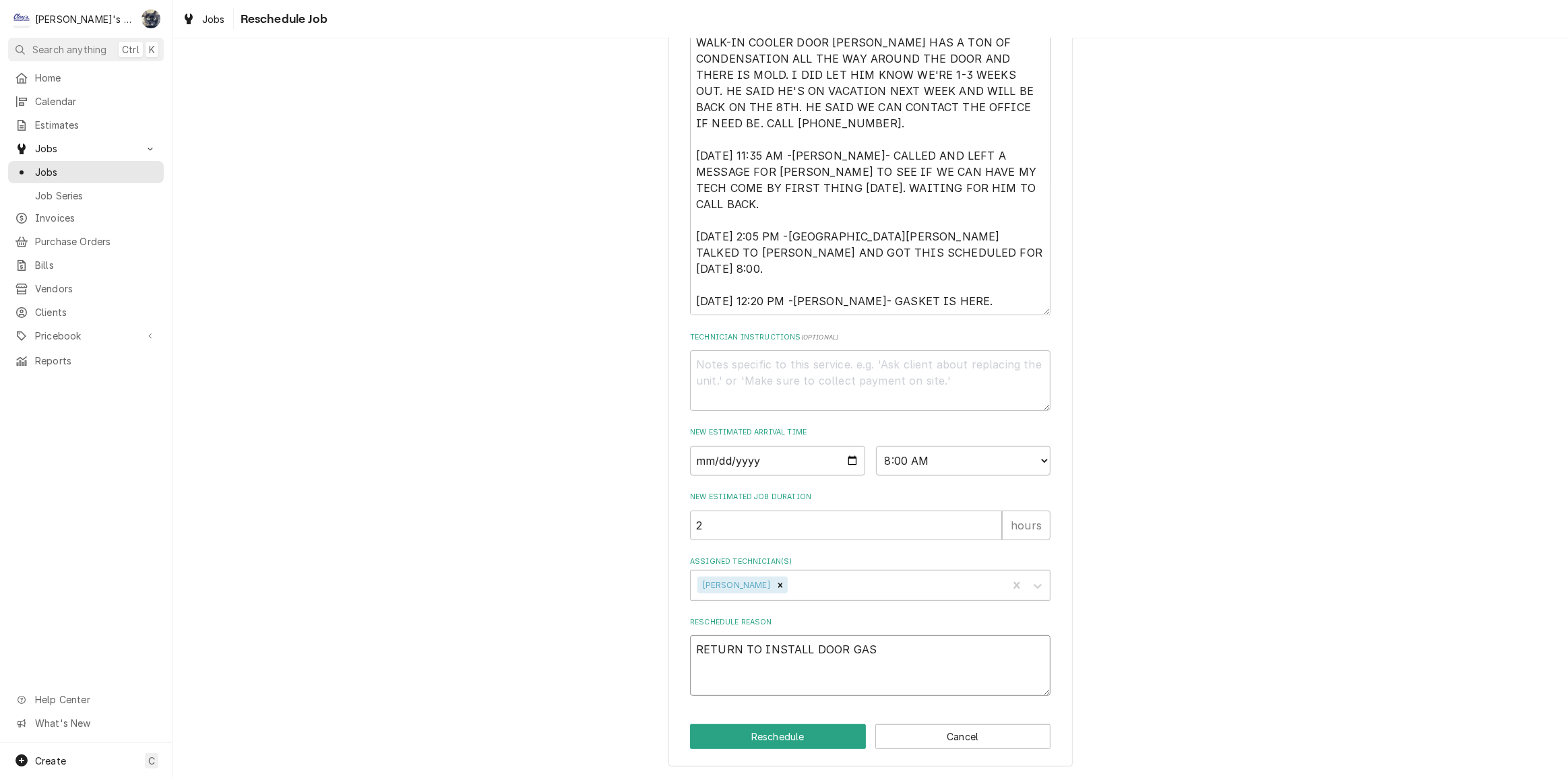
type textarea "x"
type textarea "RETURN TO INSTALL DOOR GASK"
type textarea "x"
type textarea "RETURN TO INSTALL DOOR GASKE"
type textarea "x"
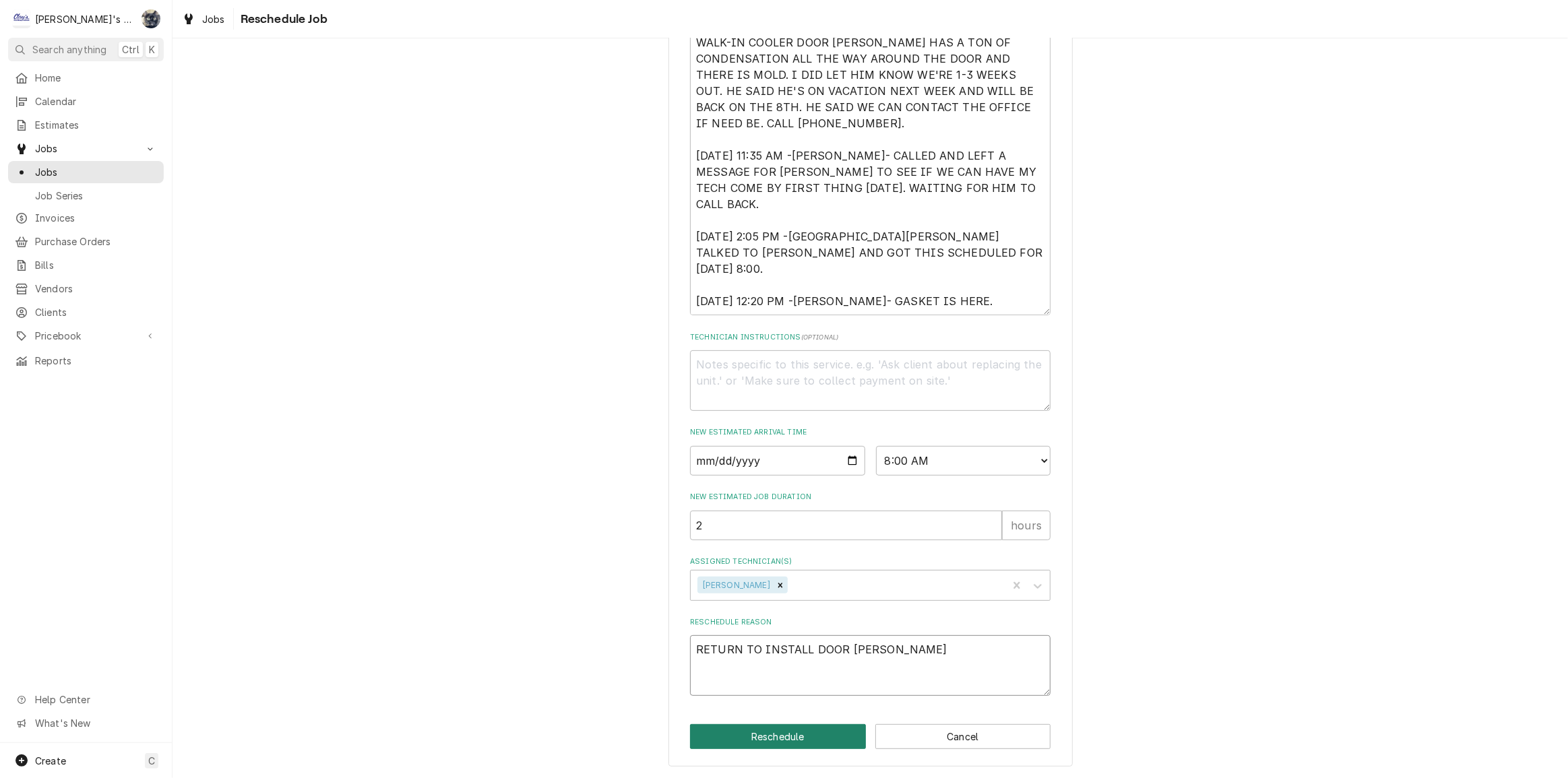
type textarea "RETURN TO INSTALL DOOR GASKET"
click at [774, 740] on button "Reschedule" at bounding box center [778, 736] width 176 height 25
type textarea "x"
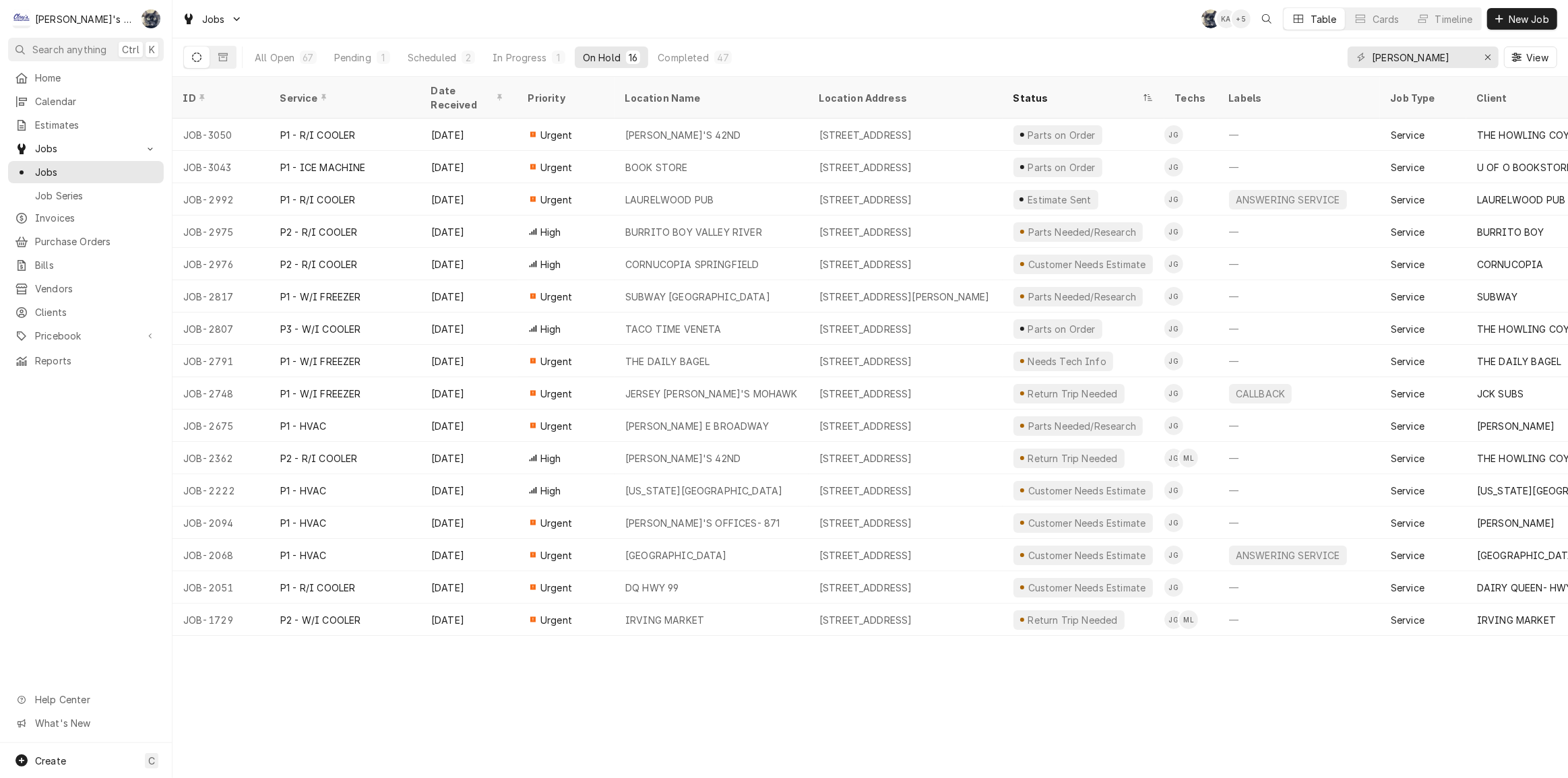
click at [957, 14] on div "Jobs SB KA + 5 Table Cards Timeline New Job" at bounding box center [870, 19] width 1396 height 38
click at [1488, 58] on icon "Erase input" at bounding box center [1489, 58] width 8 height 9
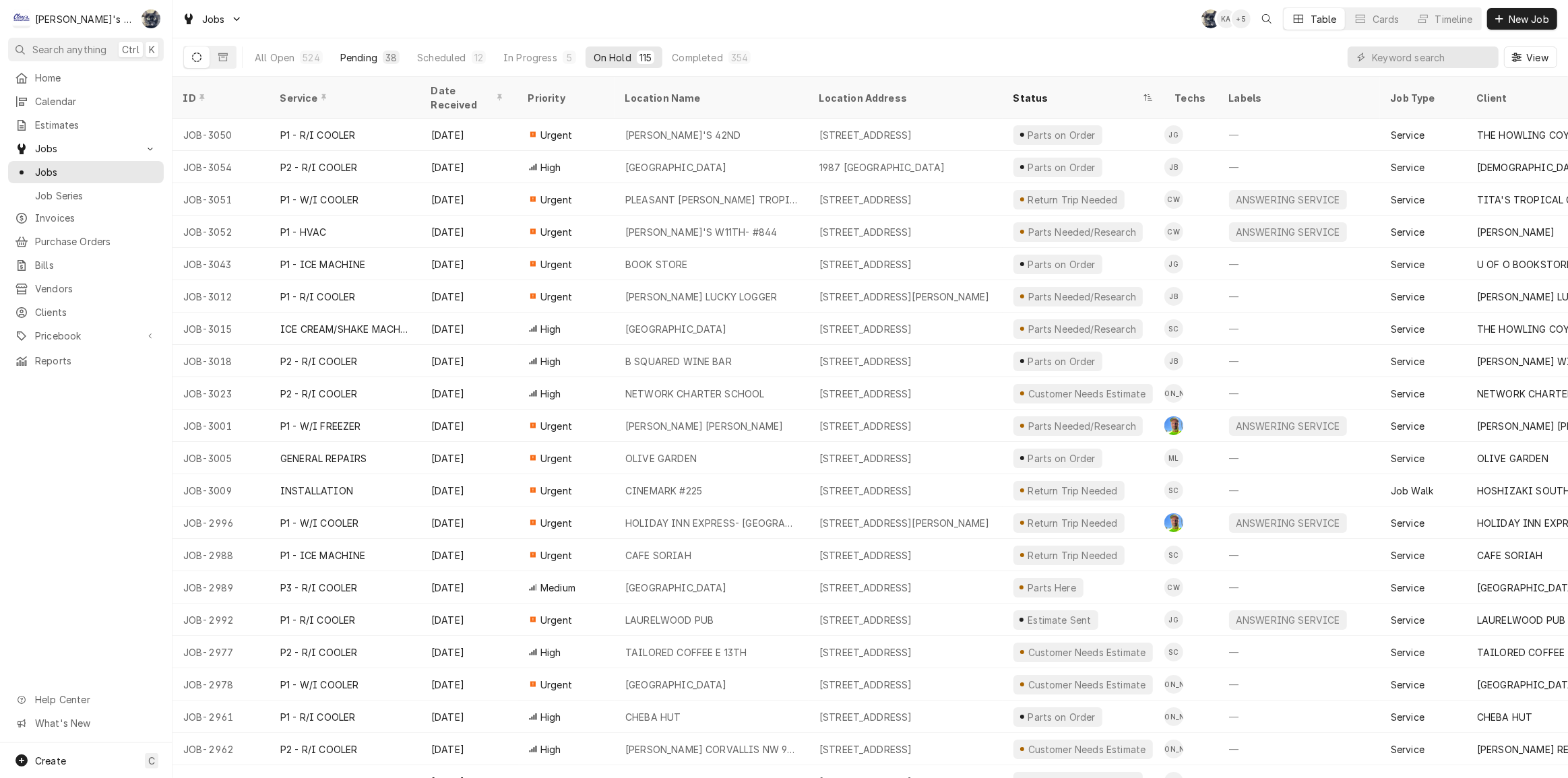
click at [362, 58] on div "Pending" at bounding box center [359, 57] width 37 height 14
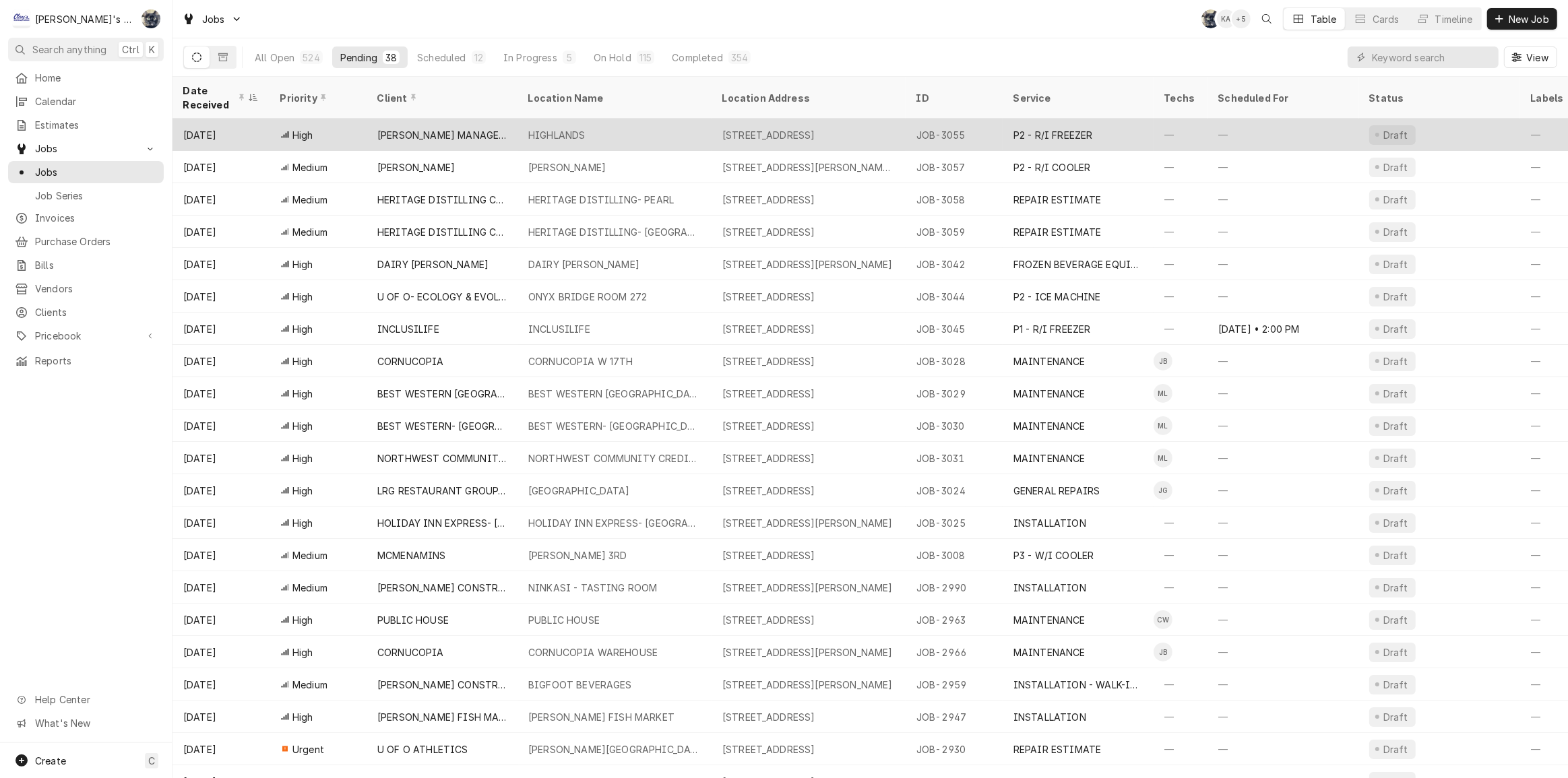
click at [432, 128] on div "[PERSON_NAME] MANAGEMENT INC." at bounding box center [442, 134] width 130 height 14
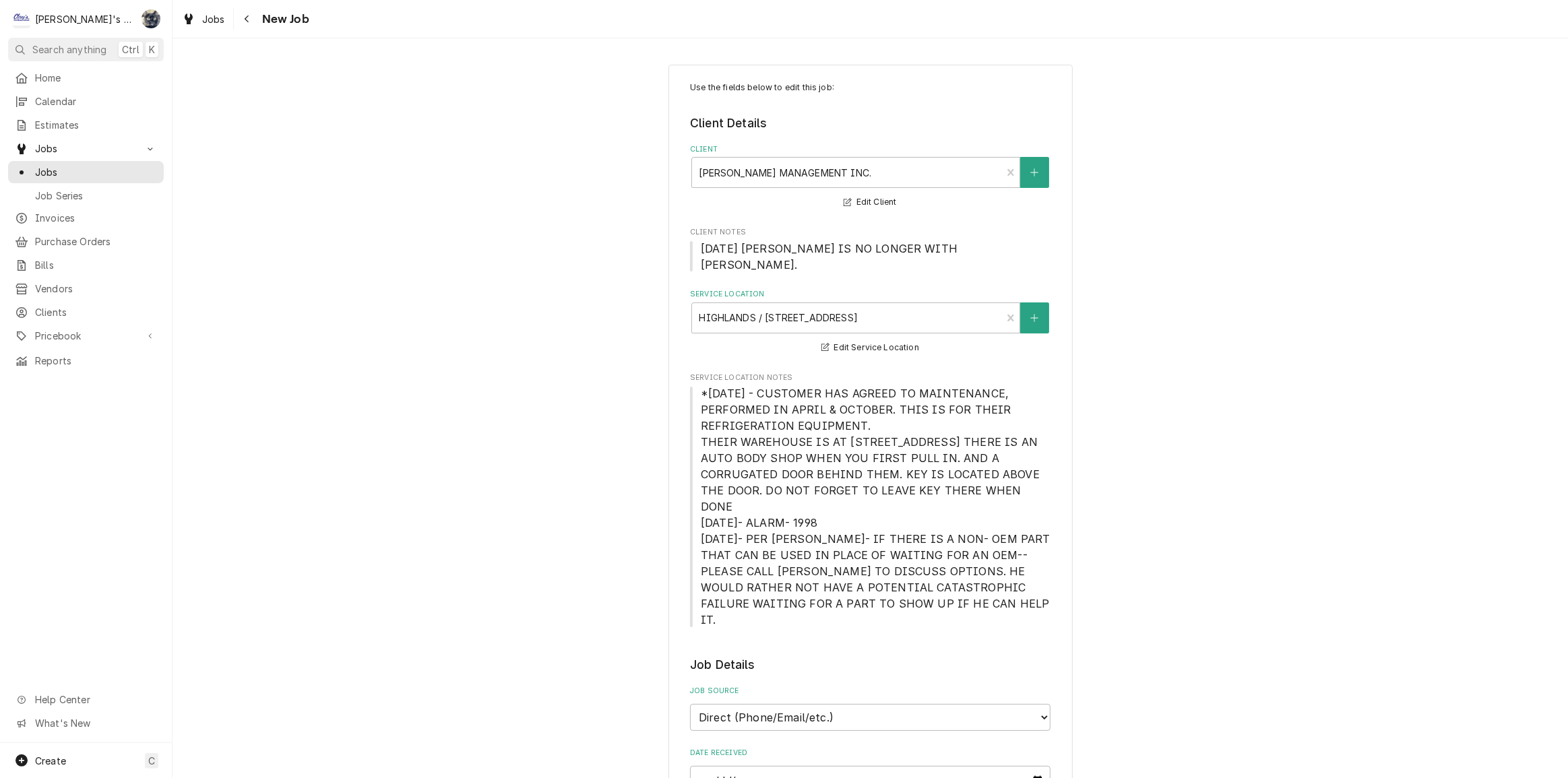
type textarea "x"
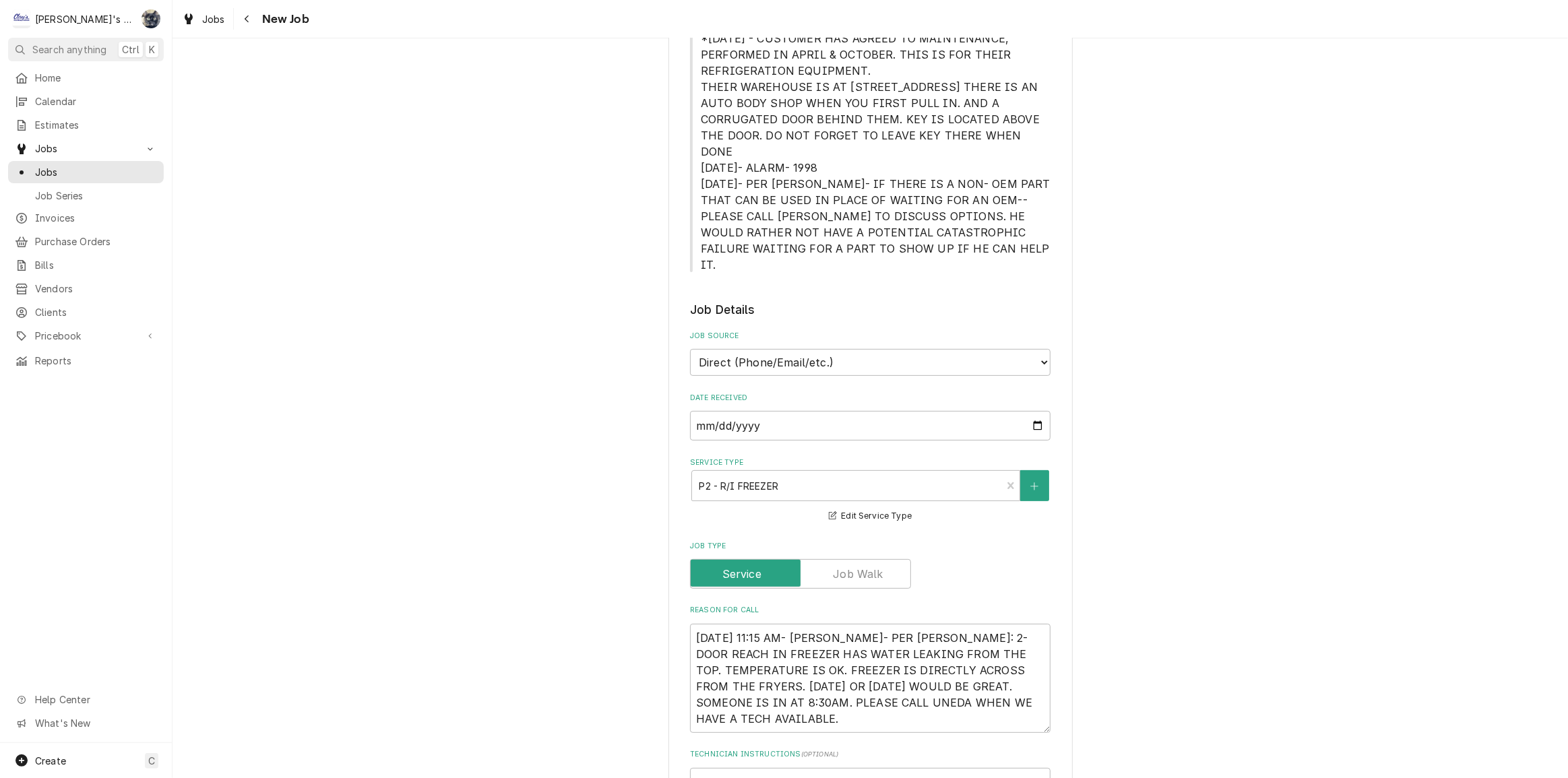
scroll to position [367, 0]
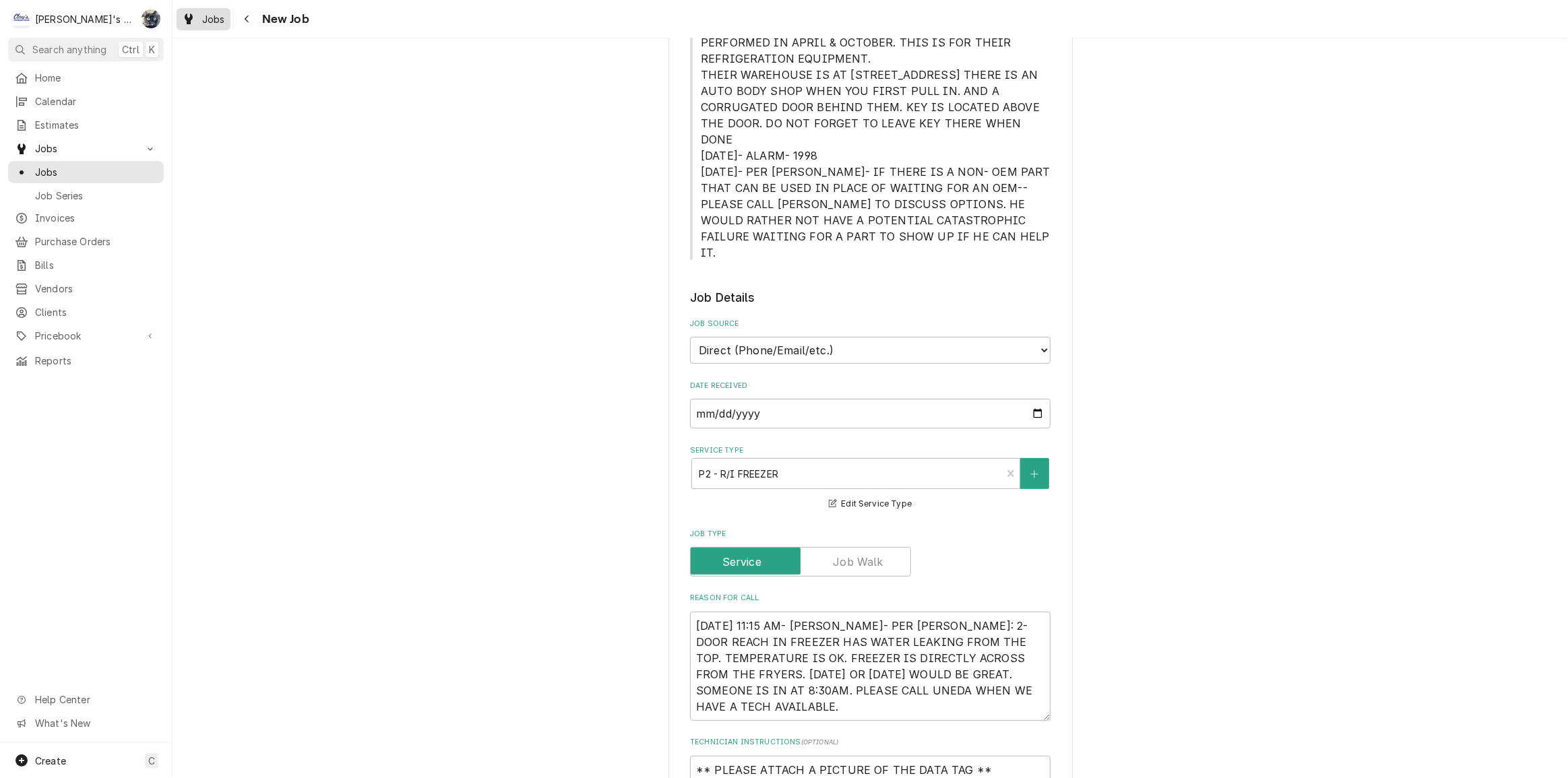
click at [212, 20] on span "Jobs" at bounding box center [214, 19] width 23 height 14
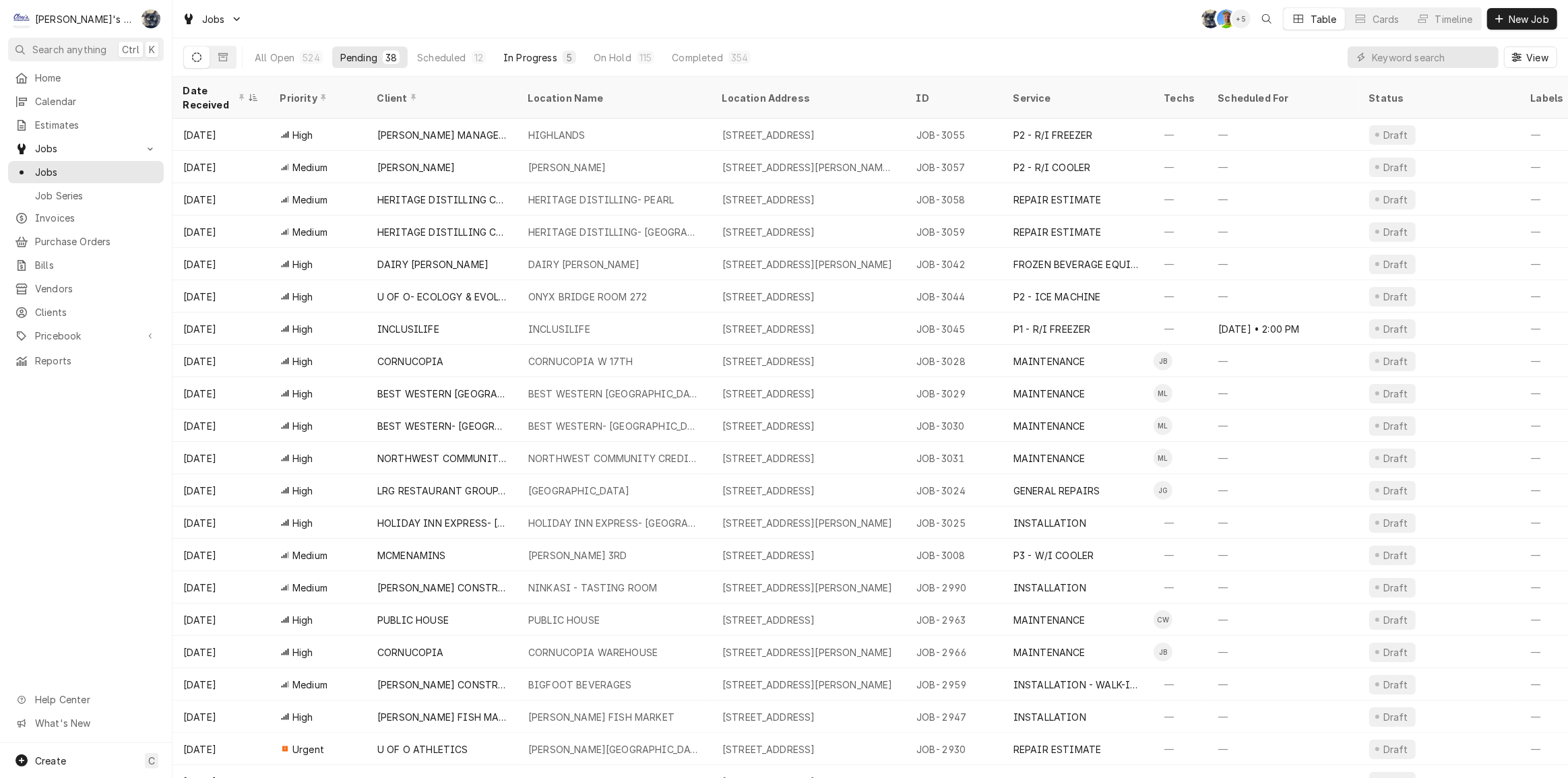
click at [546, 50] on div "In Progress" at bounding box center [530, 57] width 54 height 14
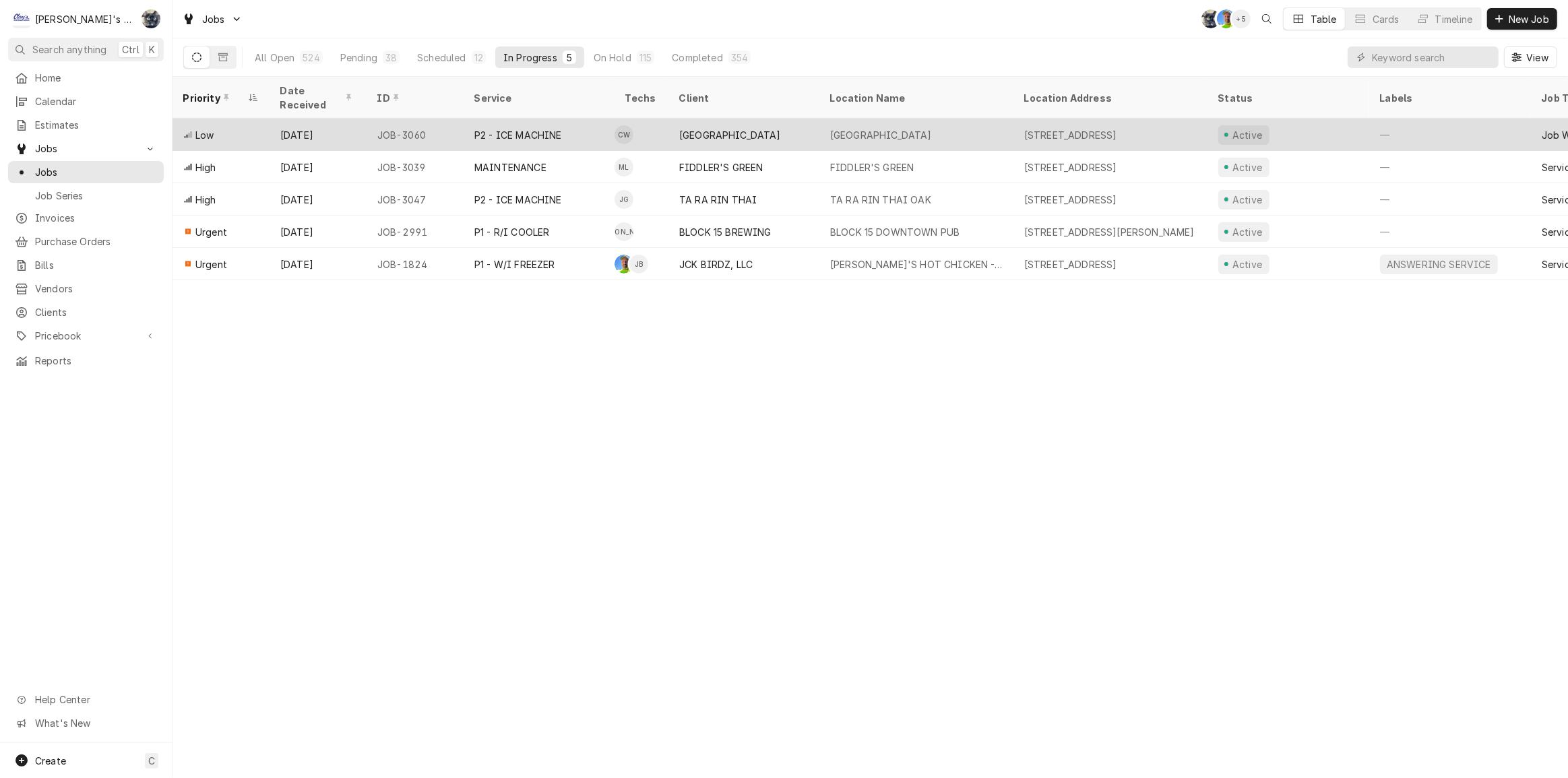
click at [782, 121] on div "ROARING RAPIDS" at bounding box center [744, 134] width 151 height 32
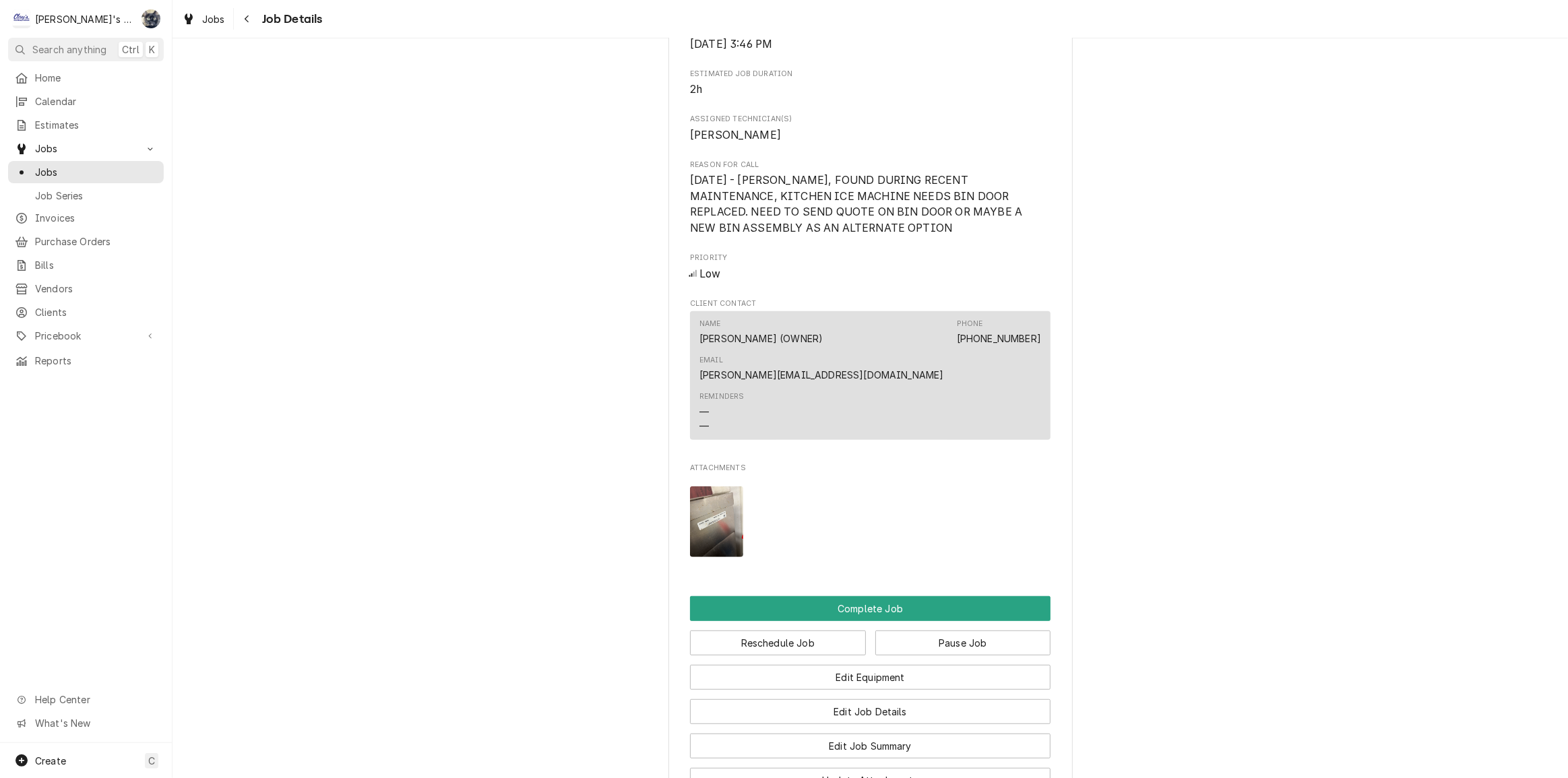
scroll to position [796, 0]
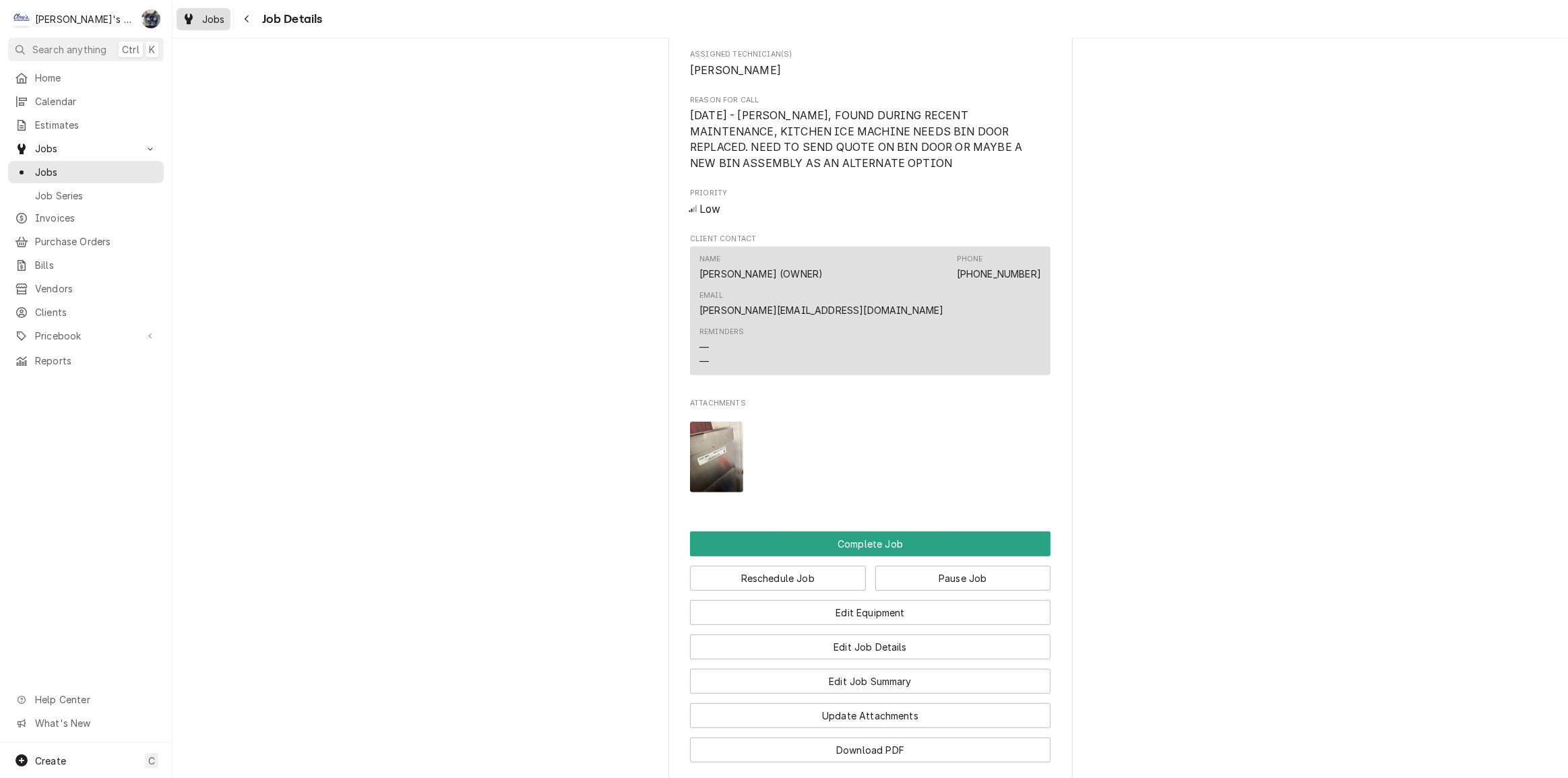
click at [219, 20] on span "Jobs" at bounding box center [214, 19] width 23 height 14
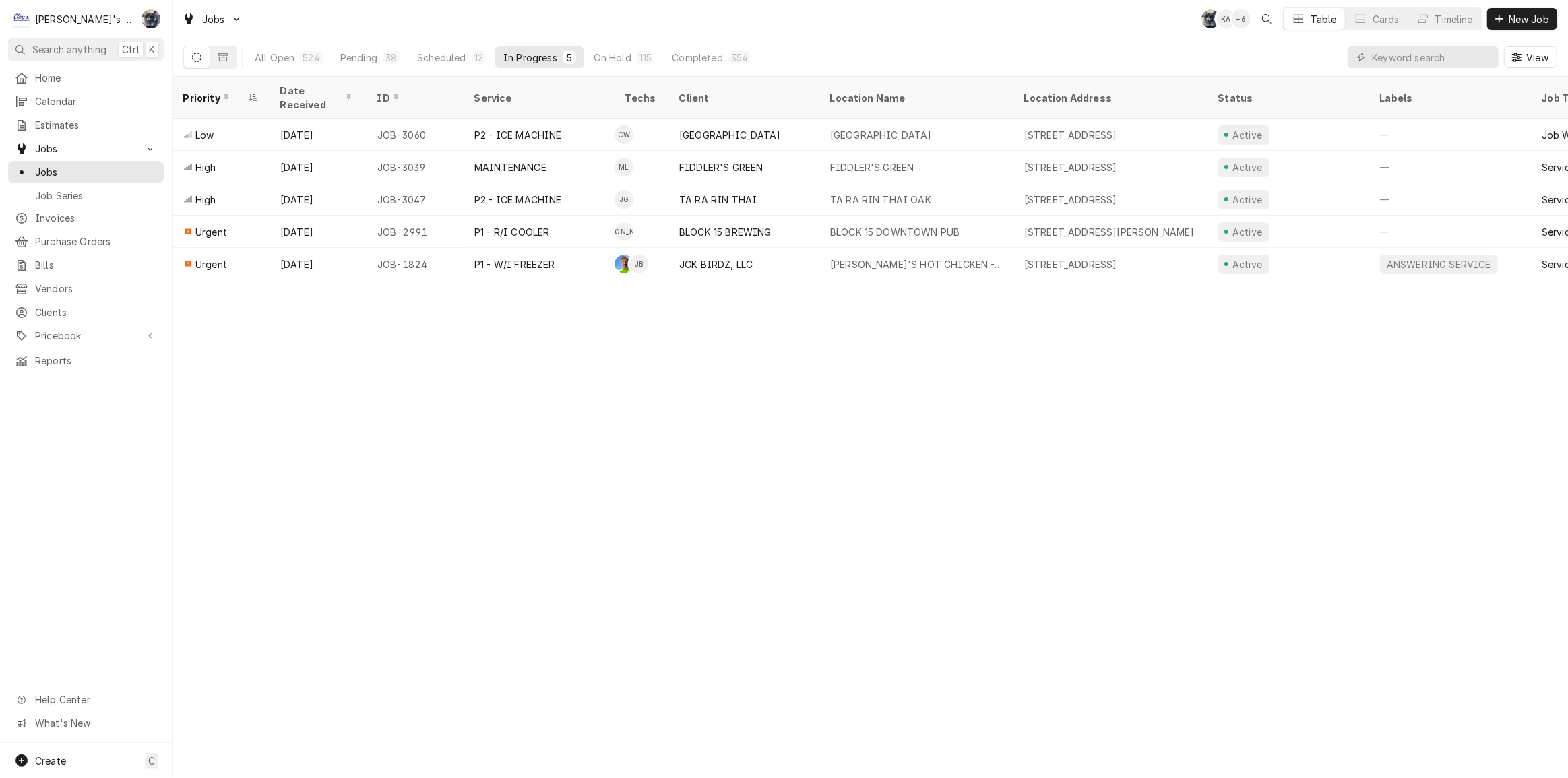
click at [605, 27] on div "Jobs SB KA + 6 Table Cards Timeline New Job" at bounding box center [870, 19] width 1396 height 38
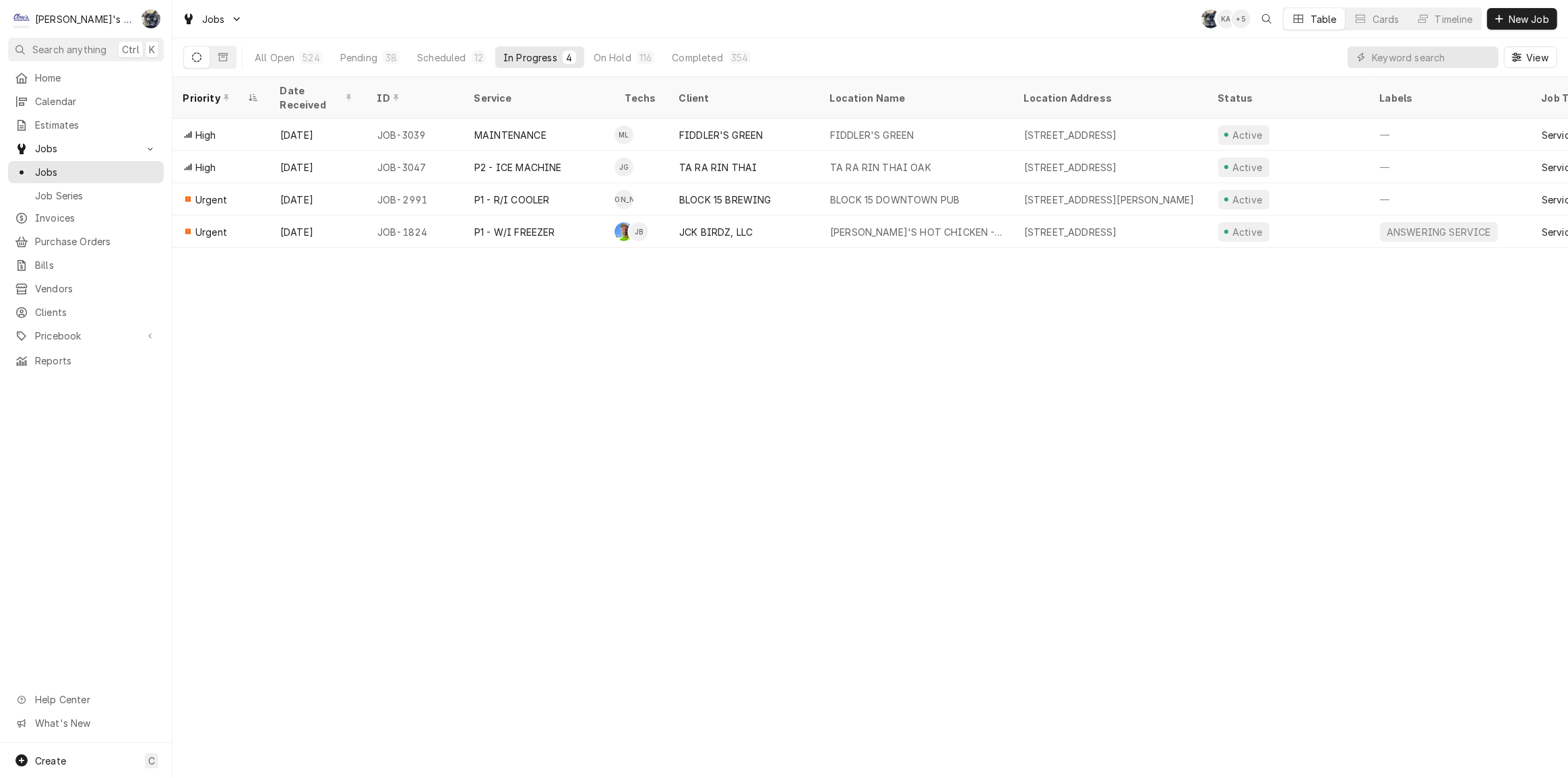
click at [751, 36] on div "Jobs SB KA + 5 Table Cards Timeline New Job" at bounding box center [870, 19] width 1396 height 38
click at [395, 61] on div "38" at bounding box center [391, 57] width 17 height 13
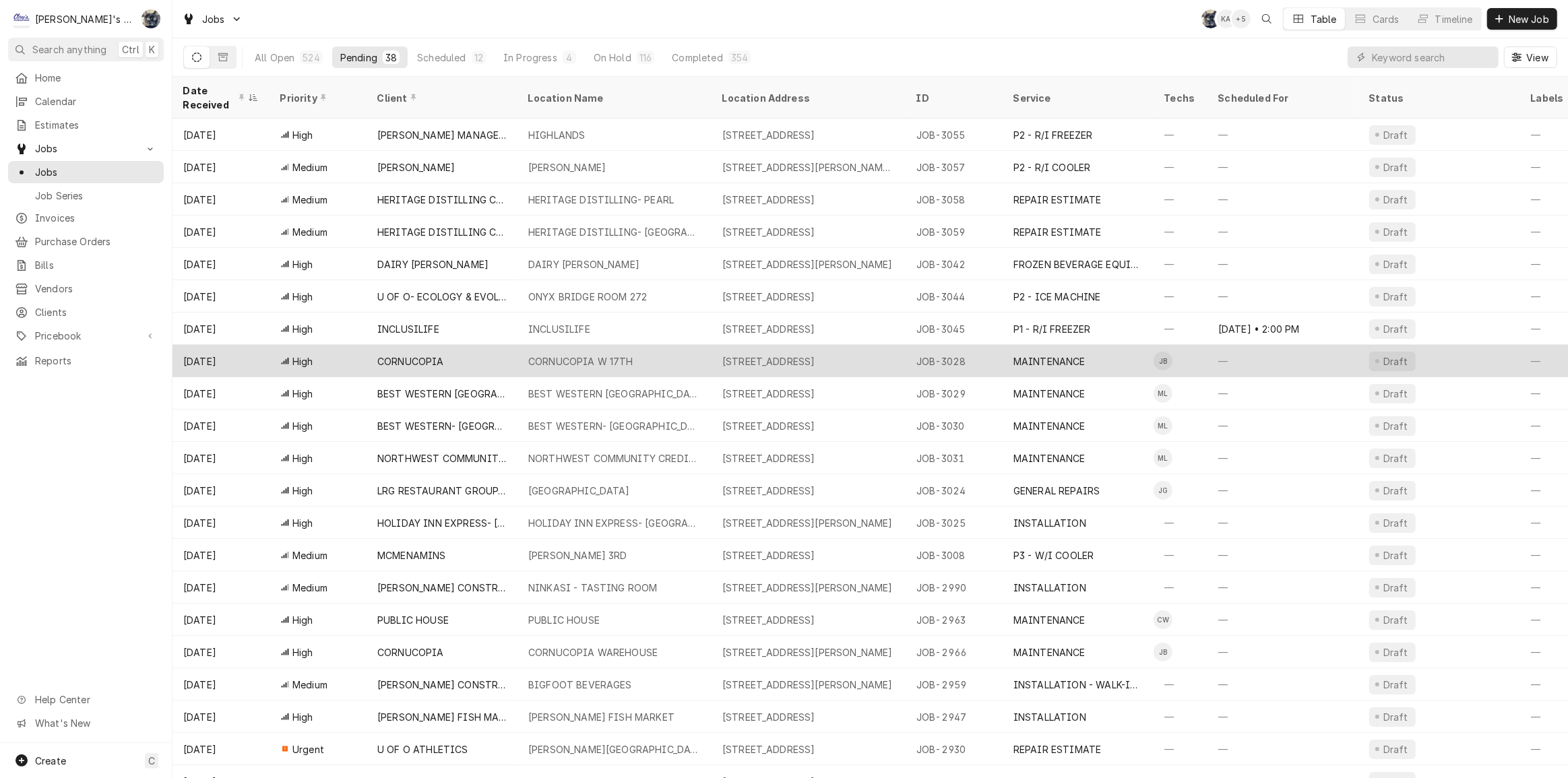
click at [731, 356] on div "[STREET_ADDRESS]" at bounding box center [768, 362] width 93 height 14
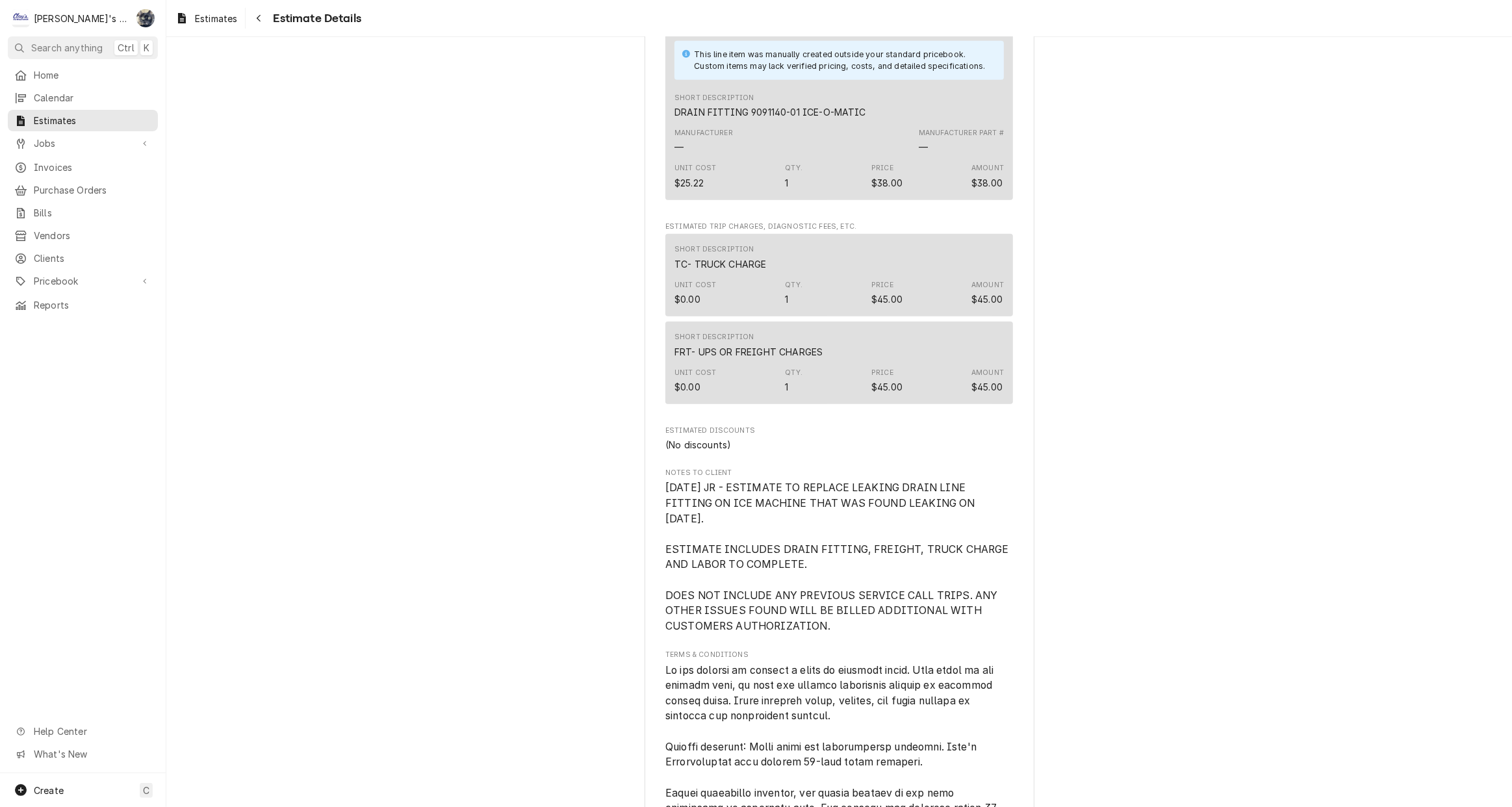
scroll to position [1064, 0]
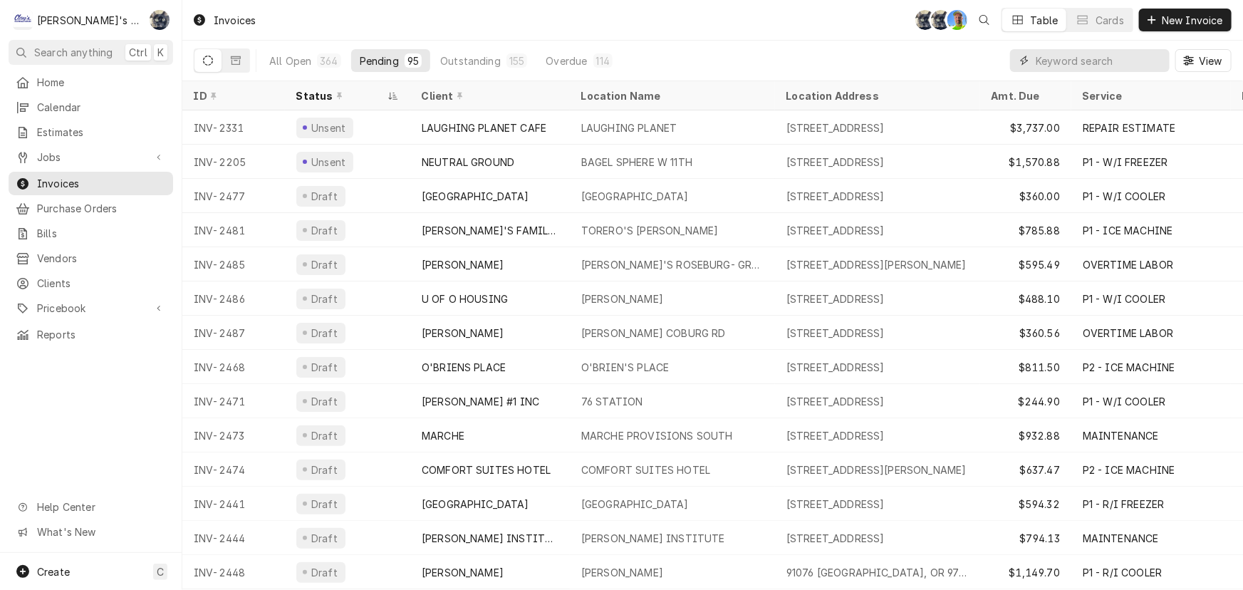
click at [1059, 62] on input "Dynamic Content Wrapper" at bounding box center [1098, 60] width 127 height 23
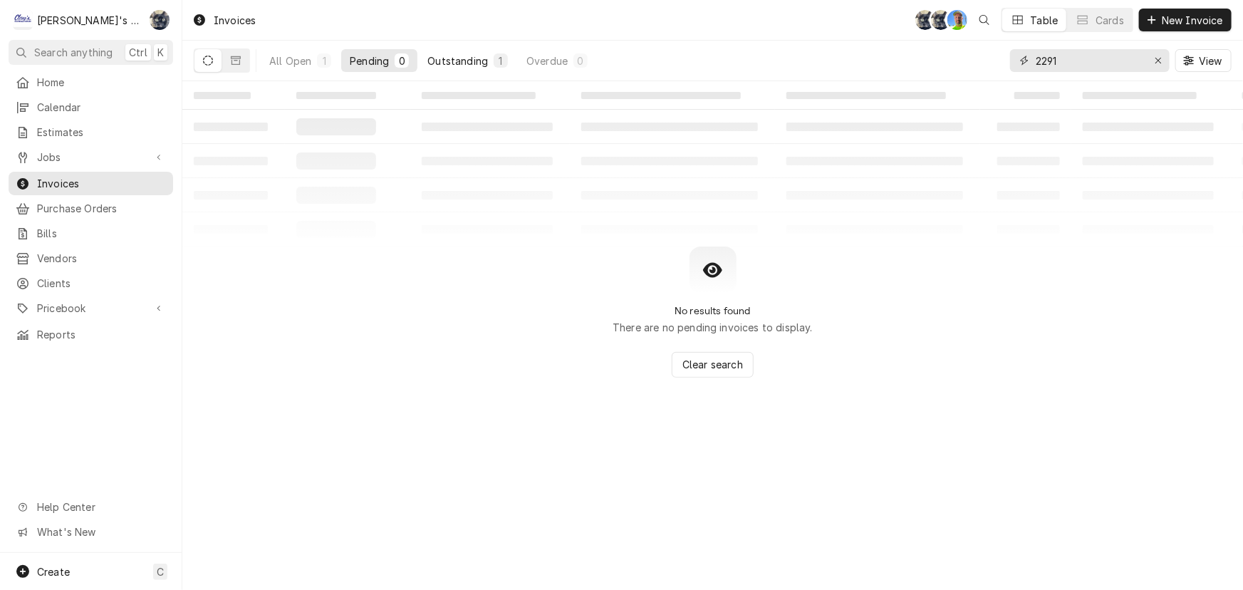
type input "2291"
click at [488, 62] on button "Outstanding 1" at bounding box center [468, 60] width 98 height 23
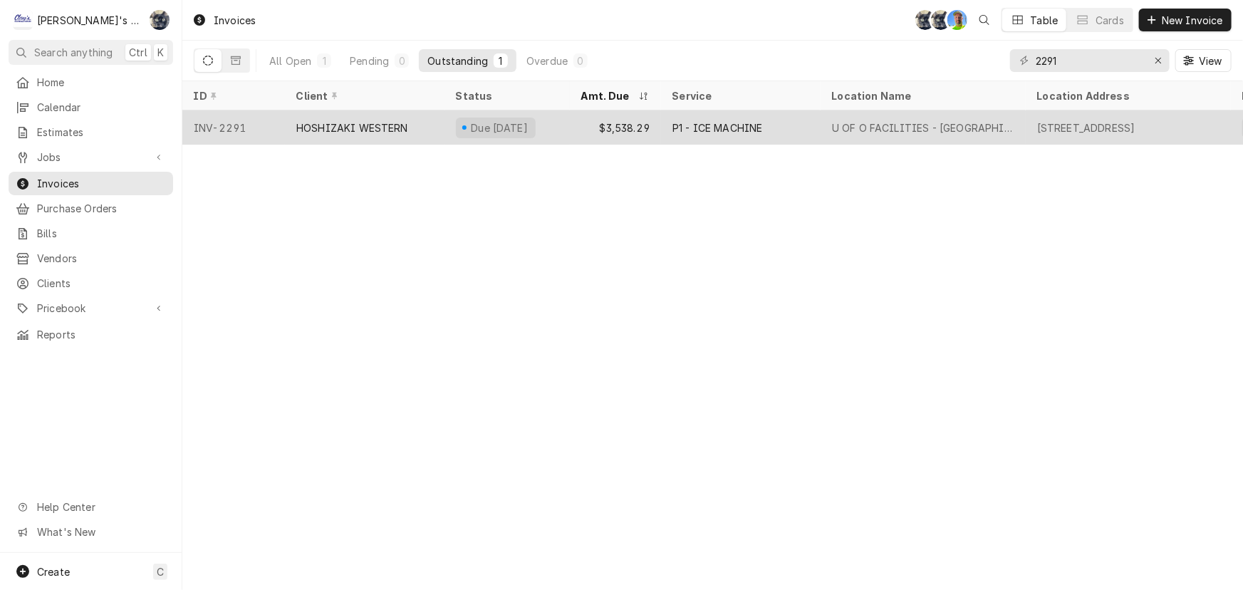
click at [516, 122] on div "Due in 5 days" at bounding box center [499, 127] width 61 height 15
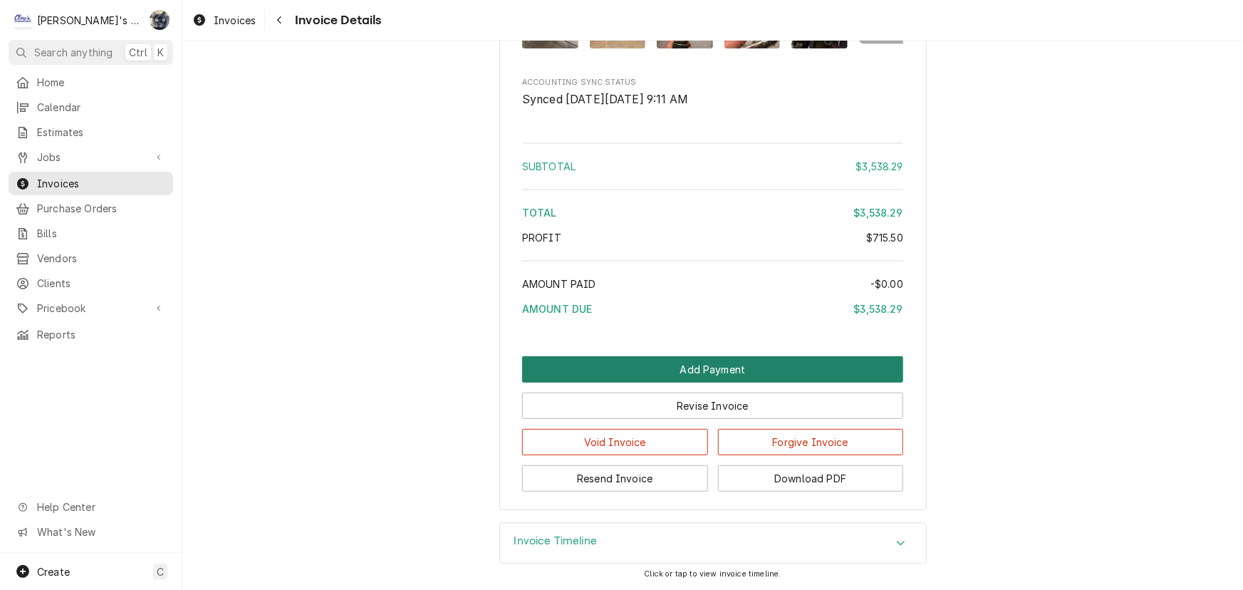
scroll to position [4259, 0]
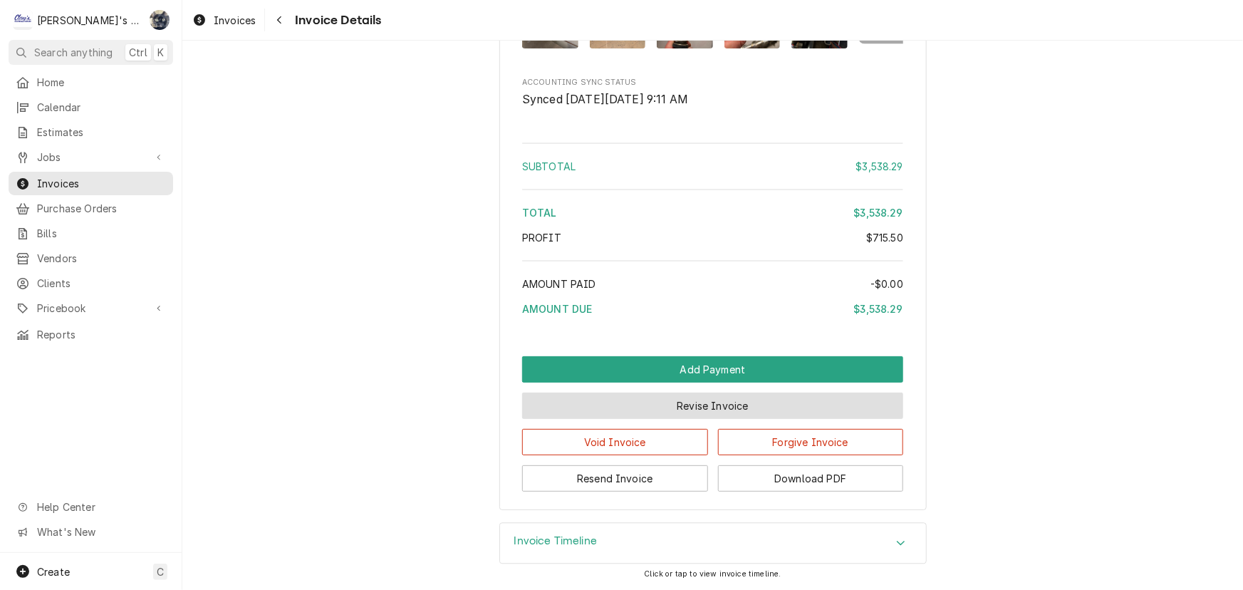
click at [659, 406] on button "Revise Invoice" at bounding box center [712, 405] width 381 height 26
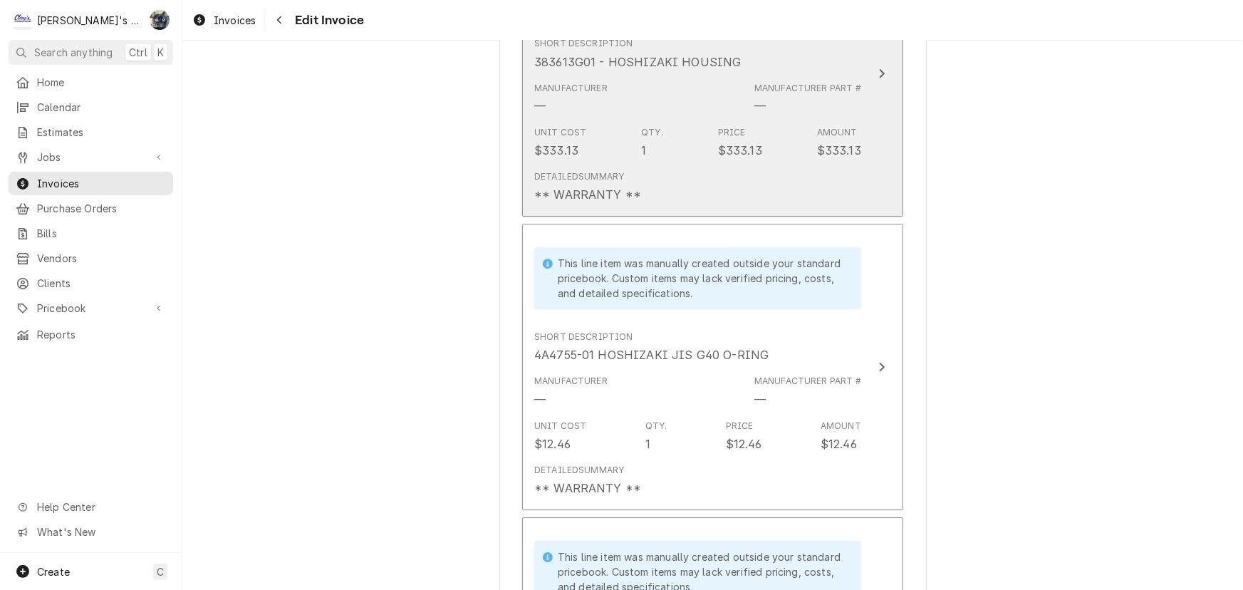
scroll to position [2071, 0]
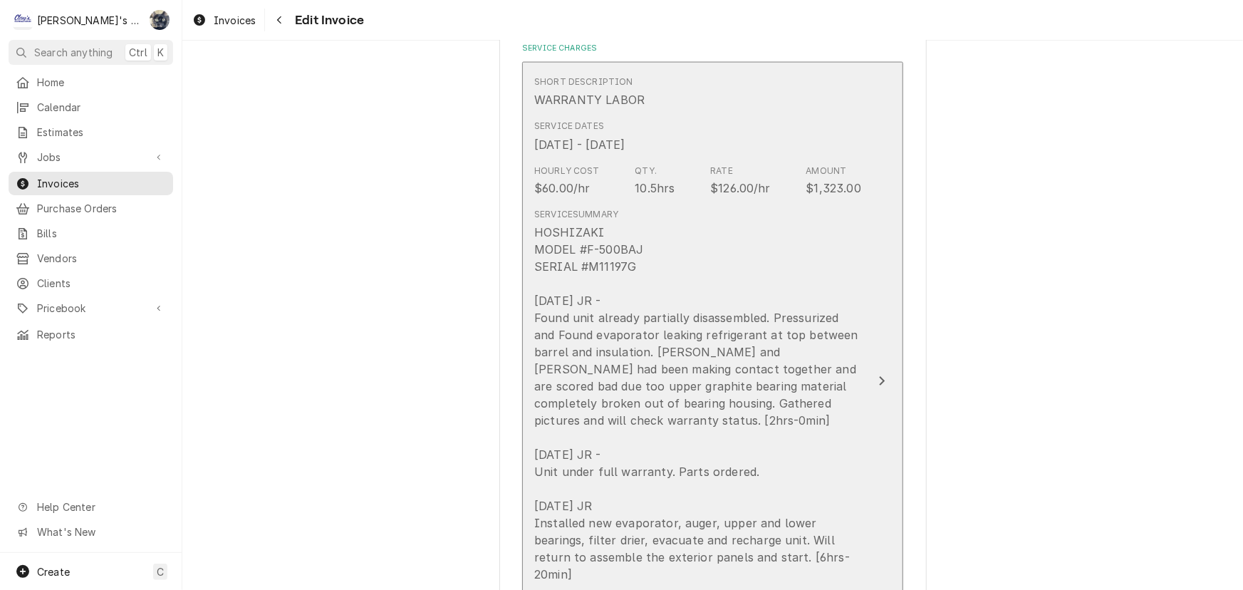
click at [626, 233] on div "HOSHIZAKI MODEL #F-500BAJ SERIAL #M11197G 5/30/2025 JR - Found unit already par…" at bounding box center [697, 454] width 327 height 461
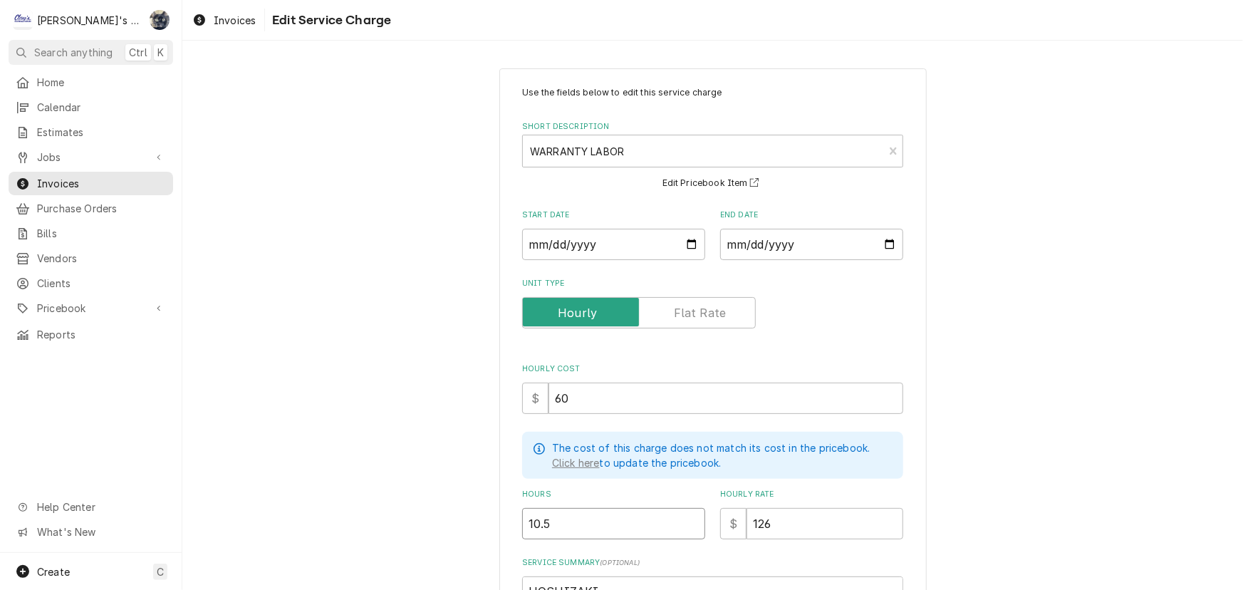
drag, startPoint x: 559, startPoint y: 525, endPoint x: 499, endPoint y: 526, distance: 59.8
click at [499, 526] on div "Use the fields below to edit this service charge Short Description WARRANTY LAB…" at bounding box center [712, 589] width 427 height 1042
type textarea "x"
type input "8"
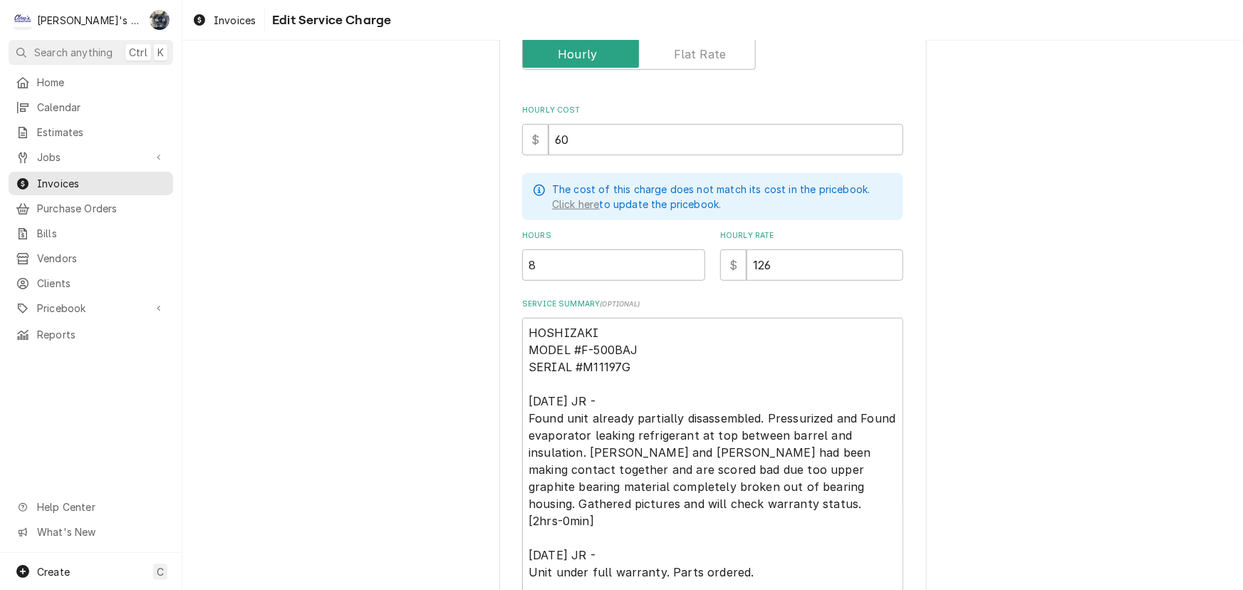
scroll to position [530, 0]
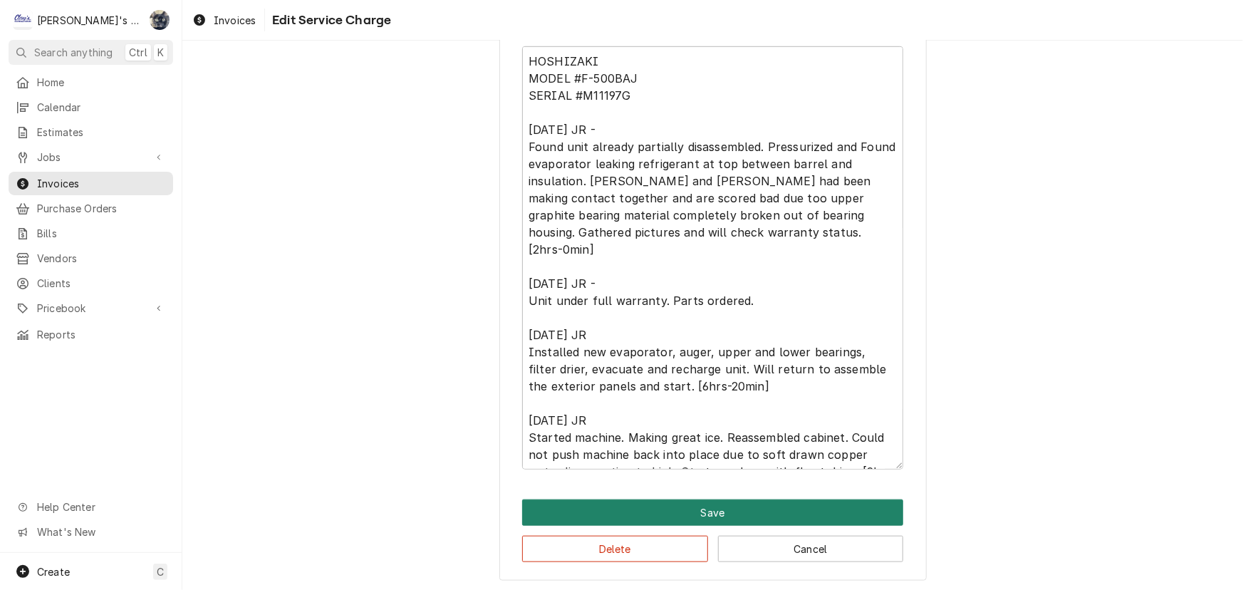
click at [747, 499] on button "Save" at bounding box center [712, 512] width 381 height 26
type textarea "x"
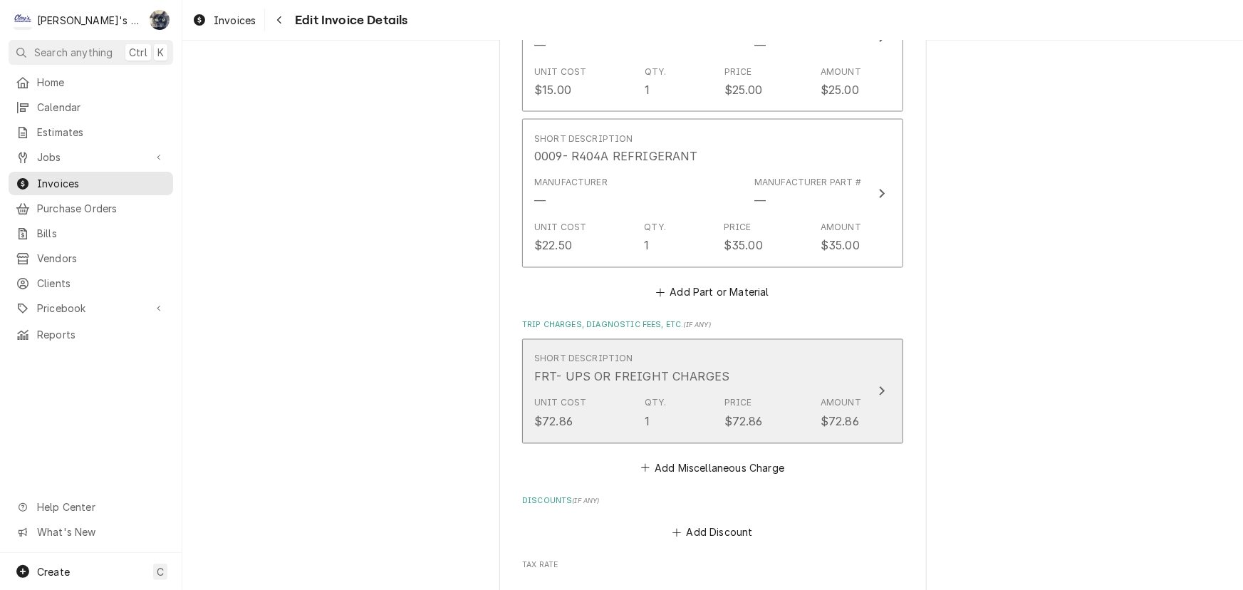
scroll to position [3995, 0]
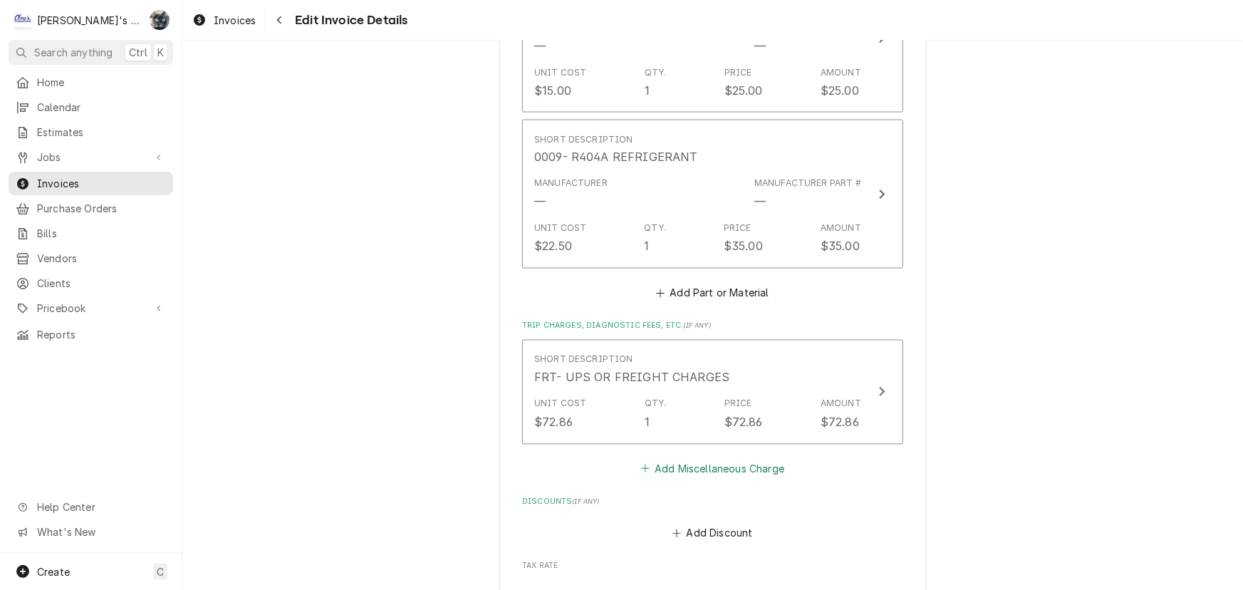
click at [676, 459] on button "Add Miscellaneous Charge" at bounding box center [712, 469] width 148 height 20
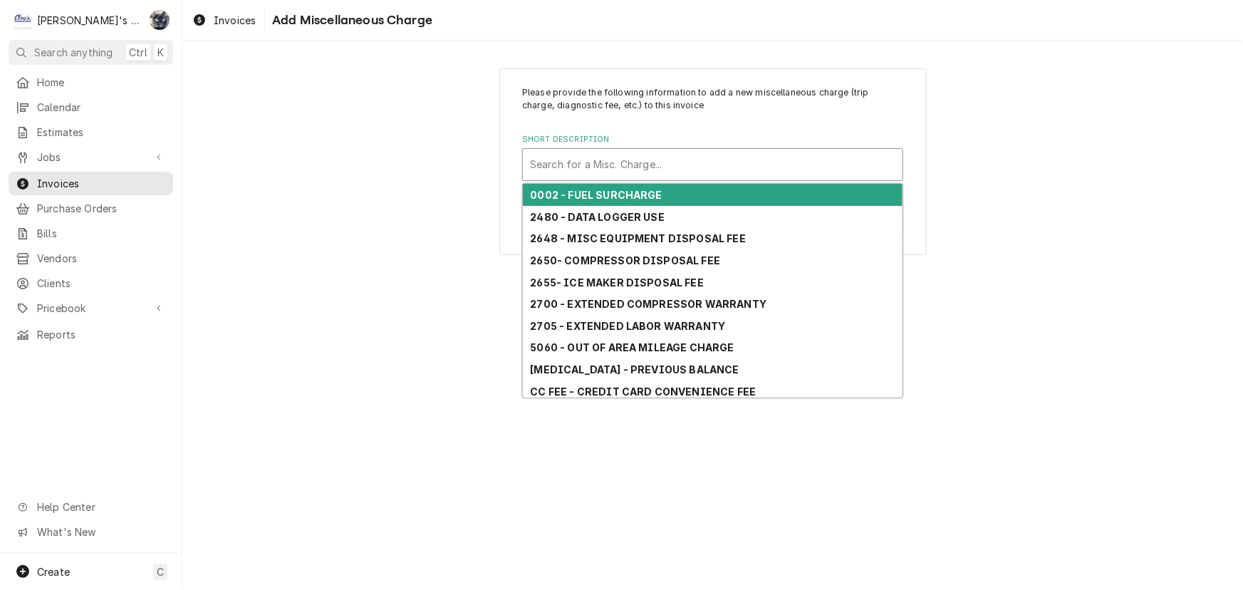
click at [593, 155] on div "Short Description" at bounding box center [712, 165] width 365 height 26
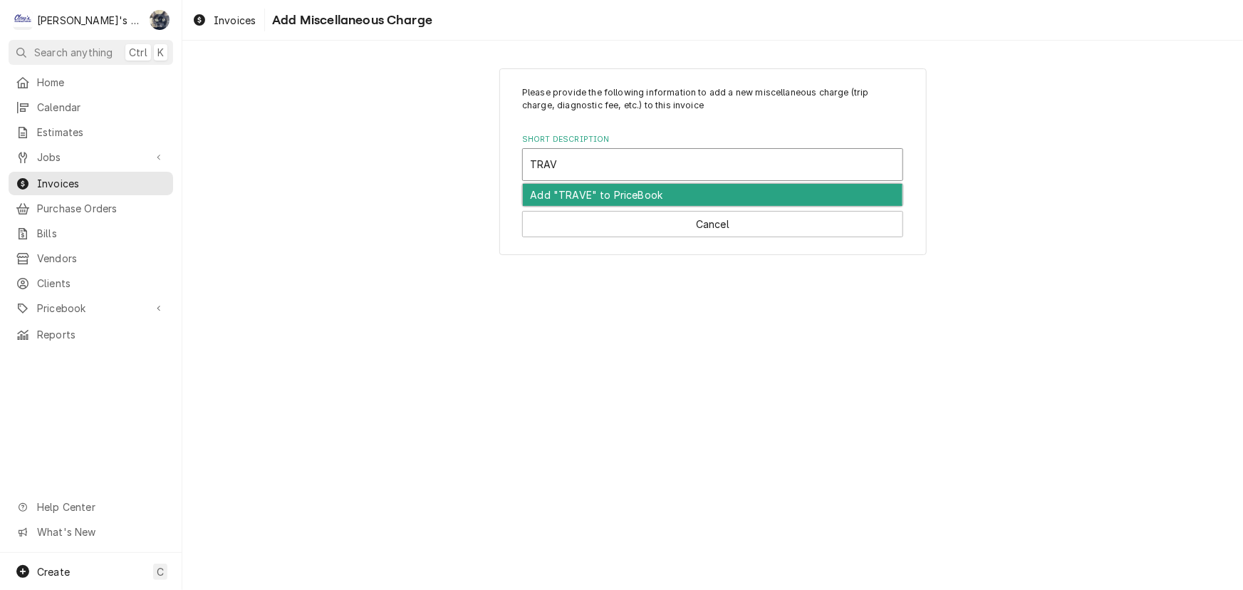
type input "TRAVE"
click at [597, 200] on div "TRAVEL TIME" at bounding box center [713, 195] width 380 height 22
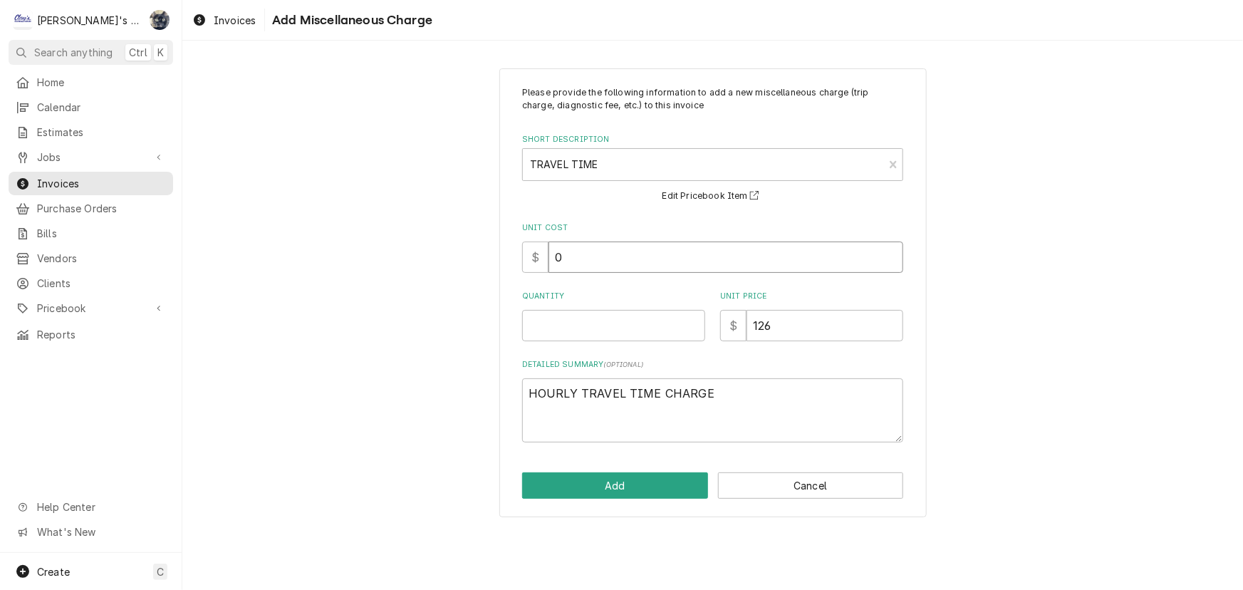
drag, startPoint x: 568, startPoint y: 266, endPoint x: 535, endPoint y: 266, distance: 33.5
click at [535, 266] on div "$ 0" at bounding box center [712, 256] width 381 height 31
type textarea "x"
type input "6"
type textarea "x"
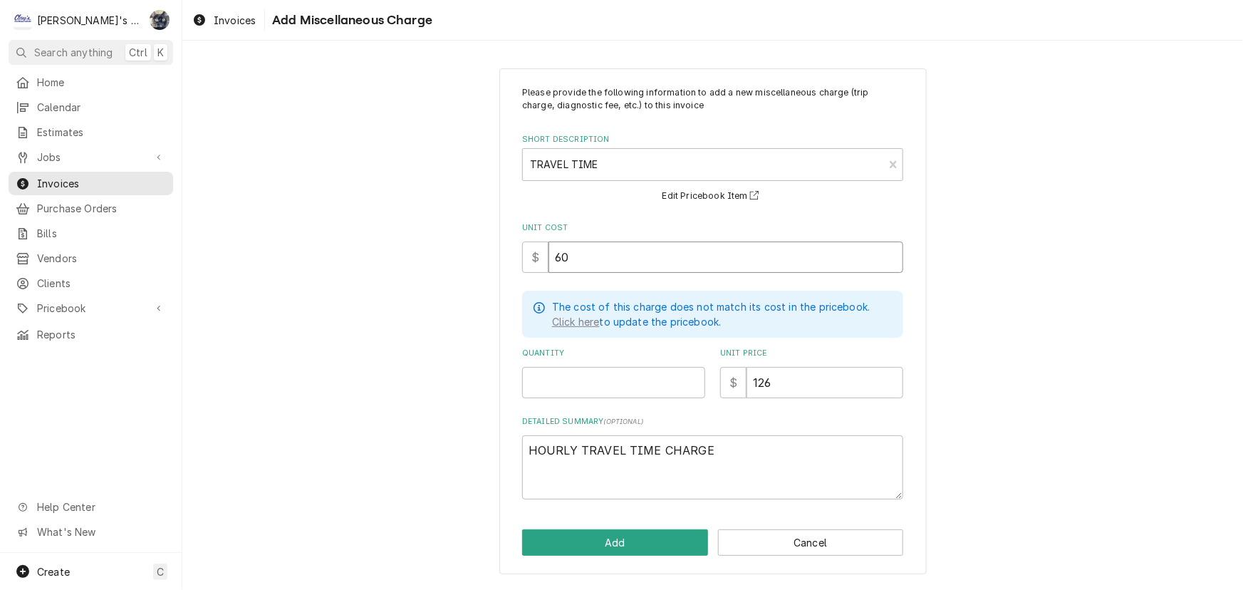
type input "60"
type textarea "x"
type input "1"
click at [623, 548] on button "Add" at bounding box center [615, 542] width 186 height 26
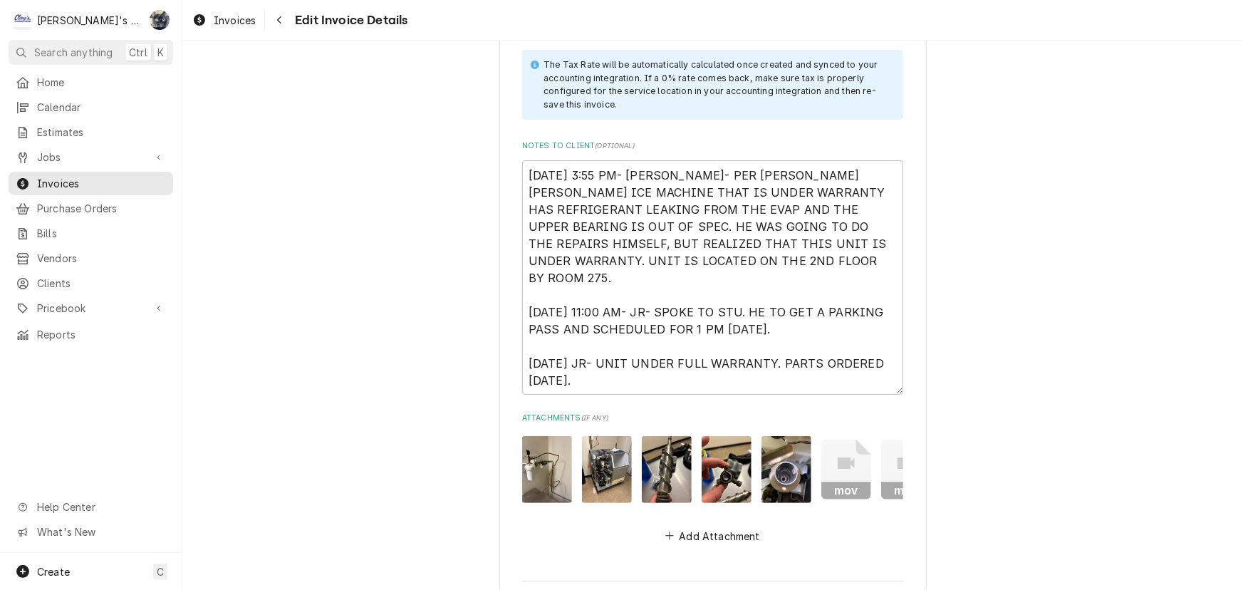
scroll to position [4937, 0]
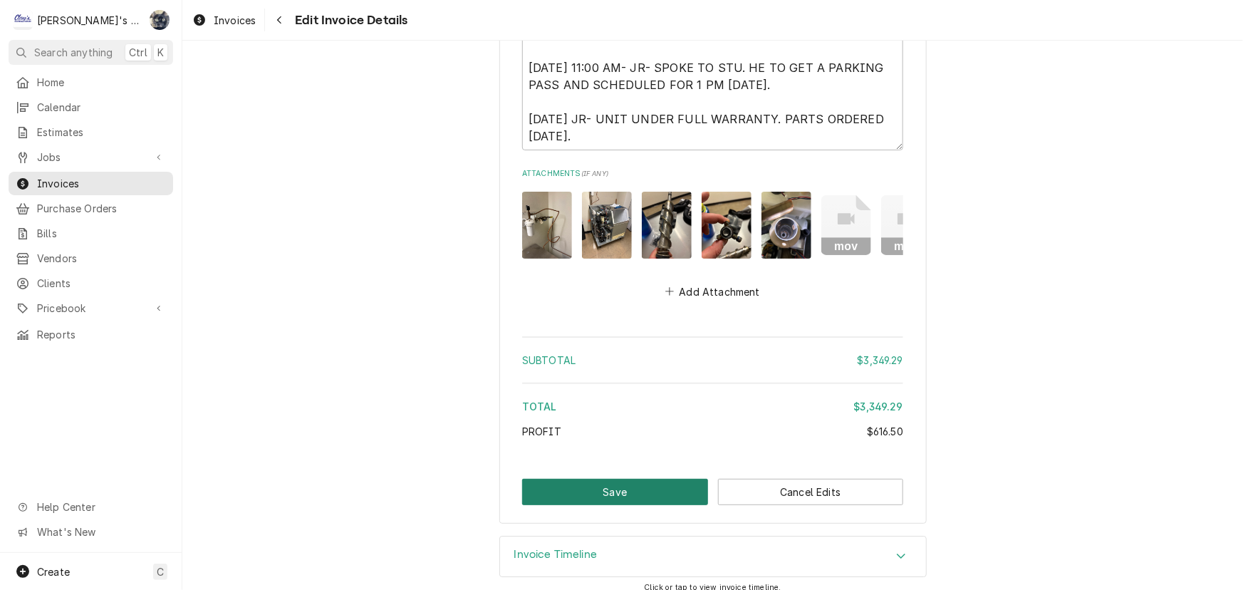
click at [659, 479] on button "Save" at bounding box center [615, 492] width 186 height 26
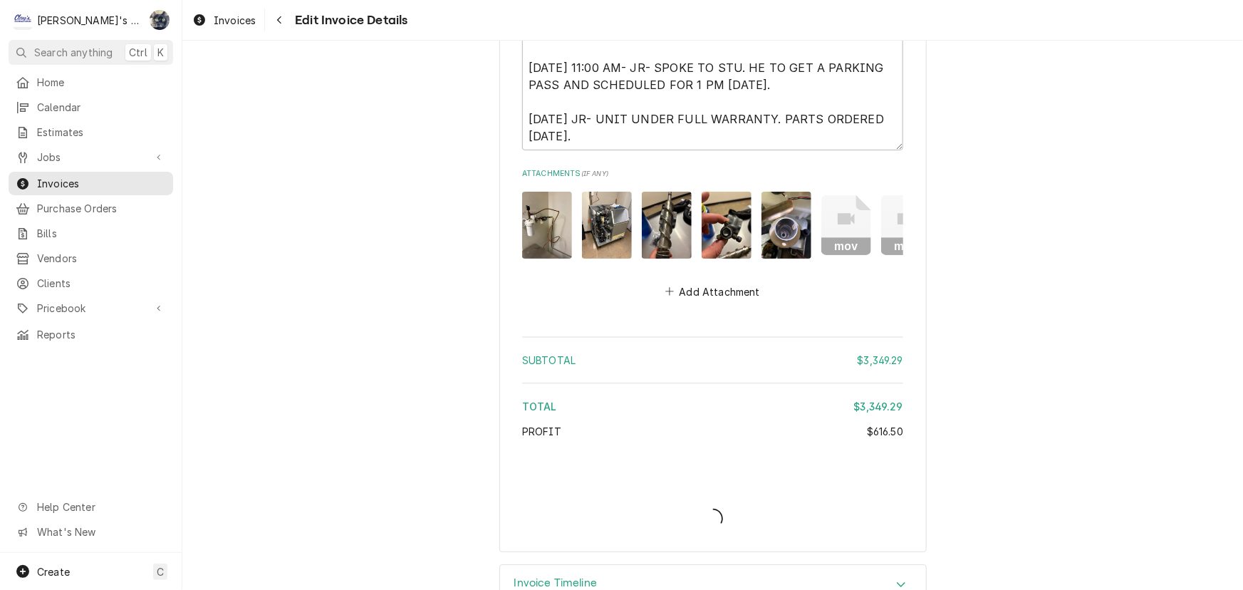
type textarea "x"
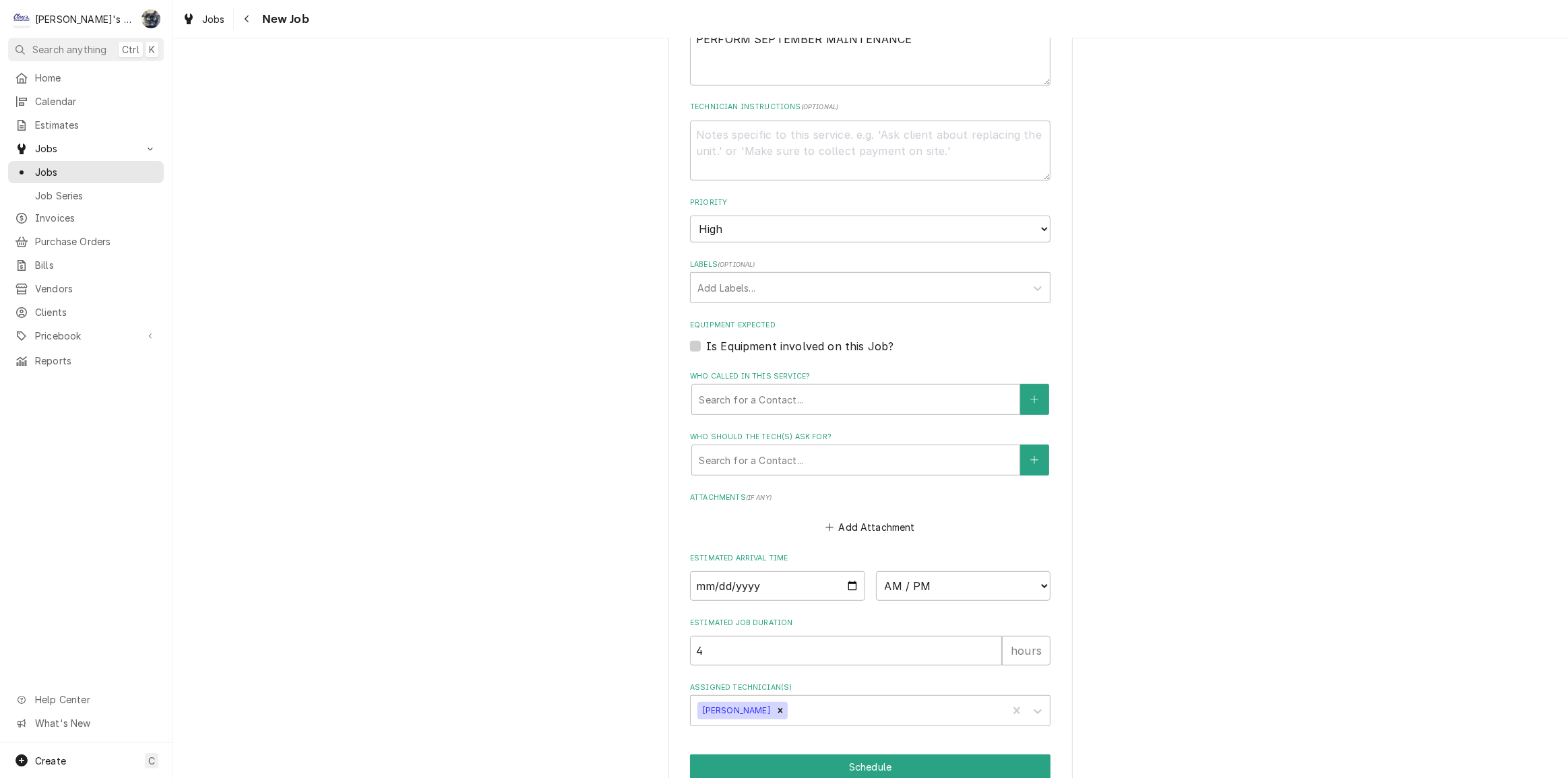
scroll to position [808, 0]
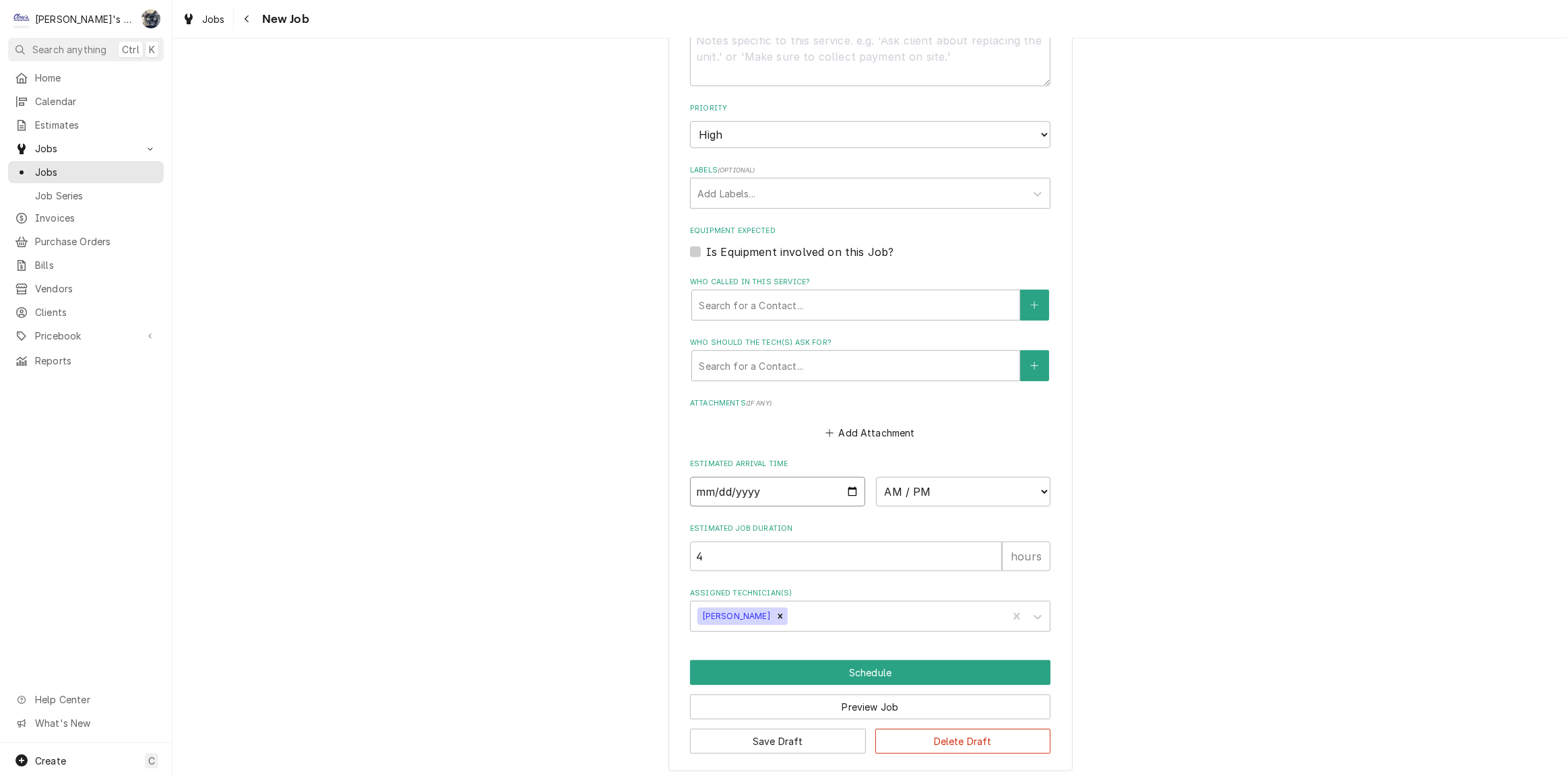
click at [846, 490] on input "Date" at bounding box center [777, 491] width 175 height 29
type textarea "x"
type input "2025-09-30"
click at [901, 487] on select "AM / PM 6:00 AM 6:15 AM 6:30 AM 6:45 AM 7:00 AM 7:15 AM 7:30 AM 7:45 AM 8:00 AM…" at bounding box center [963, 491] width 175 height 29
type textarea "x"
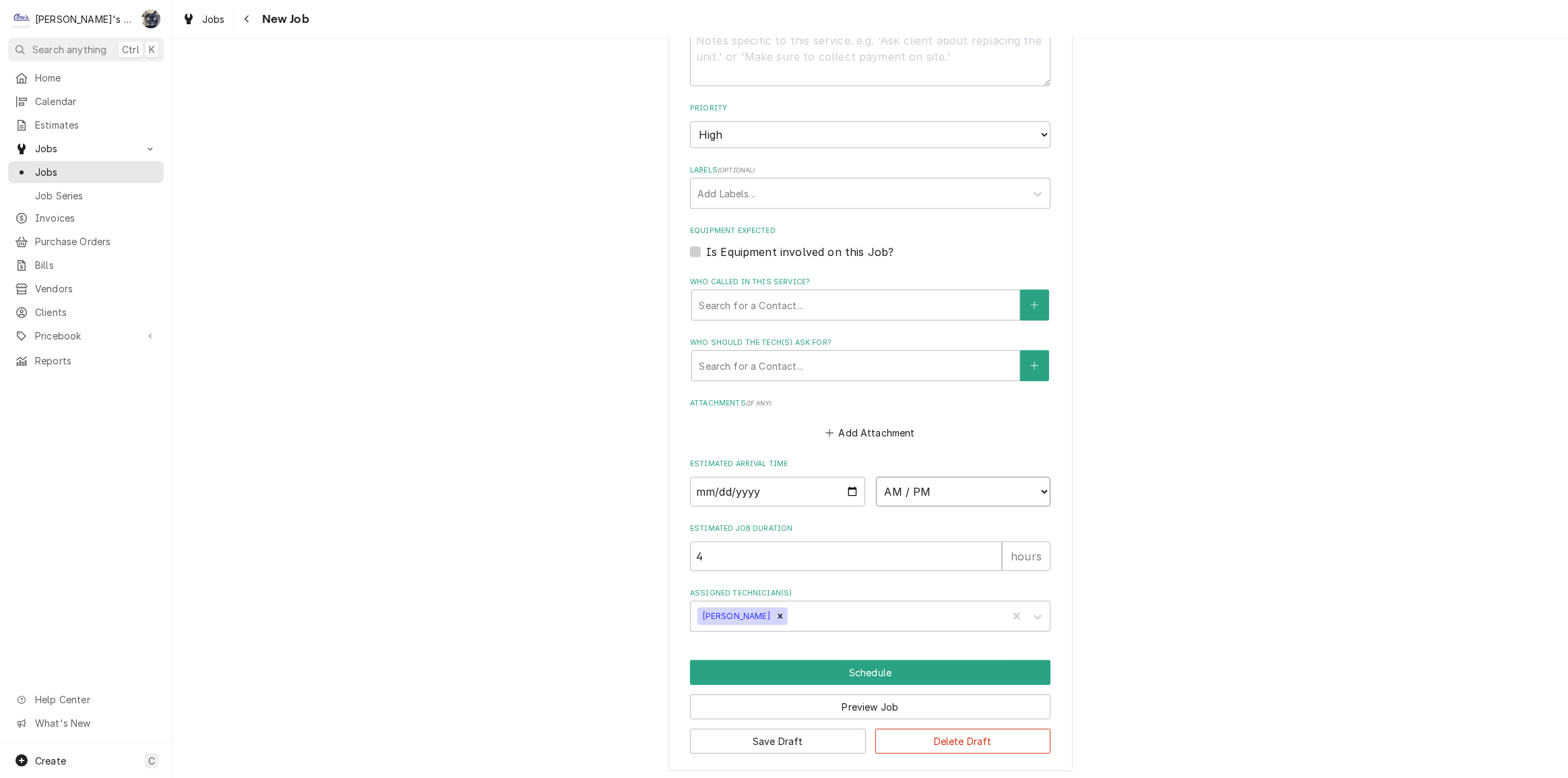
select select "08:00:00"
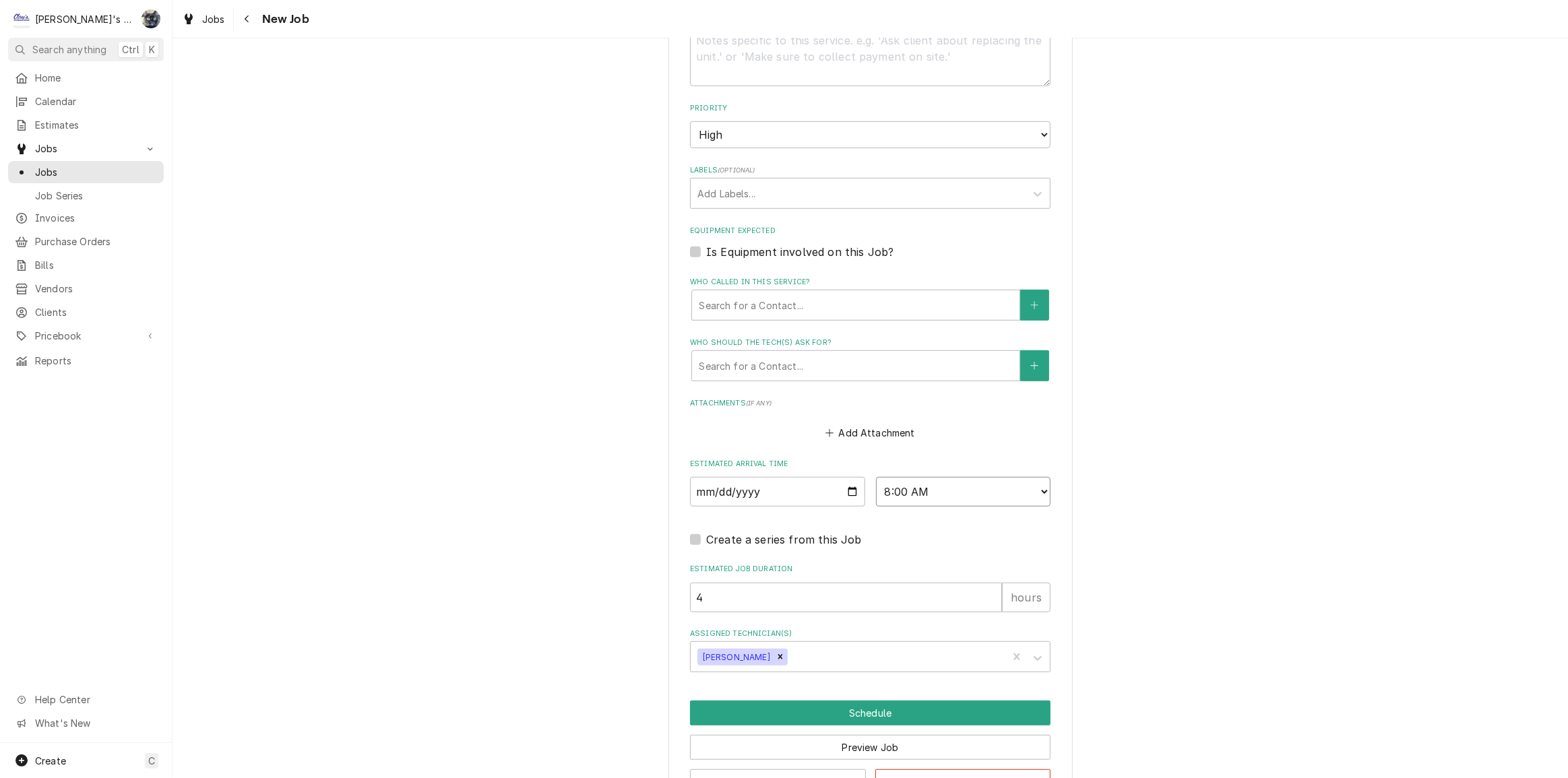
scroll to position [849, 0]
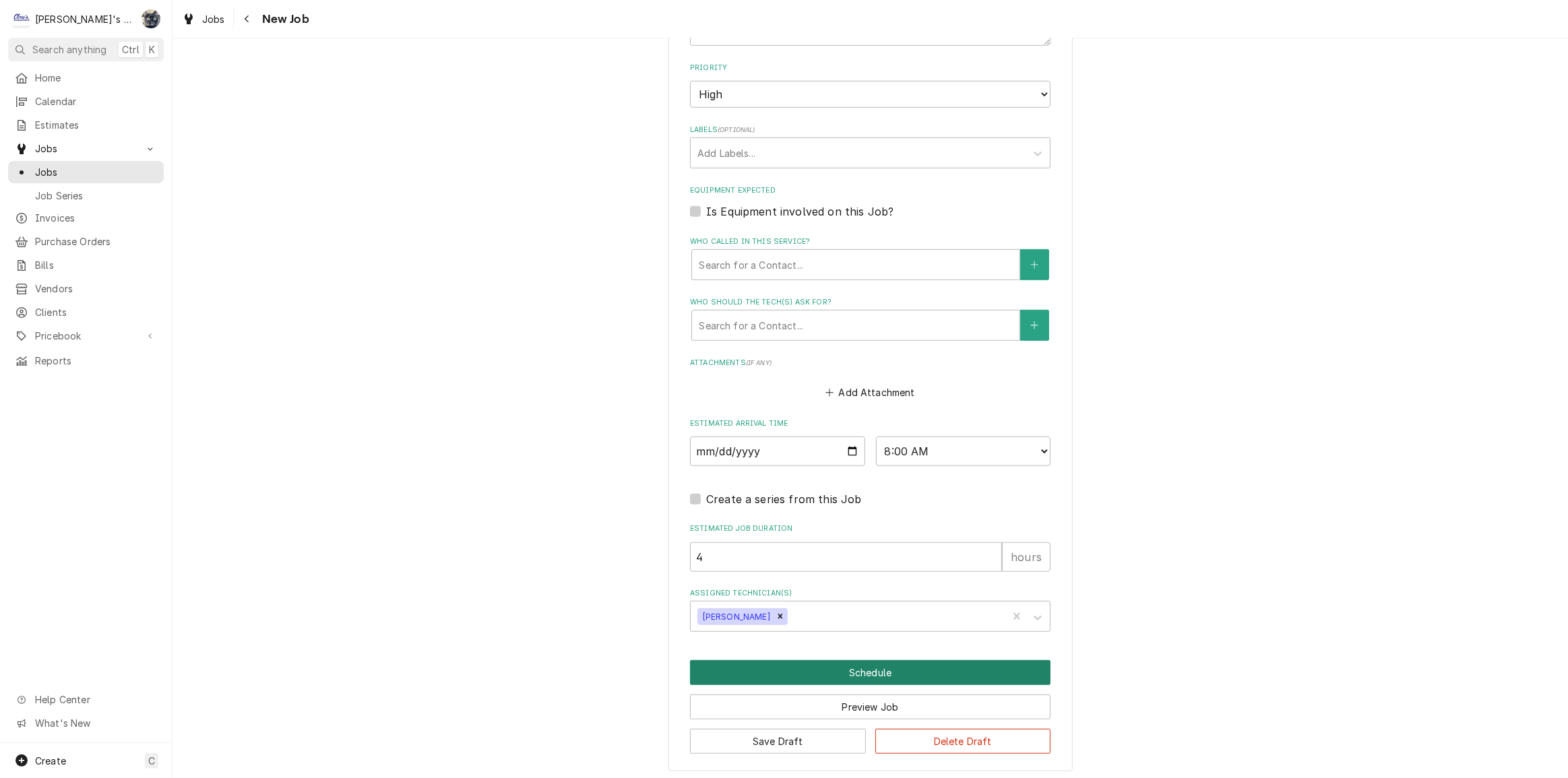
click at [846, 661] on button "Schedule" at bounding box center [870, 673] width 361 height 25
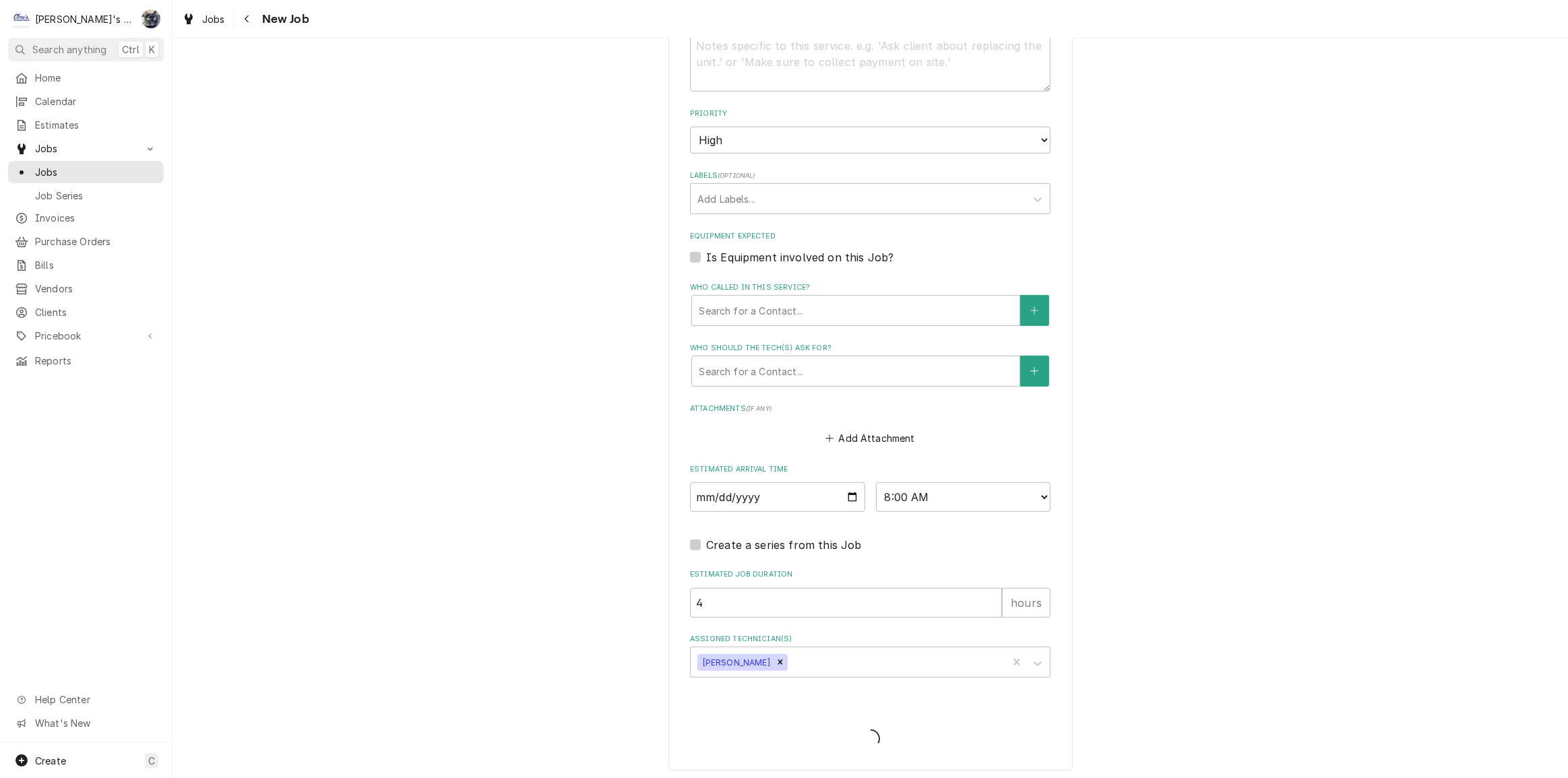
type textarea "x"
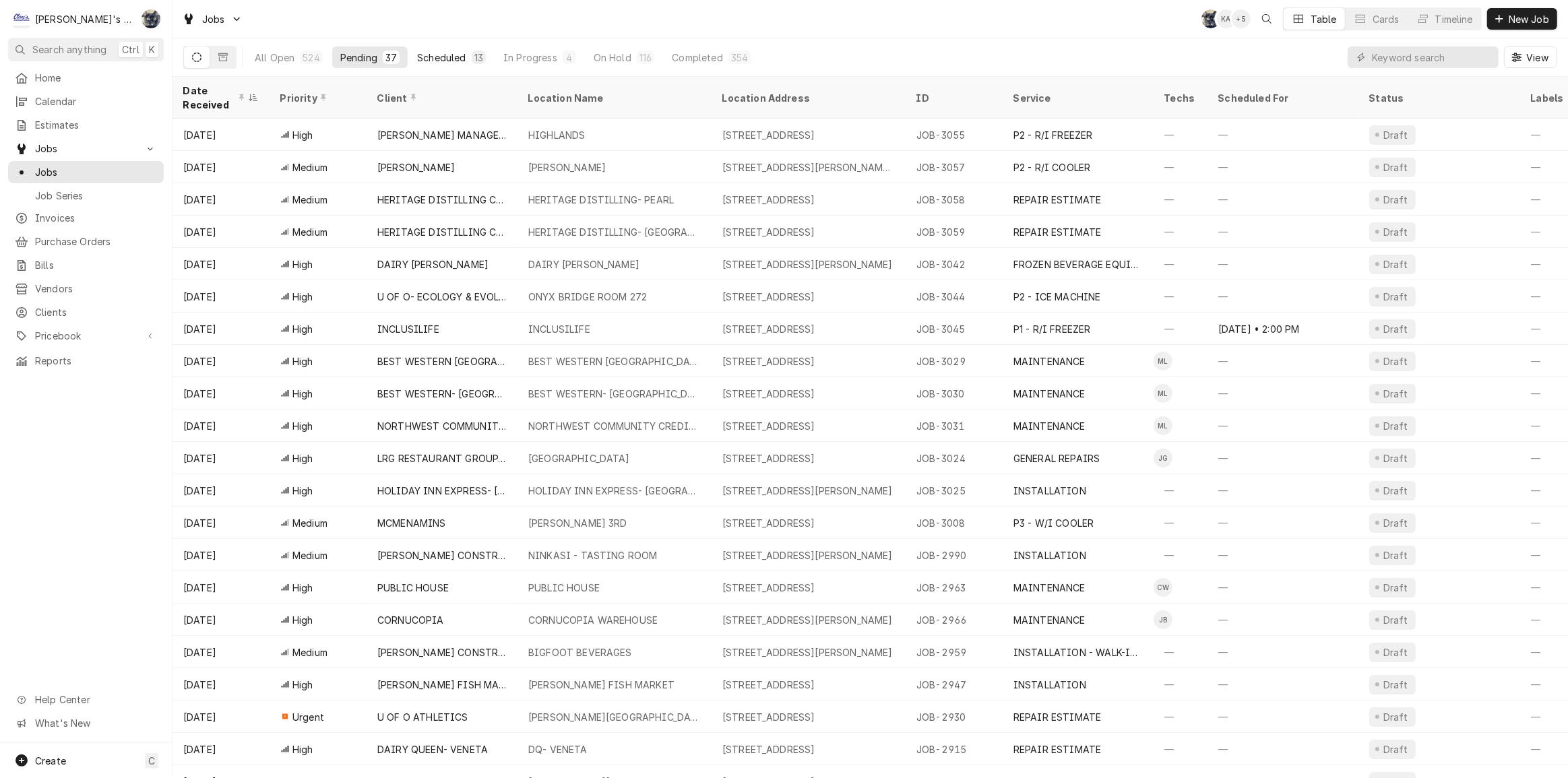
click at [451, 53] on div "Scheduled" at bounding box center [441, 57] width 48 height 14
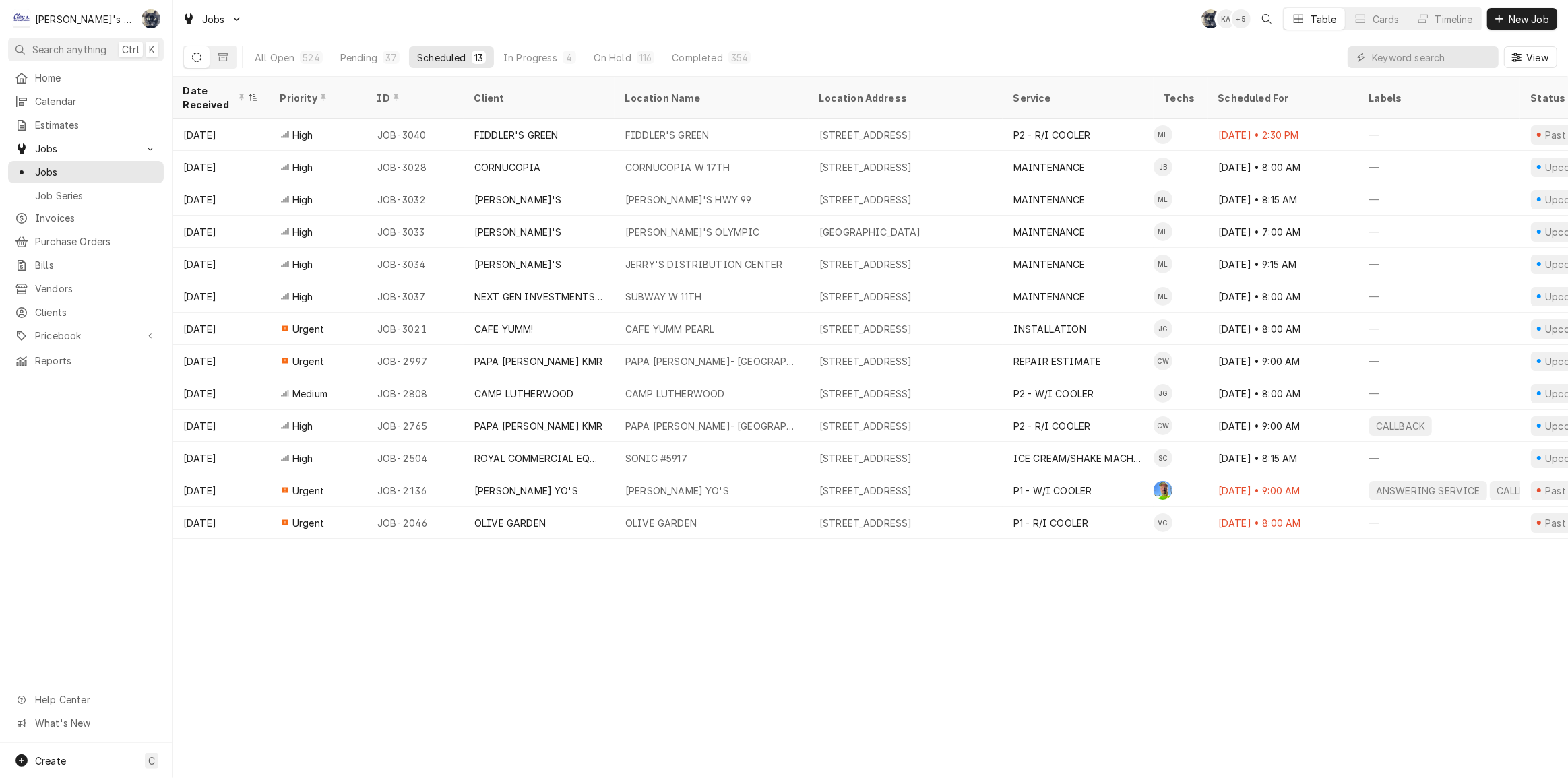
click at [281, 29] on div "Jobs SB KA + 5 Table Cards Timeline New Job" at bounding box center [870, 19] width 1396 height 38
click at [59, 166] on span "Jobs" at bounding box center [96, 171] width 122 height 14
click at [350, 57] on div "Pending" at bounding box center [359, 57] width 37 height 14
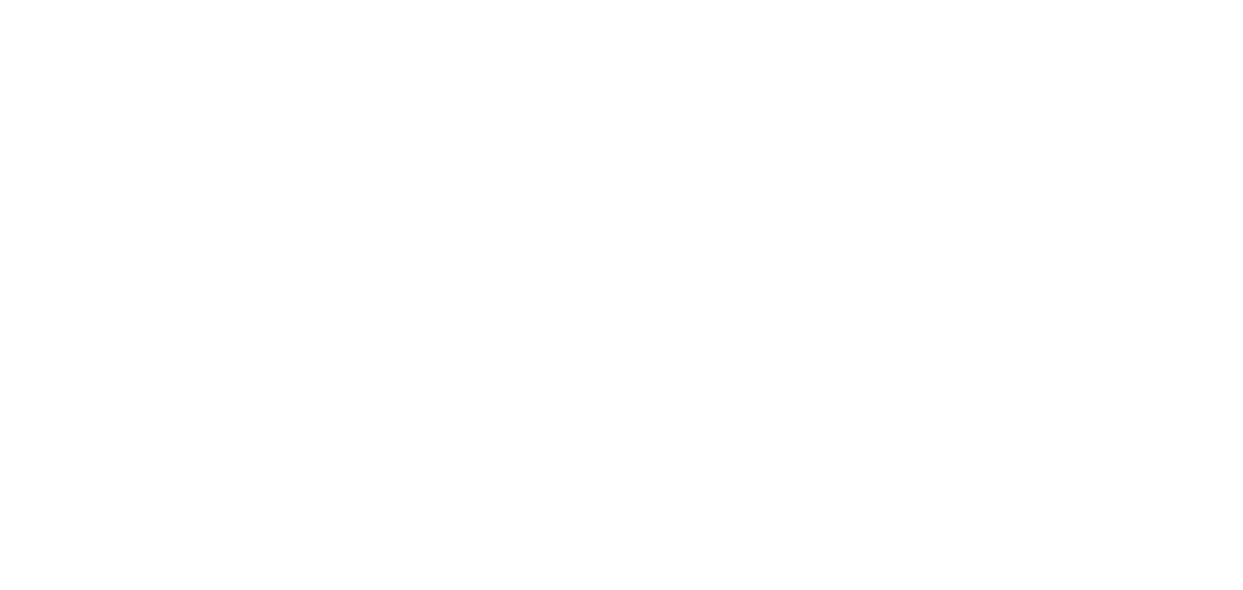
click at [220, 23] on div "Dynamic Content Wrapper" at bounding box center [621, 295] width 1243 height 590
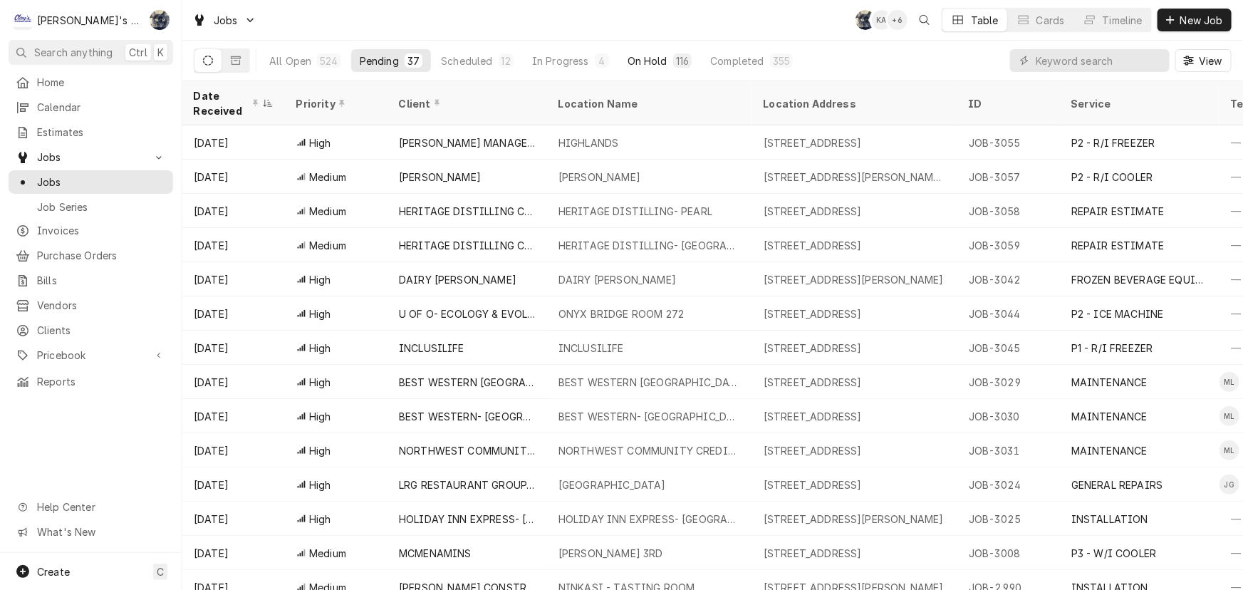
click at [665, 61] on button "On Hold 116" at bounding box center [660, 60] width 82 height 23
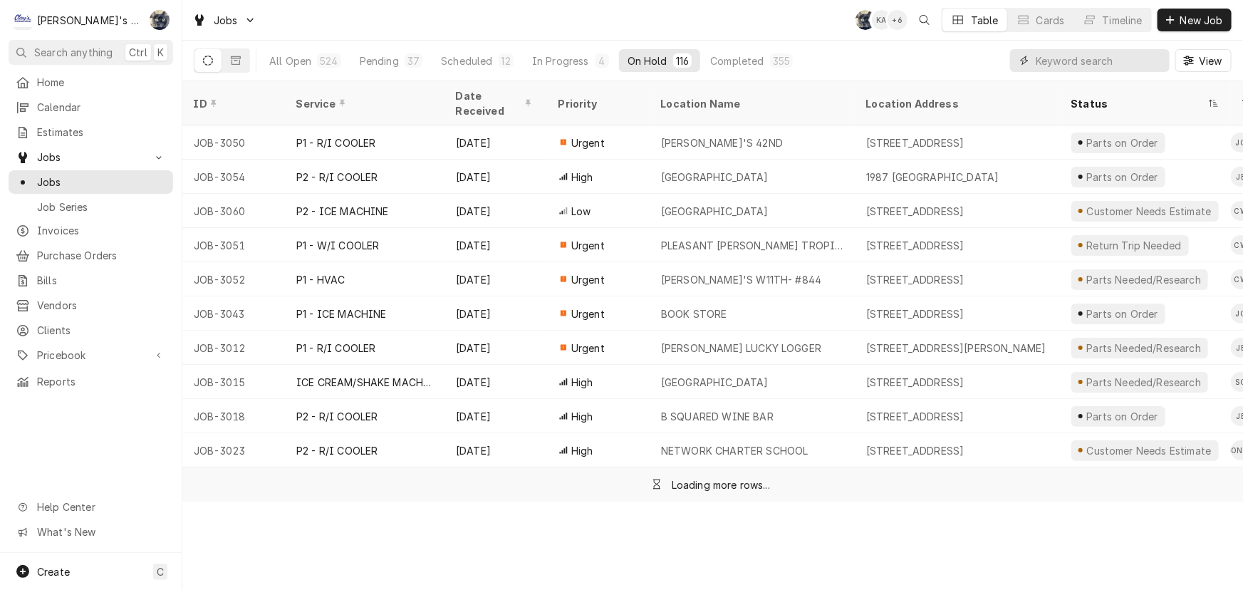
click at [1055, 64] on input "Dynamic Content Wrapper" at bounding box center [1098, 60] width 127 height 23
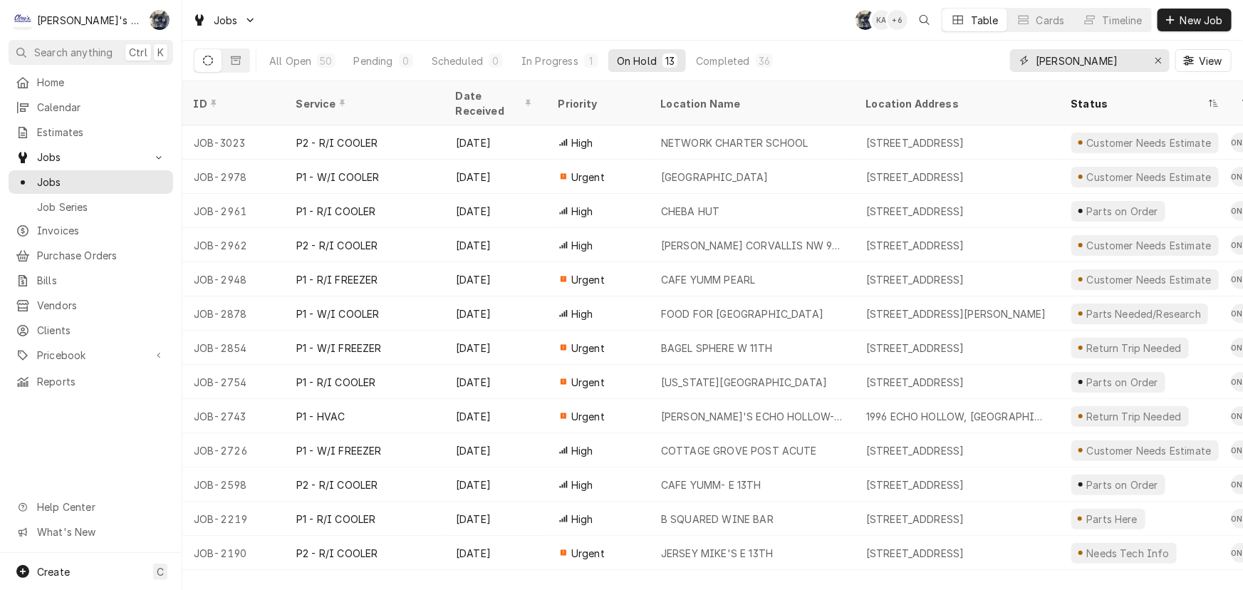
drag, startPoint x: 1089, startPoint y: 61, endPoint x: 981, endPoint y: 63, distance: 109.0
click at [981, 63] on div "All Open 50 Pending 0 Scheduled 0 In Progress 1 On Hold 13 Completed 36 JUSTIN …" at bounding box center [712, 61] width 1037 height 40
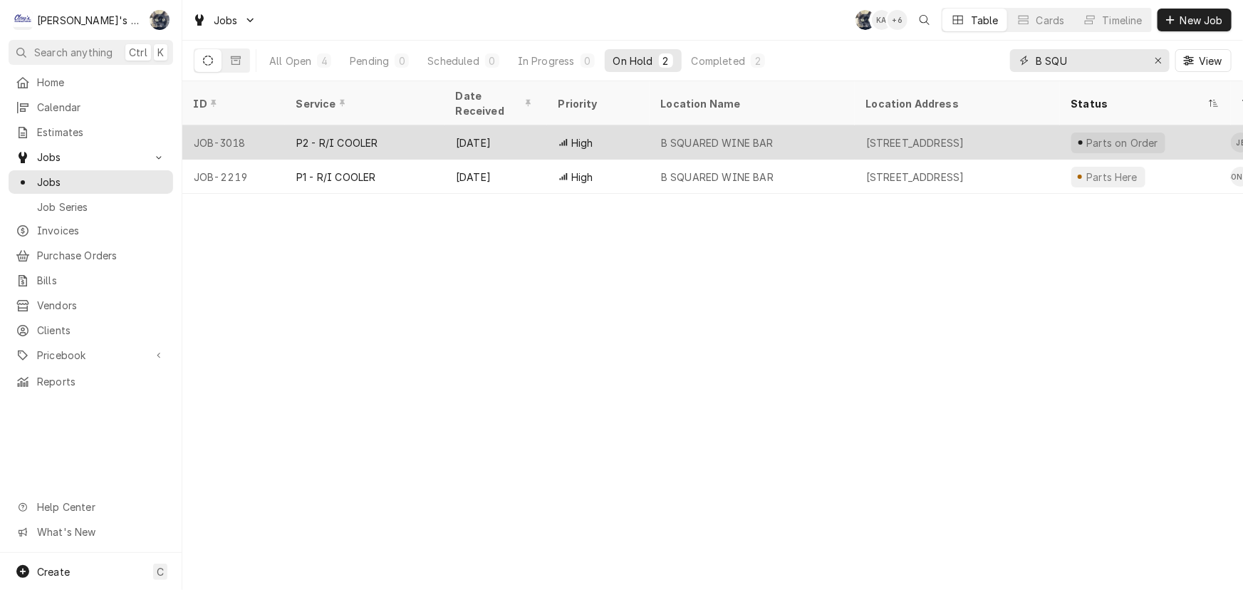
type input "B SQU"
click at [724, 135] on div "B SQUARED WINE BAR" at bounding box center [717, 142] width 113 height 15
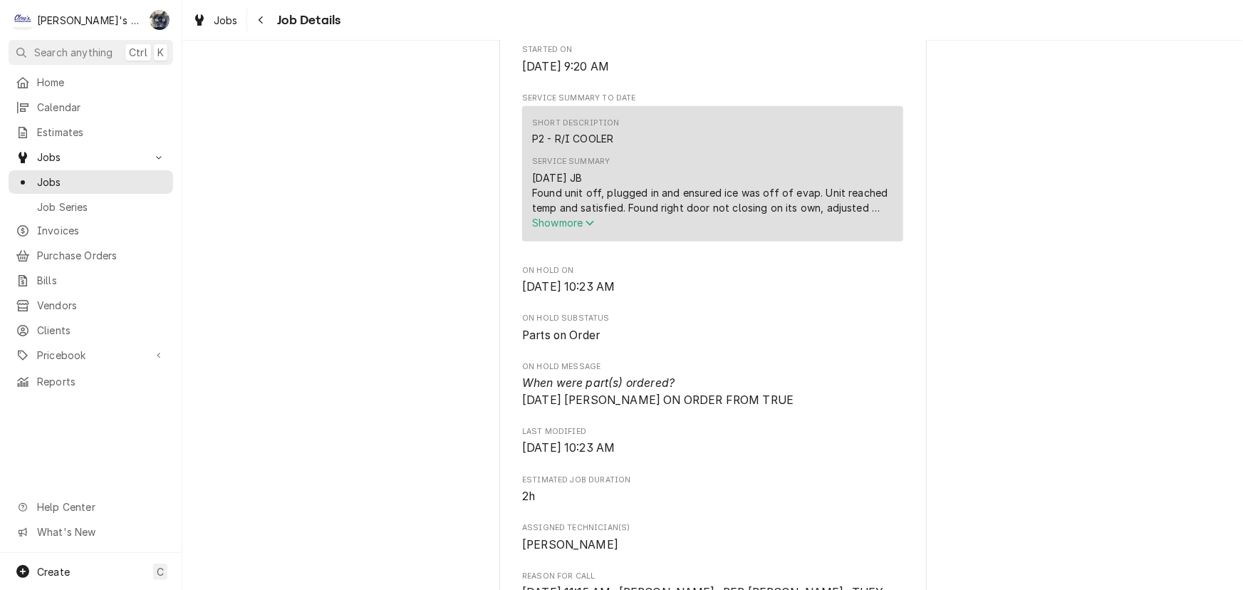
scroll to position [582, 0]
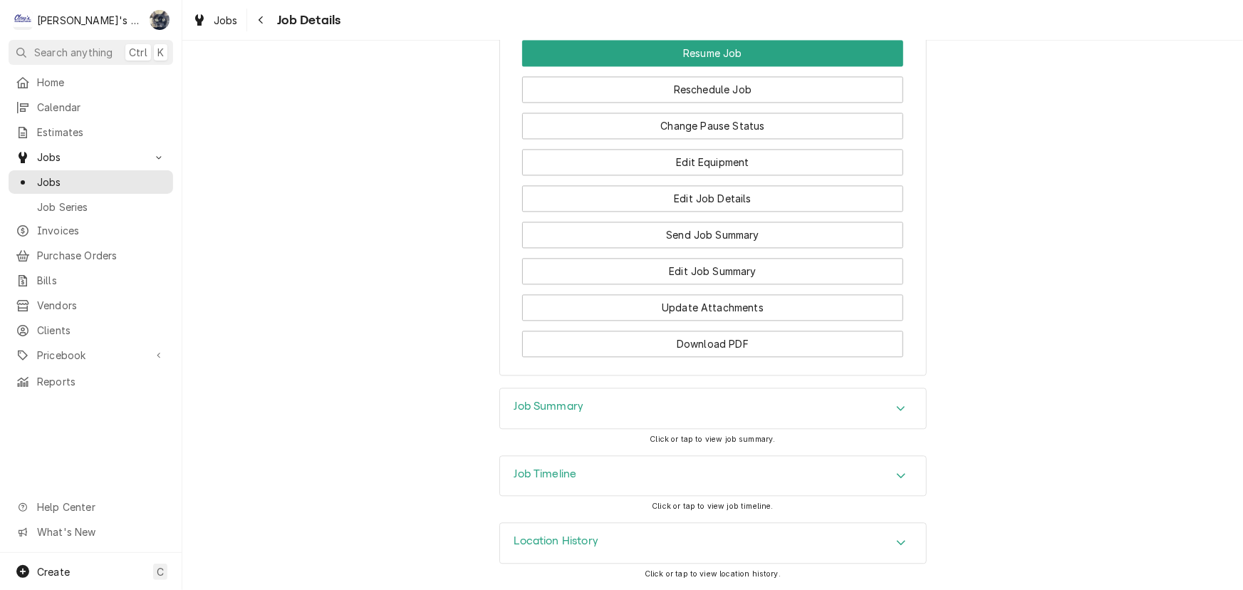
click at [673, 473] on div "Job Timeline" at bounding box center [713, 476] width 426 height 40
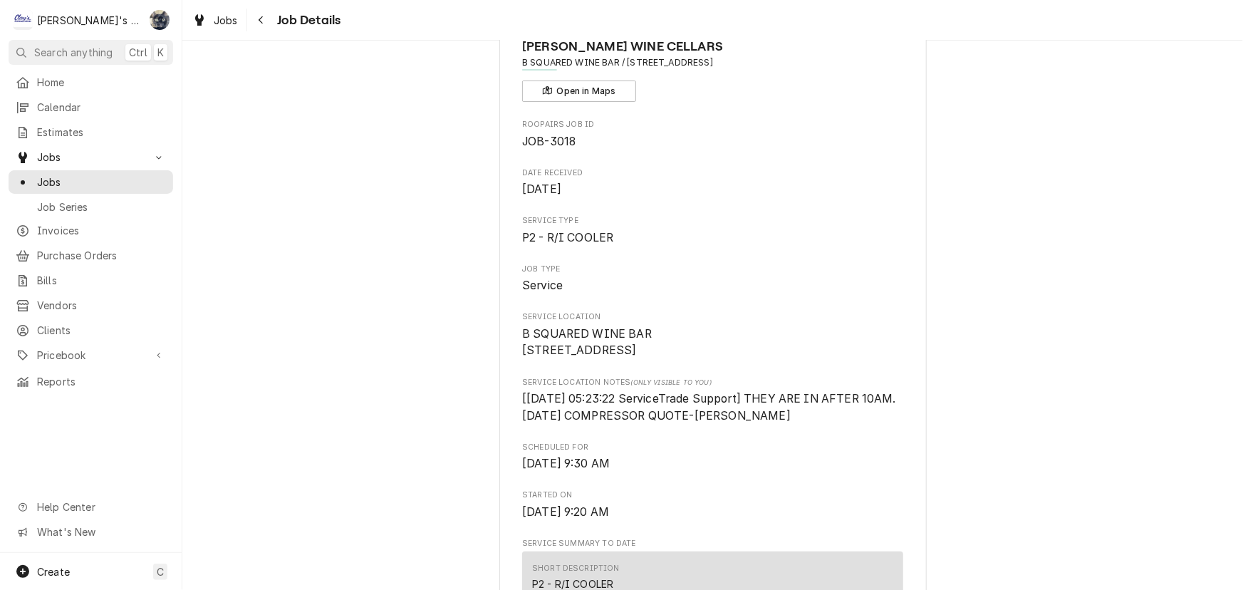
scroll to position [0, 0]
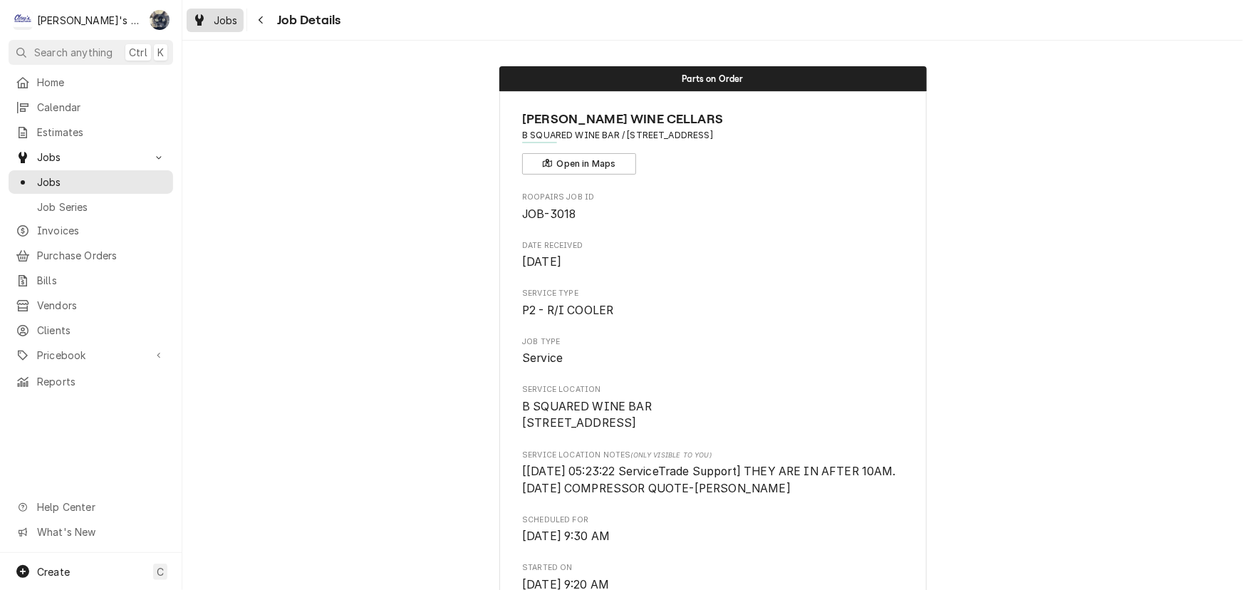
click at [221, 26] on span "Jobs" at bounding box center [226, 20] width 24 height 15
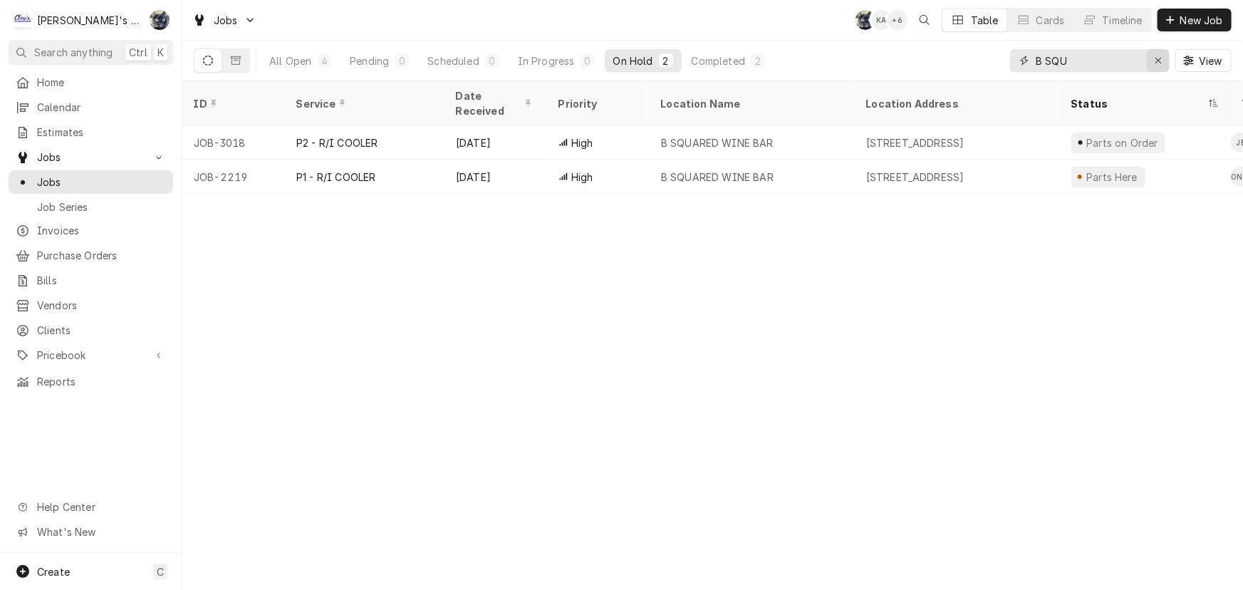
click at [1156, 59] on icon "Erase input" at bounding box center [1158, 61] width 6 height 6
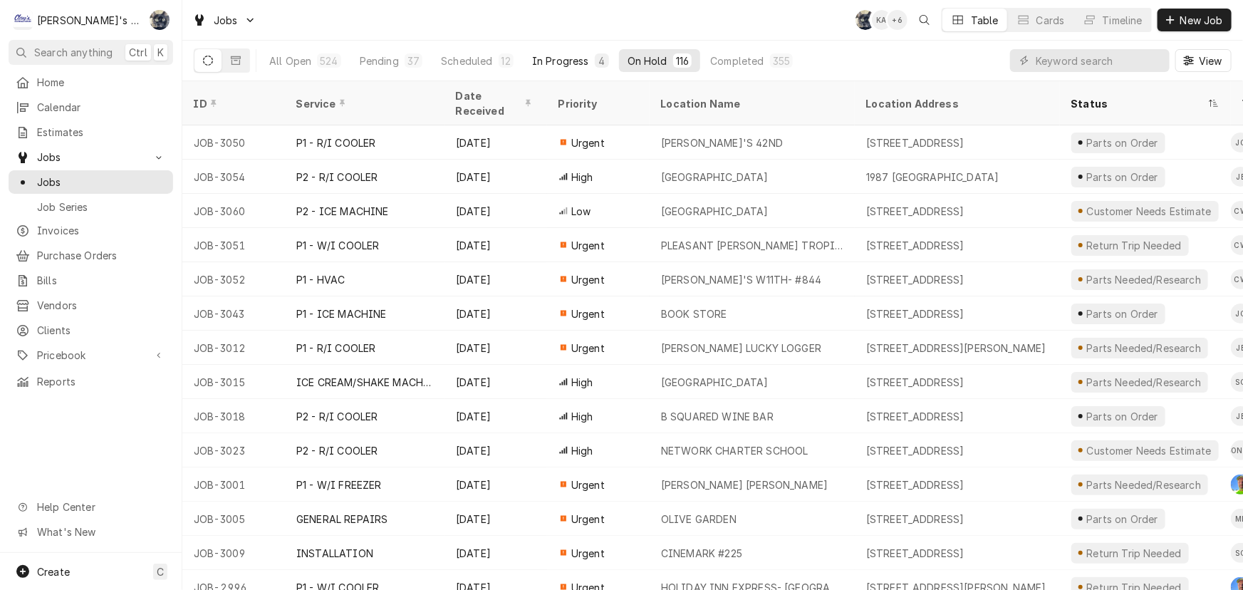
click at [558, 57] on div "In Progress" at bounding box center [560, 60] width 57 height 15
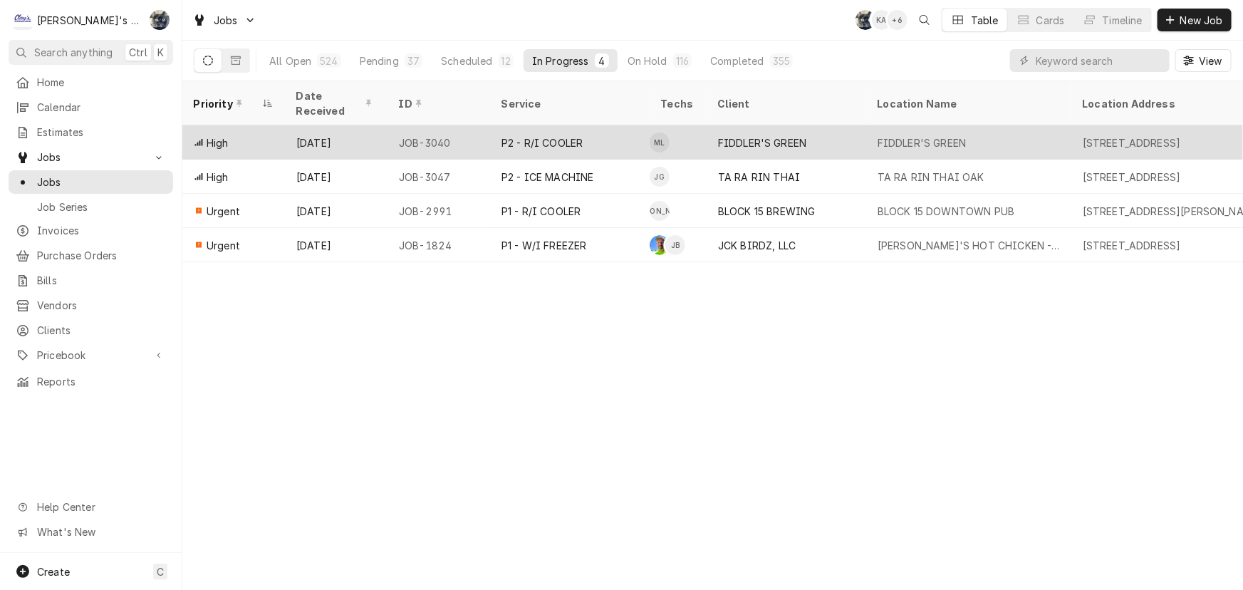
click at [633, 125] on div "P2 - R/I COOLER" at bounding box center [570, 142] width 160 height 34
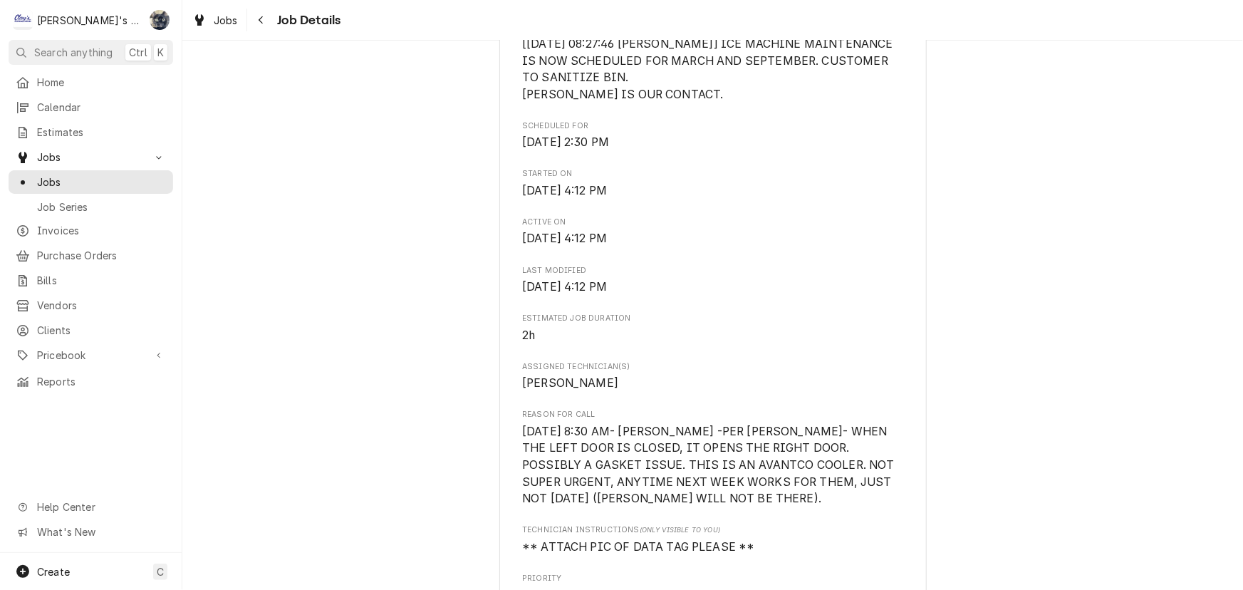
scroll to position [406, 0]
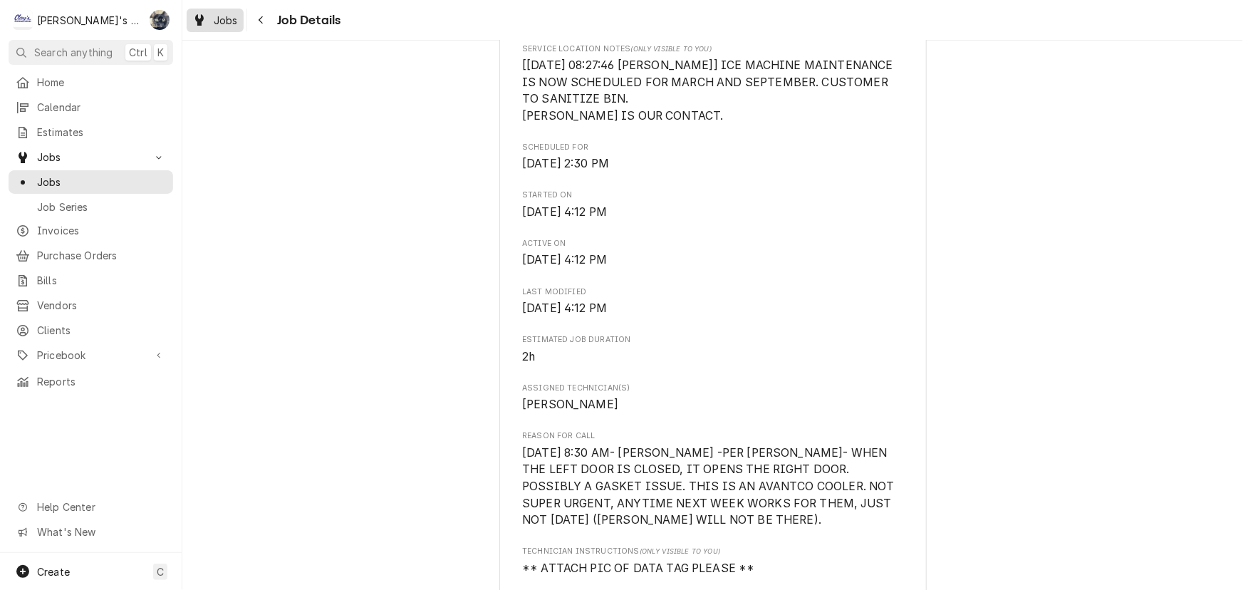
click at [216, 24] on span "Jobs" at bounding box center [226, 20] width 24 height 15
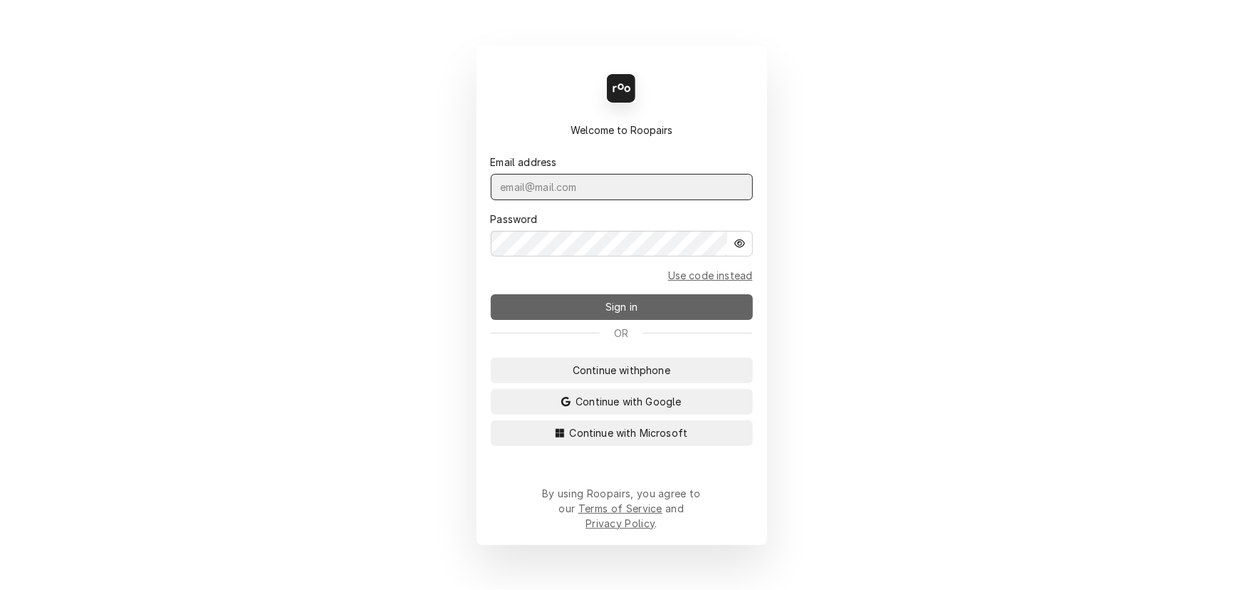
type input "[PERSON_NAME][EMAIL_ADDRESS][DOMAIN_NAME]"
click at [568, 316] on button "Sign in" at bounding box center [622, 307] width 262 height 26
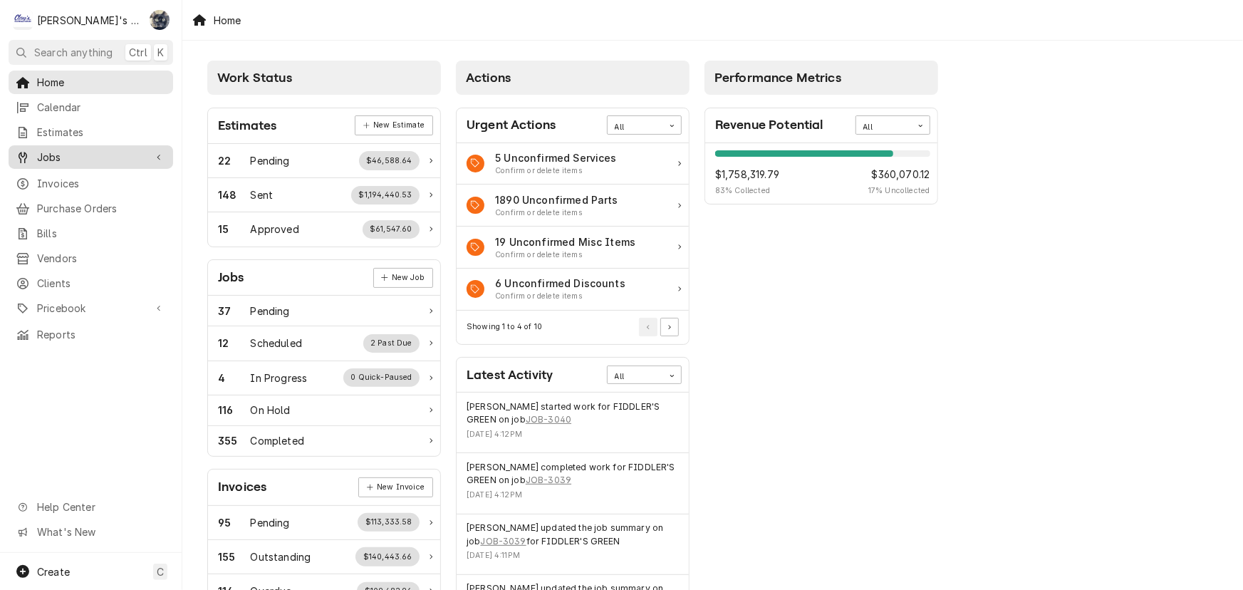
click at [42, 160] on div "Jobs" at bounding box center [90, 157] width 159 height 18
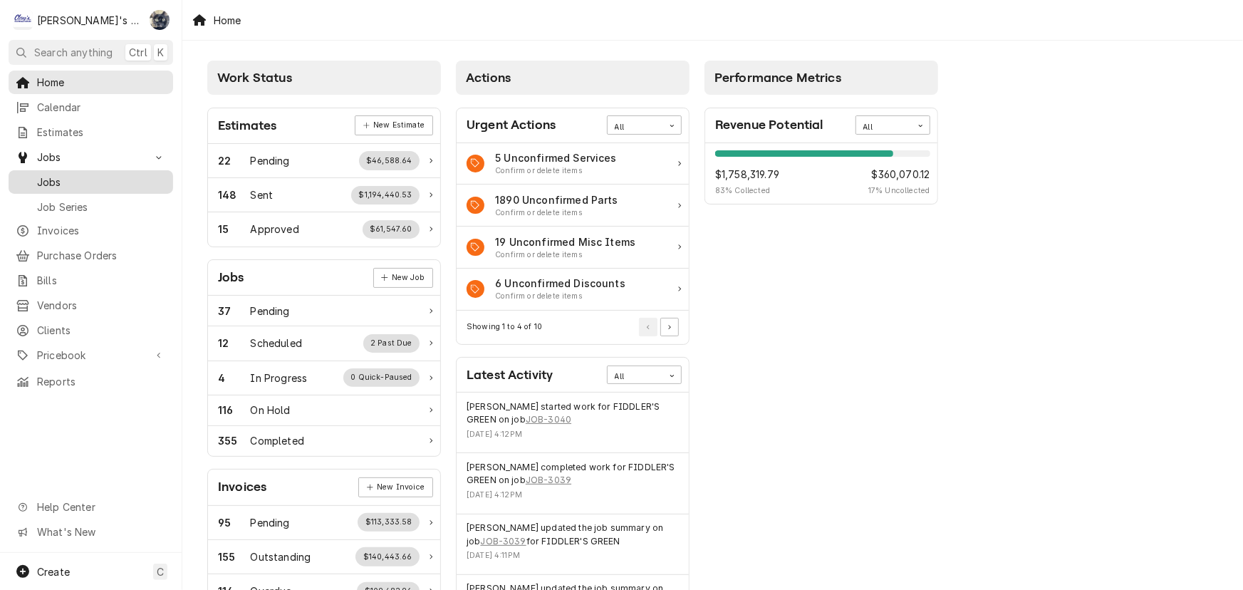
click at [56, 180] on span "Jobs" at bounding box center [101, 181] width 129 height 15
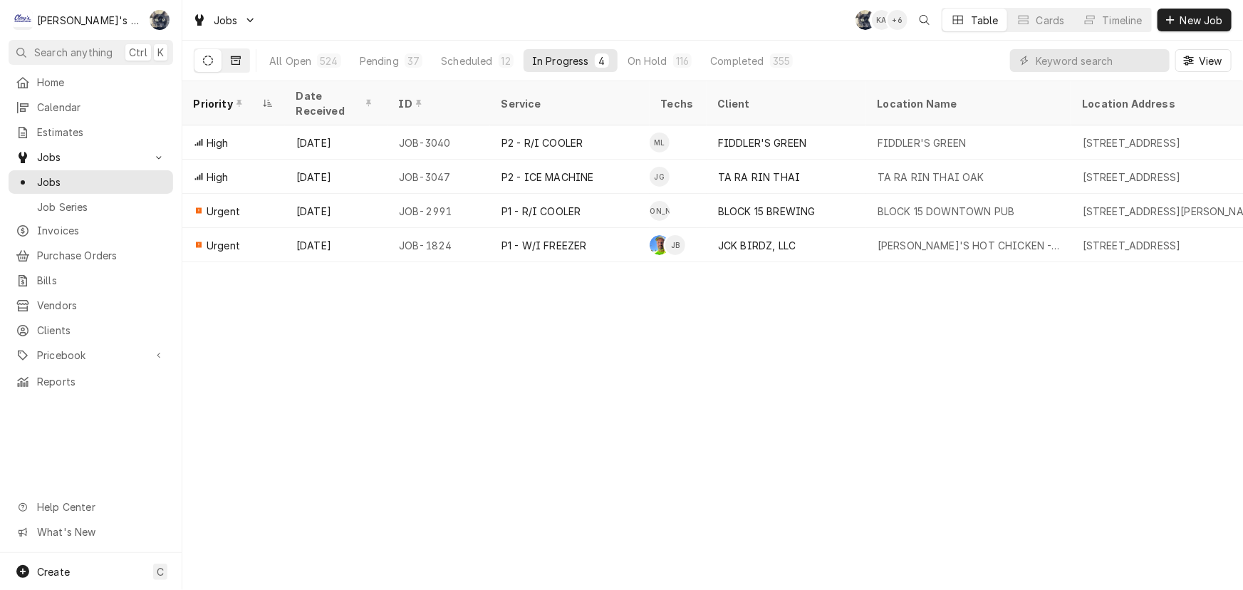
click at [238, 59] on icon "Dynamic Content Wrapper" at bounding box center [236, 61] width 10 height 10
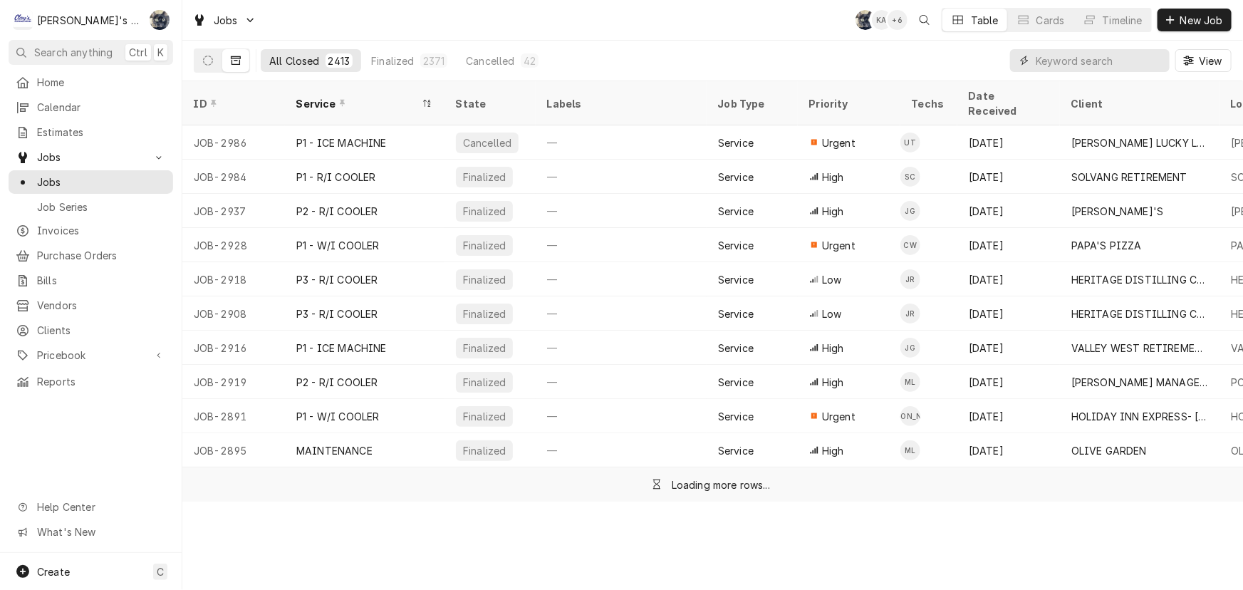
click at [1146, 54] on input "Dynamic Content Wrapper" at bounding box center [1098, 60] width 127 height 23
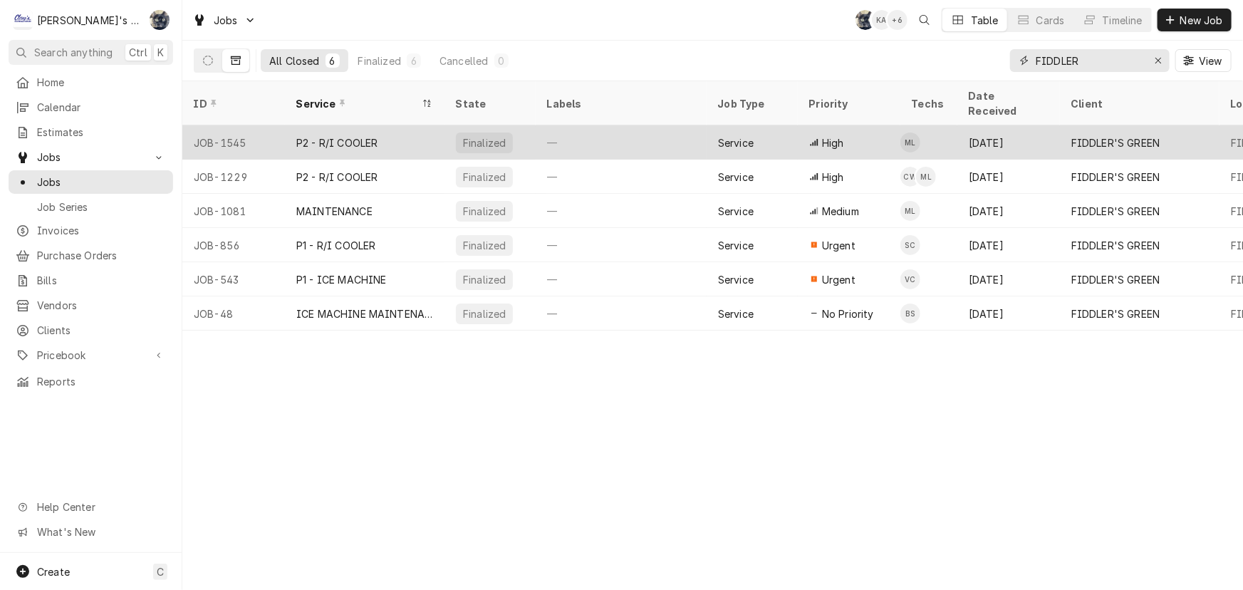
type input "FIDDLER"
click at [934, 125] on td "ML" at bounding box center [928, 142] width 57 height 34
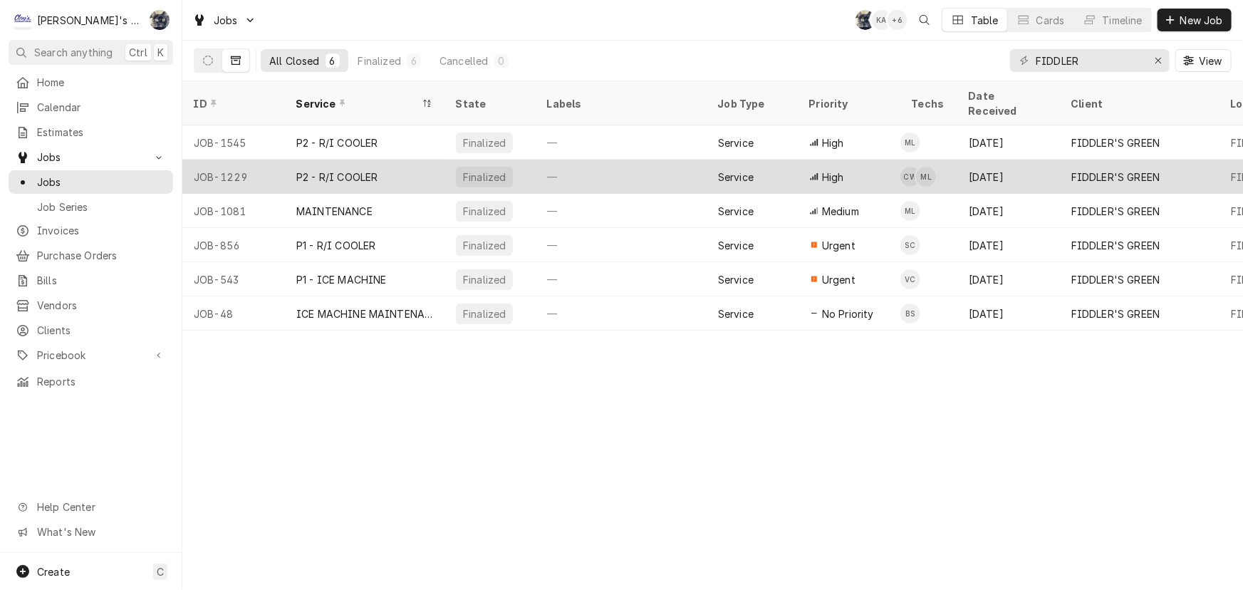
click at [743, 169] on div "Service" at bounding box center [736, 176] width 36 height 15
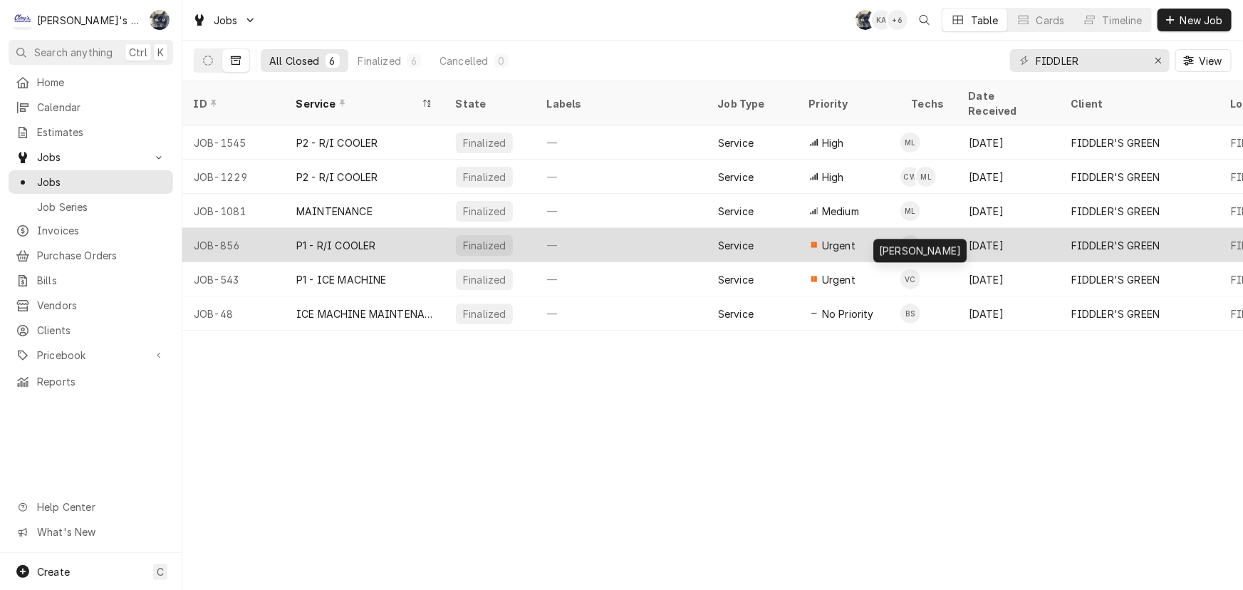
click at [906, 235] on div "Steven Cramer's Avatar" at bounding box center [910, 245] width 20 height 20
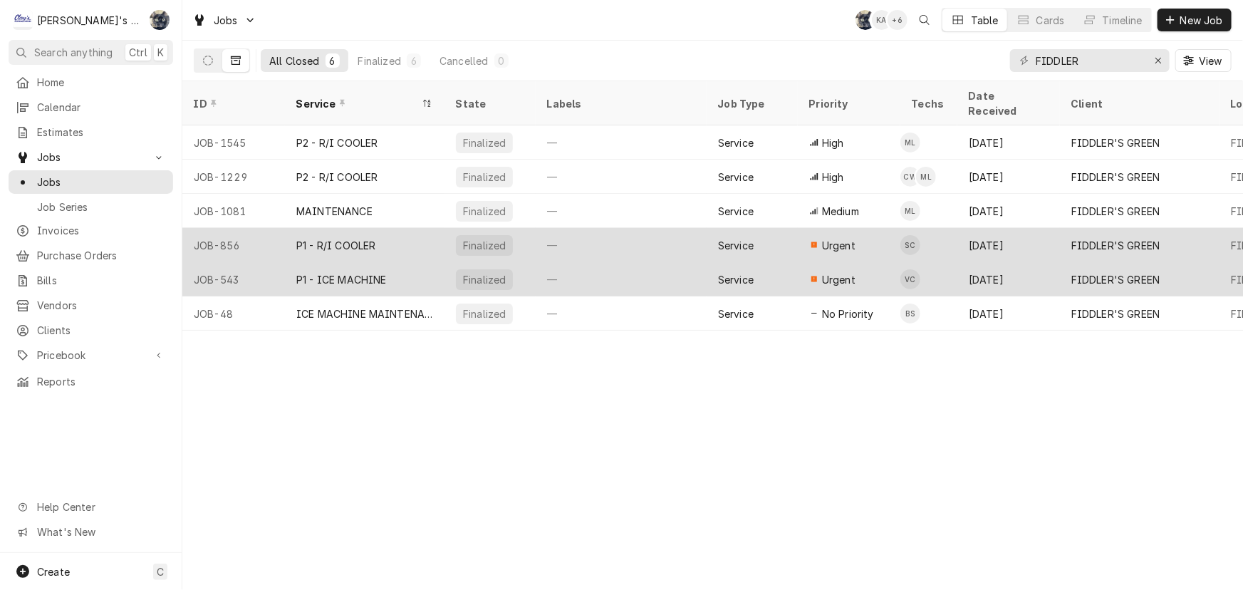
click at [851, 269] on div "Urgent" at bounding box center [849, 279] width 103 height 34
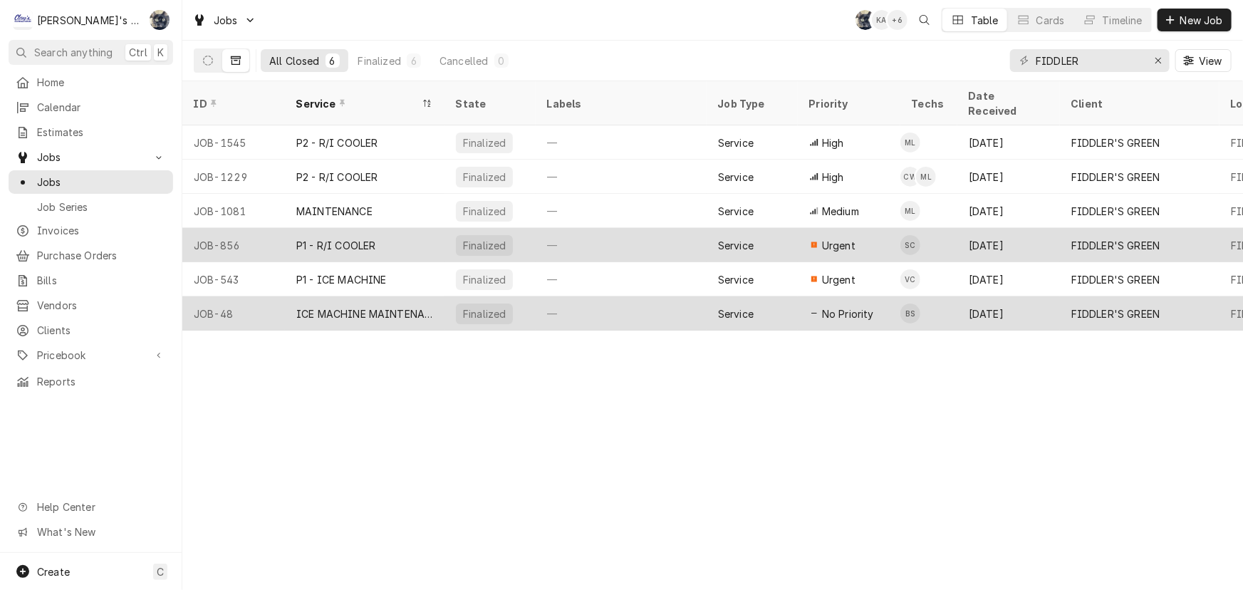
click at [631, 301] on div "—" at bounding box center [620, 313] width 171 height 34
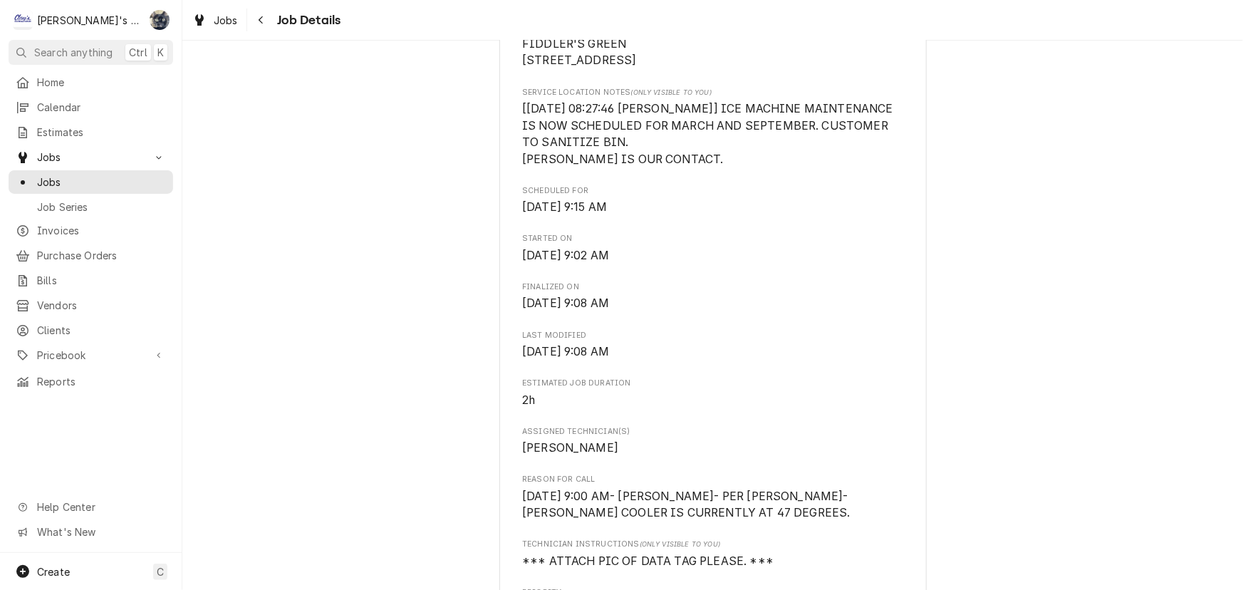
scroll to position [292, 0]
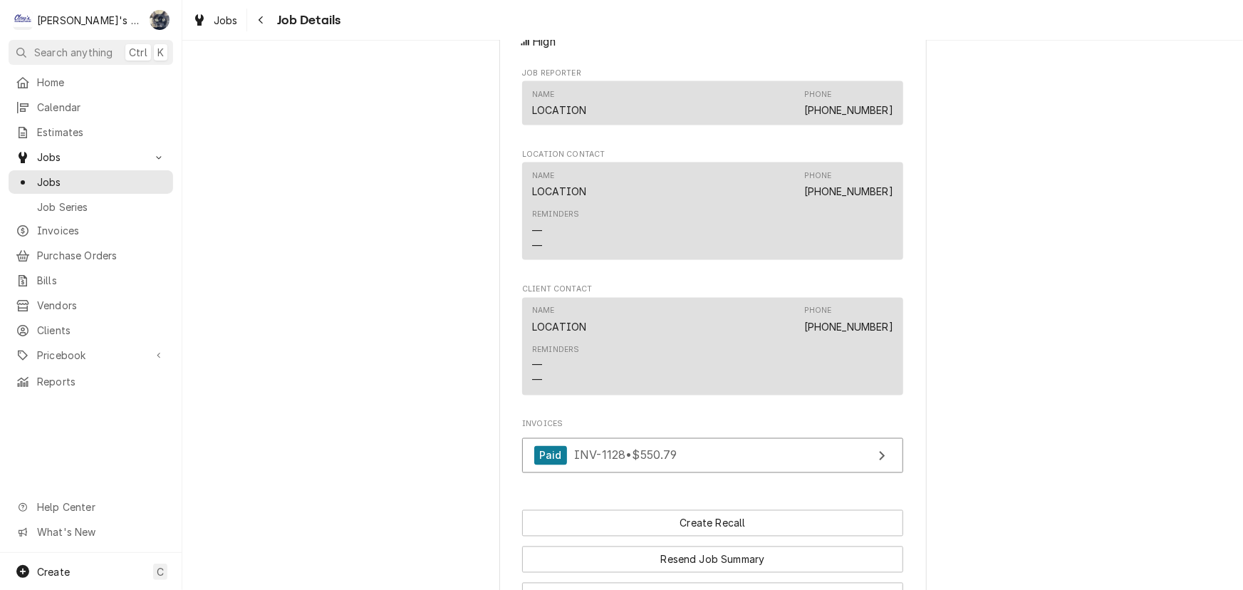
scroll to position [1100, 0]
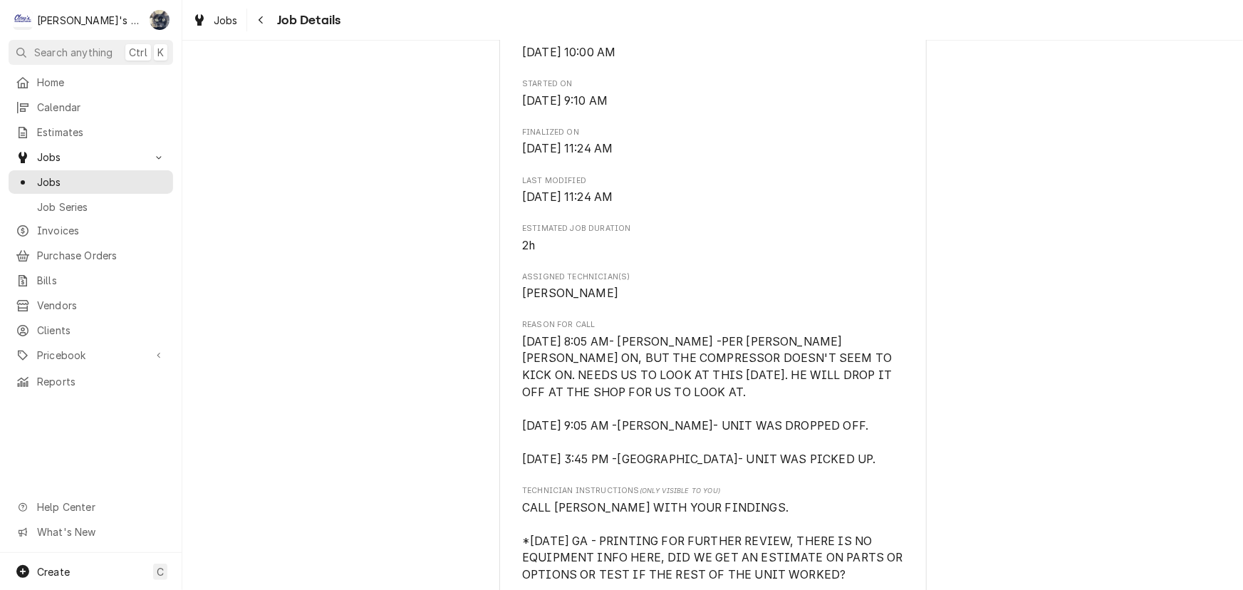
scroll to position [518, 0]
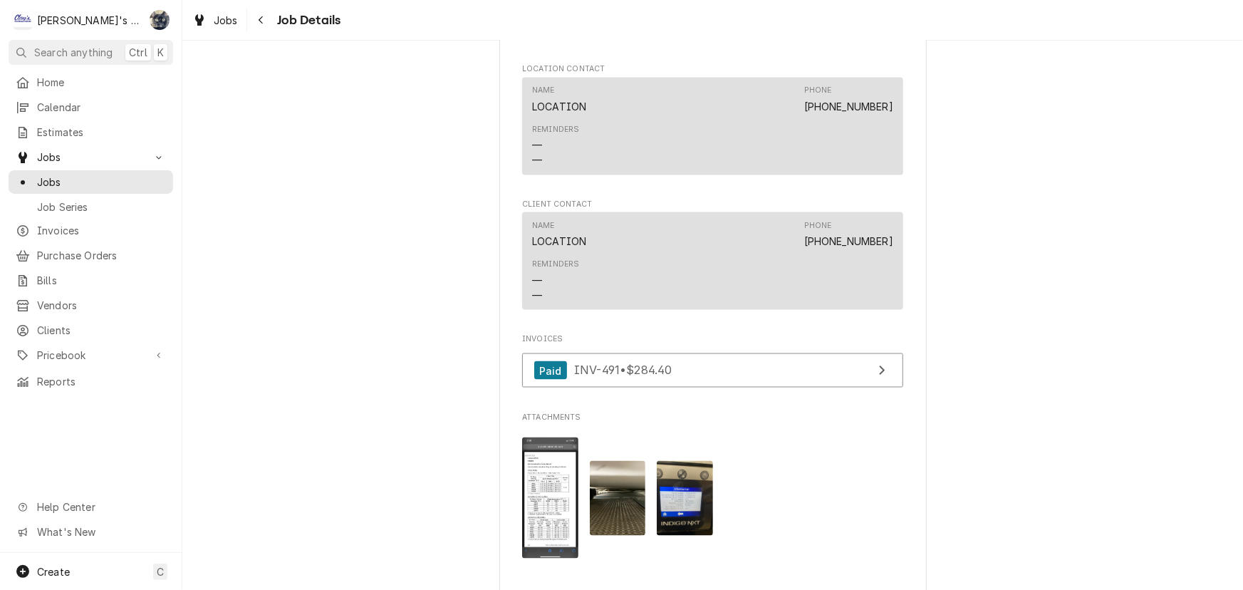
scroll to position [1035, 0]
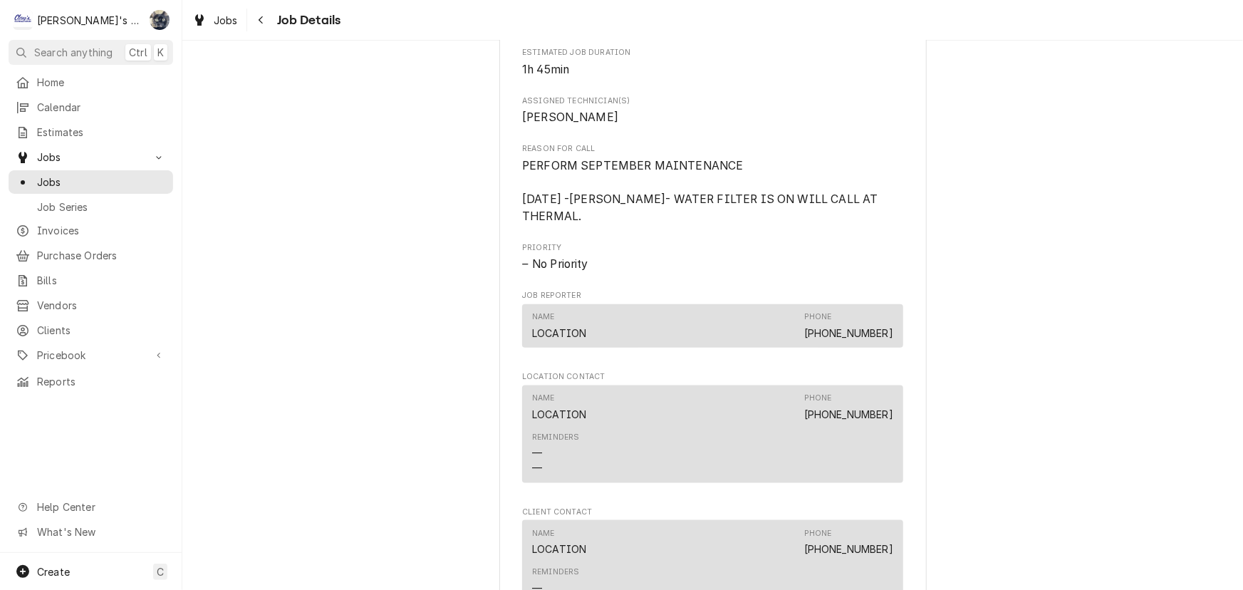
scroll to position [712, 0]
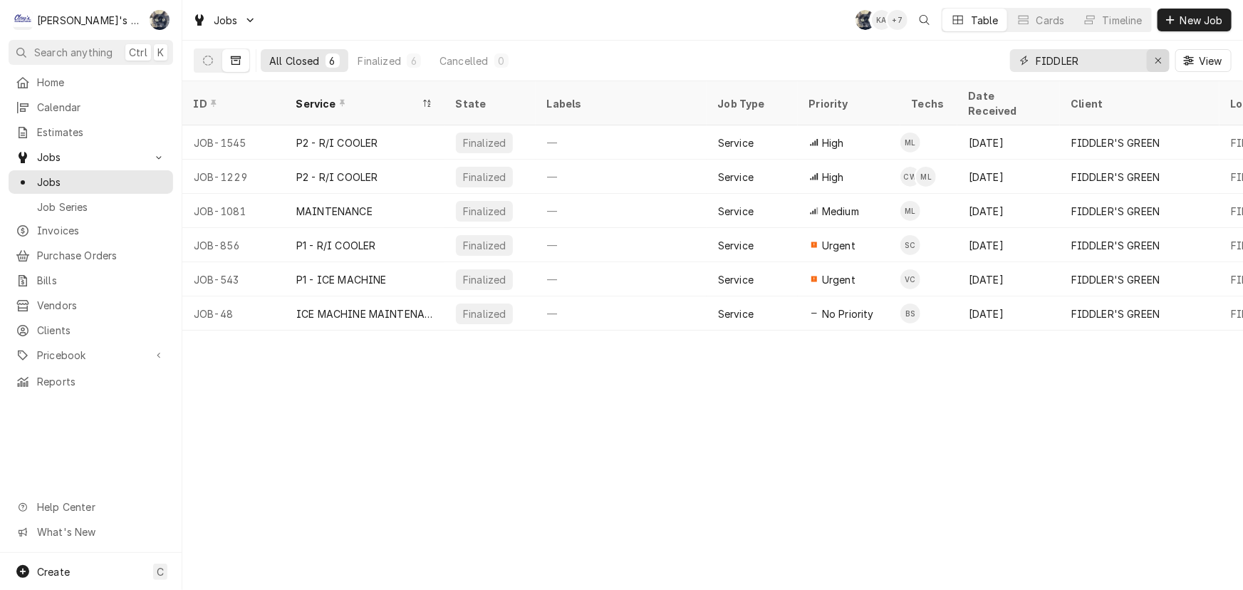
click at [1153, 61] on div "Erase input" at bounding box center [1158, 60] width 14 height 14
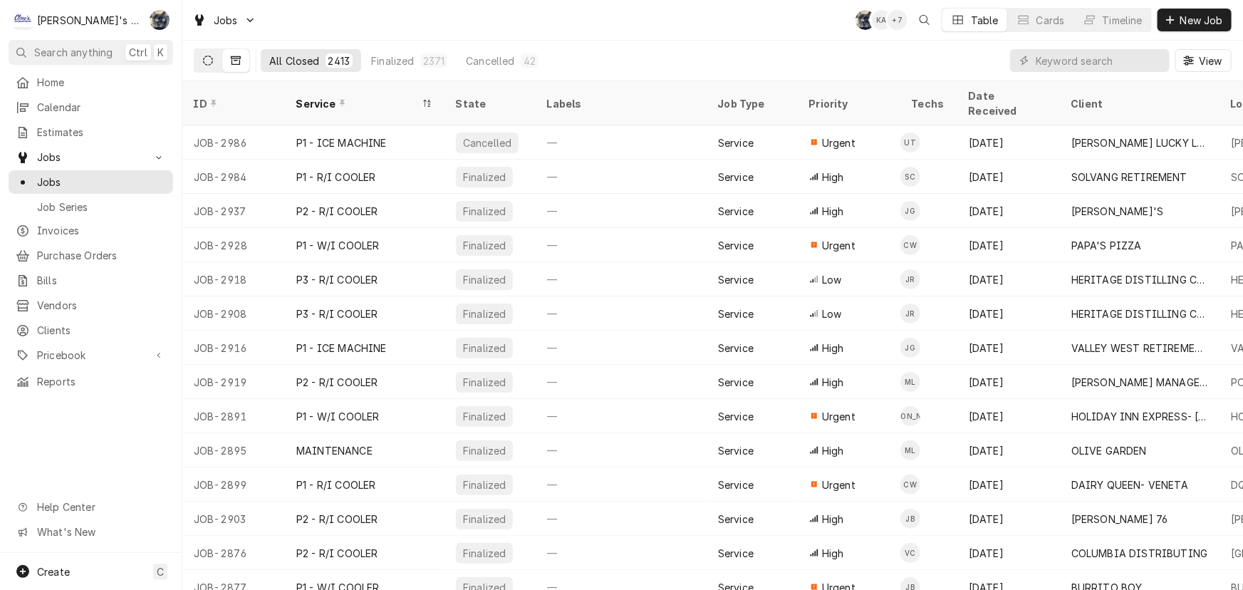
click at [205, 63] on icon "Dynamic Content Wrapper" at bounding box center [208, 61] width 10 height 10
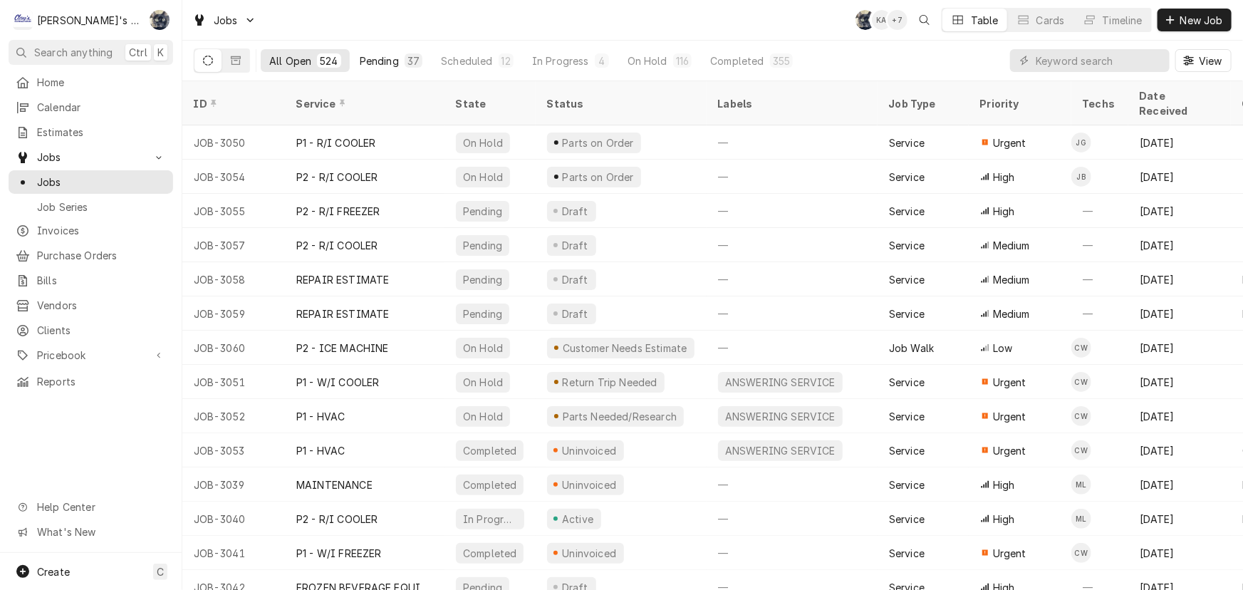
click at [407, 61] on div "37" at bounding box center [413, 60] width 12 height 15
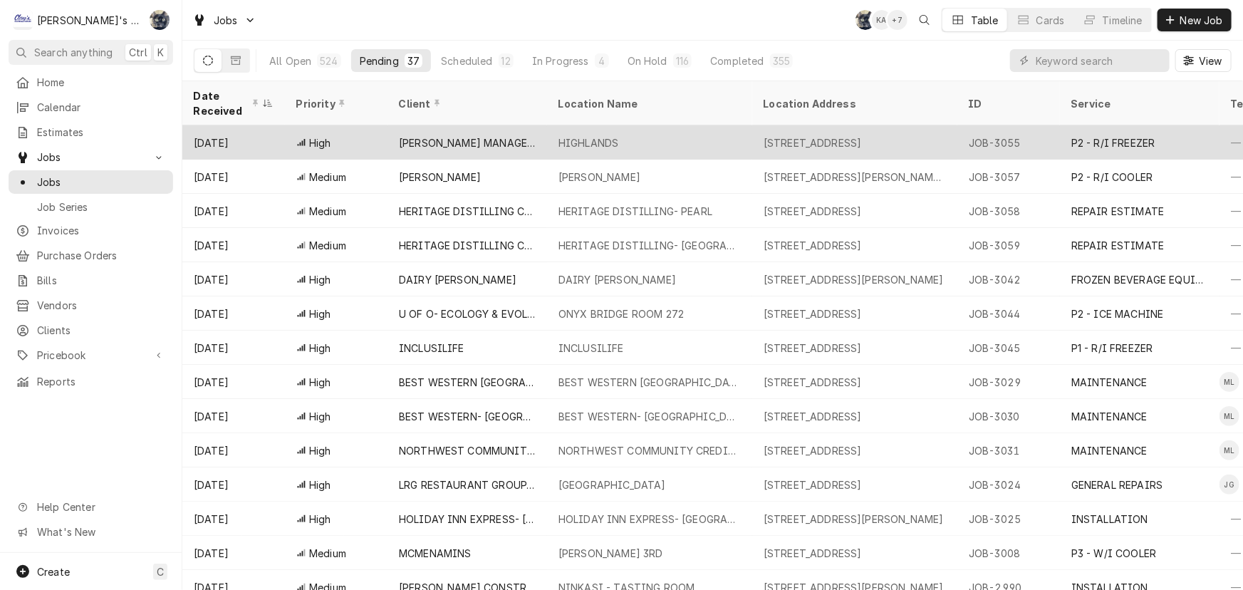
click at [478, 139] on div "TRAXLER MANAGEMENT INC." at bounding box center [467, 142] width 137 height 15
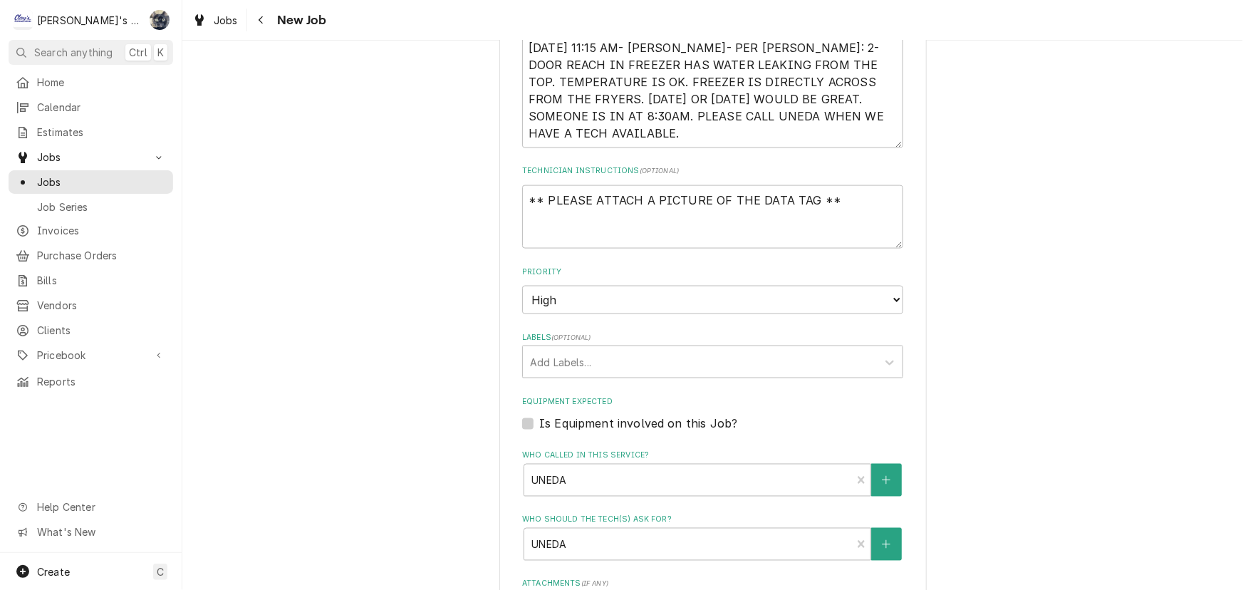
scroll to position [1035, 0]
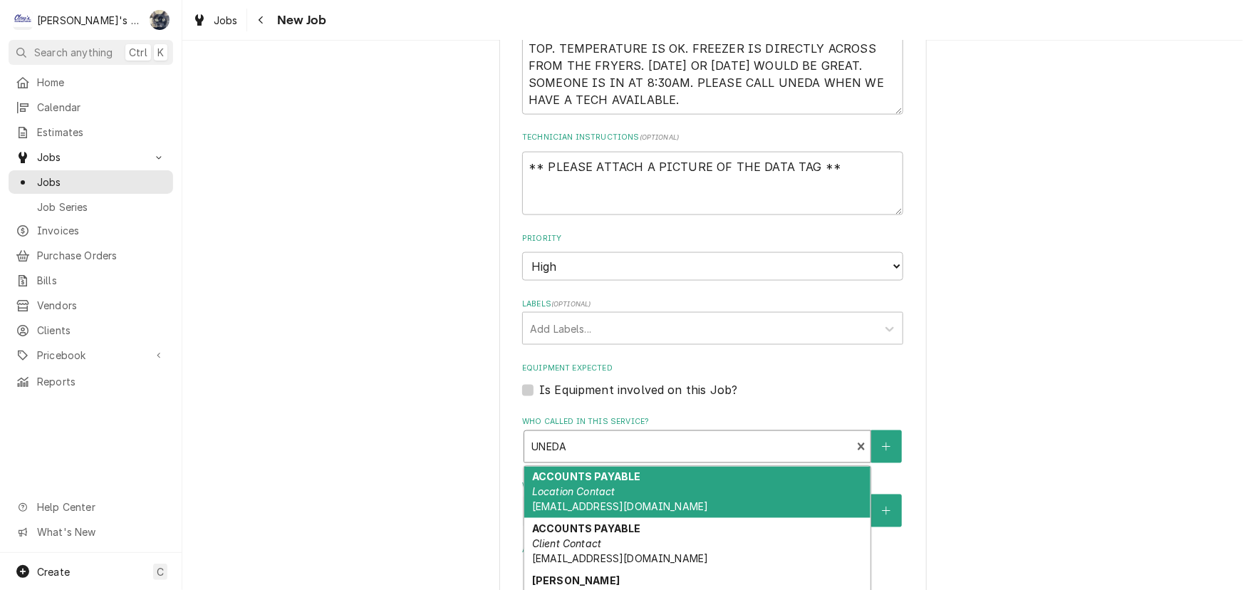
click at [535, 434] on div "Who called in this service?" at bounding box center [687, 447] width 313 height 26
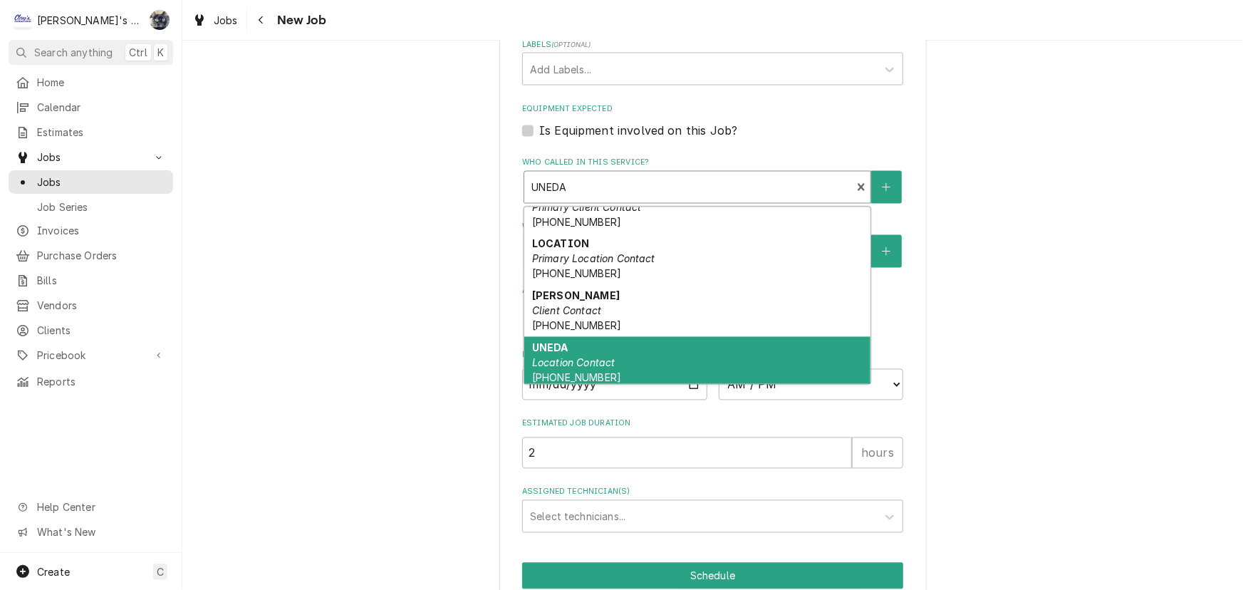
scroll to position [132, 0]
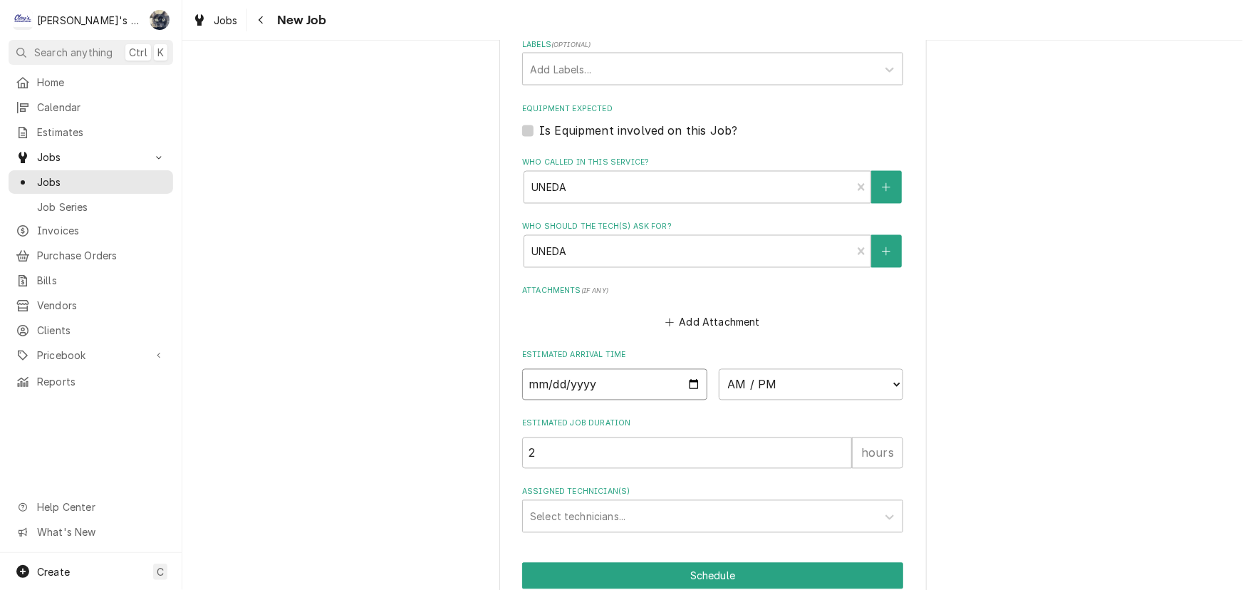
click at [687, 369] on input "Date" at bounding box center [614, 384] width 185 height 31
type textarea "x"
type input "2025-09-30"
click at [748, 369] on select "AM / PM 6:00 AM 6:15 AM 6:30 AM 6:45 AM 7:00 AM 7:15 AM 7:30 AM 7:45 AM 8:00 AM…" at bounding box center [810, 384] width 185 height 31
type textarea "x"
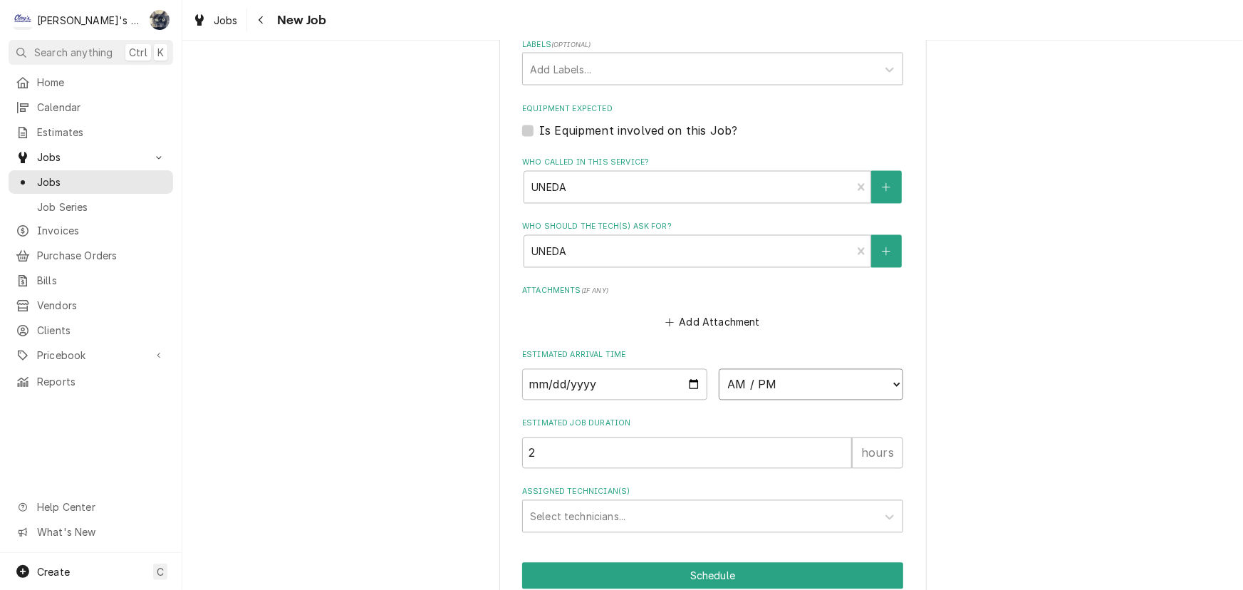
select select "08:30:00"
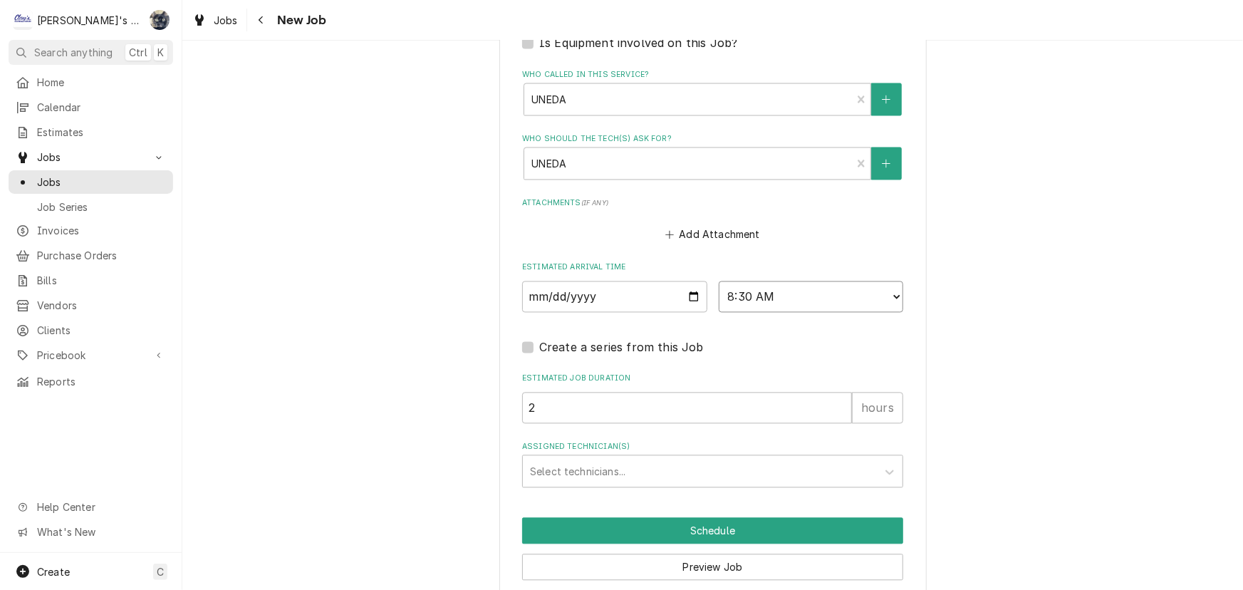
scroll to position [1384, 0]
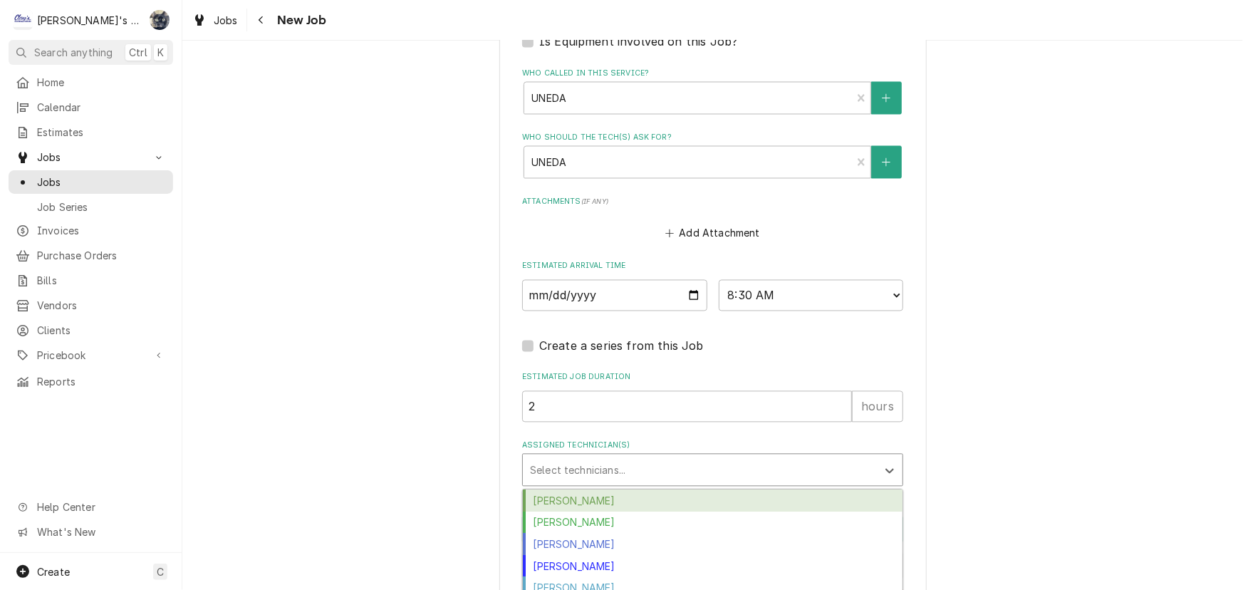
click at [589, 457] on div "Assigned Technician(s)" at bounding box center [700, 470] width 340 height 26
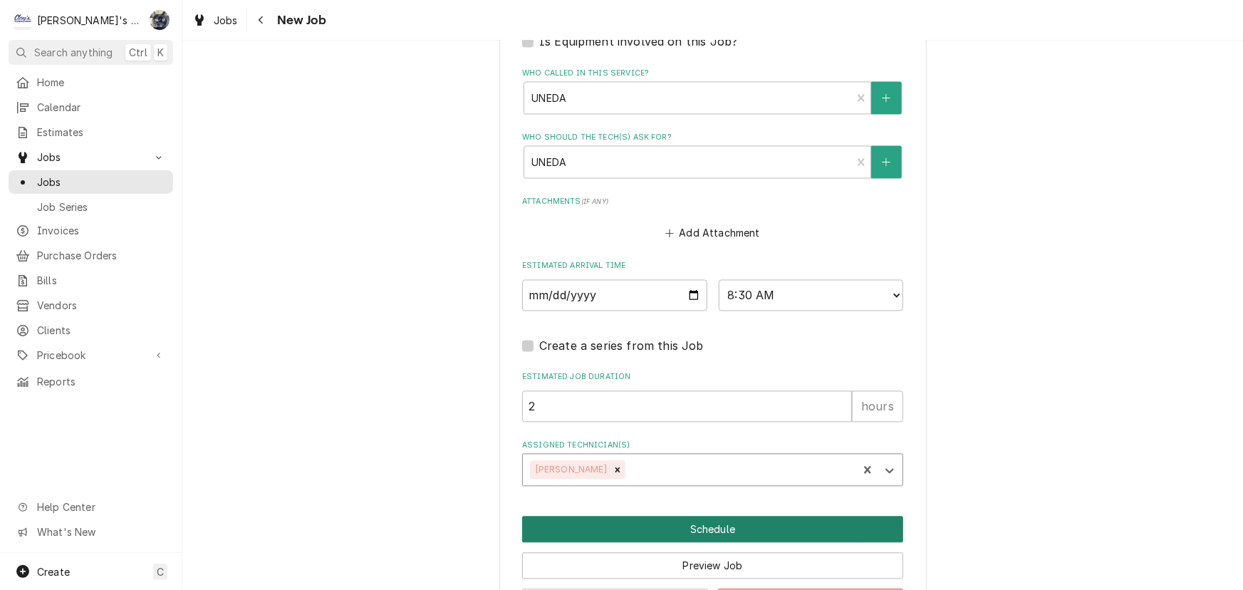
click at [689, 516] on button "Schedule" at bounding box center [712, 529] width 381 height 26
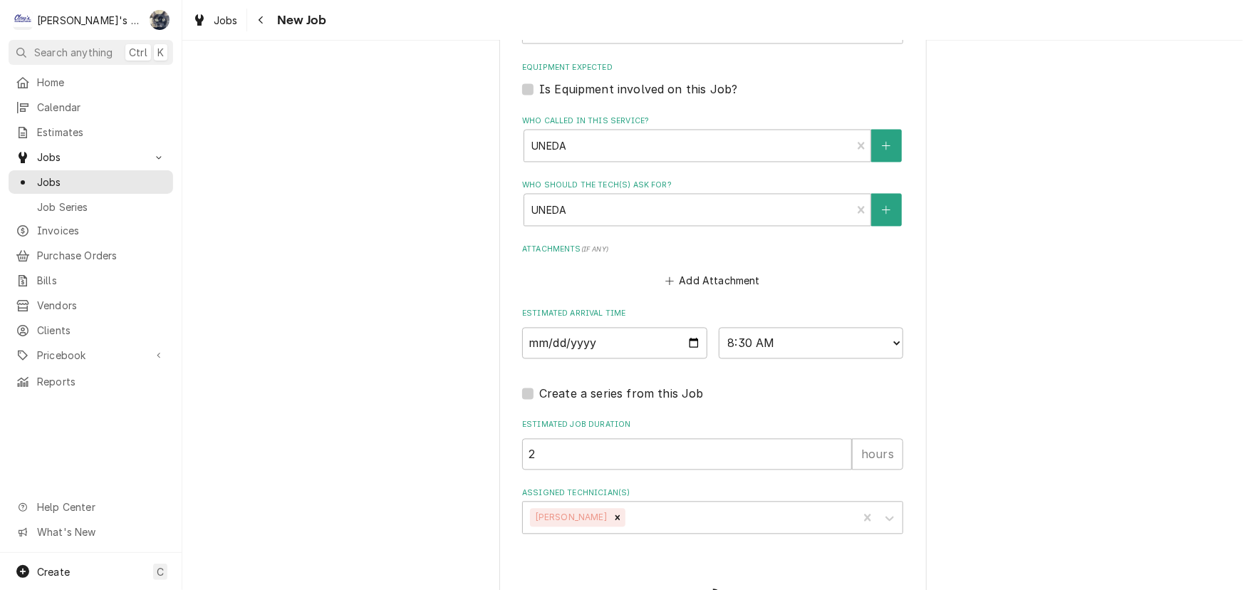
type textarea "x"
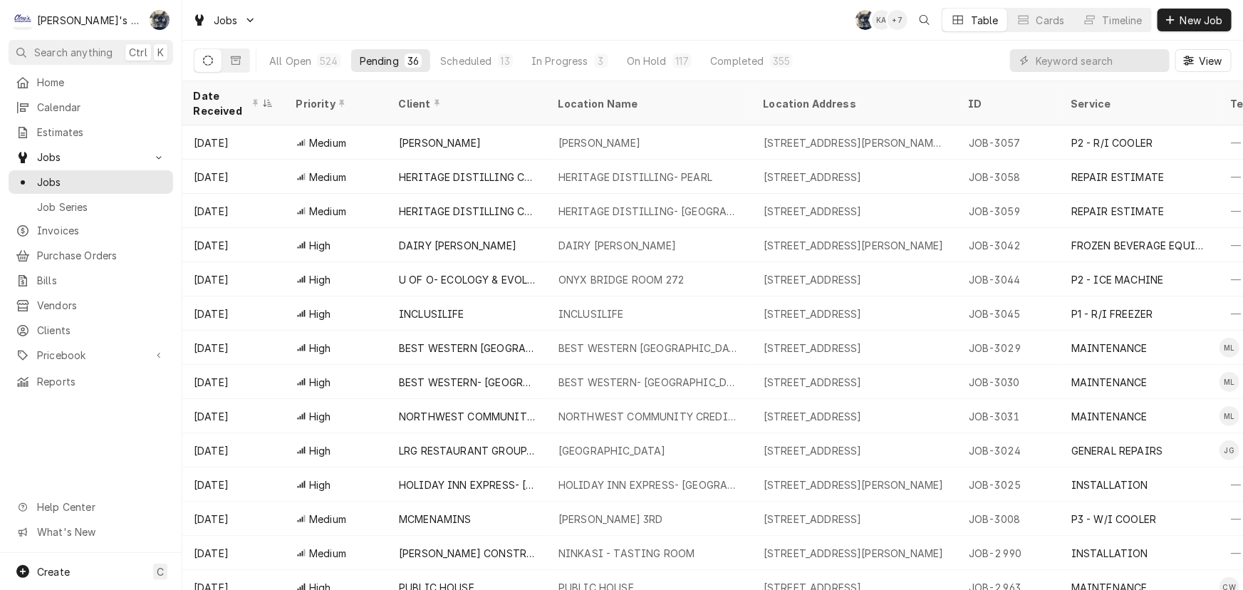
click at [570, 29] on div "Jobs SB KA + 7 Table Cards Timeline New Job" at bounding box center [712, 20] width 1060 height 40
